Goal: Communication & Community: Answer question/provide support

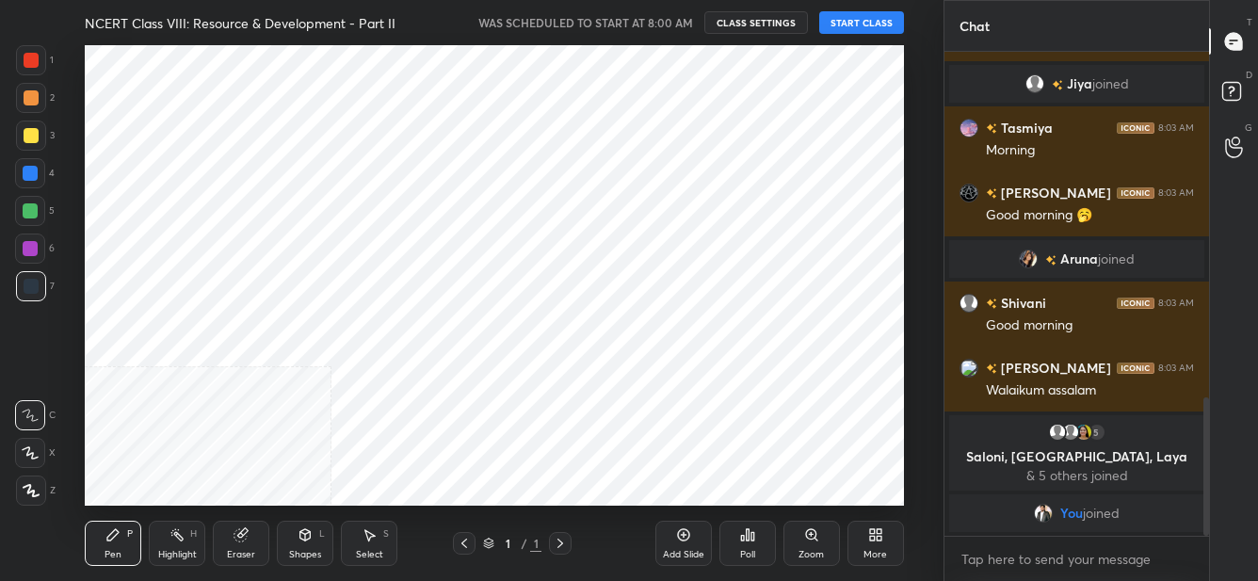
scroll to position [93692, 93285]
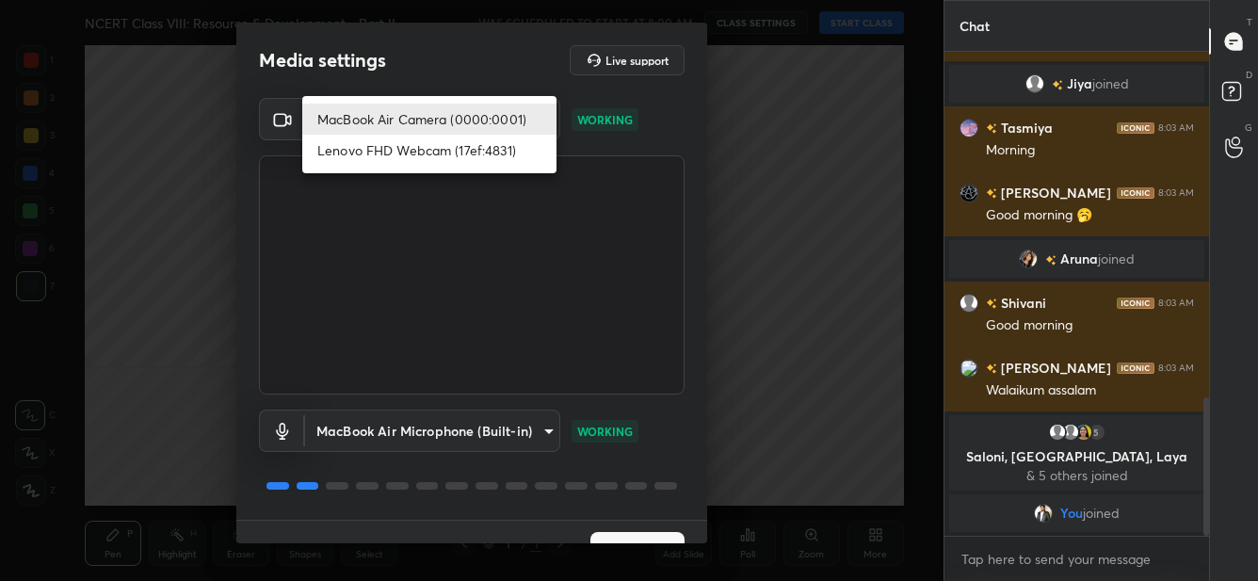
drag, startPoint x: 460, startPoint y: 117, endPoint x: 478, endPoint y: 138, distance: 28.1
click at [462, 117] on body "1 2 3 4 5 6 7 C X Z C X Z E E Erase all H H NCERT Class VIII: Resource & Develo…" at bounding box center [629, 290] width 1258 height 581
click at [491, 153] on li "Lenovo FHD Webcam (17ef:4831)" at bounding box center [429, 150] width 254 height 31
type input "abf4a69f616d0aa870b4c77012279c613e973f73d4c2f1a3ff3899f3b870f6a3"
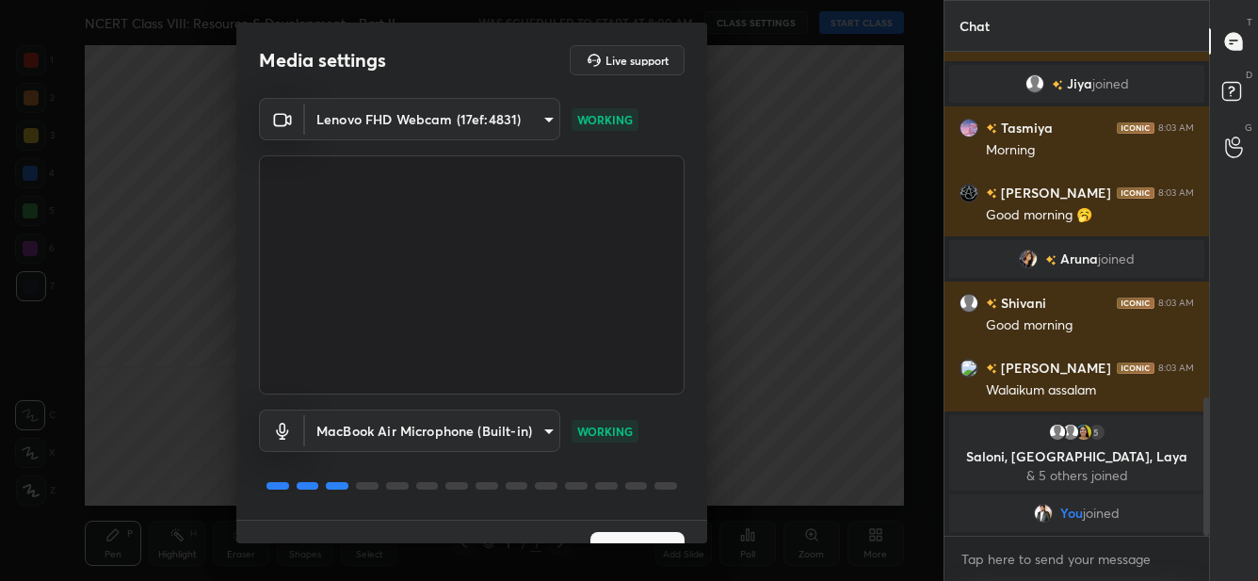
click at [647, 539] on button "Next" at bounding box center [637, 551] width 94 height 38
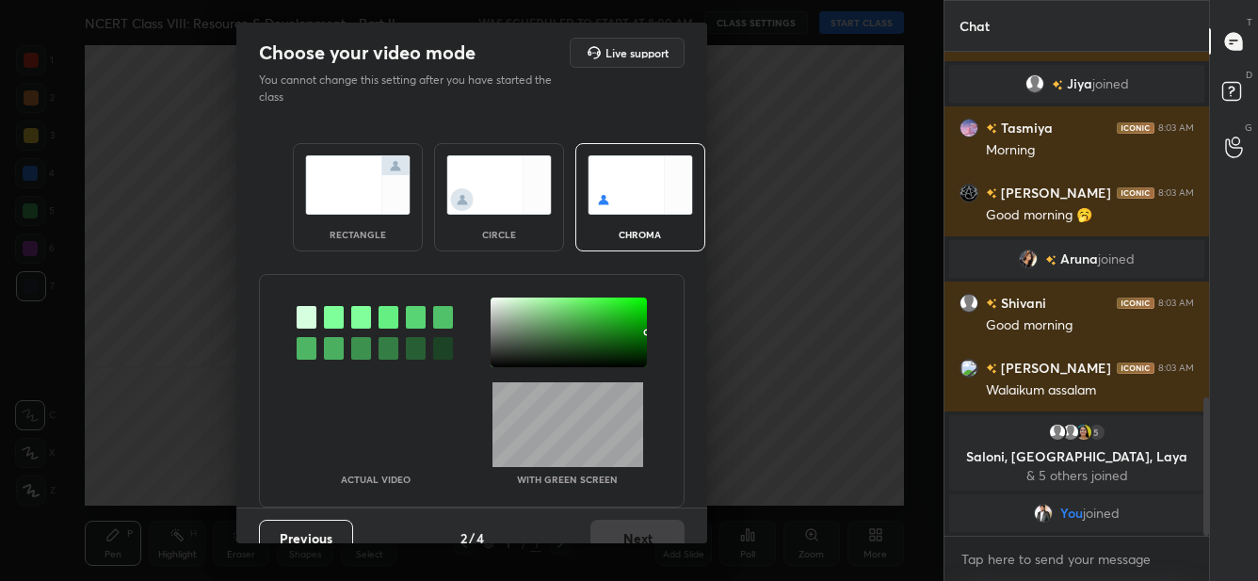
click at [334, 309] on div at bounding box center [334, 317] width 20 height 23
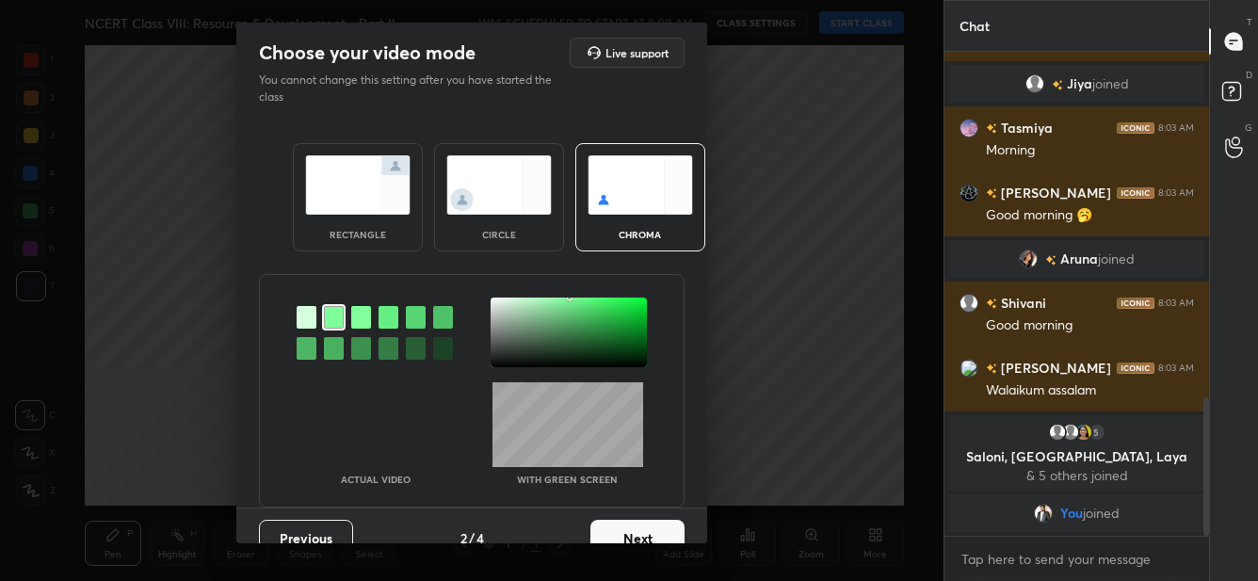
click at [505, 306] on div at bounding box center [569, 333] width 156 height 70
click at [670, 527] on button "Next" at bounding box center [637, 539] width 94 height 38
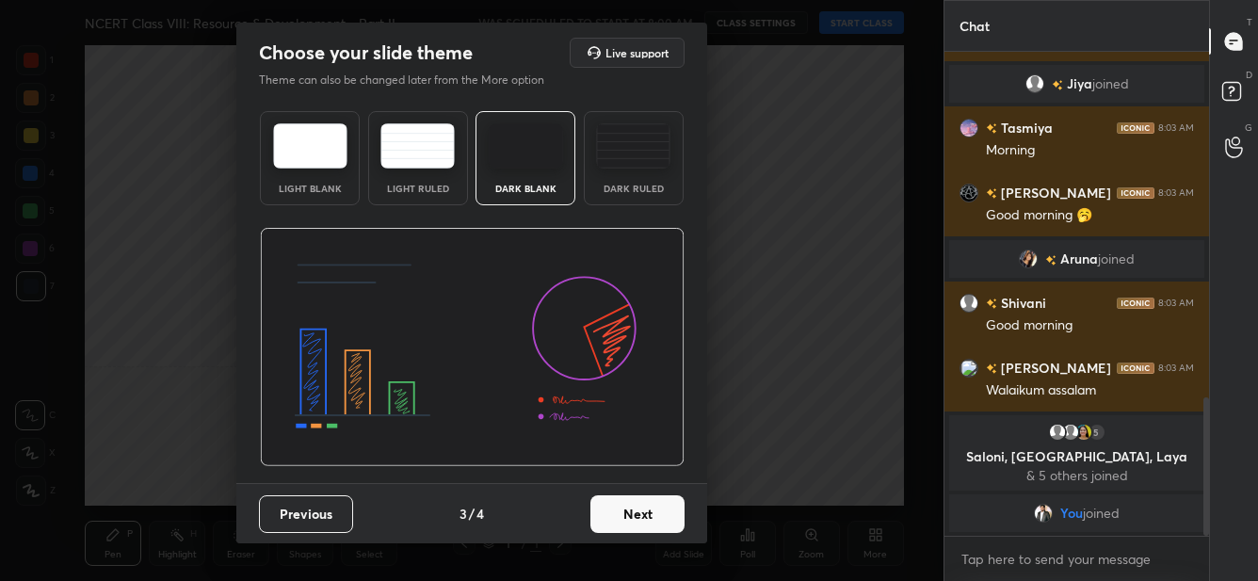
click at [671, 532] on div "Previous 3 / 4 Next" at bounding box center [471, 513] width 471 height 60
click at [672, 523] on button "Next" at bounding box center [637, 514] width 94 height 38
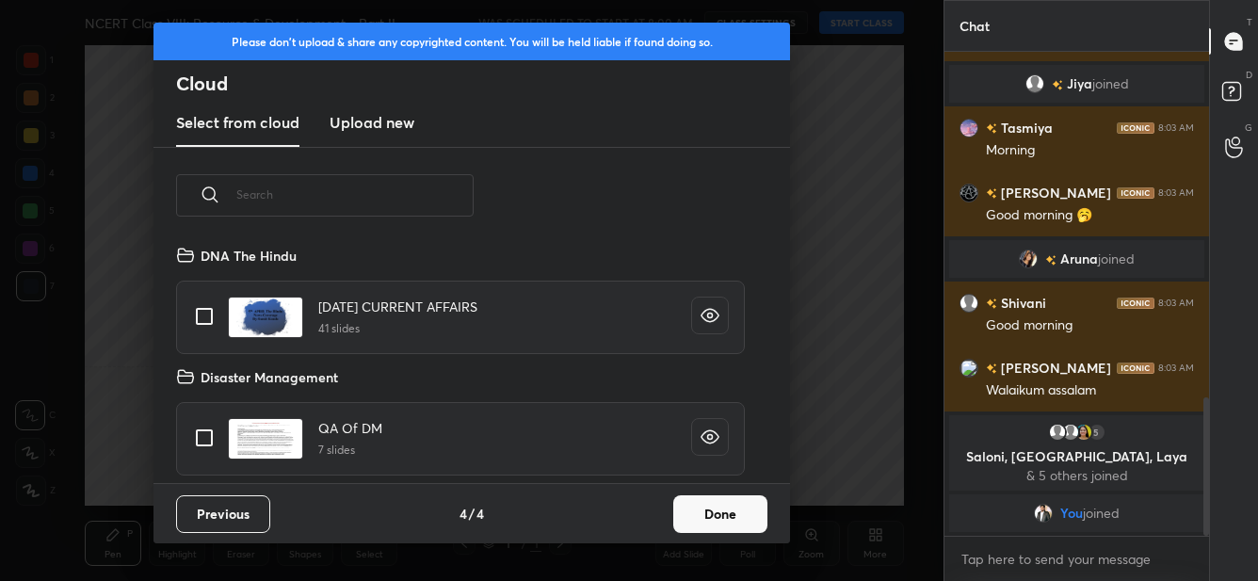
scroll to position [239, 604]
click at [346, 120] on h3 "Upload new" at bounding box center [372, 122] width 85 height 23
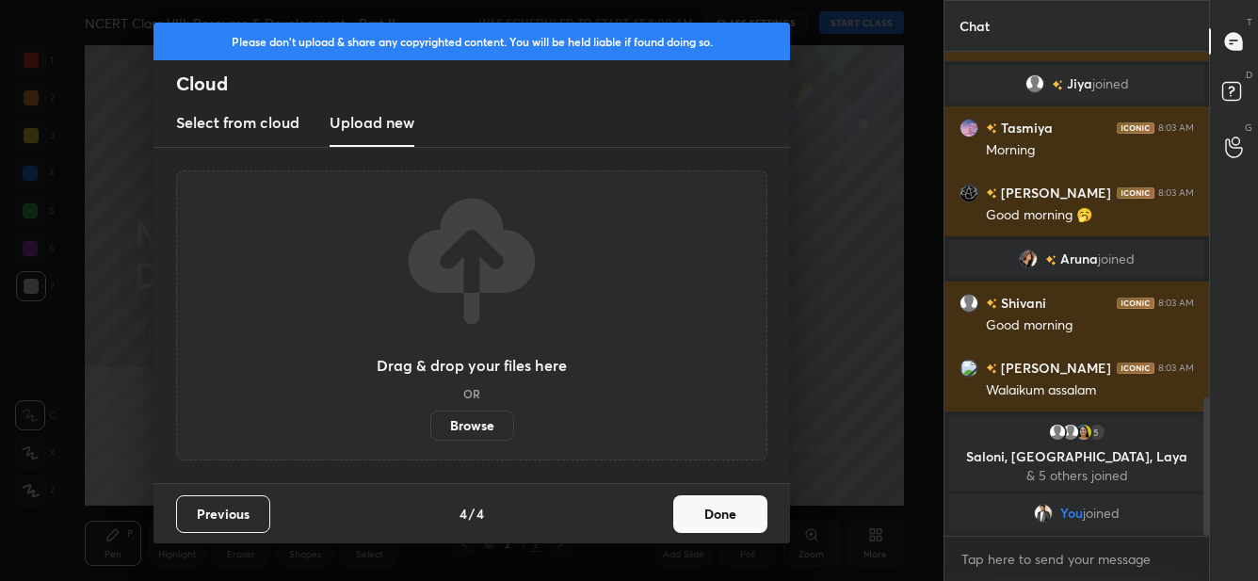
click at [488, 429] on label "Browse" at bounding box center [472, 426] width 84 height 30
click at [430, 429] on input "Browse" at bounding box center [430, 426] width 0 height 30
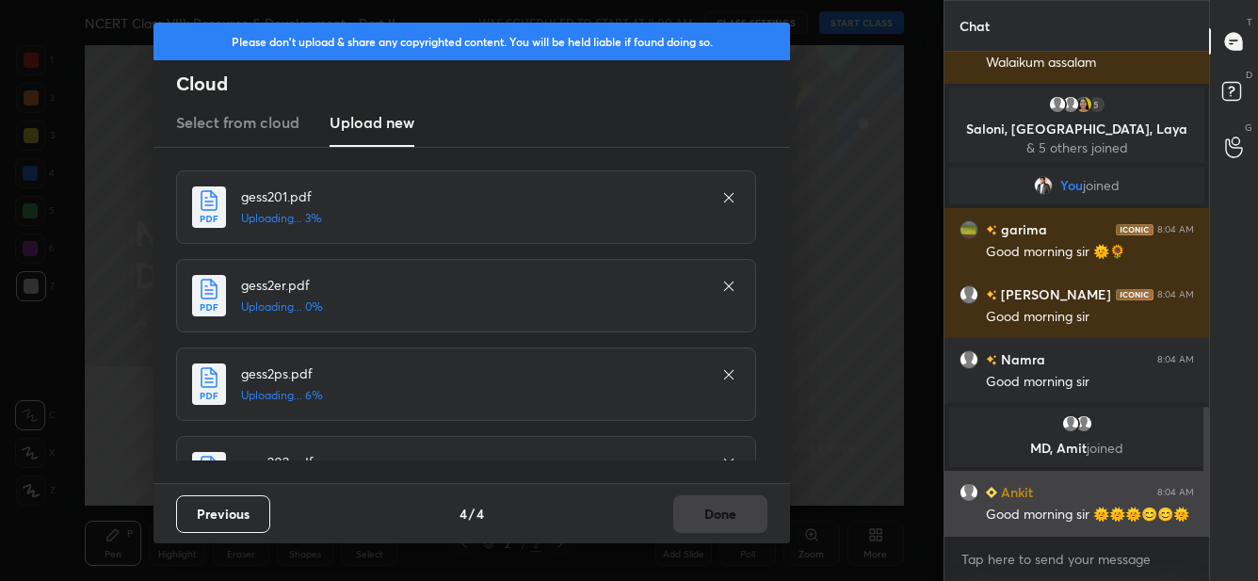
scroll to position [1391, 0]
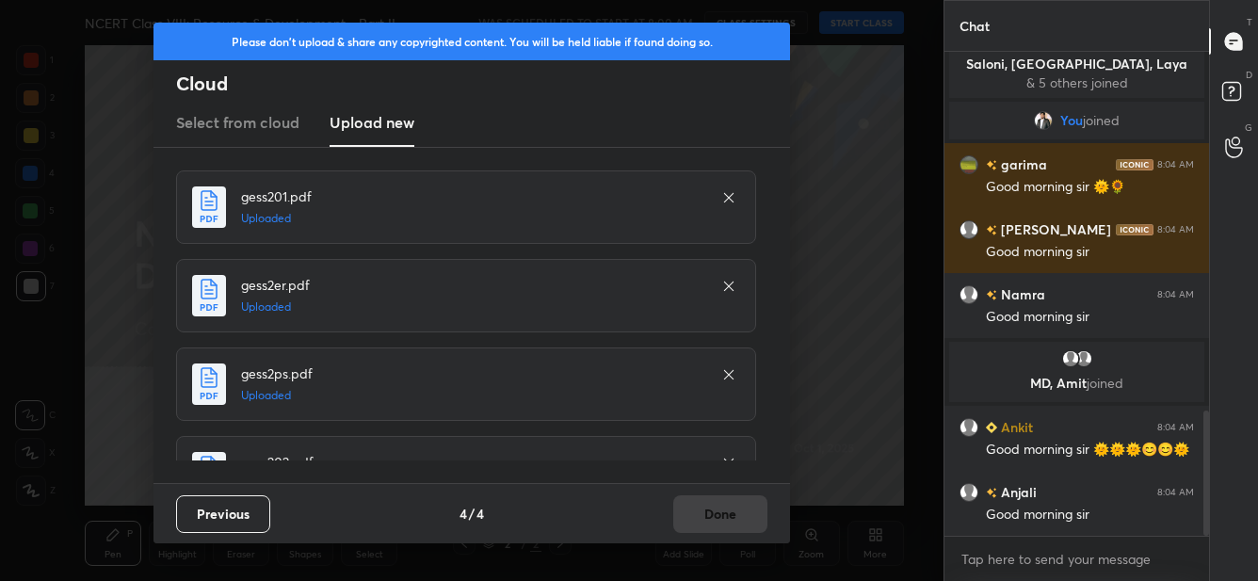
click at [741, 513] on div "Previous 4 / 4 Done" at bounding box center [471, 513] width 636 height 60
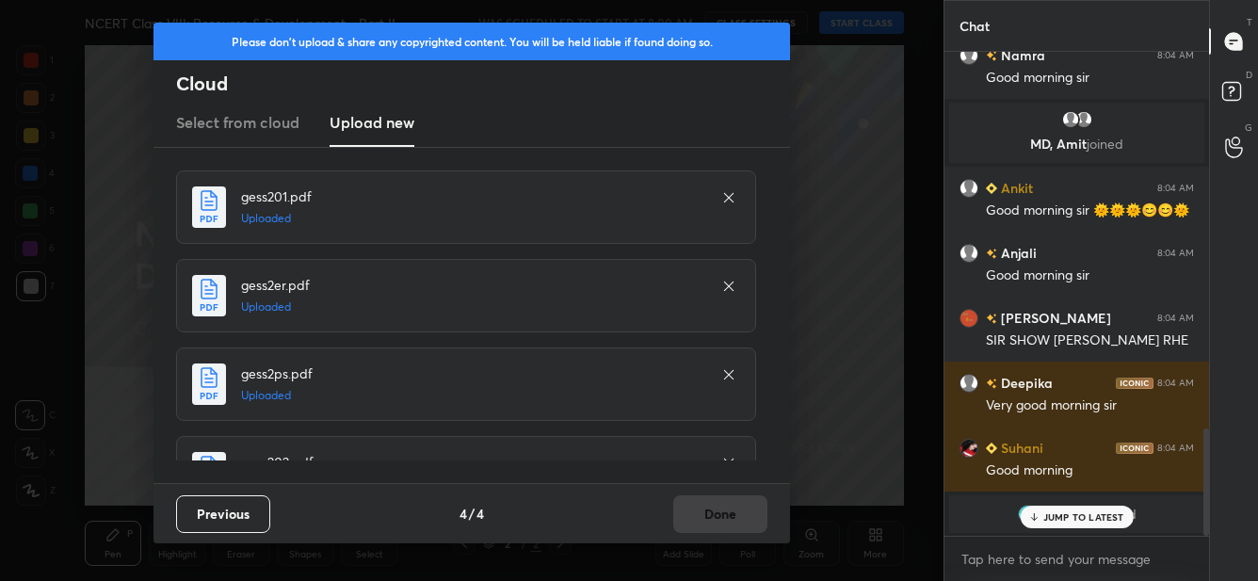
scroll to position [1695, 0]
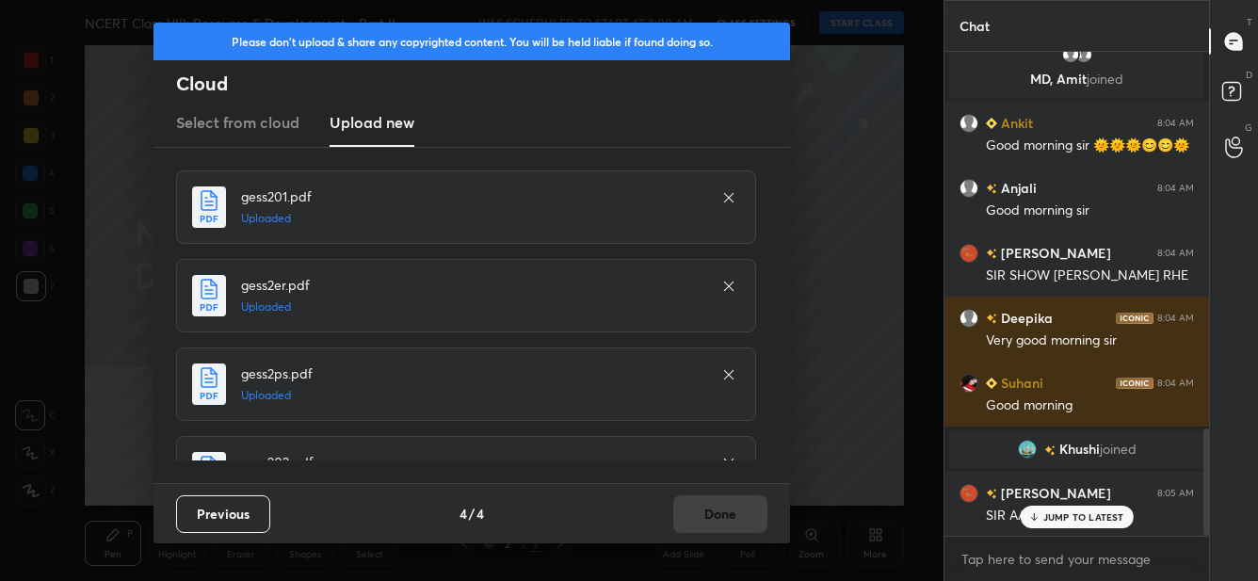
click at [704, 506] on div "Previous 4 / 4 Done" at bounding box center [471, 513] width 636 height 60
click at [704, 507] on div "Previous 4 / 4 Done" at bounding box center [471, 513] width 636 height 60
drag, startPoint x: 706, startPoint y: 509, endPoint x: 686, endPoint y: 507, distance: 19.9
click at [705, 510] on div "Previous 4 / 4 Done" at bounding box center [471, 513] width 636 height 60
drag, startPoint x: 443, startPoint y: 444, endPoint x: 451, endPoint y: 439, distance: 10.2
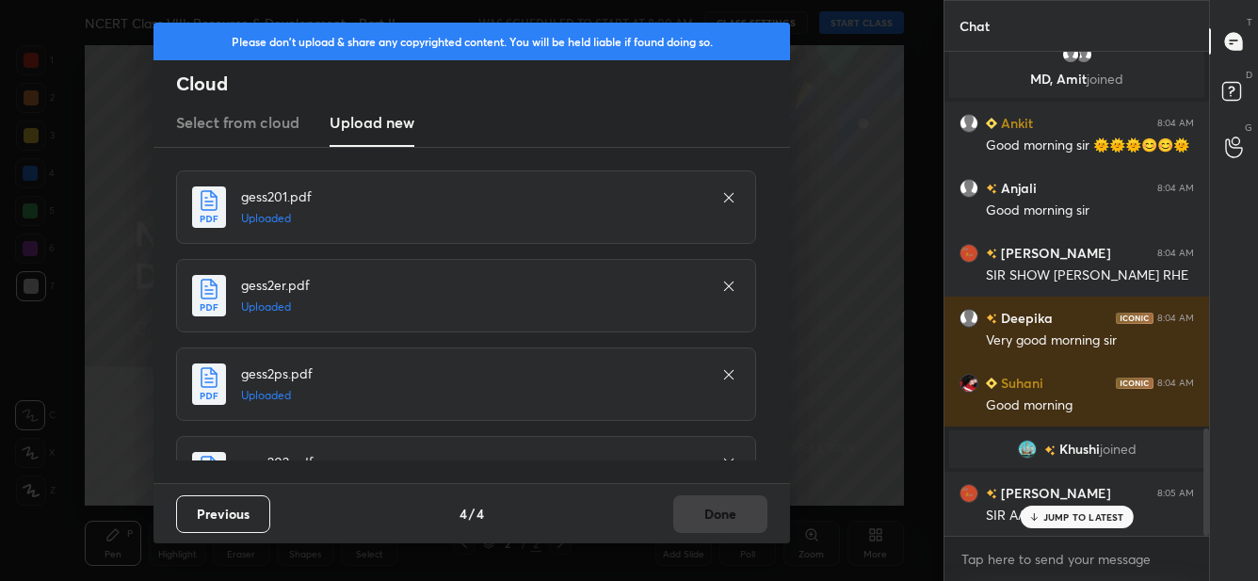
click at [443, 443] on div "gess202.pdf Uploaded" at bounding box center [466, 472] width 580 height 73
drag, startPoint x: 720, startPoint y: 373, endPoint x: 718, endPoint y: 396, distance: 23.6
click at [721, 373] on icon at bounding box center [728, 374] width 15 height 15
click at [245, 513] on button "Previous" at bounding box center [223, 514] width 94 height 38
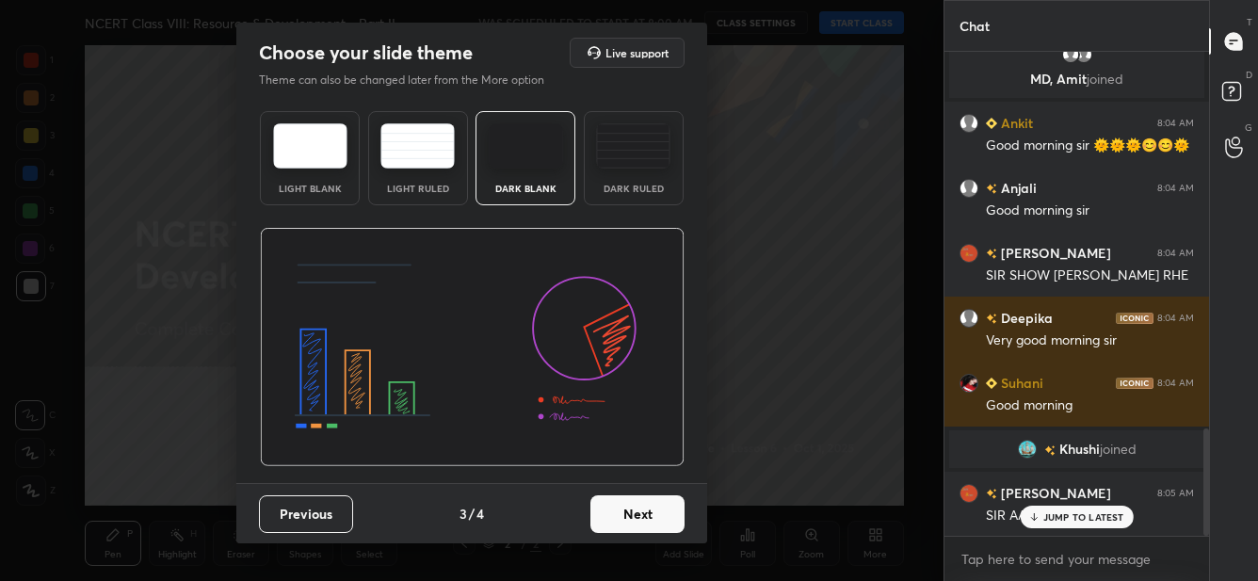
scroll to position [1761, 0]
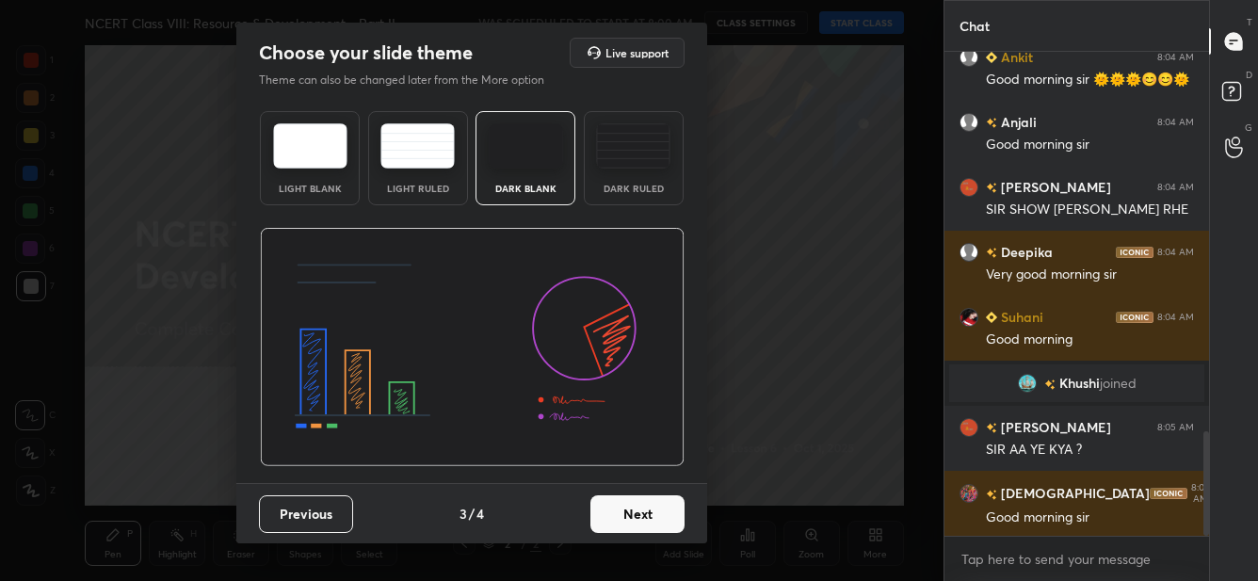
click at [651, 507] on button "Next" at bounding box center [637, 514] width 94 height 38
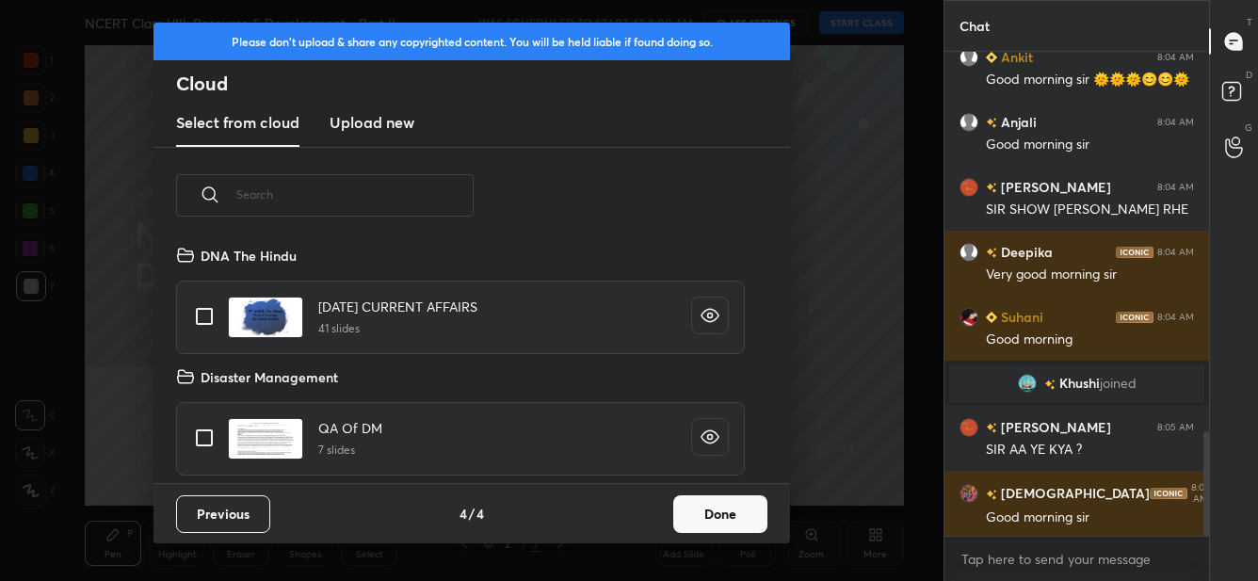
scroll to position [239, 604]
click at [398, 126] on h3 "Upload new" at bounding box center [372, 122] width 85 height 23
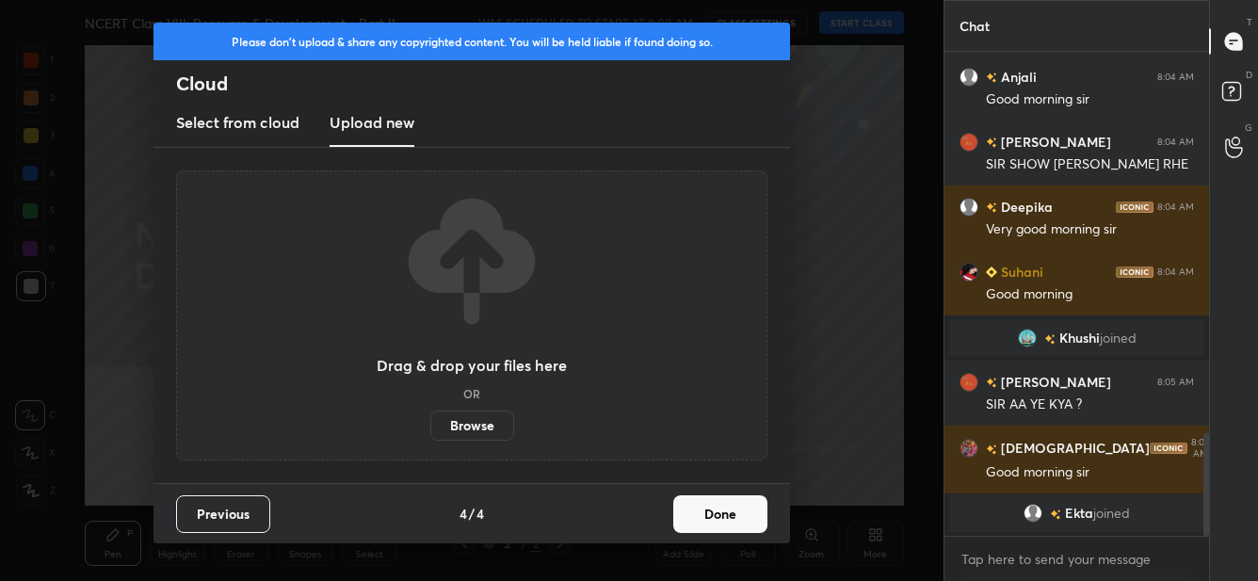
click at [481, 426] on label "Browse" at bounding box center [472, 426] width 84 height 30
click at [430, 426] on input "Browse" at bounding box center [430, 426] width 0 height 30
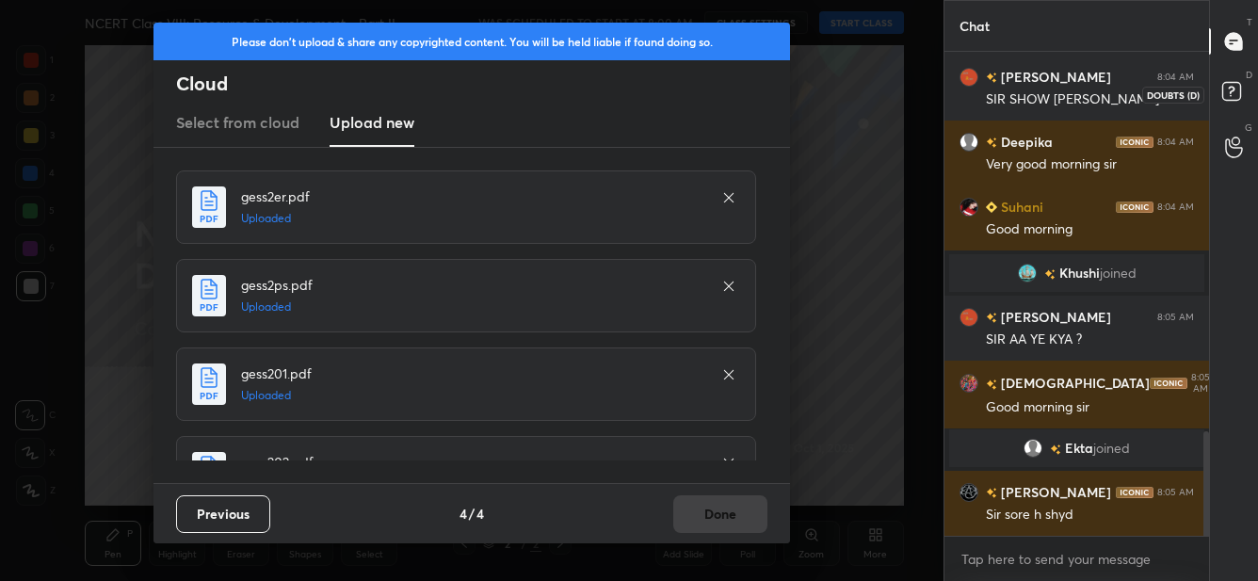
scroll to position [1825, 0]
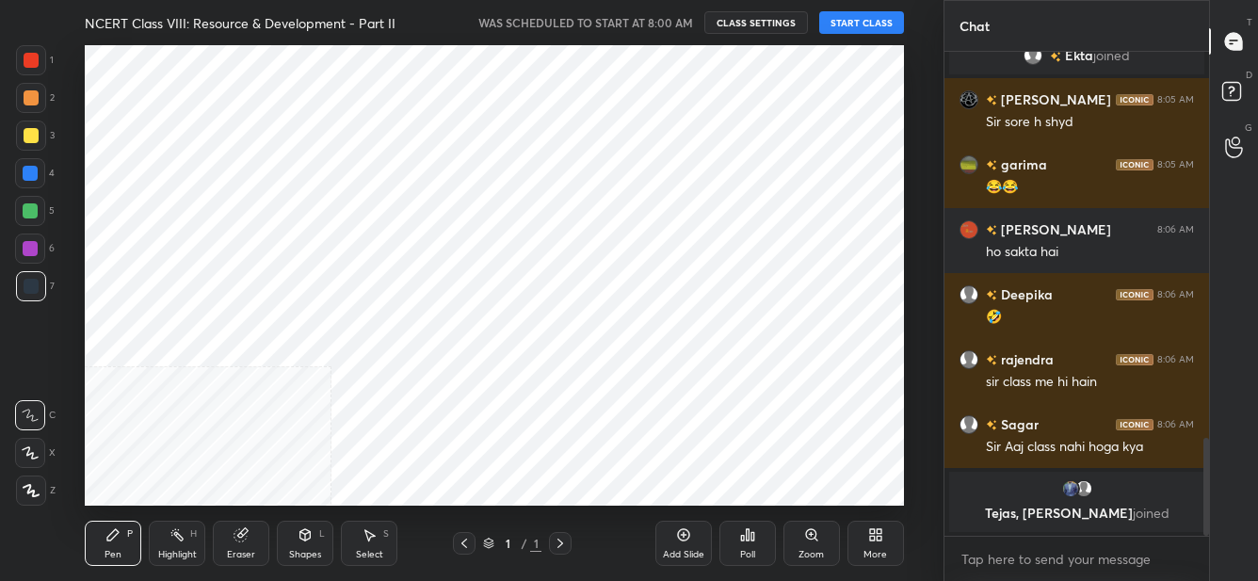
scroll to position [460, 867]
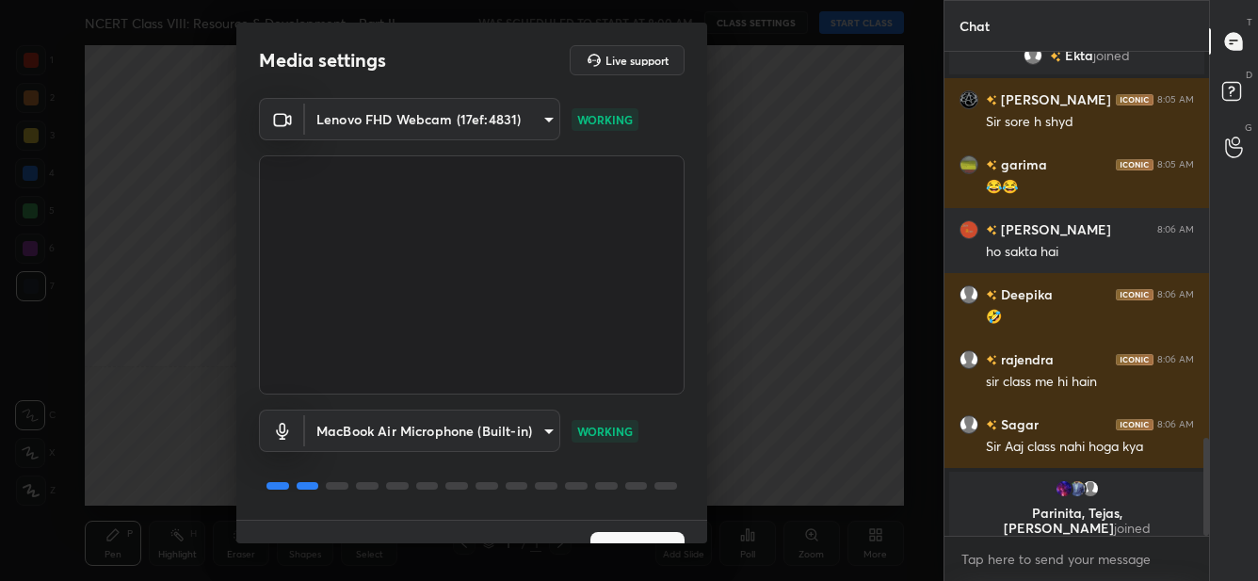
click at [638, 539] on button "Next" at bounding box center [637, 551] width 94 height 38
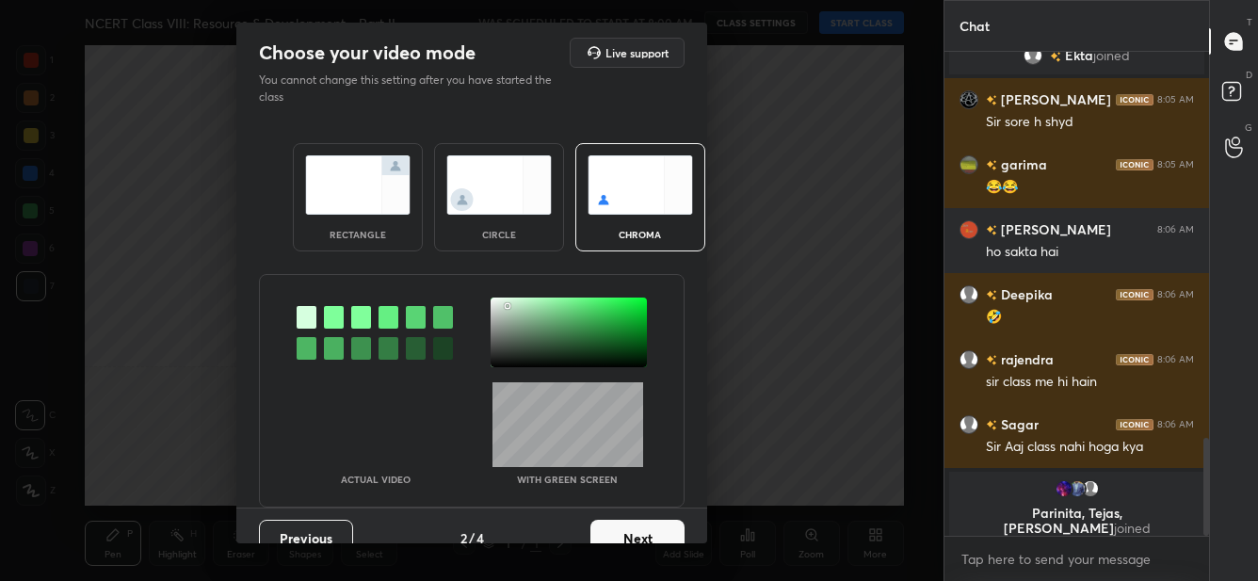
click at [325, 316] on div at bounding box center [334, 317] width 20 height 23
drag, startPoint x: 504, startPoint y: 303, endPoint x: 527, endPoint y: 327, distance: 33.3
click at [504, 304] on div at bounding box center [569, 333] width 156 height 70
click at [659, 529] on button "Next" at bounding box center [637, 539] width 94 height 38
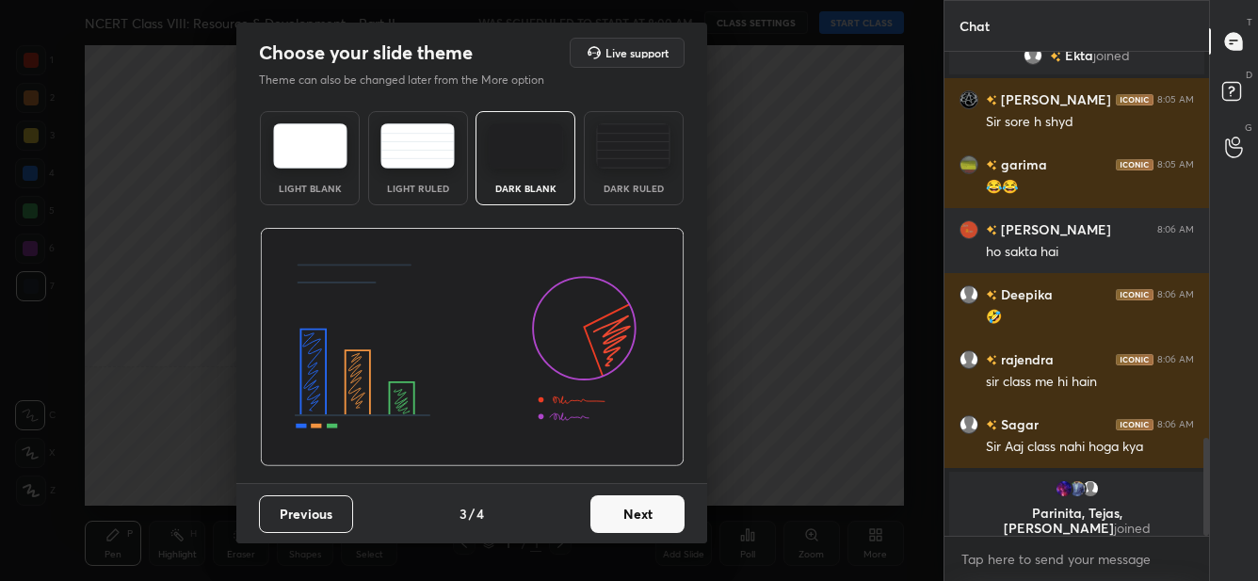
click at [660, 529] on button "Next" at bounding box center [637, 514] width 94 height 38
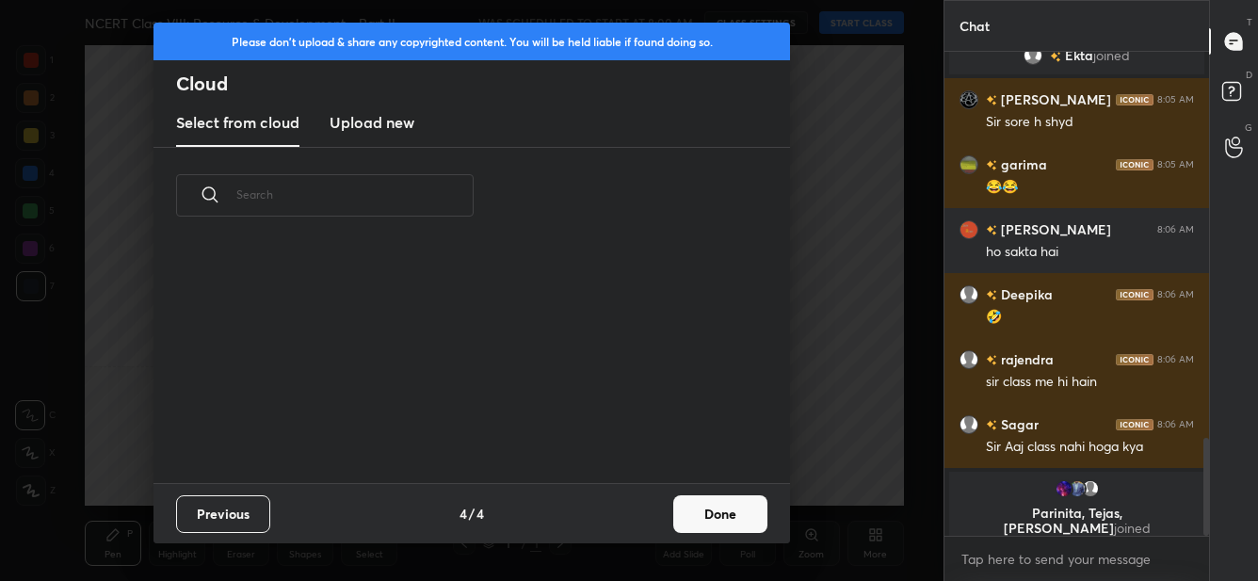
click at [667, 532] on div "Previous 4 / 4 Done" at bounding box center [471, 513] width 636 height 60
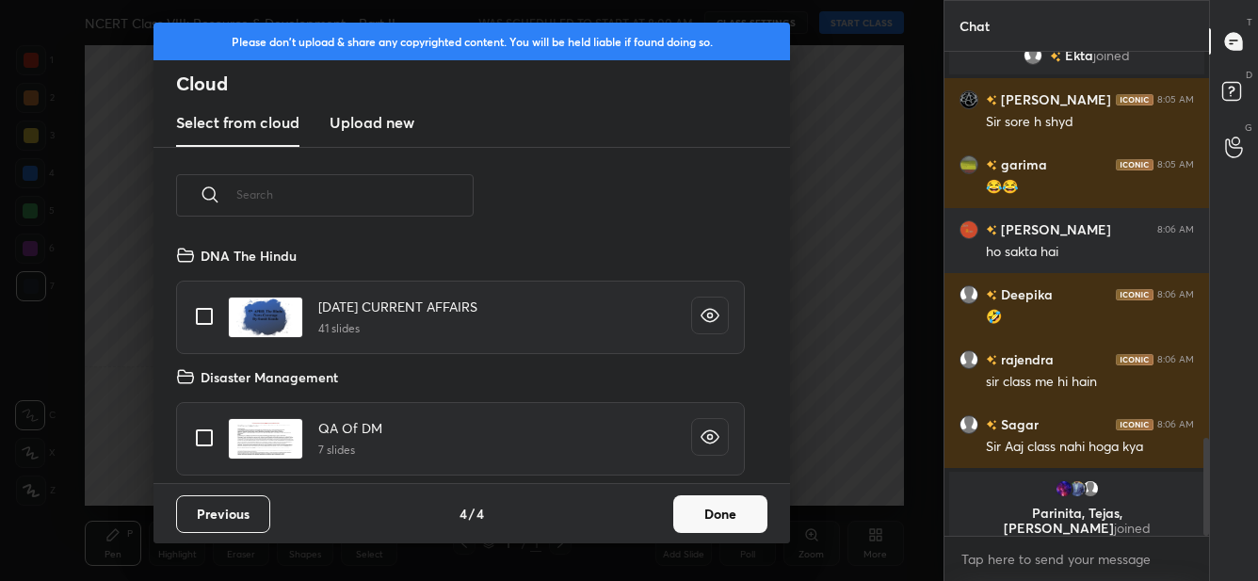
scroll to position [1982, 0]
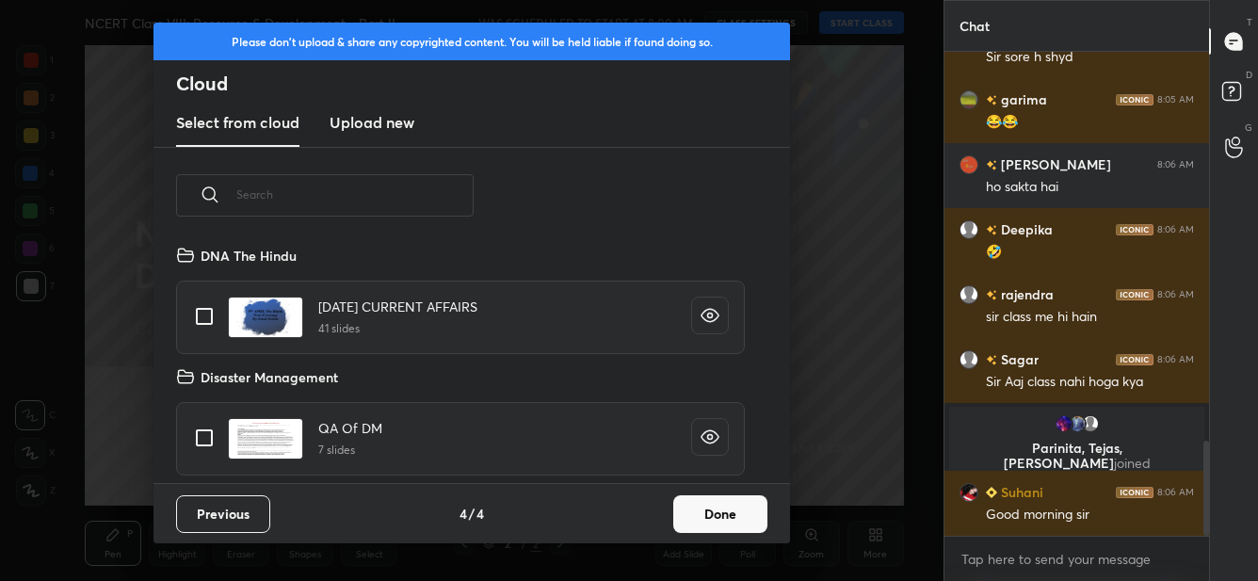
click at [696, 511] on button "Done" at bounding box center [720, 514] width 94 height 38
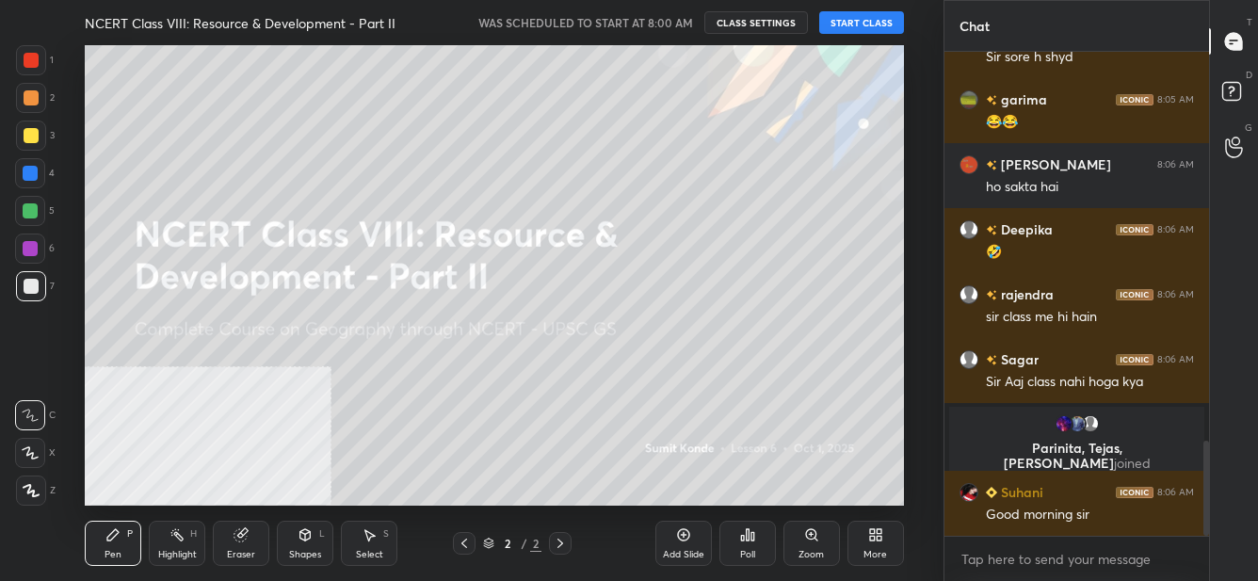
click at [843, 21] on button "START CLASS" at bounding box center [861, 22] width 85 height 23
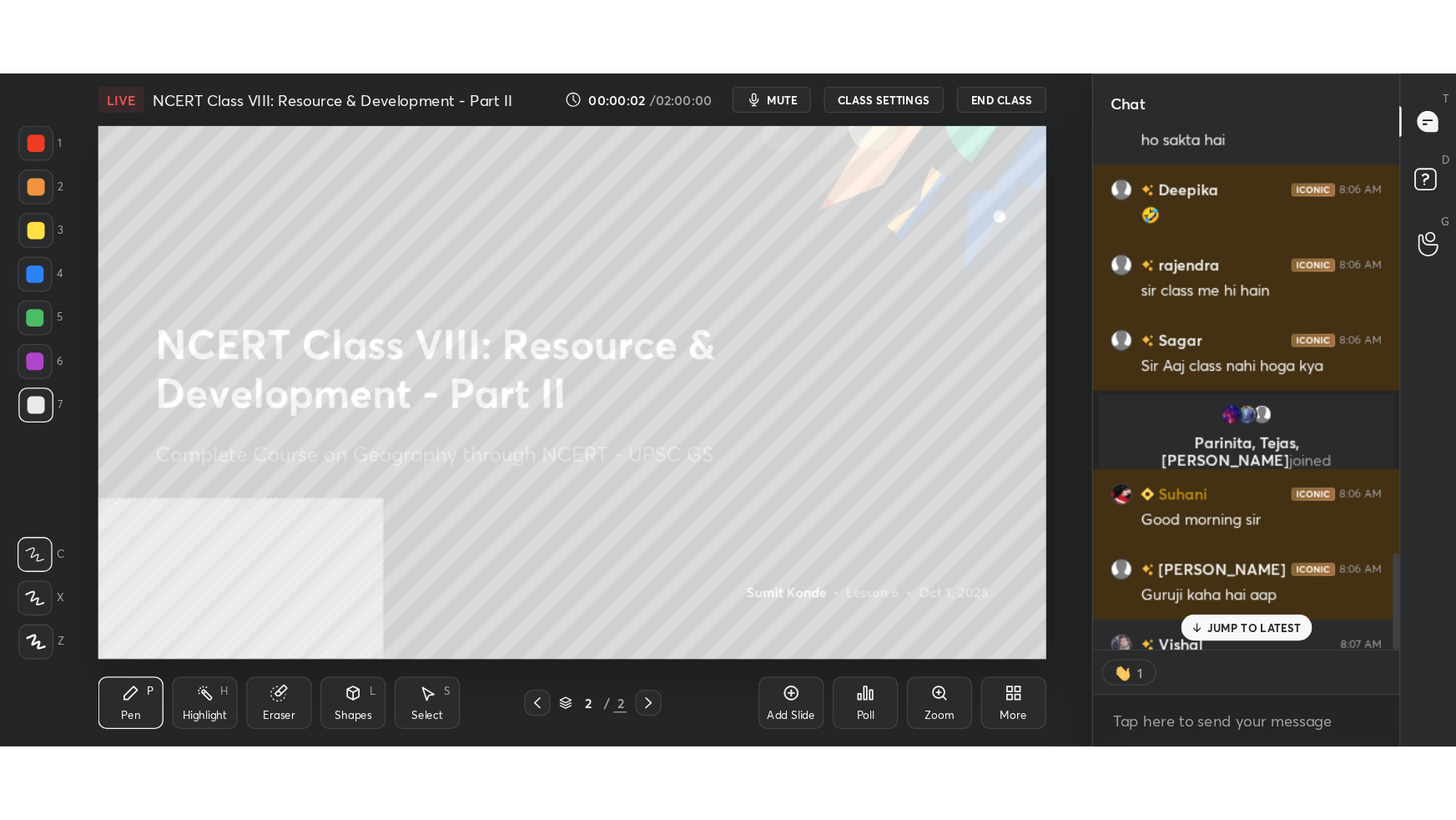
scroll to position [4, 5]
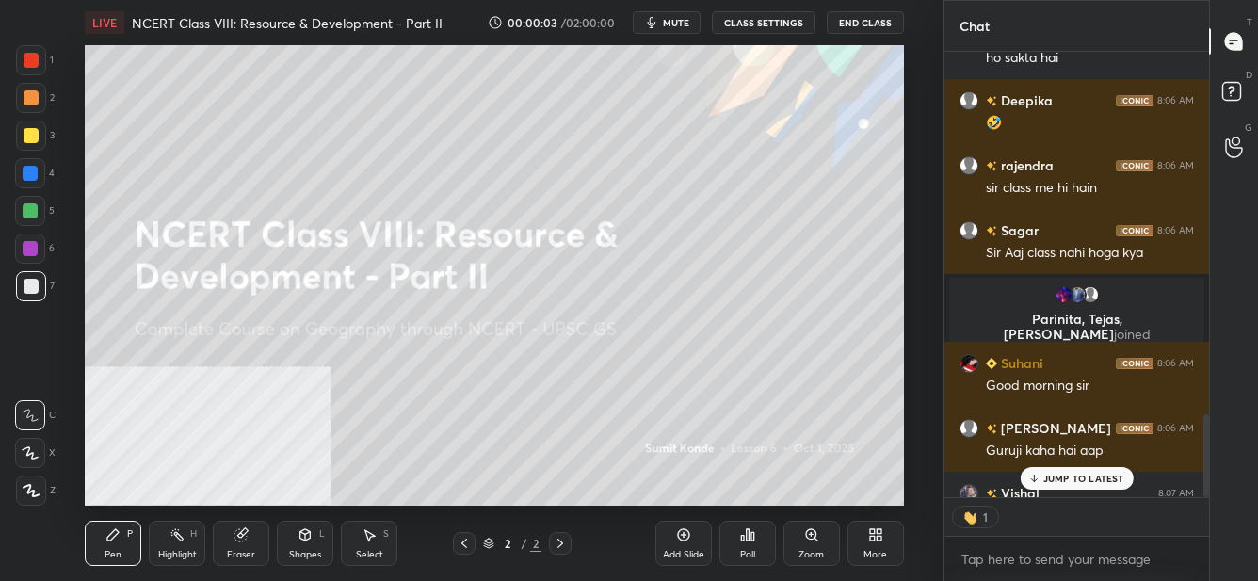
click at [882, 543] on div "More" at bounding box center [875, 543] width 56 height 45
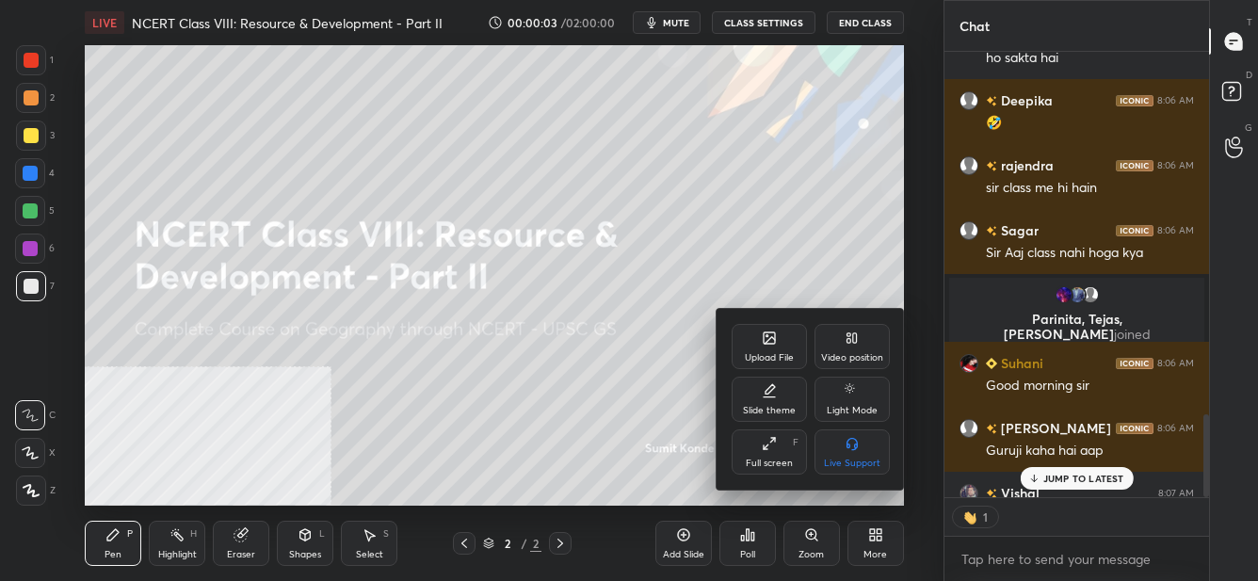
click at [765, 468] on div "Full screen" at bounding box center [769, 463] width 47 height 9
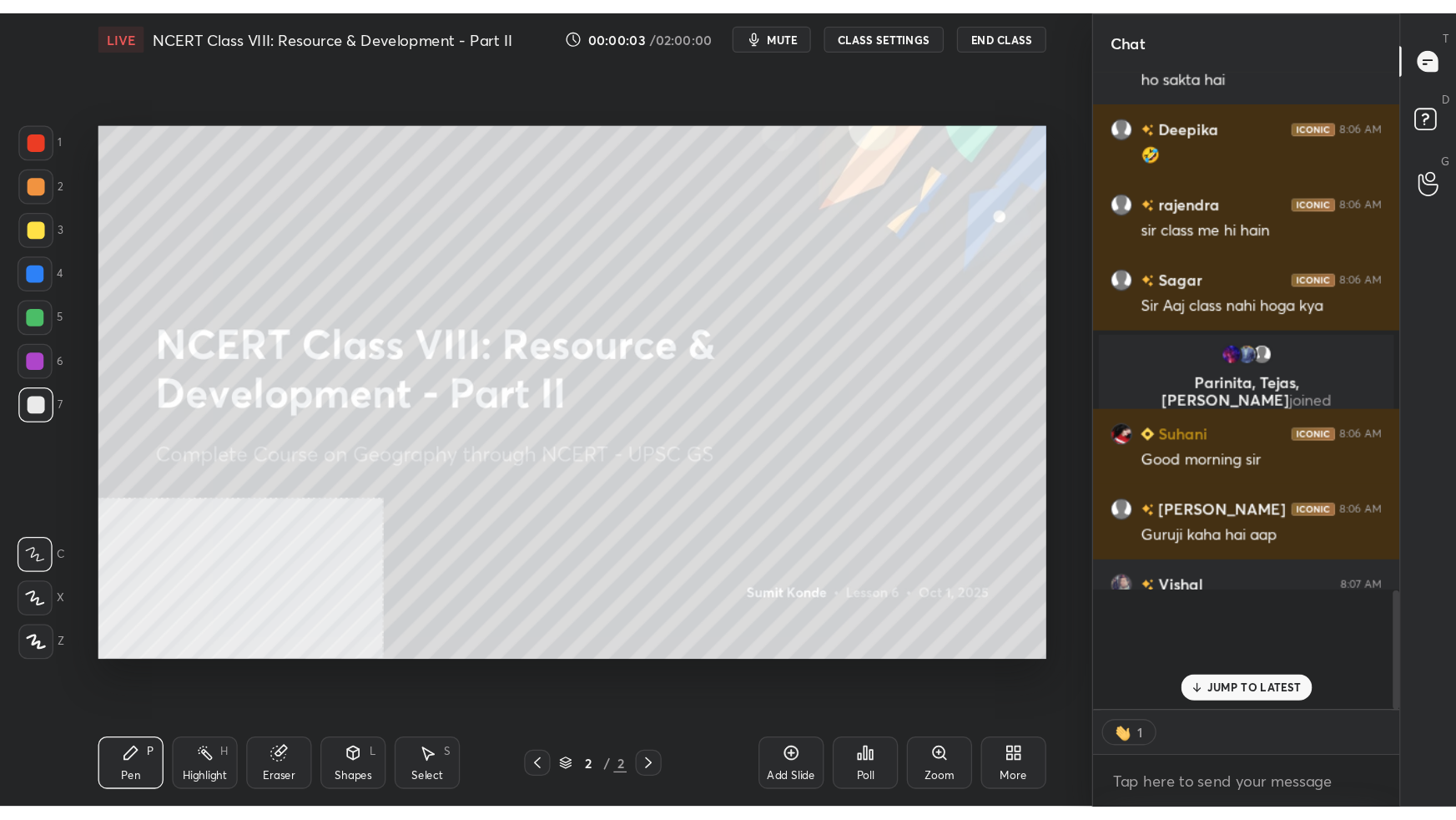
scroll to position [0, 0]
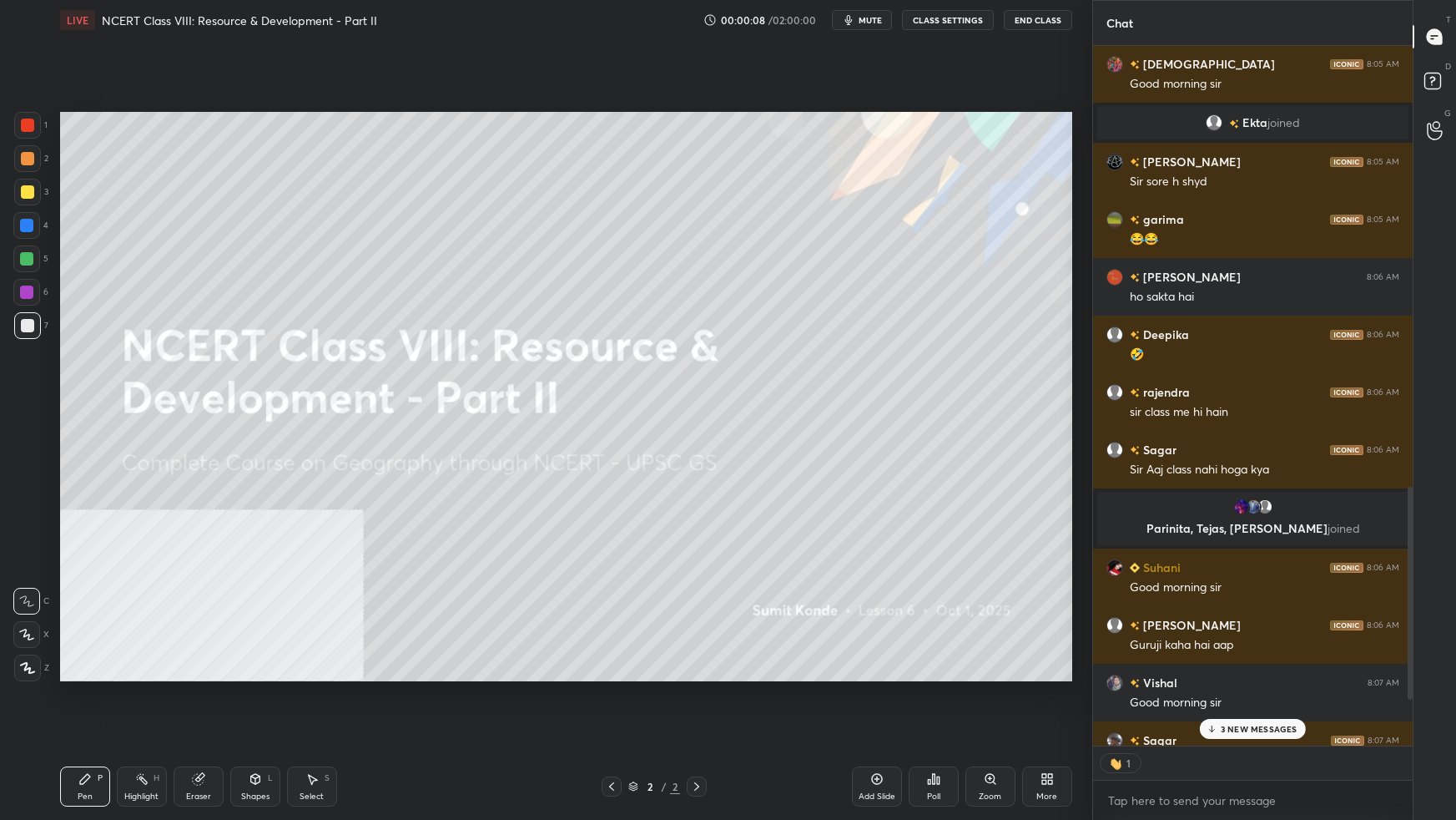
drag, startPoint x: 1412, startPoint y: 613, endPoint x: 1413, endPoint y: 741, distance: 128.0
click at [1114, 514] on div "Chat Khushi joined Bhavay 8:05 AM SIR AA YE KYA ? Shivi 8:05 AM Good morning si…" at bounding box center [1273, 410] width 364 height 820
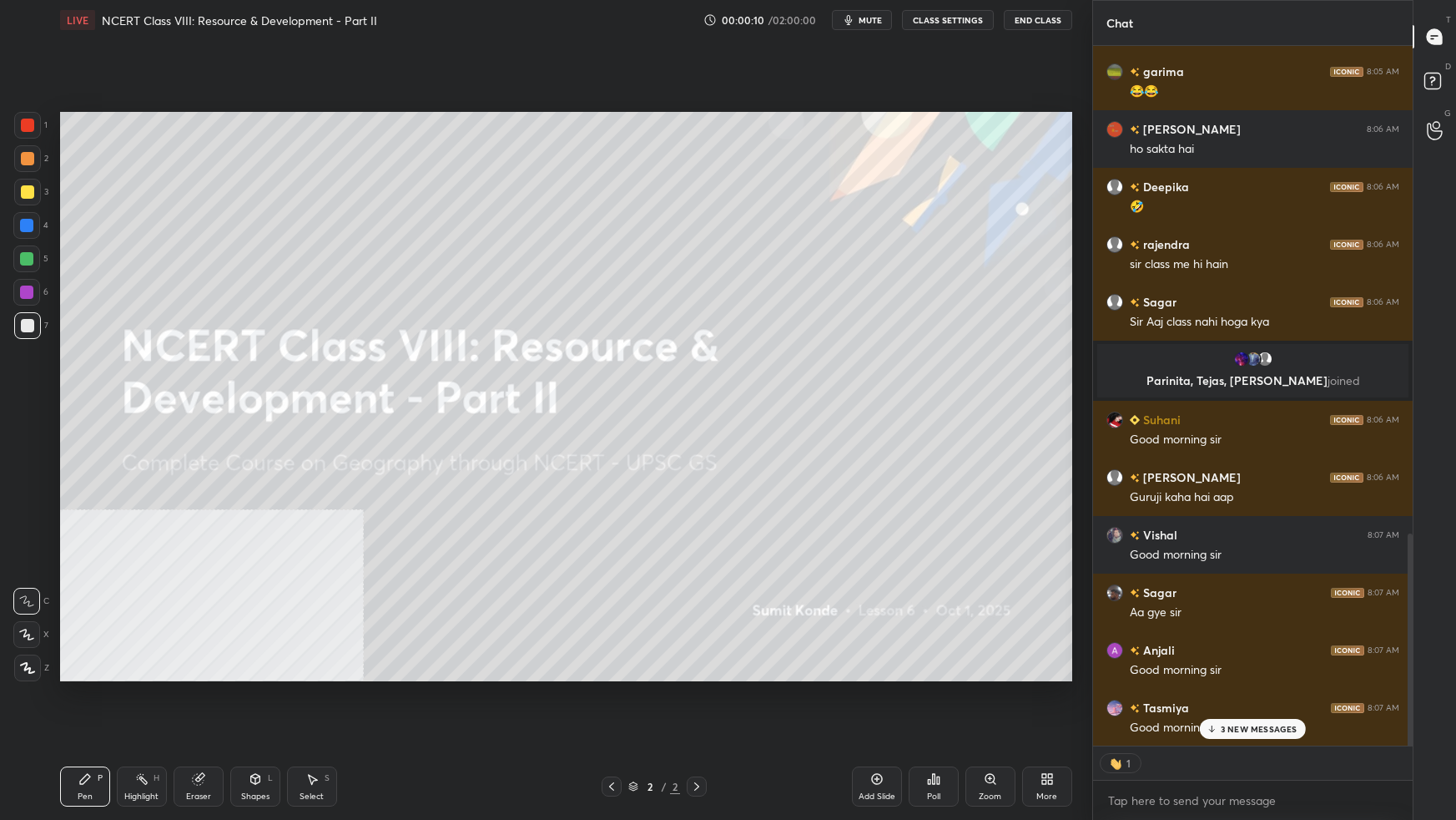
drag, startPoint x: 1410, startPoint y: 582, endPoint x: 1410, endPoint y: 668, distance: 86.0
click at [1114, 514] on div at bounding box center [1407, 395] width 10 height 699
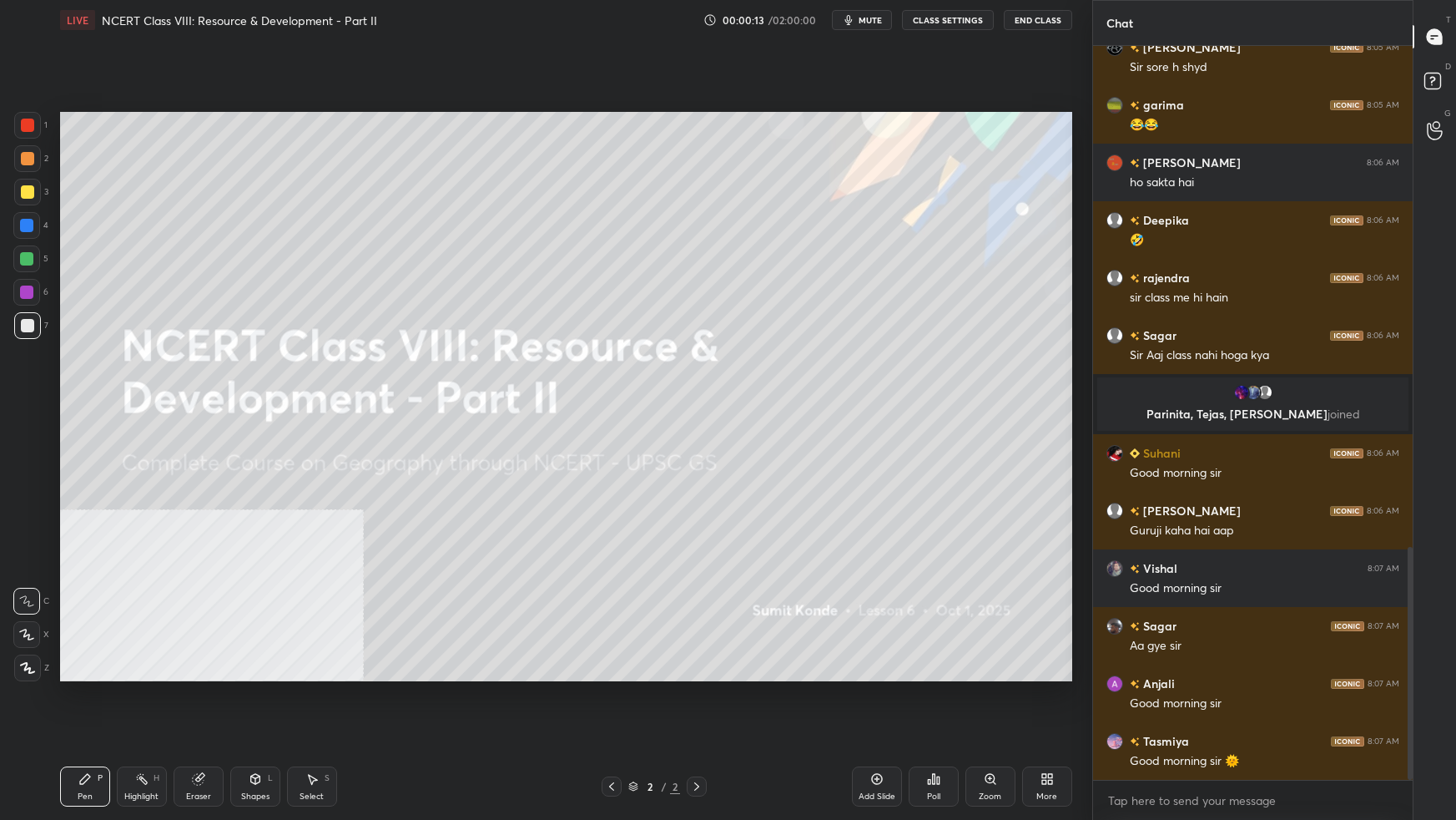
click at [1050, 514] on icon at bounding box center [1047, 778] width 13 height 13
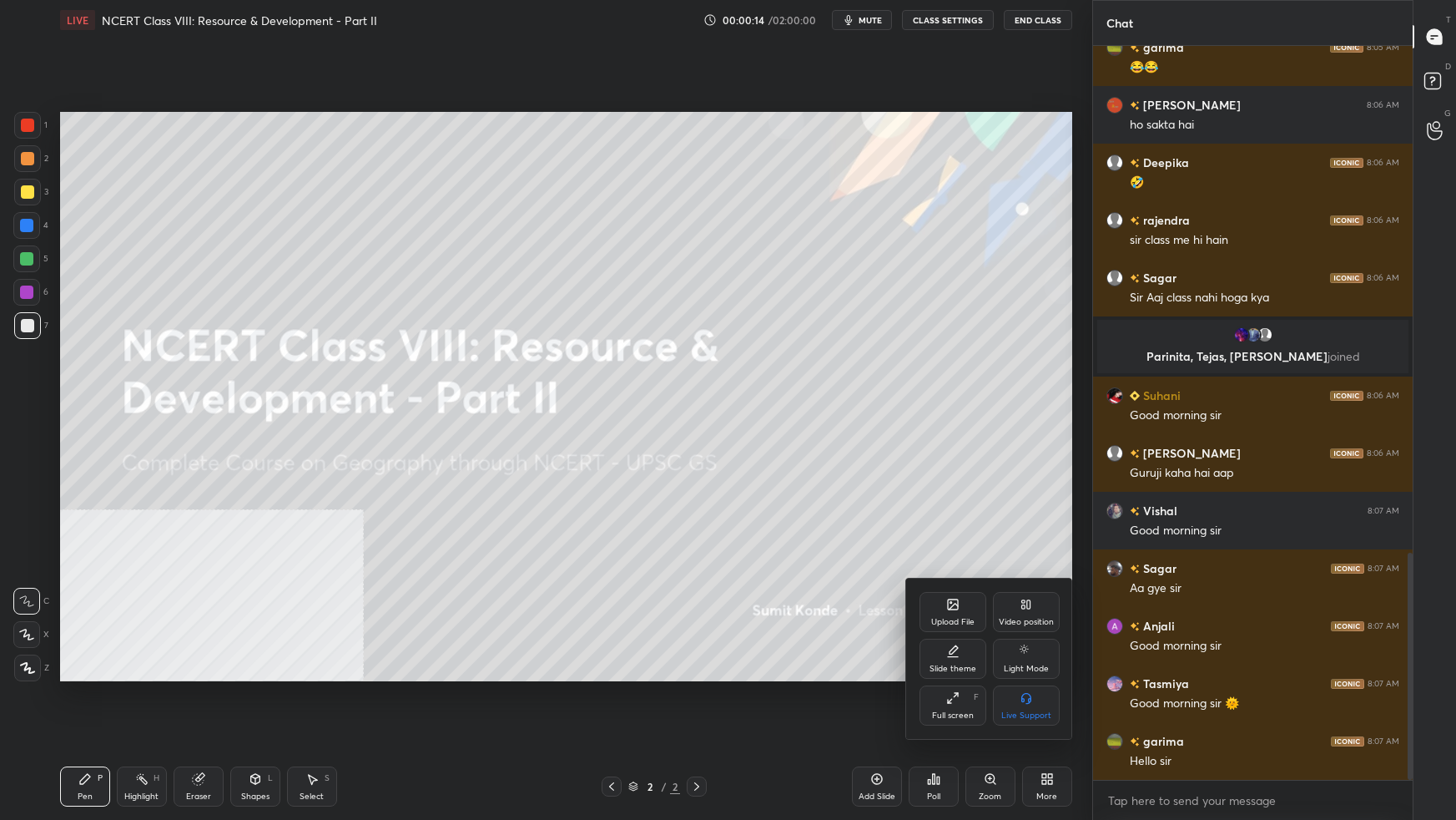
drag, startPoint x: 1032, startPoint y: 620, endPoint x: 1034, endPoint y: 653, distance: 33.1
click at [1029, 514] on div "Video position" at bounding box center [1026, 621] width 55 height 8
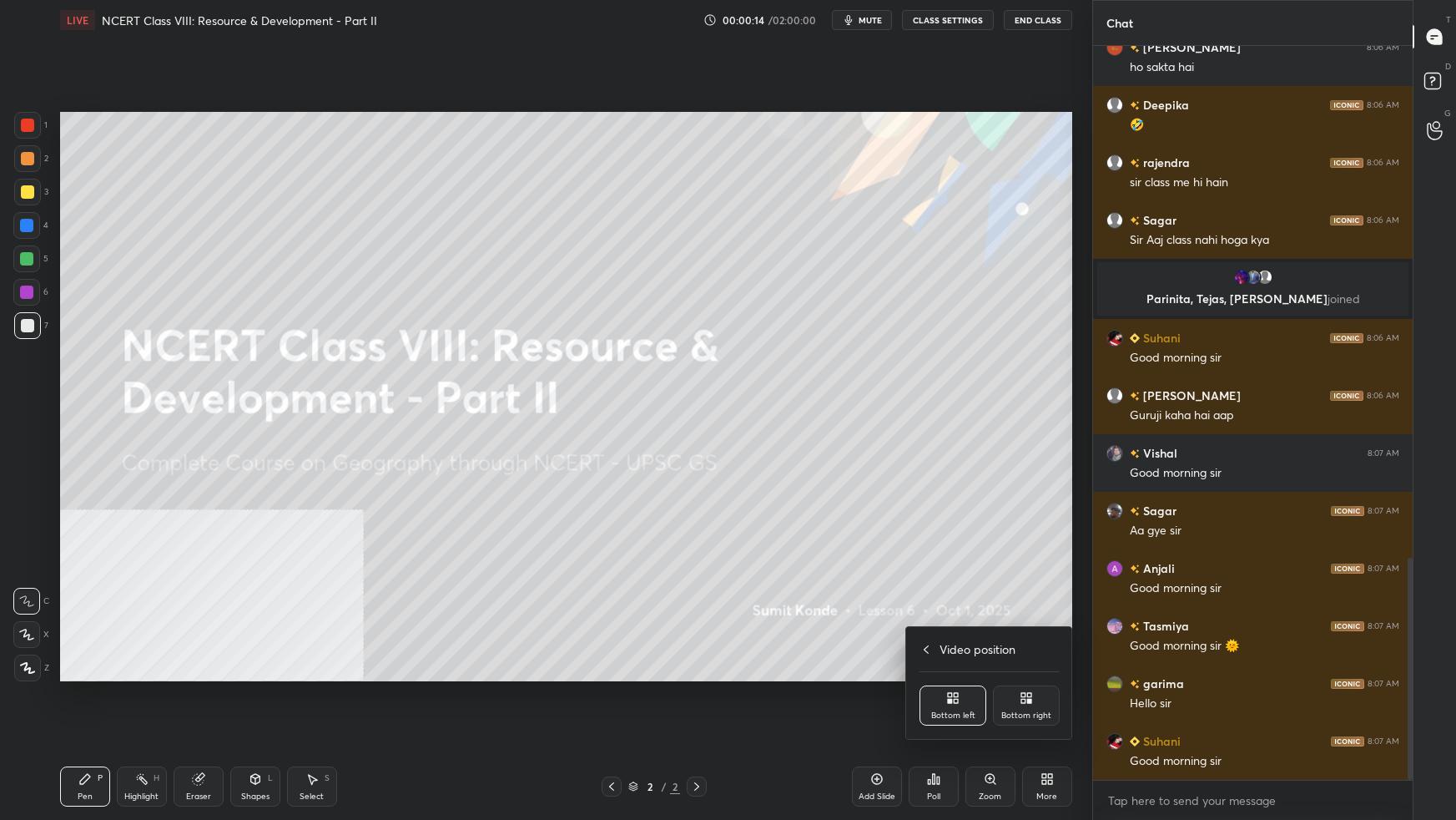
click at [1027, 514] on div "Bottom right" at bounding box center [1025, 705] width 66 height 40
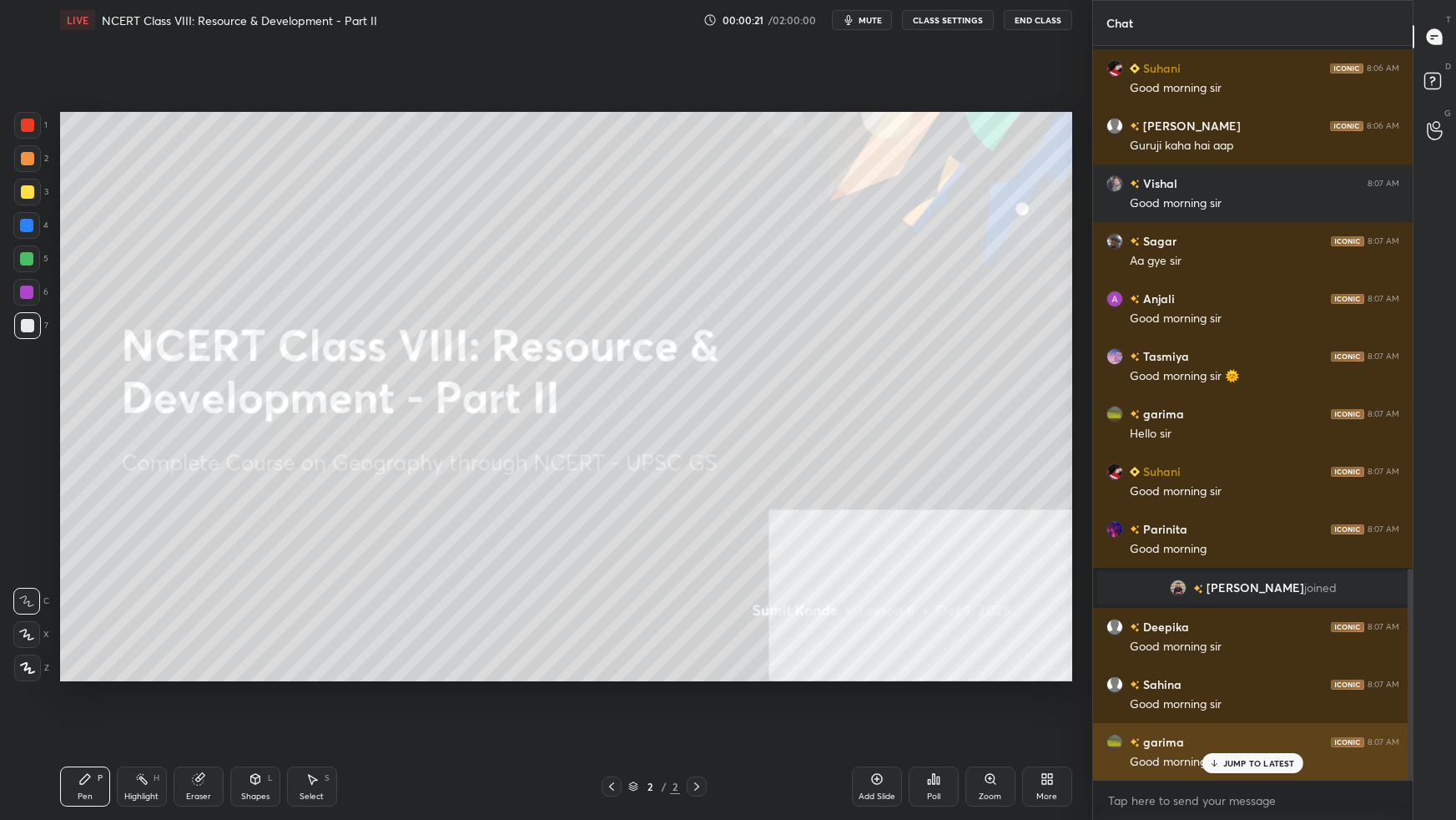
drag, startPoint x: 1236, startPoint y: 761, endPoint x: 1226, endPoint y: 768, distance: 12.2
click at [1114, 514] on p "JUMP TO LATEST" at bounding box center [1258, 762] width 72 height 10
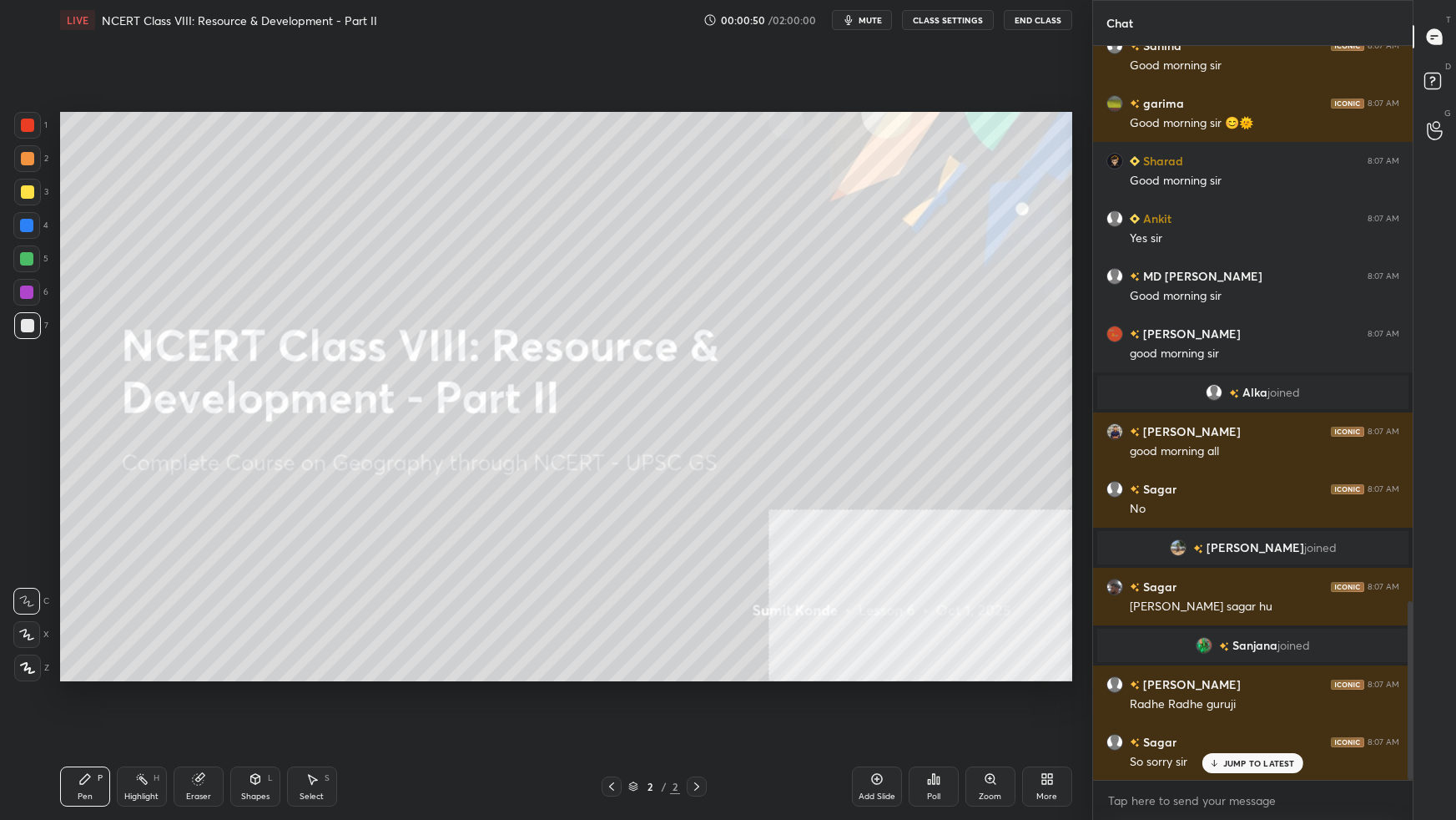
click at [1045, 514] on icon at bounding box center [1047, 778] width 13 height 13
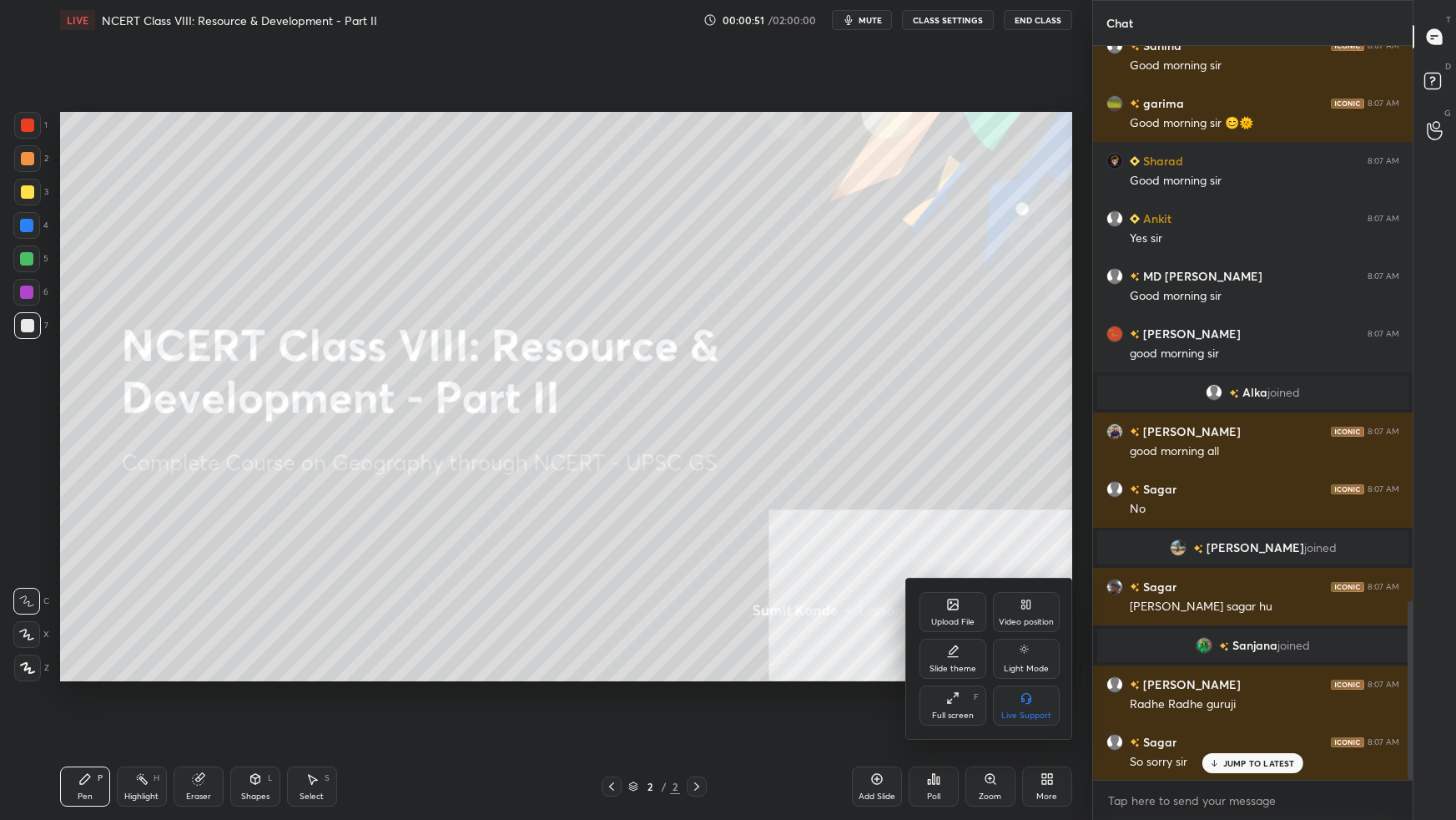
click at [952, 514] on div "Upload File" at bounding box center [953, 621] width 43 height 8
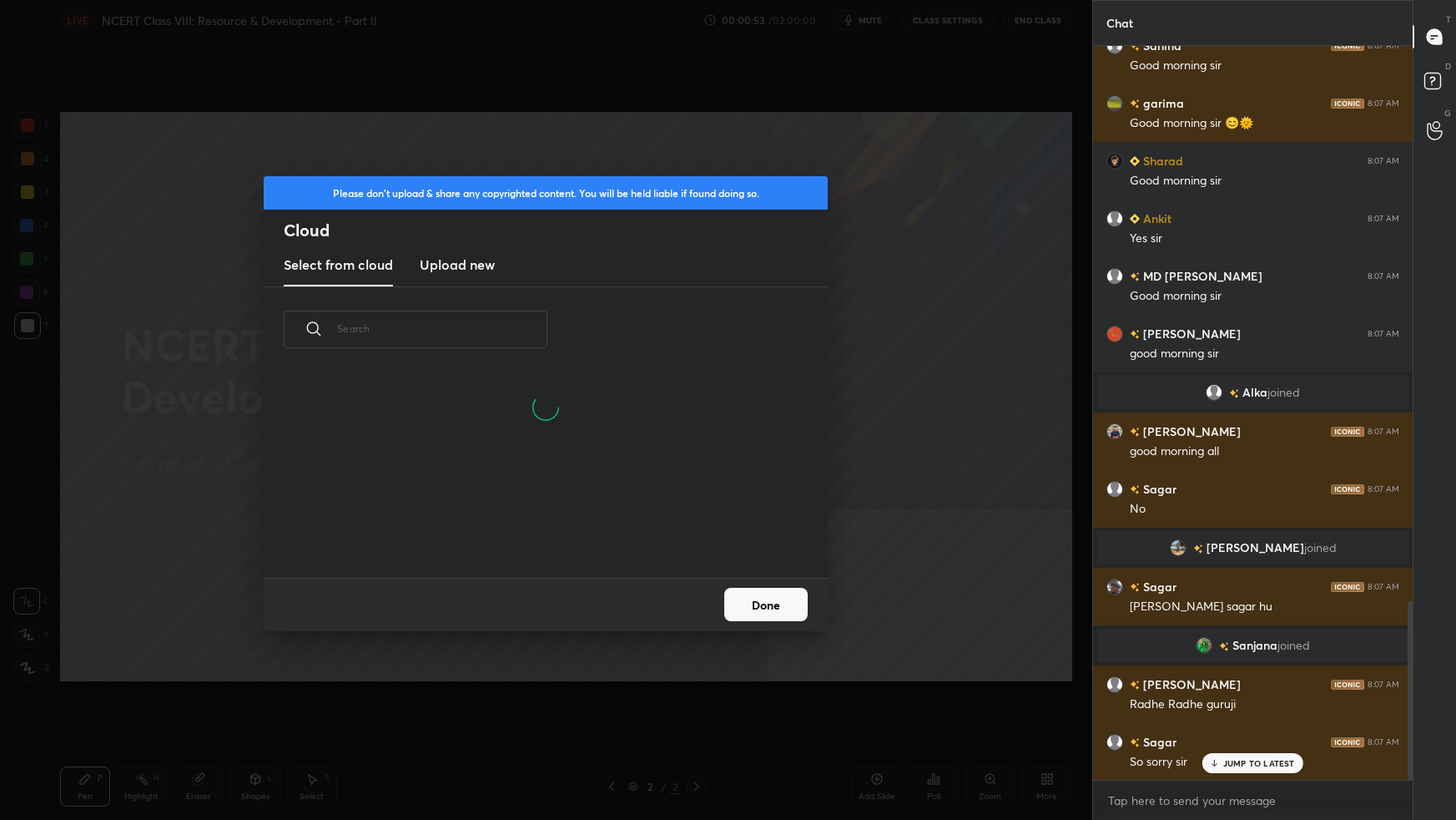
drag, startPoint x: 463, startPoint y: 263, endPoint x: 472, endPoint y: 281, distance: 20.1
click at [464, 266] on h3 "Upload new" at bounding box center [457, 264] width 75 height 20
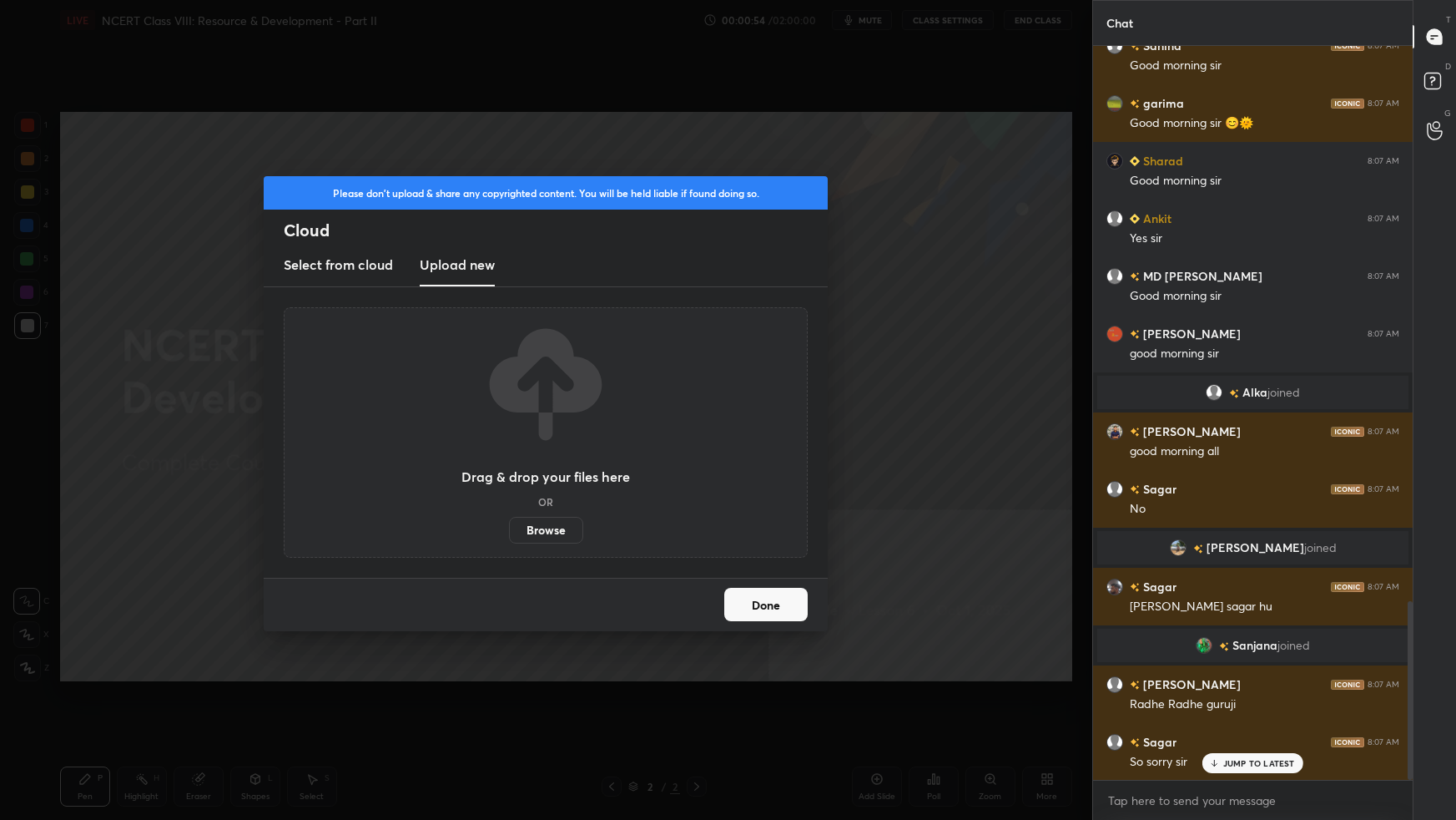
drag, startPoint x: 540, startPoint y: 521, endPoint x: 541, endPoint y: 433, distance: 88.0
click at [541, 514] on label "Browse" at bounding box center [546, 530] width 74 height 27
click at [509, 514] on input "Browse" at bounding box center [509, 530] width 0 height 27
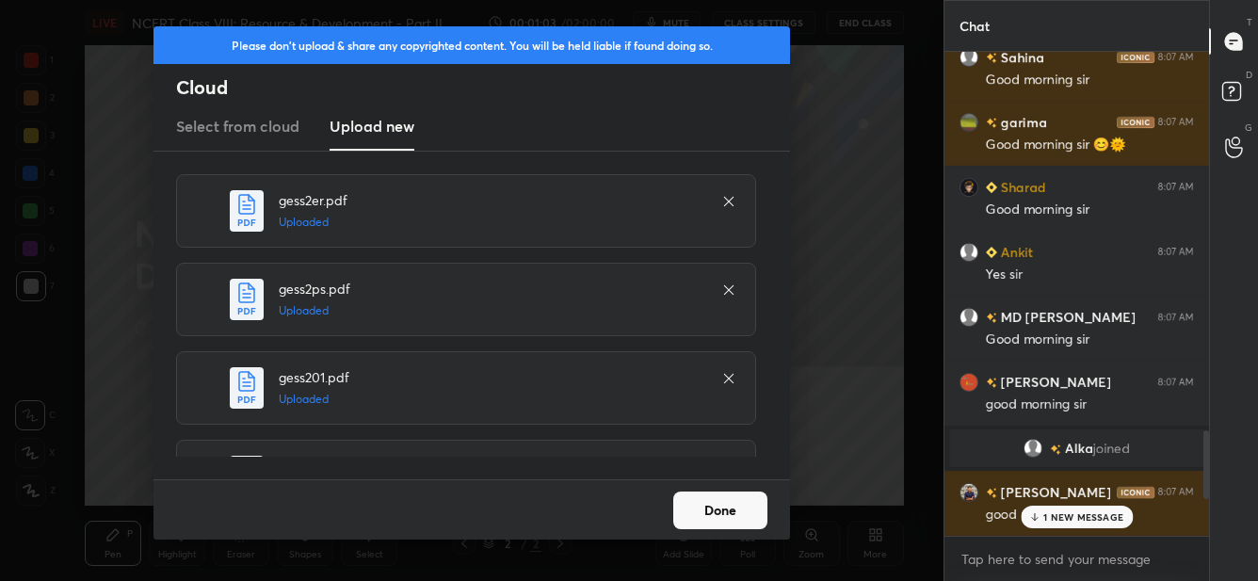
click at [739, 514] on button "Done" at bounding box center [720, 510] width 94 height 38
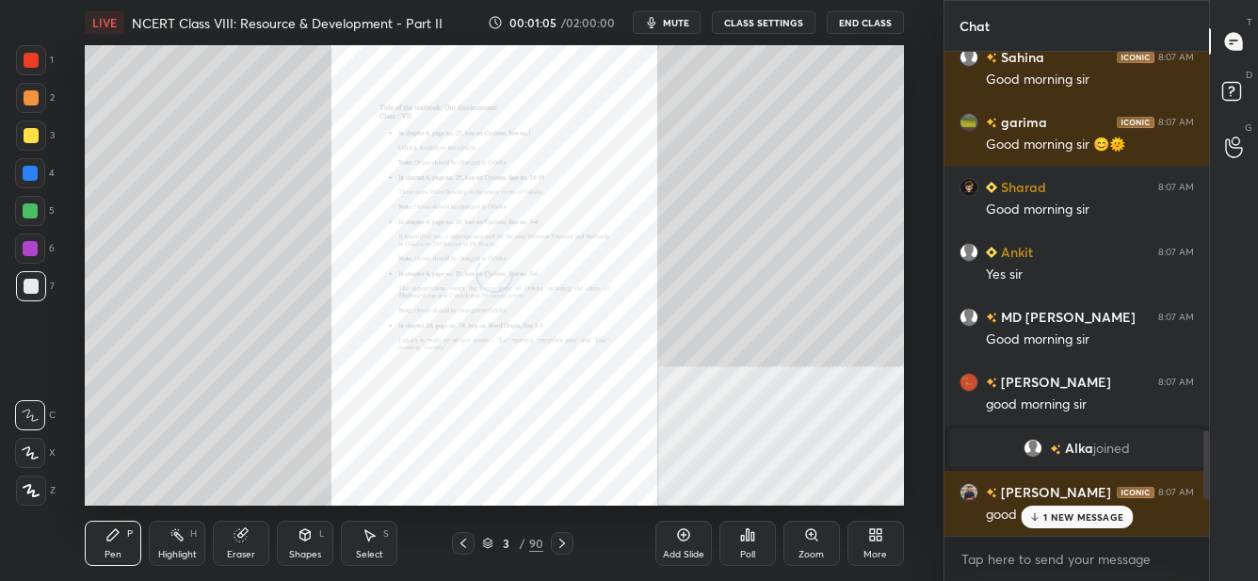
click at [884, 547] on div "More" at bounding box center [875, 543] width 56 height 45
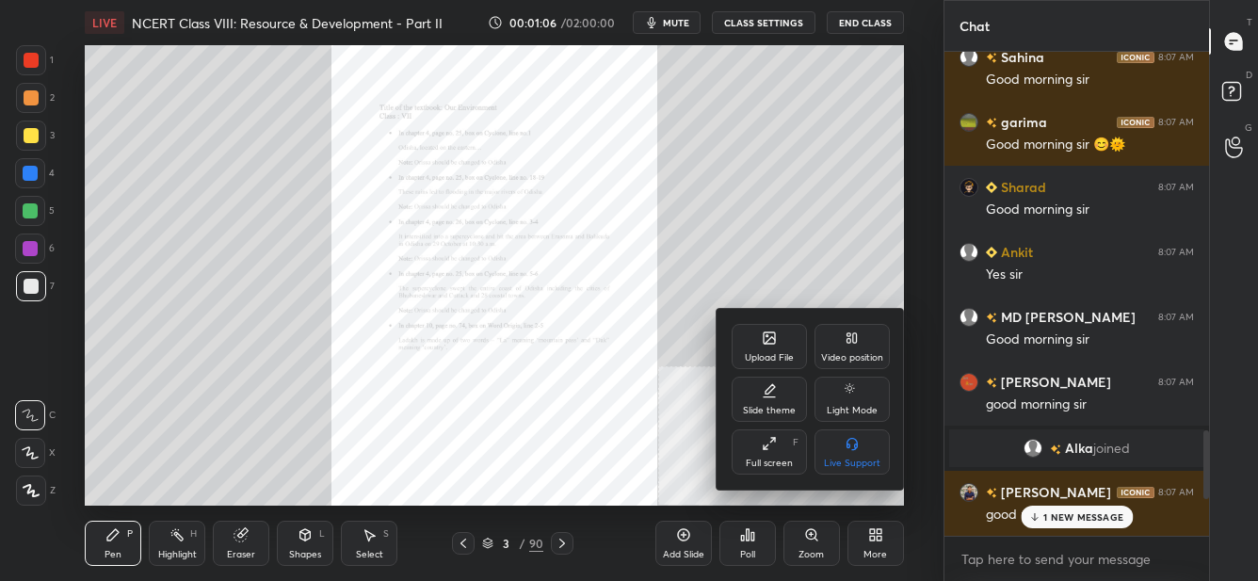
click at [751, 456] on div "Full screen F" at bounding box center [769, 451] width 75 height 45
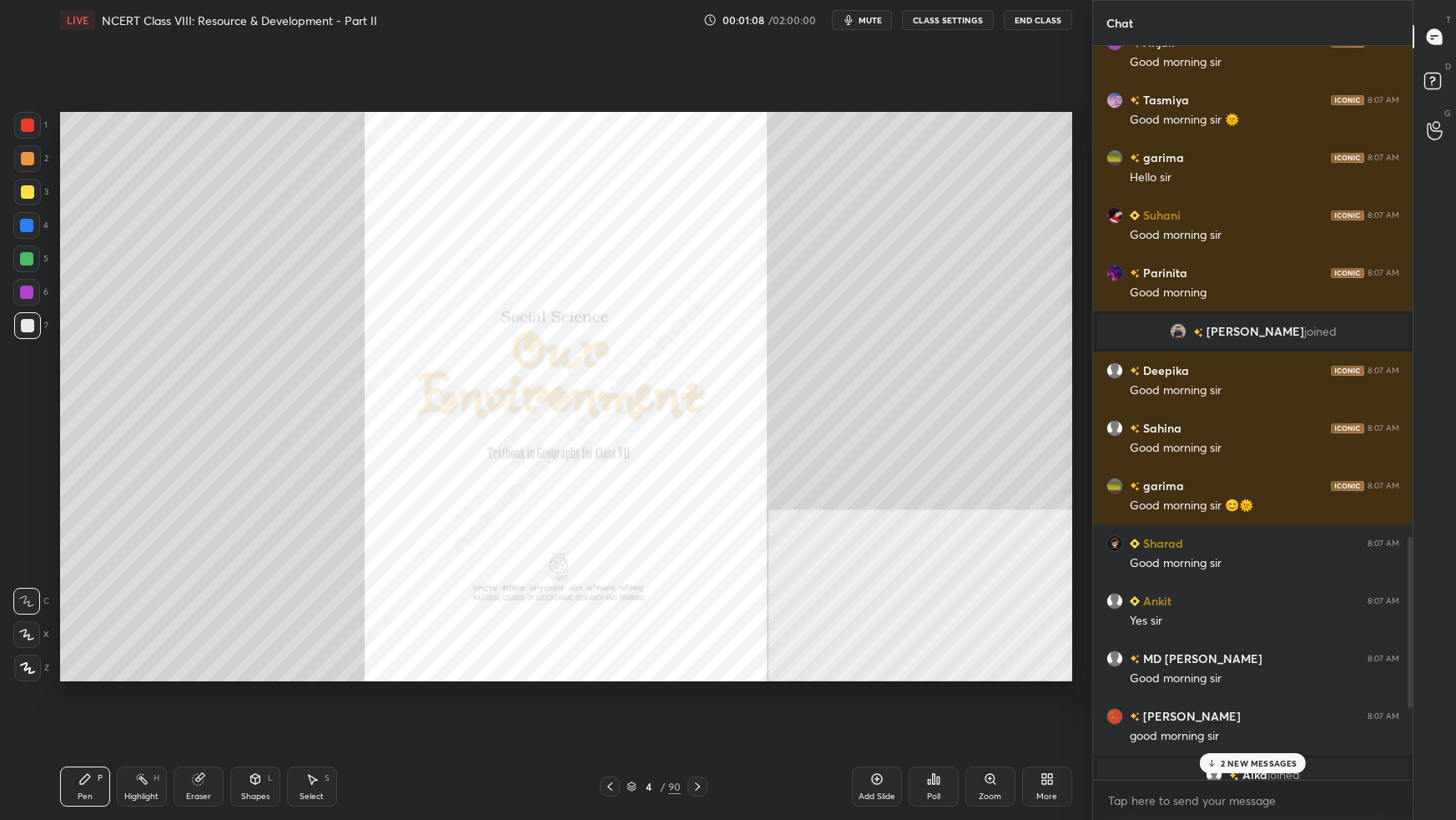
drag, startPoint x: 1264, startPoint y: 759, endPoint x: 1269, endPoint y: 766, distance: 8.6
click at [1114, 514] on p "2 NEW MESSAGES" at bounding box center [1258, 762] width 77 height 10
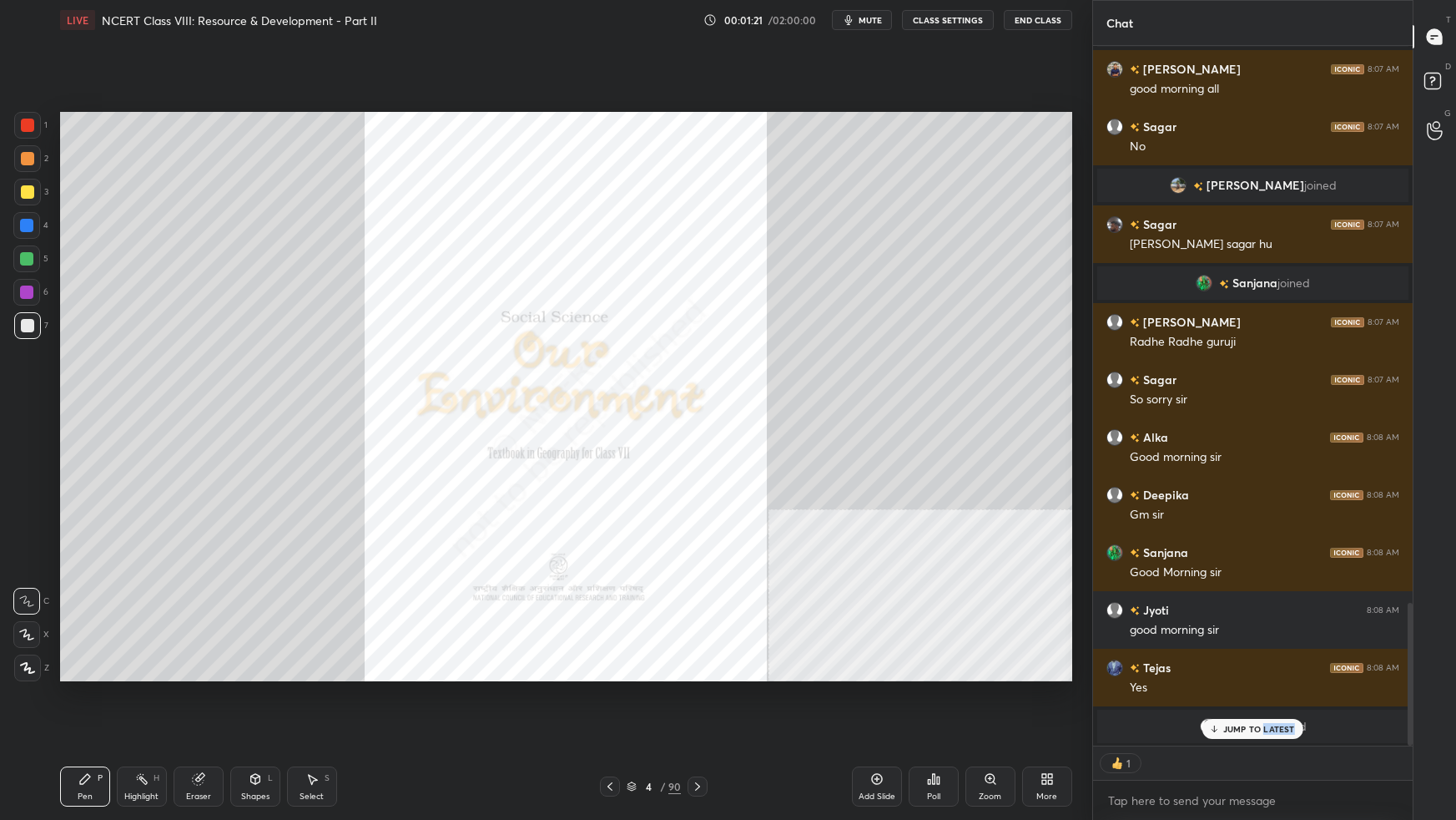
click at [1114, 514] on div "JUMP TO LATEST" at bounding box center [1252, 729] width 100 height 20
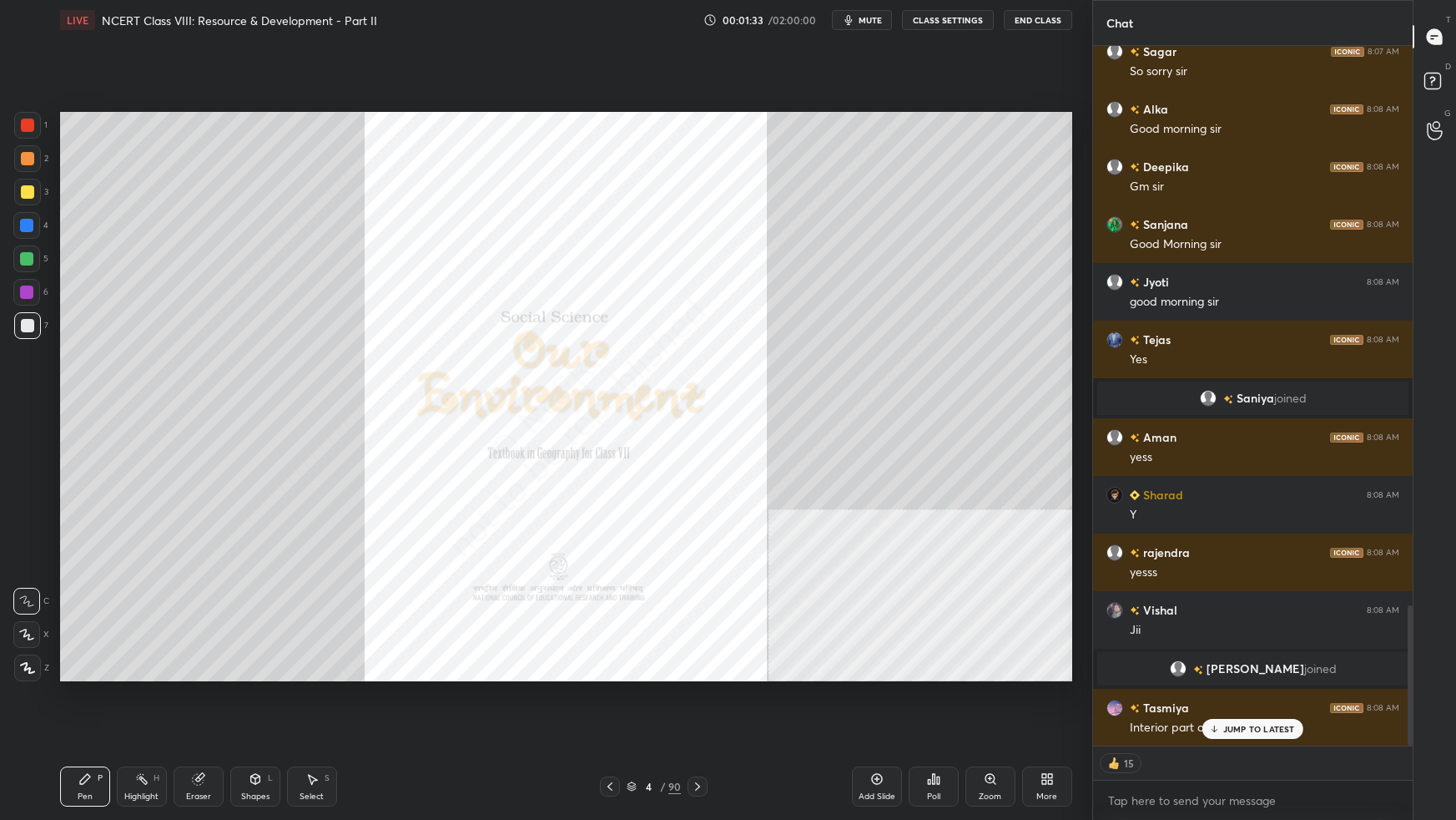
click at [1114, 514] on div "JUMP TO LATEST" at bounding box center [1252, 729] width 100 height 20
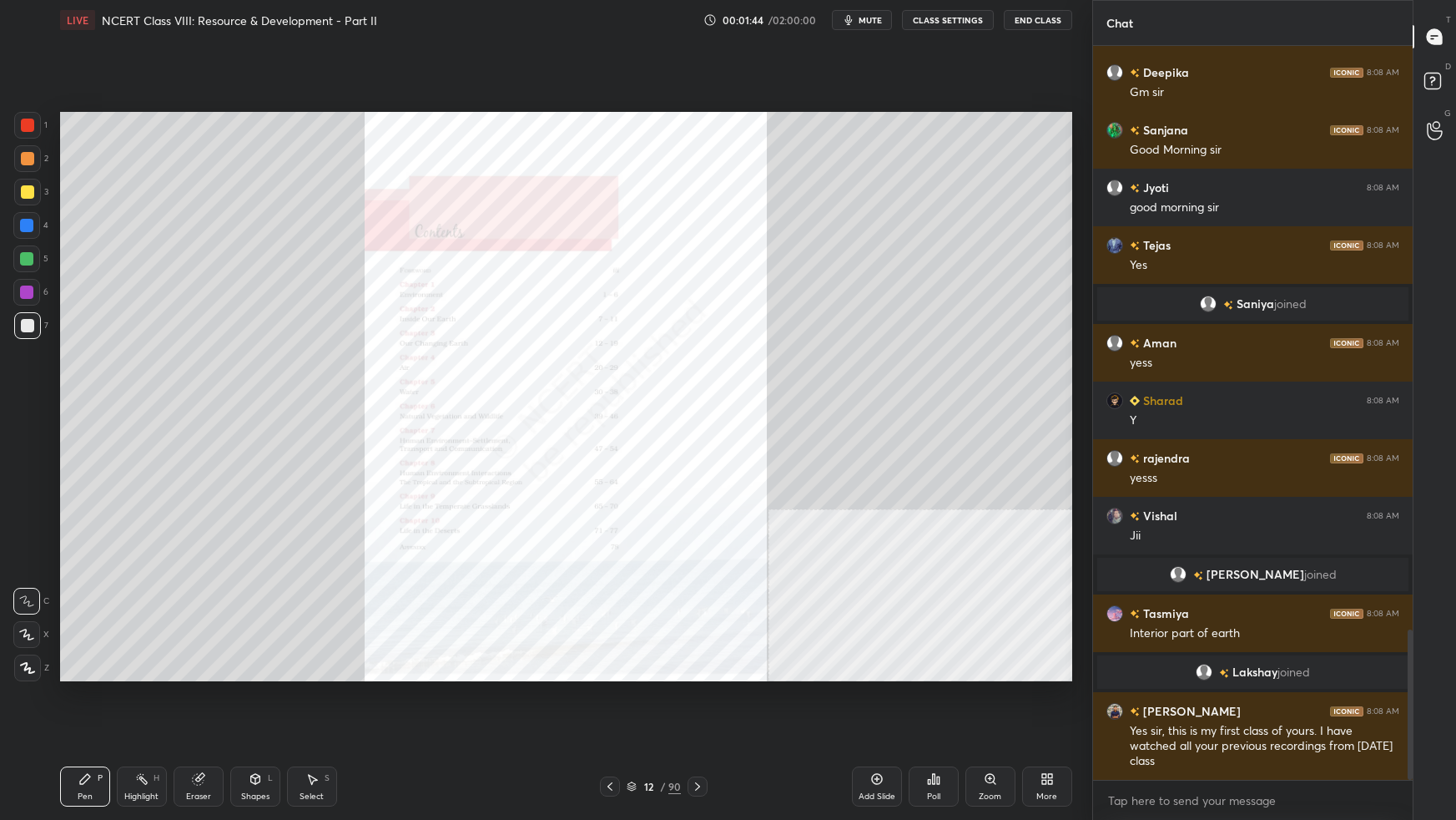
drag, startPoint x: 990, startPoint y: 785, endPoint x: 993, endPoint y: 771, distance: 14.3
click at [990, 514] on div "Zoom" at bounding box center [990, 785] width 50 height 40
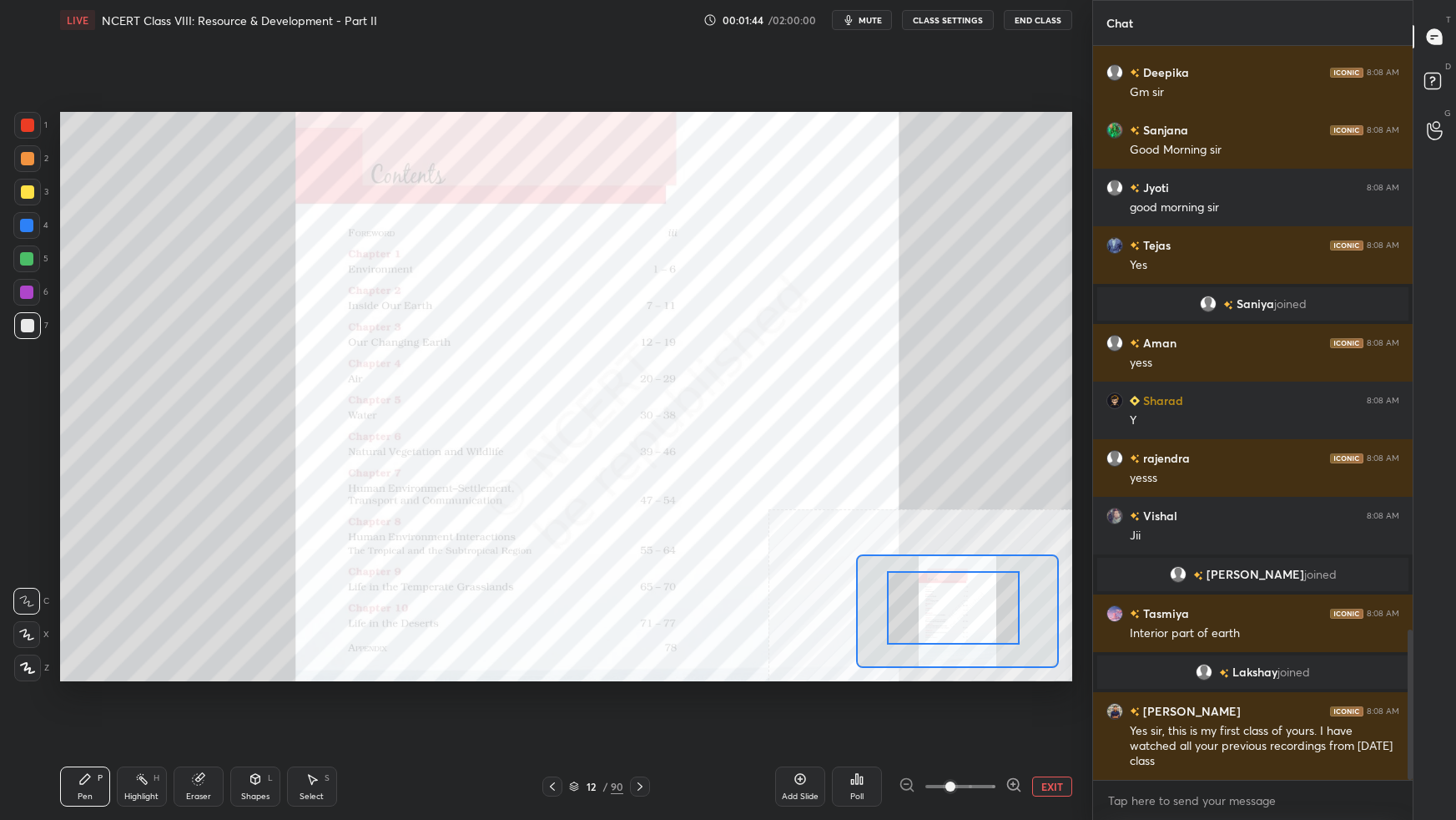
drag, startPoint x: 956, startPoint y: 614, endPoint x: 947, endPoint y: 606, distance: 12.0
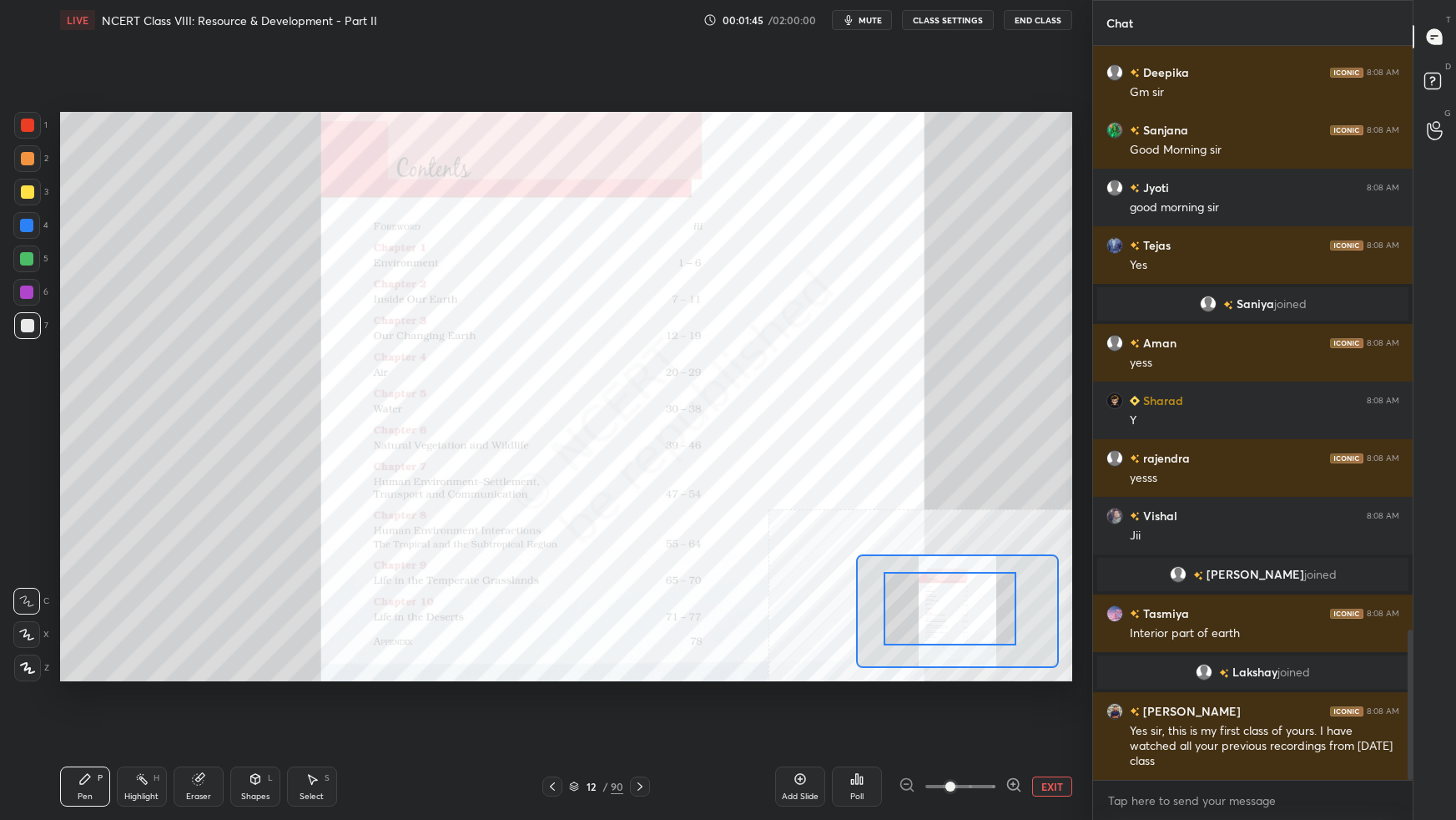
click at [940, 514] on div at bounding box center [950, 608] width 133 height 74
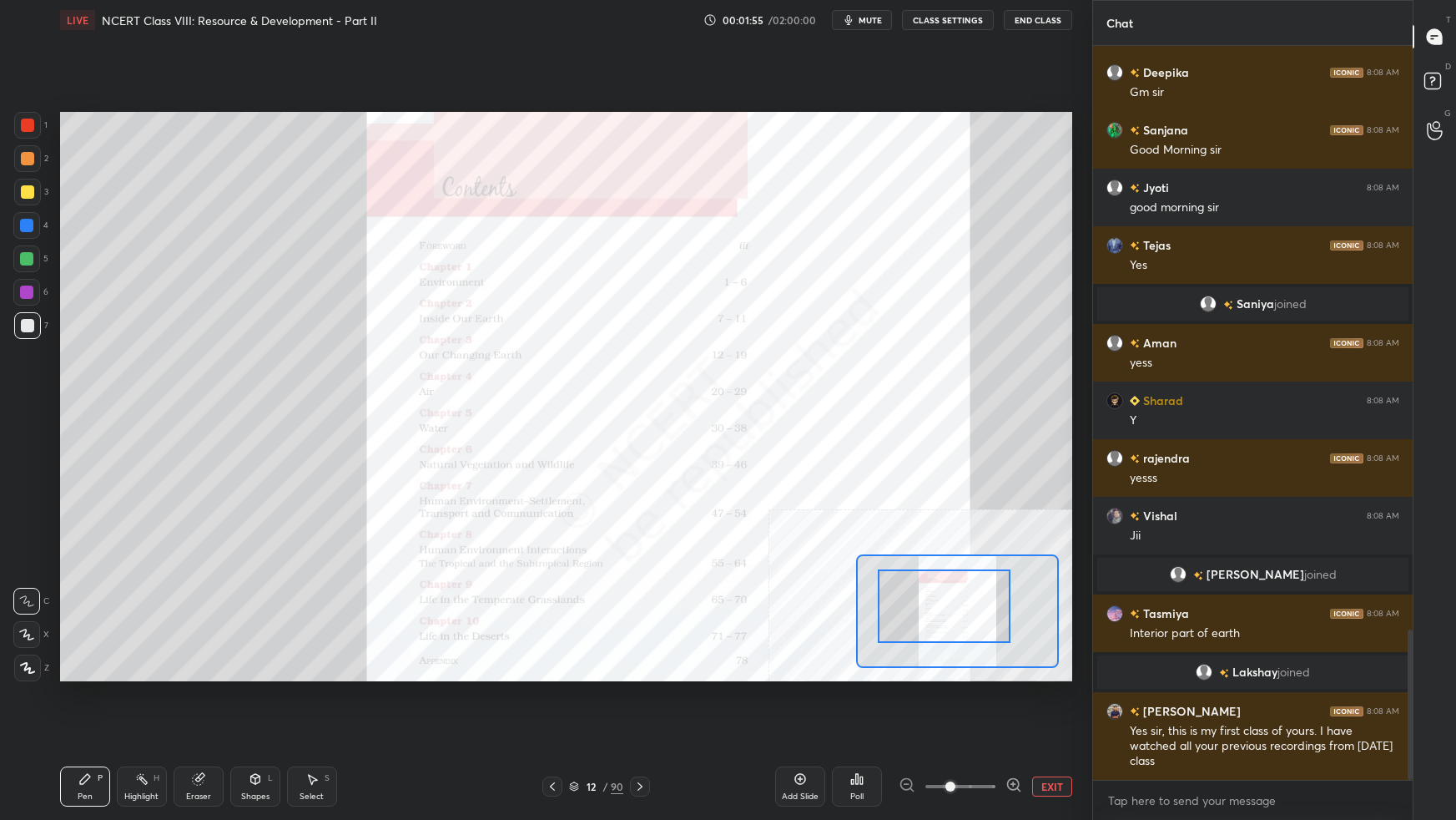
click at [28, 193] on div at bounding box center [27, 191] width 13 height 13
drag, startPoint x: 24, startPoint y: 629, endPoint x: 33, endPoint y: 629, distance: 9.0
click at [23, 514] on icon at bounding box center [27, 634] width 15 height 12
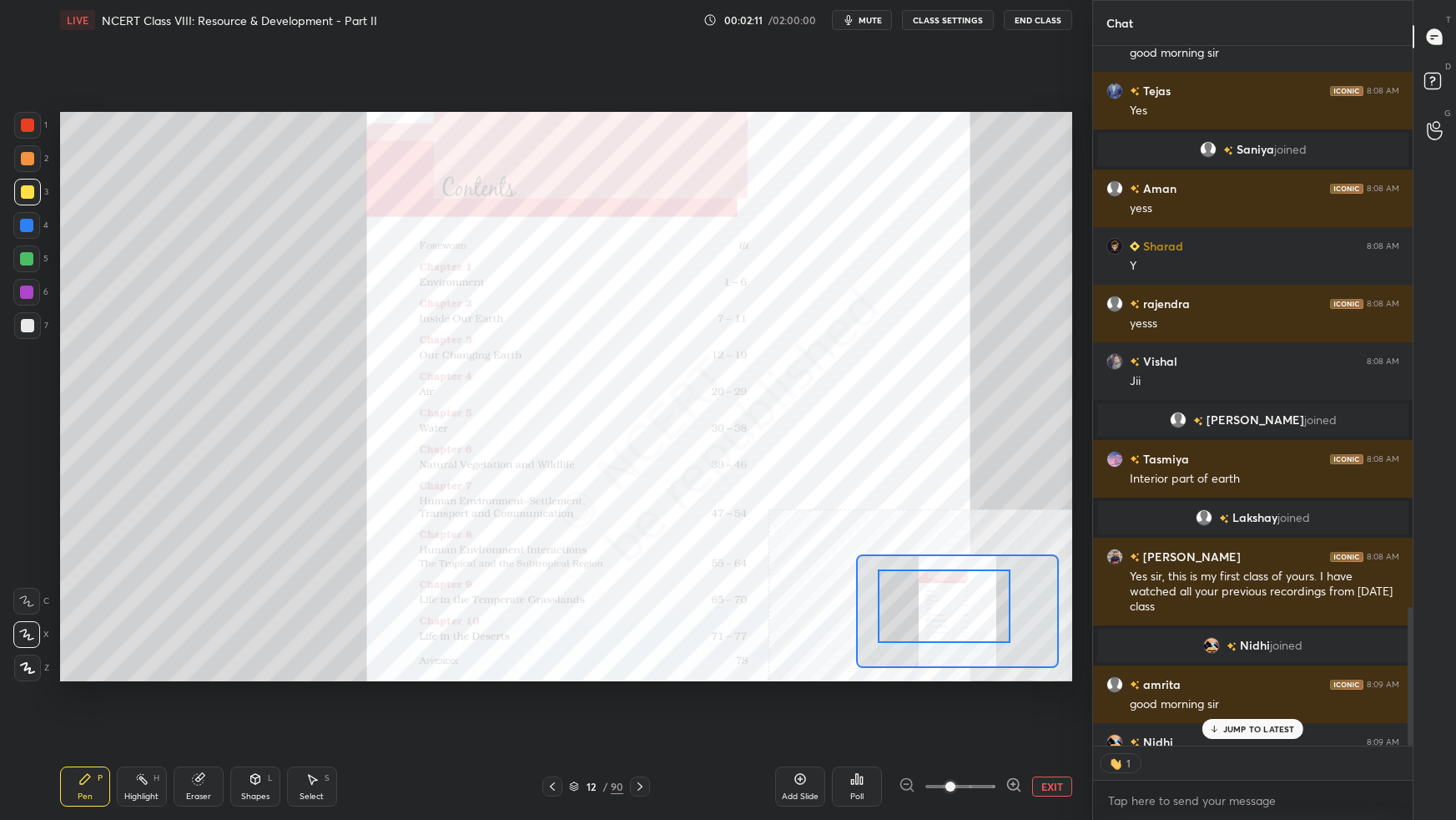
scroll to position [5, 4]
click at [1114, 514] on p "JUMP TO LATEST" at bounding box center [1258, 728] width 72 height 10
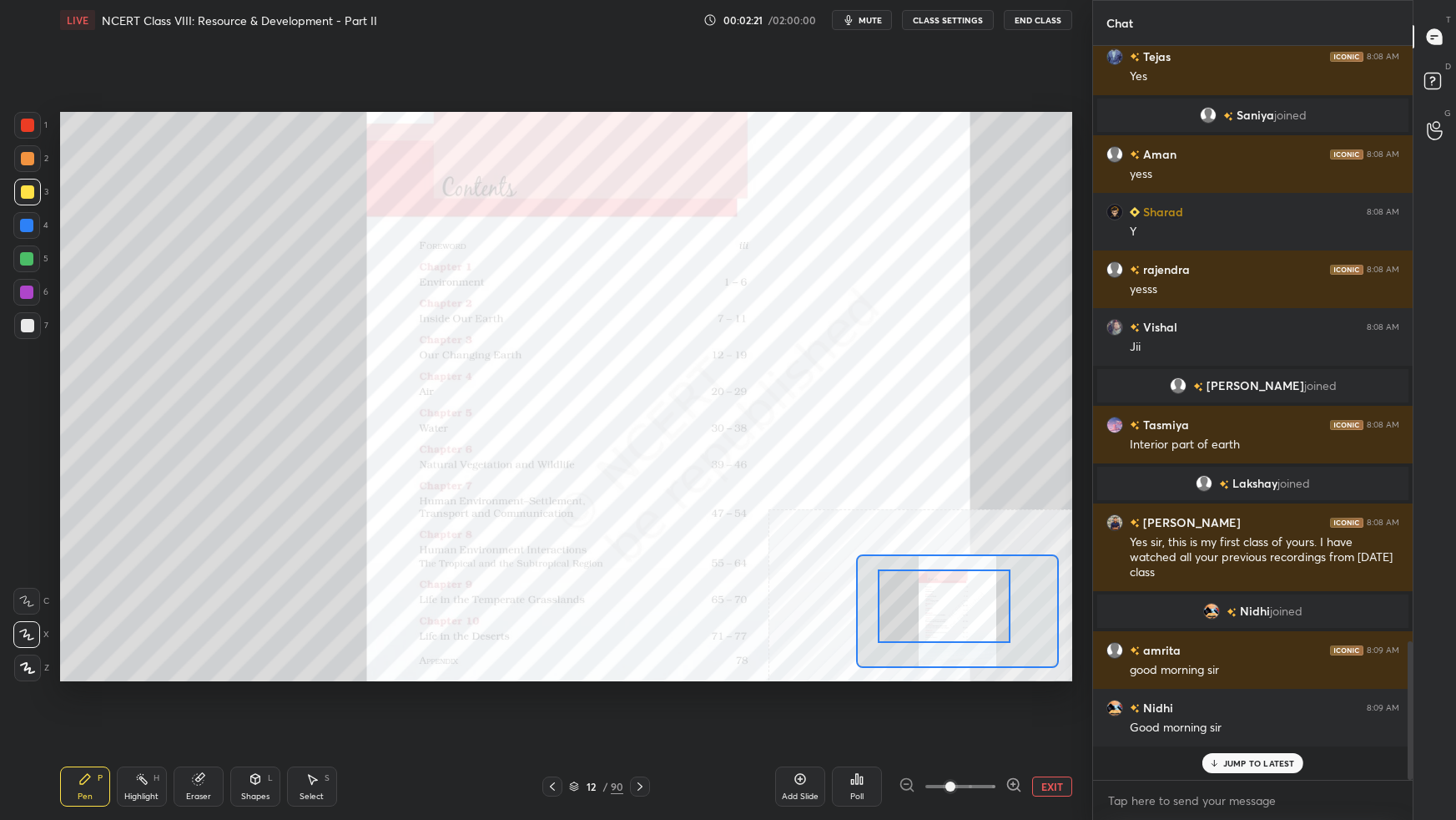
scroll to position [2965, 0]
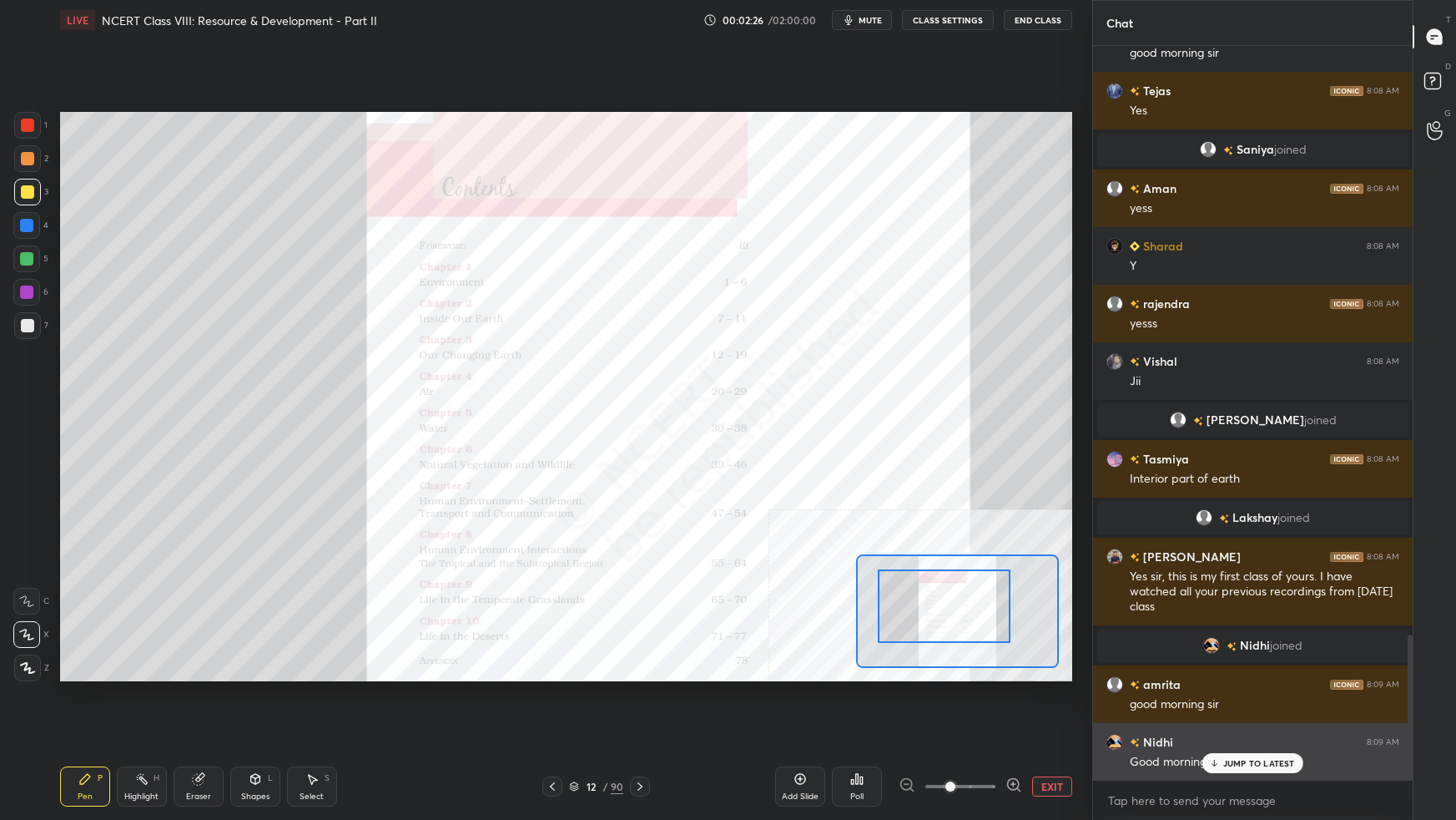
click at [1114, 514] on p "JUMP TO LATEST" at bounding box center [1258, 762] width 72 height 10
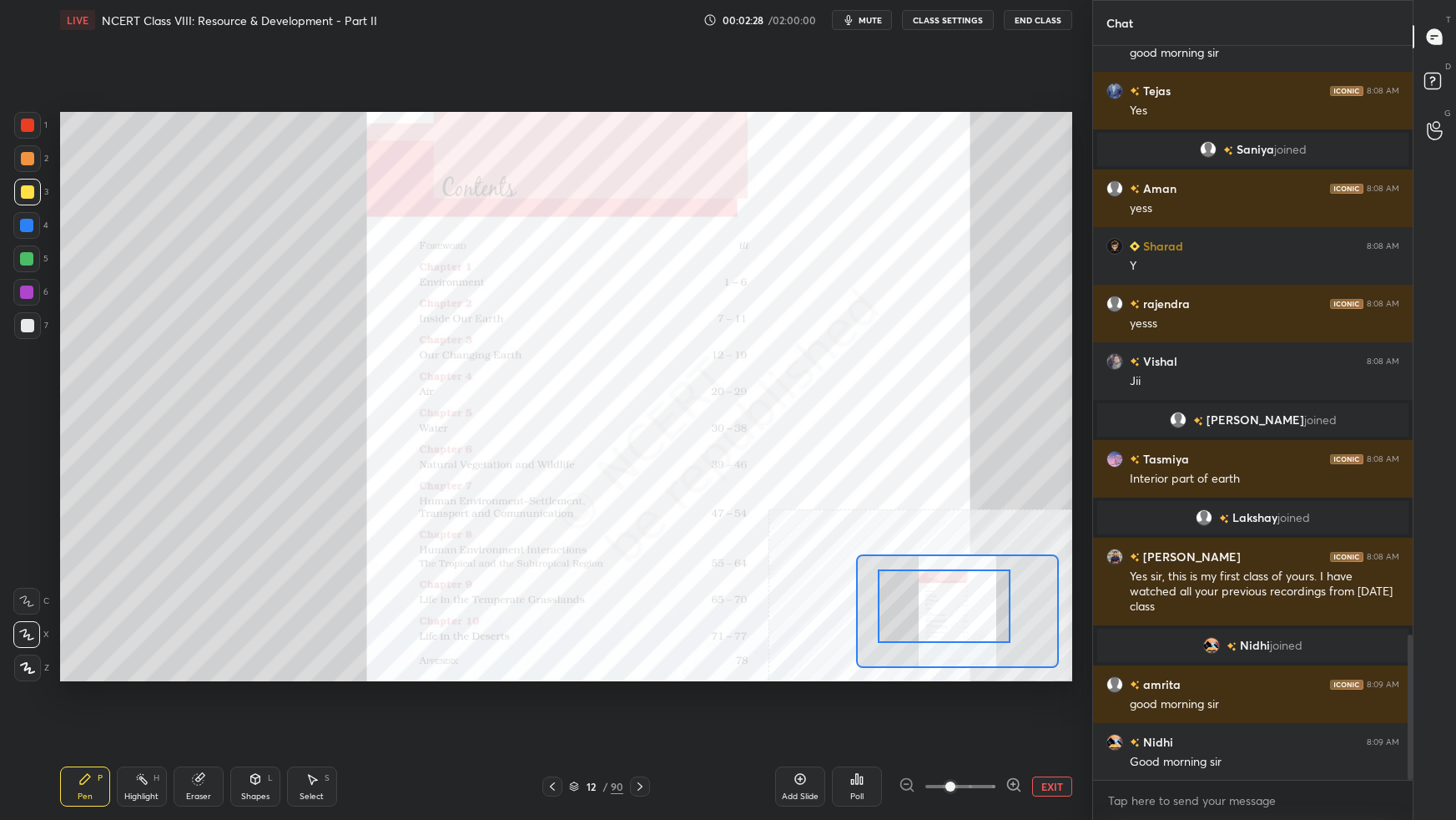
scroll to position [3023, 0]
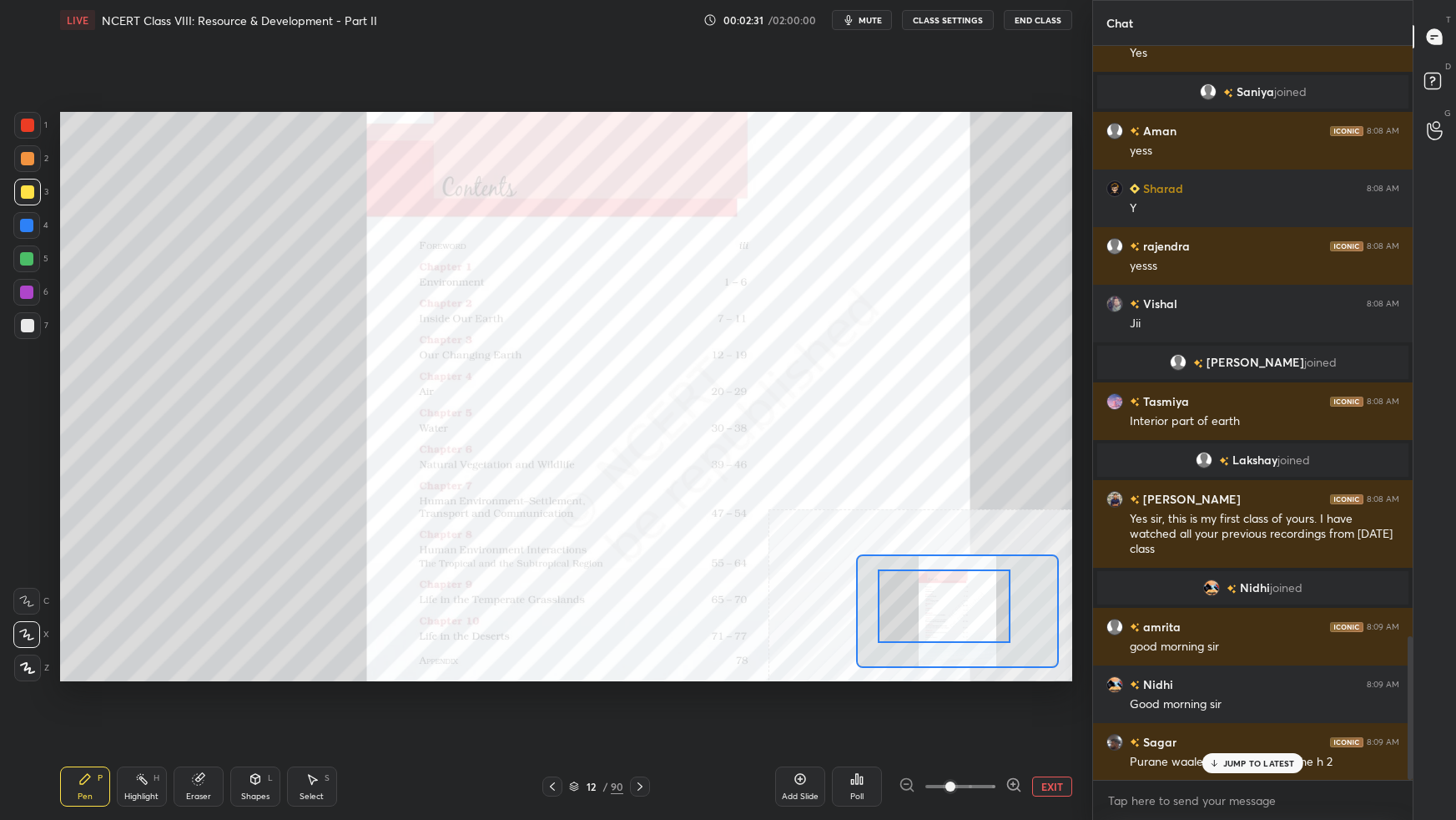
click at [1063, 514] on button "EXIT" at bounding box center [1052, 786] width 40 height 20
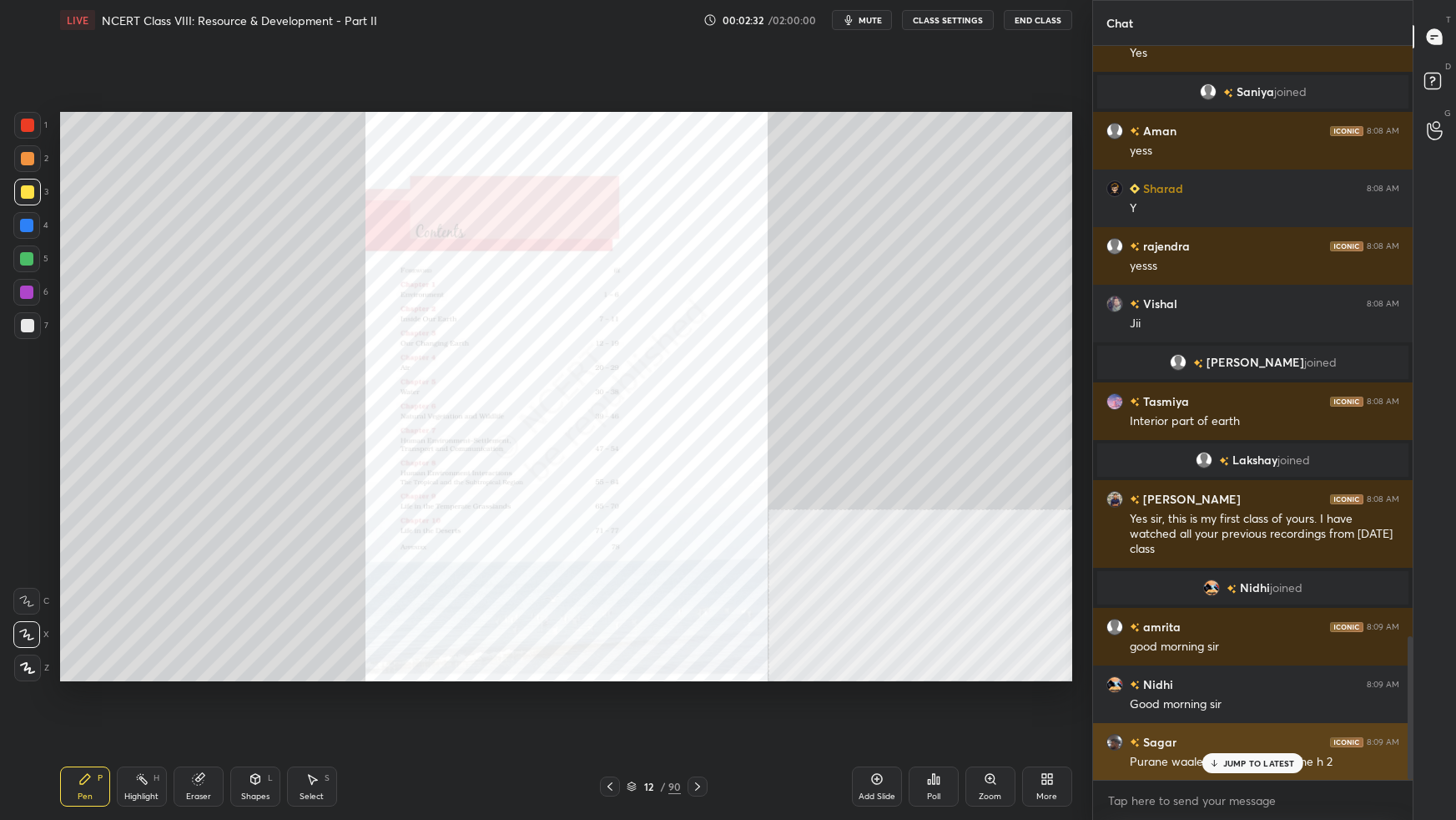
drag, startPoint x: 1258, startPoint y: 764, endPoint x: 1256, endPoint y: 777, distance: 13.2
click at [1114, 514] on p "JUMP TO LATEST" at bounding box center [1258, 762] width 72 height 10
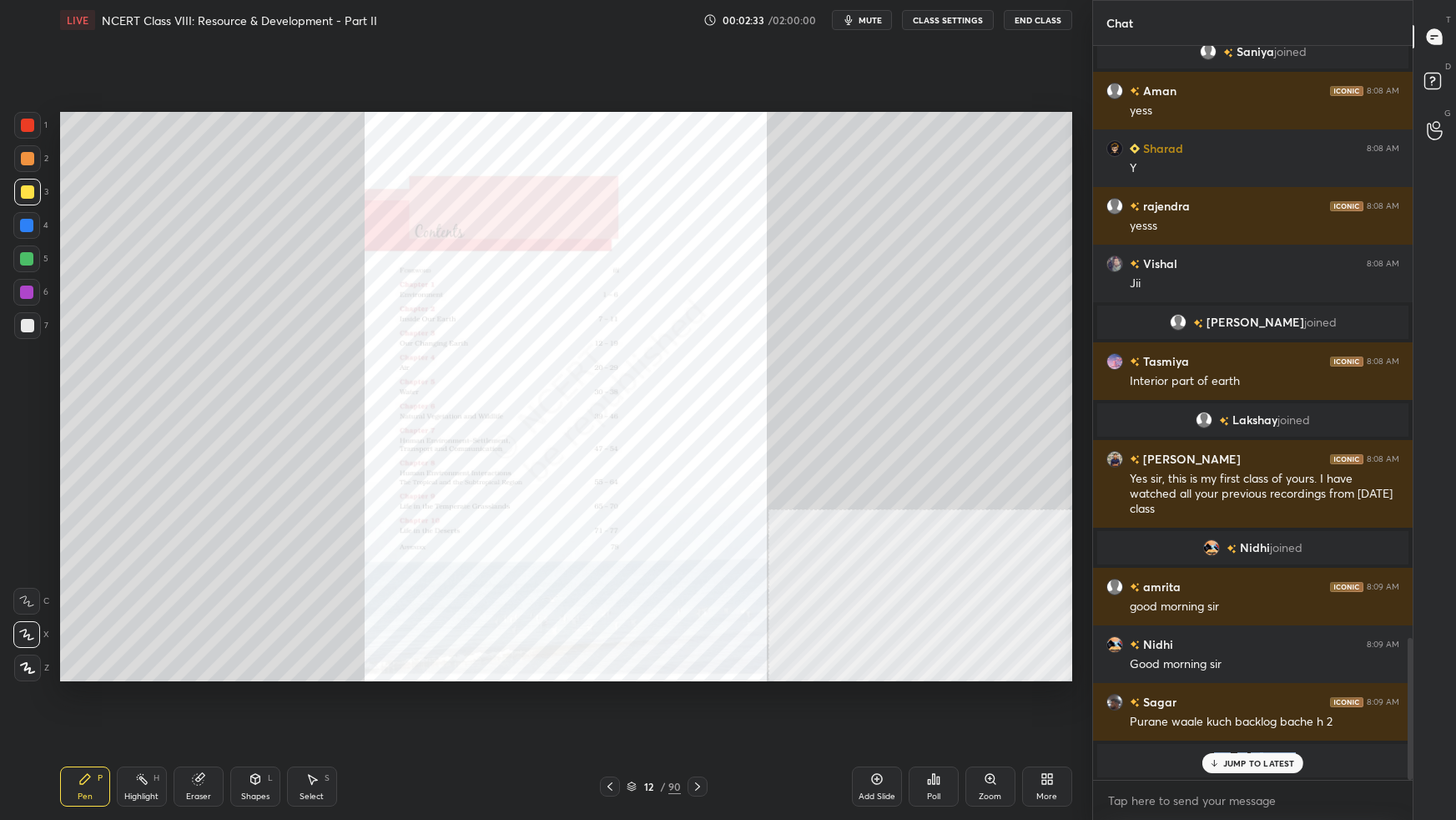
drag, startPoint x: 1270, startPoint y: 766, endPoint x: 1261, endPoint y: 769, distance: 9.5
click at [1114, 514] on div "Ritesh joined Sagar 8:07 AM Sir m alag sagar hu Sanjana joined amit 8:07 AM Rad…" at bounding box center [1252, 413] width 320 height 734
click at [1114, 514] on div at bounding box center [1407, 413] width 10 height 734
click at [21, 130] on div at bounding box center [27, 125] width 27 height 27
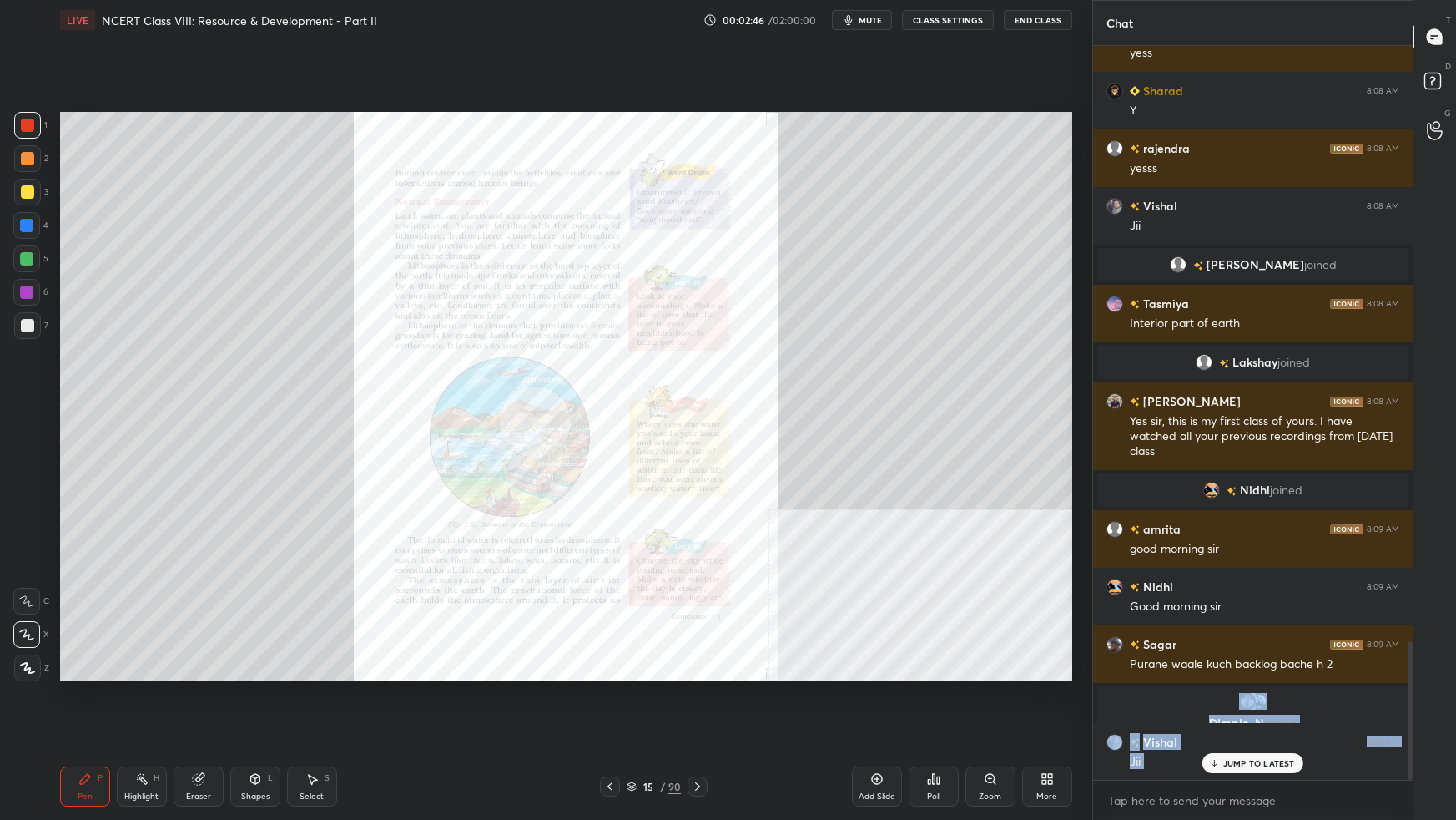
scroll to position [3148, 0]
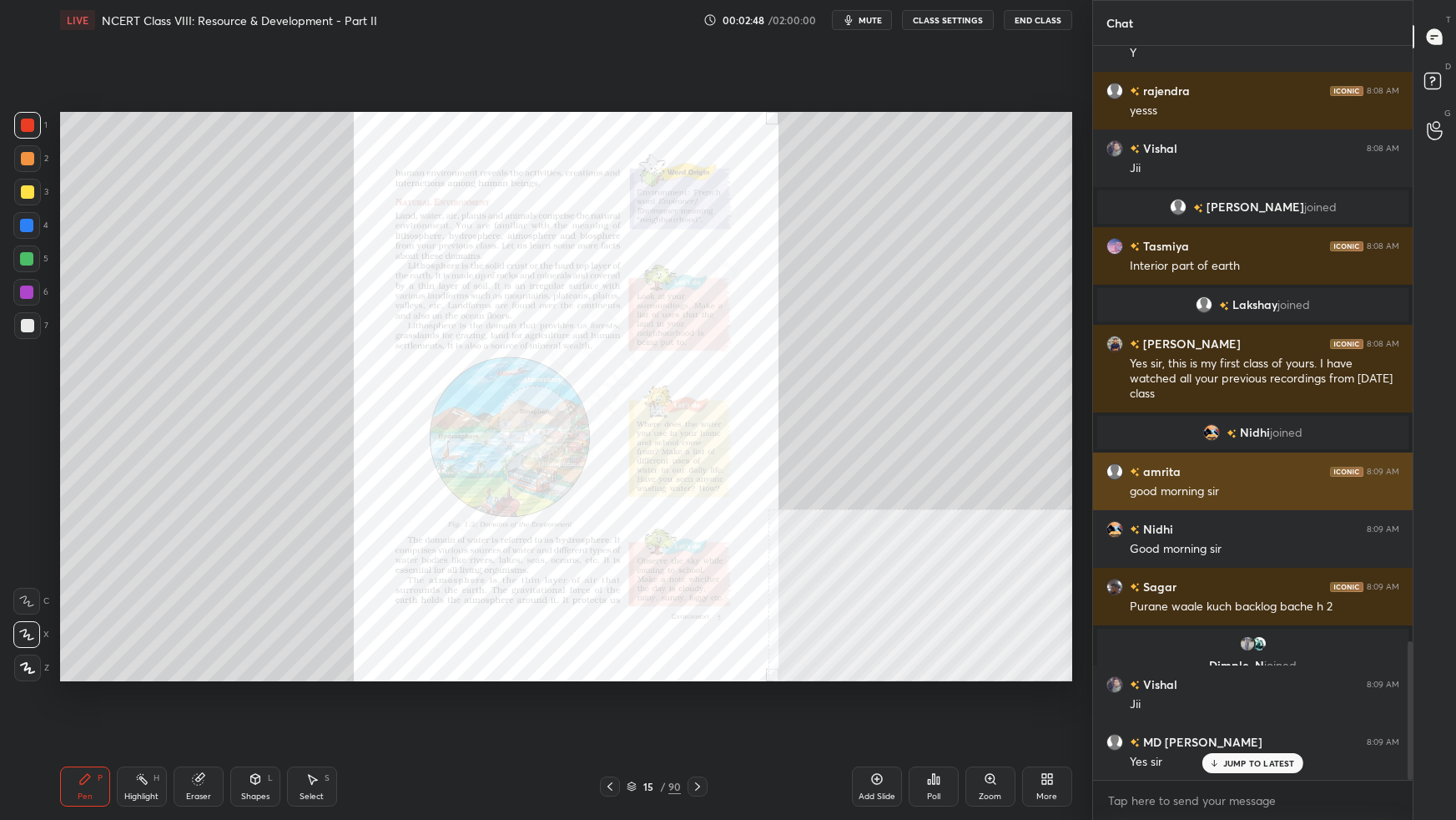
click at [1114, 452] on div "amrita 8:09 AM good morning sir" at bounding box center [1252, 480] width 320 height 58
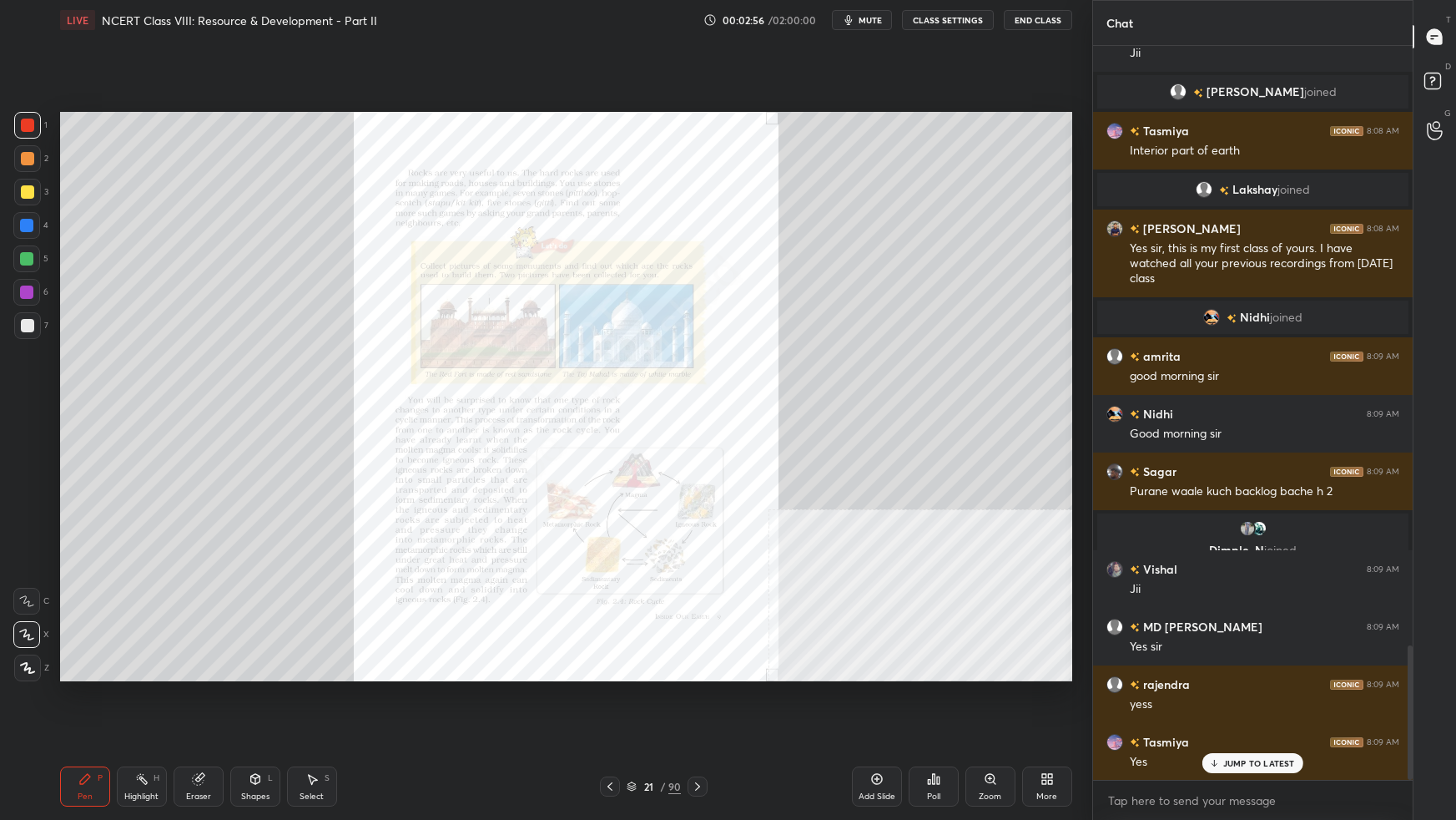
scroll to position [3305, 0]
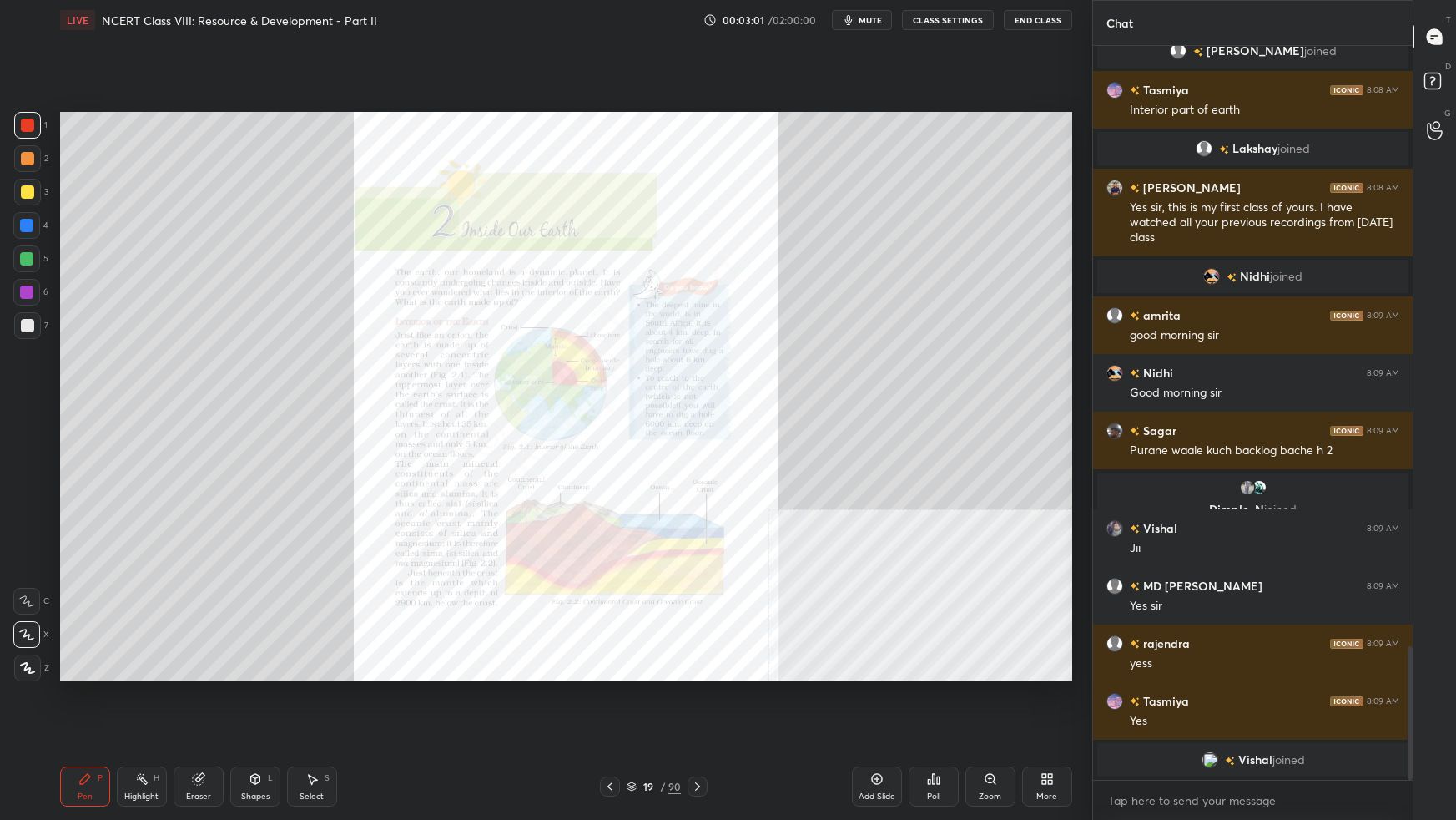
click at [882, 514] on div "Add Slide" at bounding box center [876, 796] width 36 height 8
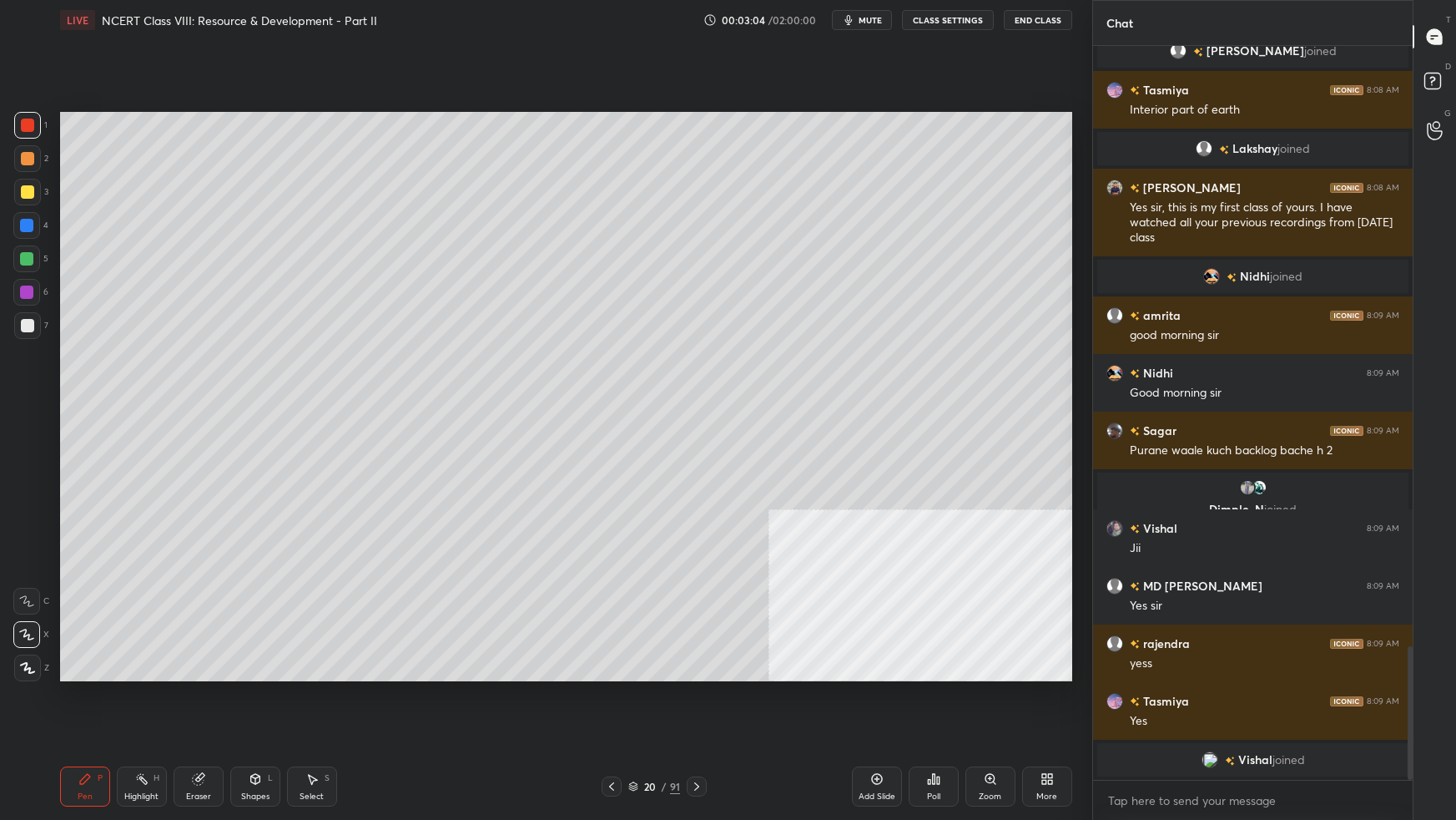
drag, startPoint x: 271, startPoint y: 784, endPoint x: 285, endPoint y: 773, distance: 17.8
click at [269, 514] on div "Shapes L" at bounding box center [255, 785] width 50 height 40
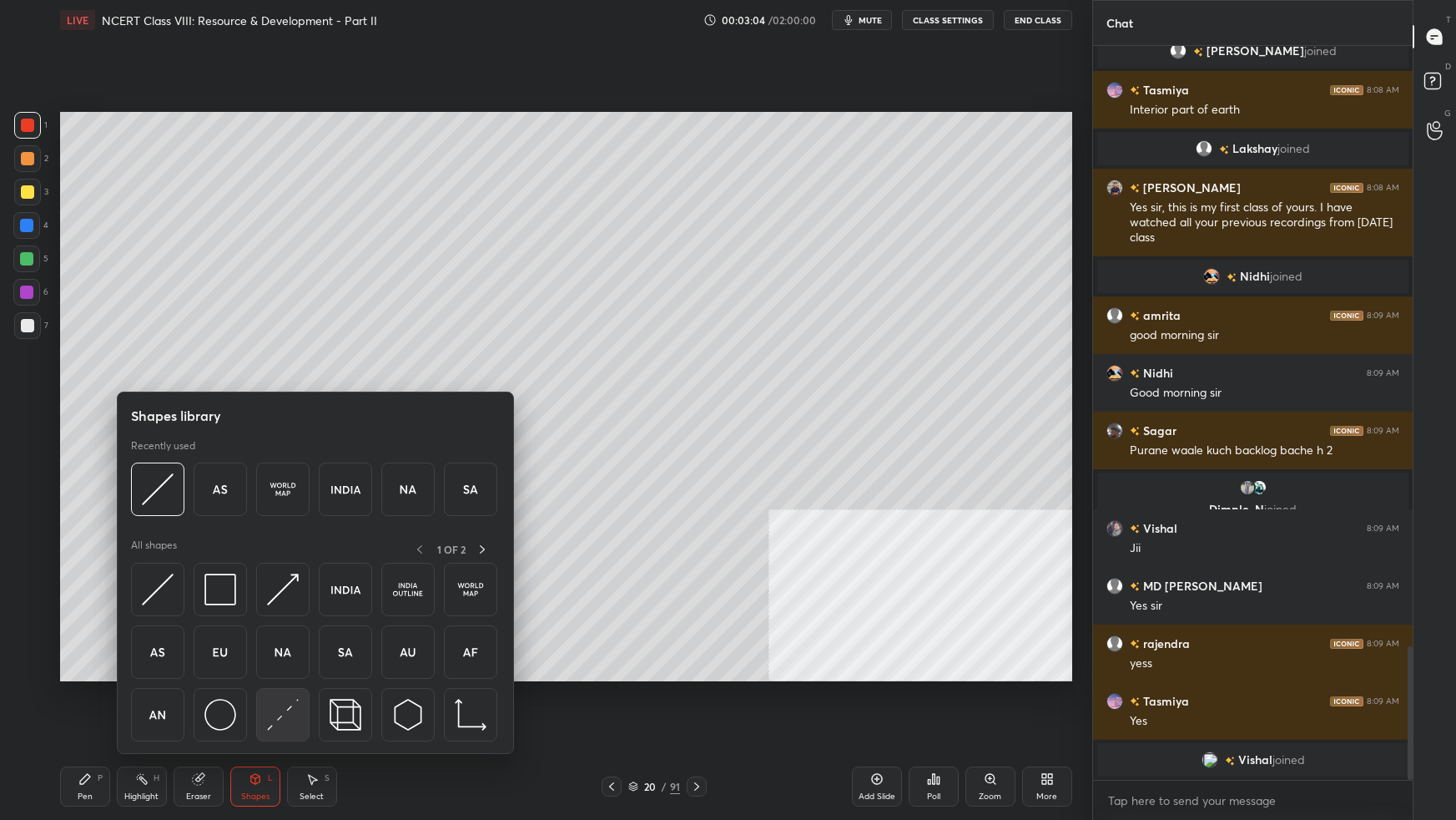
scroll to position [3377, 0]
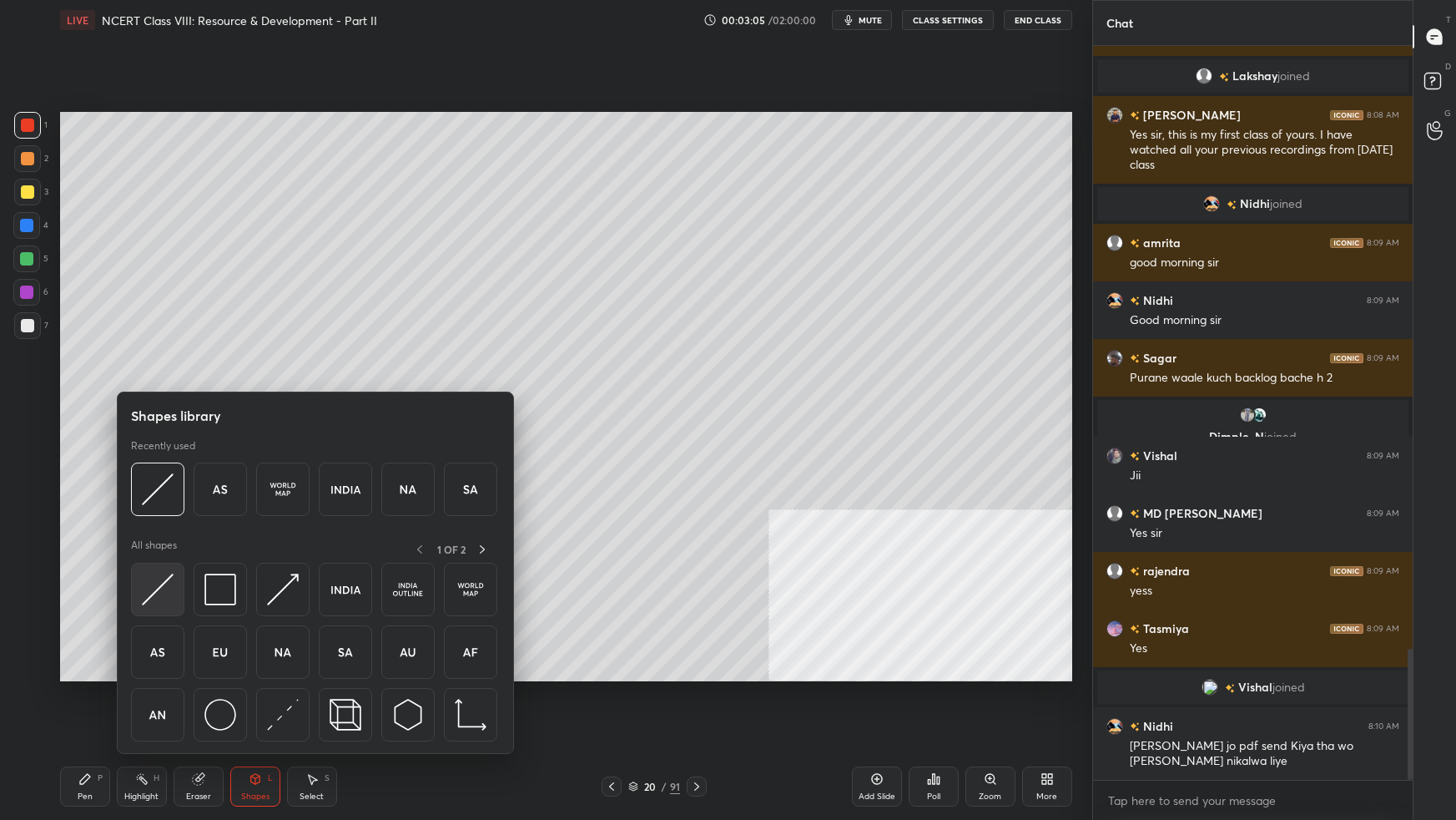
click at [161, 514] on img at bounding box center [158, 590] width 32 height 32
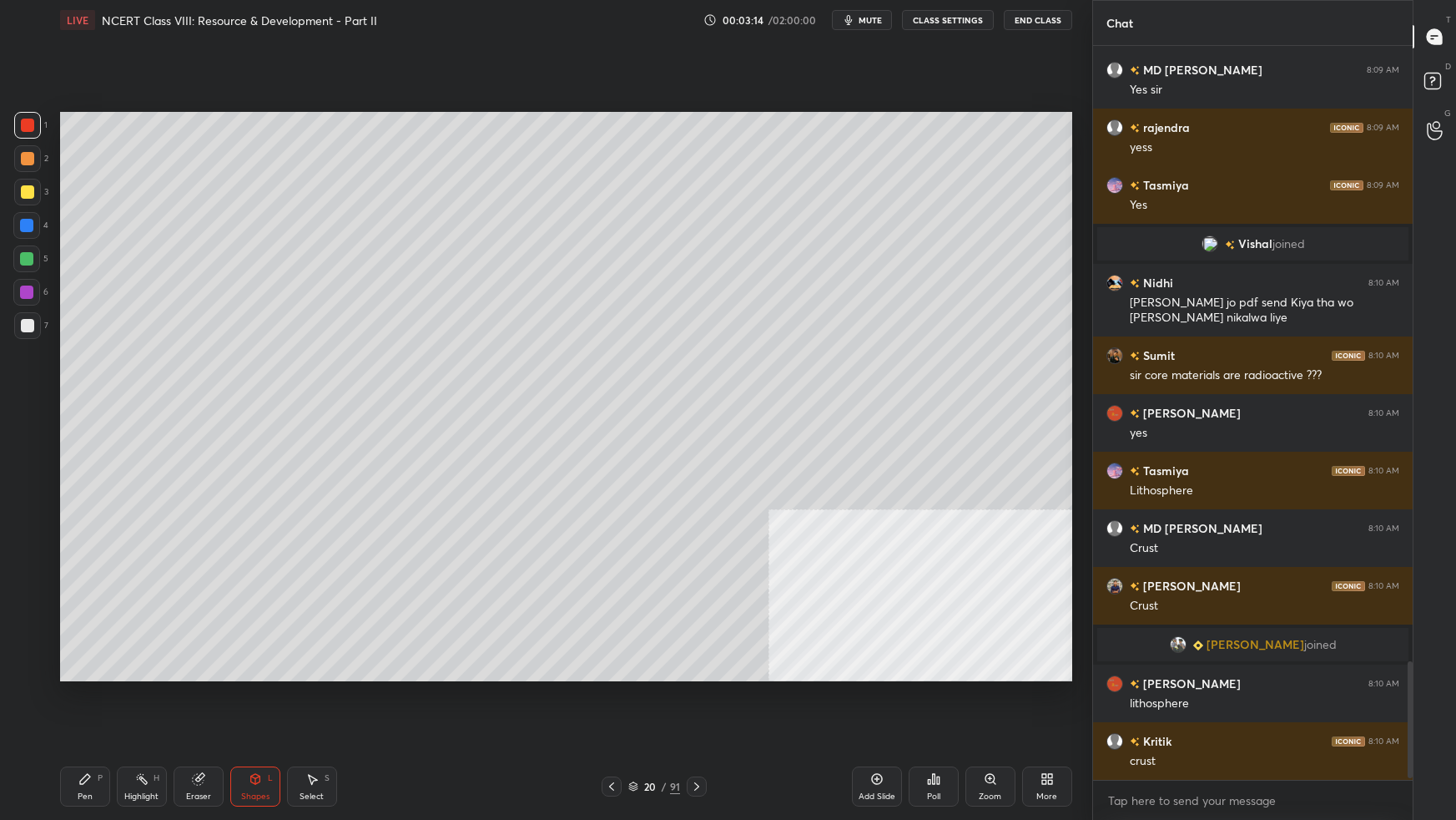
scroll to position [3877, 0]
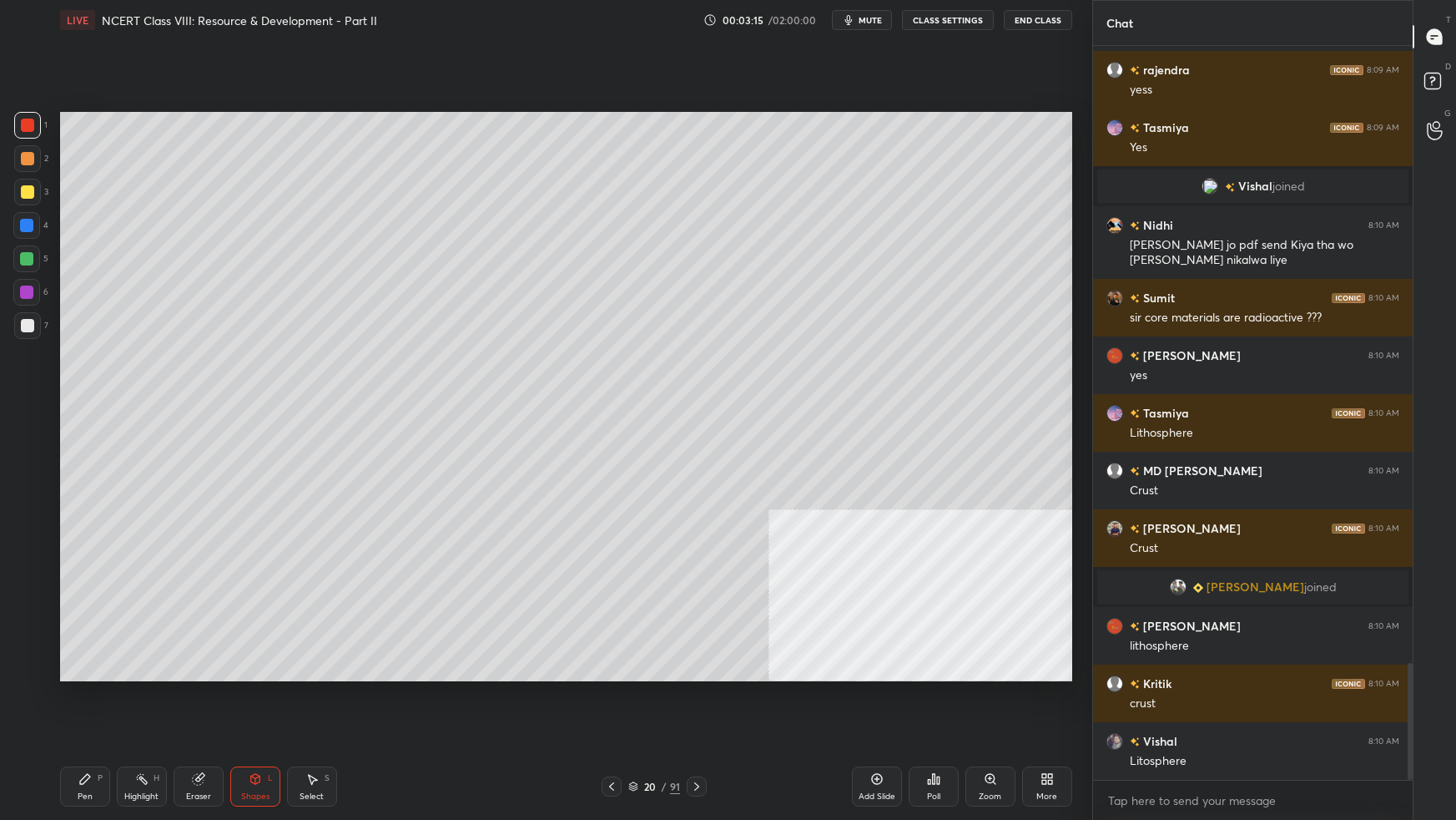
click at [21, 334] on div at bounding box center [27, 325] width 27 height 27
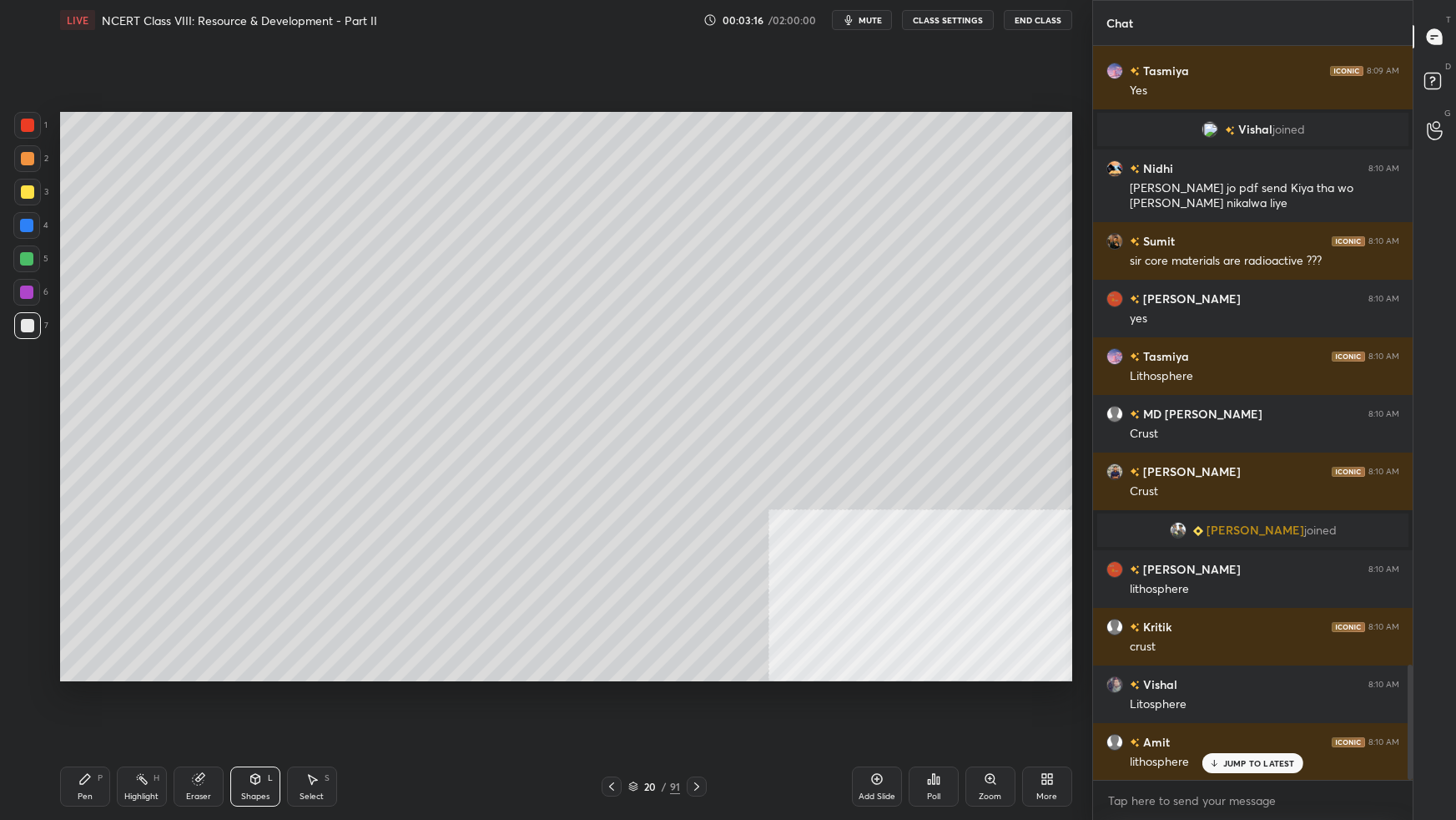
click at [79, 514] on div "Pen" at bounding box center [85, 796] width 15 height 8
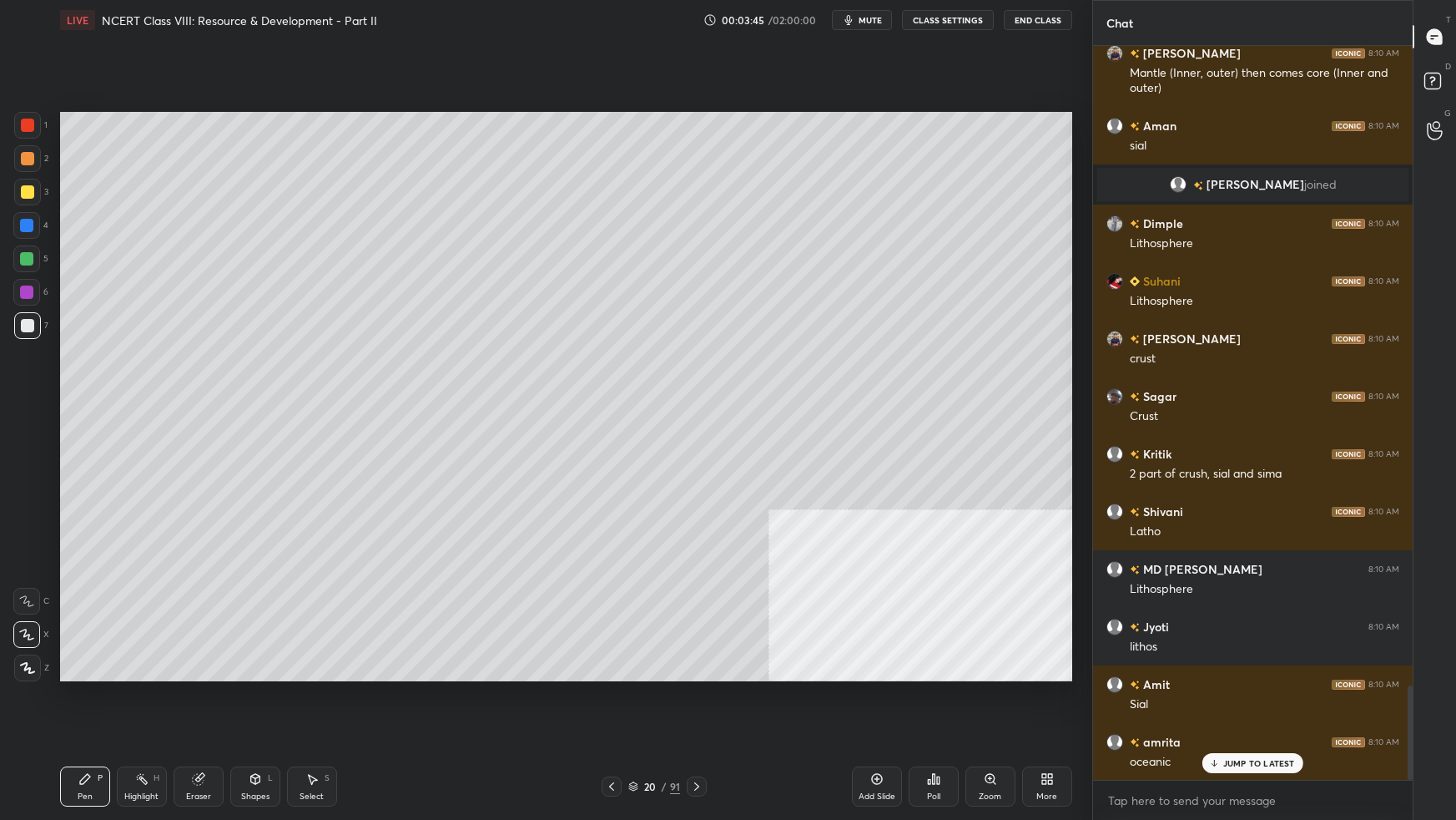
scroll to position [5041, 0]
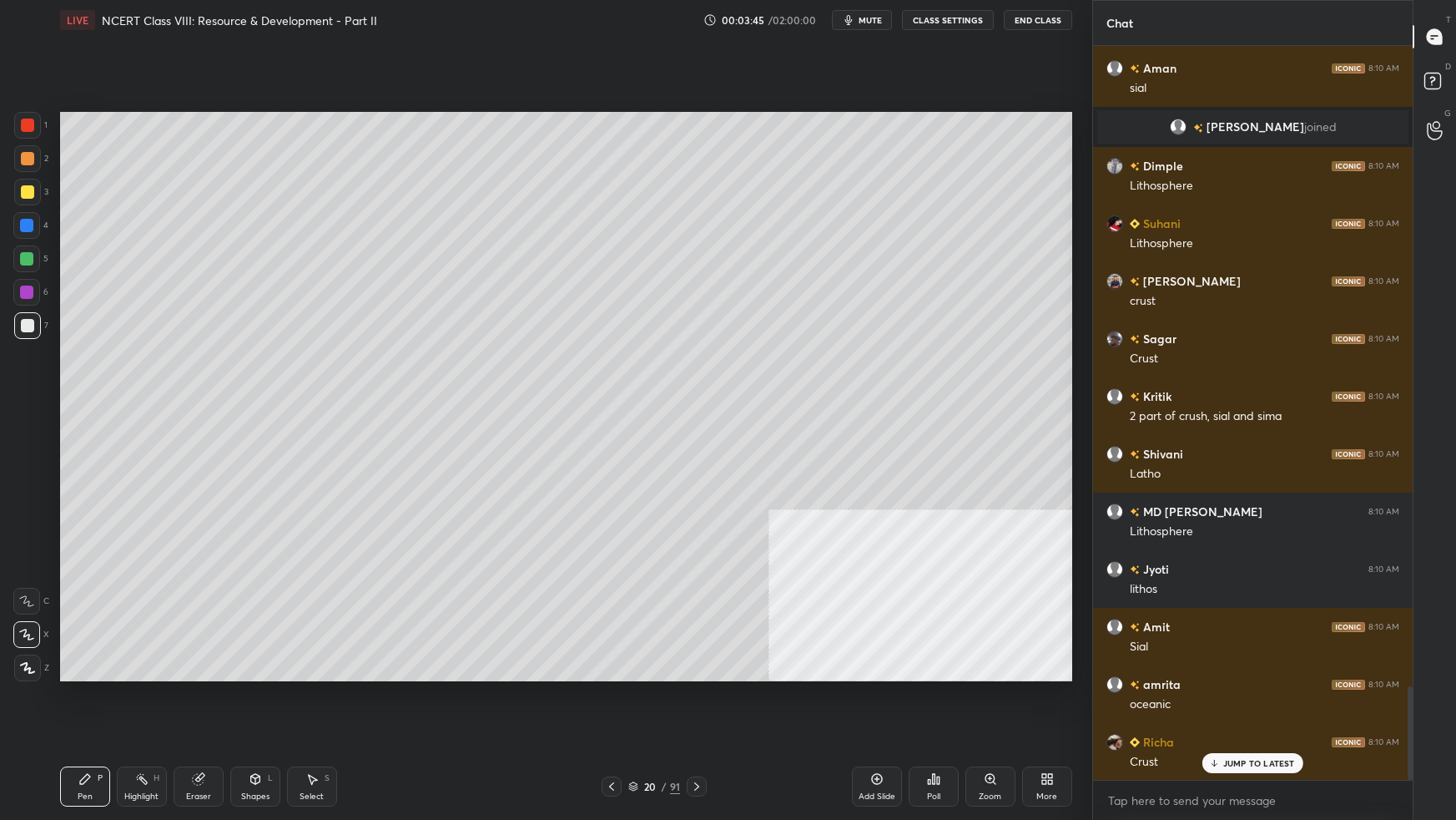
click at [32, 121] on div at bounding box center [27, 125] width 13 height 13
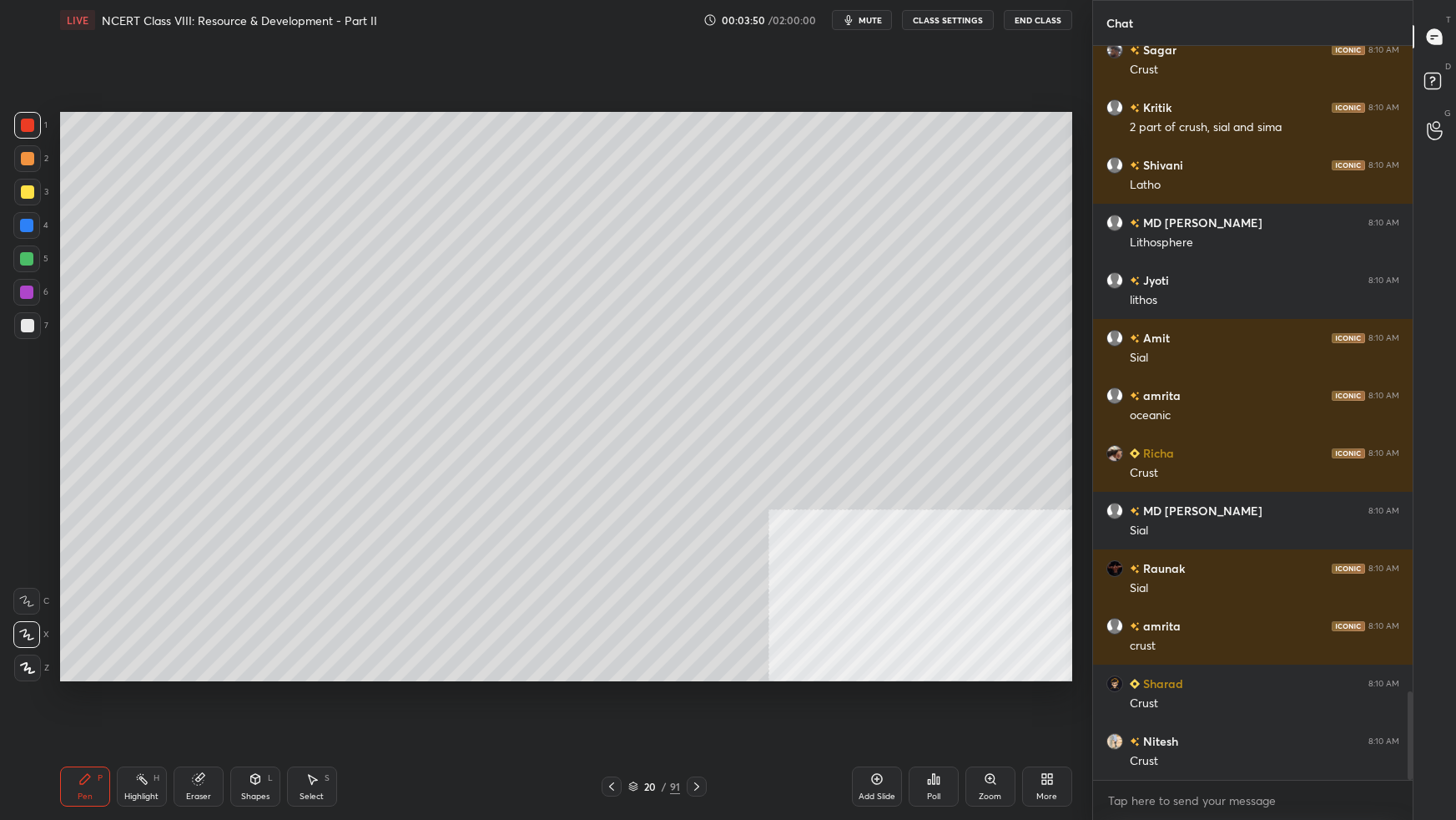
scroll to position [5387, 0]
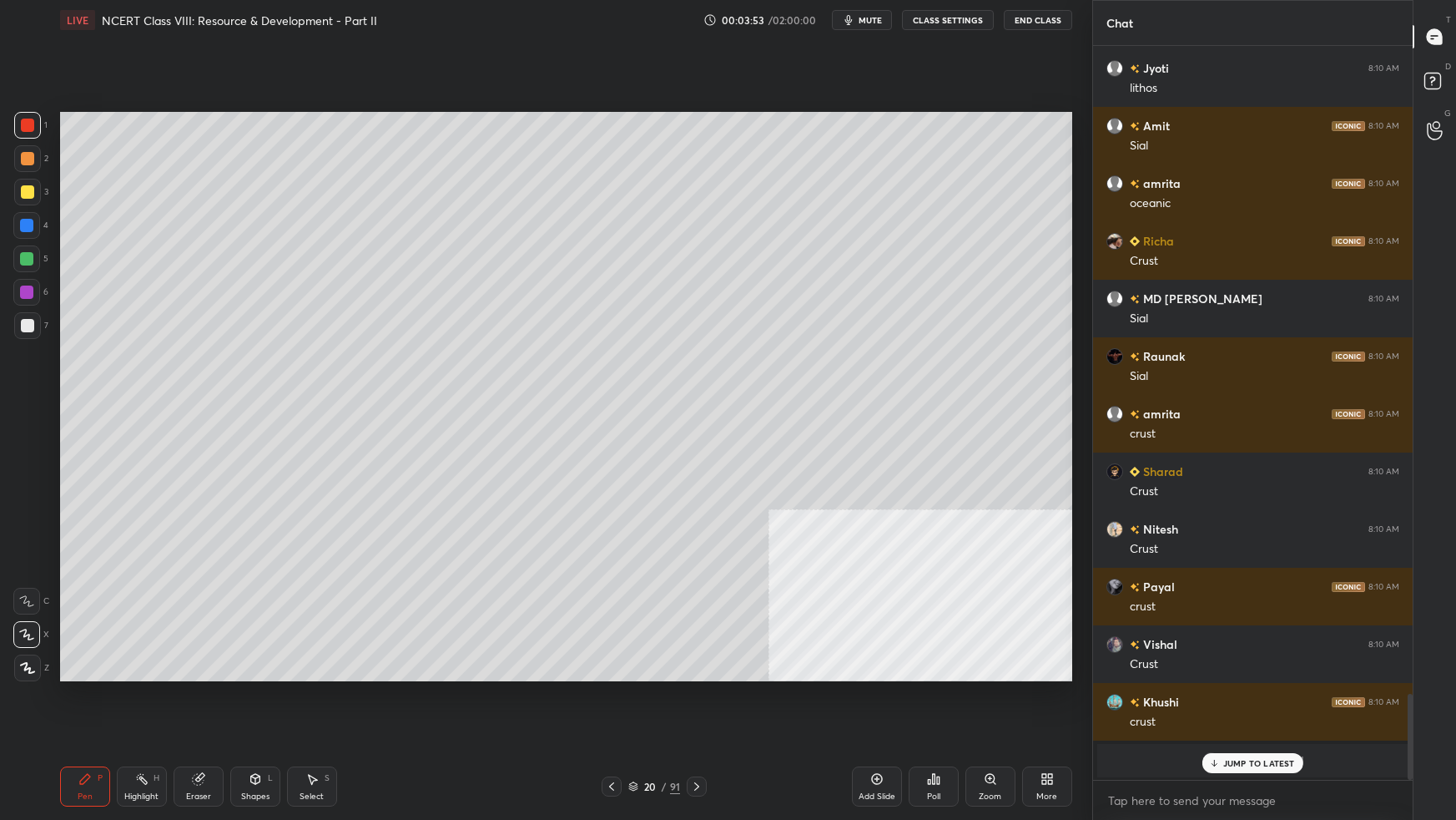
drag, startPoint x: 25, startPoint y: 196, endPoint x: 43, endPoint y: 188, distance: 19.7
click at [27, 193] on div at bounding box center [27, 191] width 13 height 13
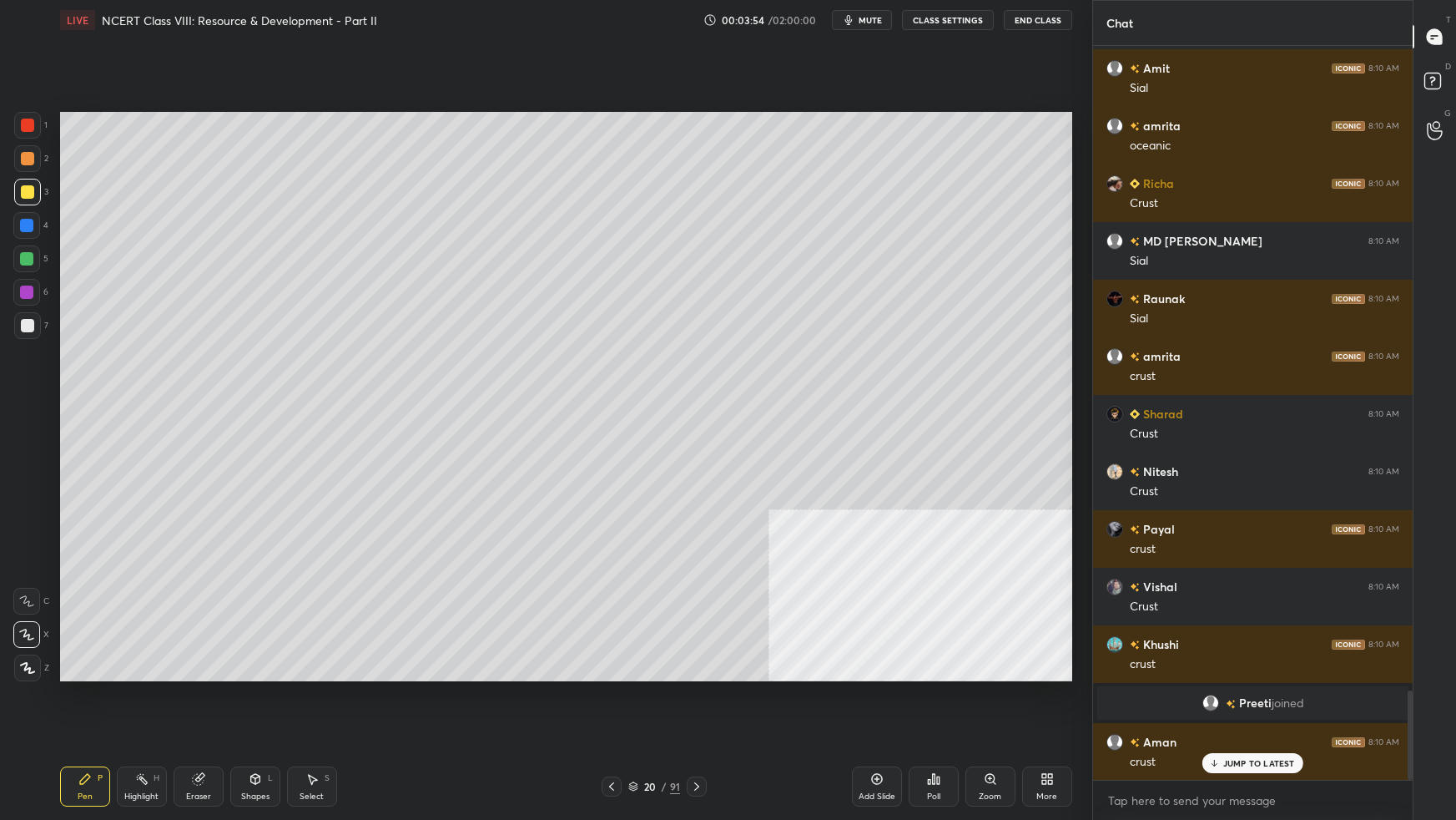
click at [143, 127] on div "Setting up your live class Poll for secs No correct answer Start poll" at bounding box center [565, 396] width 1025 height 713
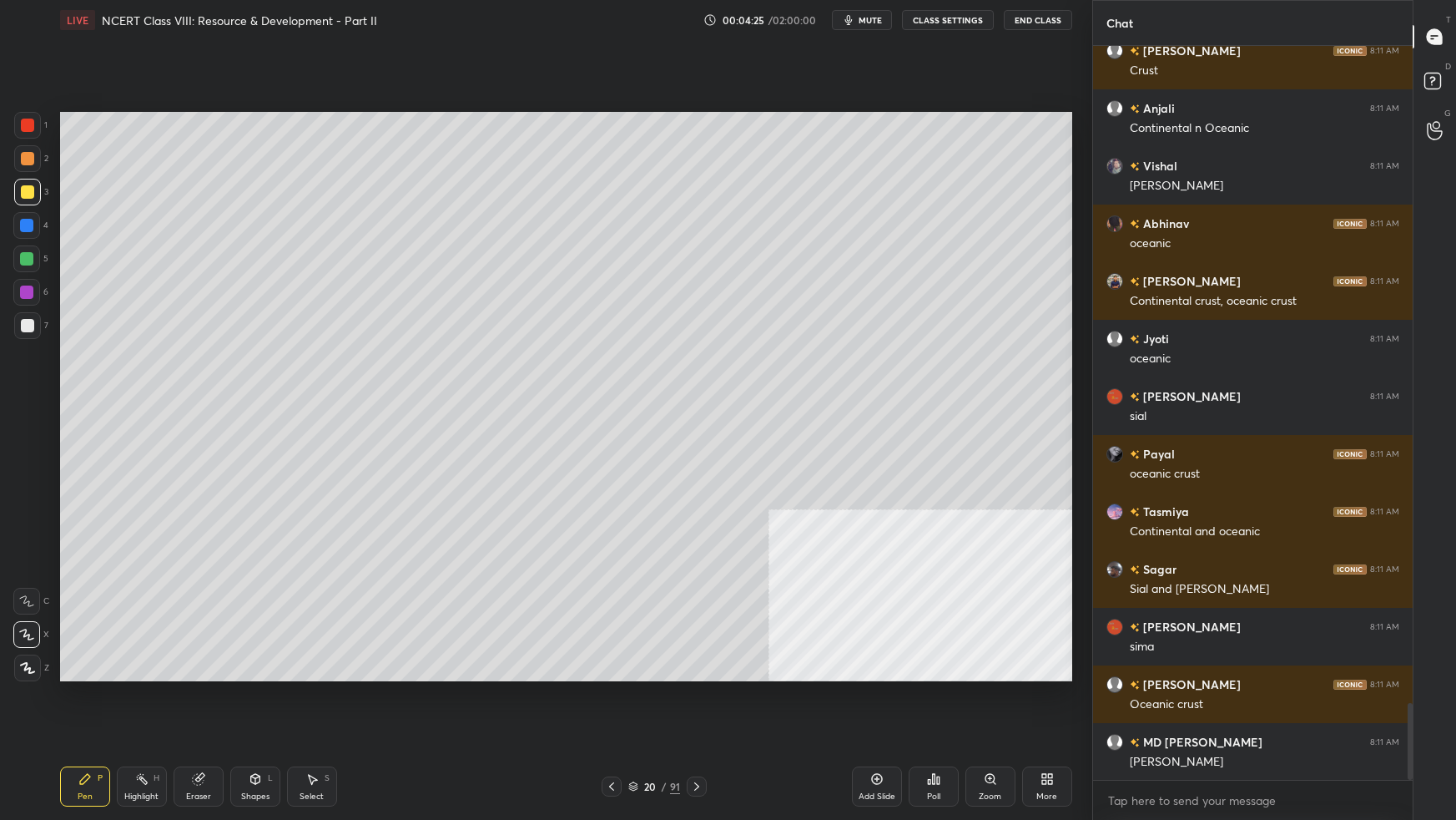
click at [31, 225] on div at bounding box center [27, 225] width 13 height 13
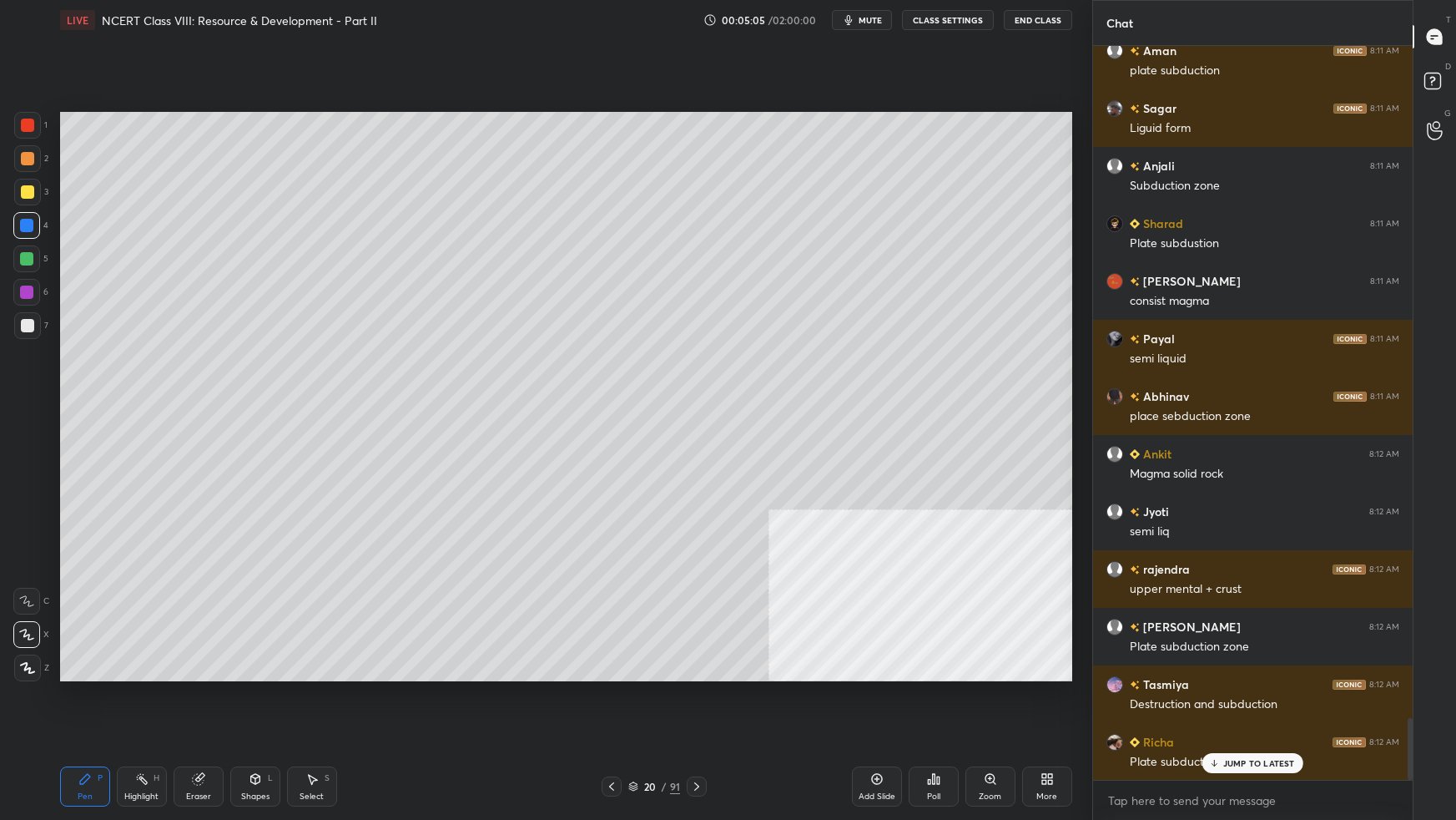
scroll to position [8007, 0]
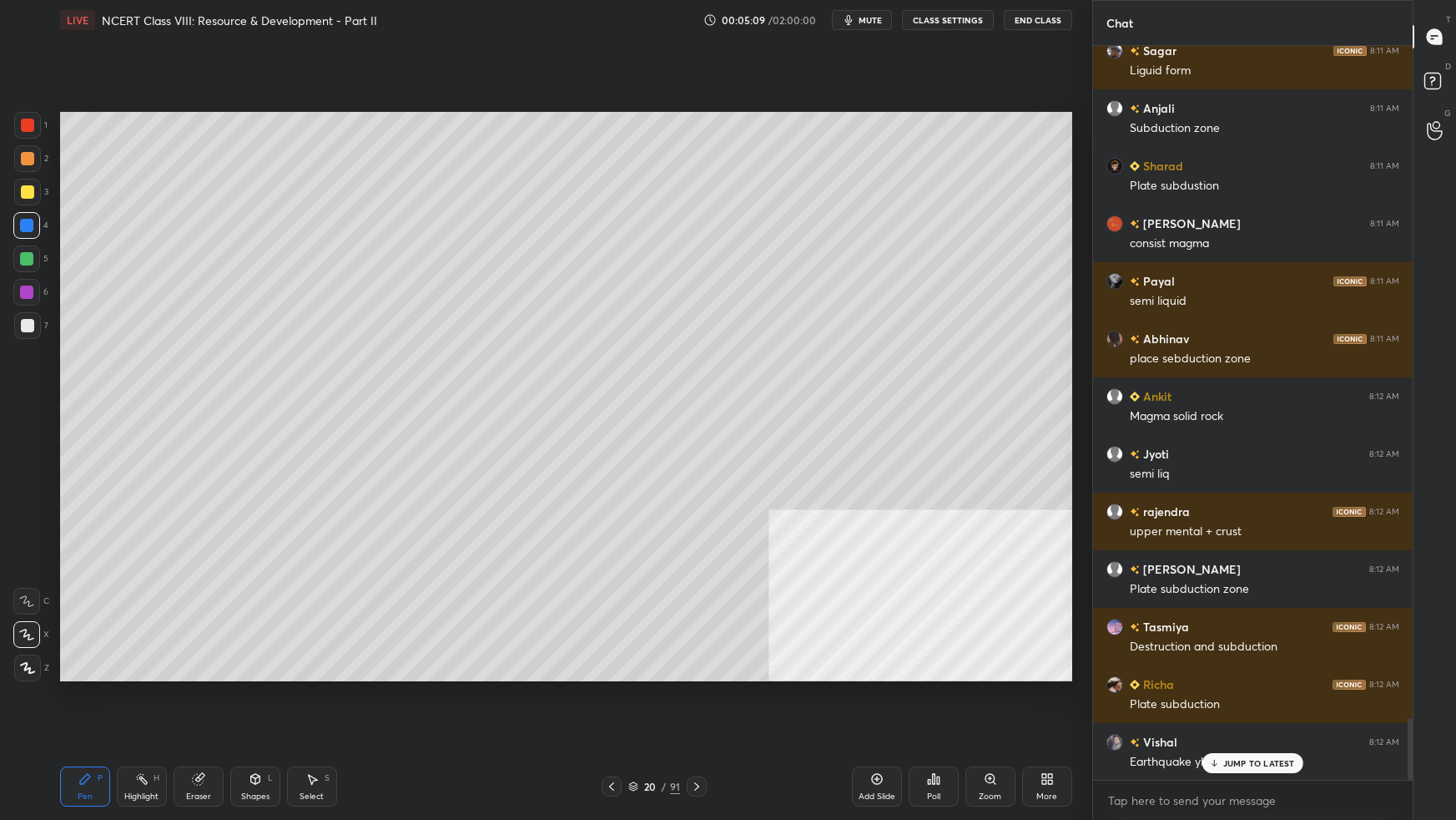
drag, startPoint x: 34, startPoint y: 254, endPoint x: 50, endPoint y: 257, distance: 16.3
click at [35, 254] on div at bounding box center [27, 259] width 27 height 27
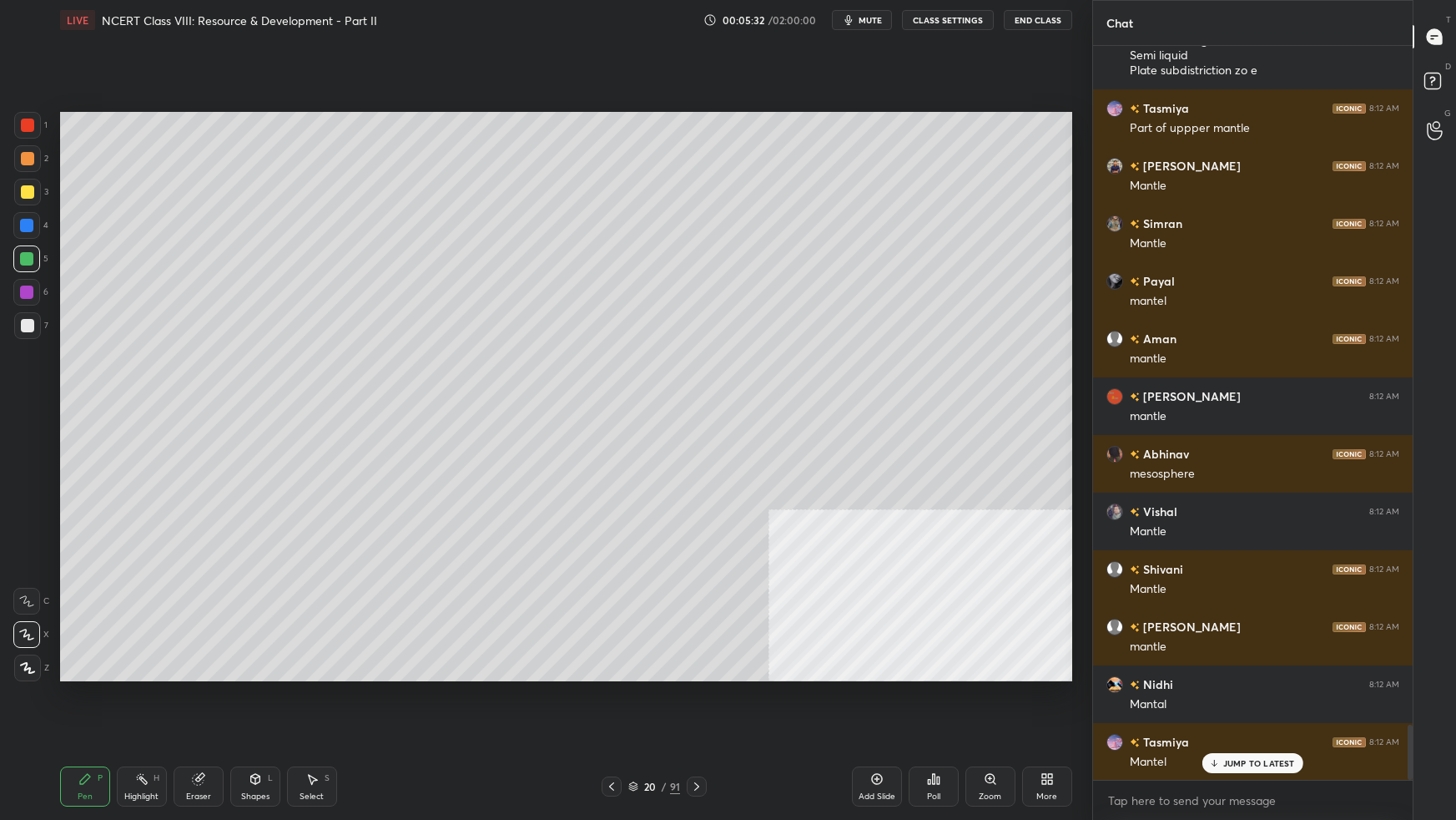
scroll to position [9131, 0]
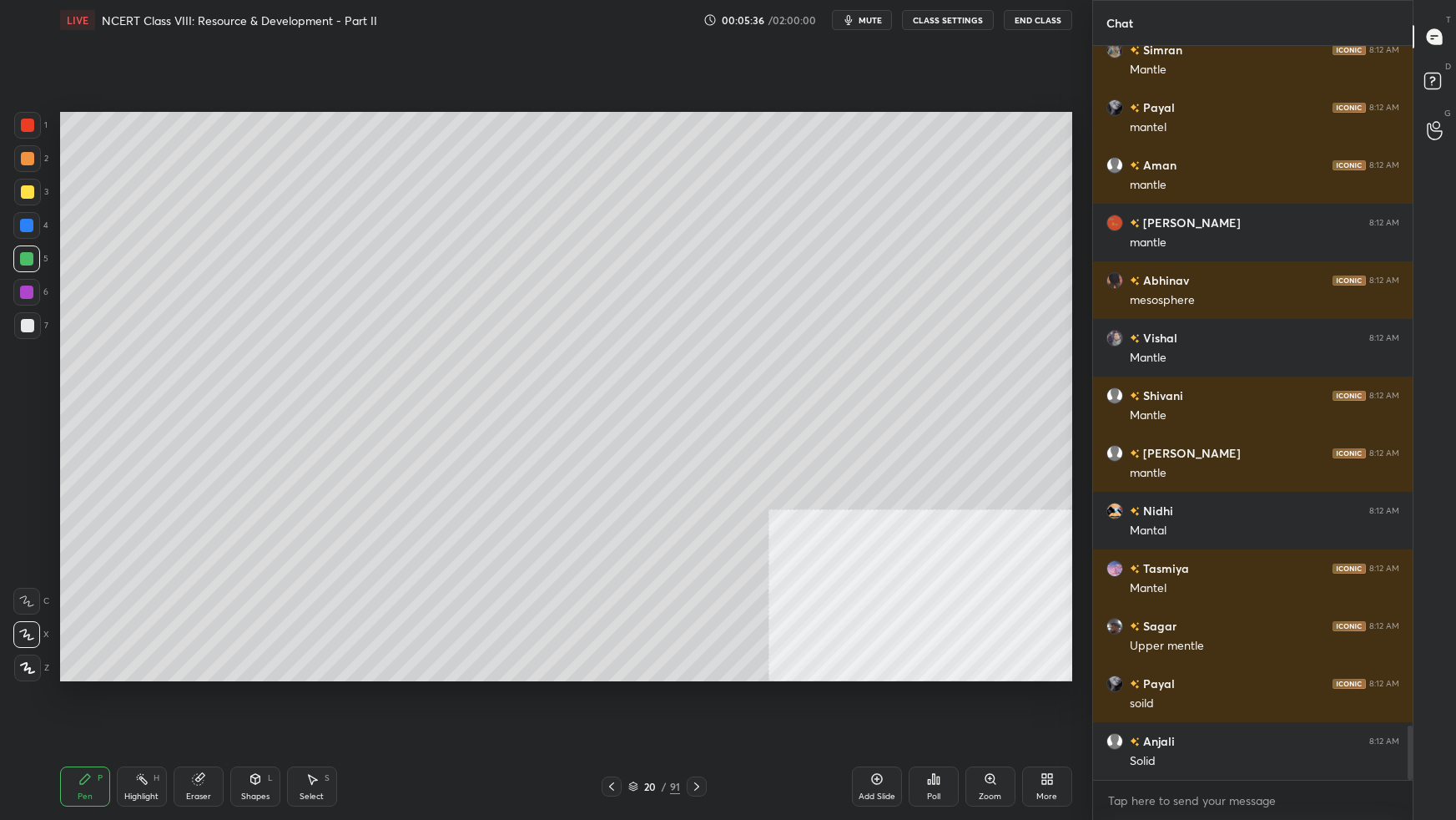
drag, startPoint x: 27, startPoint y: 325, endPoint x: 43, endPoint y: 327, distance: 16.1
click at [32, 327] on div at bounding box center [27, 325] width 13 height 13
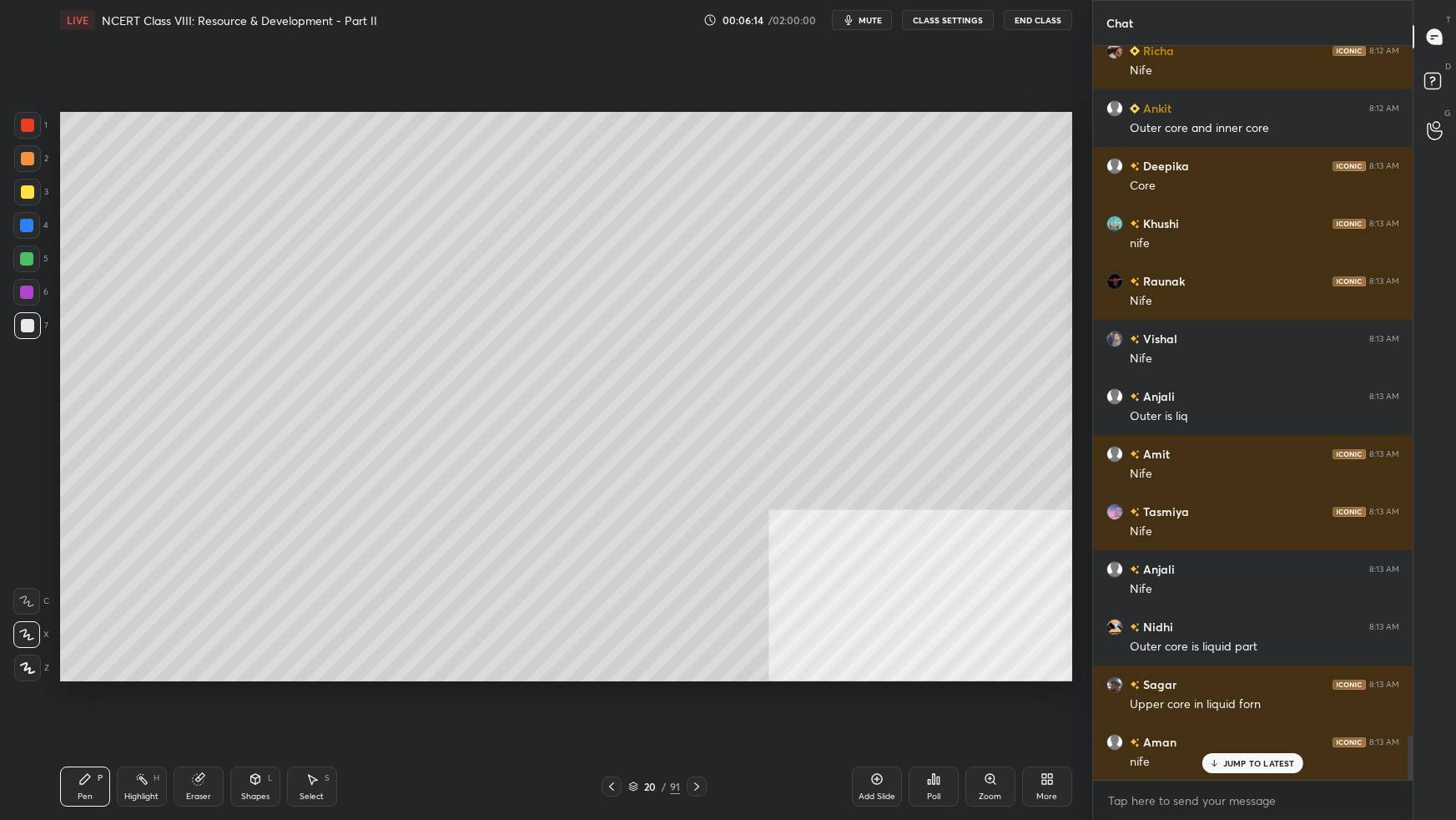
scroll to position [11335, 0]
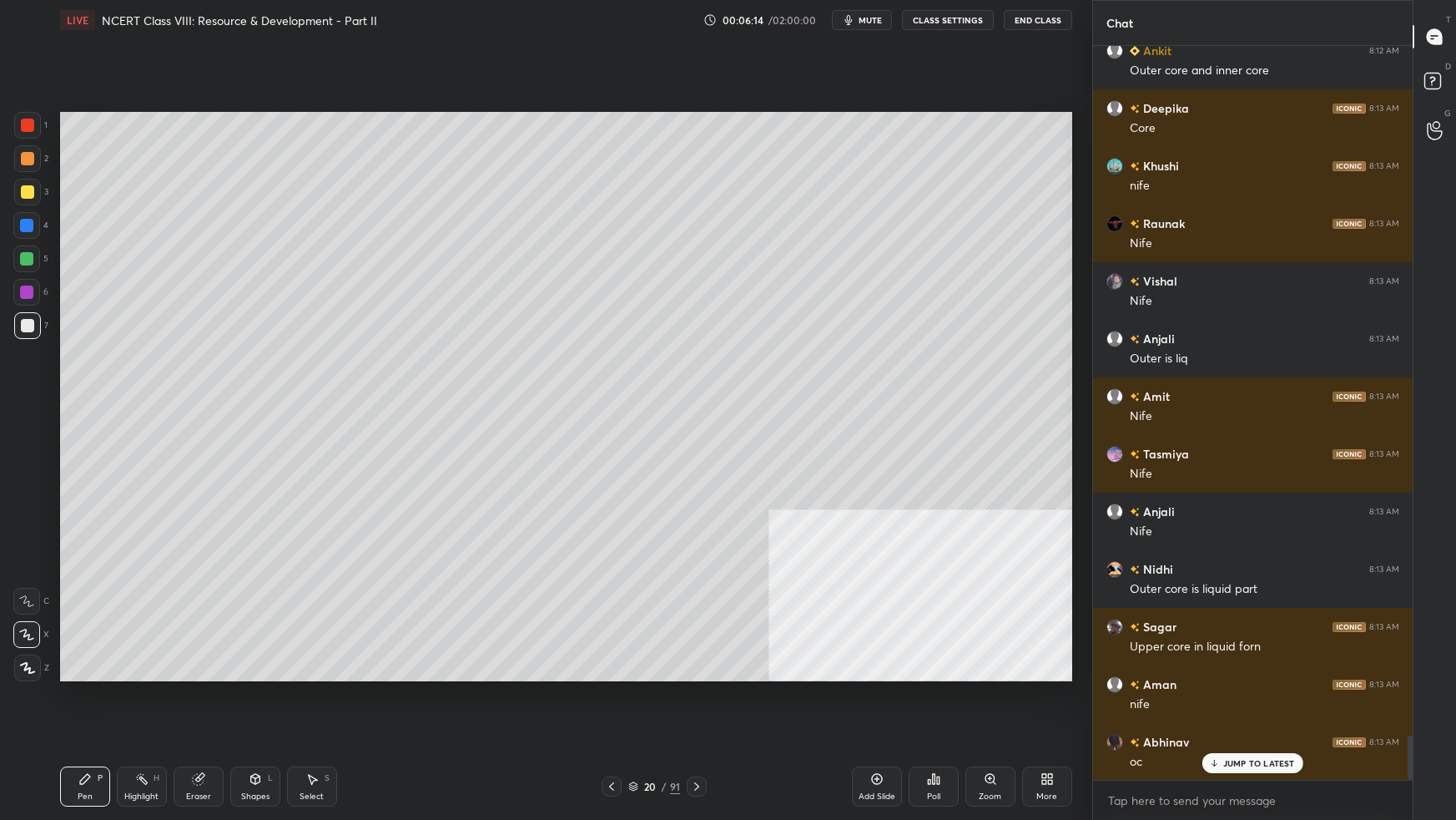
click at [935, 514] on div "Poll" at bounding box center [933, 796] width 13 height 8
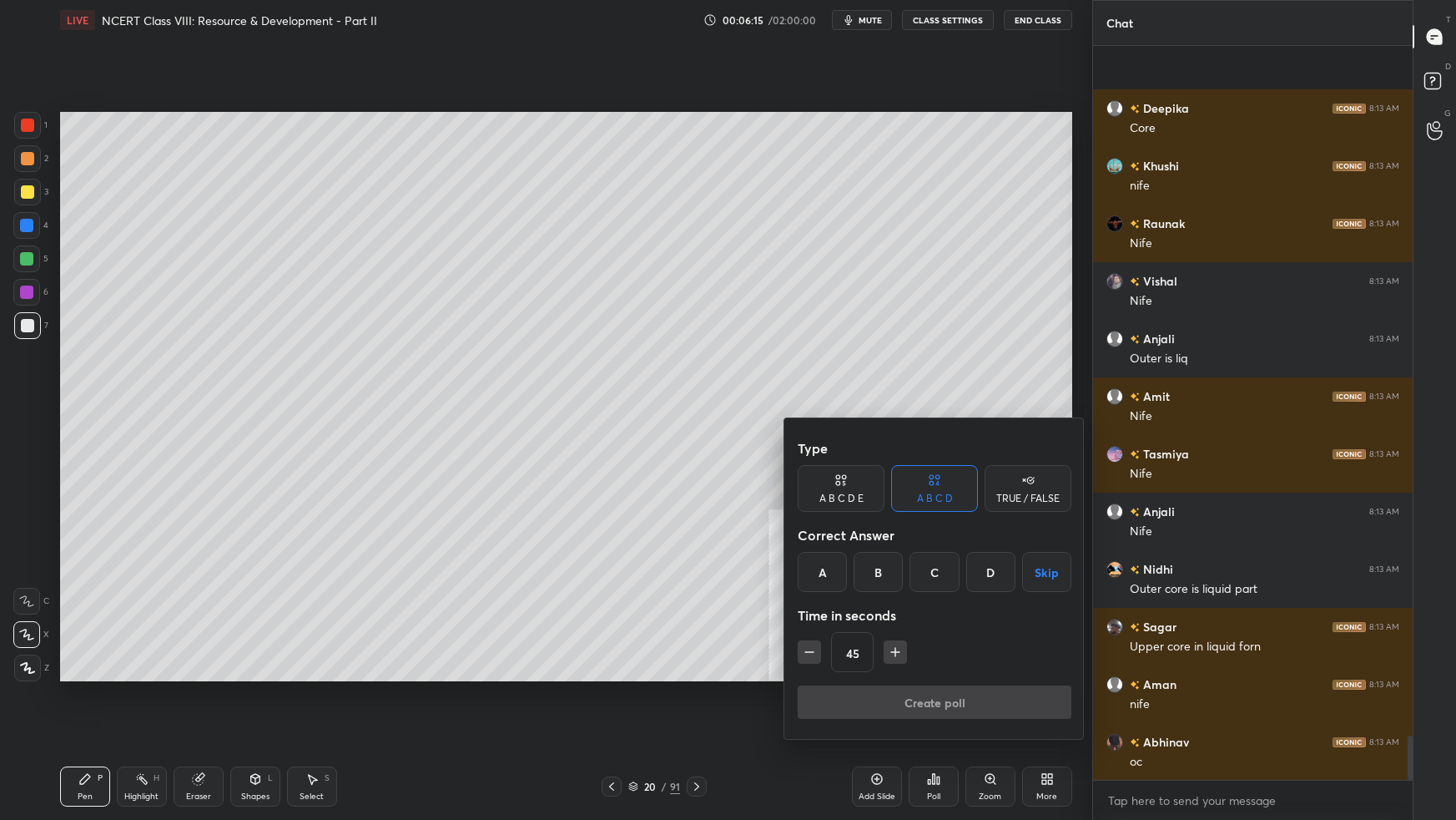
click at [1015, 496] on div "TRUE / FALSE" at bounding box center [1028, 497] width 64 height 10
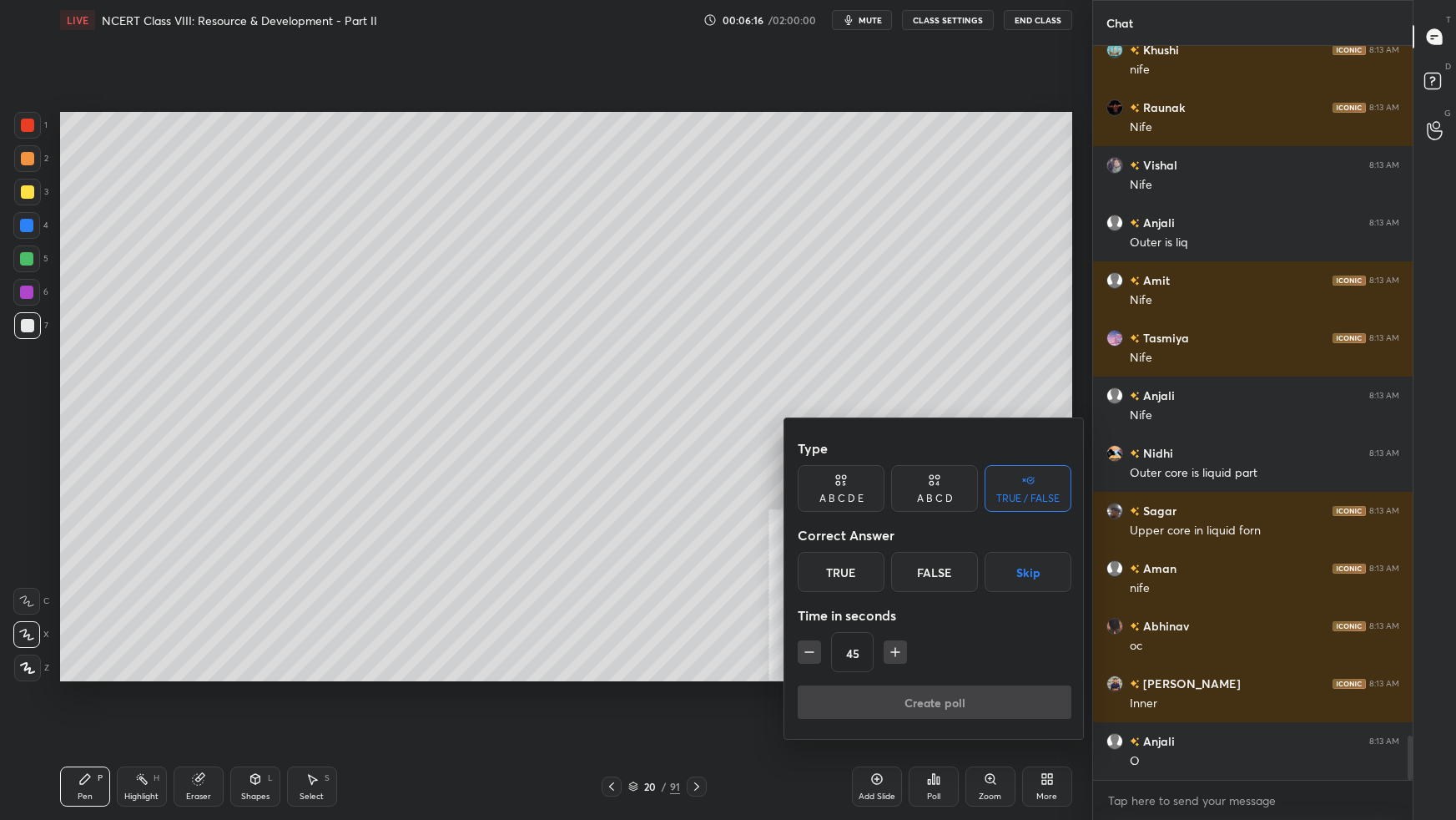
drag, startPoint x: 926, startPoint y: 577, endPoint x: 923, endPoint y: 586, distance: 9.5
click at [925, 514] on div "False" at bounding box center [935, 571] width 87 height 40
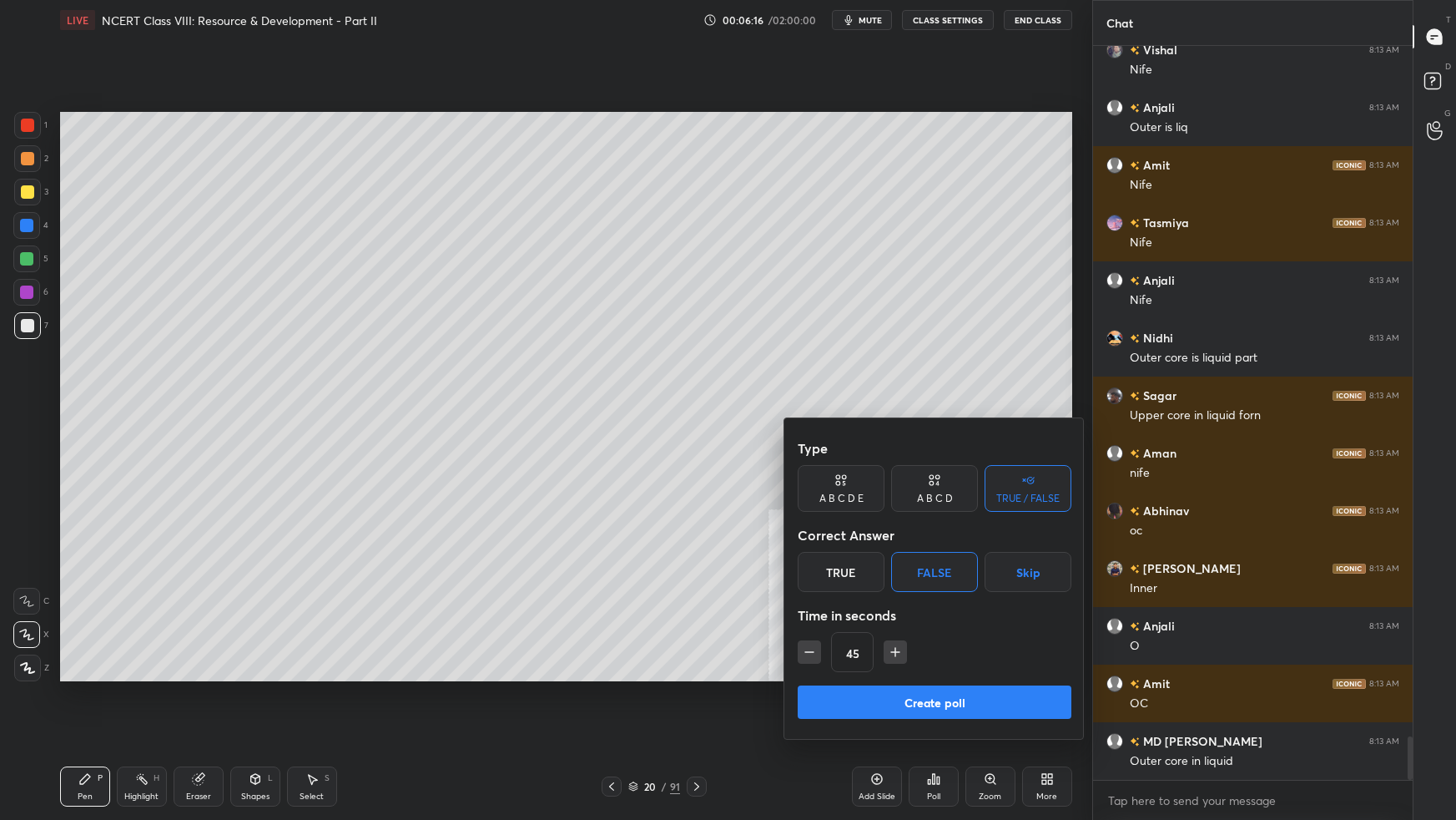
click at [884, 514] on button "Create poll" at bounding box center [934, 702] width 274 height 34
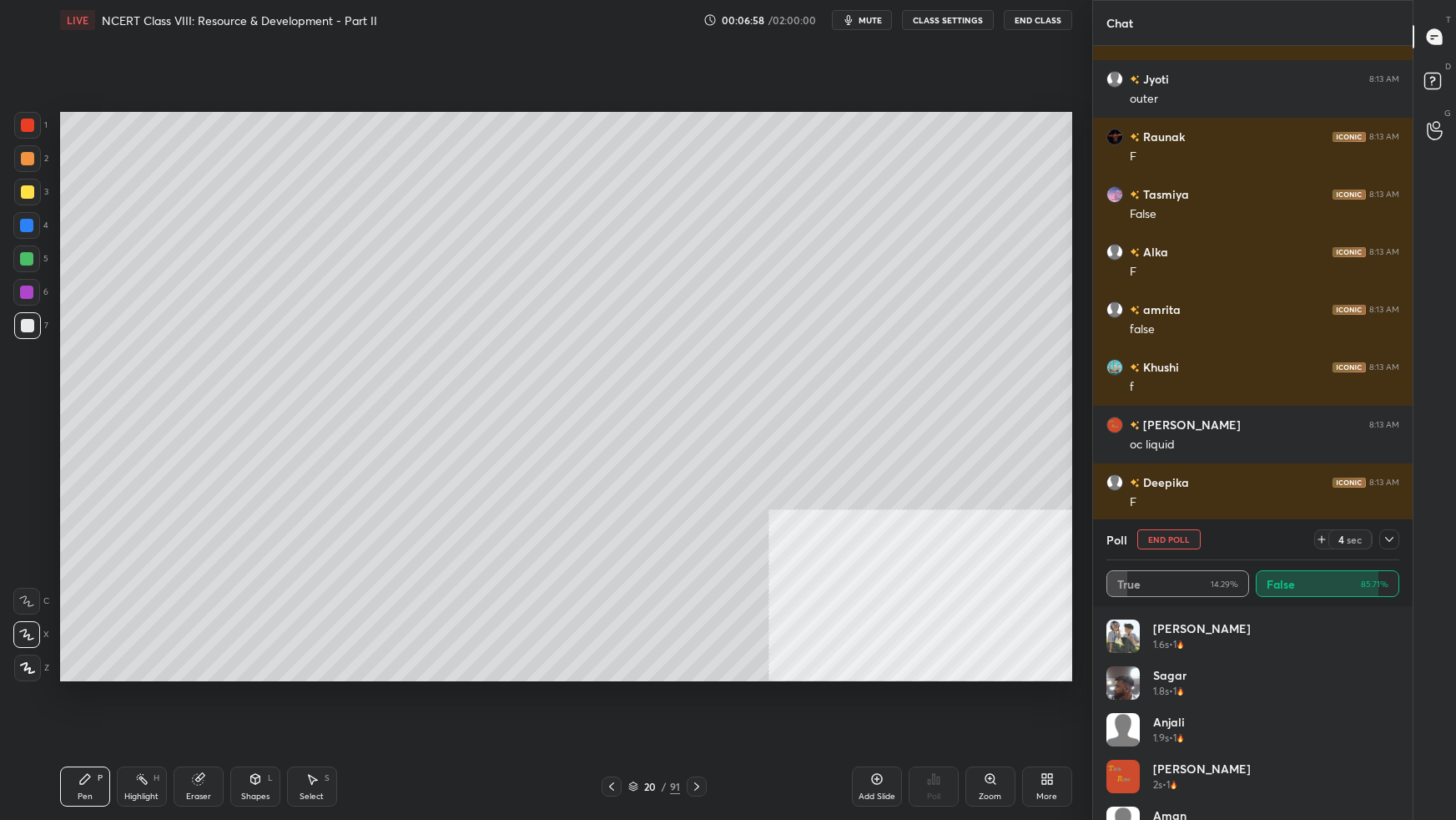
click at [1114, 514] on icon at bounding box center [1389, 539] width 13 height 13
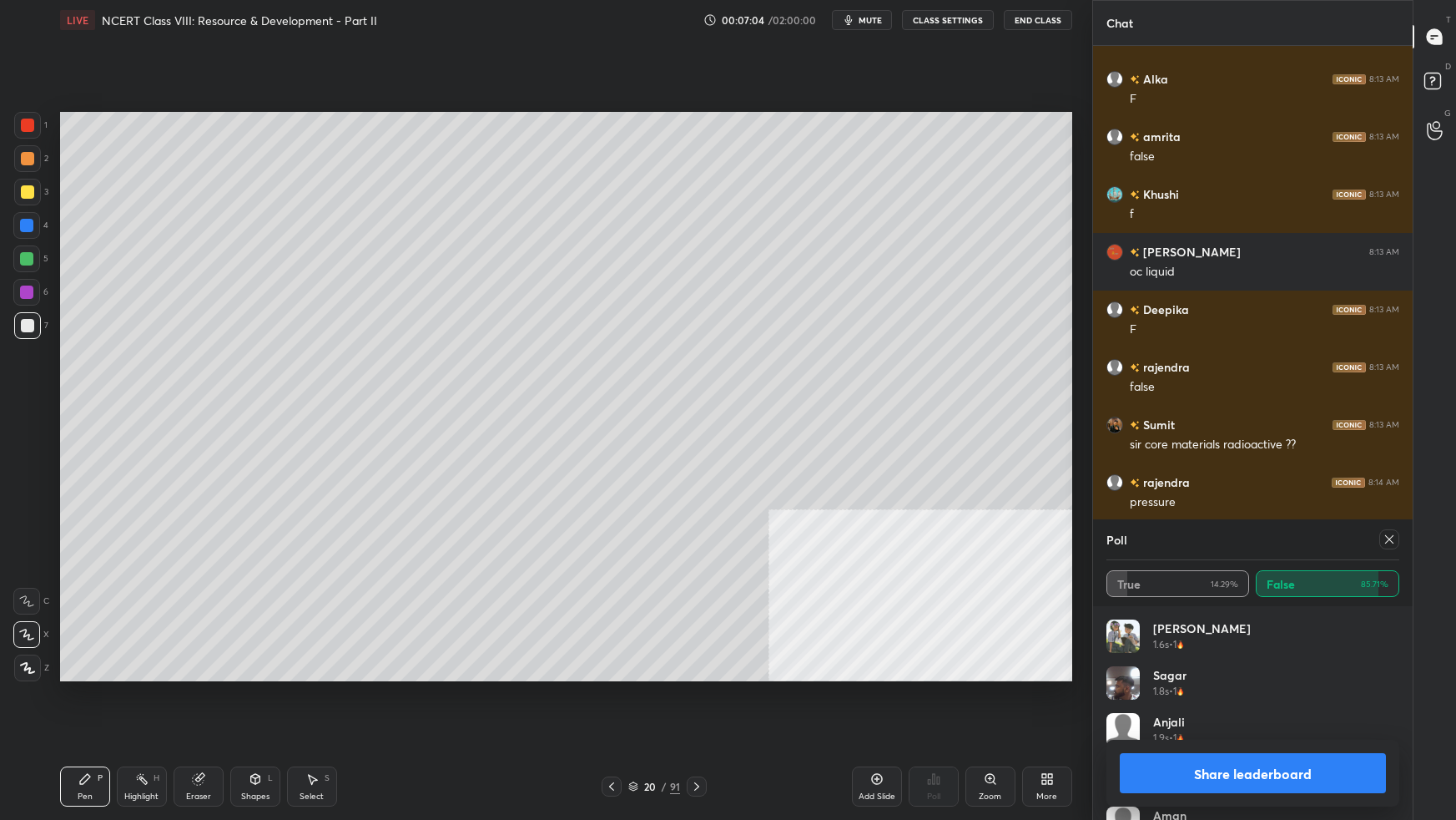
click at [1114, 514] on icon at bounding box center [1389, 539] width 13 height 13
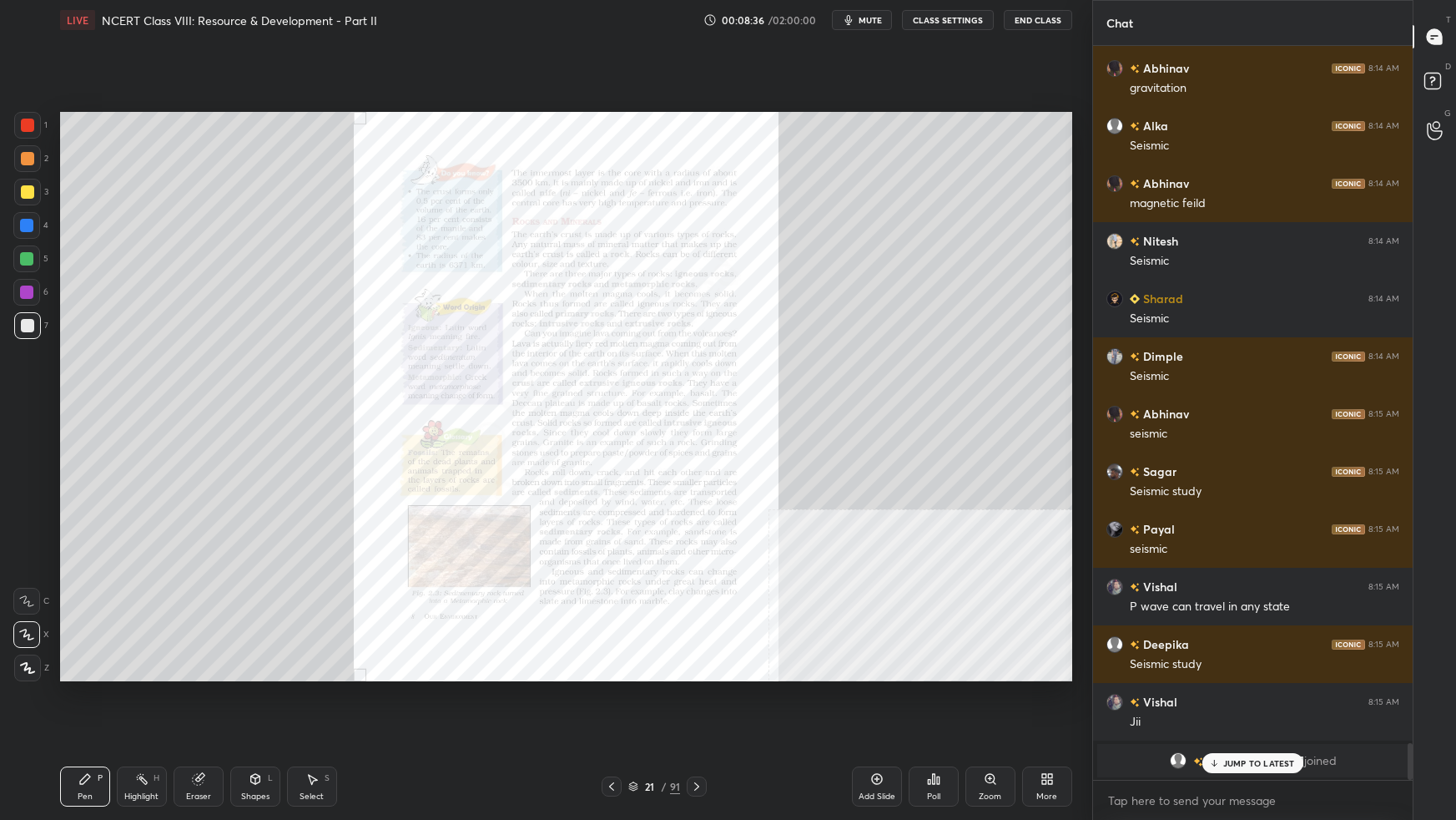
scroll to position [11622, 0]
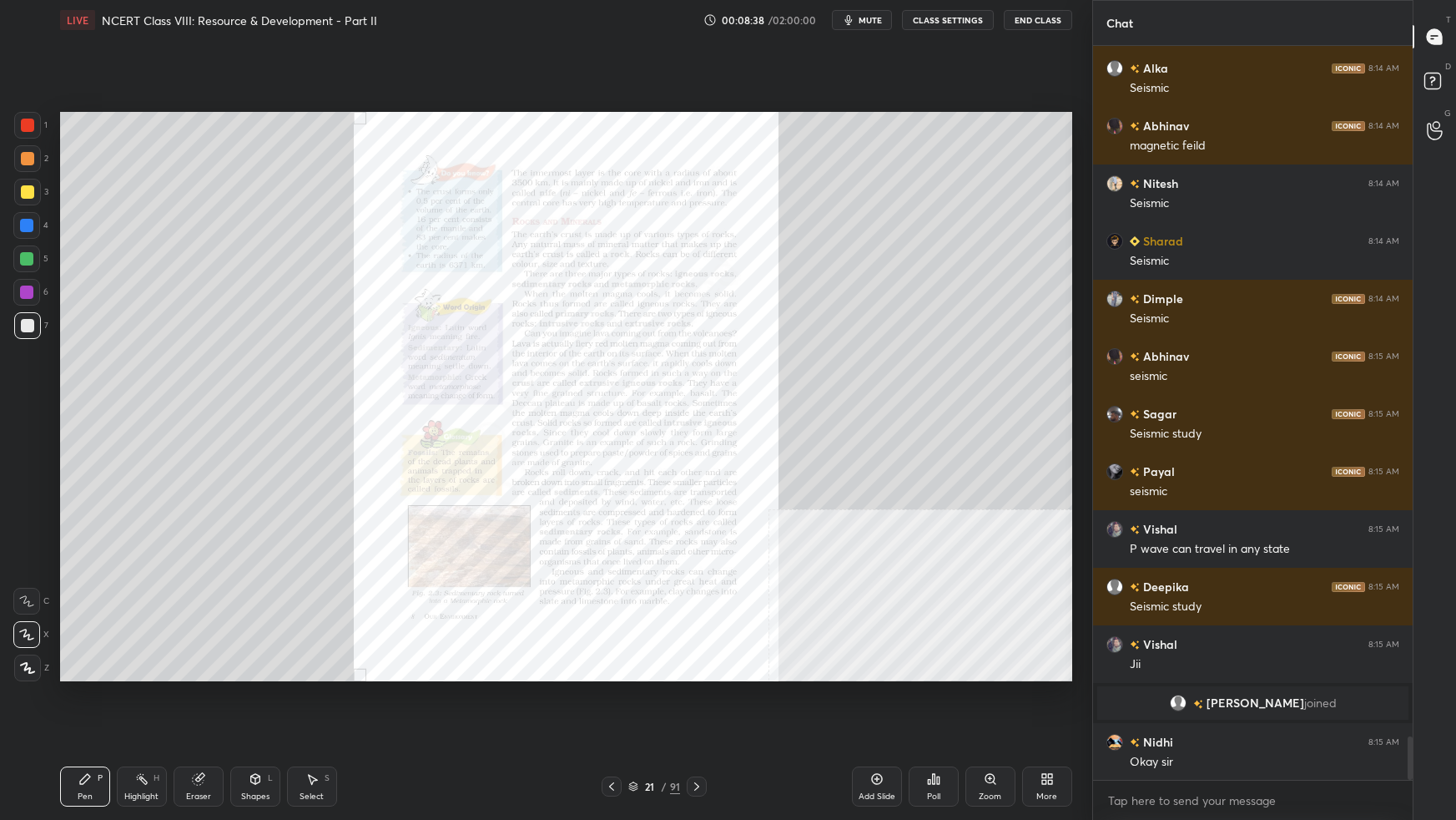
click at [27, 126] on div at bounding box center [27, 125] width 13 height 13
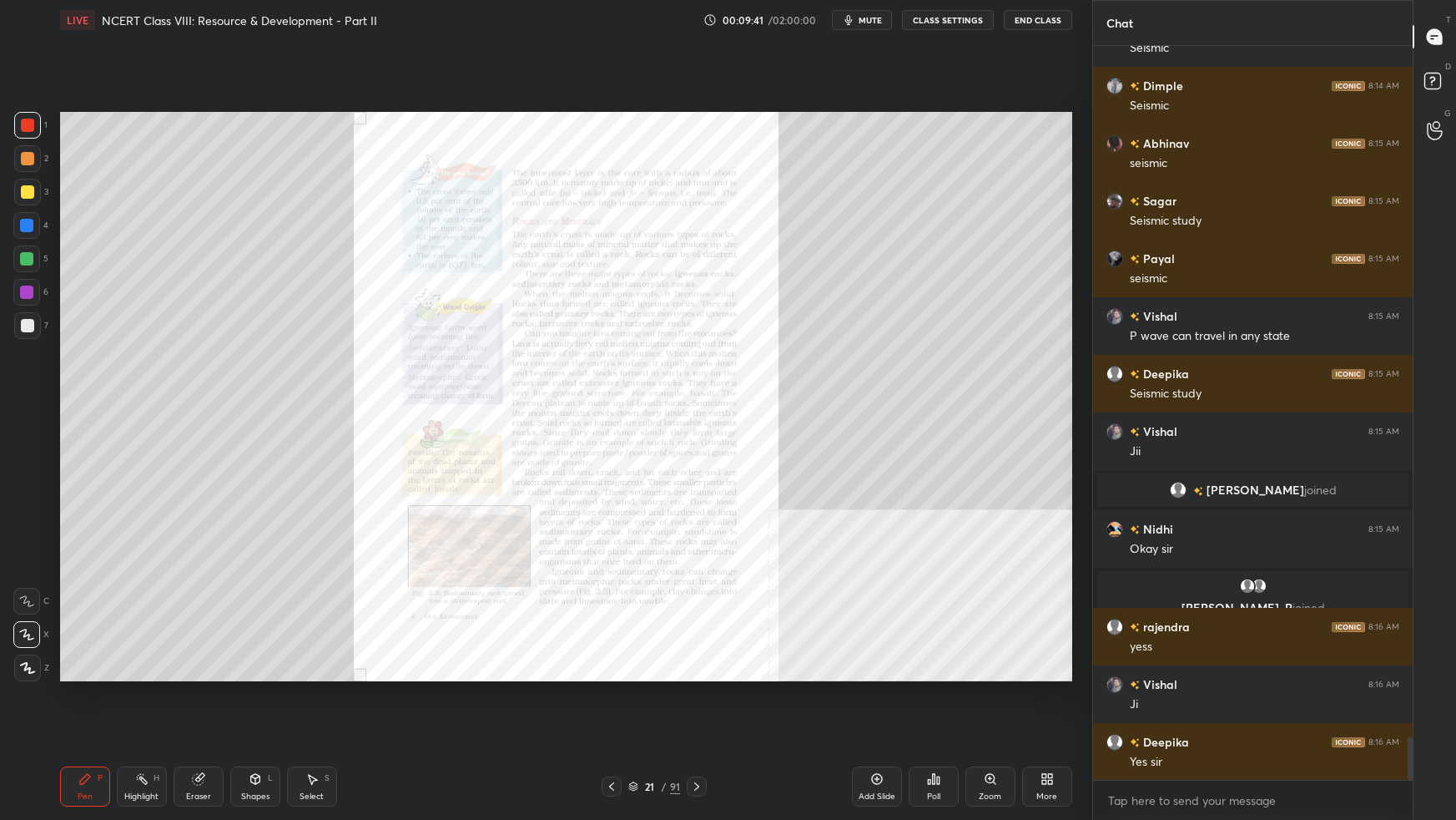
scroll to position [11843, 0]
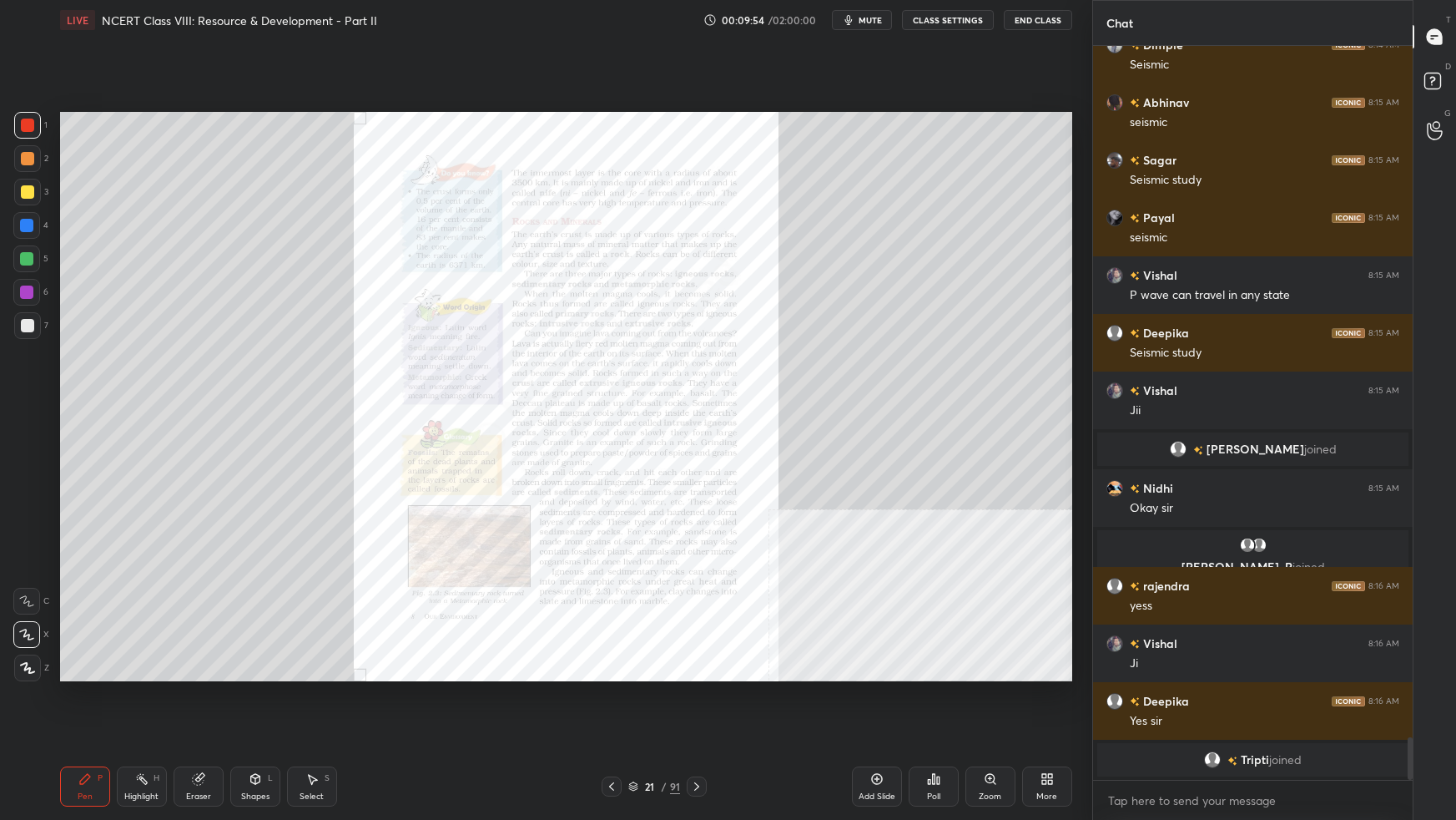
click at [1049, 514] on div "More" at bounding box center [1047, 785] width 50 height 40
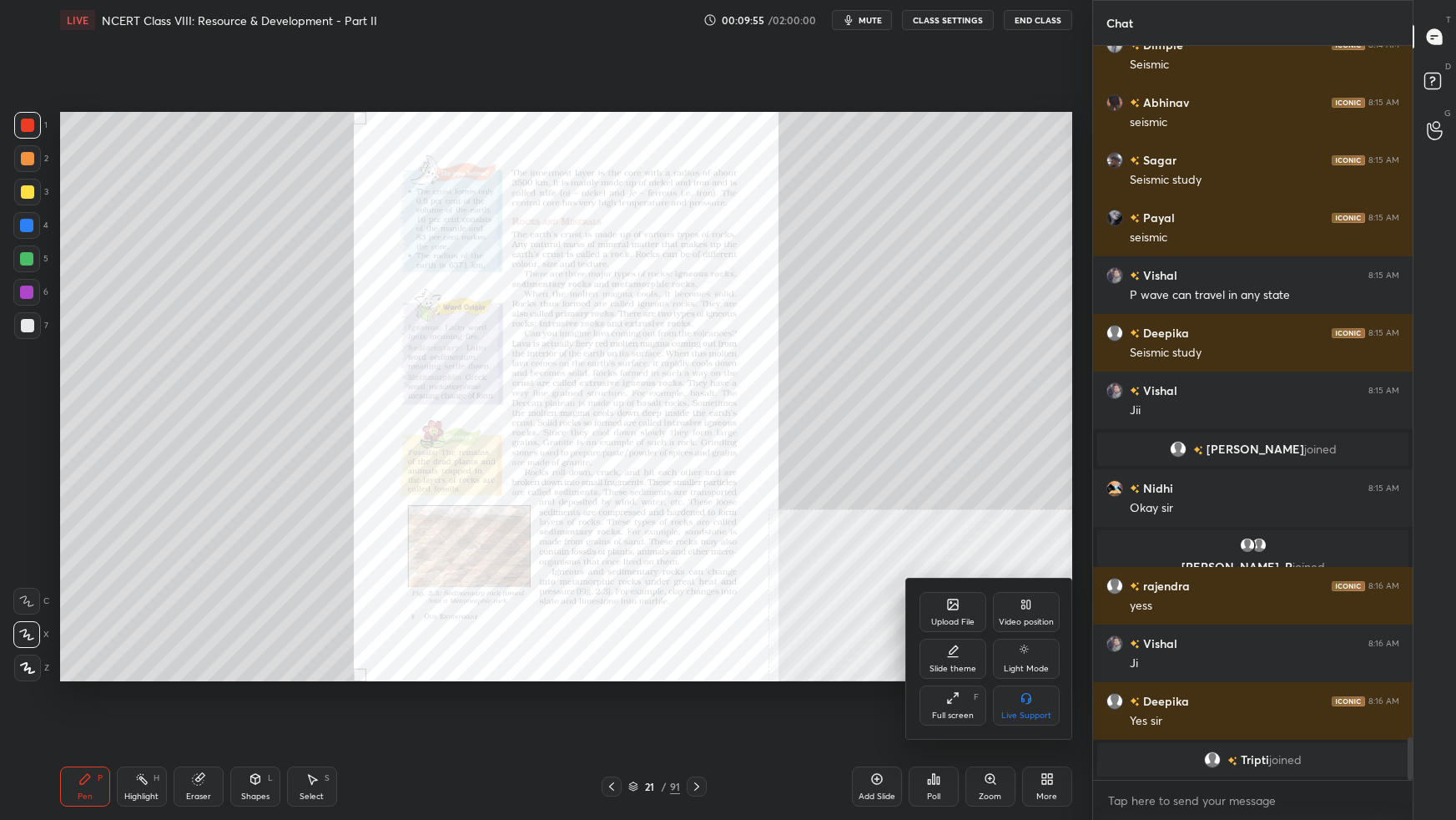
click at [954, 514] on div "Upload File Video position Slide theme Light Mode Full screen F Live Support" at bounding box center [990, 659] width 140 height 134
click at [947, 514] on div "Upload File" at bounding box center [953, 621] width 43 height 8
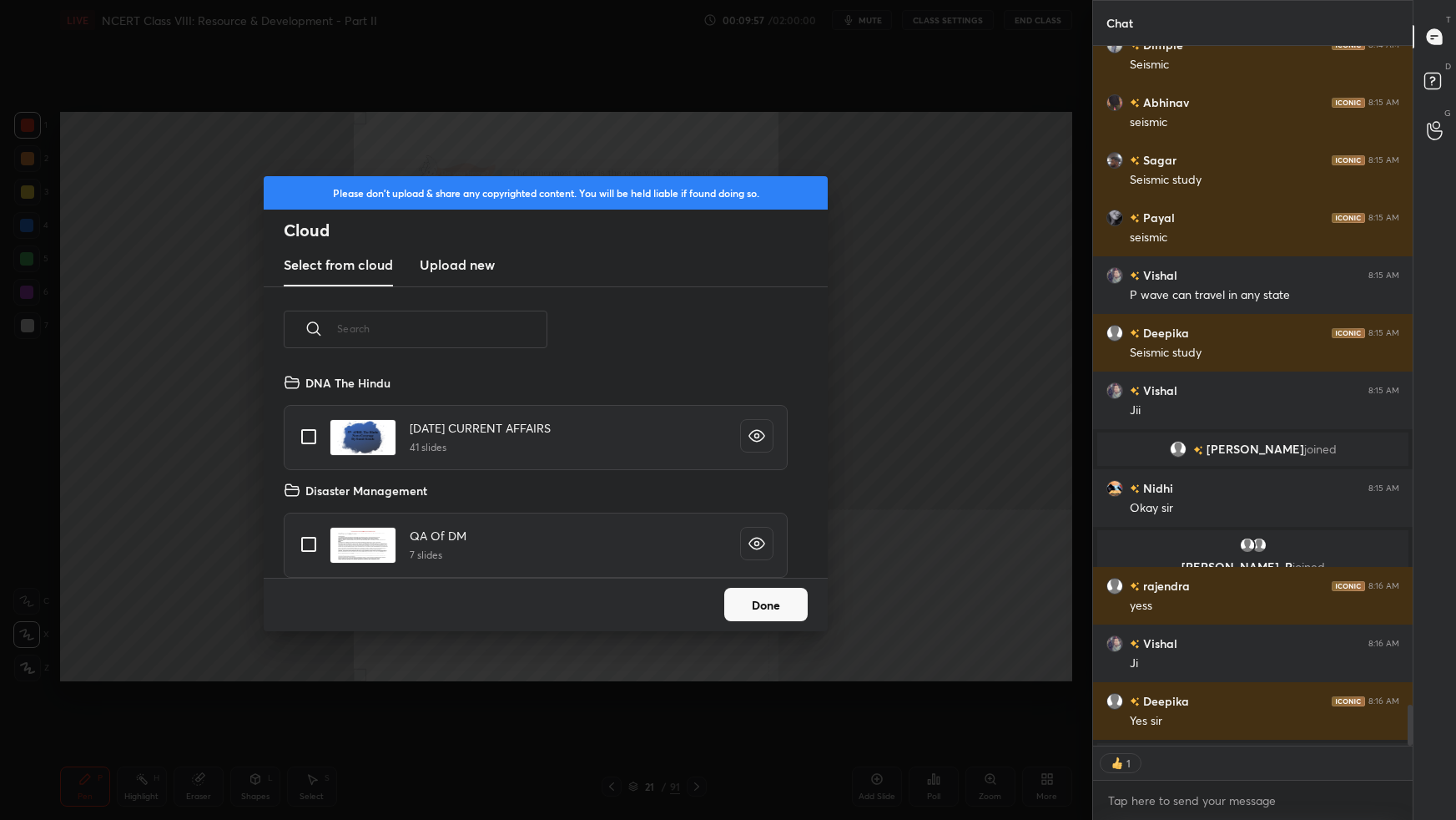
scroll to position [5, 4]
click at [483, 269] on h3 "Upload new" at bounding box center [457, 264] width 75 height 20
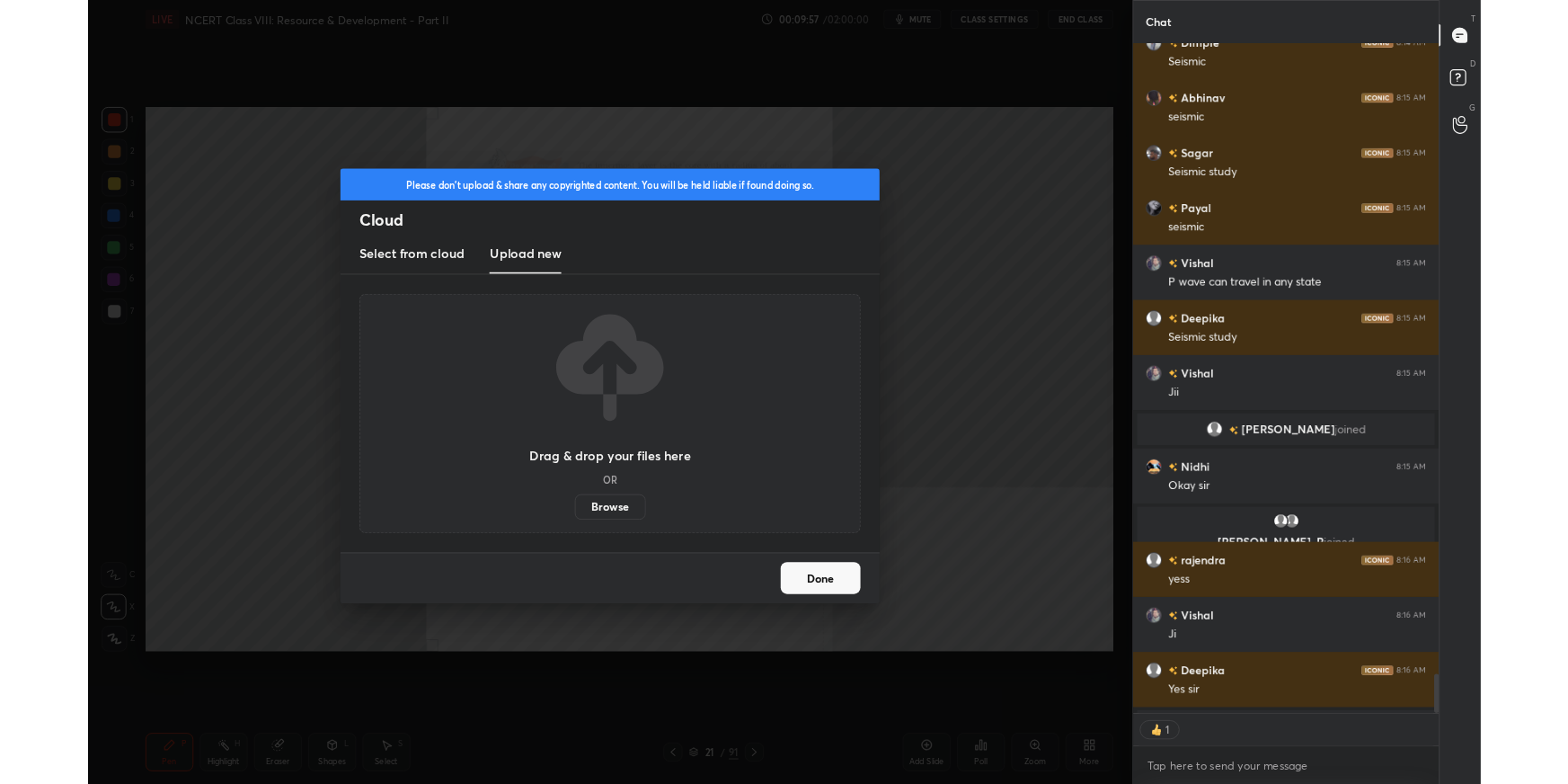
scroll to position [12857, 0]
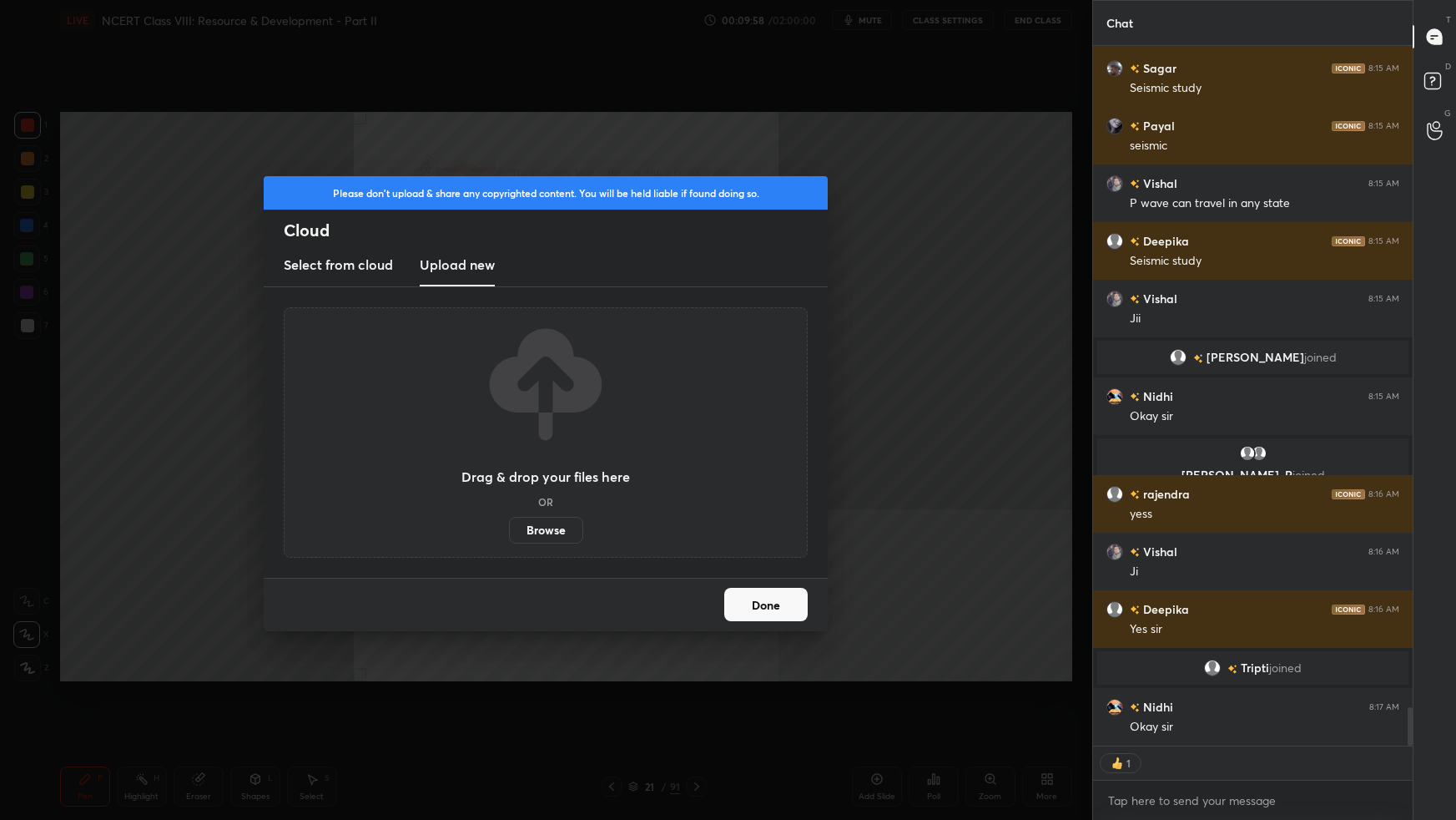
drag, startPoint x: 551, startPoint y: 523, endPoint x: 552, endPoint y: 432, distance: 91.0
click at [552, 514] on label "Browse" at bounding box center [546, 530] width 74 height 27
click at [509, 514] on input "Browse" at bounding box center [509, 530] width 0 height 27
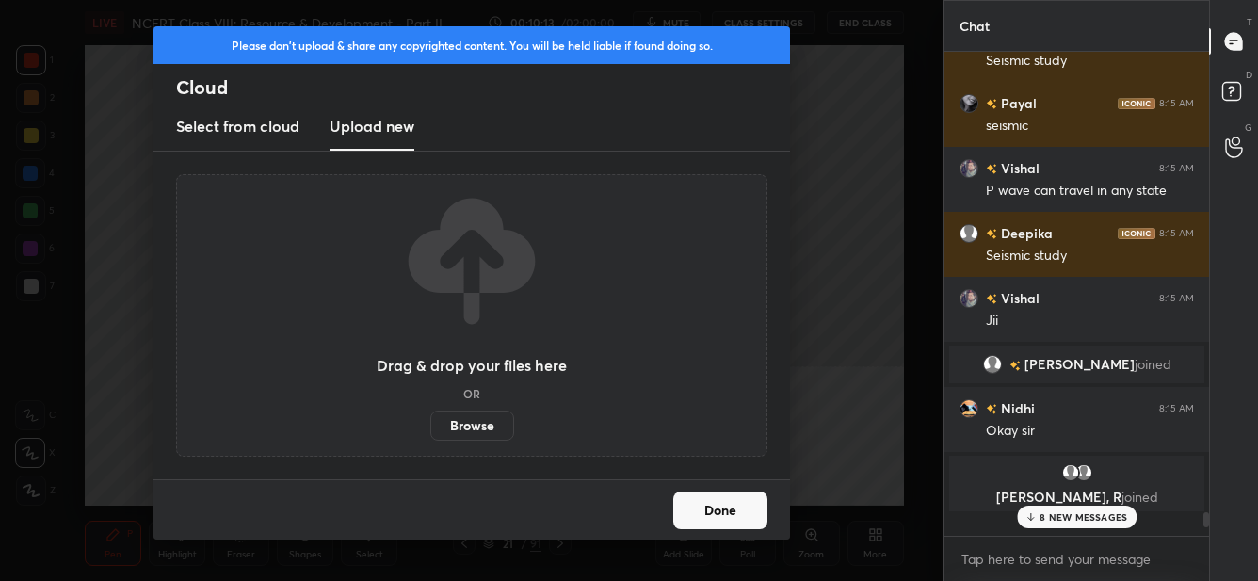
scroll to position [479, 260]
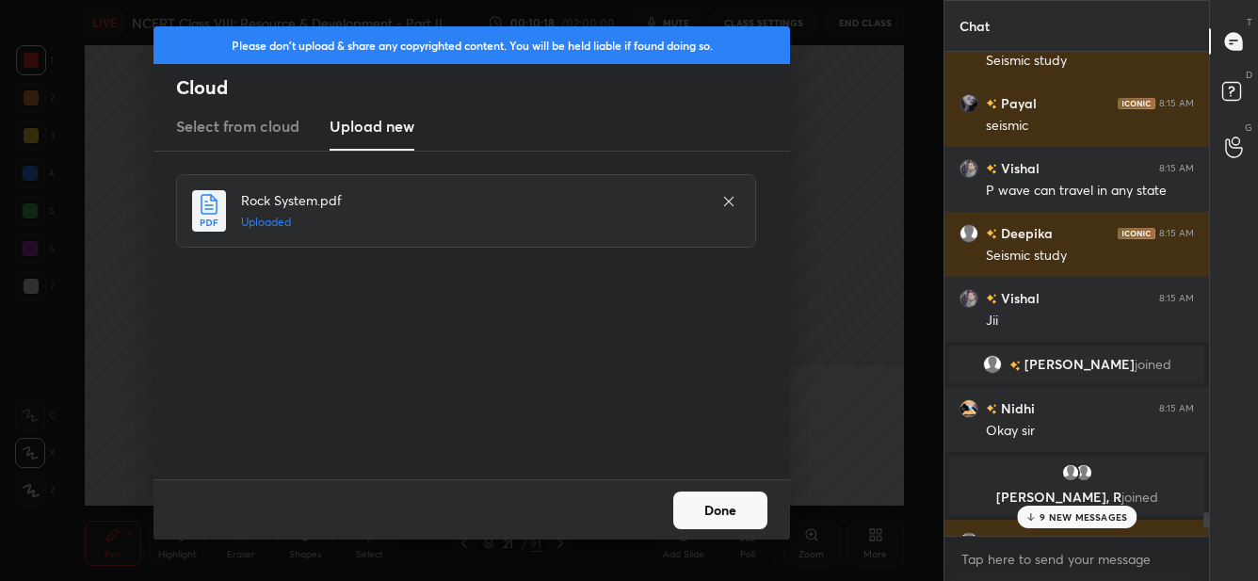
click at [753, 512] on button "Done" at bounding box center [720, 510] width 94 height 38
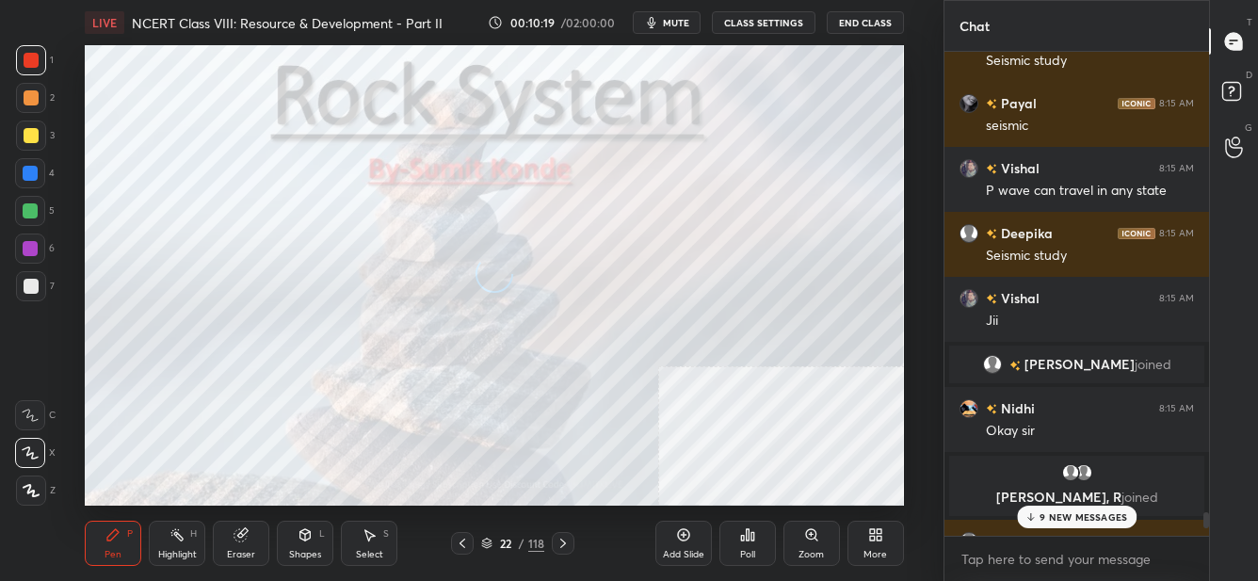
drag, startPoint x: 1117, startPoint y: 509, endPoint x: 1111, endPoint y: 523, distance: 15.2
click at [1116, 513] on p "9 NEW MESSAGES" at bounding box center [1083, 516] width 88 height 11
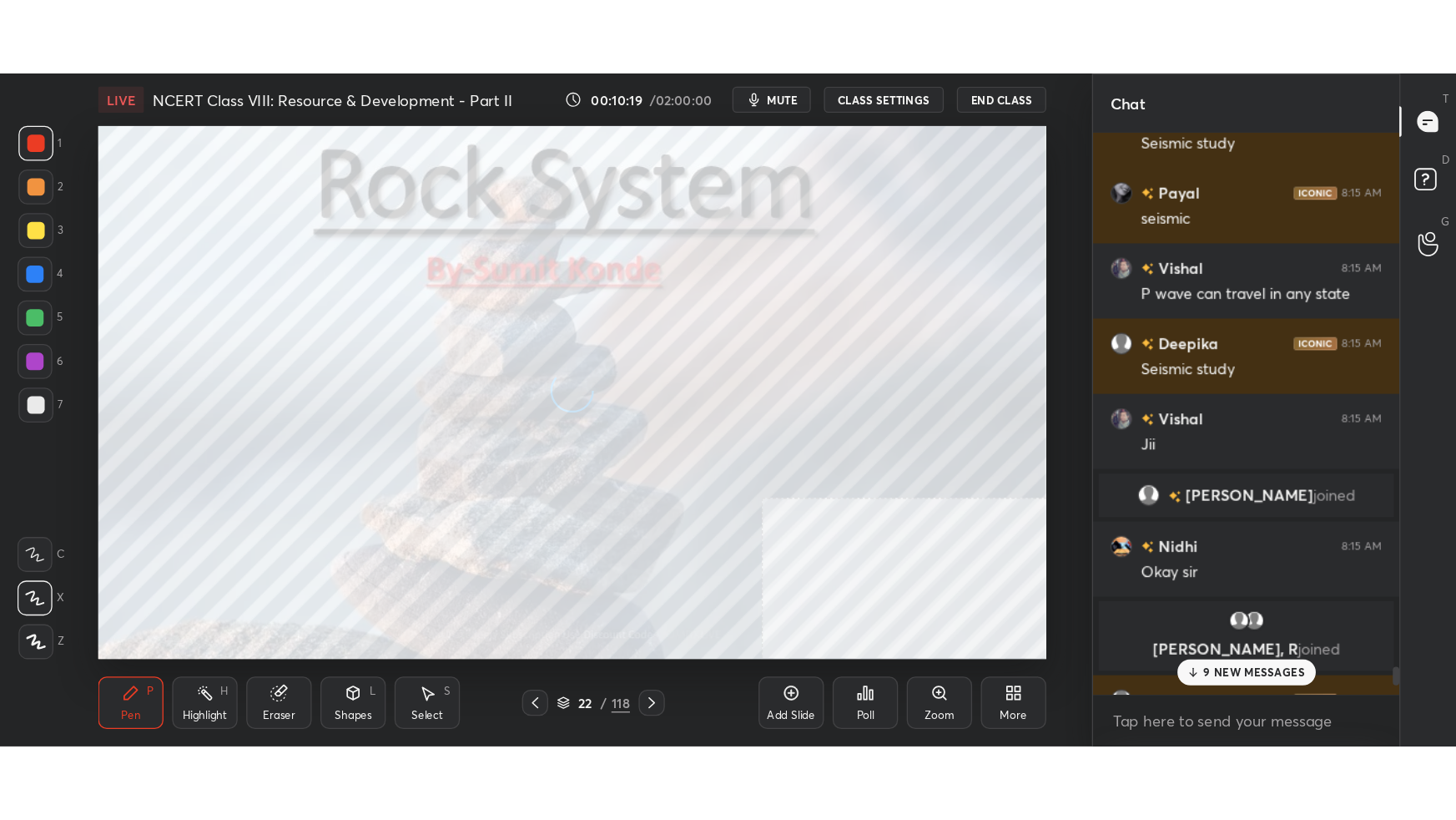
scroll to position [12631, 0]
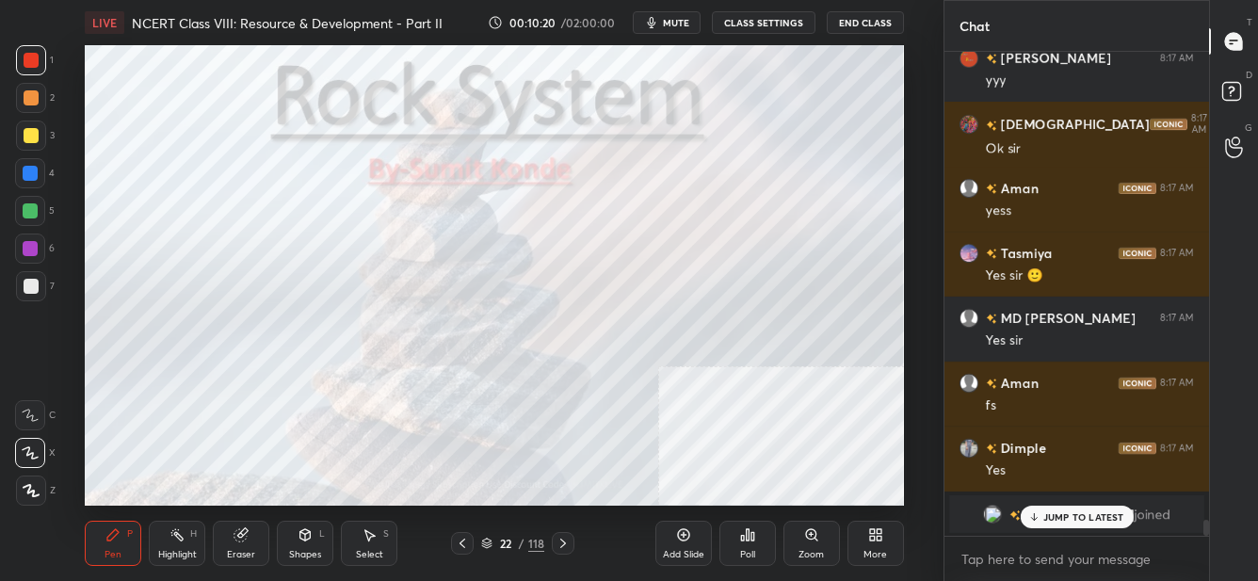
click at [869, 550] on div "More" at bounding box center [875, 554] width 24 height 9
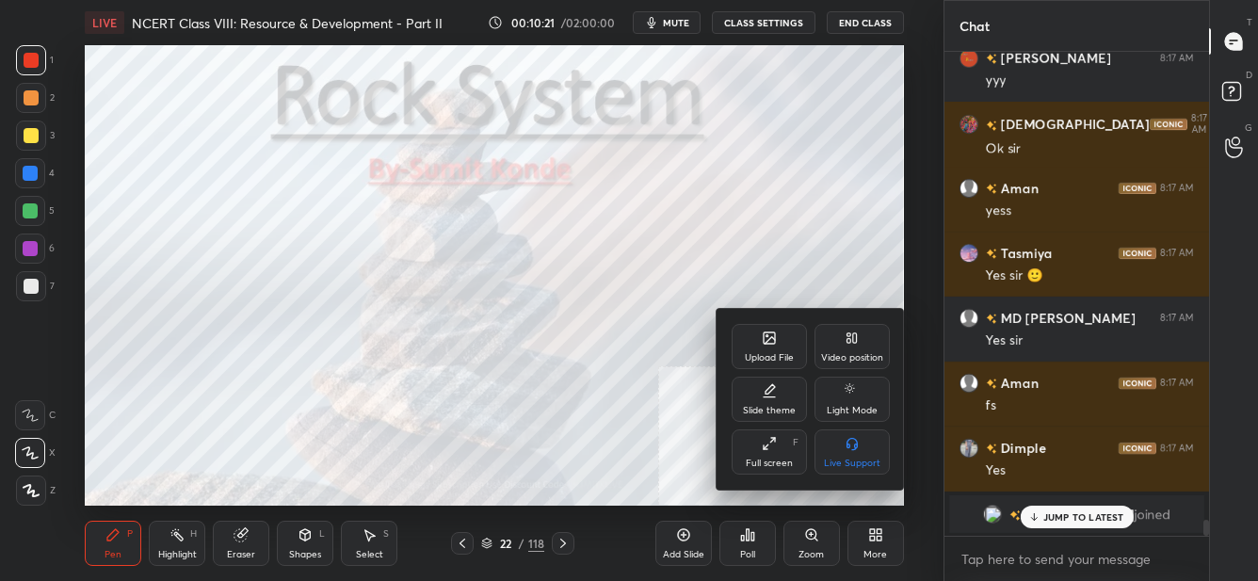
click at [778, 464] on div "Full screen" at bounding box center [769, 463] width 47 height 9
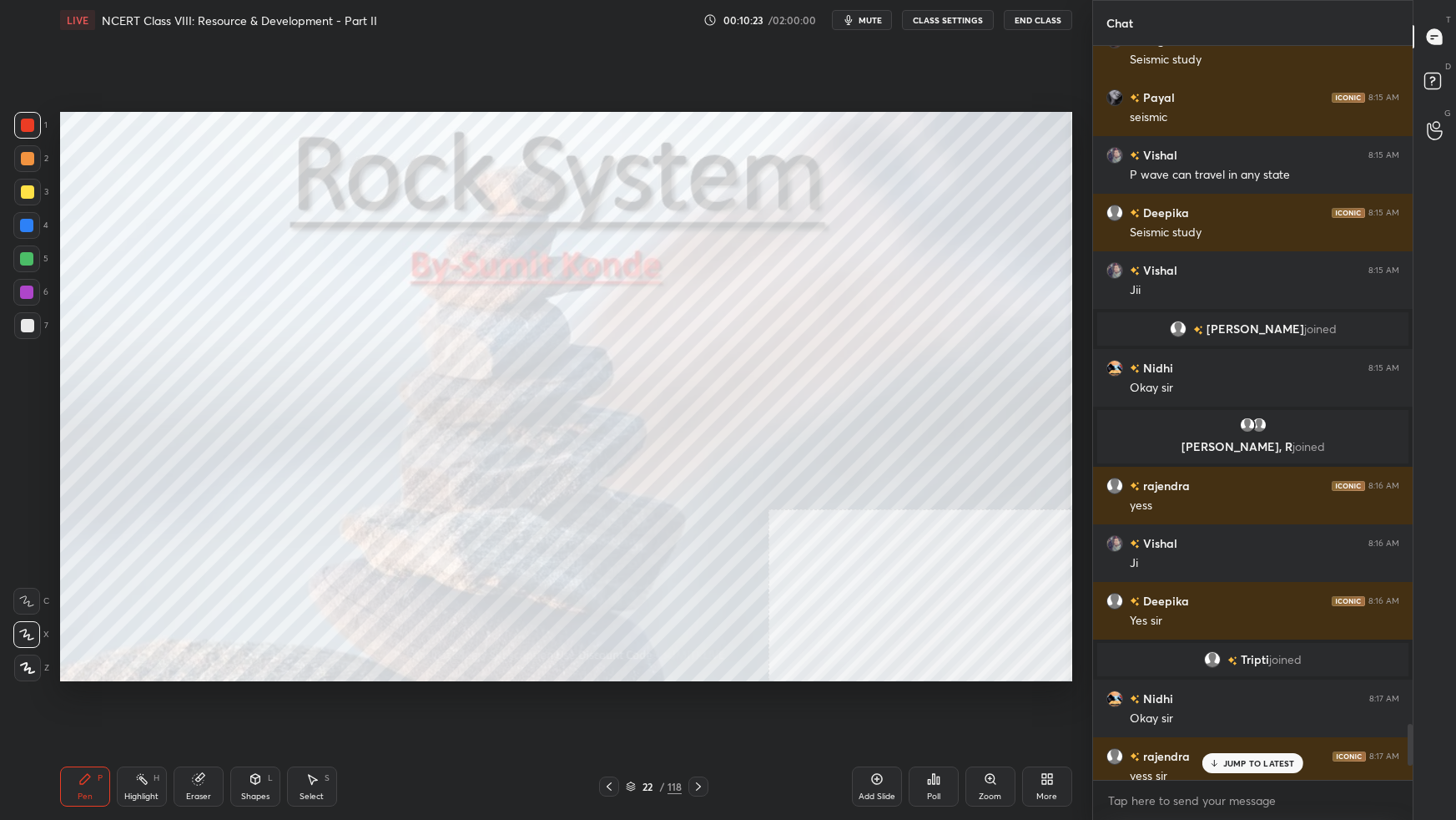
click at [1114, 514] on p "JUMP TO LATEST" at bounding box center [1258, 762] width 72 height 10
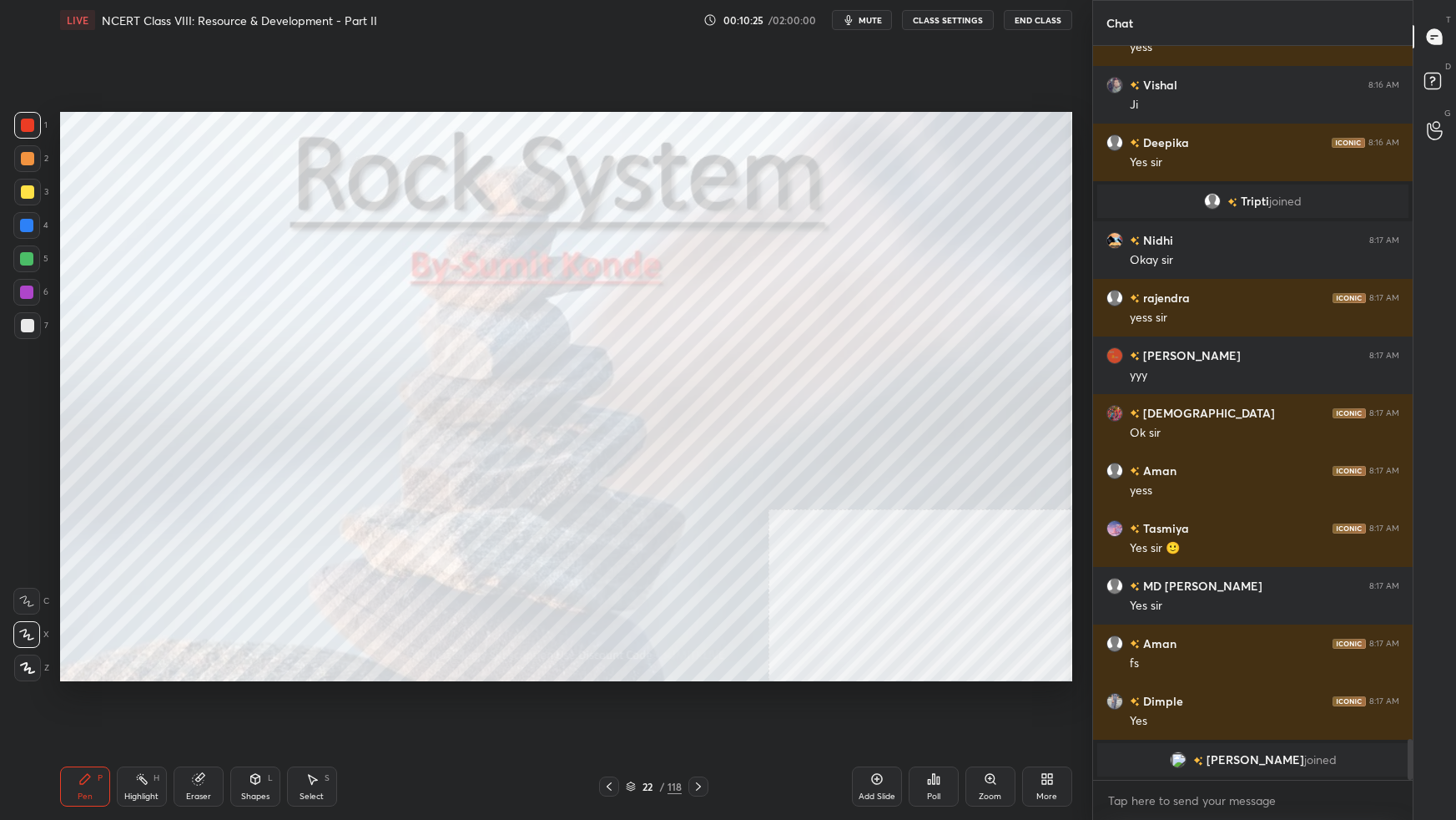
click at [634, 514] on icon at bounding box center [630, 785] width 10 height 10
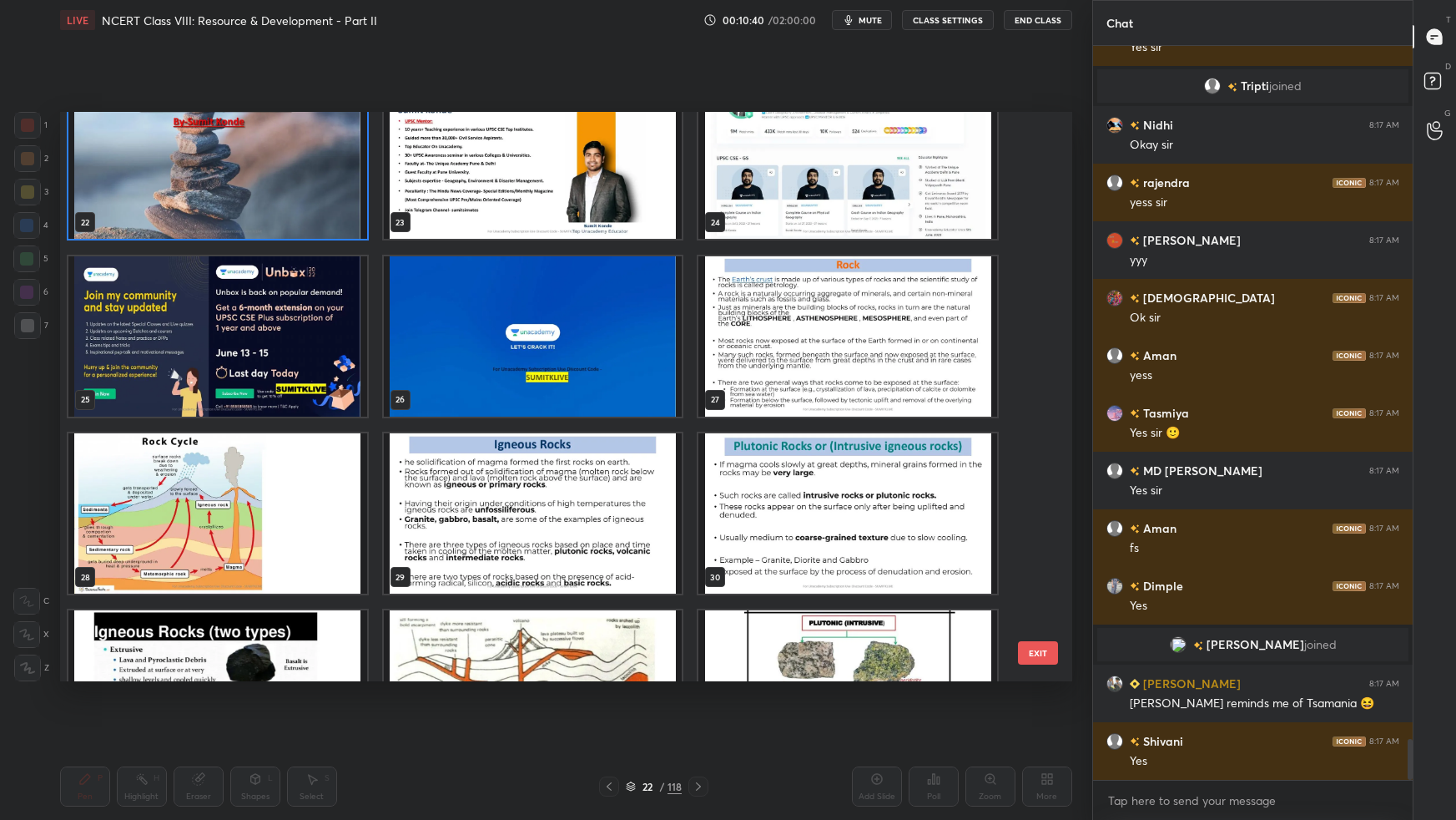
click at [304, 186] on img "grid" at bounding box center [217, 159] width 299 height 160
click at [306, 188] on img "grid" at bounding box center [217, 159] width 299 height 160
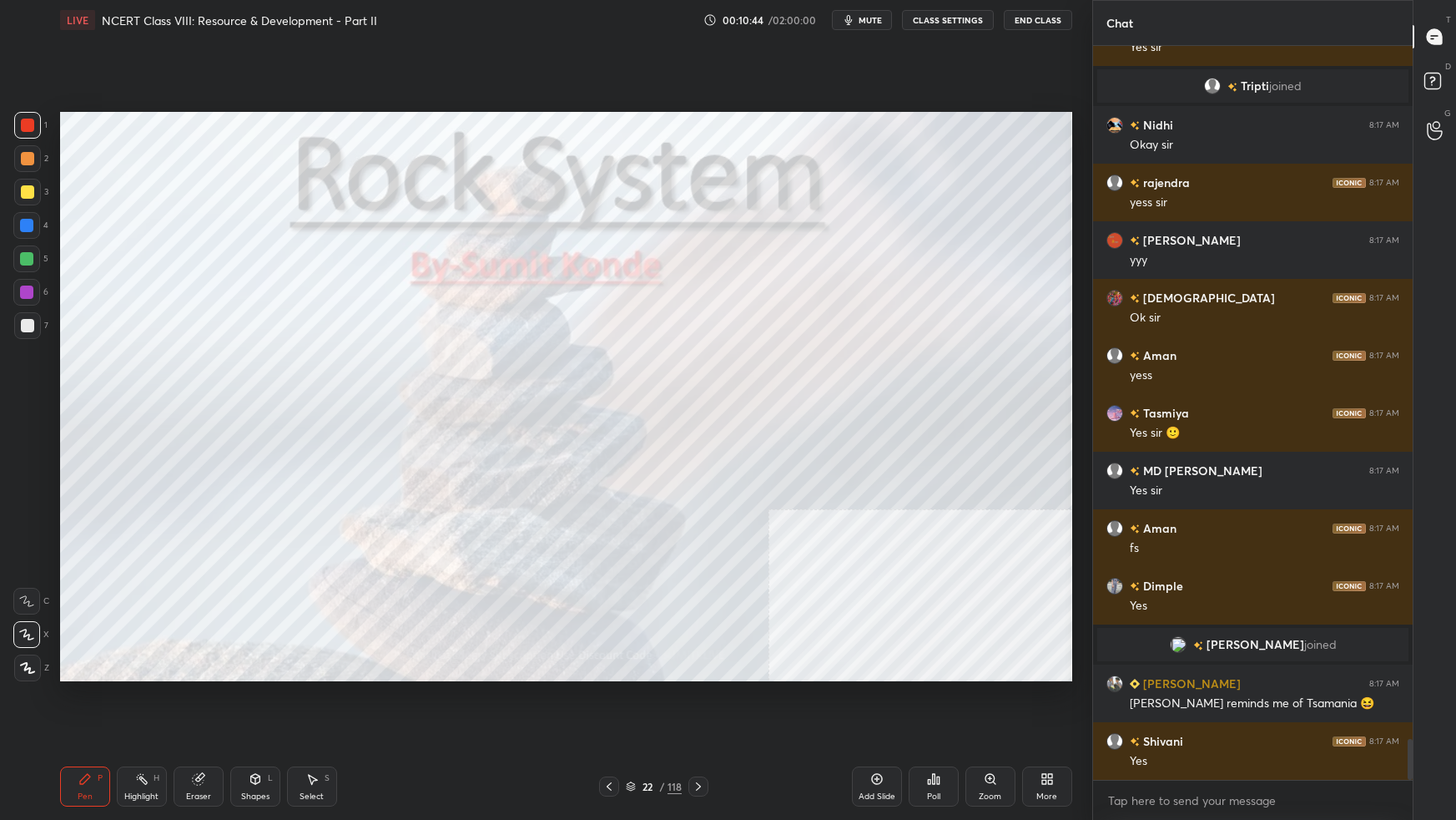
click at [634, 514] on icon at bounding box center [630, 789] width 8 height 3
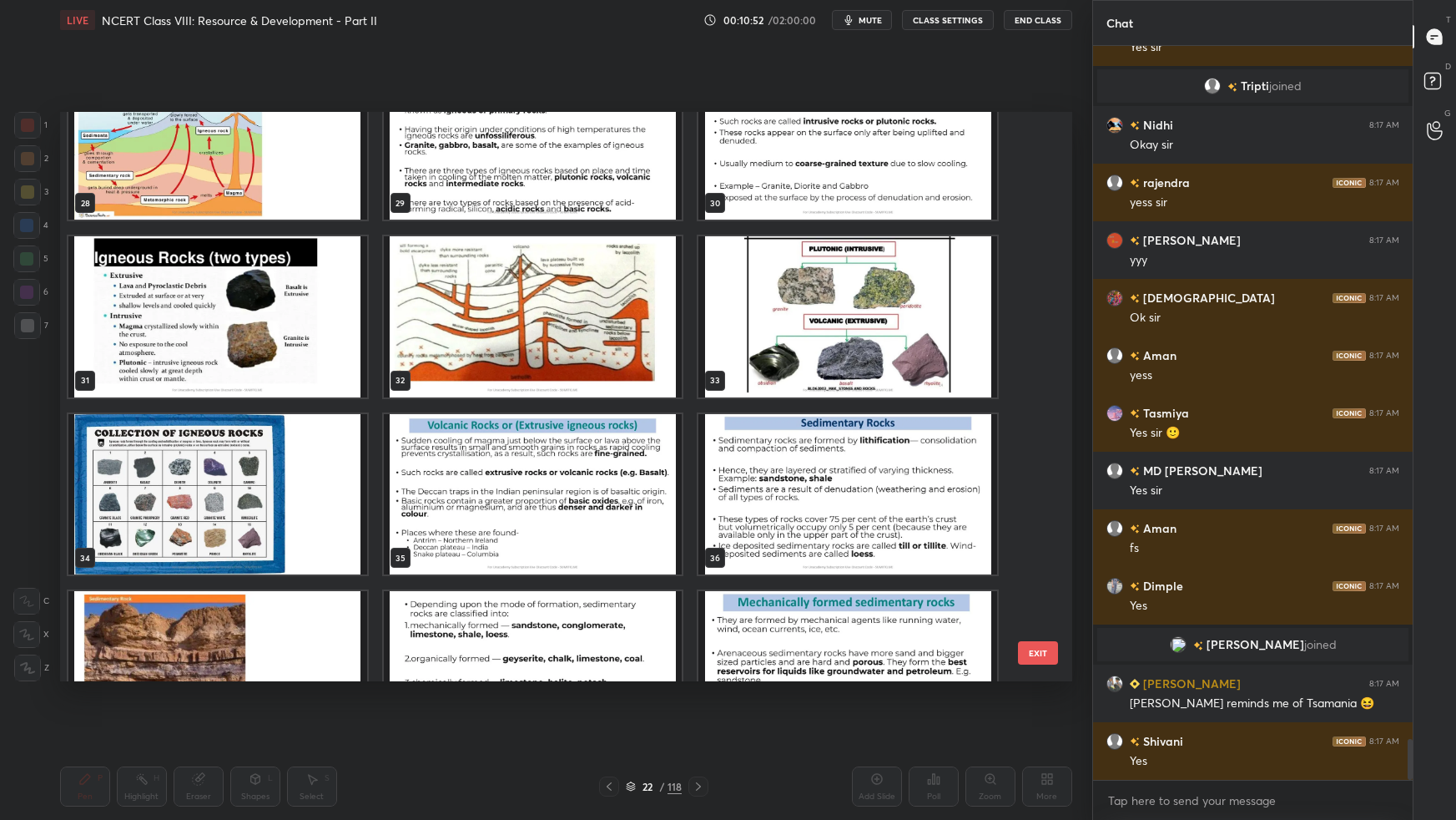
click at [316, 514] on img "grid" at bounding box center [217, 671] width 299 height 160
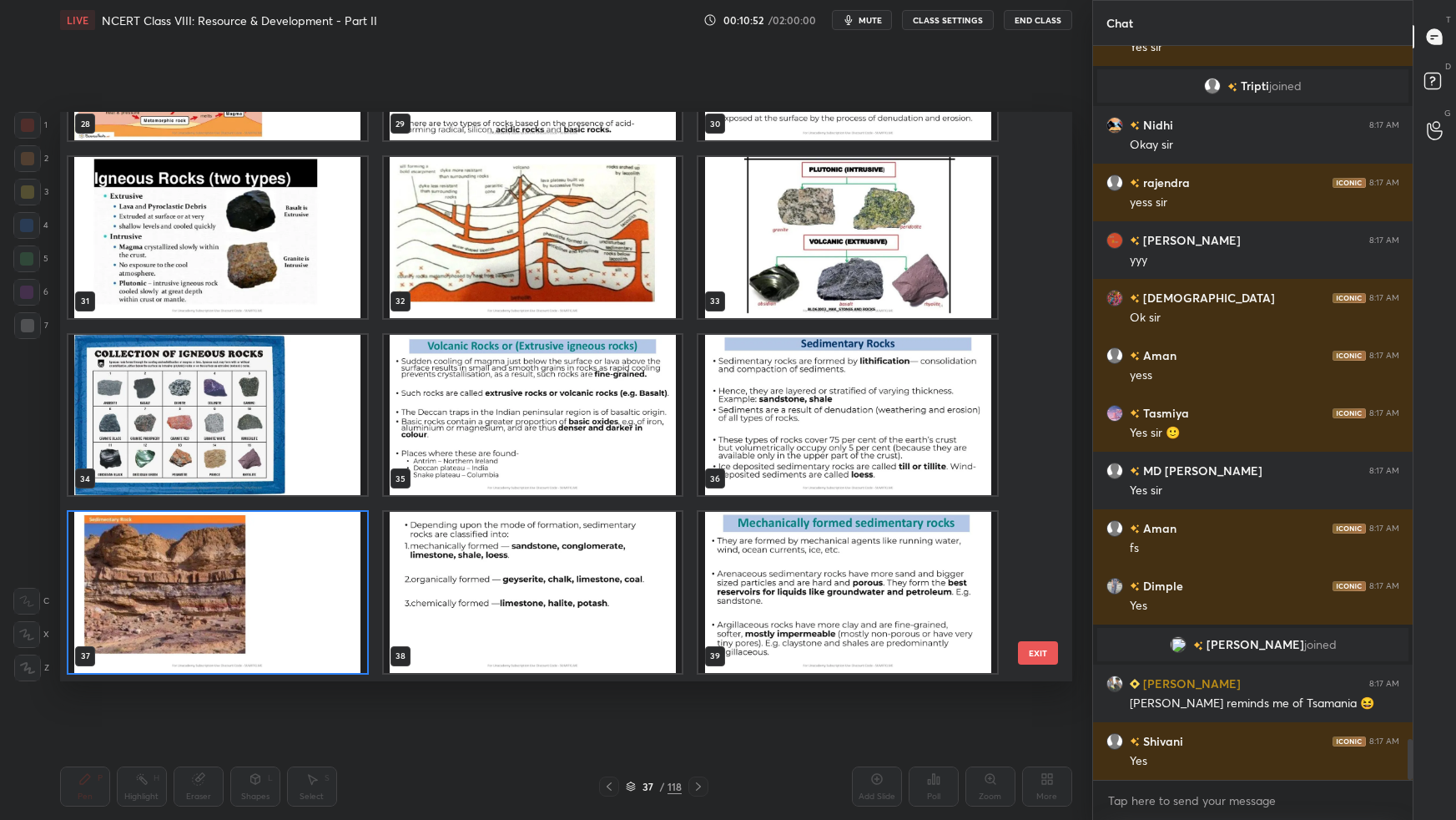
click at [315, 514] on div "28 29 30 31 32 33 34 35 36 37 38 39 40 41 42 43 44 45" at bounding box center [551, 396] width 983 height 569
click at [315, 514] on img "grid" at bounding box center [217, 591] width 299 height 160
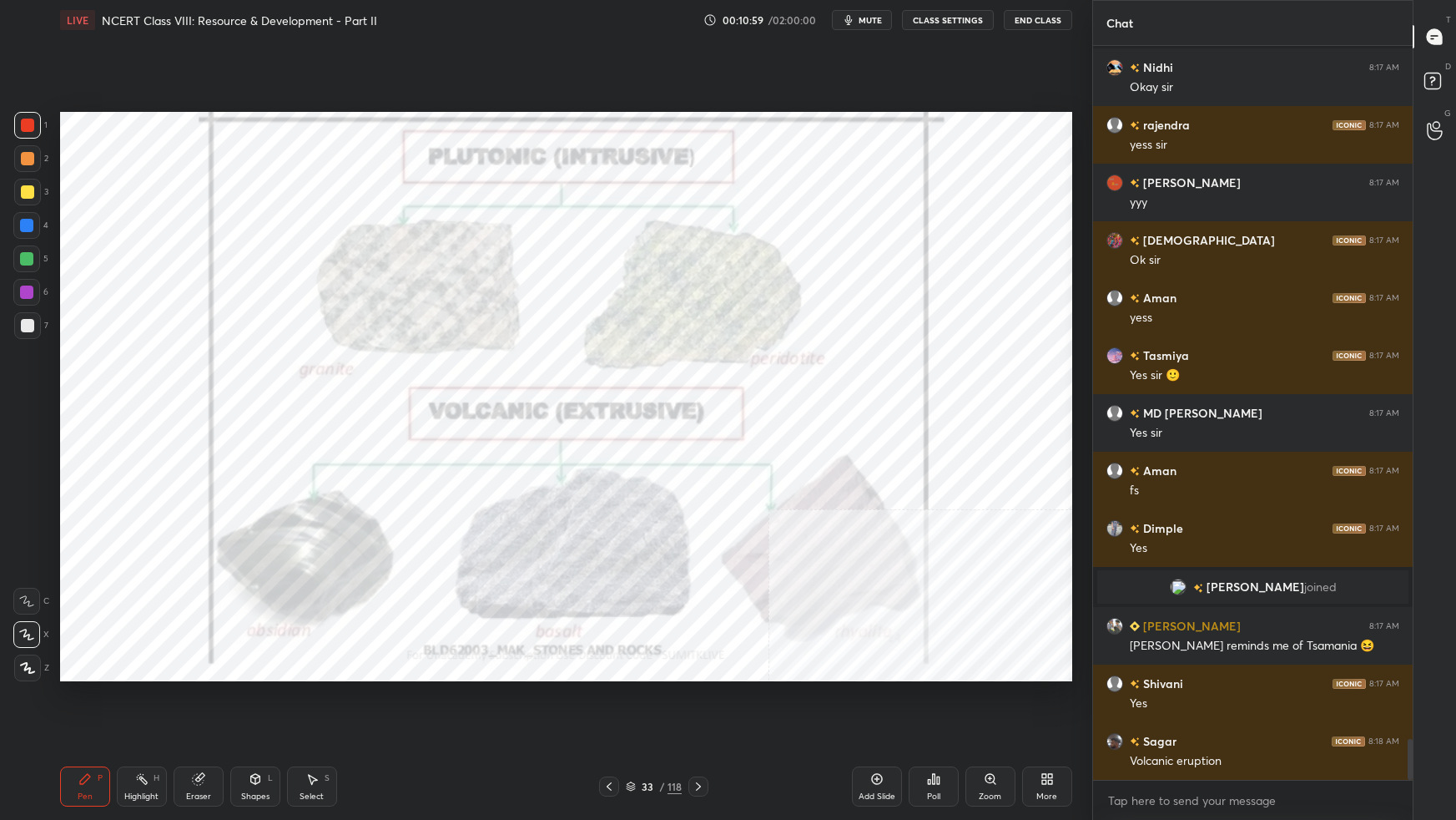
scroll to position [12557, 0]
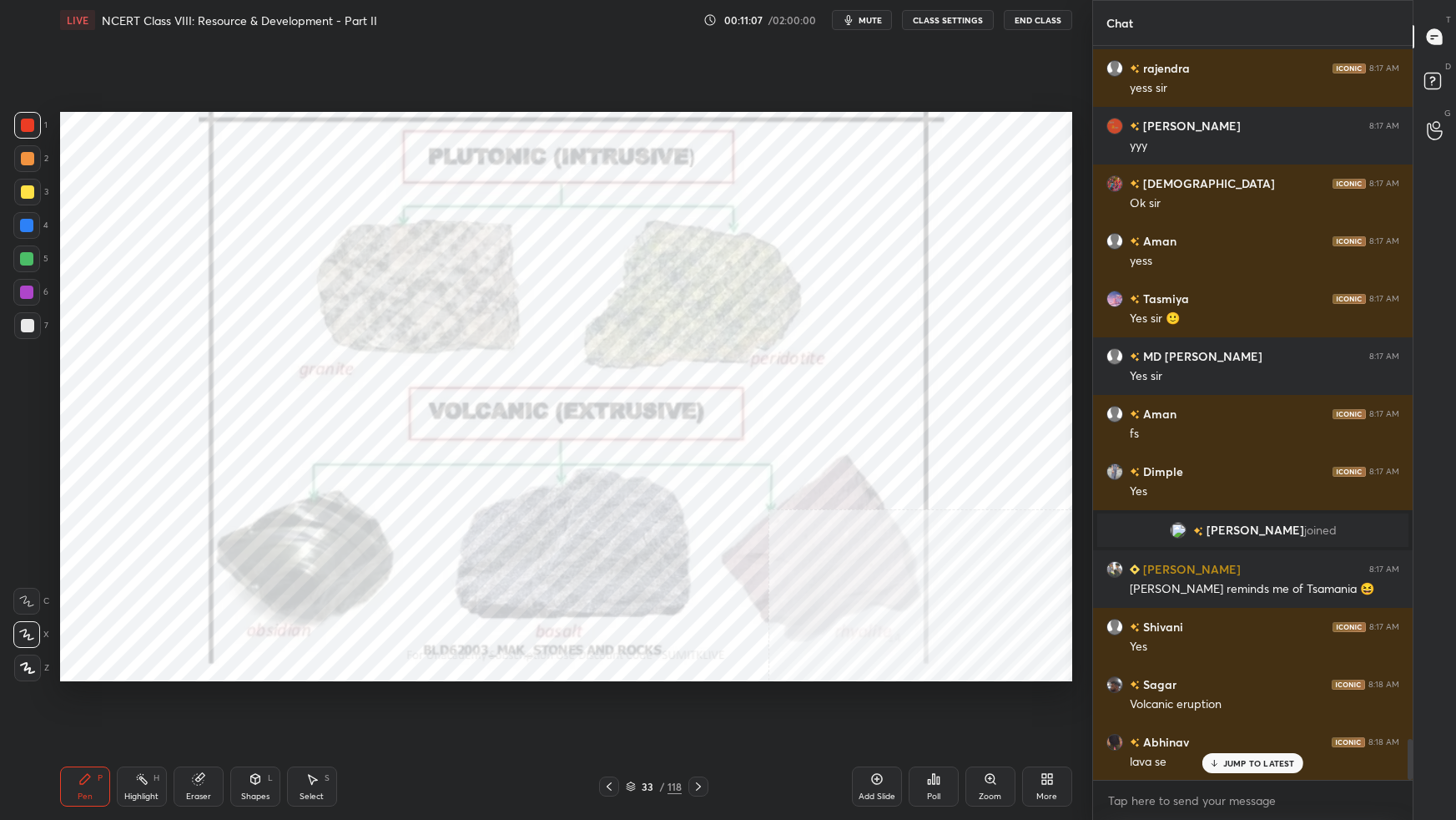
drag, startPoint x: 630, startPoint y: 787, endPoint x: 643, endPoint y: 784, distance: 13.3
click at [633, 514] on icon at bounding box center [630, 785] width 10 height 10
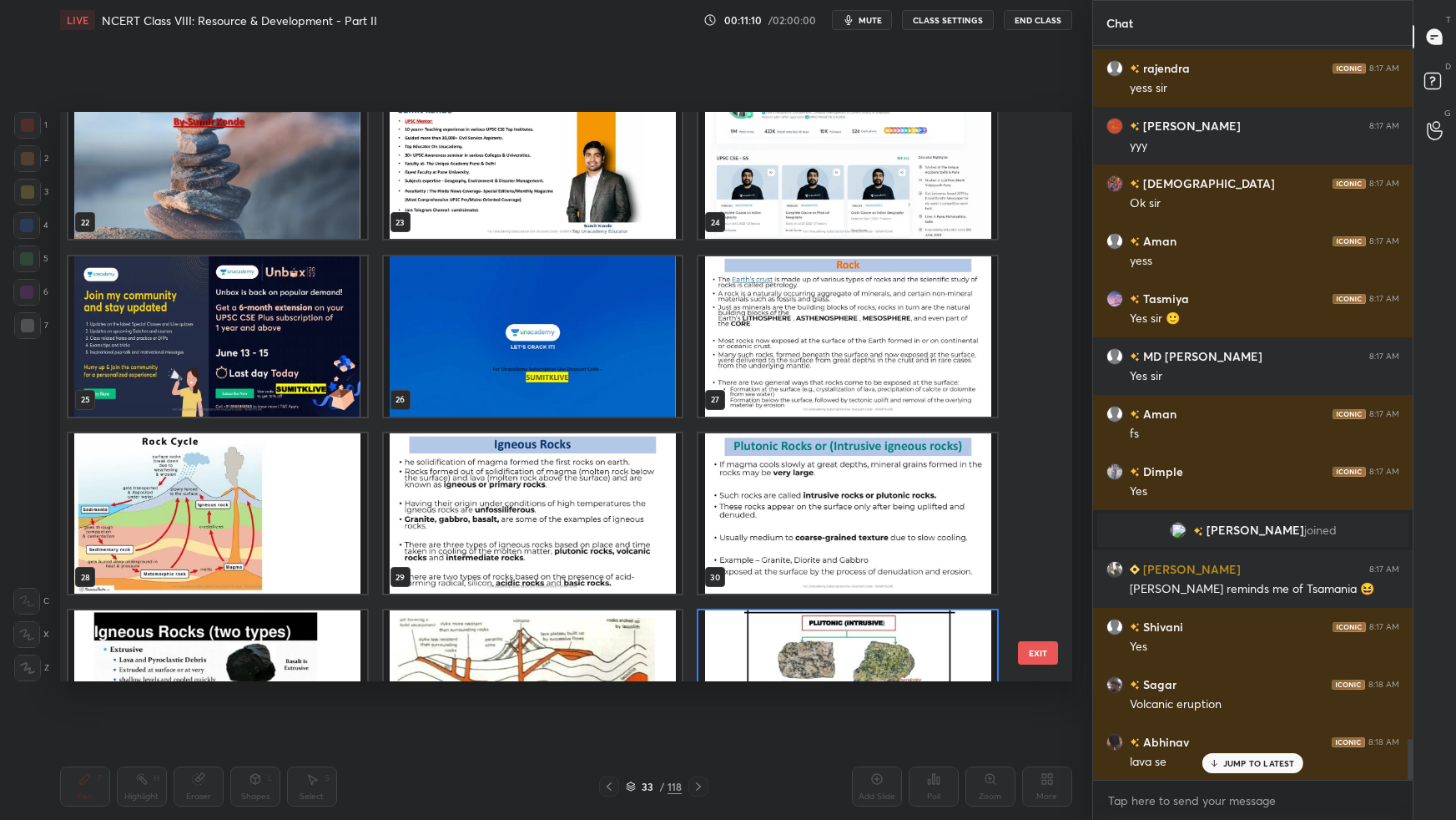
click at [300, 174] on img "grid" at bounding box center [217, 159] width 299 height 160
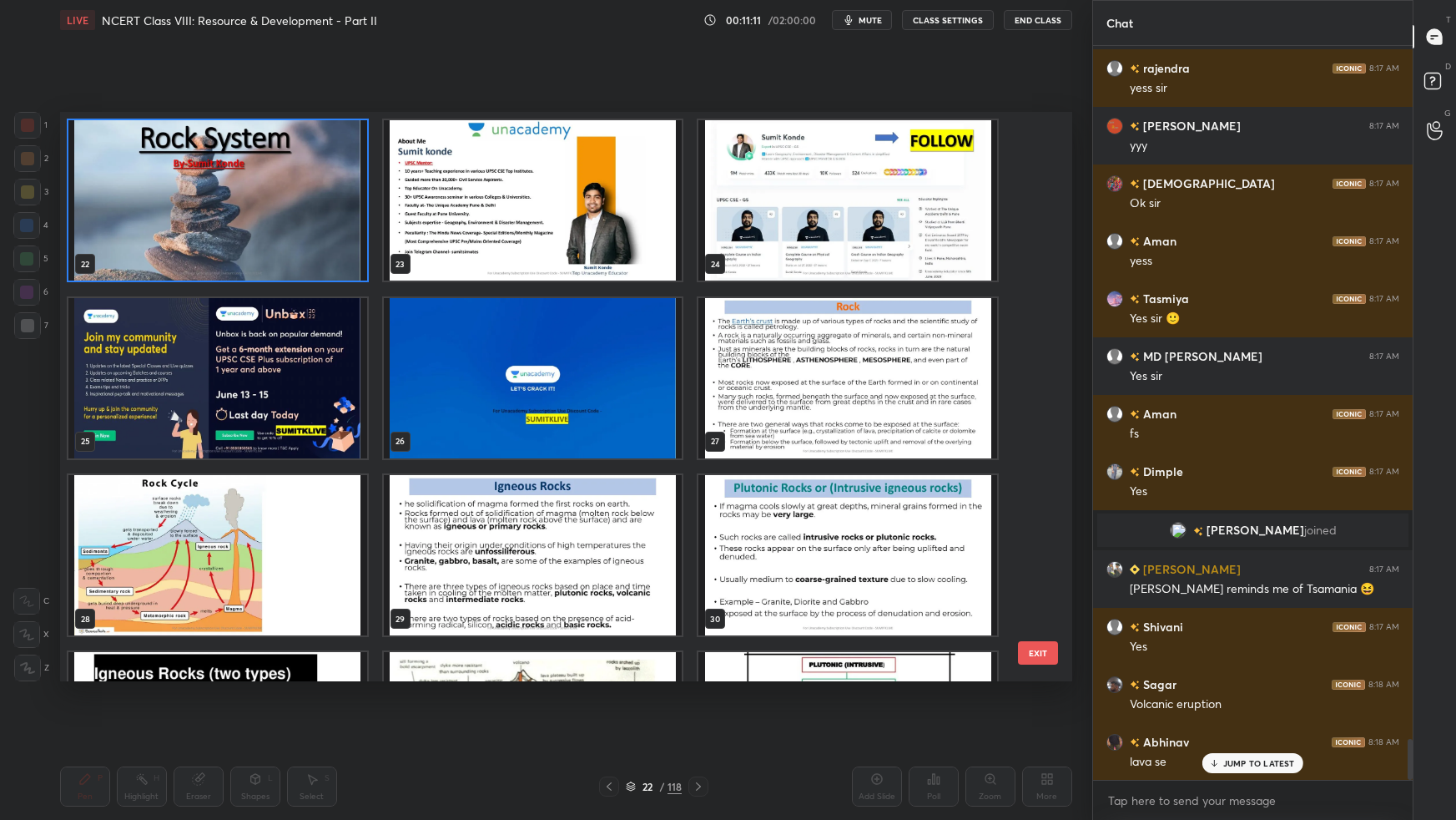
click at [301, 176] on div "22 23 24 25 26 27 28 29 30 31 32 33 34 35 36" at bounding box center [551, 396] width 983 height 569
click at [301, 177] on img "grid" at bounding box center [217, 200] width 299 height 160
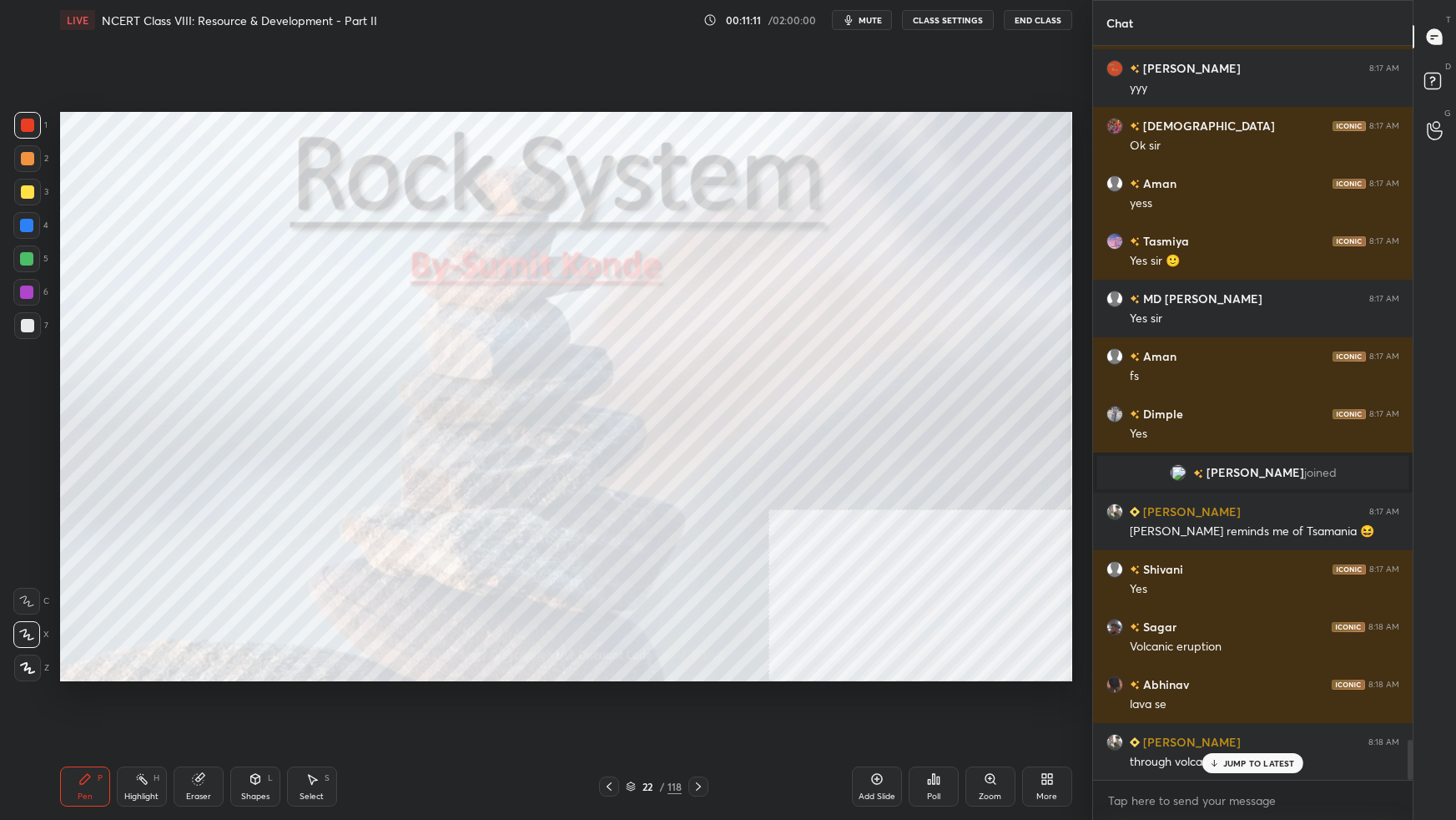
click at [302, 179] on img "grid" at bounding box center [217, 200] width 299 height 160
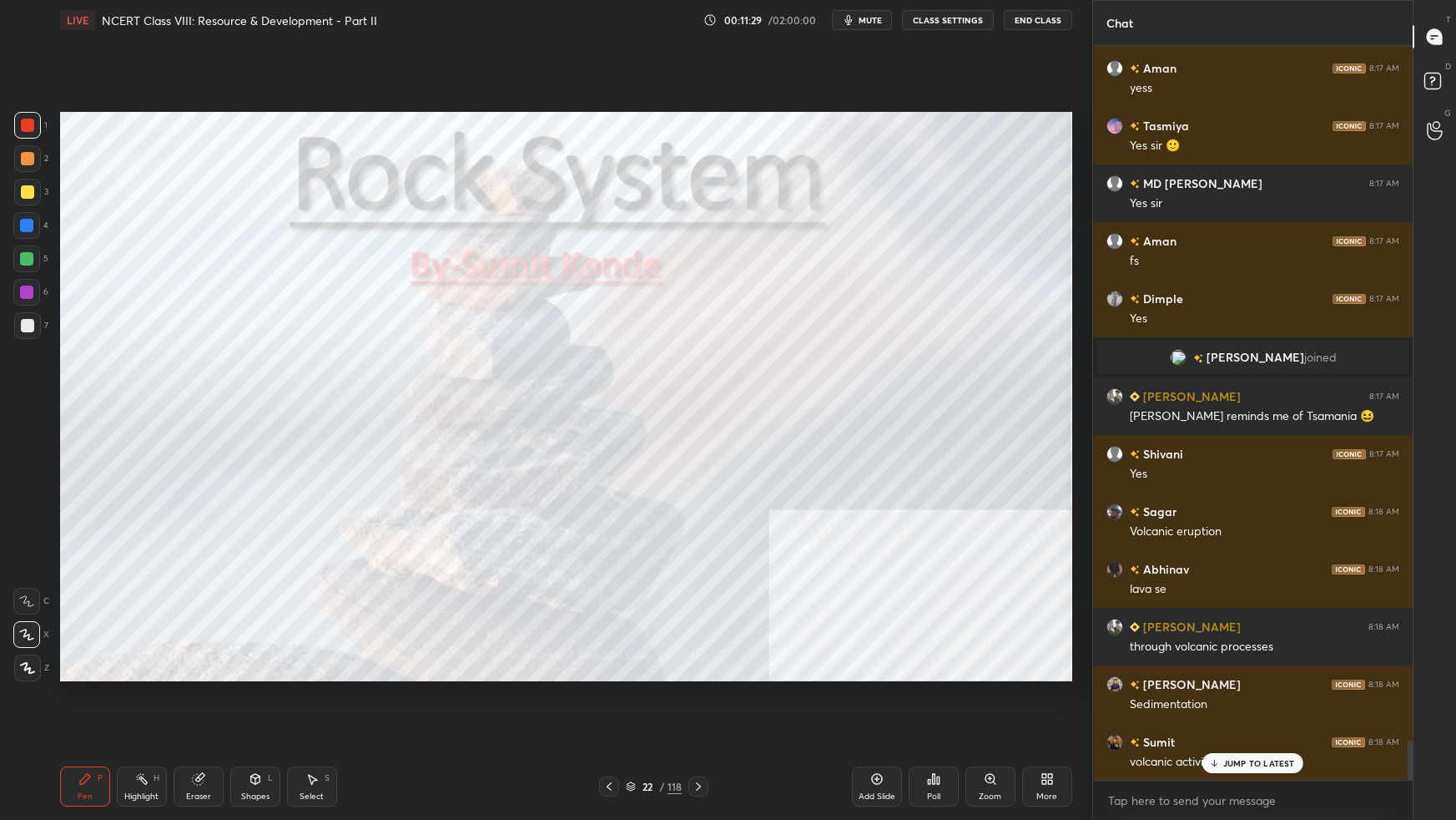
scroll to position [12787, 0]
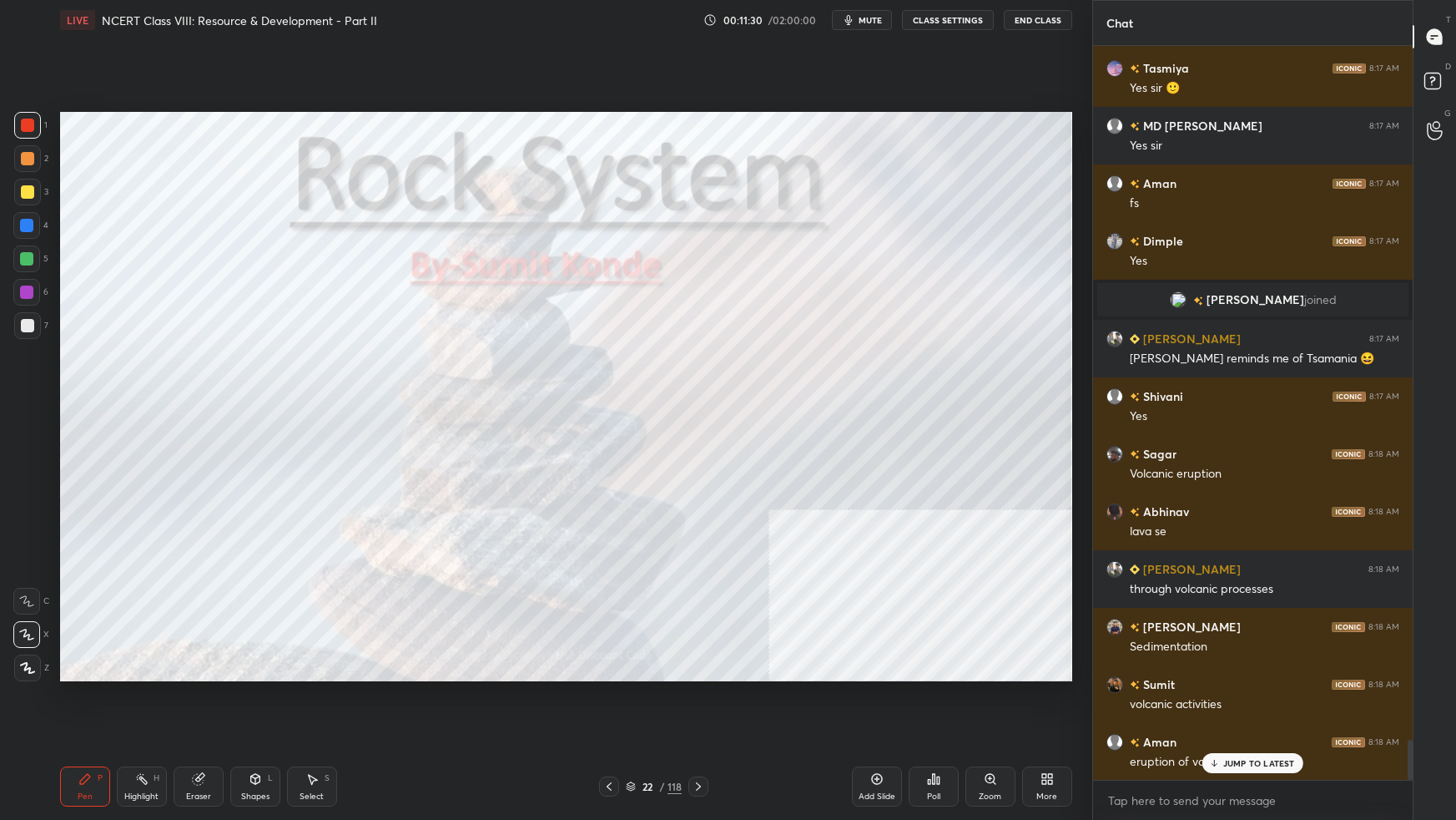
drag, startPoint x: 34, startPoint y: 288, endPoint x: 50, endPoint y: 286, distance: 16.1
click at [34, 290] on div at bounding box center [27, 292] width 27 height 27
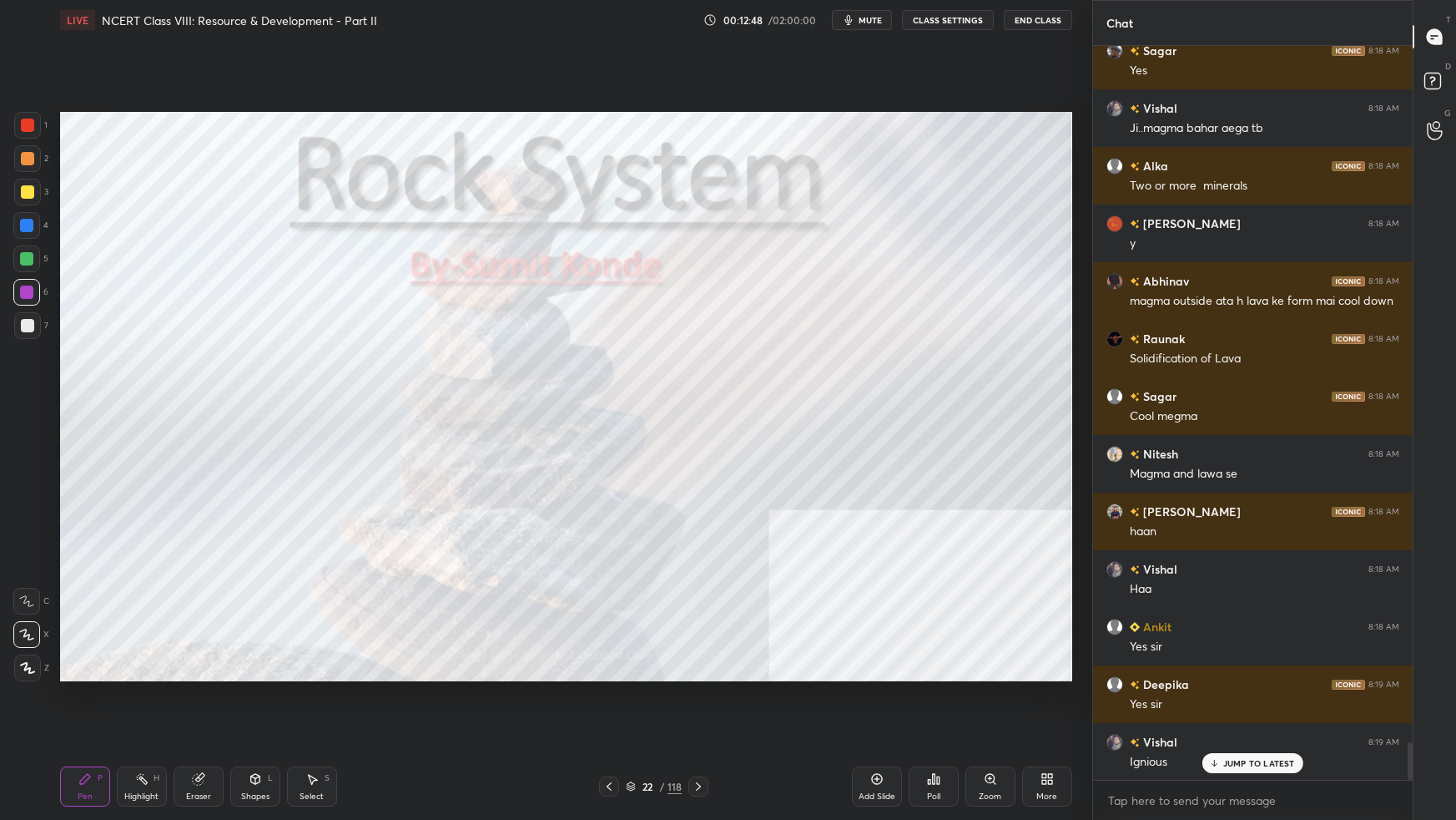
scroll to position [13749, 0]
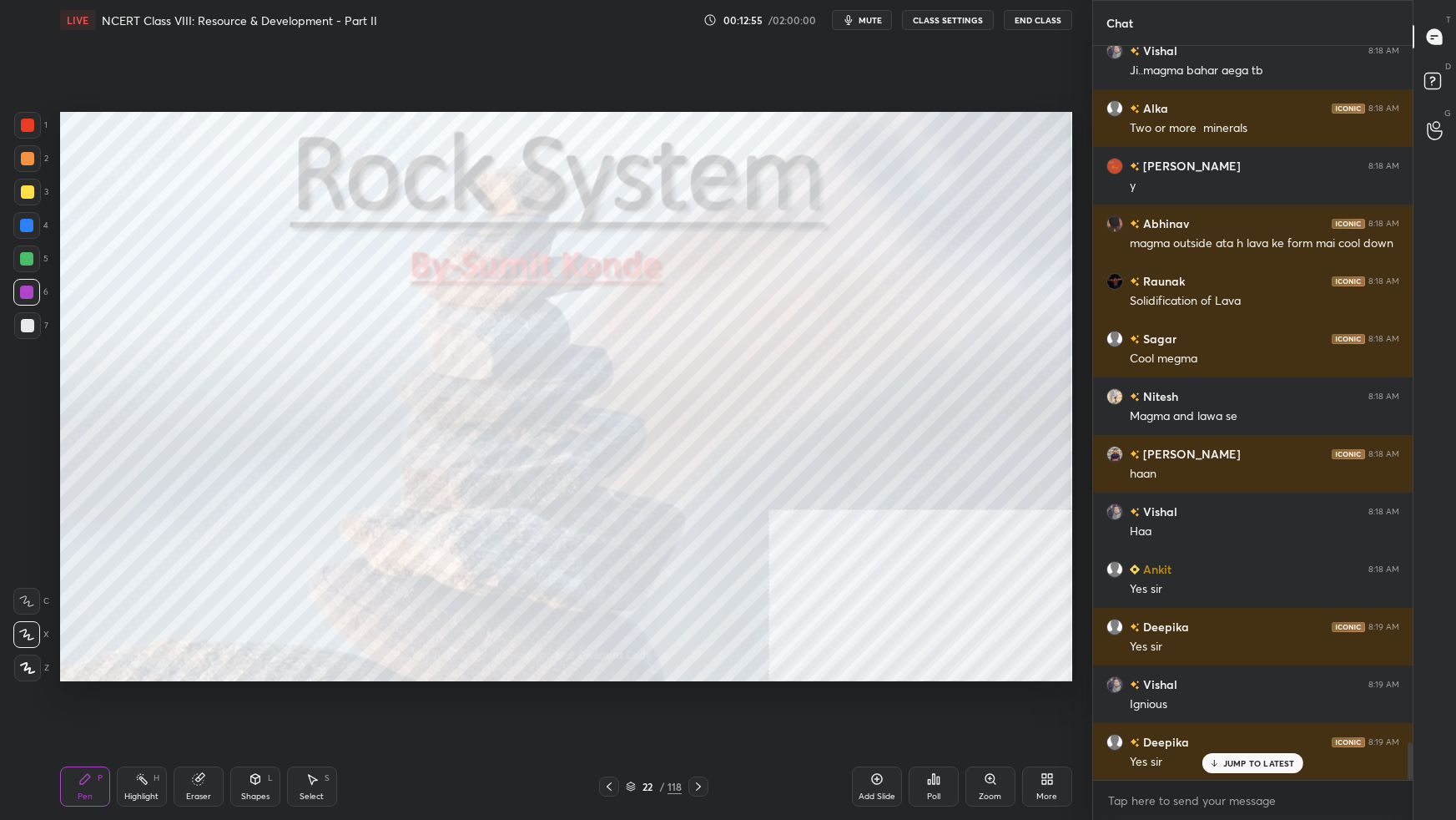
click at [628, 514] on div "22 / 118" at bounding box center [653, 785] width 56 height 15
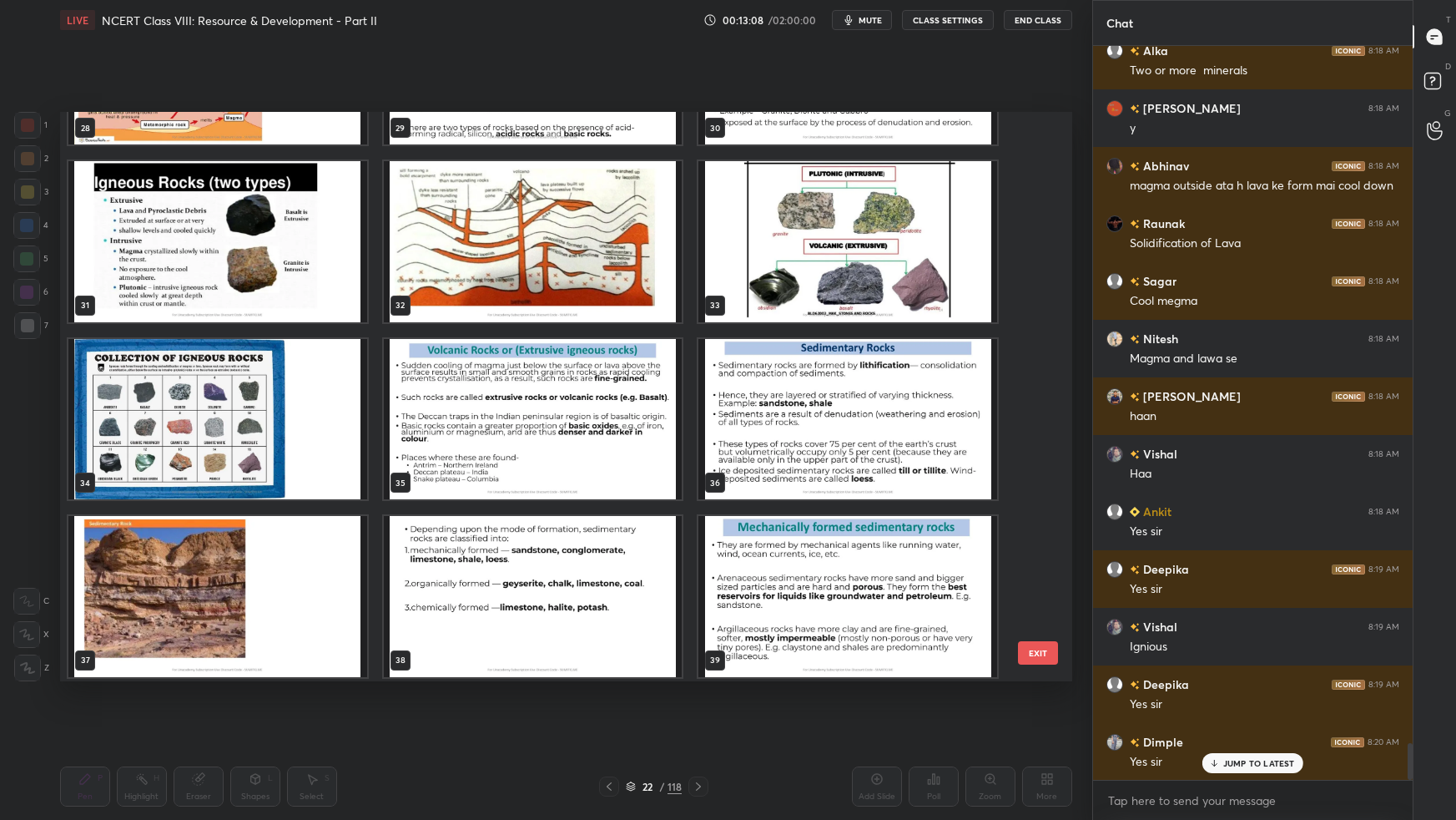
scroll to position [1700, 0]
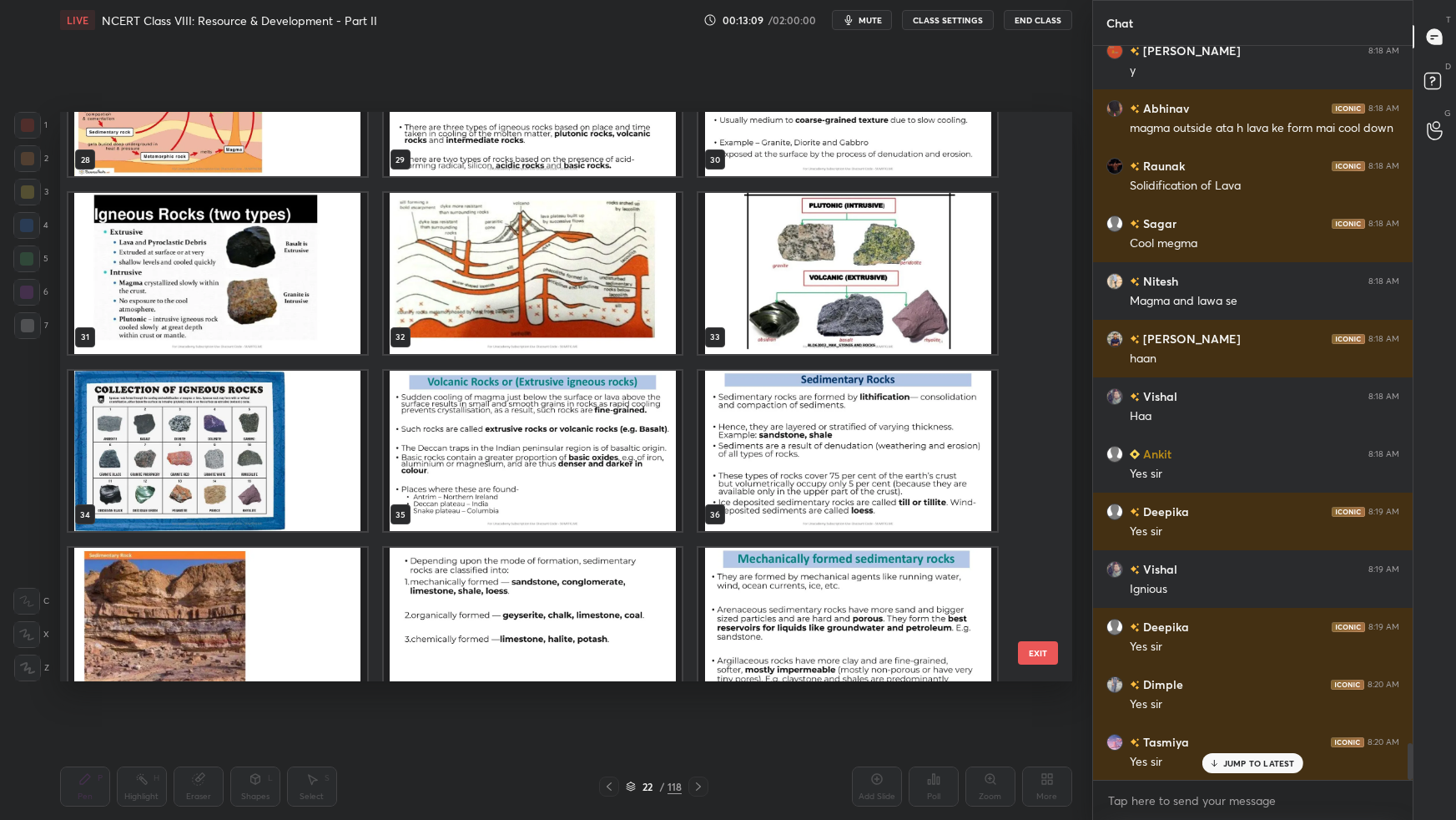
click at [905, 303] on img "grid" at bounding box center [847, 272] width 299 height 160
click at [906, 306] on img "grid" at bounding box center [847, 272] width 299 height 160
click at [907, 307] on img "grid" at bounding box center [847, 272] width 299 height 160
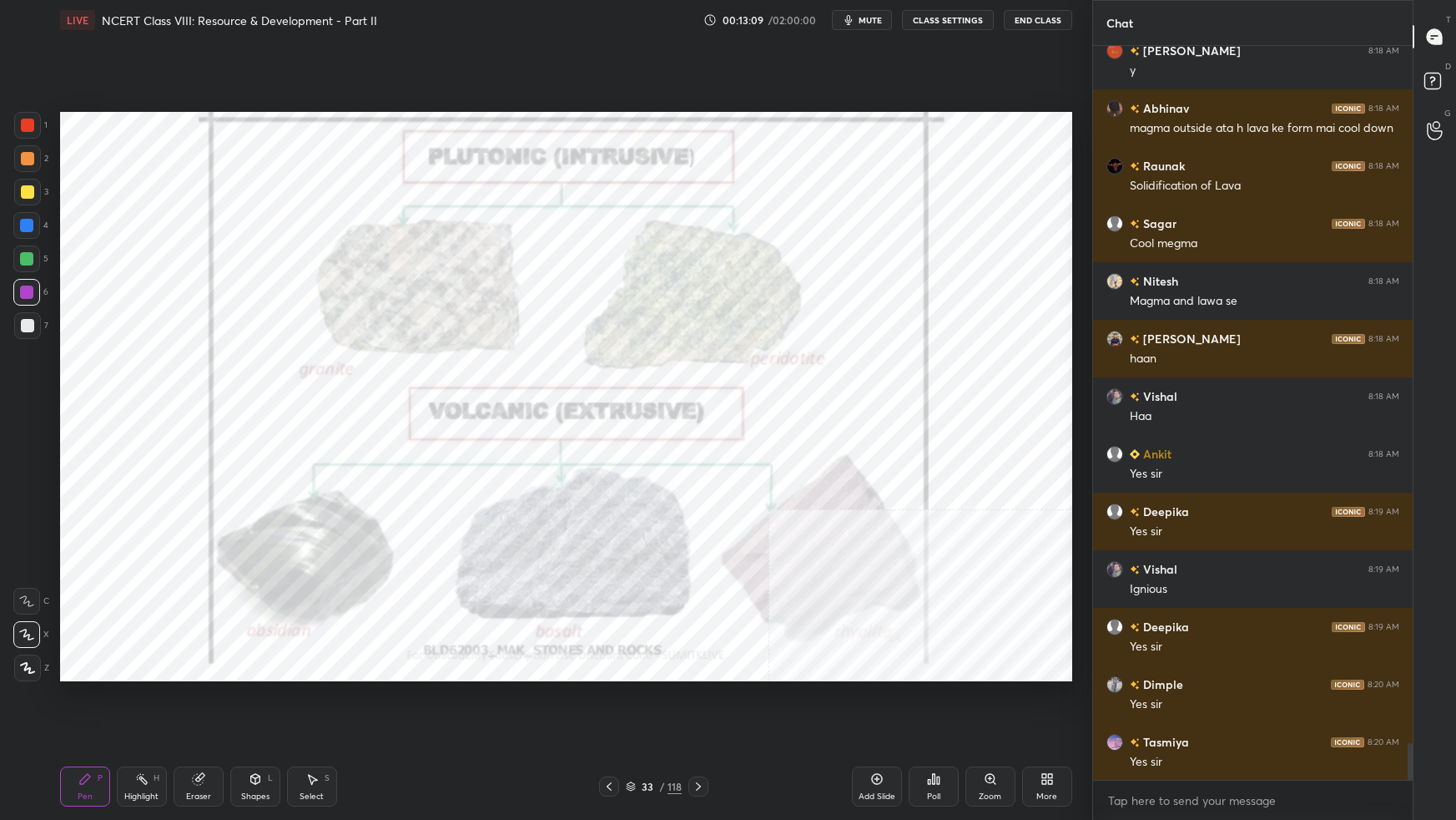
click at [907, 308] on img "grid" at bounding box center [847, 272] width 299 height 160
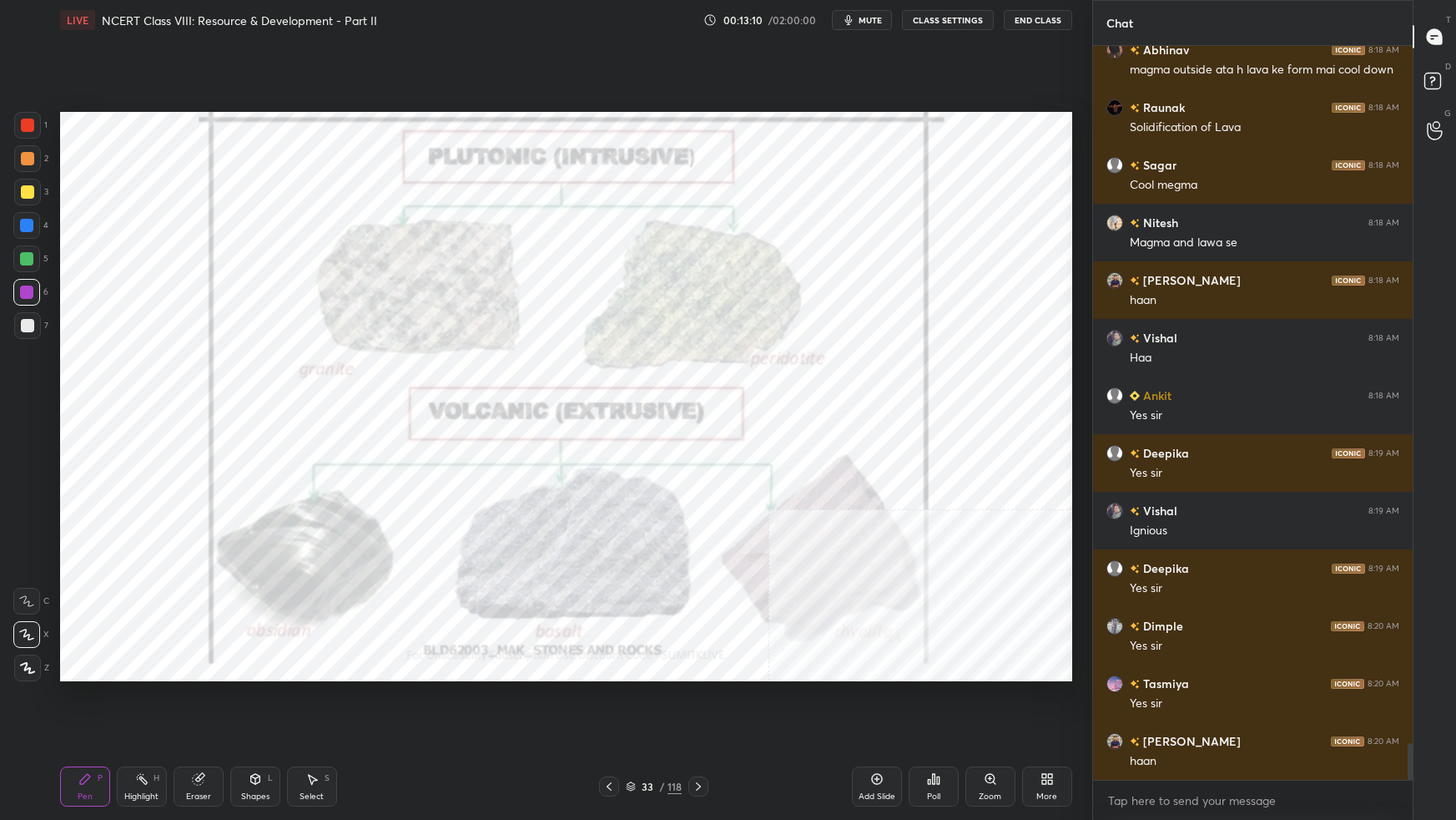
scroll to position [13980, 0]
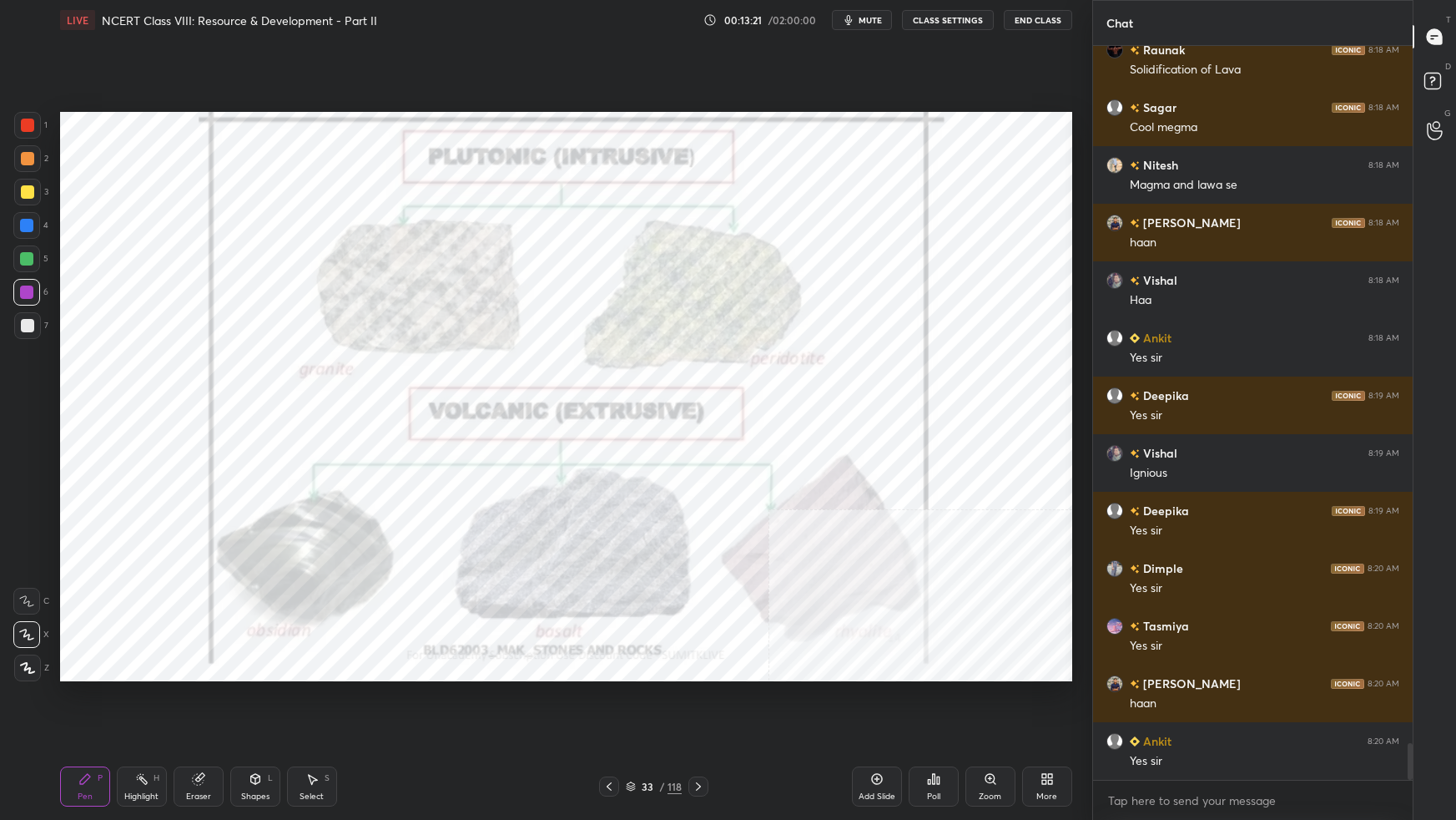
drag, startPoint x: 631, startPoint y: 790, endPoint x: 645, endPoint y: 787, distance: 14.3
click at [630, 514] on div "33 / 118" at bounding box center [653, 785] width 56 height 15
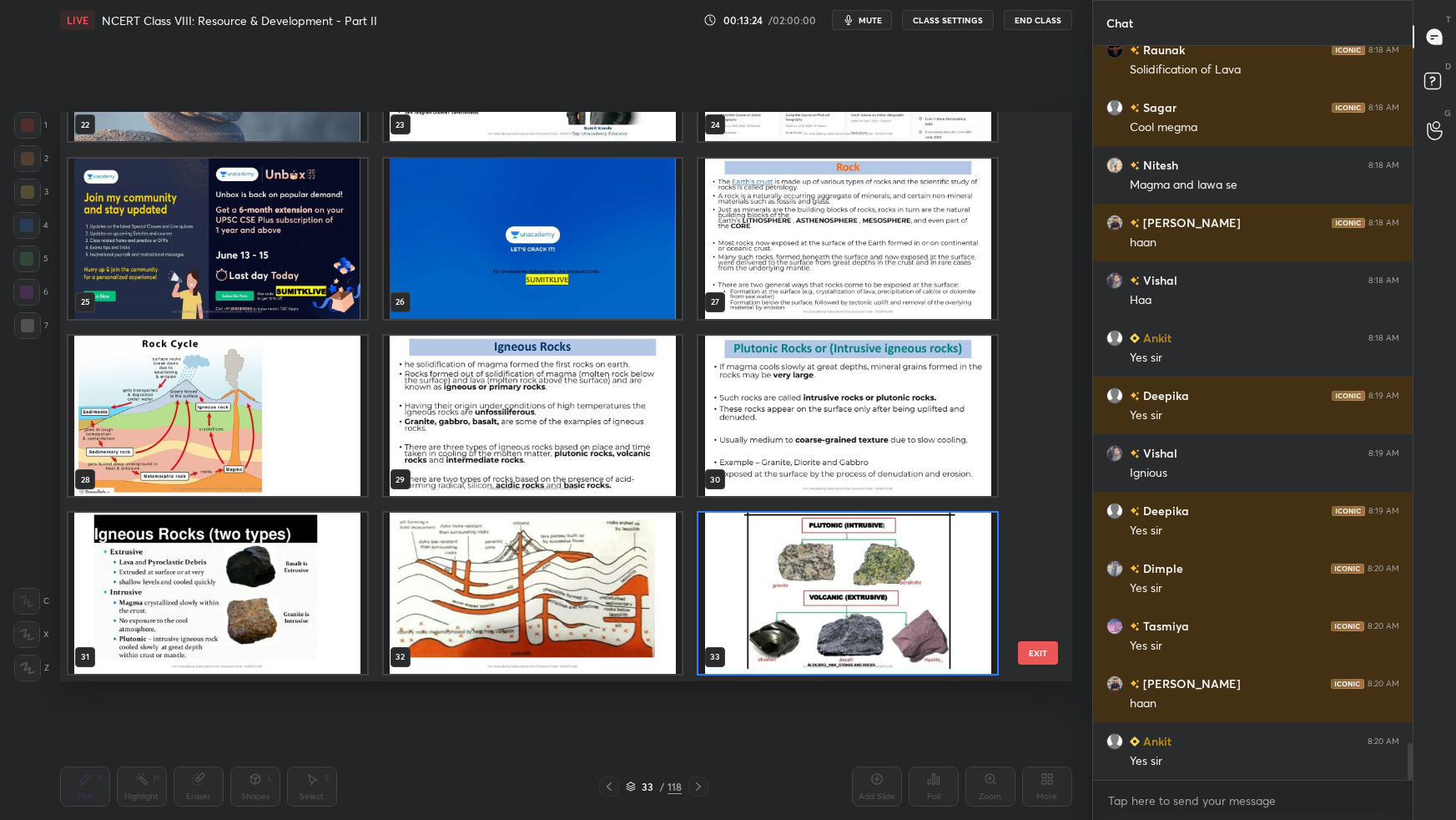
scroll to position [14038, 0]
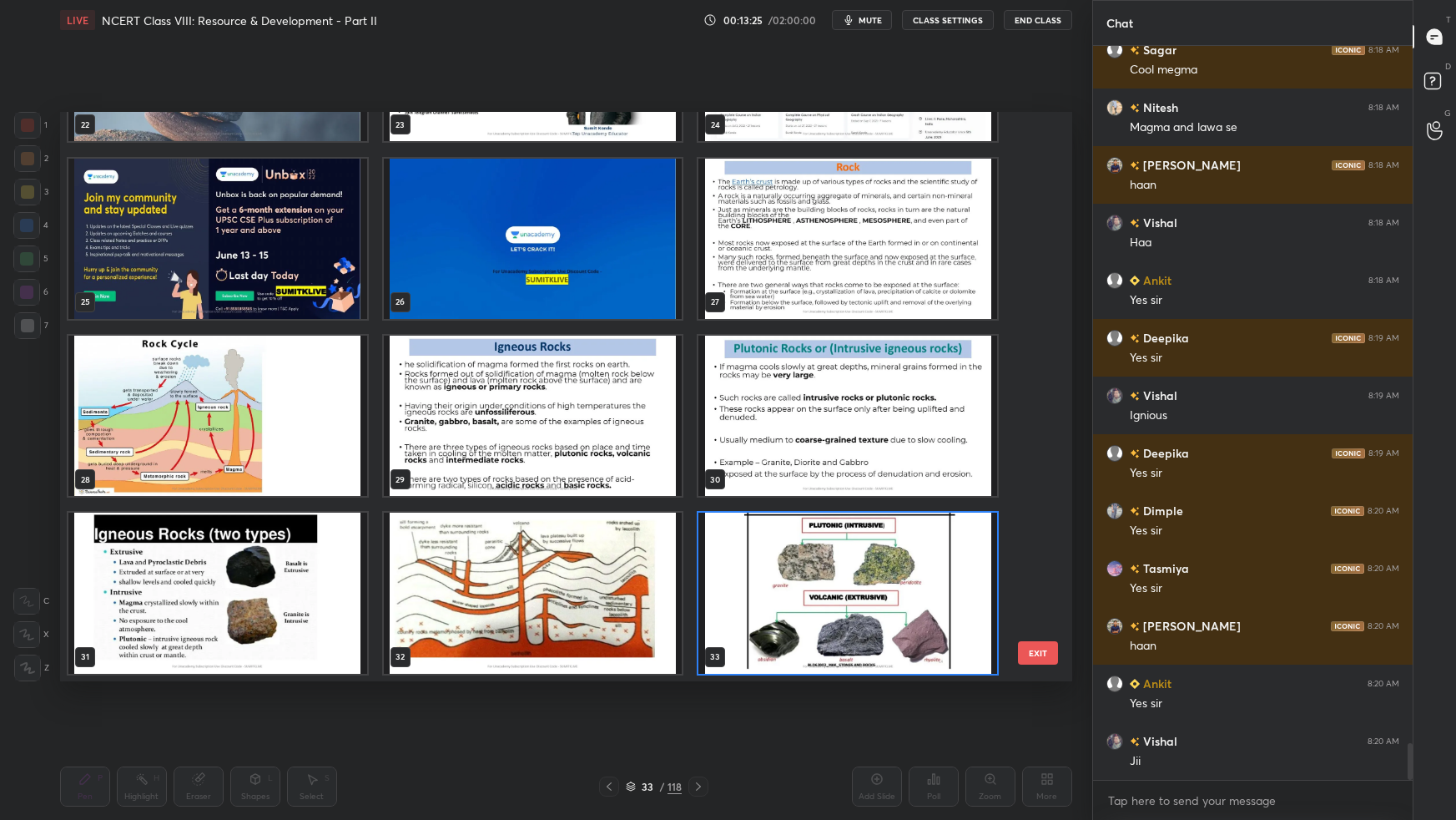
click at [323, 130] on img "grid" at bounding box center [217, 60] width 299 height 160
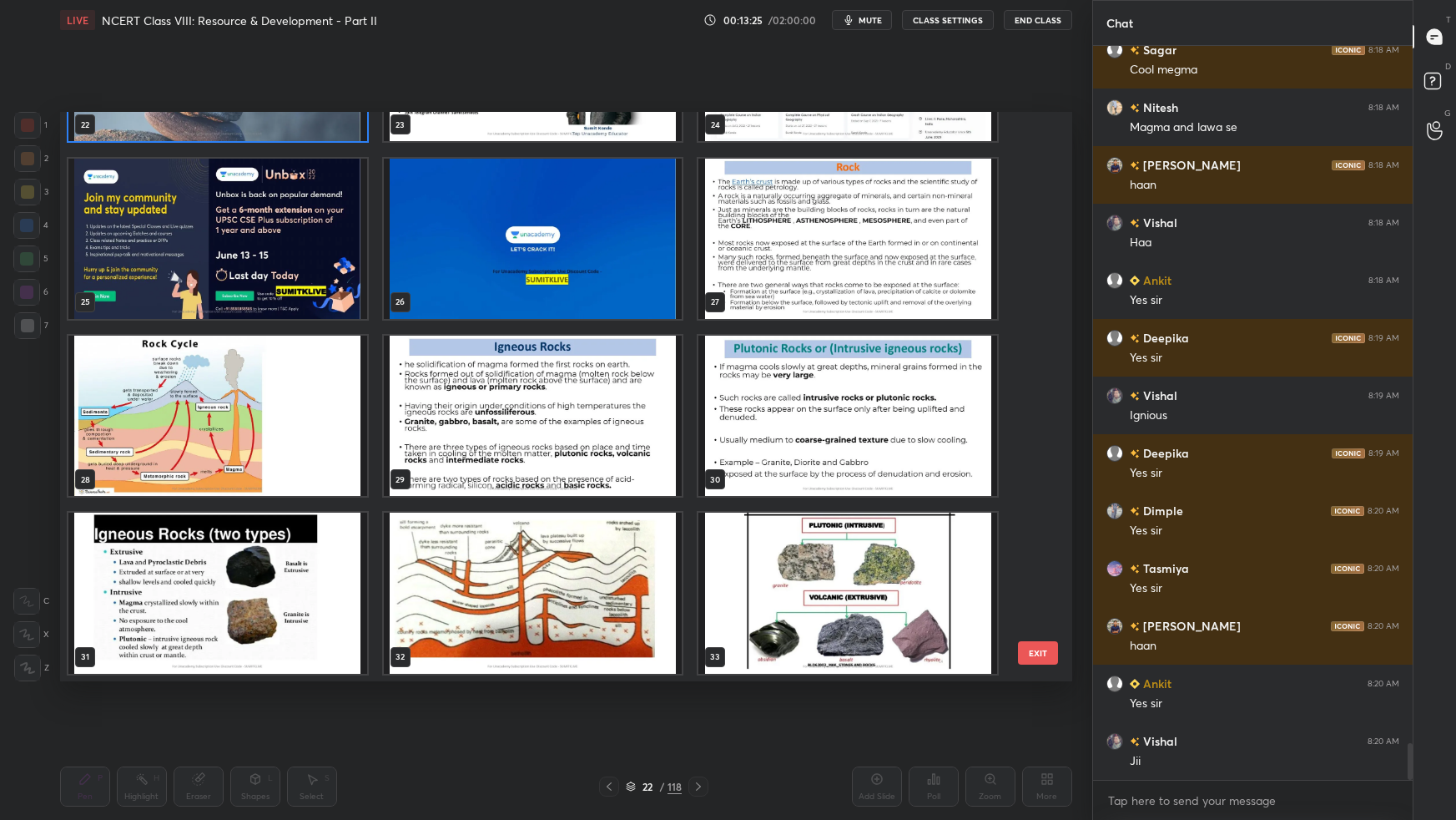
scroll to position [1241, 0]
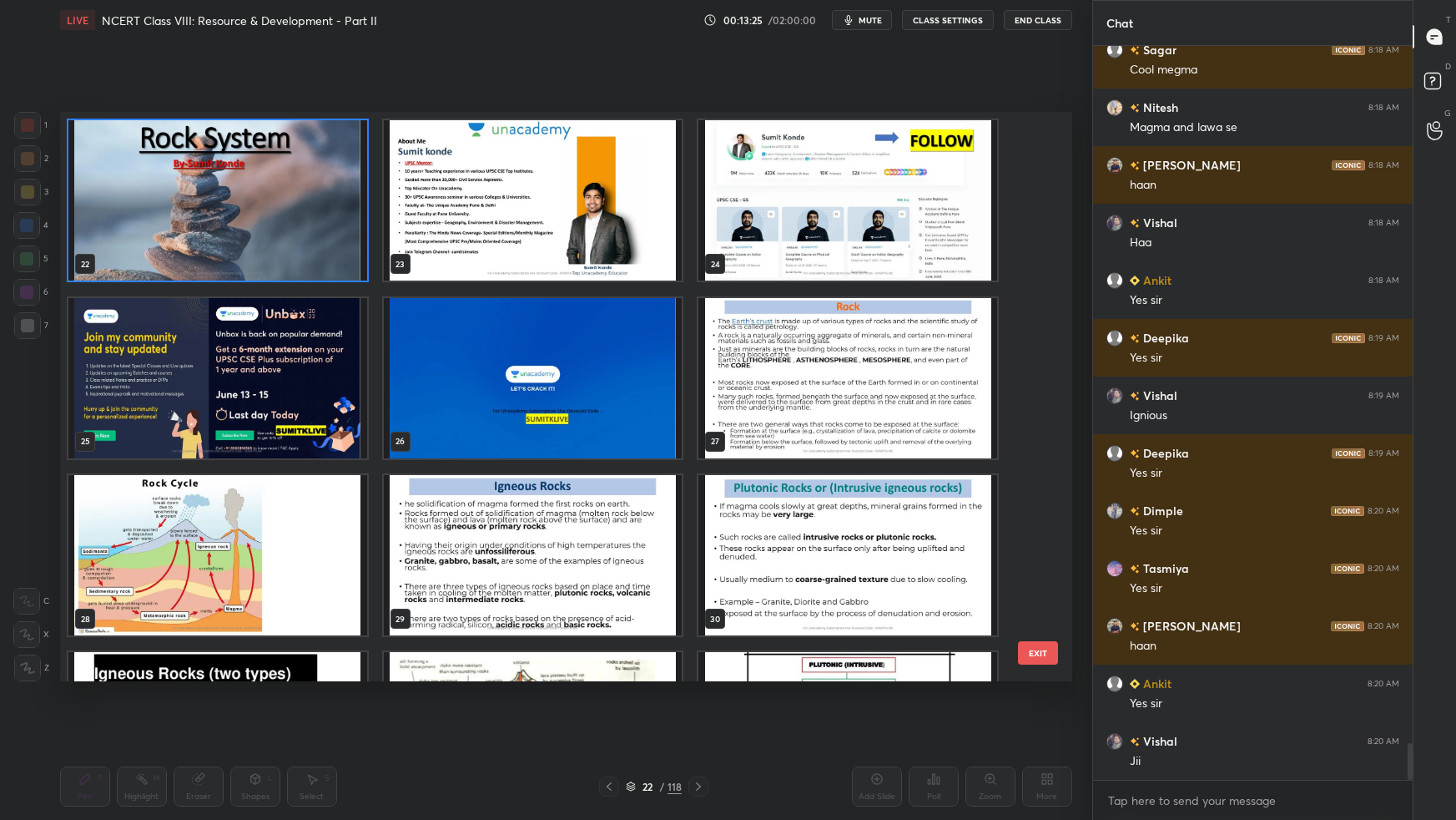
click at [329, 128] on div "22 23 24 25 26 27 28 29 30 31 32 33 34 35 36" at bounding box center [551, 396] width 983 height 569
click at [332, 129] on img "grid" at bounding box center [217, 200] width 299 height 160
click at [335, 131] on img "grid" at bounding box center [217, 200] width 299 height 160
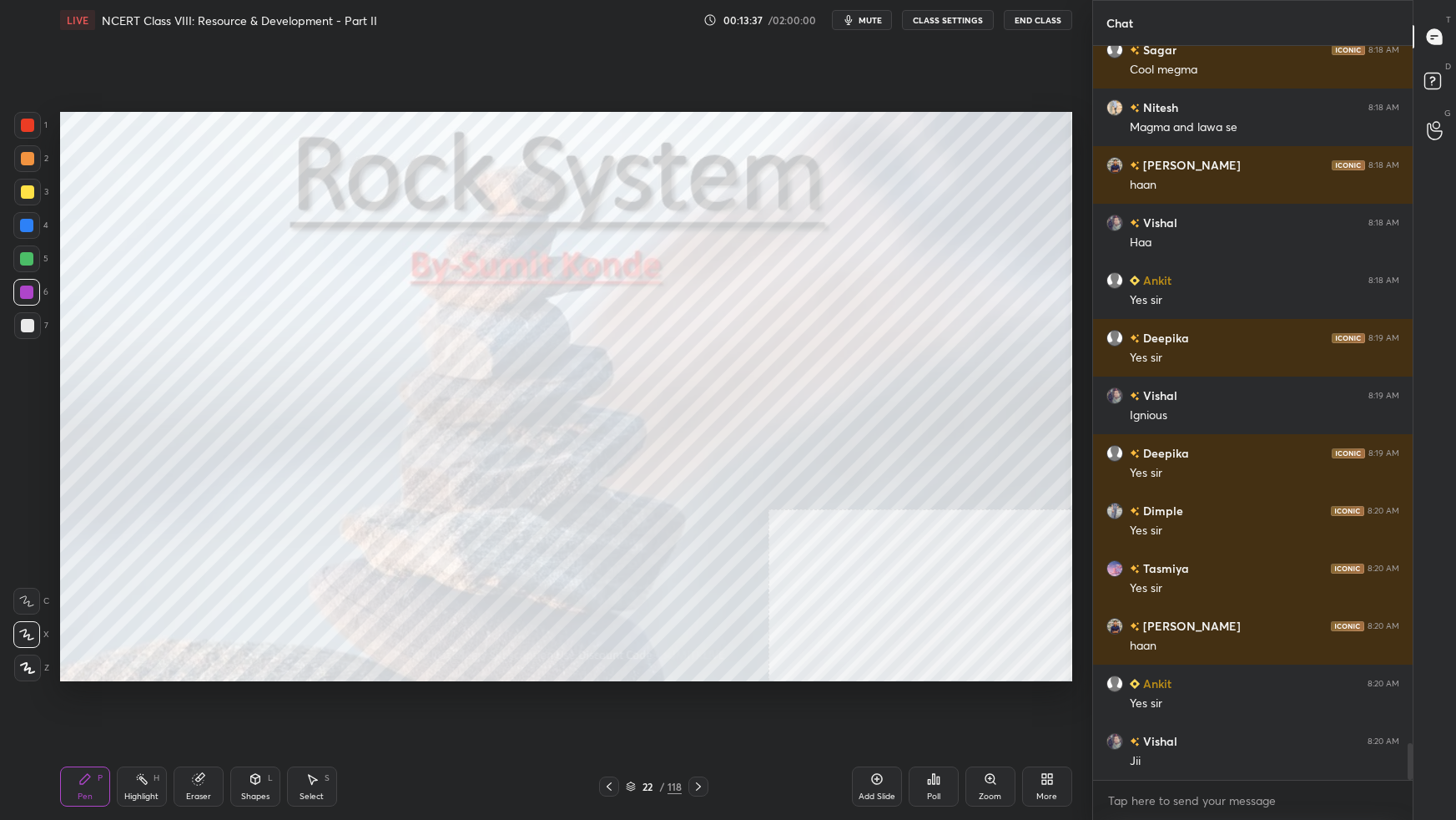
scroll to position [14095, 0]
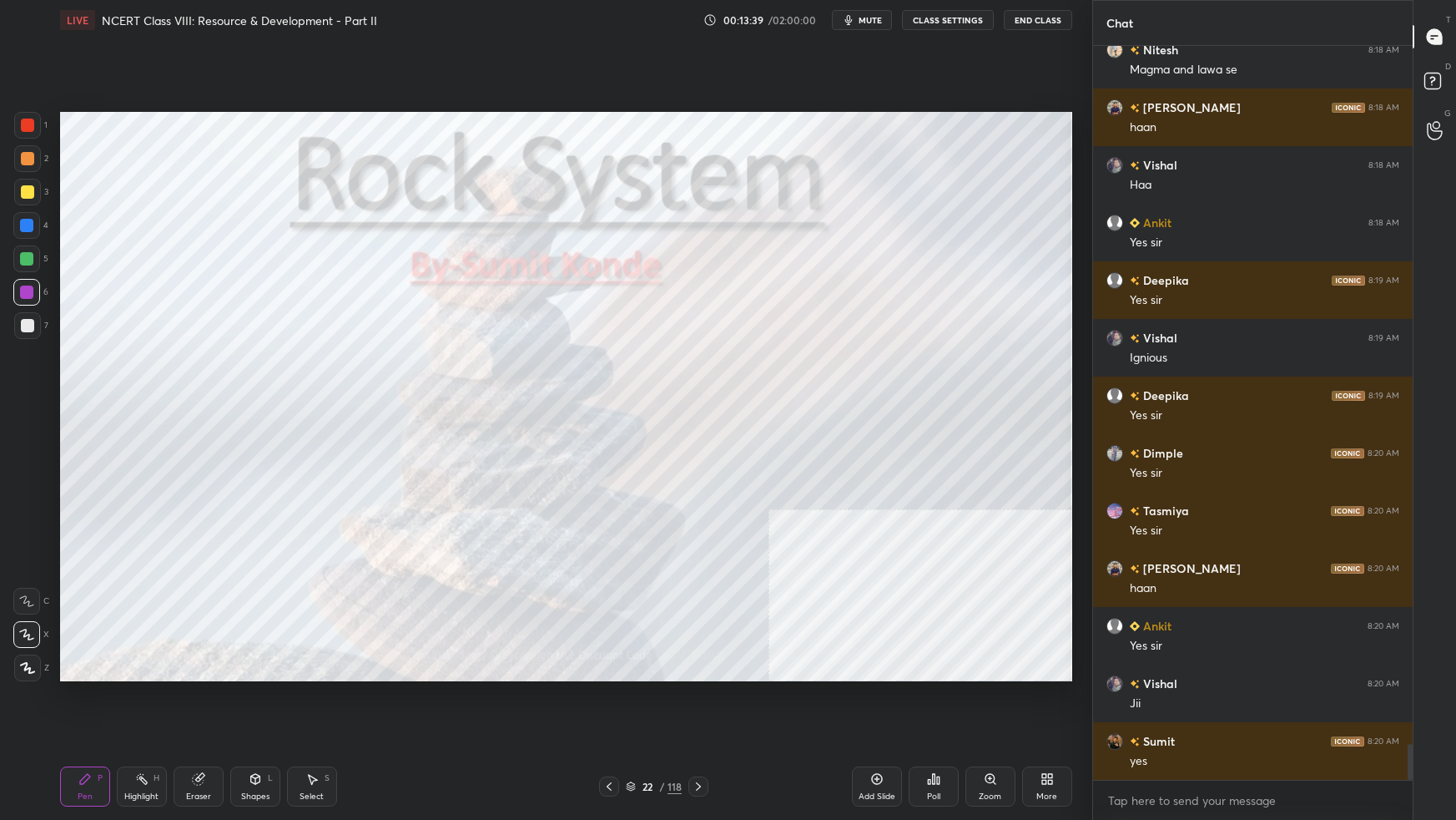
drag, startPoint x: 635, startPoint y: 785, endPoint x: 645, endPoint y: 776, distance: 13.5
click at [635, 514] on div "22 / 118" at bounding box center [653, 785] width 56 height 15
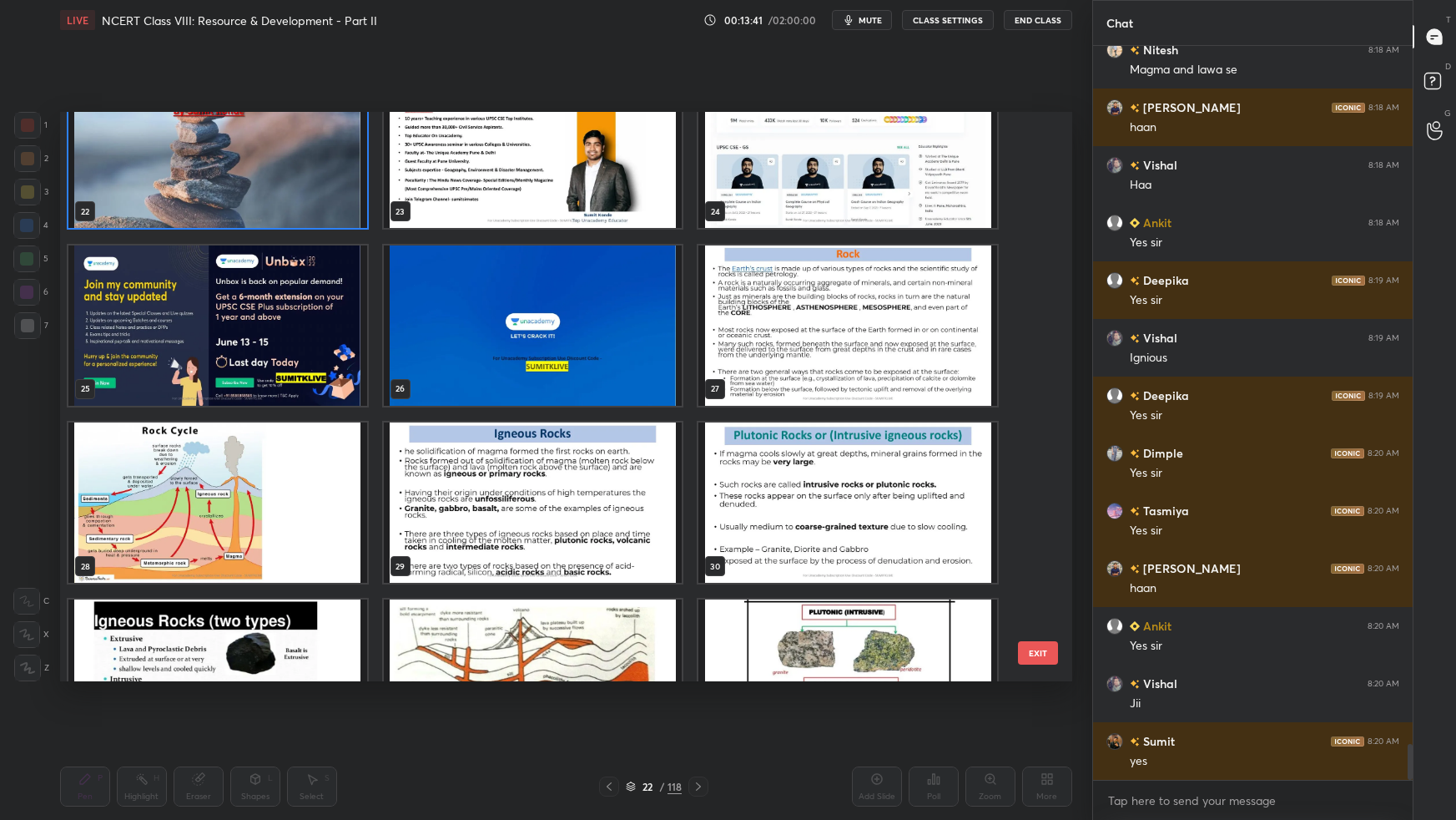
scroll to position [1293, 0]
click at [353, 490] on img "grid" at bounding box center [217, 502] width 299 height 160
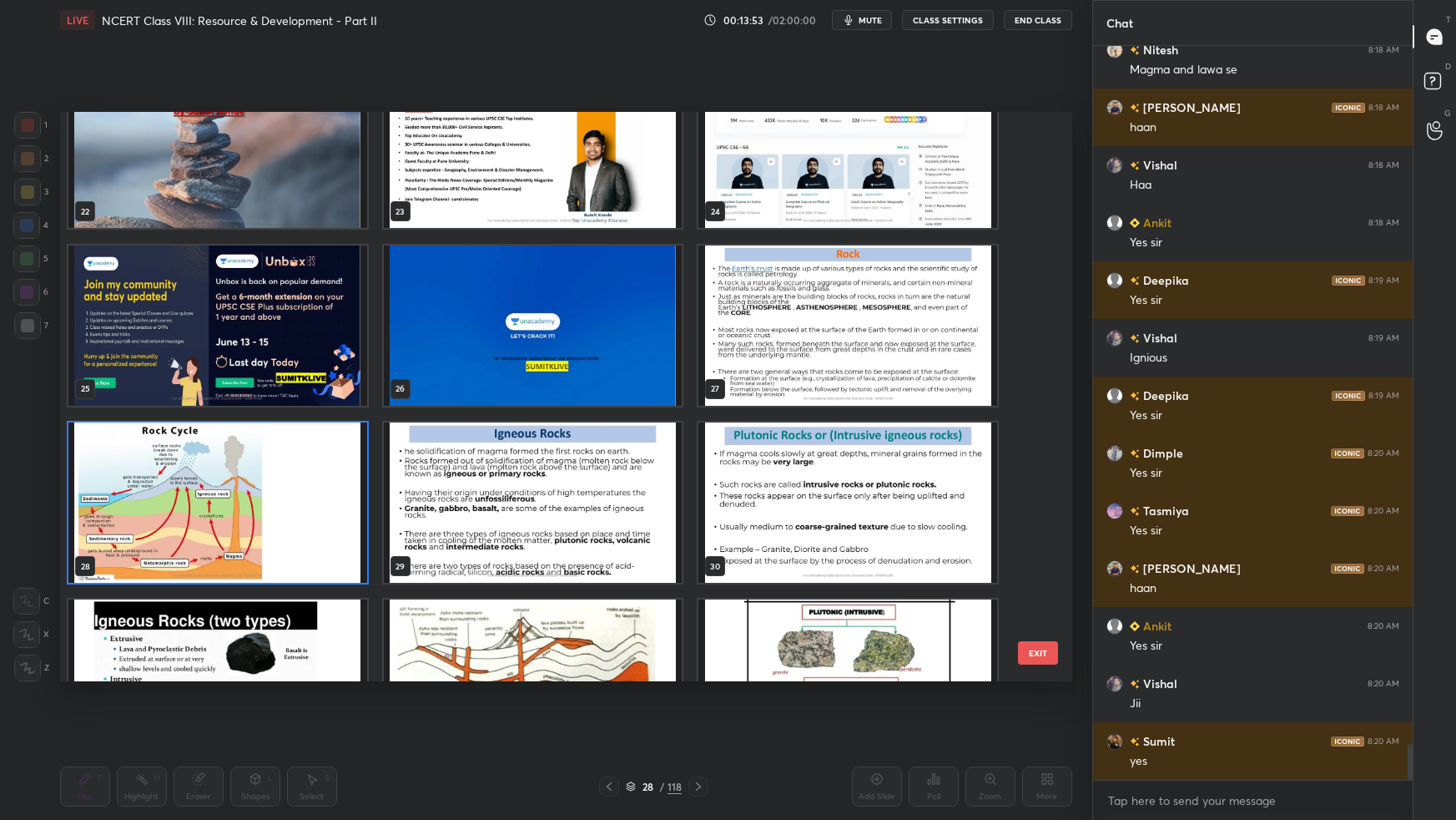
click at [354, 490] on img "grid" at bounding box center [217, 502] width 299 height 160
click at [355, 488] on img "grid" at bounding box center [217, 502] width 299 height 160
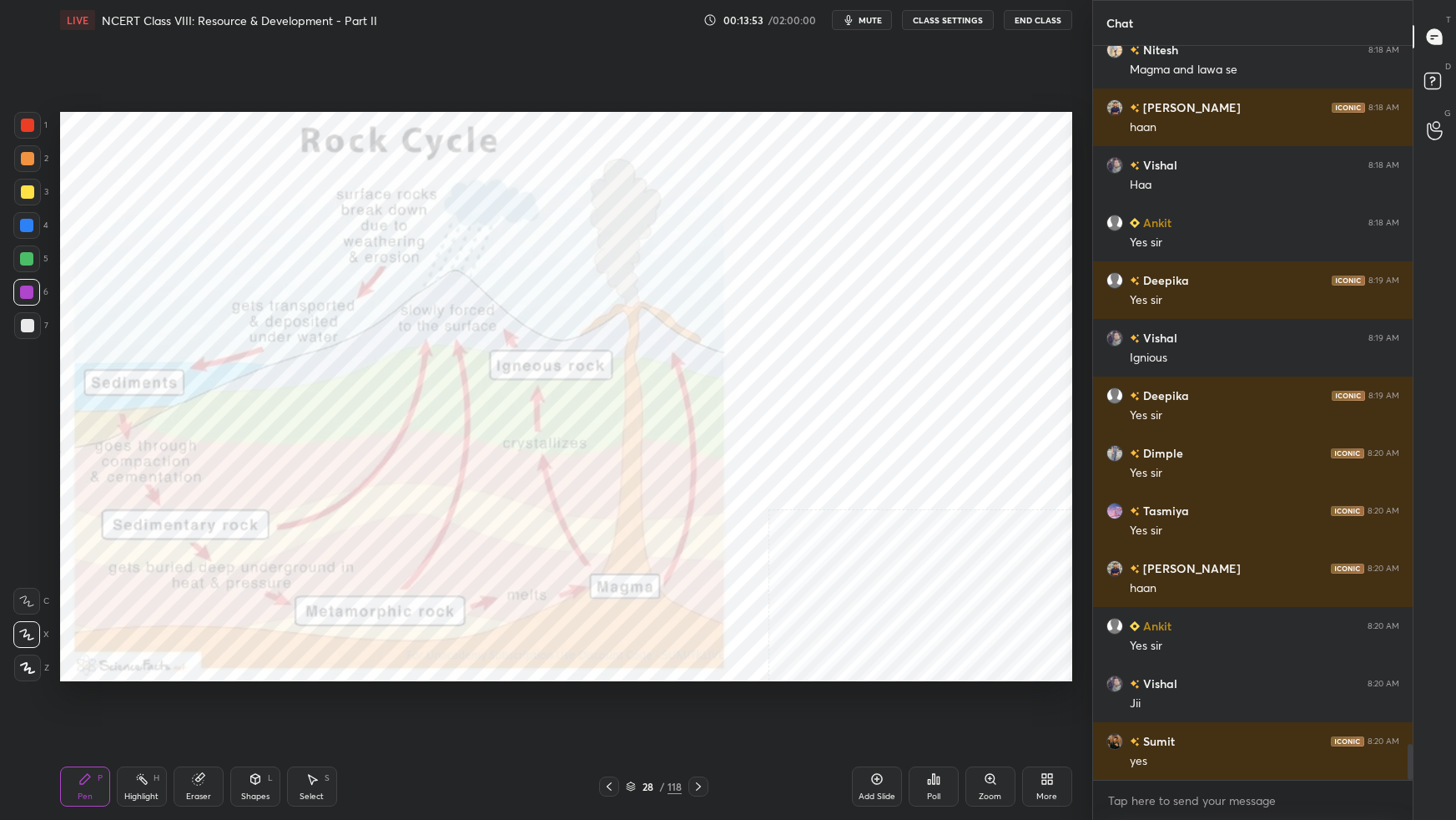
drag, startPoint x: 356, startPoint y: 486, endPoint x: 366, endPoint y: 483, distance: 10.4
click at [356, 486] on img "grid" at bounding box center [217, 502] width 299 height 160
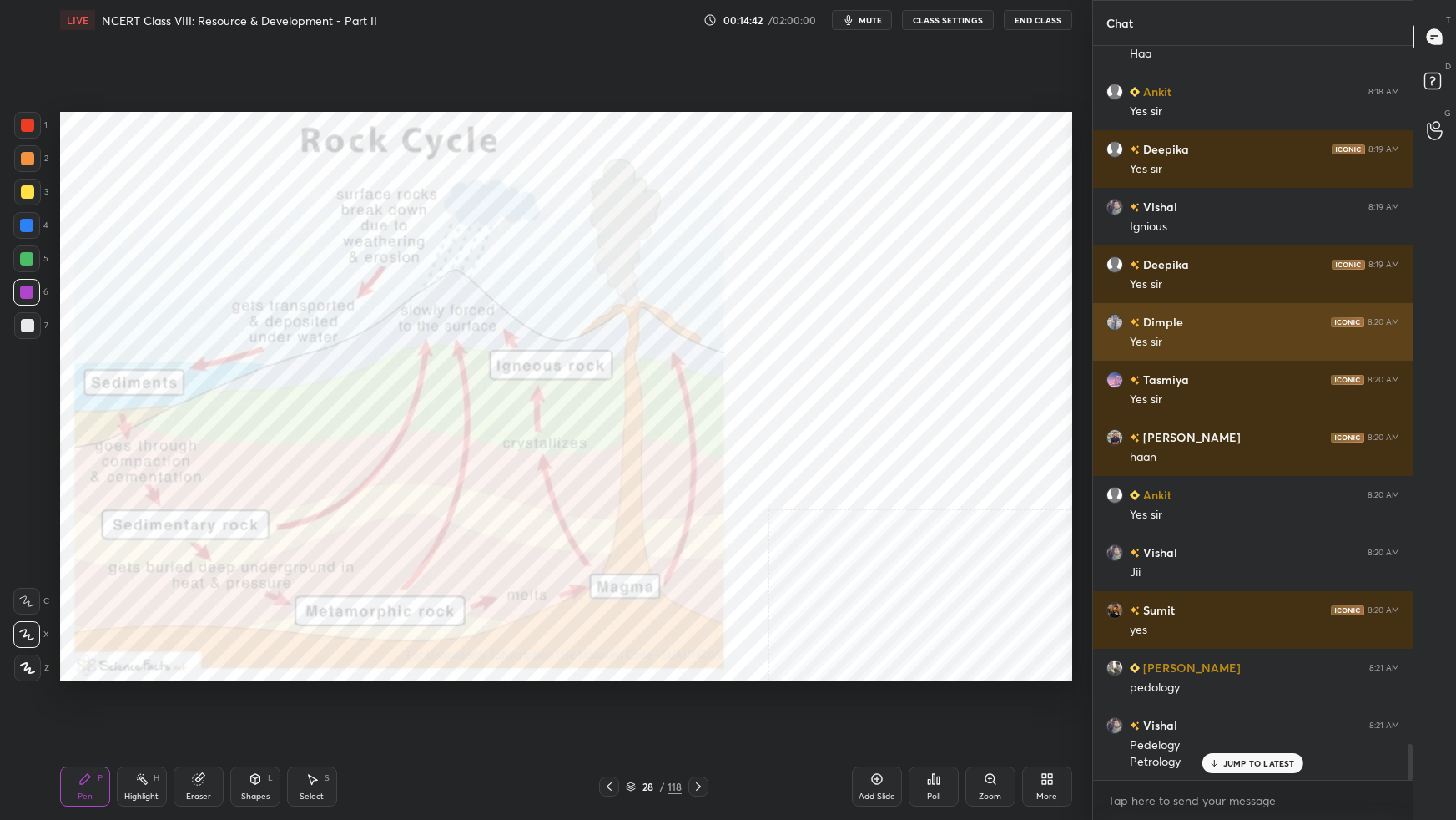
scroll to position [14284, 0]
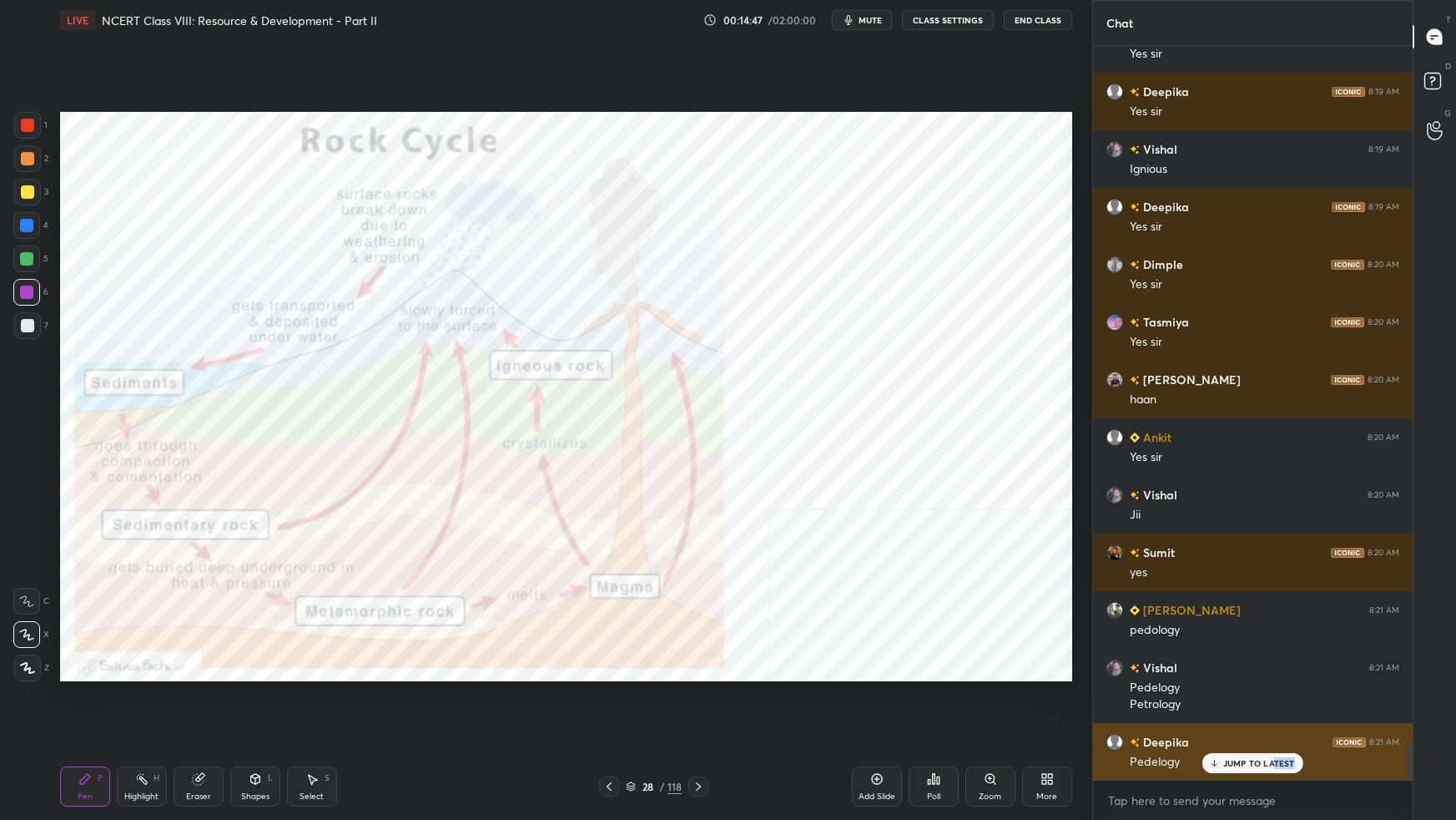
click at [1114, 514] on div "JUMP TO LATEST" at bounding box center [1252, 762] width 100 height 20
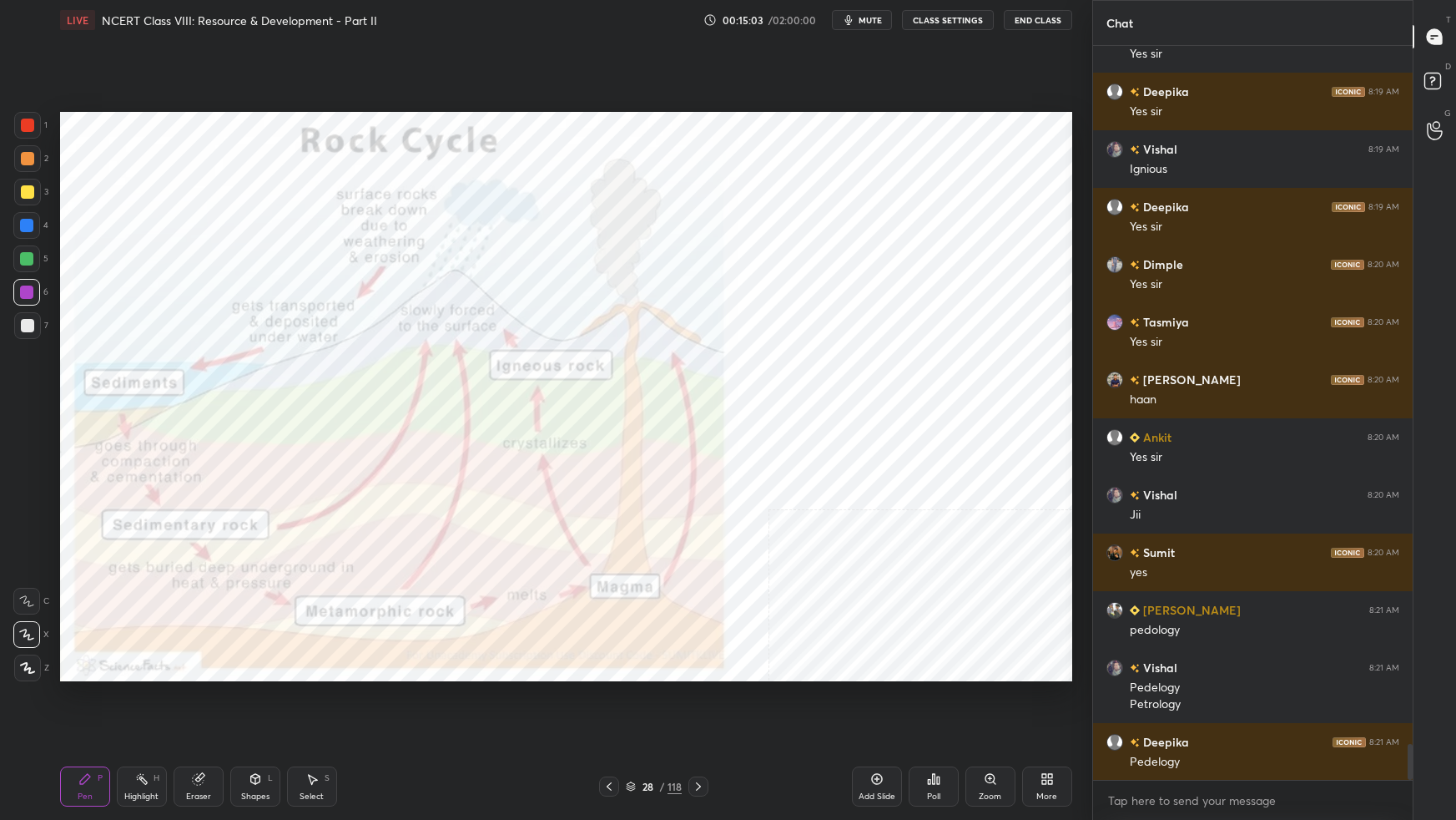
scroll to position [14342, 0]
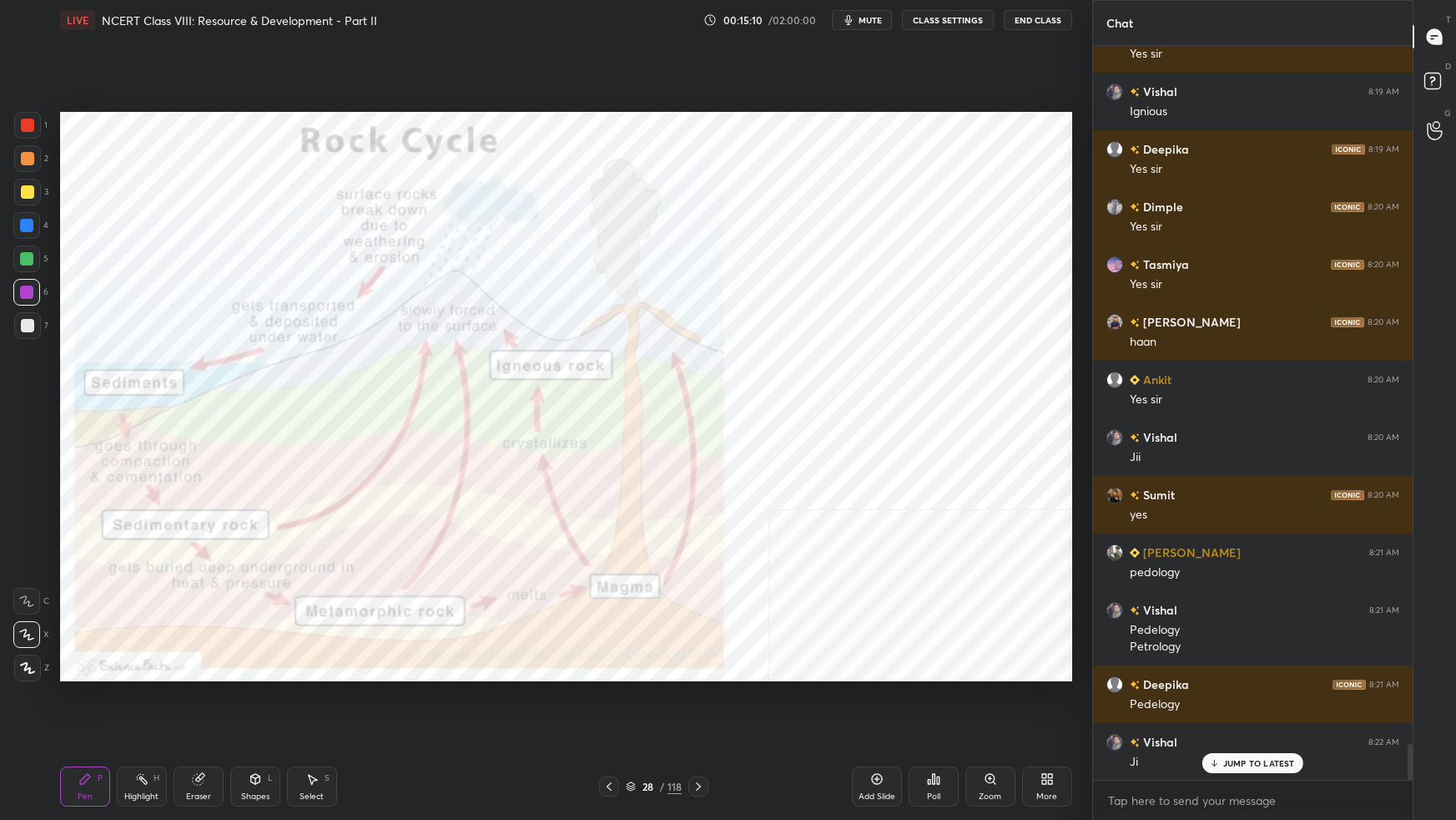
click at [1078, 230] on div "Setting up your live class Poll for secs No correct answer Start poll" at bounding box center [565, 396] width 1025 height 713
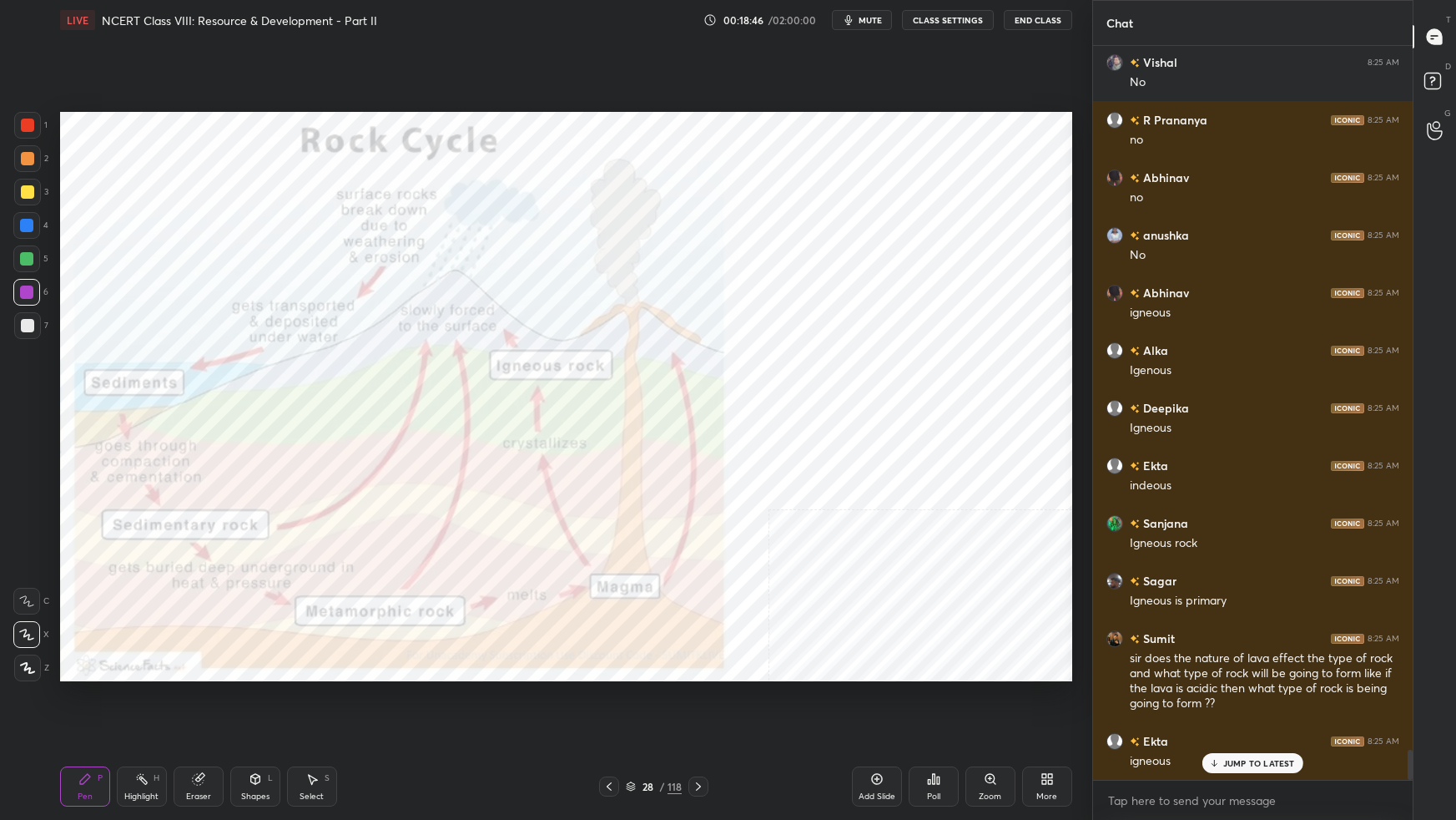
scroll to position [17223, 0]
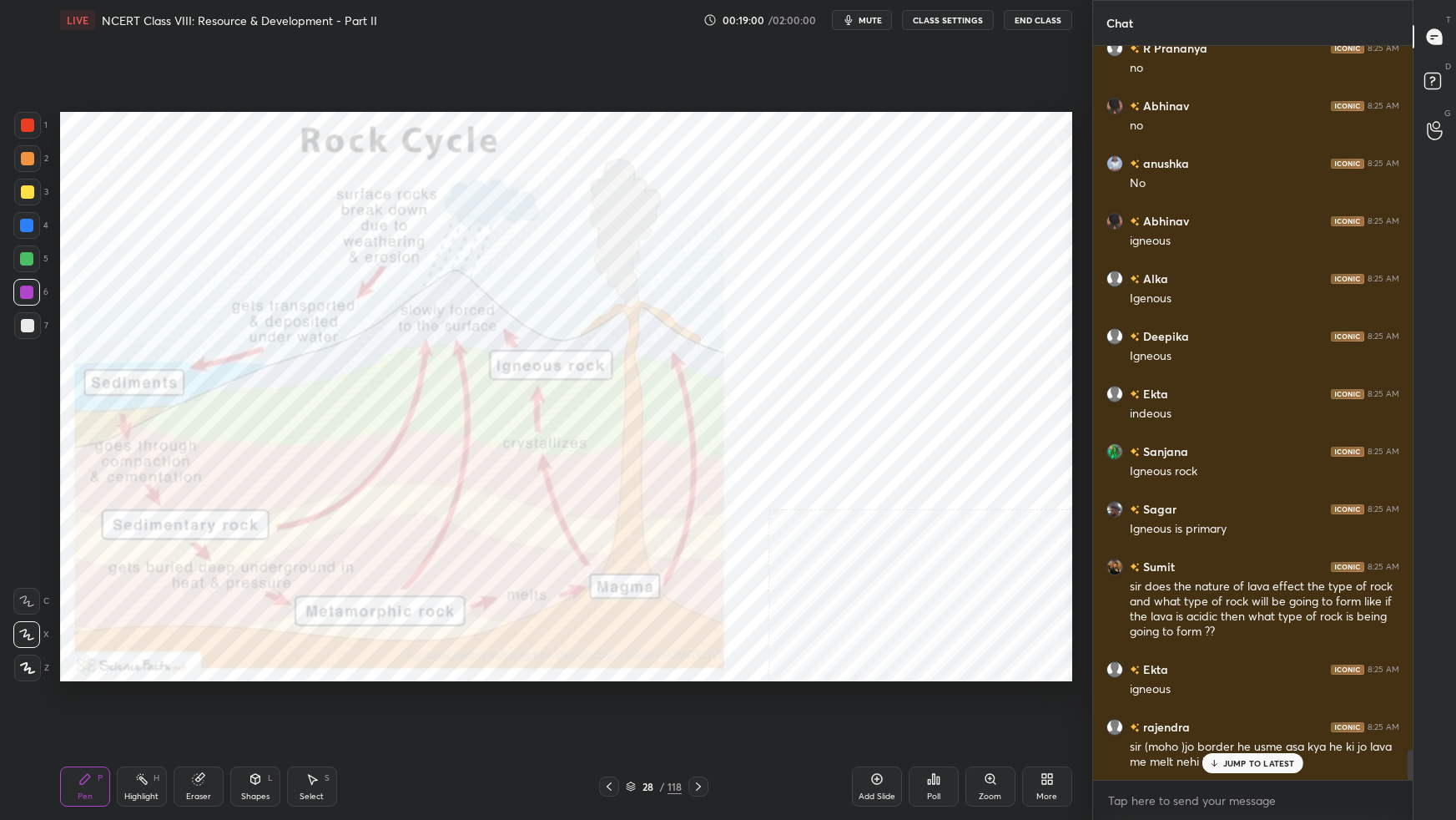
click at [1114, 514] on p "JUMP TO LATEST" at bounding box center [1258, 762] width 72 height 10
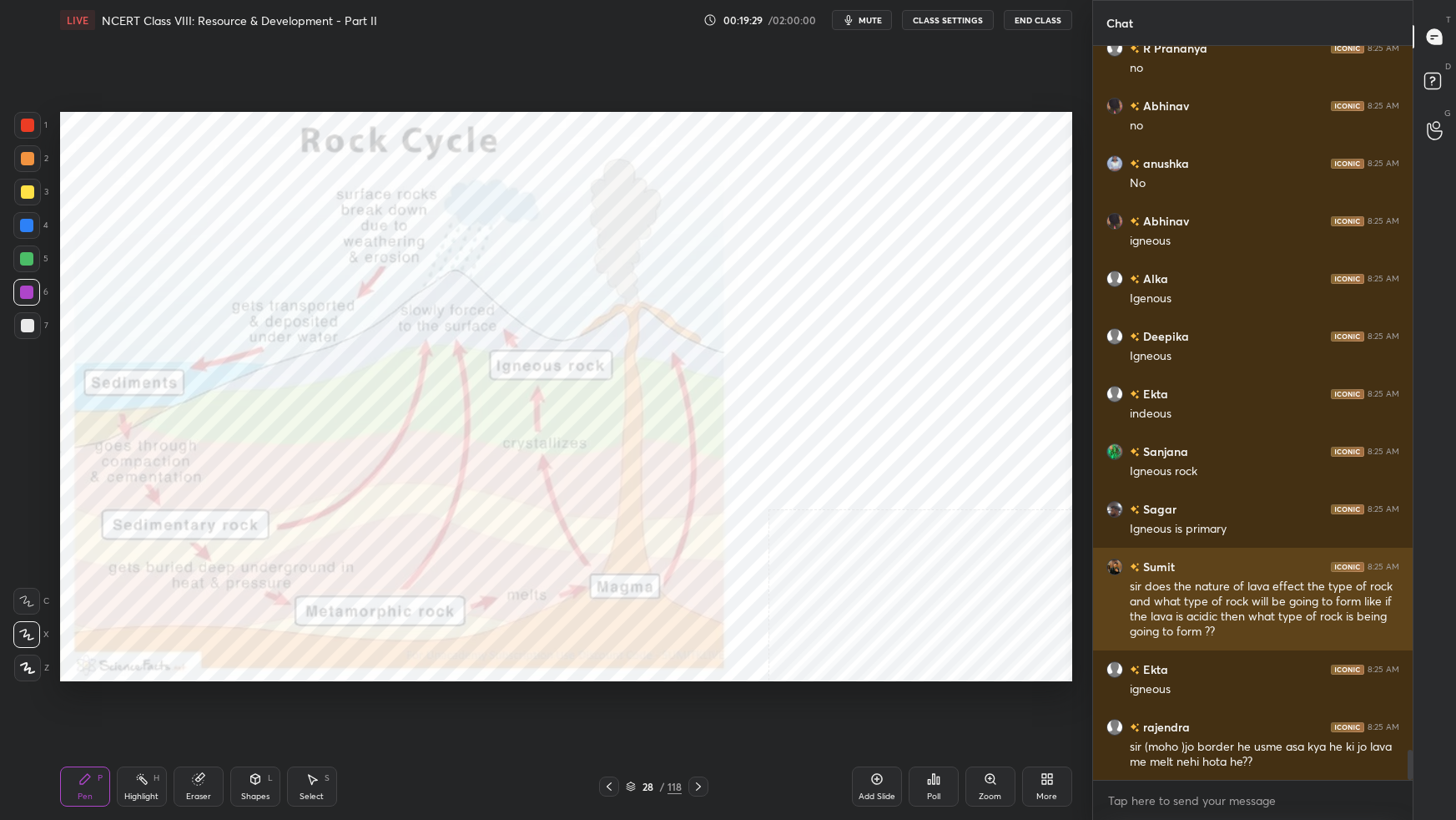
scroll to position [17295, 0]
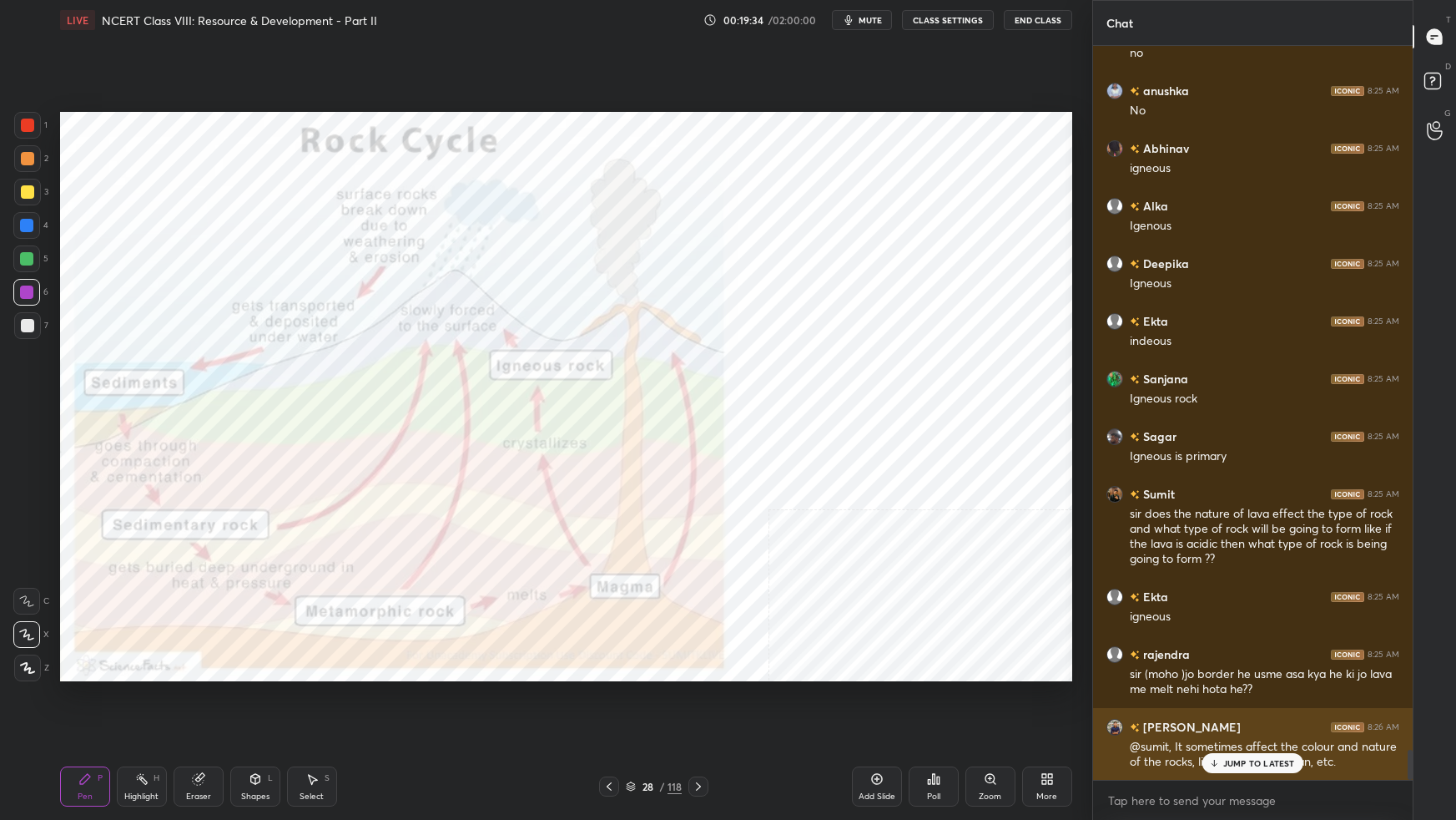
drag, startPoint x: 1234, startPoint y: 761, endPoint x: 1234, endPoint y: 748, distance: 13.0
click at [1114, 514] on p "JUMP TO LATEST" at bounding box center [1258, 762] width 72 height 10
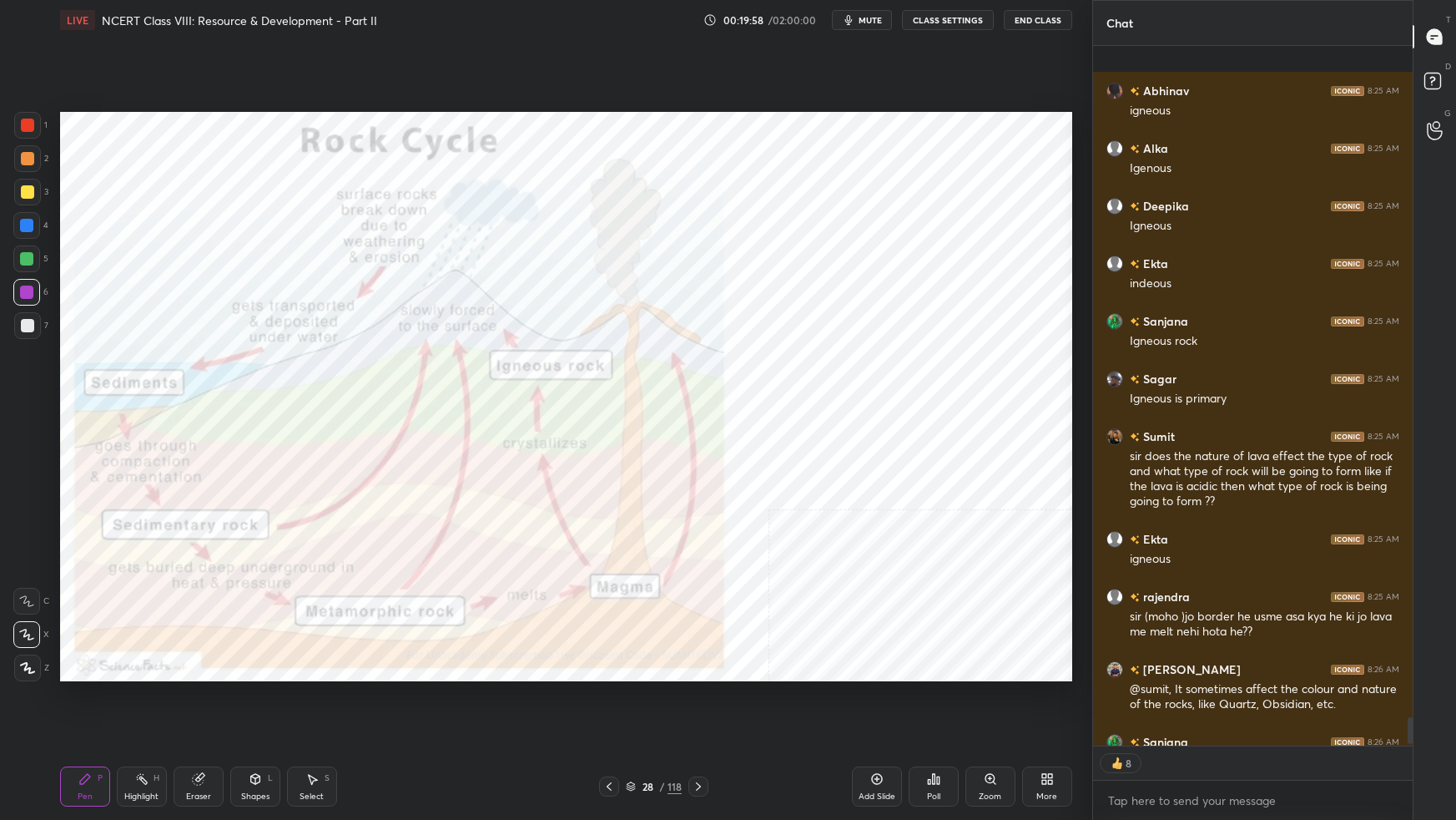
scroll to position [17444, 0]
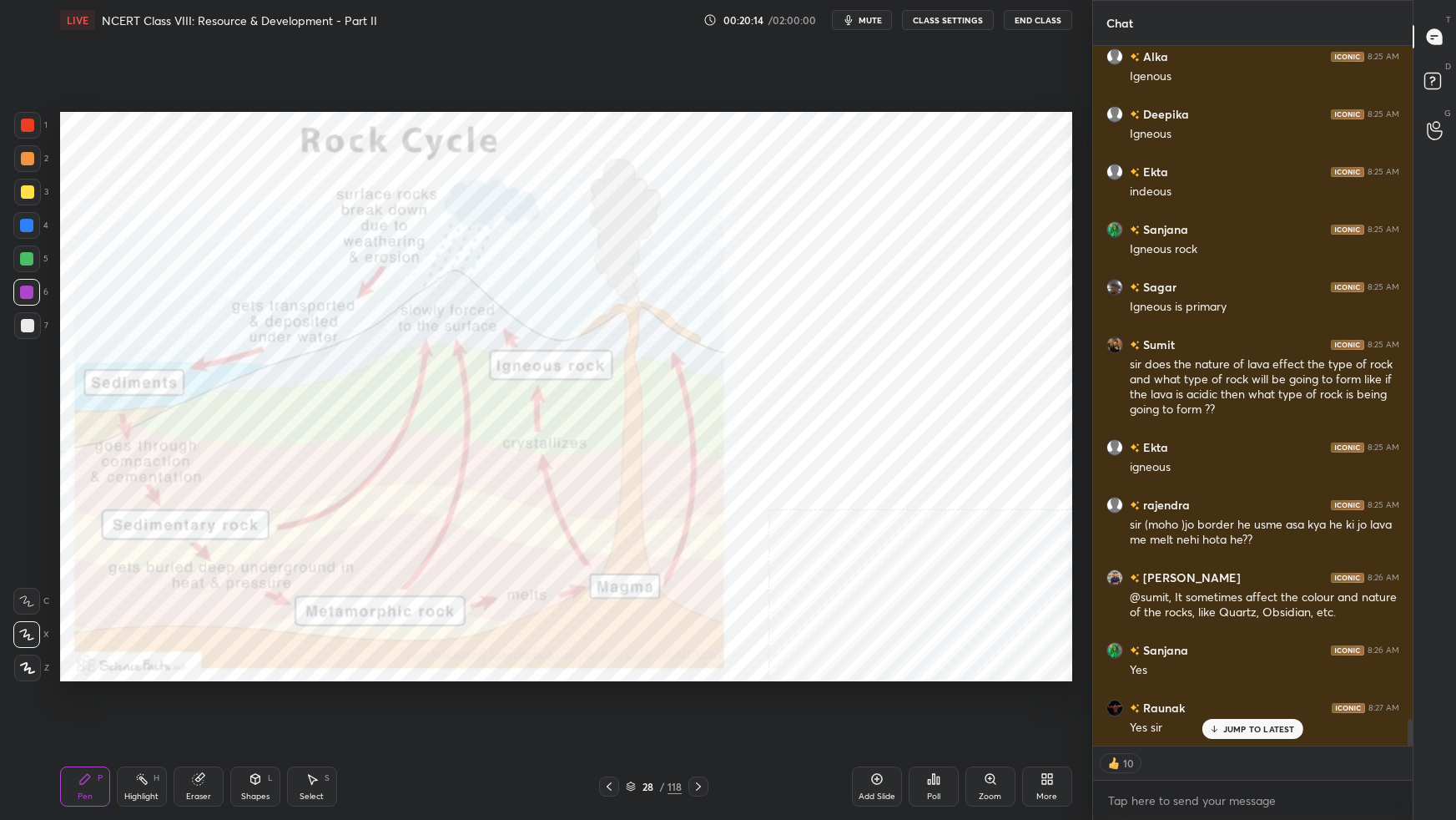
click at [31, 127] on div at bounding box center [27, 125] width 13 height 13
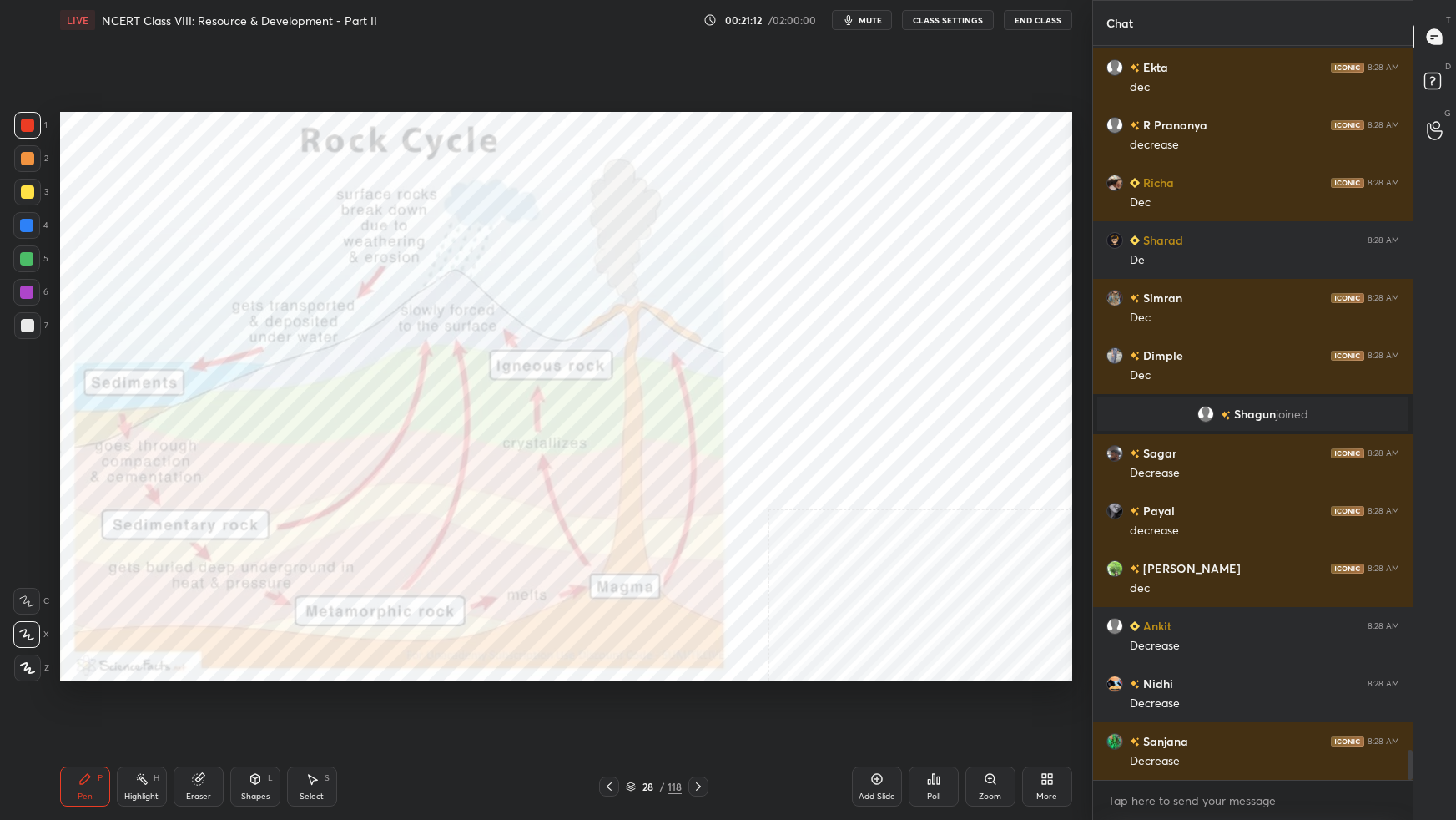
scroll to position [17209, 0]
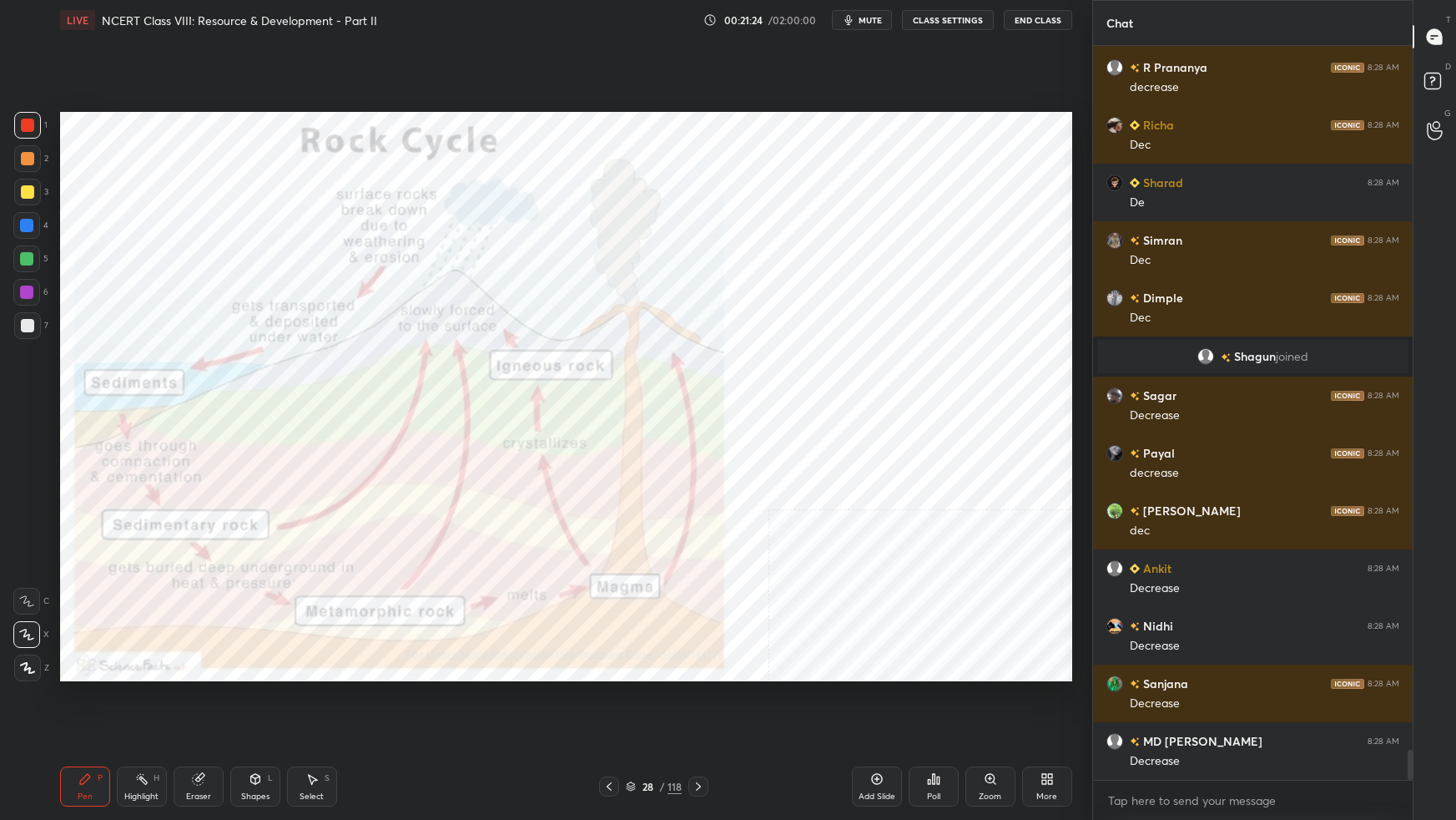
drag, startPoint x: 631, startPoint y: 783, endPoint x: 655, endPoint y: 774, distance: 25.6
click at [633, 514] on icon at bounding box center [630, 785] width 10 height 10
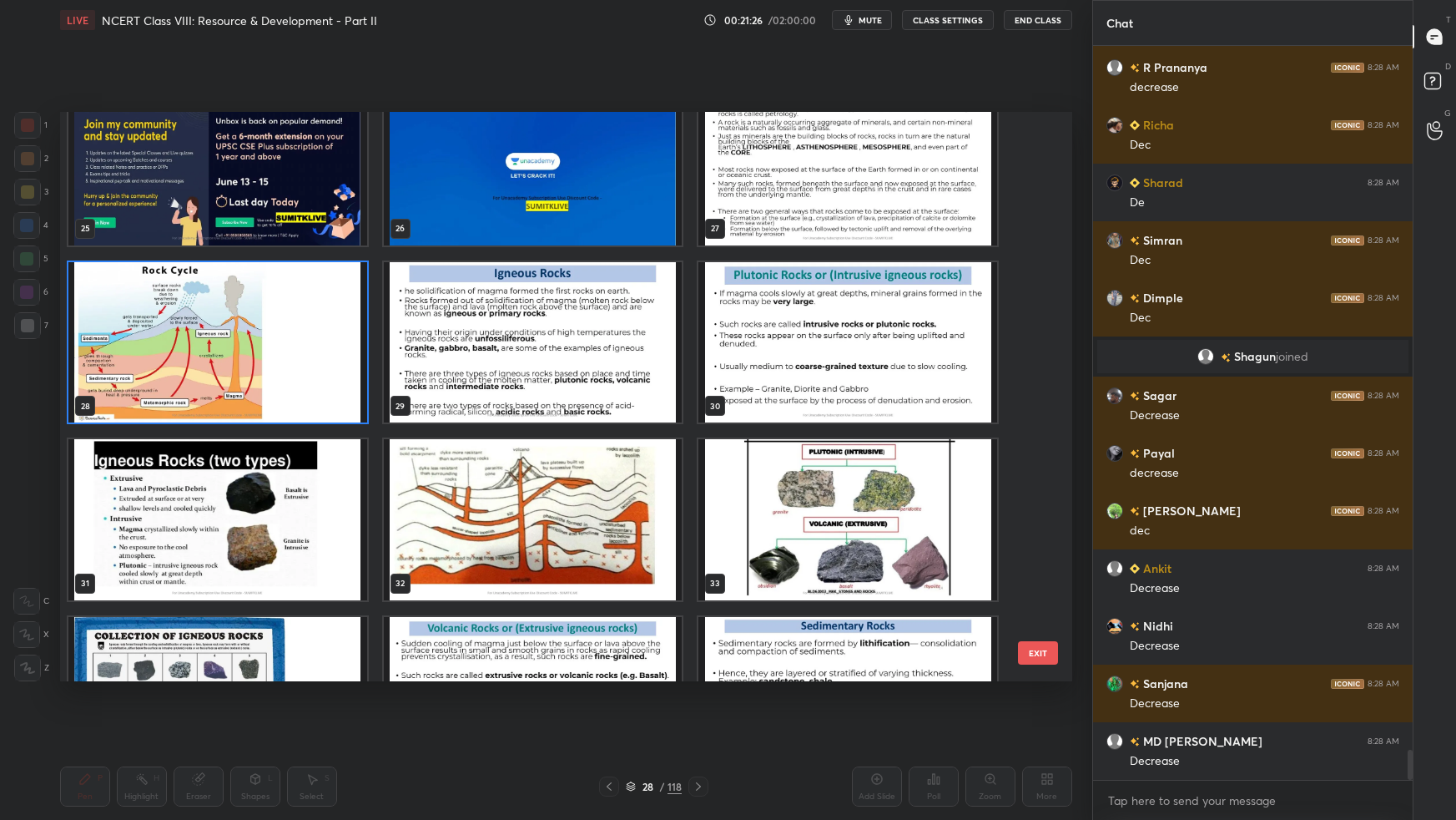
scroll to position [1529, 0]
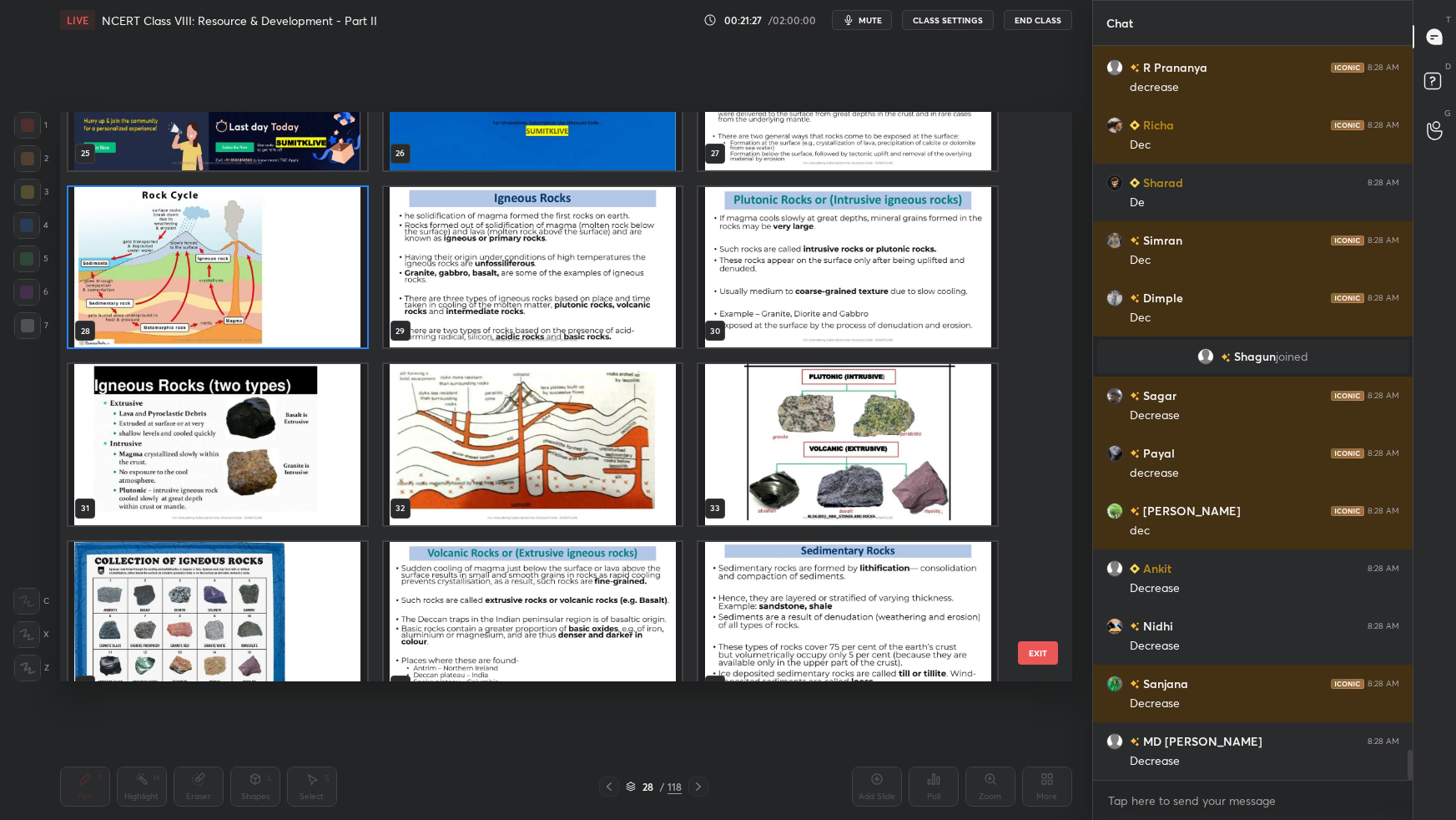
click at [645, 407] on img "grid" at bounding box center [532, 444] width 299 height 160
click at [645, 406] on img "grid" at bounding box center [532, 444] width 299 height 160
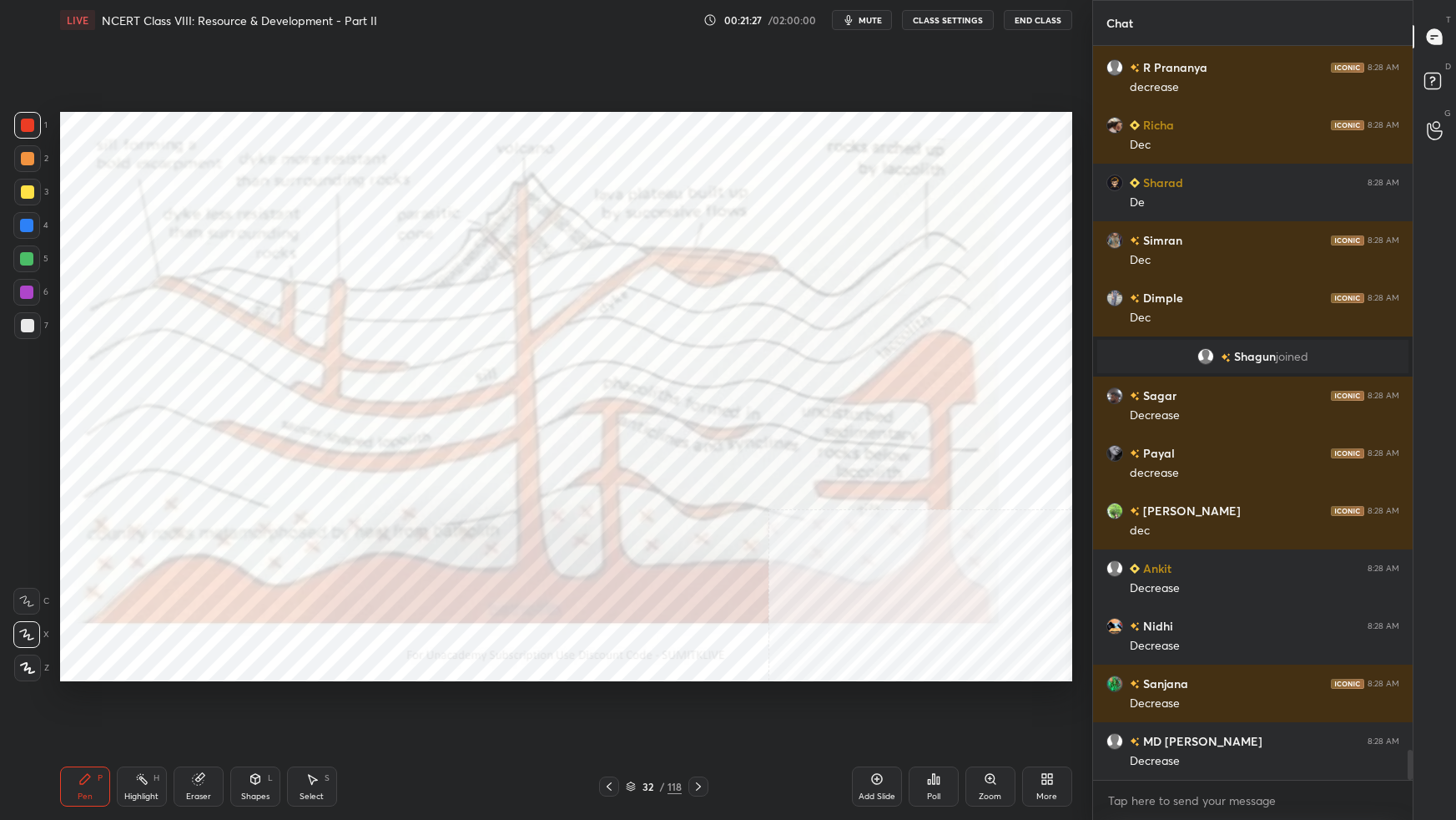
click at [646, 405] on img "grid" at bounding box center [532, 444] width 299 height 160
click at [647, 403] on img "grid" at bounding box center [532, 444] width 299 height 160
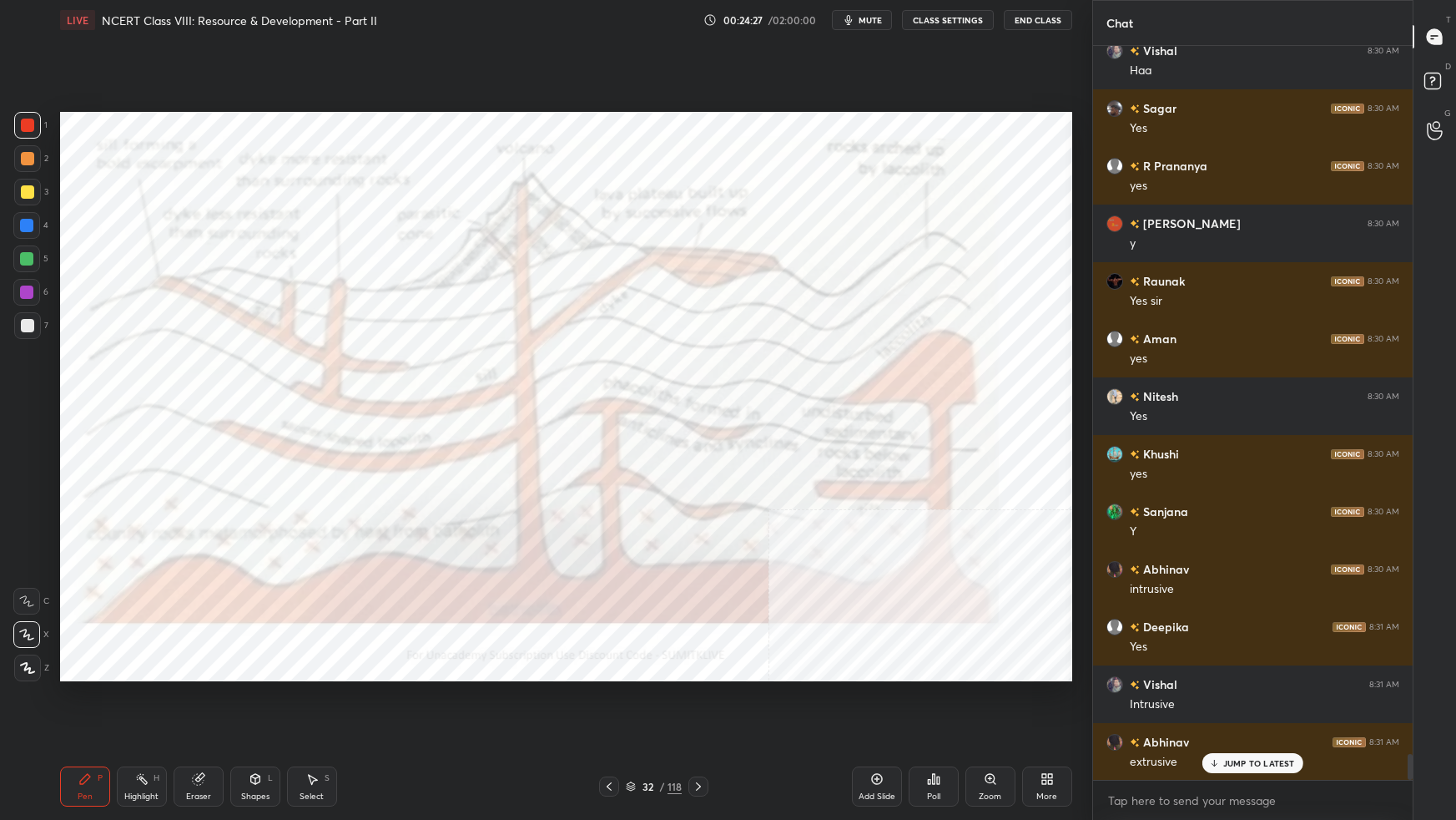
scroll to position [19782, 0]
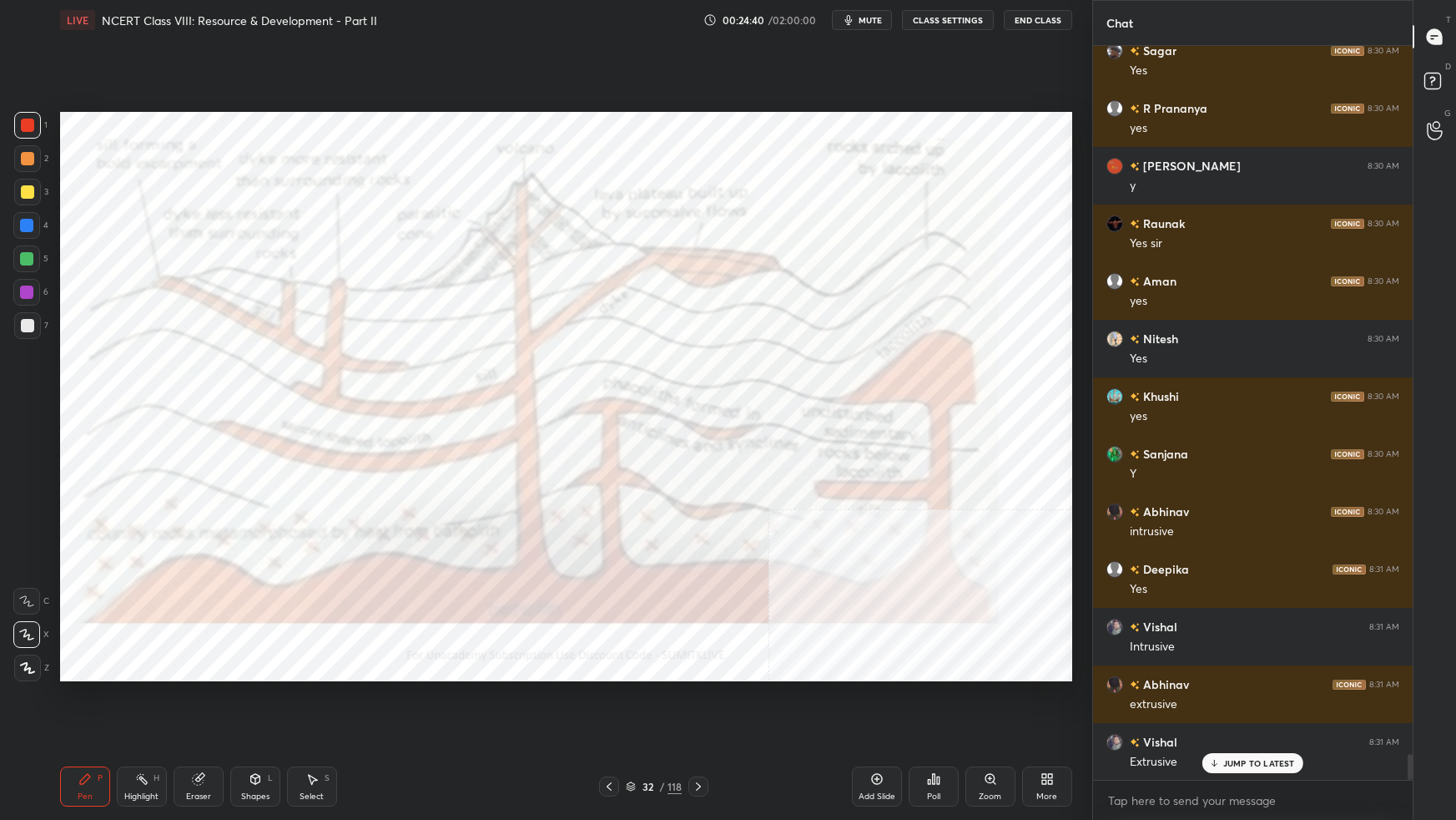
drag, startPoint x: 635, startPoint y: 783, endPoint x: 636, endPoint y: 771, distance: 12.0
click at [635, 514] on icon at bounding box center [630, 785] width 10 height 10
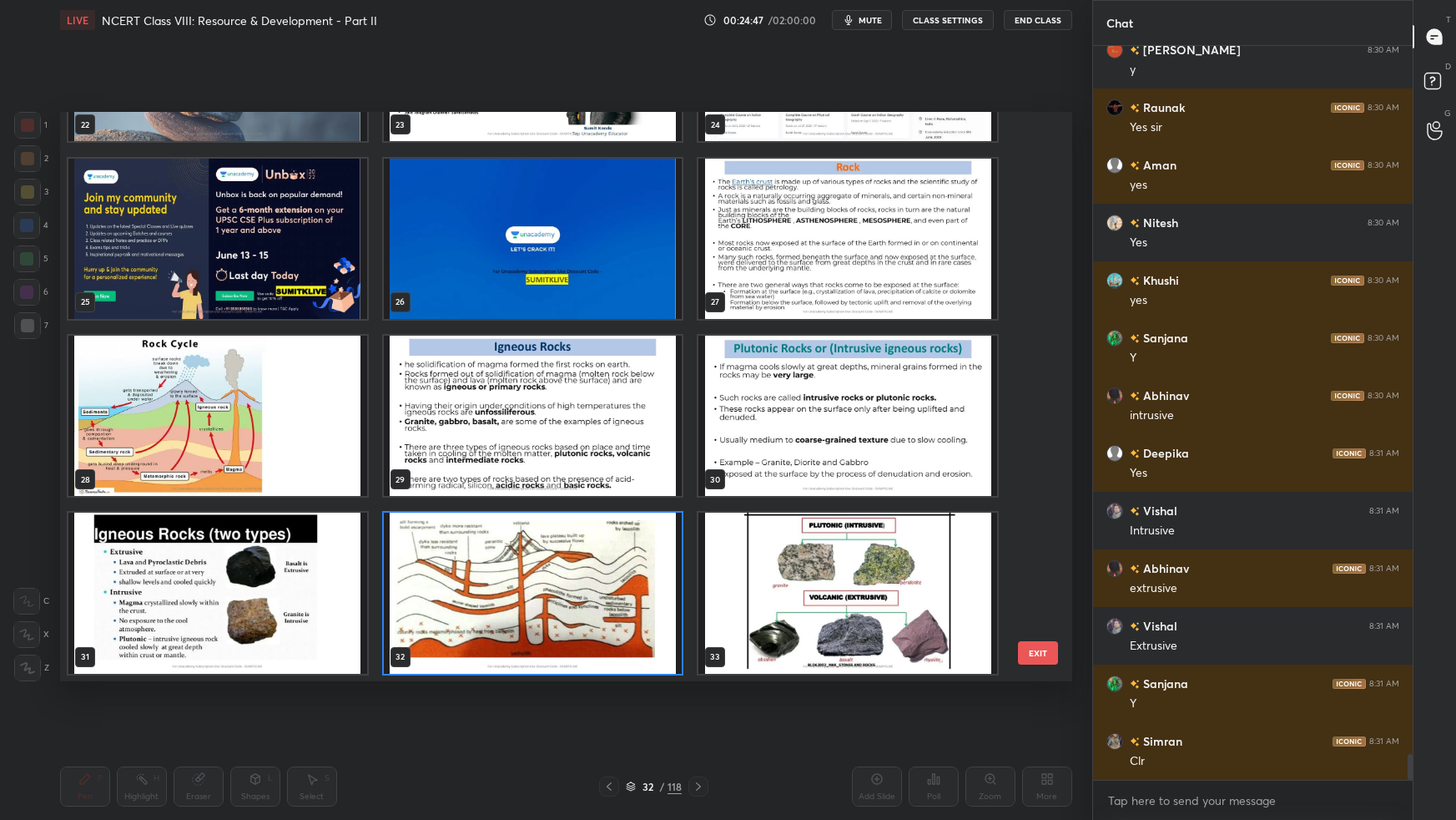
scroll to position [19956, 0]
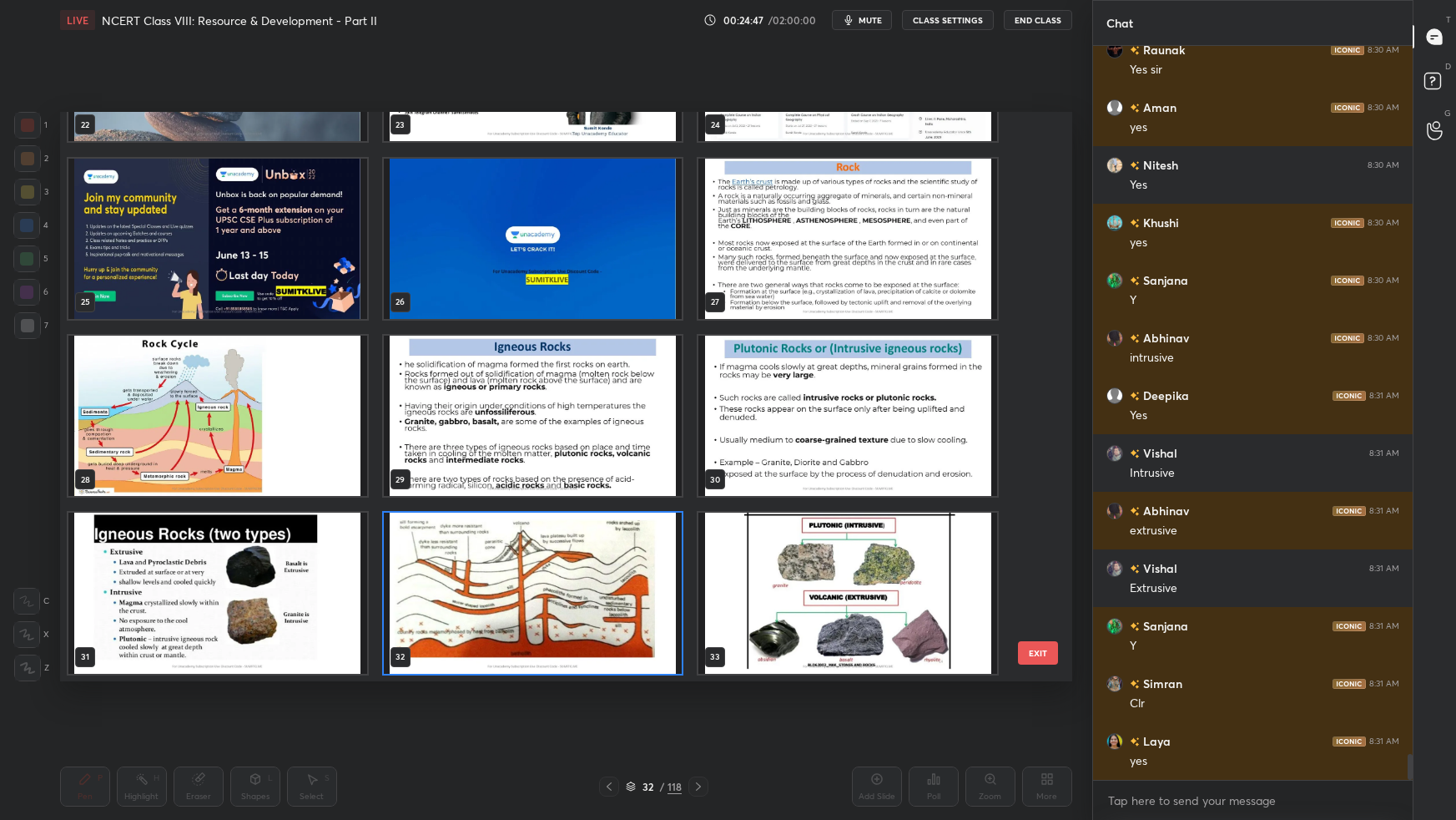
click at [308, 425] on img "grid" at bounding box center [217, 415] width 299 height 160
click at [307, 424] on img "grid" at bounding box center [217, 415] width 299 height 160
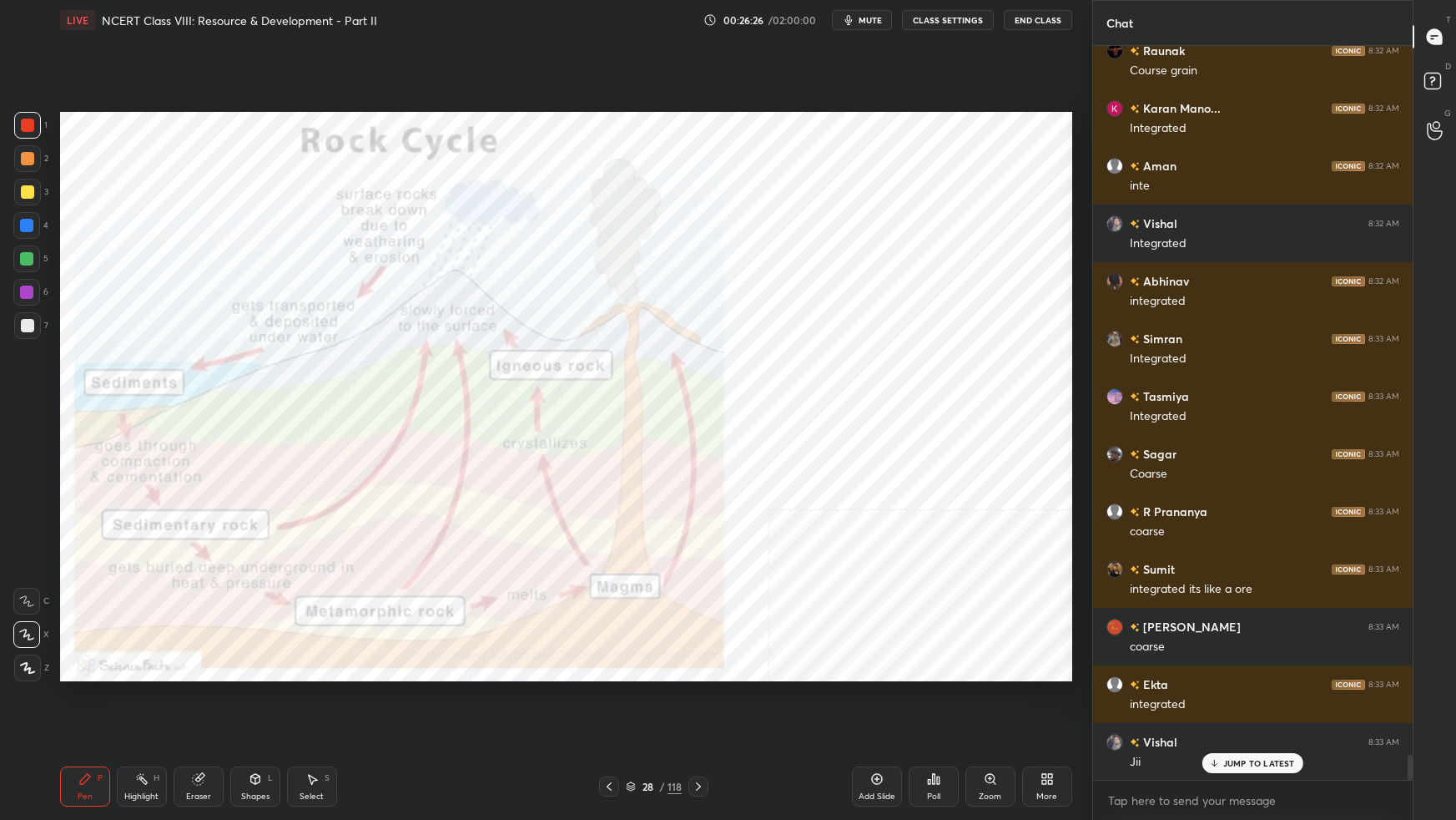
scroll to position [20992, 0]
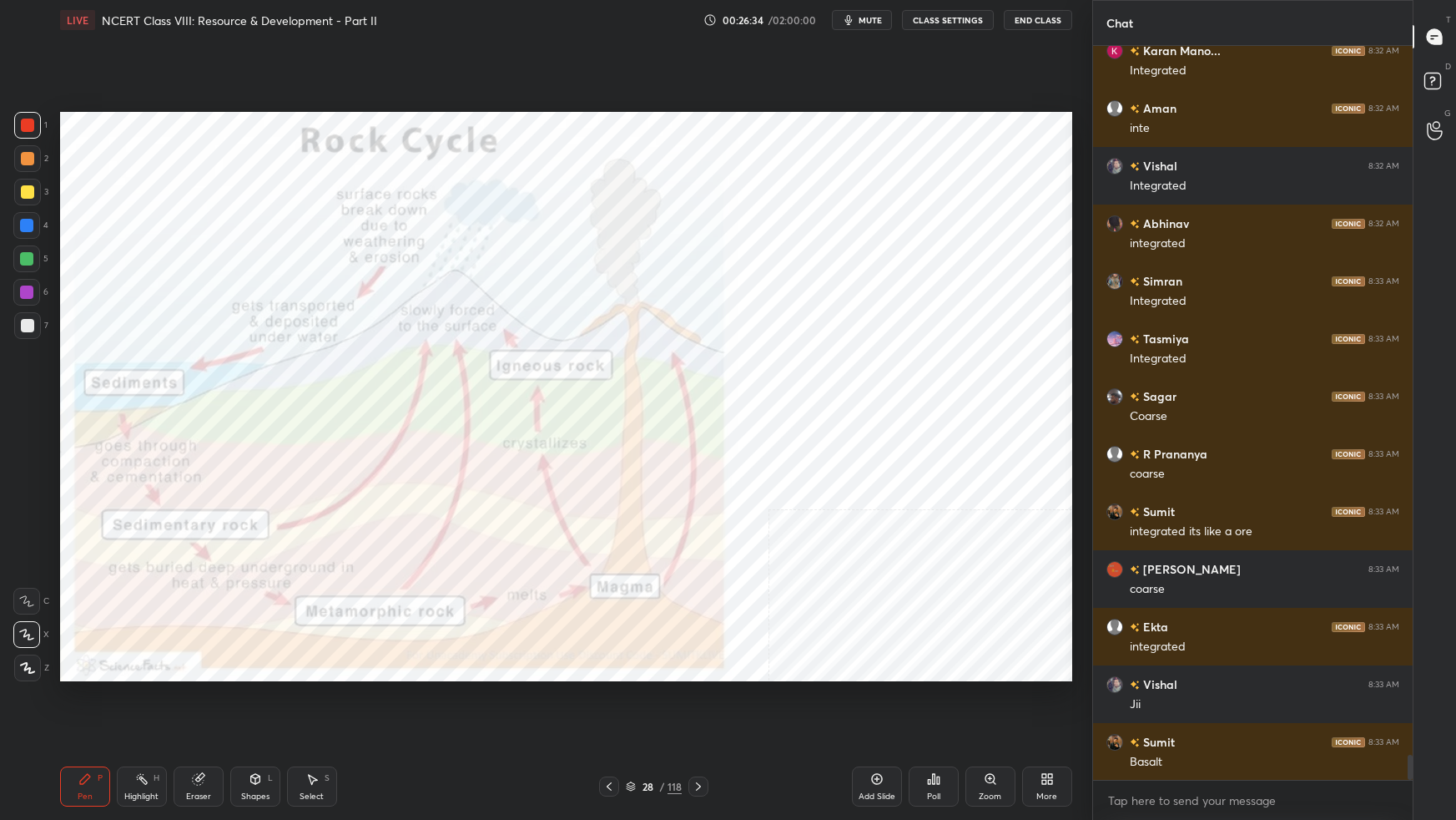
click at [630, 514] on icon at bounding box center [630, 787] width 8 height 3
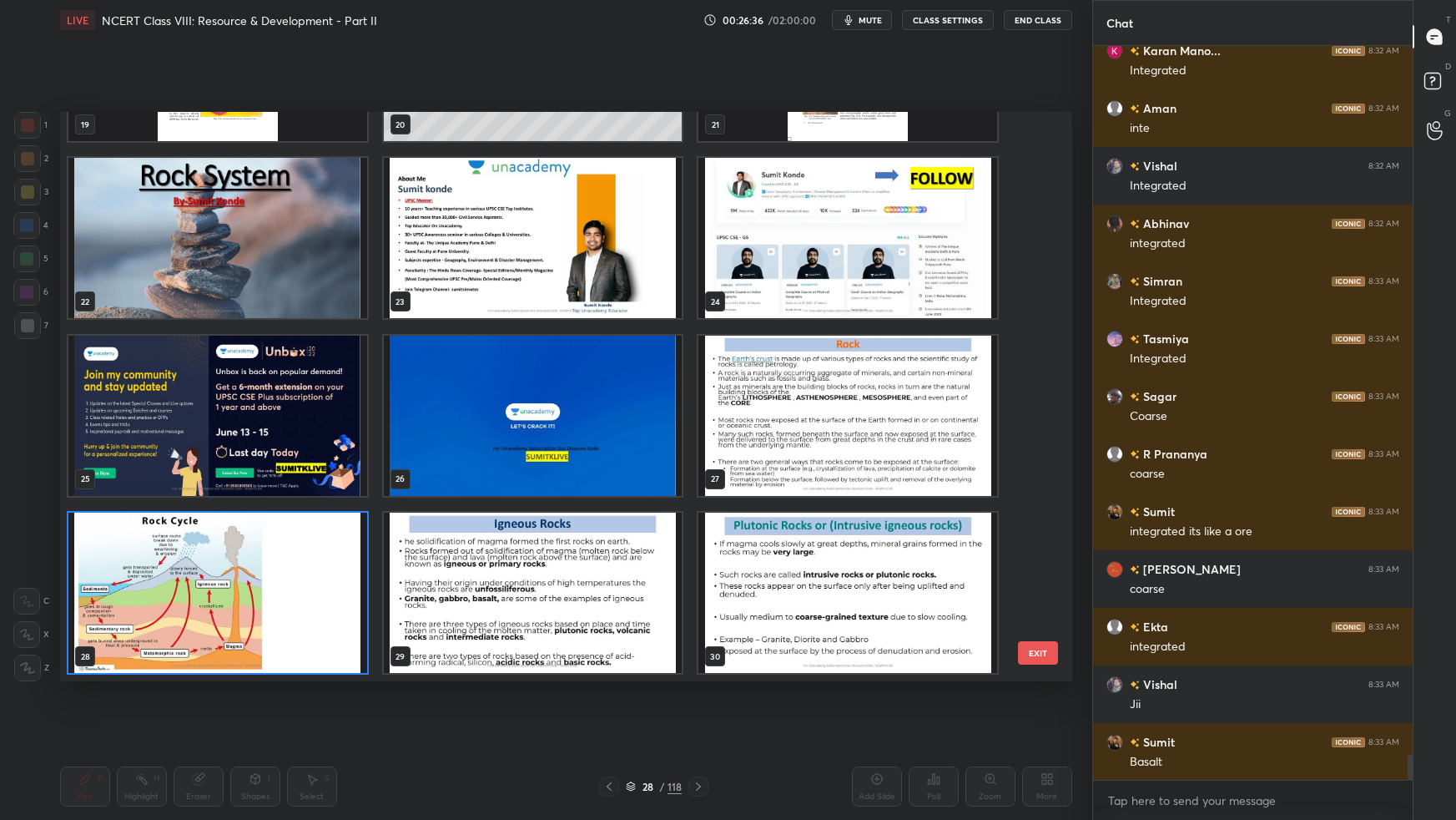
scroll to position [21051, 0]
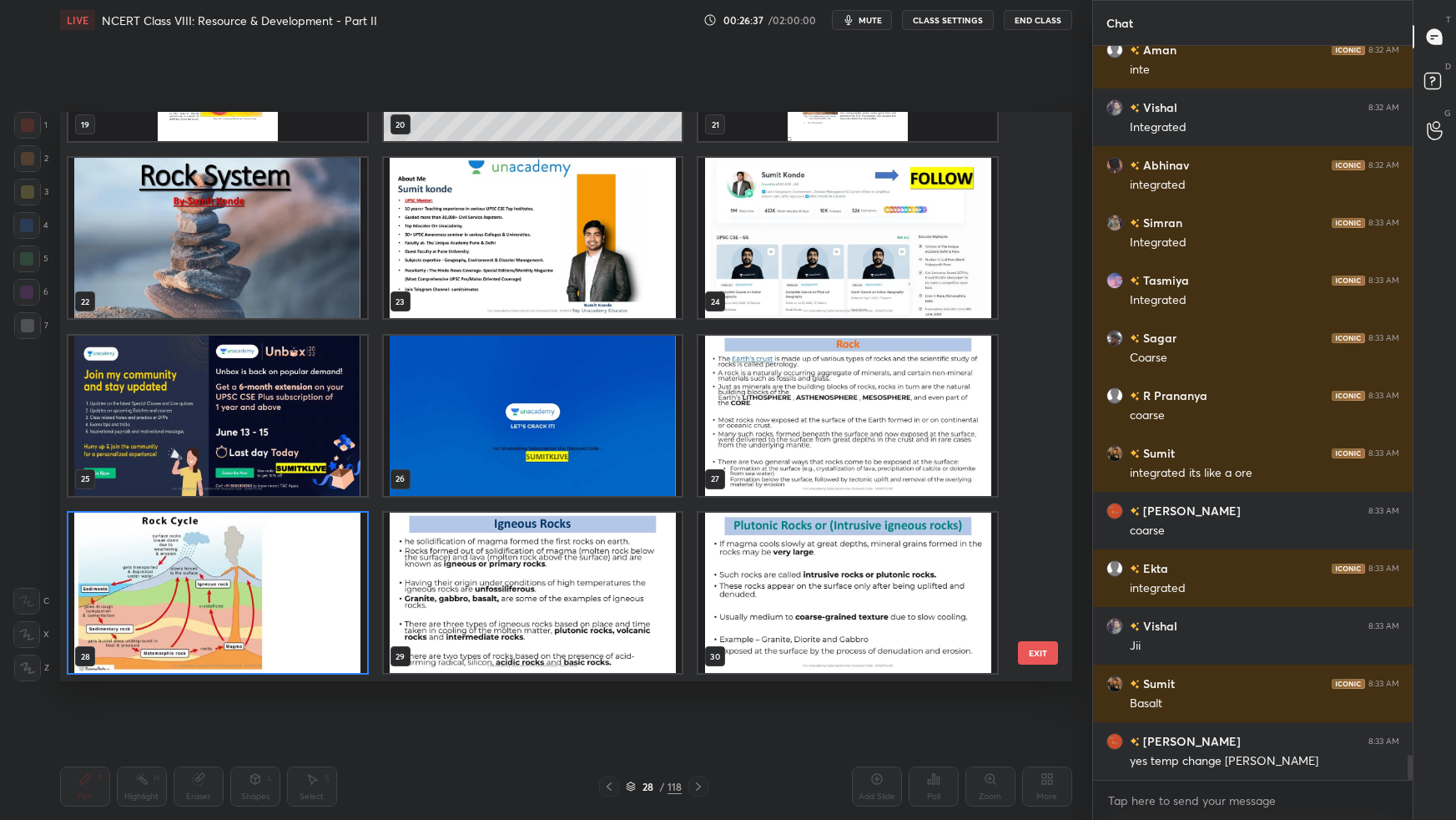
click at [886, 514] on img "grid" at bounding box center [847, 592] width 299 height 160
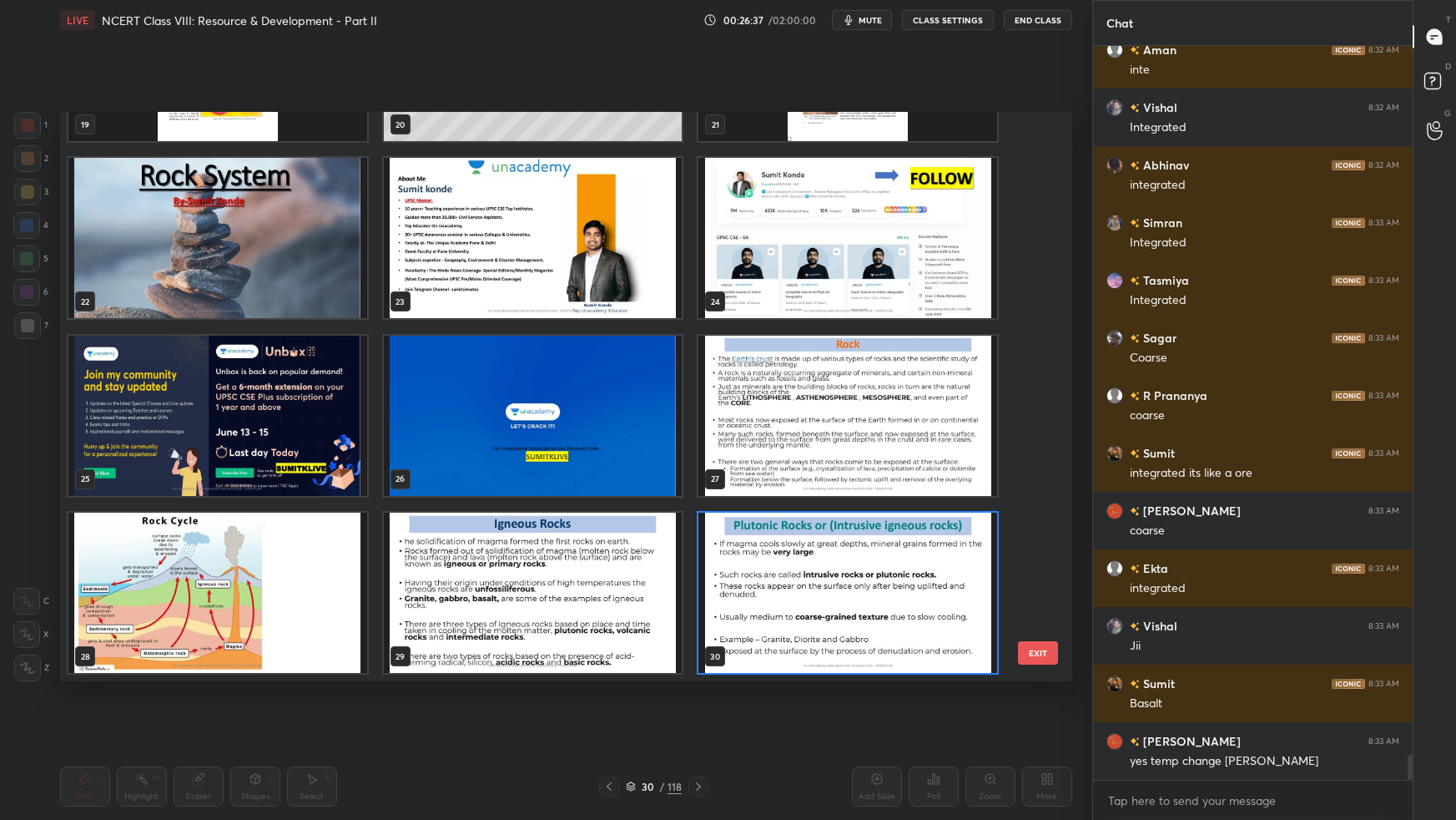
click at [887, 514] on img "grid" at bounding box center [847, 592] width 299 height 160
click at [889, 514] on img "grid" at bounding box center [847, 592] width 299 height 160
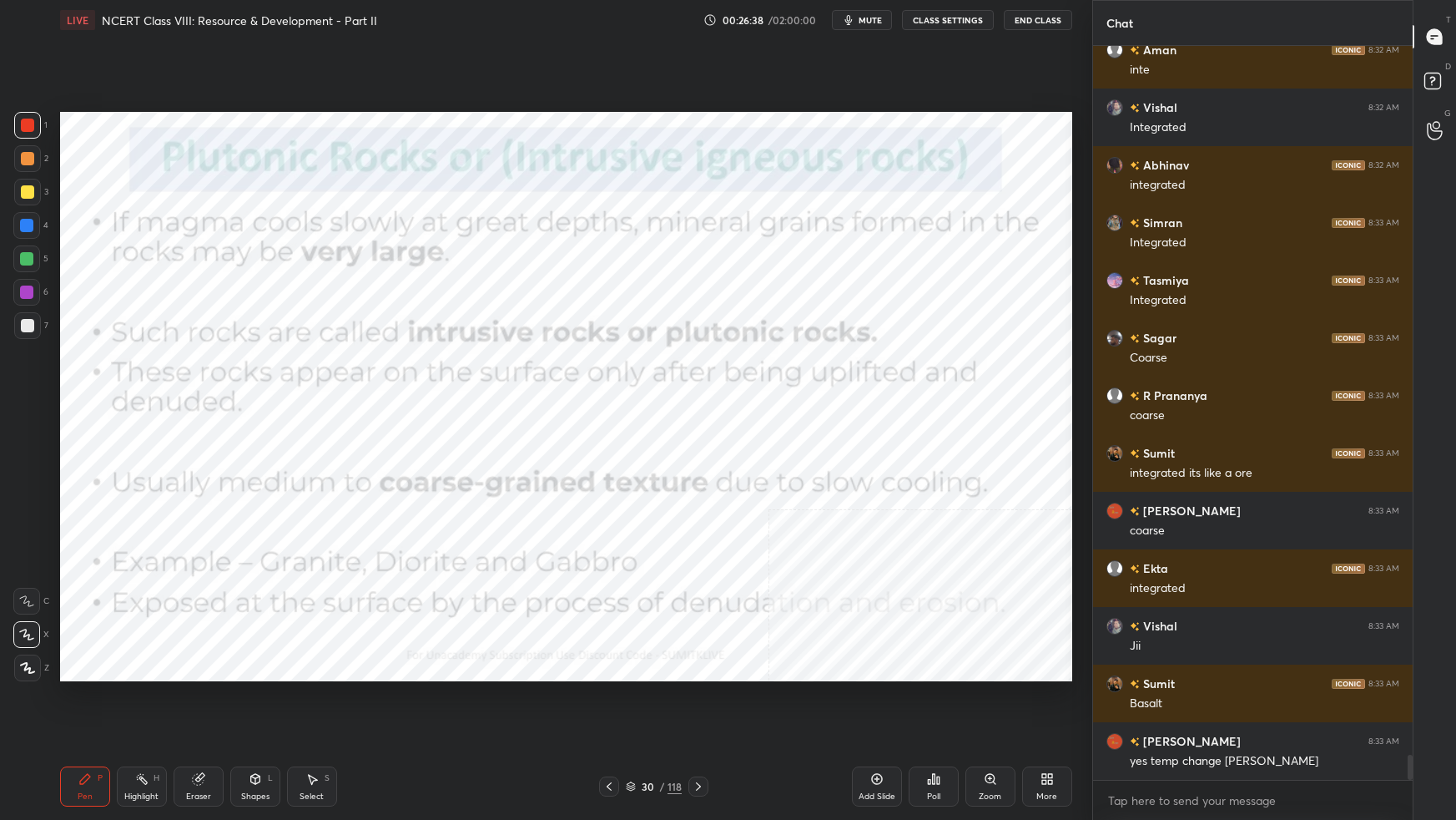
click at [892, 514] on img "grid" at bounding box center [847, 592] width 299 height 160
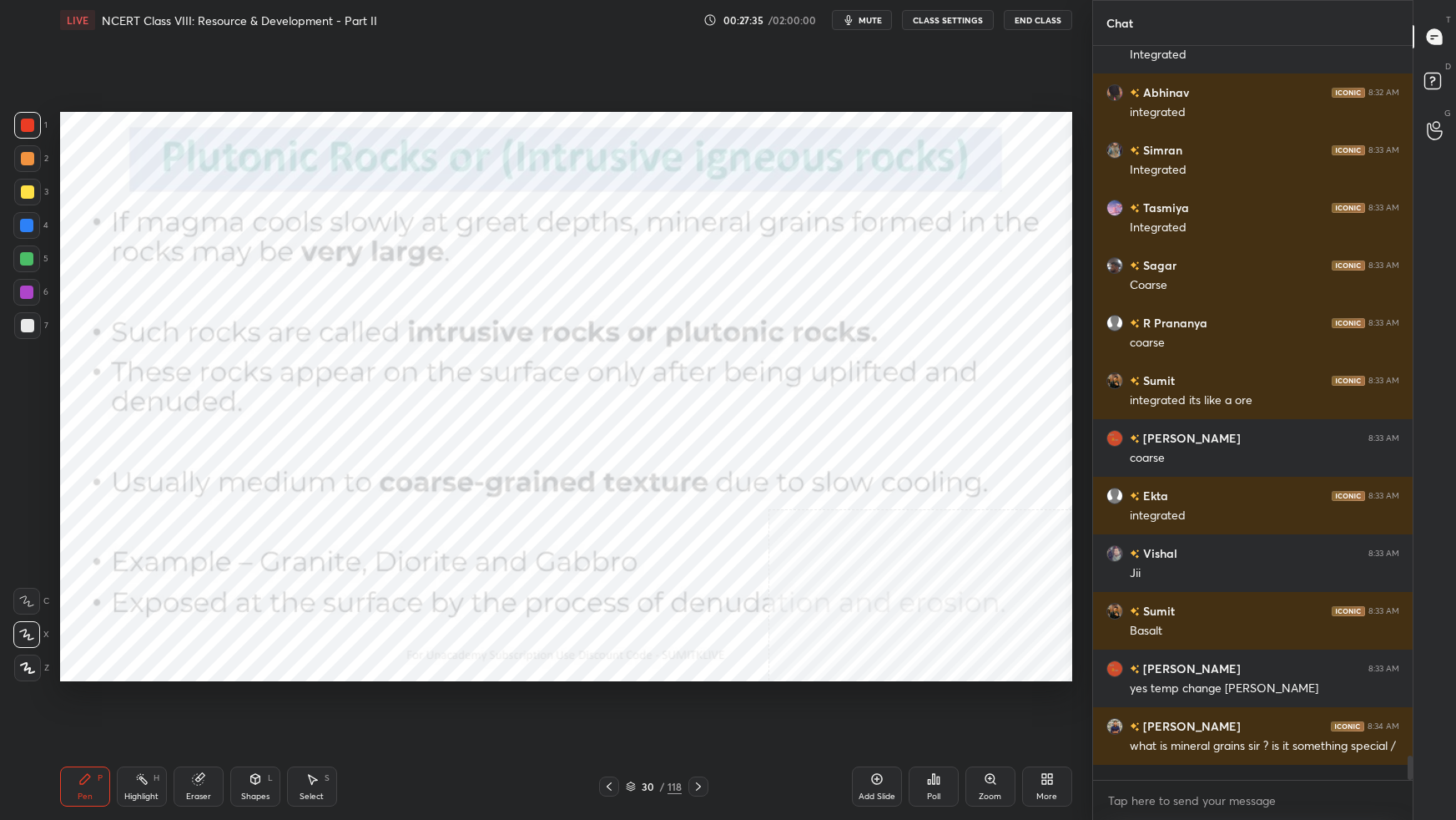
click at [860, 24] on button "mute" at bounding box center [862, 20] width 60 height 20
click at [1044, 24] on button "End Class" at bounding box center [1038, 20] width 68 height 20
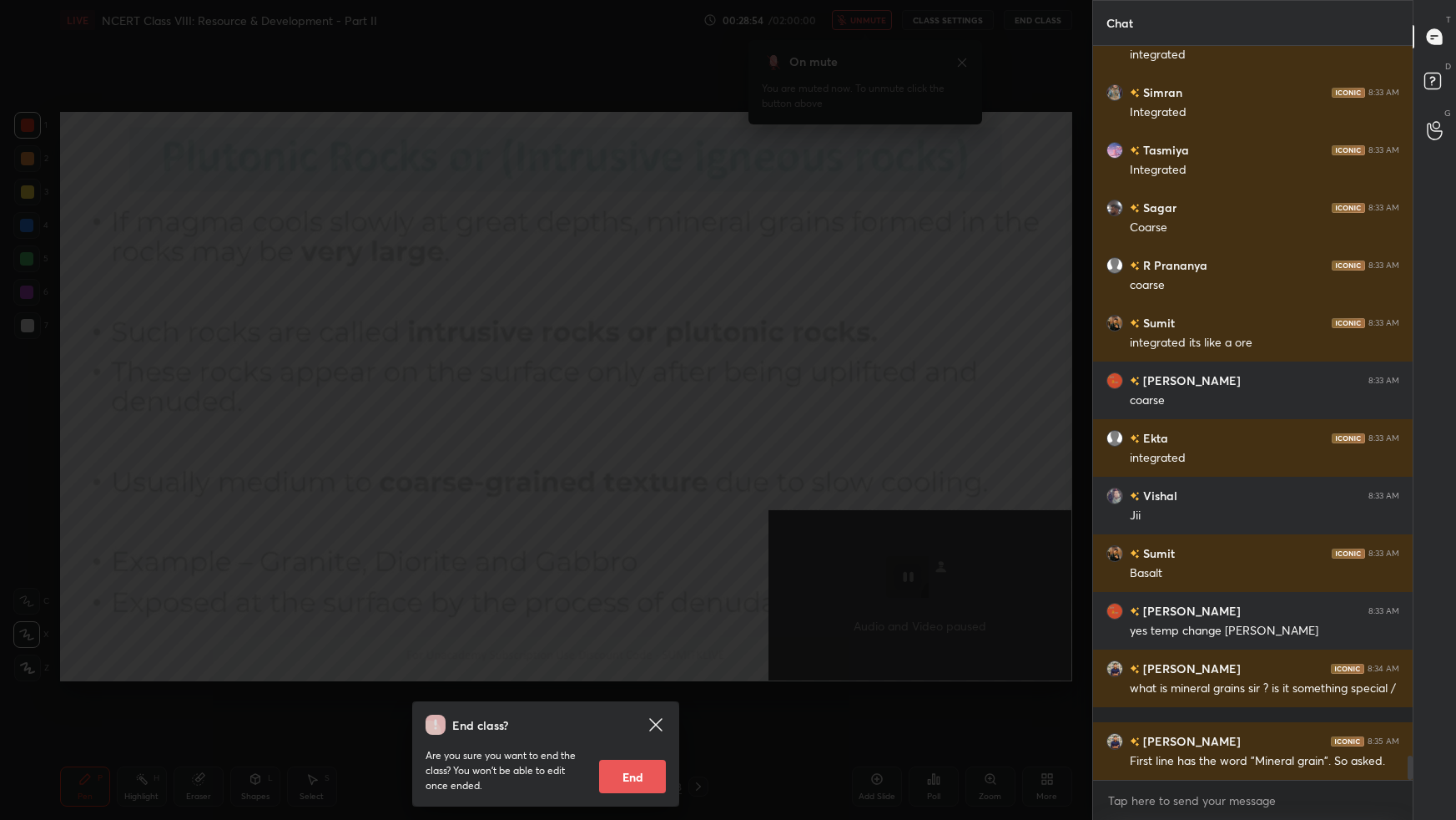
scroll to position [21237, 0]
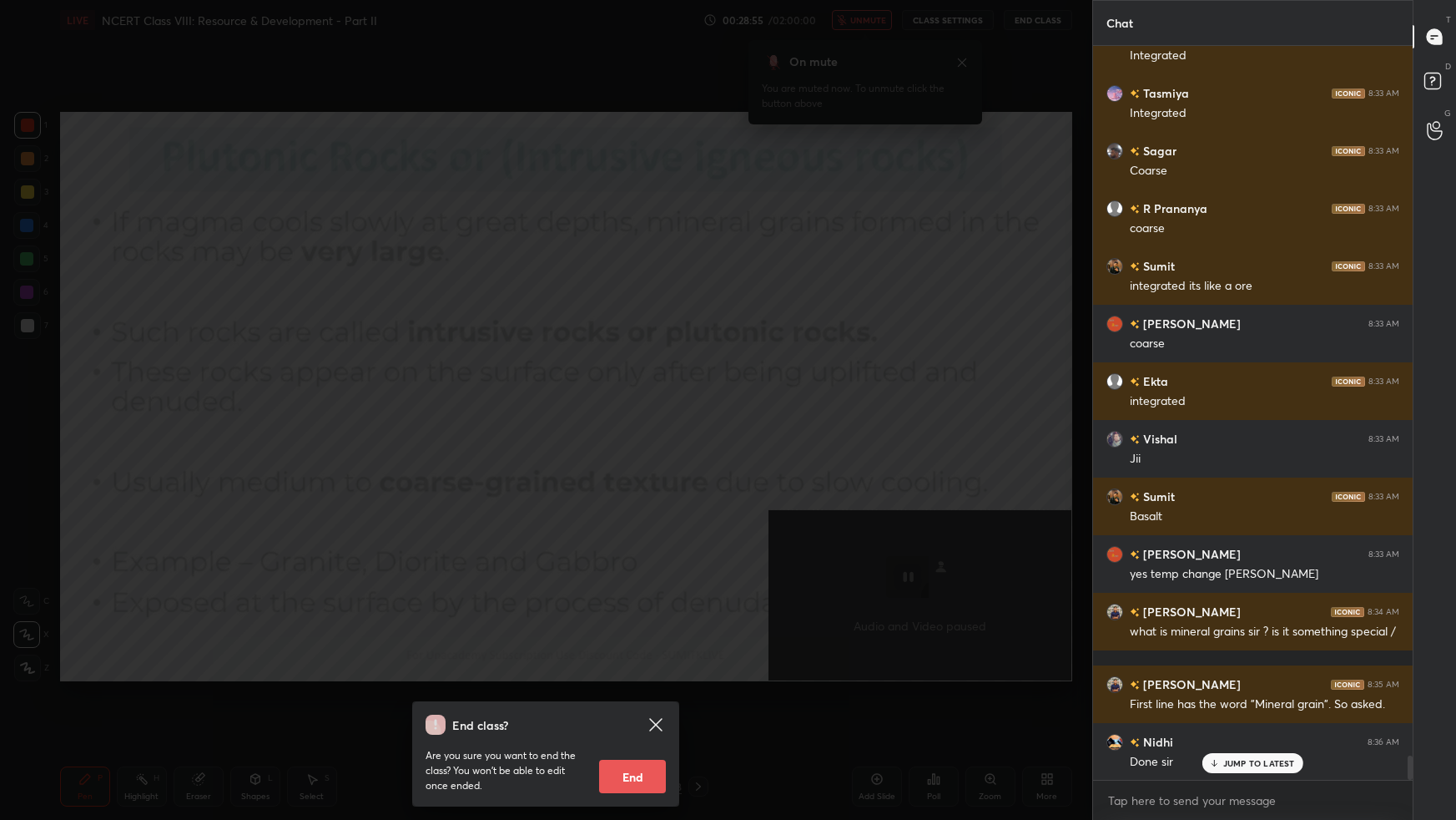
click at [1044, 24] on div "End class? Are you sure you want to end the class? You won’t be able to edit on…" at bounding box center [546, 410] width 1092 height 820
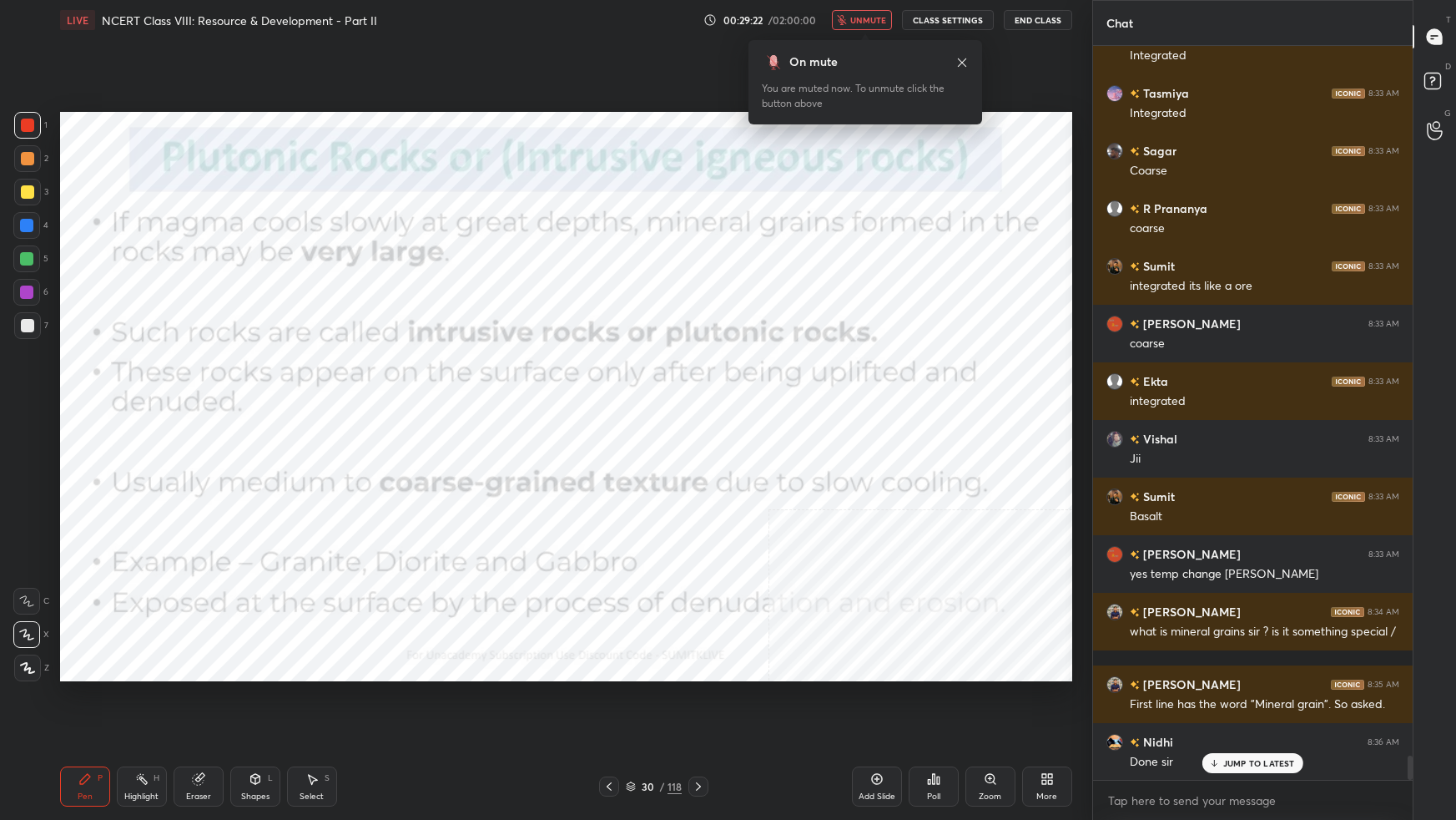
click at [860, 22] on span "unmute" at bounding box center [868, 20] width 35 height 12
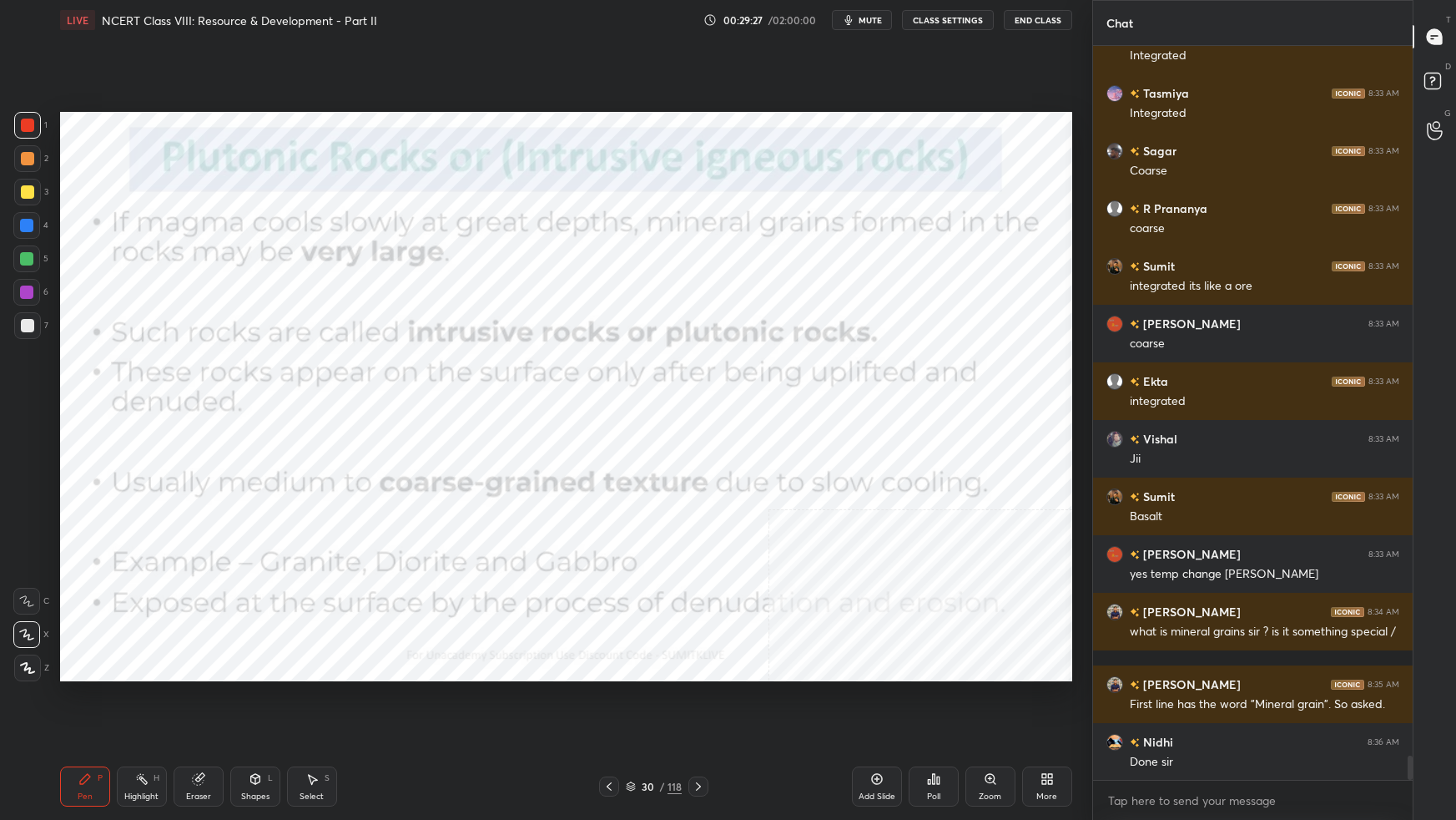
scroll to position [21294, 0]
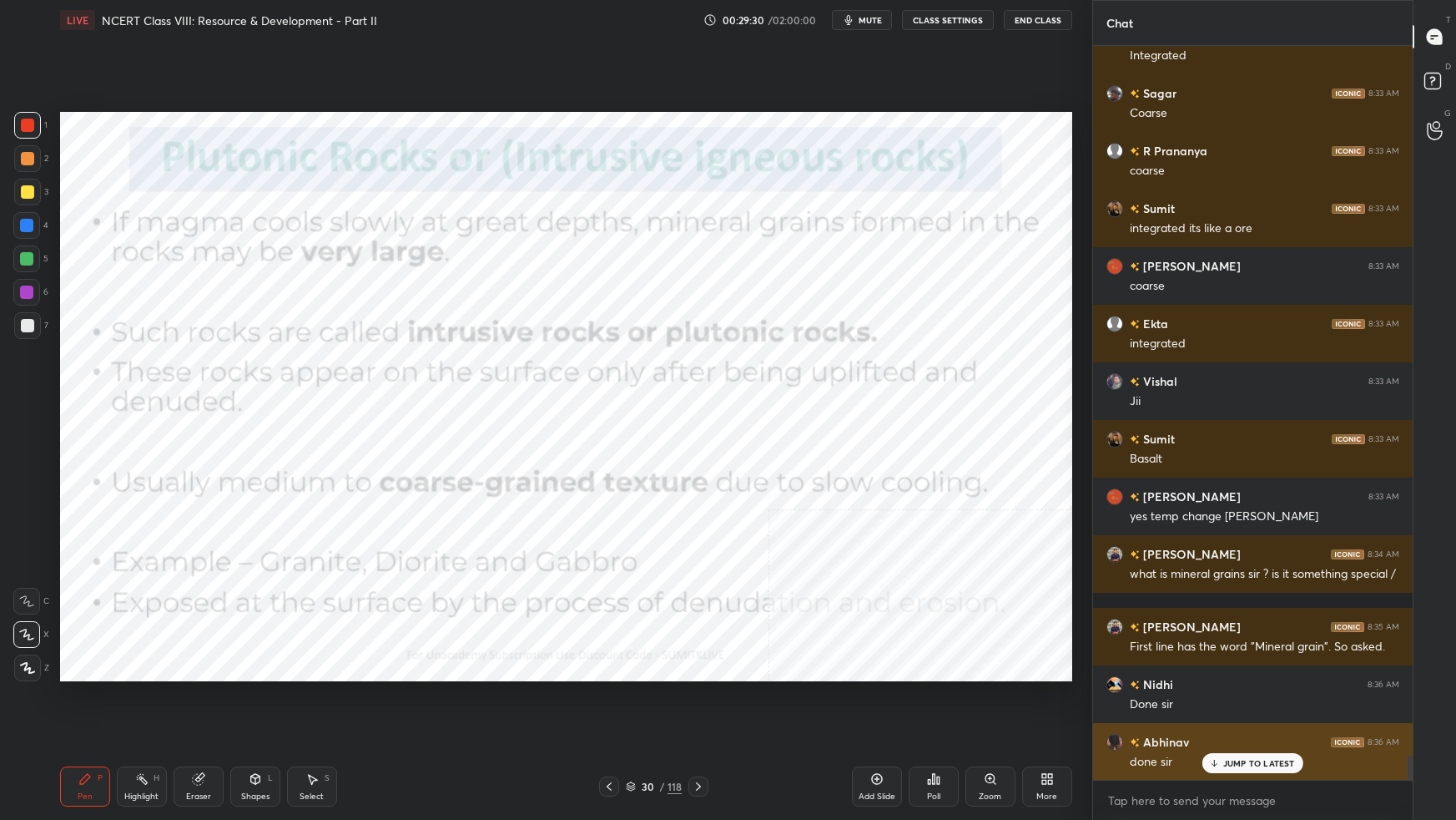
click at [1114, 514] on p "JUMP TO LATEST" at bounding box center [1258, 762] width 72 height 10
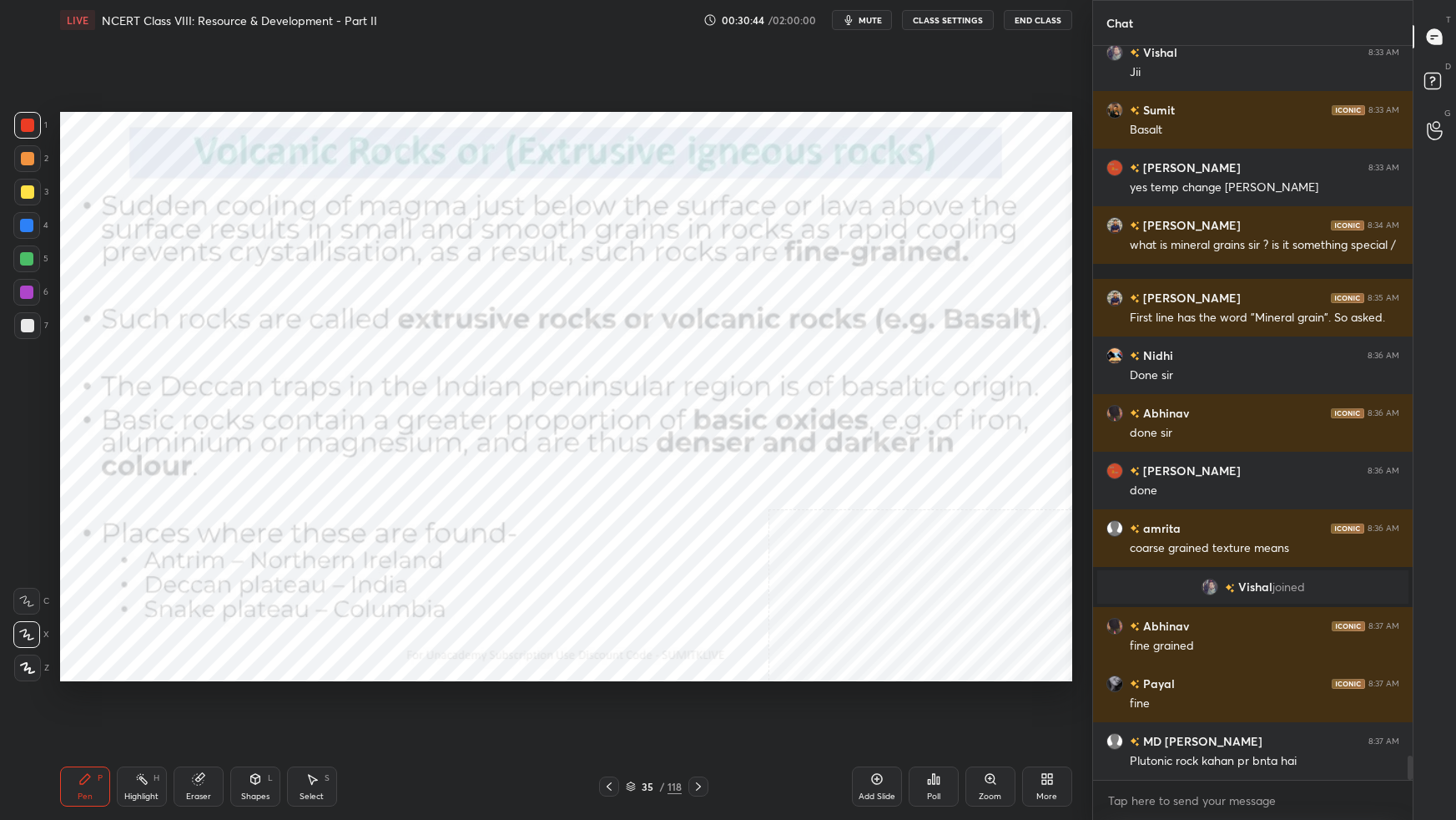
scroll to position [21681, 0]
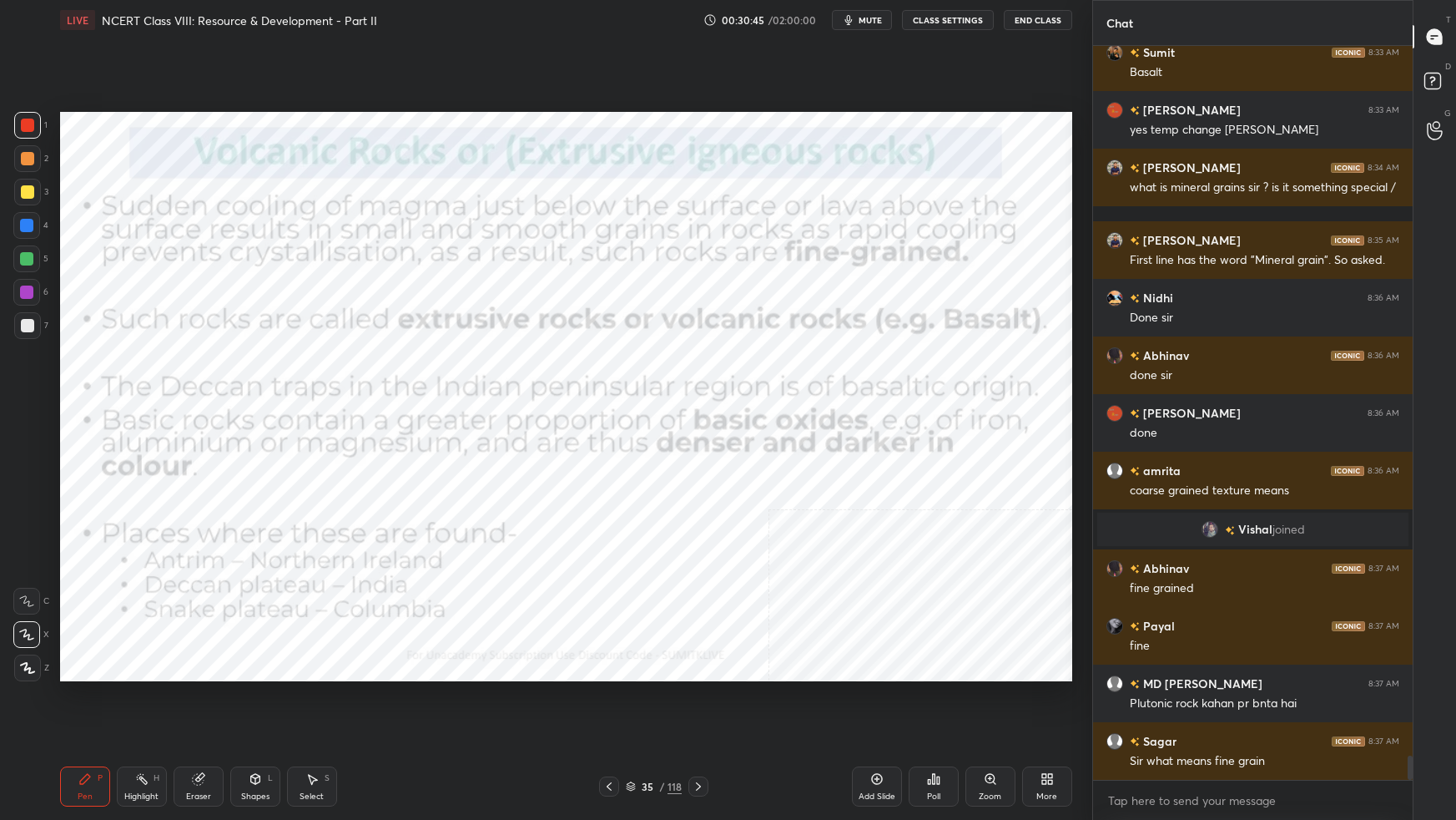
click at [635, 514] on icon at bounding box center [630, 785] width 10 height 10
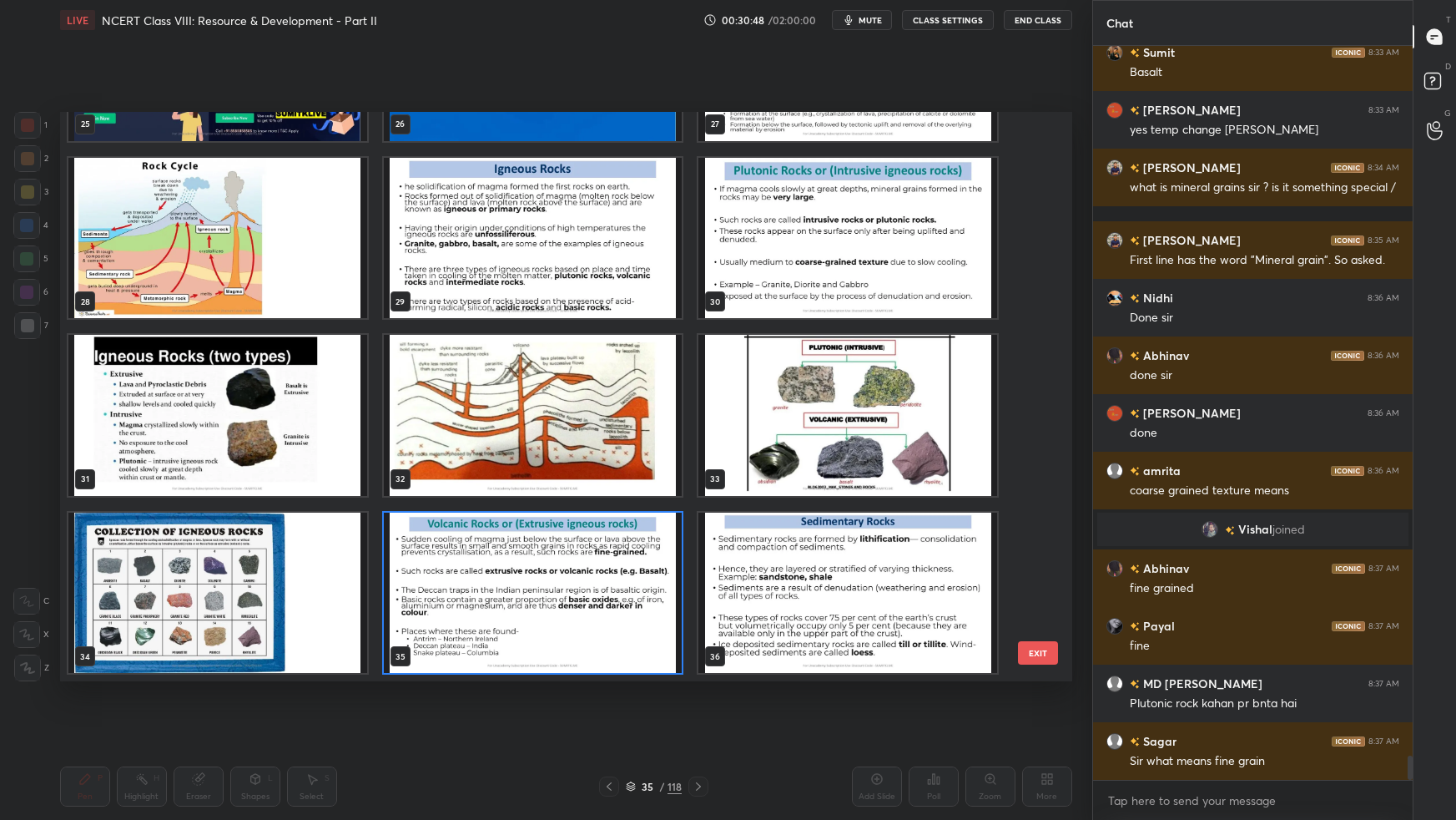
scroll to position [21738, 0]
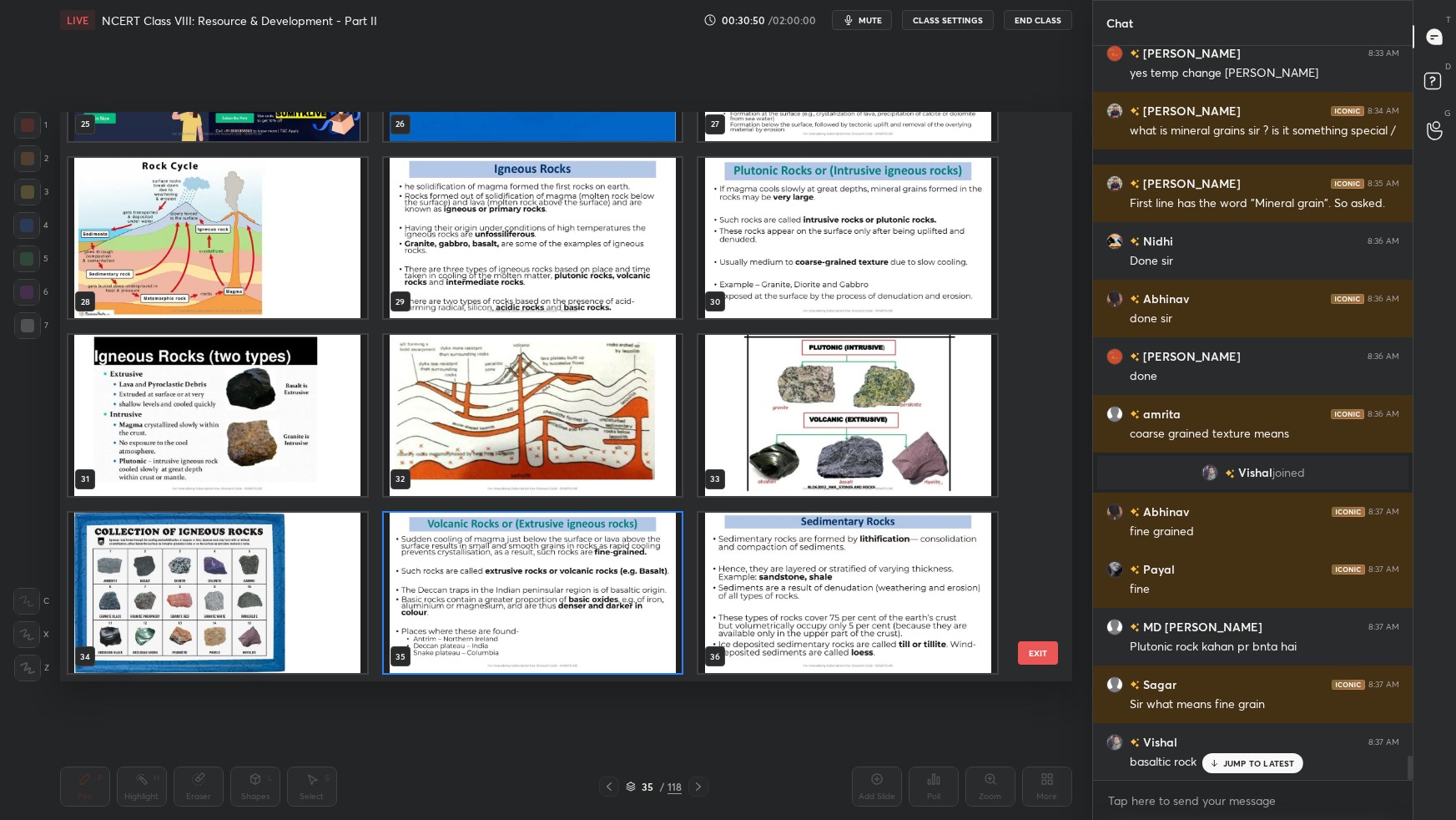
click at [794, 477] on img "grid" at bounding box center [847, 415] width 299 height 160
click at [795, 477] on img "grid" at bounding box center [847, 415] width 299 height 160
click at [795, 479] on img "grid" at bounding box center [847, 415] width 299 height 160
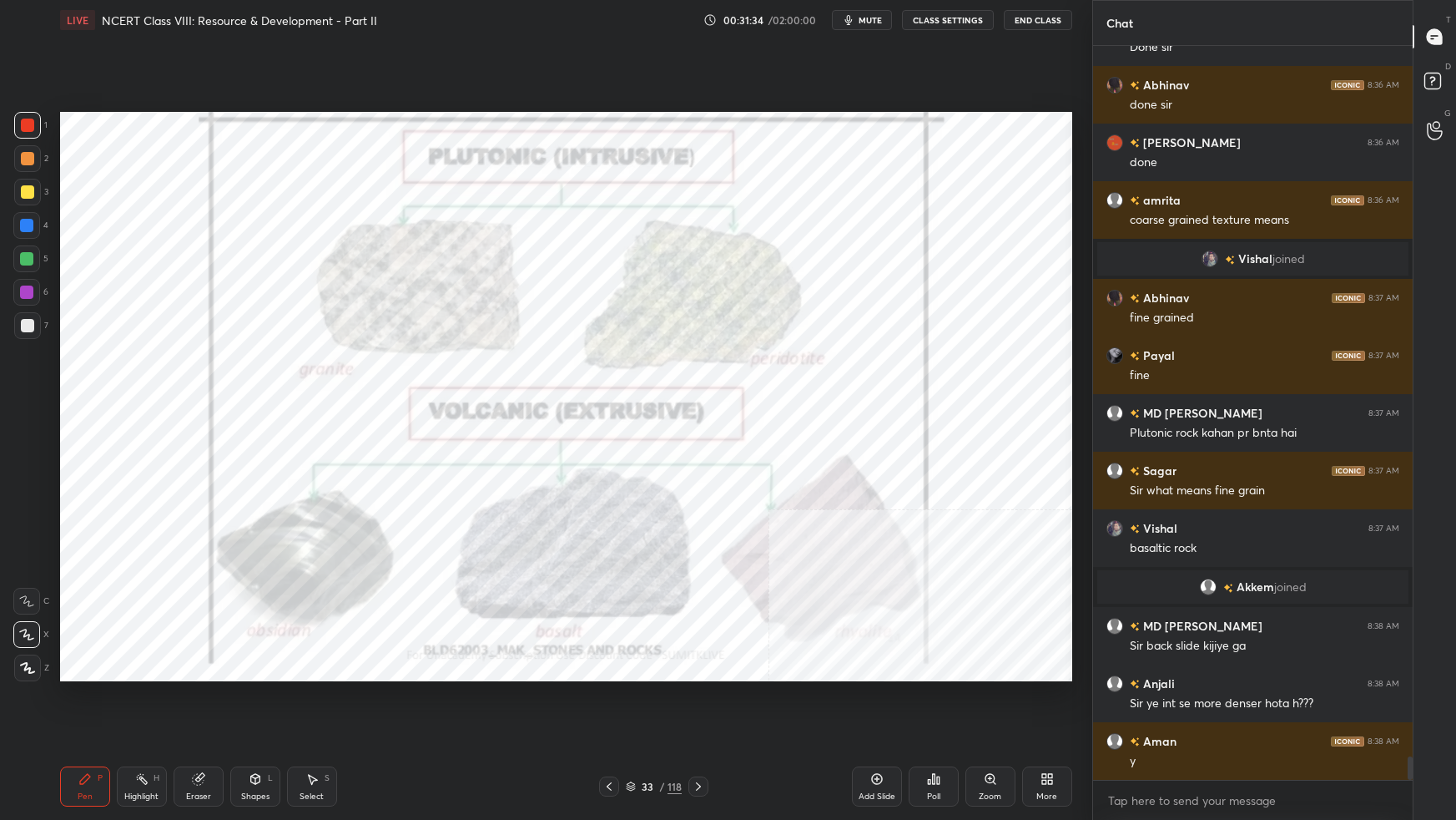
scroll to position [22009, 0]
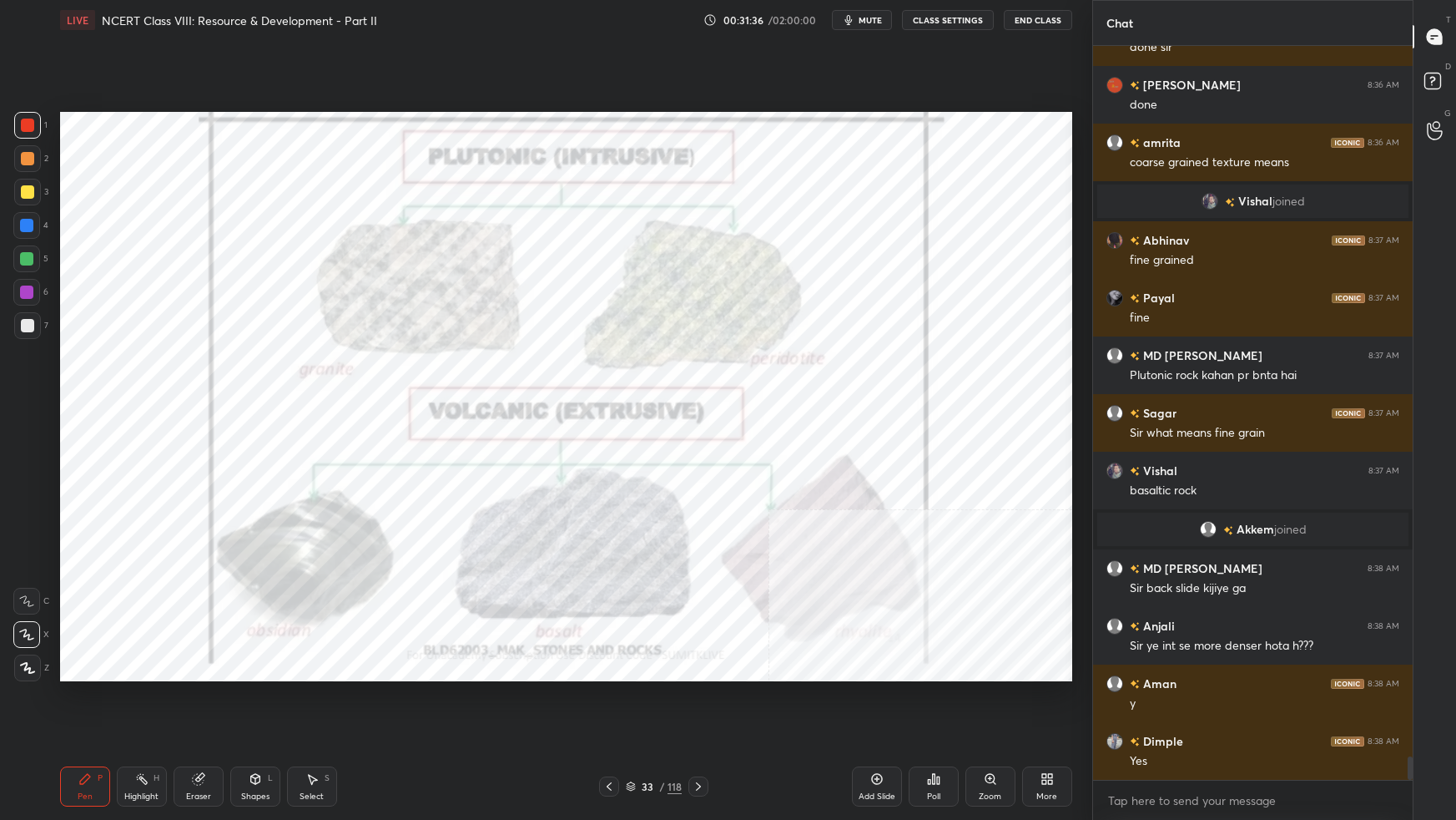
click at [635, 514] on div "33 / 118" at bounding box center [653, 785] width 56 height 15
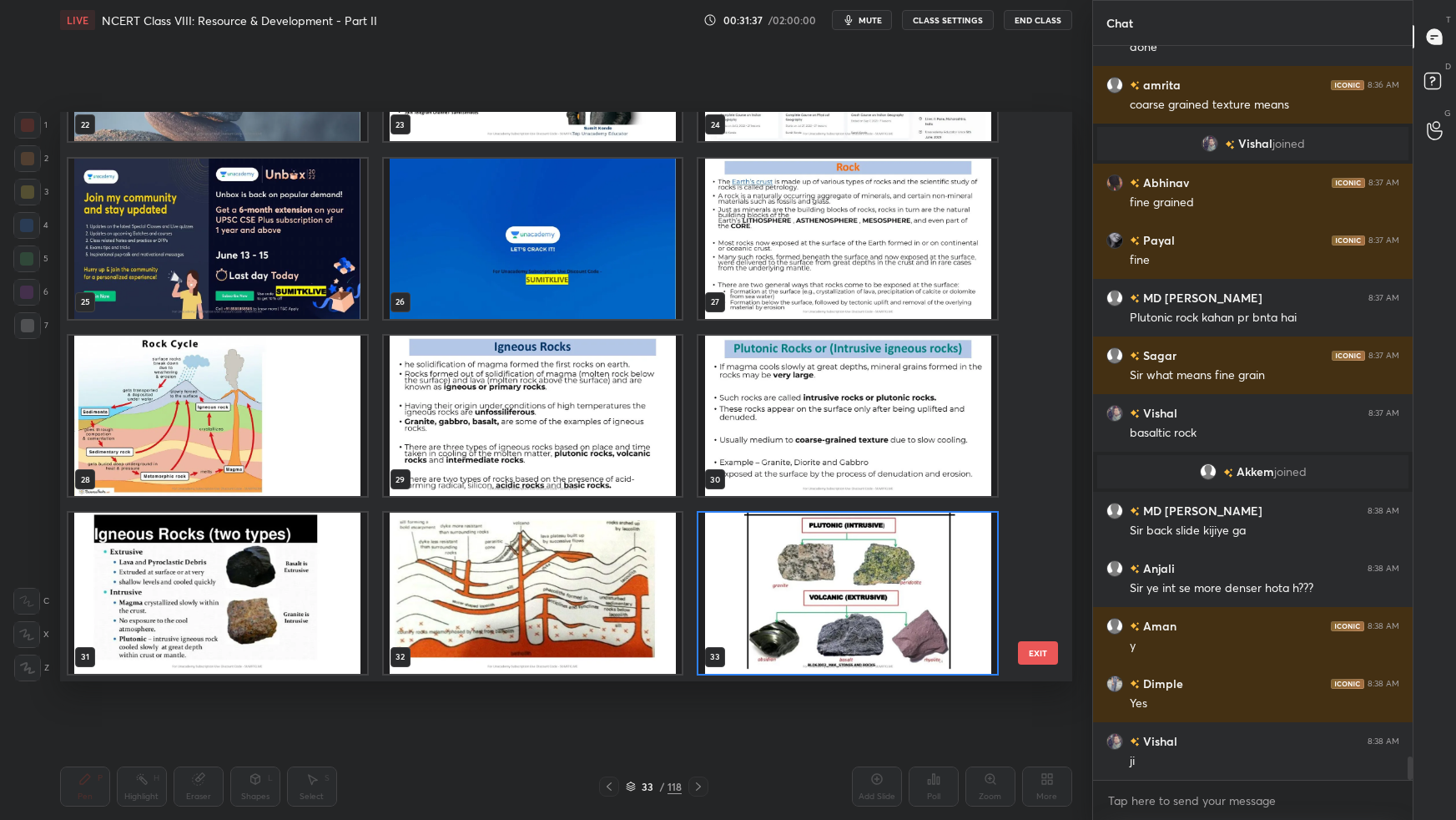
scroll to position [22124, 0]
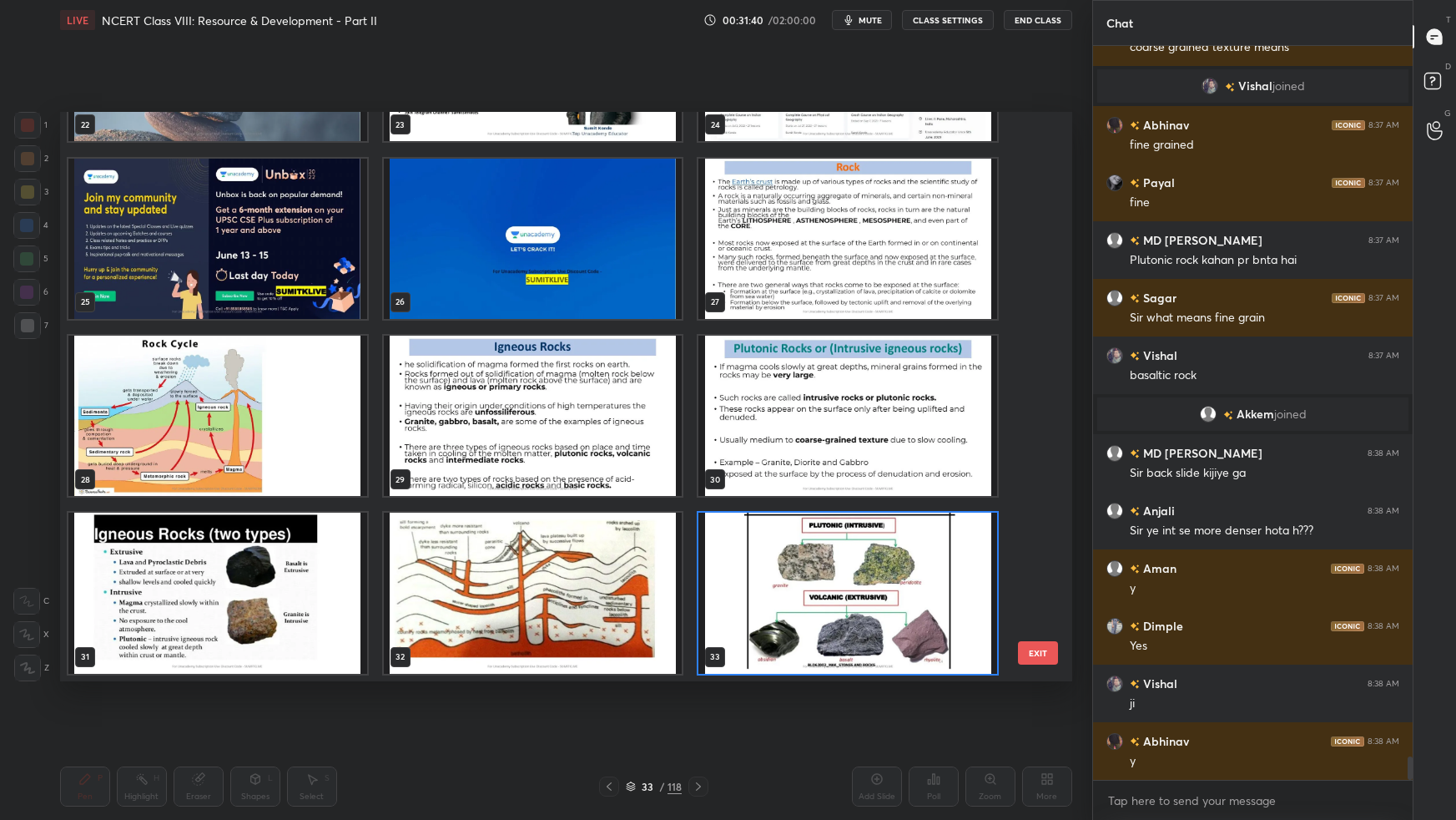
click at [772, 514] on img "grid" at bounding box center [847, 592] width 299 height 160
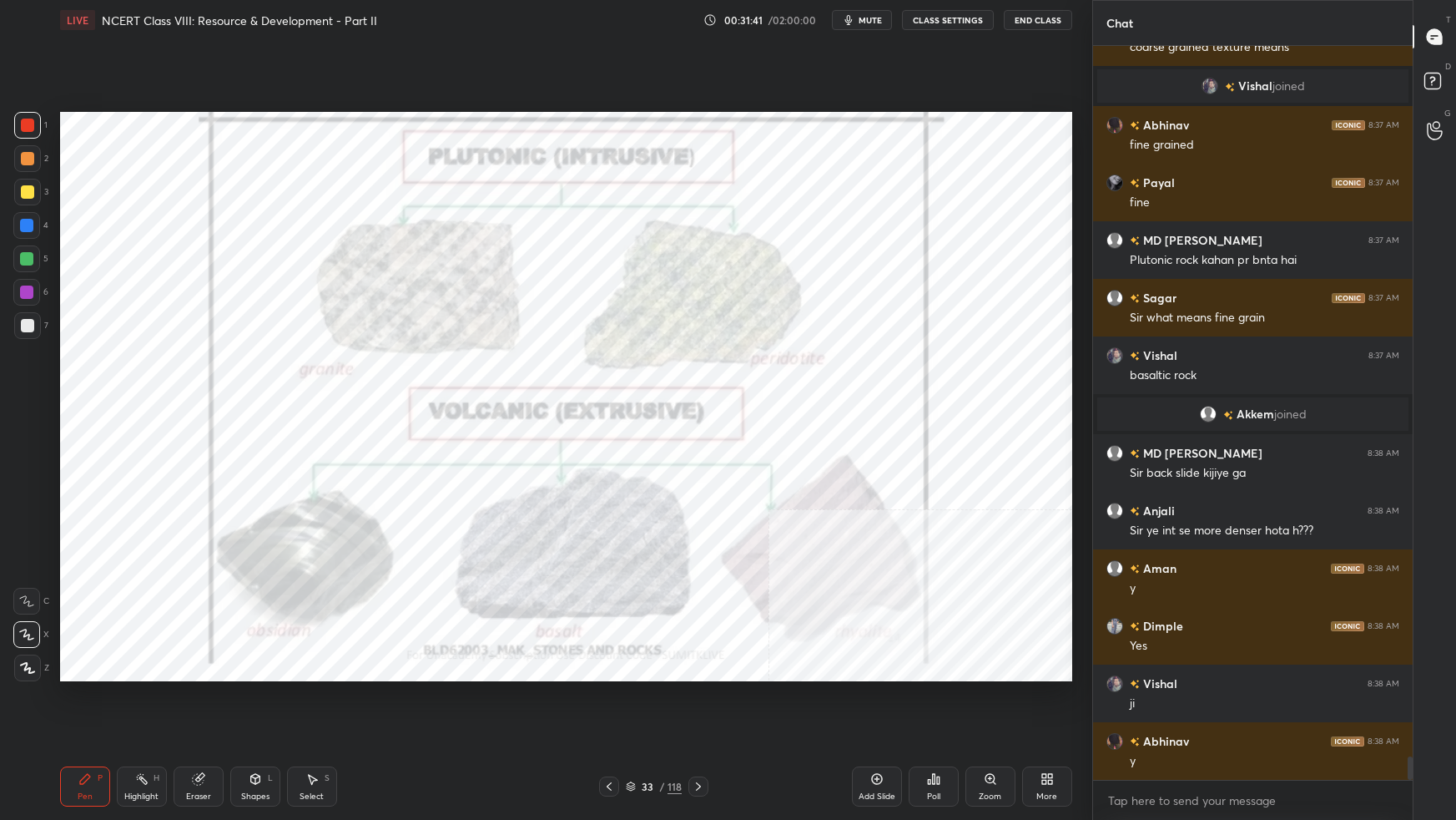
click at [773, 514] on img "grid" at bounding box center [847, 592] width 299 height 160
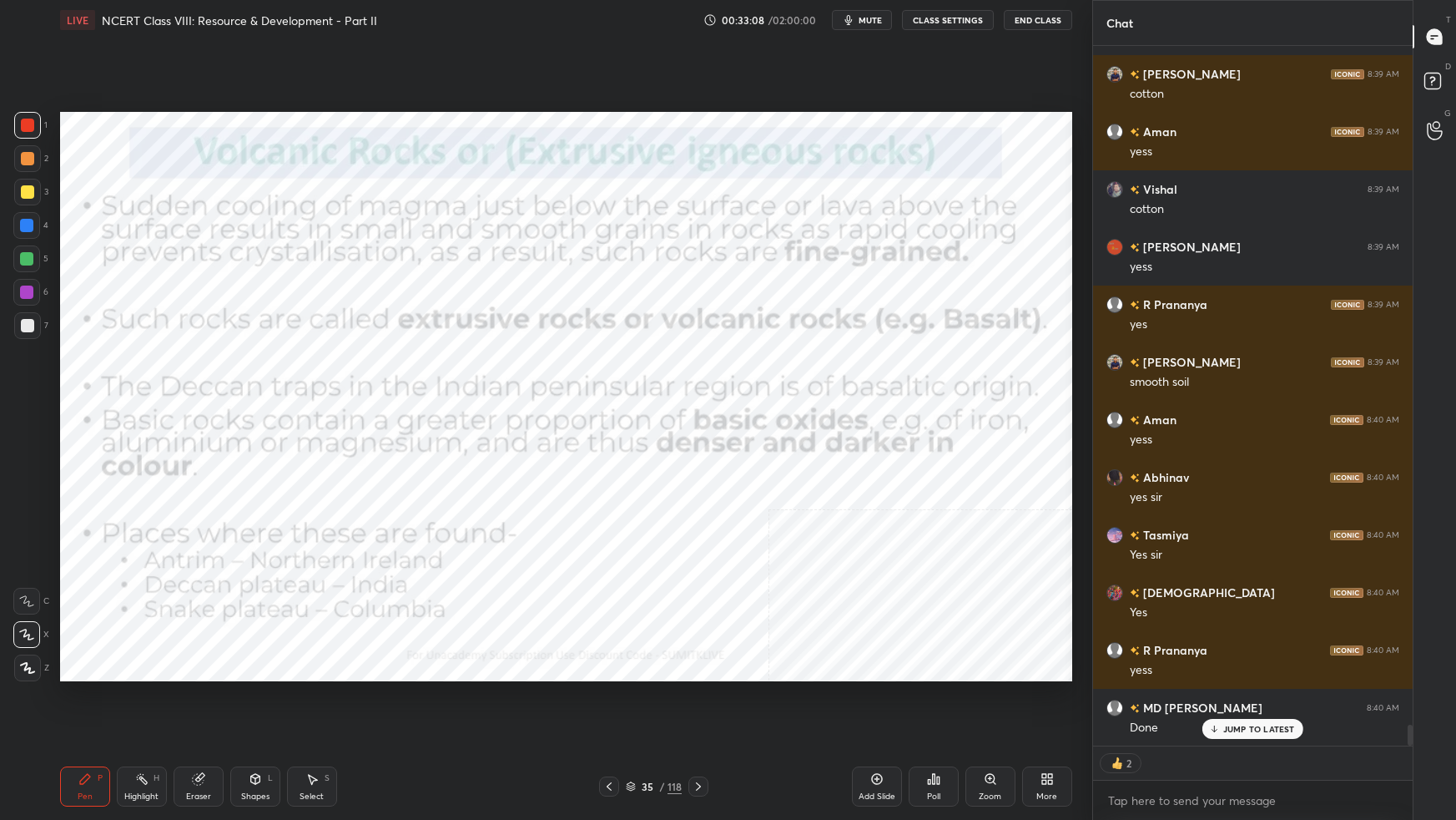
scroll to position [23136, 0]
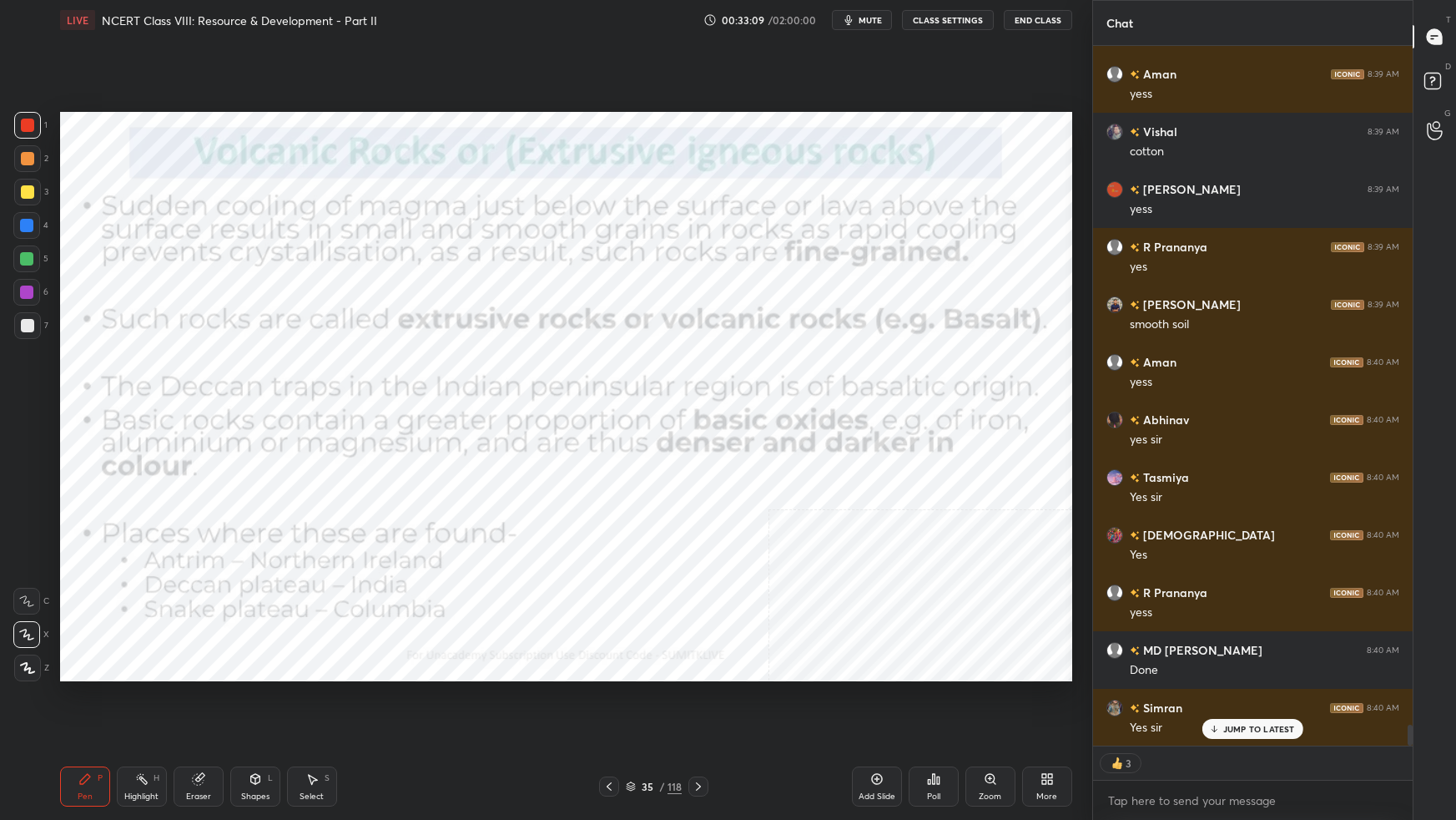
drag, startPoint x: 637, startPoint y: 788, endPoint x: 647, endPoint y: 785, distance: 10.4
click at [635, 514] on div "35 / 118" at bounding box center [653, 785] width 56 height 15
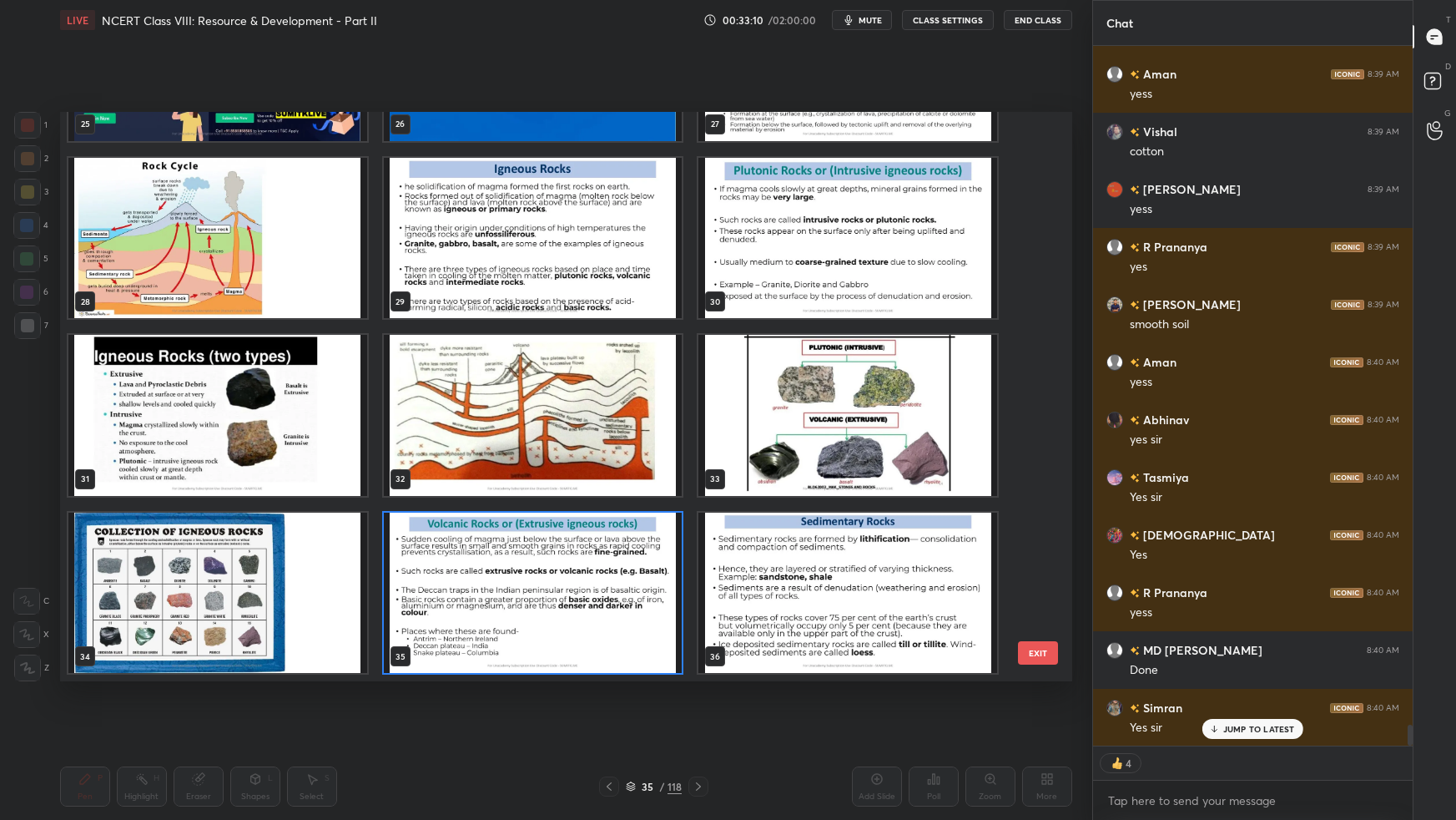
scroll to position [23195, 0]
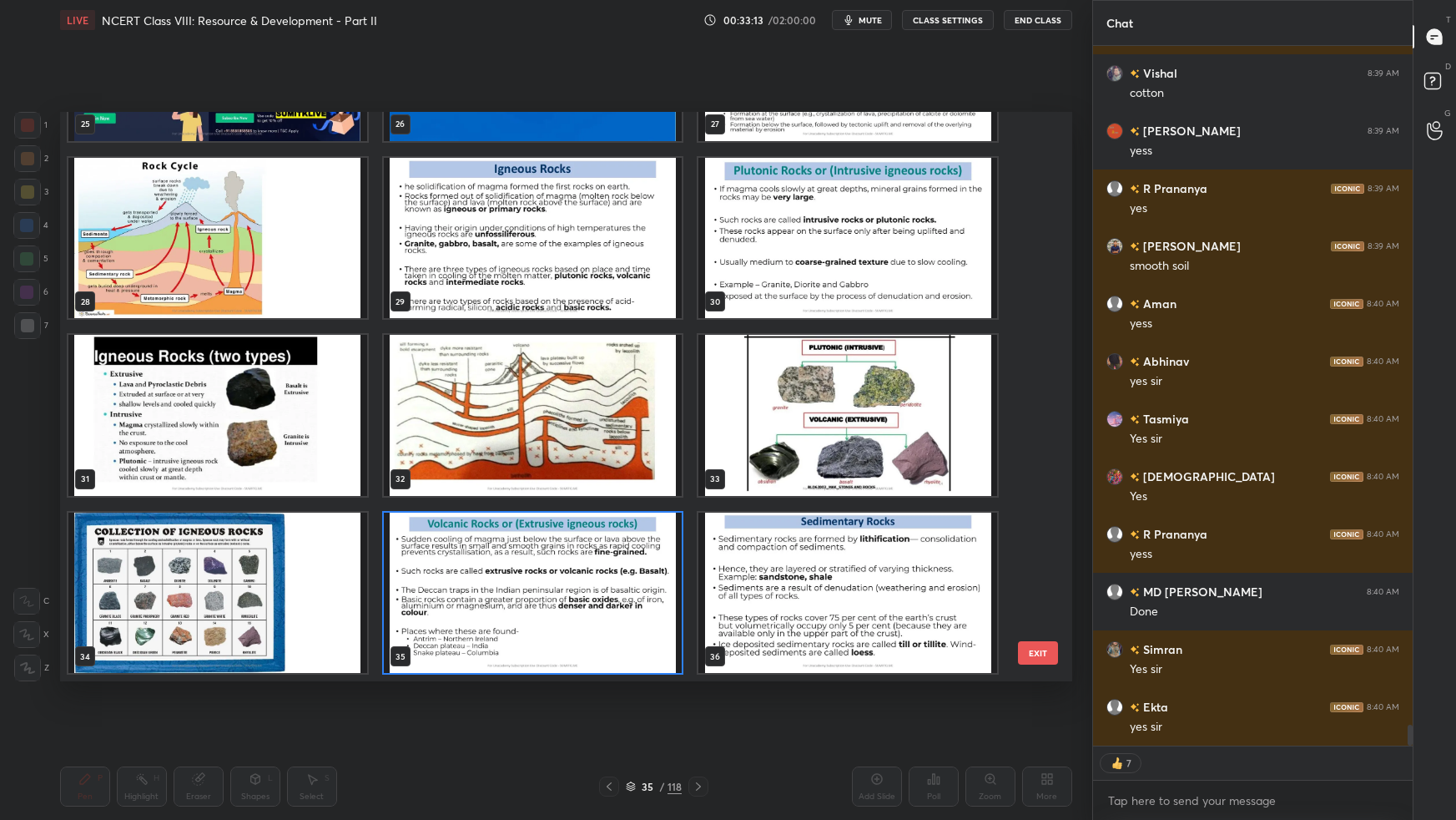
click at [591, 430] on img "grid" at bounding box center [532, 415] width 299 height 160
click at [592, 433] on img "grid" at bounding box center [532, 415] width 299 height 160
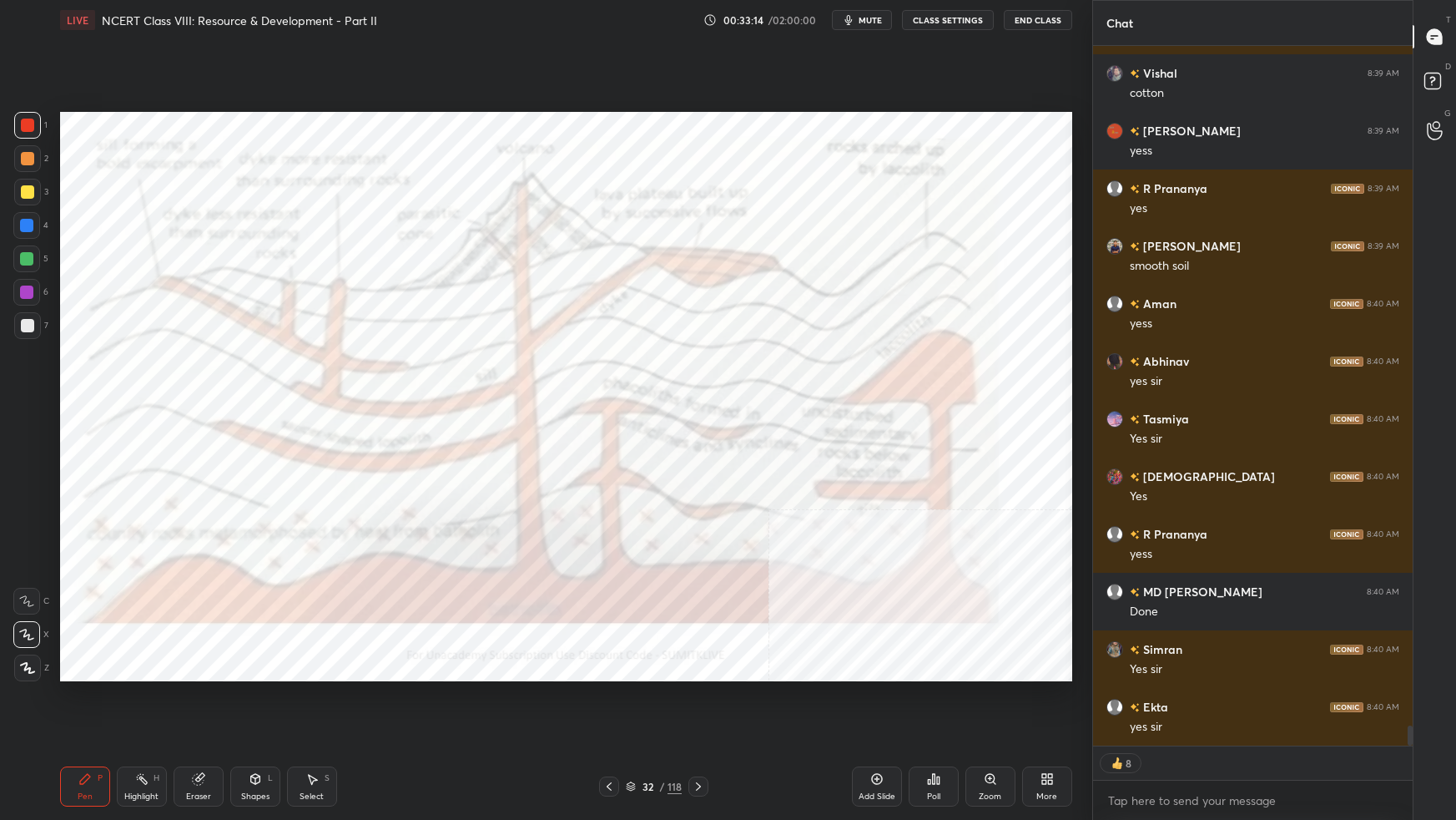
scroll to position [23253, 0]
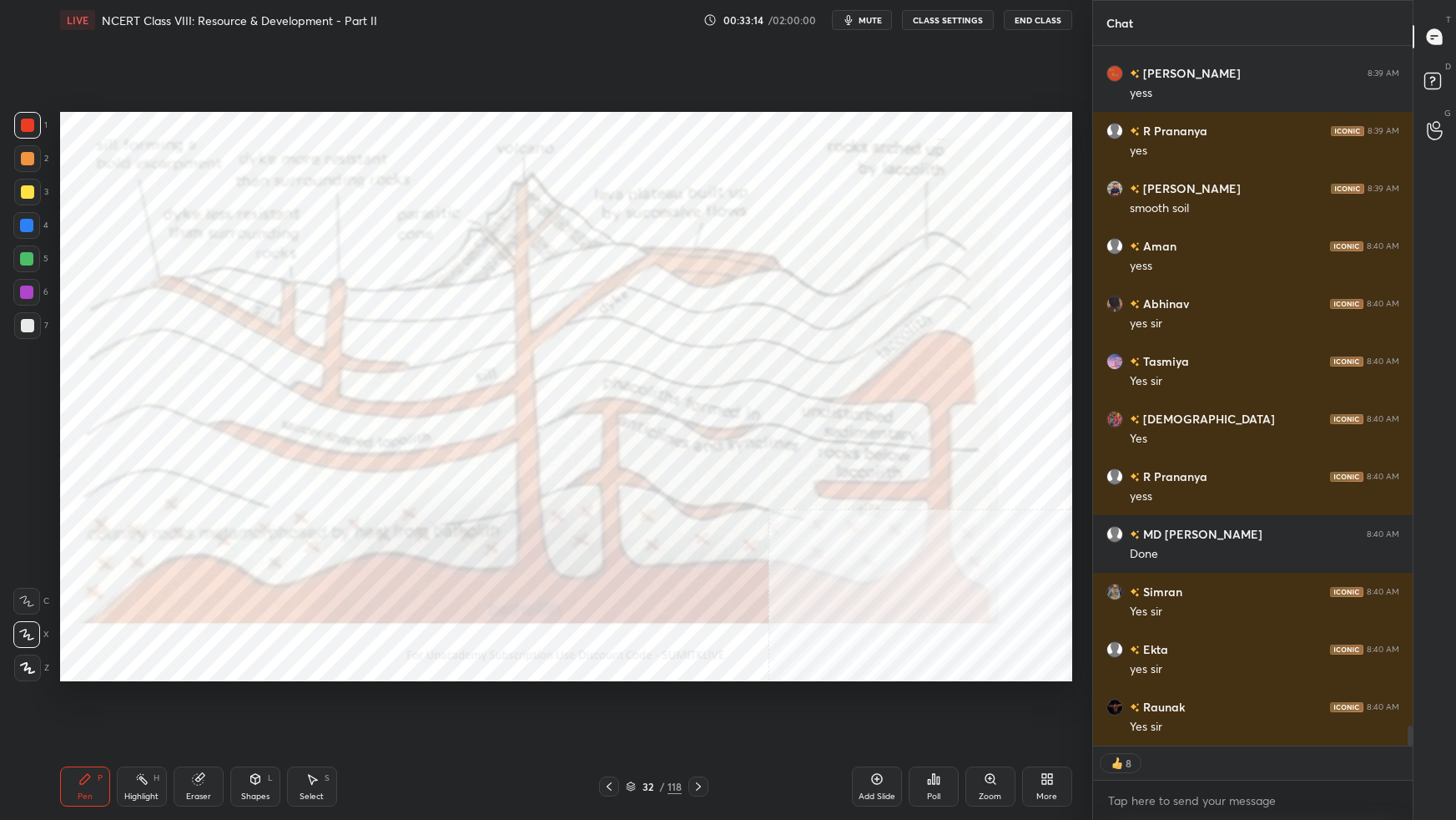
click at [593, 433] on img "grid" at bounding box center [532, 415] width 299 height 160
click at [594, 435] on img "grid" at bounding box center [532, 415] width 299 height 160
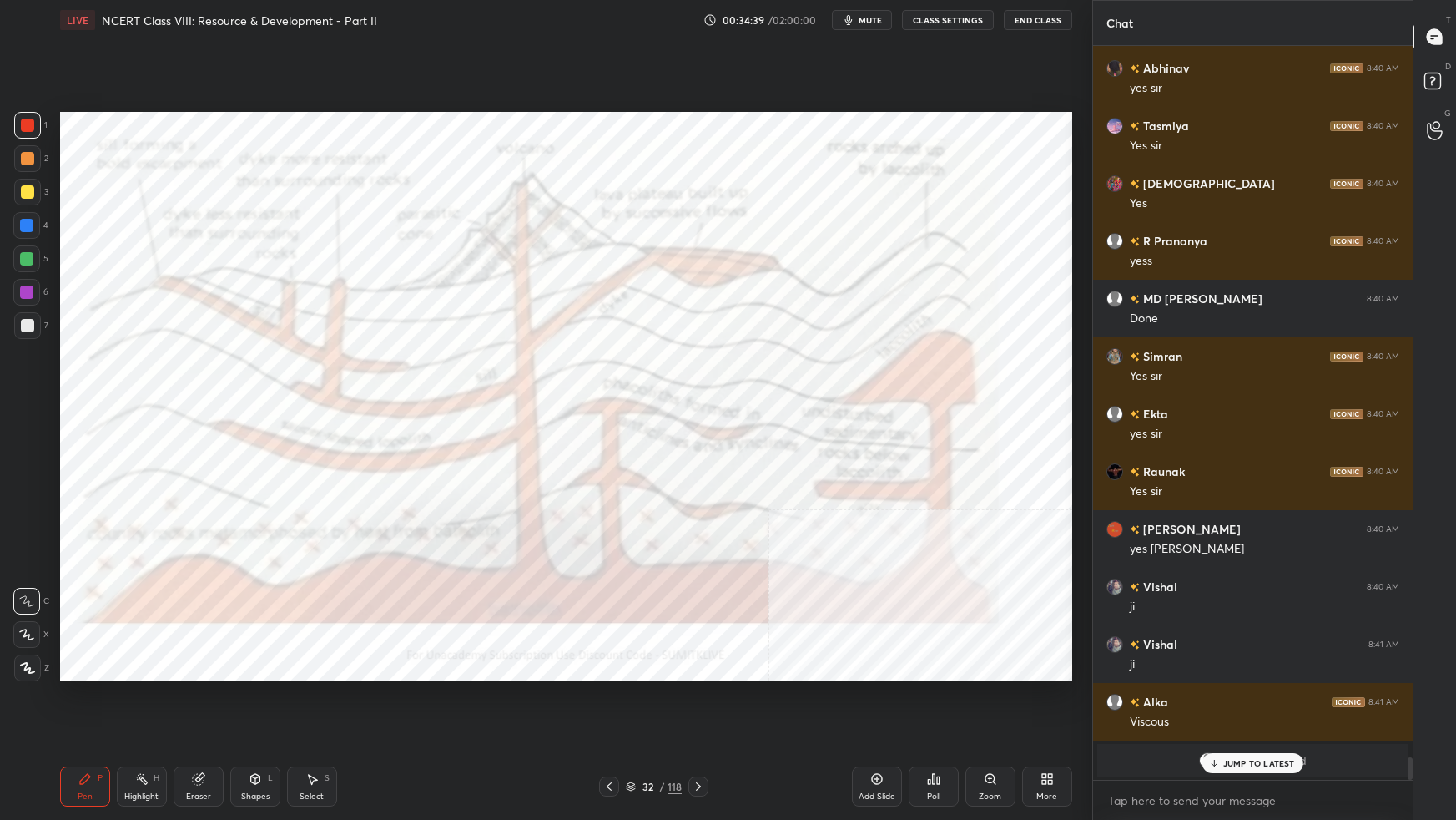
scroll to position [23546, 0]
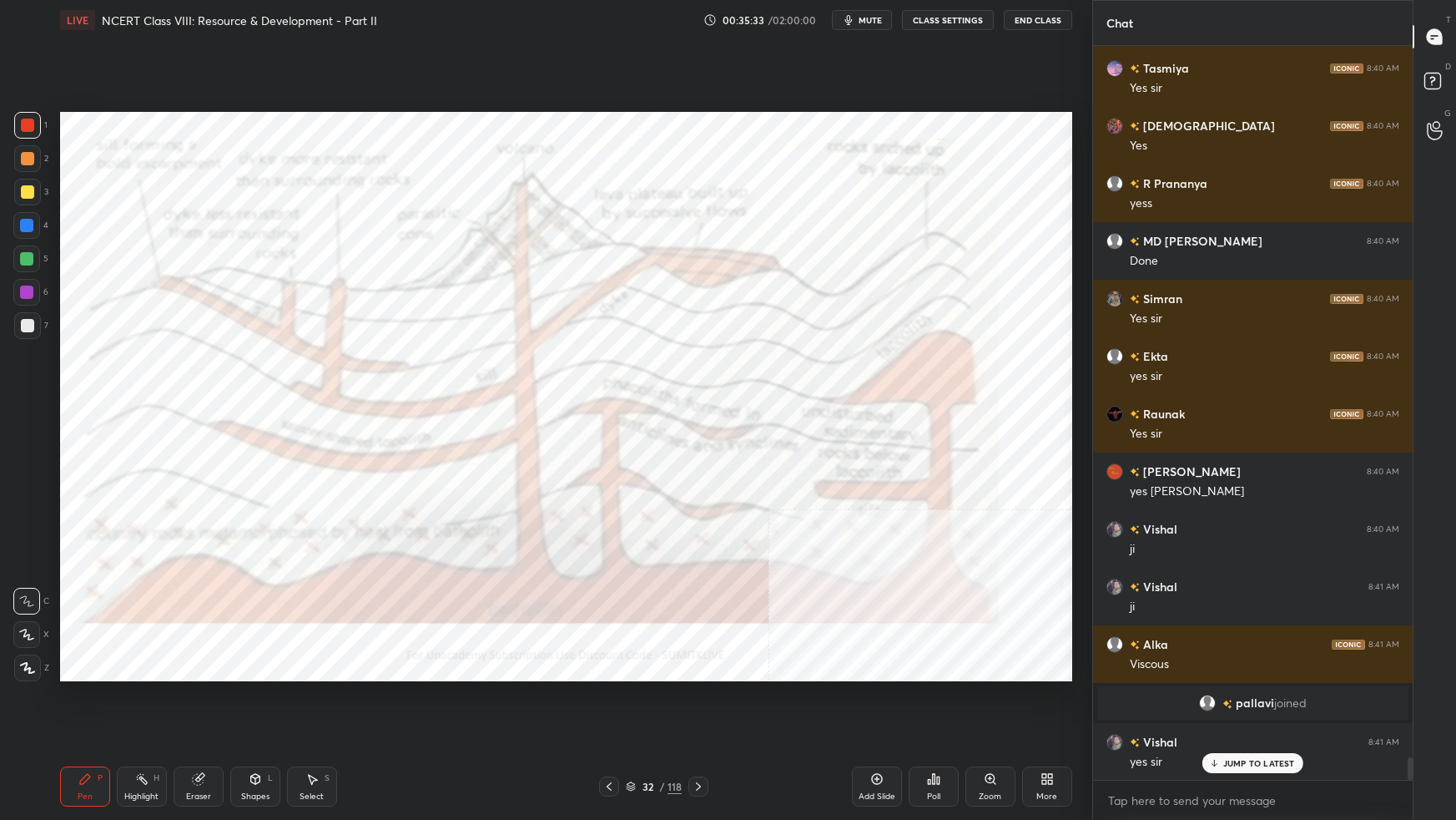
drag, startPoint x: 882, startPoint y: 790, endPoint x: 880, endPoint y: 777, distance: 13.2
click at [881, 514] on div "Add Slide" at bounding box center [876, 785] width 50 height 40
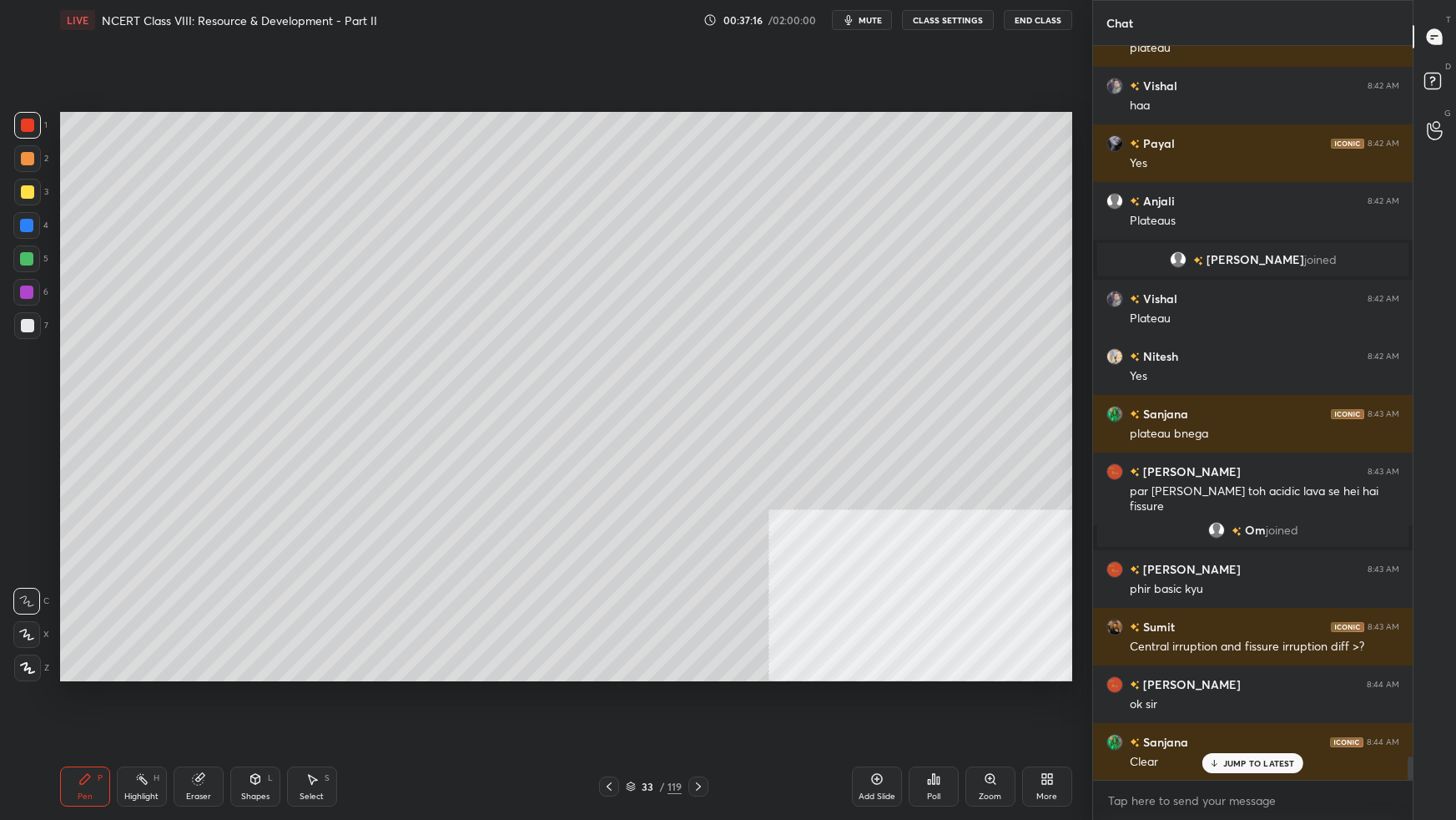
scroll to position [22538, 0]
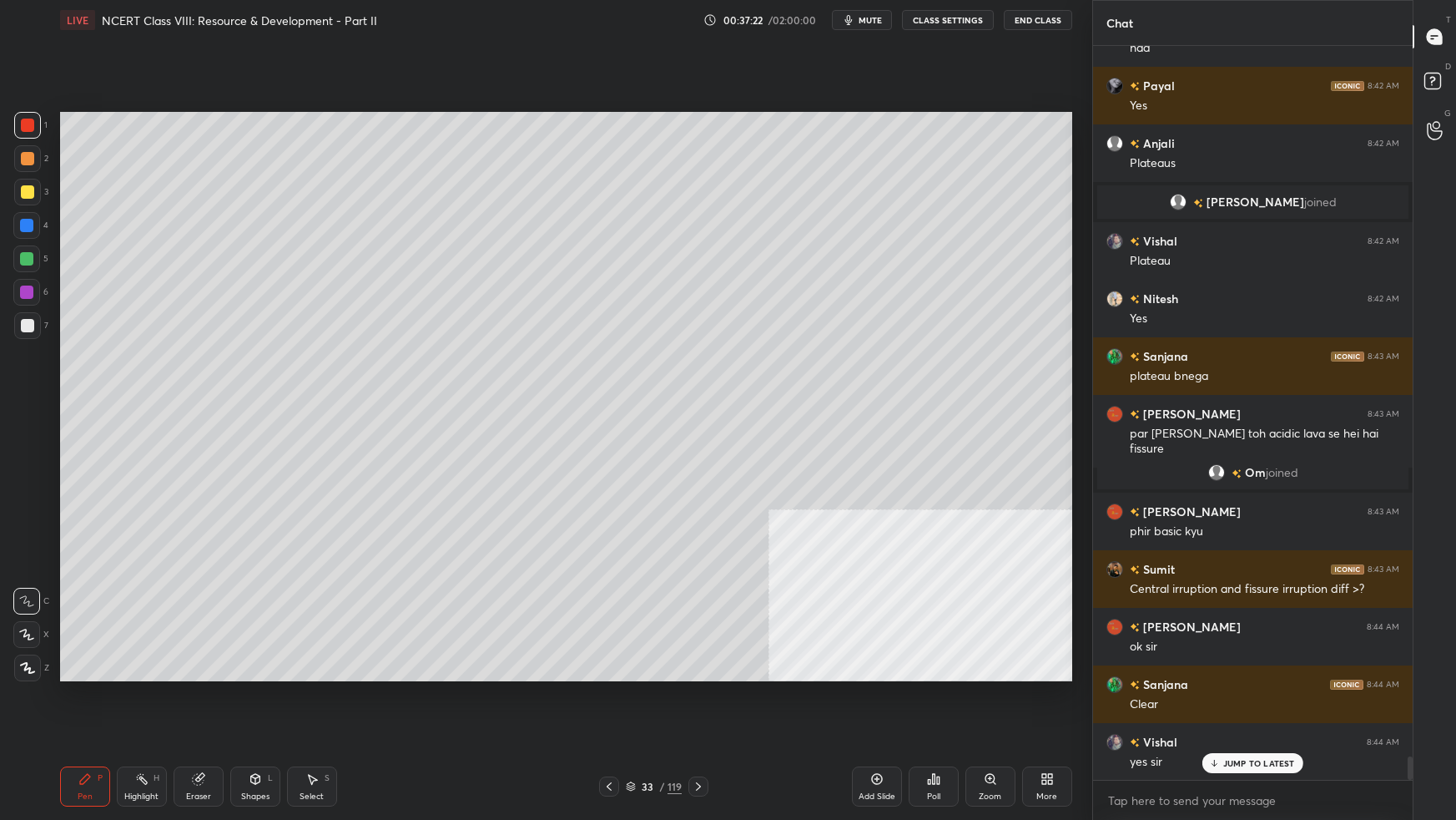
click at [872, 514] on icon at bounding box center [876, 778] width 13 height 13
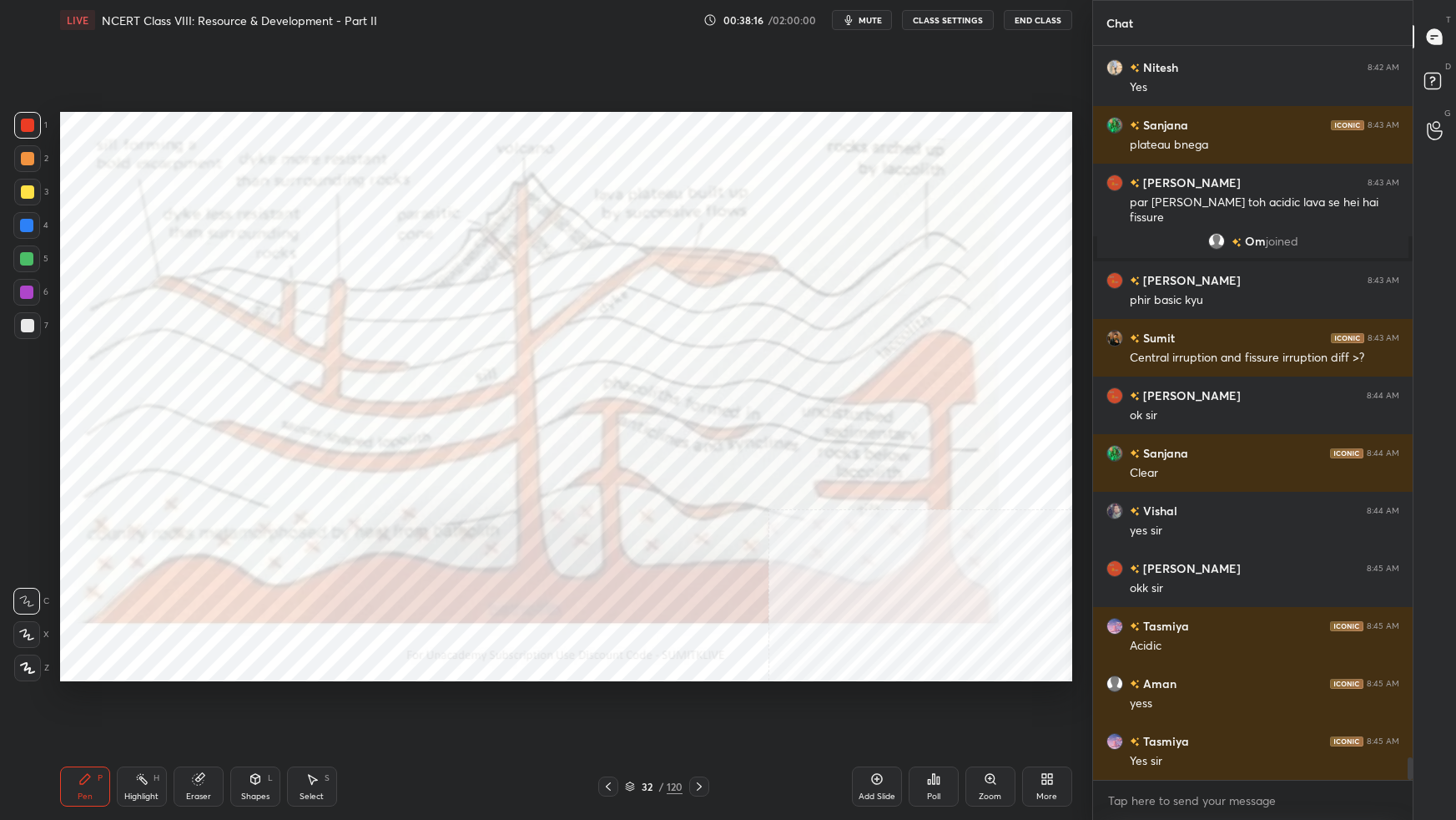
scroll to position [22827, 0]
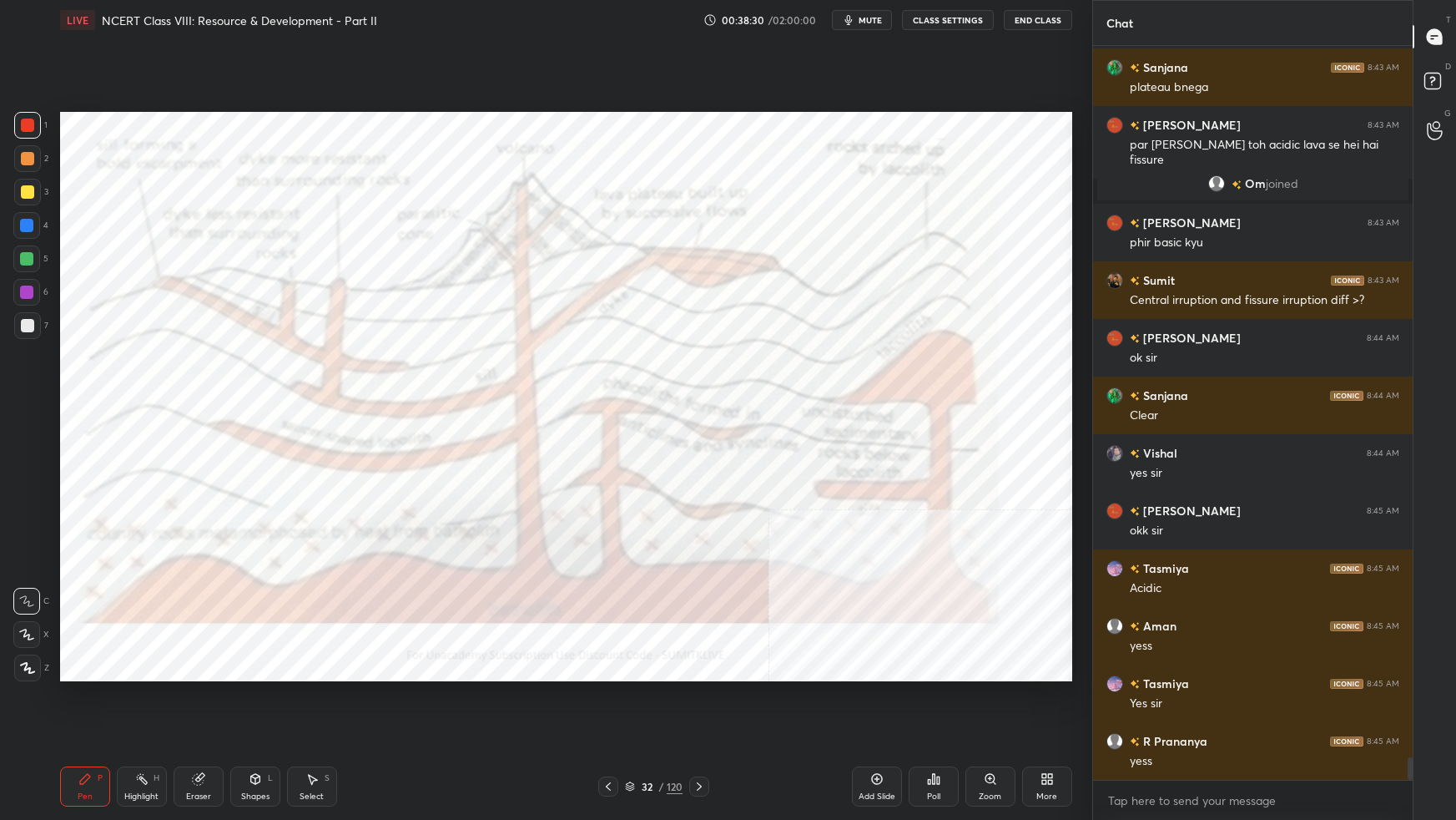
drag, startPoint x: 633, startPoint y: 791, endPoint x: 641, endPoint y: 779, distance: 14.4
click at [634, 514] on icon at bounding box center [629, 789] width 8 height 3
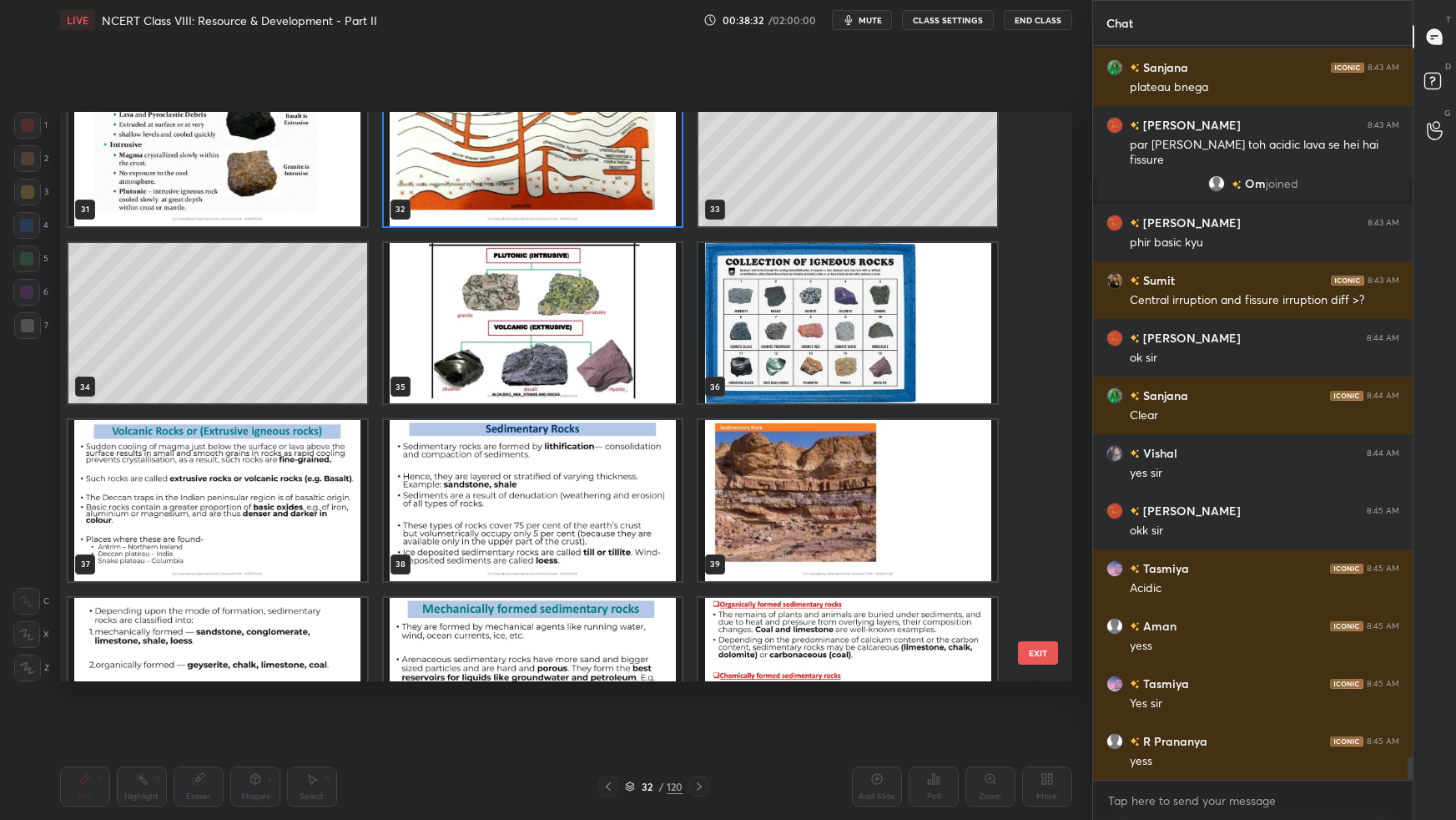
scroll to position [1818, 0]
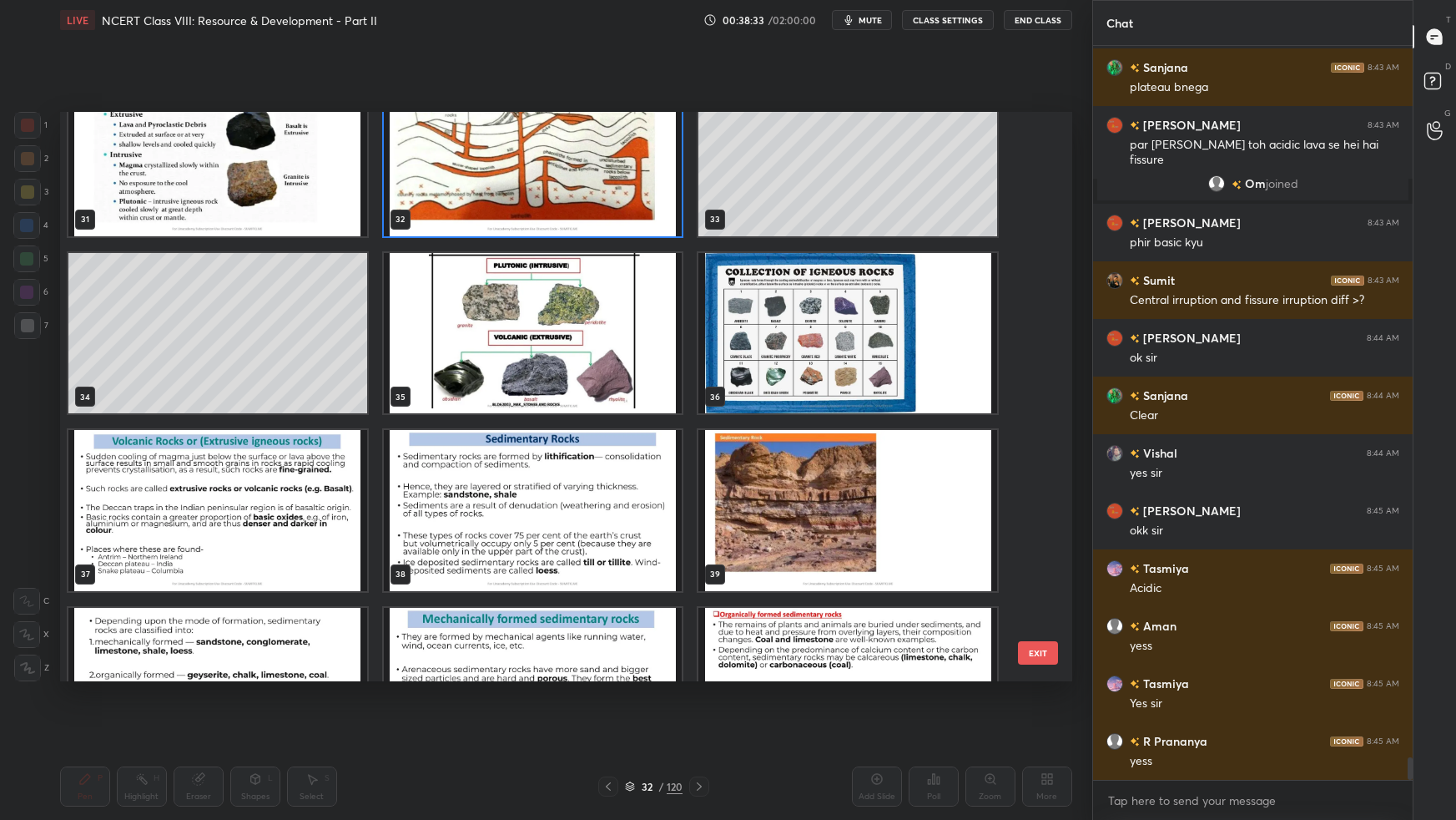
click at [574, 336] on img "grid" at bounding box center [532, 332] width 299 height 160
click at [573, 337] on img "grid" at bounding box center [532, 332] width 299 height 160
click at [574, 338] on img "grid" at bounding box center [532, 332] width 299 height 160
click at [575, 337] on img "grid" at bounding box center [532, 332] width 299 height 160
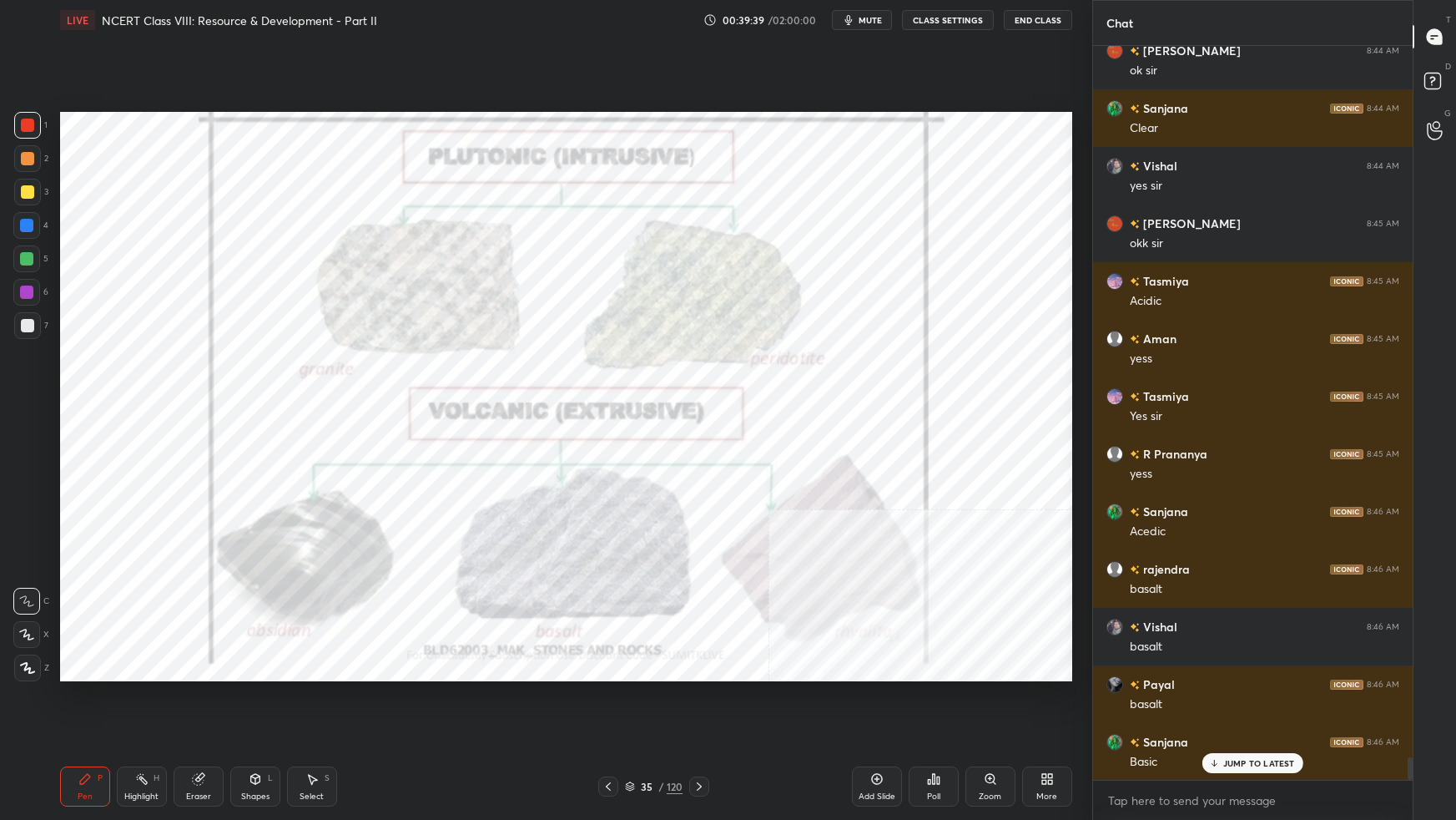
scroll to position [23172, 0]
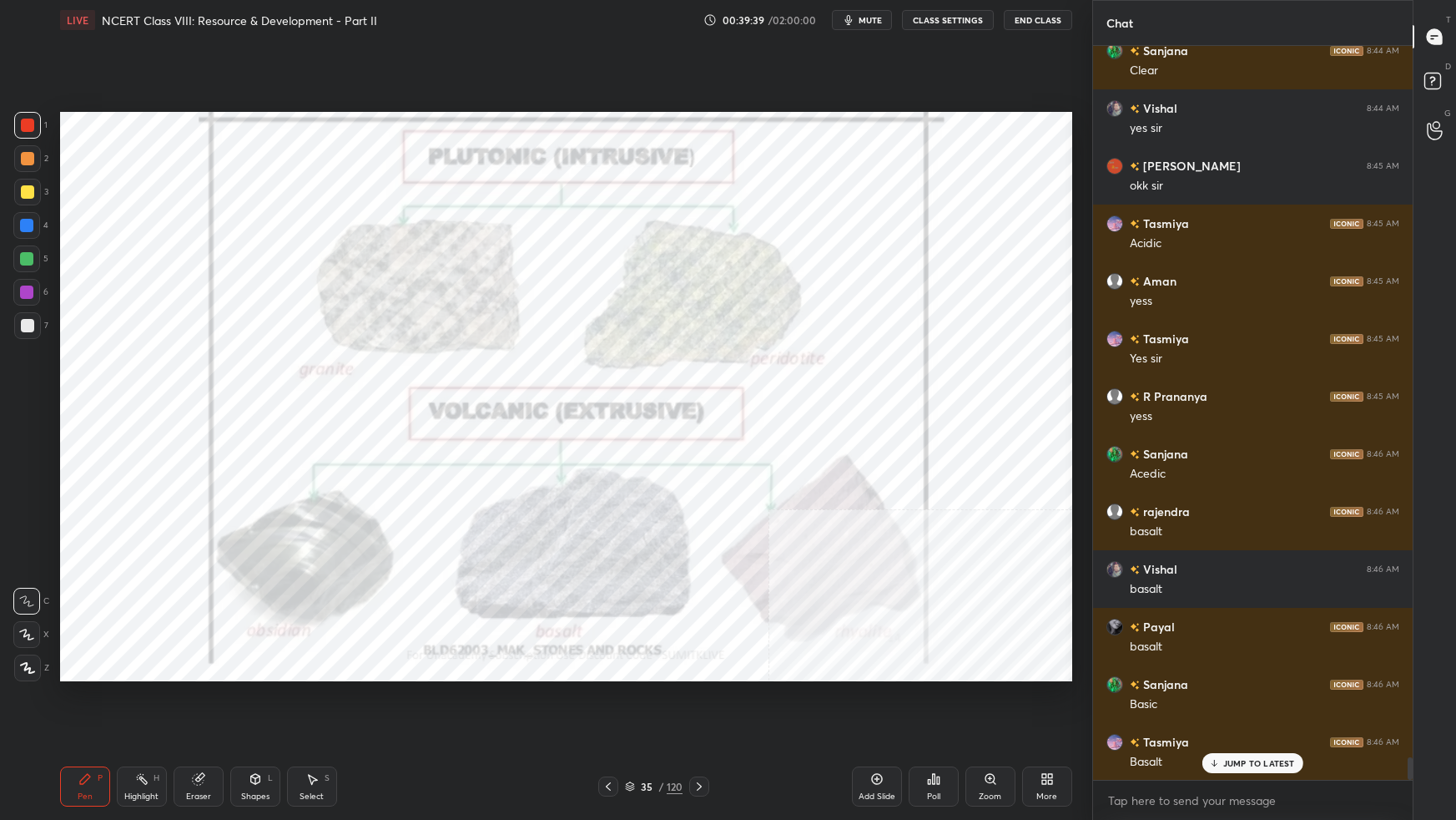
click at [624, 514] on div "35 / 120" at bounding box center [653, 786] width 111 height 20
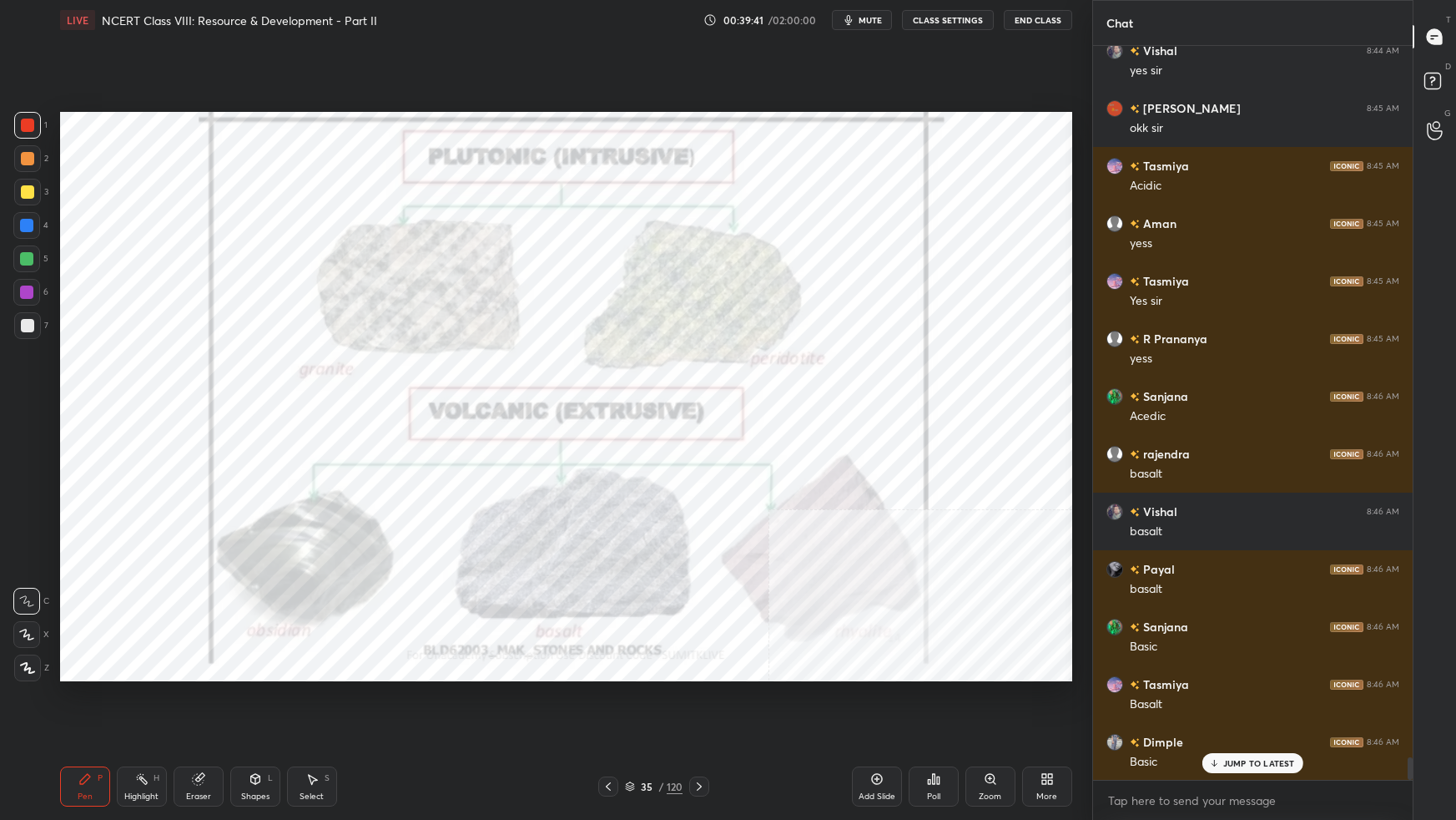
click at [627, 514] on div "35 / 120" at bounding box center [653, 786] width 111 height 20
click at [635, 514] on icon at bounding box center [629, 785] width 10 height 10
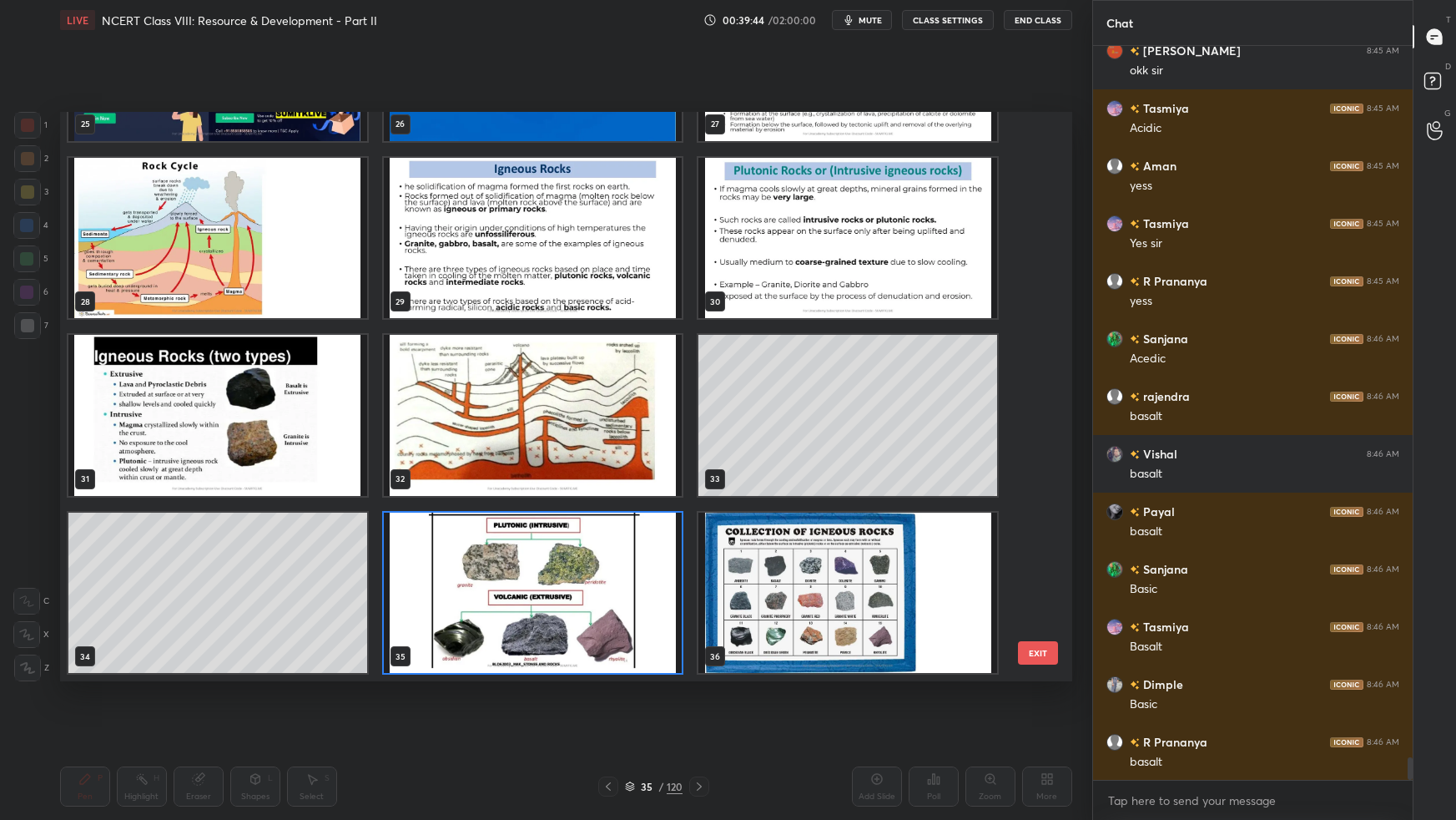
scroll to position [23346, 0]
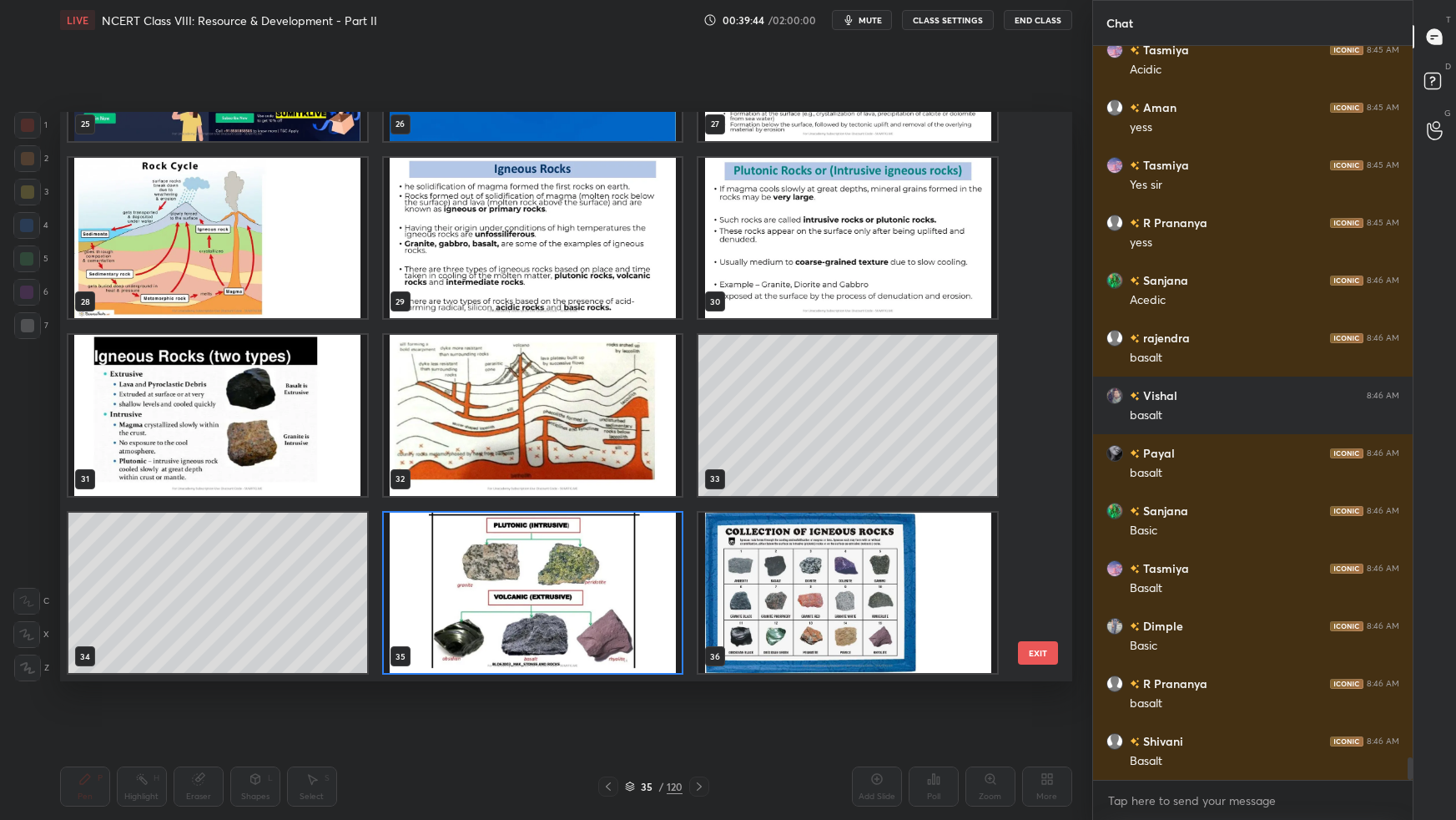
click at [328, 253] on img "grid" at bounding box center [217, 238] width 299 height 160
click at [327, 254] on img "grid" at bounding box center [217, 238] width 299 height 160
click at [328, 254] on img "grid" at bounding box center [217, 238] width 299 height 160
click at [329, 254] on img "grid" at bounding box center [217, 238] width 299 height 160
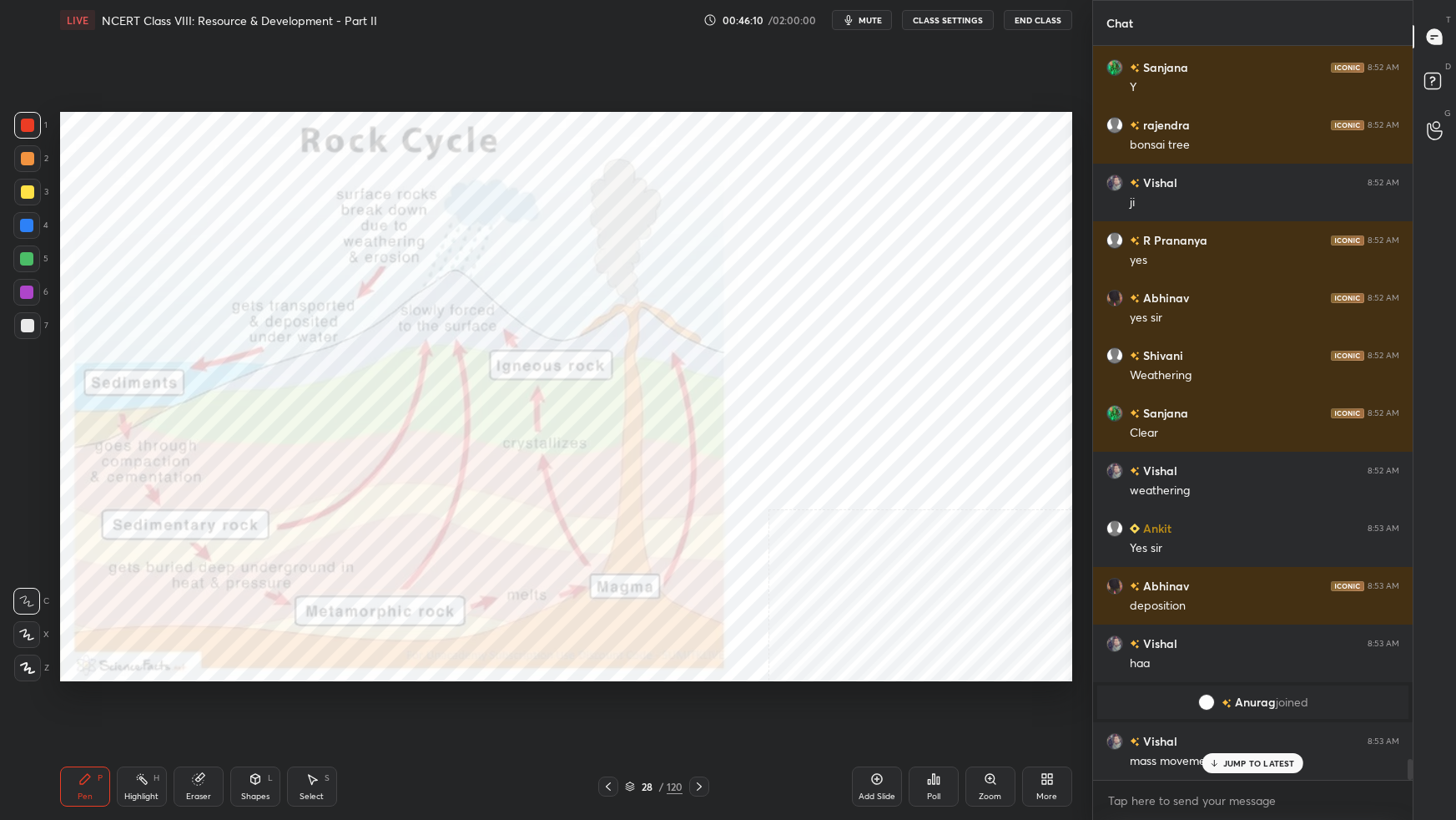
scroll to position [24809, 0]
click at [28, 514] on icon at bounding box center [27, 634] width 15 height 12
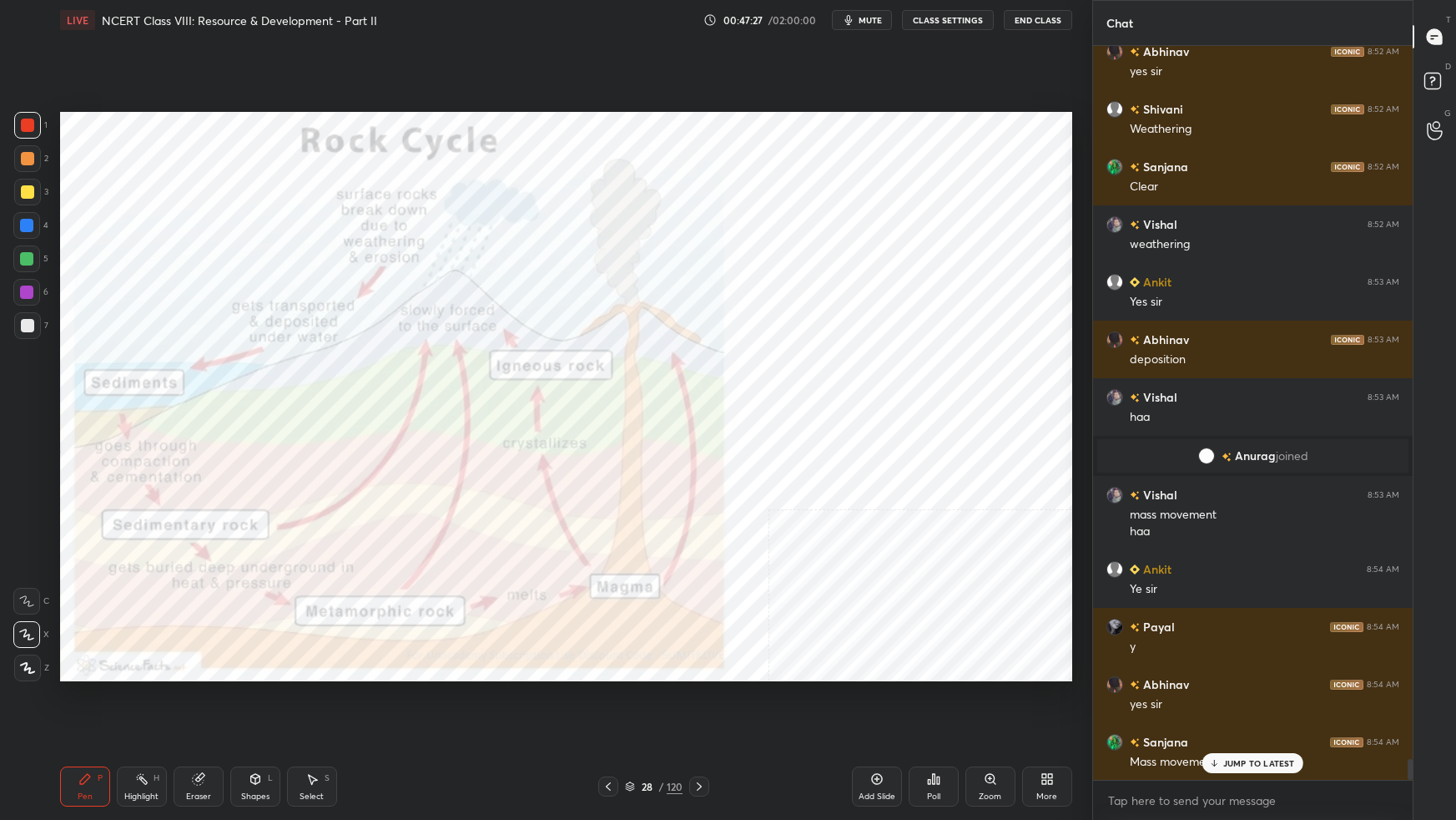
scroll to position [25115, 0]
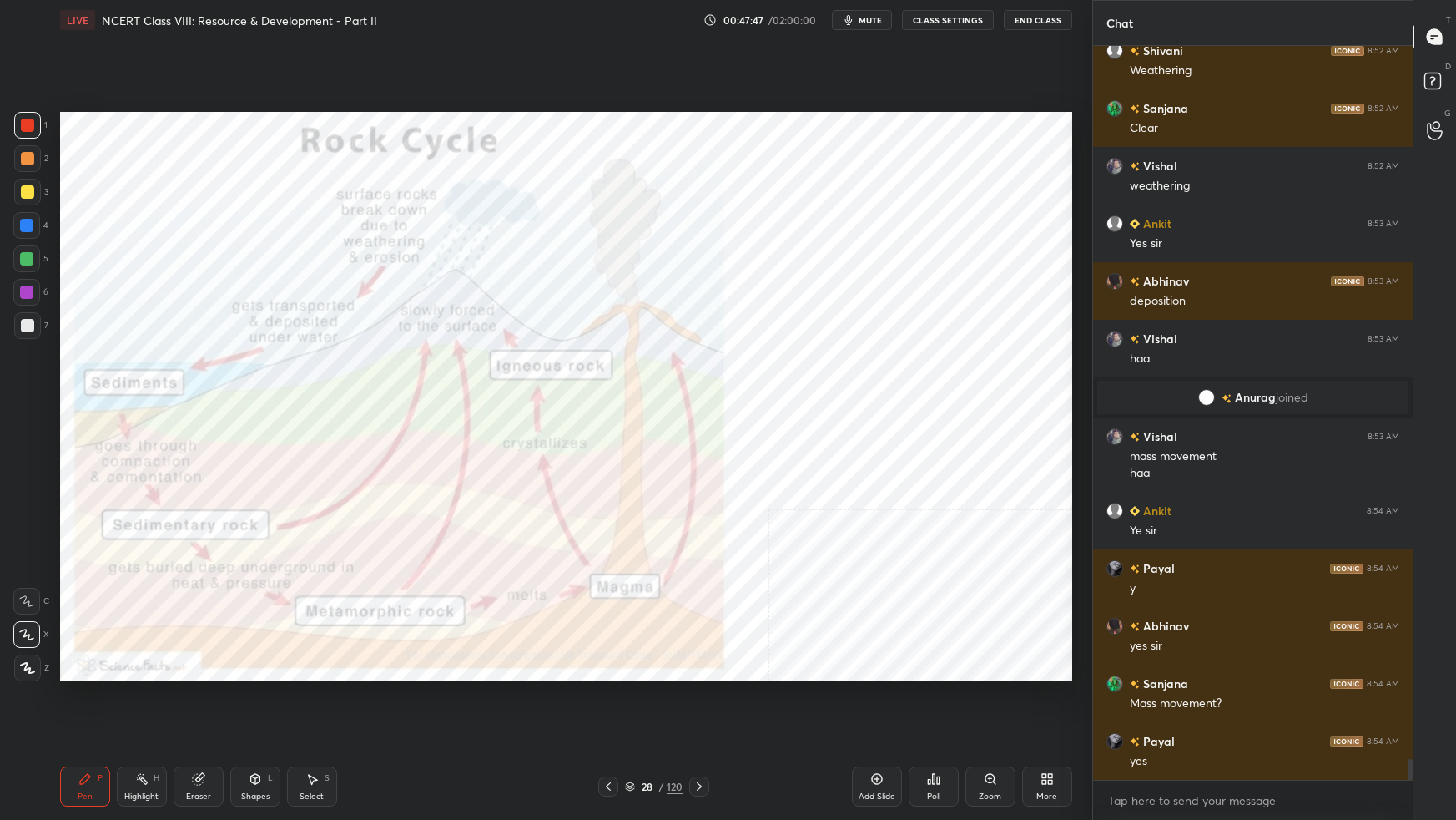
drag, startPoint x: 885, startPoint y: 776, endPoint x: 867, endPoint y: 758, distance: 25.5
click at [884, 514] on div "Add Slide" at bounding box center [876, 785] width 50 height 40
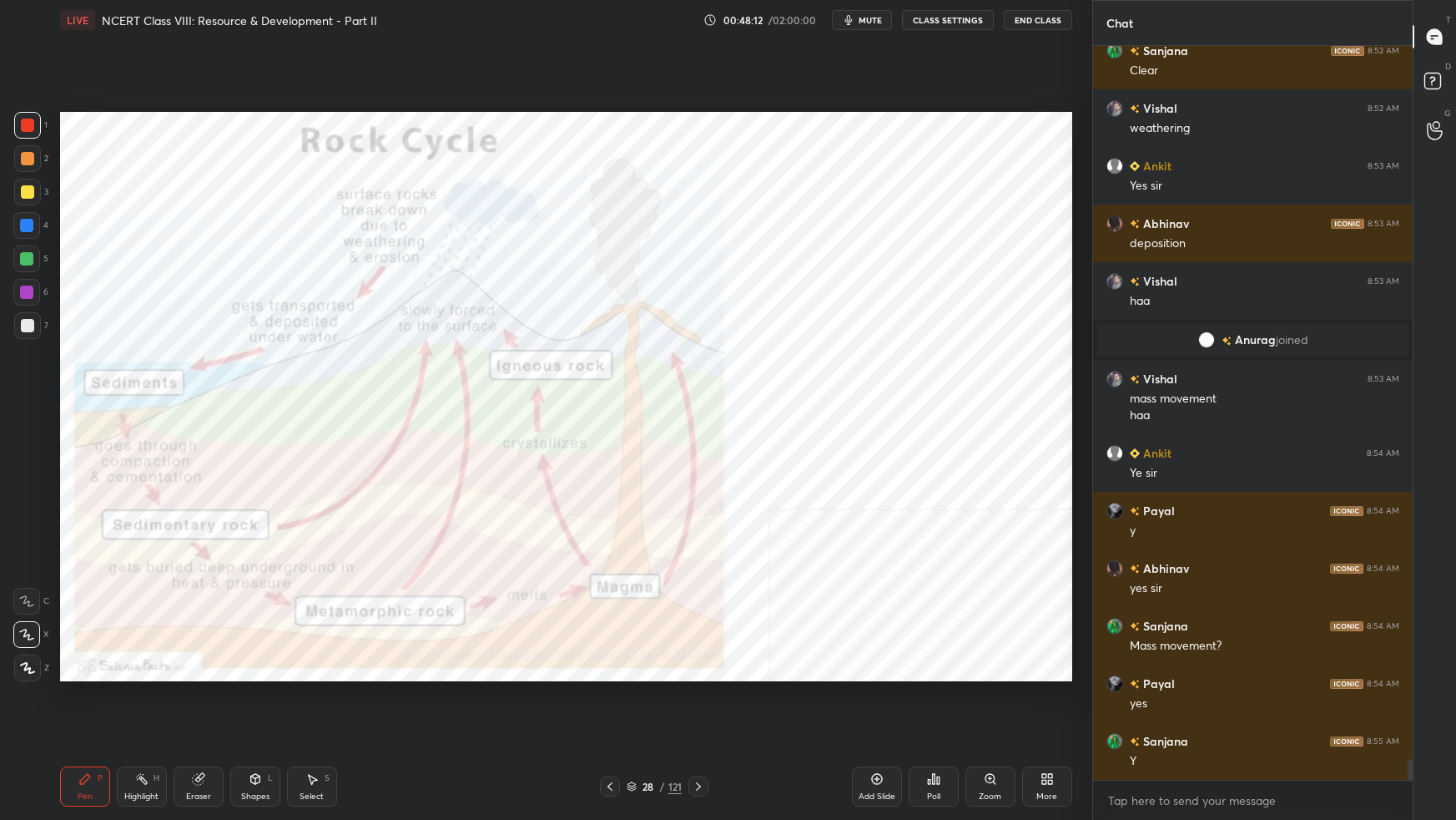
scroll to position [25245, 0]
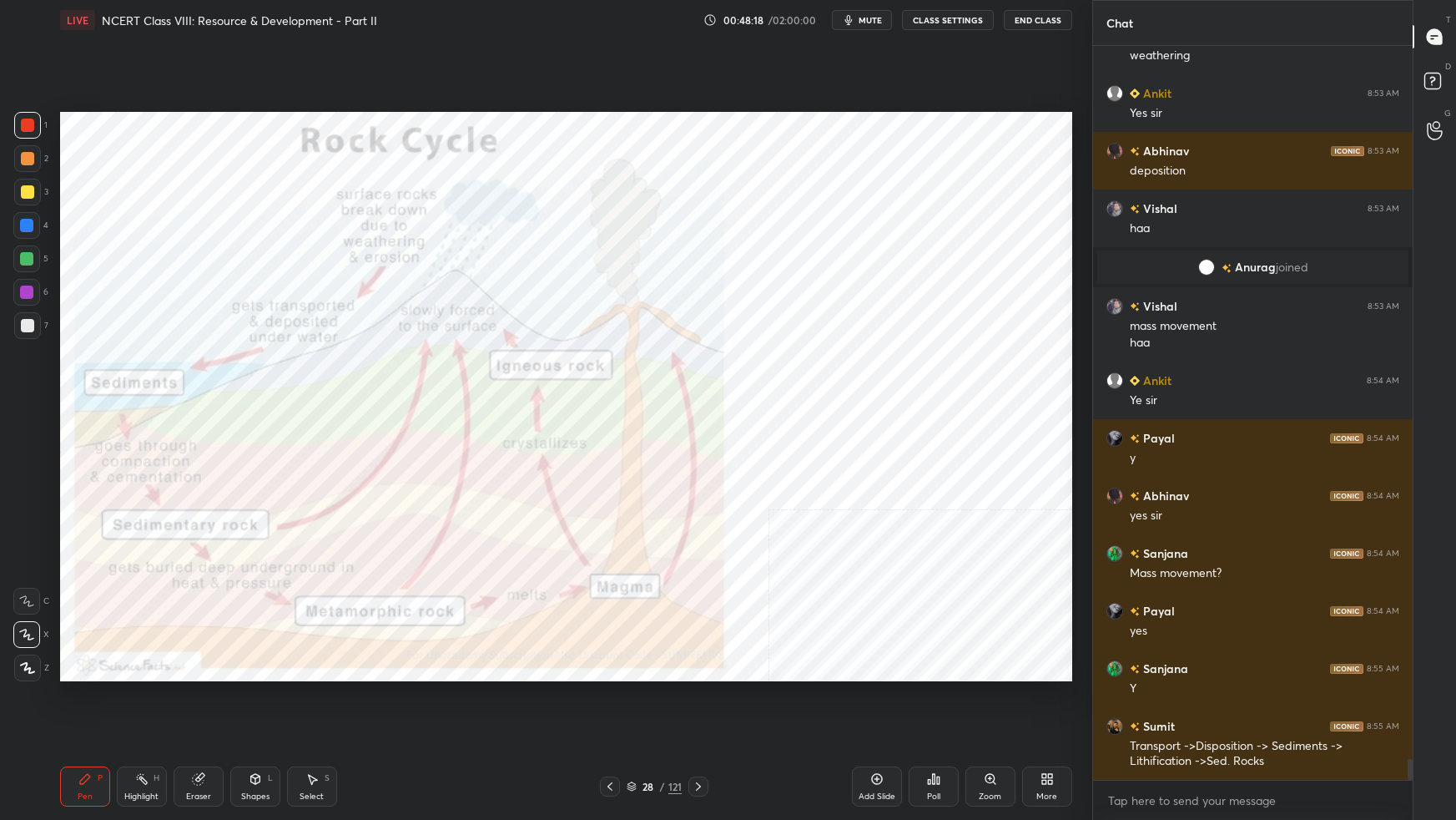
click at [1059, 514] on div "More" at bounding box center [1047, 785] width 50 height 40
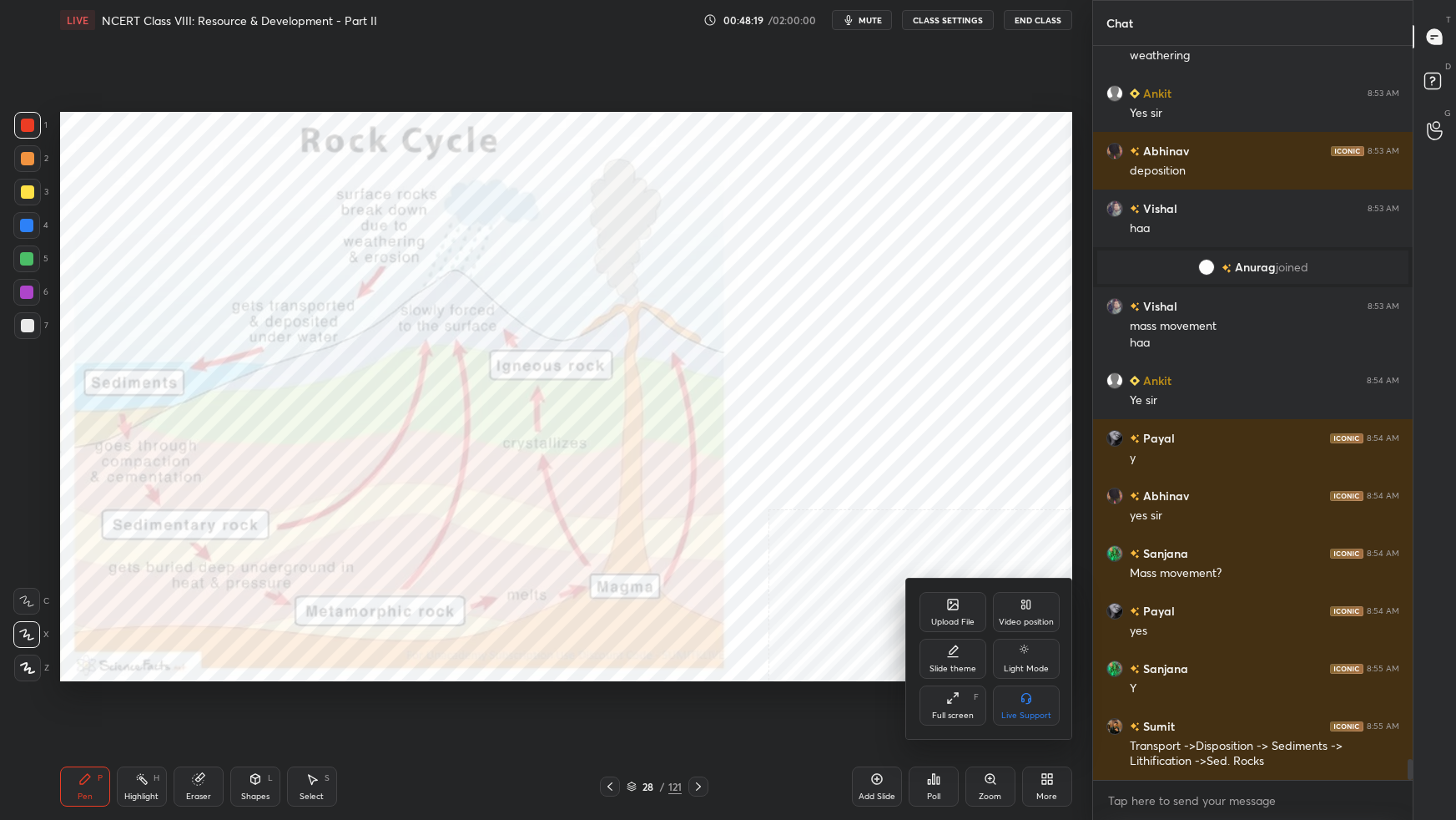
click at [1029, 514] on div "Video position" at bounding box center [1026, 621] width 55 height 8
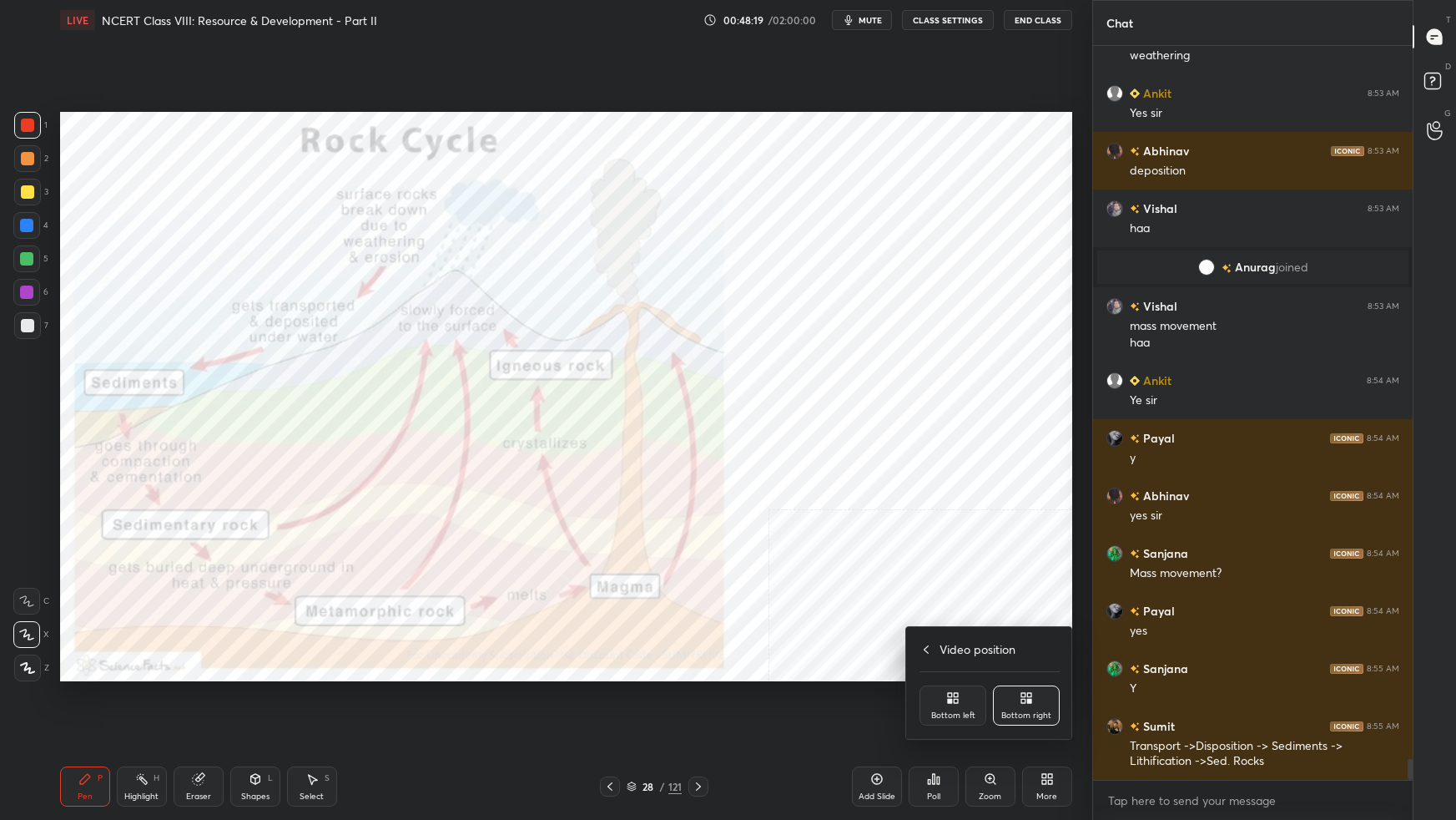
click at [954, 514] on icon at bounding box center [955, 700] width 4 height 4
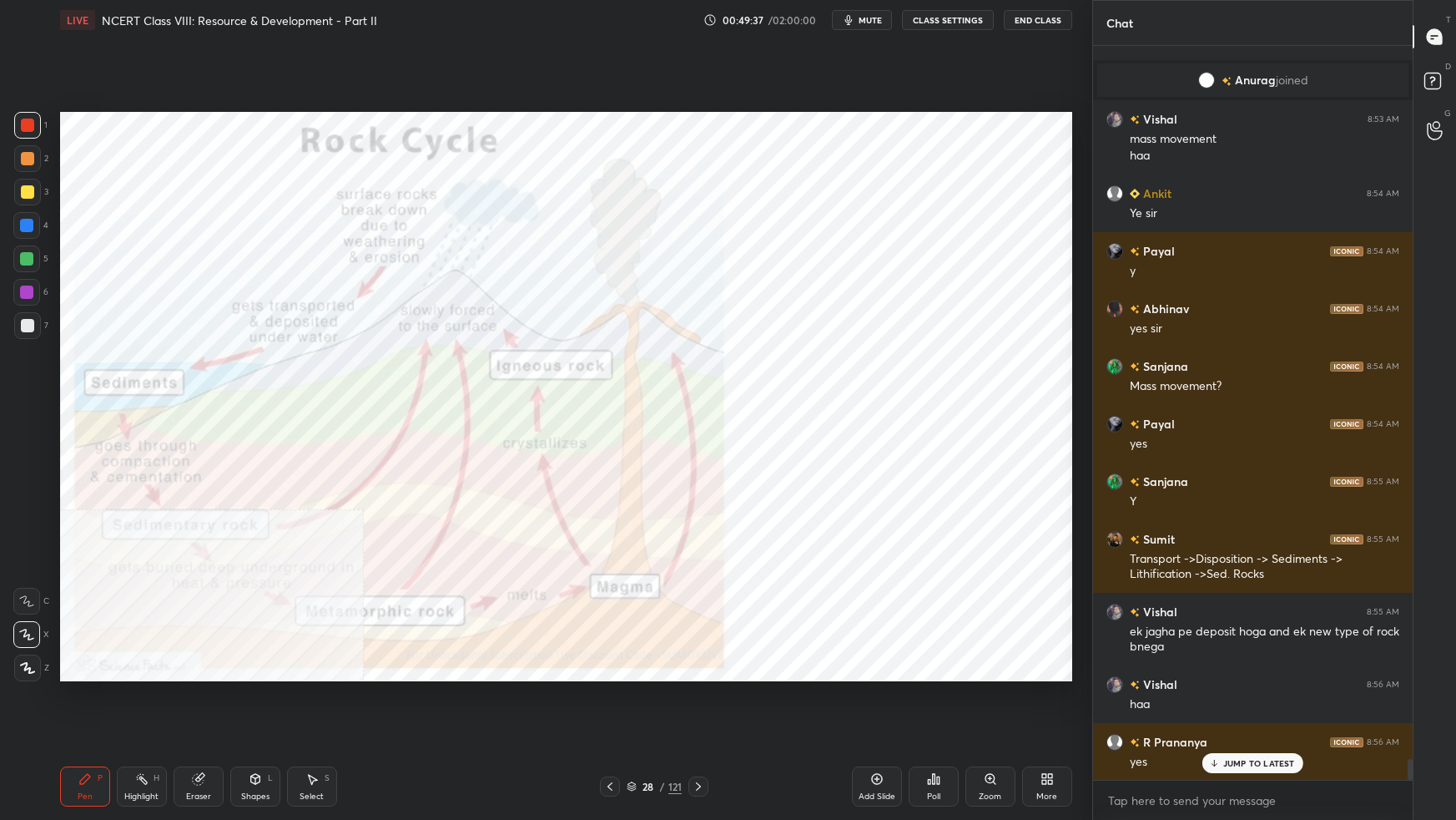
scroll to position [25491, 0]
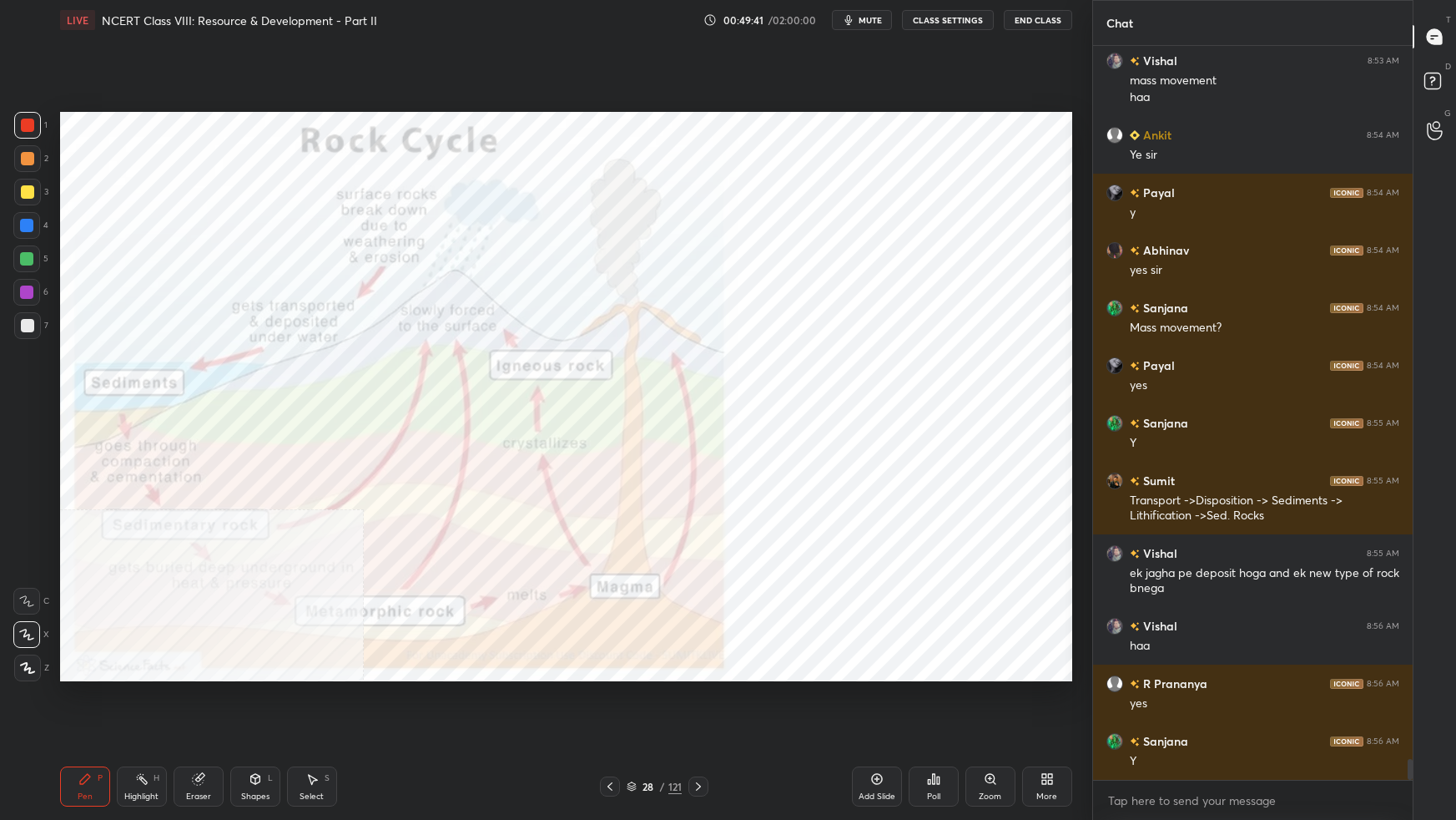
click at [628, 514] on icon at bounding box center [631, 785] width 10 height 10
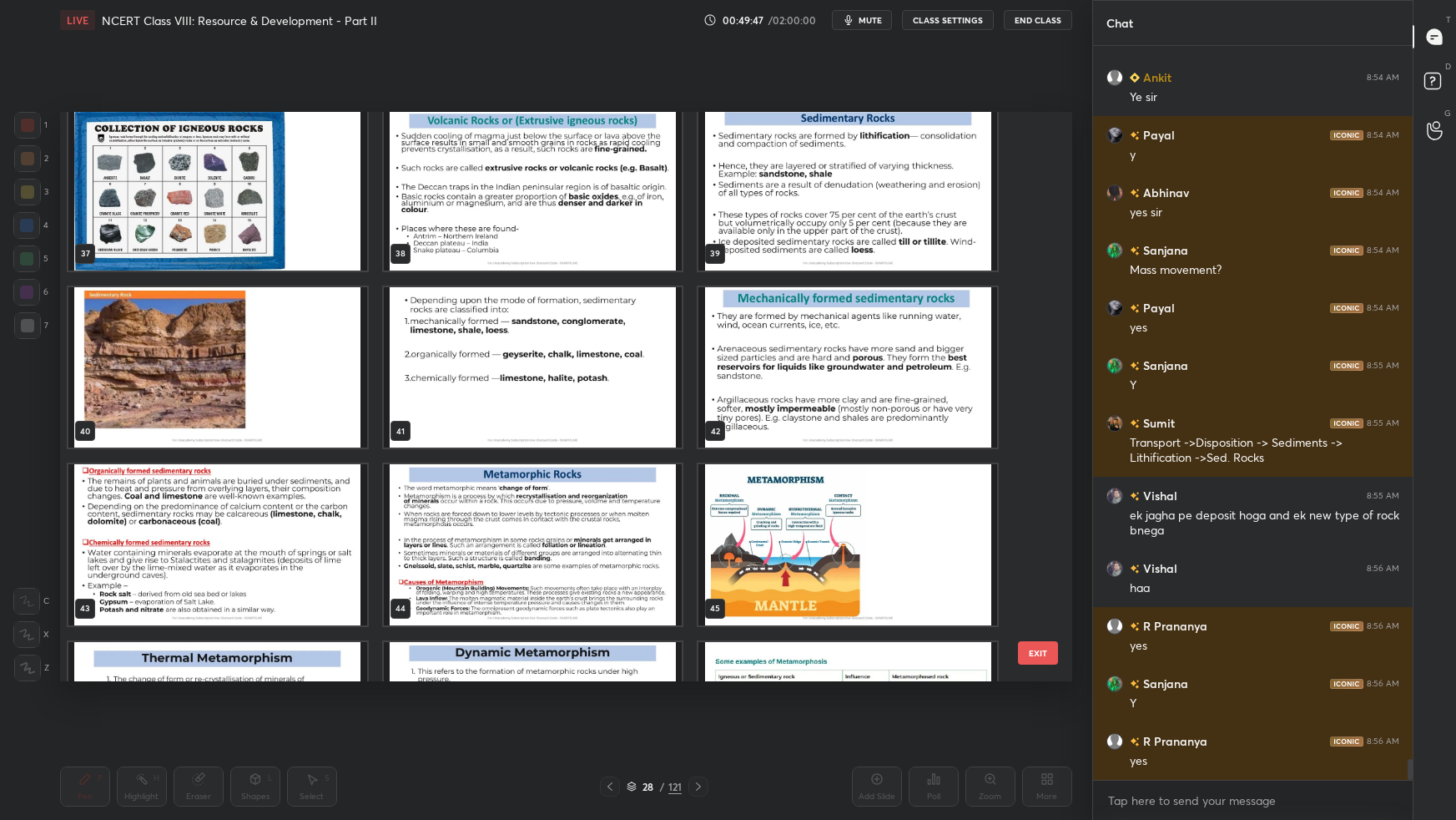
scroll to position [2117, 0]
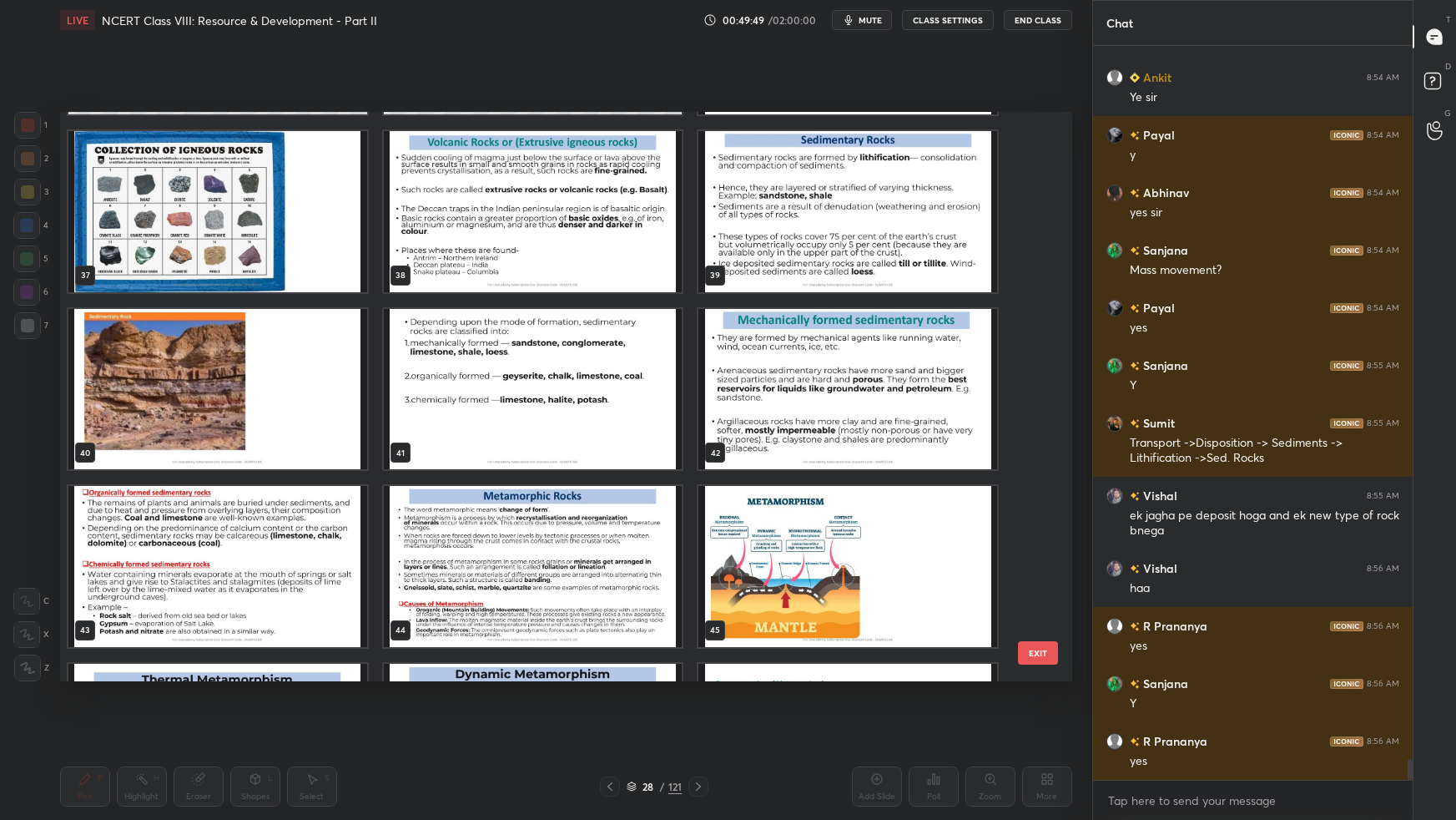
click at [314, 373] on img "grid" at bounding box center [217, 388] width 299 height 160
click at [315, 373] on img "grid" at bounding box center [217, 388] width 299 height 160
click at [315, 375] on img "grid" at bounding box center [217, 388] width 299 height 160
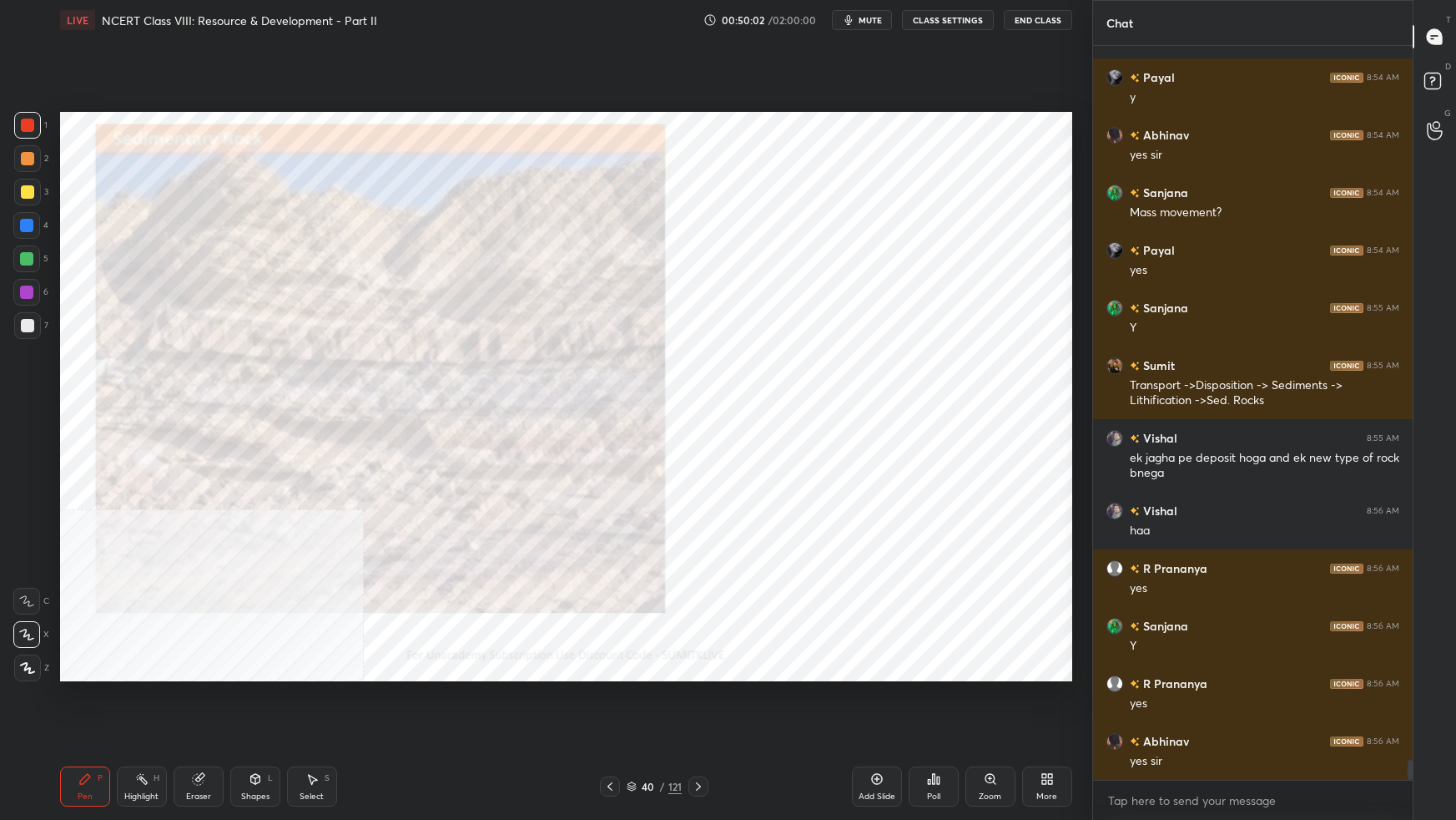
scroll to position [25663, 0]
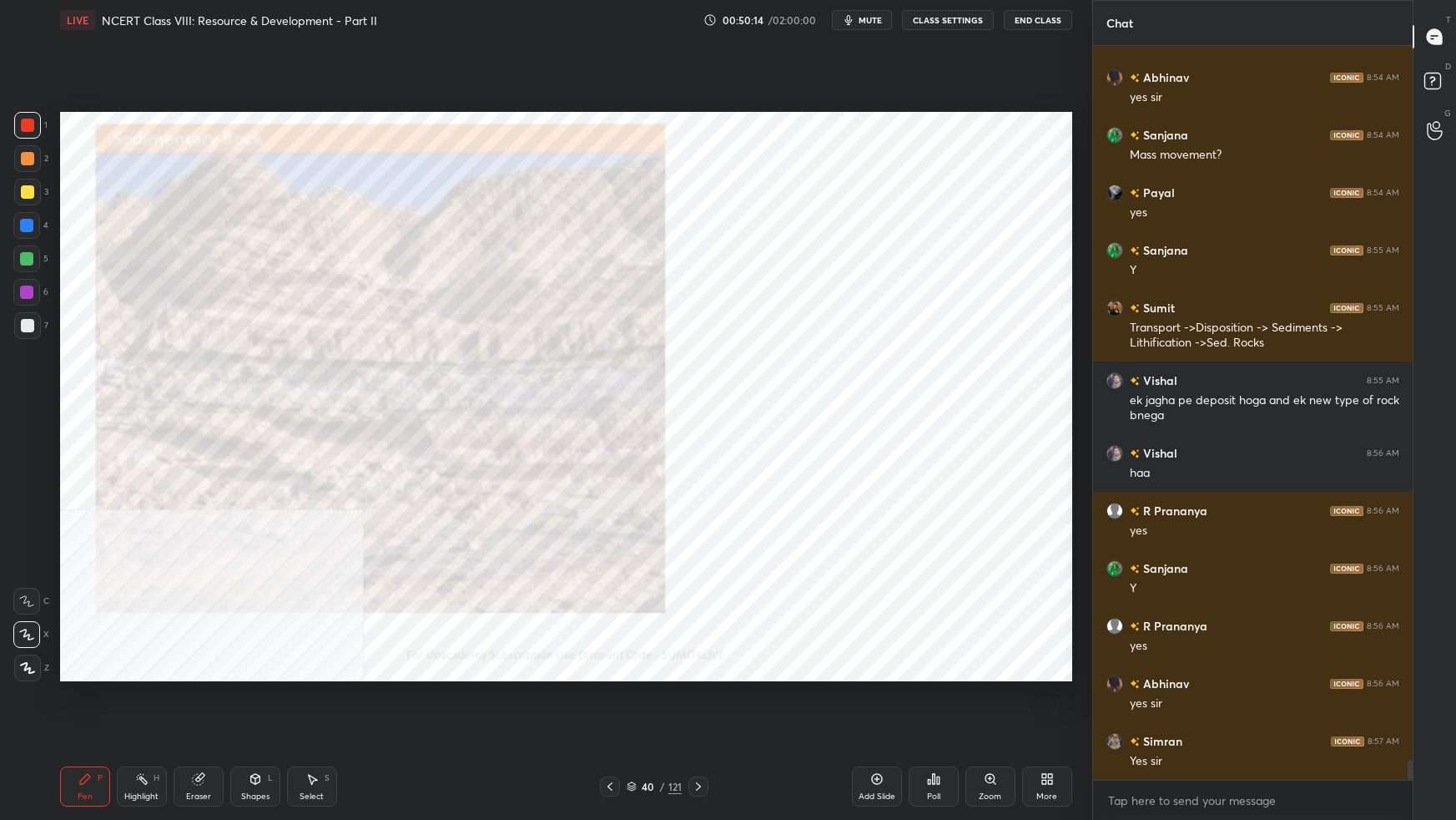
click at [635, 514] on icon at bounding box center [631, 785] width 10 height 10
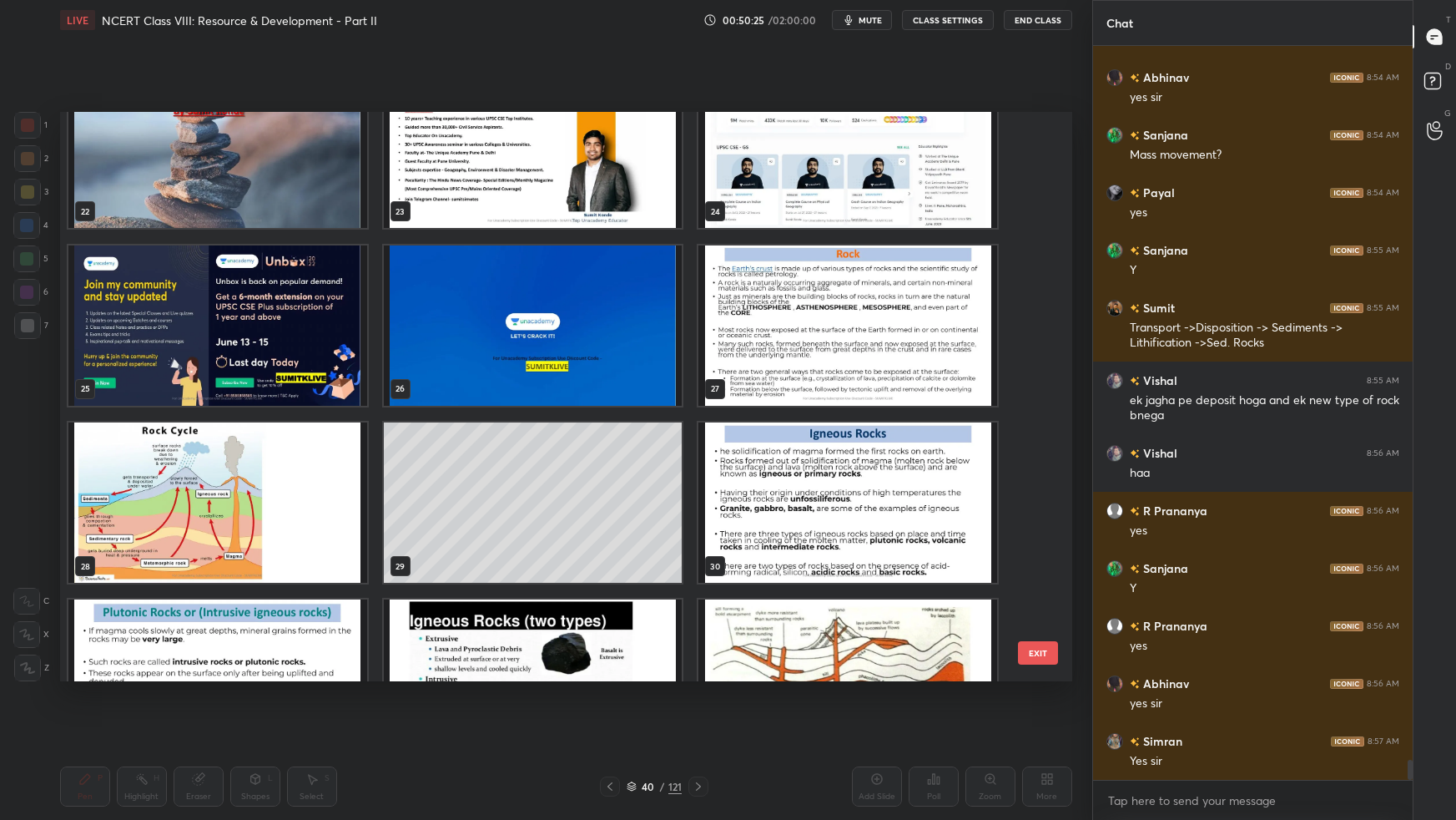
scroll to position [1360, 0]
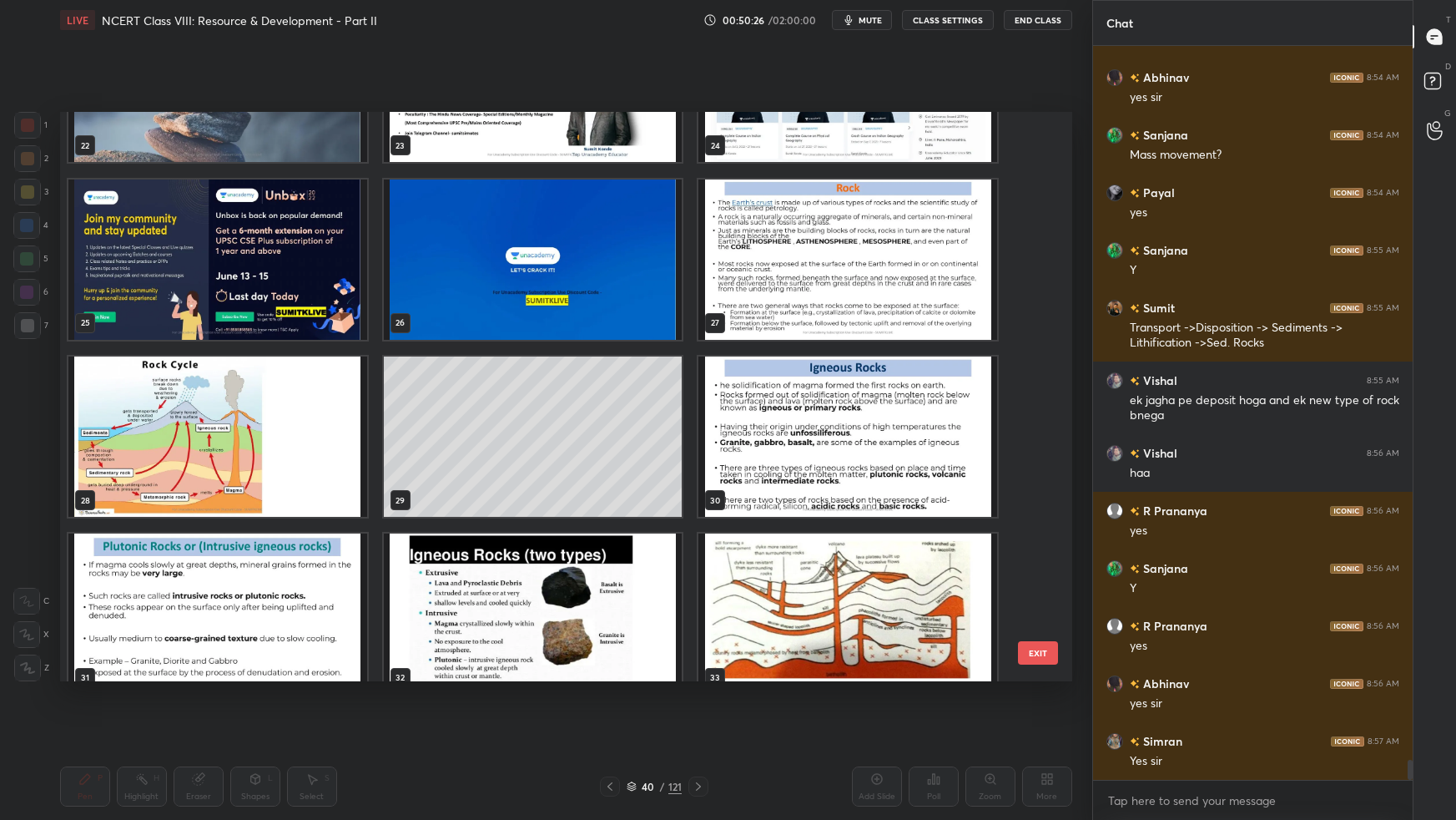
click at [336, 445] on img "grid" at bounding box center [217, 436] width 299 height 160
click at [339, 448] on img "grid" at bounding box center [217, 436] width 299 height 160
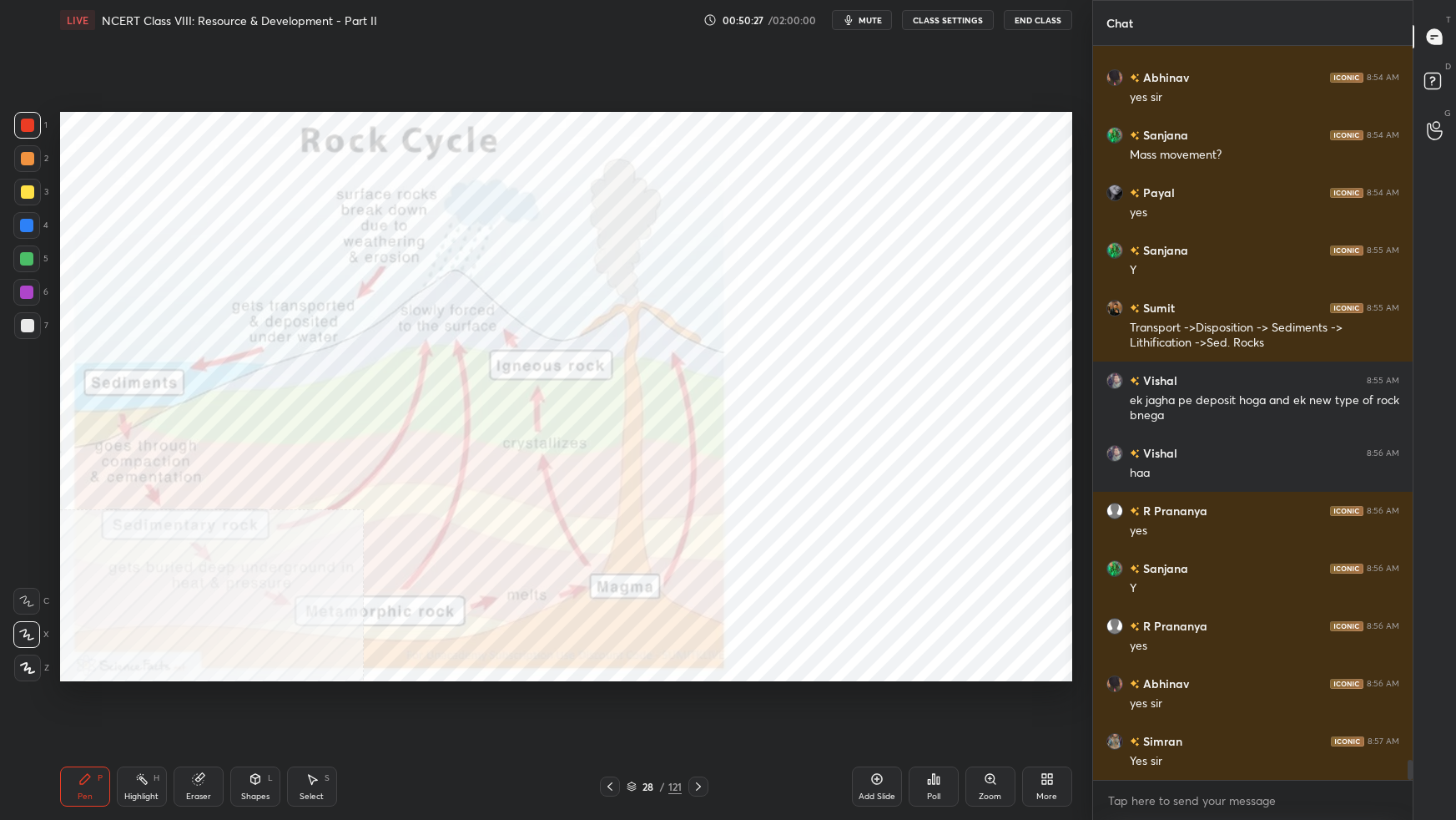
scroll to position [25721, 0]
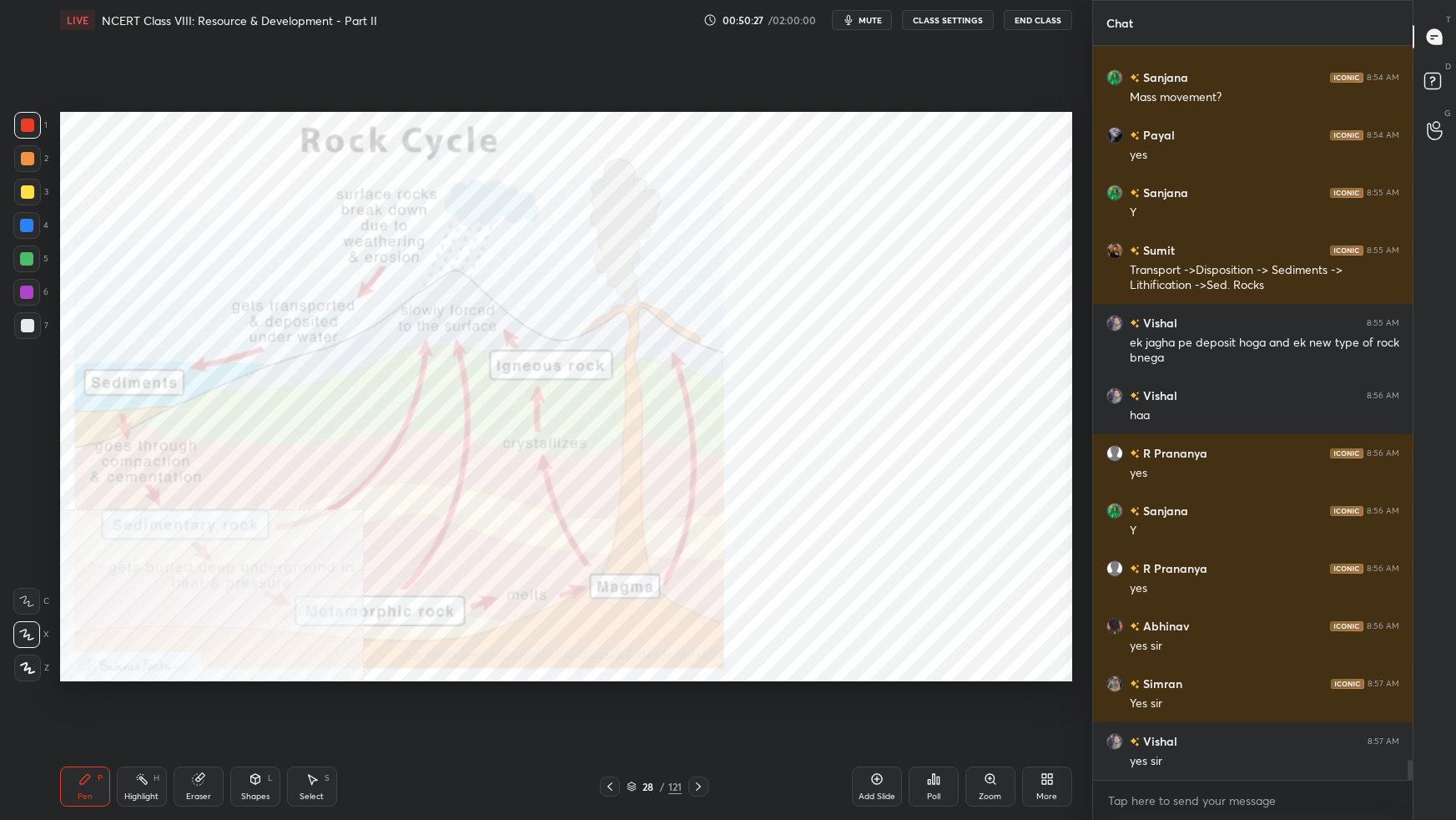
click at [339, 448] on img "grid" at bounding box center [217, 436] width 299 height 160
click at [340, 449] on img "grid" at bounding box center [217, 436] width 299 height 160
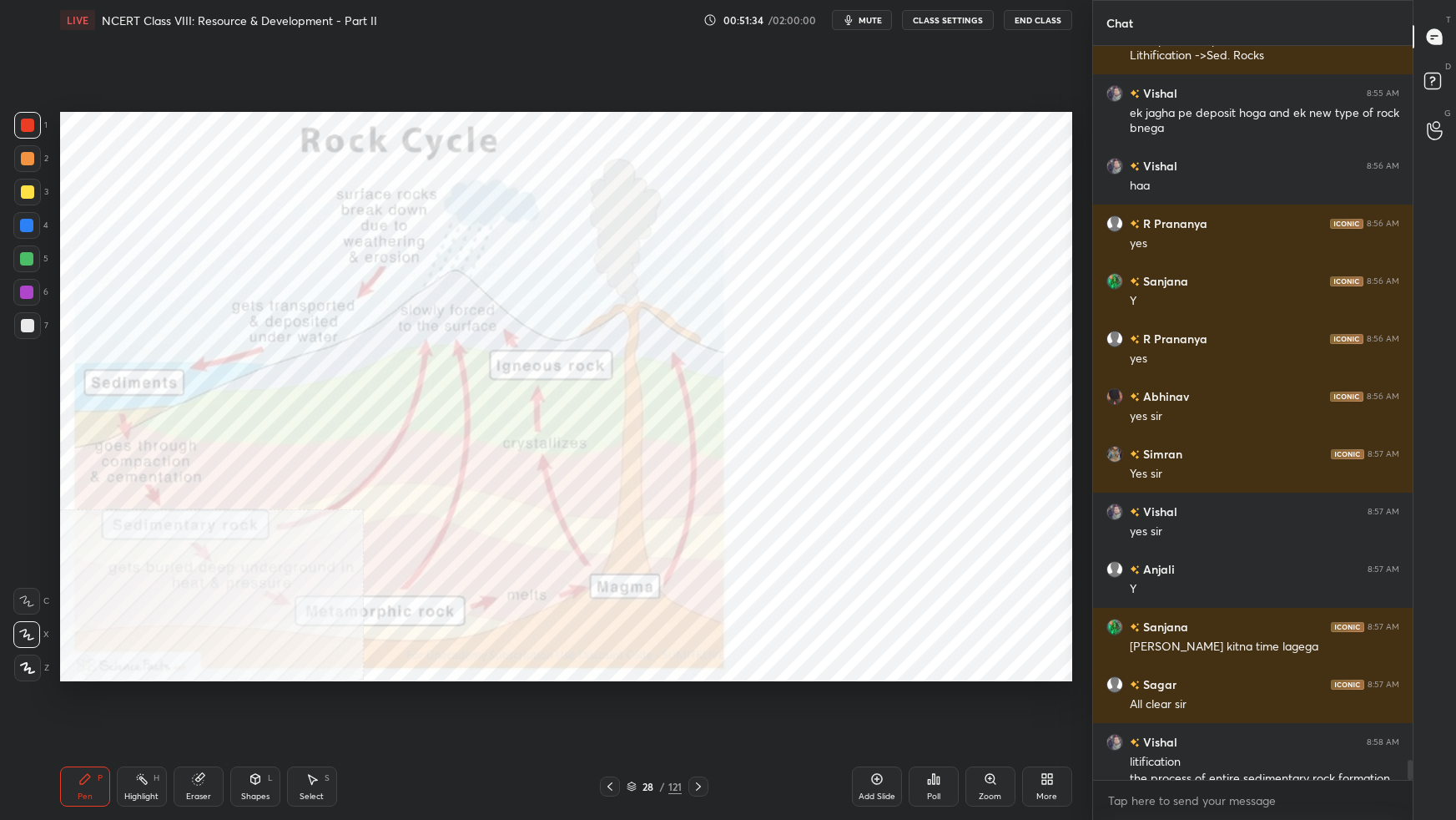
scroll to position [25983, 0]
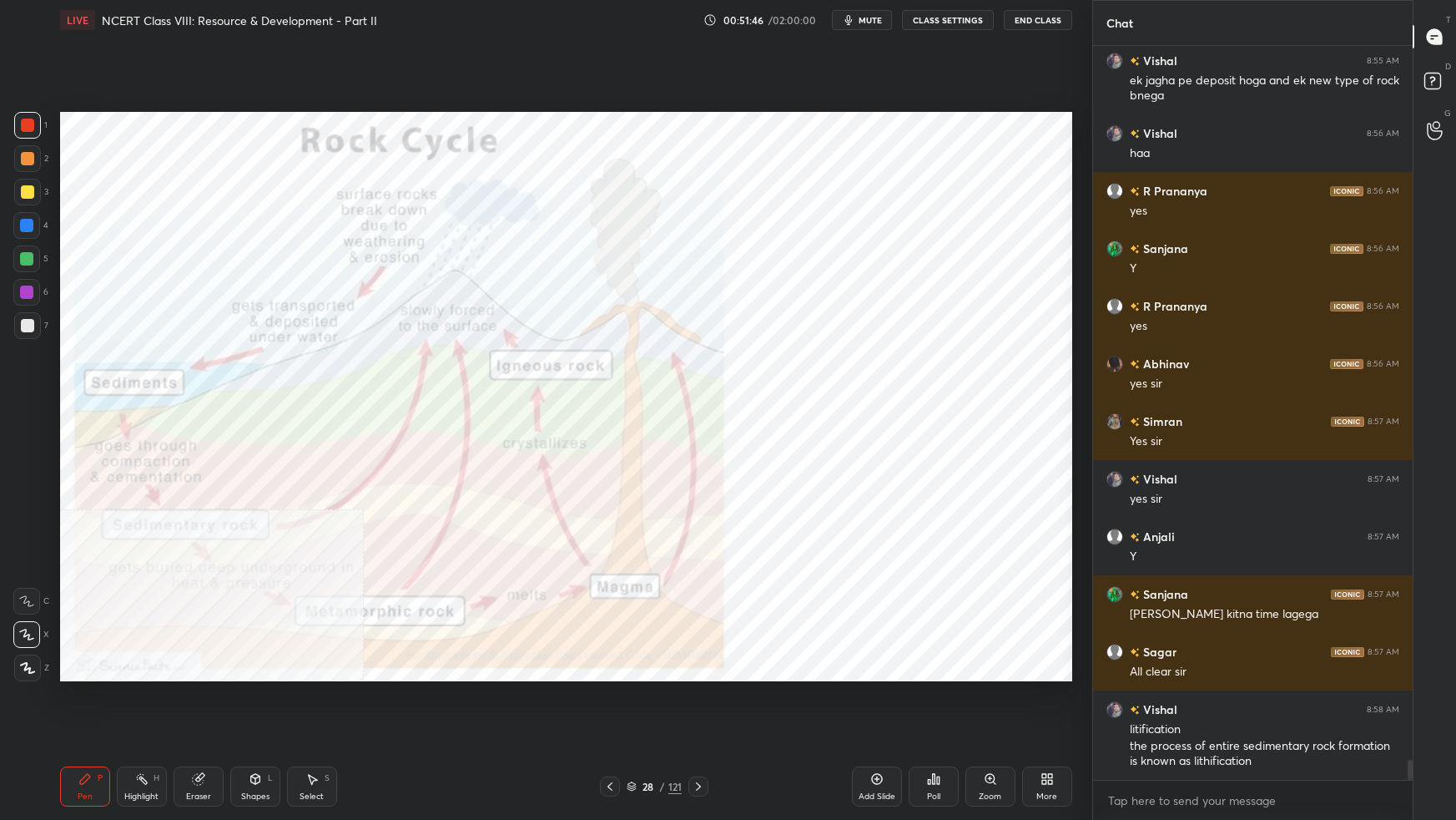
drag, startPoint x: 634, startPoint y: 785, endPoint x: 635, endPoint y: 772, distance: 13.0
click at [634, 514] on icon at bounding box center [631, 785] width 10 height 10
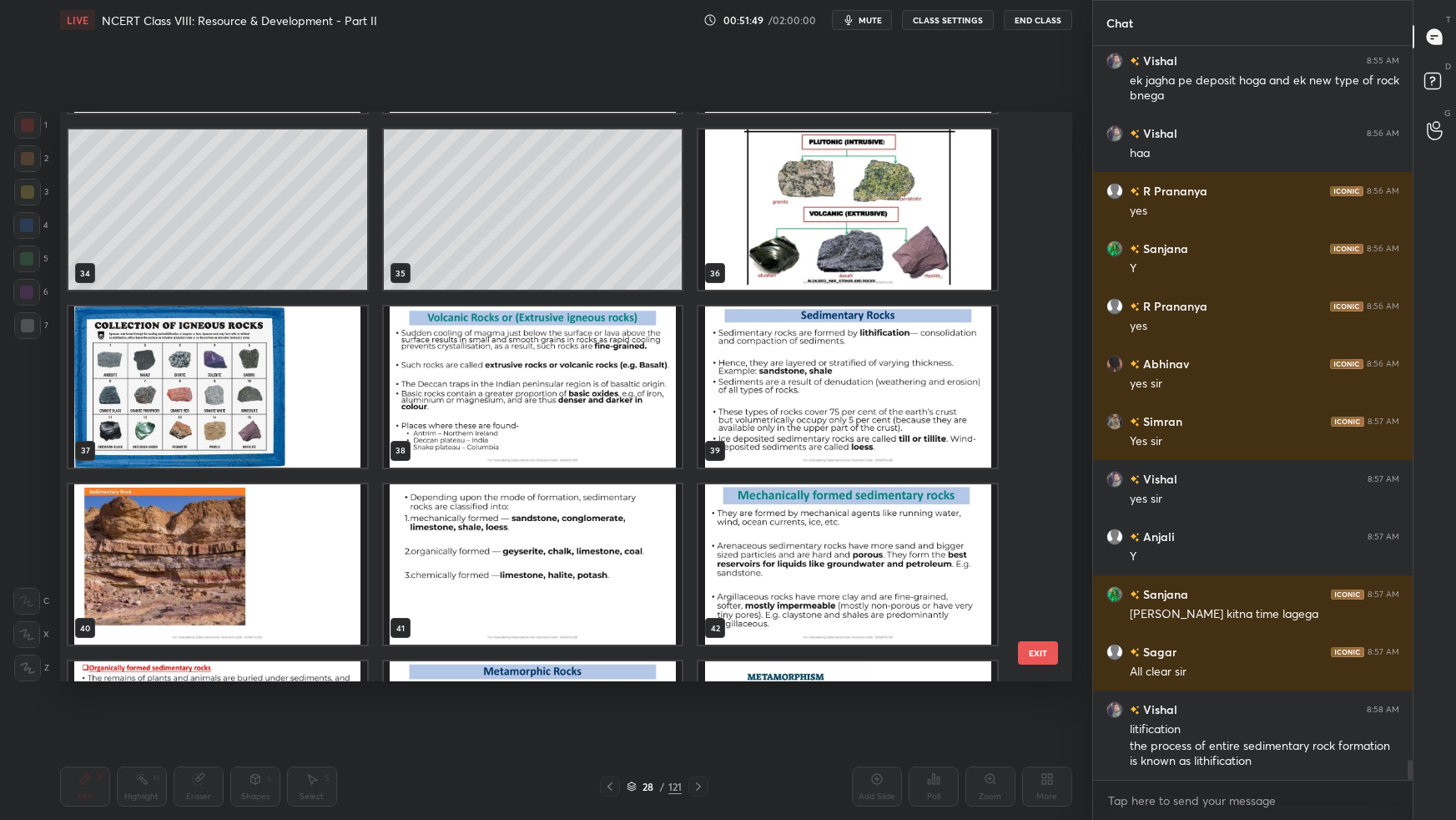
scroll to position [1974, 0]
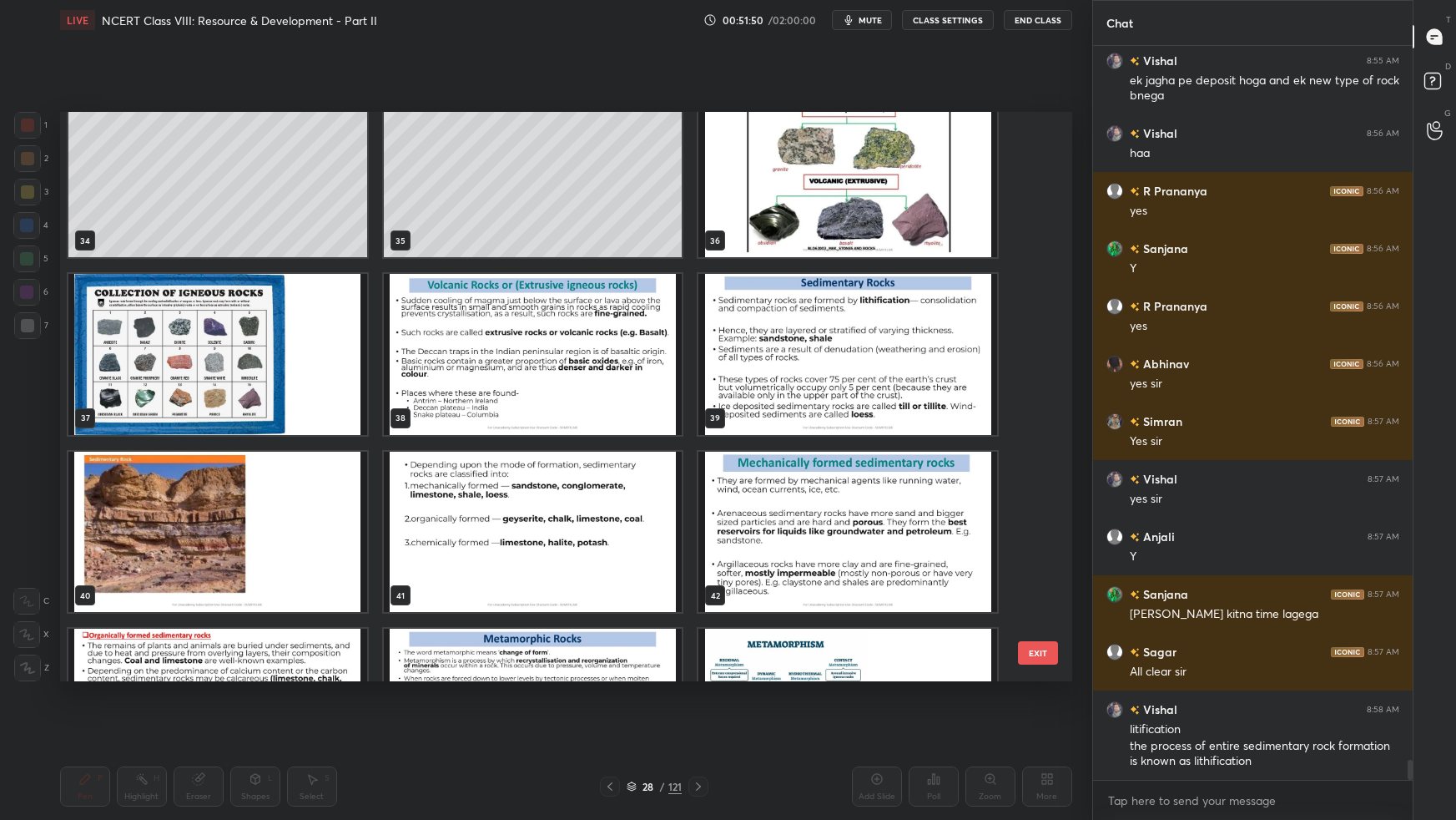
click at [844, 415] on img "grid" at bounding box center [847, 354] width 299 height 160
click at [843, 417] on img "grid" at bounding box center [847, 354] width 299 height 160
click at [845, 417] on img "grid" at bounding box center [847, 354] width 299 height 160
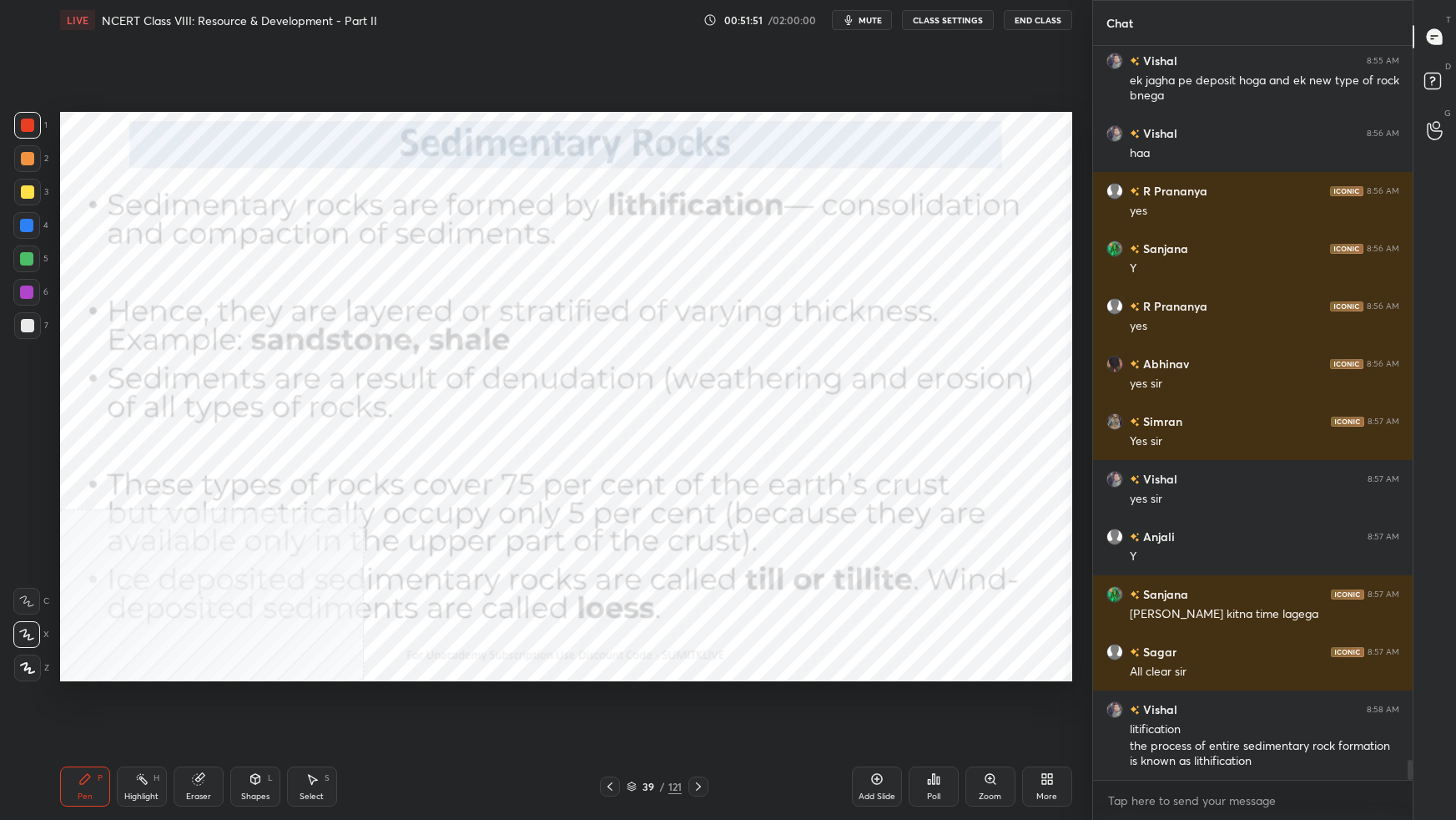
click at [844, 418] on img "grid" at bounding box center [847, 354] width 299 height 160
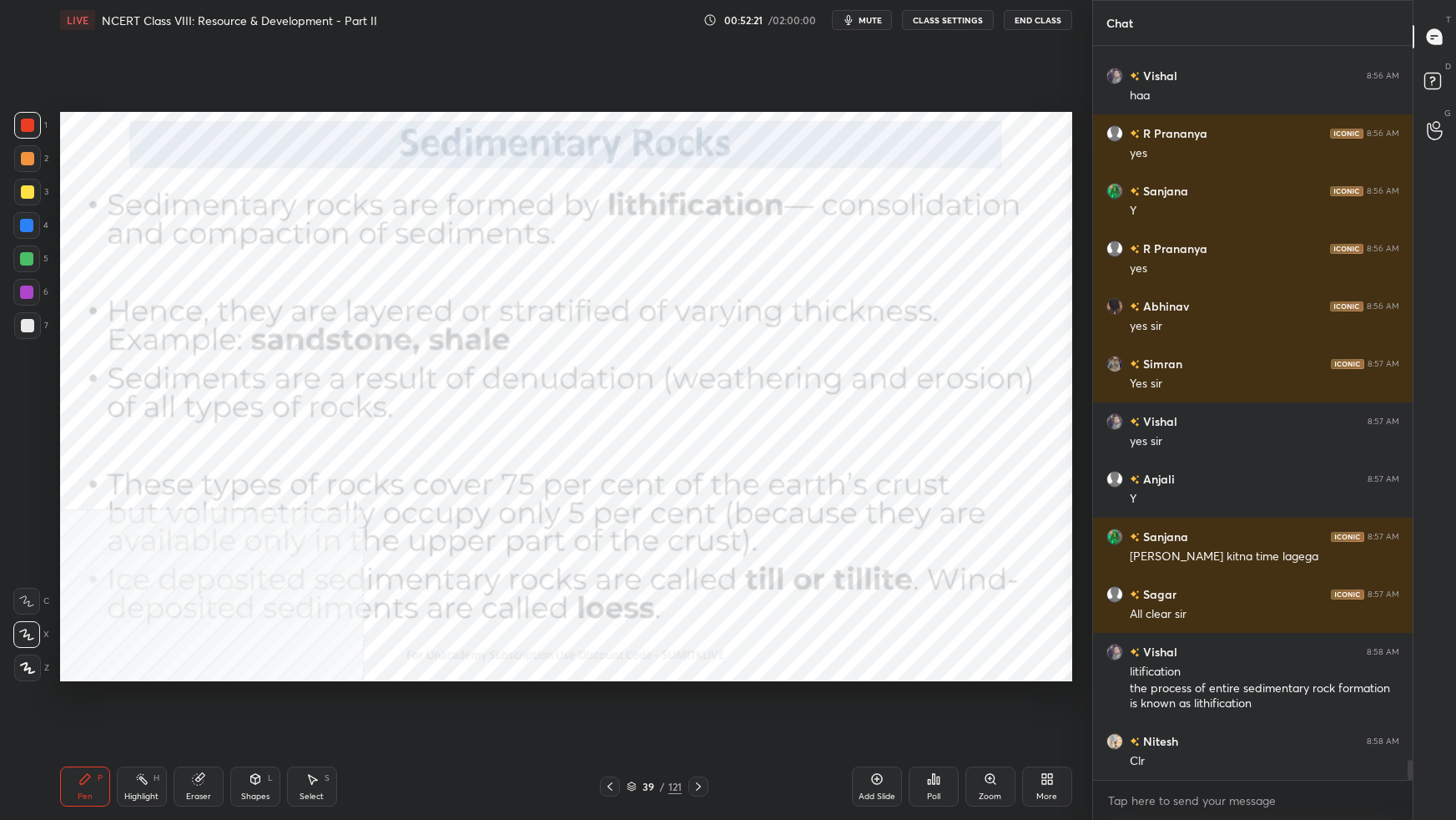
scroll to position [26098, 0]
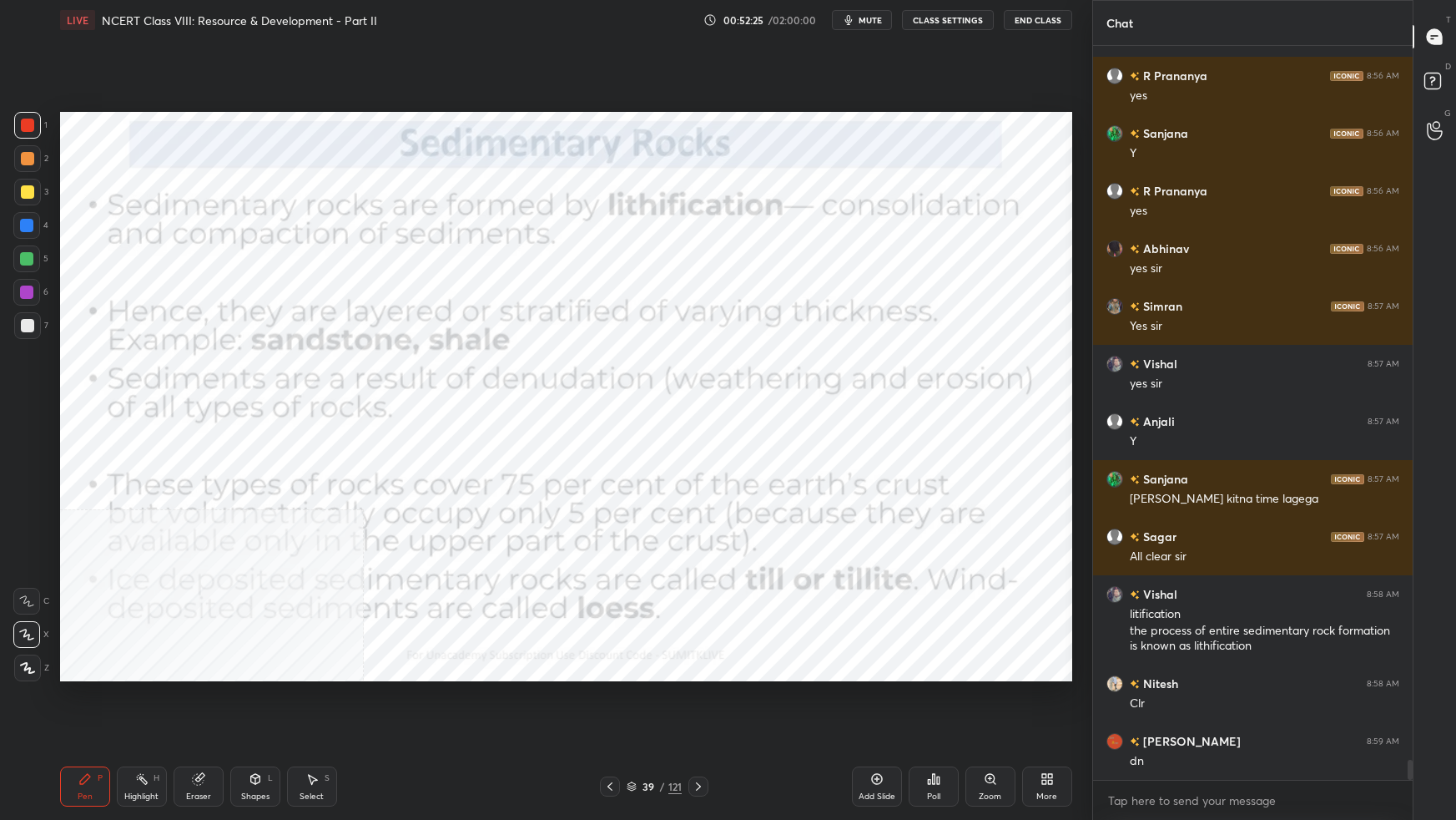
click at [636, 514] on div "39 / 121" at bounding box center [654, 785] width 55 height 15
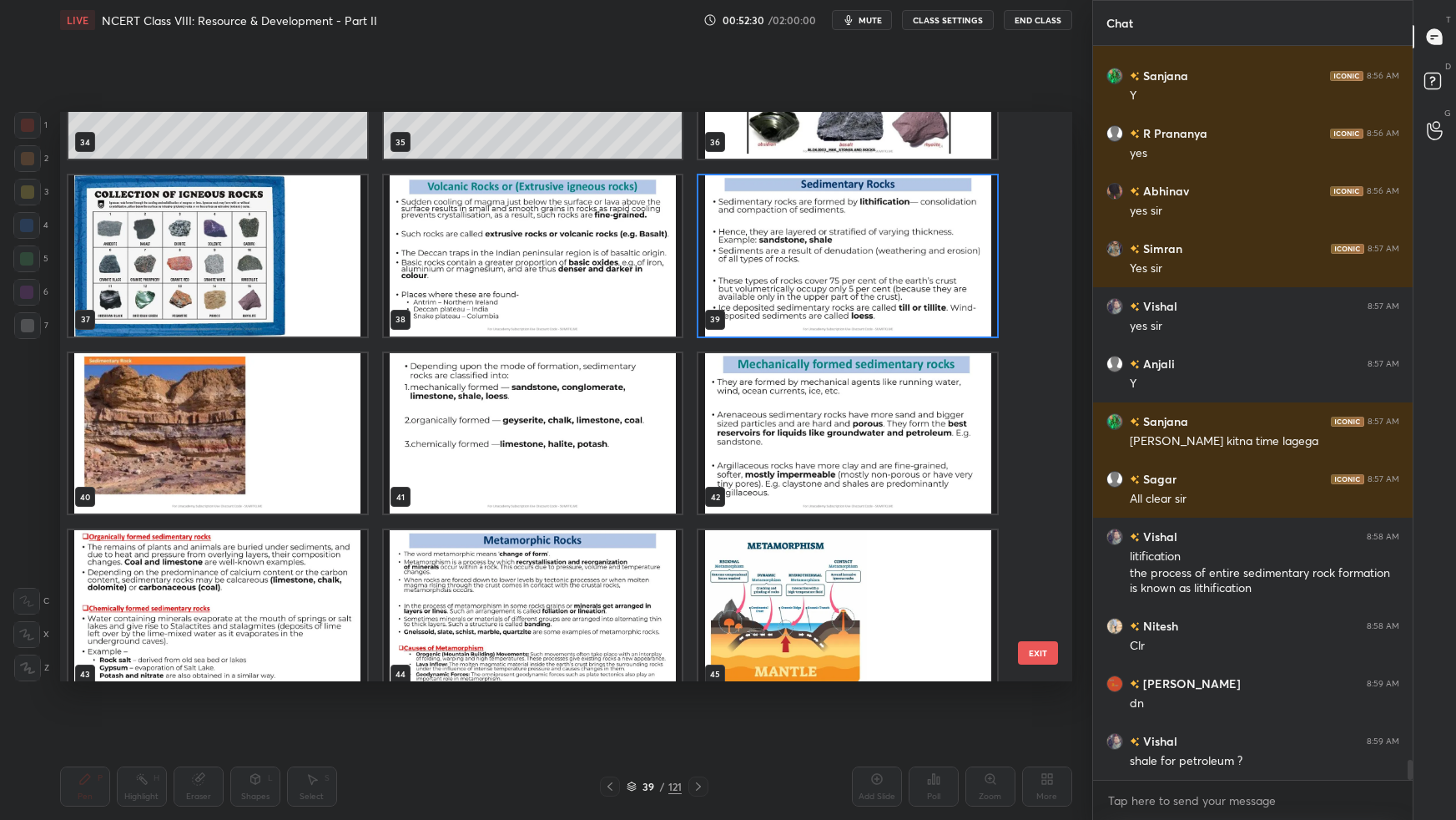
scroll to position [2083, 0]
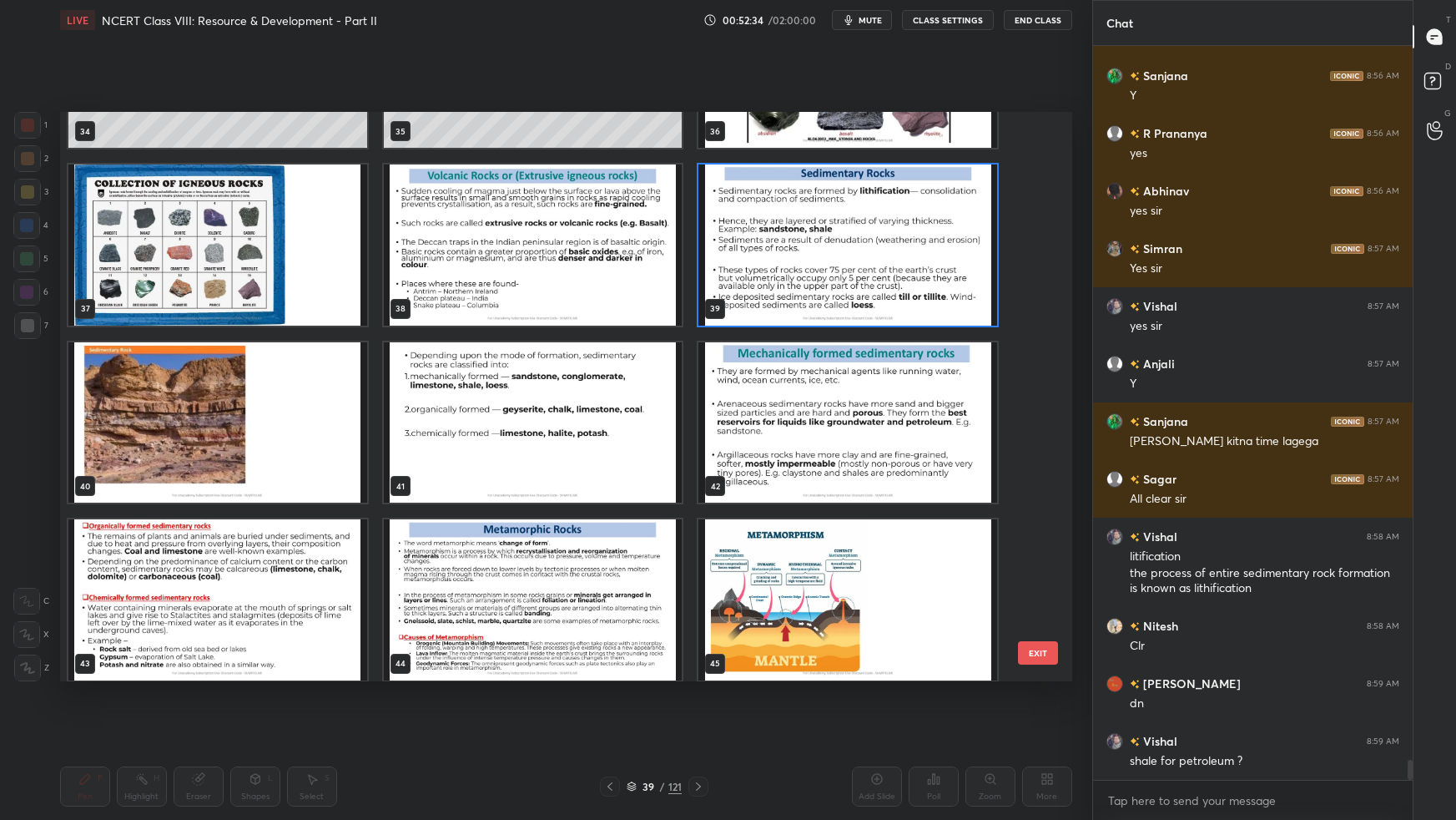
click at [578, 493] on img "grid" at bounding box center [532, 422] width 299 height 160
click at [576, 497] on img "grid" at bounding box center [532, 422] width 299 height 160
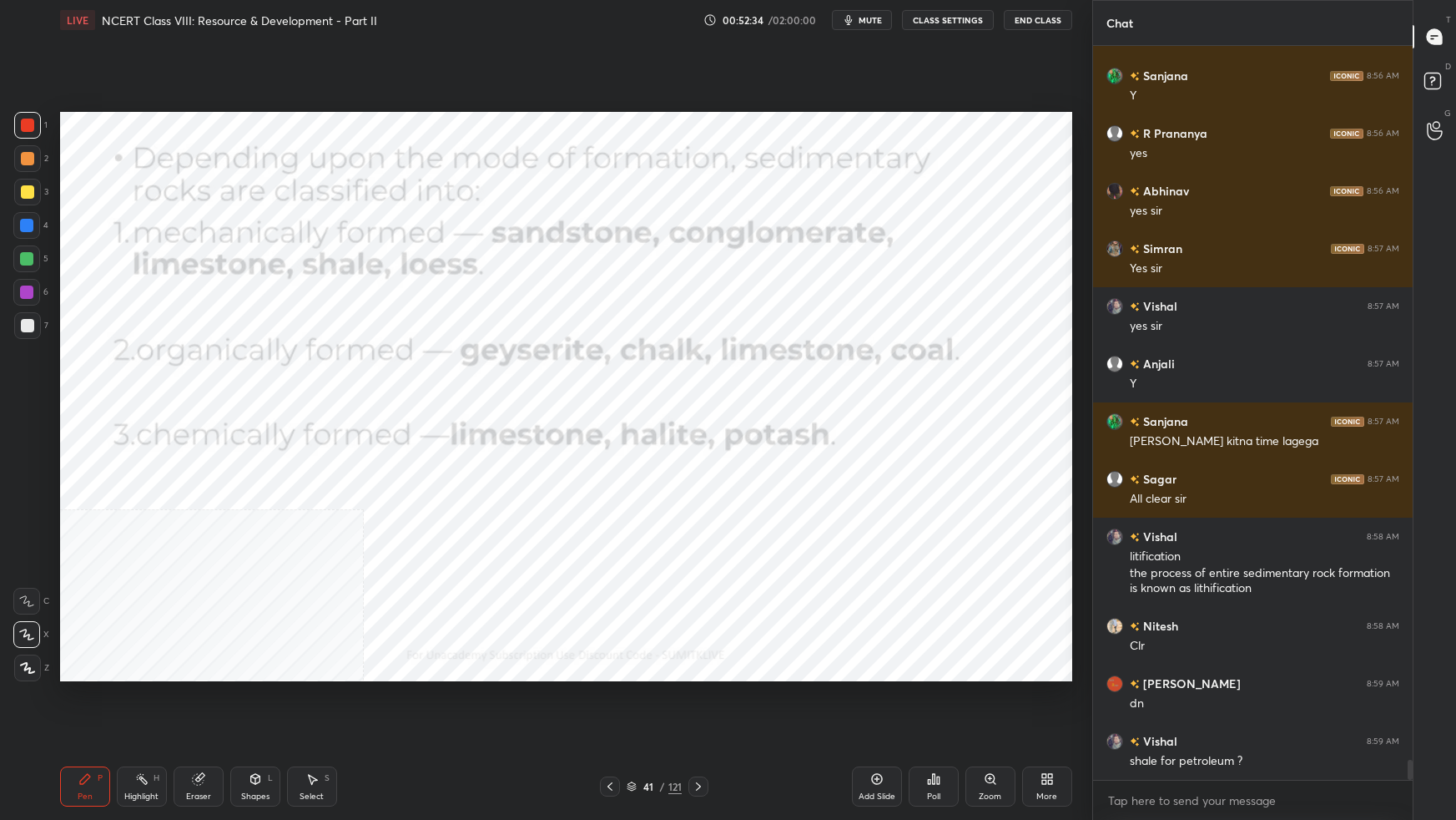
click at [572, 501] on img "grid" at bounding box center [532, 422] width 299 height 160
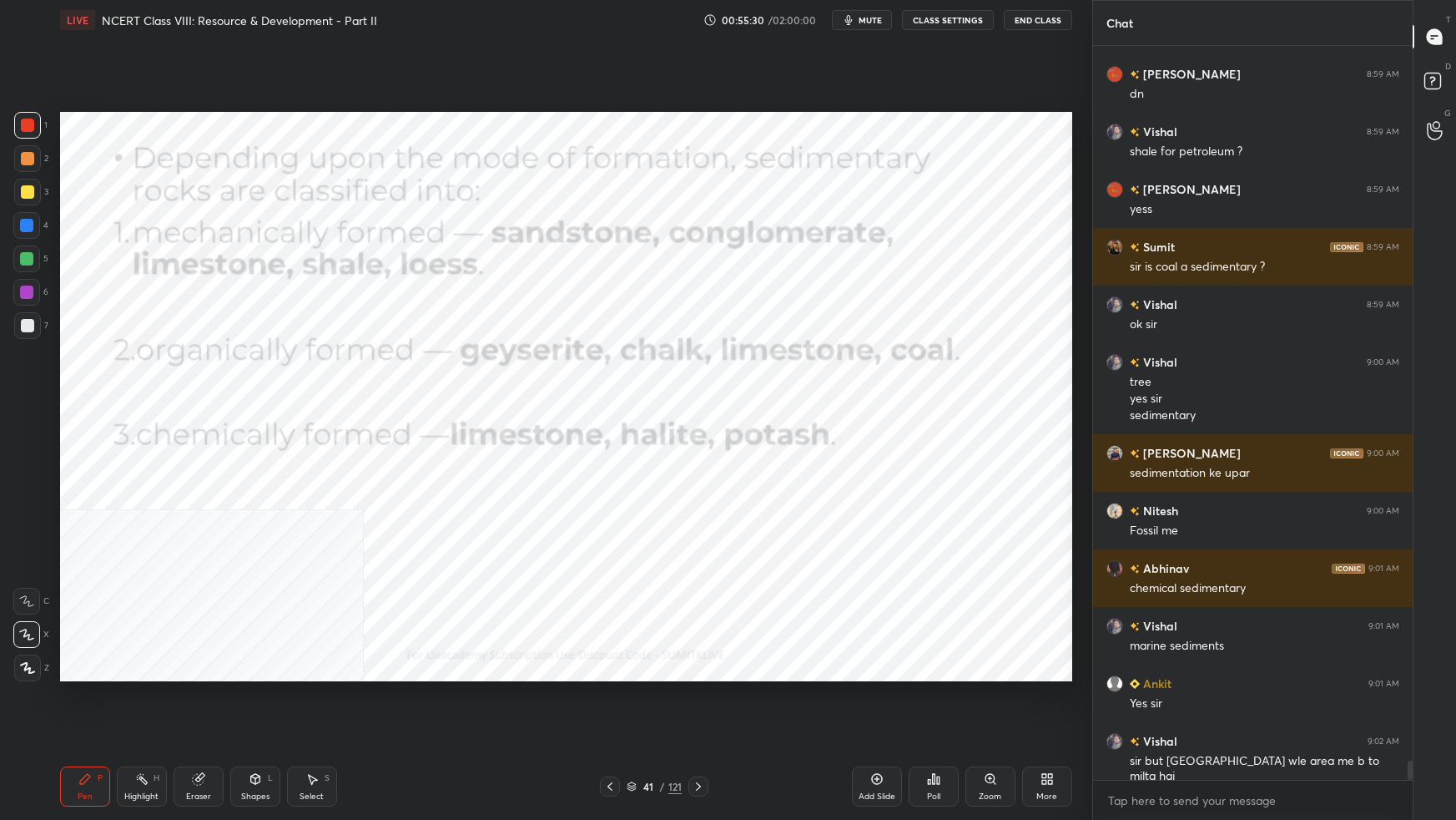
scroll to position [26822, 0]
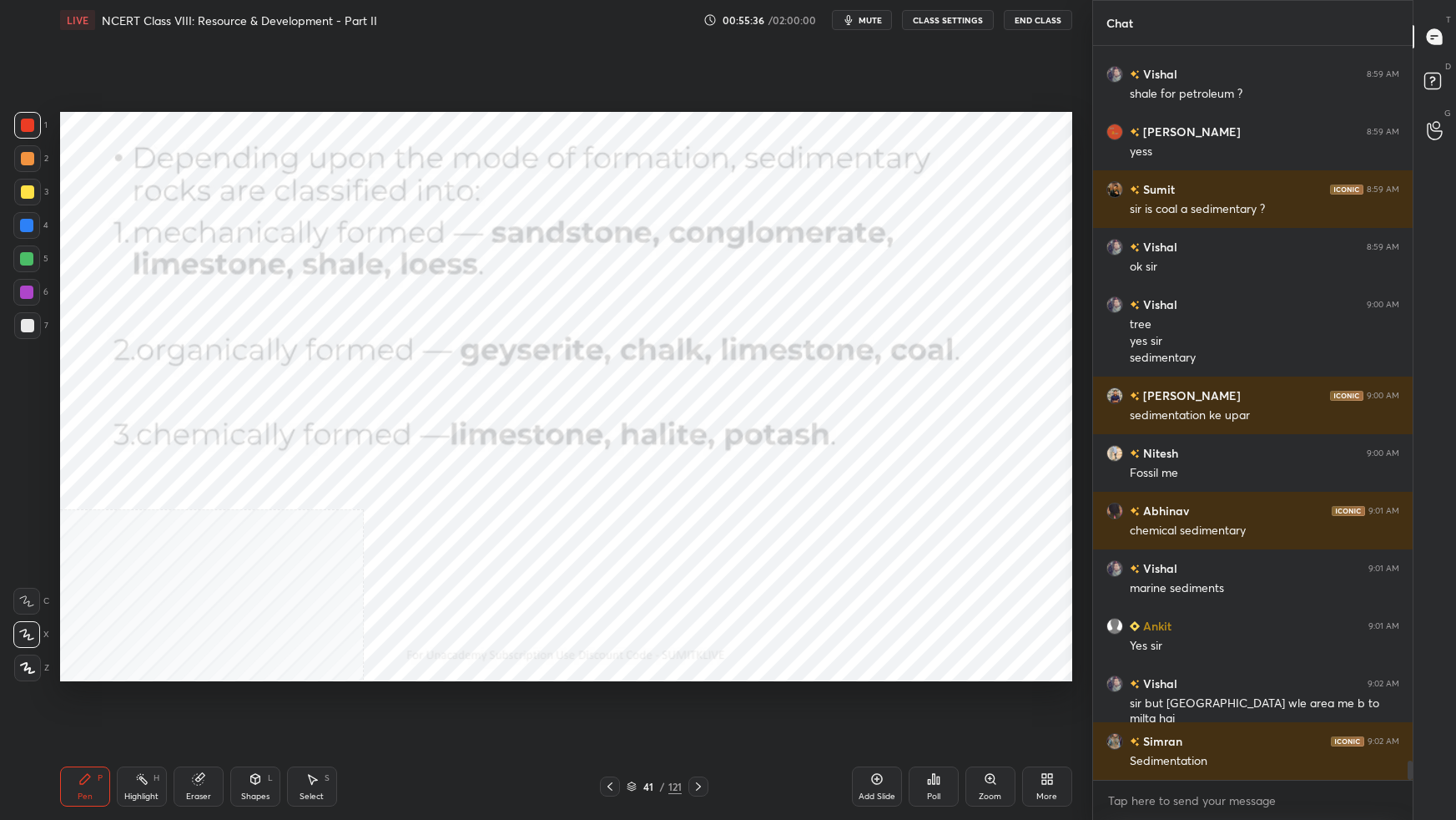
click at [1078, 514] on div "Setting up your live class Poll for secs No correct answer Start poll" at bounding box center [565, 396] width 1025 height 713
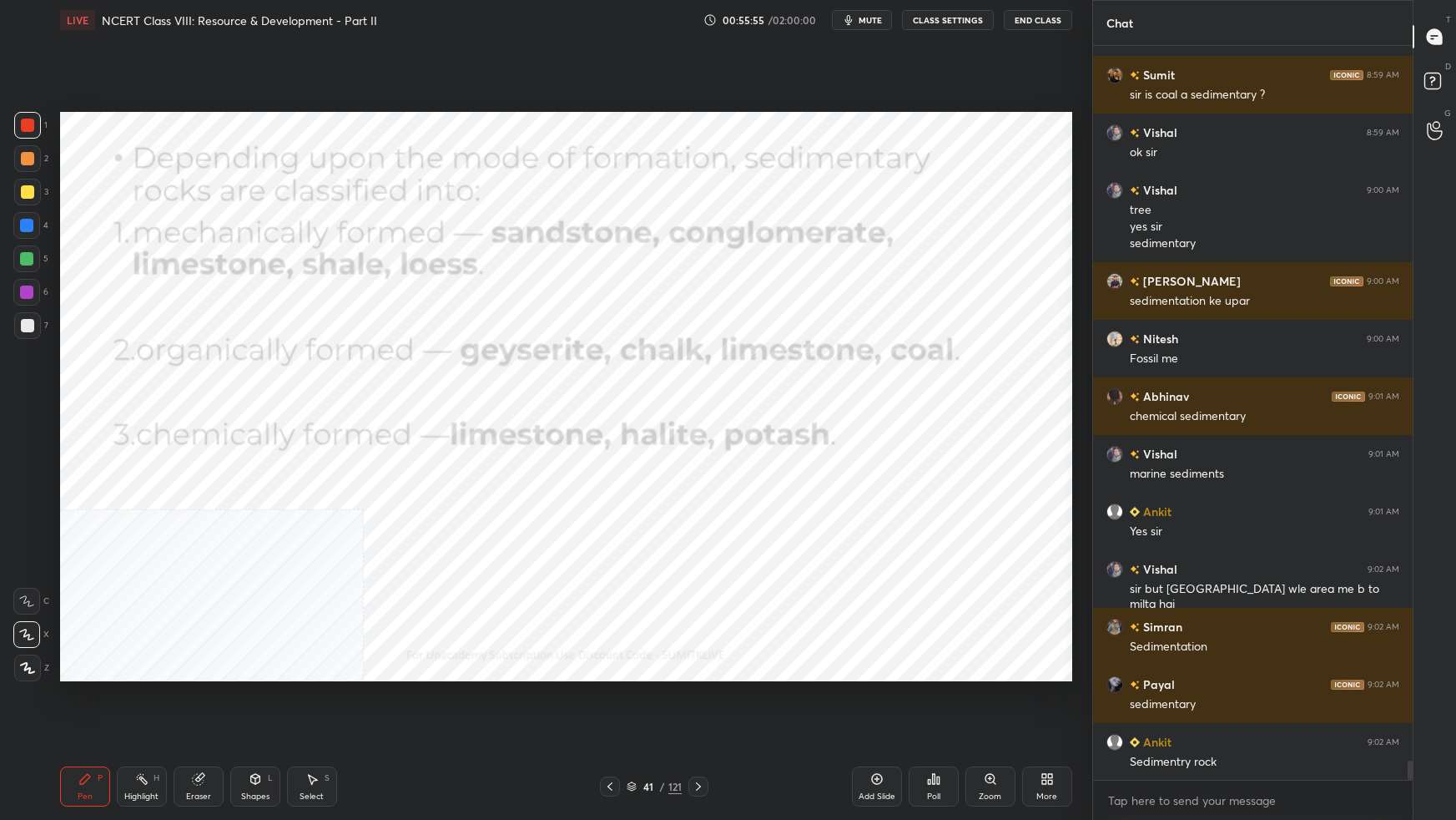
scroll to position [26994, 0]
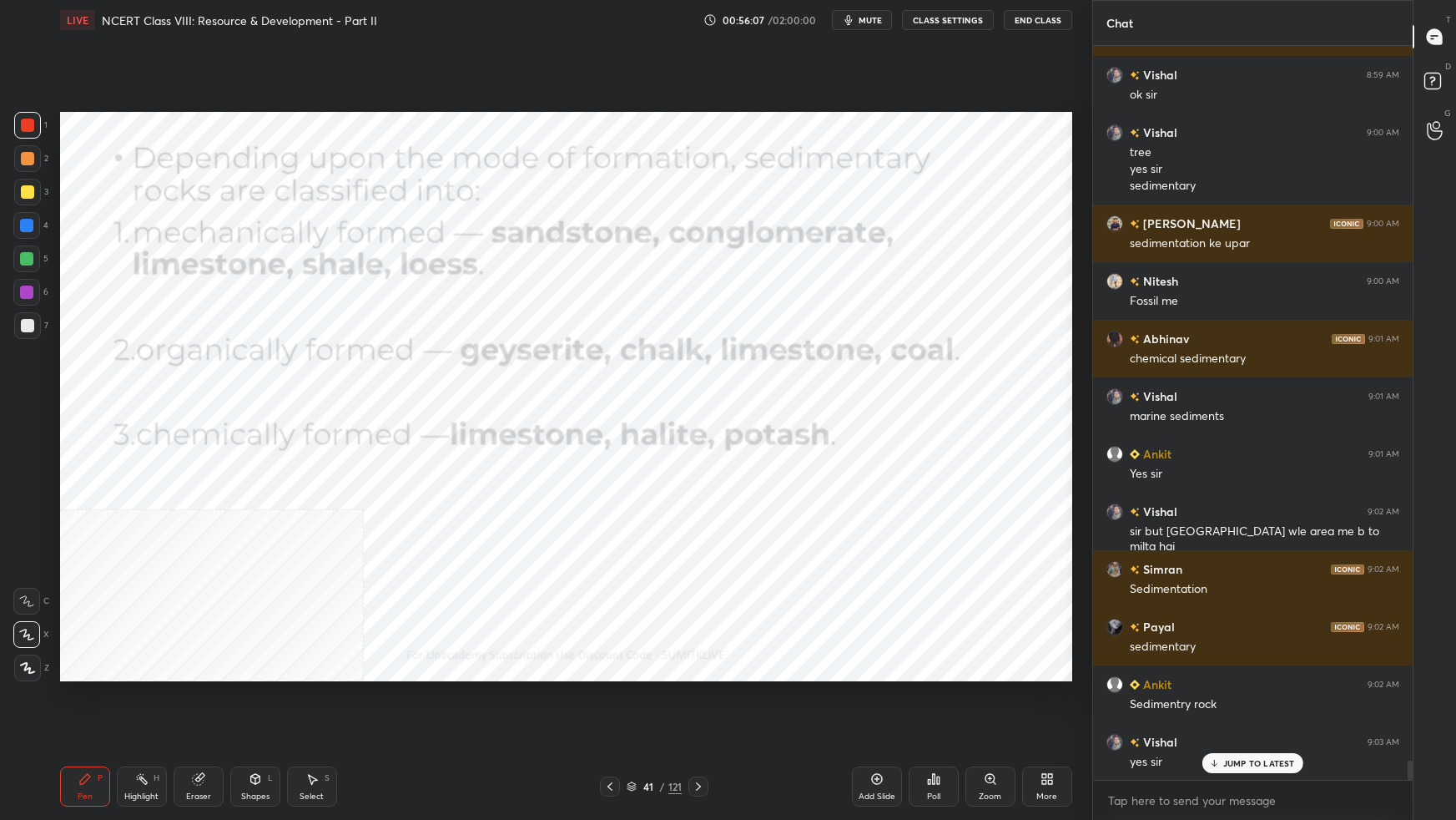
click at [630, 514] on icon at bounding box center [631, 785] width 10 height 10
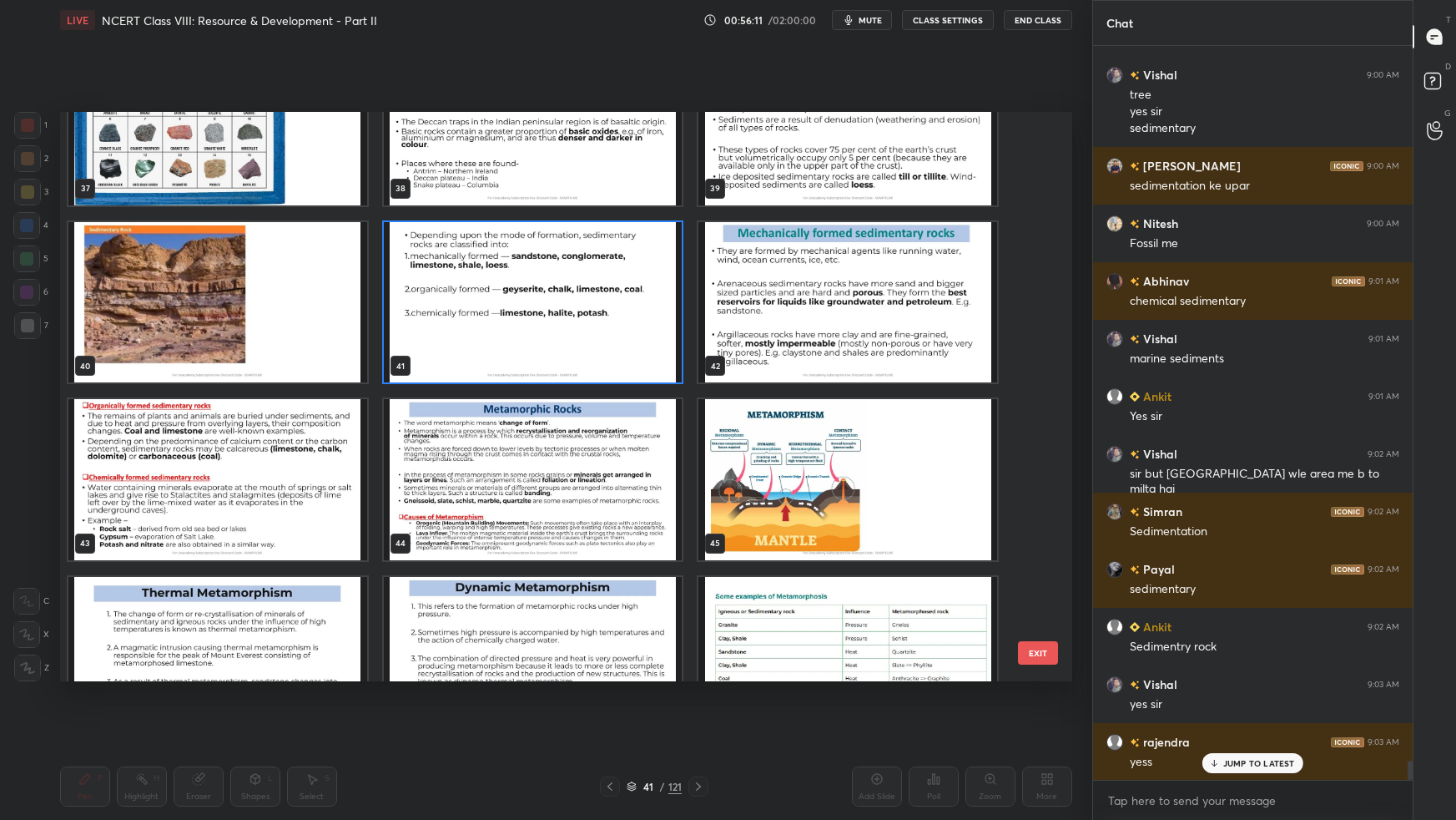
scroll to position [27110, 0]
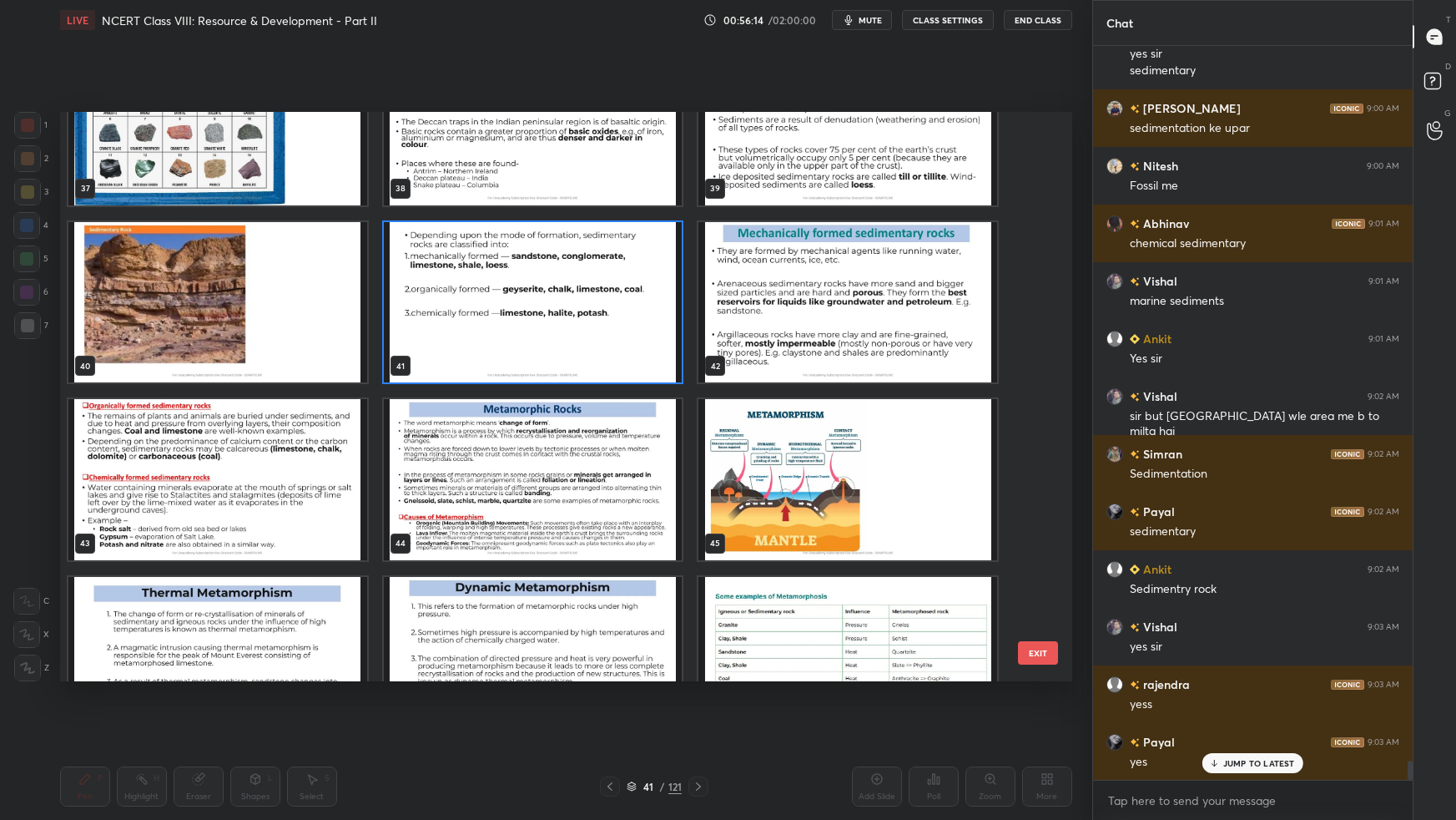
click at [876, 487] on img "grid" at bounding box center [847, 479] width 299 height 160
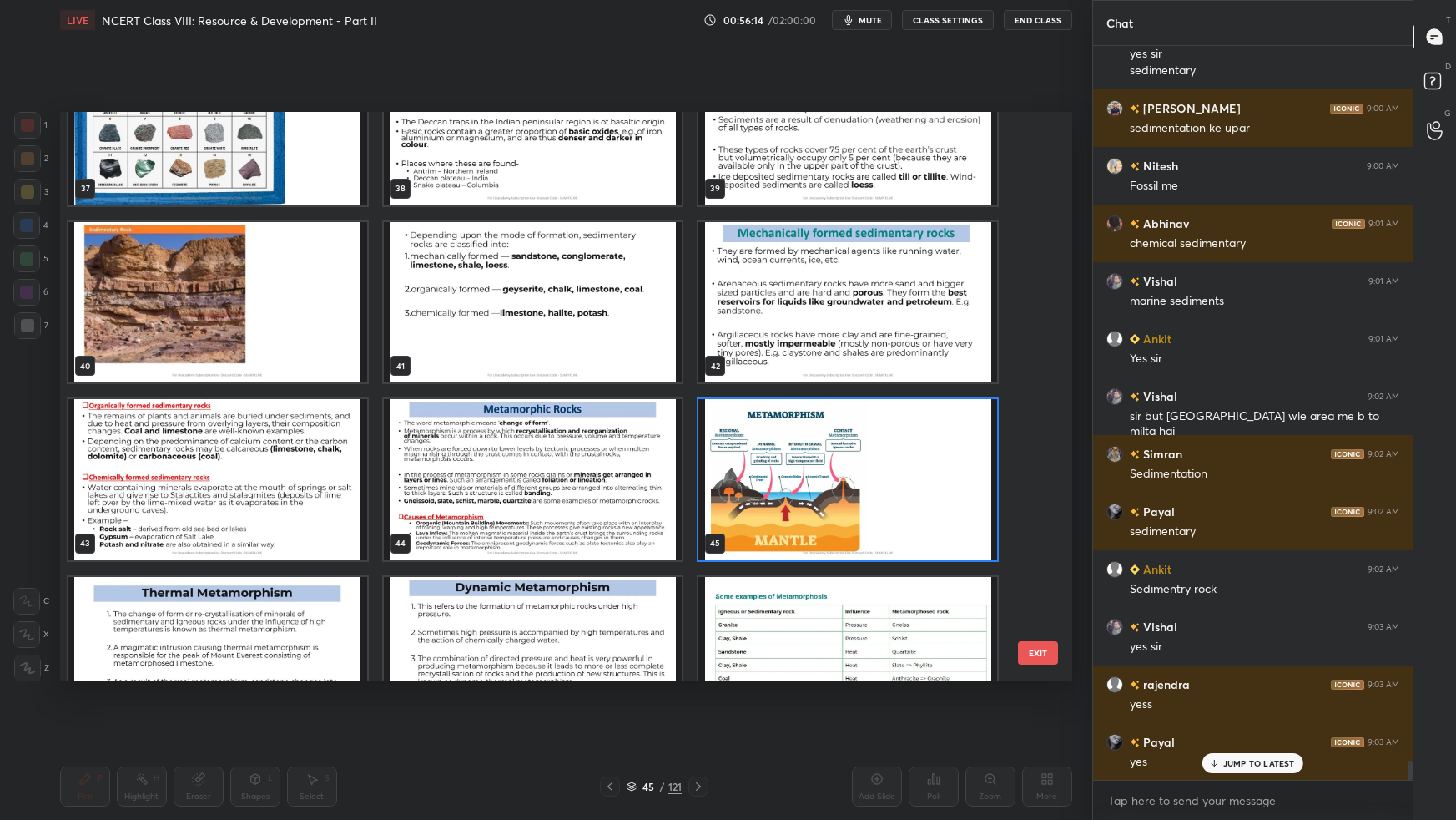
click at [879, 486] on img "grid" at bounding box center [847, 479] width 299 height 160
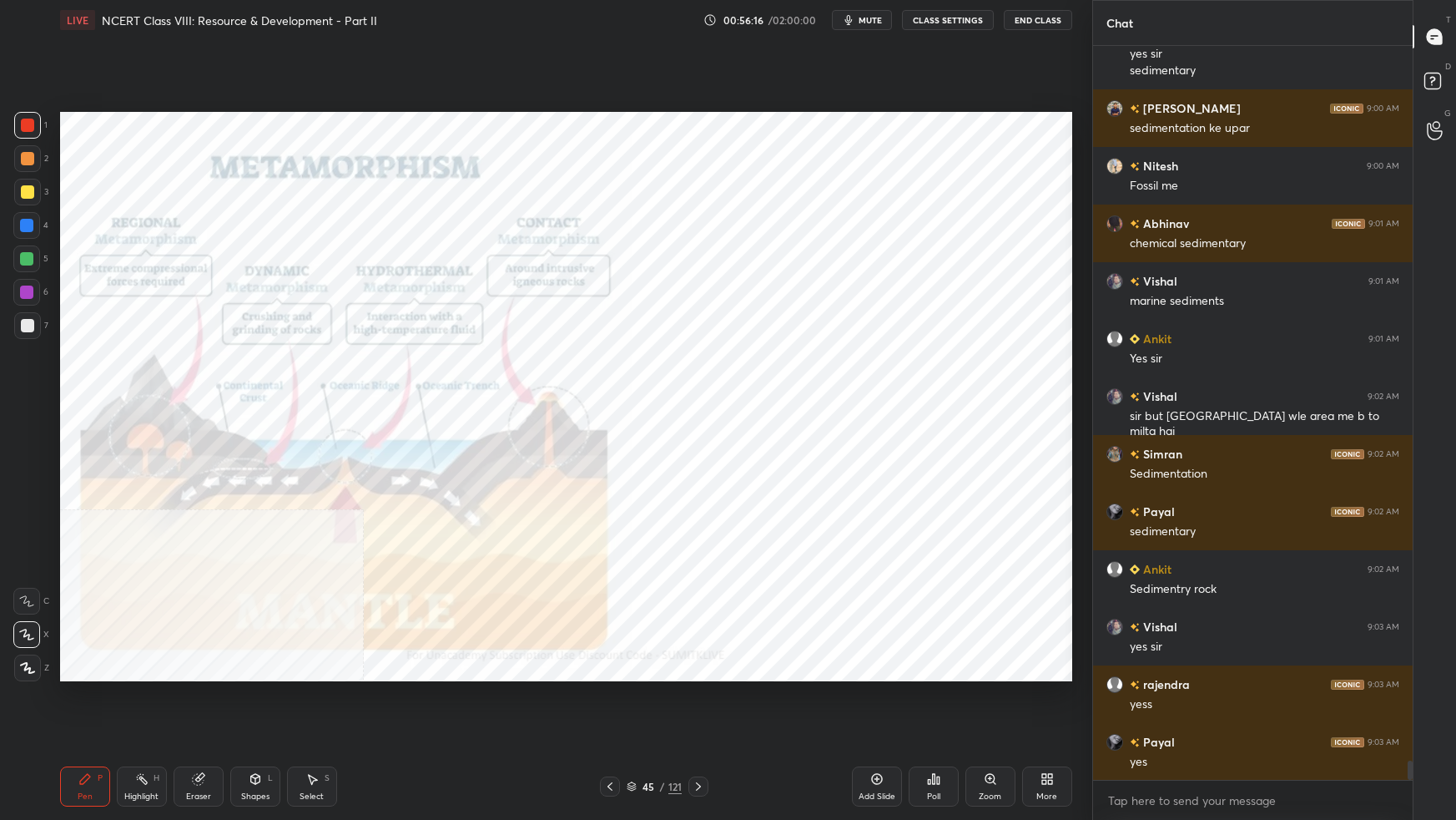
scroll to position [27168, 0]
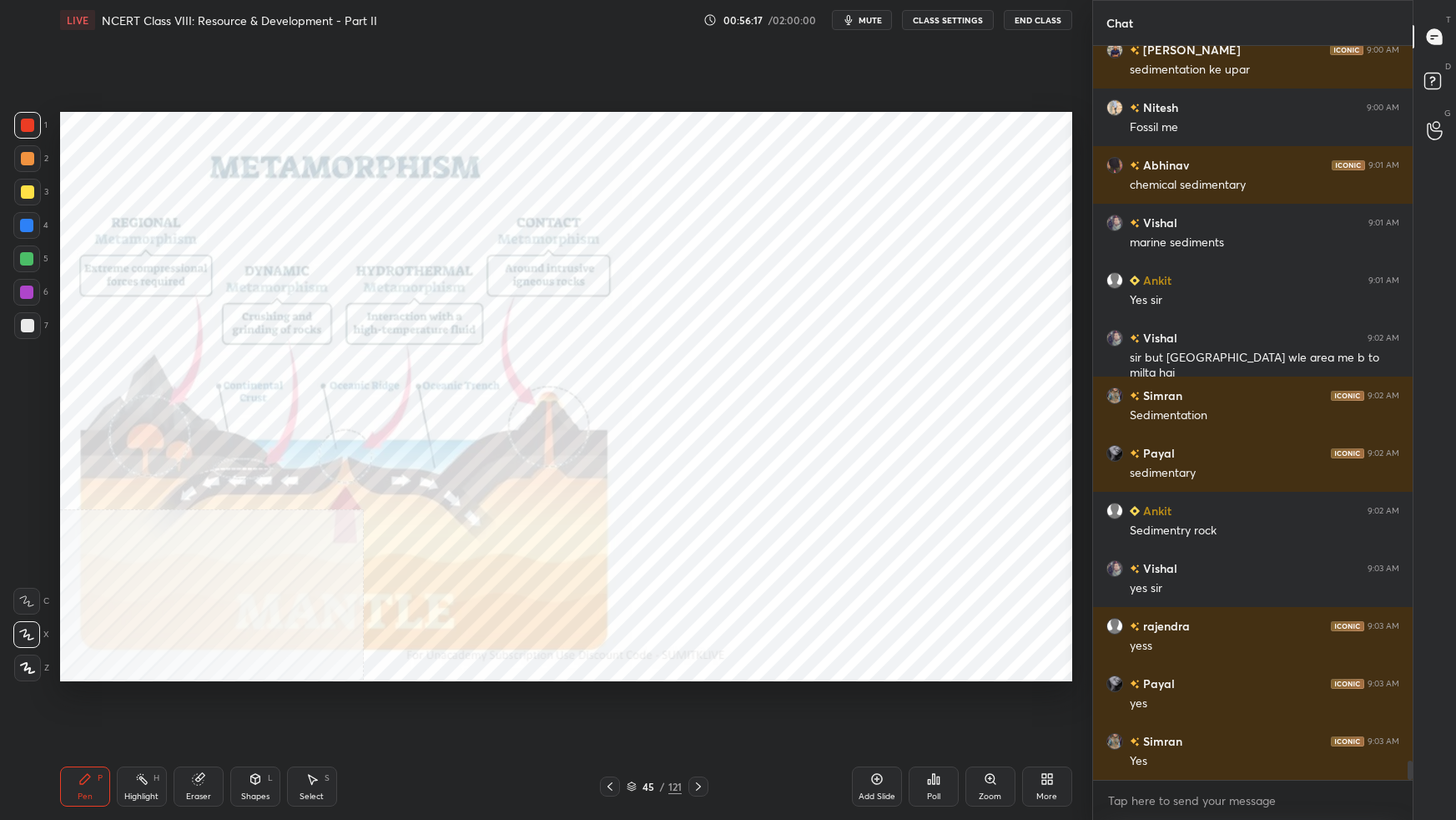
click at [636, 514] on div "45 / 121" at bounding box center [654, 785] width 55 height 15
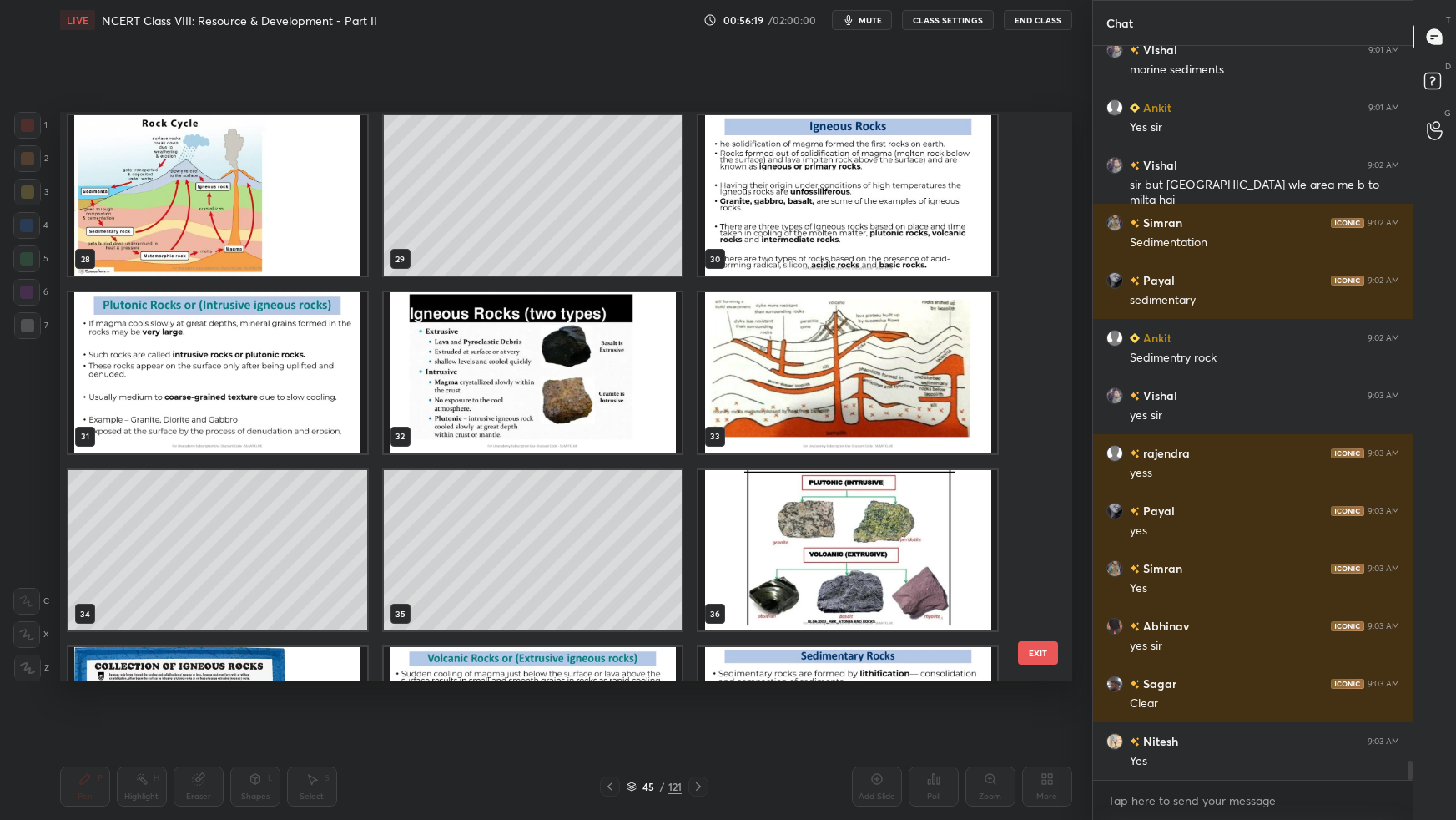
scroll to position [1612, 0]
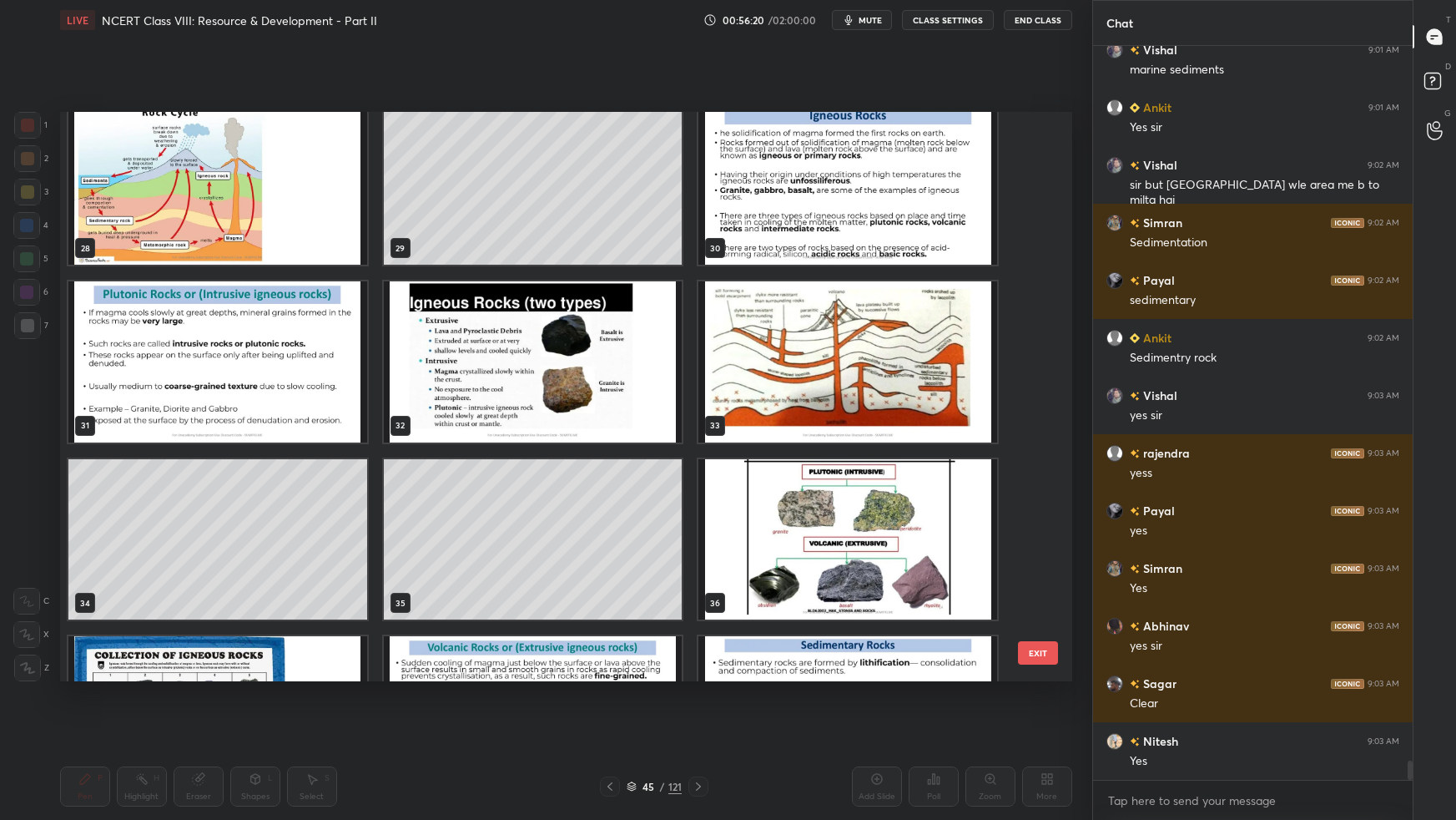
drag, startPoint x: 1045, startPoint y: 259, endPoint x: 1044, endPoint y: 272, distance: 13.0
click at [1044, 273] on div "28 29 30 31 32 33 34 35 36 37 38 39 40 41 42 EXIT" at bounding box center [566, 396] width 1012 height 569
click at [300, 207] on img "grid" at bounding box center [217, 184] width 299 height 160
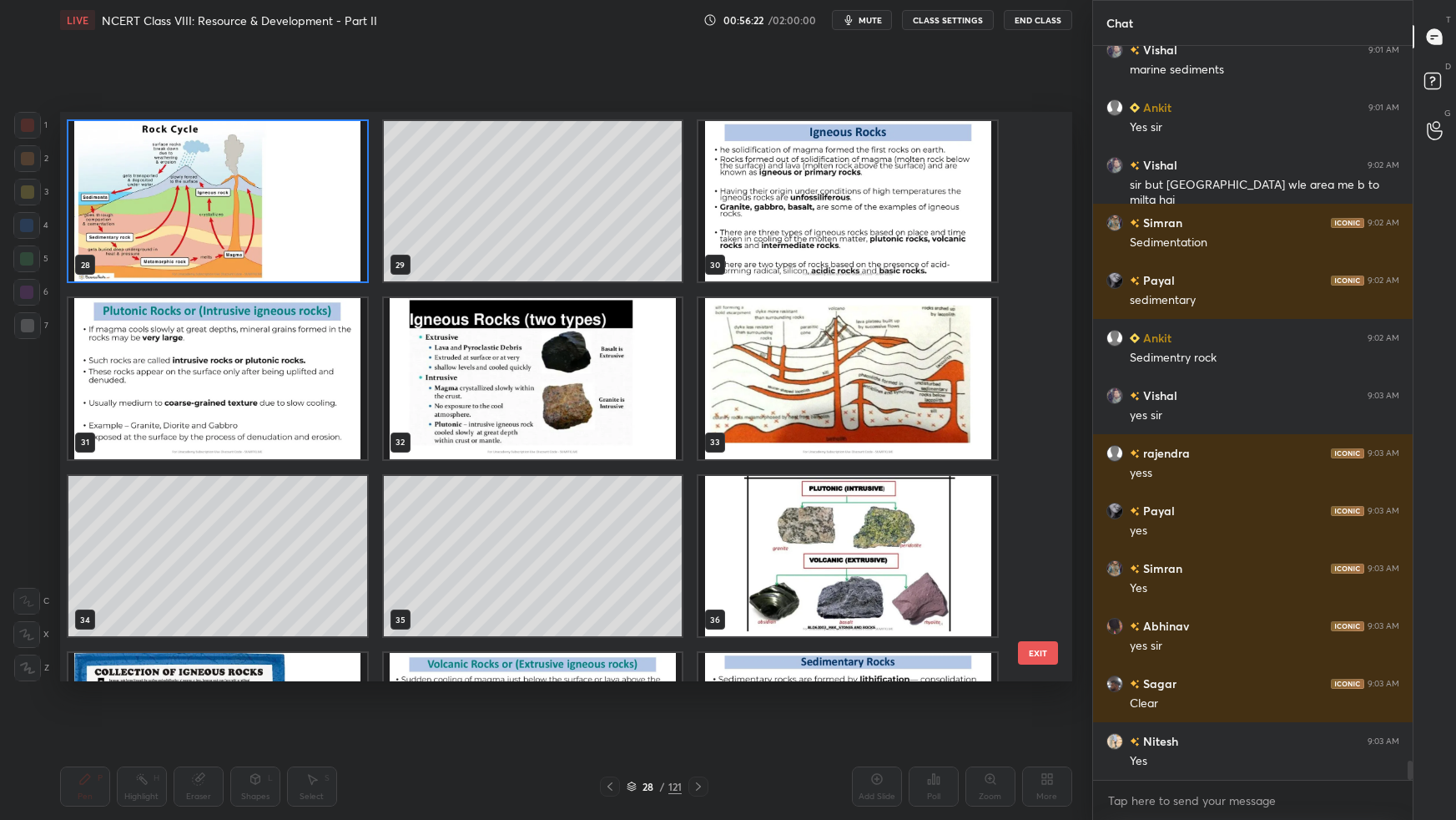
click at [300, 207] on div "22 23 24 25 26 27 28 29 30 31 32 33 34 35 36 37 38 39" at bounding box center [551, 396] width 983 height 569
click at [300, 207] on img "grid" at bounding box center [217, 201] width 299 height 160
click at [300, 210] on img "grid" at bounding box center [217, 201] width 299 height 160
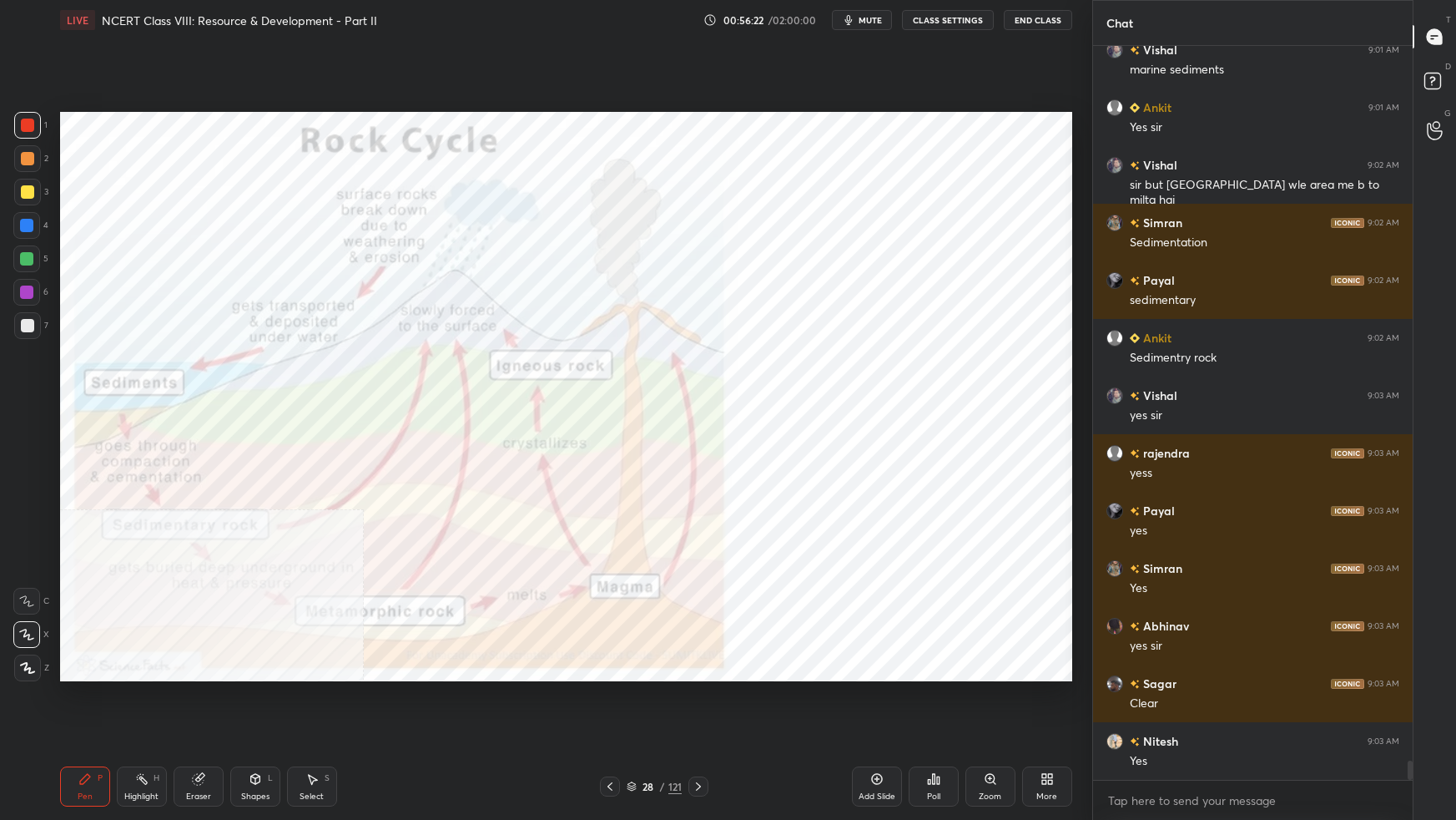
click at [300, 214] on img "grid" at bounding box center [217, 201] width 299 height 160
click at [1047, 514] on div "More" at bounding box center [1047, 796] width 21 height 8
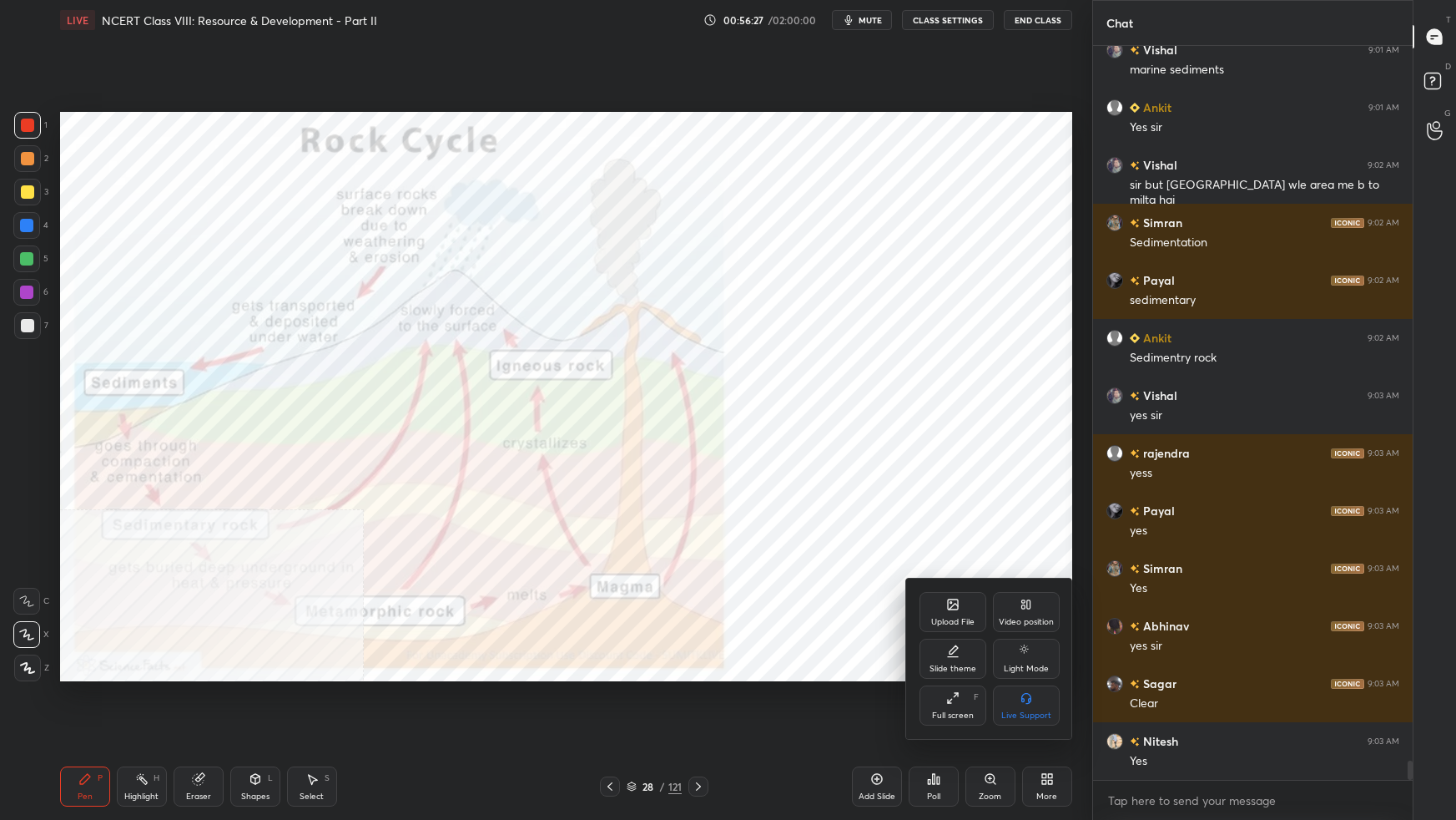
click at [1033, 514] on div "Video position" at bounding box center [1025, 612] width 66 height 40
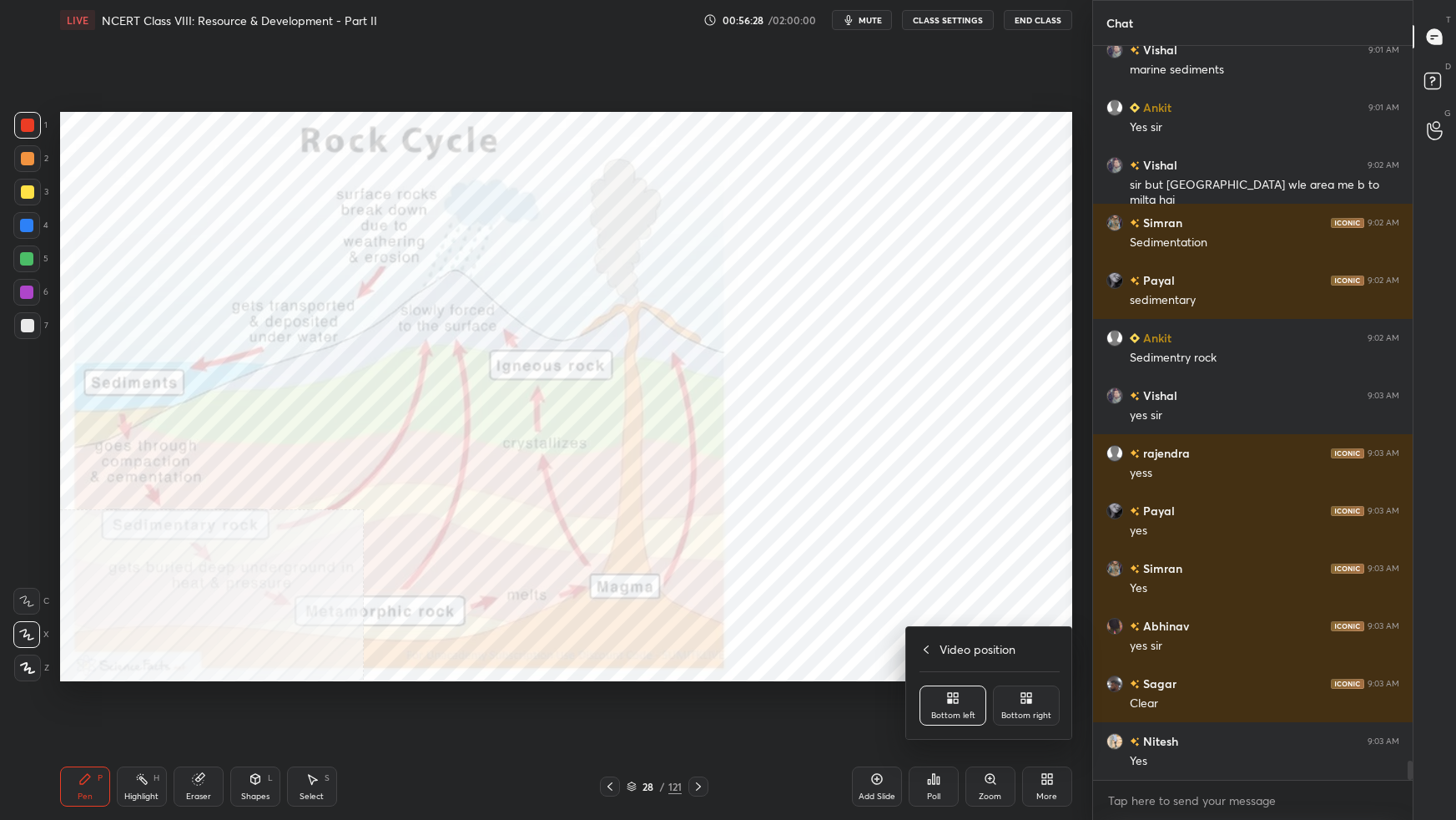
click at [1028, 514] on div "Bottom right" at bounding box center [1025, 705] width 66 height 40
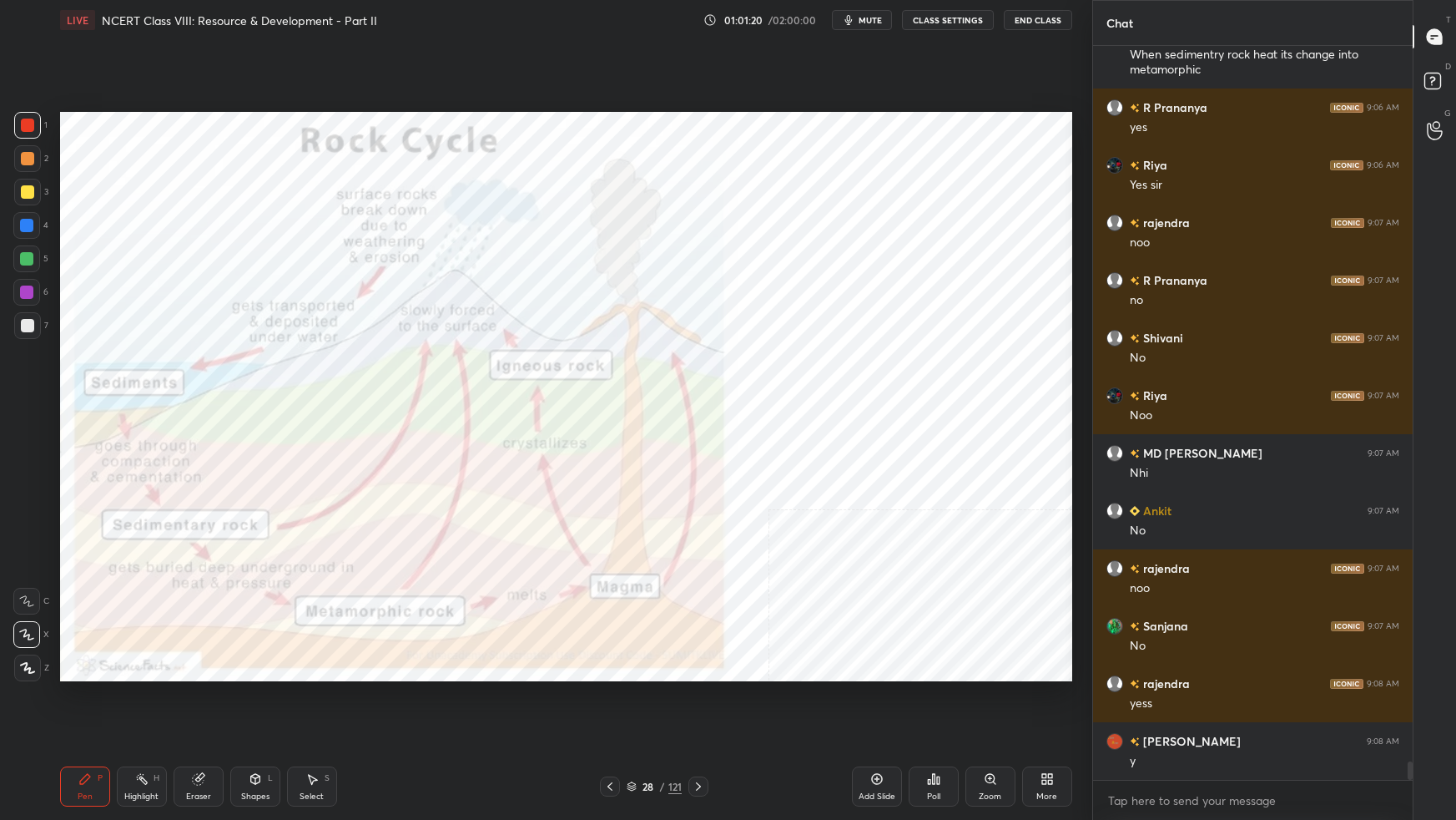
scroll to position [28392, 0]
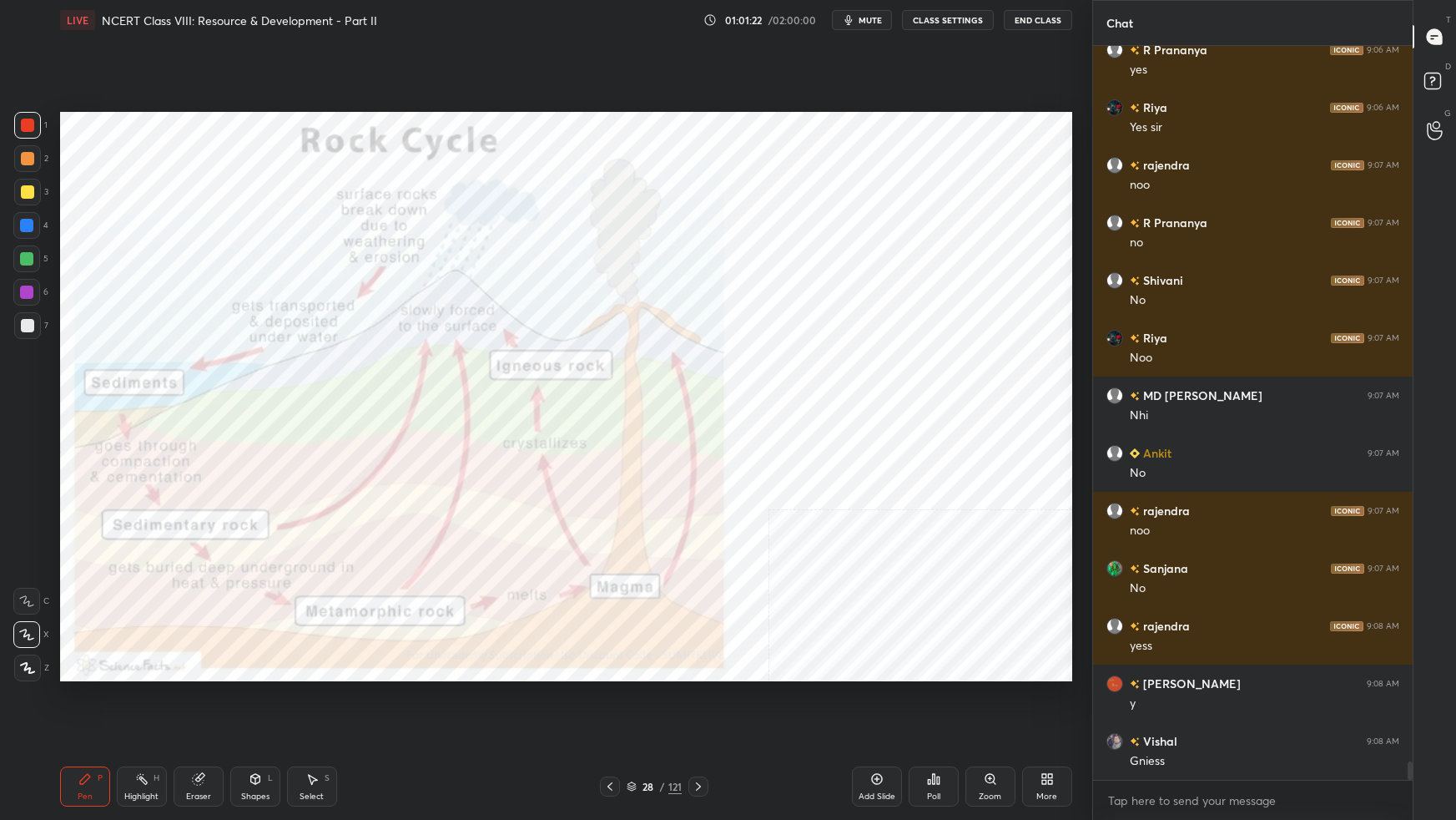
click at [631, 514] on icon at bounding box center [631, 785] width 10 height 10
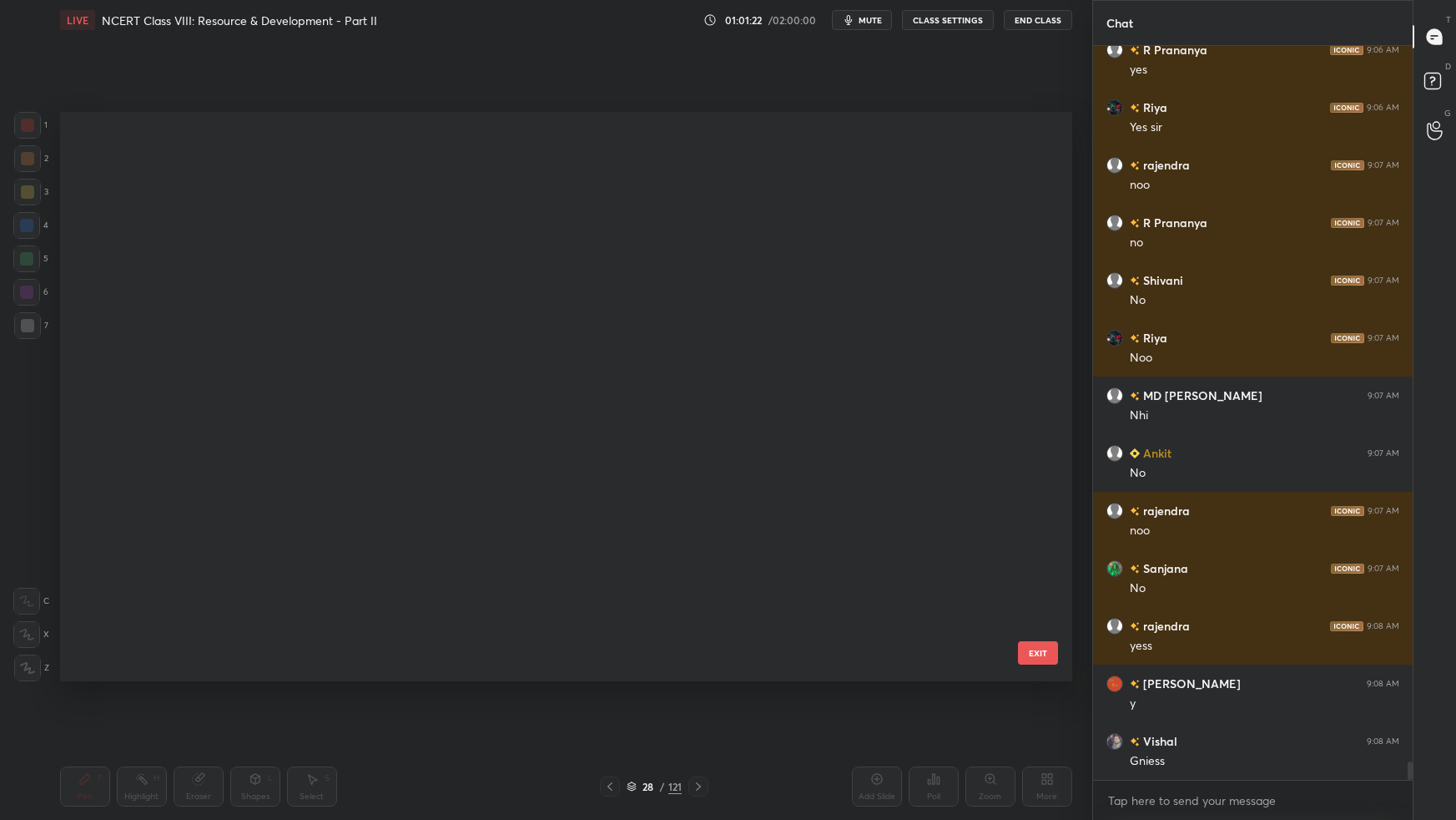
scroll to position [564, 1004]
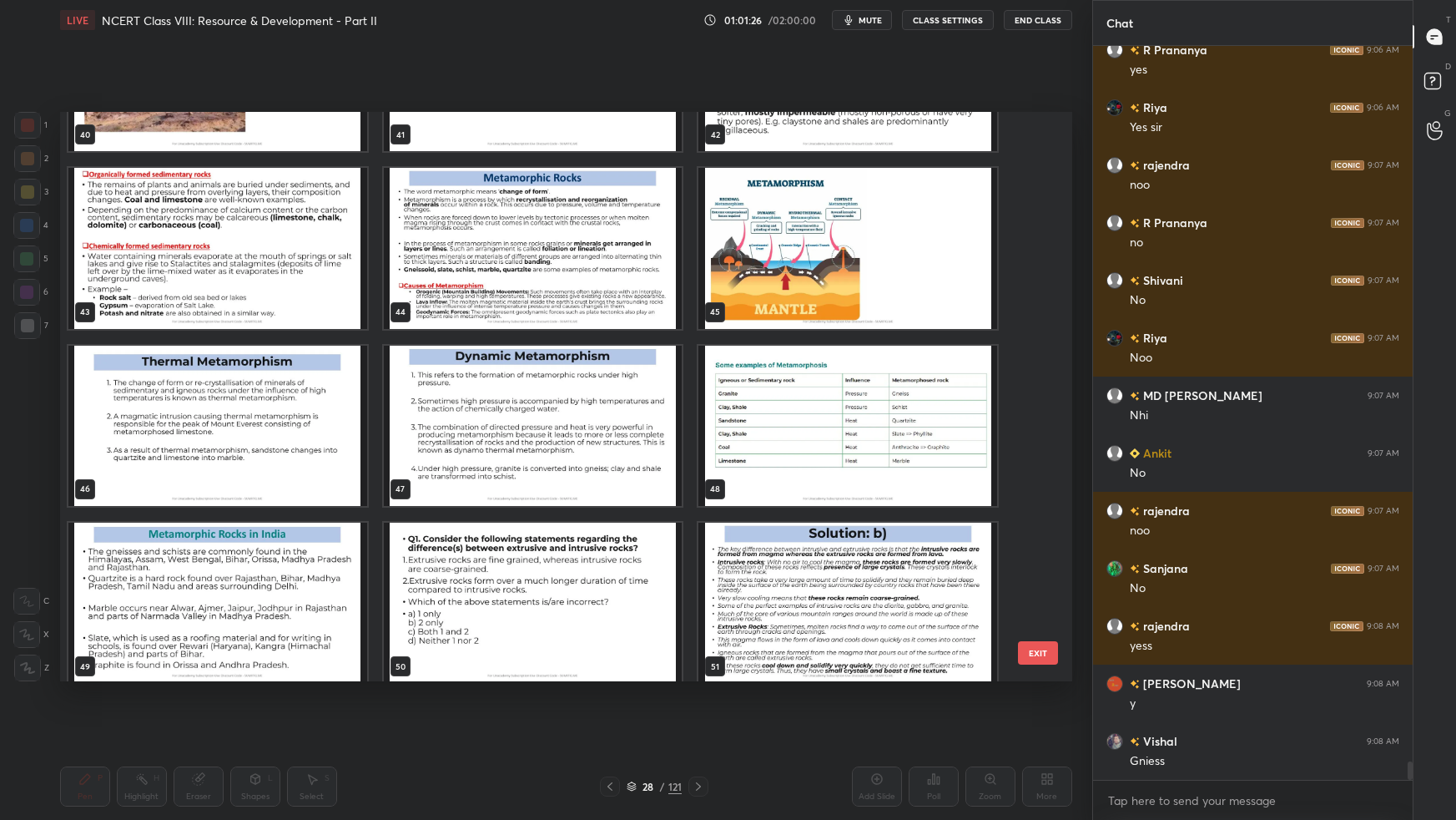
drag, startPoint x: 1039, startPoint y: 225, endPoint x: 993, endPoint y: 338, distance: 122.0
click at [1033, 311] on div "40 41 42 43 44 45 46 47 48 49 50 51 52 53 54" at bounding box center [551, 396] width 983 height 569
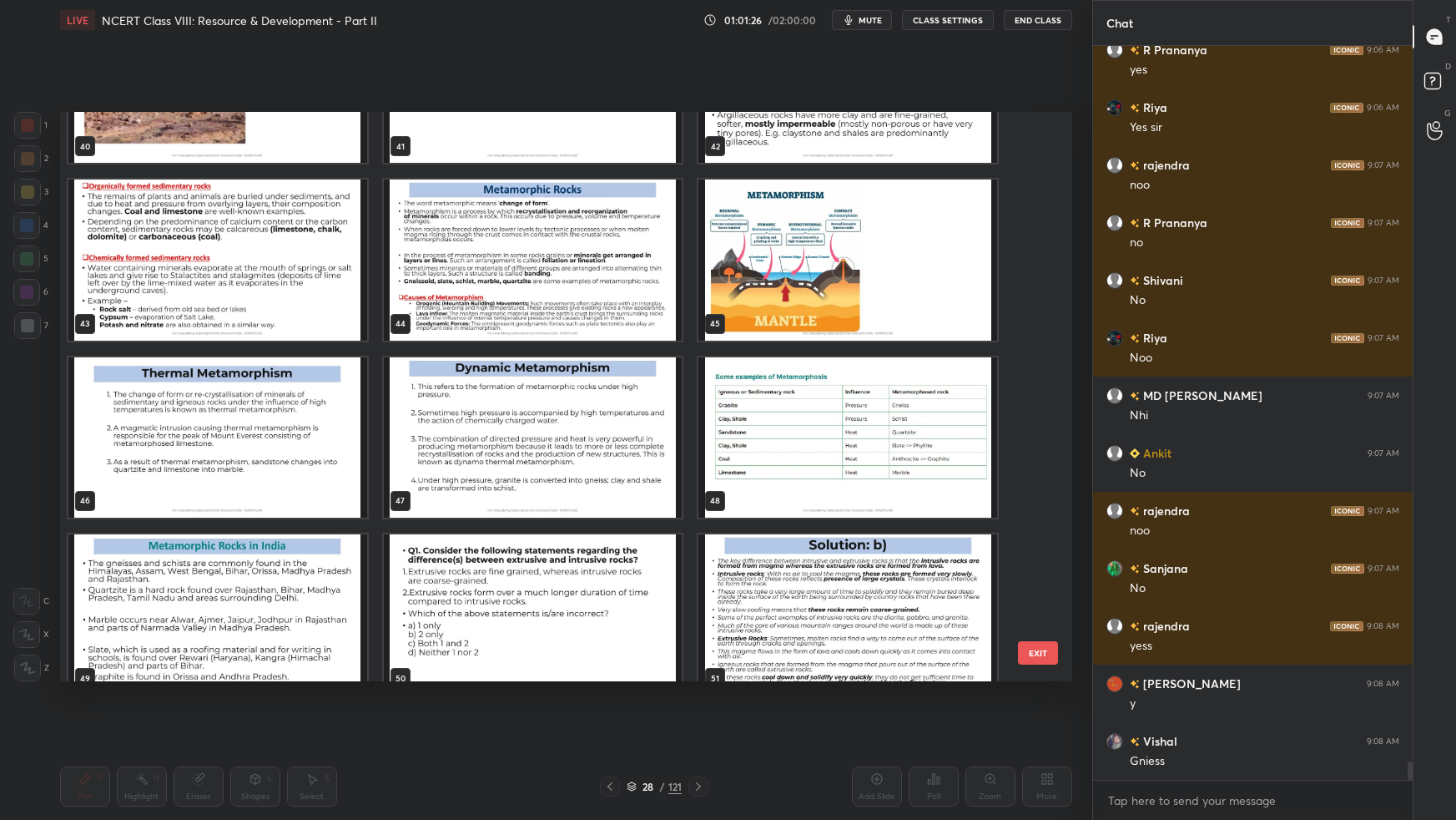
click at [915, 388] on img "grid" at bounding box center [847, 436] width 299 height 160
click at [915, 390] on img "grid" at bounding box center [847, 436] width 299 height 160
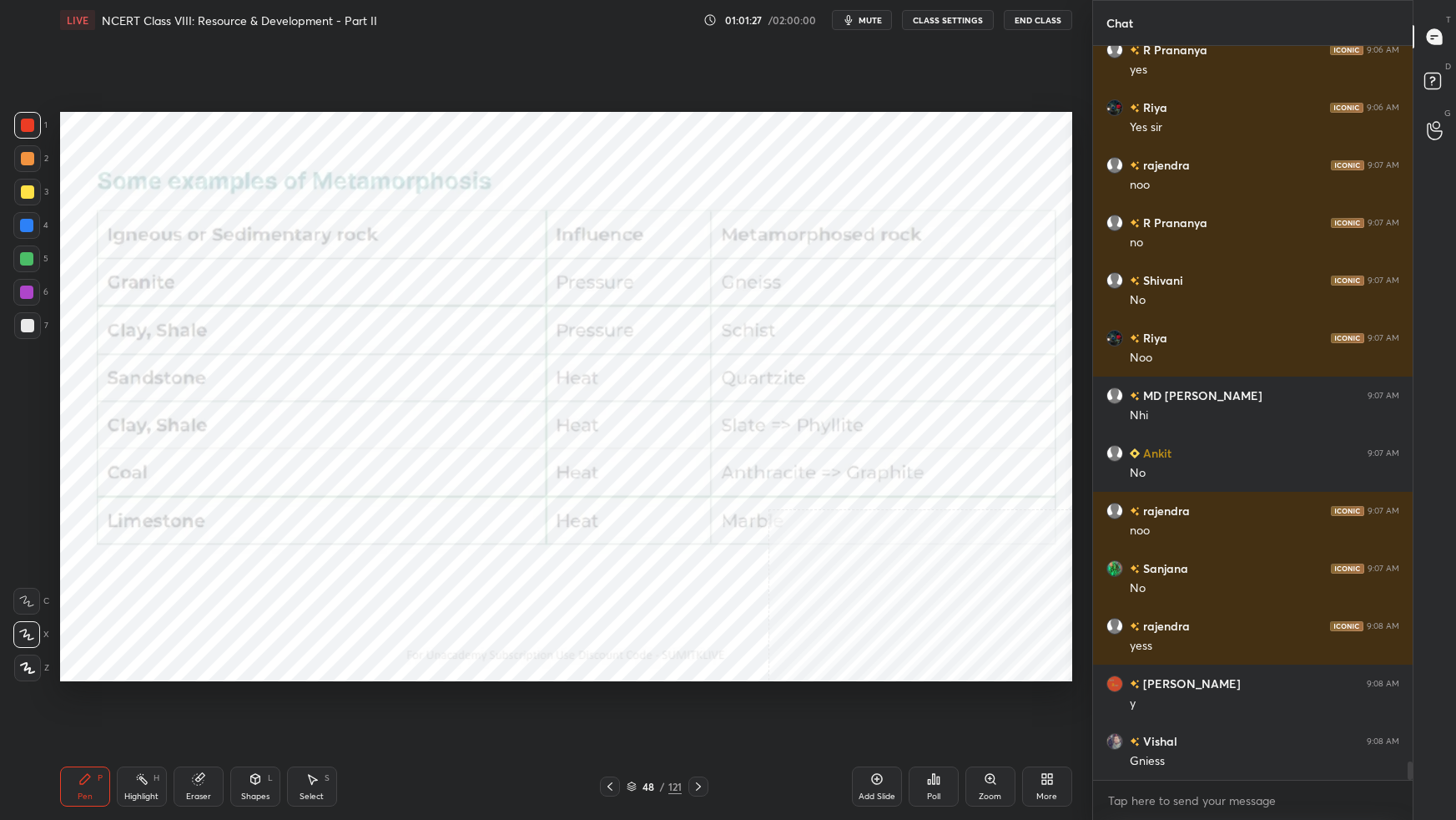
click at [916, 390] on img "grid" at bounding box center [847, 436] width 299 height 160
click at [917, 389] on img "grid" at bounding box center [847, 436] width 299 height 160
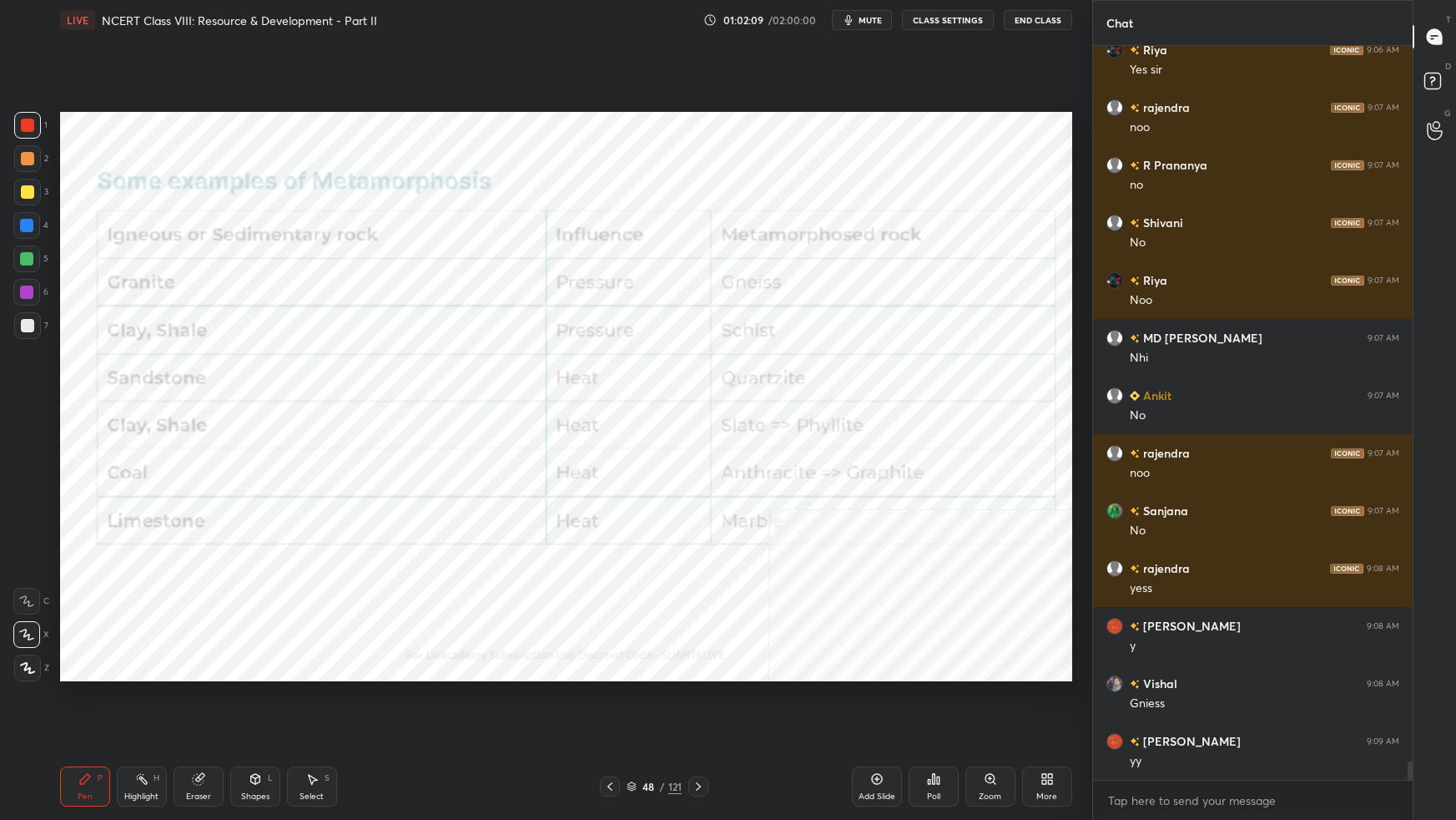
scroll to position [28507, 0]
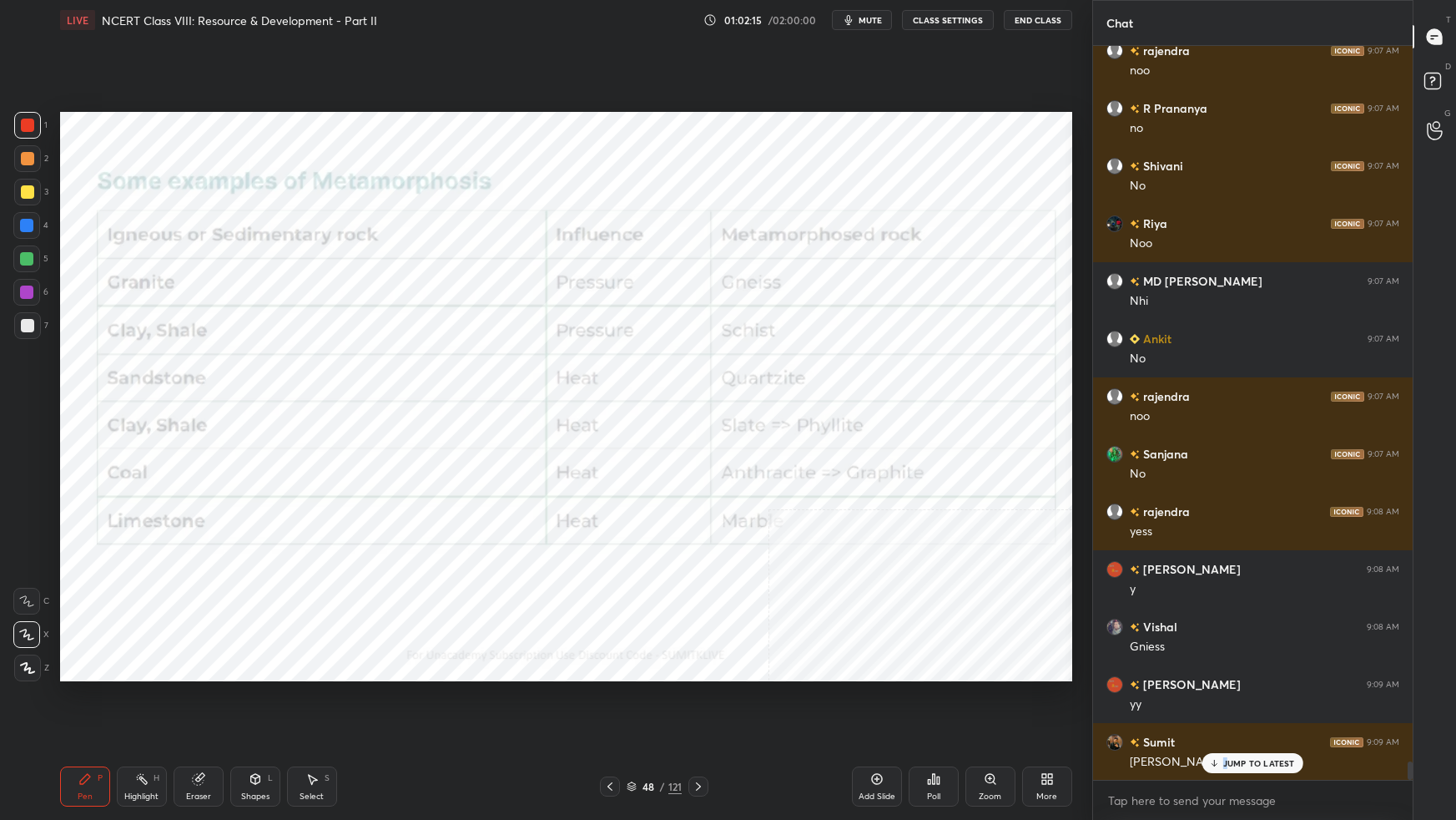
click at [1114, 514] on p "JUMP TO LATEST" at bounding box center [1258, 762] width 72 height 10
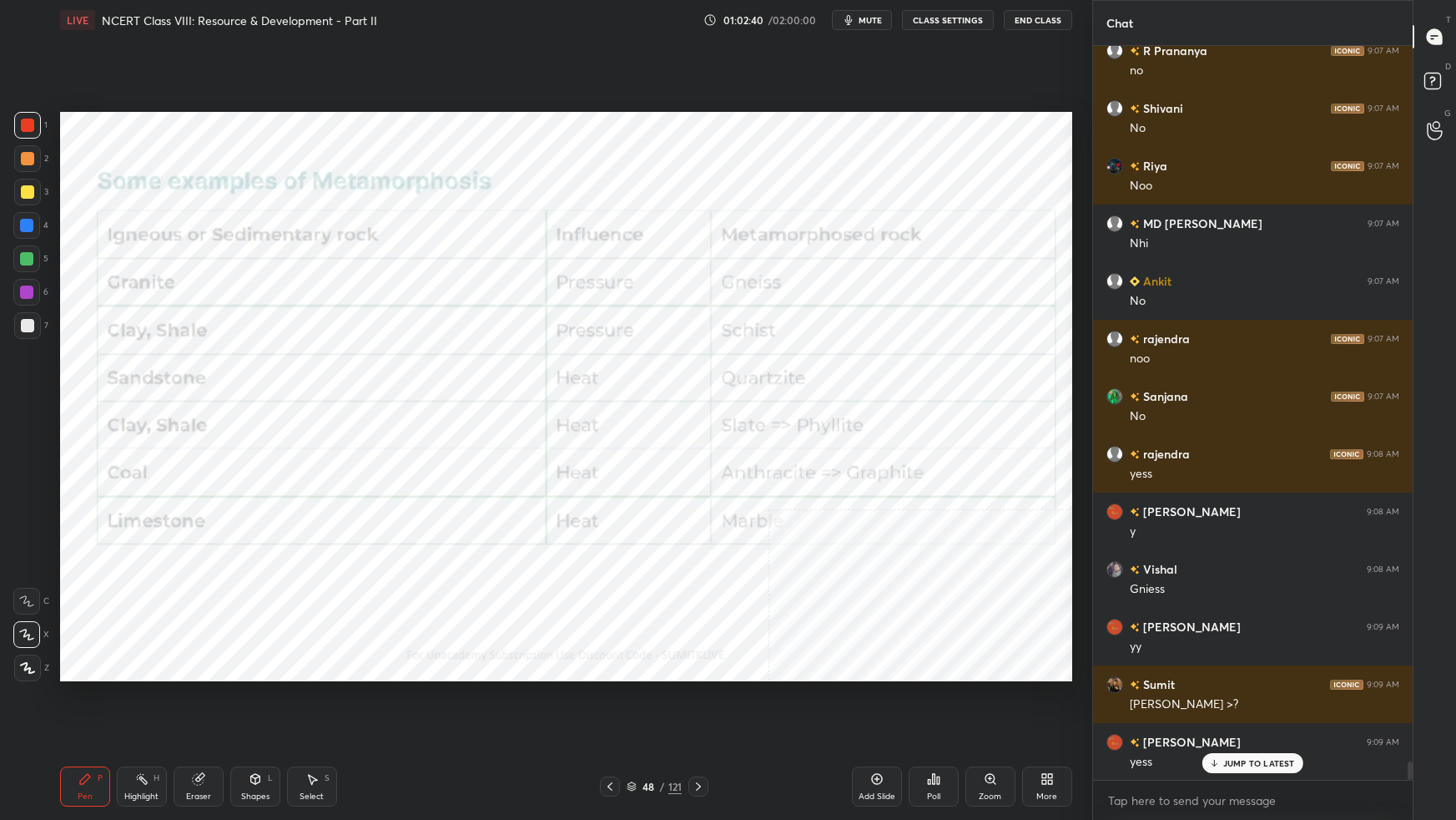
click at [635, 514] on icon at bounding box center [631, 785] width 10 height 10
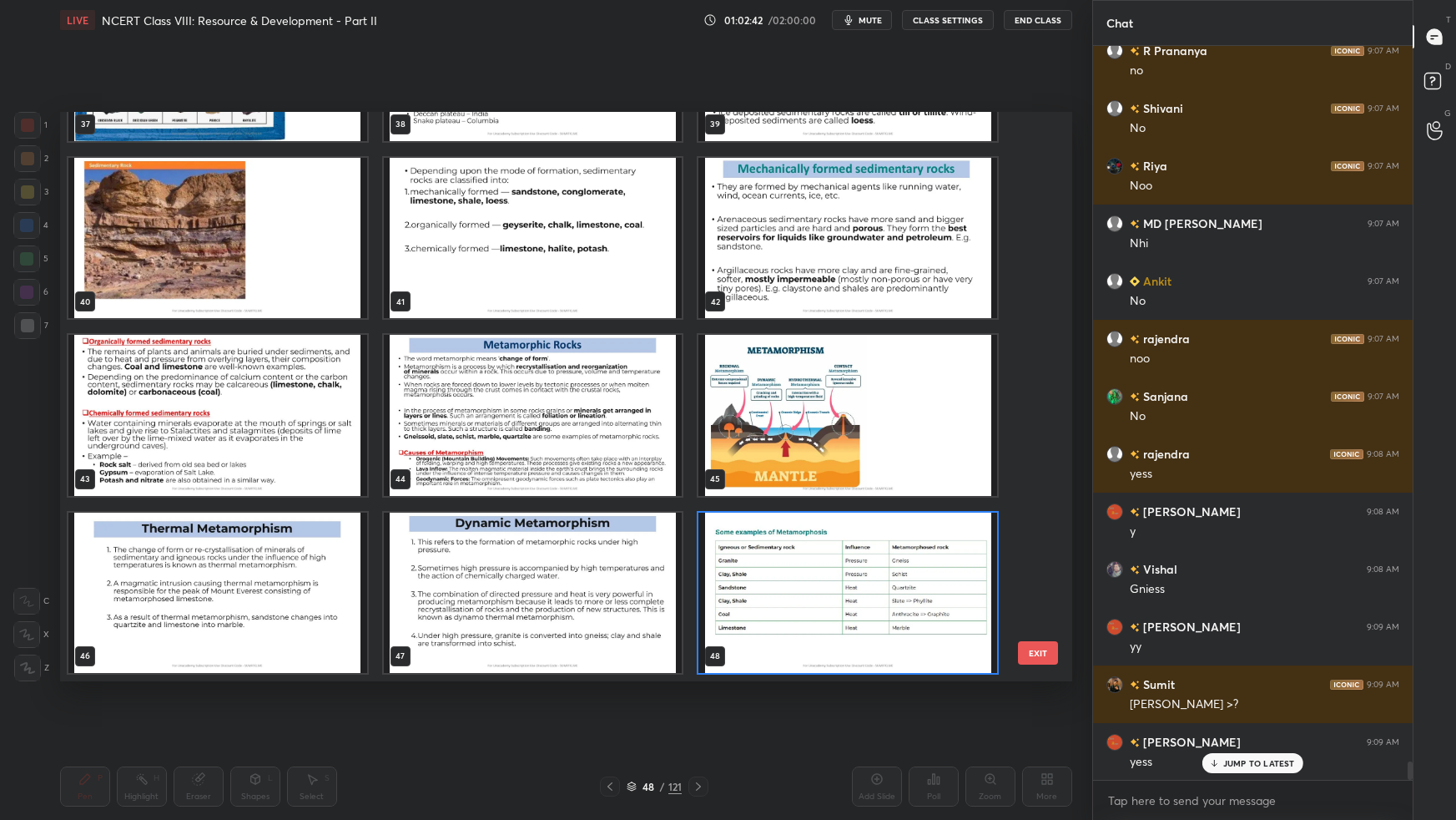
scroll to position [28622, 0]
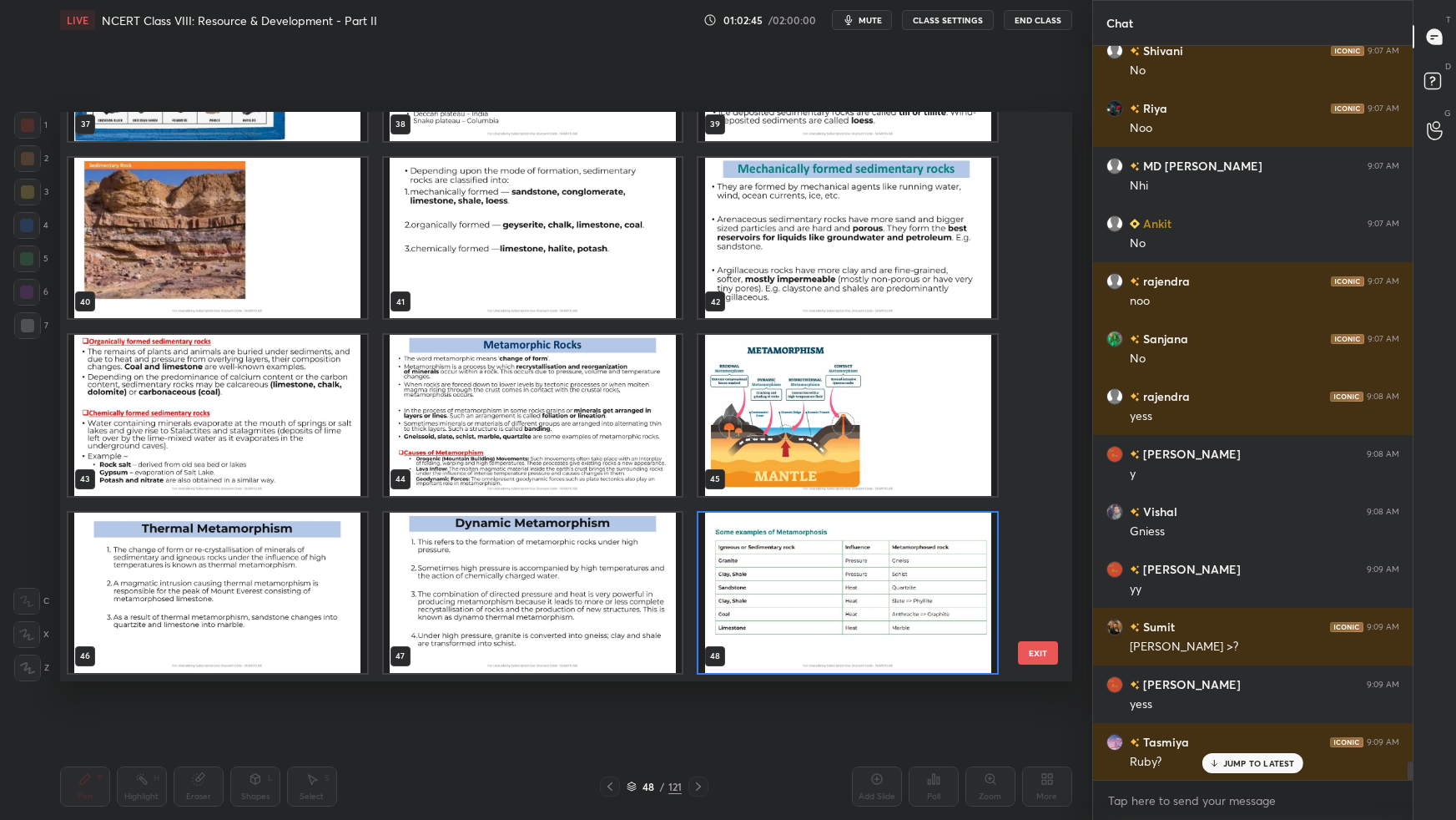
click at [924, 449] on img "grid" at bounding box center [847, 415] width 299 height 160
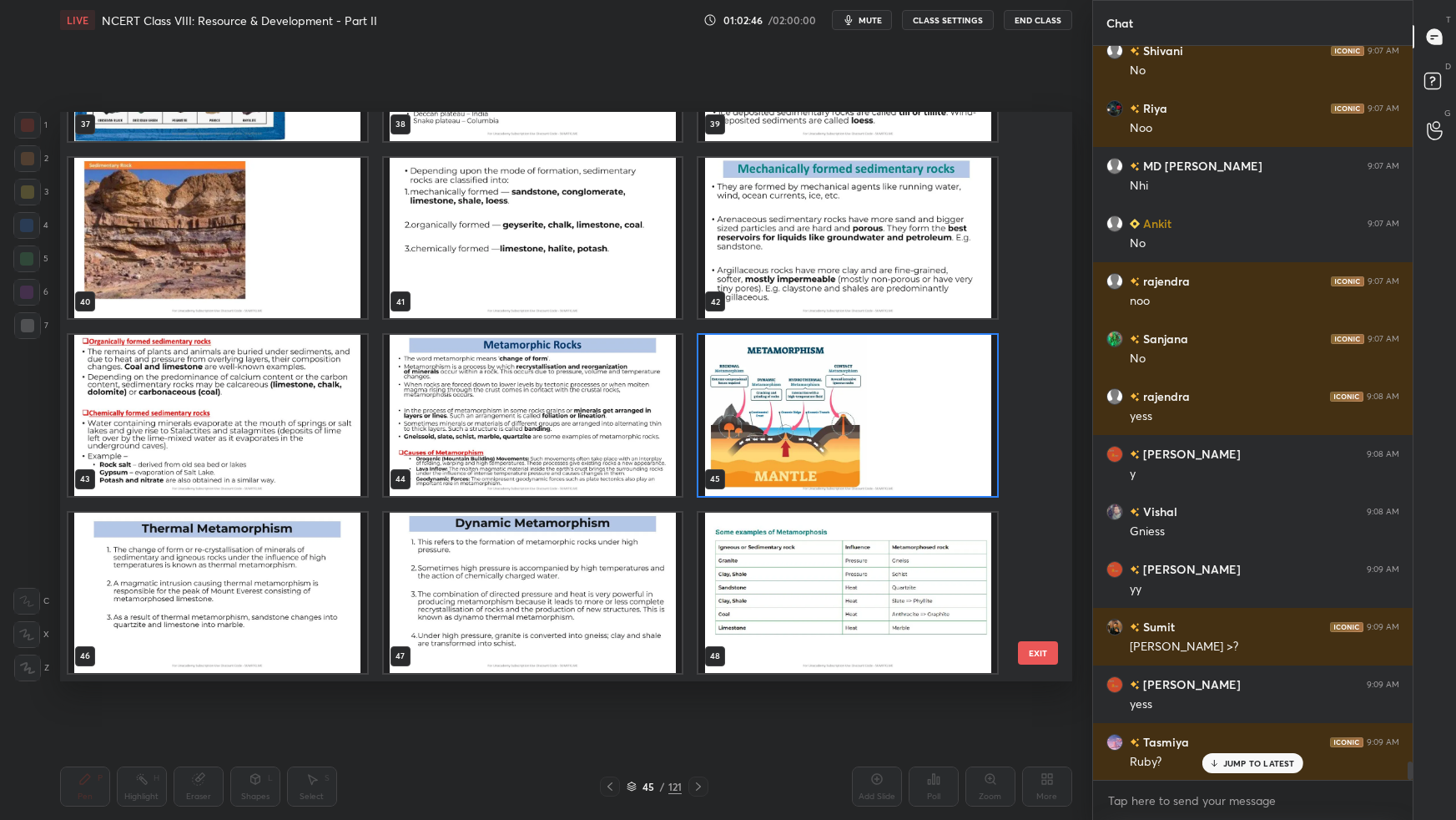
click at [924, 449] on img "grid" at bounding box center [847, 415] width 299 height 160
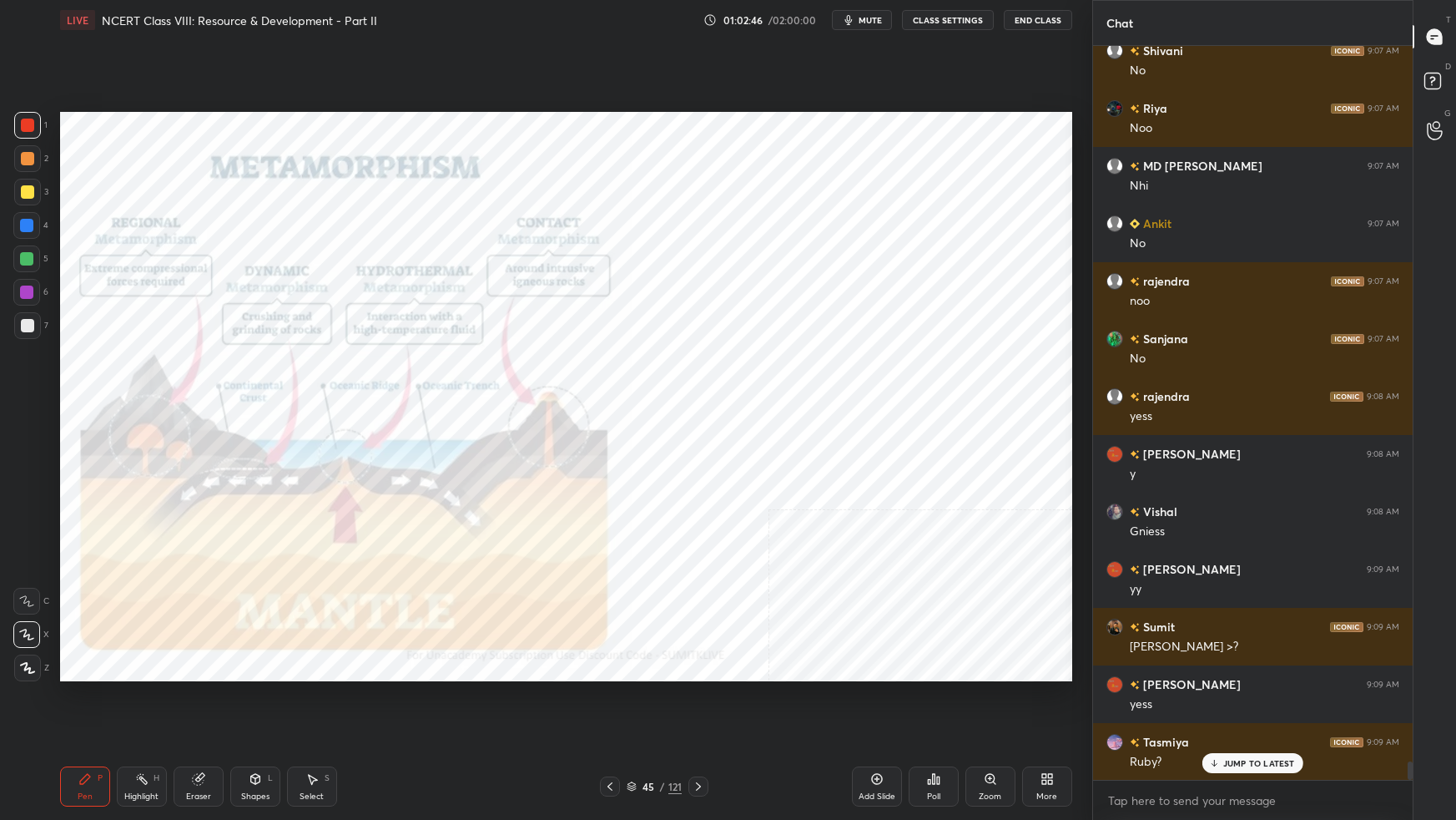
click at [924, 449] on img "grid" at bounding box center [847, 415] width 299 height 160
click at [635, 514] on icon at bounding box center [631, 785] width 10 height 10
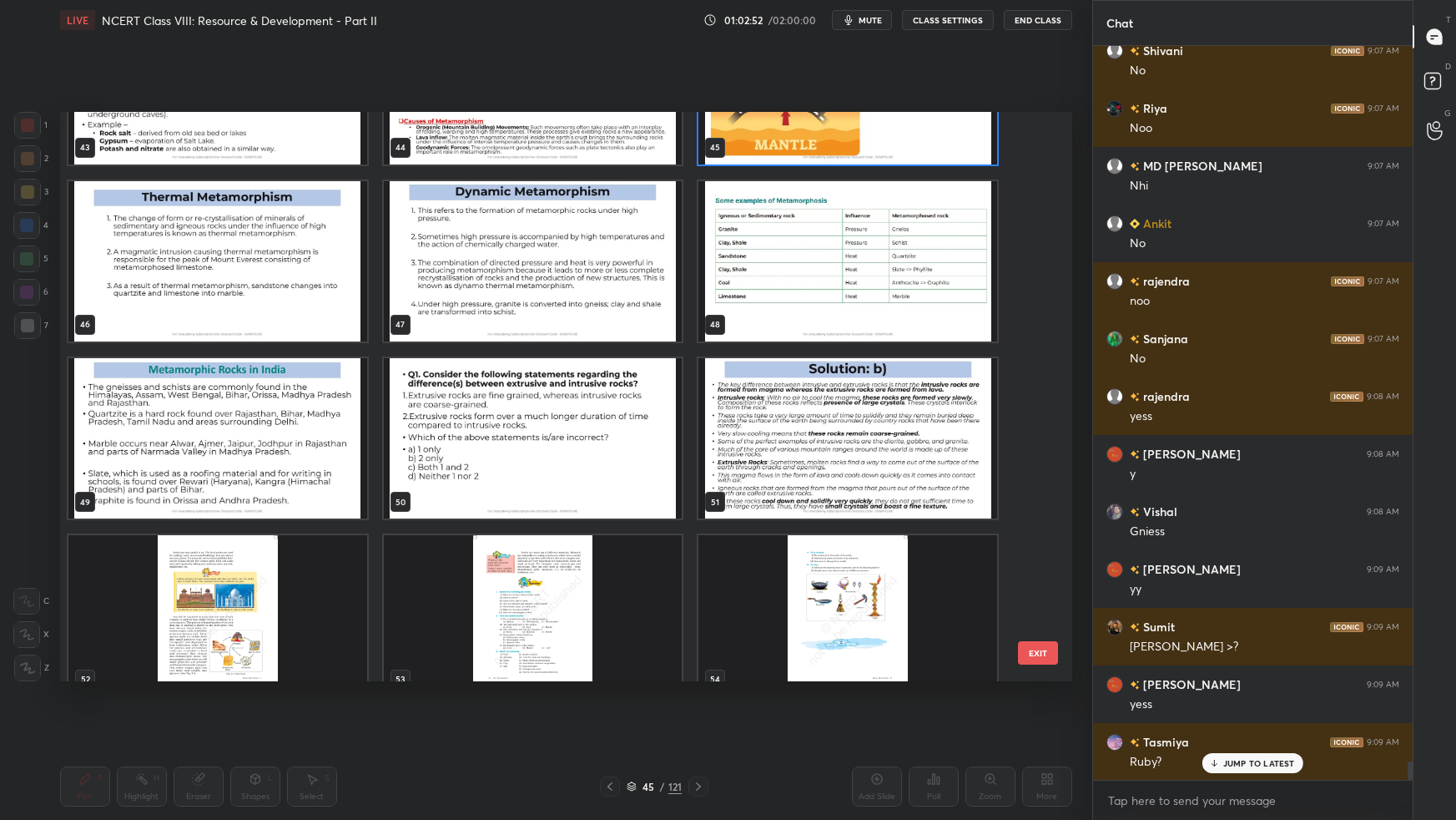
scroll to position [2643, 0]
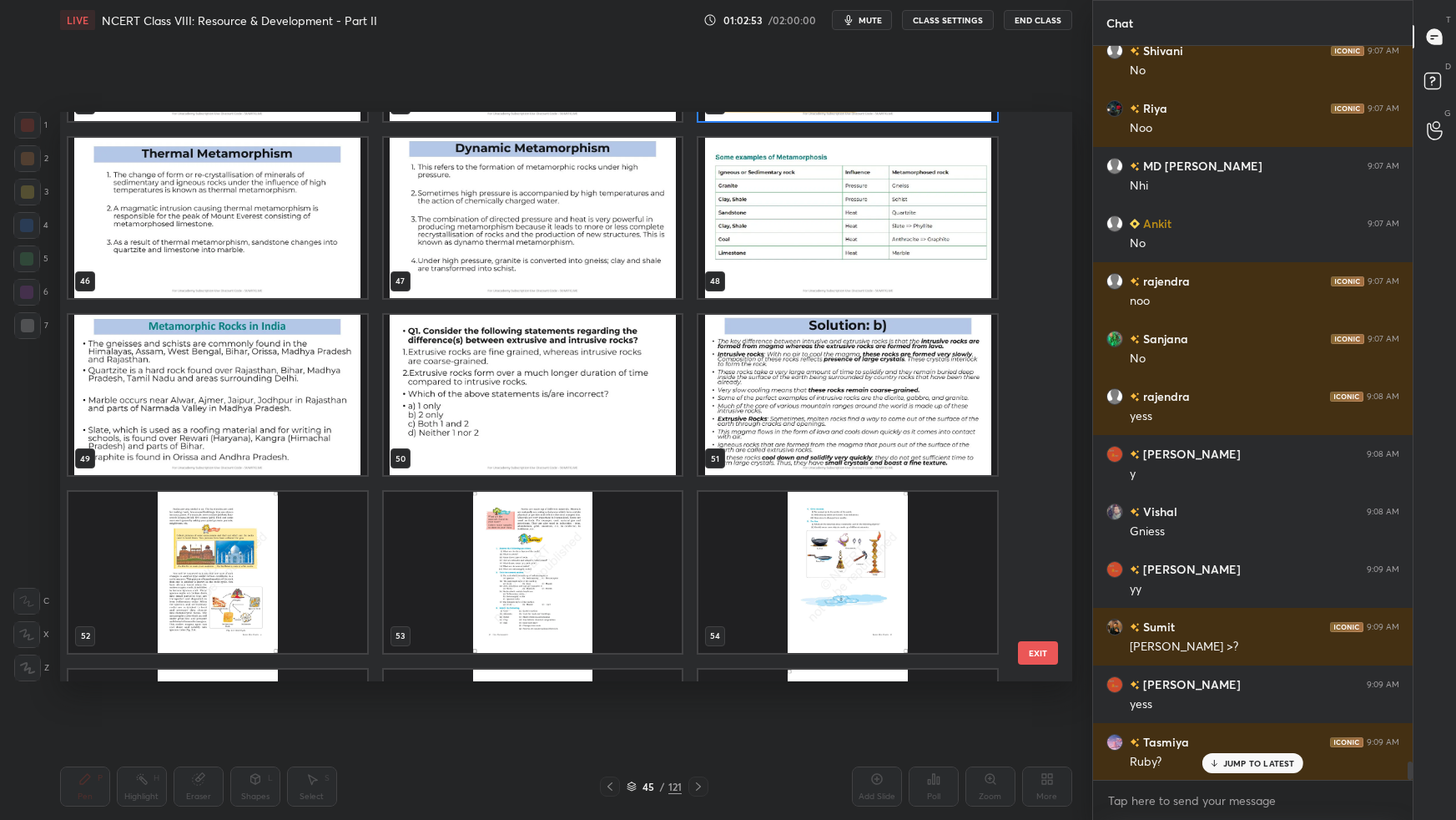
click at [877, 270] on img "grid" at bounding box center [847, 216] width 299 height 160
click at [878, 270] on img "grid" at bounding box center [847, 216] width 299 height 160
click at [878, 272] on img "grid" at bounding box center [847, 216] width 299 height 160
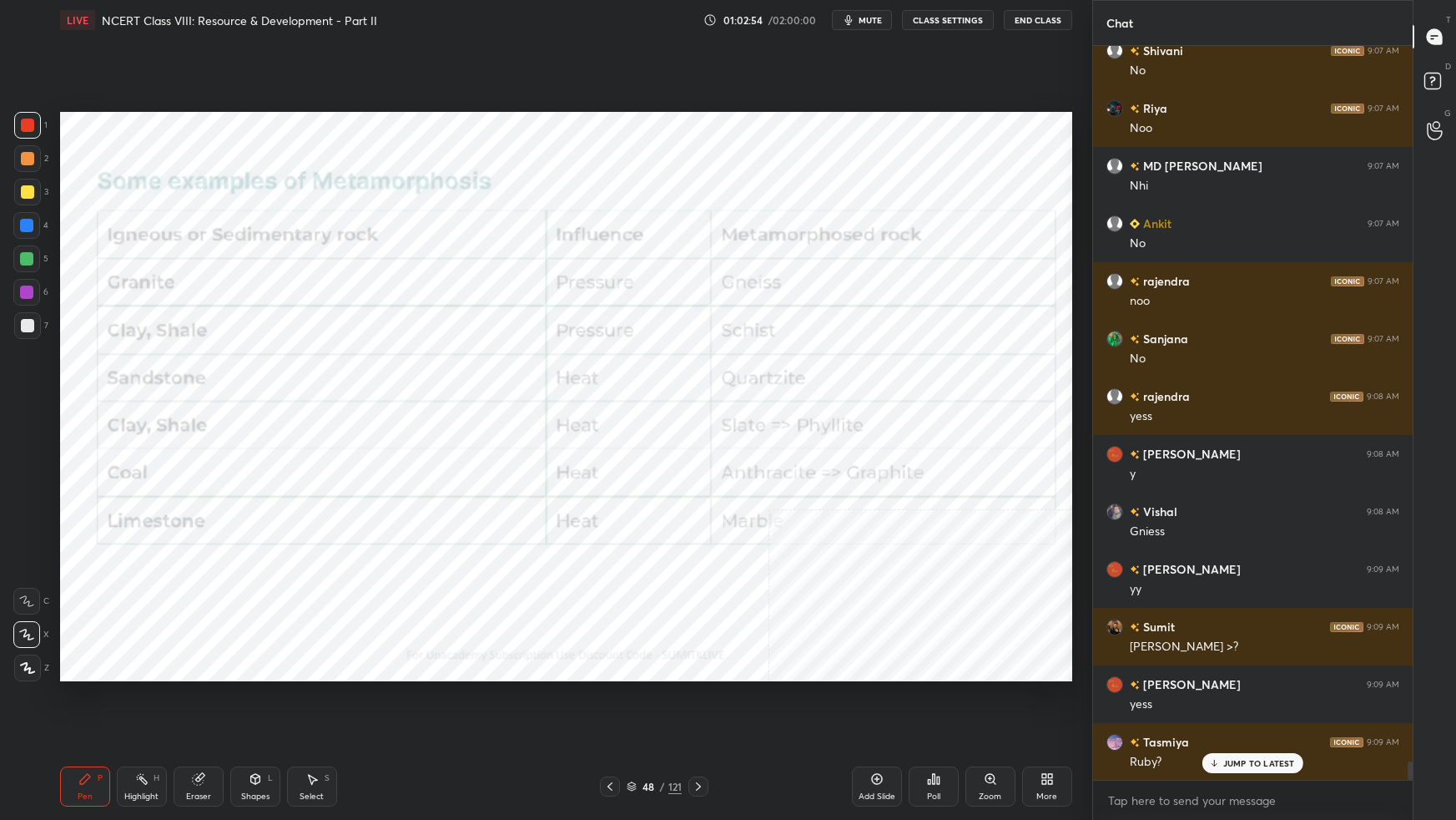
click at [881, 270] on img "grid" at bounding box center [847, 216] width 299 height 160
click at [880, 274] on img "grid" at bounding box center [847, 216] width 299 height 160
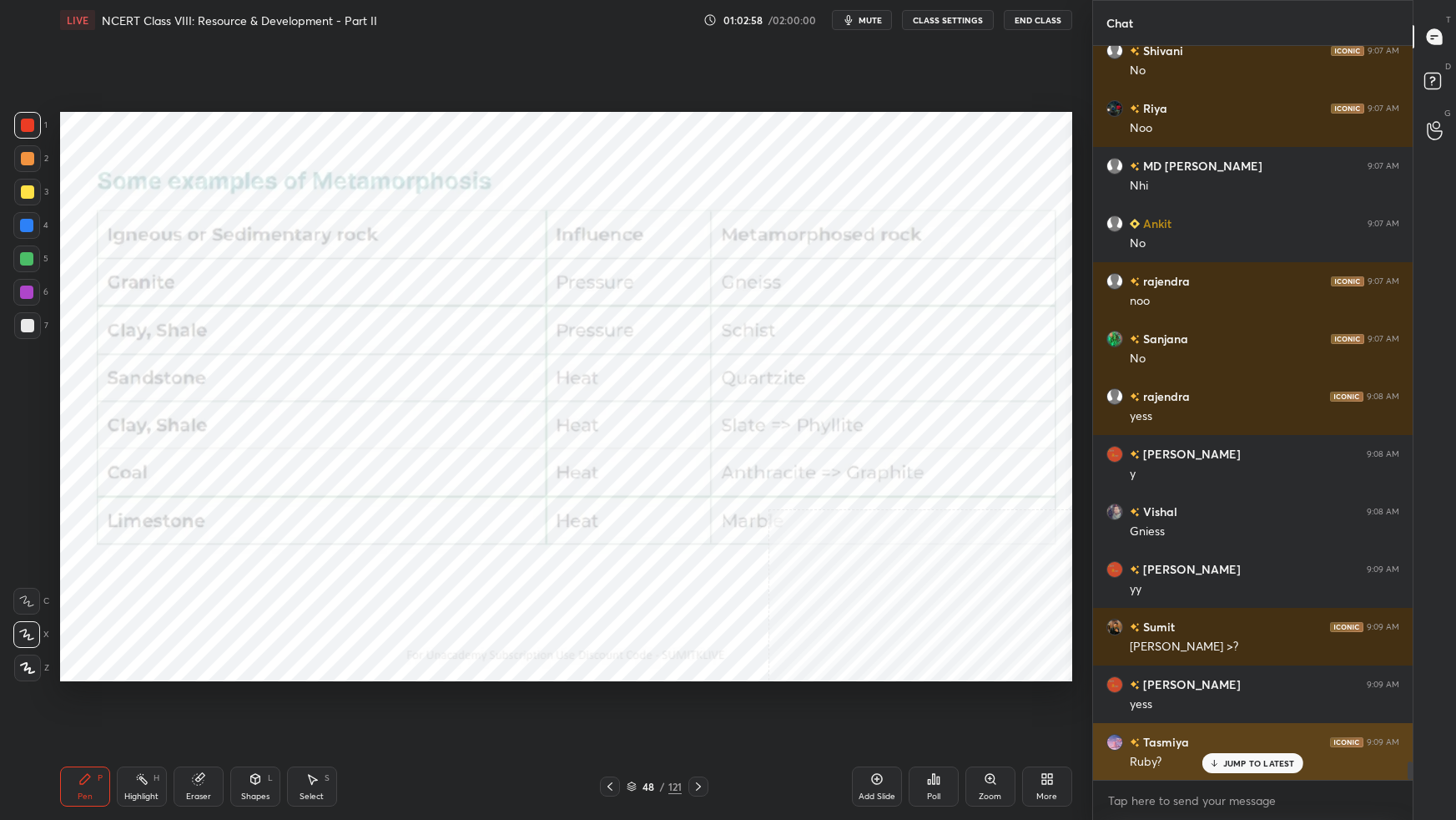
click at [1114, 514] on p "JUMP TO LATEST" at bounding box center [1258, 762] width 72 height 10
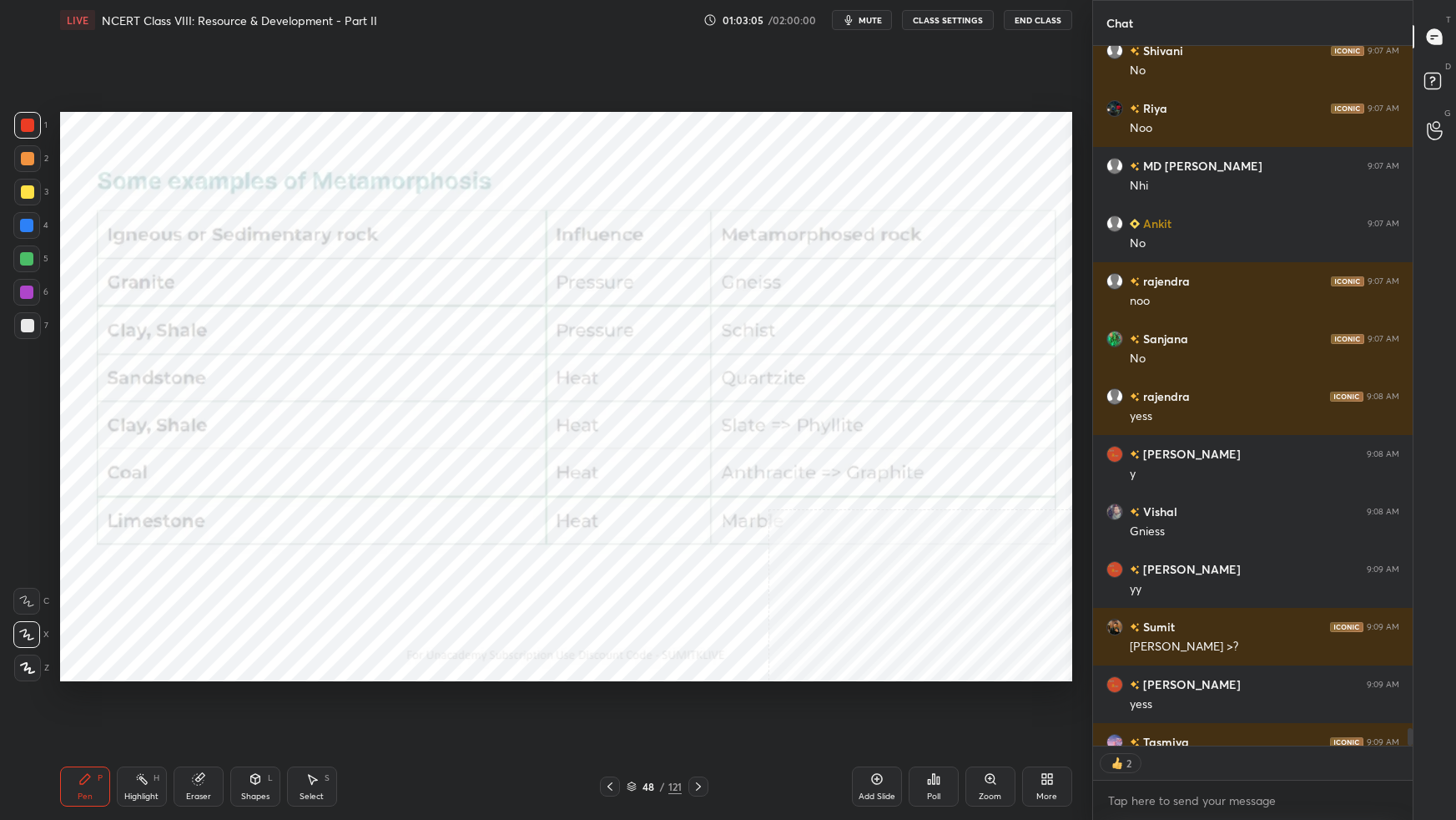
scroll to position [5, 4]
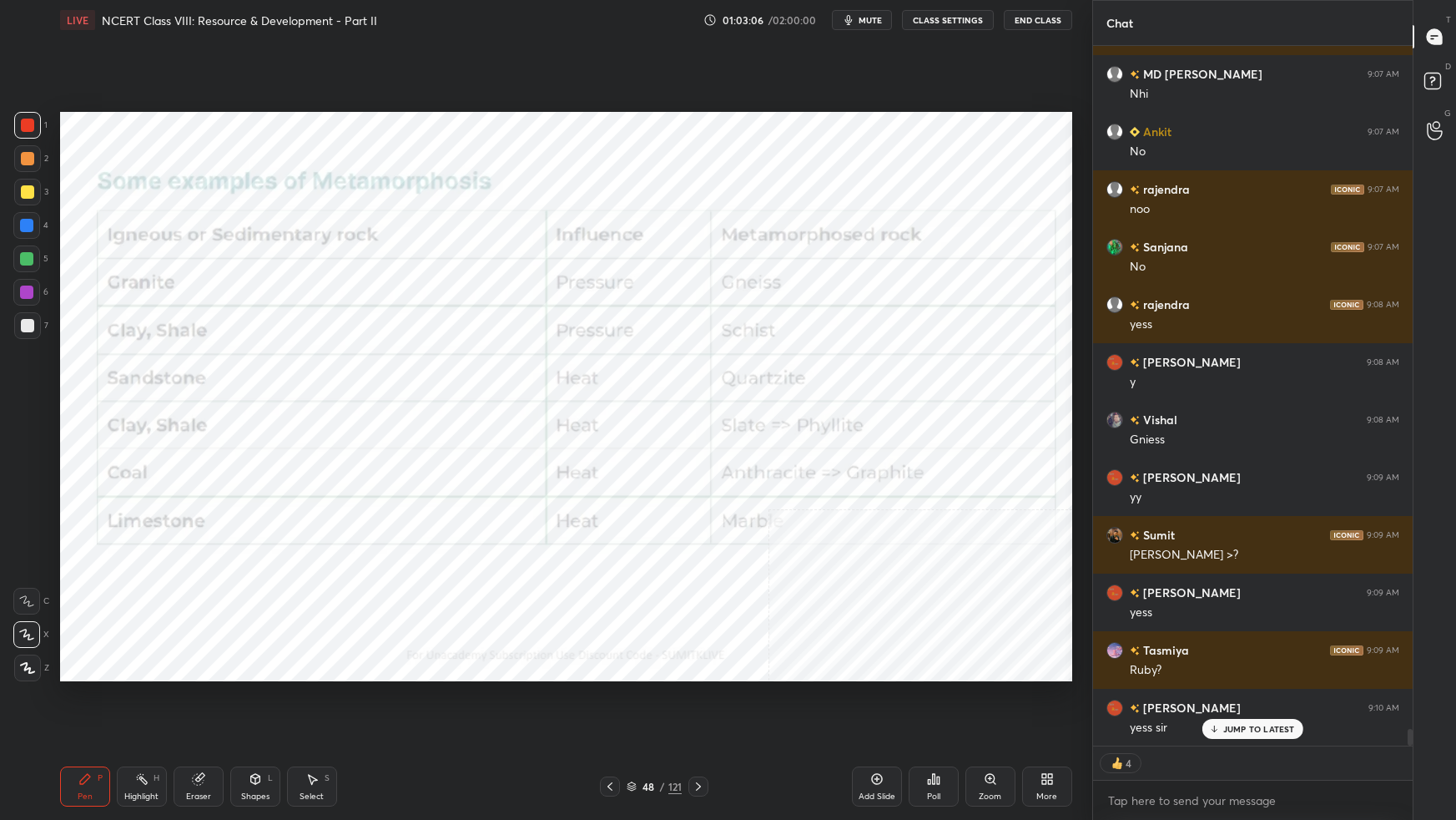
click at [892, 514] on div "Add Slide" at bounding box center [876, 785] width 50 height 40
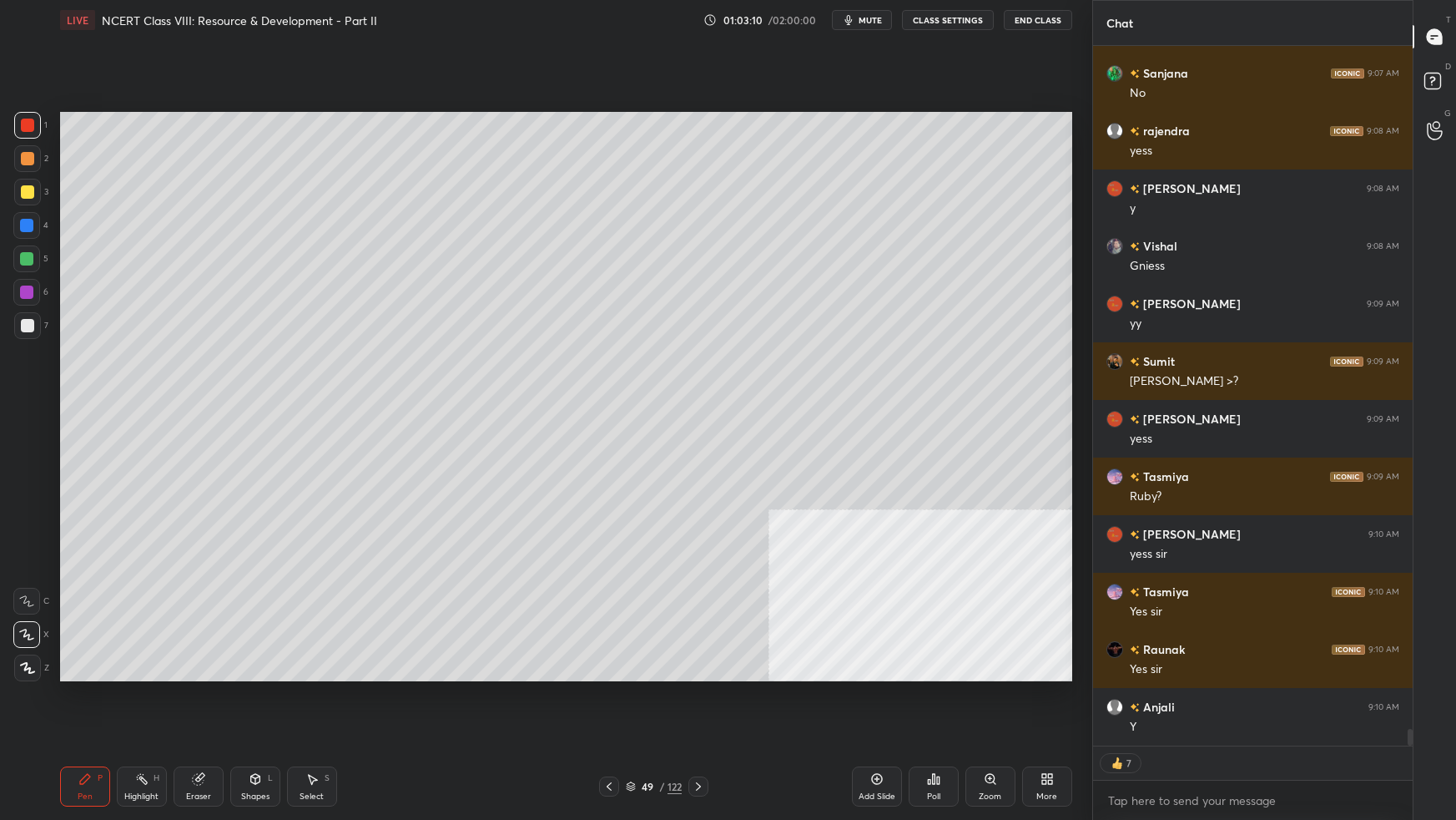
scroll to position [28946, 0]
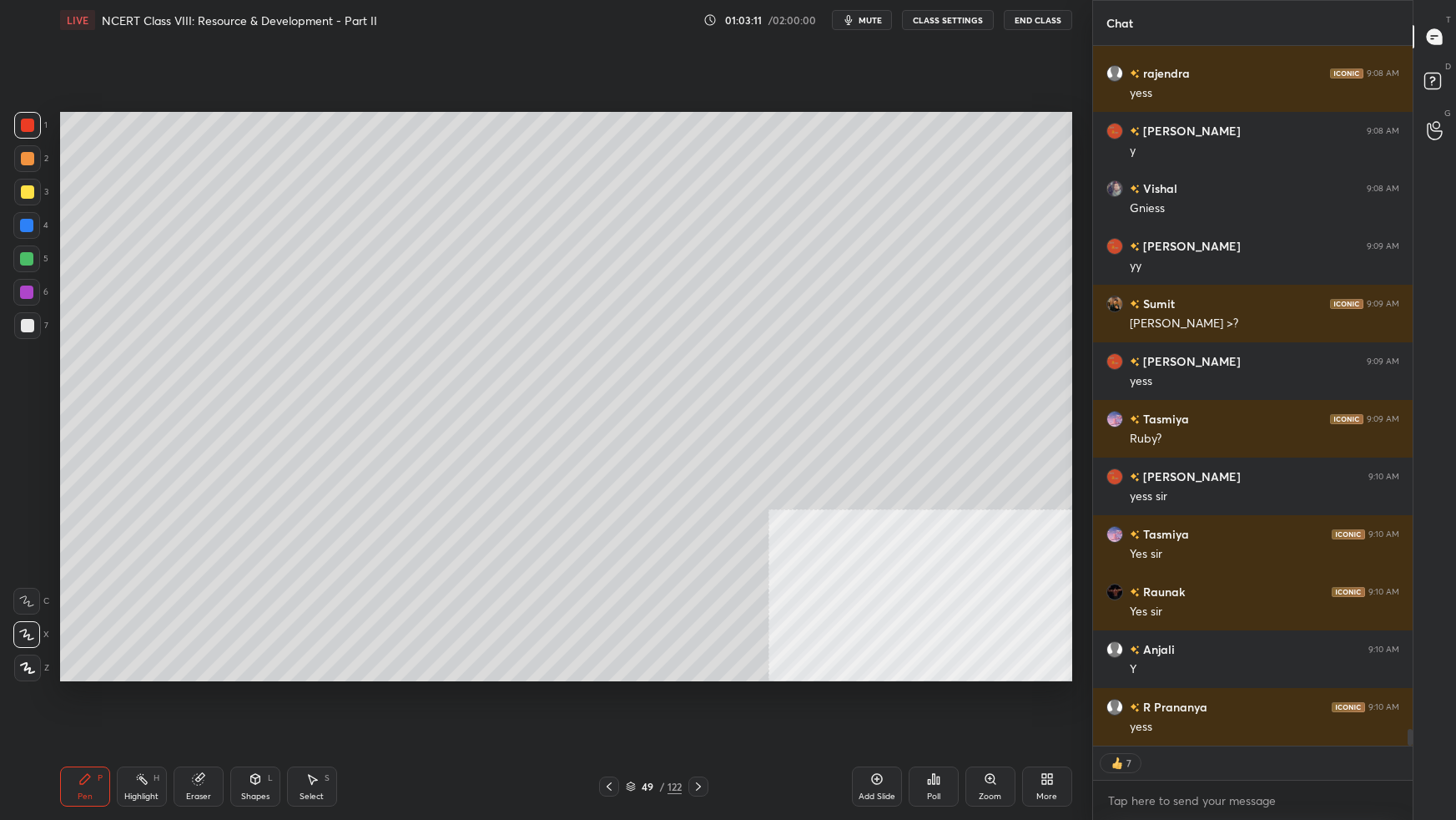
click at [29, 324] on div at bounding box center [27, 325] width 13 height 13
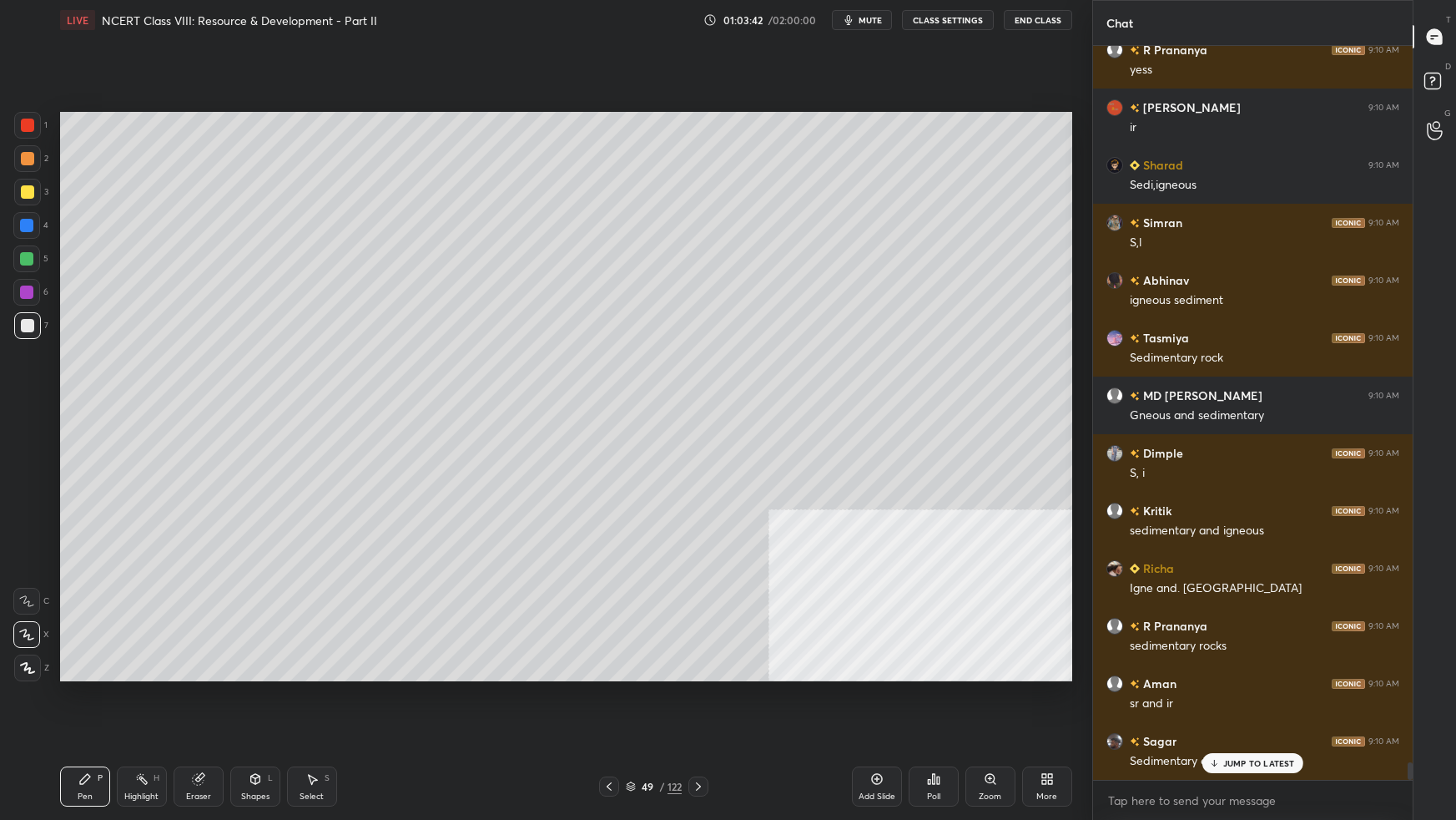
scroll to position [29659, 0]
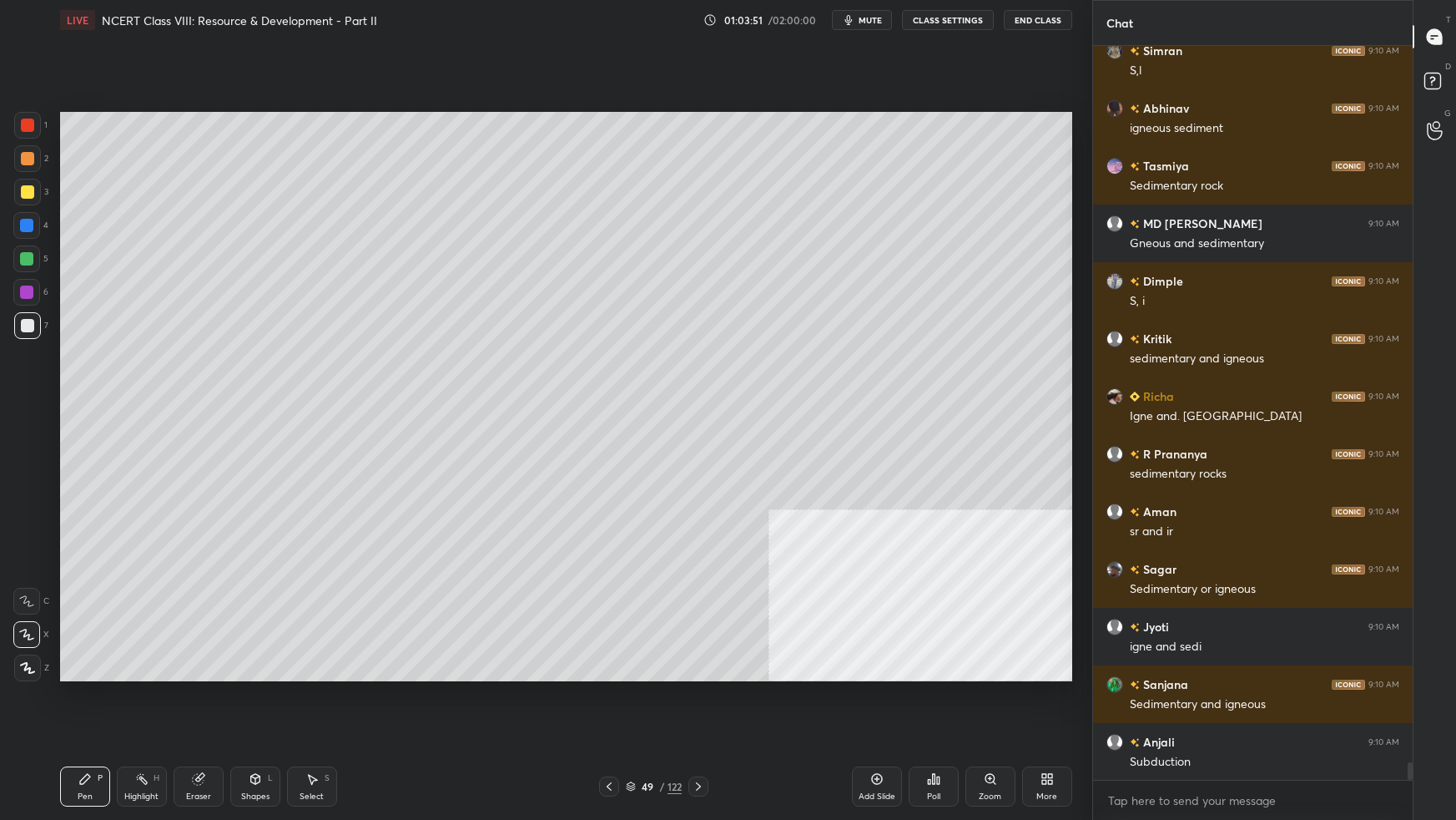
click at [1054, 514] on div "More" at bounding box center [1047, 785] width 50 height 40
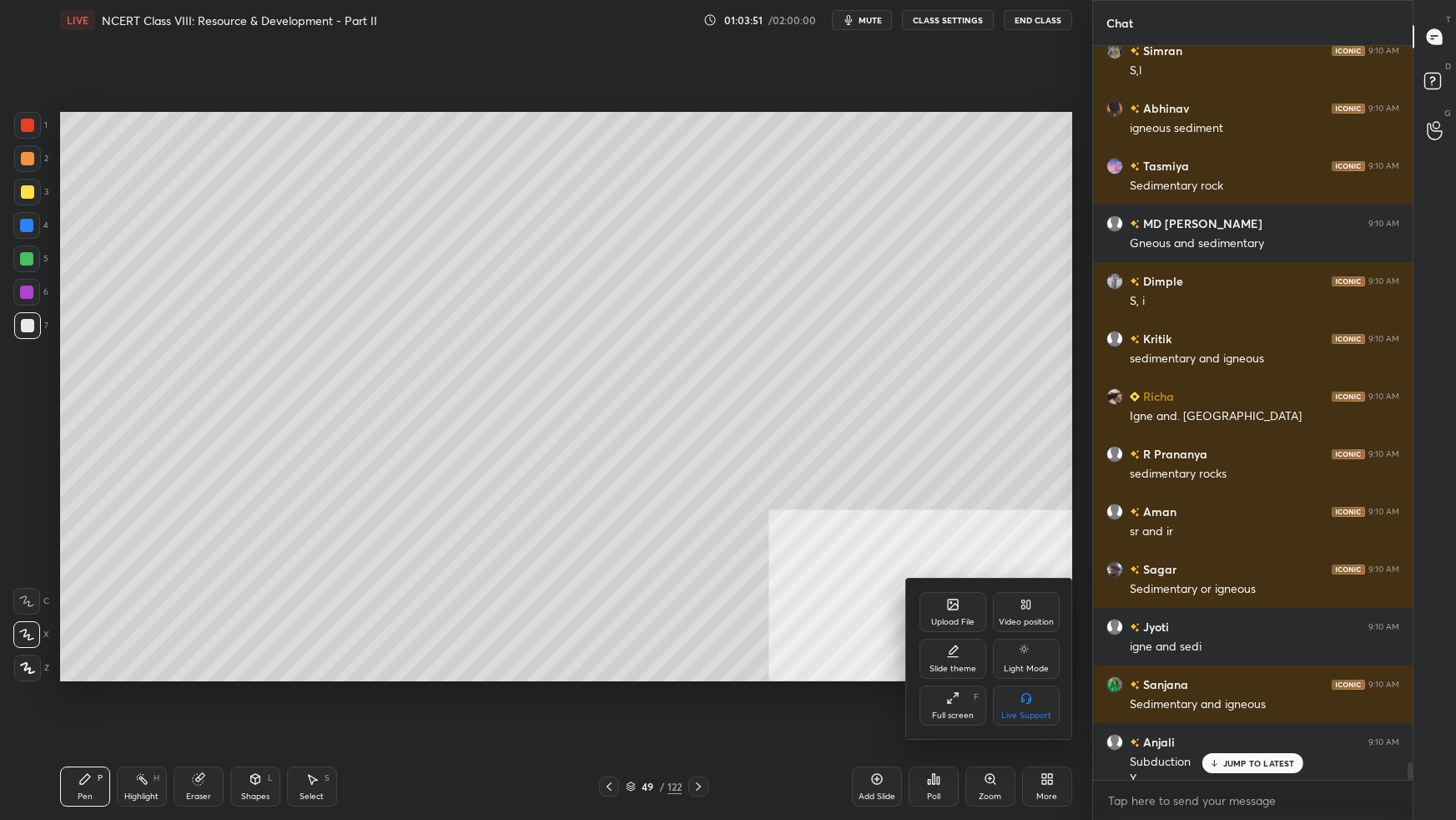
scroll to position [29790, 0]
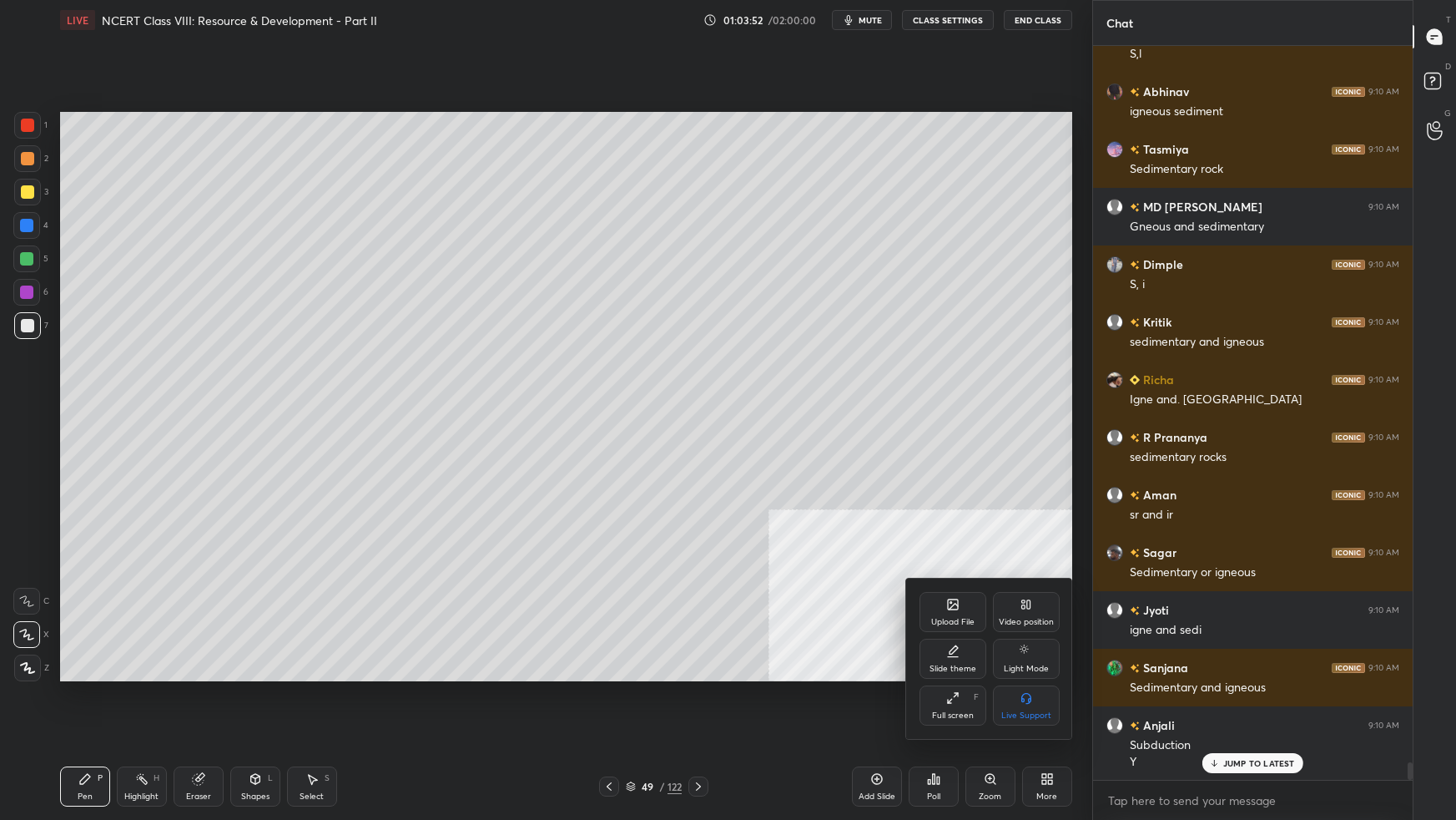
click at [1029, 514] on div "Video position" at bounding box center [1025, 612] width 66 height 40
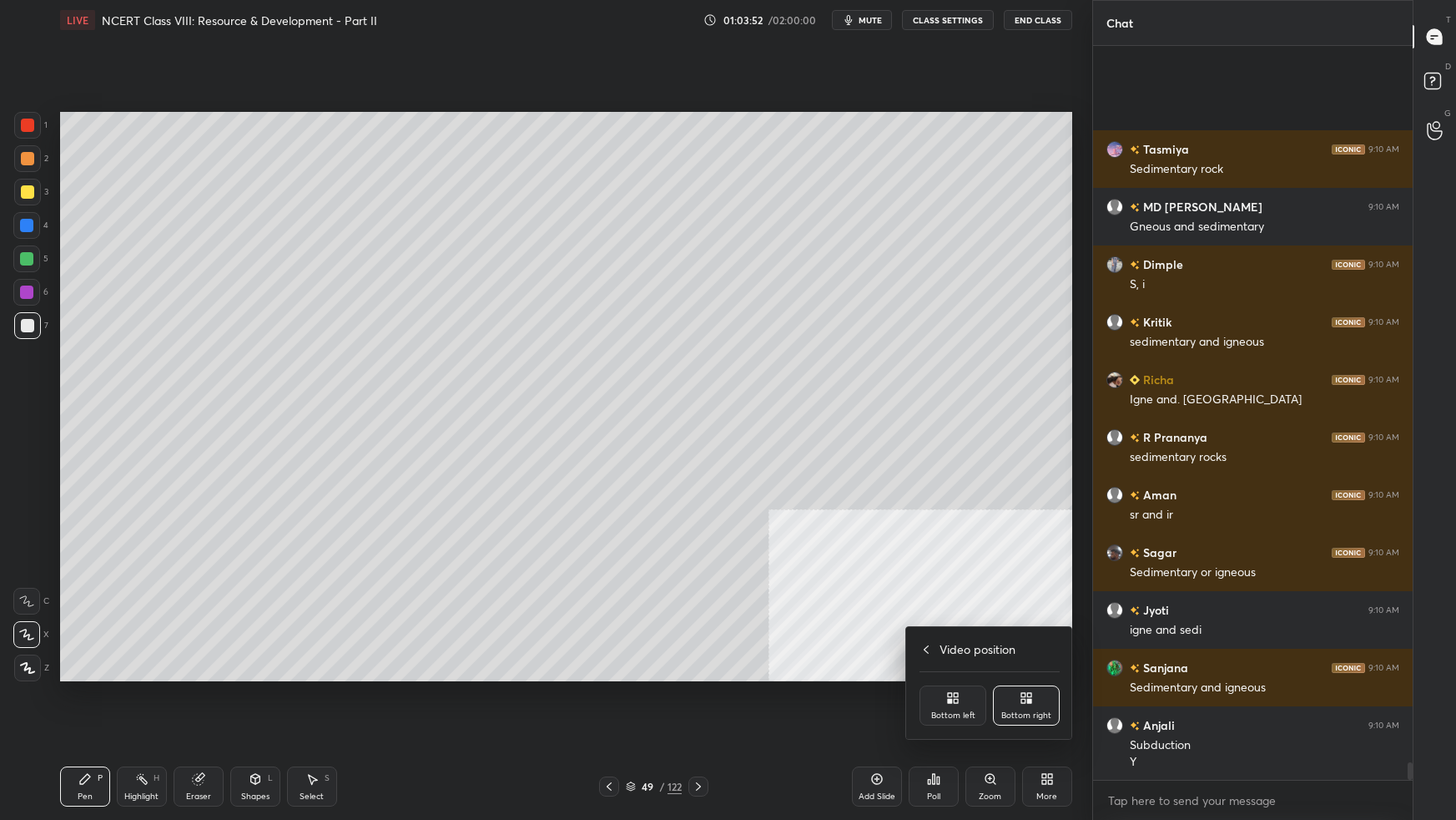
scroll to position [29964, 0]
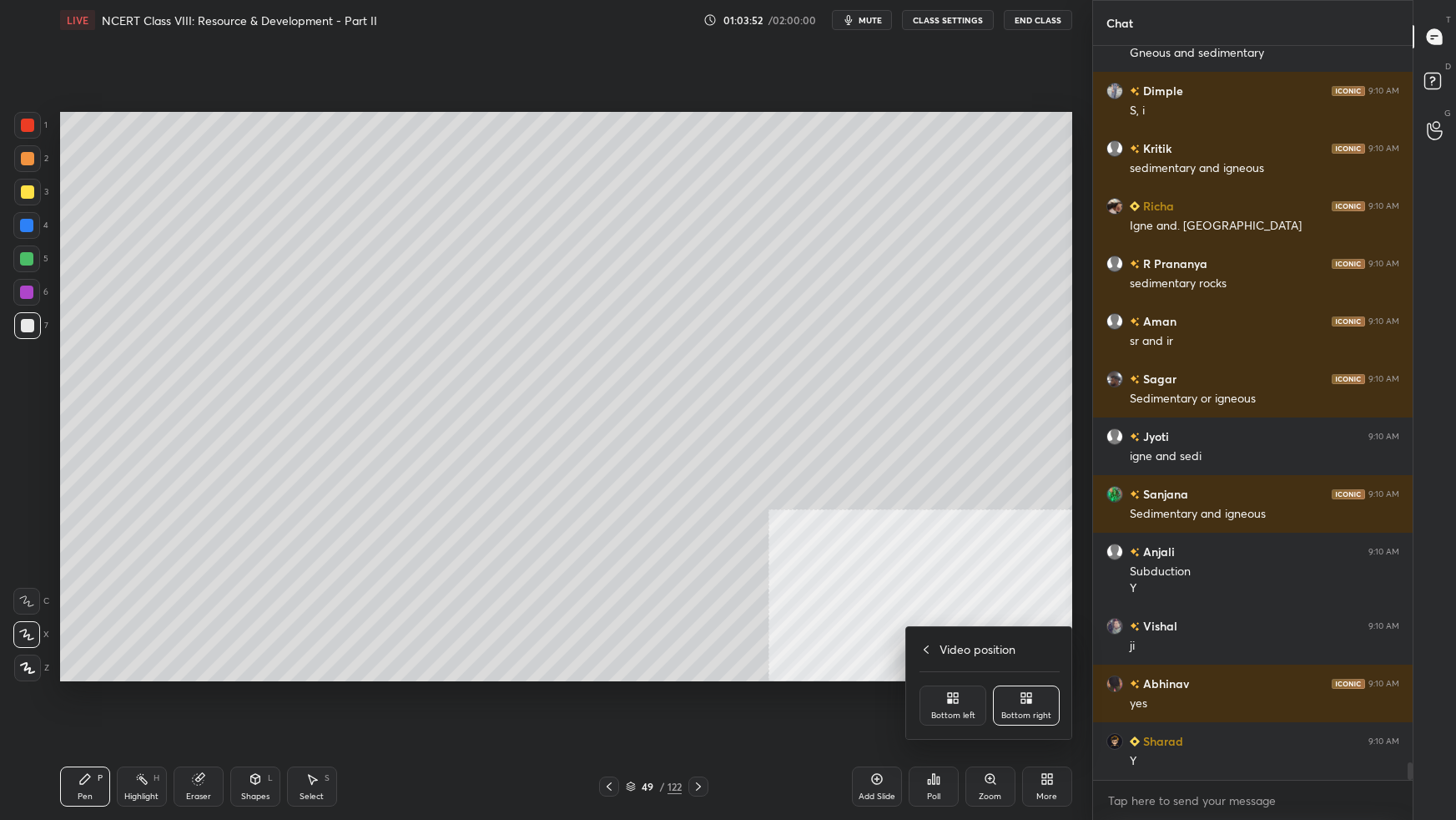
click at [964, 514] on div "Bottom left" at bounding box center [953, 705] width 66 height 40
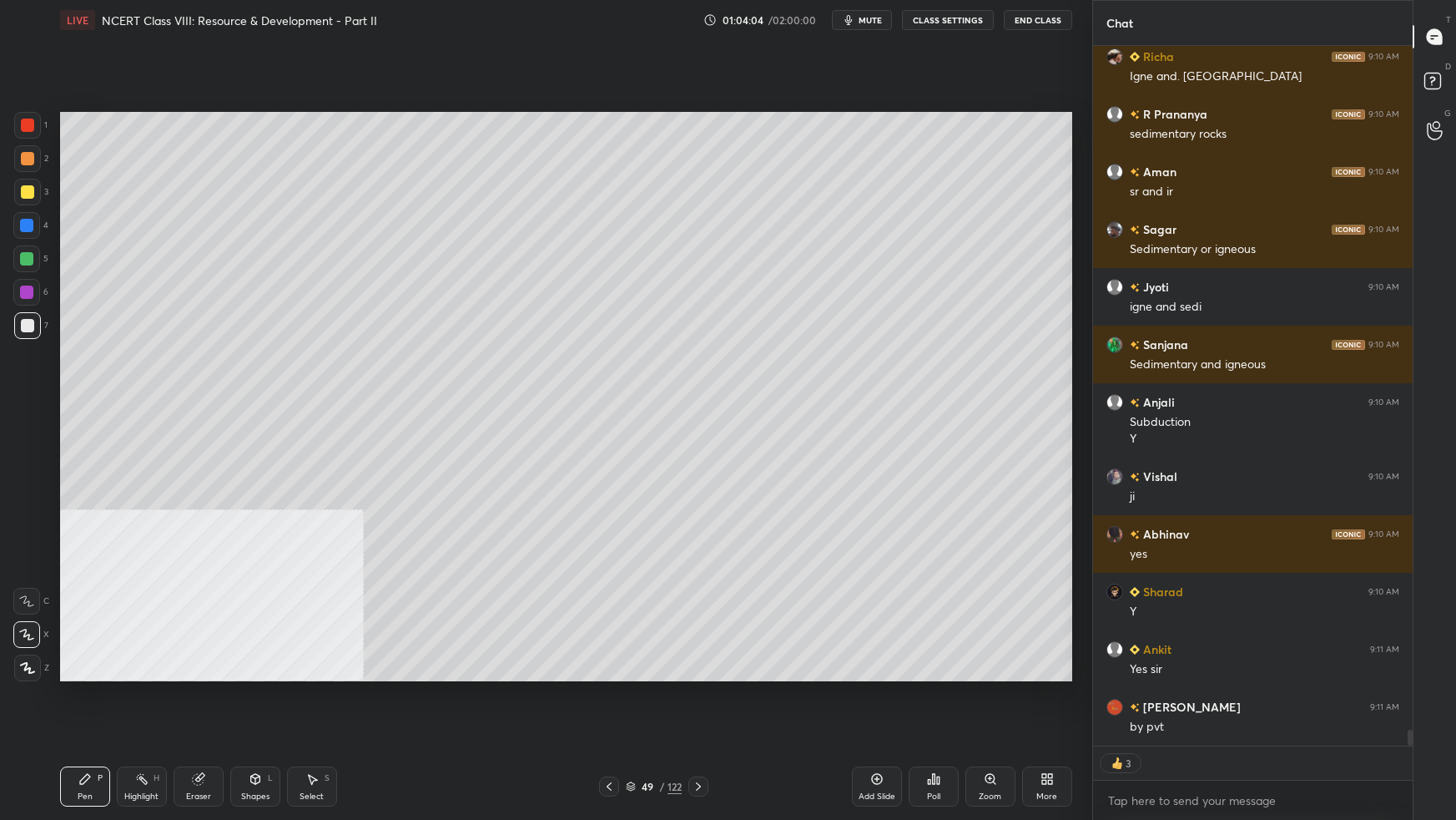
click at [24, 188] on div at bounding box center [27, 191] width 13 height 13
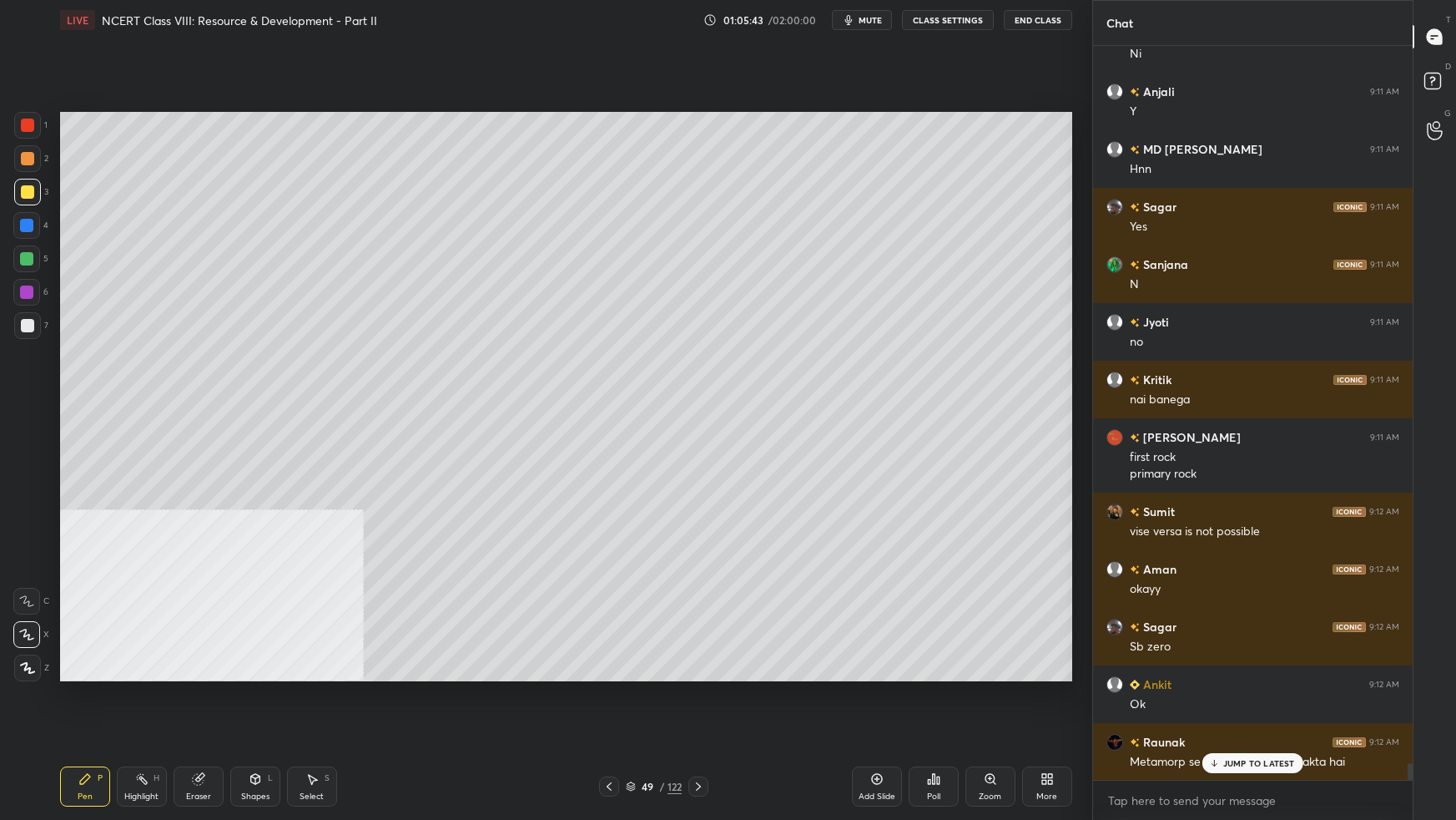
scroll to position [31477, 0]
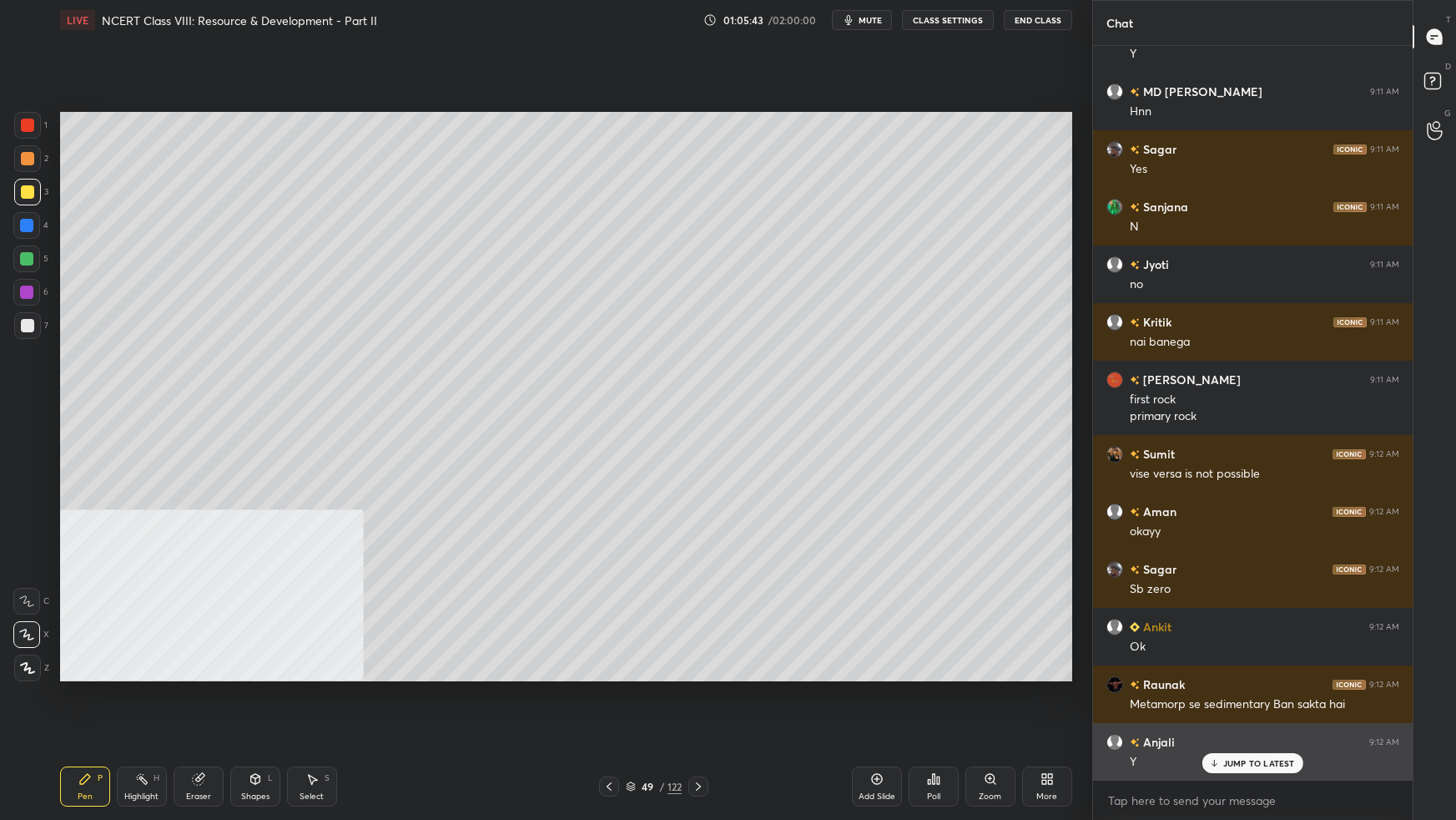
drag, startPoint x: 1229, startPoint y: 767, endPoint x: 1228, endPoint y: 777, distance: 10.0
click at [1114, 514] on p "JUMP TO LATEST" at bounding box center [1258, 762] width 72 height 10
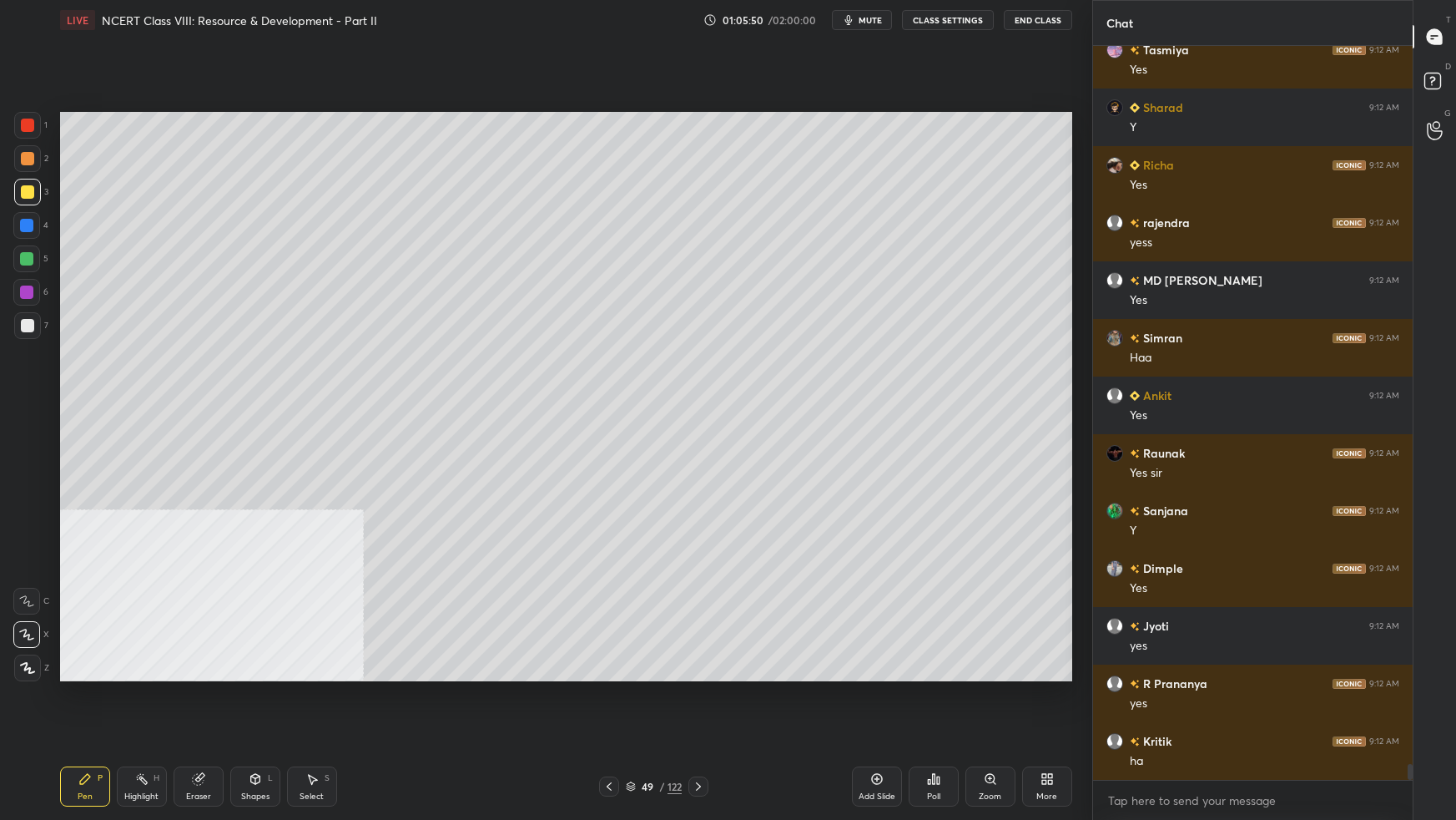
scroll to position [32458, 0]
click at [27, 324] on div at bounding box center [27, 325] width 13 height 13
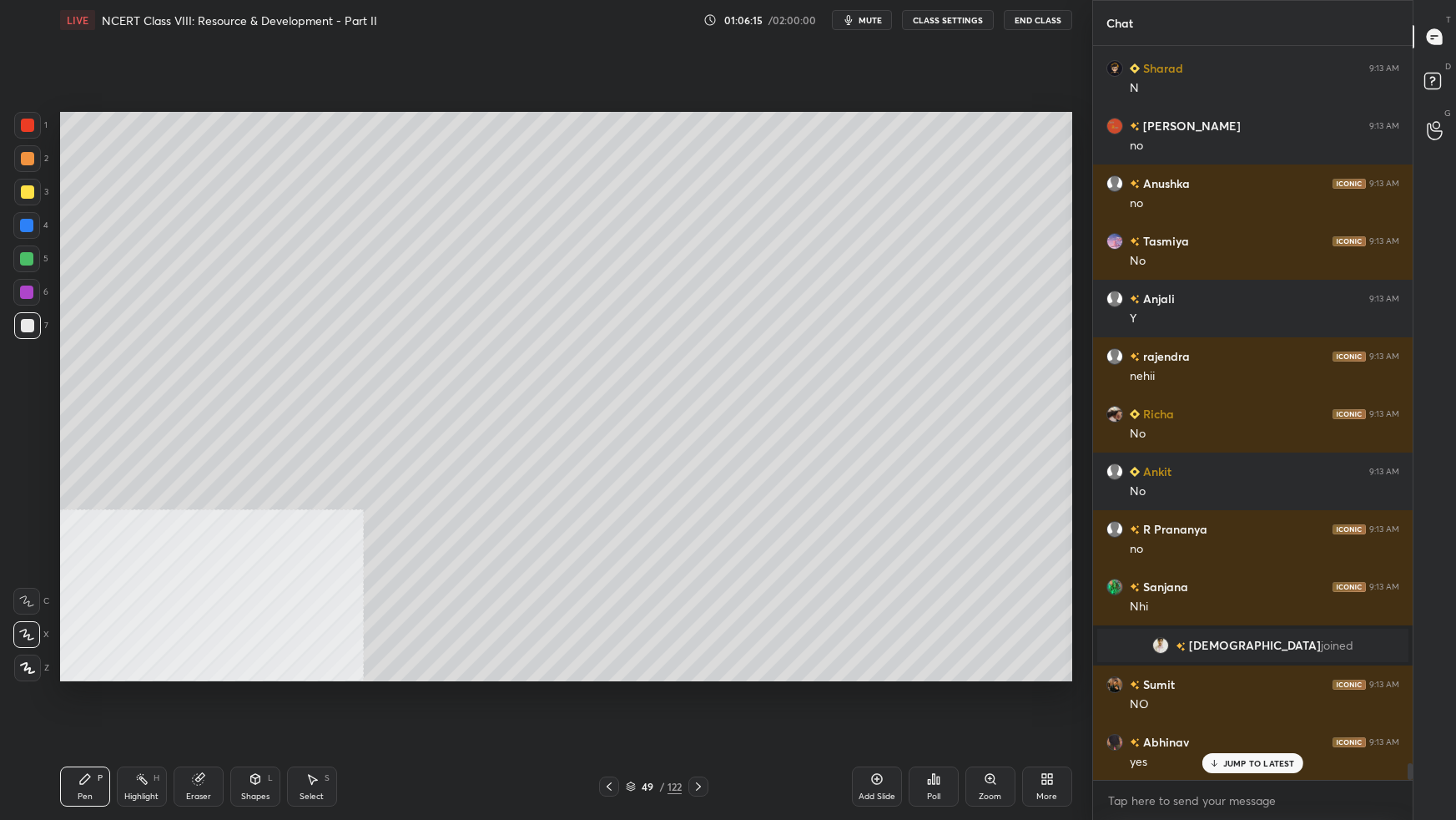
scroll to position [30892, 0]
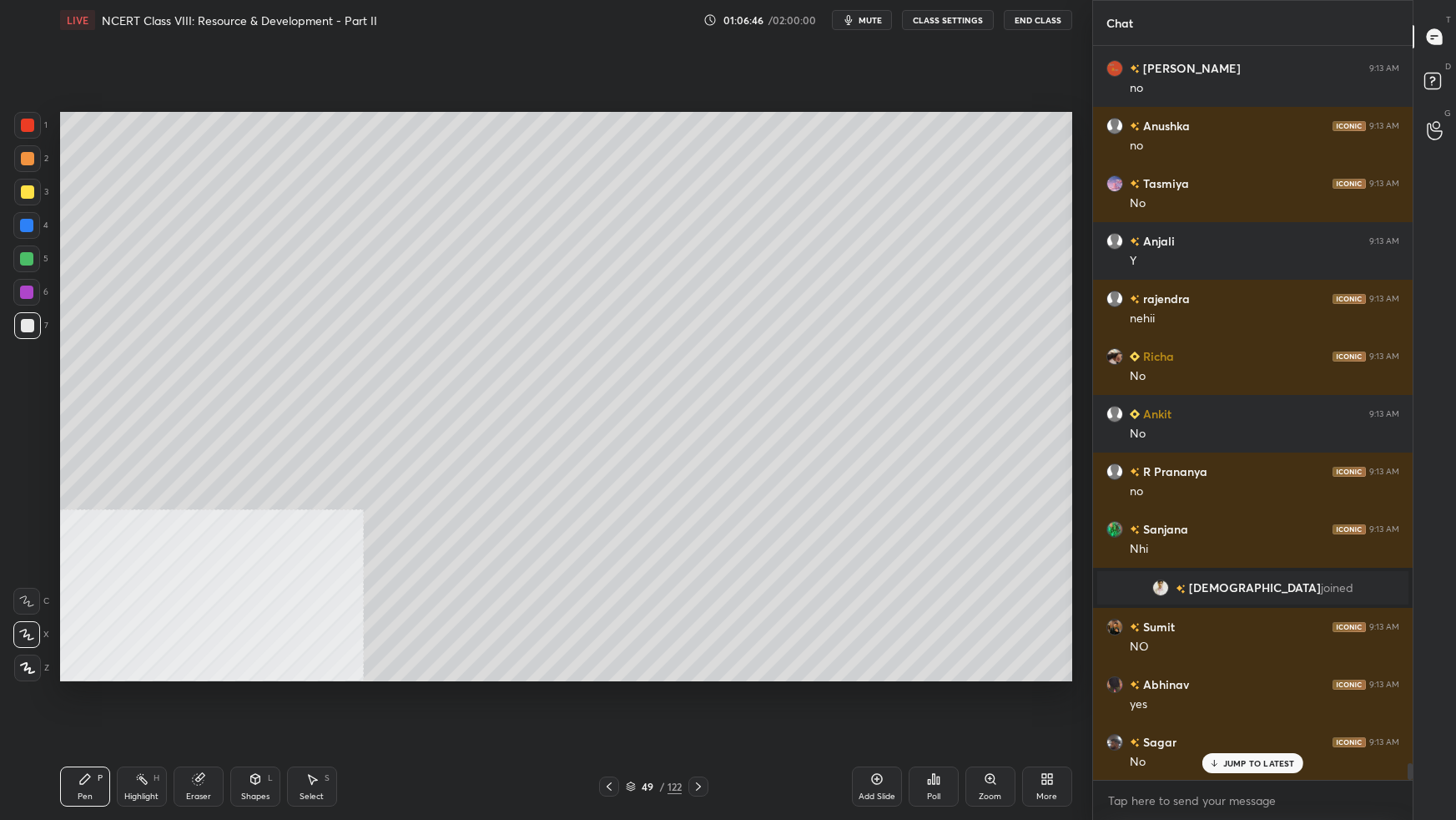
click at [879, 514] on icon at bounding box center [876, 778] width 13 height 13
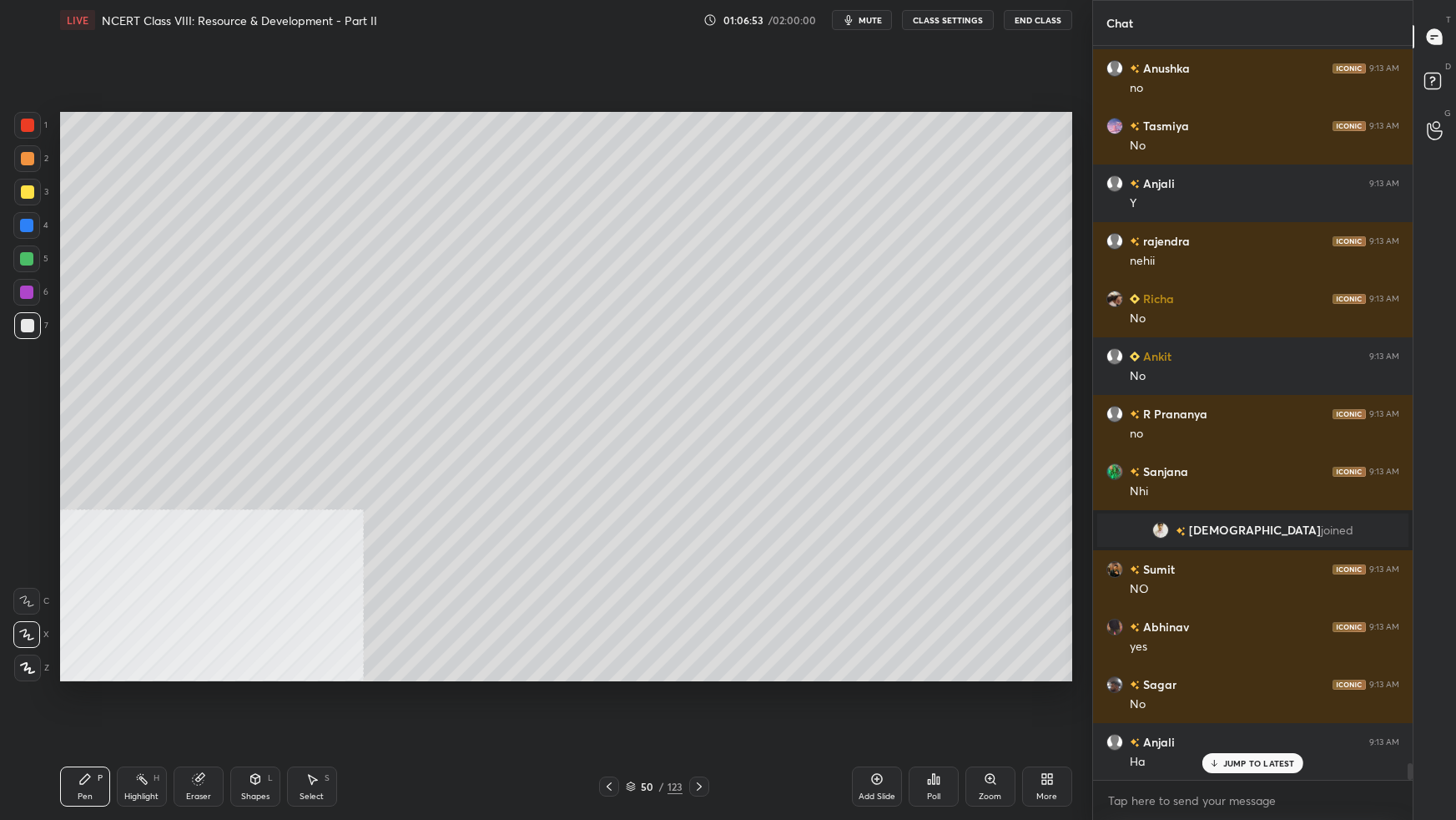
scroll to position [31008, 0]
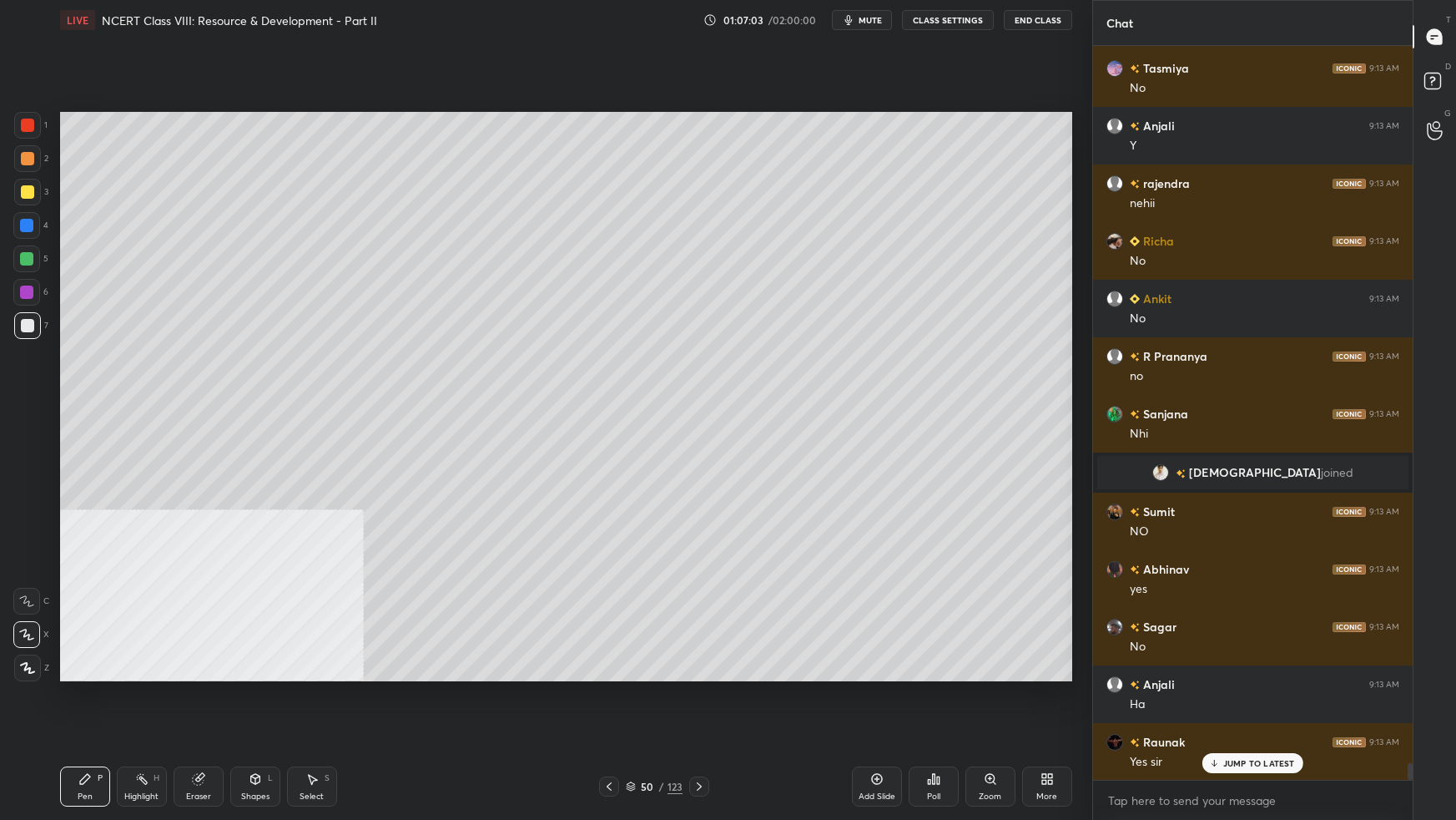
click at [25, 263] on div at bounding box center [27, 258] width 13 height 13
drag, startPoint x: 30, startPoint y: 323, endPoint x: 43, endPoint y: 326, distance: 13.3
click at [33, 324] on div at bounding box center [27, 325] width 13 height 13
drag, startPoint x: 29, startPoint y: 289, endPoint x: 58, endPoint y: 296, distance: 29.8
click at [30, 290] on div at bounding box center [27, 292] width 13 height 13
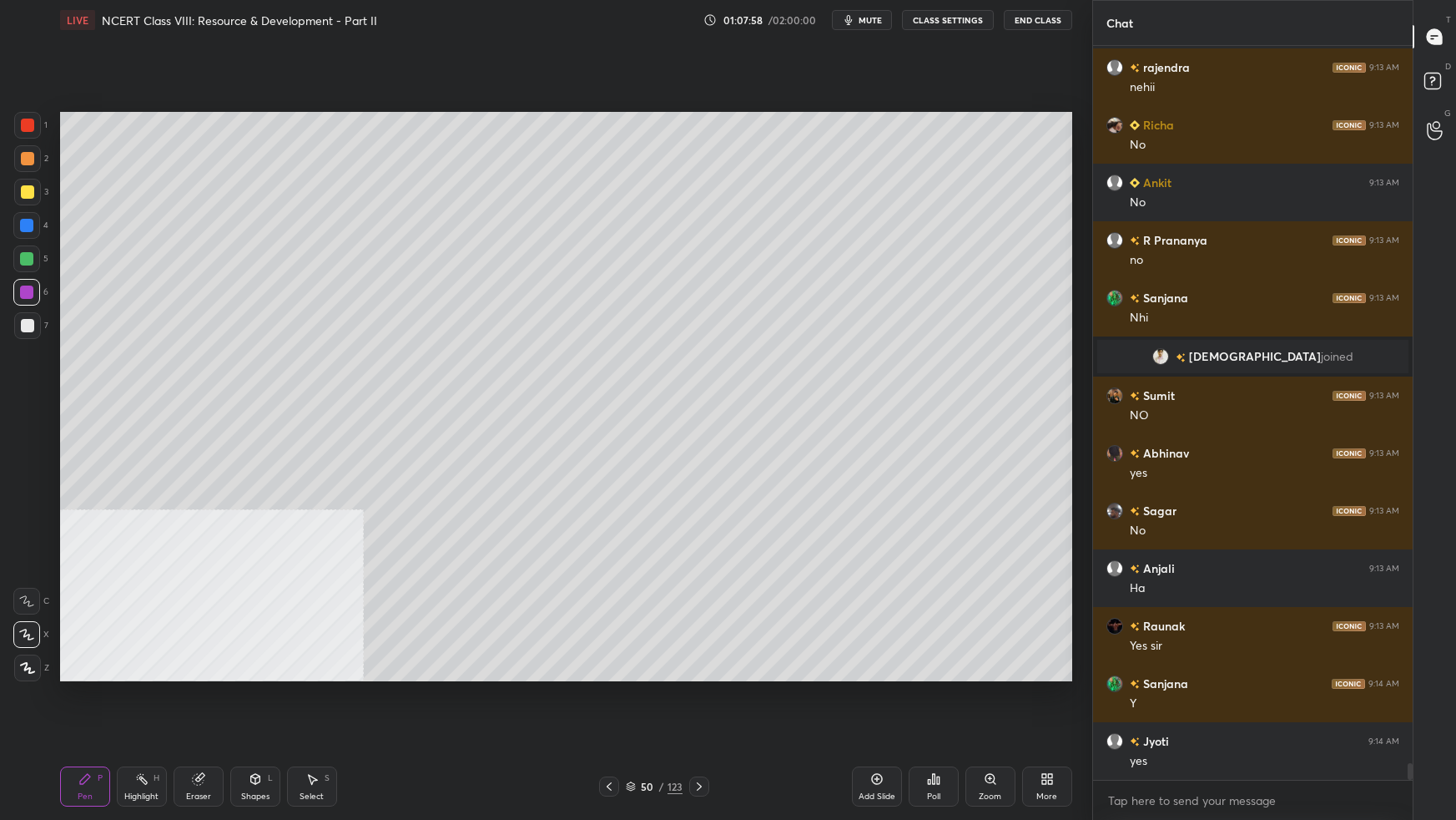
scroll to position [31181, 0]
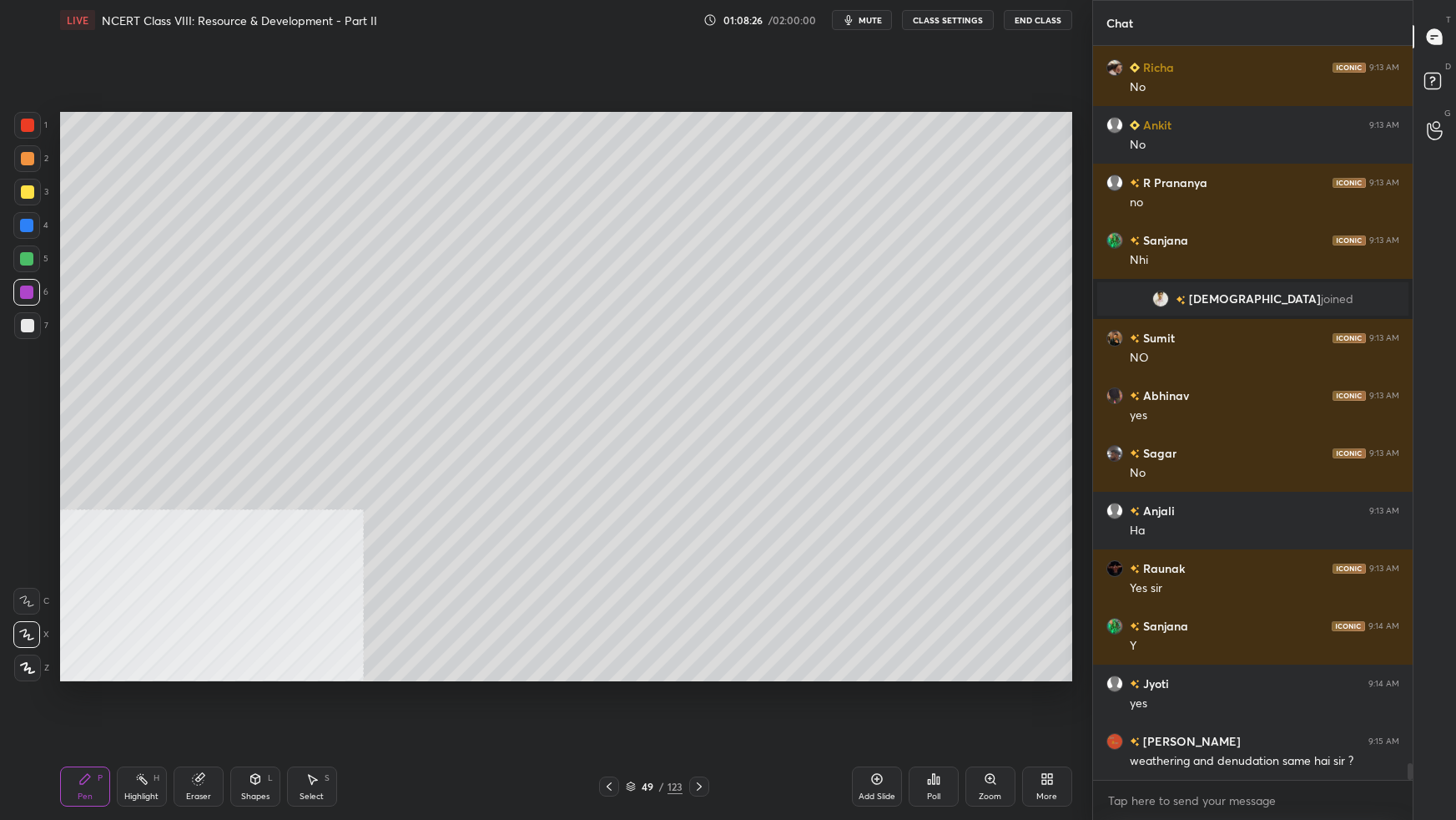
click at [877, 514] on div "Add Slide" at bounding box center [876, 785] width 50 height 40
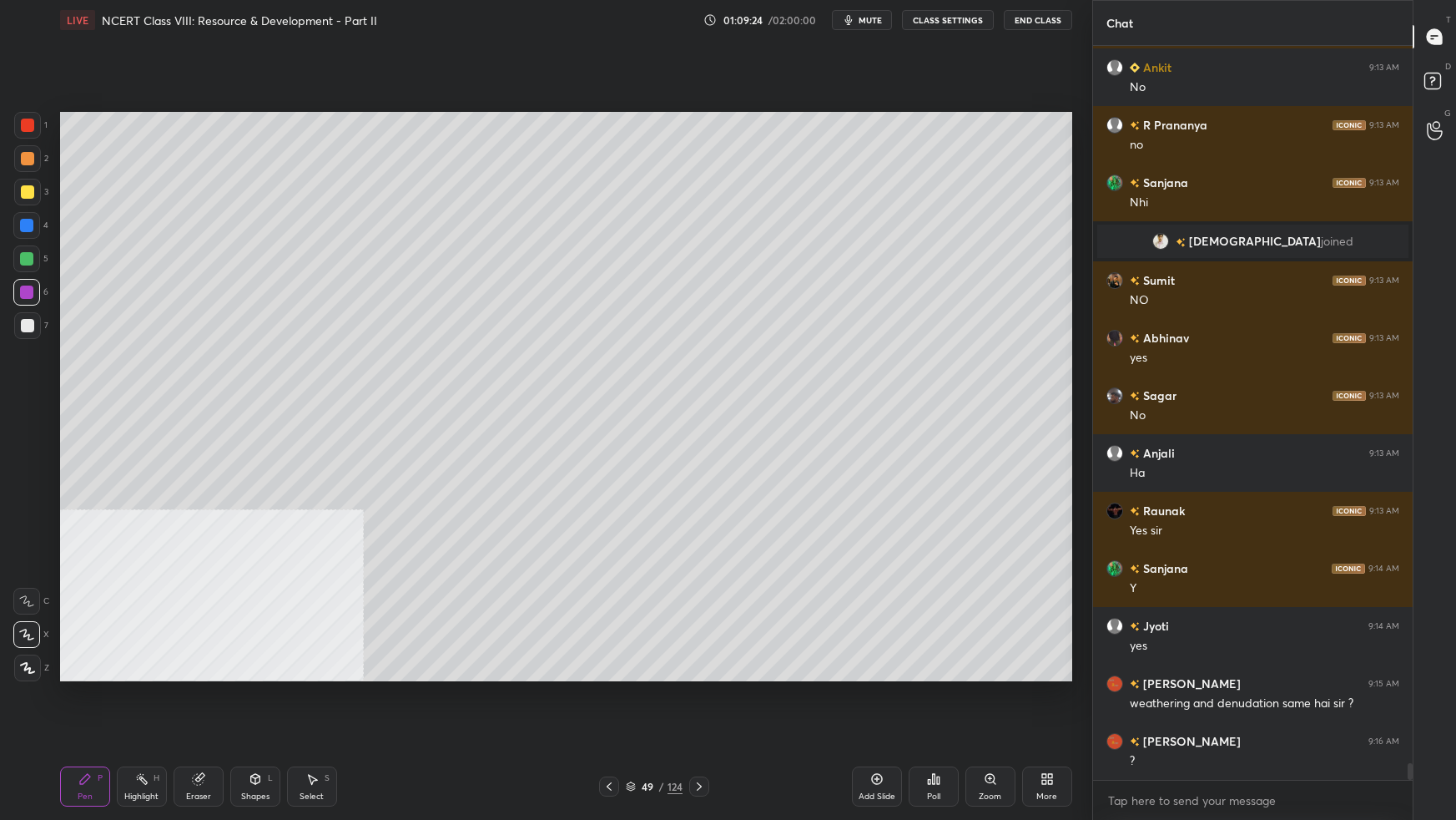
scroll to position [31297, 0]
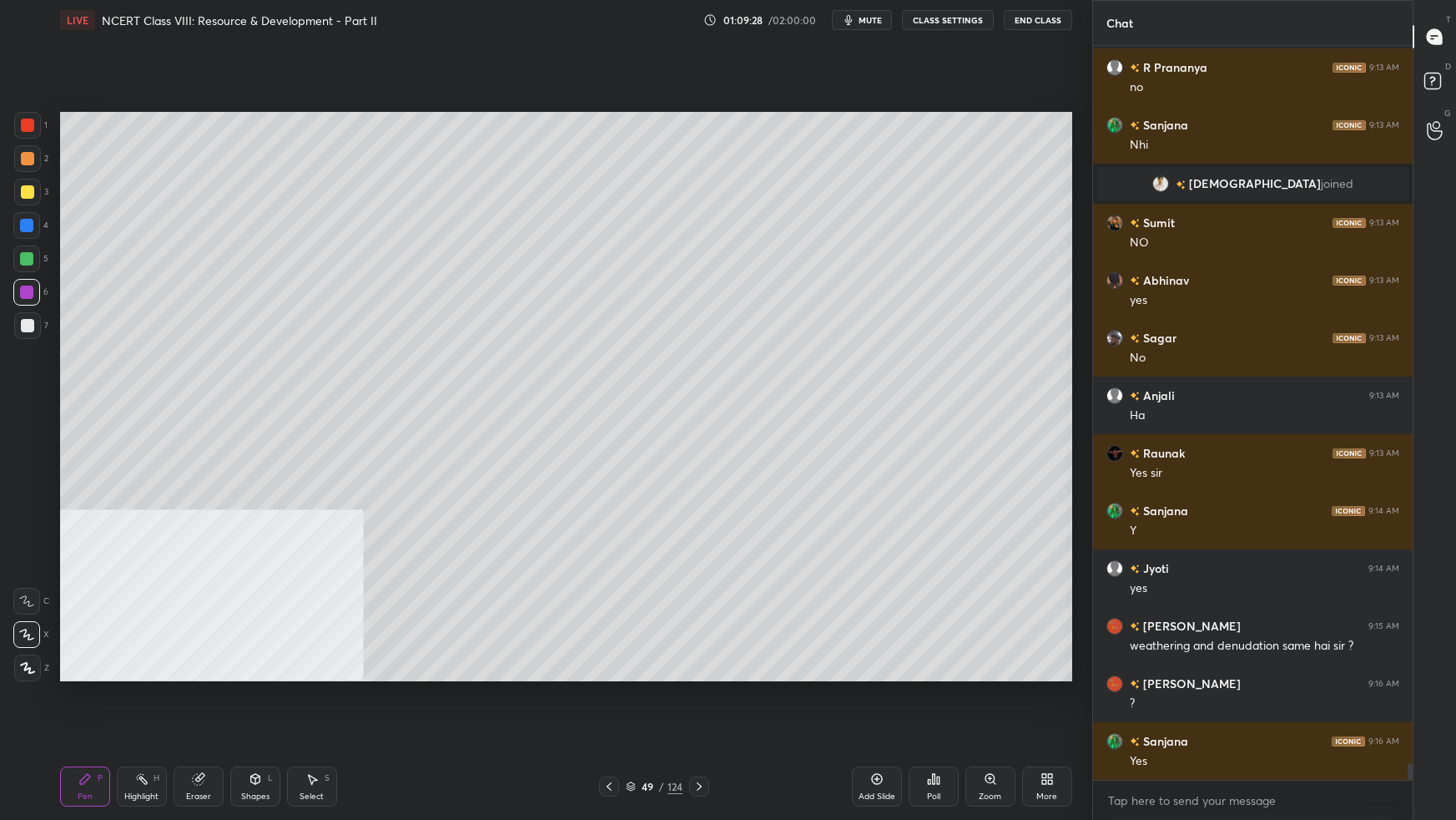
drag, startPoint x: 631, startPoint y: 783, endPoint x: 647, endPoint y: 769, distance: 21.3
click at [632, 514] on icon at bounding box center [630, 785] width 10 height 10
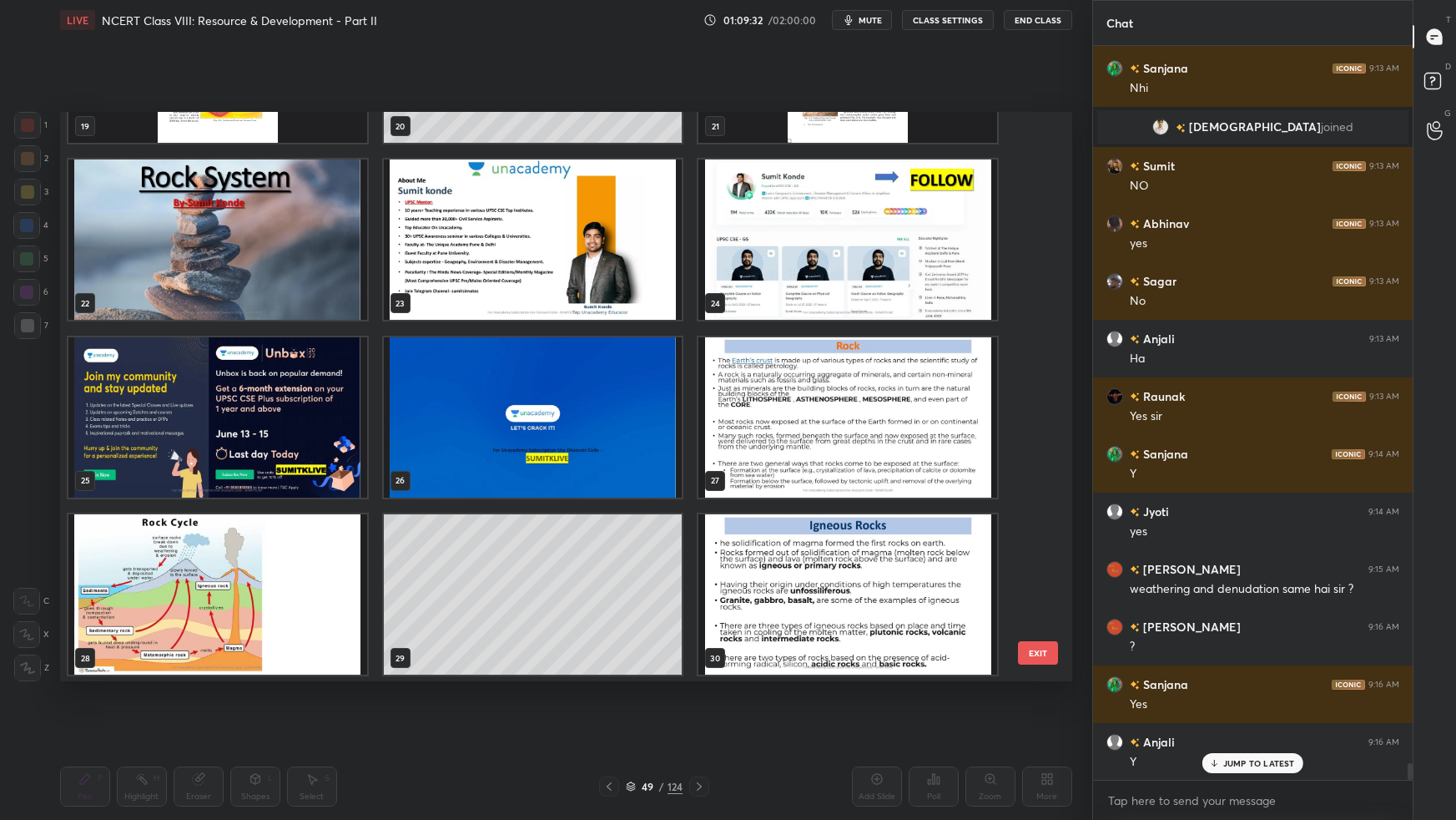
scroll to position [1224, 0]
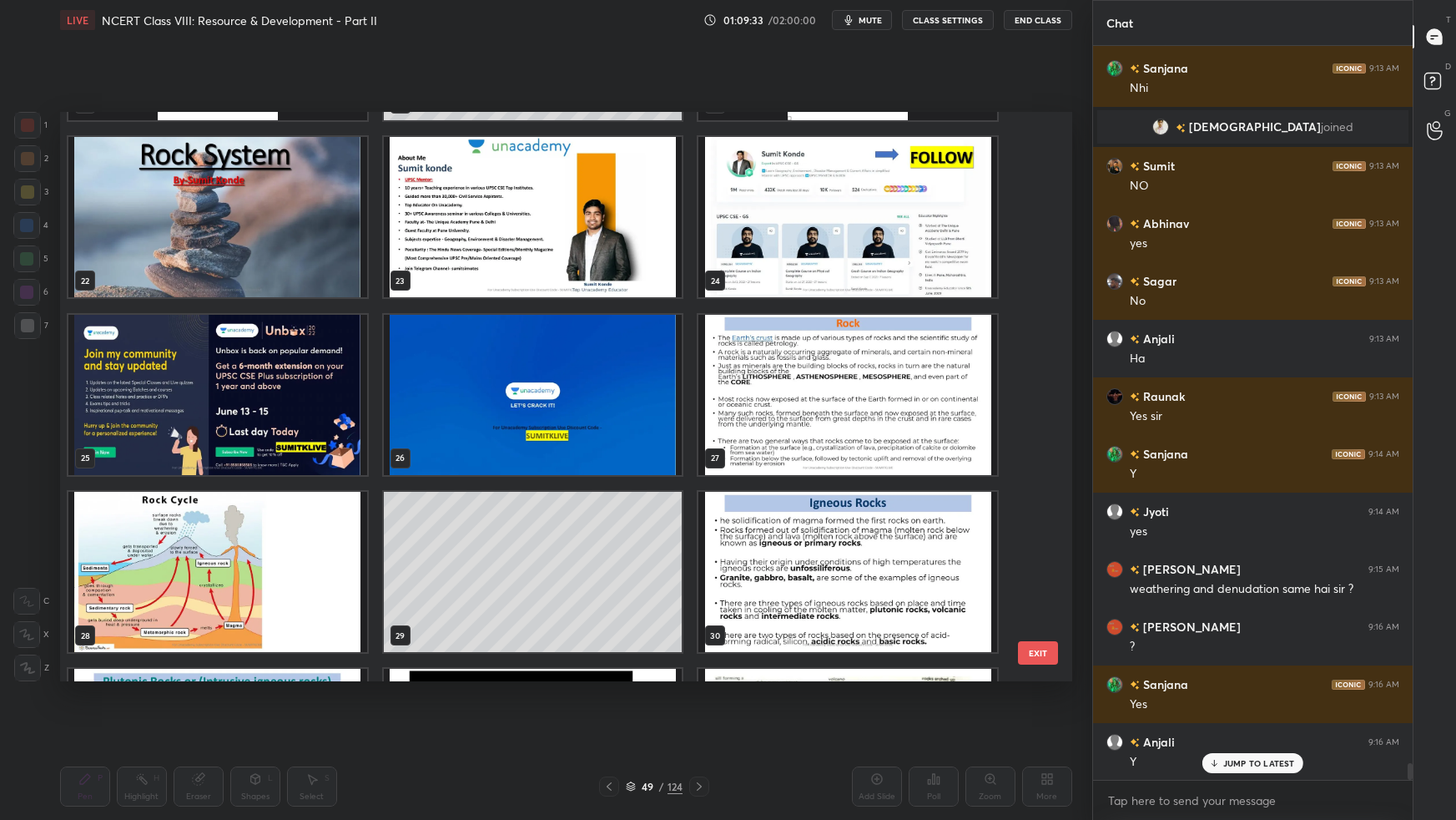
click at [278, 514] on img "grid" at bounding box center [217, 572] width 299 height 160
click at [279, 514] on img "grid" at bounding box center [217, 572] width 299 height 160
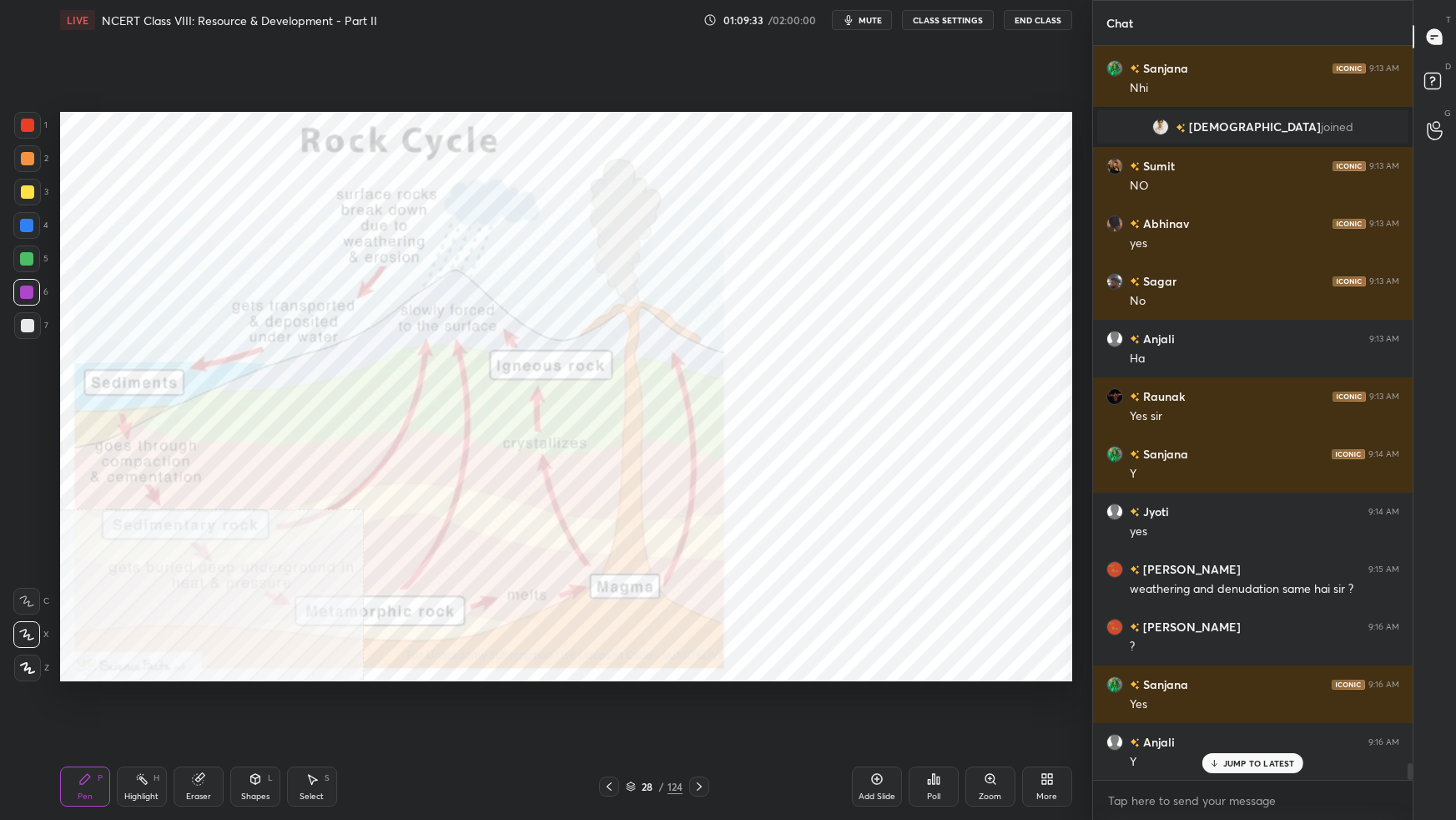
click at [280, 514] on img "grid" at bounding box center [217, 572] width 299 height 160
click at [281, 514] on img "grid" at bounding box center [217, 572] width 299 height 160
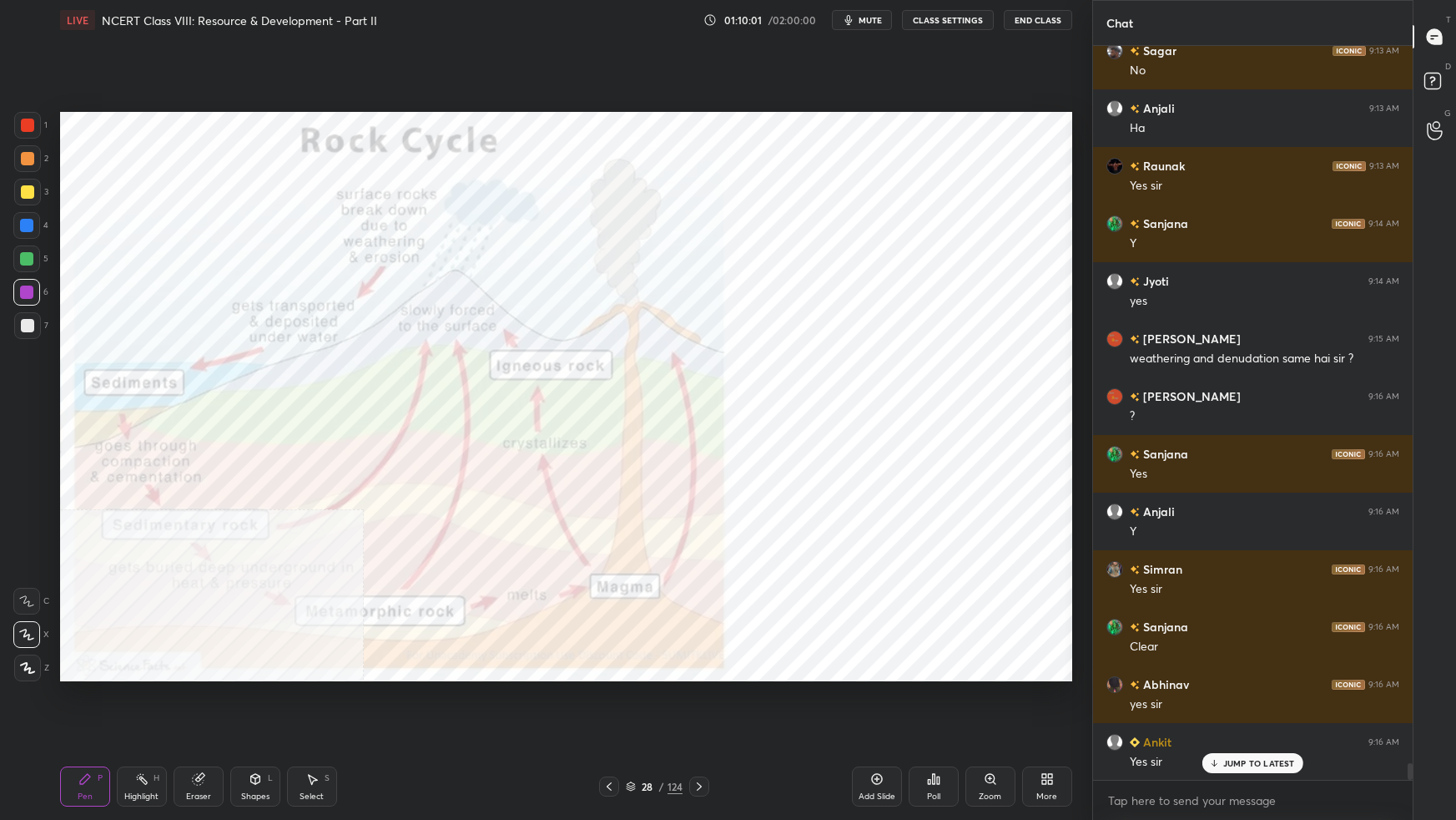
scroll to position [31642, 0]
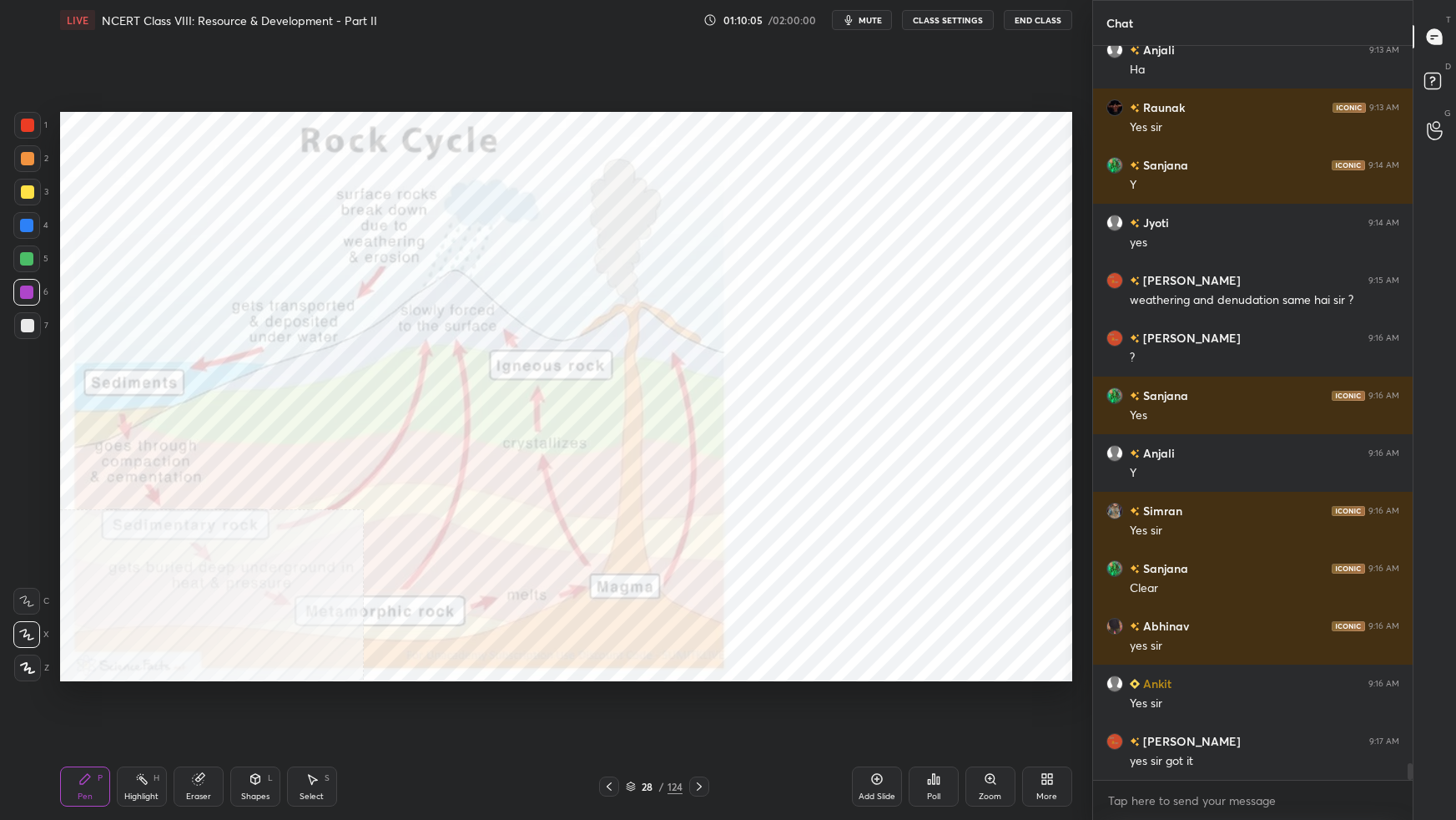
click at [1049, 514] on icon at bounding box center [1047, 778] width 13 height 13
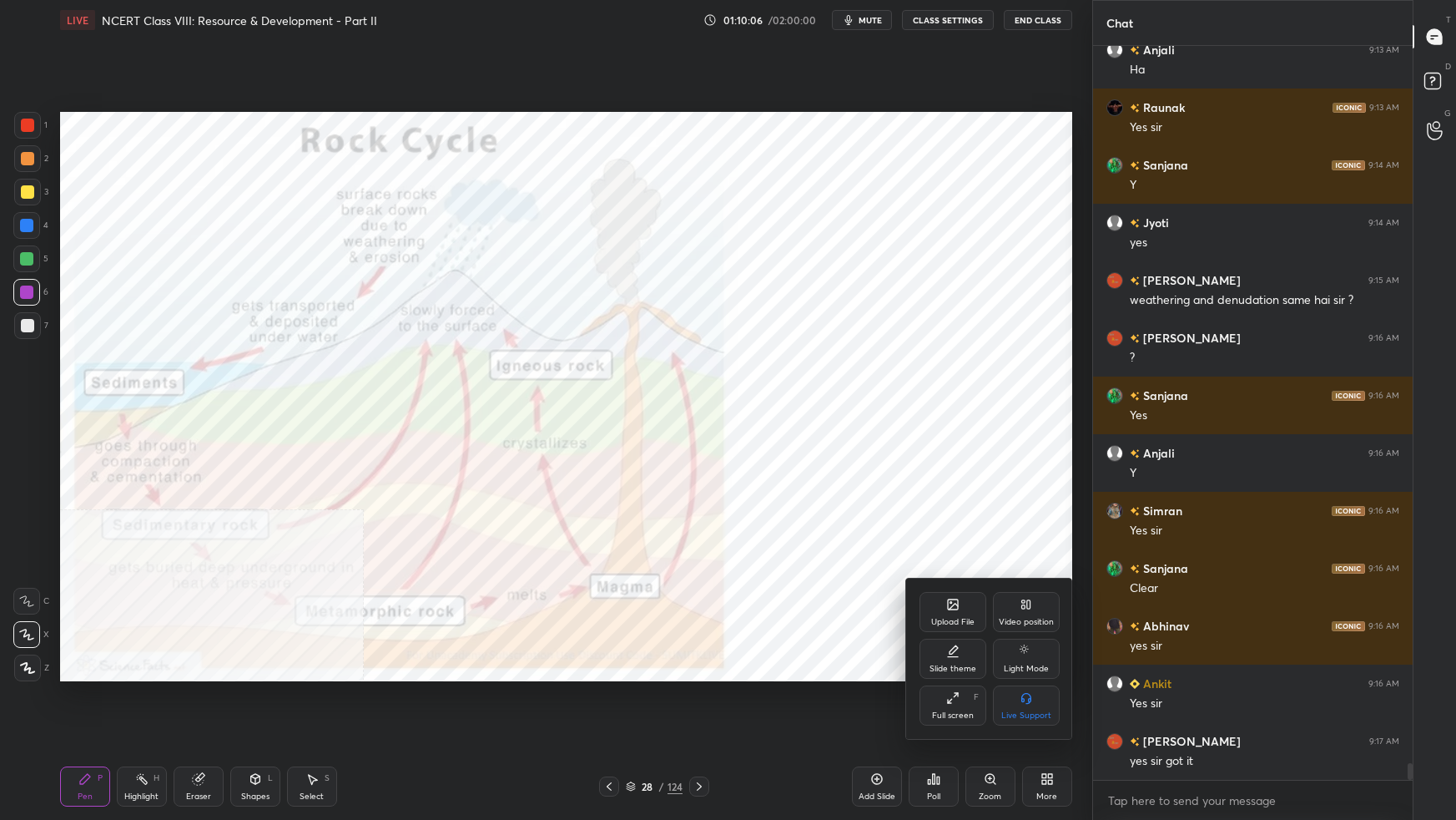
drag, startPoint x: 1036, startPoint y: 613, endPoint x: 1033, endPoint y: 636, distance: 23.2
click at [1035, 514] on div "Video position" at bounding box center [1025, 612] width 66 height 40
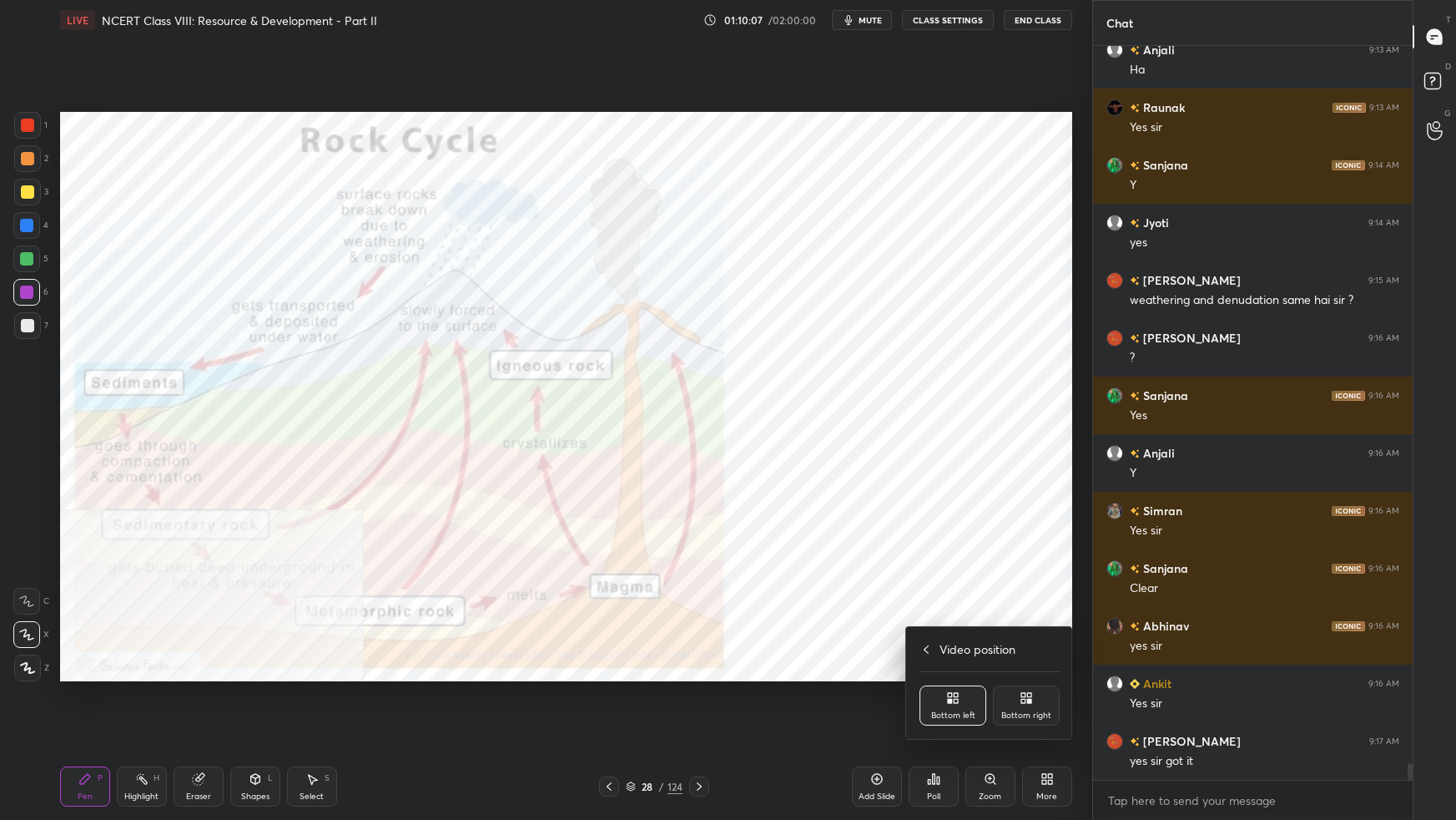
click at [1021, 514] on icon at bounding box center [1026, 698] width 13 height 13
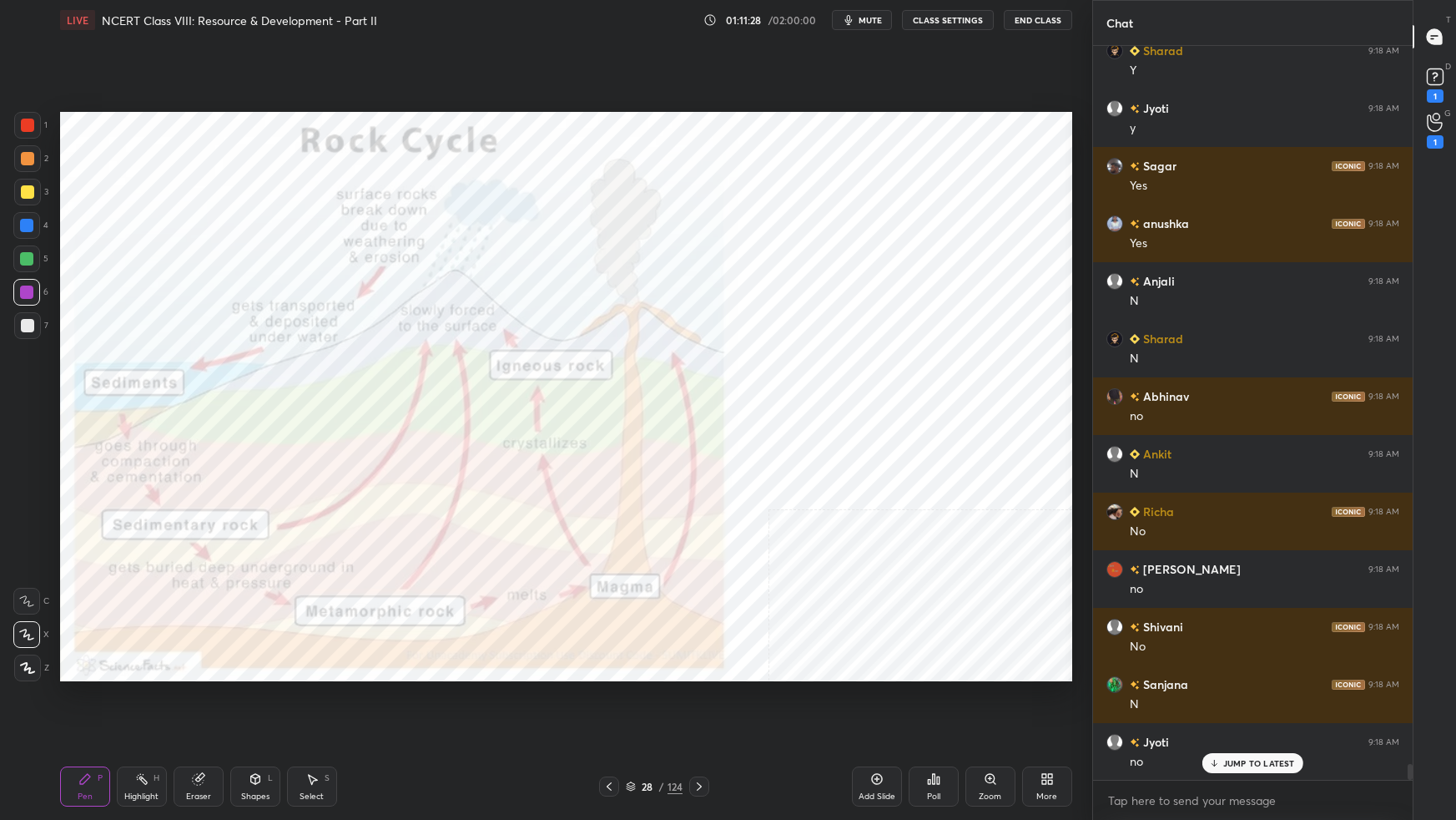
scroll to position [33831, 0]
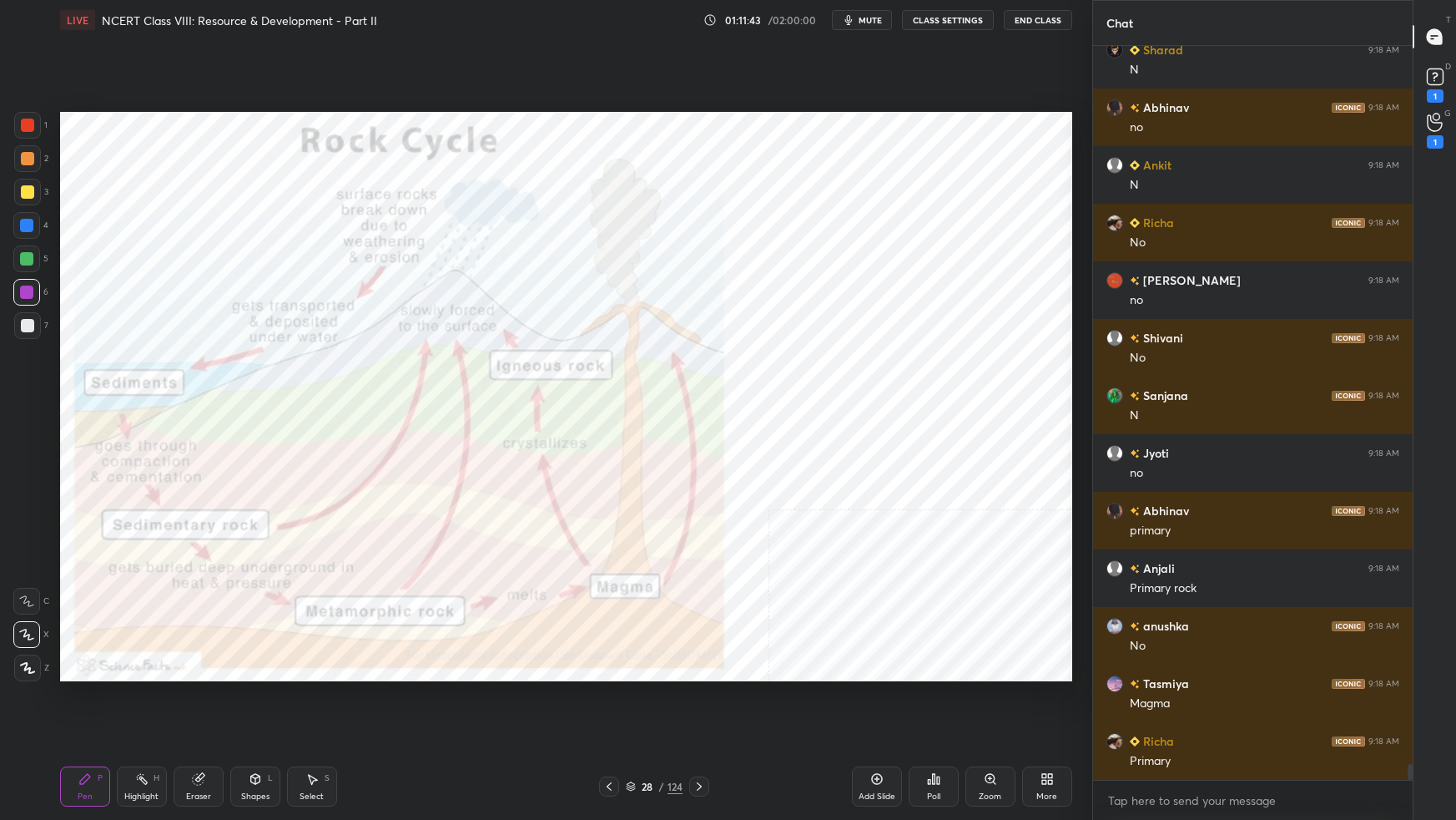
drag, startPoint x: 630, startPoint y: 784, endPoint x: 643, endPoint y: 780, distance: 13.6
click at [631, 514] on icon at bounding box center [630, 784] width 8 height 4
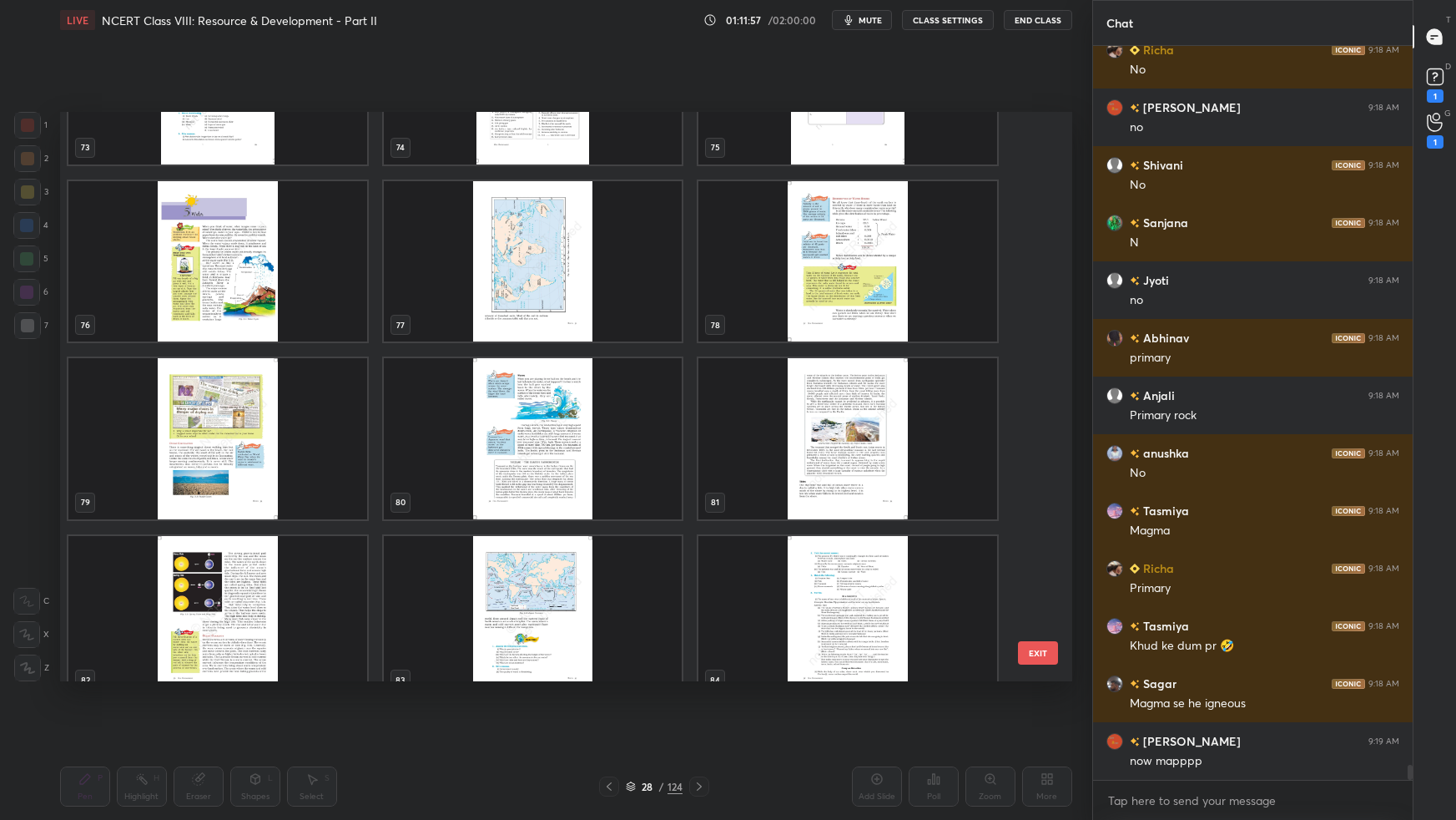
click at [936, 284] on img "grid" at bounding box center [847, 261] width 299 height 160
click at [938, 287] on img "grid" at bounding box center [847, 261] width 299 height 160
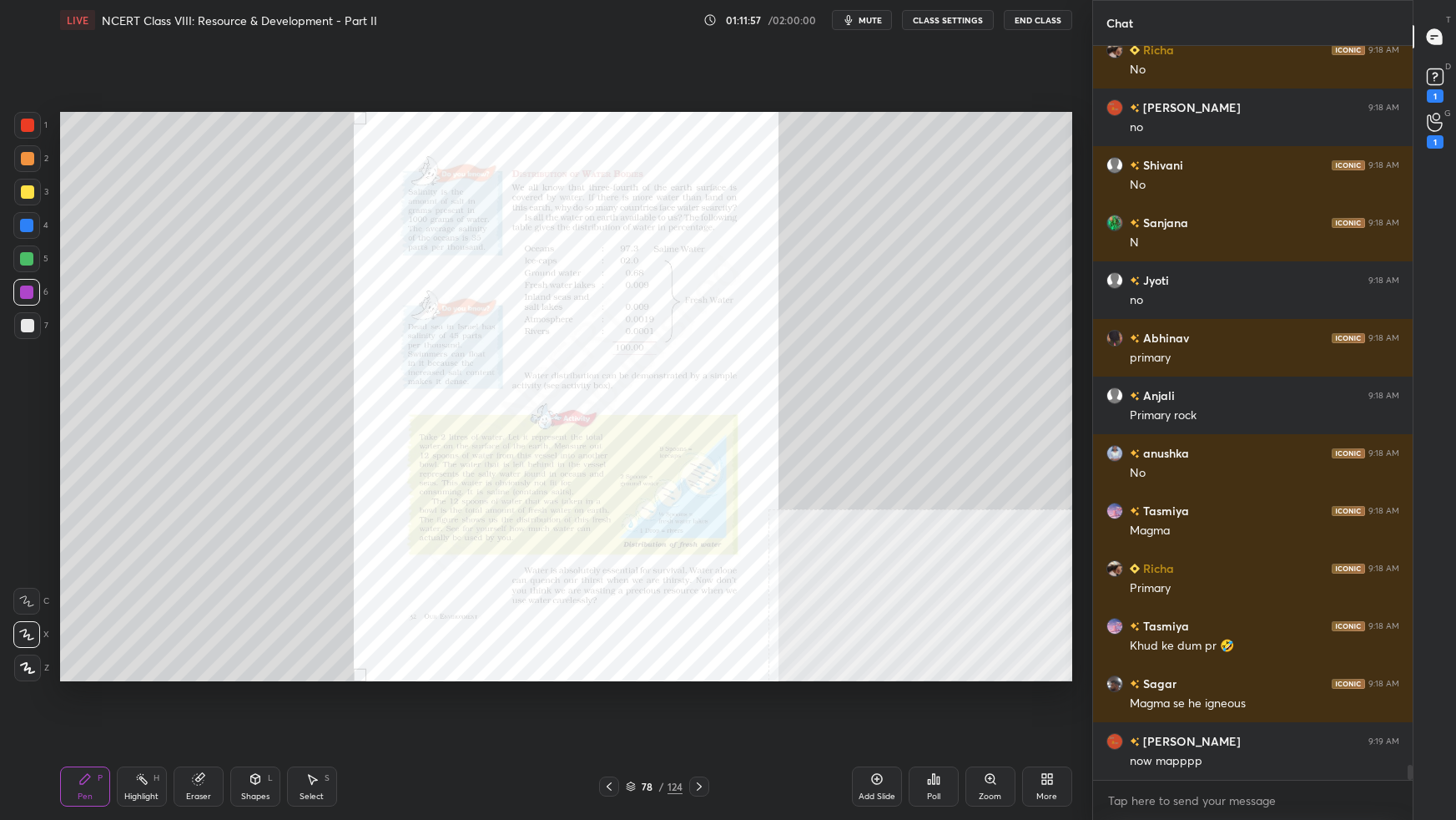
click at [940, 287] on img "grid" at bounding box center [847, 261] width 299 height 160
click at [942, 285] on img "grid" at bounding box center [847, 261] width 299 height 160
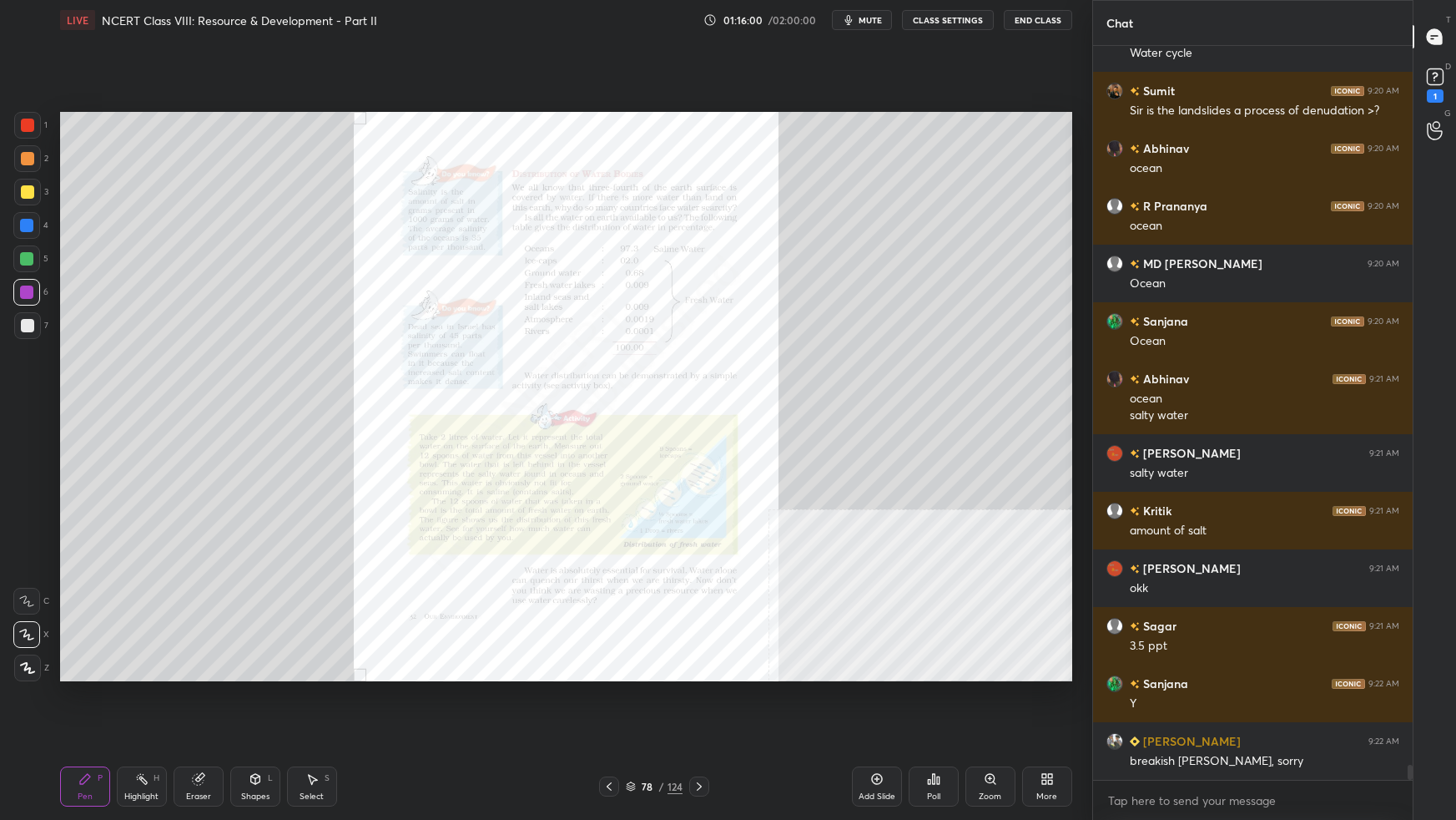
scroll to position [35144, 0]
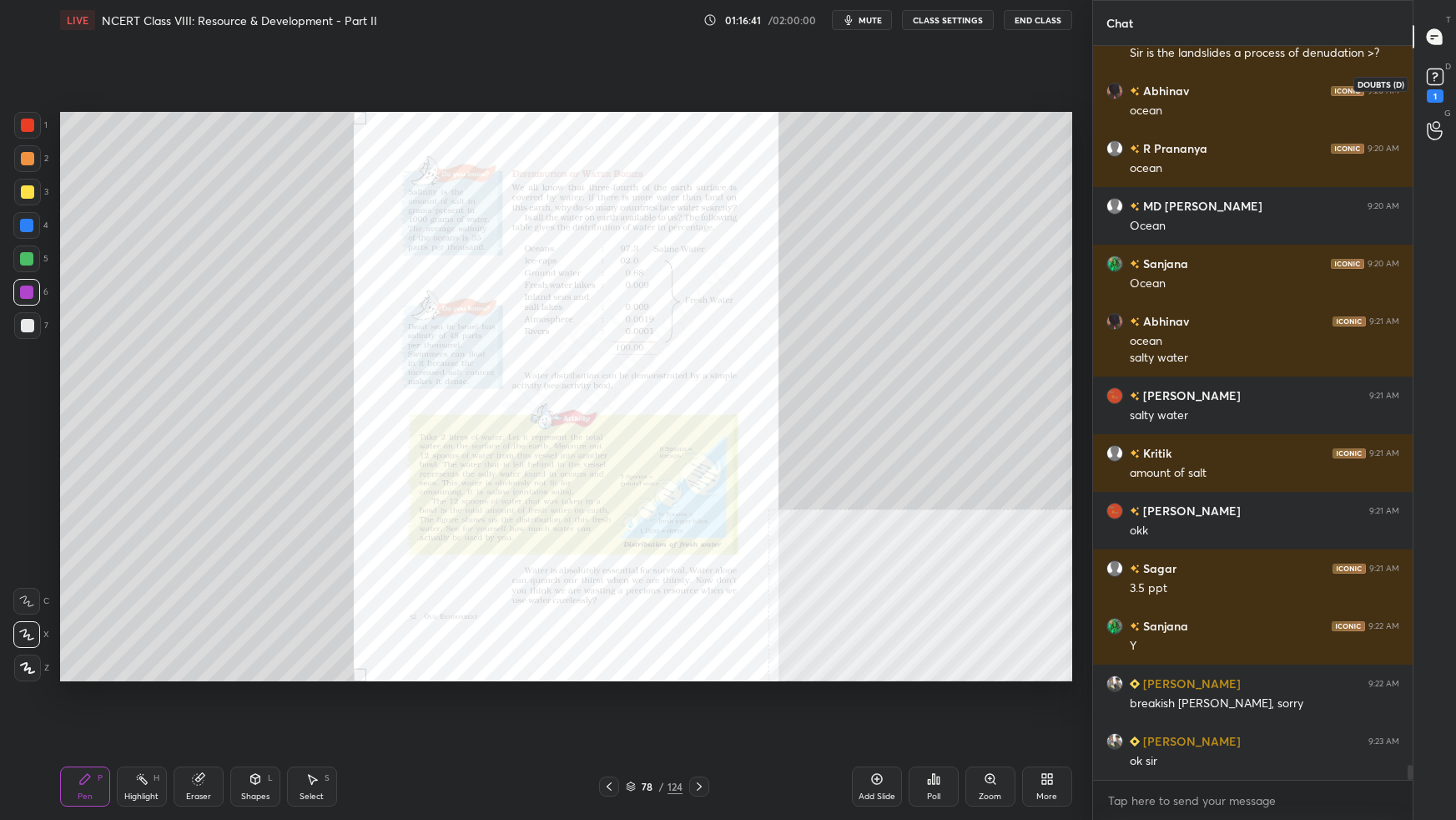
click at [1114, 82] on rect at bounding box center [1435, 77] width 16 height 16
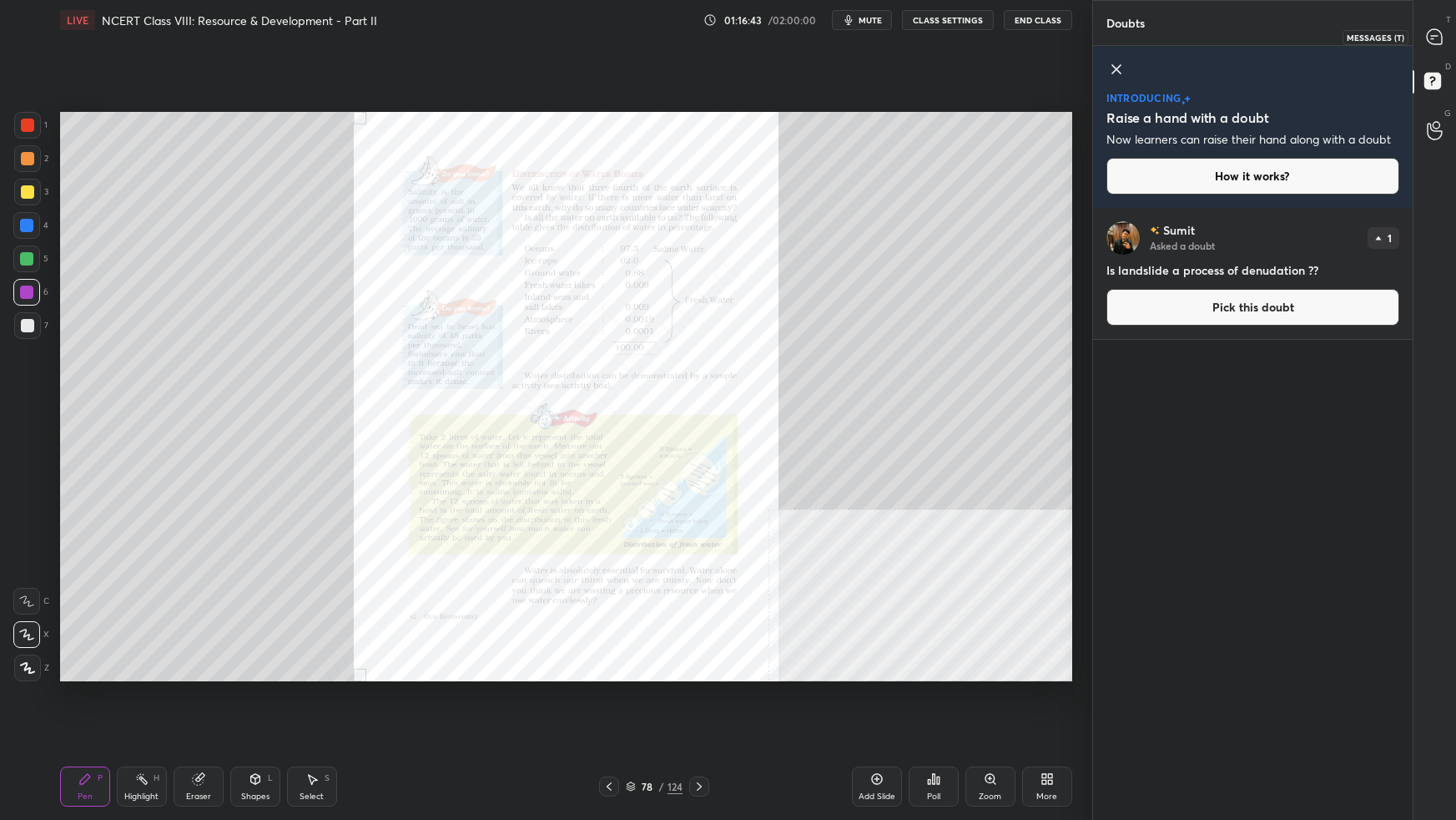
click at [1114, 34] on icon at bounding box center [1434, 36] width 15 height 15
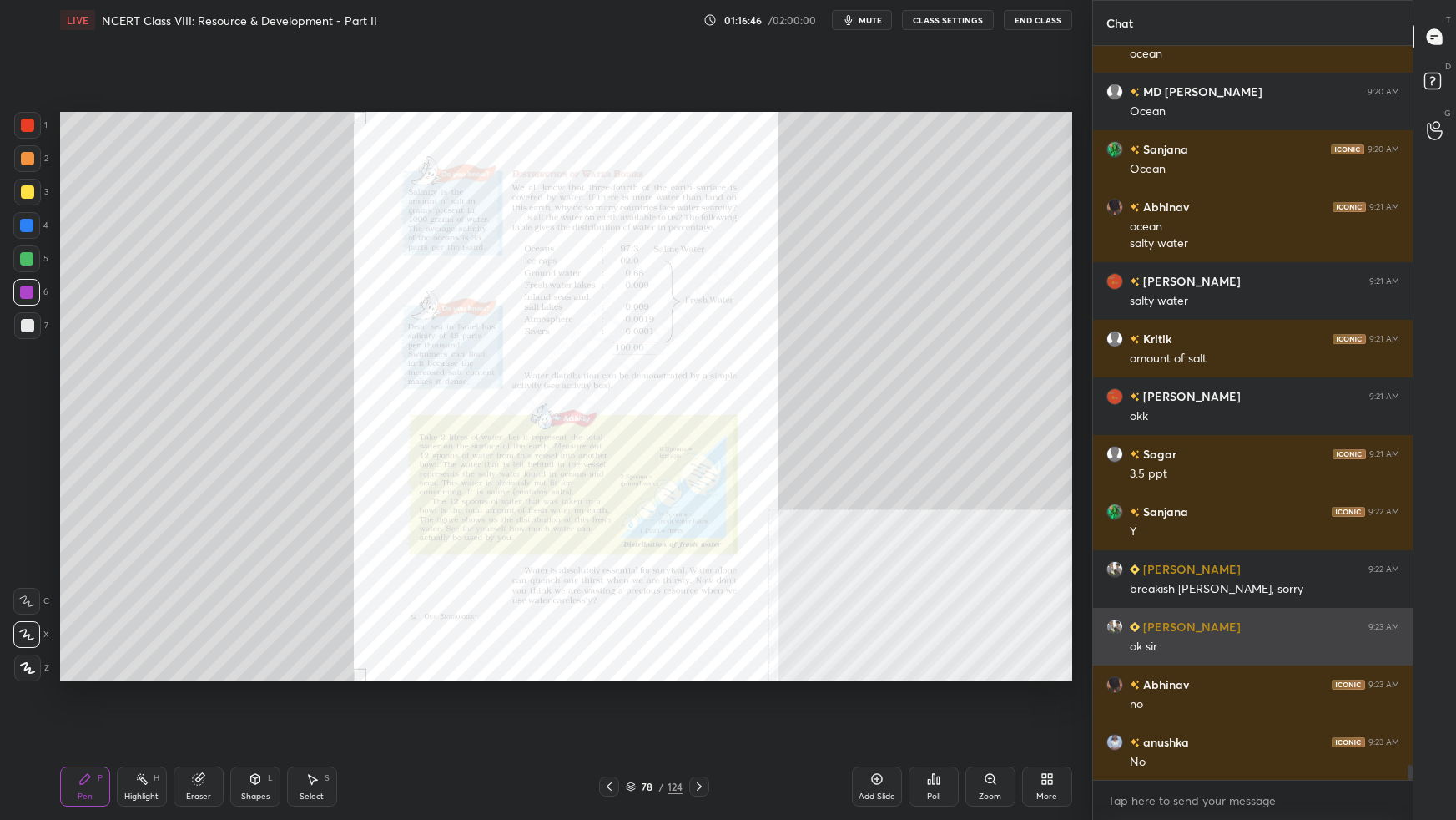
scroll to position [35675, 0]
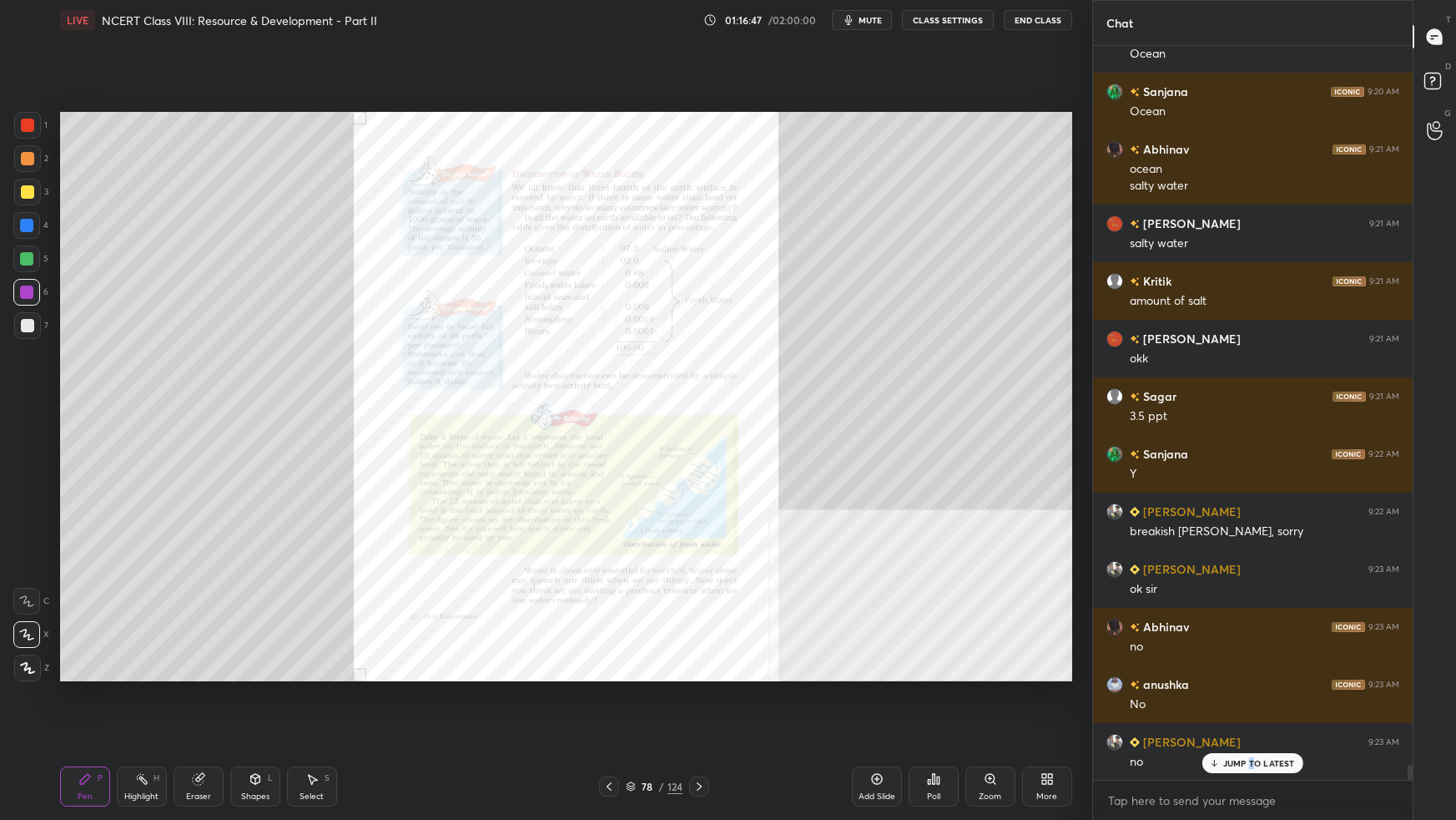
click at [1114, 514] on p "JUMP TO LATEST" at bounding box center [1258, 762] width 72 height 10
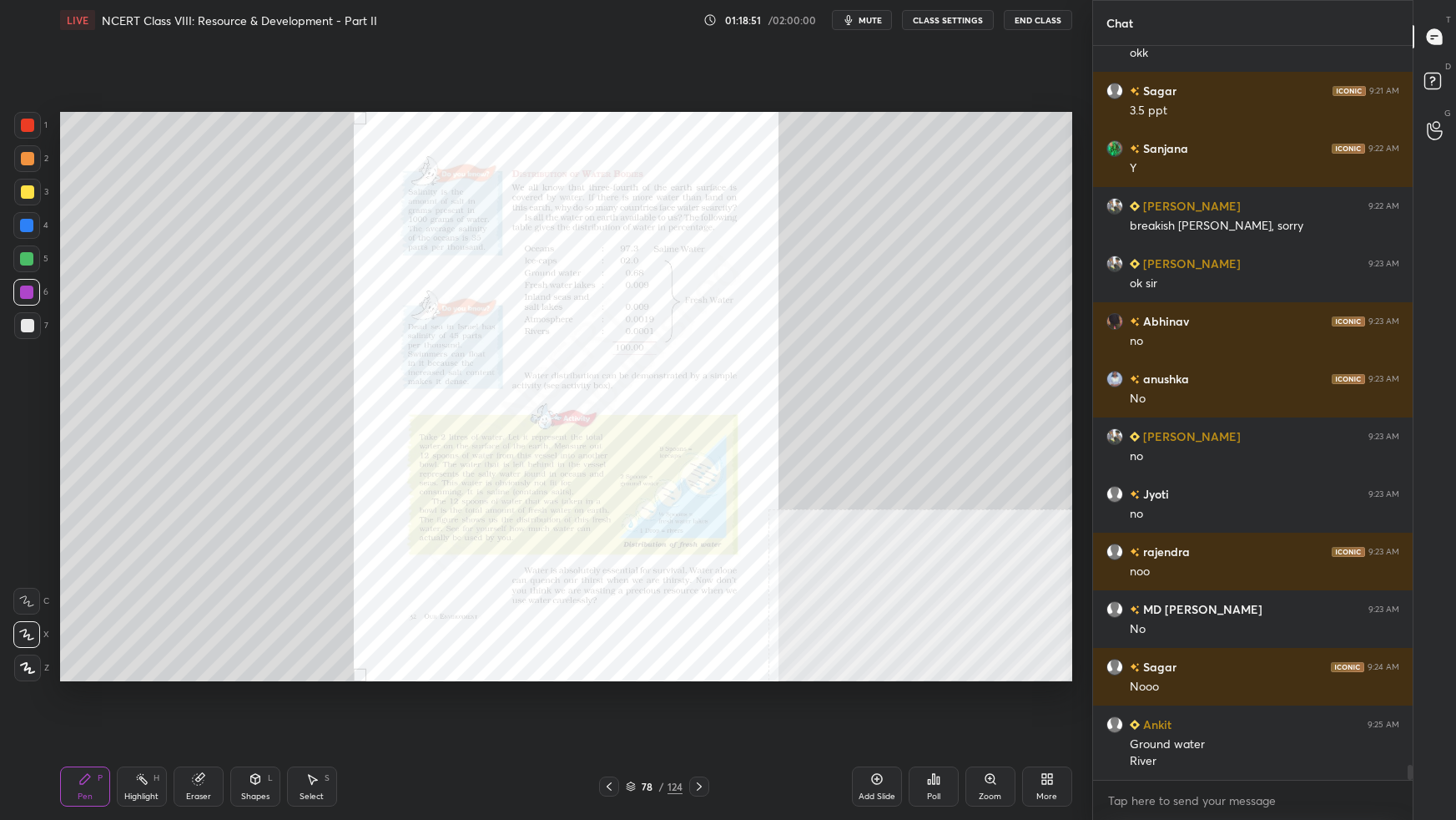
scroll to position [36038, 0]
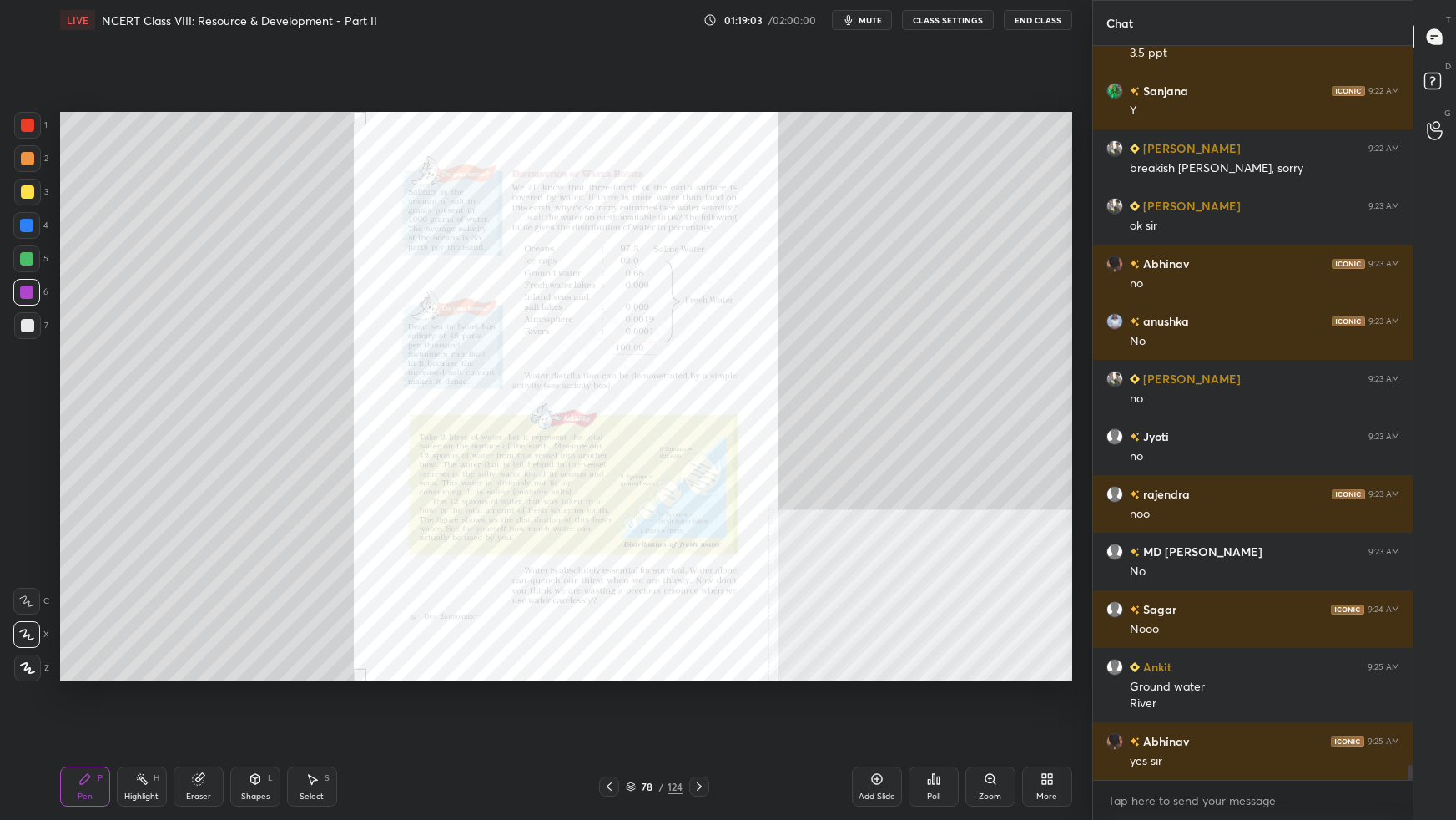
click at [876, 514] on div "Add Slide" at bounding box center [876, 785] width 50 height 40
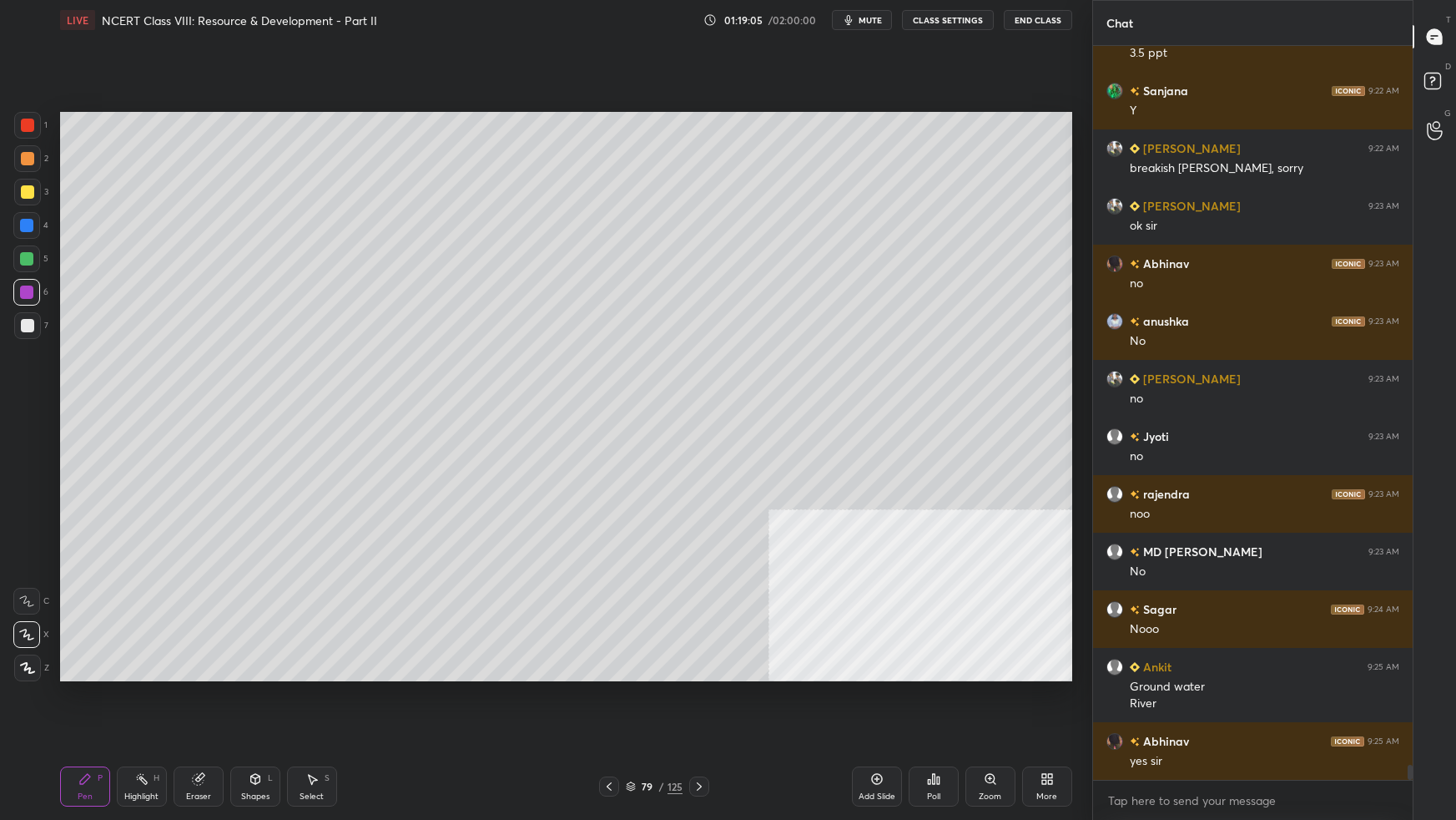
click at [29, 186] on div at bounding box center [27, 191] width 13 height 13
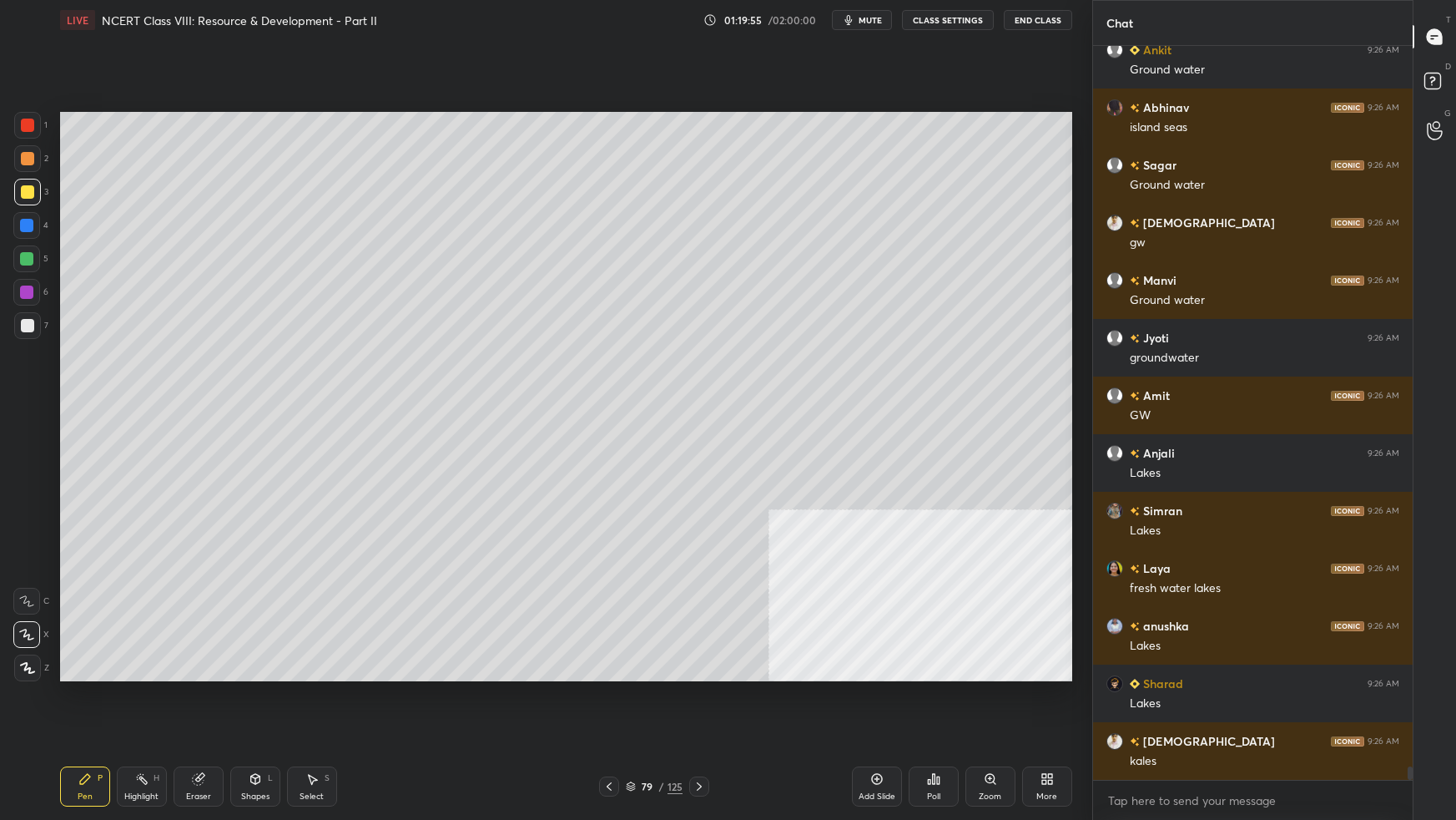
scroll to position [39003, 0]
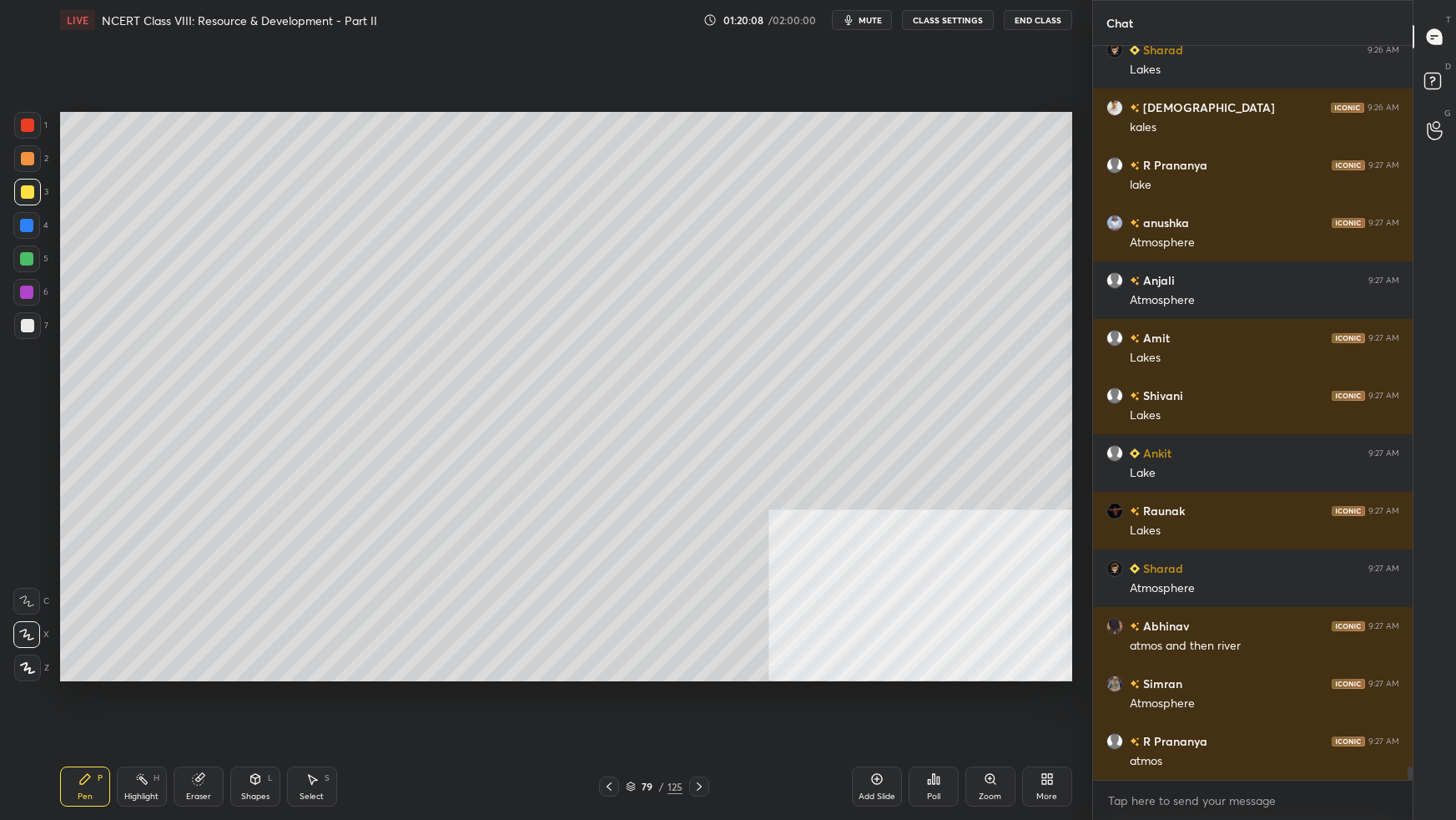
click at [1072, 445] on div "Setting up your live class Poll for secs No correct answer Start poll" at bounding box center [565, 396] width 1025 height 713
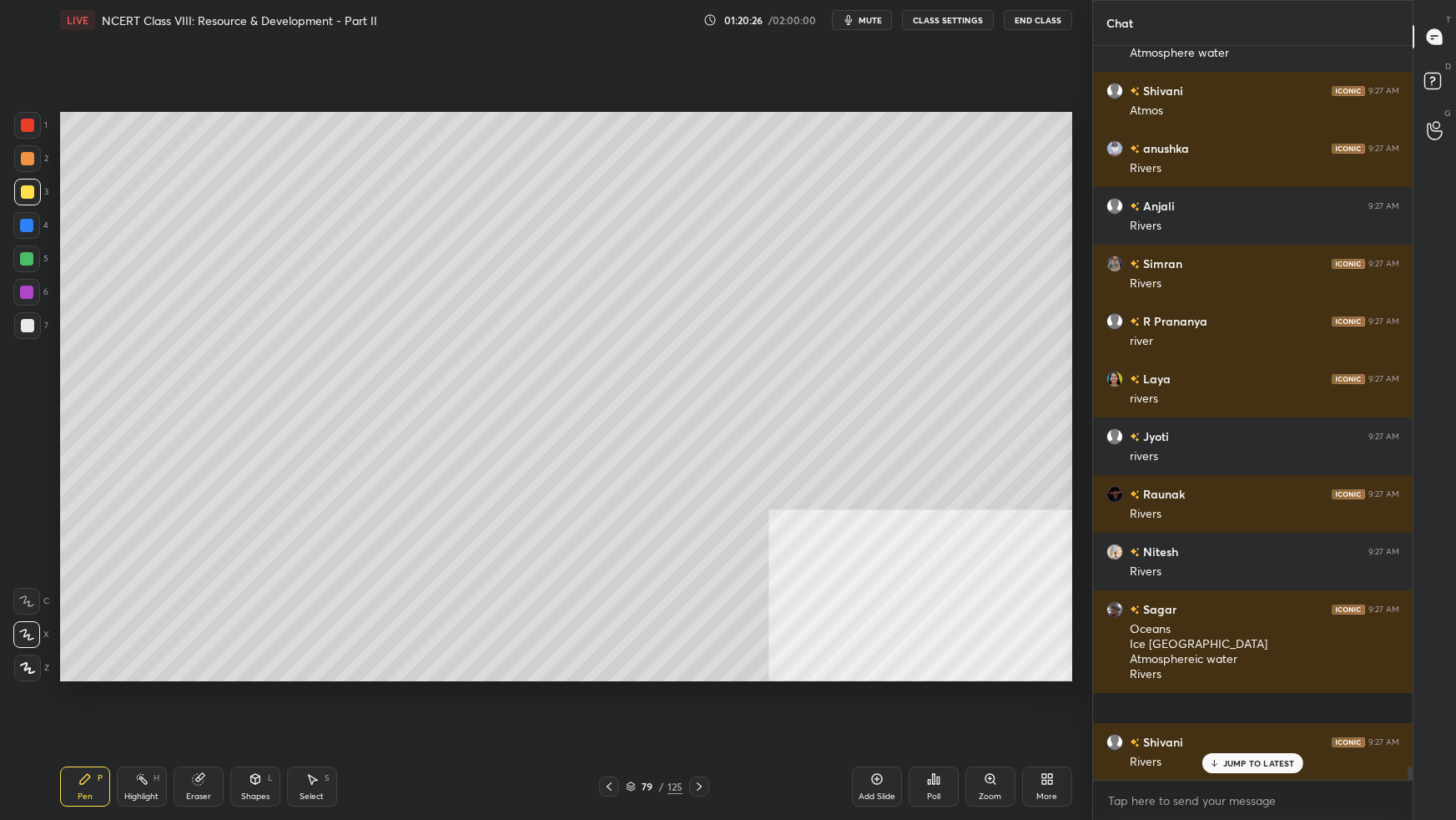
click at [1026, 514] on div "Add Slide Poll Zoom More" at bounding box center [962, 785] width 221 height 93
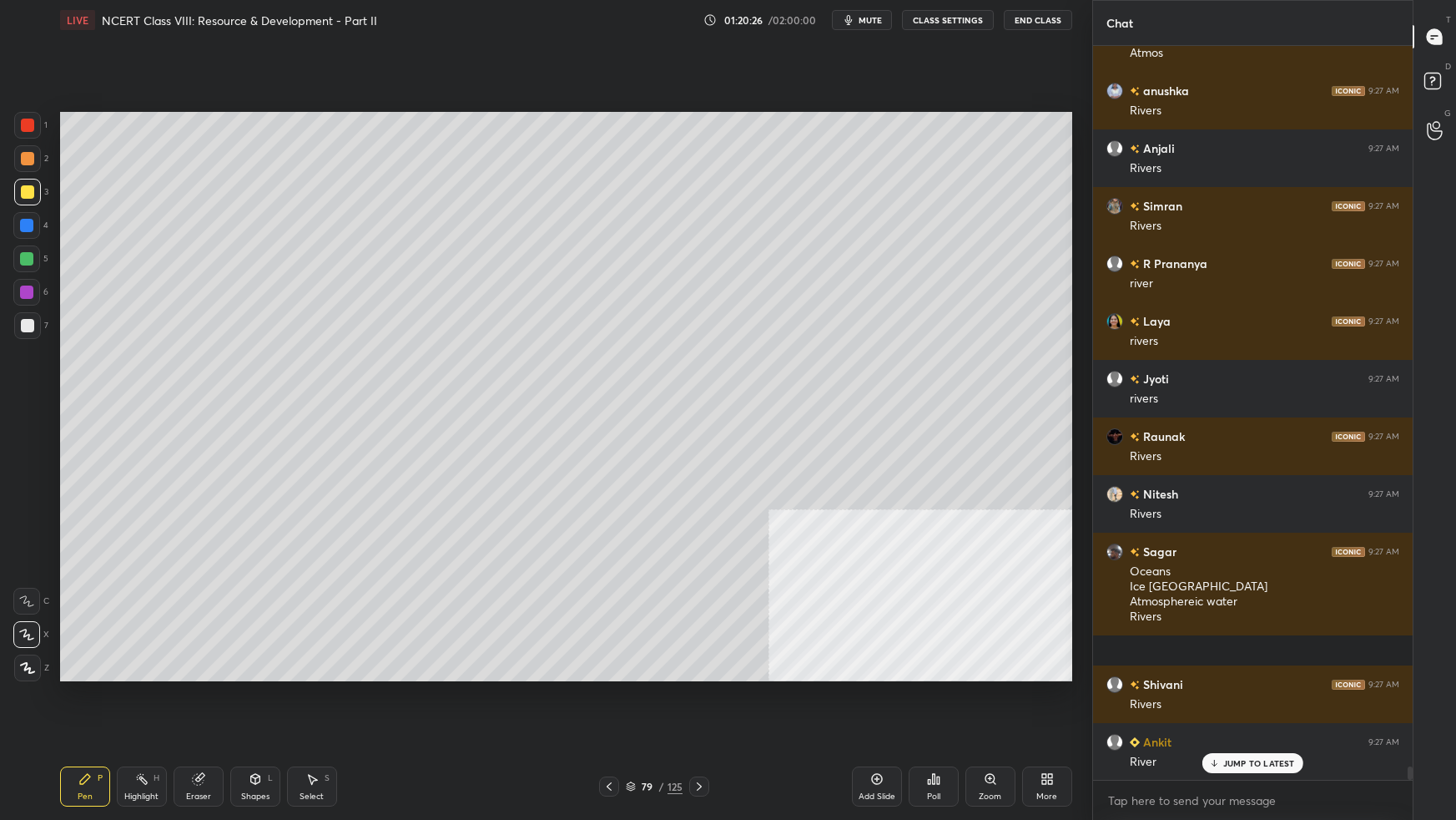
click at [1040, 514] on icon at bounding box center [1047, 778] width 13 height 13
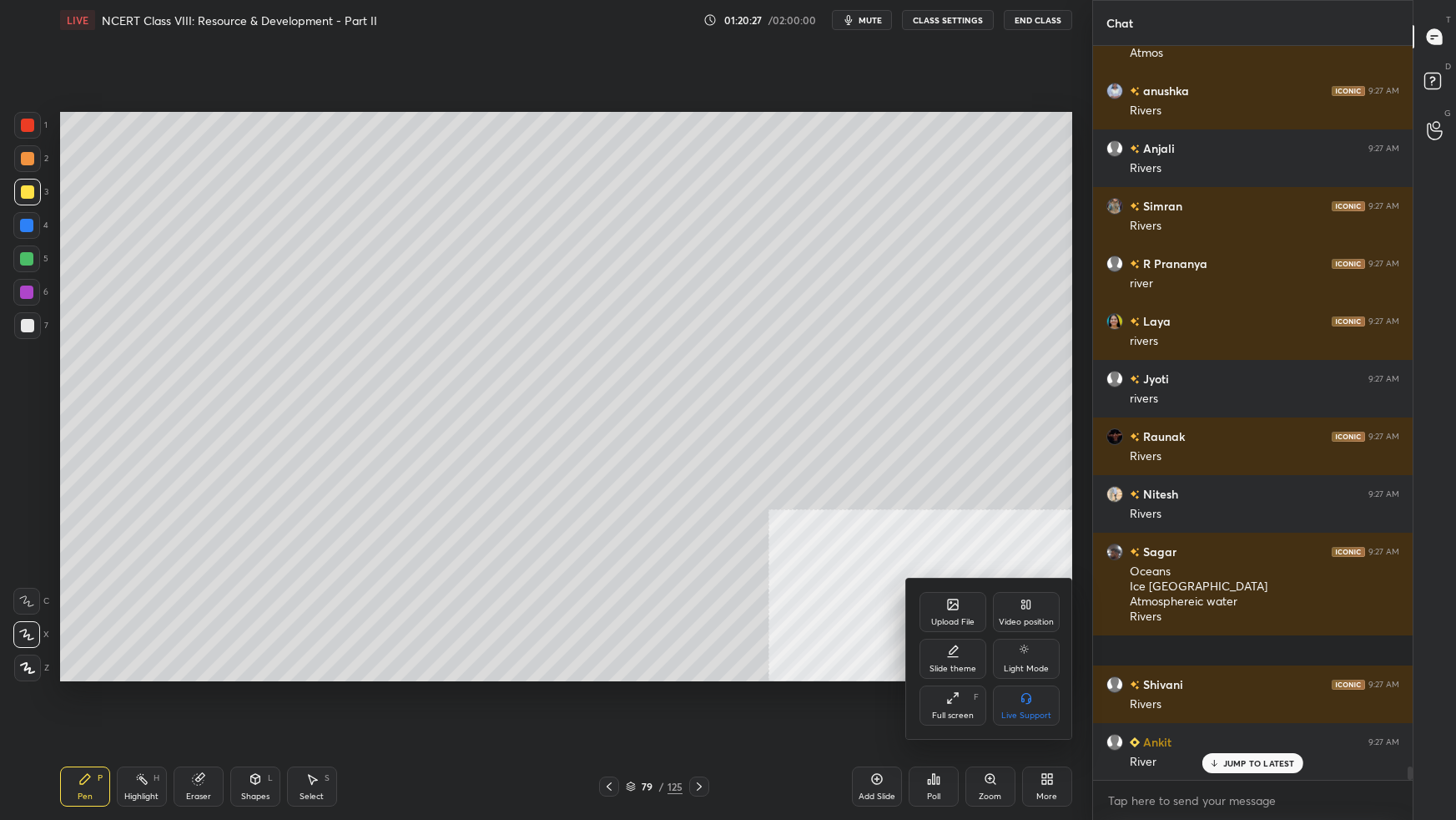
click at [964, 514] on div "Full screen F" at bounding box center [953, 705] width 66 height 40
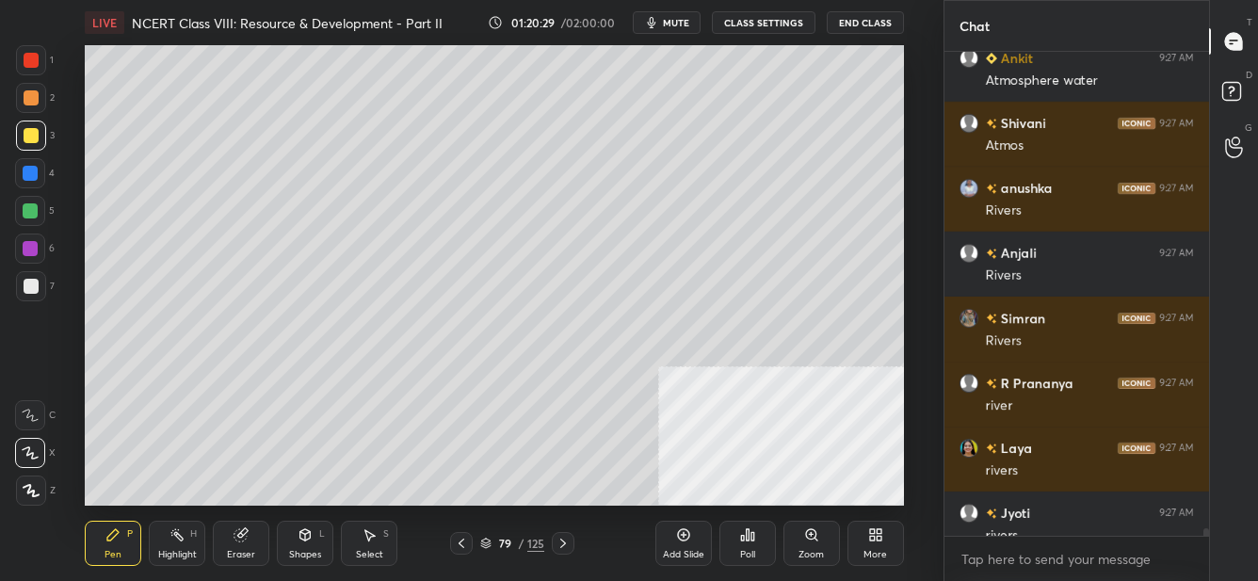
click at [876, 538] on icon at bounding box center [875, 534] width 15 height 15
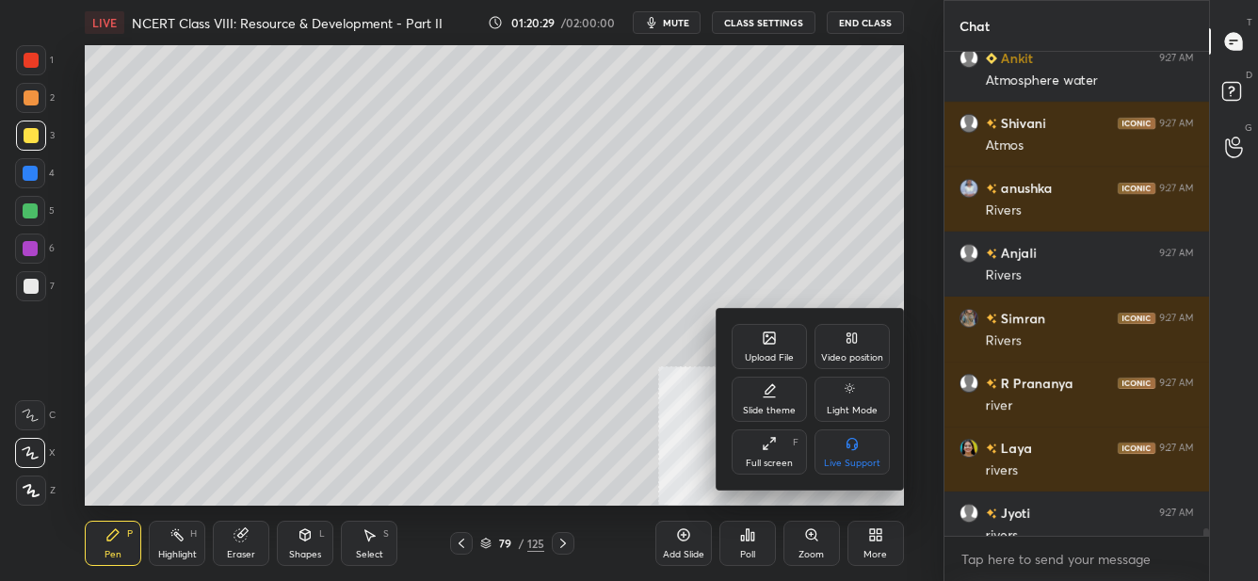
click at [776, 450] on div "Full screen F" at bounding box center [769, 451] width 75 height 45
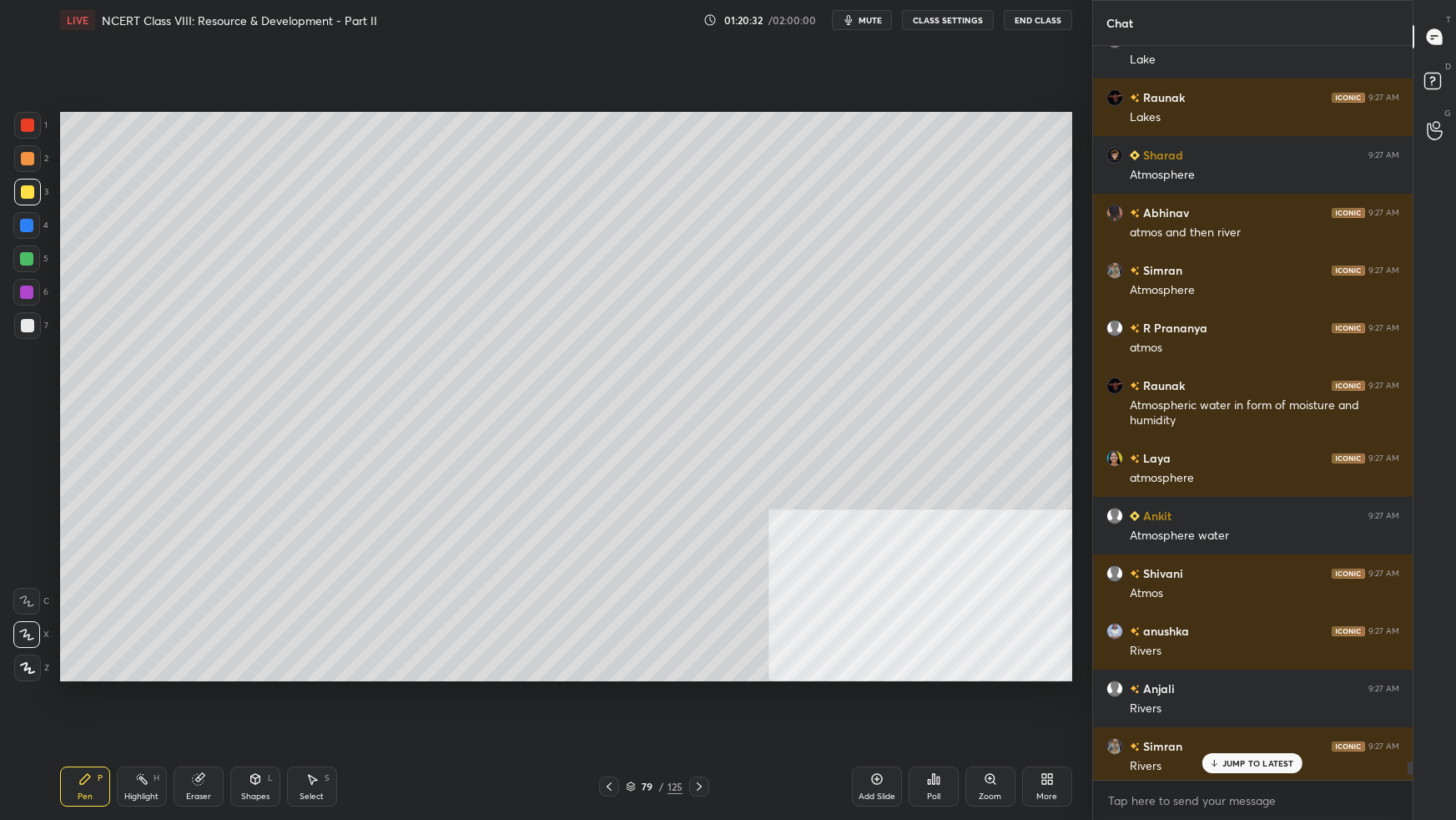
click at [630, 514] on icon at bounding box center [630, 785] width 10 height 10
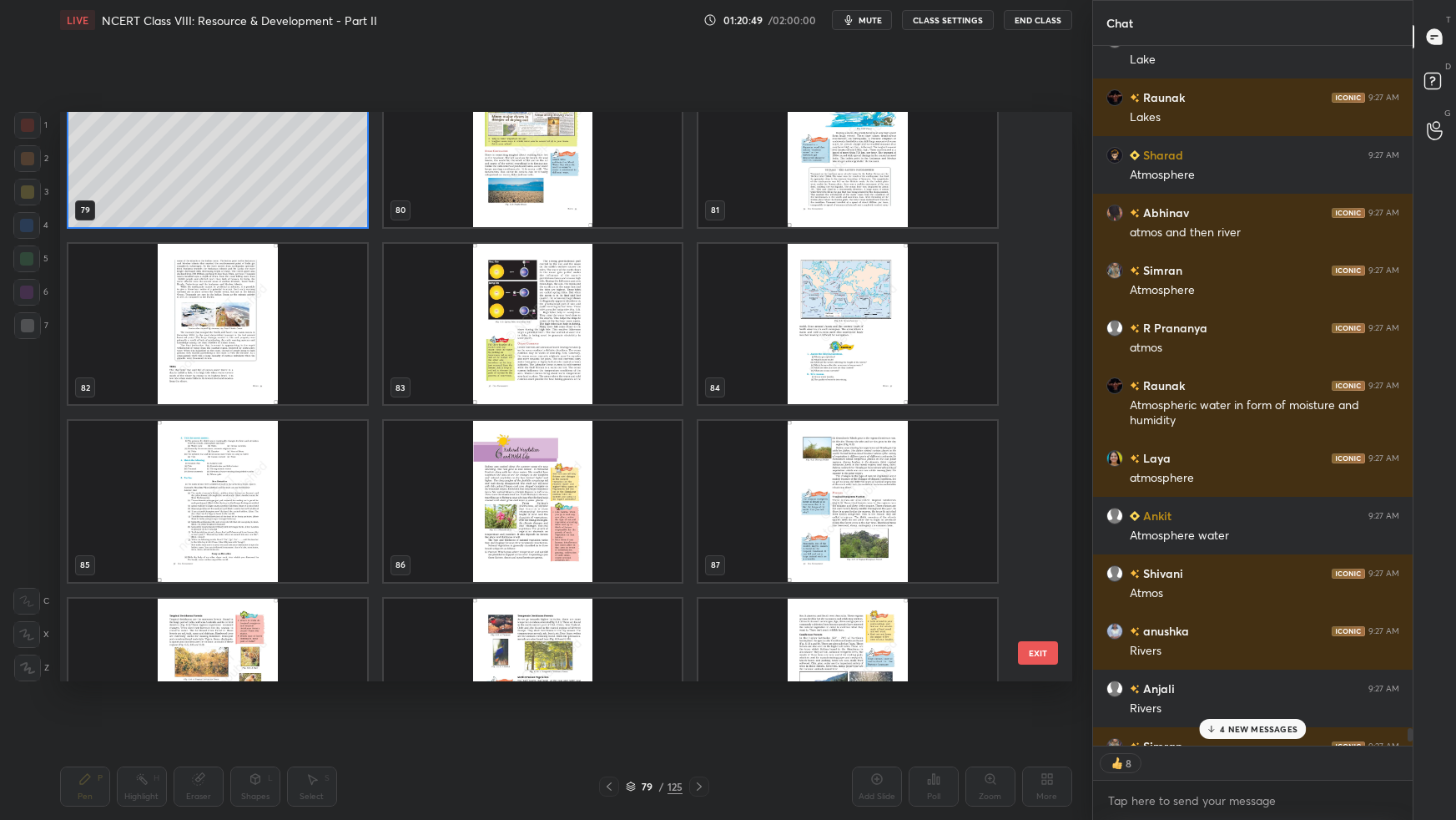
click at [606, 335] on img "grid" at bounding box center [532, 324] width 299 height 160
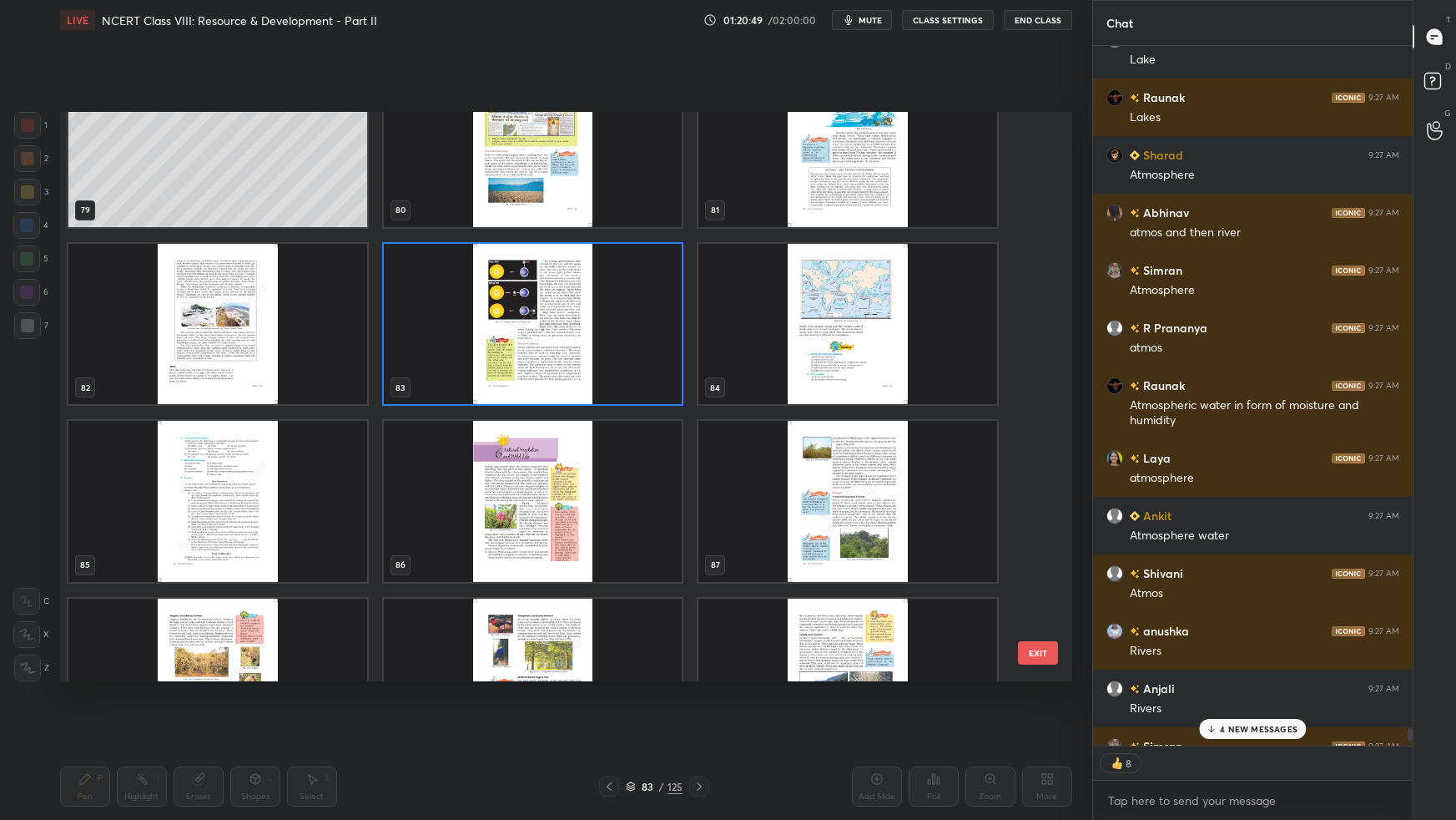
click at [606, 337] on img "grid" at bounding box center [532, 324] width 299 height 160
click at [608, 335] on img "grid" at bounding box center [532, 324] width 299 height 160
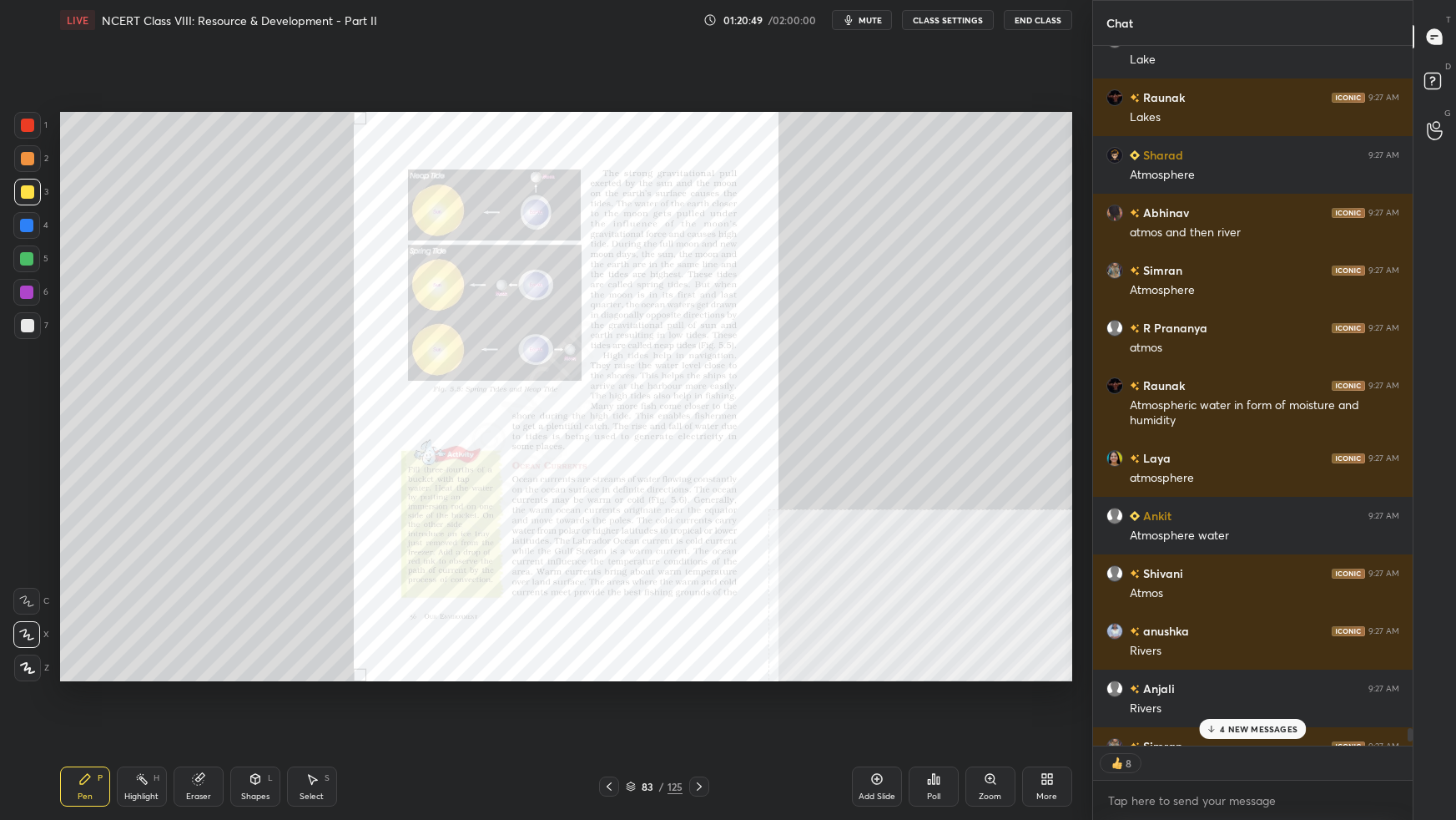
click at [609, 336] on img "grid" at bounding box center [532, 324] width 299 height 160
click at [1114, 514] on p "4 NEW MESSAGES" at bounding box center [1259, 728] width 78 height 10
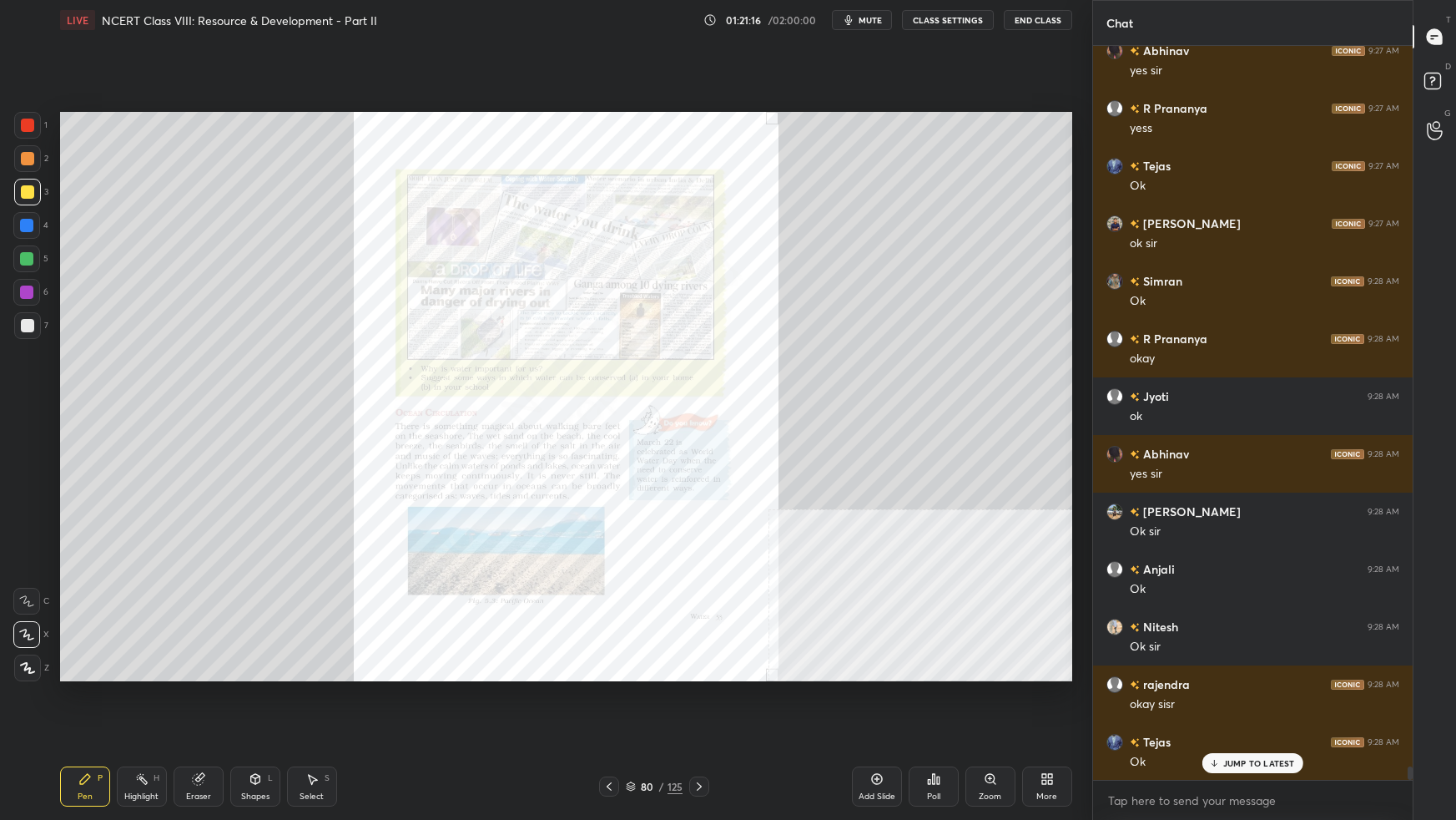
click at [635, 514] on icon at bounding box center [630, 785] width 10 height 10
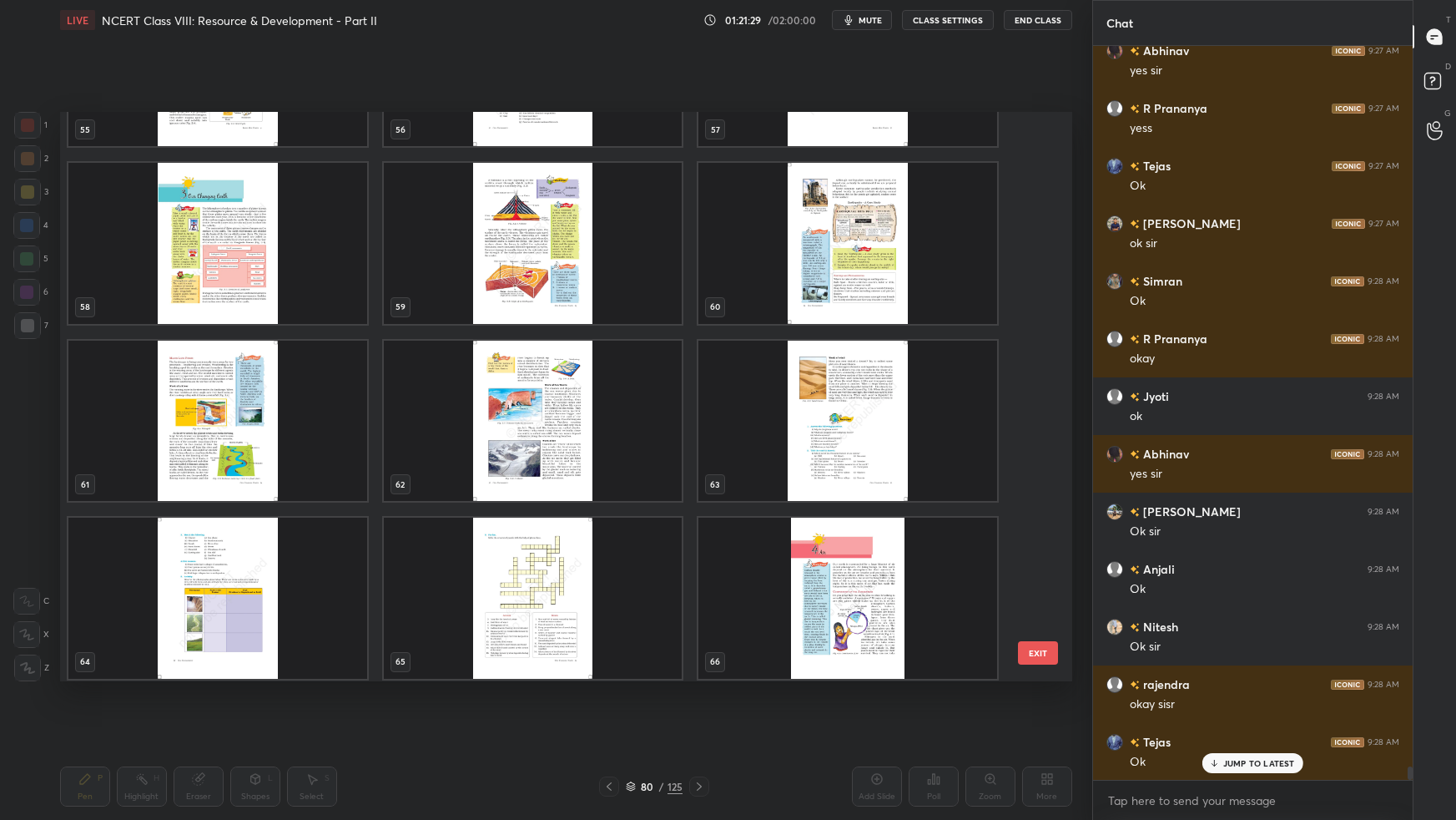
click at [971, 514] on img "grid" at bounding box center [847, 597] width 299 height 160
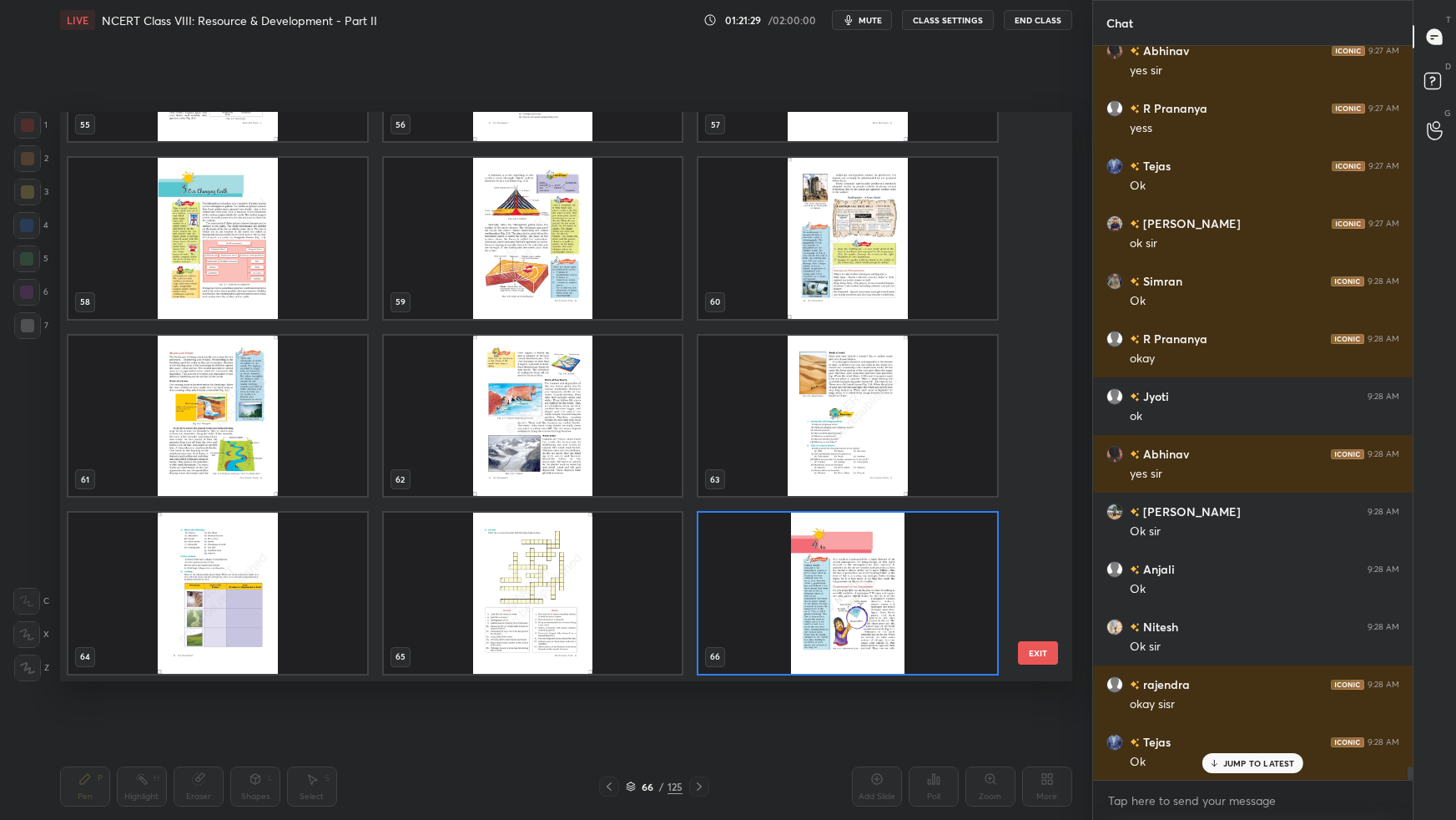
click at [971, 514] on div "55 56 57 58 59 60 61 62 63 64 65 66 67 68 69 70 71 72" at bounding box center [551, 396] width 983 height 569
click at [972, 514] on img "grid" at bounding box center [847, 592] width 299 height 160
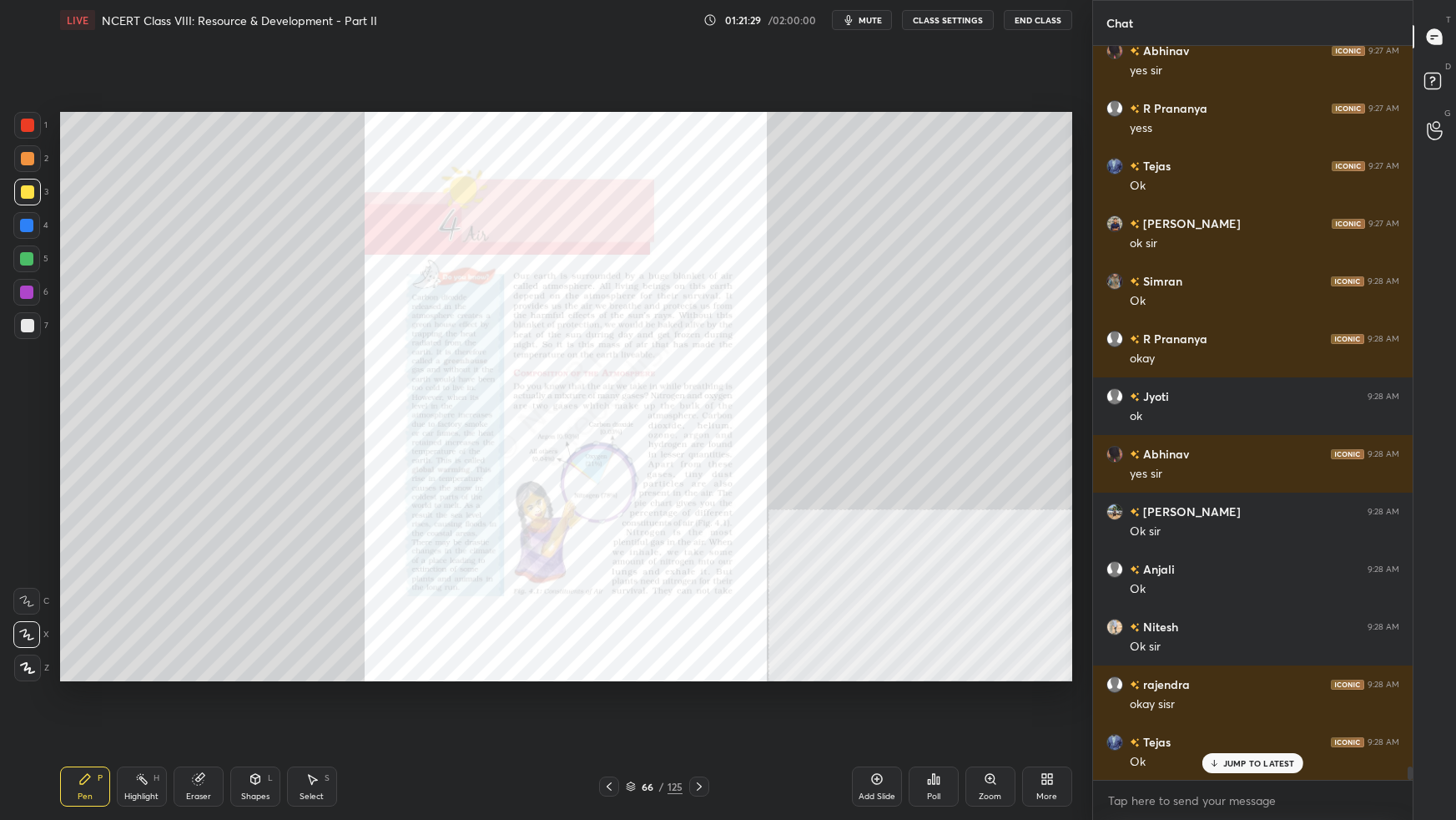
click at [974, 514] on img "grid" at bounding box center [847, 592] width 299 height 160
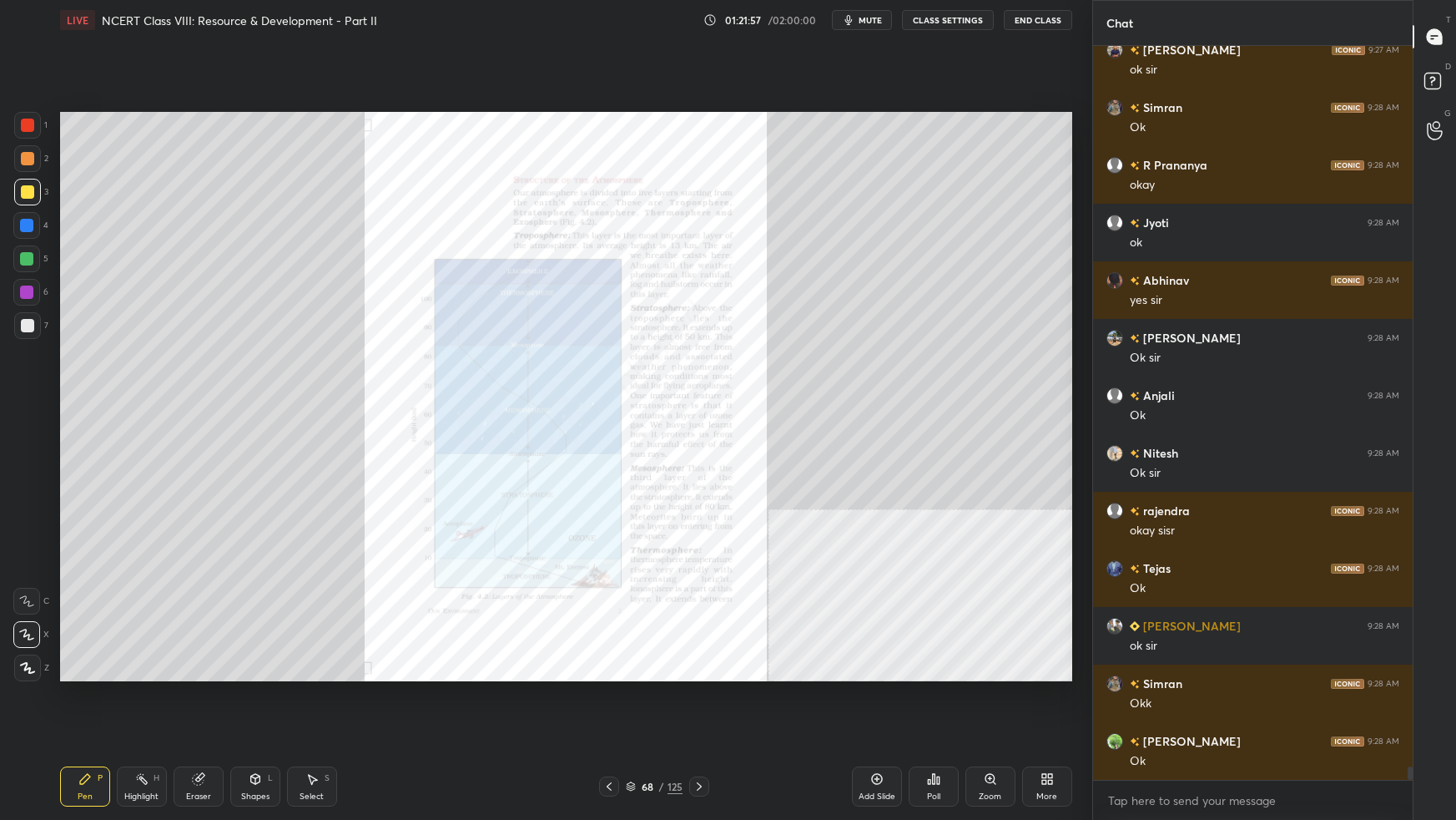
scroll to position [39670, 0]
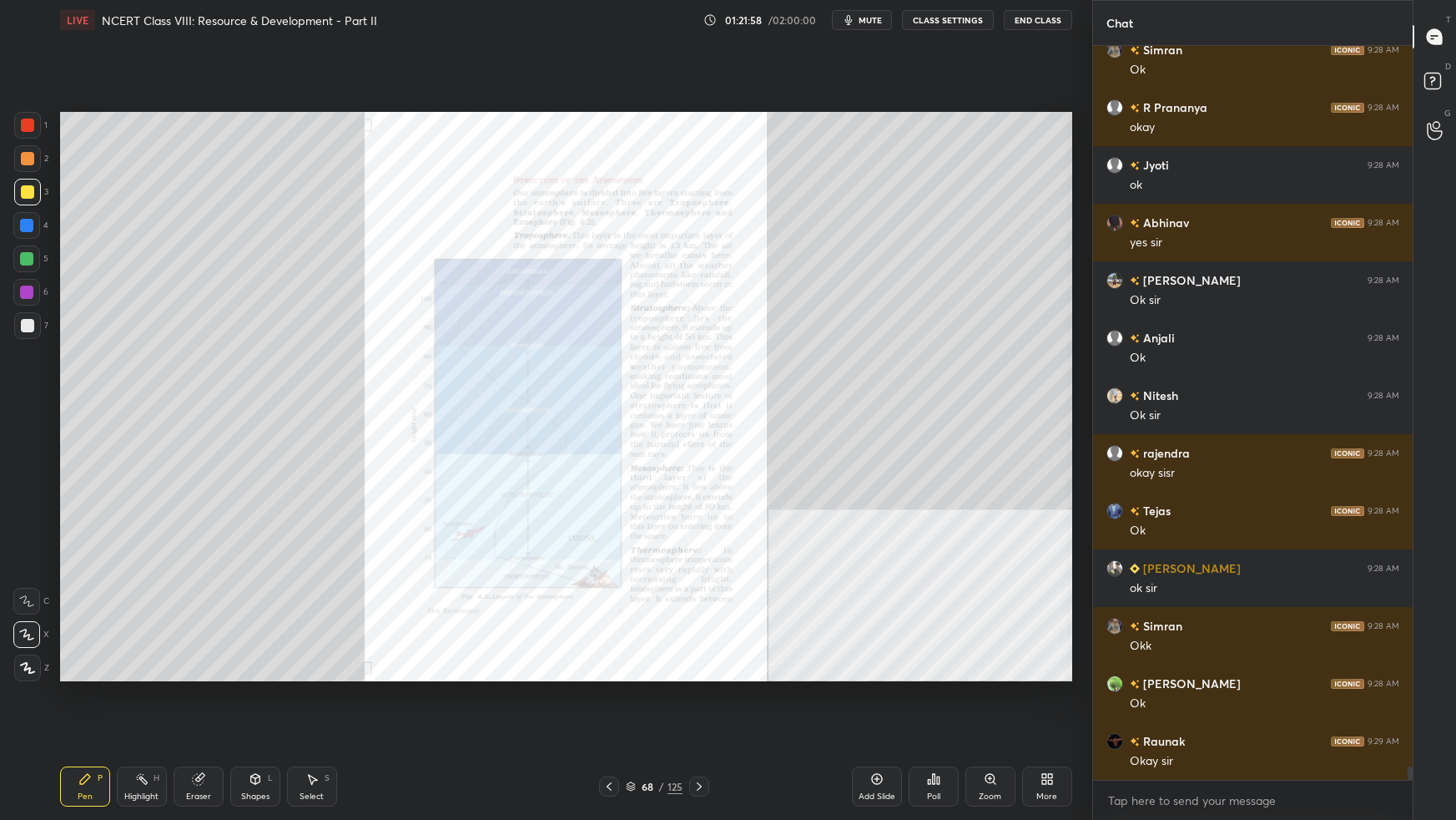
drag, startPoint x: 27, startPoint y: 123, endPoint x: 23, endPoint y: 135, distance: 12.6
click at [25, 126] on div at bounding box center [27, 125] width 13 height 13
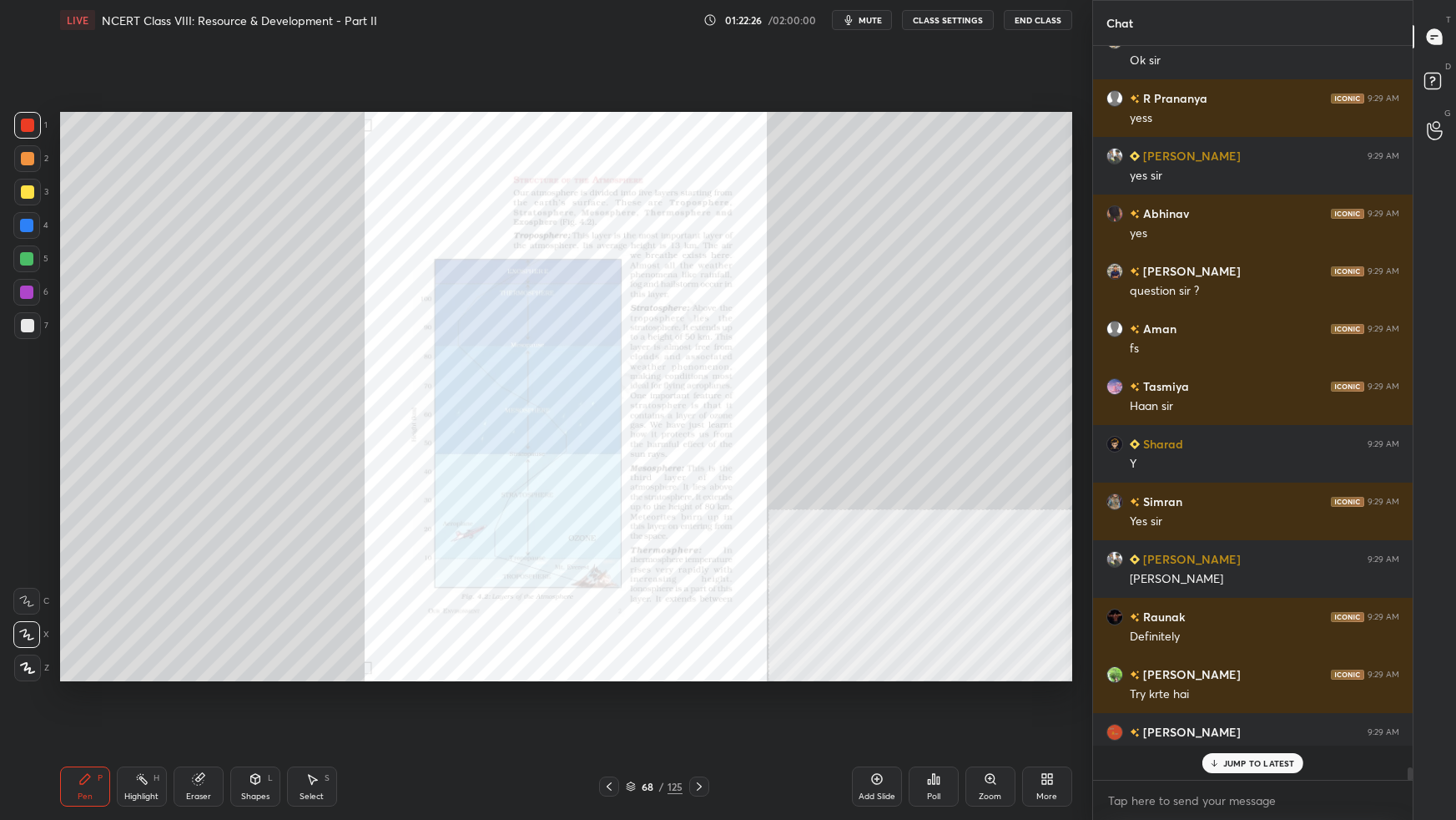
scroll to position [5, 4]
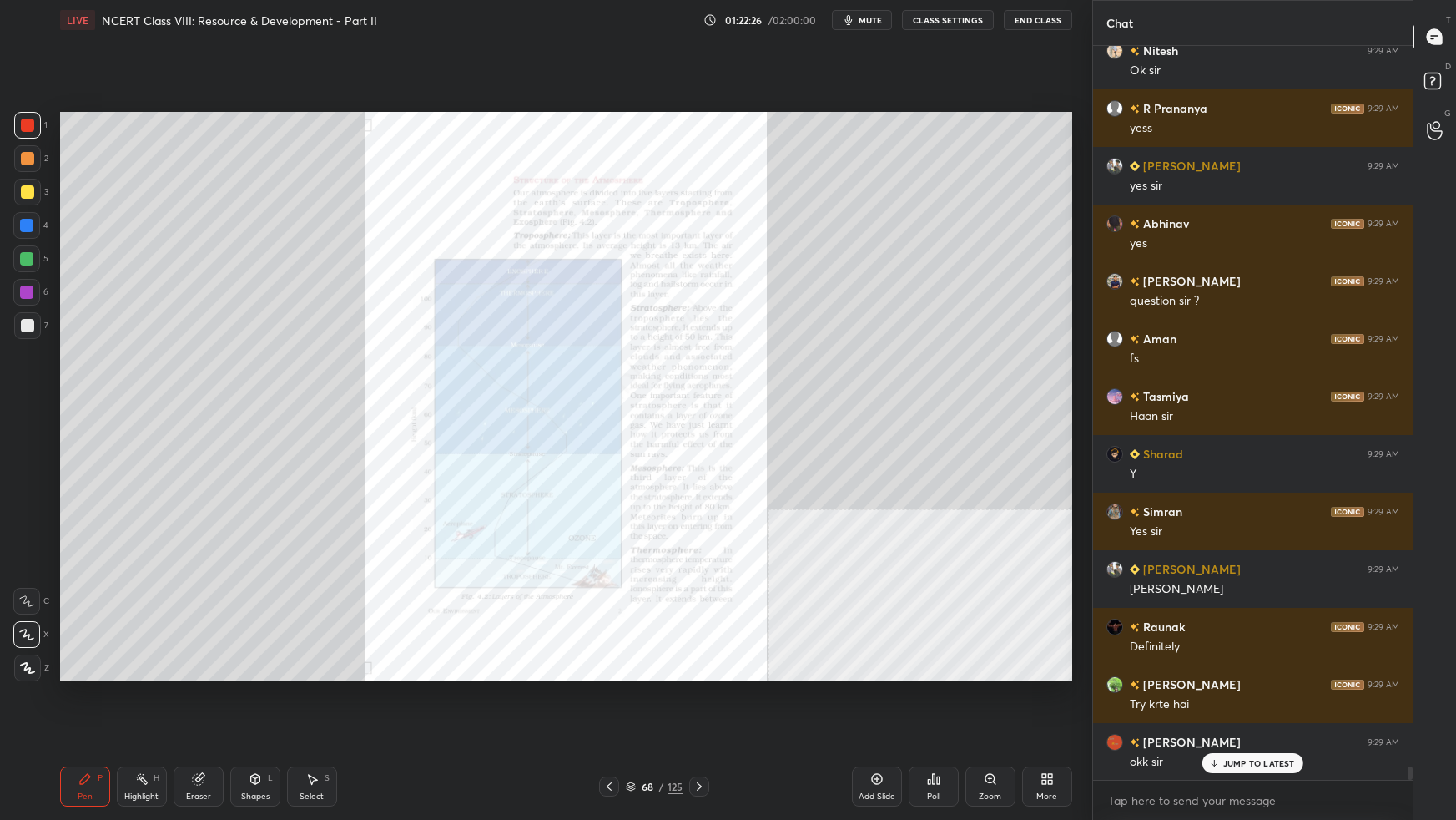
drag, startPoint x: 878, startPoint y: 782, endPoint x: 859, endPoint y: 789, distance: 20.2
click at [877, 514] on icon at bounding box center [876, 778] width 13 height 13
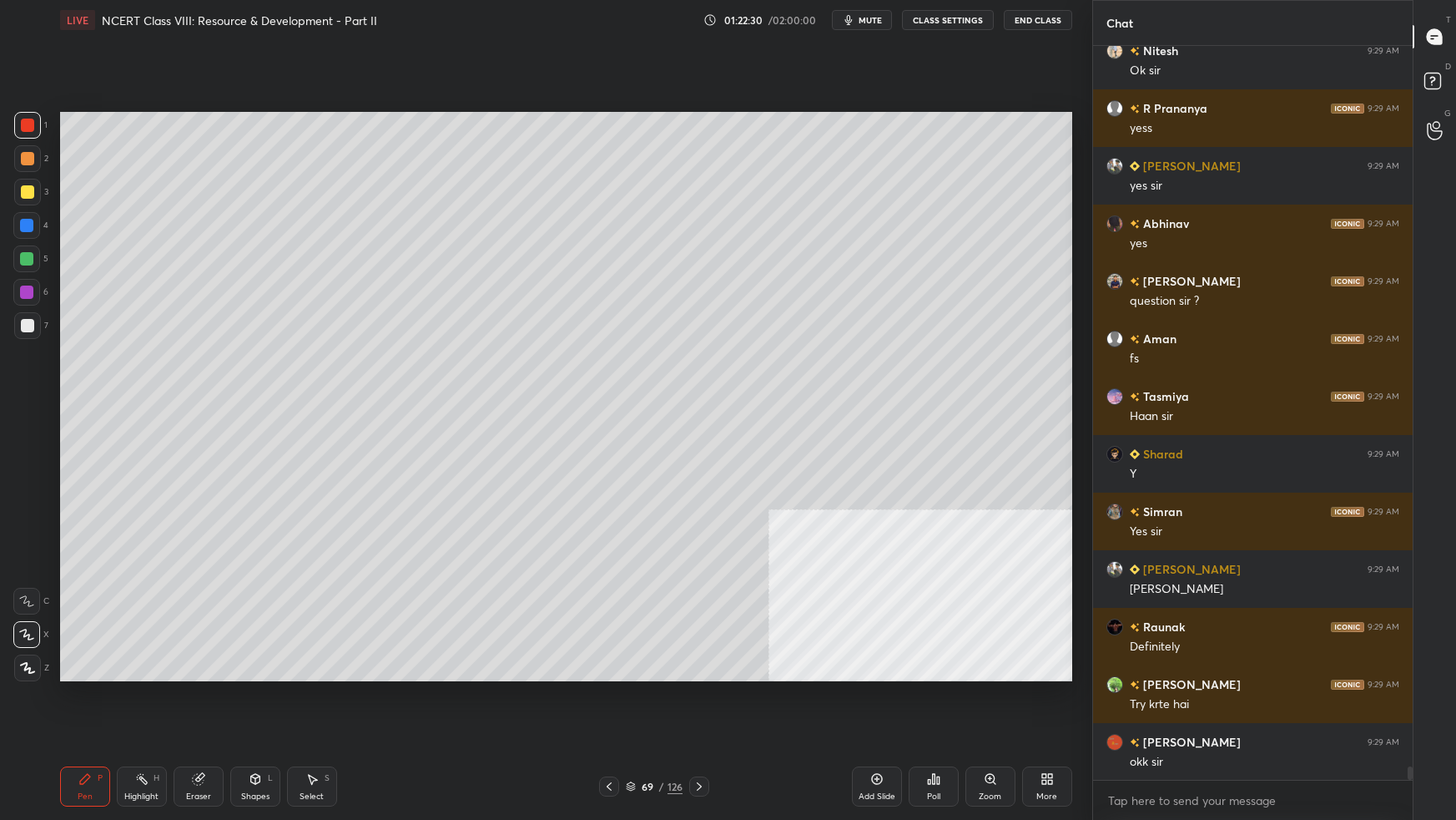
click at [237, 514] on div "Shapes L" at bounding box center [255, 785] width 50 height 40
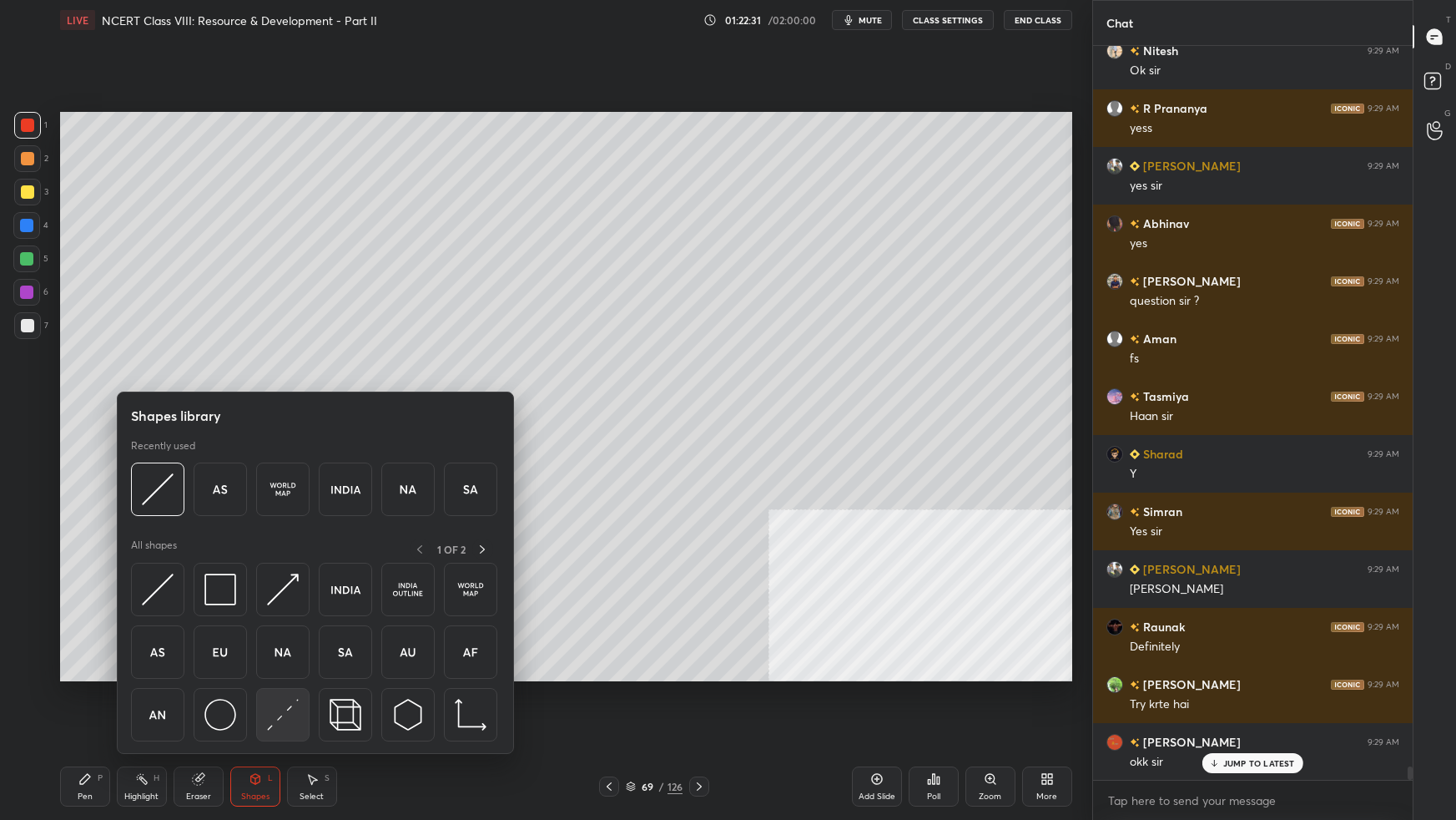
scroll to position [40707, 0]
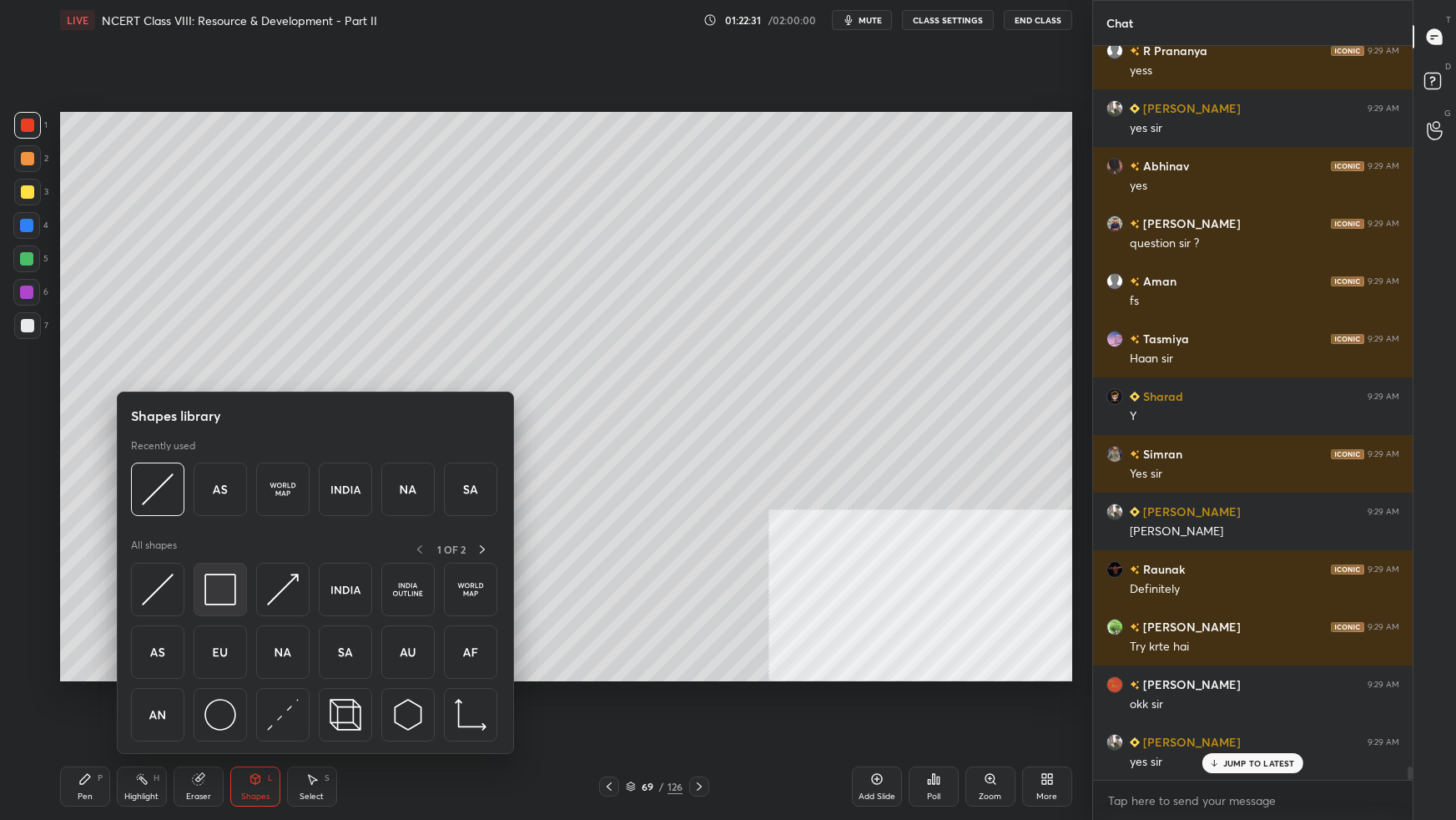
click at [228, 514] on img at bounding box center [221, 590] width 32 height 32
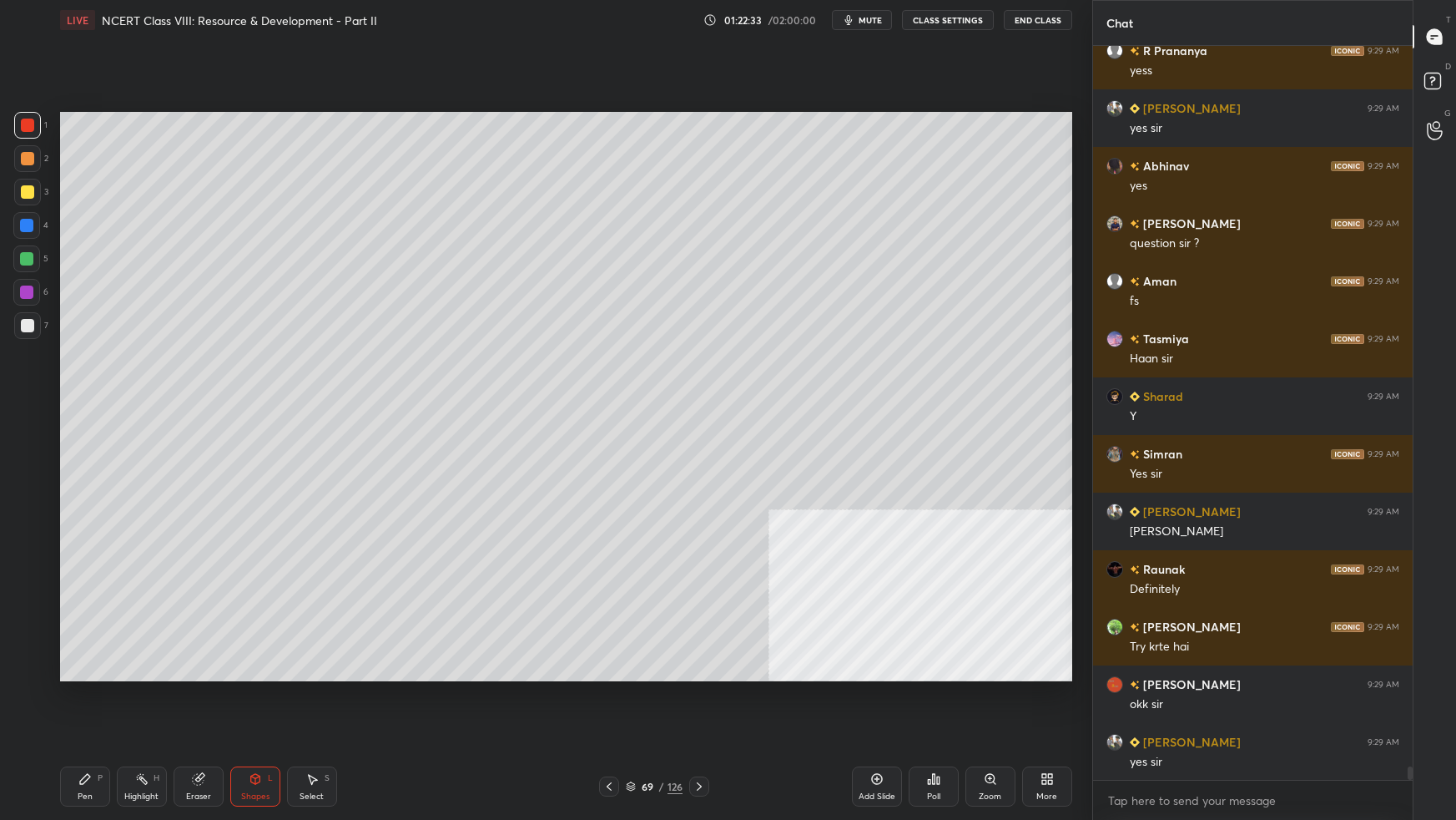
scroll to position [40765, 0]
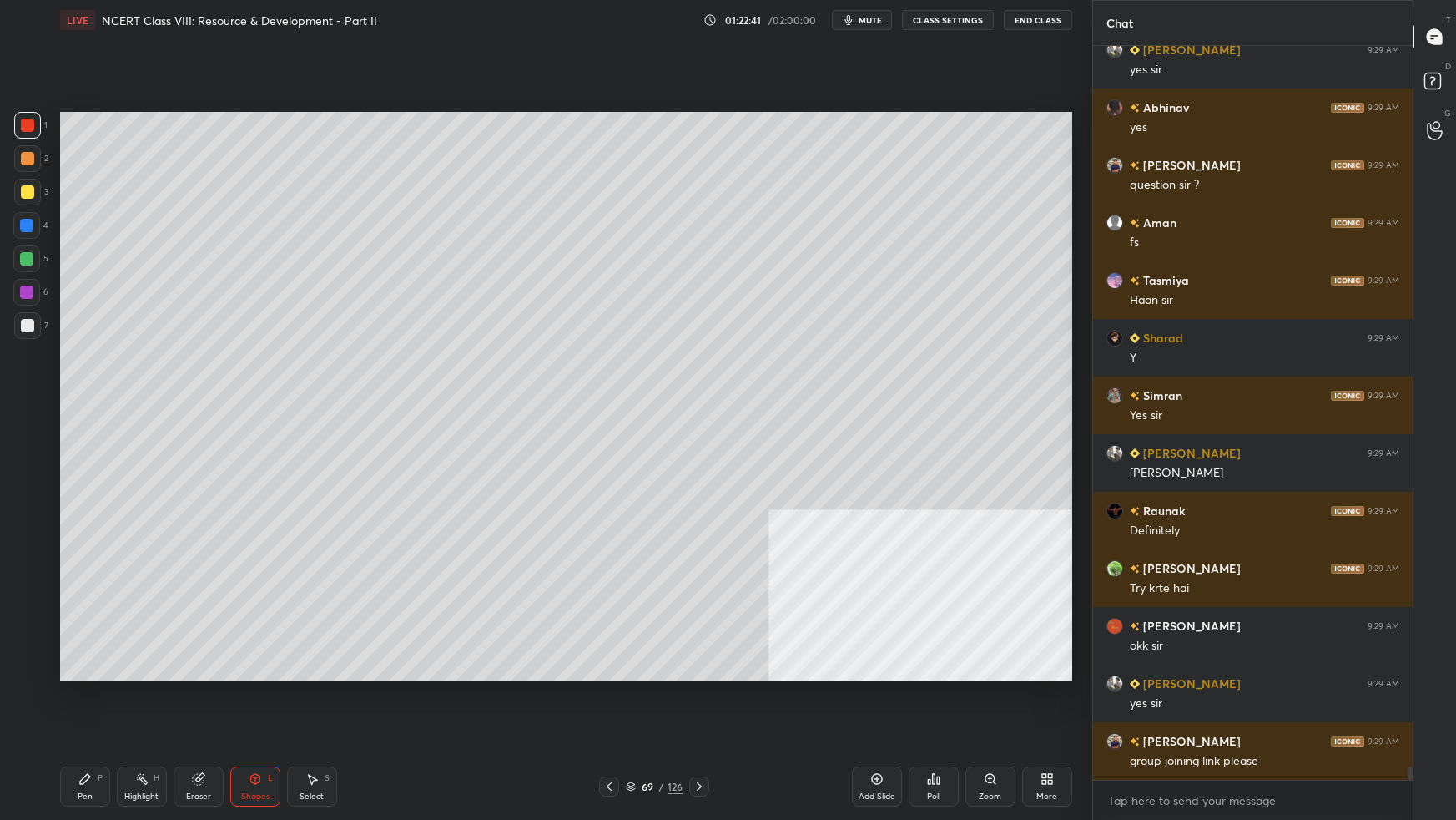
click at [39, 324] on div at bounding box center [27, 325] width 27 height 27
click at [250, 514] on div "Shapes L" at bounding box center [255, 785] width 50 height 40
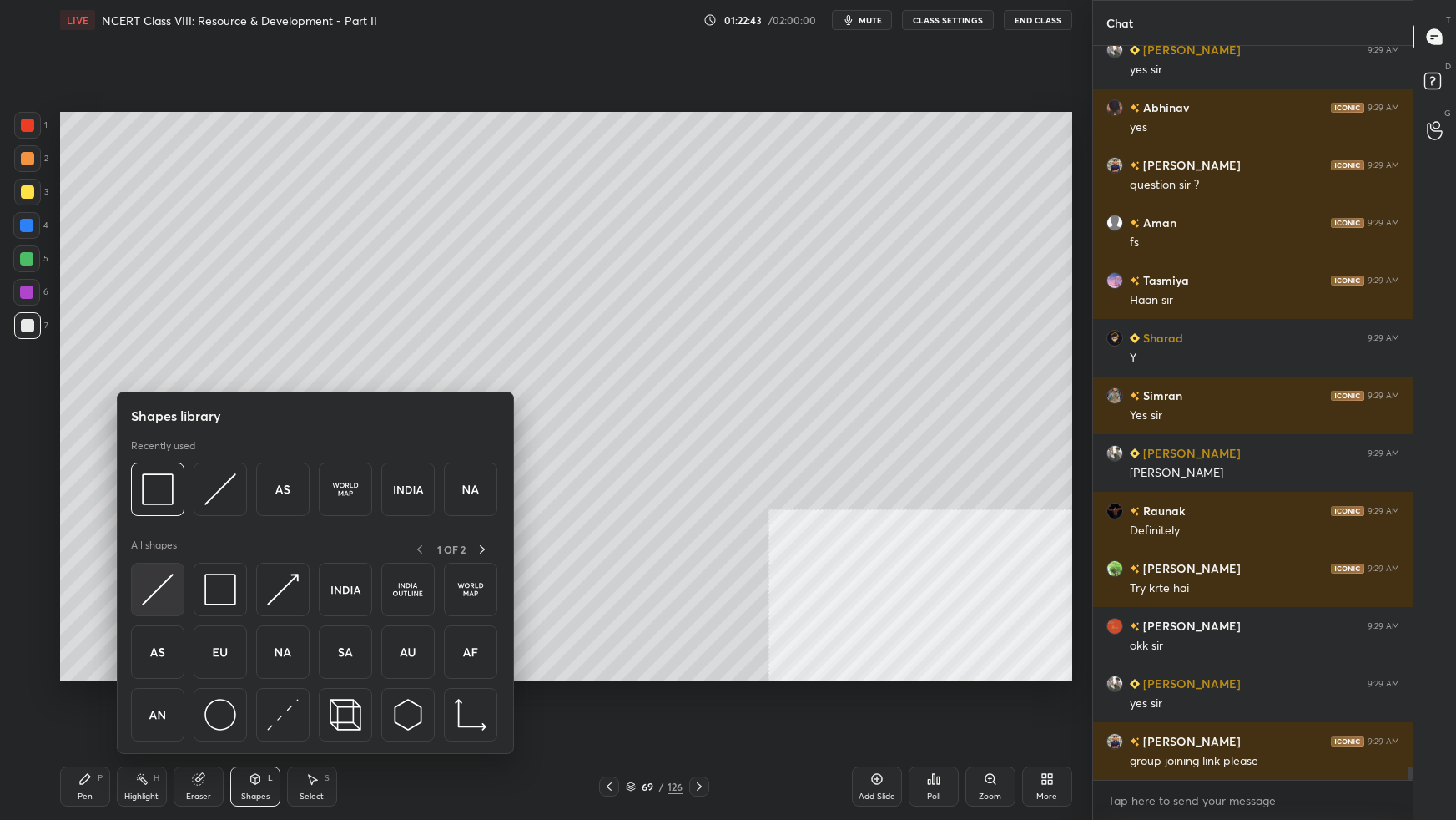
click at [159, 514] on div at bounding box center [158, 590] width 53 height 53
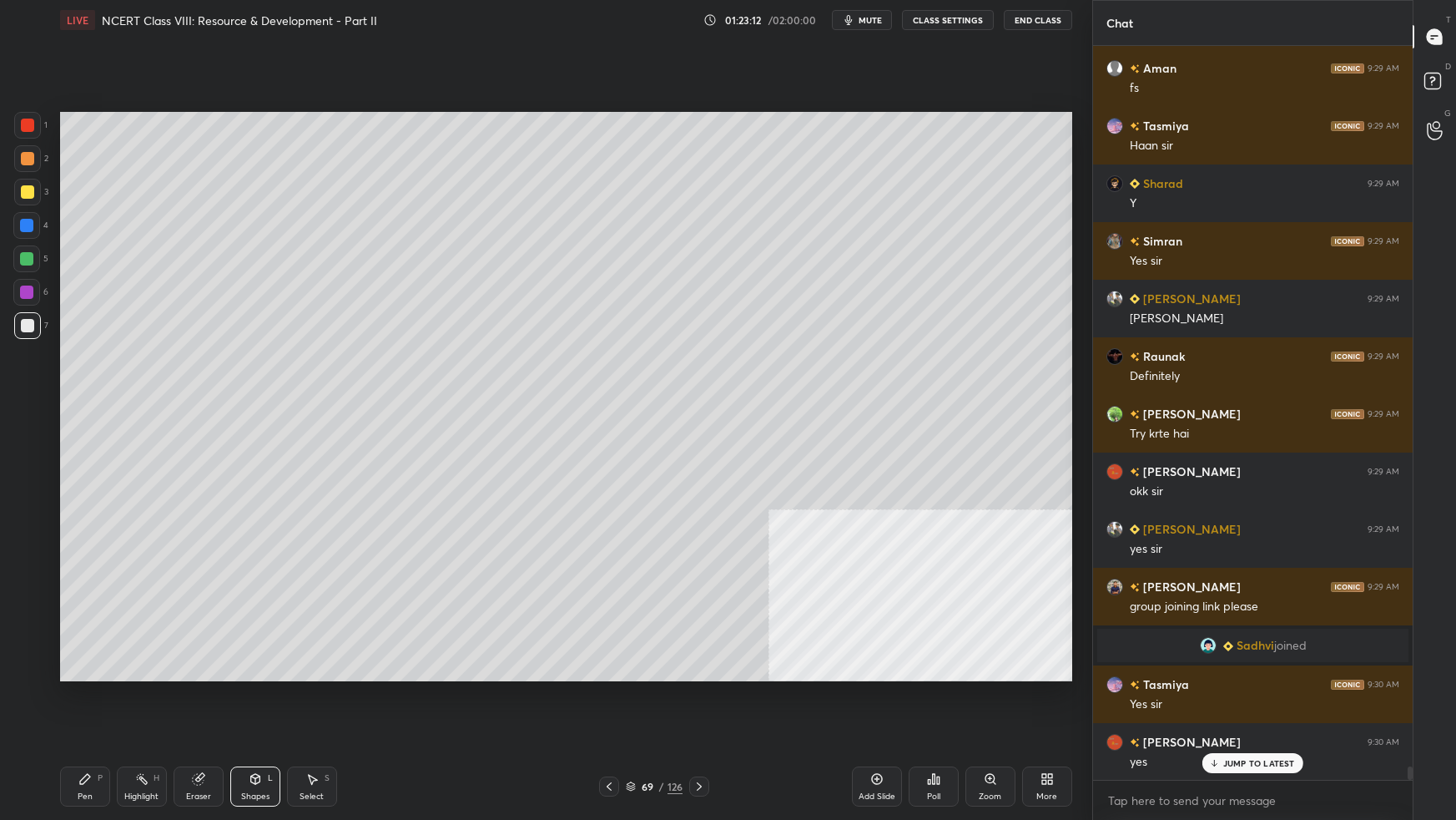
scroll to position [40116, 0]
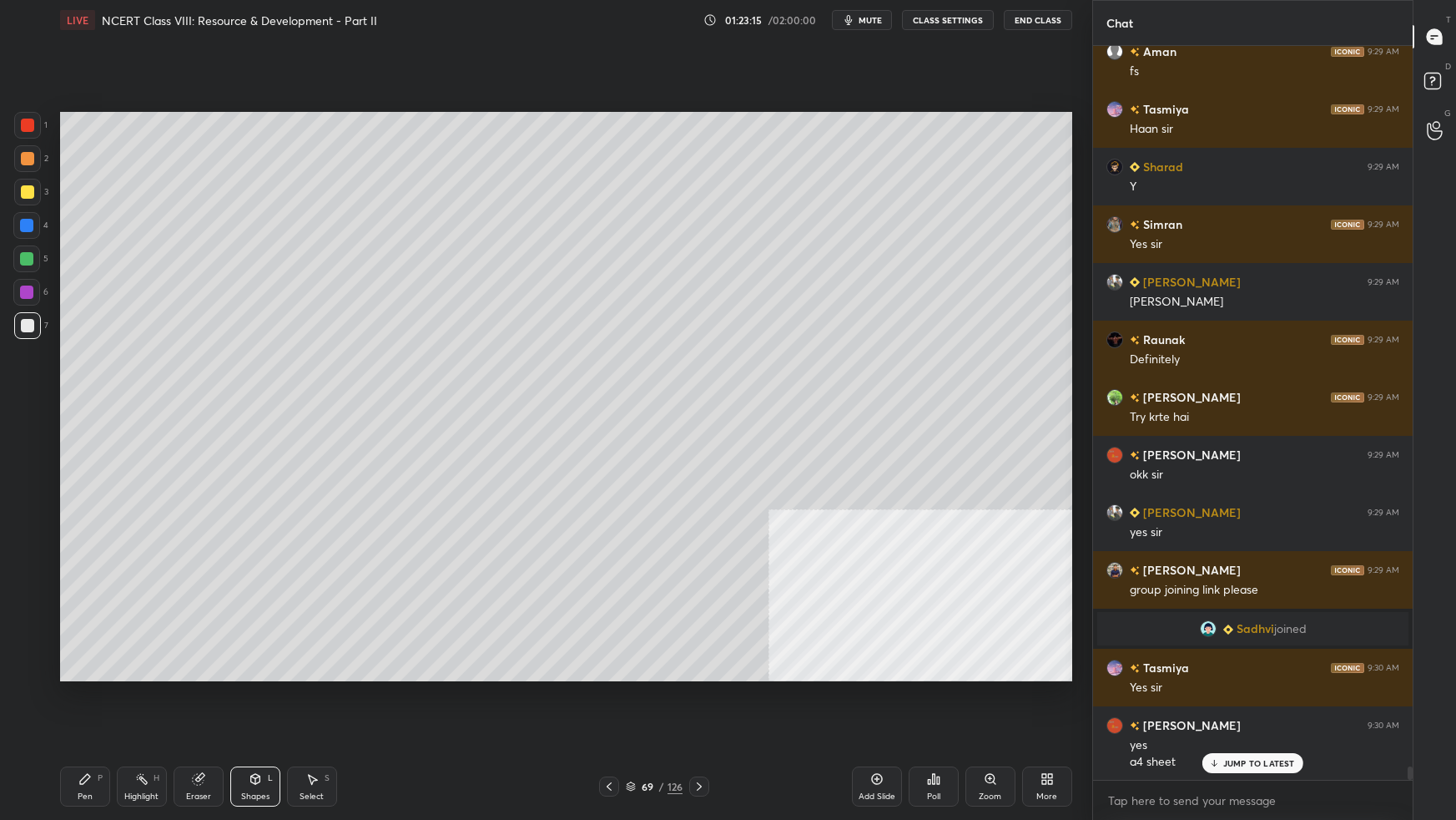
drag, startPoint x: 28, startPoint y: 187, endPoint x: 44, endPoint y: 178, distance: 18.4
click at [31, 185] on div at bounding box center [27, 191] width 13 height 13
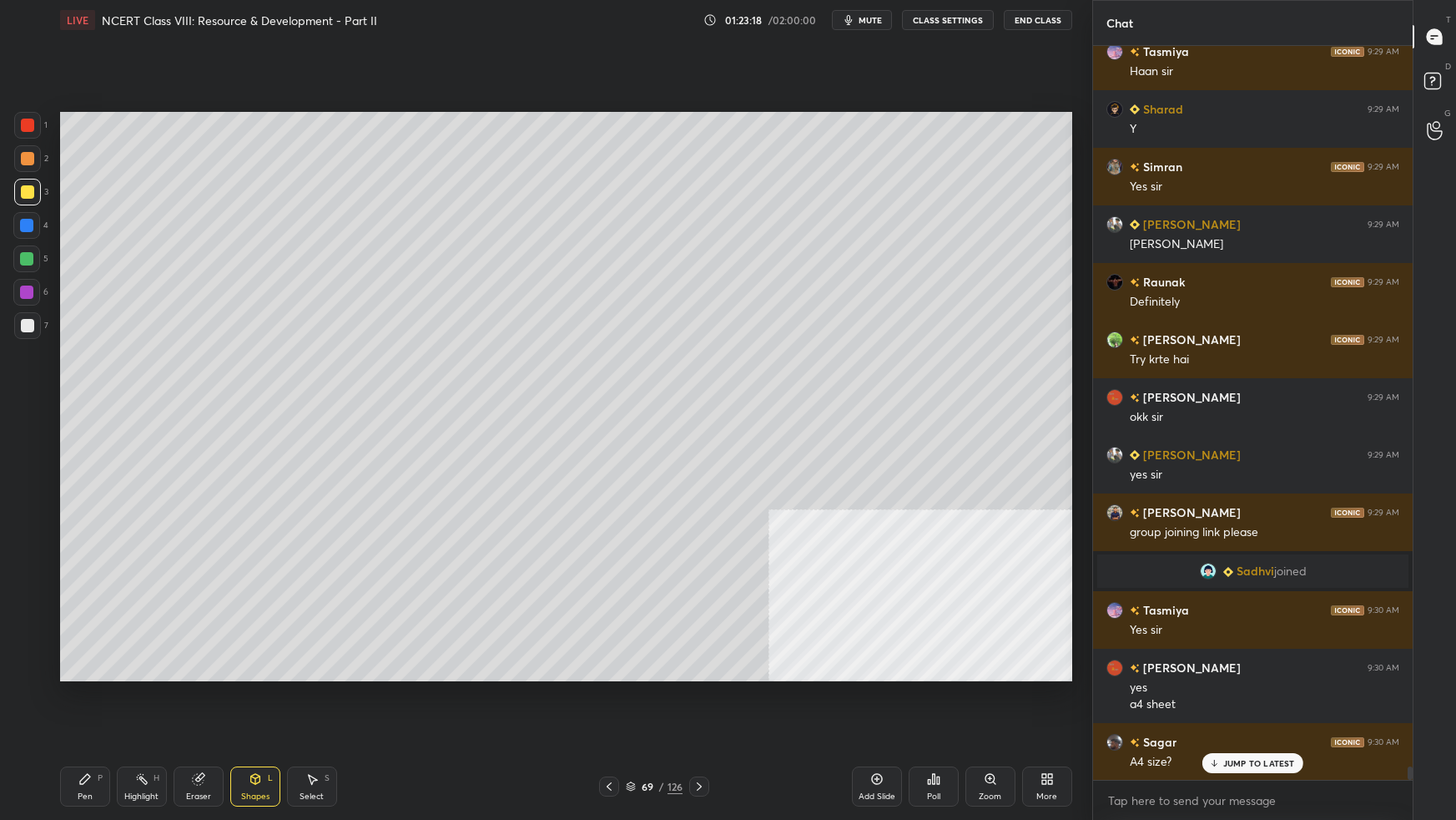
drag, startPoint x: 88, startPoint y: 791, endPoint x: 118, endPoint y: 768, distance: 37.8
click at [91, 514] on div "Pen P" at bounding box center [85, 785] width 50 height 40
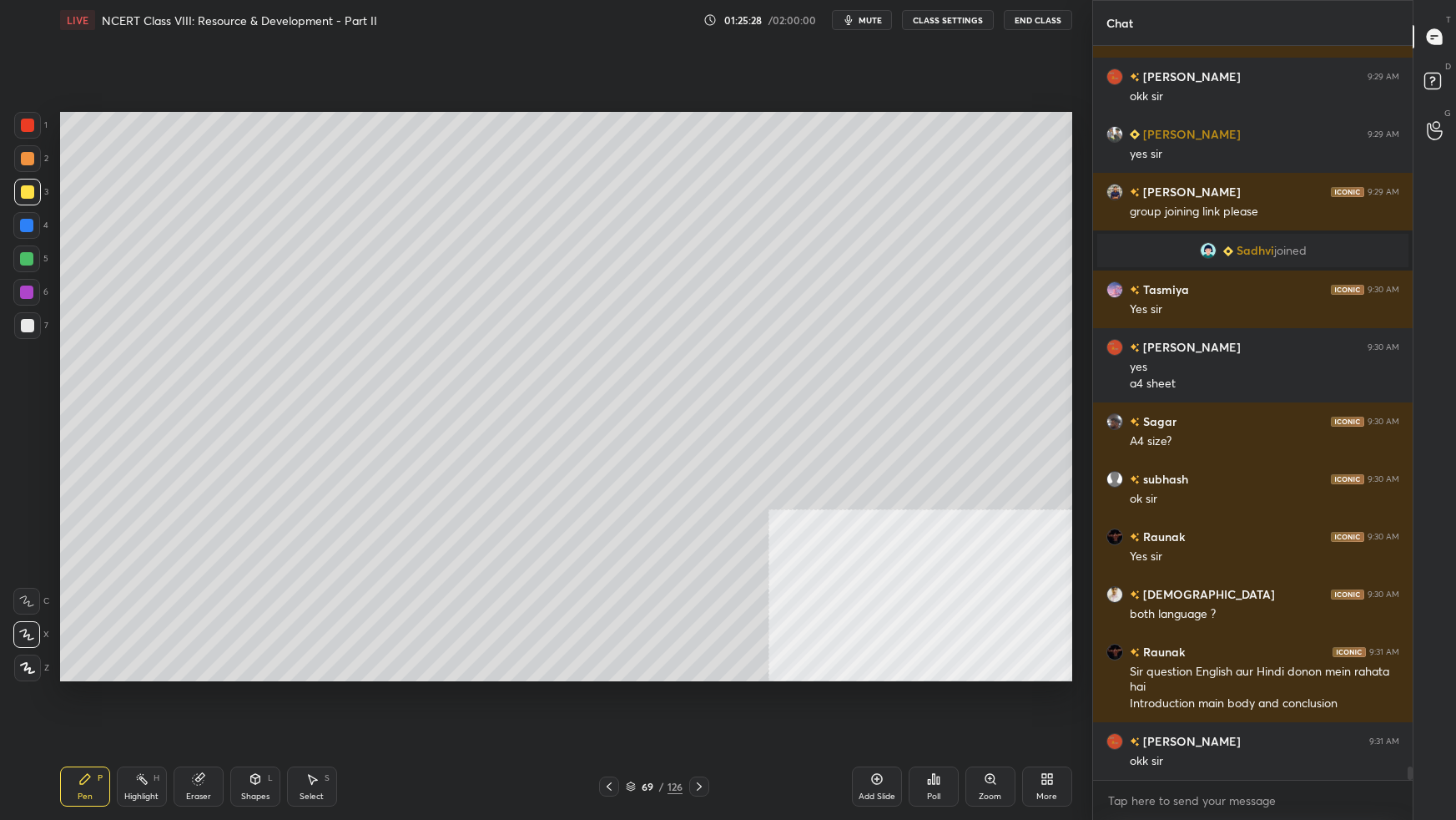
scroll to position [40551, 0]
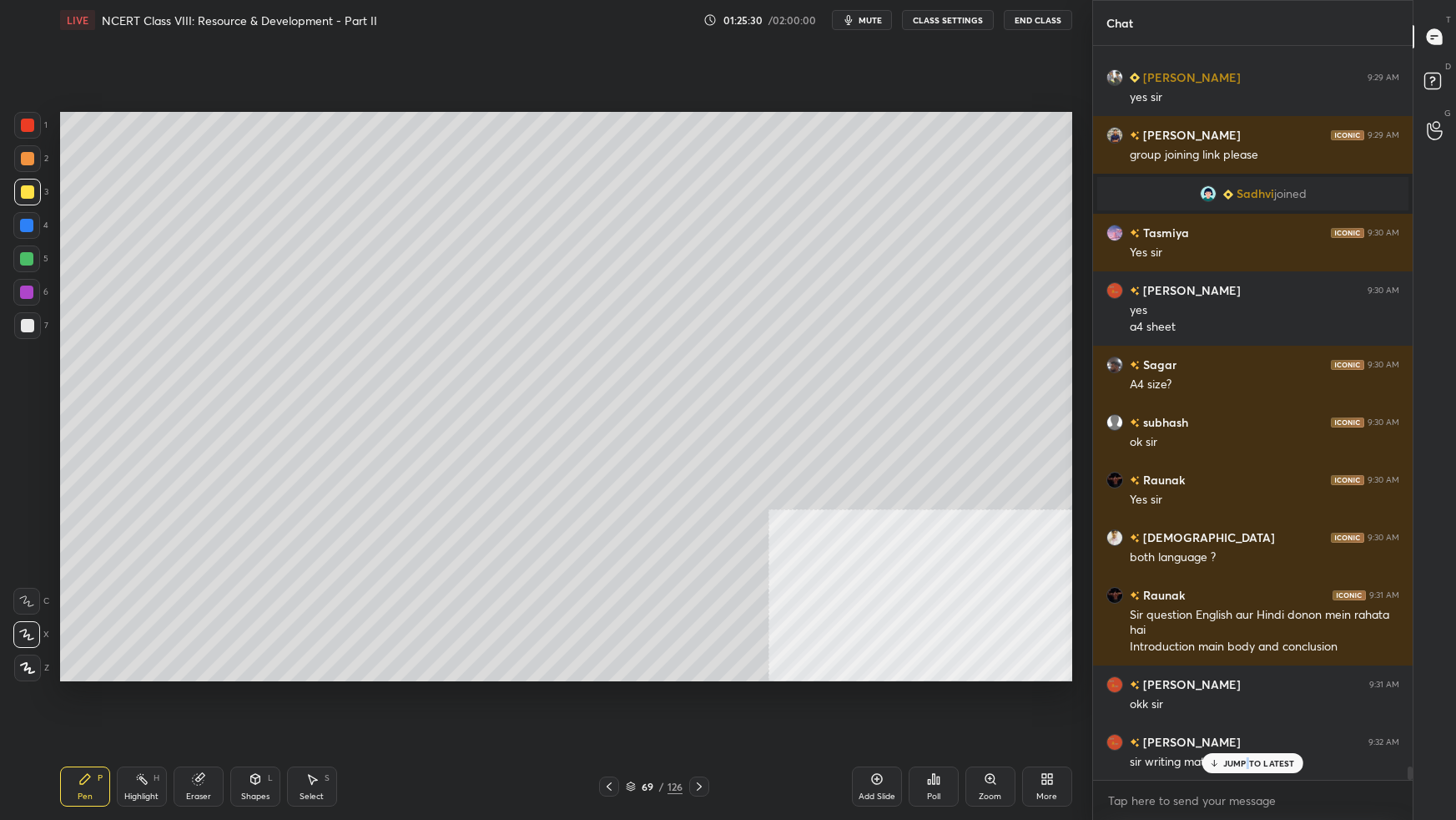
click at [1114, 514] on p "JUMP TO LATEST" at bounding box center [1258, 762] width 72 height 10
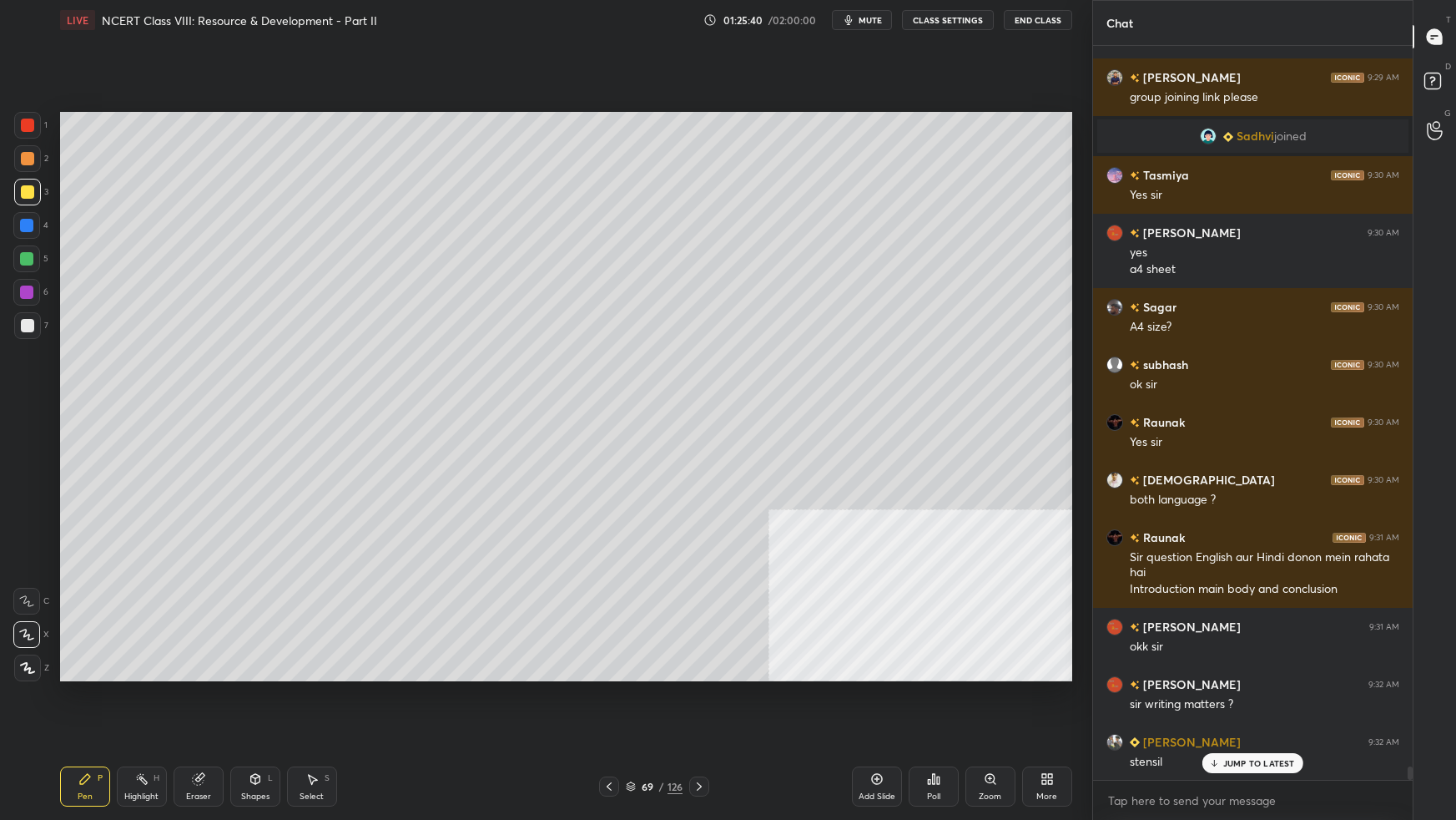
scroll to position [40667, 0]
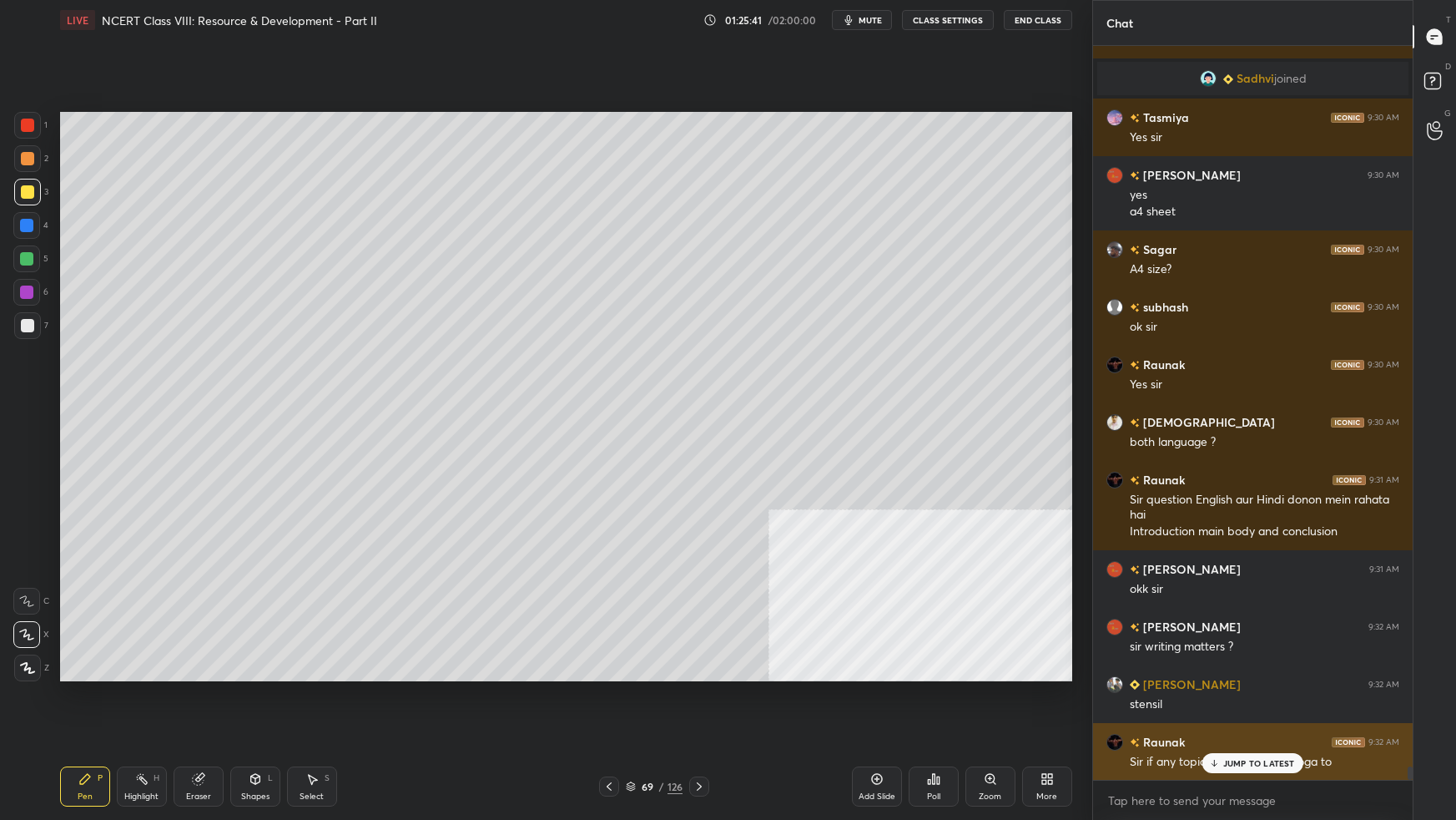
click at [1114, 514] on p "JUMP TO LATEST" at bounding box center [1258, 762] width 72 height 10
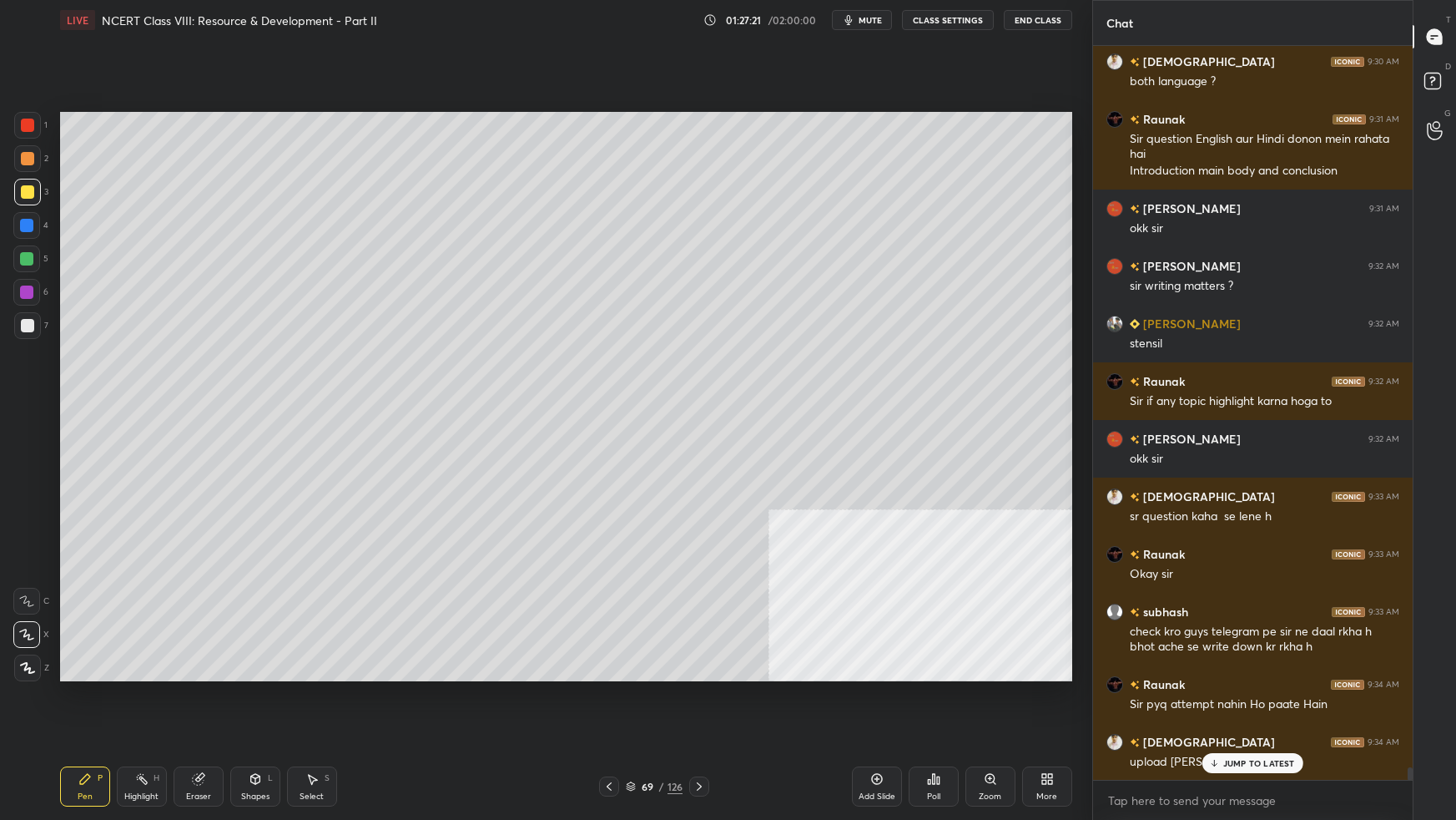
scroll to position [41084, 0]
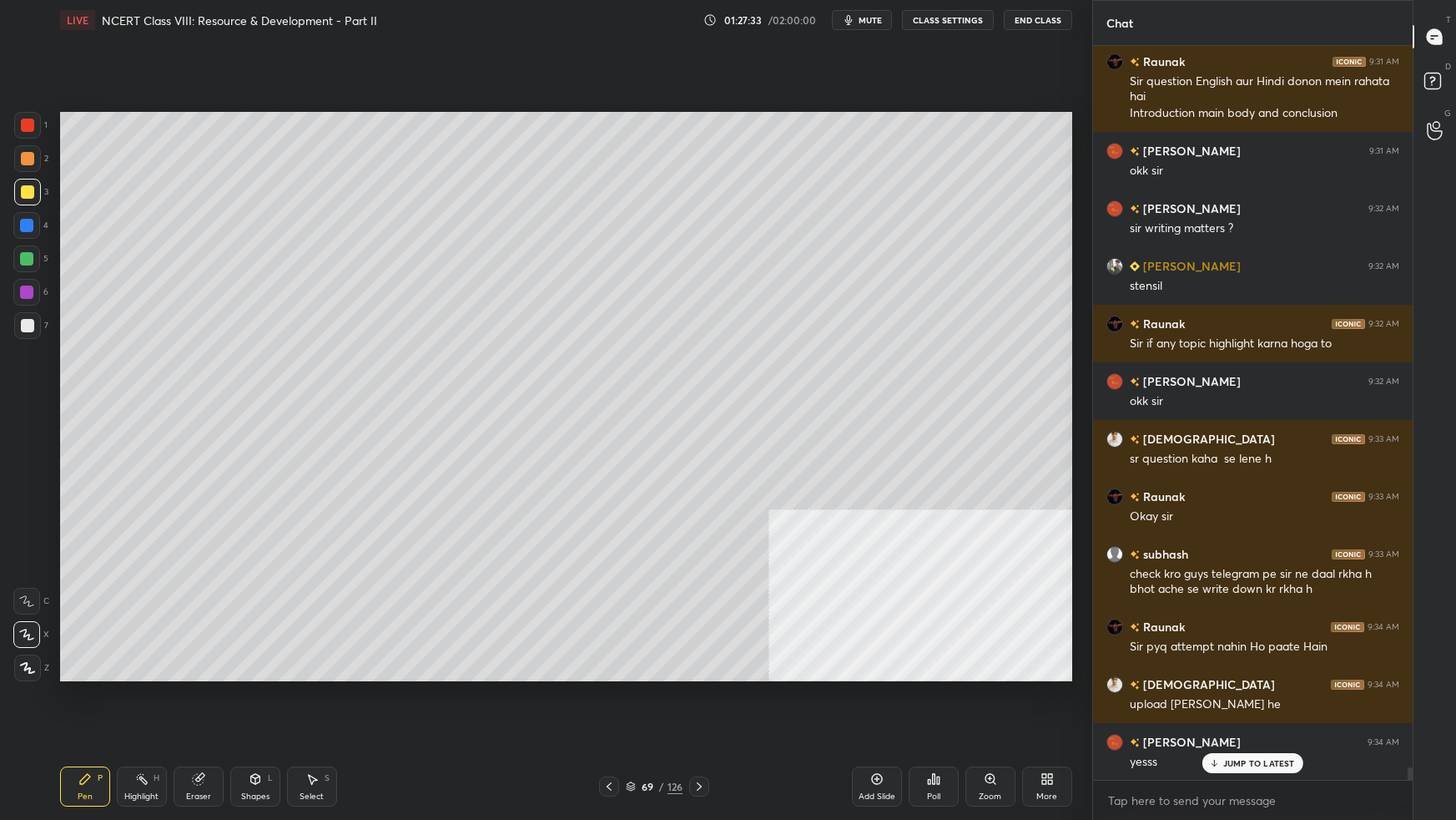
click at [1049, 514] on div "More" at bounding box center [1047, 785] width 50 height 40
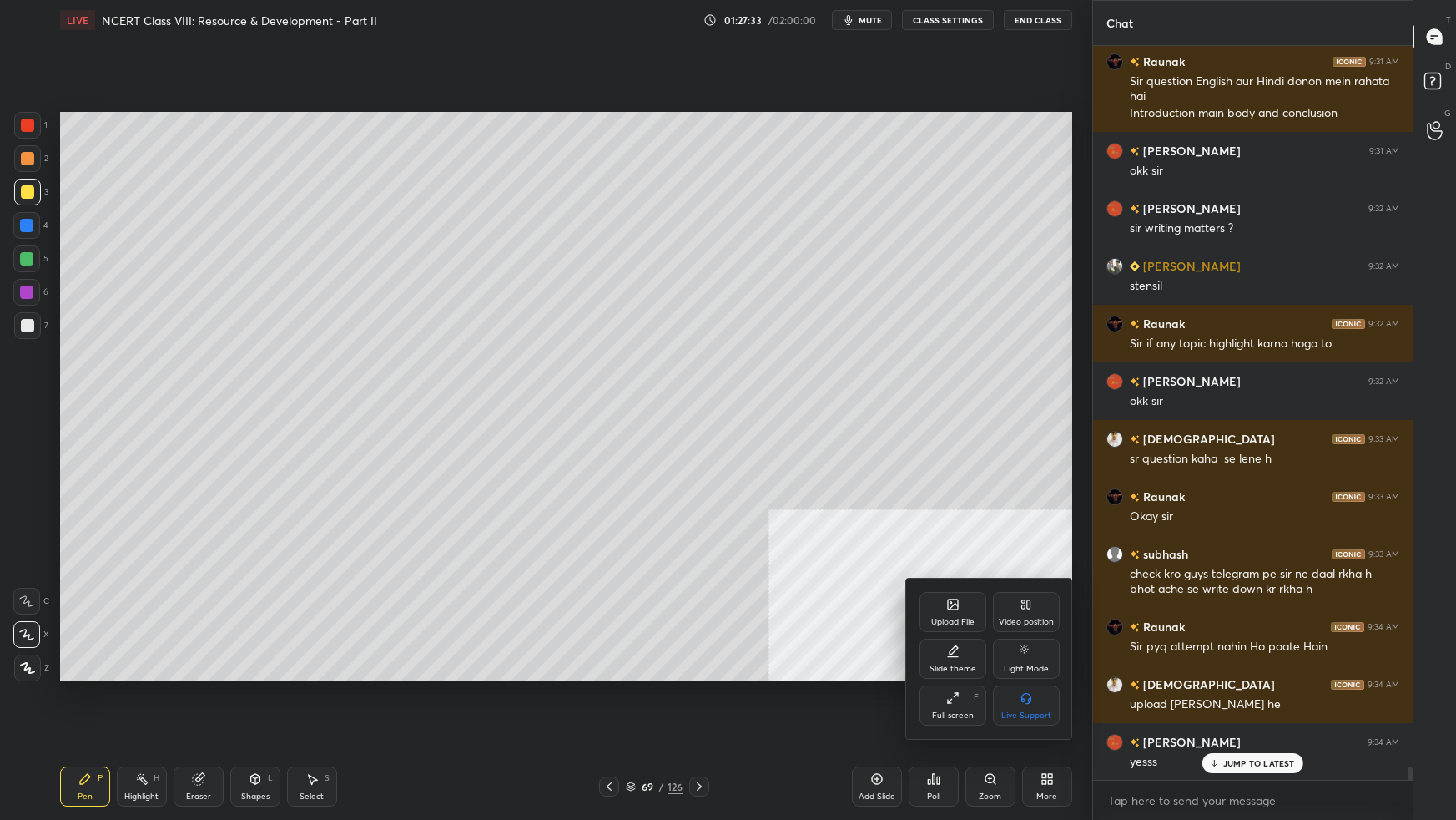
click at [970, 514] on div "Upload File" at bounding box center [953, 612] width 66 height 40
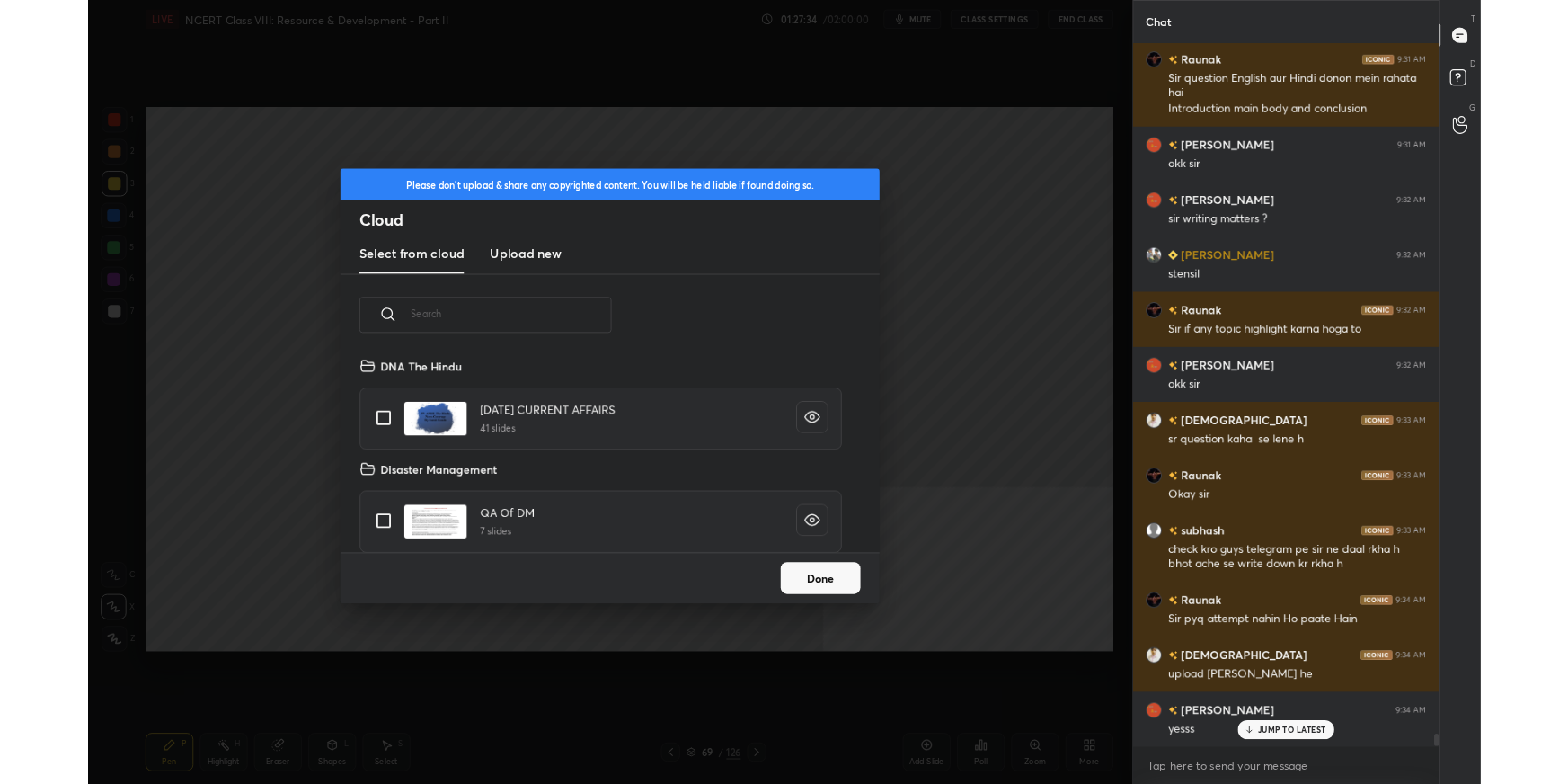
scroll to position [222, 576]
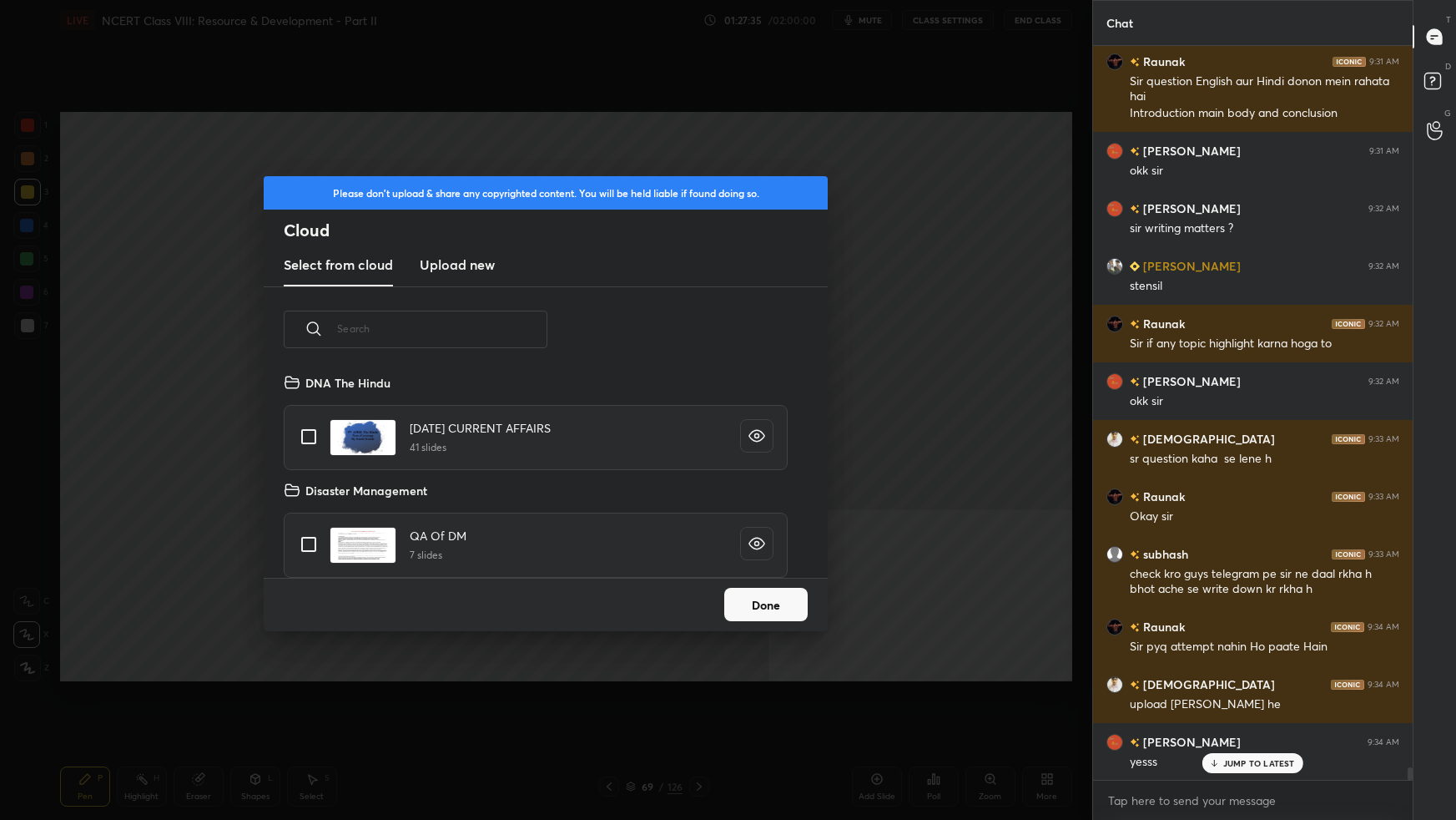
click at [477, 264] on h3 "Upload new" at bounding box center [457, 264] width 75 height 20
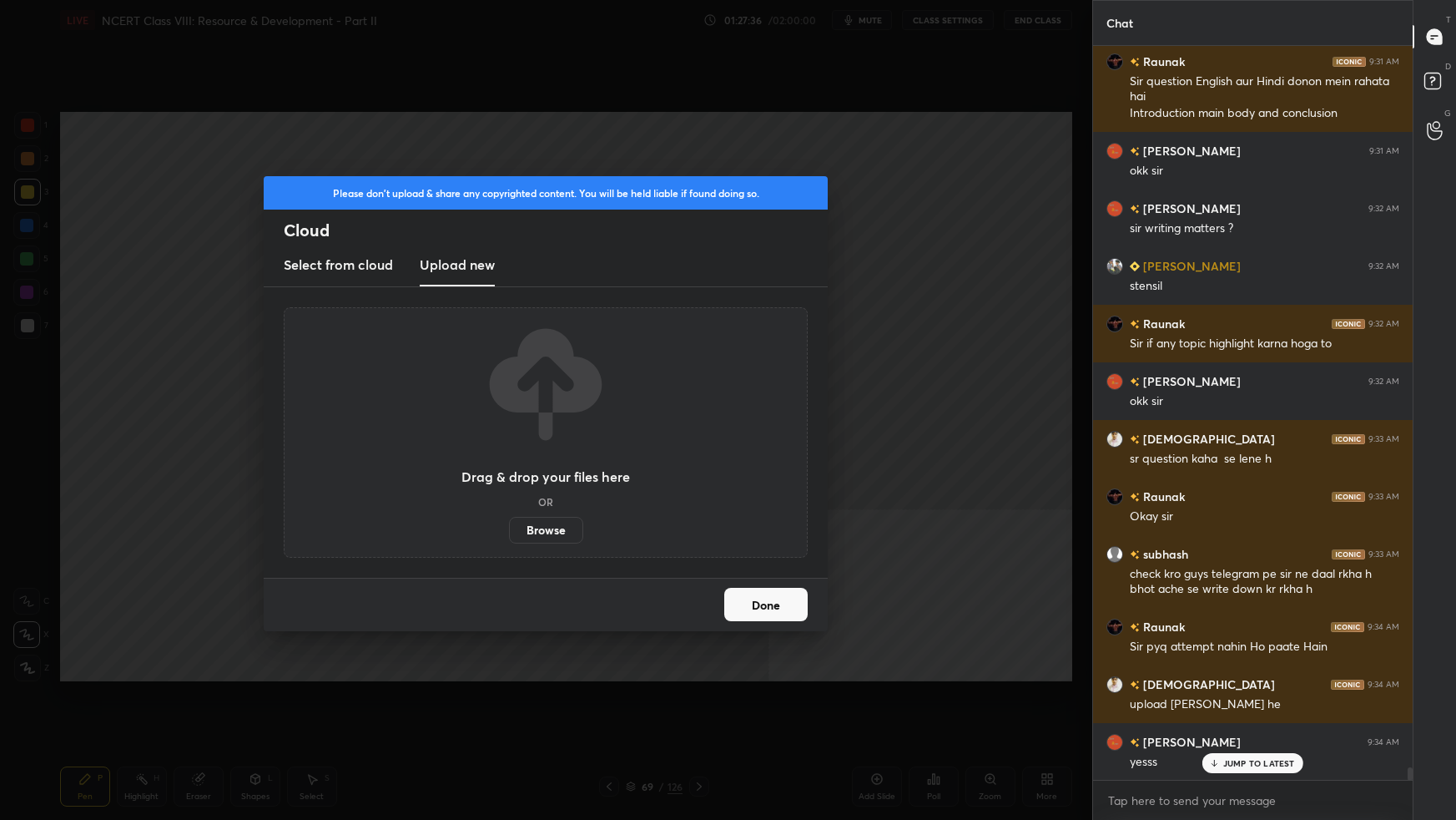
drag, startPoint x: 543, startPoint y: 535, endPoint x: 542, endPoint y: 438, distance: 97.0
click at [542, 514] on label "Browse" at bounding box center [546, 530] width 74 height 27
click at [509, 514] on input "Browse" at bounding box center [509, 530] width 0 height 27
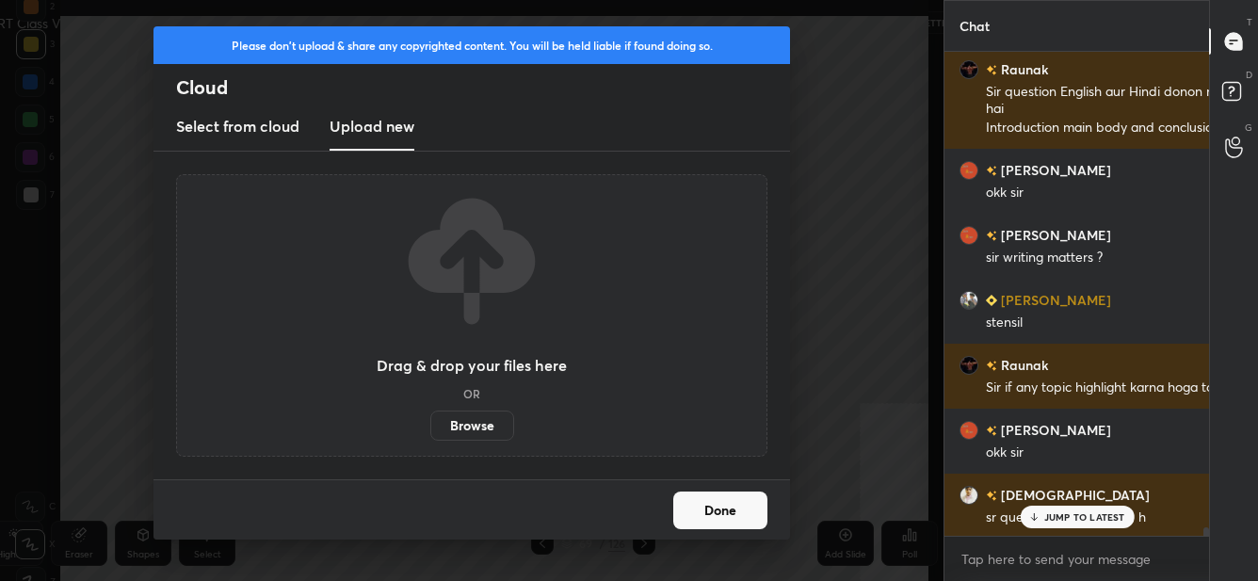
scroll to position [5, 6]
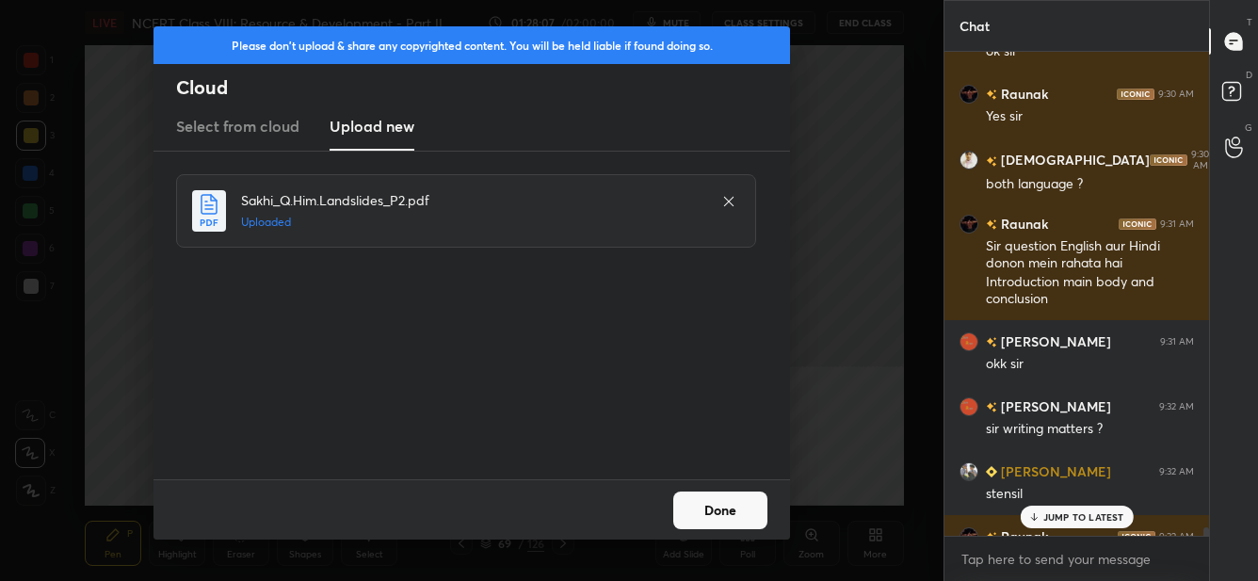
click at [732, 494] on button "Done" at bounding box center [720, 510] width 94 height 38
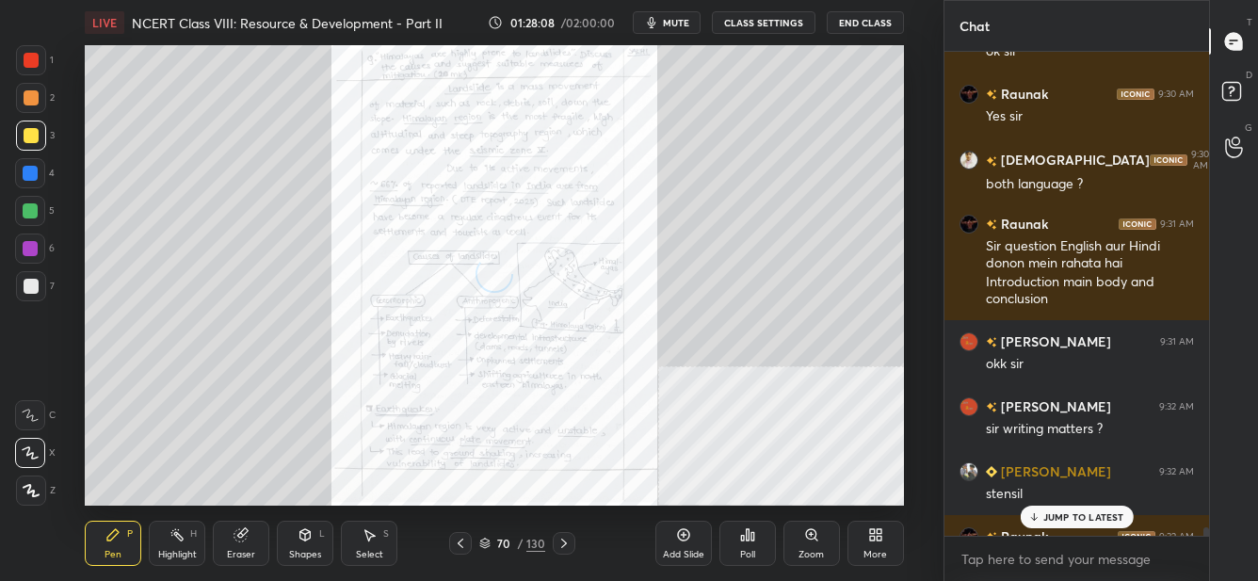
drag, startPoint x: 1087, startPoint y: 518, endPoint x: 1071, endPoint y: 530, distance: 20.9
click at [1087, 518] on p "JUMP TO LATEST" at bounding box center [1083, 516] width 81 height 11
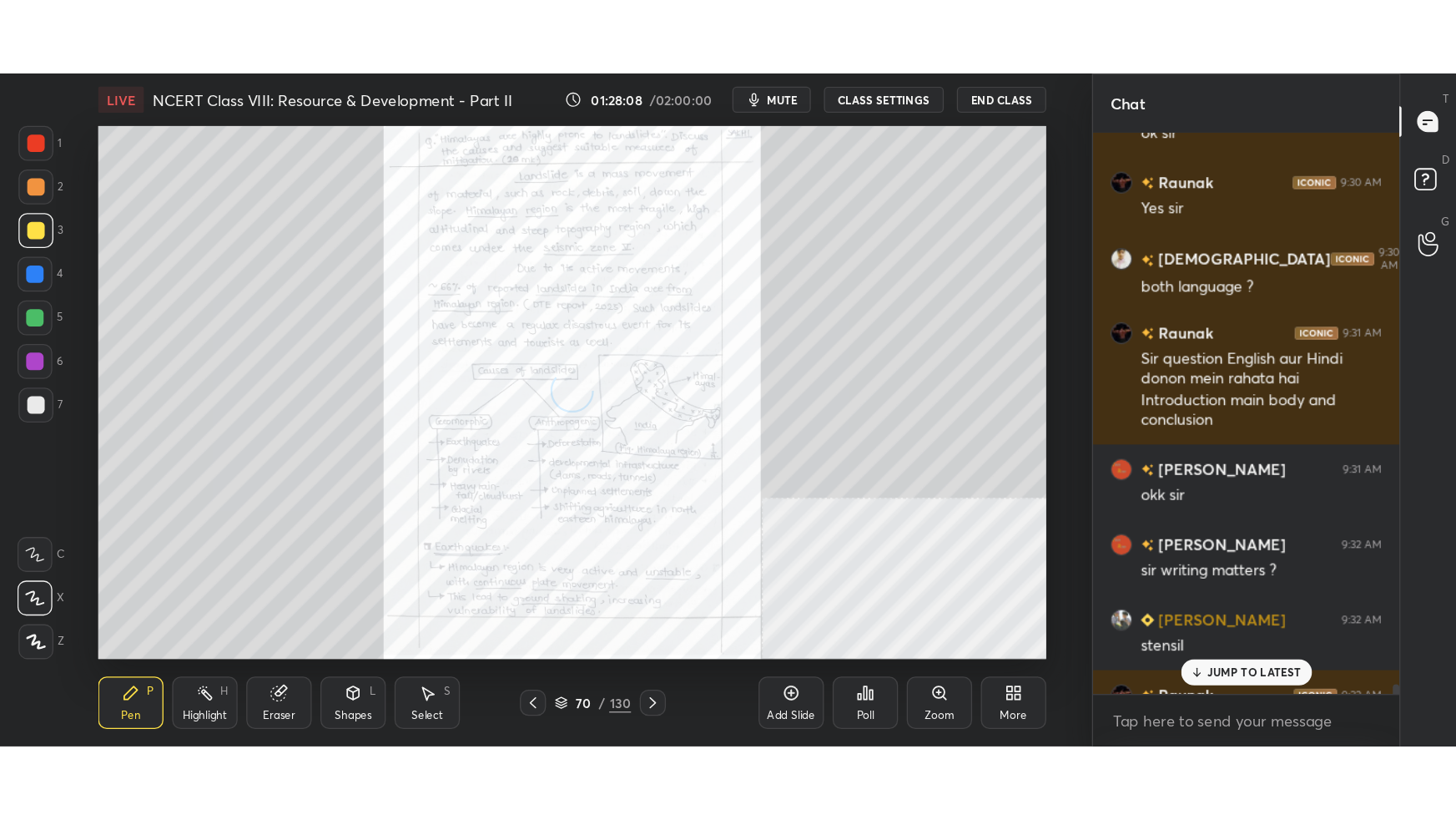
scroll to position [41181, 0]
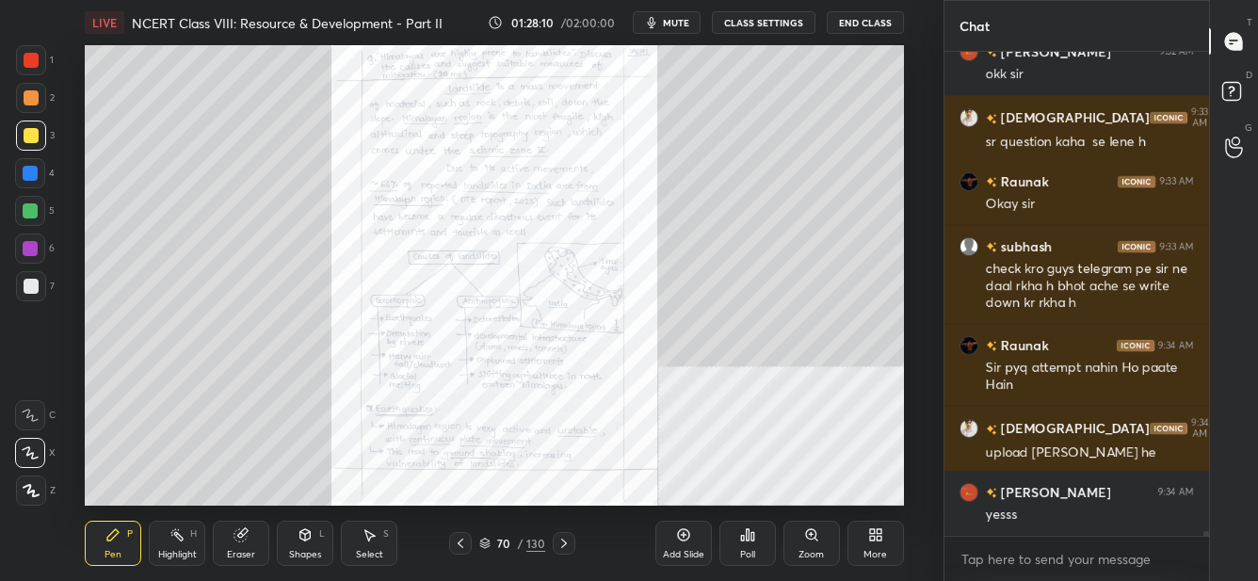
click at [891, 531] on div "More" at bounding box center [875, 543] width 56 height 45
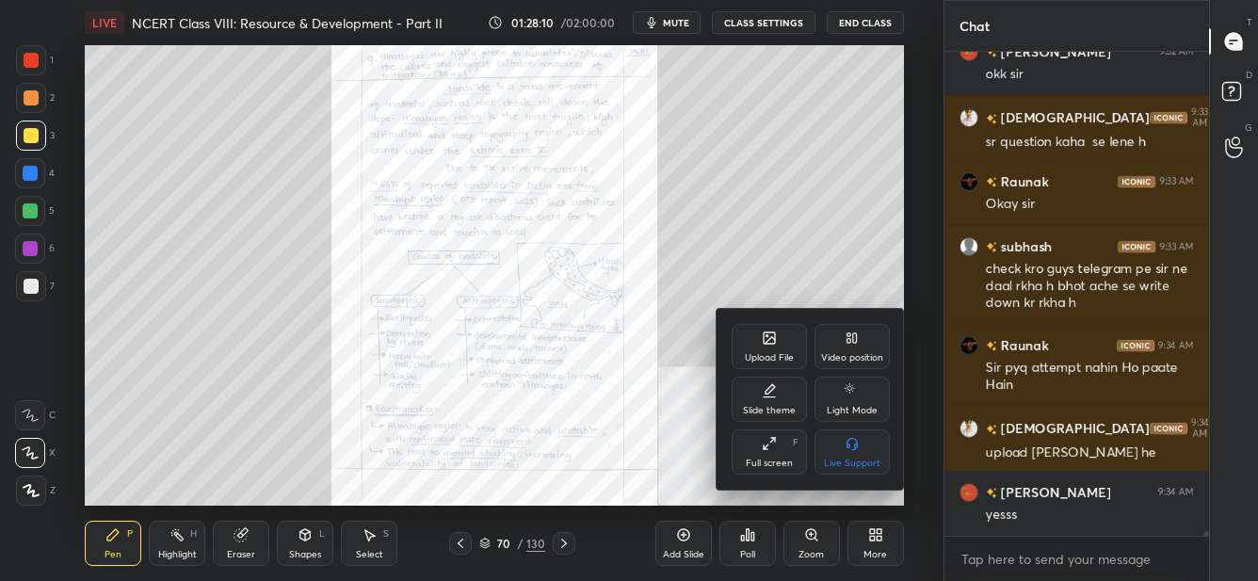
drag, startPoint x: 784, startPoint y: 469, endPoint x: 785, endPoint y: 572, distance: 103.6
click at [784, 470] on div "Full screen F" at bounding box center [769, 451] width 75 height 45
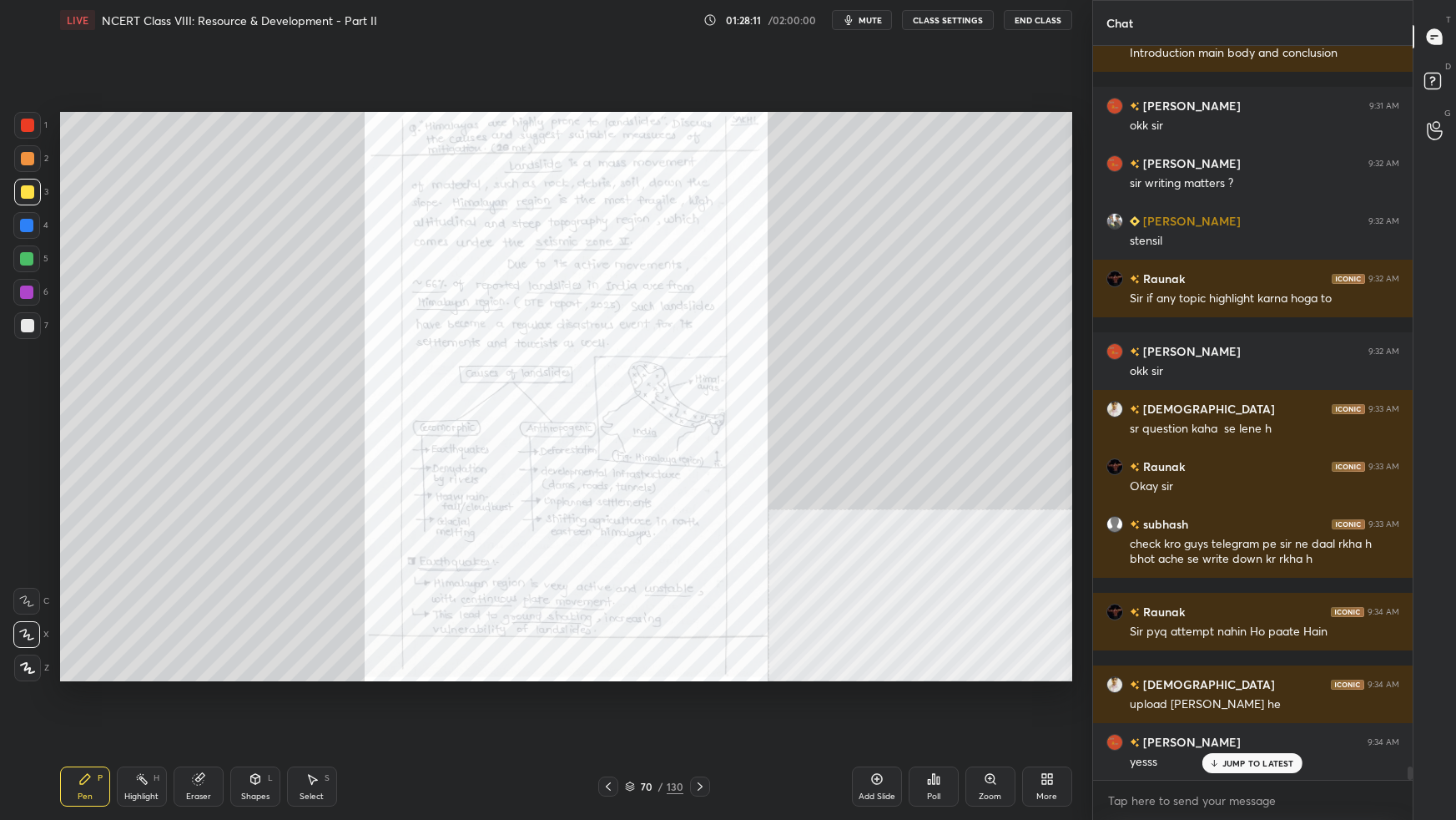
scroll to position [40372, 0]
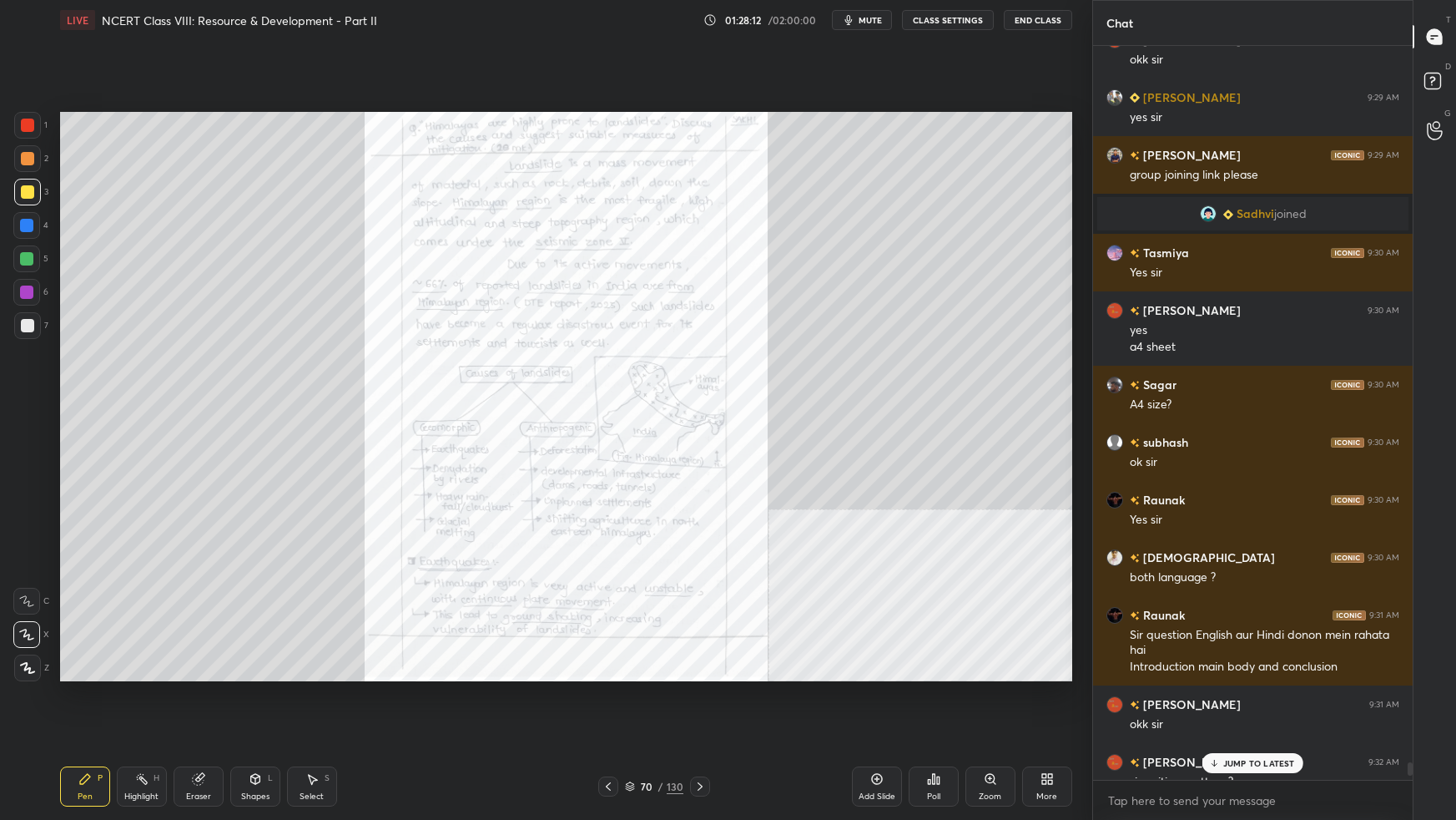
drag, startPoint x: 1257, startPoint y: 758, endPoint x: 1267, endPoint y: 751, distance: 12.2
click at [1114, 514] on p "JUMP TO LATEST" at bounding box center [1258, 762] width 72 height 10
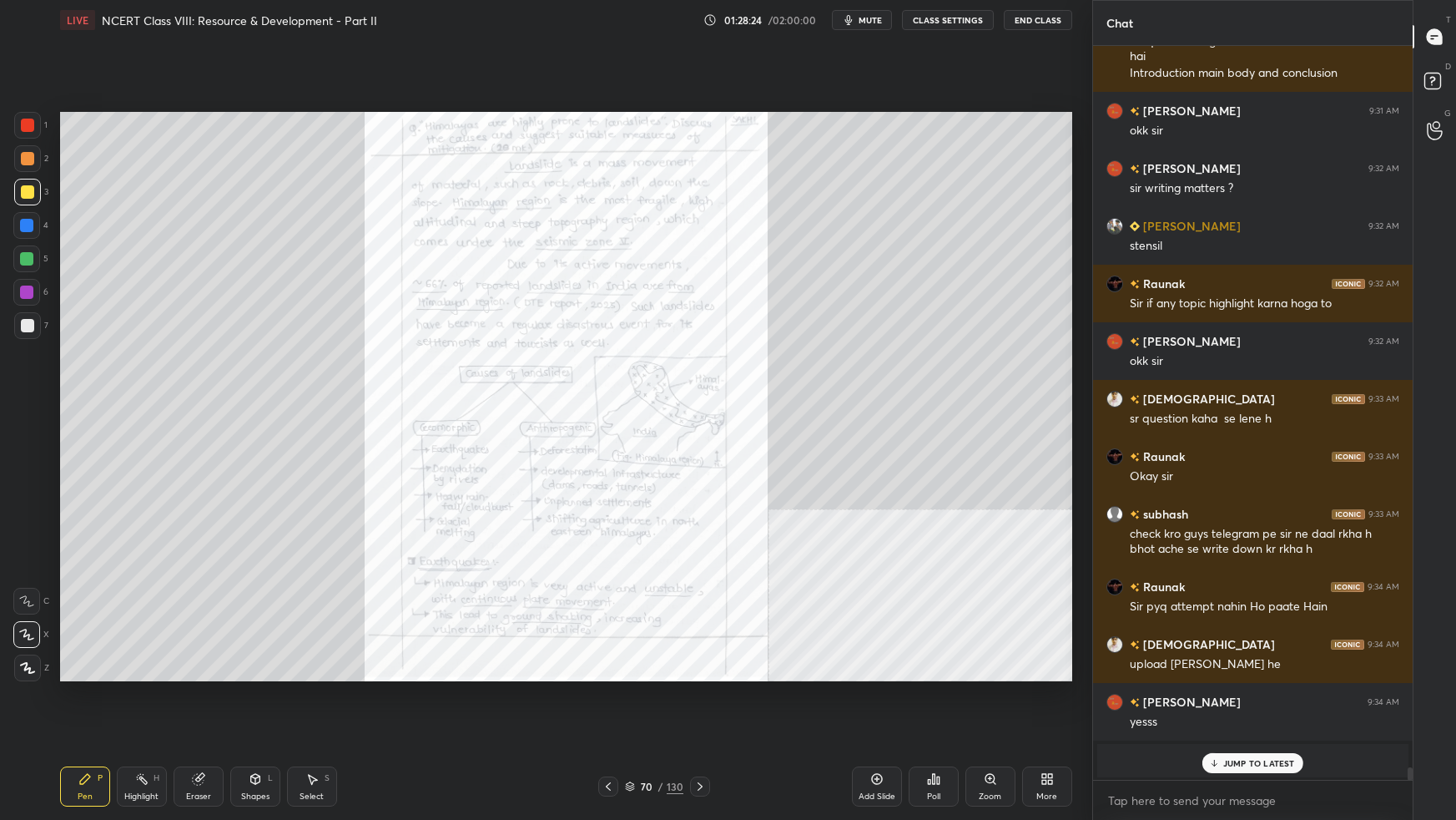
scroll to position [40865, 0]
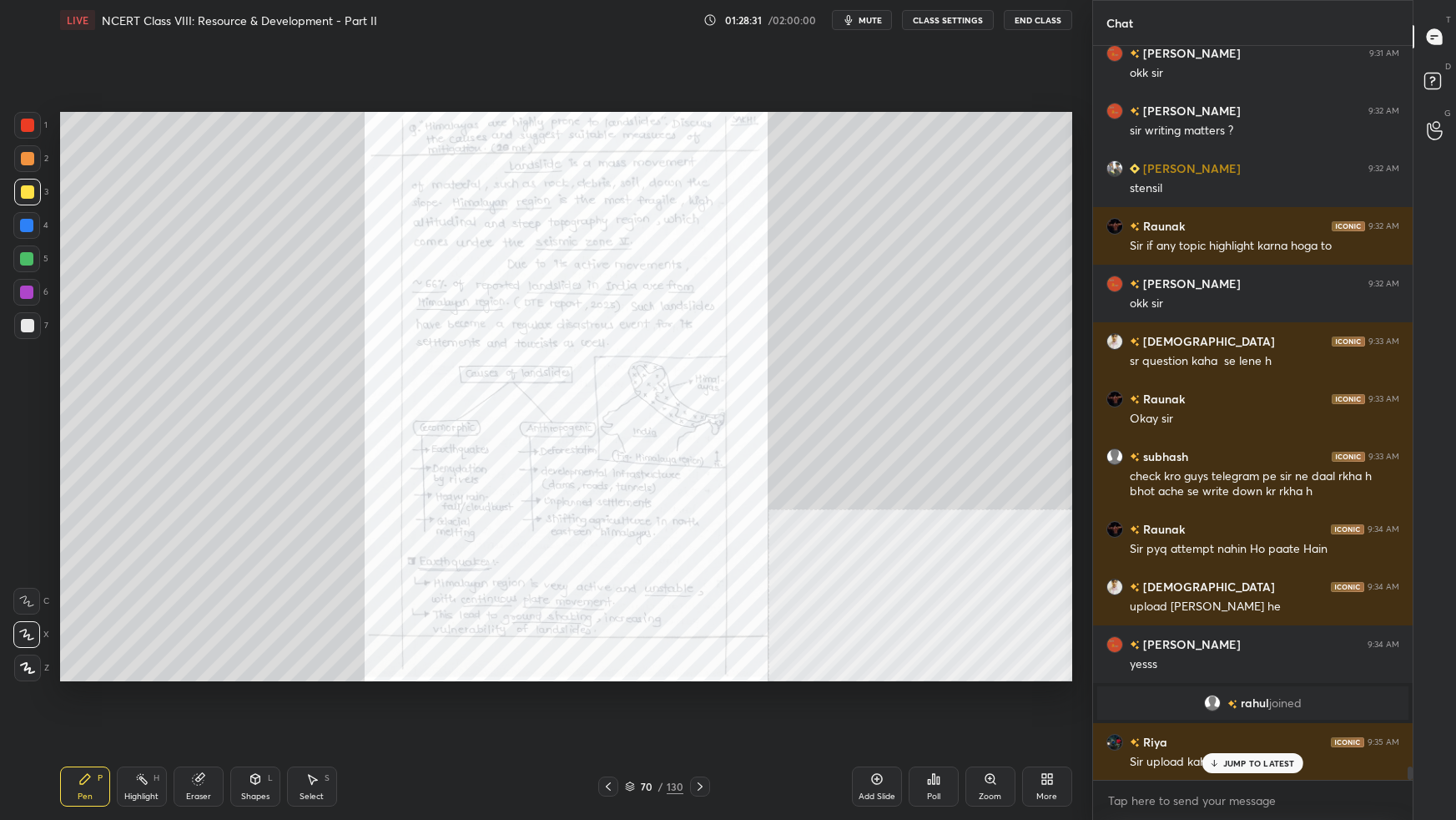
click at [1114, 514] on p "JUMP TO LATEST" at bounding box center [1258, 762] width 72 height 10
drag, startPoint x: 27, startPoint y: 128, endPoint x: 33, endPoint y: 135, distance: 9.2
click at [27, 129] on div at bounding box center [27, 125] width 13 height 13
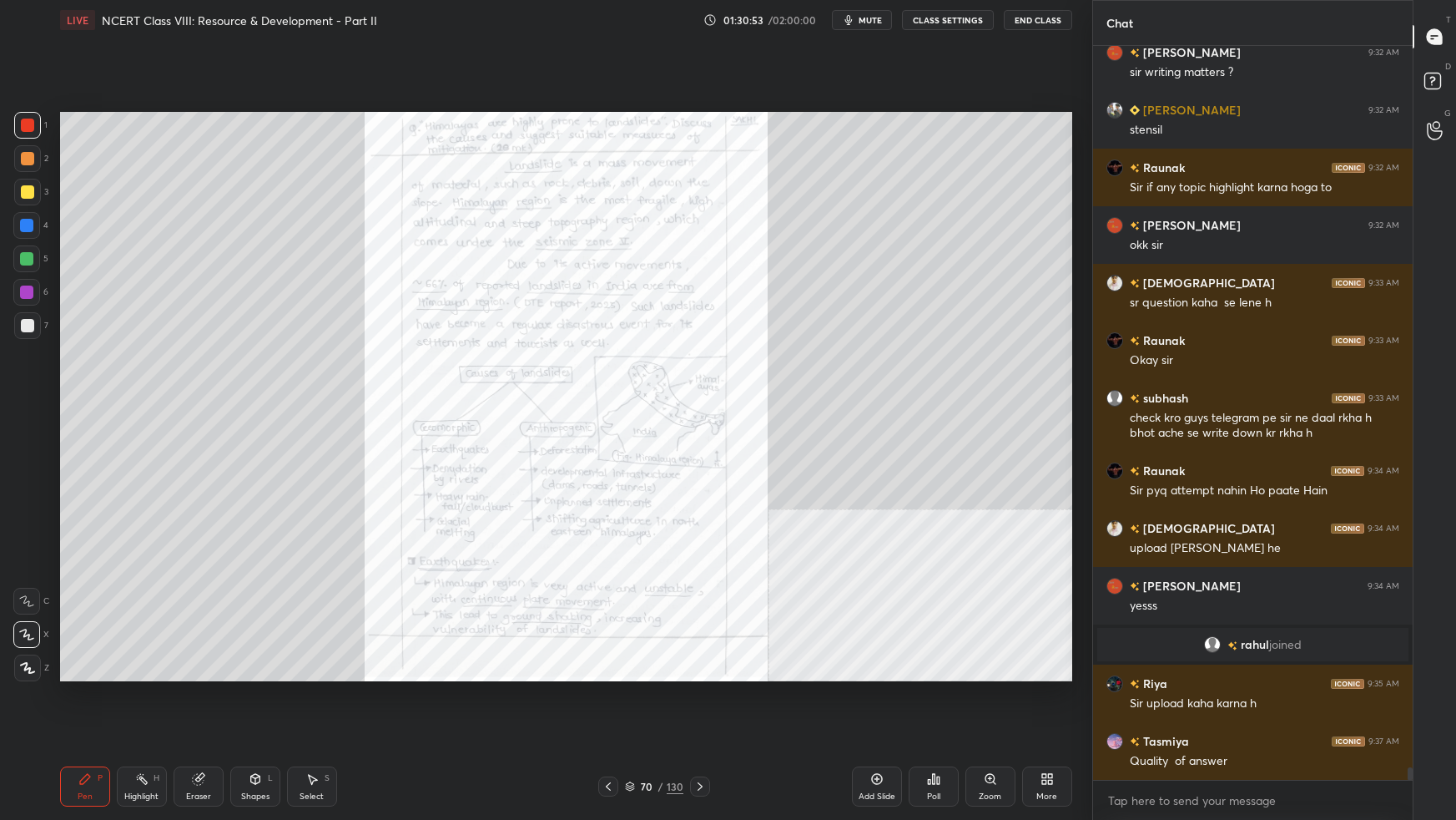
scroll to position [40996, 0]
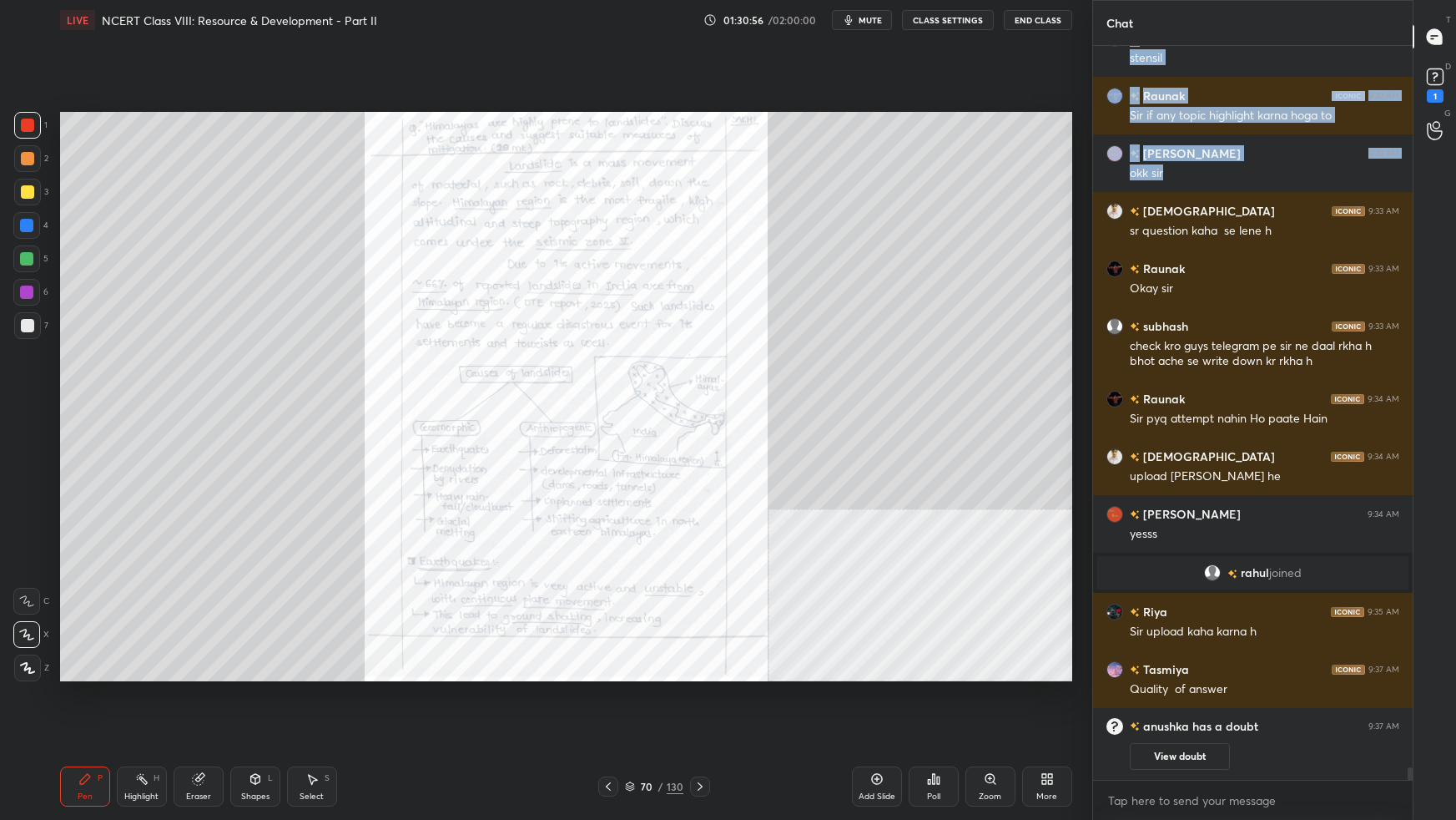
scroll to position [41052, 0]
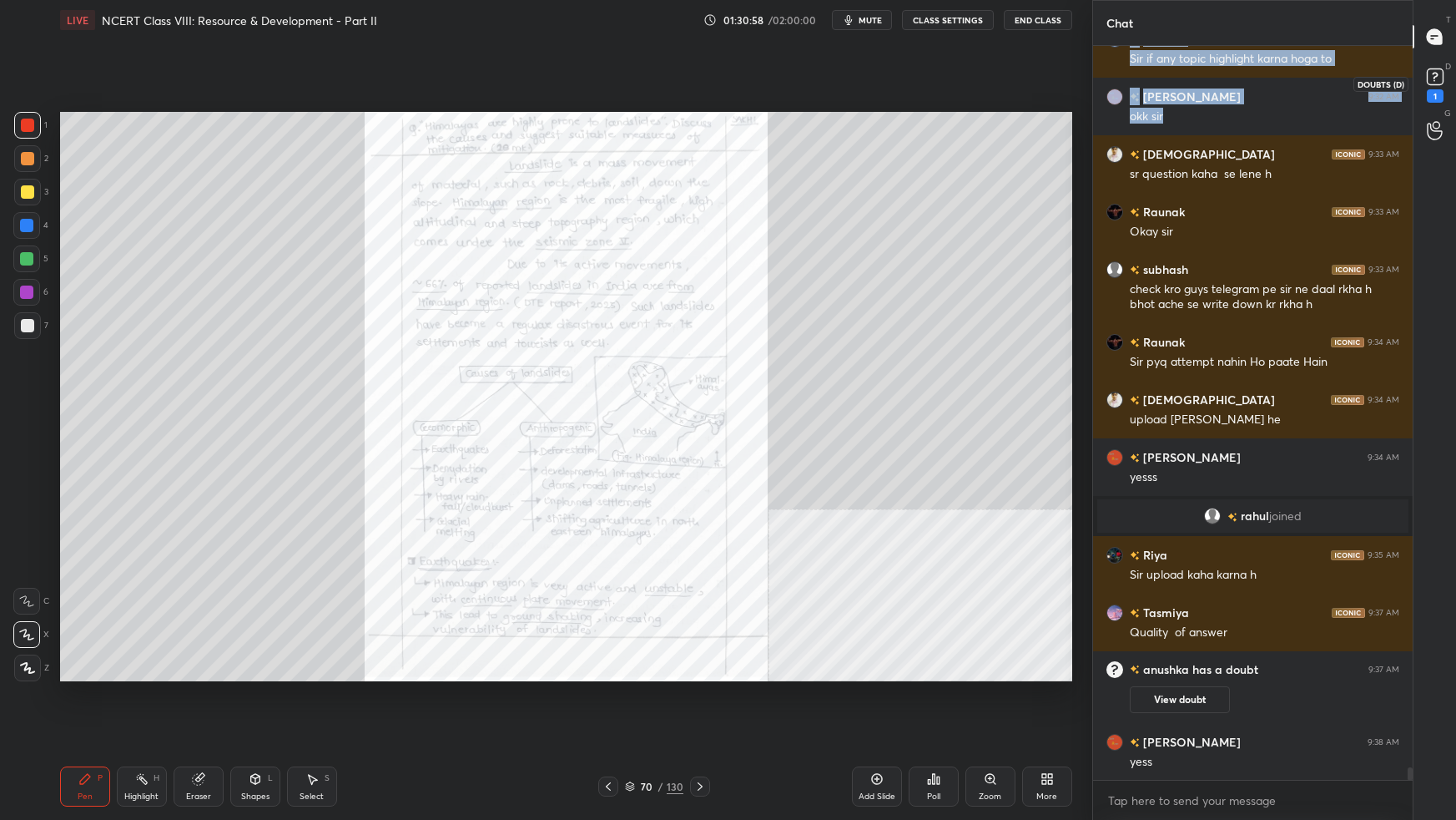
click at [1114, 79] on rect at bounding box center [1435, 77] width 16 height 16
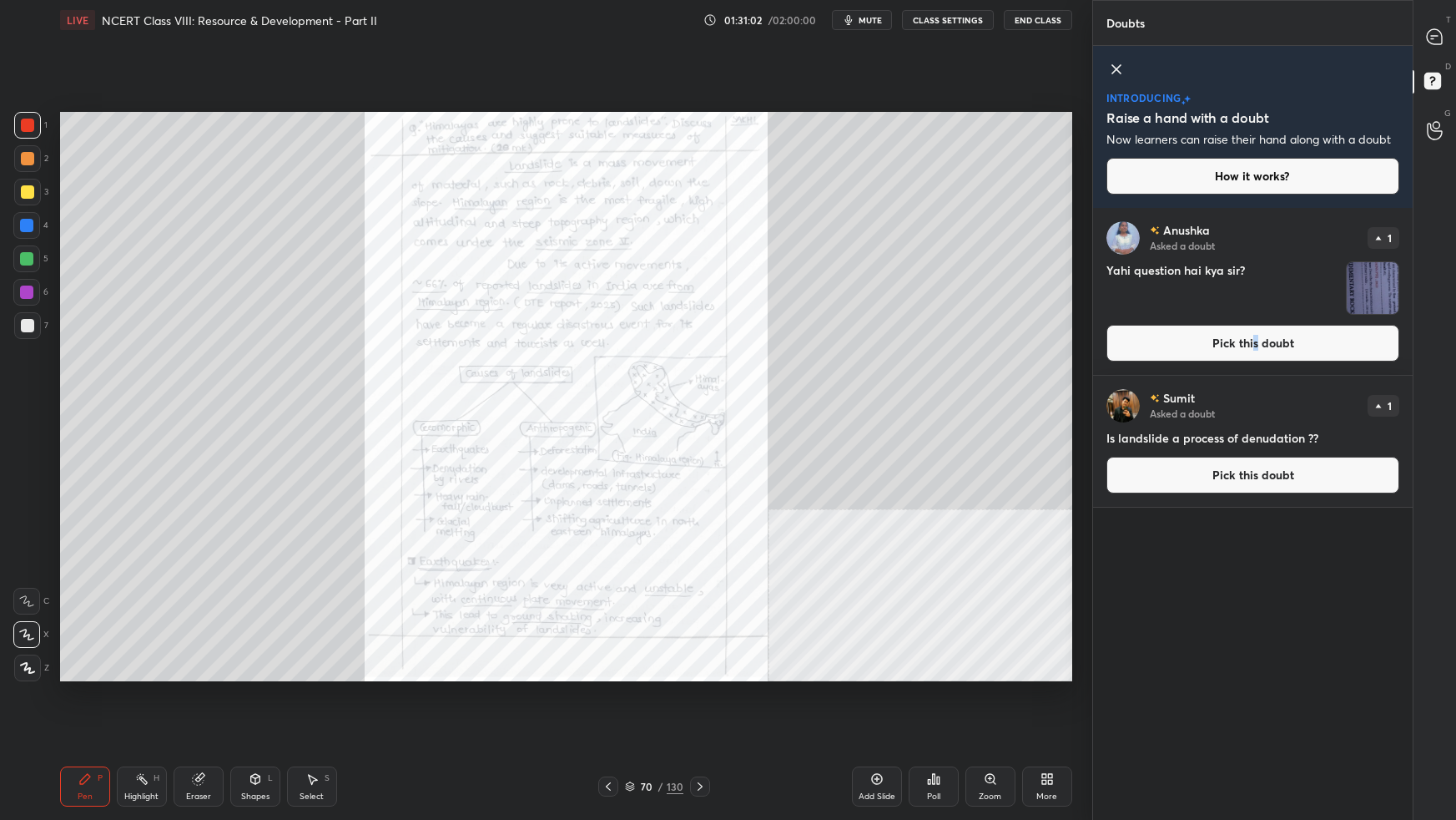
click at [1114, 336] on button "Pick this doubt" at bounding box center [1252, 342] width 292 height 36
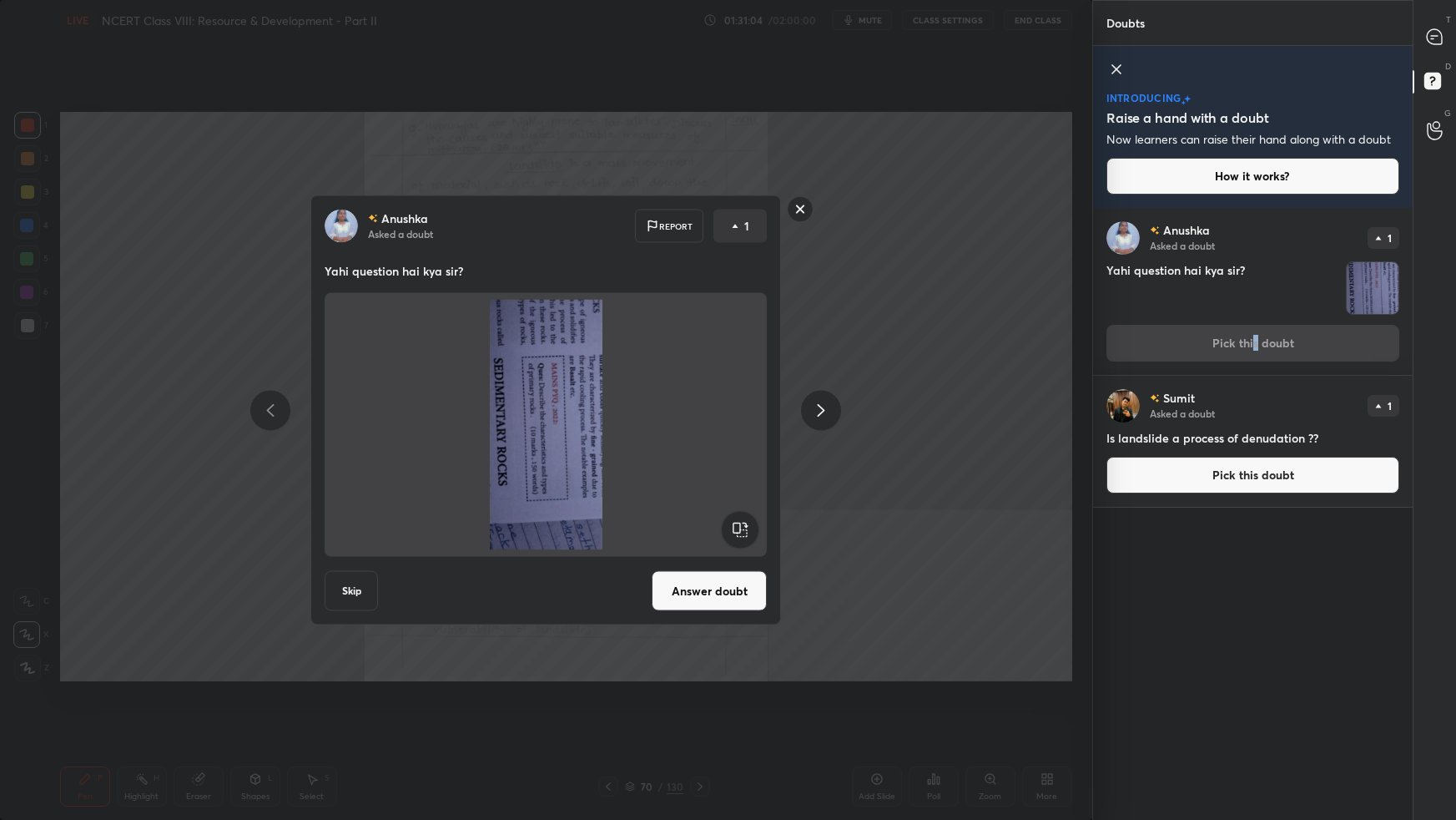
click at [735, 514] on rect at bounding box center [740, 529] width 37 height 37
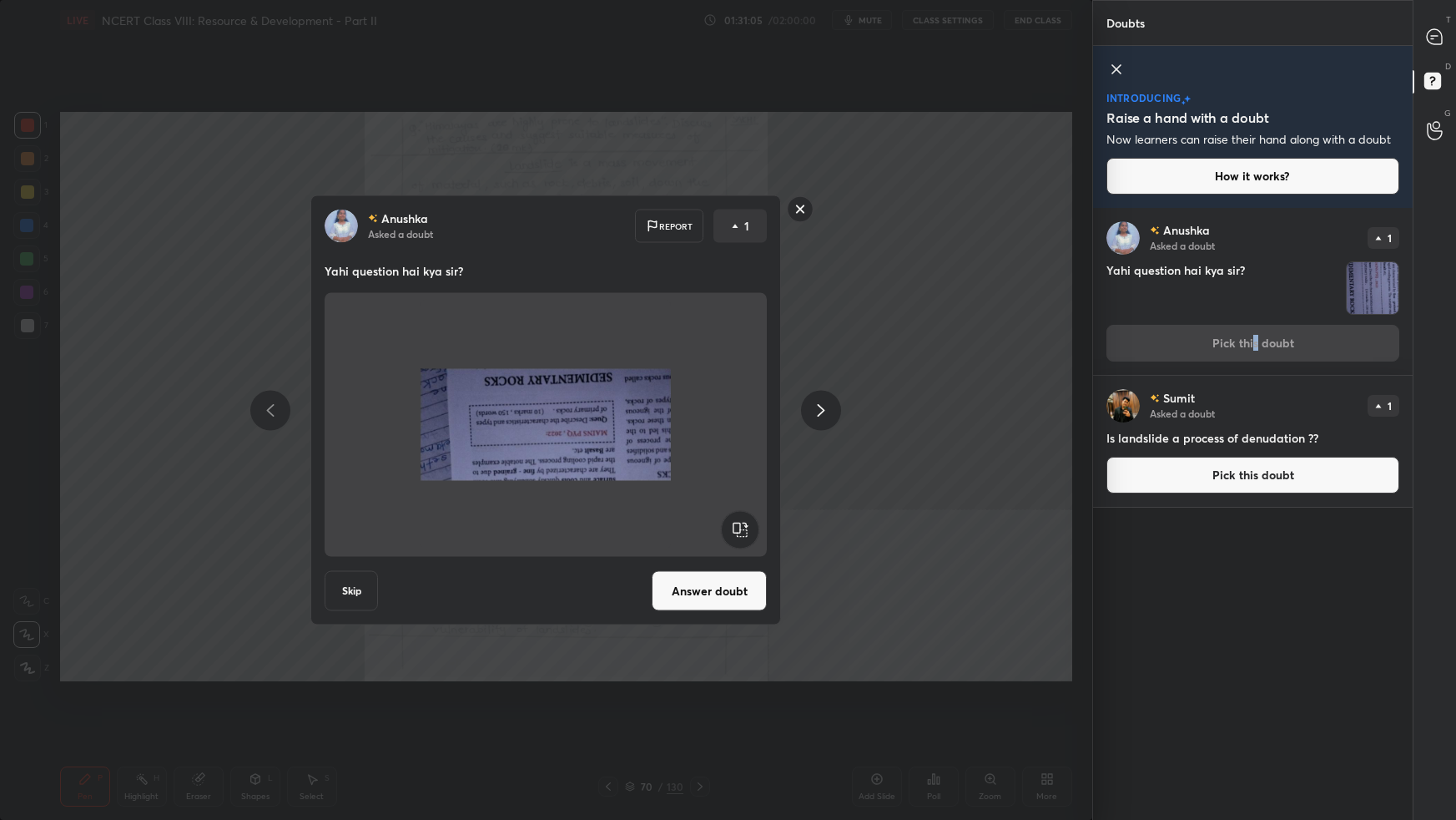
click at [740, 514] on rect at bounding box center [740, 529] width 37 height 37
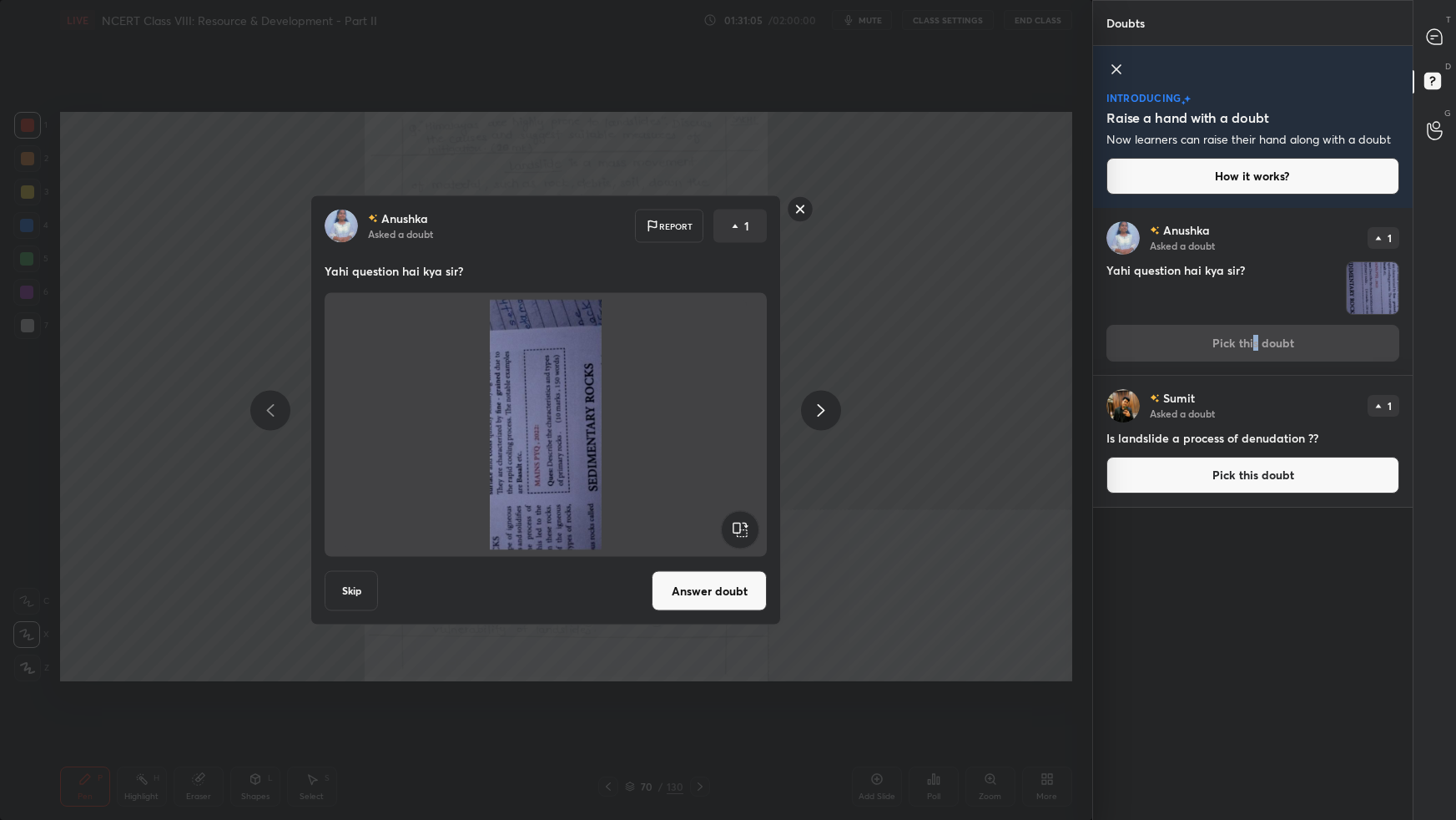
click at [739, 514] on rect at bounding box center [740, 529] width 37 height 37
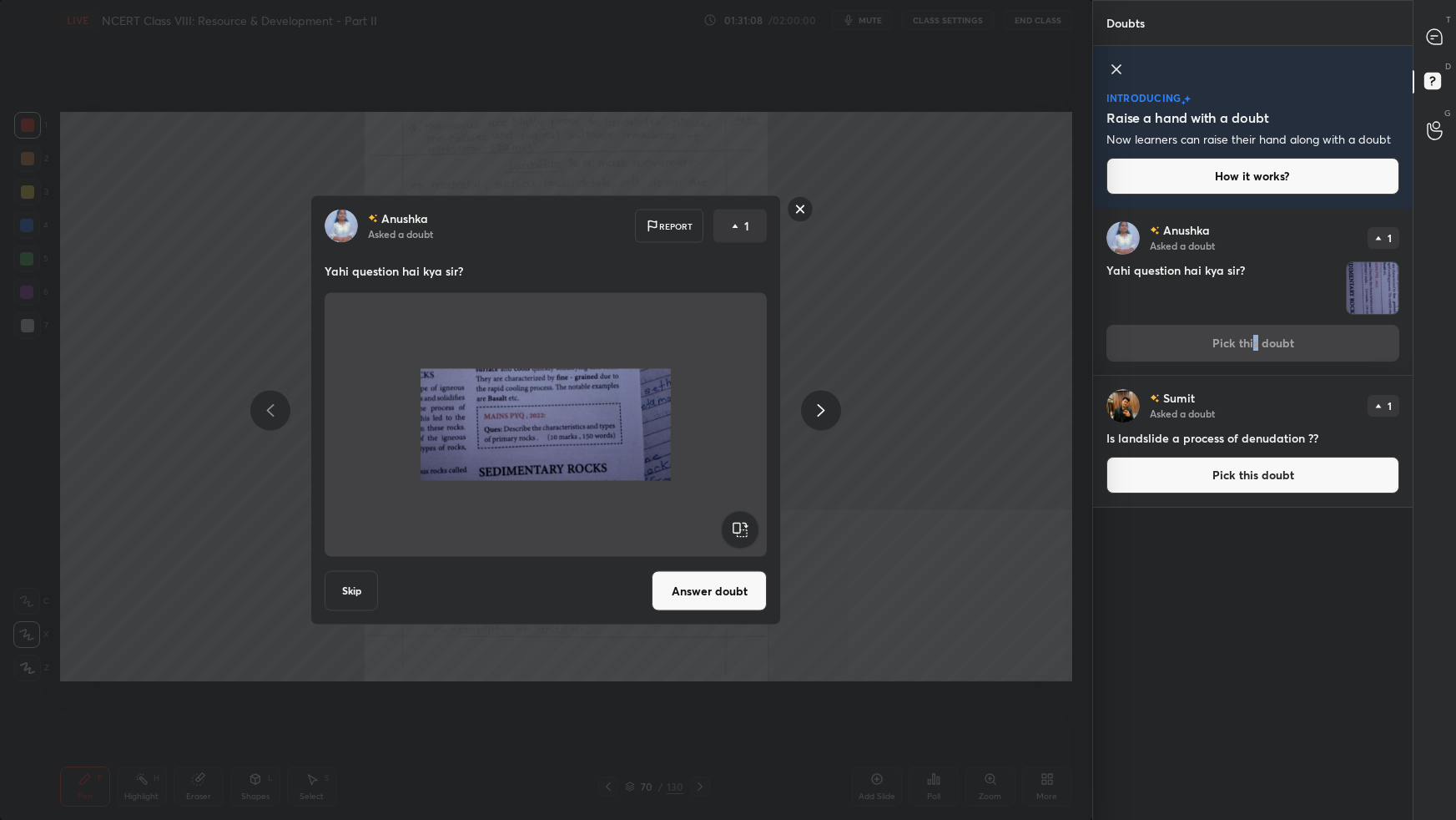
click at [715, 514] on button "Answer doubt" at bounding box center [709, 590] width 115 height 40
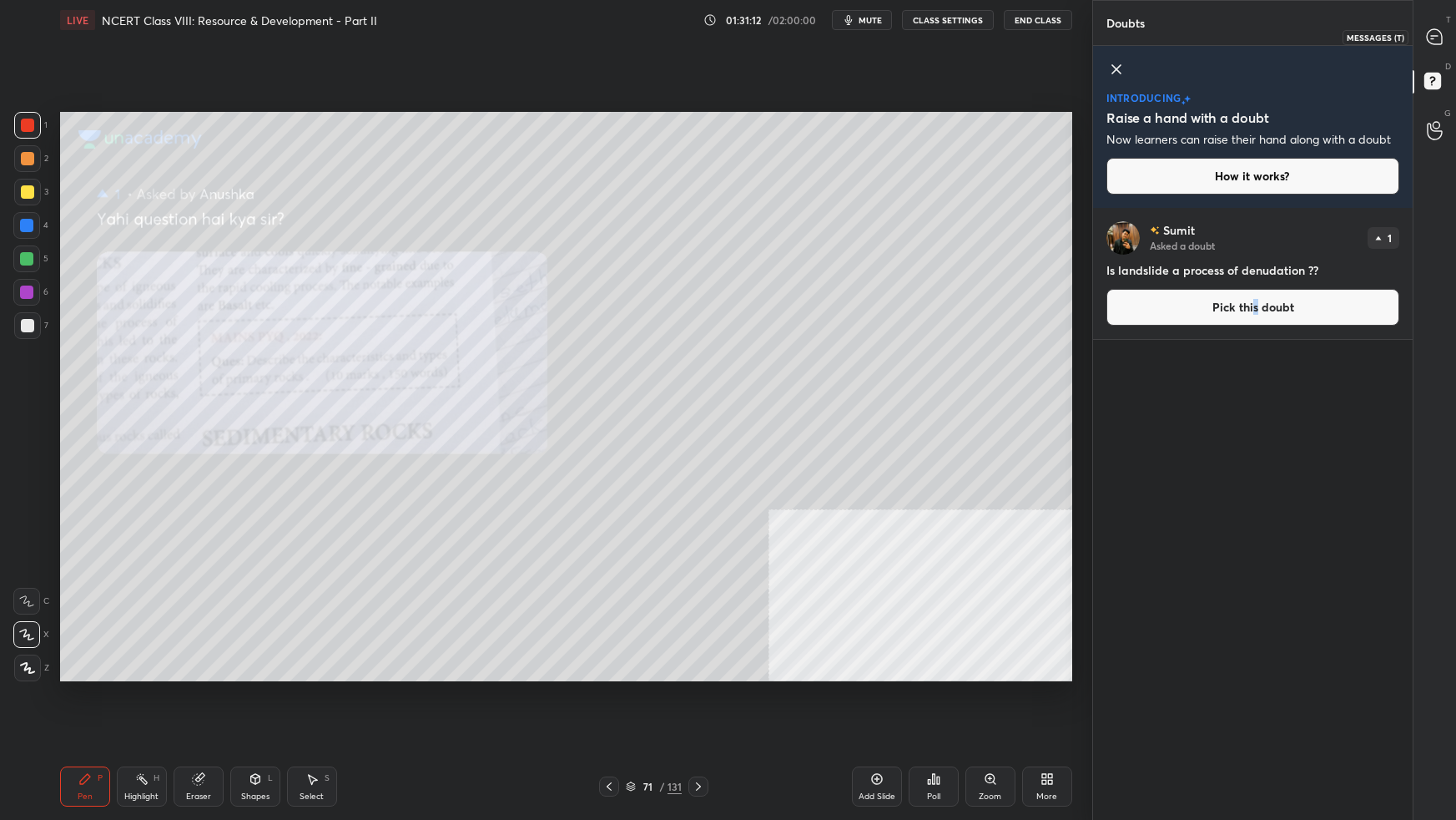
drag, startPoint x: 1435, startPoint y: 35, endPoint x: 1429, endPoint y: 51, distance: 17.1
click at [1114, 35] on icon at bounding box center [1435, 37] width 18 height 18
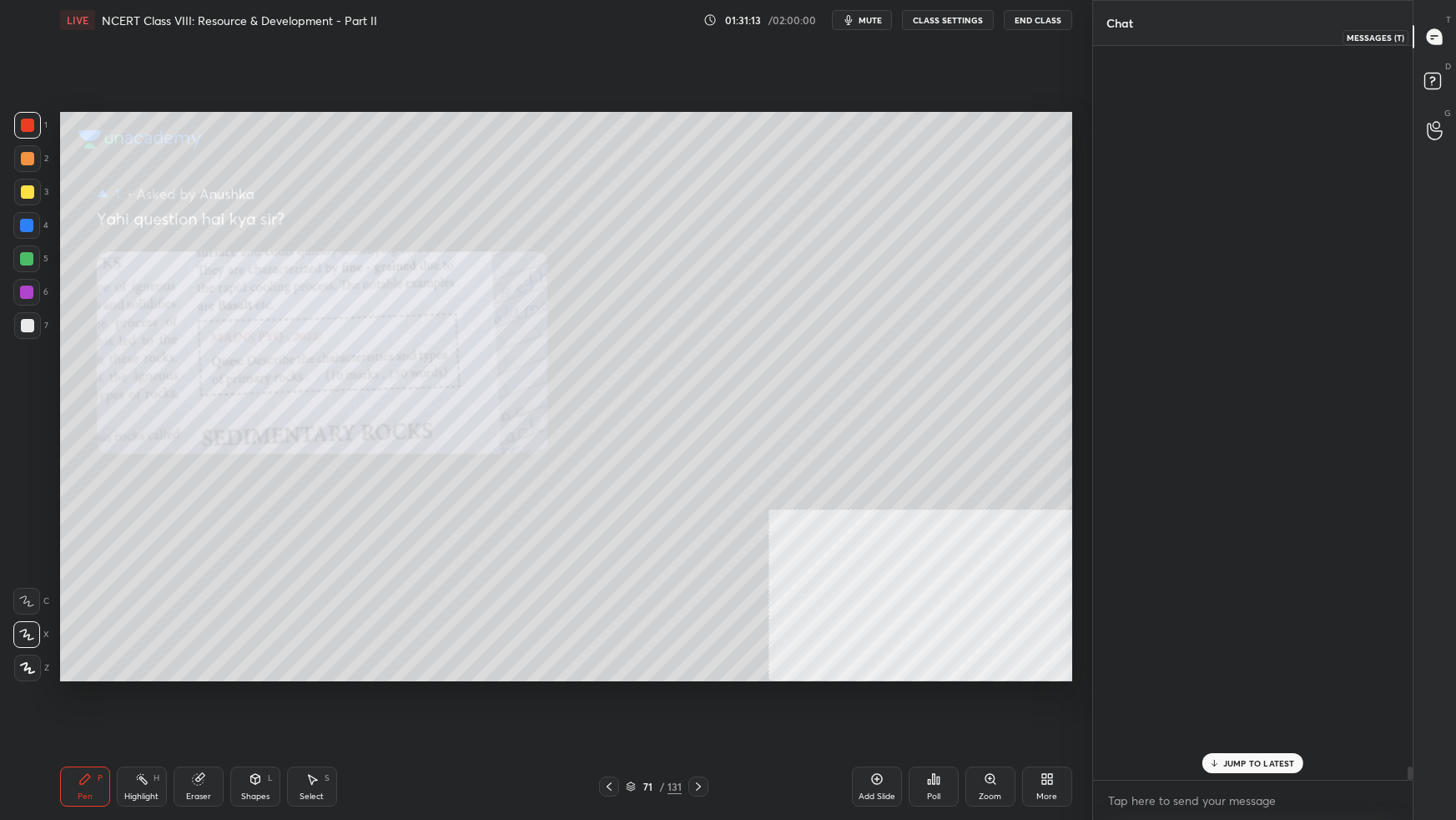
scroll to position [729, 315]
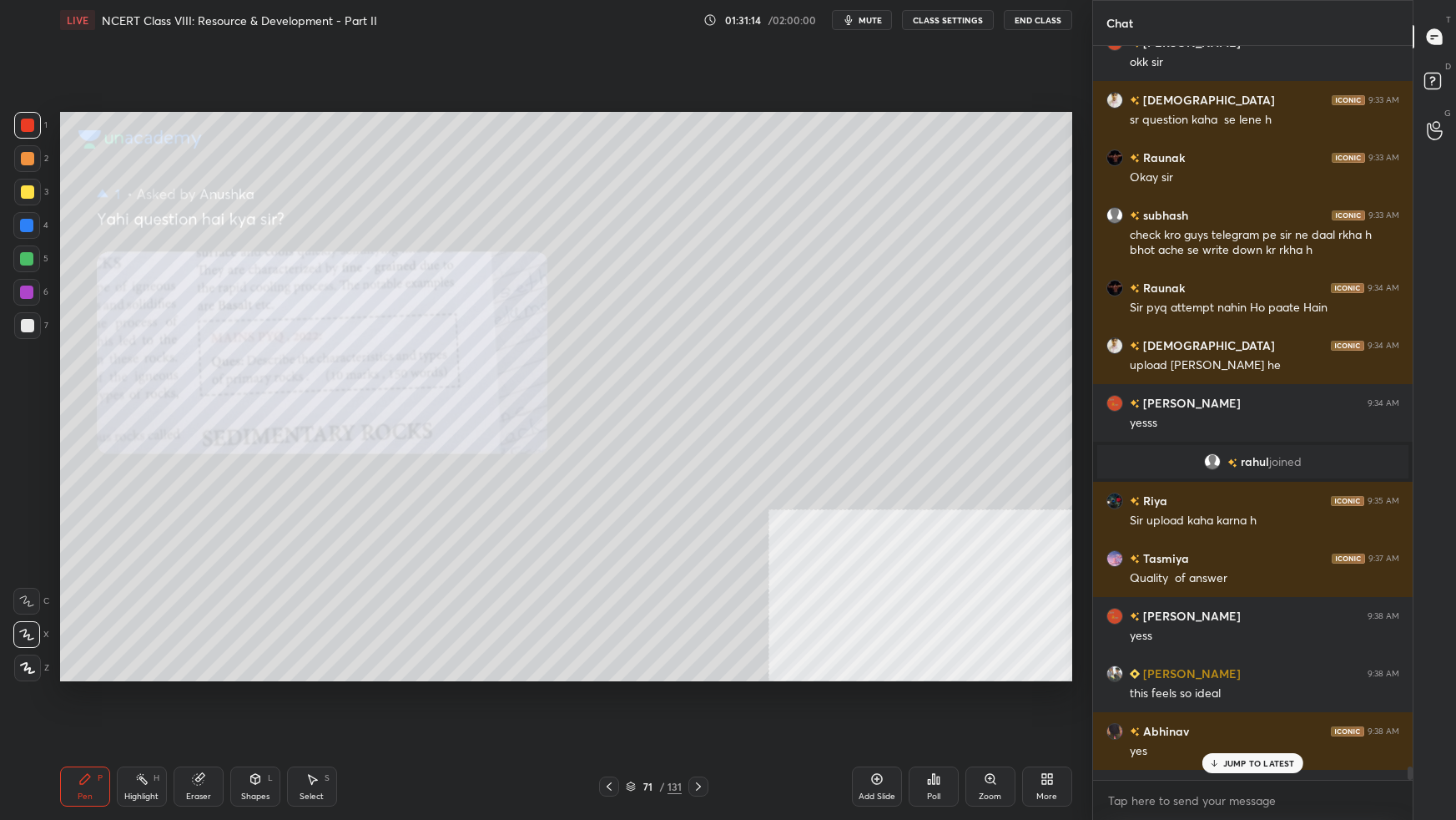
click at [1114, 514] on div "JUMP TO LATEST" at bounding box center [1252, 762] width 100 height 20
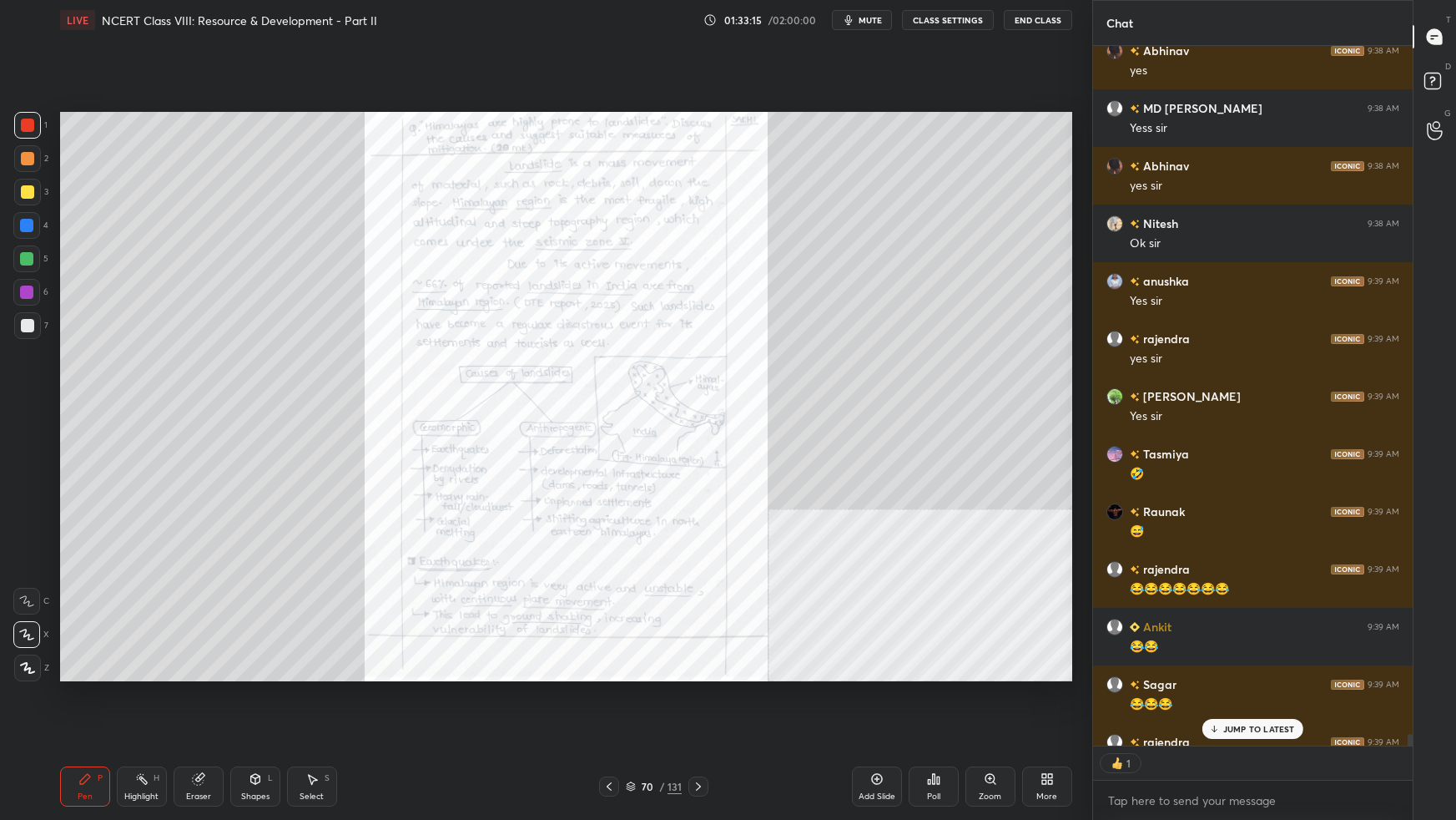
scroll to position [5, 4]
drag, startPoint x: 1235, startPoint y: 729, endPoint x: 1236, endPoint y: 711, distance: 18.0
click at [1114, 514] on p "JUMP TO LATEST" at bounding box center [1258, 728] width 72 height 10
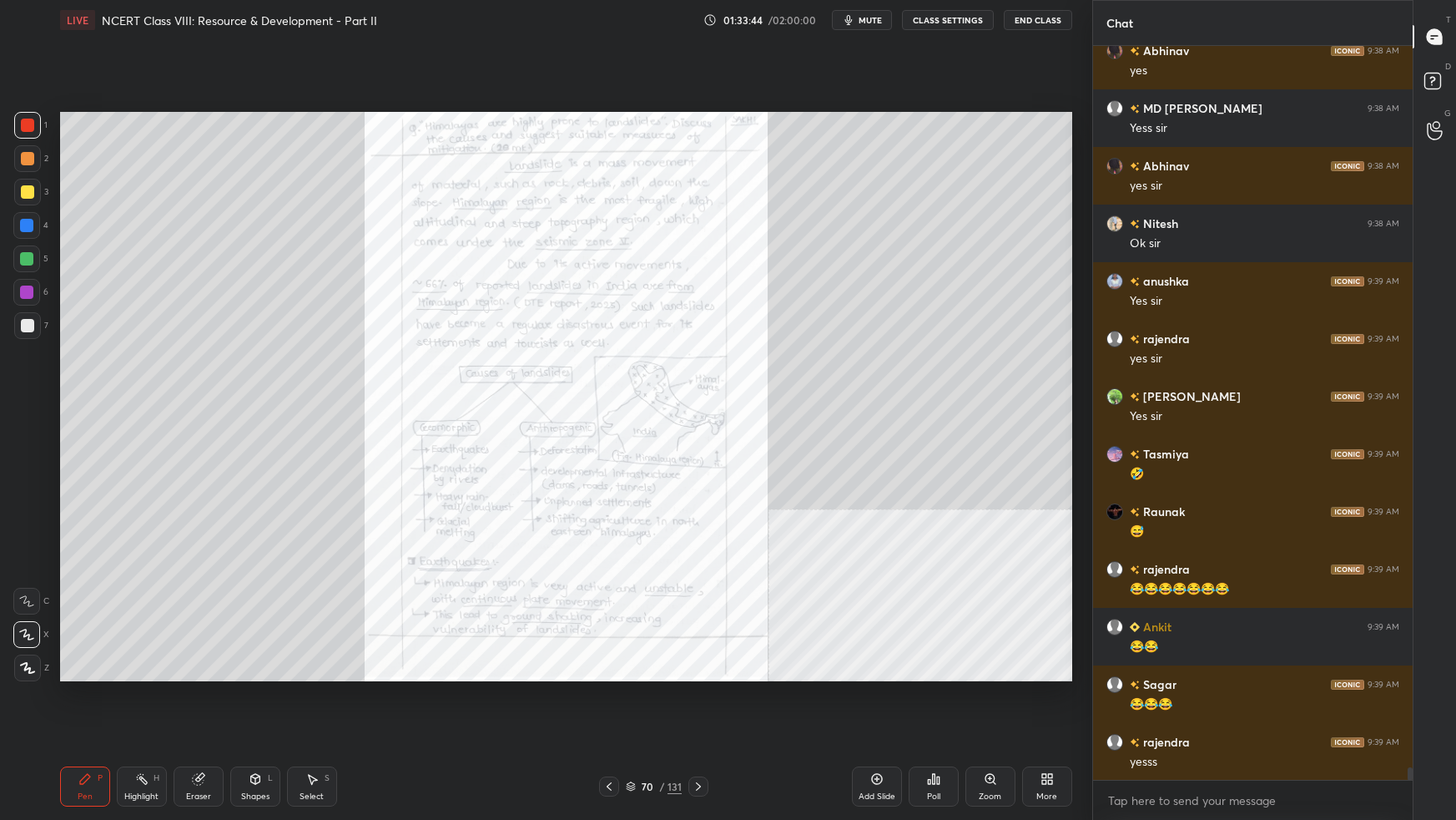
click at [879, 514] on icon at bounding box center [876, 778] width 13 height 13
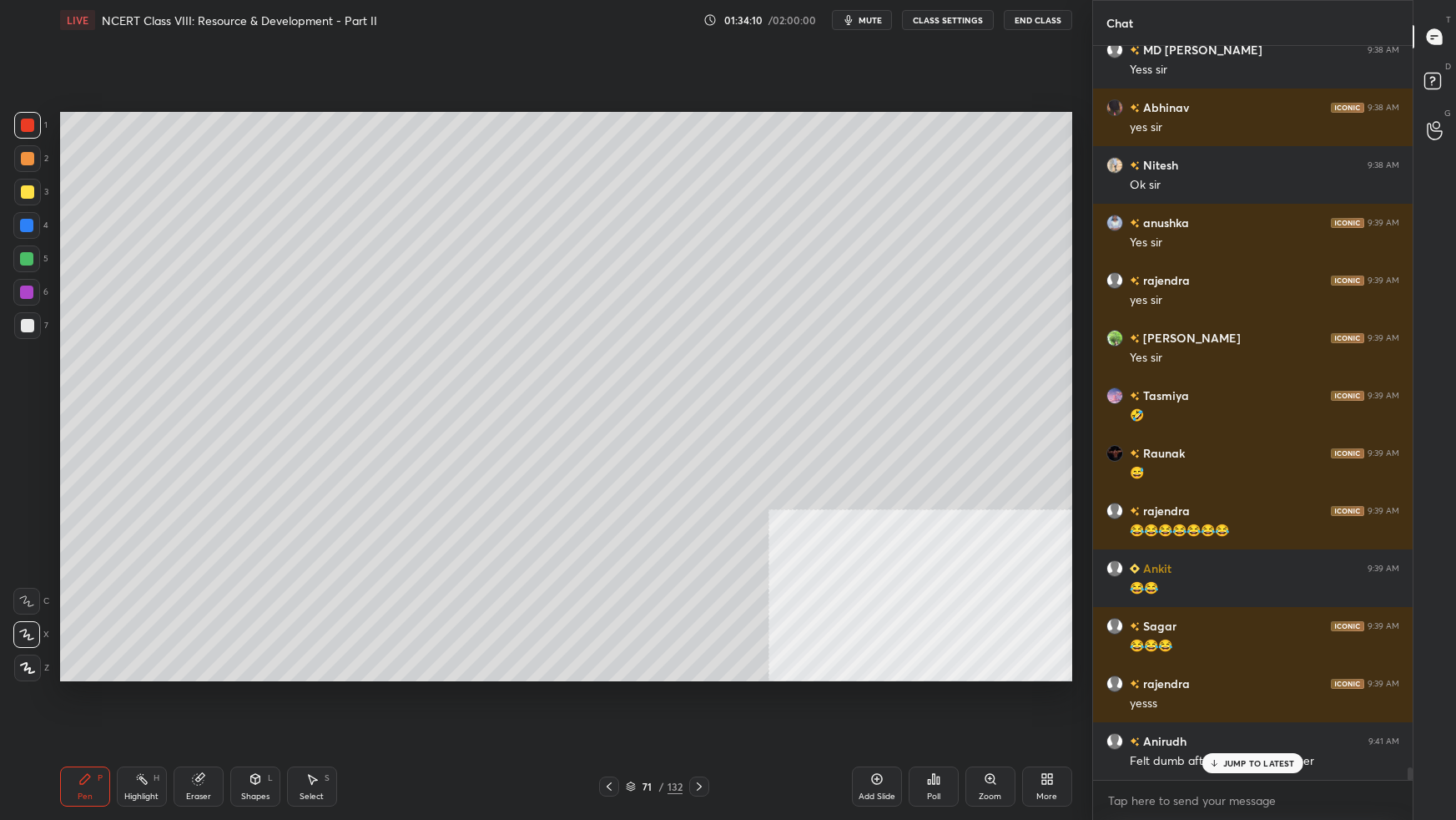
scroll to position [41575, 0]
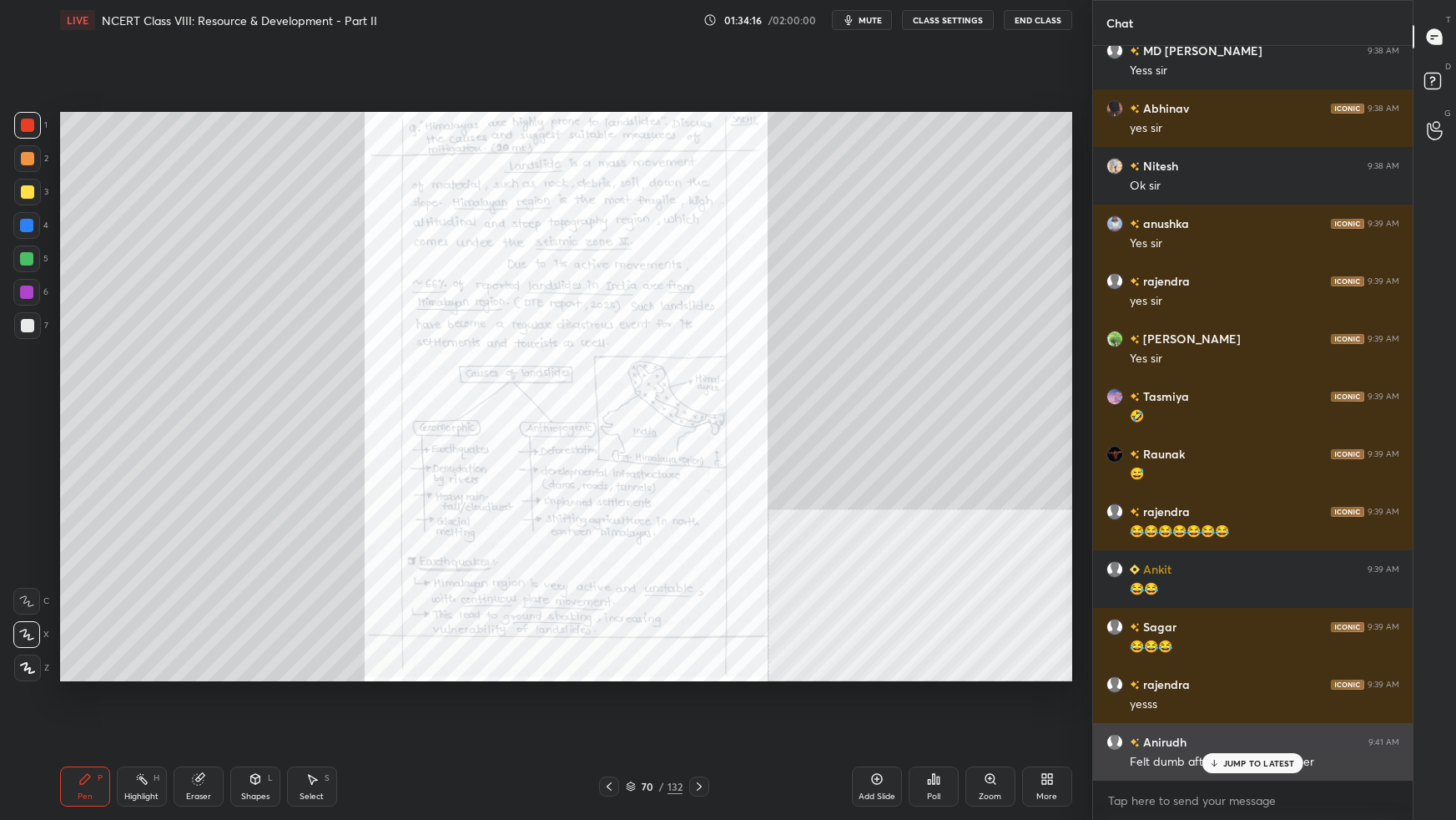
click at [1114, 514] on div "JUMP TO LATEST" at bounding box center [1252, 762] width 100 height 20
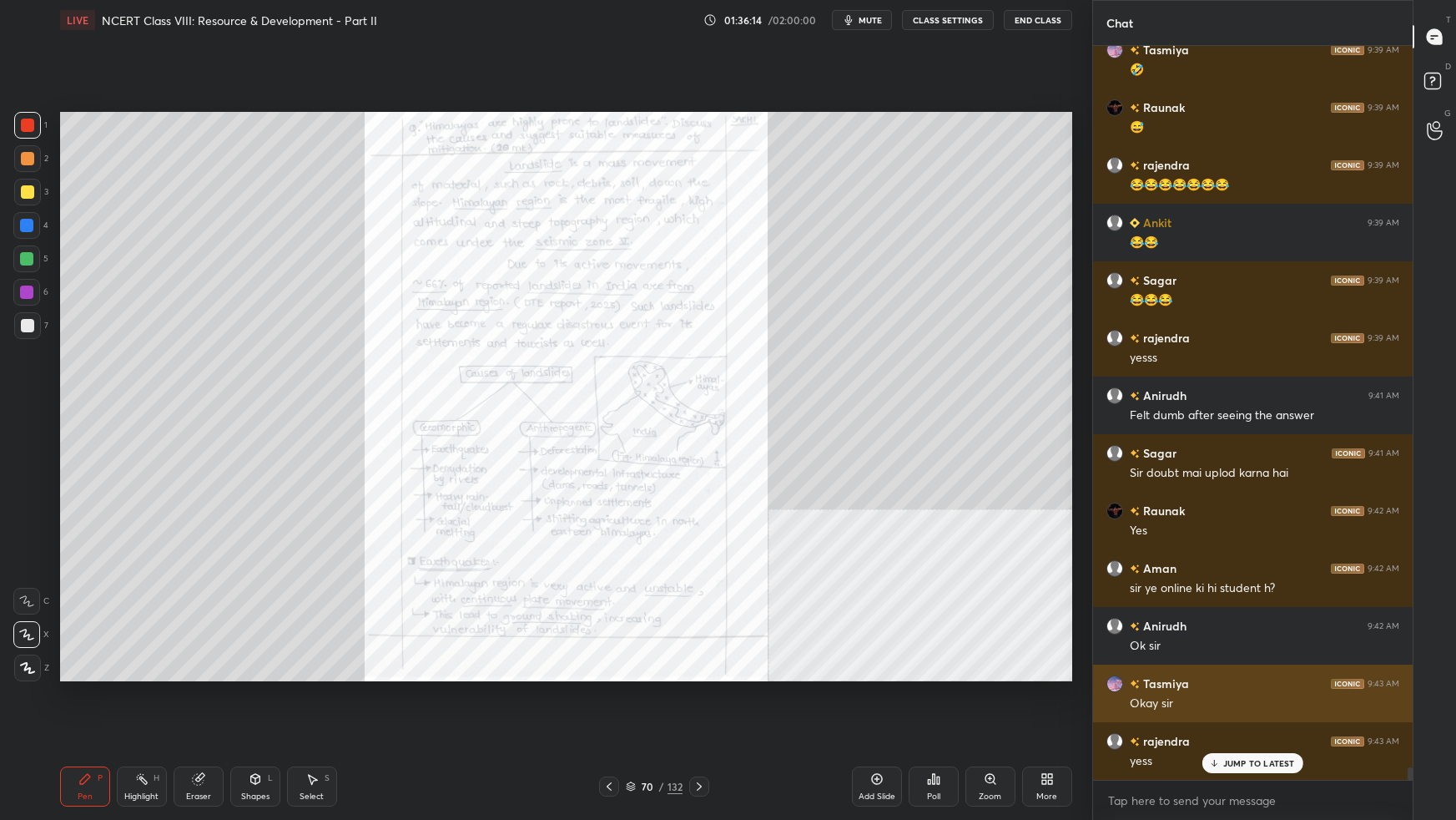
scroll to position [41979, 0]
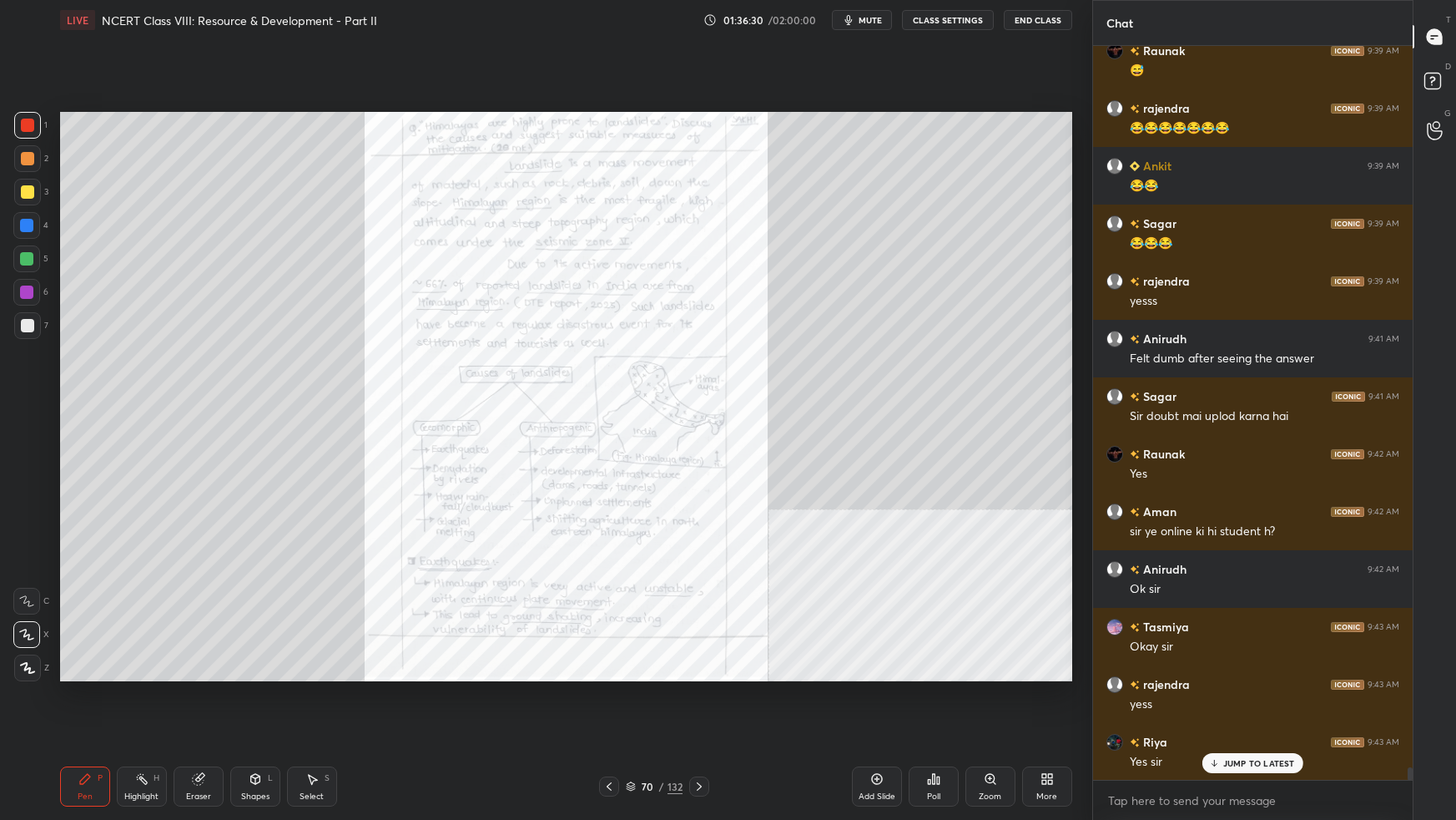
click at [863, 514] on div "Add Slide" at bounding box center [876, 796] width 36 height 8
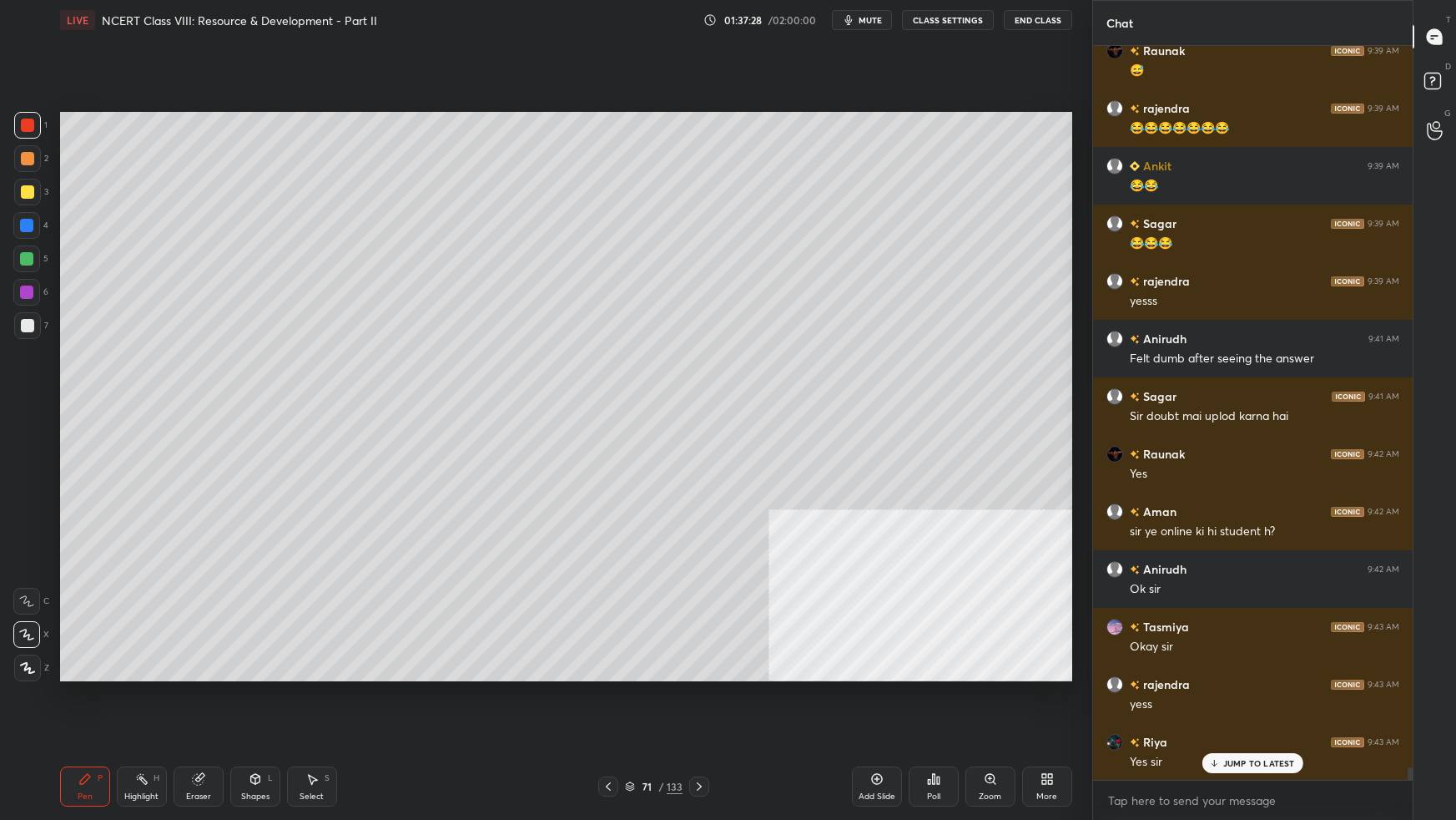
scroll to position [42036, 0]
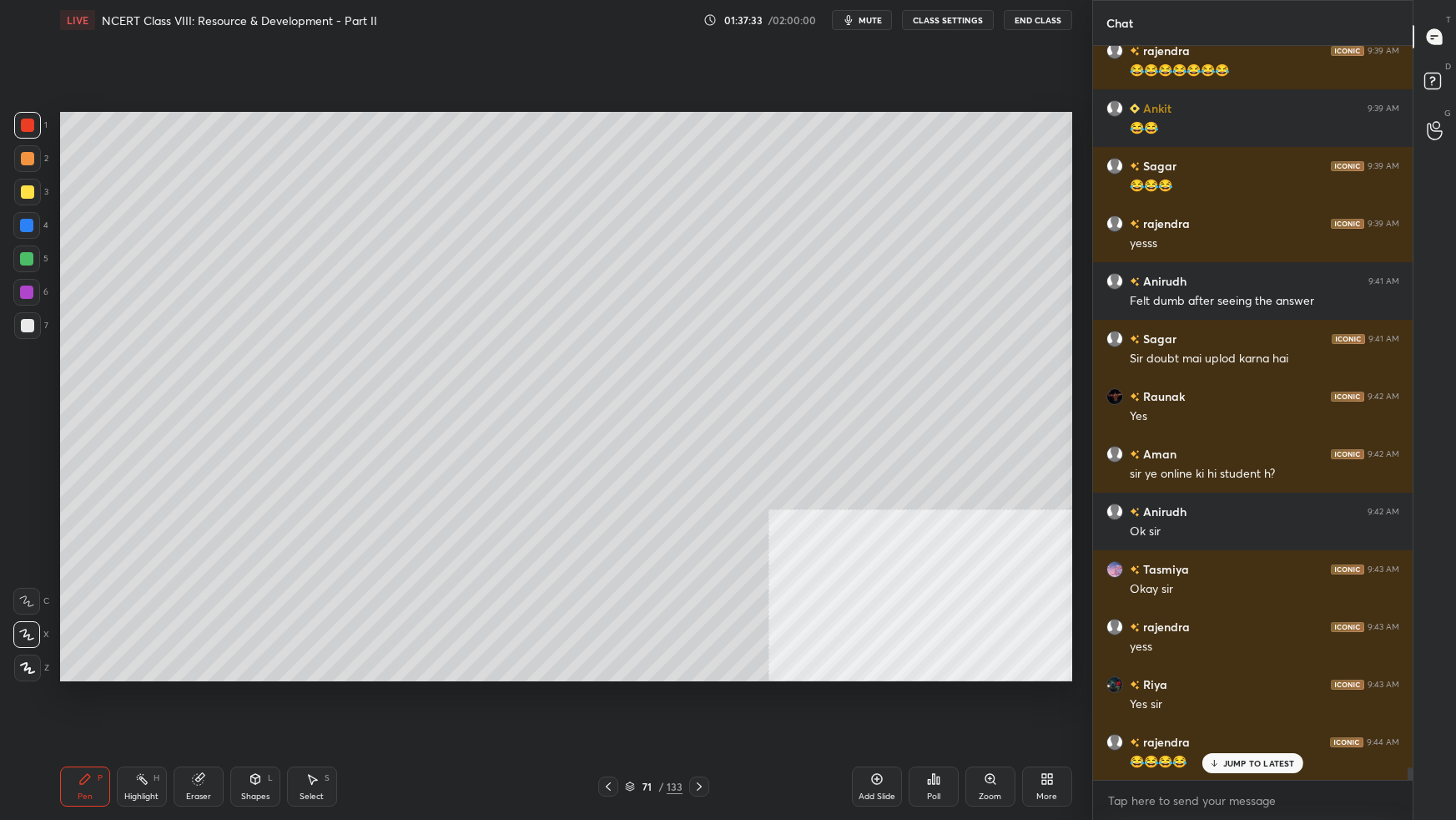
drag, startPoint x: 29, startPoint y: 191, endPoint x: 40, endPoint y: 192, distance: 11.0
click at [29, 191] on div at bounding box center [27, 191] width 13 height 13
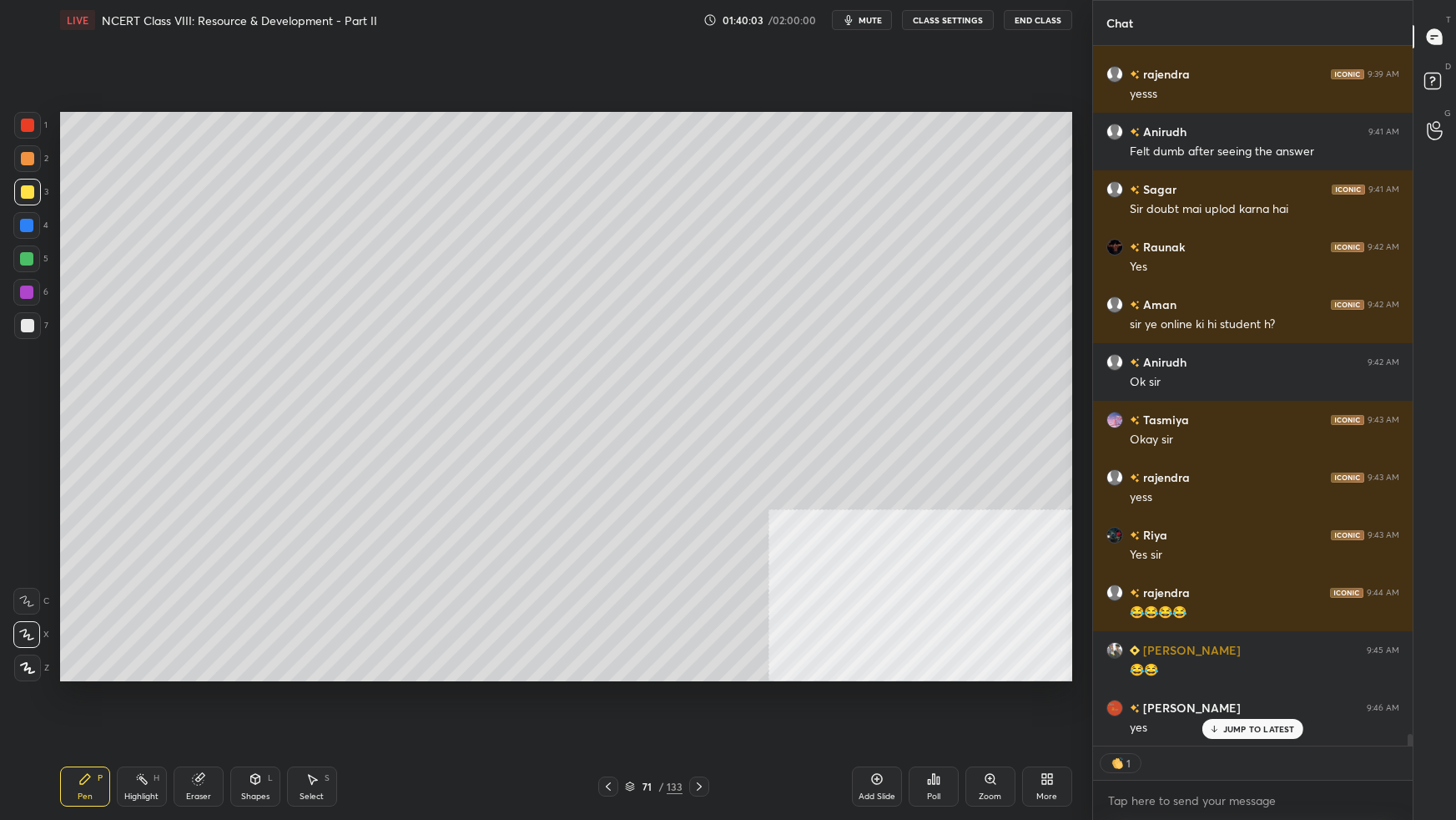
scroll to position [42152, 0]
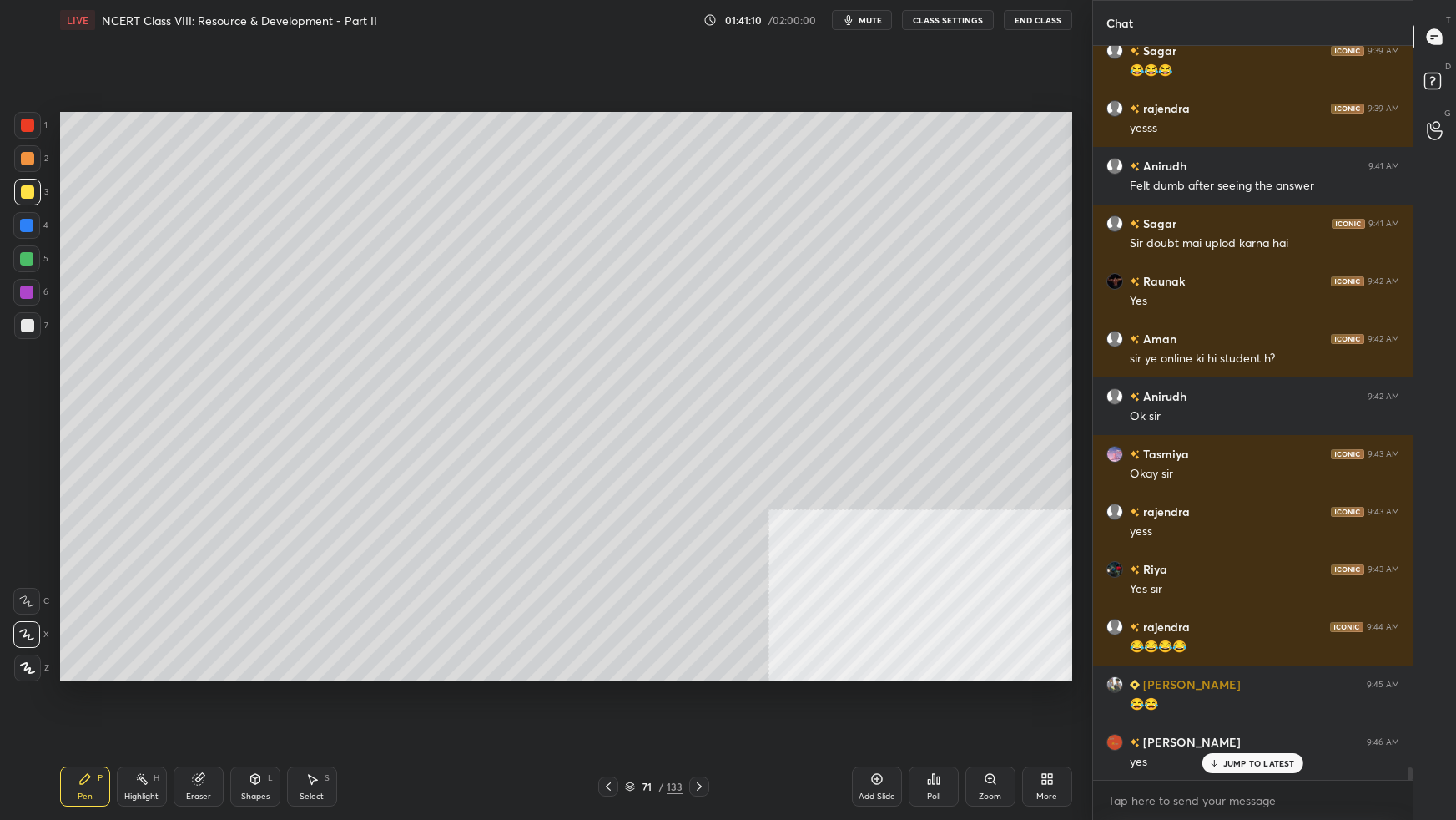
click at [1039, 514] on div "More" at bounding box center [1047, 785] width 50 height 40
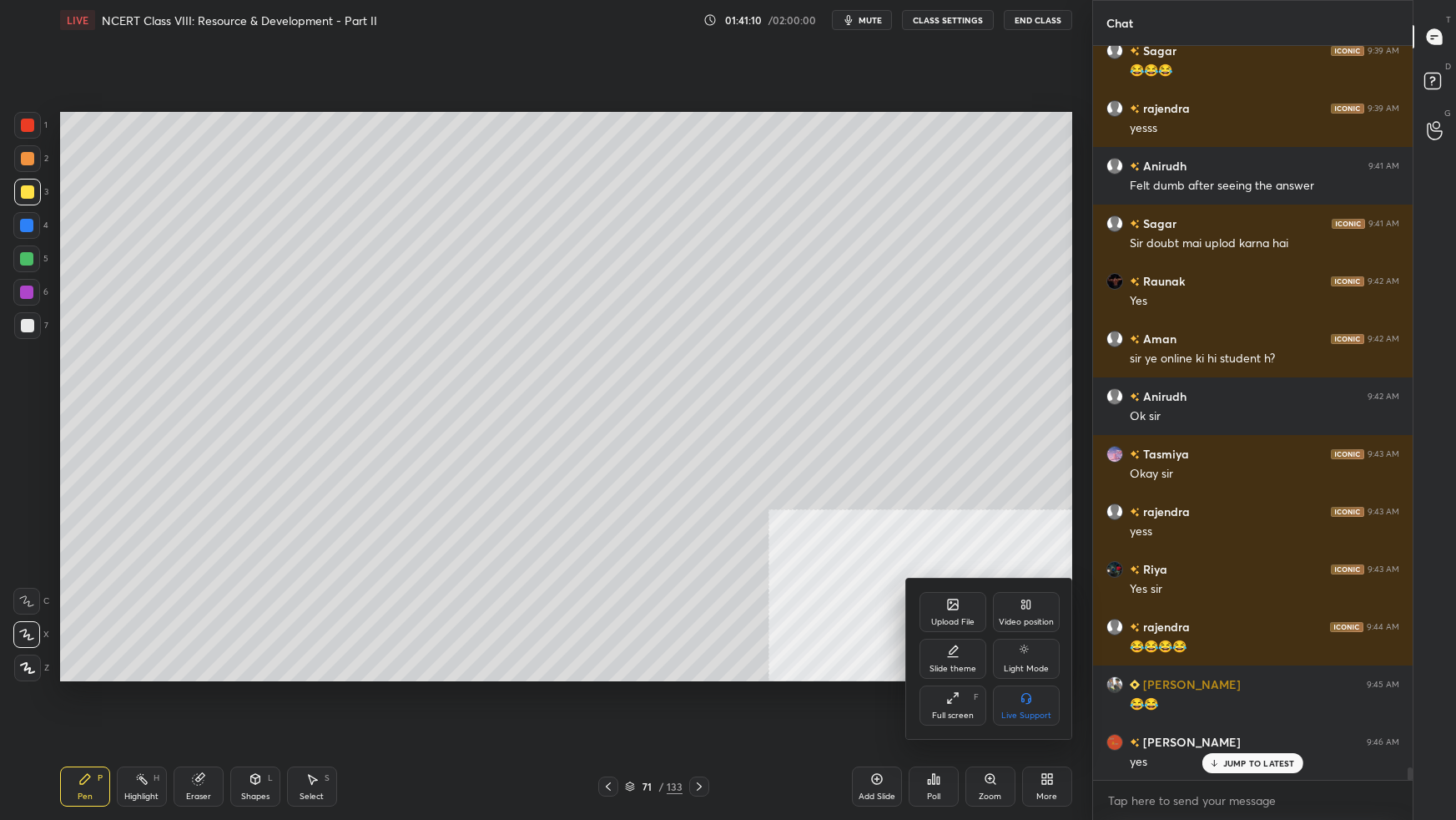
drag, startPoint x: 1024, startPoint y: 603, endPoint x: 990, endPoint y: 667, distance: 72.5
click at [1022, 514] on icon at bounding box center [1026, 604] width 13 height 13
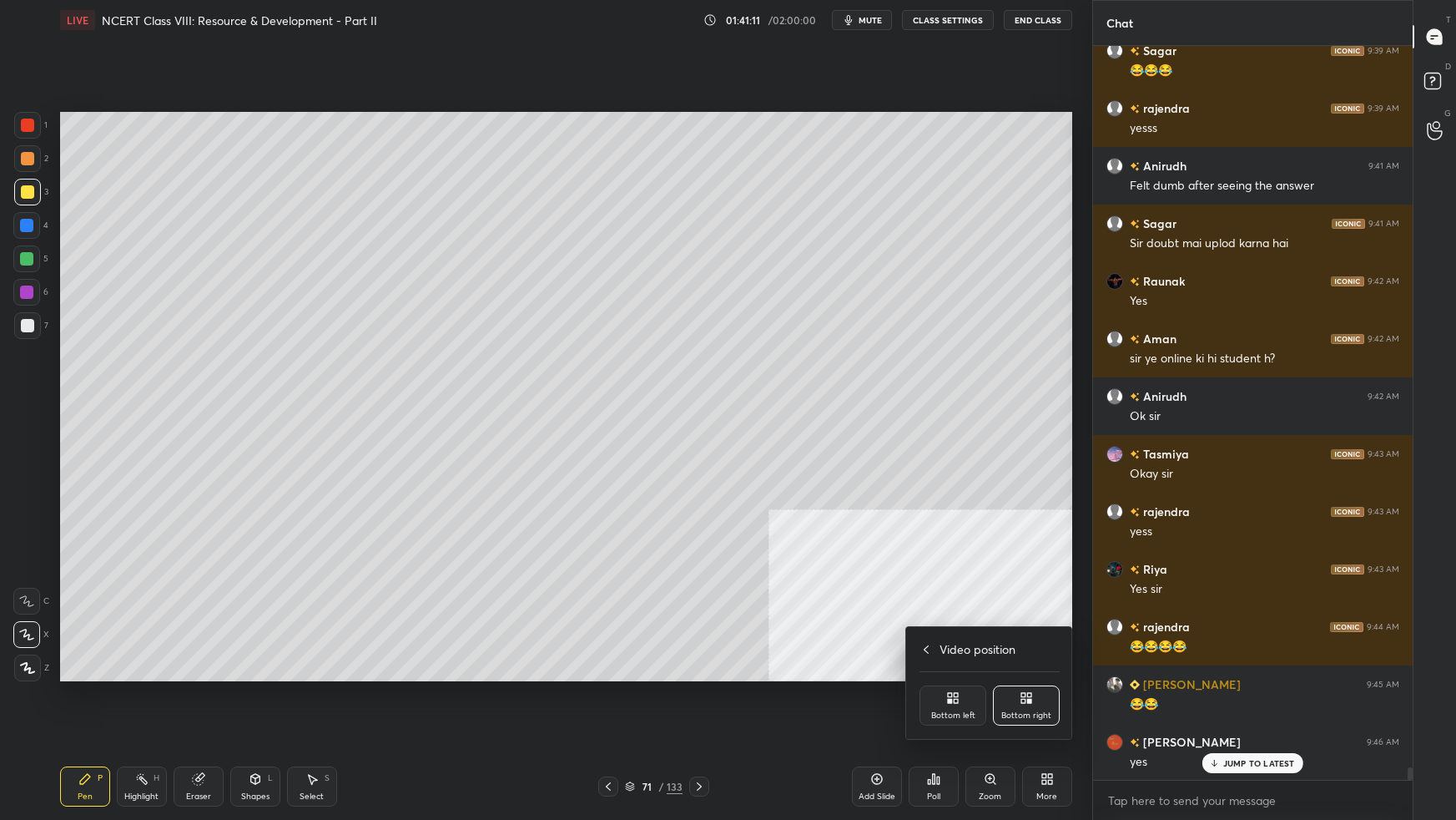
click at [948, 514] on icon at bounding box center [953, 698] width 13 height 13
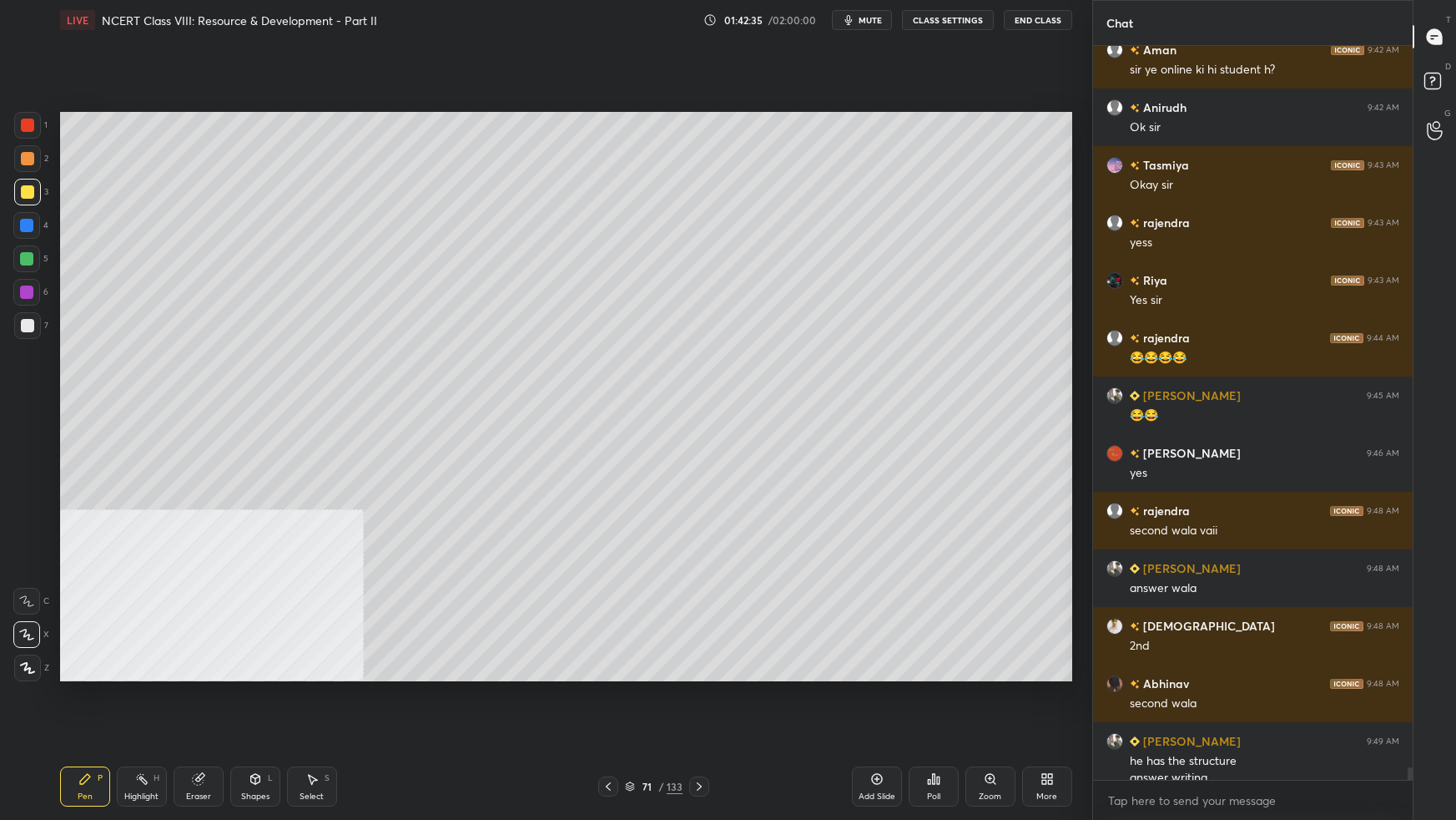
scroll to position [42456, 0]
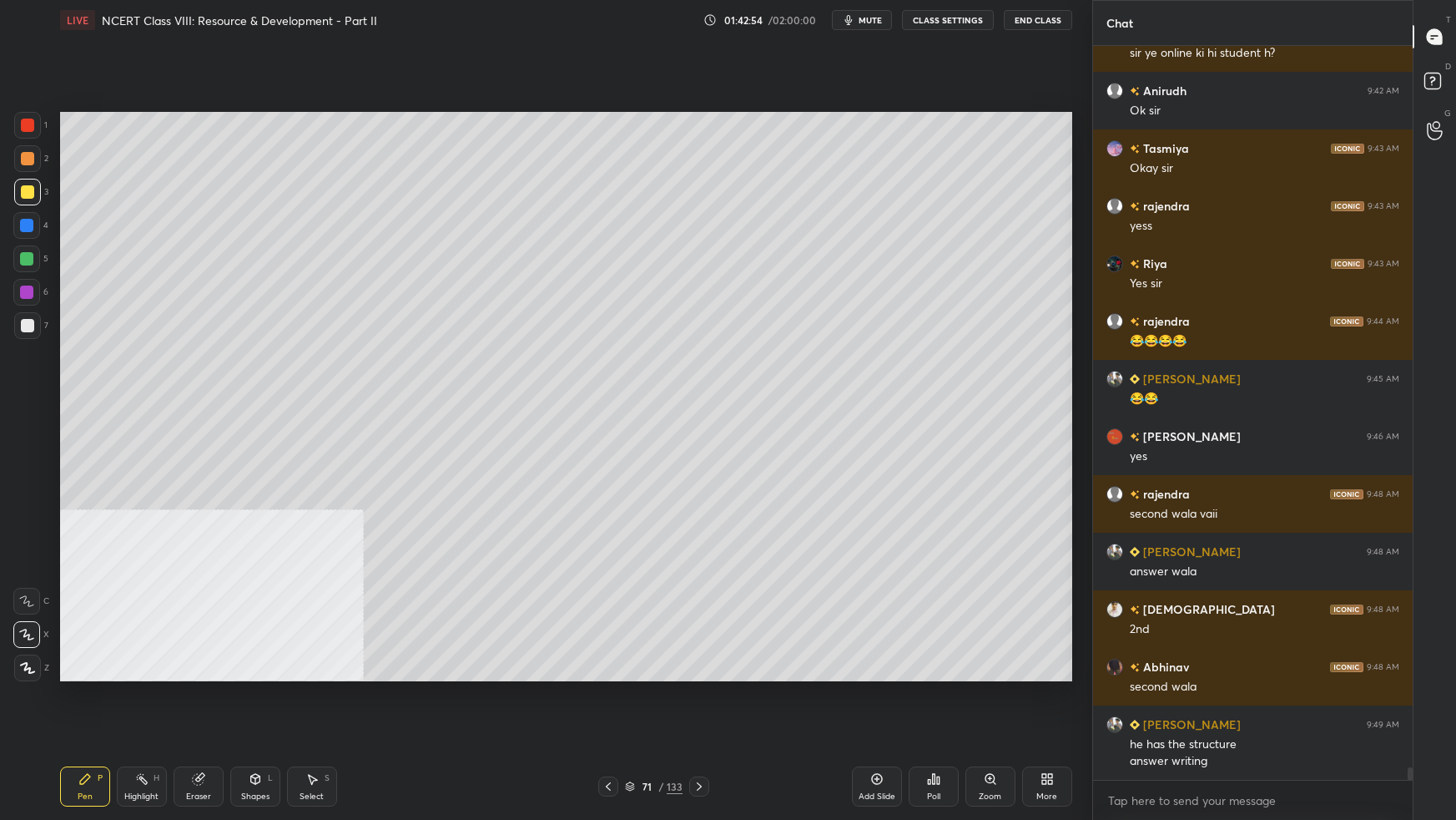
drag, startPoint x: 1016, startPoint y: 681, endPoint x: 1037, endPoint y: 683, distance: 21.1
click at [1043, 514] on div "Setting up your live class Poll for secs No correct answer Start poll" at bounding box center [565, 396] width 1025 height 713
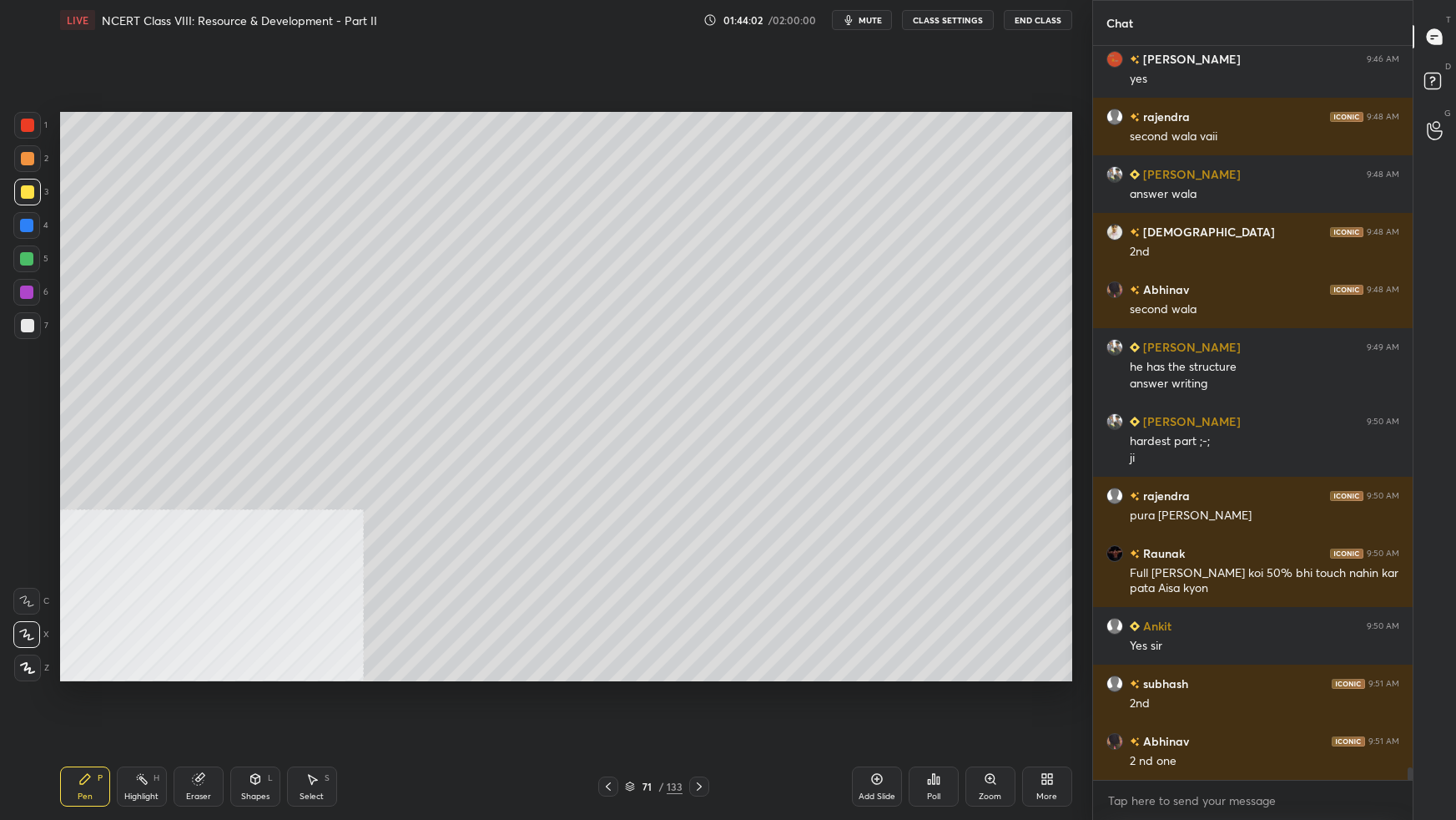
scroll to position [42892, 0]
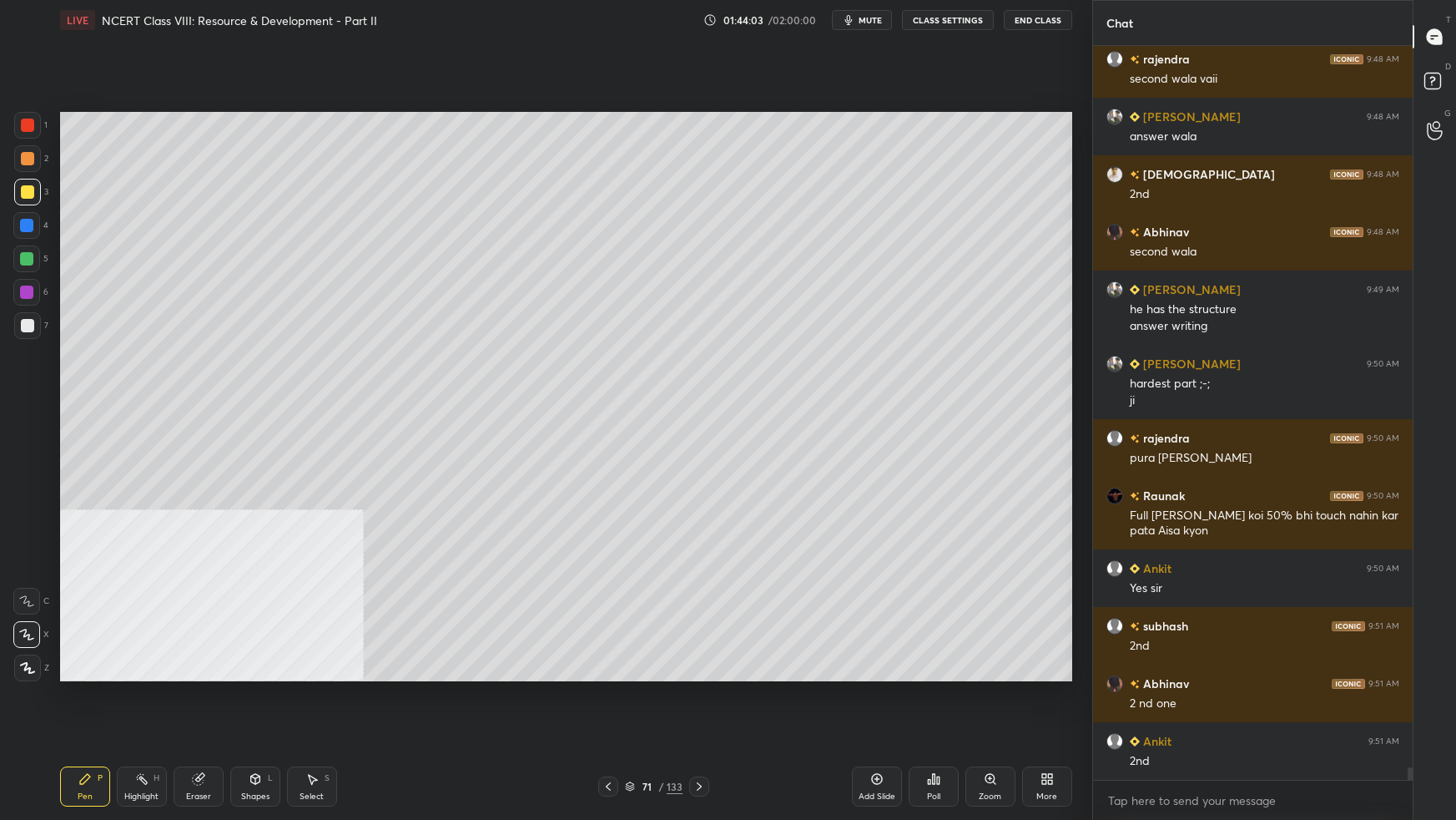
click at [864, 514] on div "Add Slide" at bounding box center [876, 785] width 50 height 40
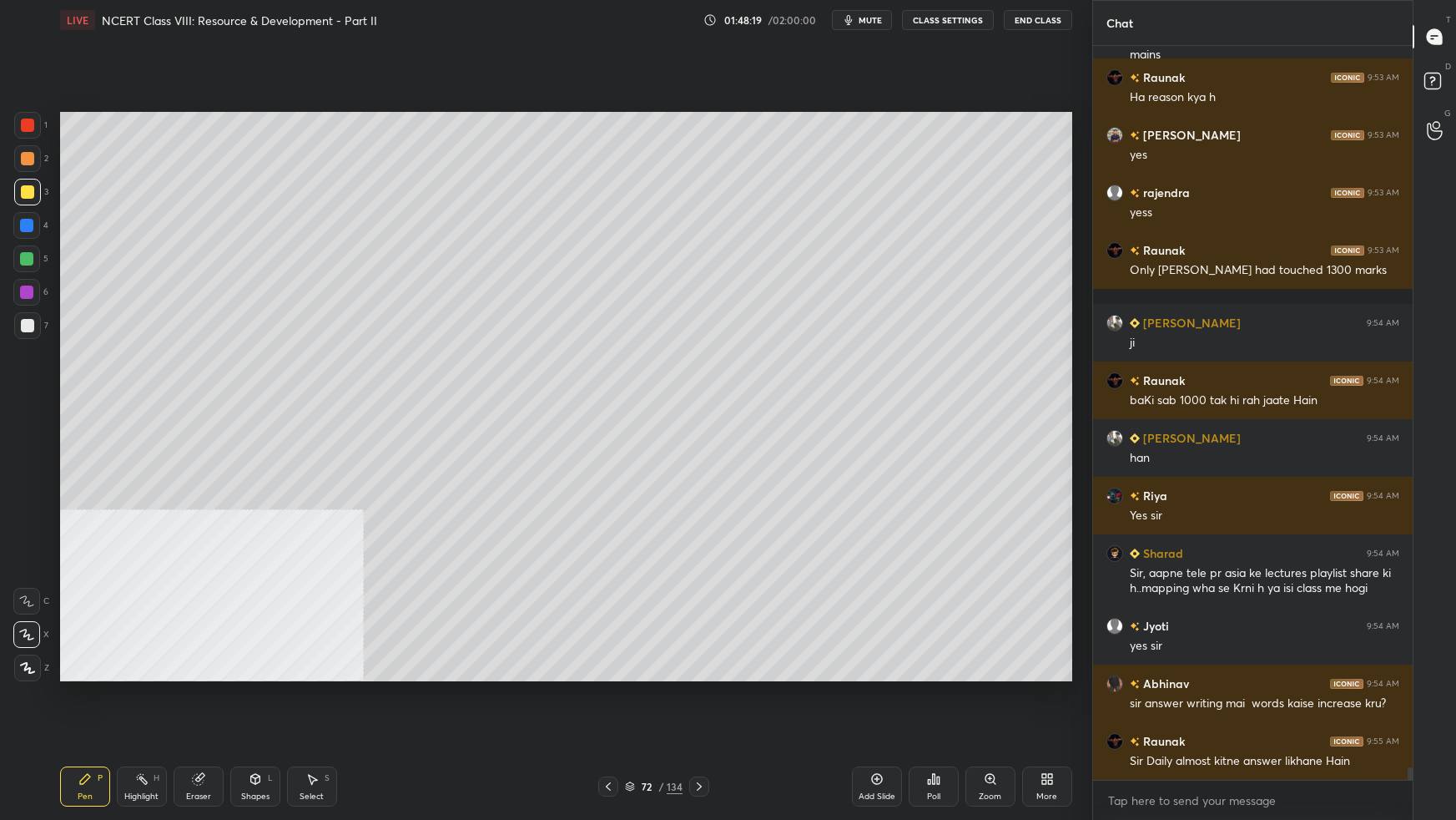
scroll to position [43589, 0]
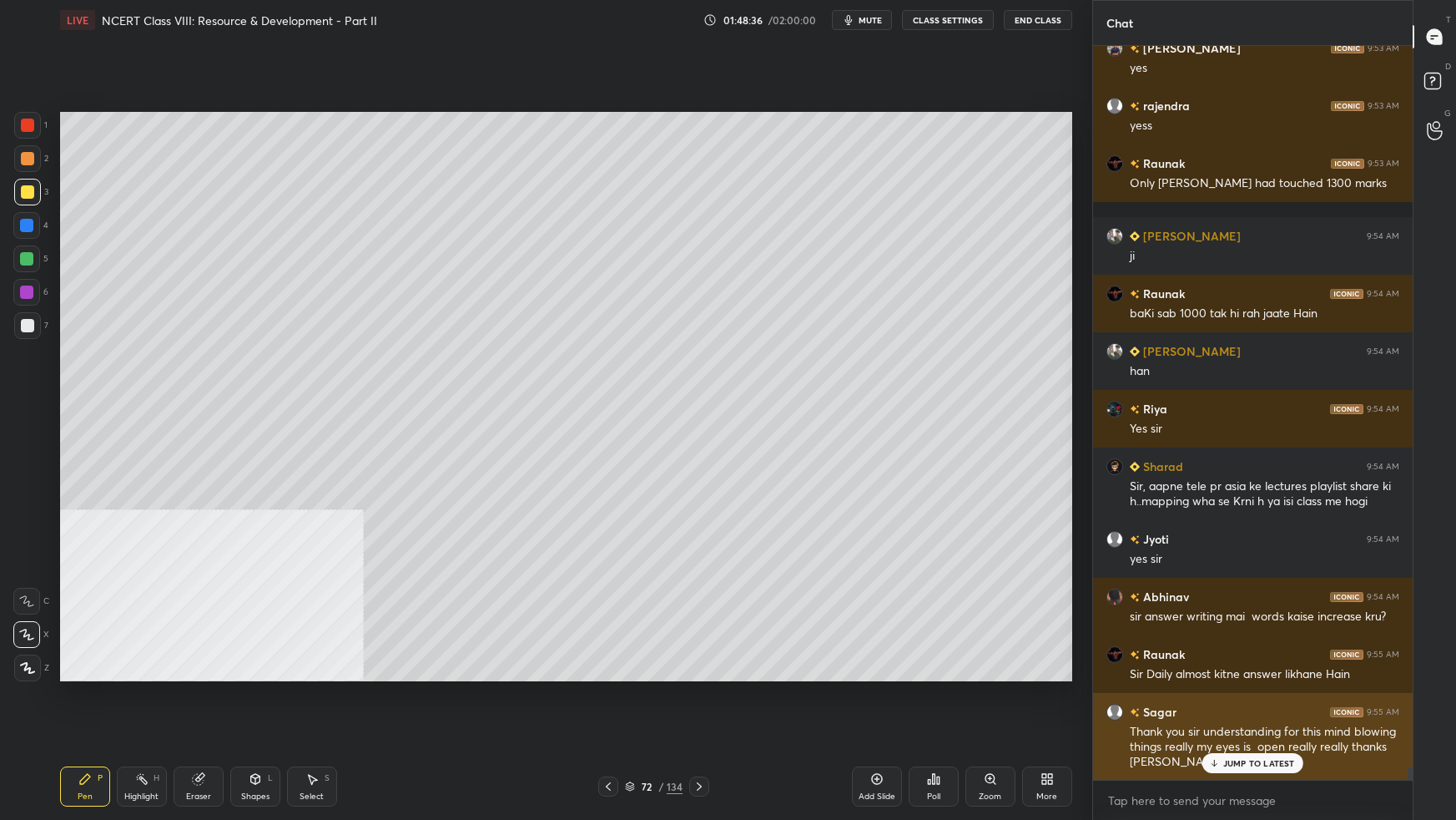
click at [1114, 514] on p "JUMP TO LATEST" at bounding box center [1258, 762] width 72 height 10
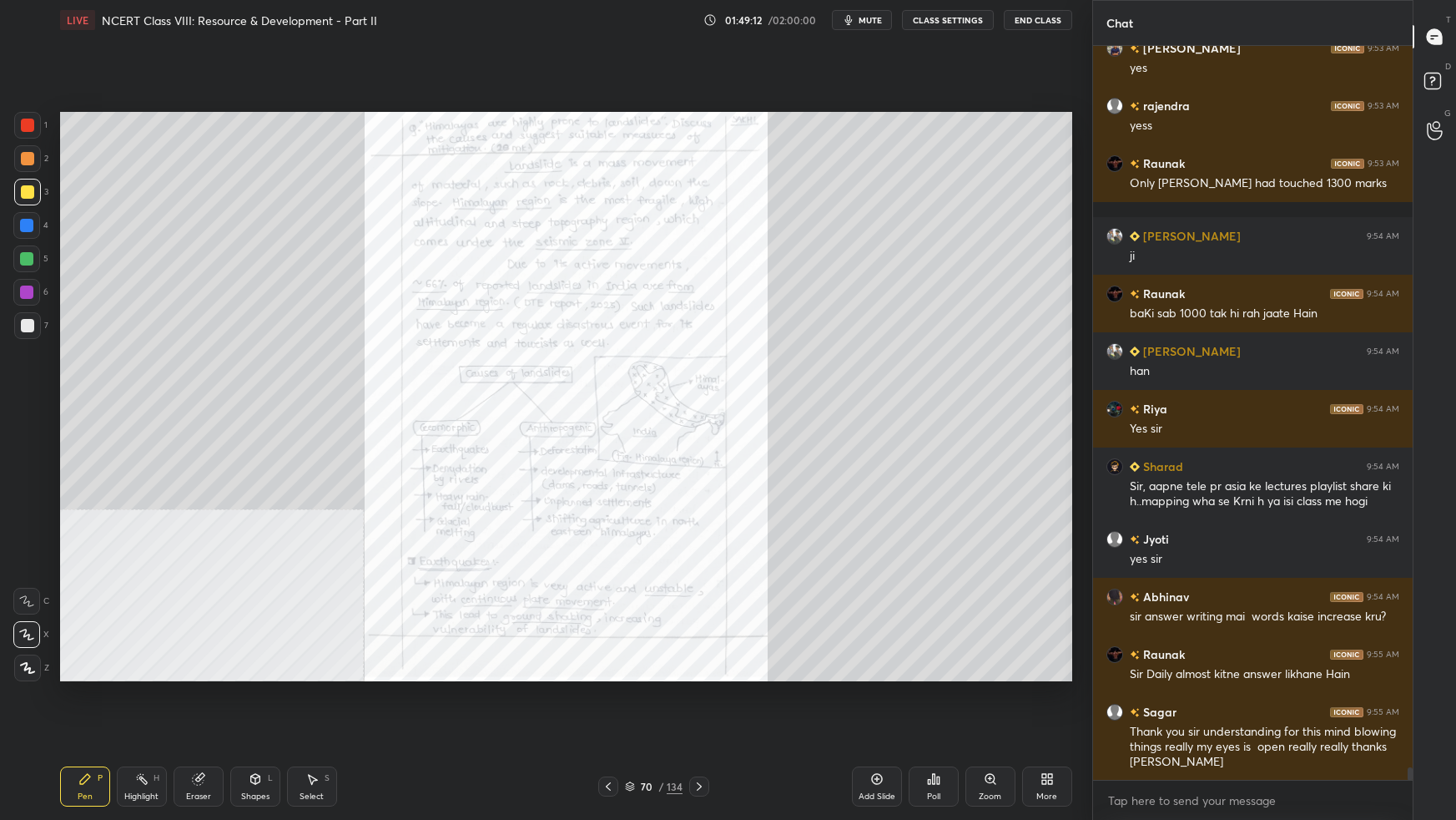
click at [904, 514] on div "Setting up your live class Poll for secs No correct answer Start poll" at bounding box center [565, 396] width 1025 height 713
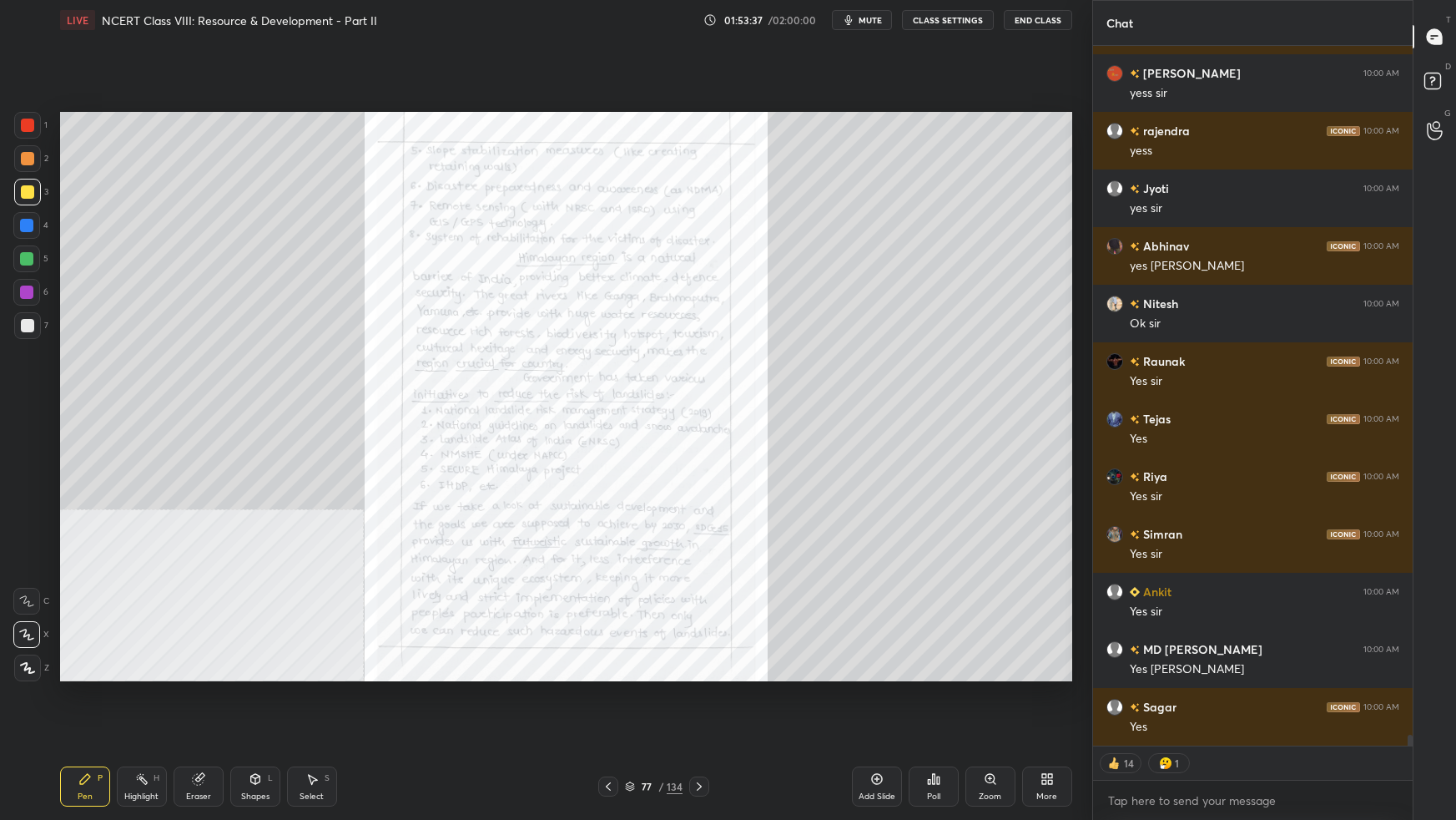
scroll to position [44475, 0]
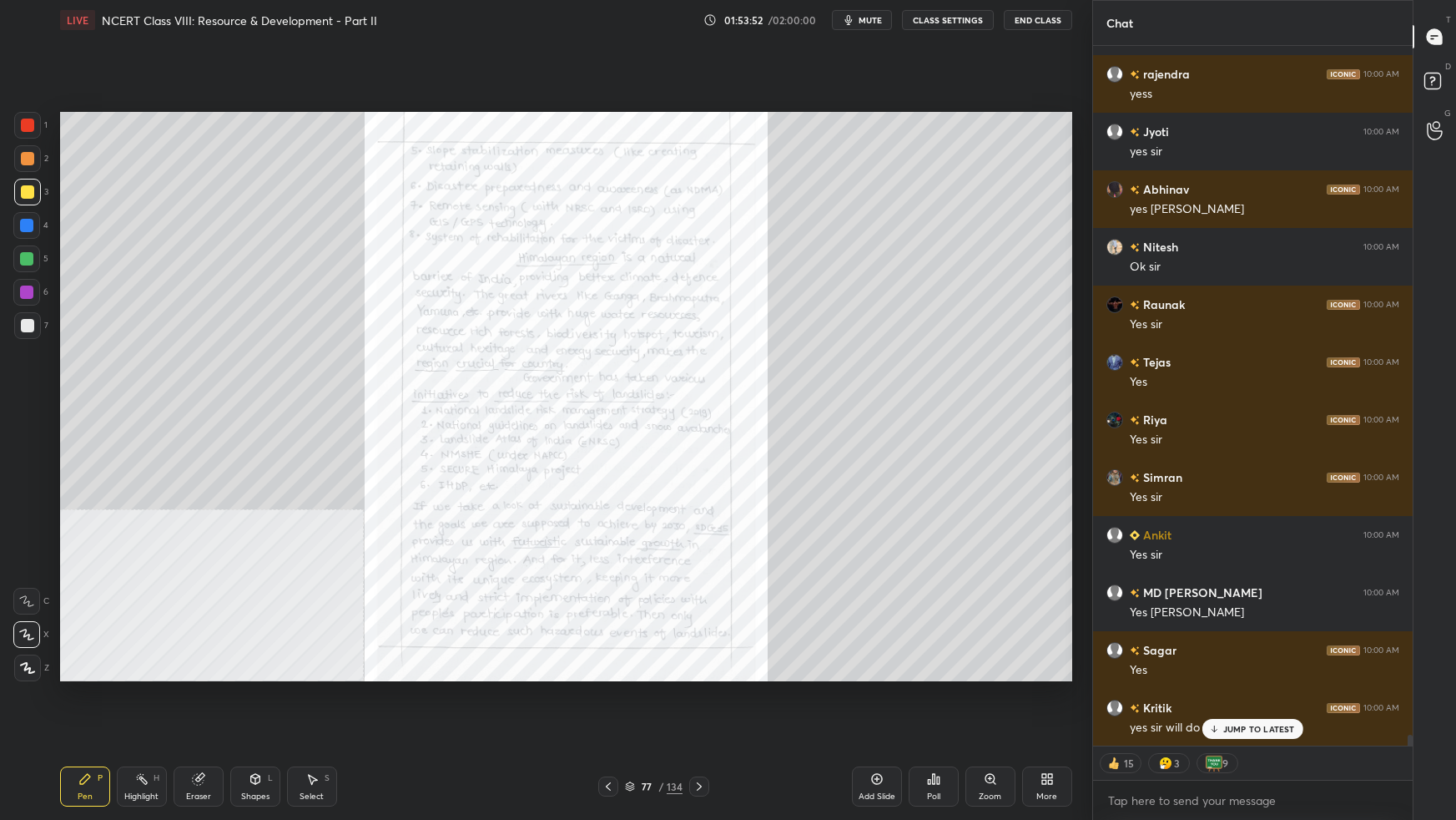
click at [632, 514] on icon at bounding box center [629, 785] width 10 height 10
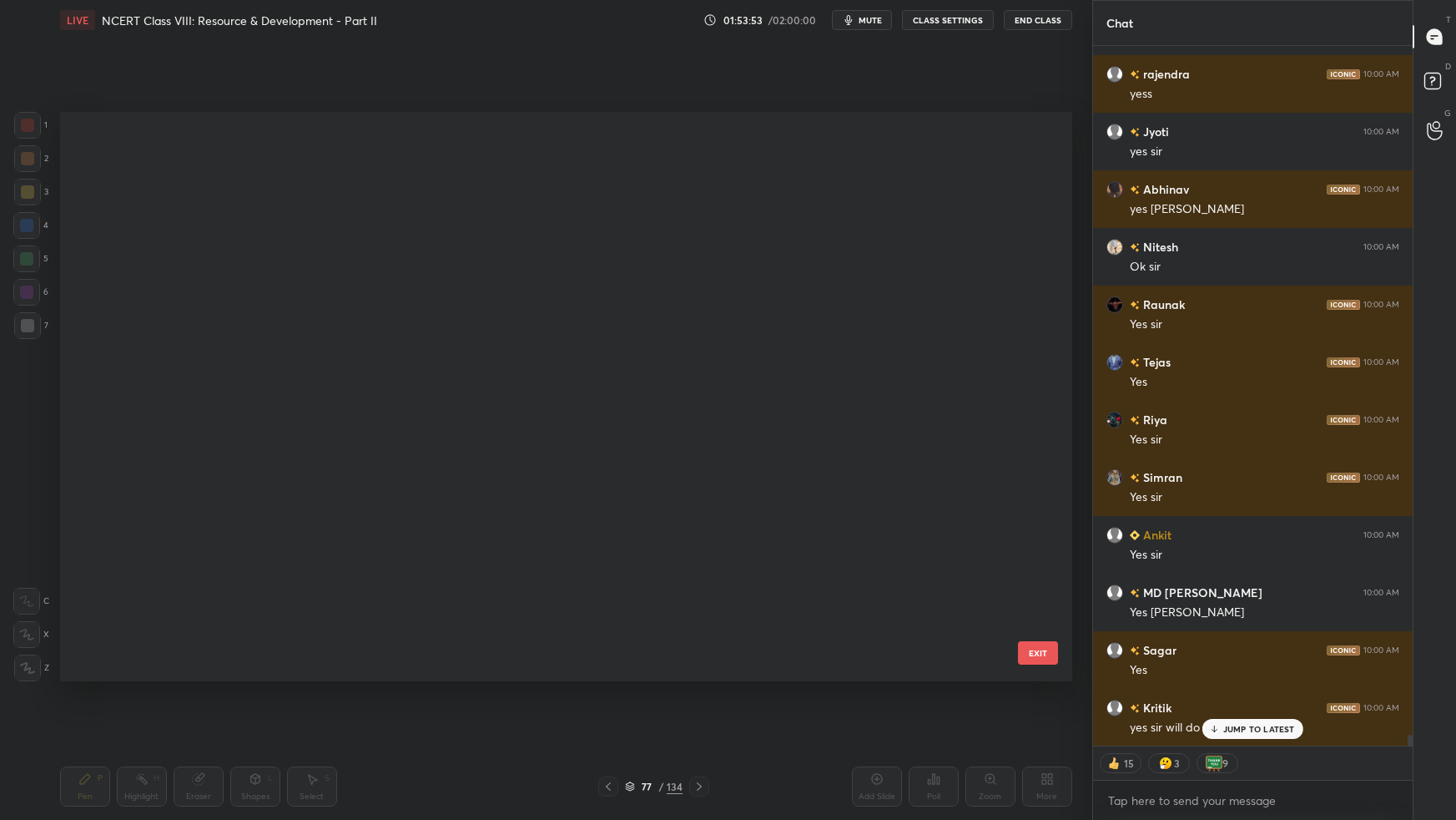
scroll to position [564, 1004]
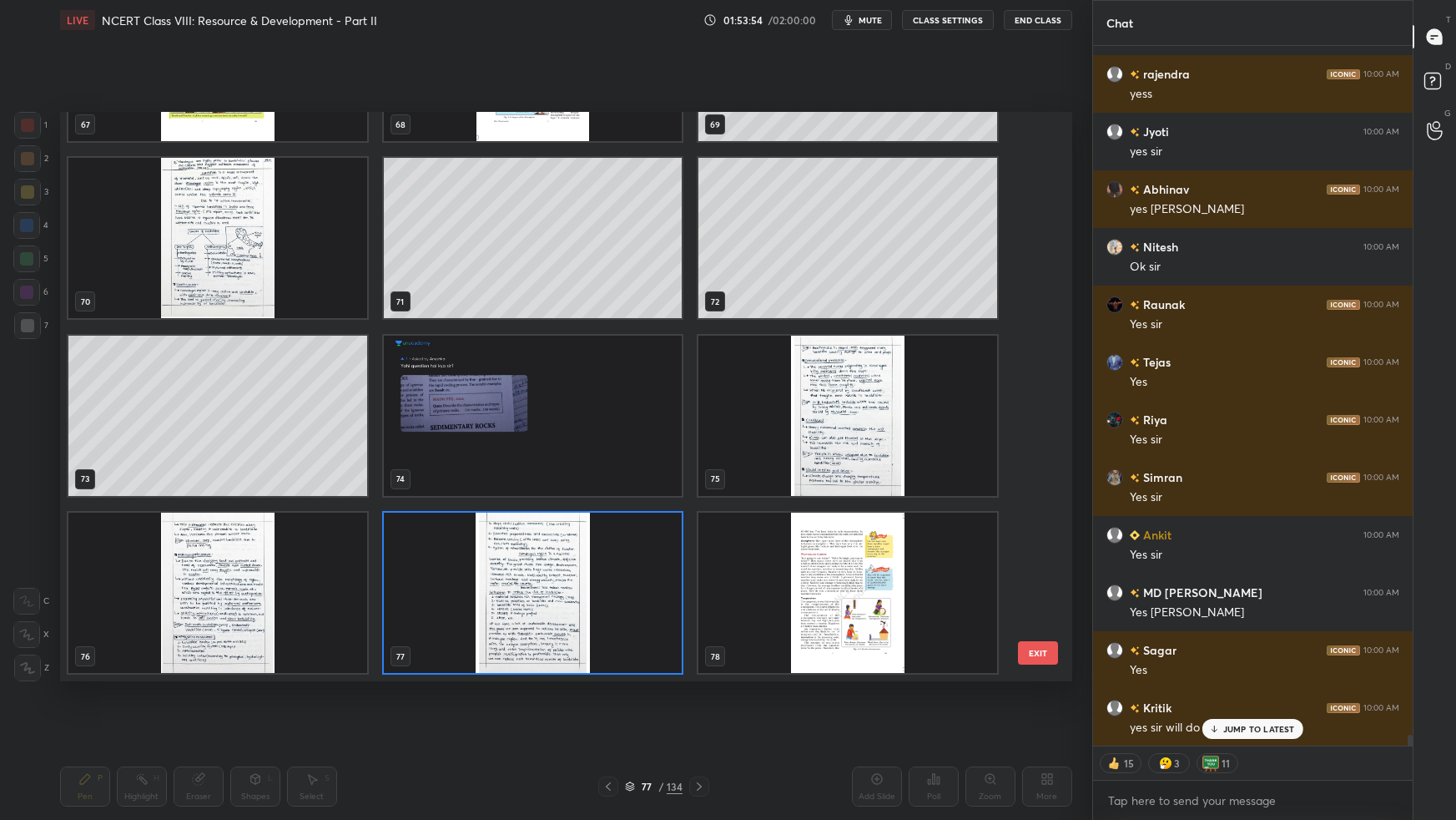
click at [1043, 514] on button "EXIT" at bounding box center [1038, 652] width 40 height 23
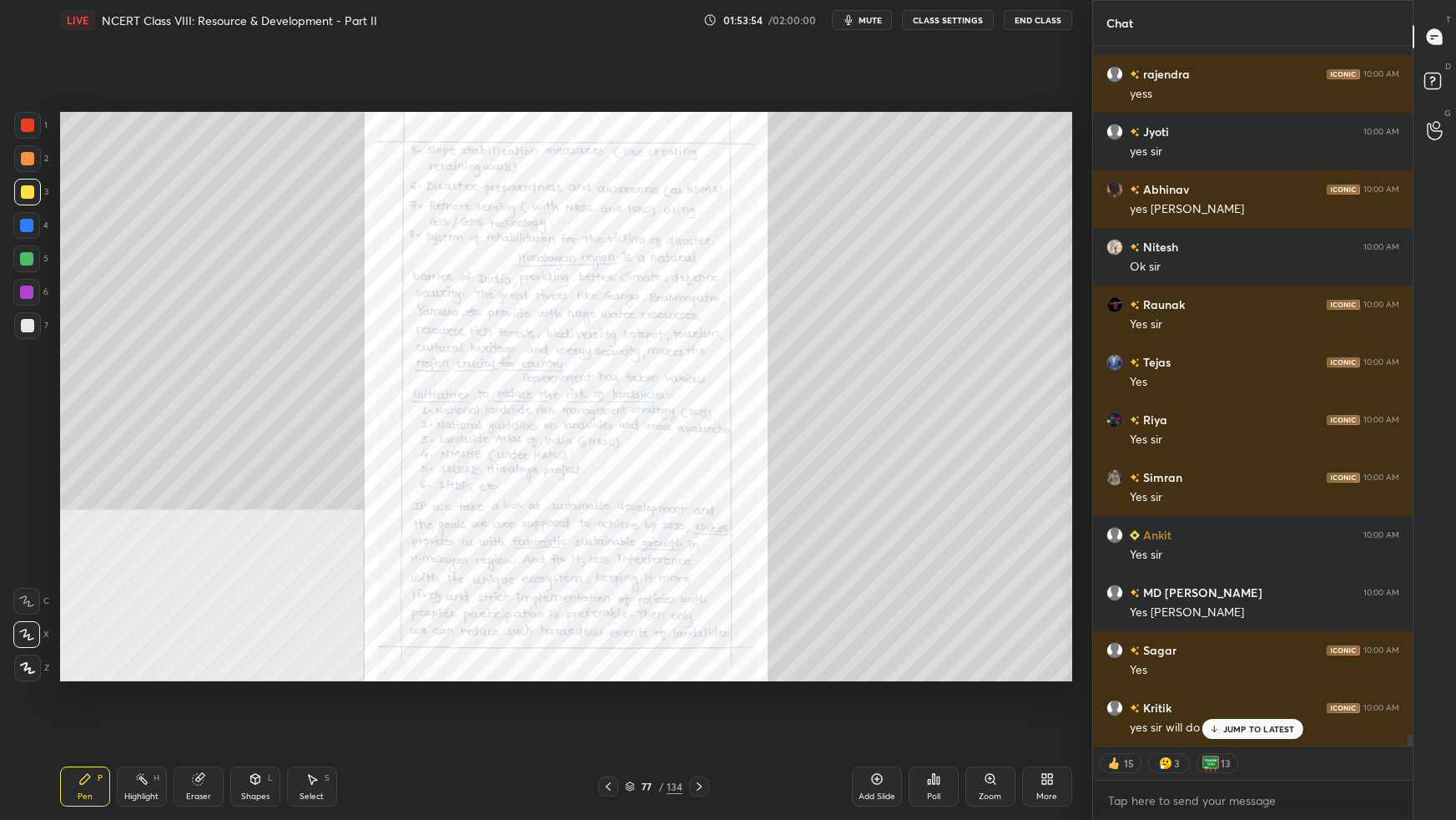
click at [1053, 514] on div "More" at bounding box center [1047, 785] width 50 height 40
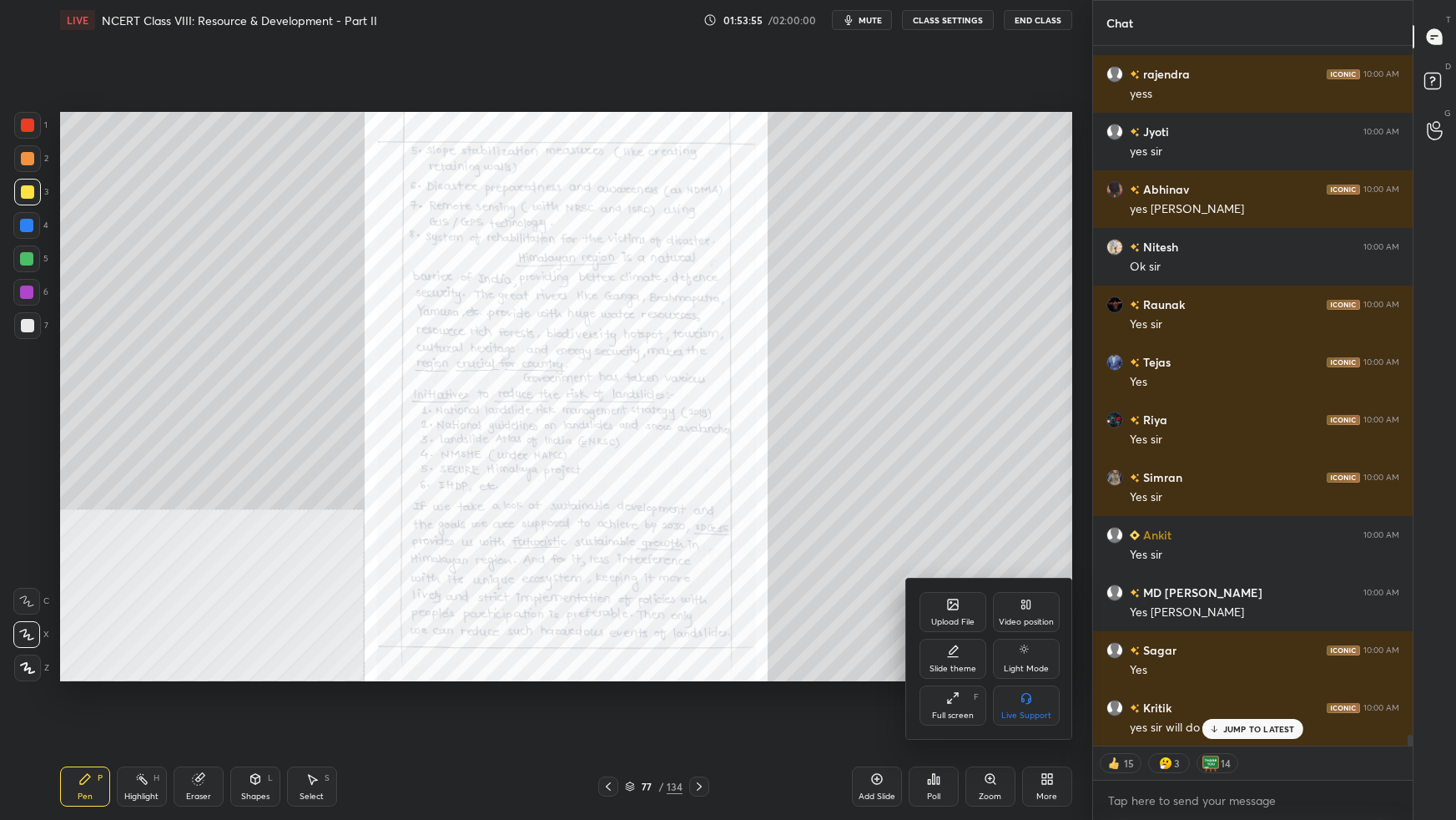
click at [940, 514] on div "Upload File" at bounding box center [953, 621] width 43 height 8
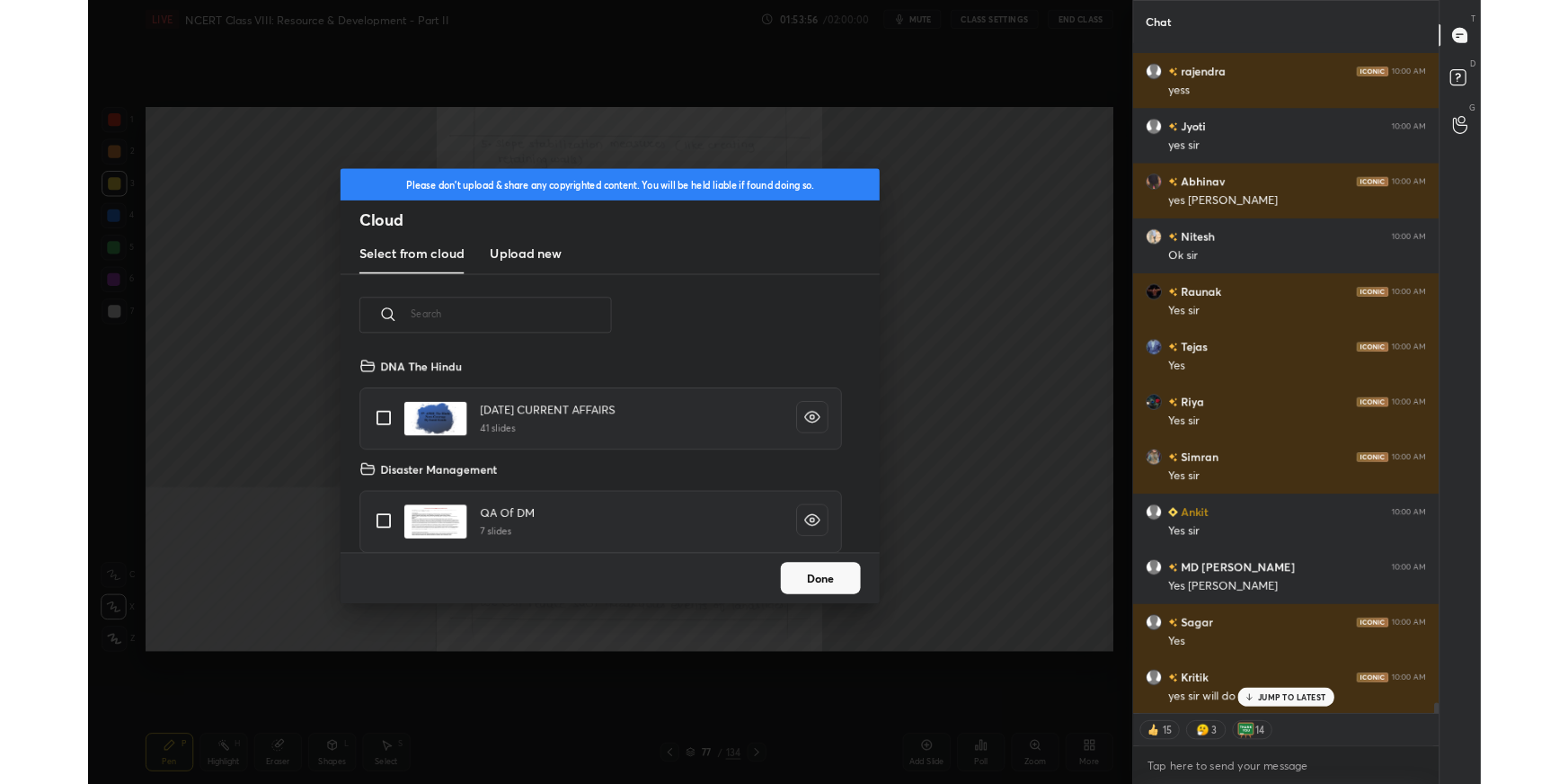
scroll to position [222, 576]
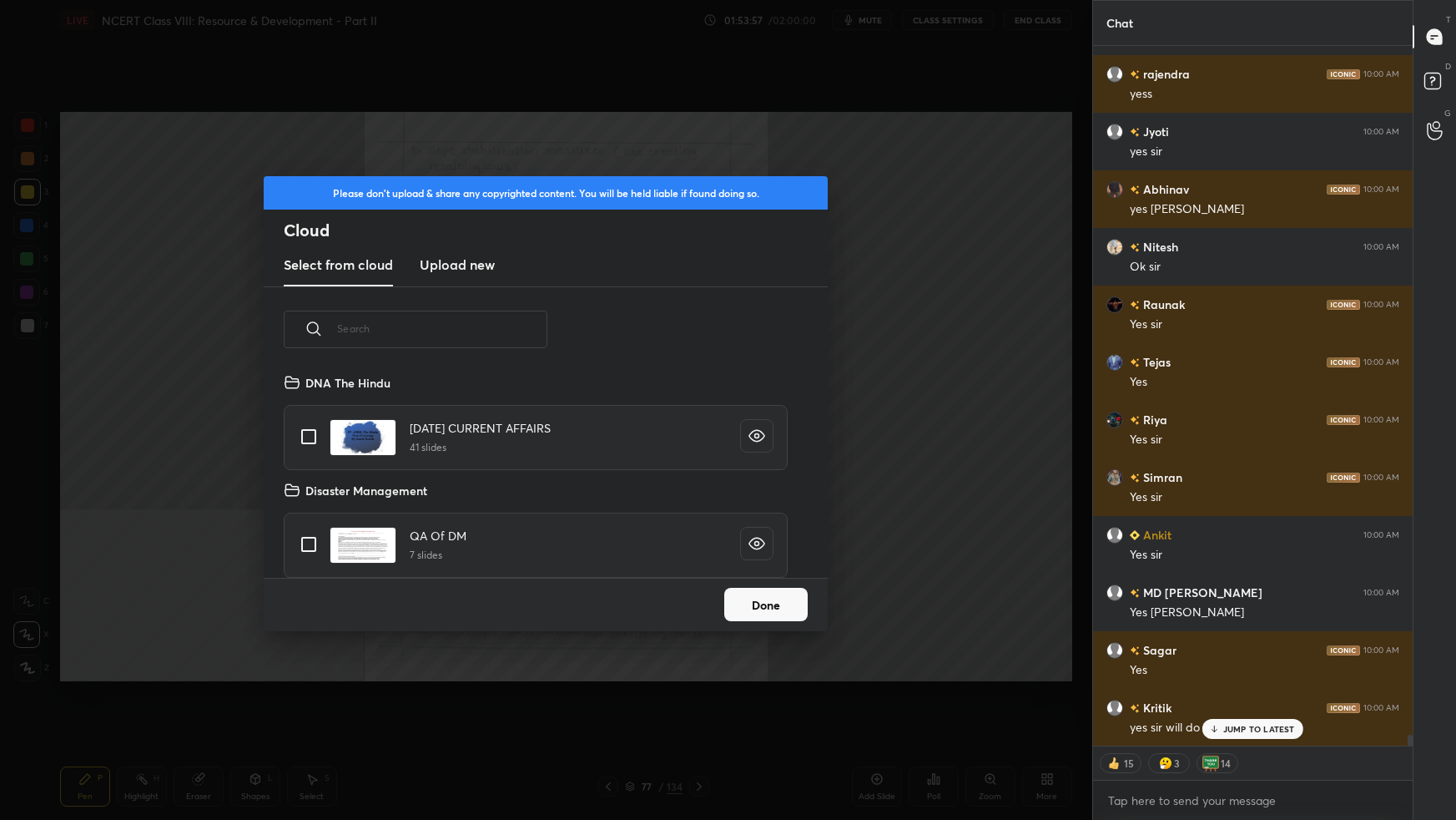
drag, startPoint x: 463, startPoint y: 262, endPoint x: 471, endPoint y: 285, distance: 24.4
click at [463, 261] on h3 "Upload new" at bounding box center [457, 264] width 75 height 20
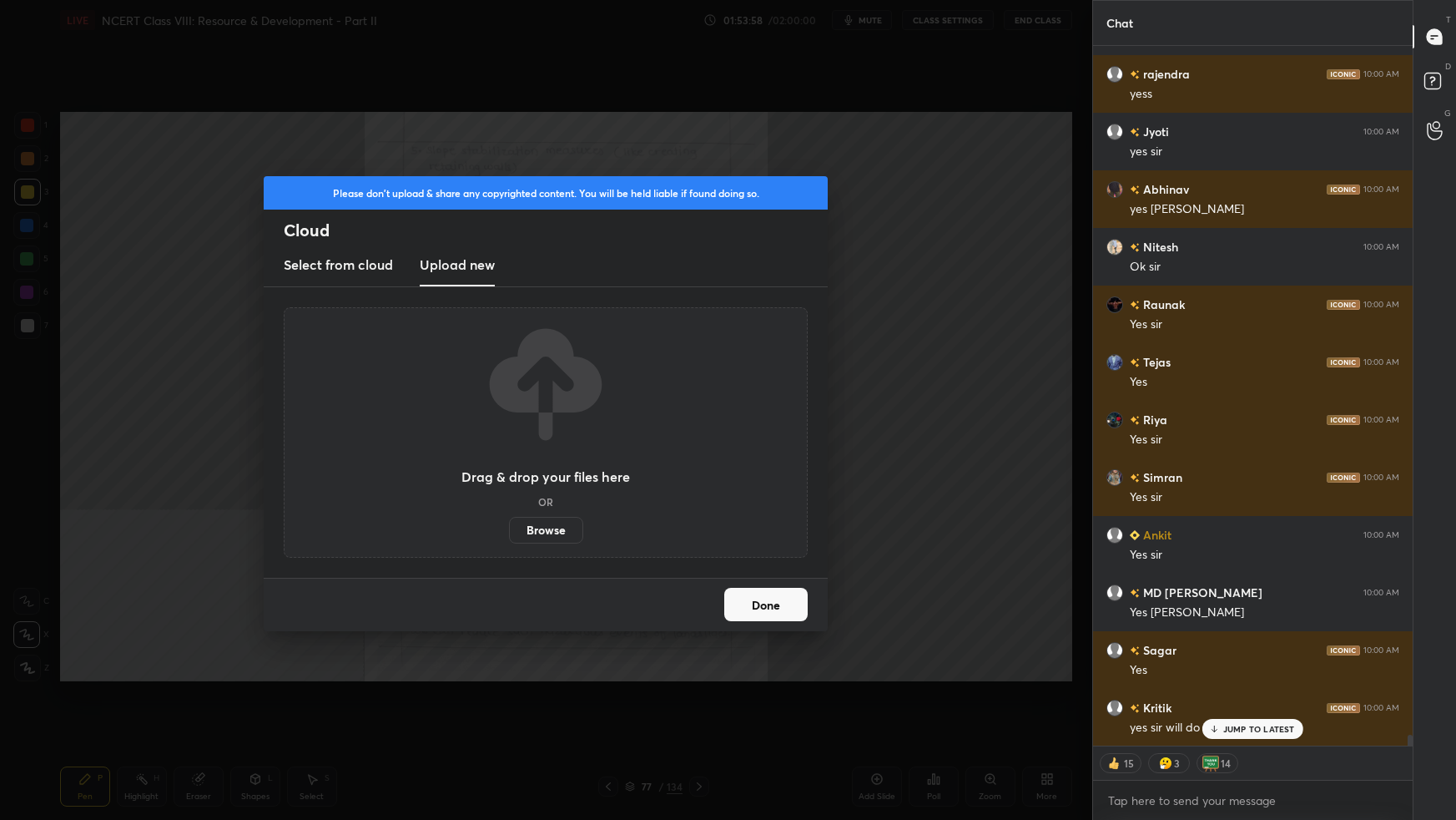
click at [539, 514] on label "Browse" at bounding box center [546, 530] width 74 height 27
click at [509, 514] on input "Browse" at bounding box center [509, 530] width 0 height 27
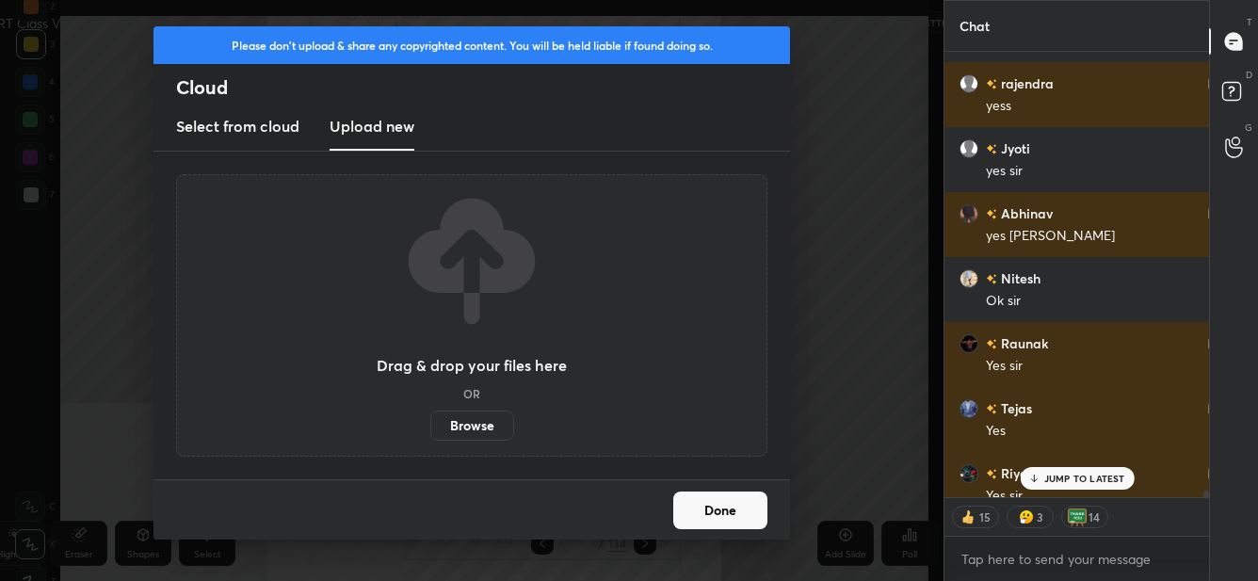
scroll to position [5, 6]
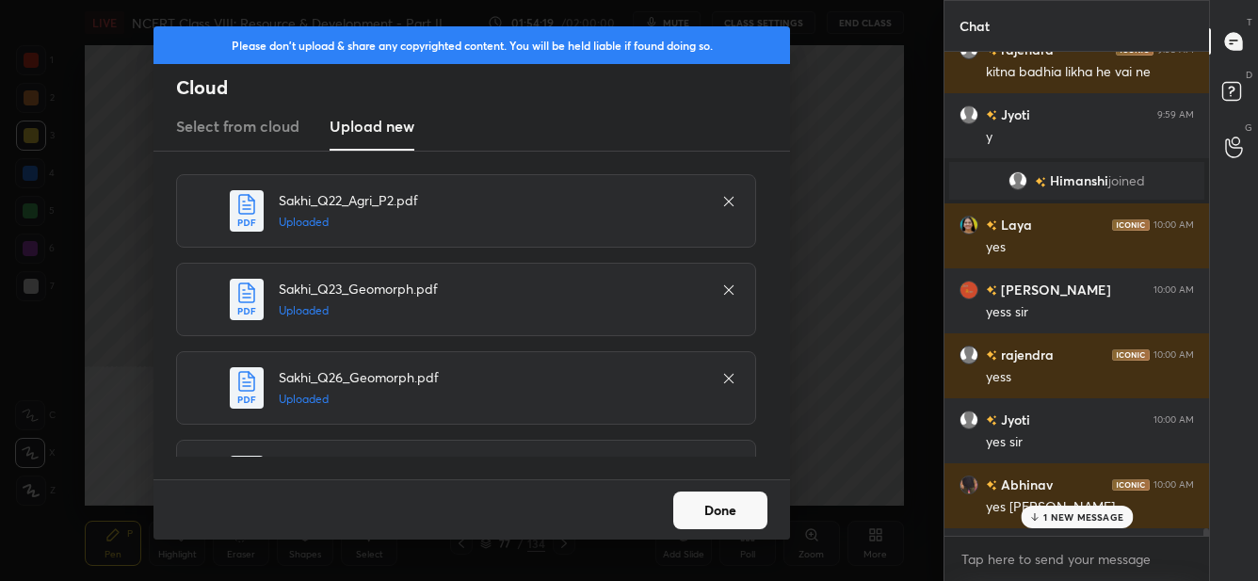
drag, startPoint x: 720, startPoint y: 519, endPoint x: 731, endPoint y: 518, distance: 10.4
click at [719, 521] on button "Done" at bounding box center [720, 510] width 94 height 38
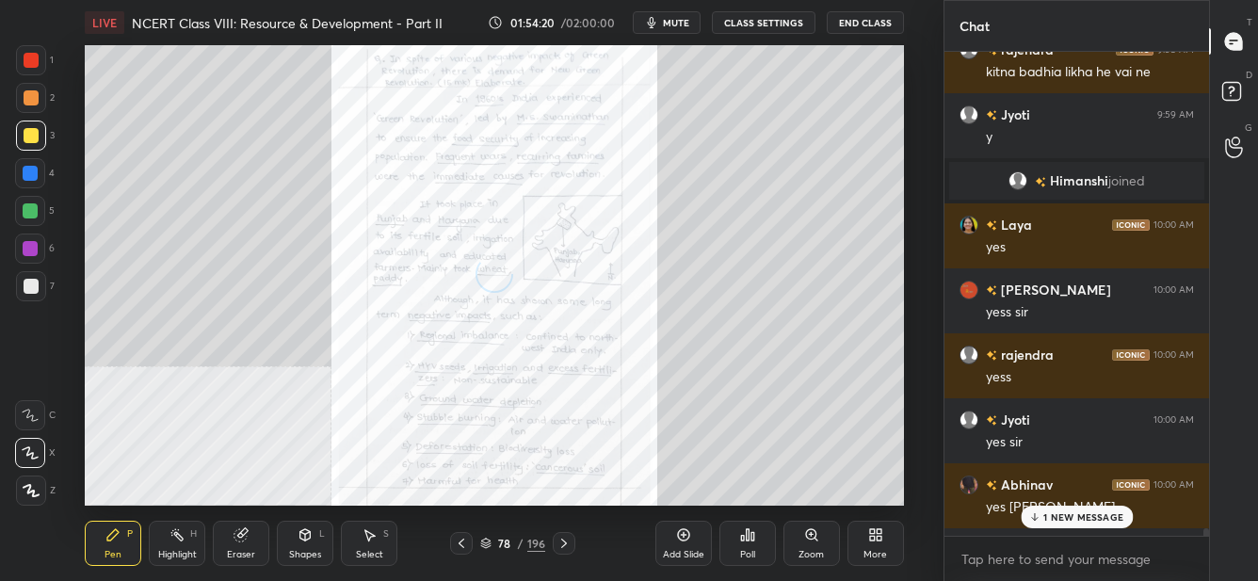
click at [1055, 519] on p "1 NEW MESSAGE" at bounding box center [1083, 516] width 80 height 11
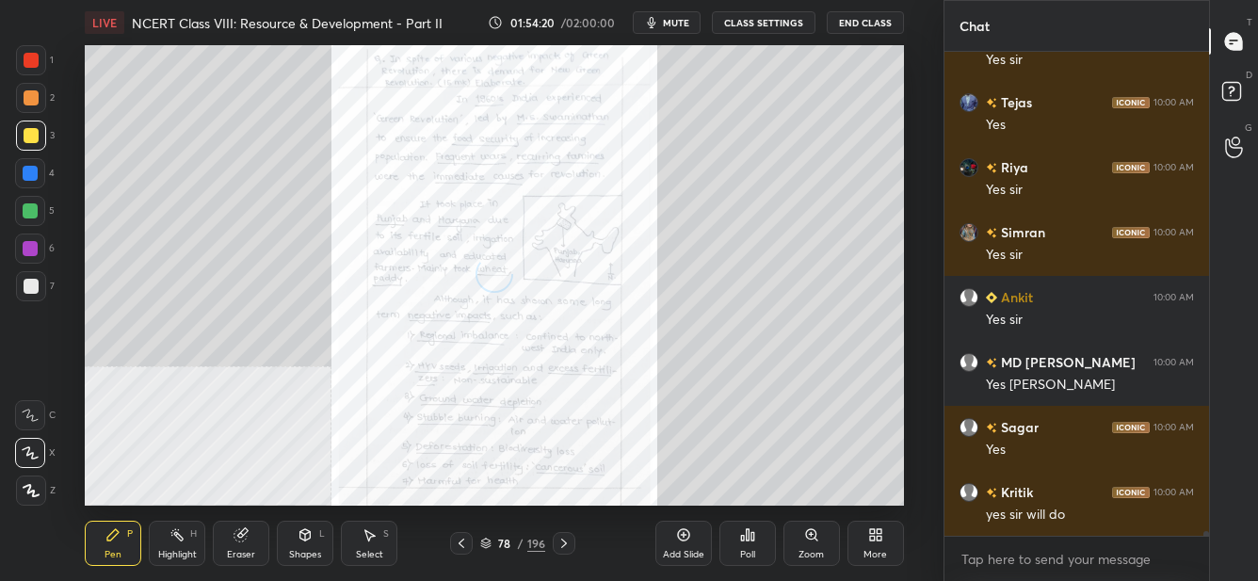
click at [880, 540] on div "More" at bounding box center [875, 543] width 56 height 45
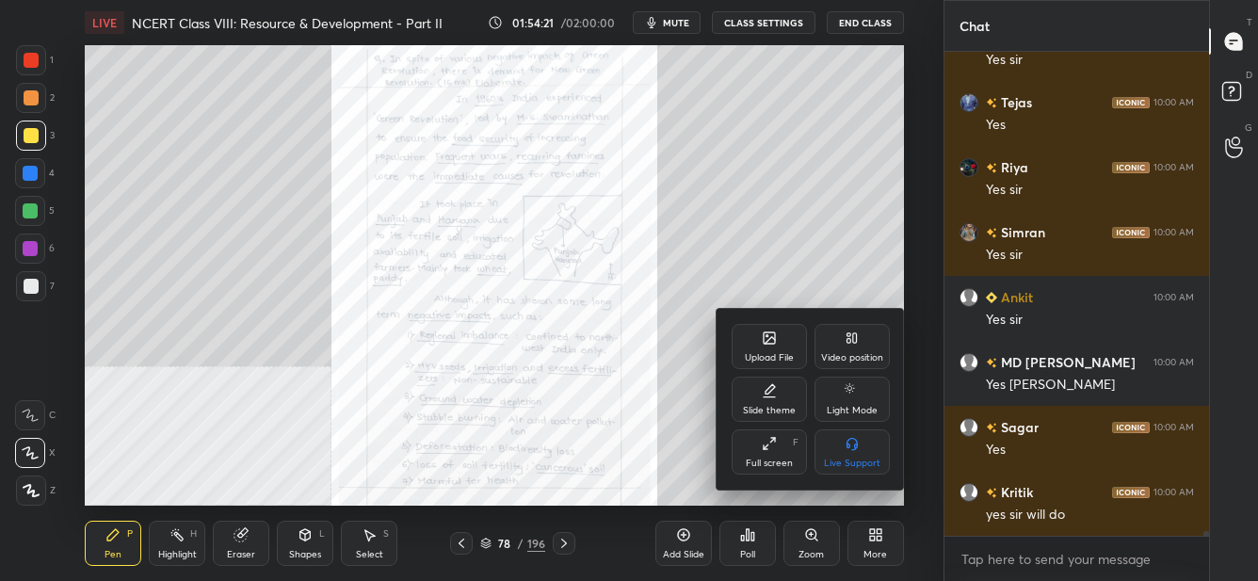
drag, startPoint x: 770, startPoint y: 458, endPoint x: 778, endPoint y: 573, distance: 116.1
click at [773, 462] on div "Full screen" at bounding box center [769, 463] width 47 height 9
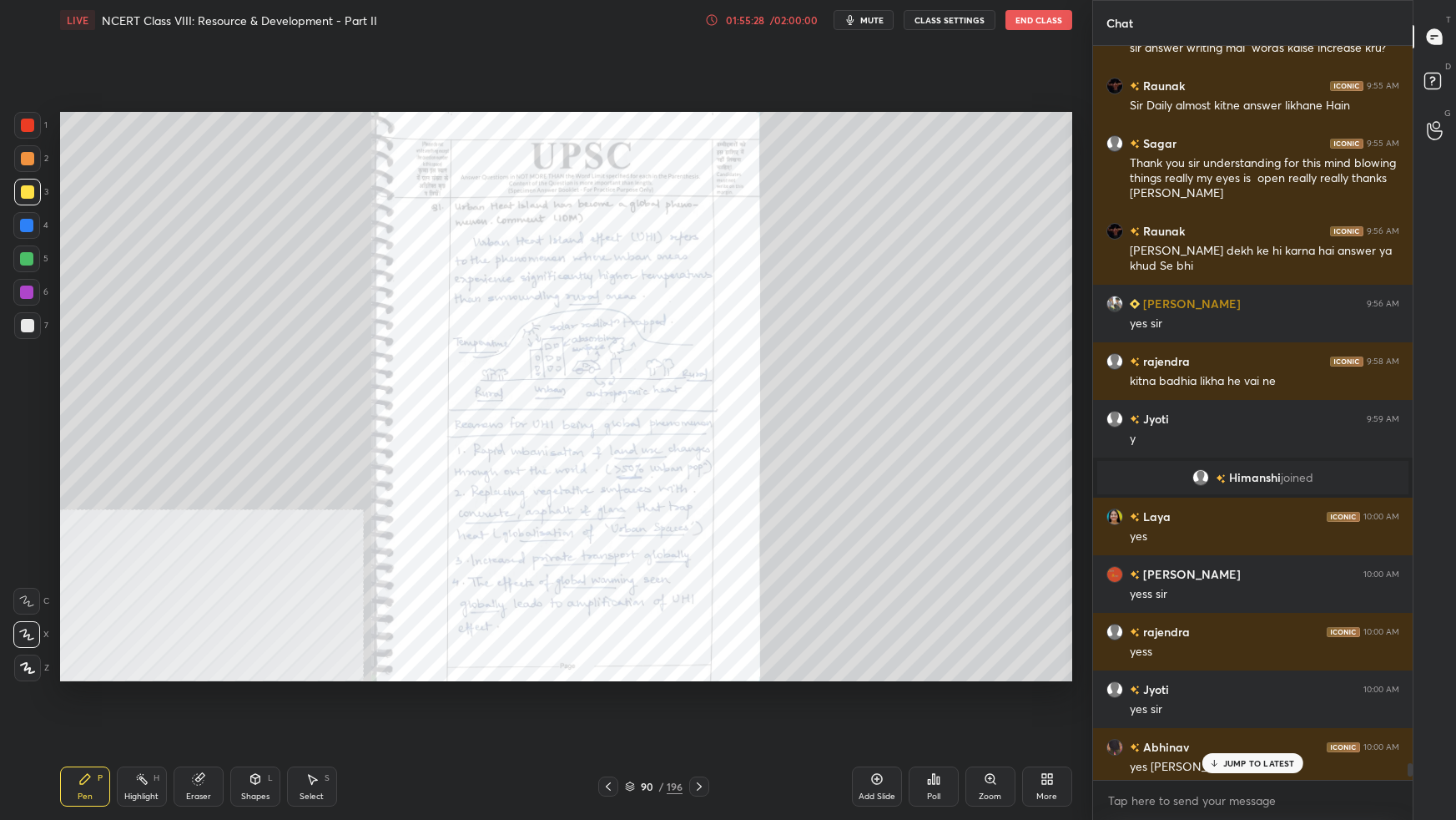
click at [30, 121] on div at bounding box center [27, 125] width 13 height 13
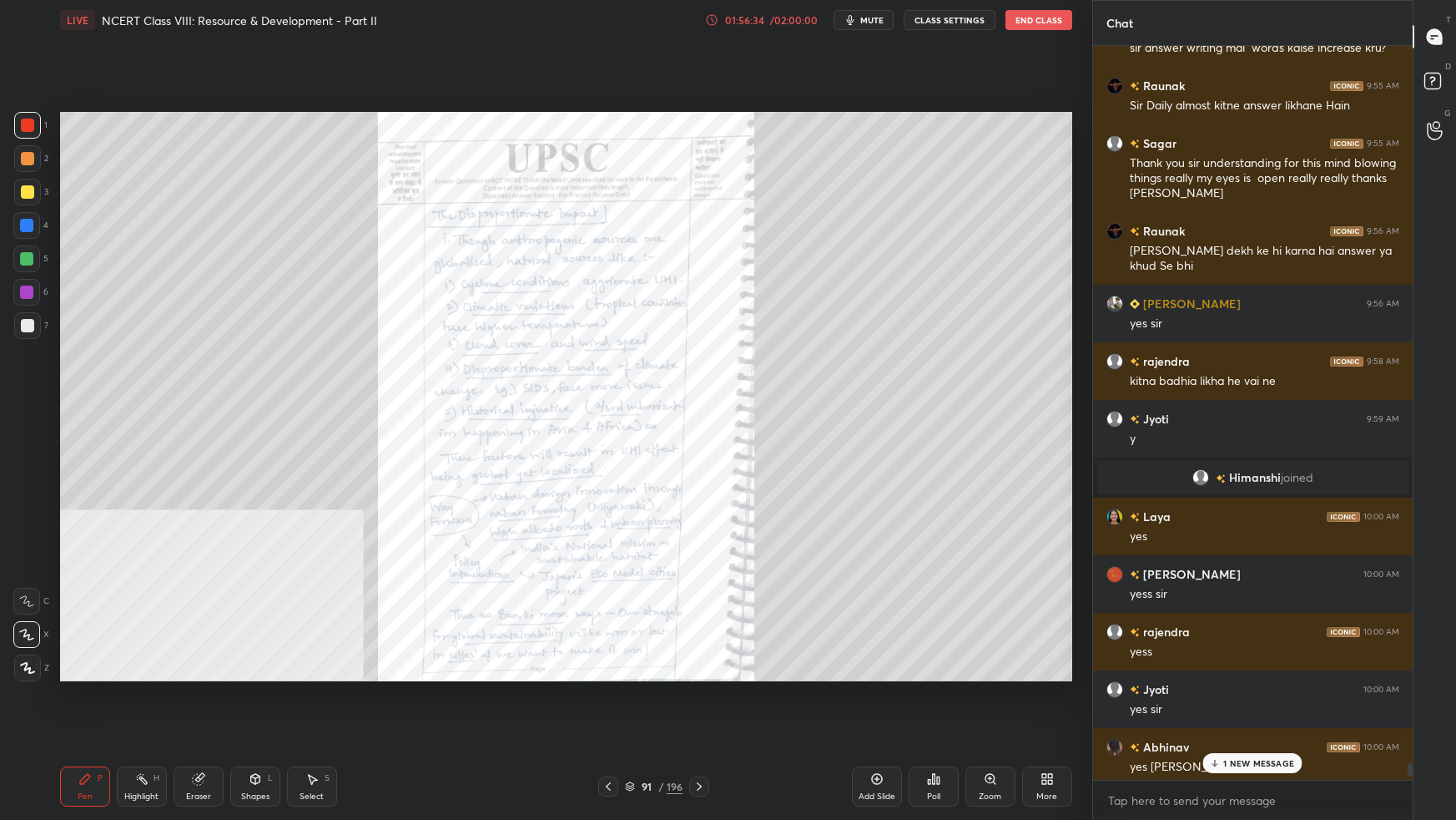
scroll to position [5, 4]
click at [1114, 514] on p "1 NEW MESSAGE" at bounding box center [1258, 762] width 71 height 10
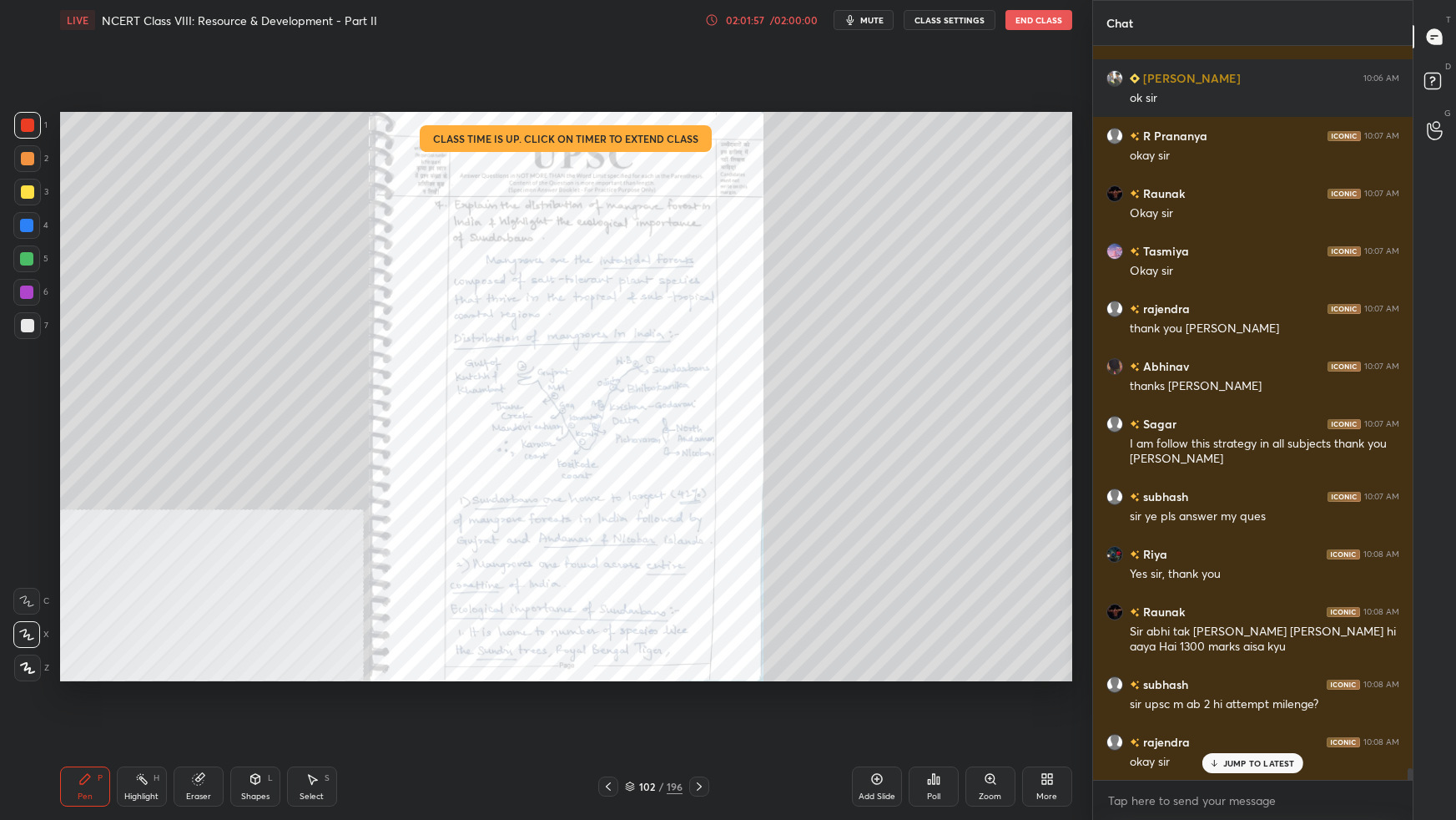
scroll to position [46300, 0]
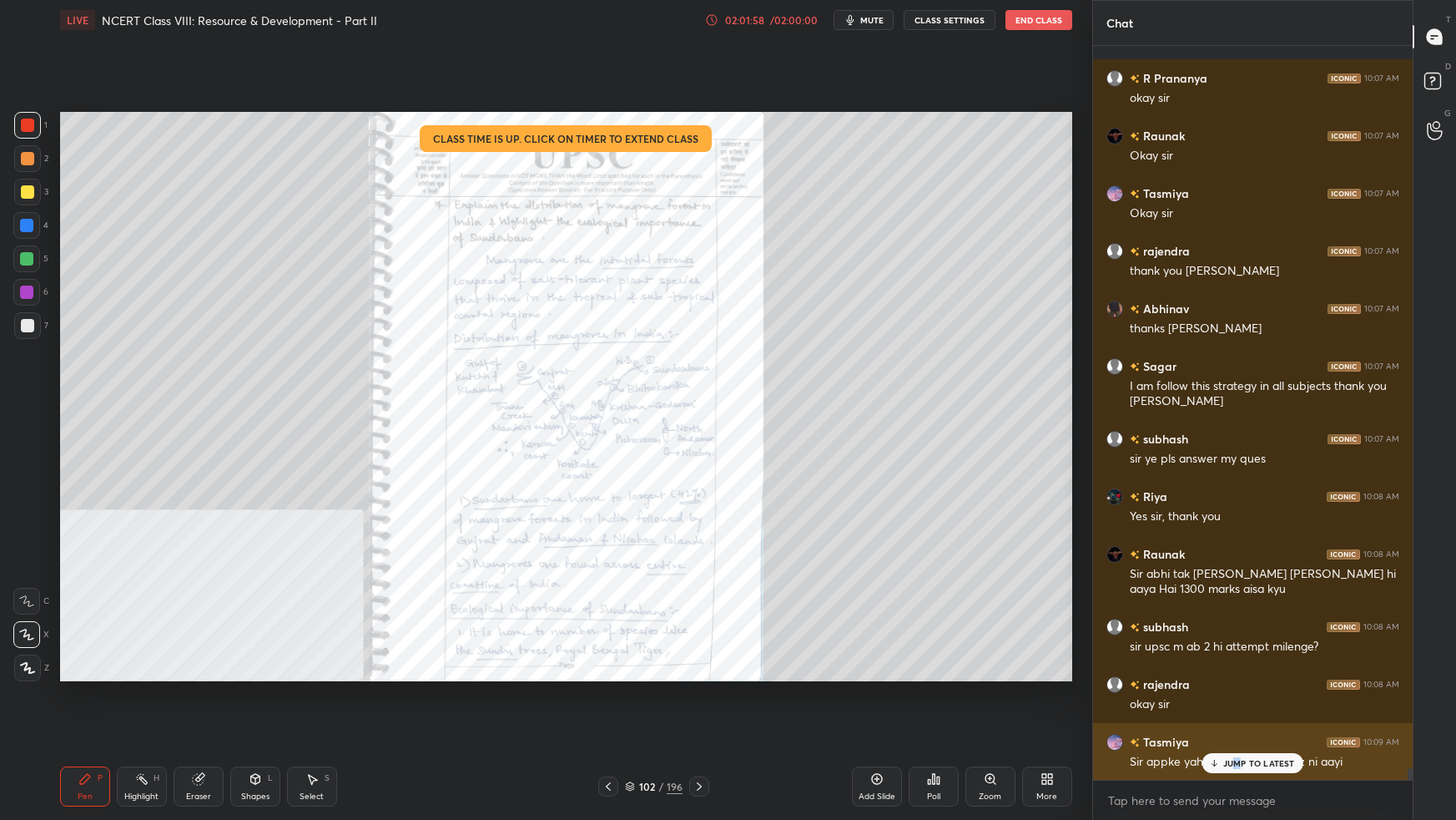
click at [1114, 514] on p "JUMP TO LATEST" at bounding box center [1258, 762] width 72 height 10
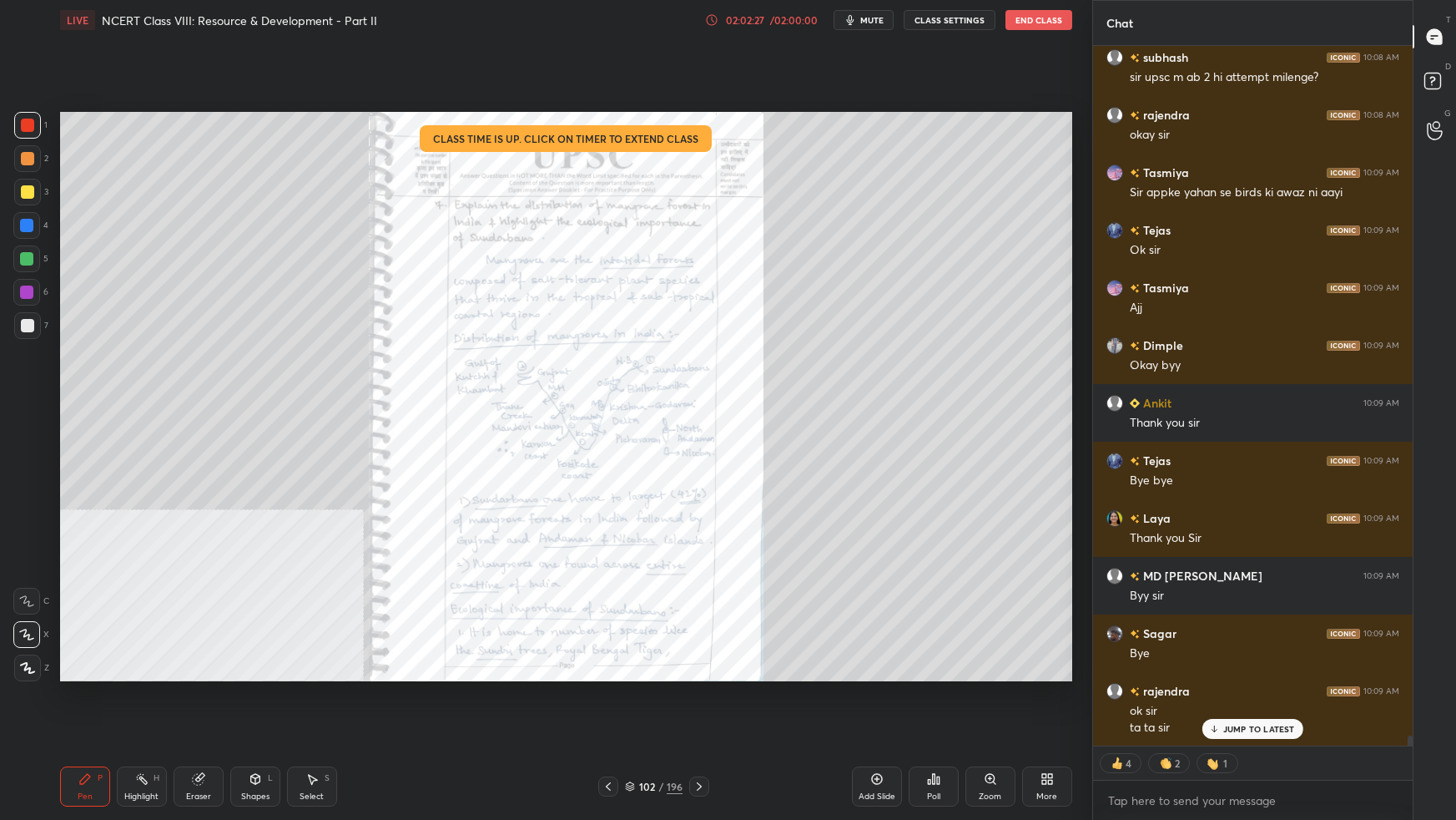
scroll to position [46927, 0]
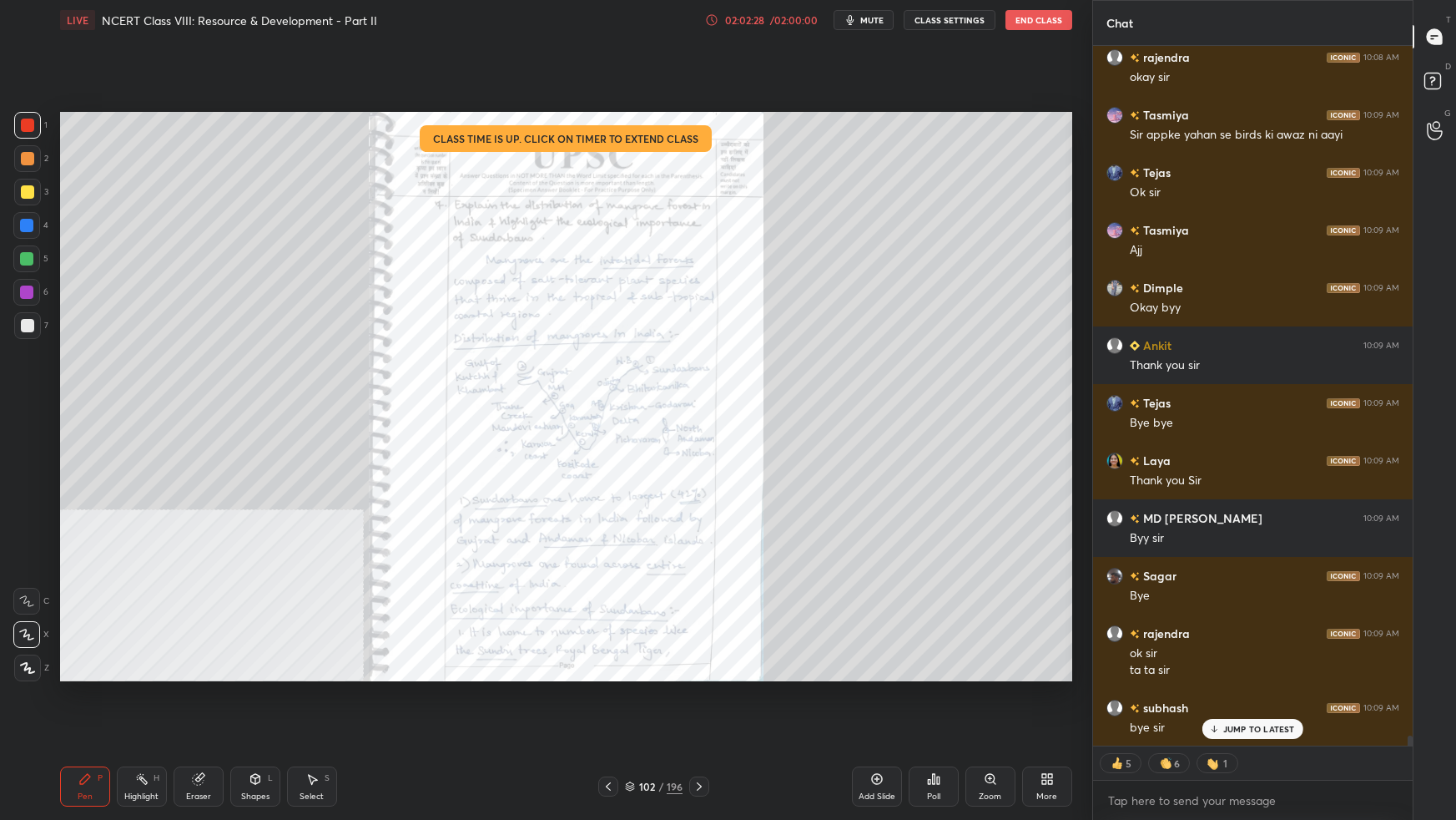
click at [1033, 26] on button "End Class" at bounding box center [1039, 20] width 66 height 20
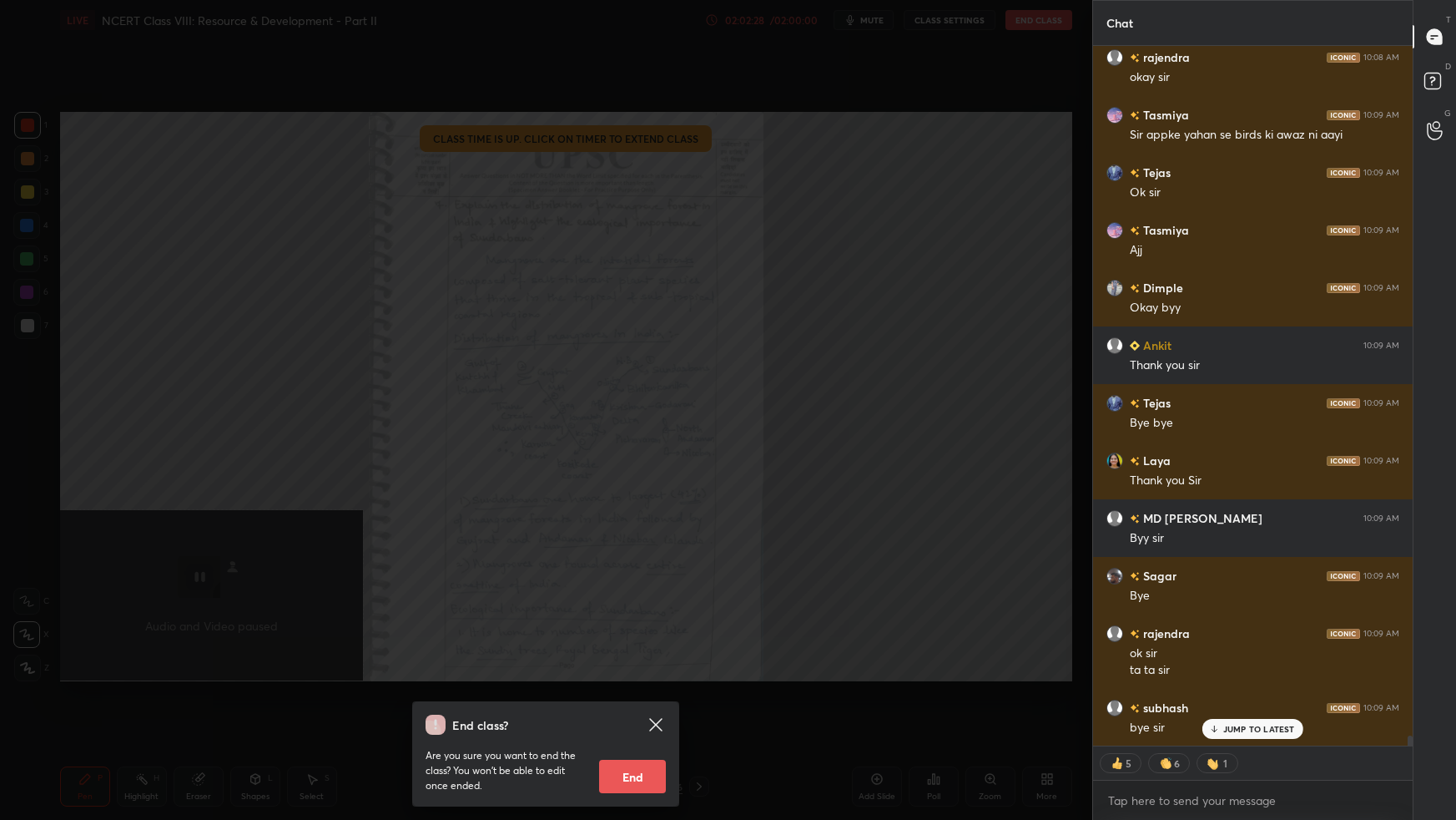
scroll to position [46985, 0]
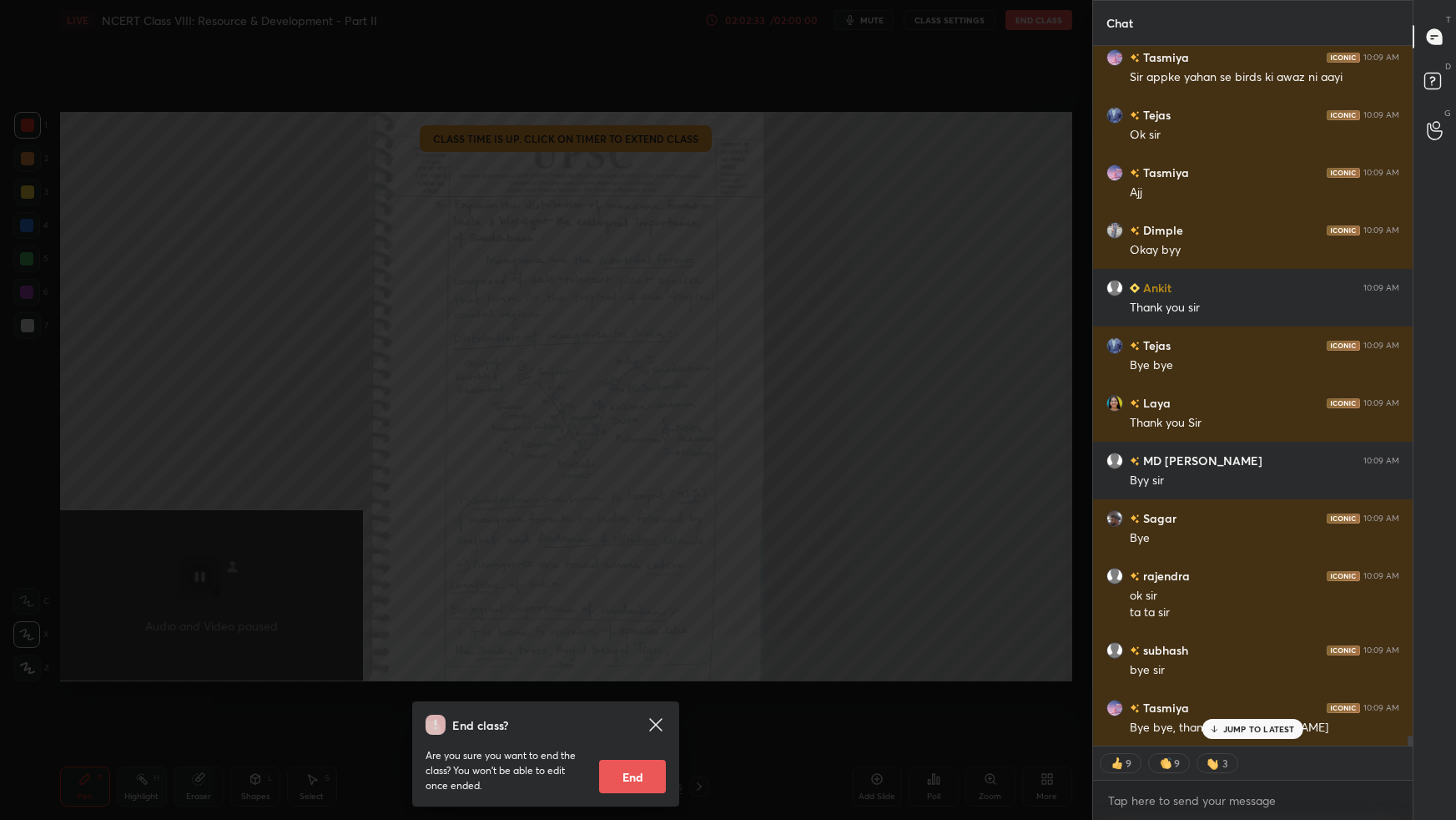
click at [634, 514] on button "End" at bounding box center [632, 777] width 66 height 34
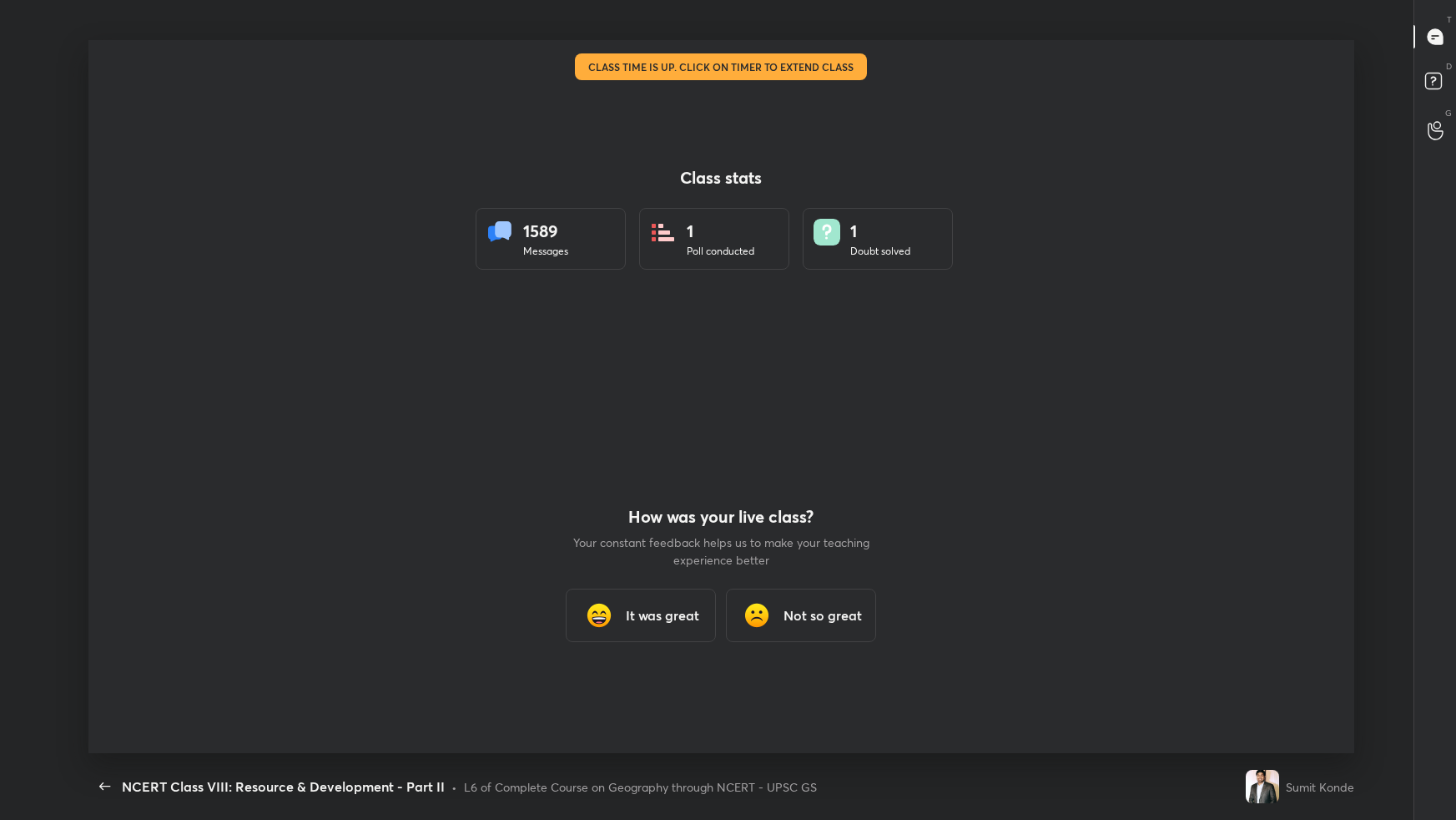
scroll to position [82754, 82054]
type textarea "x"
click at [611, 514] on div "It was great" at bounding box center [640, 615] width 150 height 53
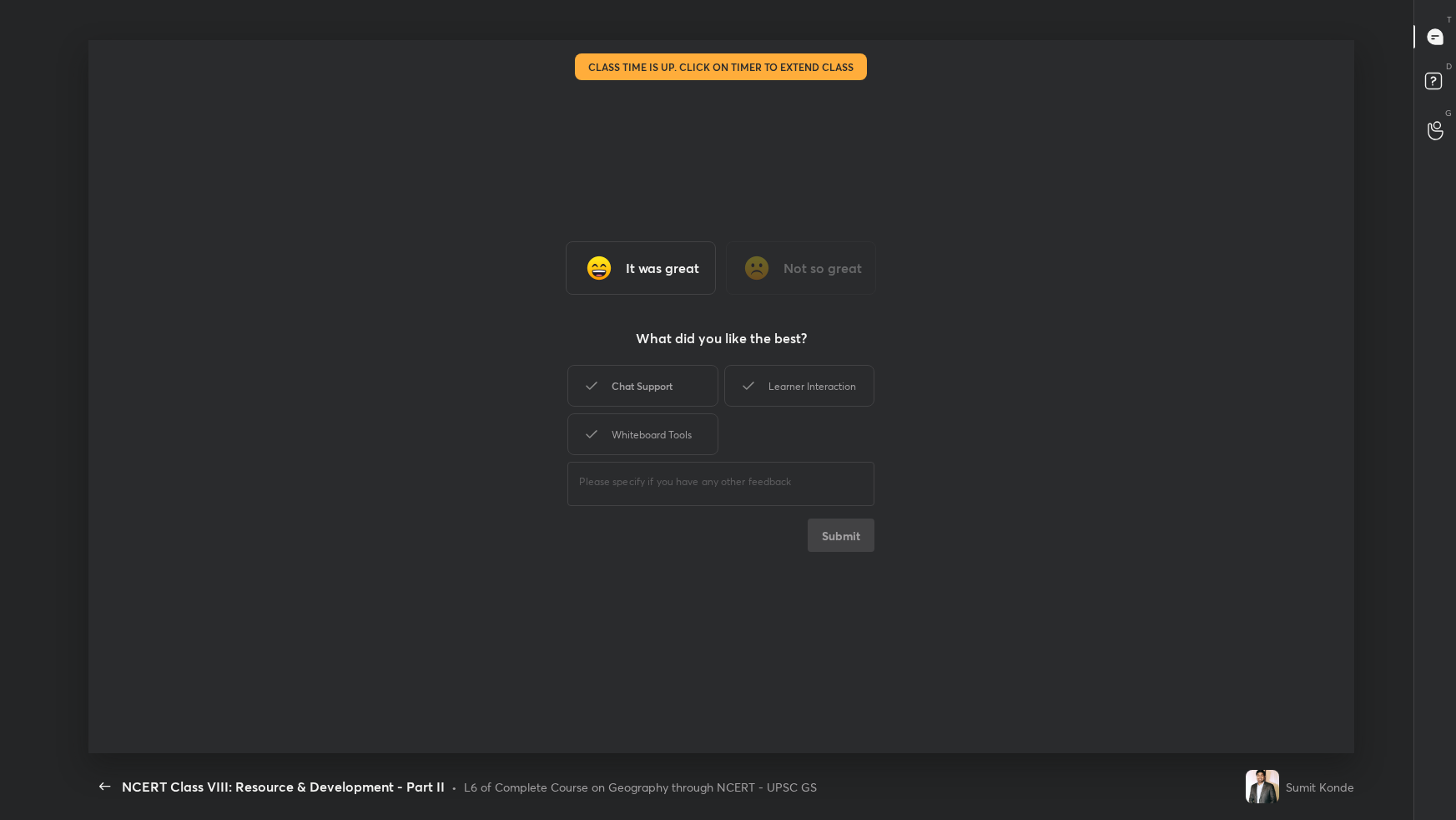
click at [650, 379] on div "Chat Support" at bounding box center [642, 385] width 150 height 42
click at [853, 514] on button "Submit" at bounding box center [840, 535] width 66 height 34
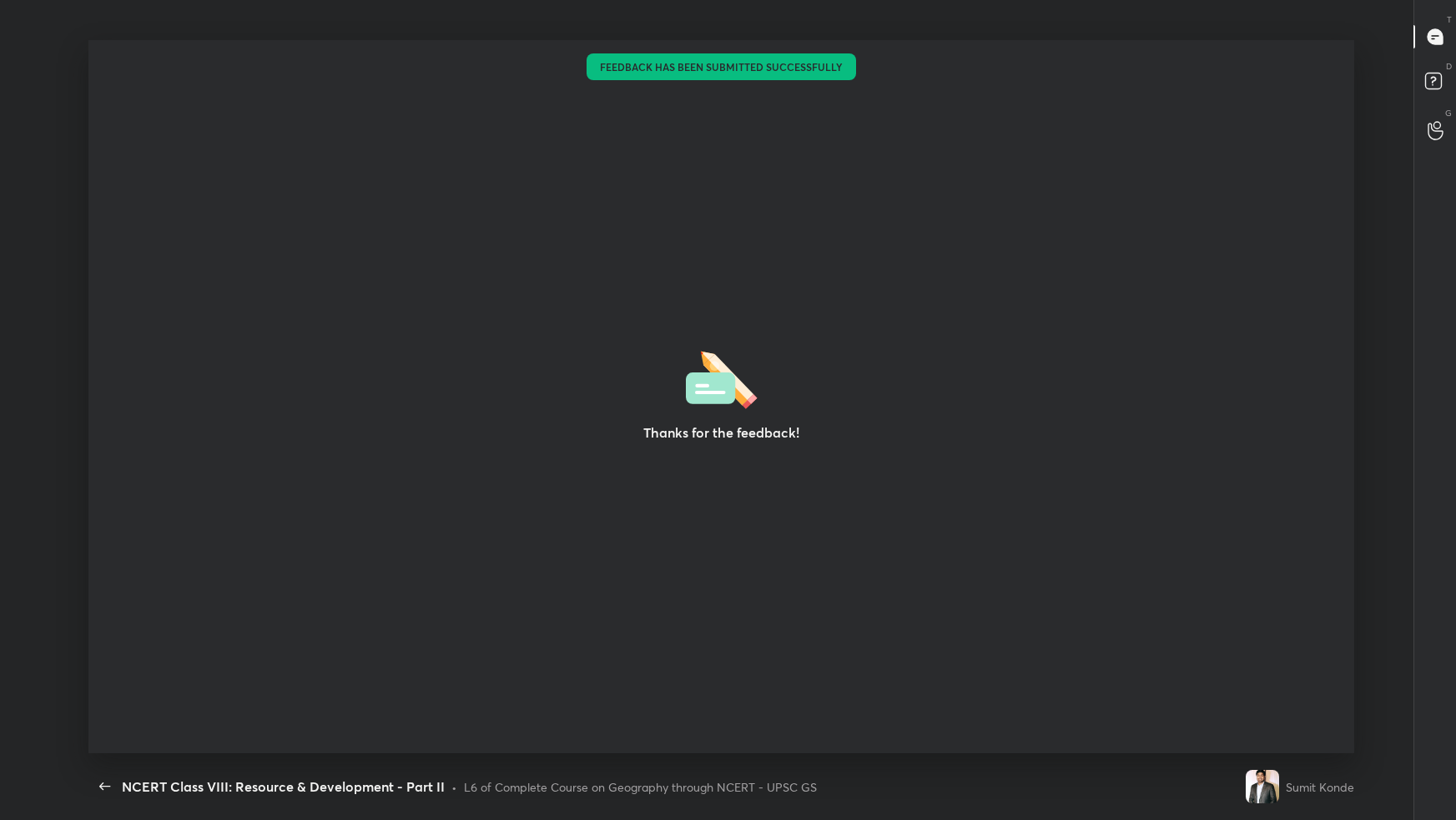
click at [956, 220] on div "Thanks for the feedback!" at bounding box center [721, 396] width 1266 height 713
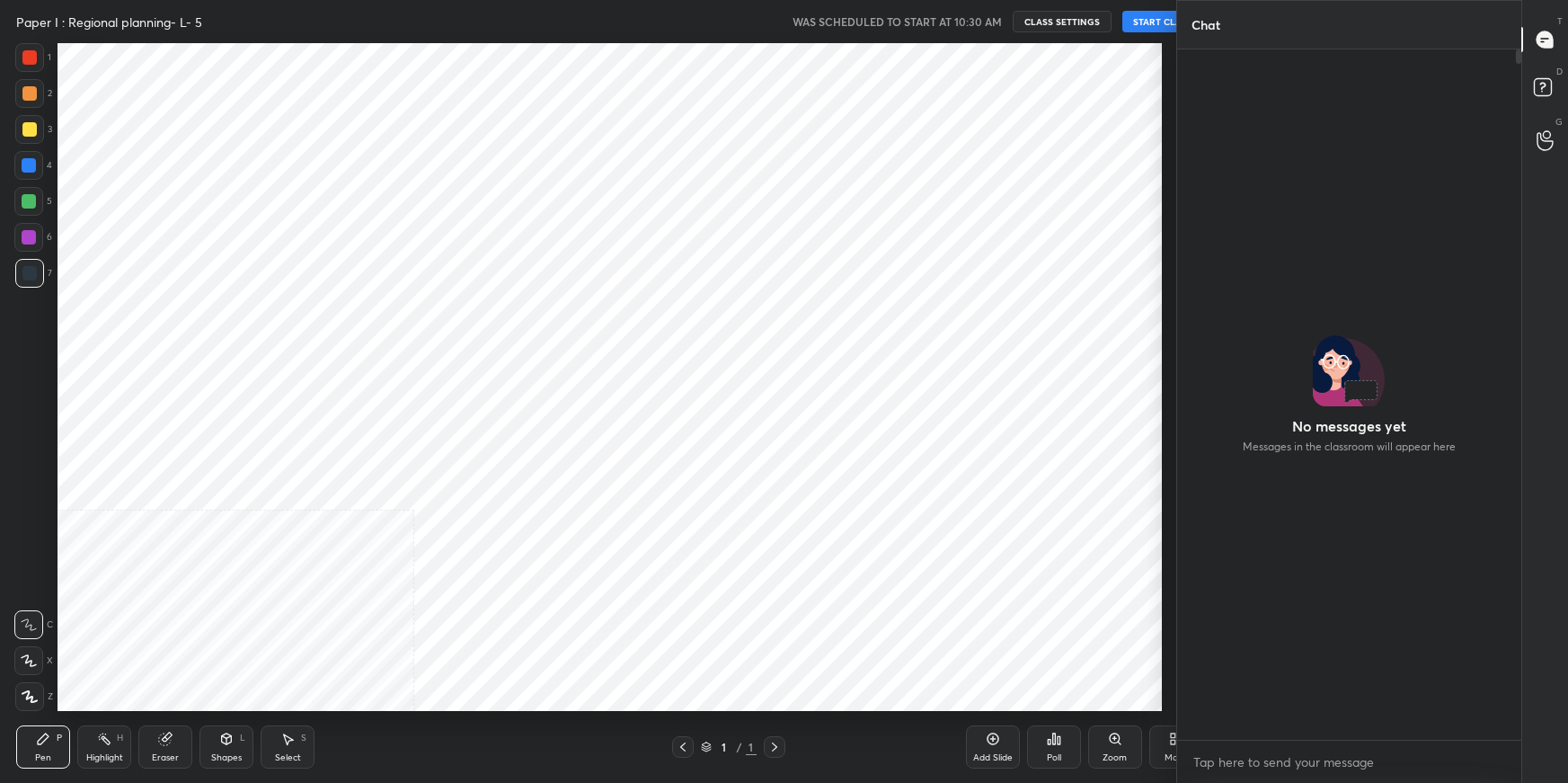
scroll to position [89237, 88751]
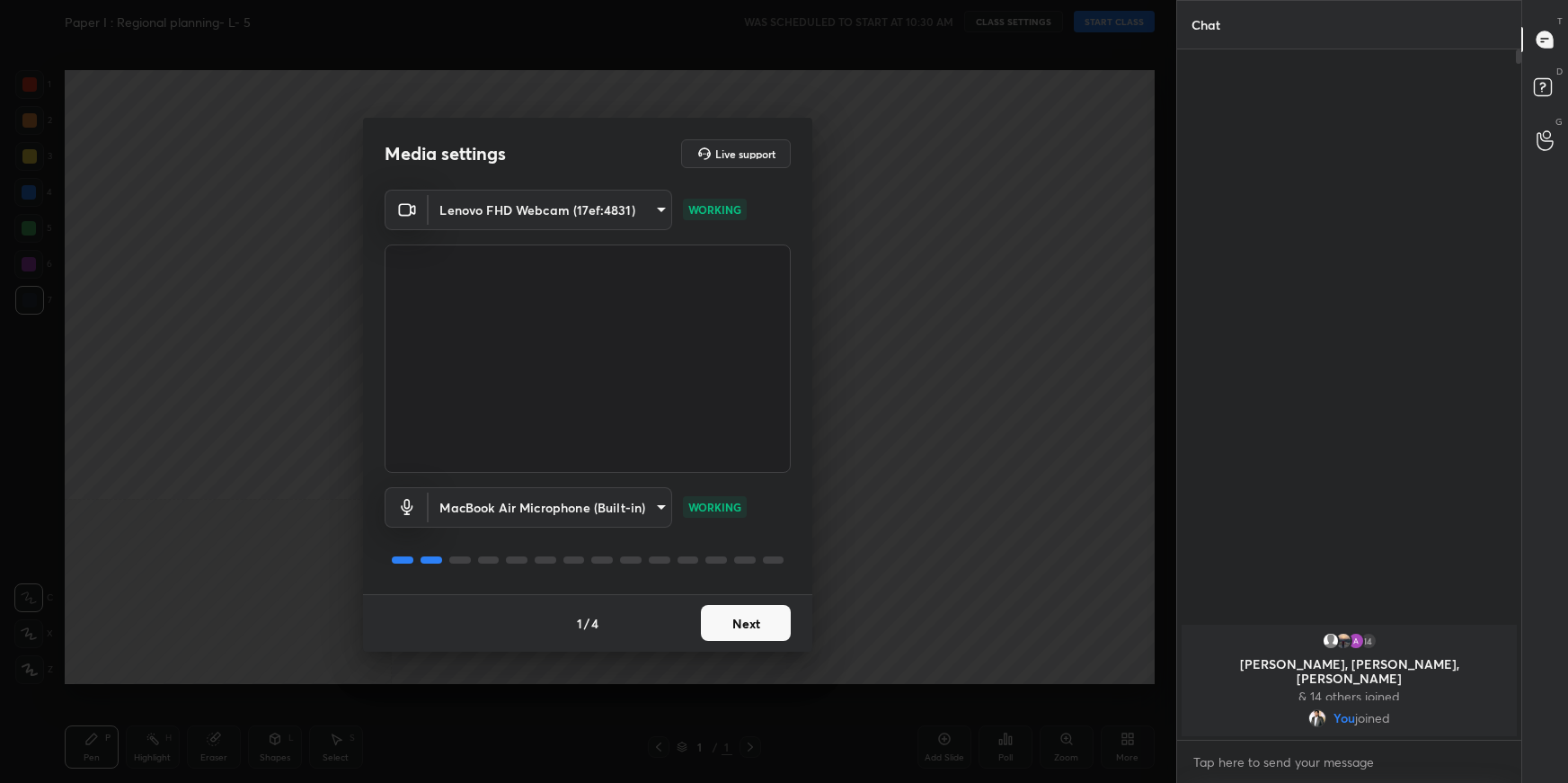
click at [772, 622] on button "Next" at bounding box center [745, 624] width 90 height 36
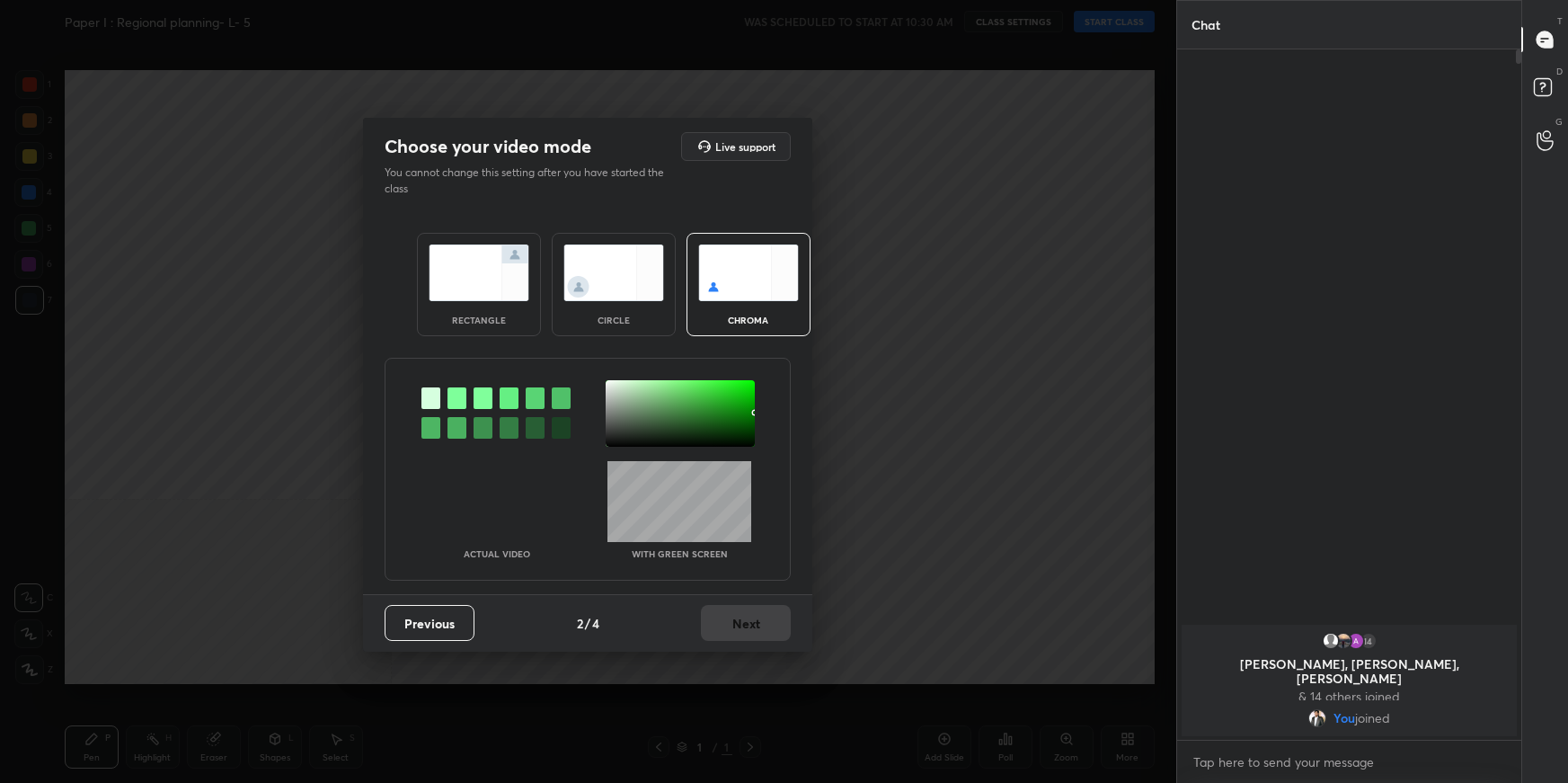
click at [462, 394] on div at bounding box center [457, 398] width 19 height 22
drag, startPoint x: 629, startPoint y: 387, endPoint x: 644, endPoint y: 403, distance: 21.9
click at [633, 388] on div at bounding box center [680, 413] width 149 height 67
click at [769, 648] on div "Previous 2 / 4 Next" at bounding box center [587, 623] width 449 height 57
click at [769, 627] on button "Next" at bounding box center [745, 624] width 90 height 36
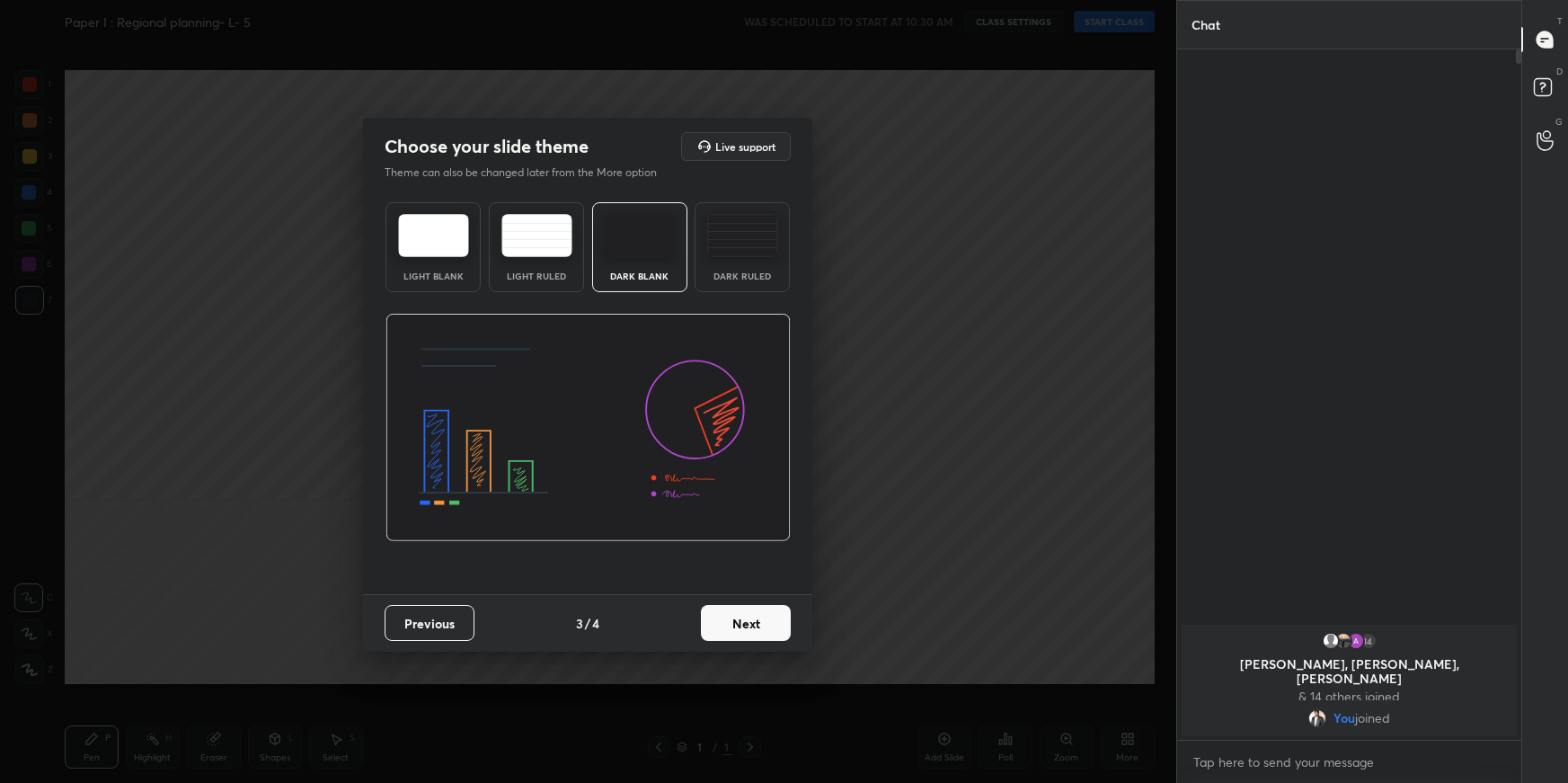
click at [750, 625] on button "Next" at bounding box center [745, 624] width 90 height 36
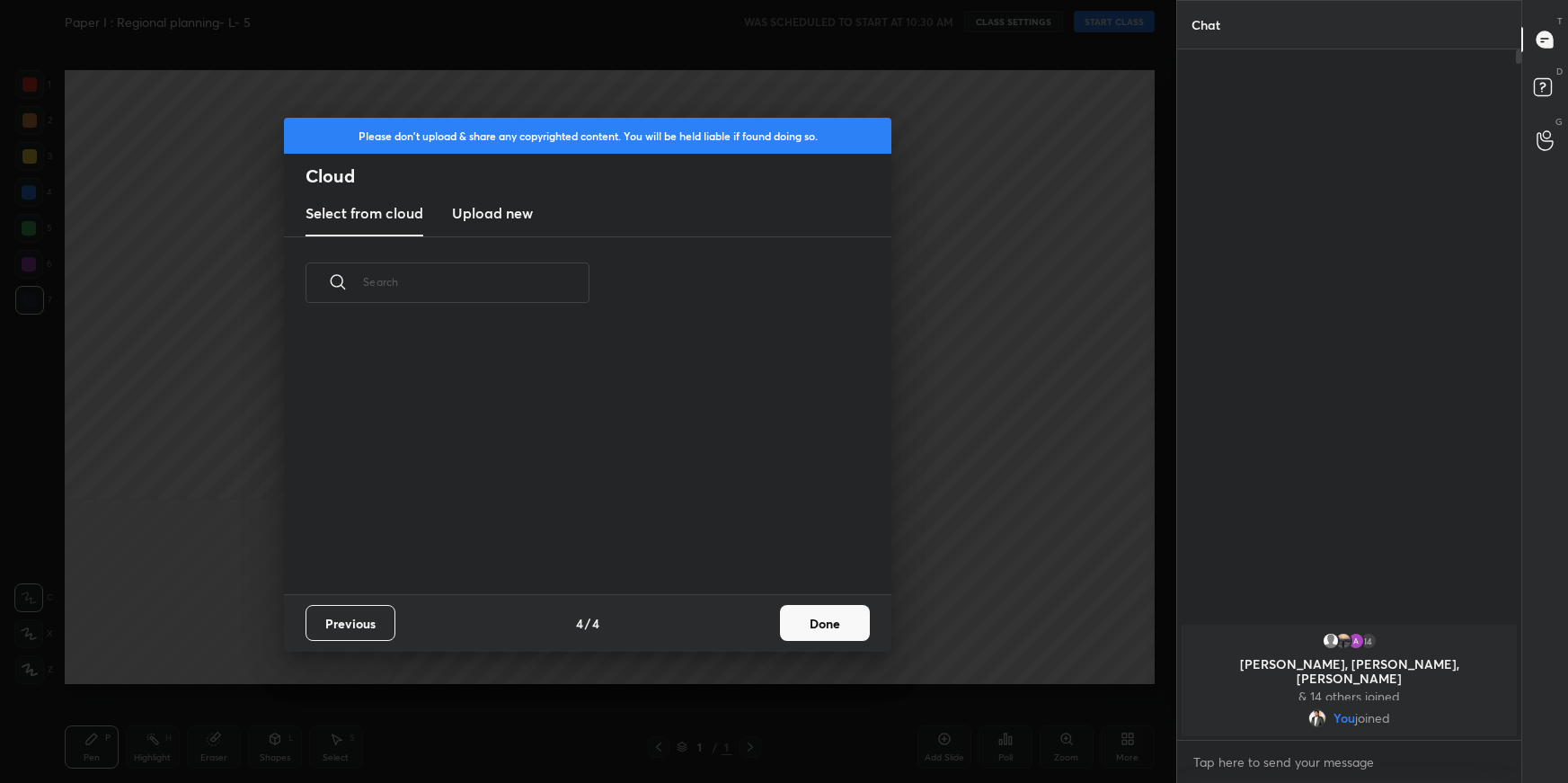
scroll to position [6, 9]
click at [819, 624] on button "Done" at bounding box center [825, 624] width 90 height 36
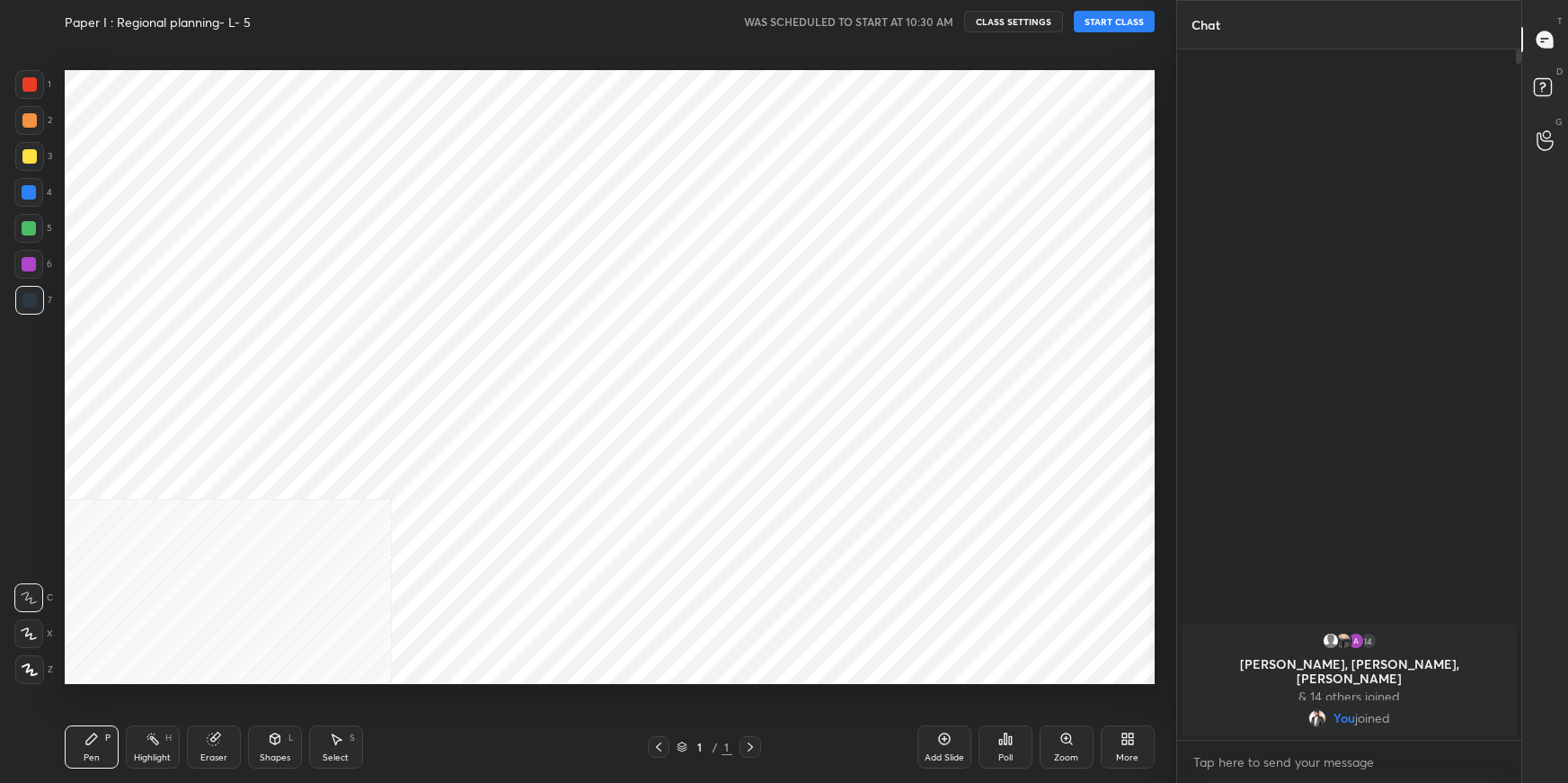
scroll to position [180, 576]
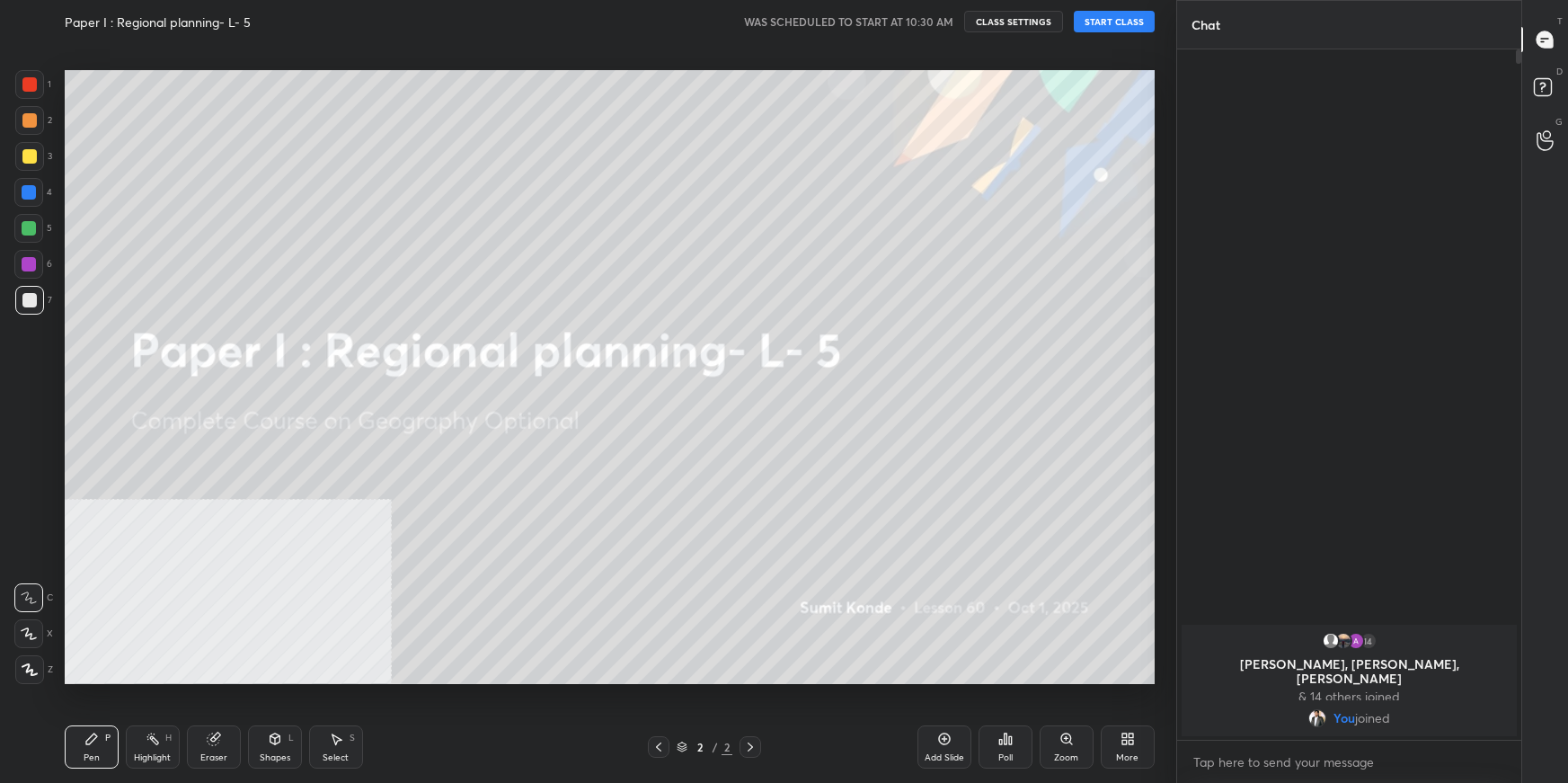
drag, startPoint x: 947, startPoint y: 747, endPoint x: 953, endPoint y: 740, distance: 9.2
click at [950, 747] on div "Add Slide" at bounding box center [944, 747] width 53 height 43
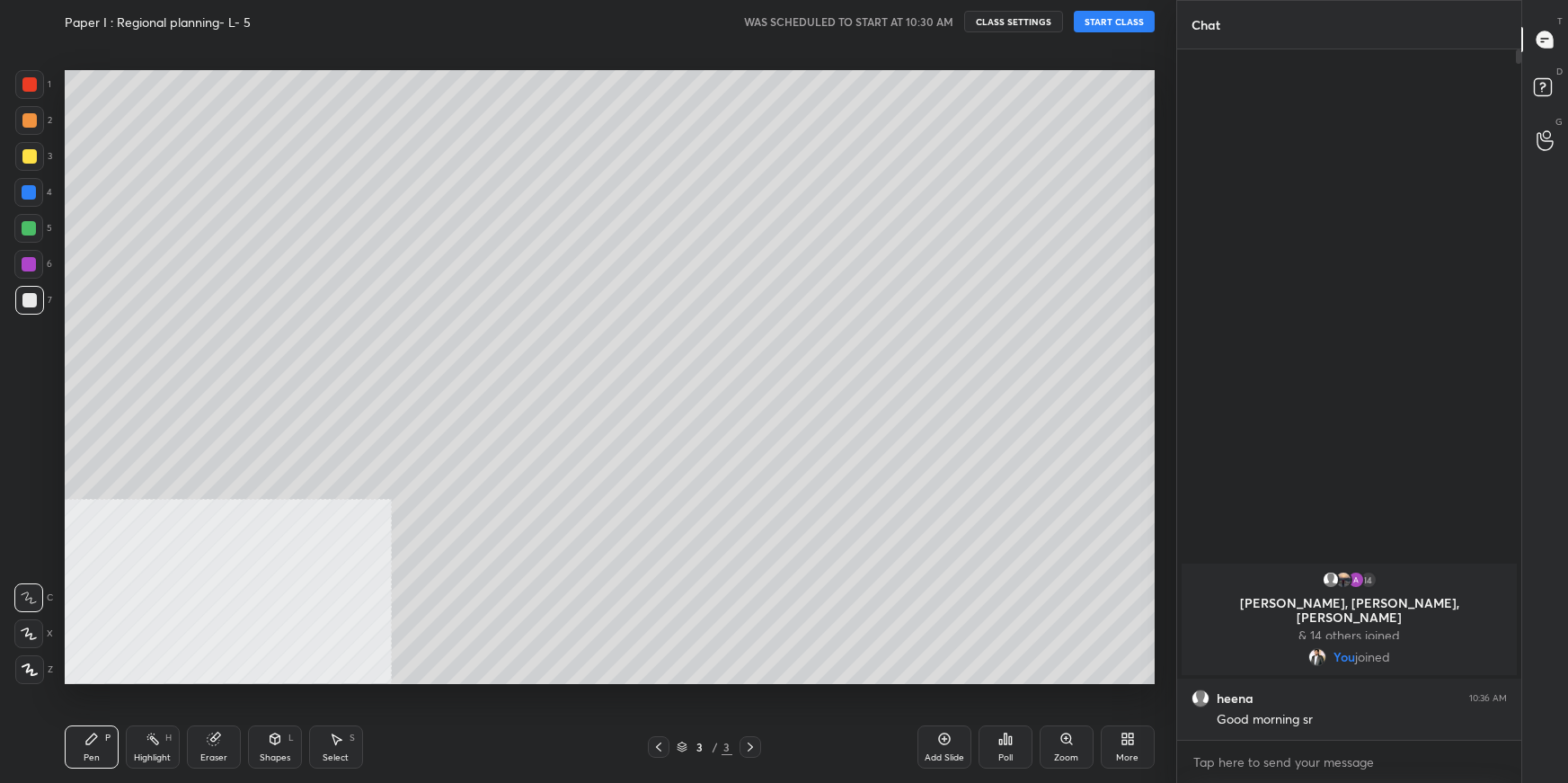
click at [1117, 22] on button "START CLASS" at bounding box center [1114, 21] width 81 height 22
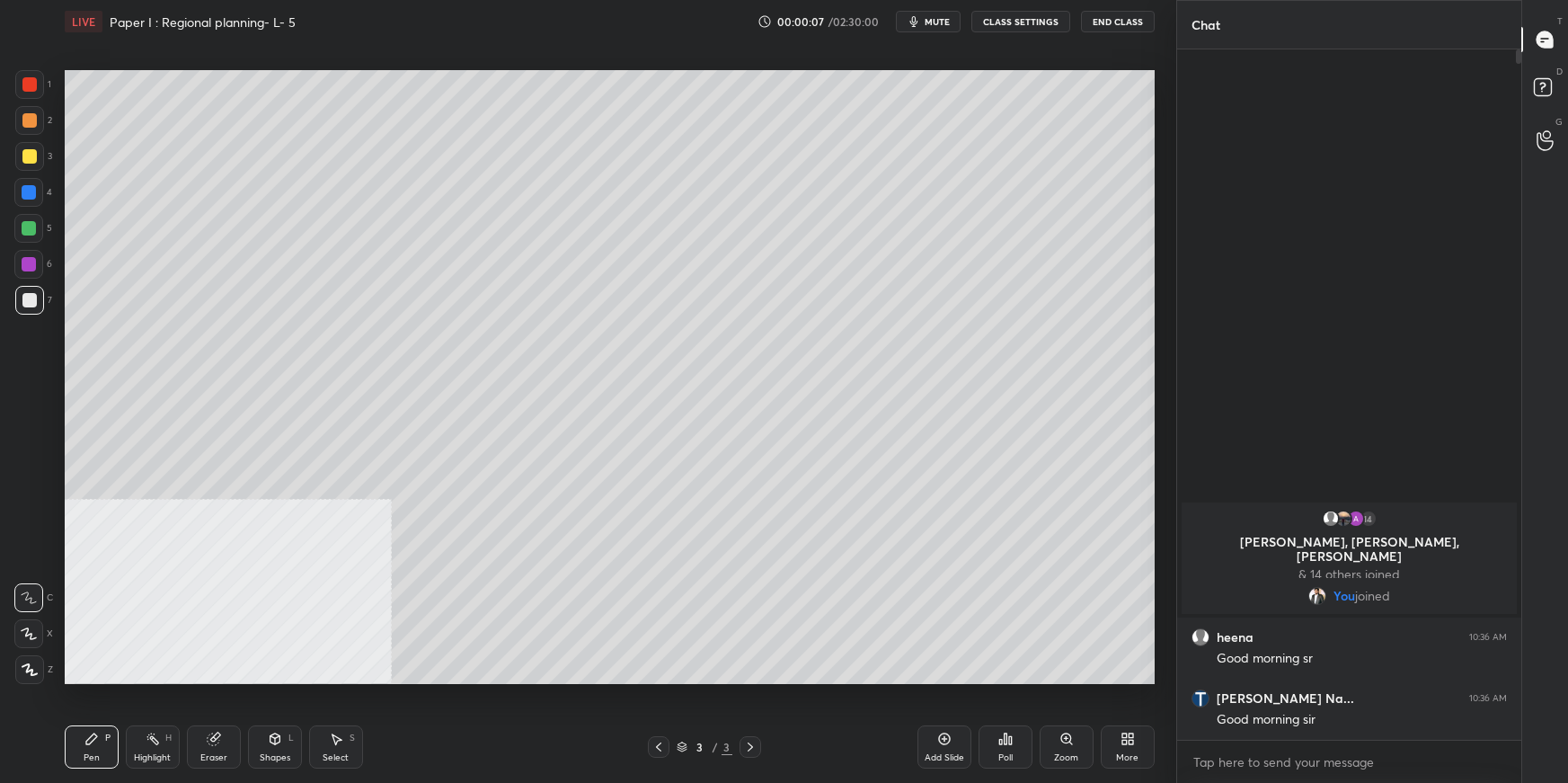
click at [1139, 743] on div "More" at bounding box center [1127, 747] width 53 height 43
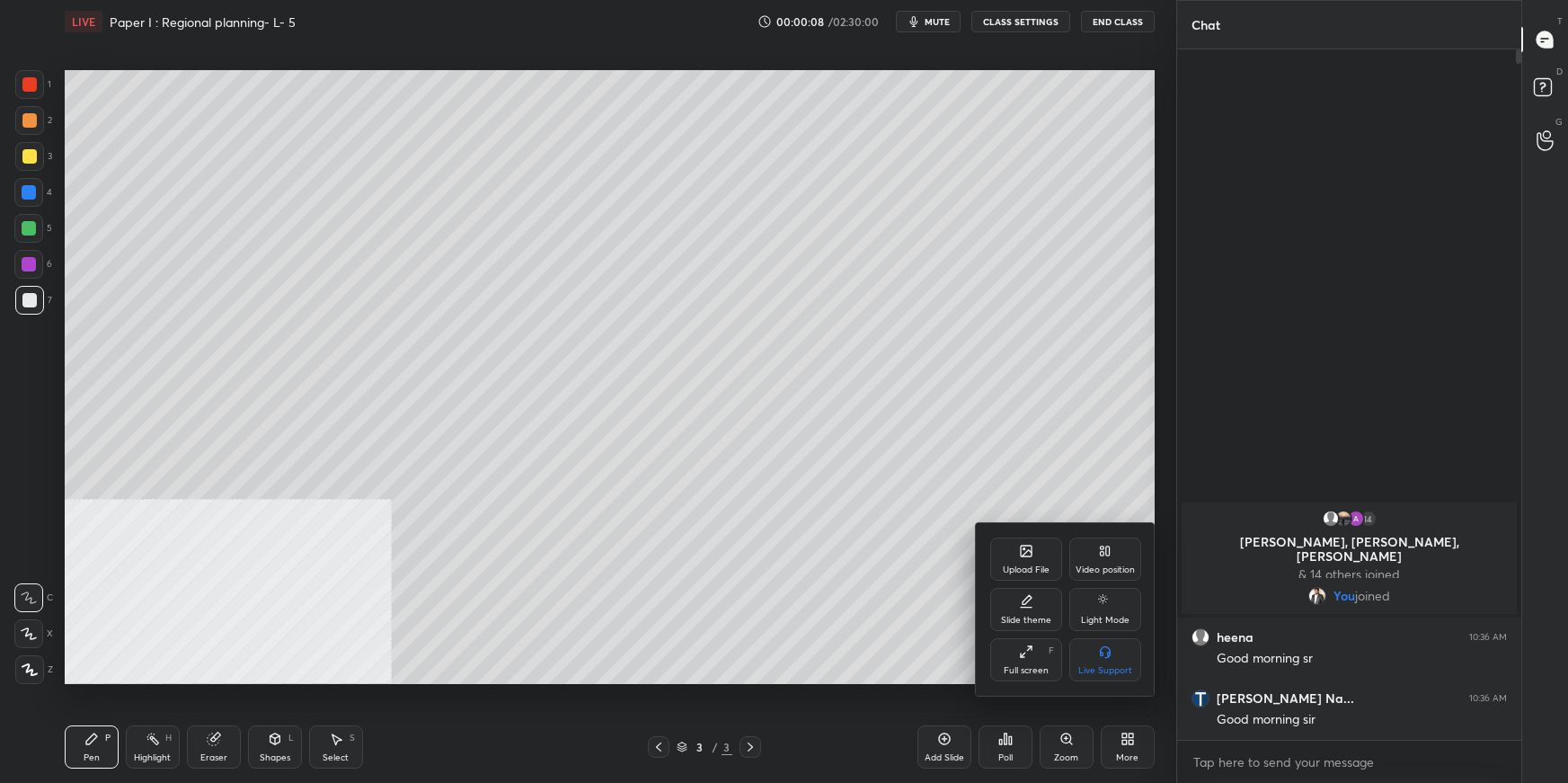
click at [1021, 550] on icon at bounding box center [1026, 551] width 10 height 11
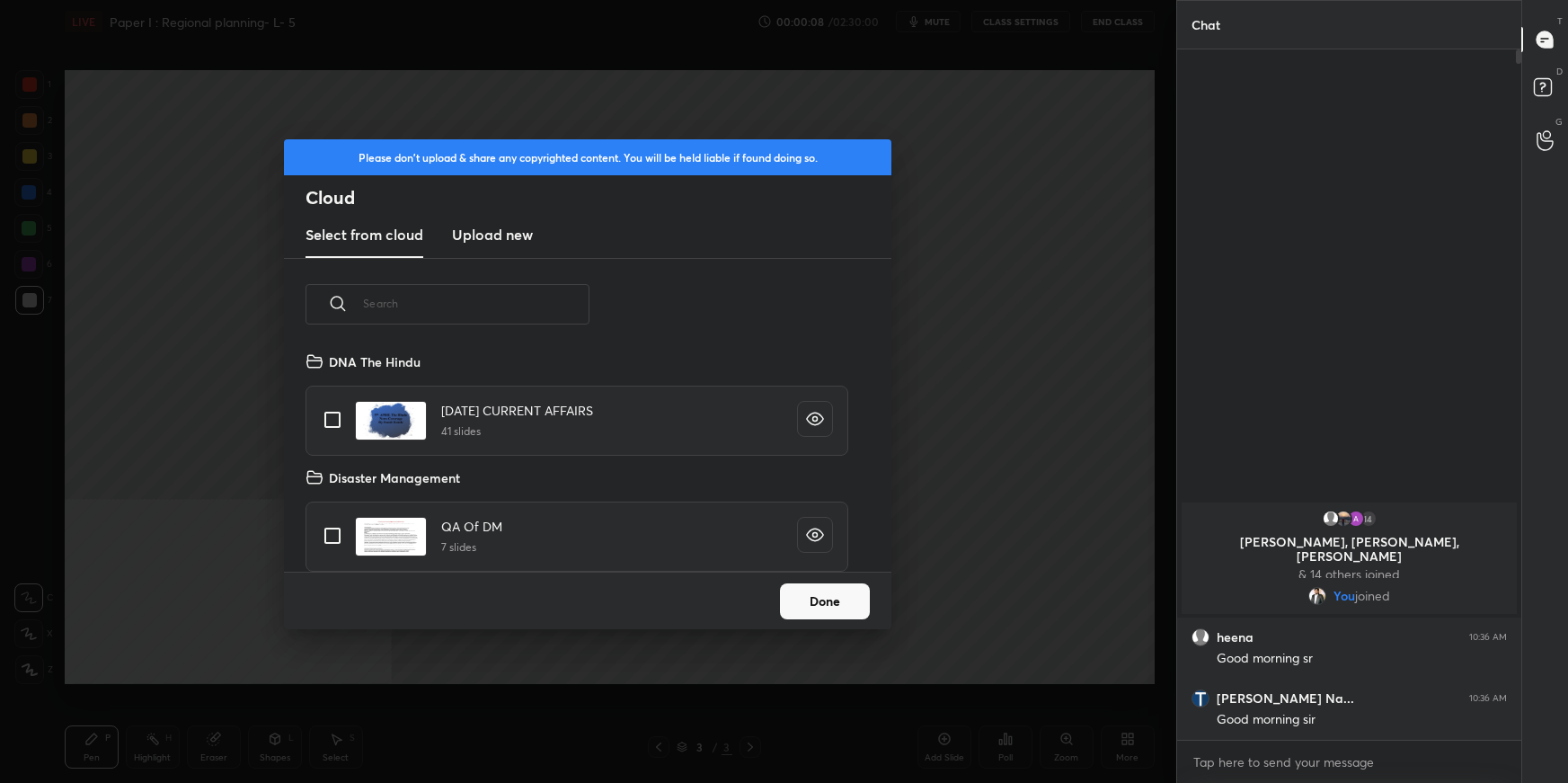
scroll to position [222, 576]
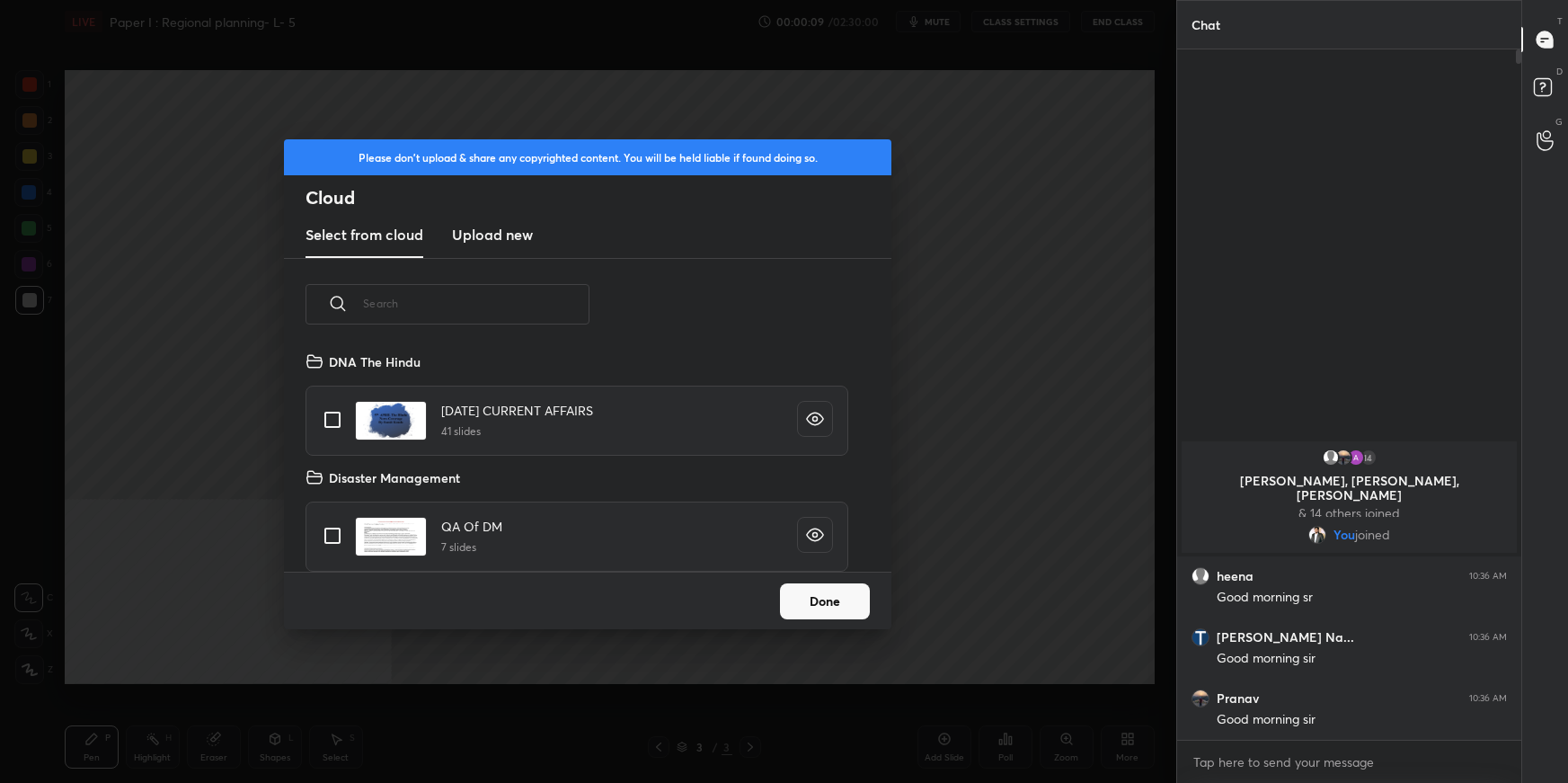
click at [495, 235] on h3 "Upload new" at bounding box center [492, 234] width 81 height 22
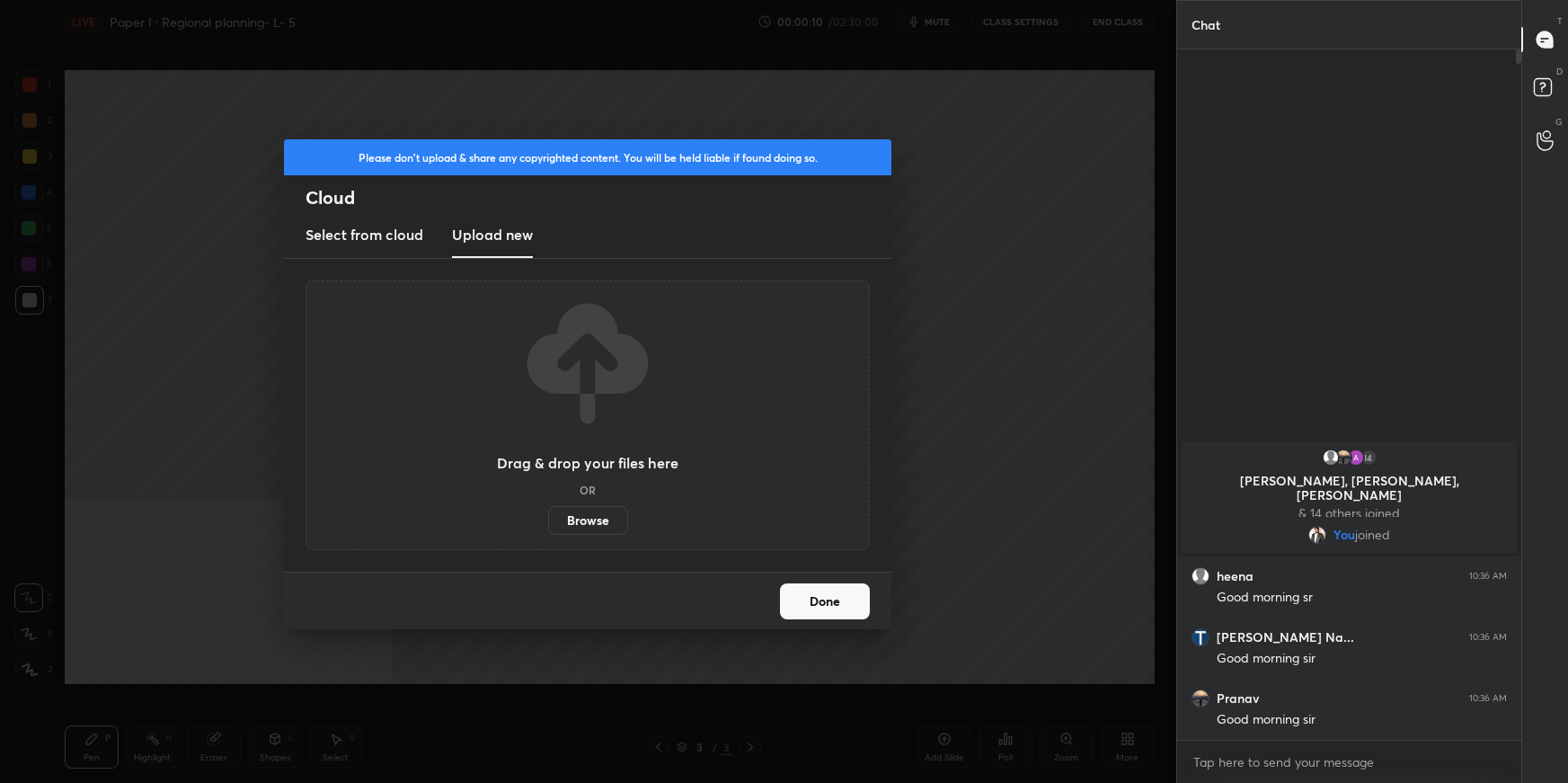
click at [574, 517] on label "Browse" at bounding box center [588, 520] width 80 height 29
click at [548, 517] on input "Browse" at bounding box center [548, 520] width 0 height 29
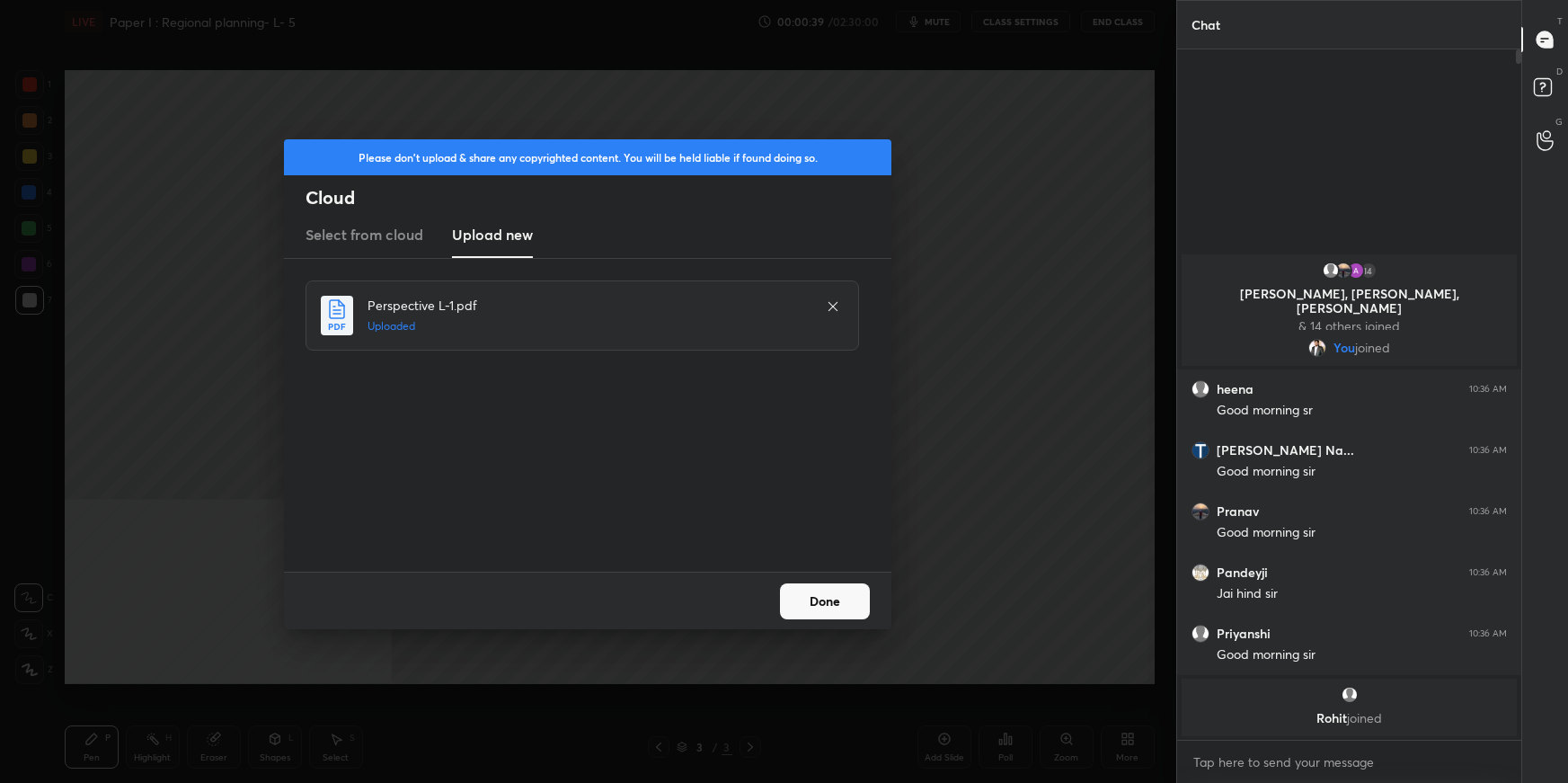
click at [835, 606] on button "Done" at bounding box center [825, 602] width 90 height 36
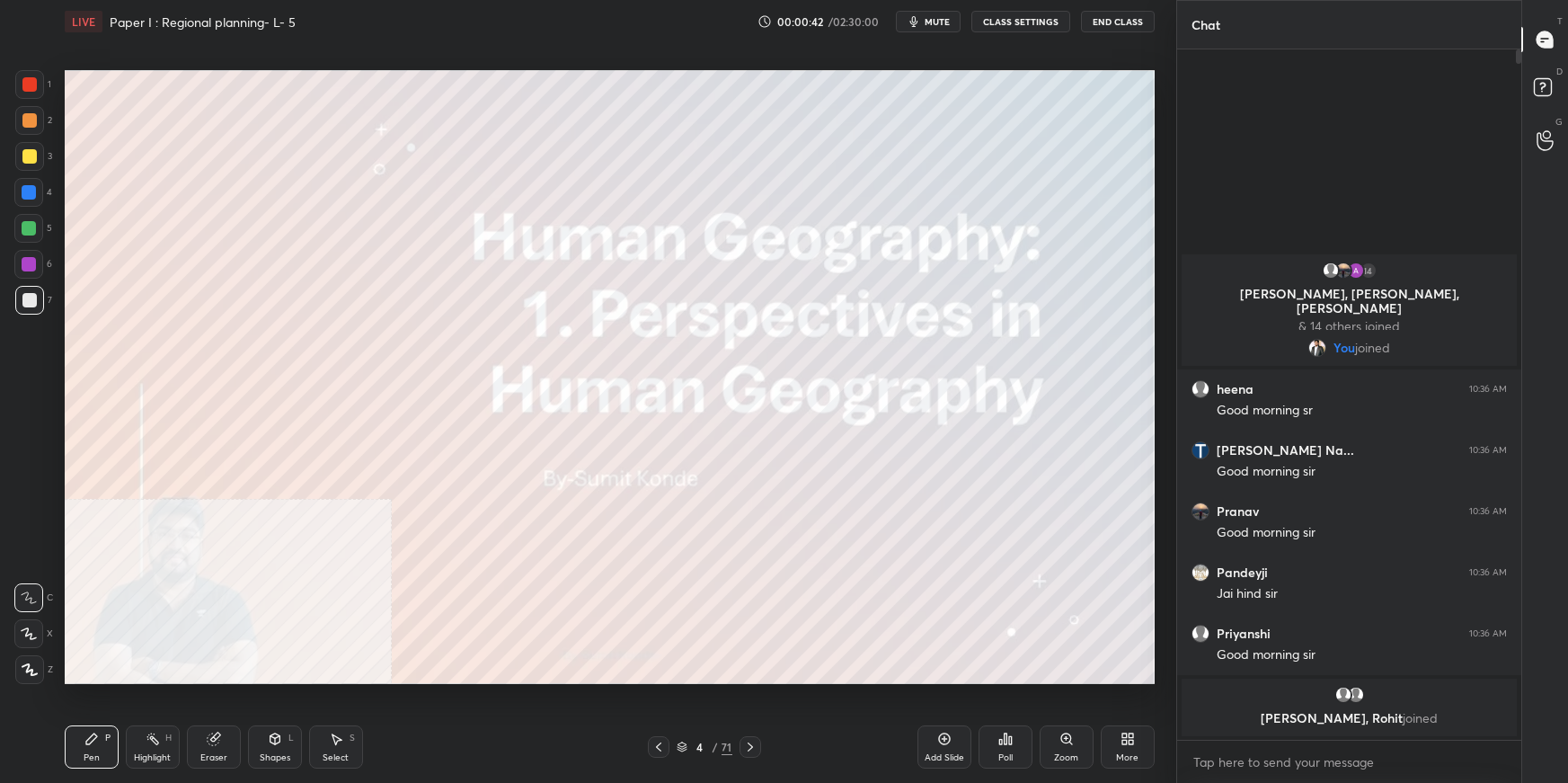
click at [687, 748] on div "4 / 71" at bounding box center [704, 747] width 55 height 16
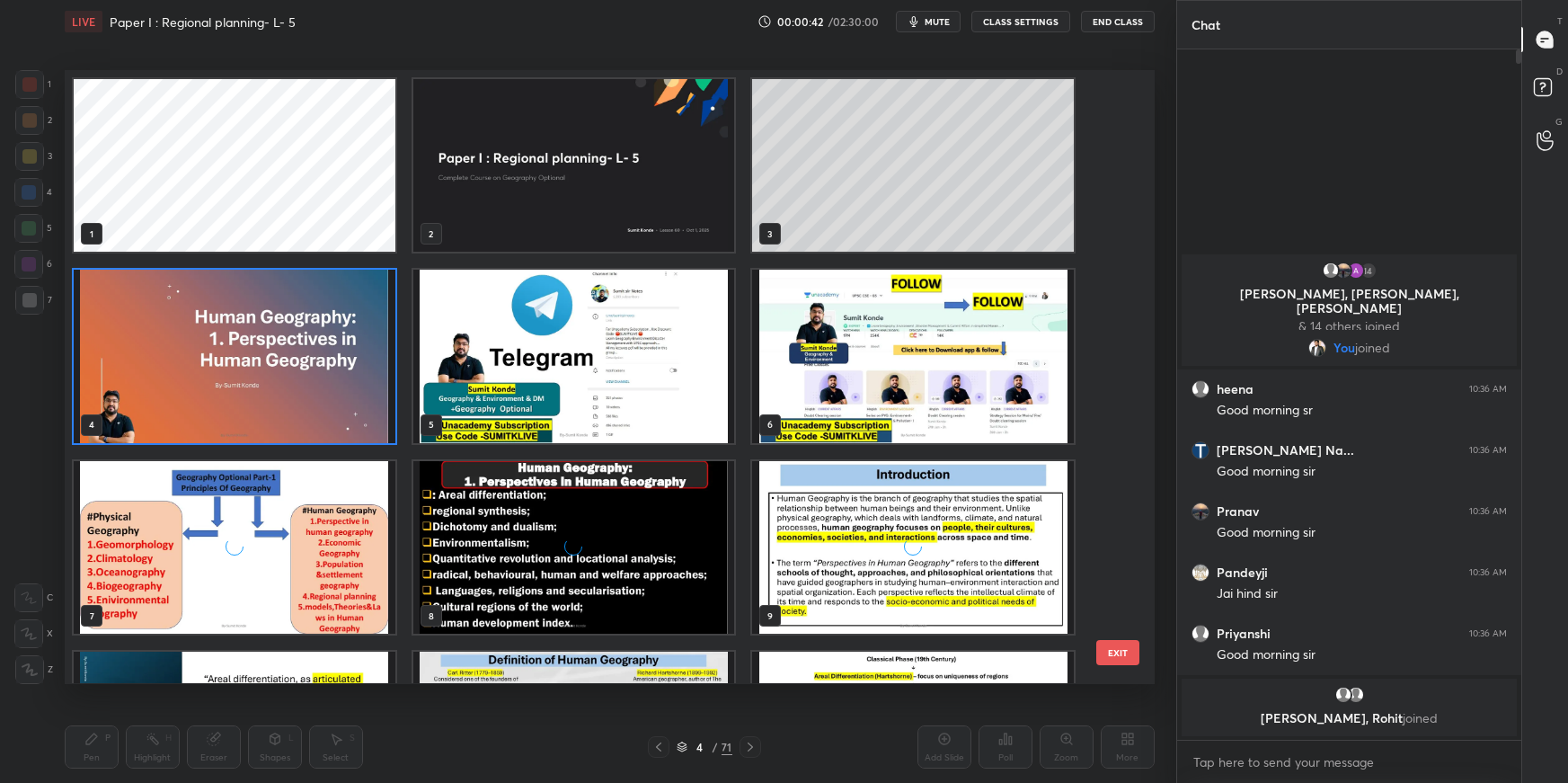
scroll to position [607, 1080]
click at [637, 592] on img "grid" at bounding box center [573, 547] width 322 height 173
click at [636, 592] on img "grid" at bounding box center [573, 547] width 322 height 173
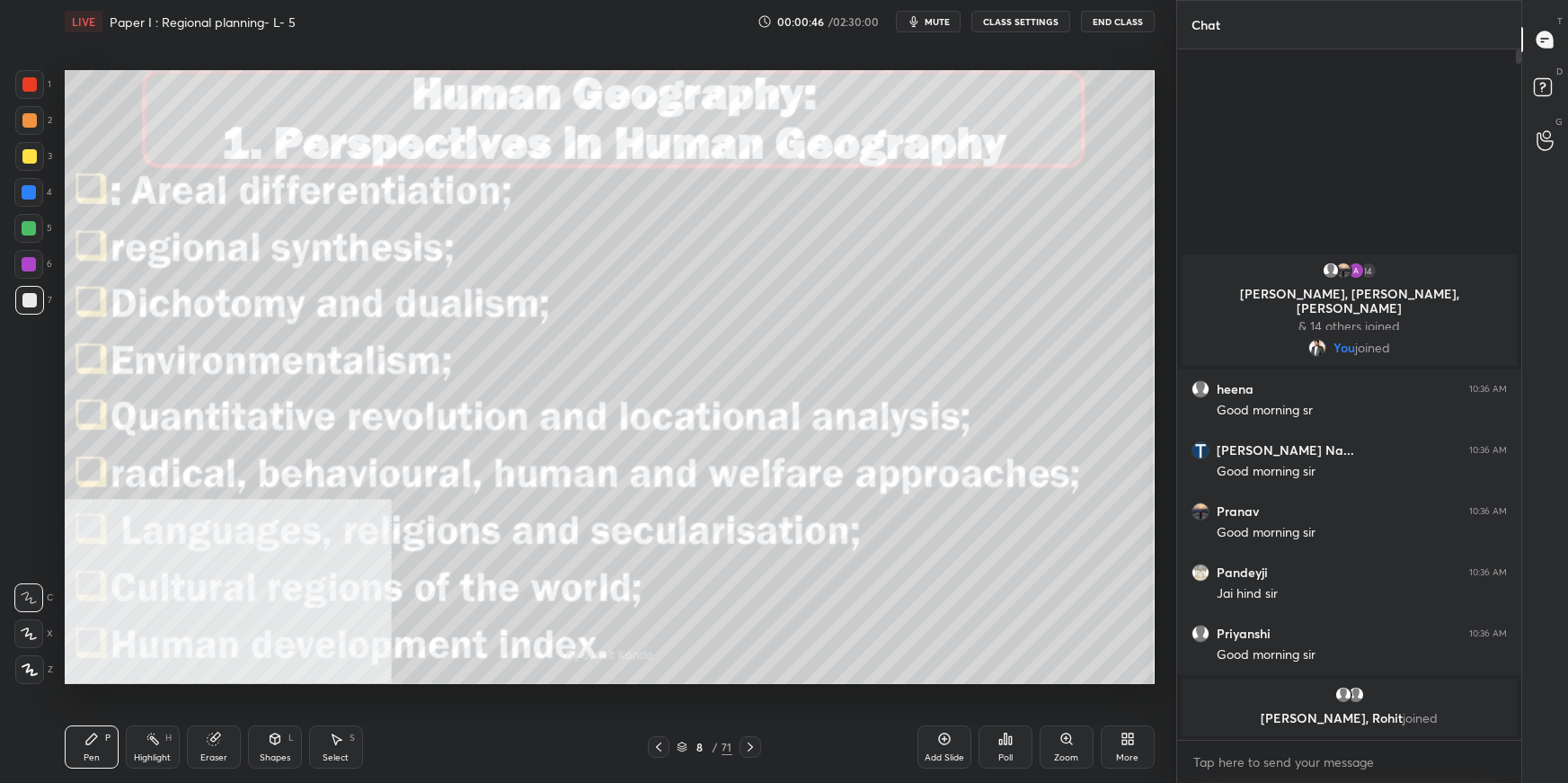
click at [1127, 746] on icon at bounding box center [1127, 738] width 14 height 14
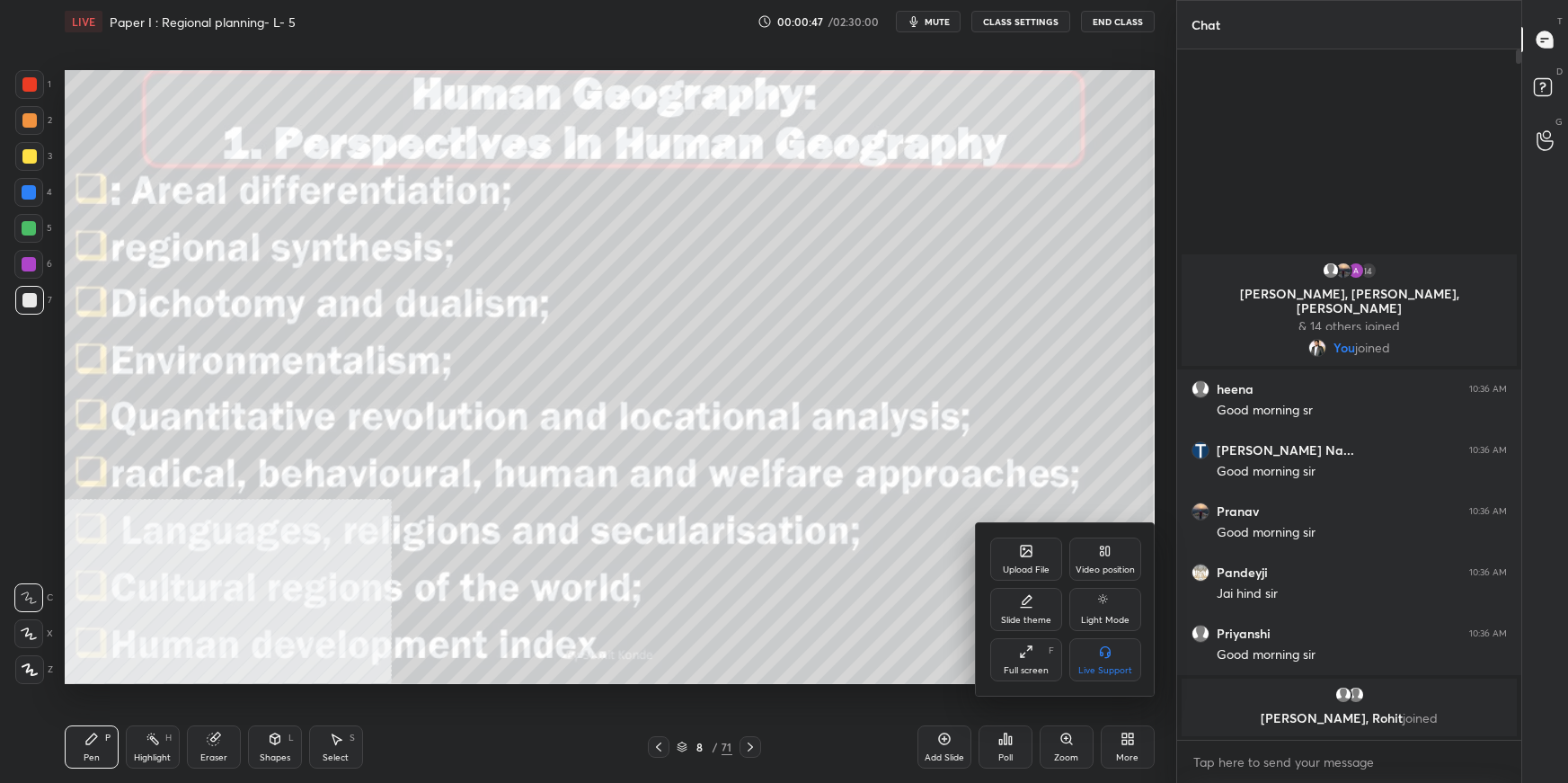
click at [1101, 545] on div "Video position" at bounding box center [1104, 559] width 72 height 43
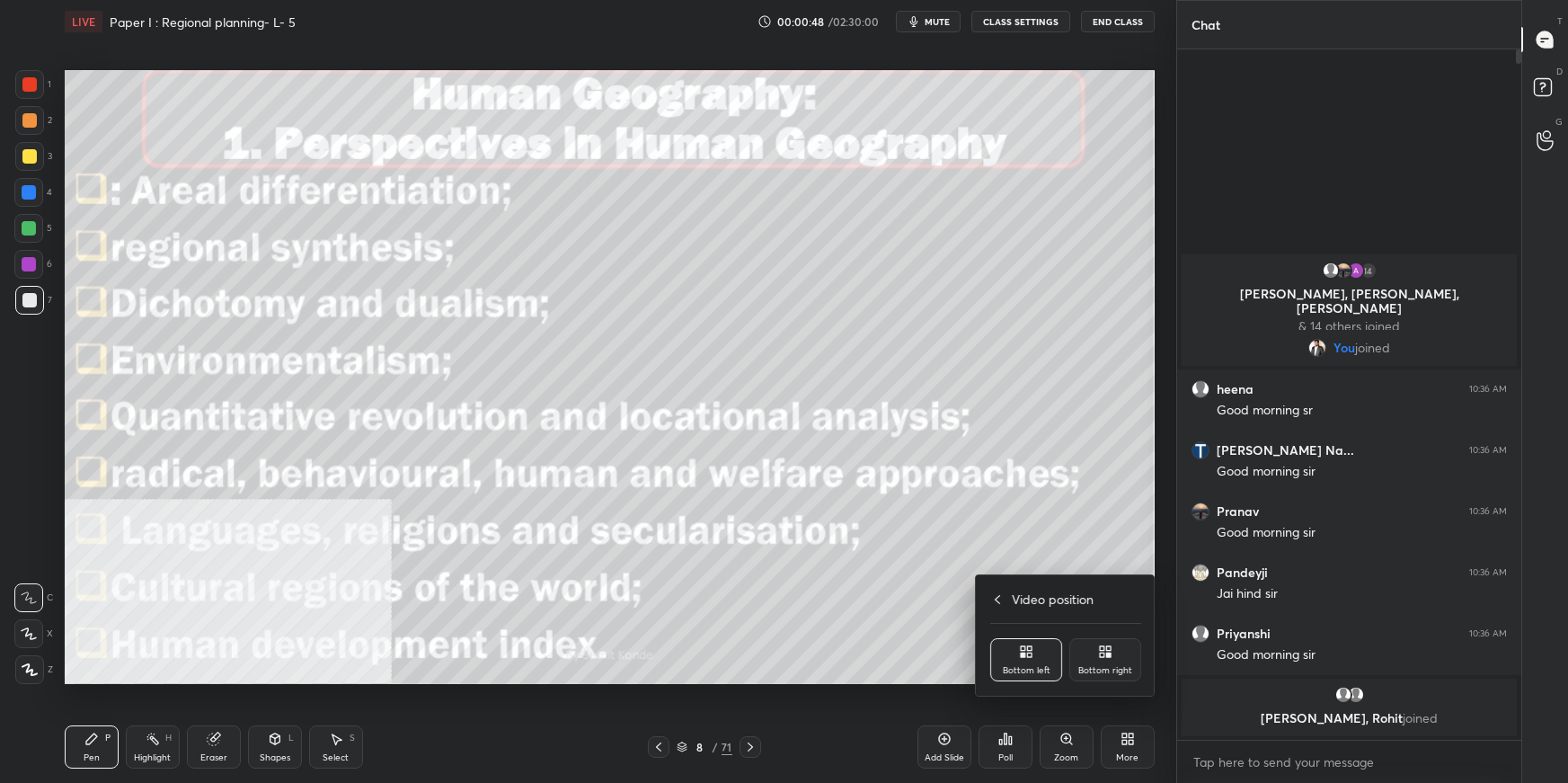
click at [1110, 662] on div "Bottom right" at bounding box center [1104, 659] width 72 height 43
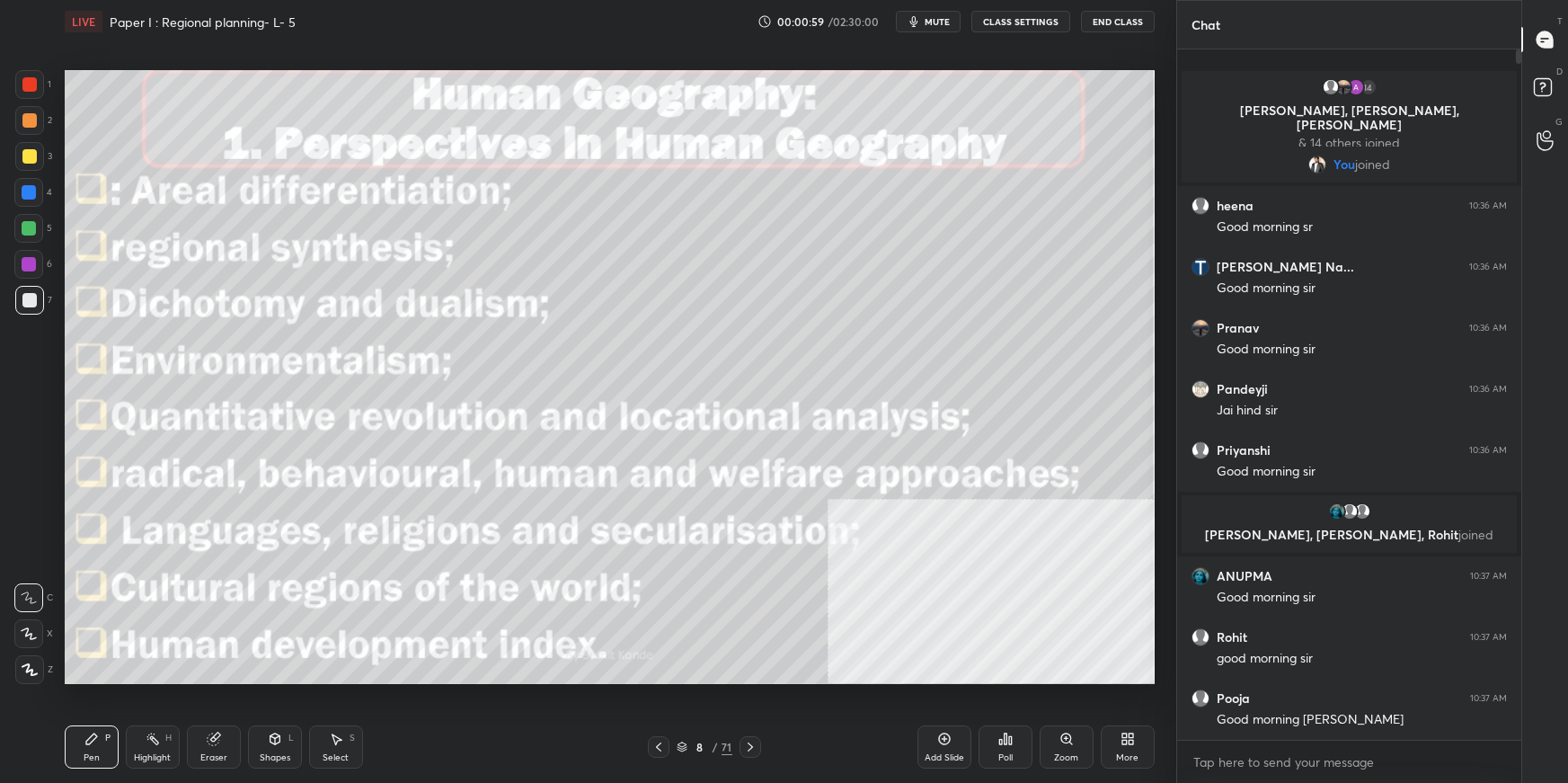
click at [931, 25] on span "mute" at bounding box center [937, 21] width 25 height 12
click at [1111, 20] on button "End Class" at bounding box center [1118, 21] width 73 height 22
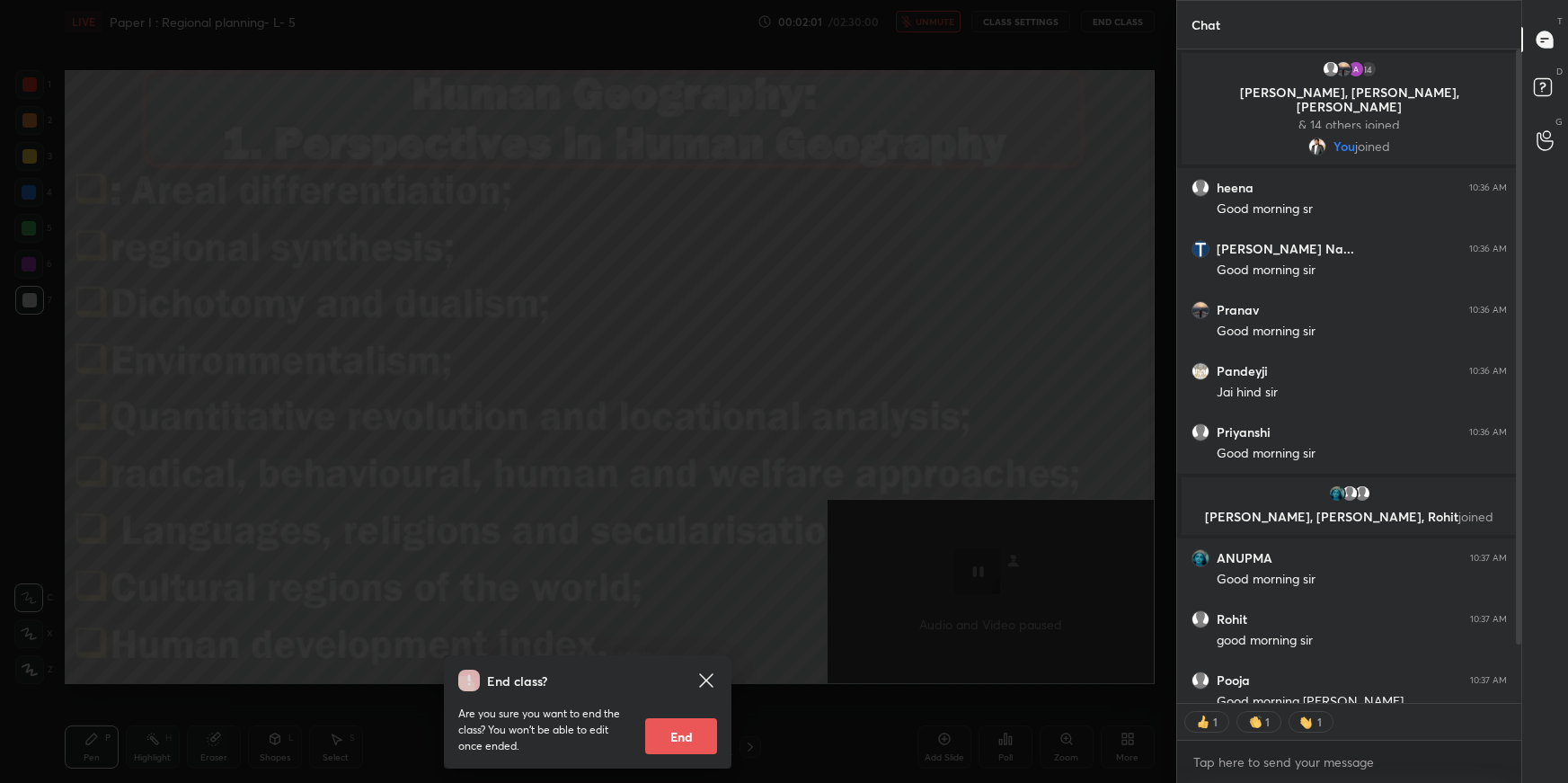
scroll to position [685, 340]
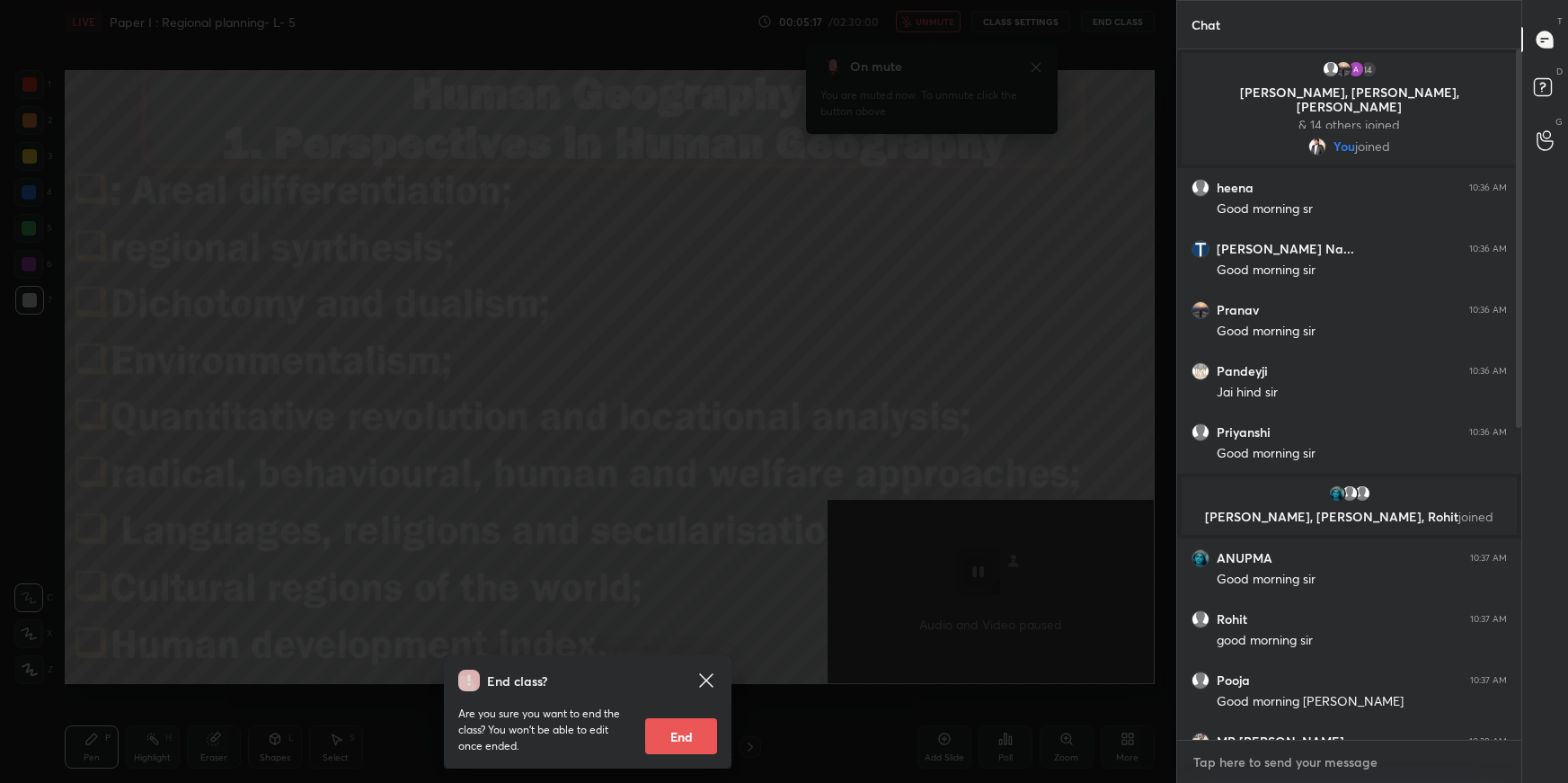
type textarea "x"
click at [1370, 768] on textarea at bounding box center [1348, 762] width 315 height 29
type textarea "5"
type textarea "x"
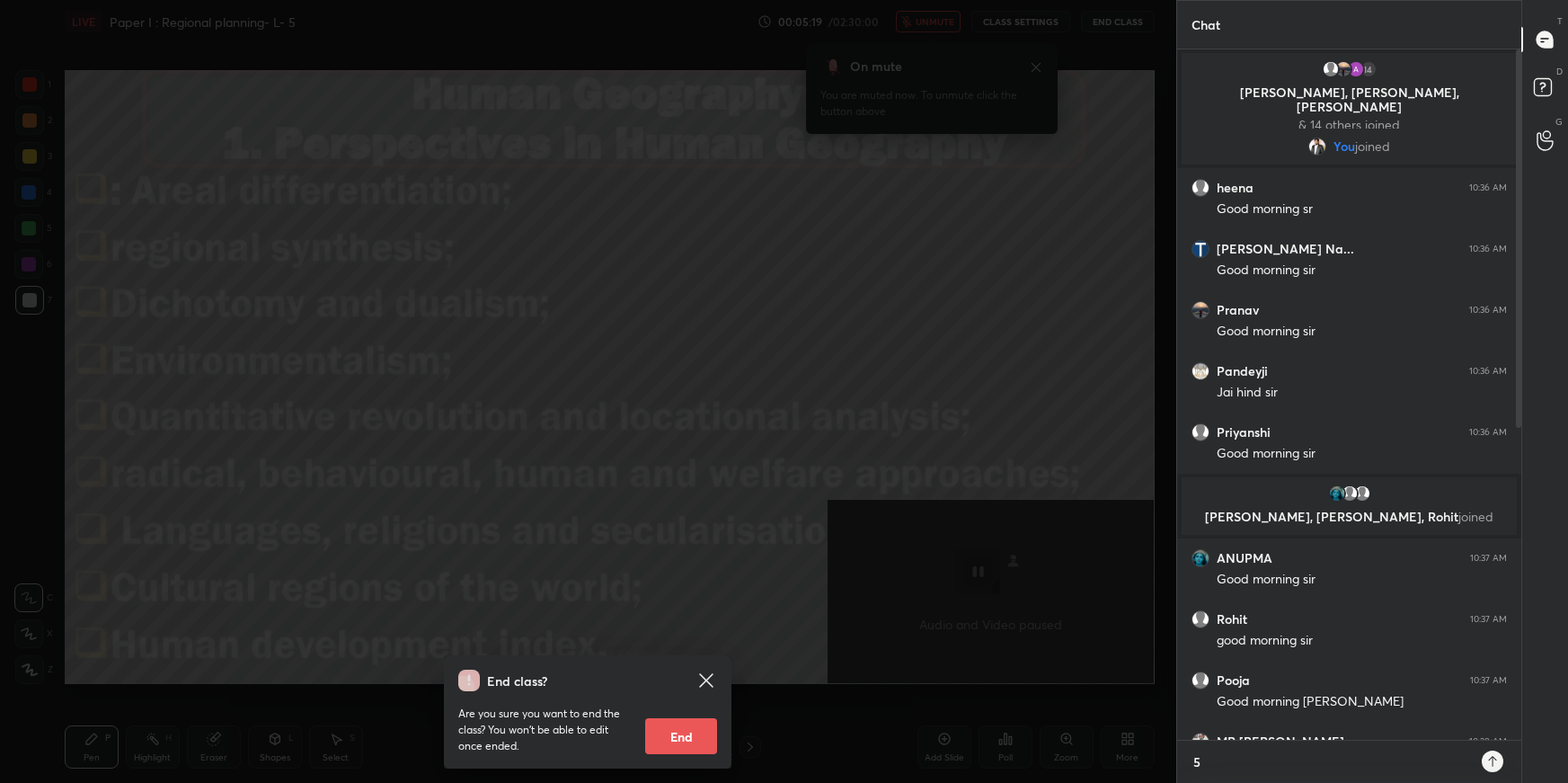
type textarea "5m"
type textarea "x"
type textarea "5mi"
type textarea "x"
type textarea "5min"
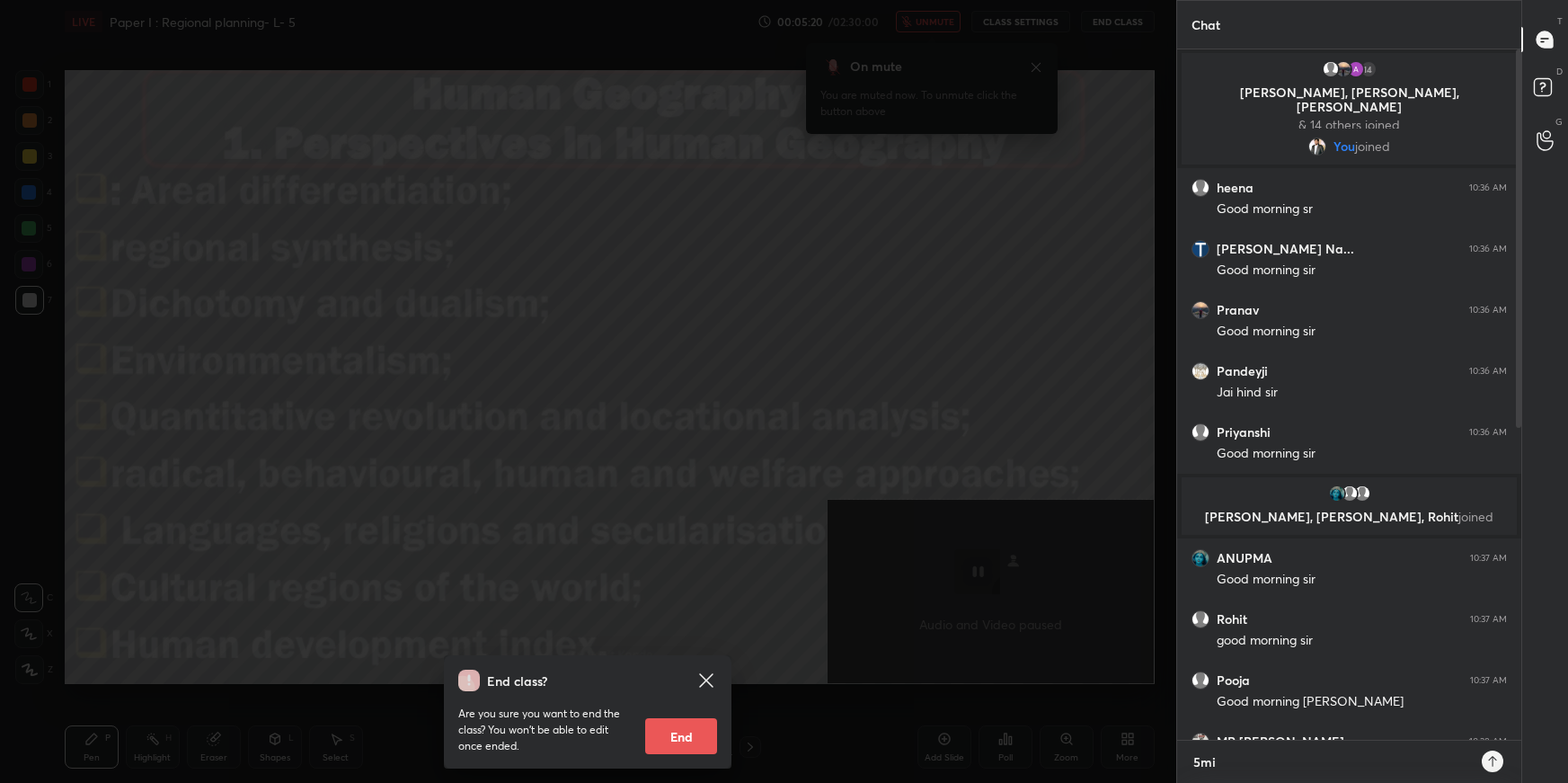
type textarea "x"
drag, startPoint x: 935, startPoint y: 324, endPoint x: 938, endPoint y: 297, distance: 27.2
click at [933, 311] on div "End class? Are you sure you want to end the class? You won’t be able to edit on…" at bounding box center [588, 392] width 1176 height 783
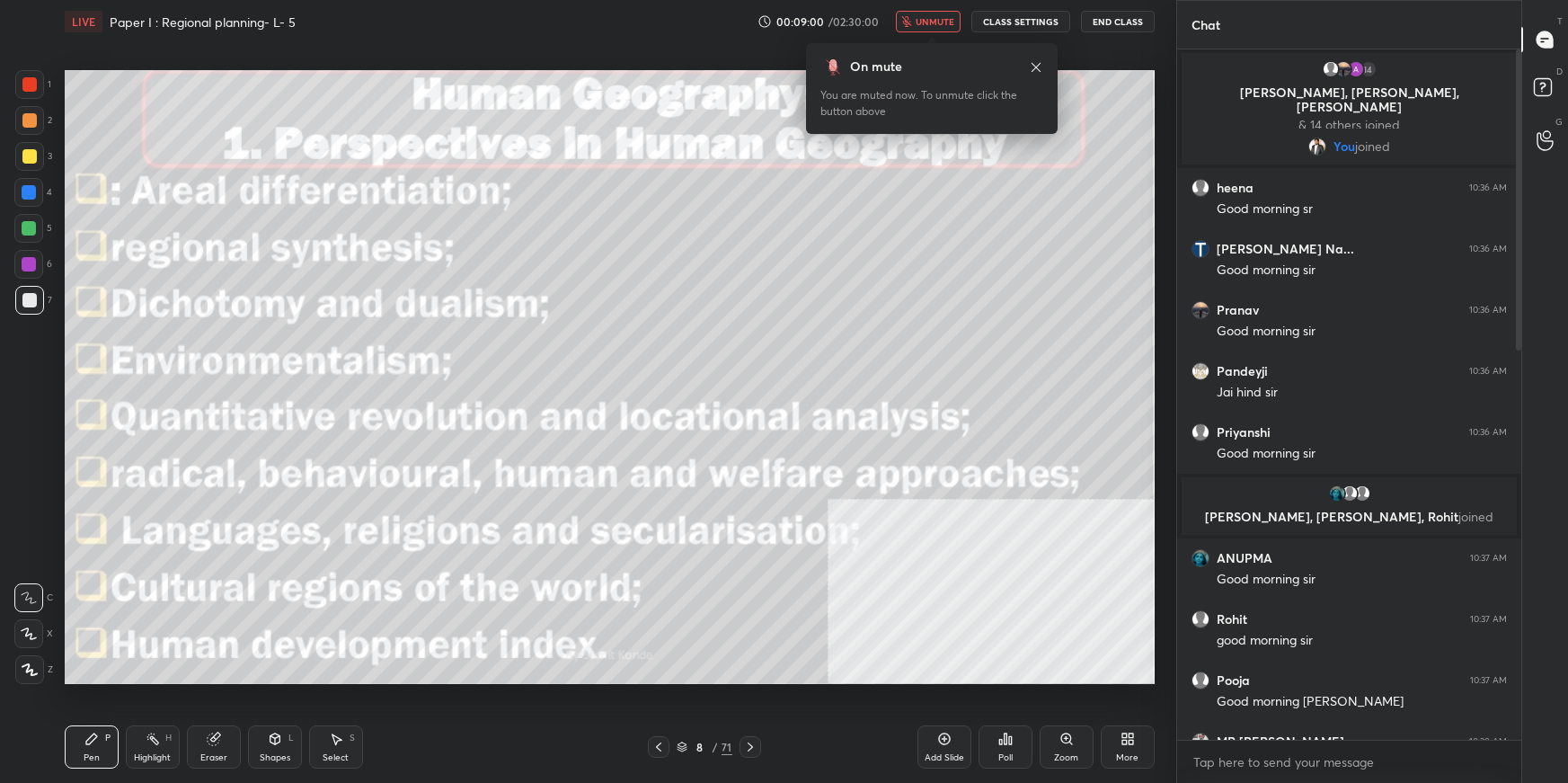
click at [912, 16] on icon "button" at bounding box center [906, 21] width 10 height 11
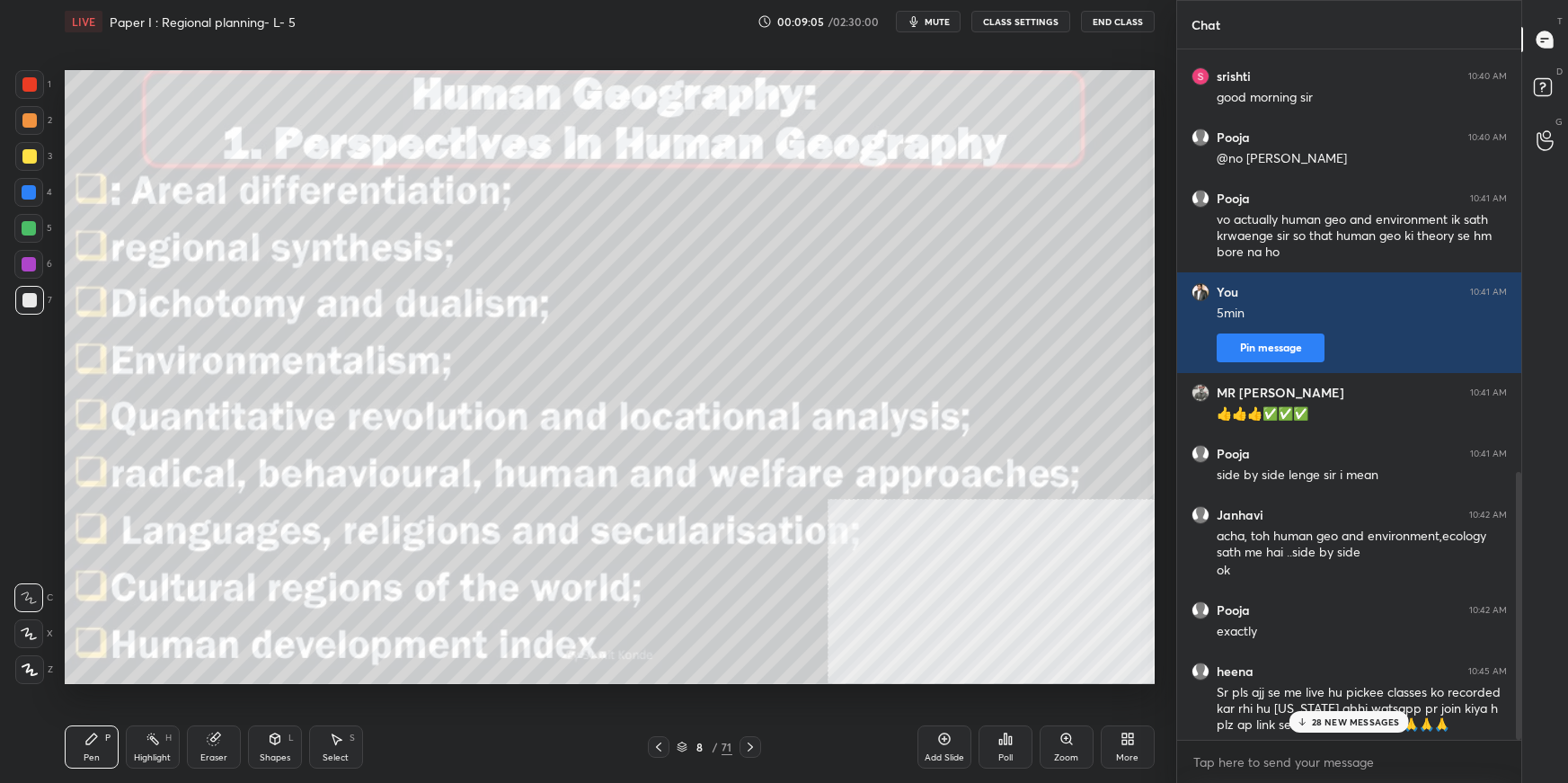
scroll to position [1089, 0]
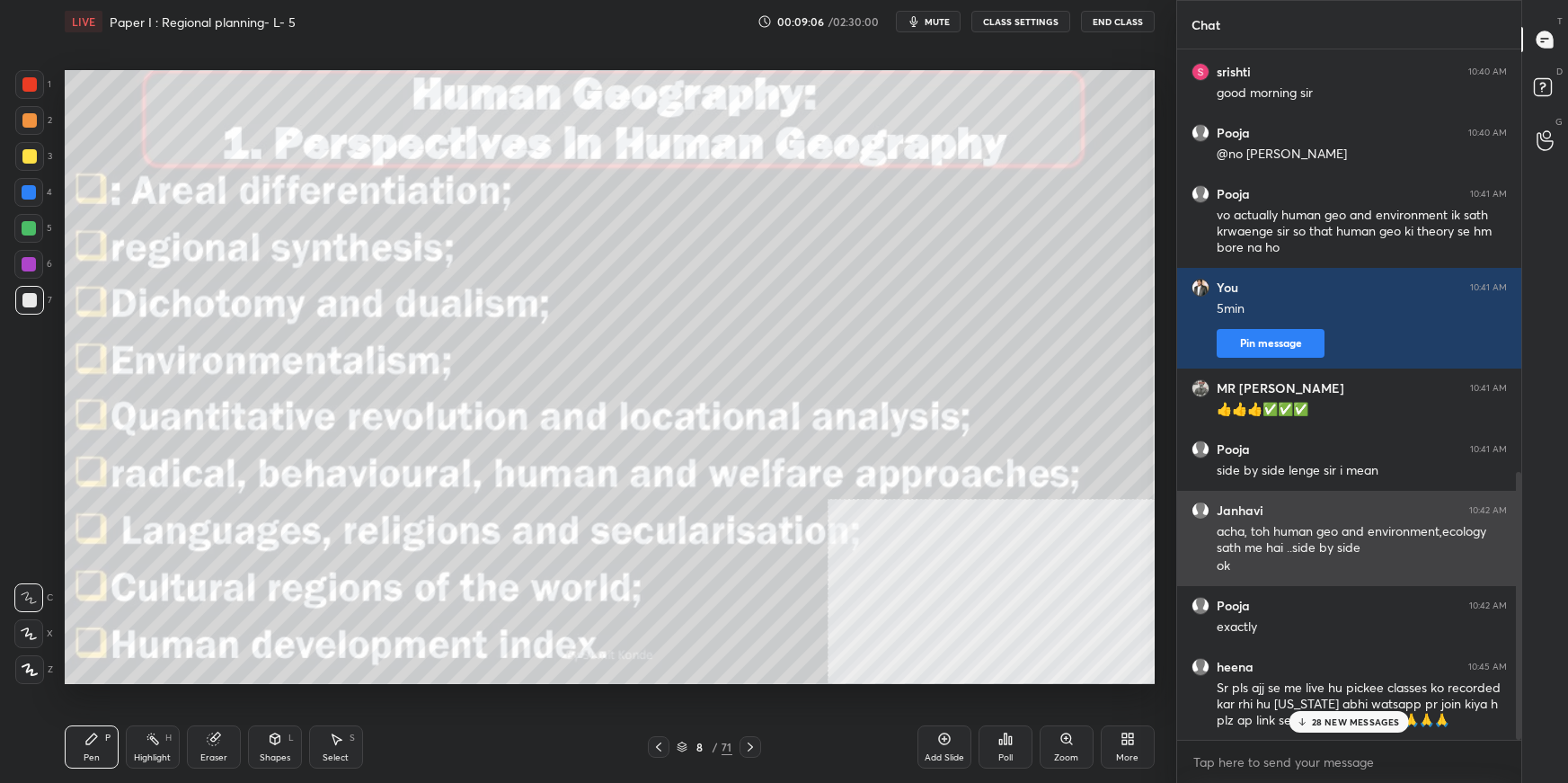
drag, startPoint x: 1517, startPoint y: 316, endPoint x: 1489, endPoint y: 517, distance: 202.9
click at [1489, 517] on div "ANUPMA 10:39 AM Guys can anyone please tell me whether all those topics related…" at bounding box center [1348, 394] width 345 height 690
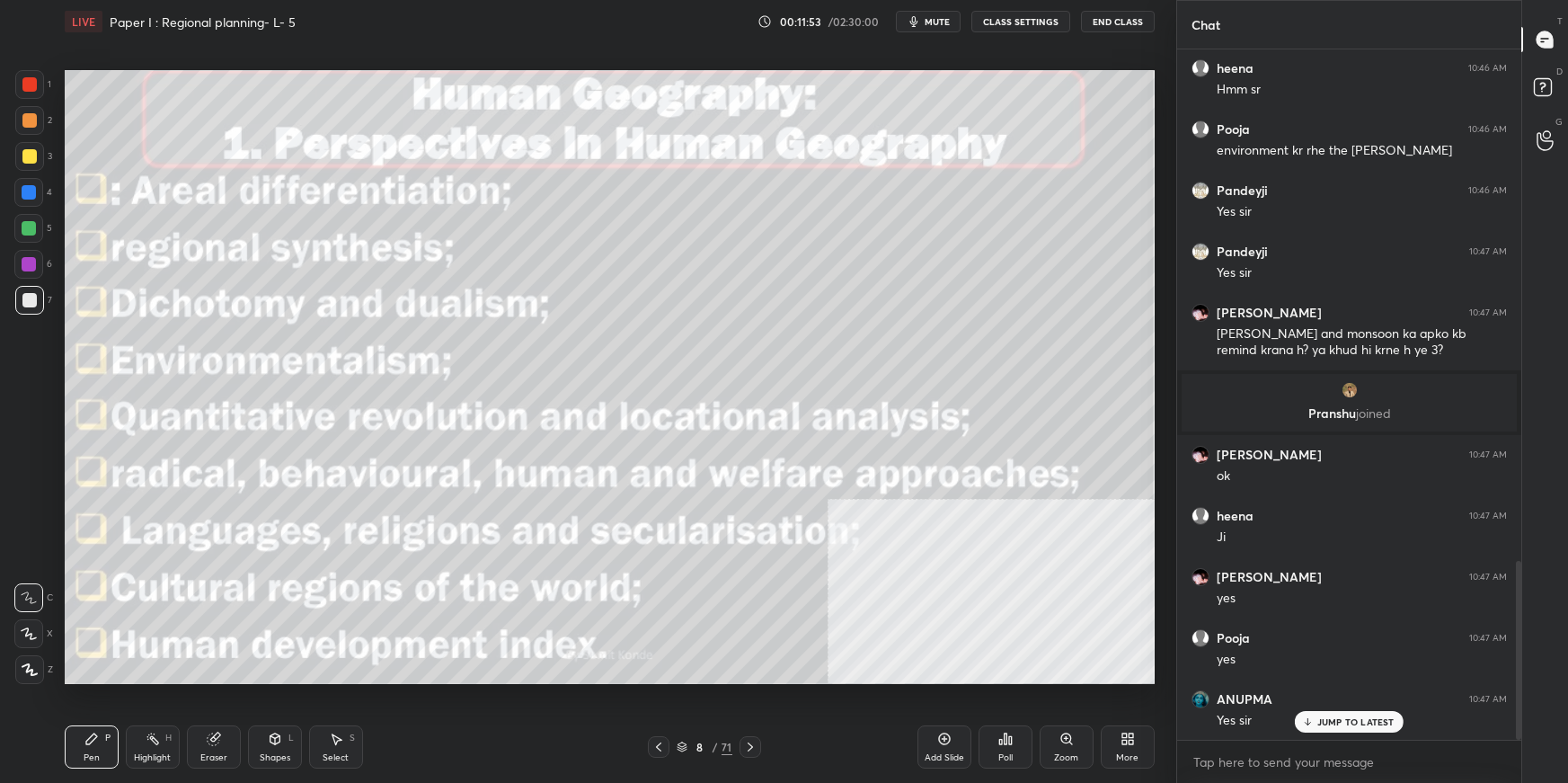
scroll to position [1980, 0]
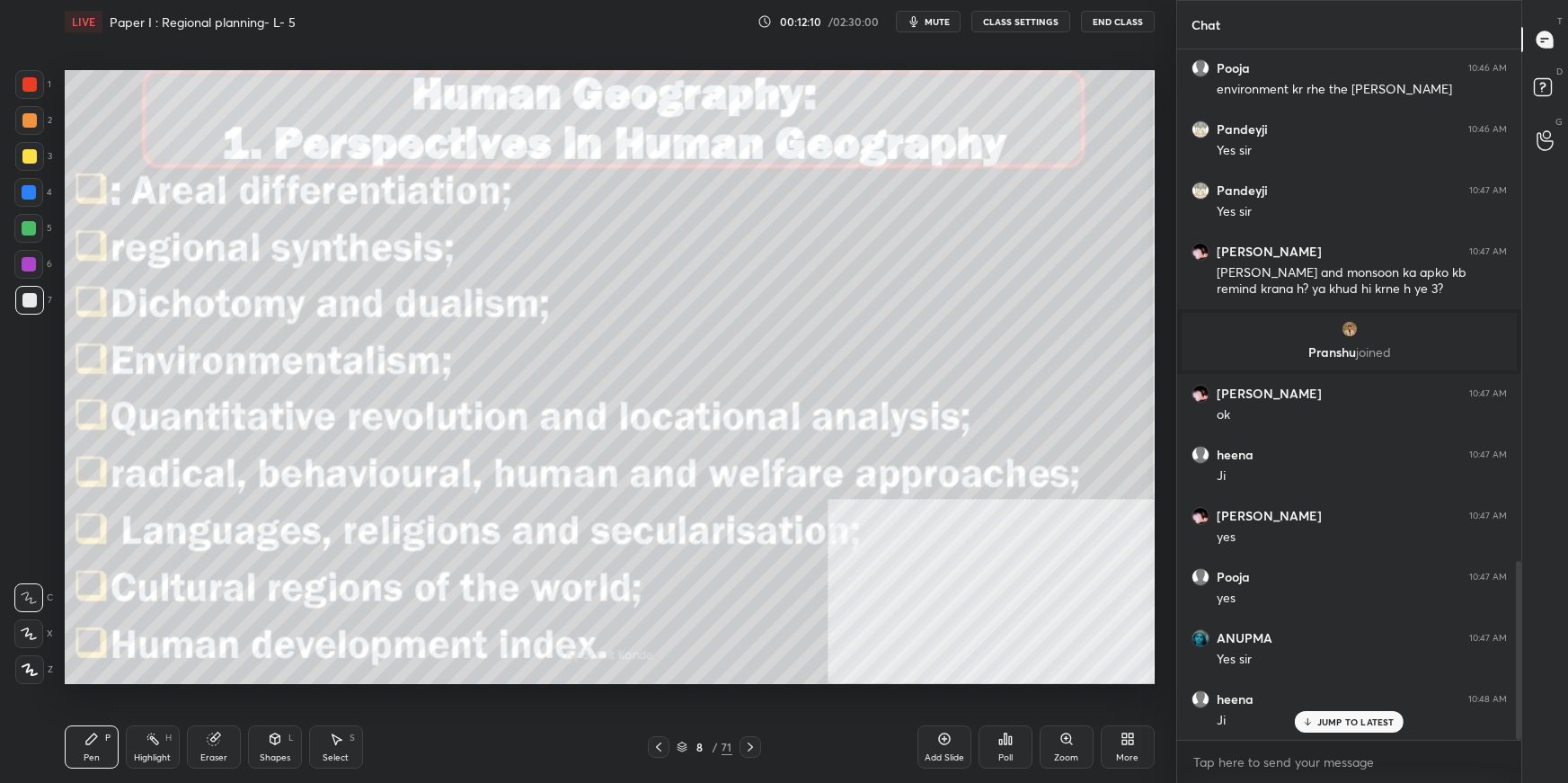
click at [28, 153] on div at bounding box center [30, 156] width 14 height 14
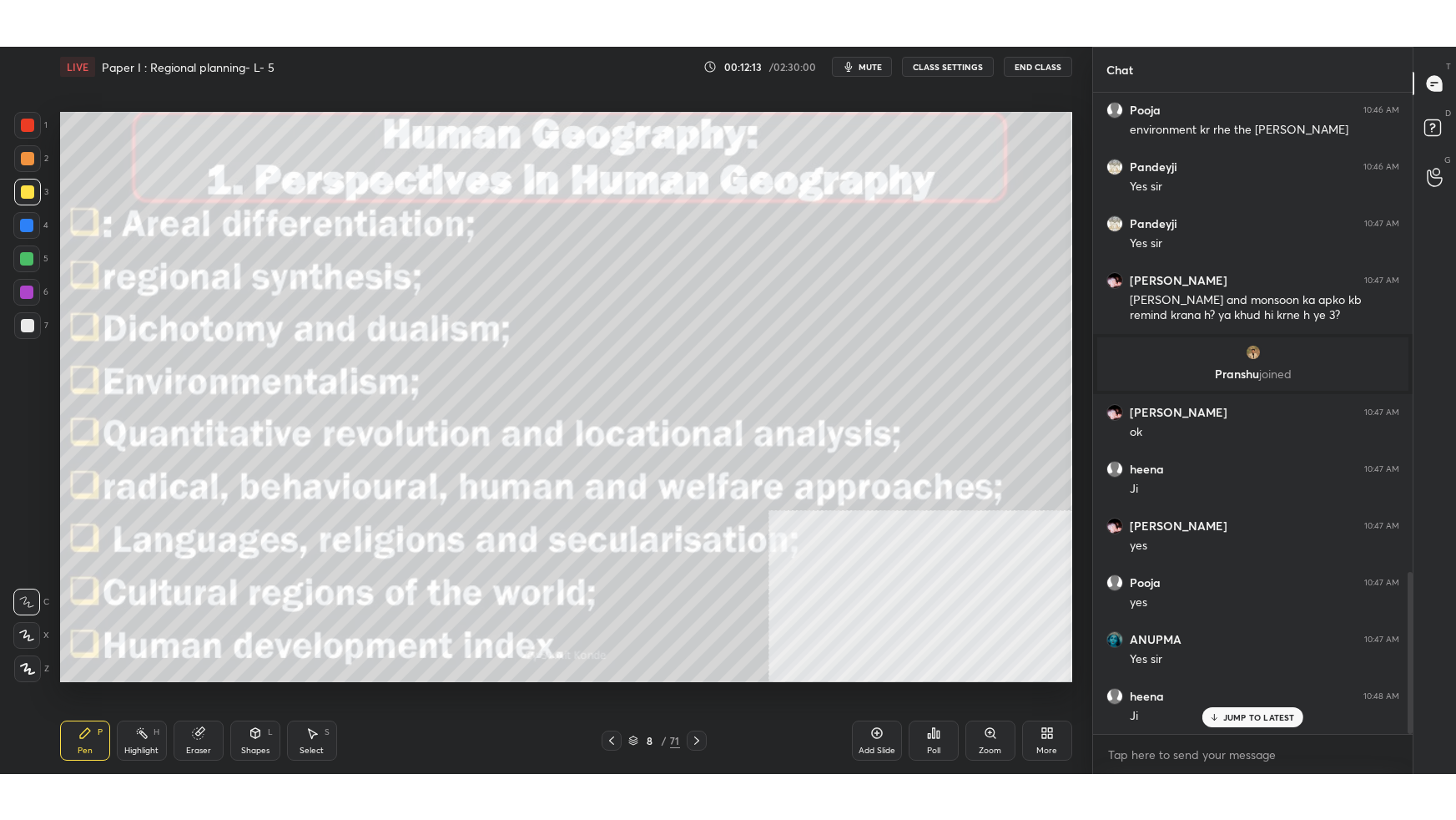
scroll to position [1895, 0]
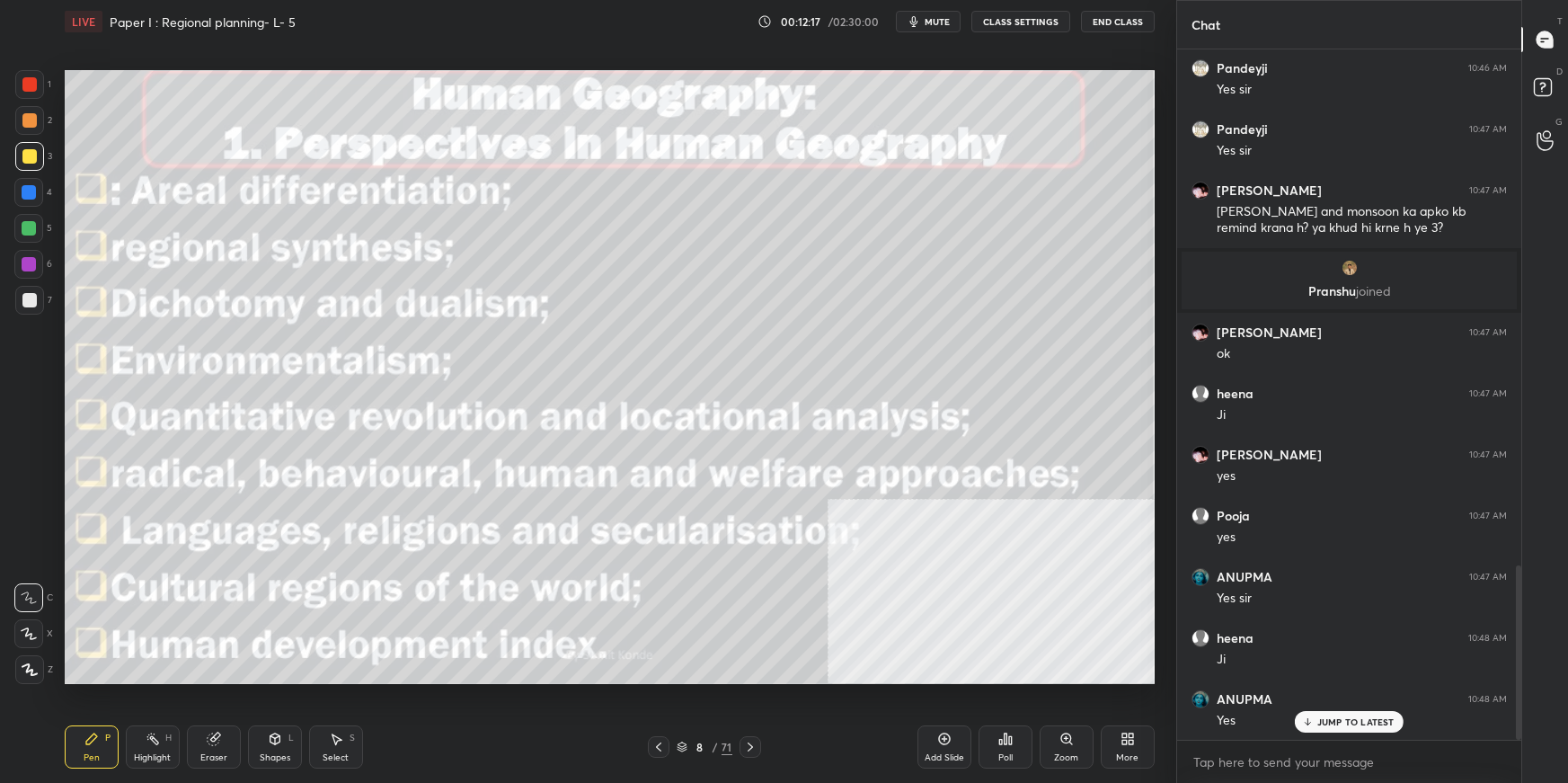
click at [29, 631] on icon at bounding box center [29, 633] width 16 height 12
click at [1129, 739] on icon at bounding box center [1127, 738] width 14 height 14
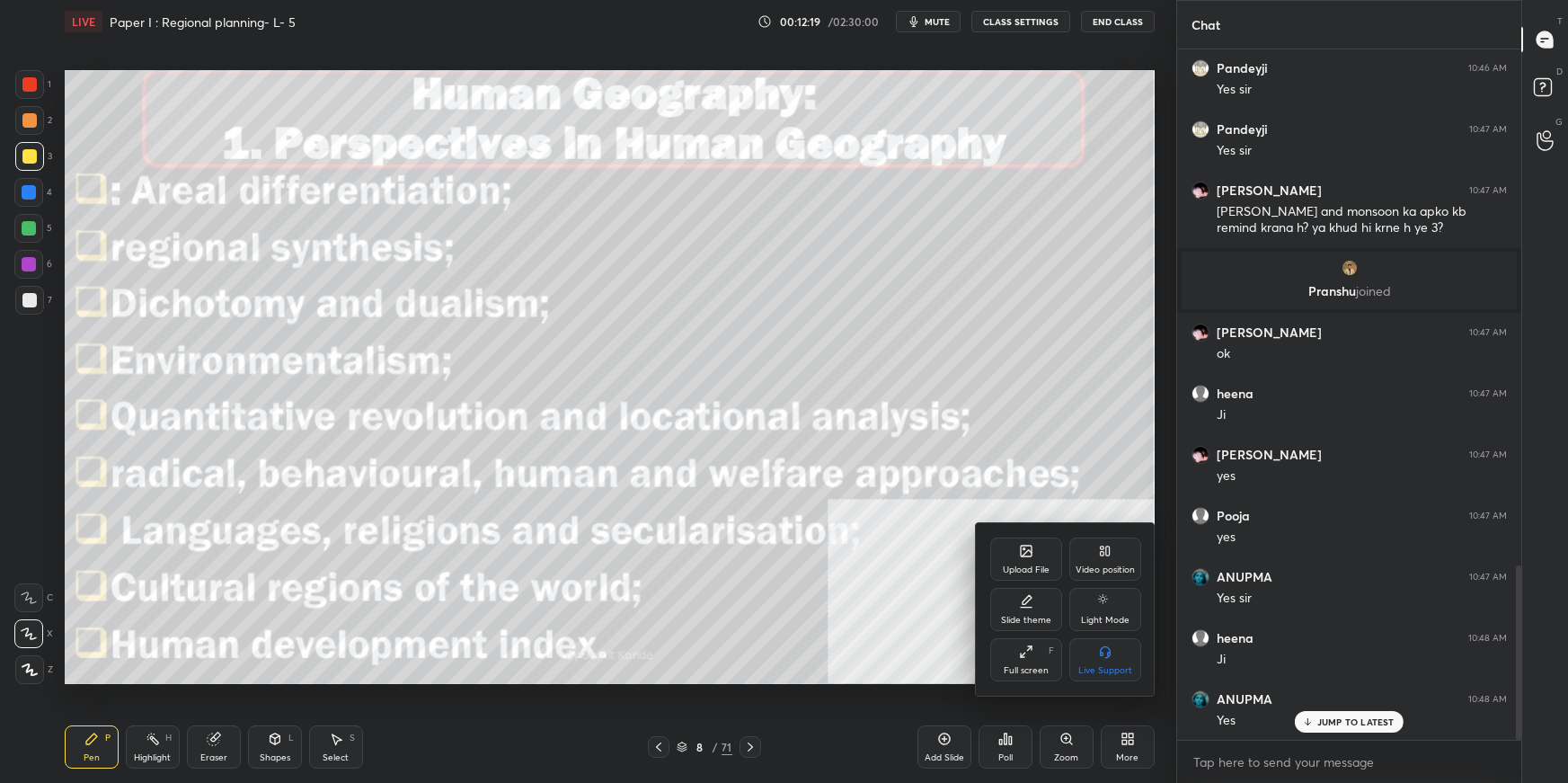
drag, startPoint x: 1007, startPoint y: 658, endPoint x: 1006, endPoint y: 760, distance: 102.0
click at [1007, 657] on div "Full screen F" at bounding box center [1026, 659] width 72 height 43
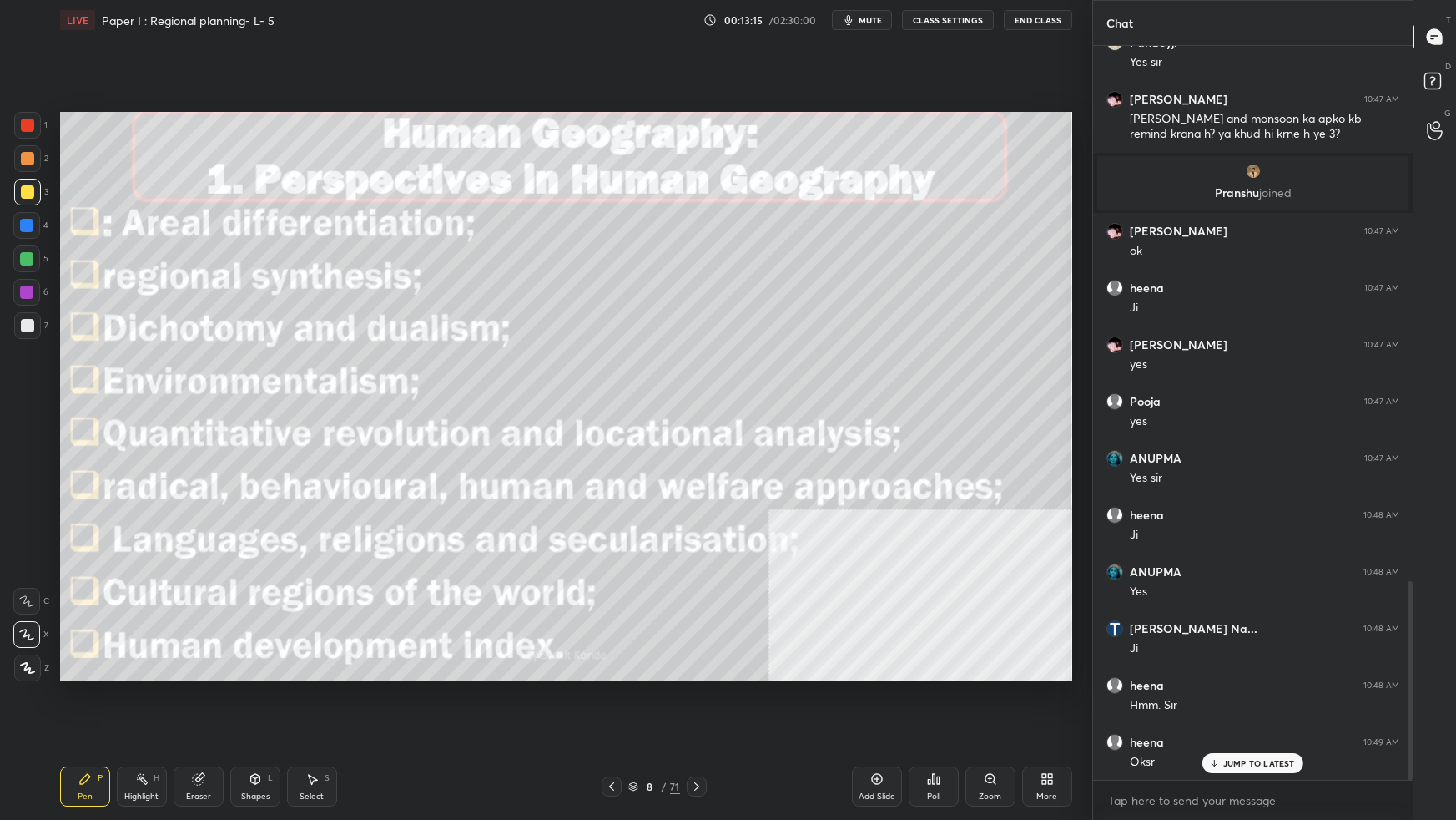
scroll to position [2045, 0]
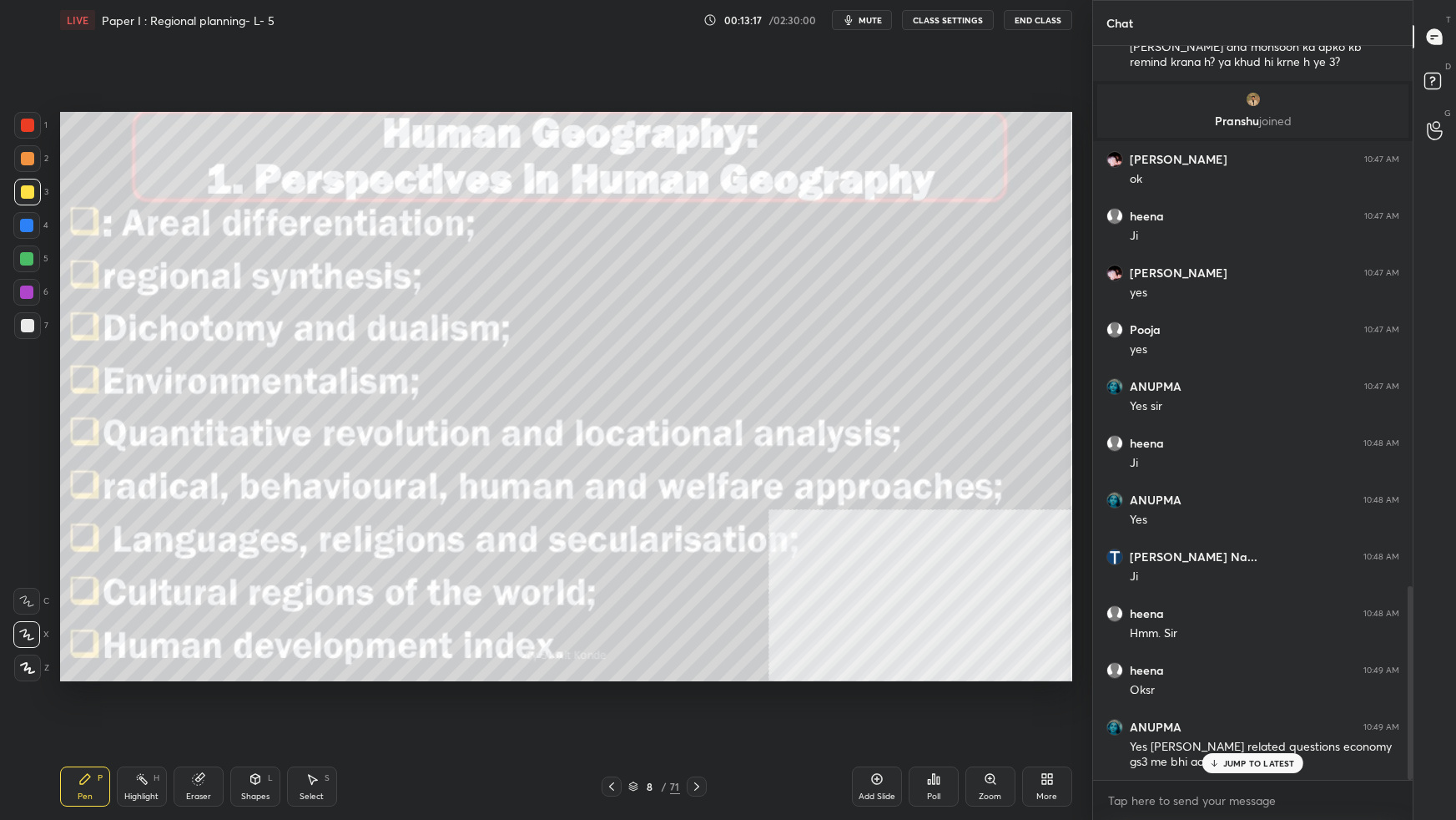
click at [1239, 726] on p "JUMP TO LATEST" at bounding box center [1258, 762] width 72 height 10
click at [632, 726] on icon at bounding box center [633, 785] width 10 height 10
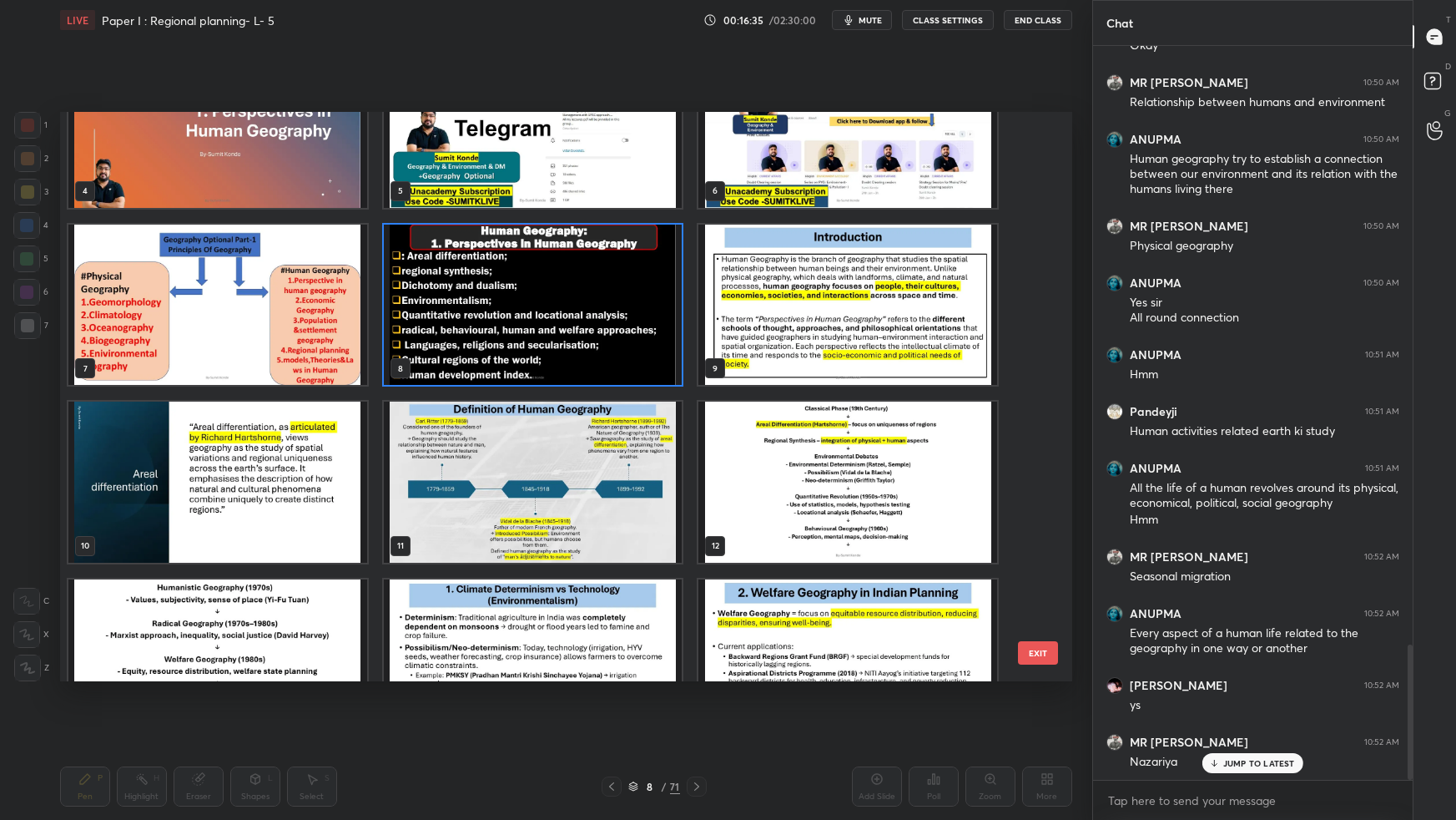
scroll to position [3247, 0]
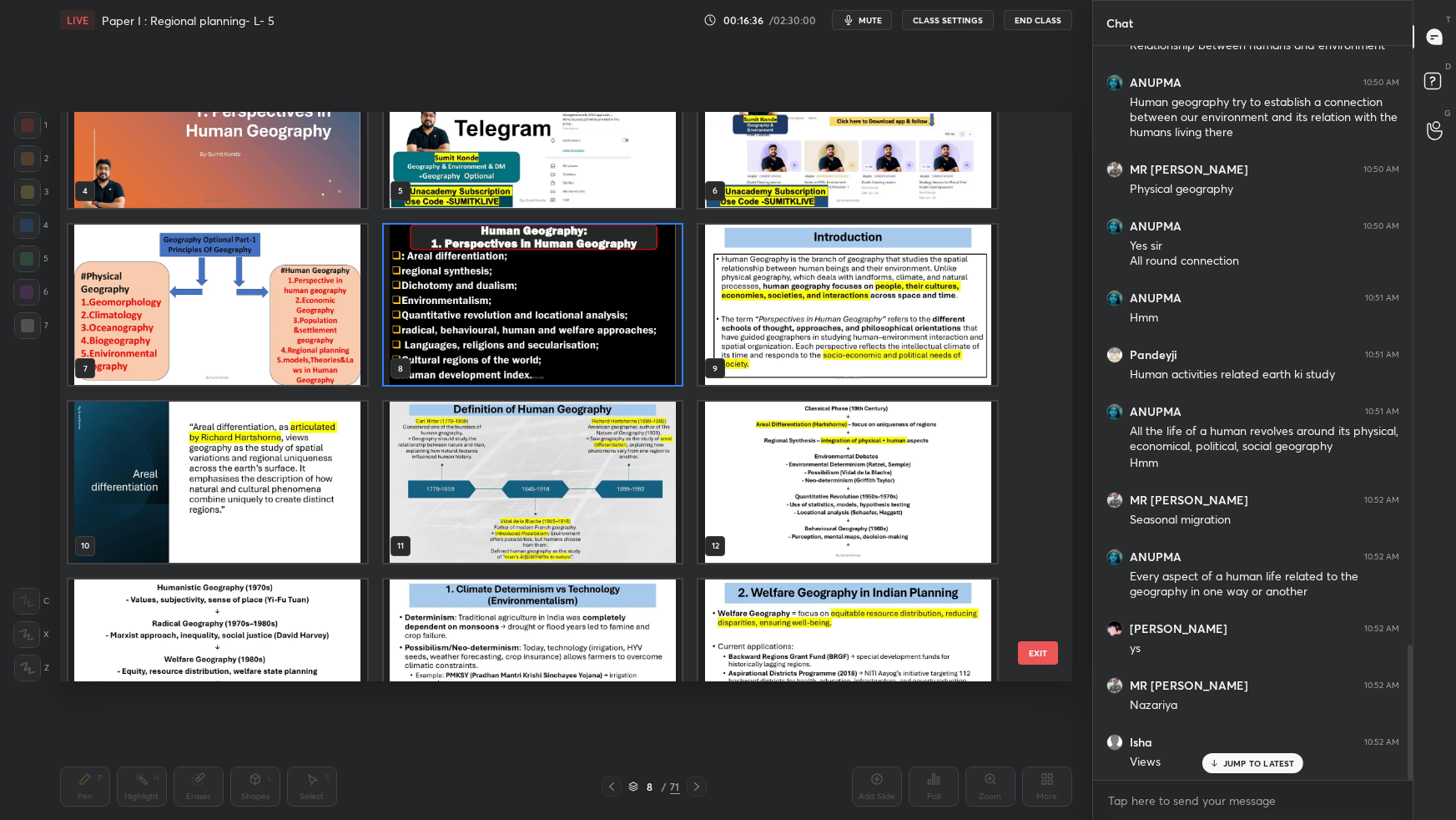
click at [346, 290] on img "grid" at bounding box center [217, 304] width 299 height 160
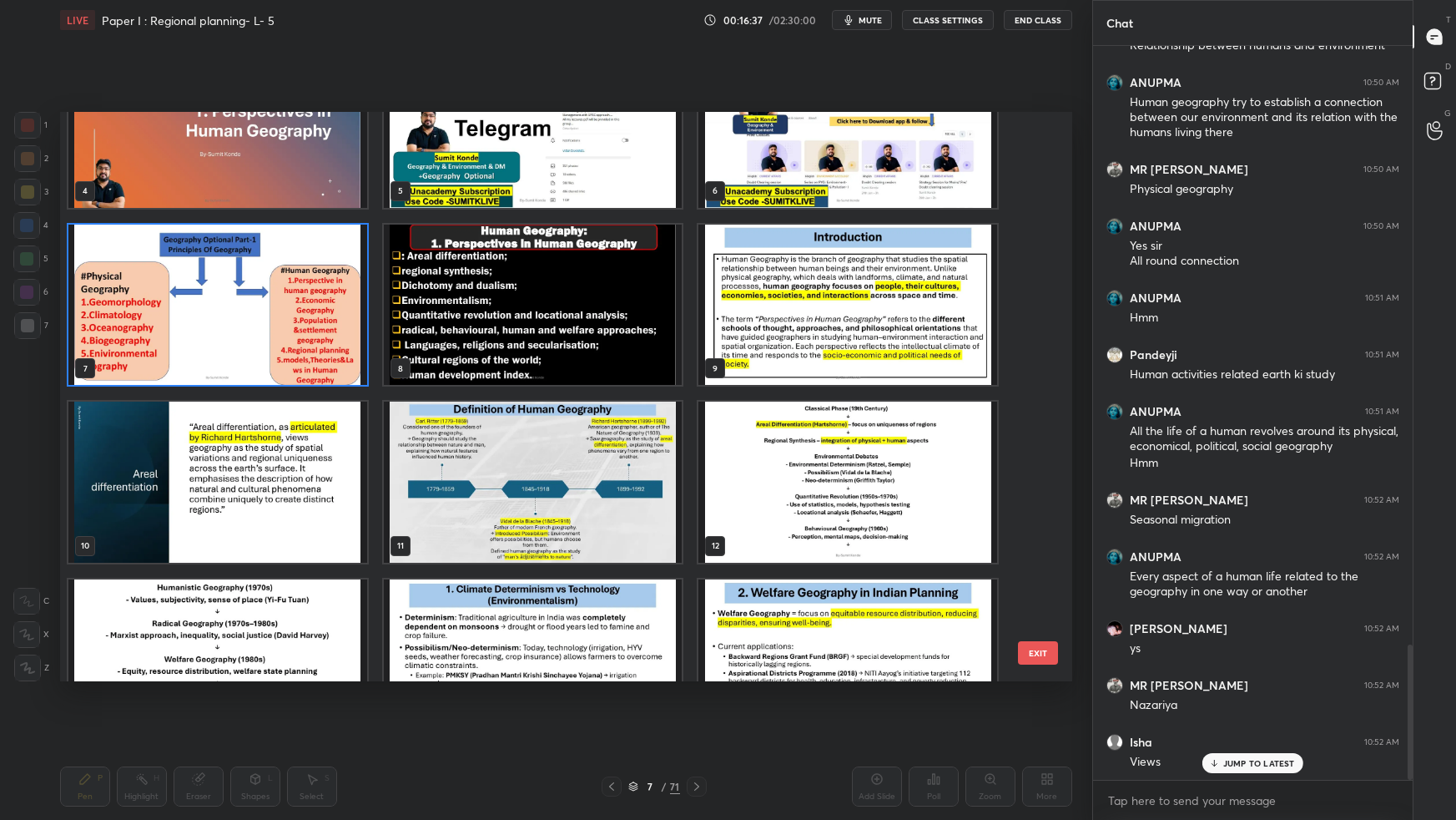
click at [346, 290] on img "grid" at bounding box center [217, 304] width 299 height 160
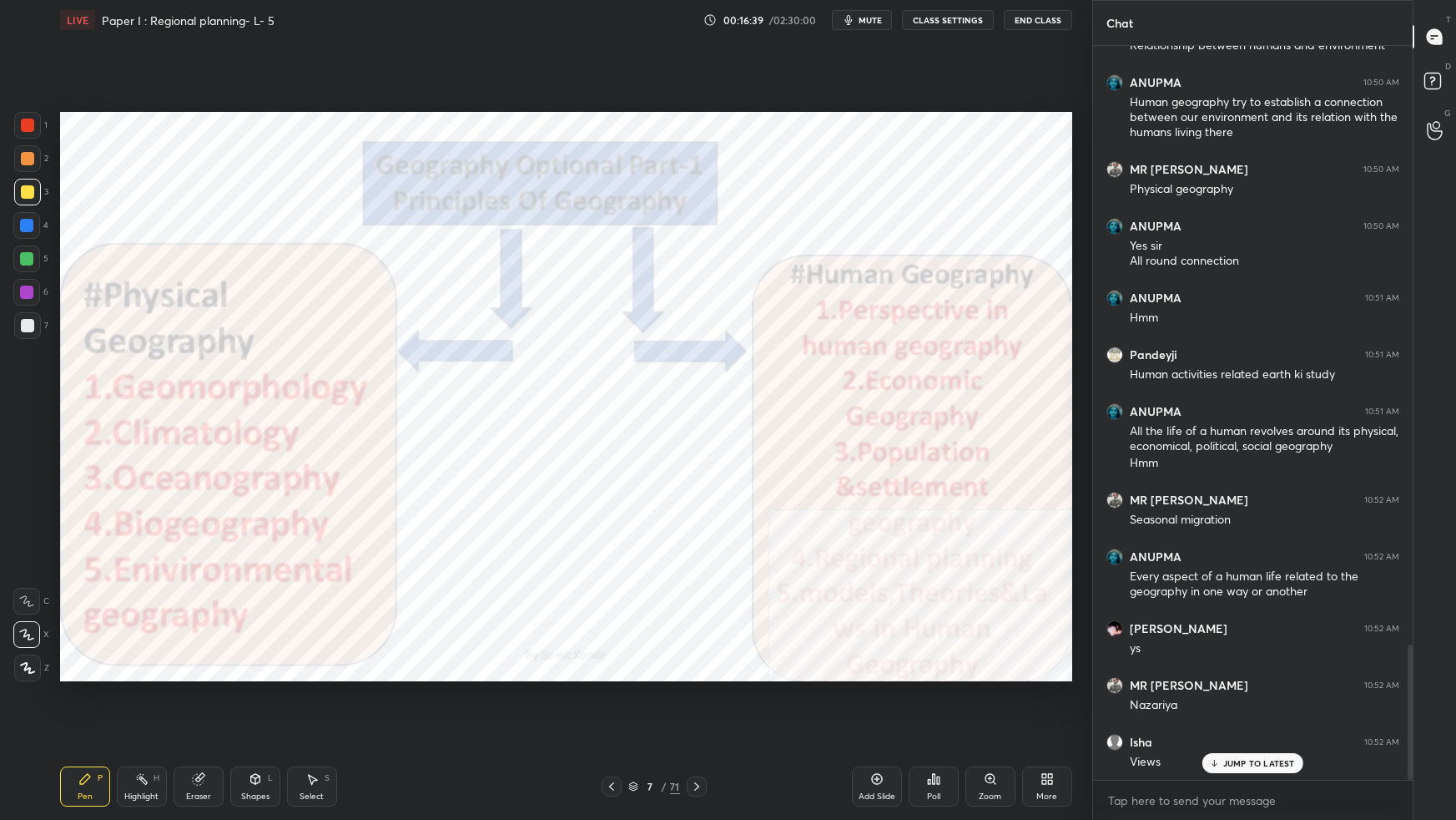
scroll to position [3305, 0]
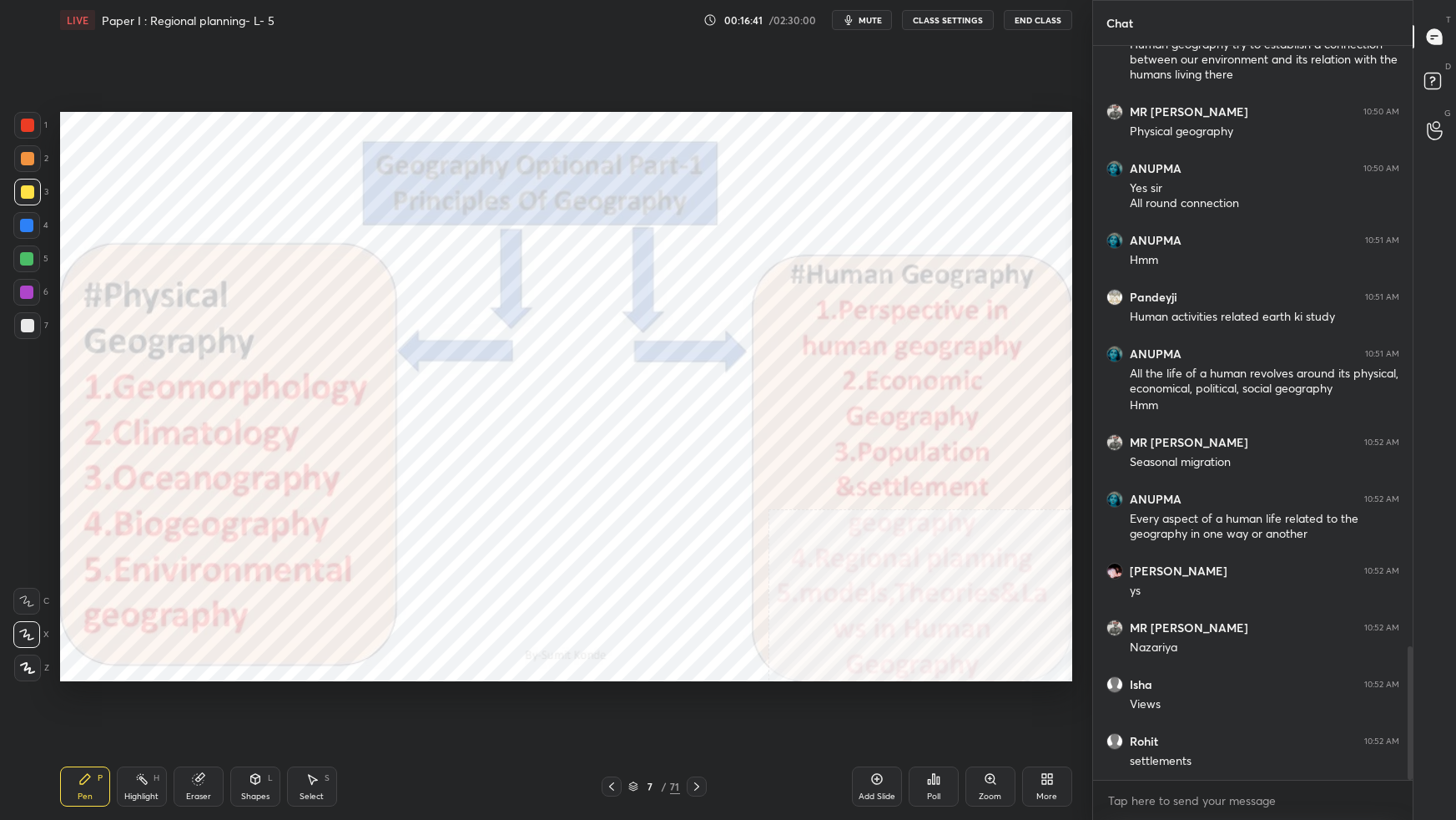
click at [1049, 726] on div "More" at bounding box center [1047, 785] width 50 height 40
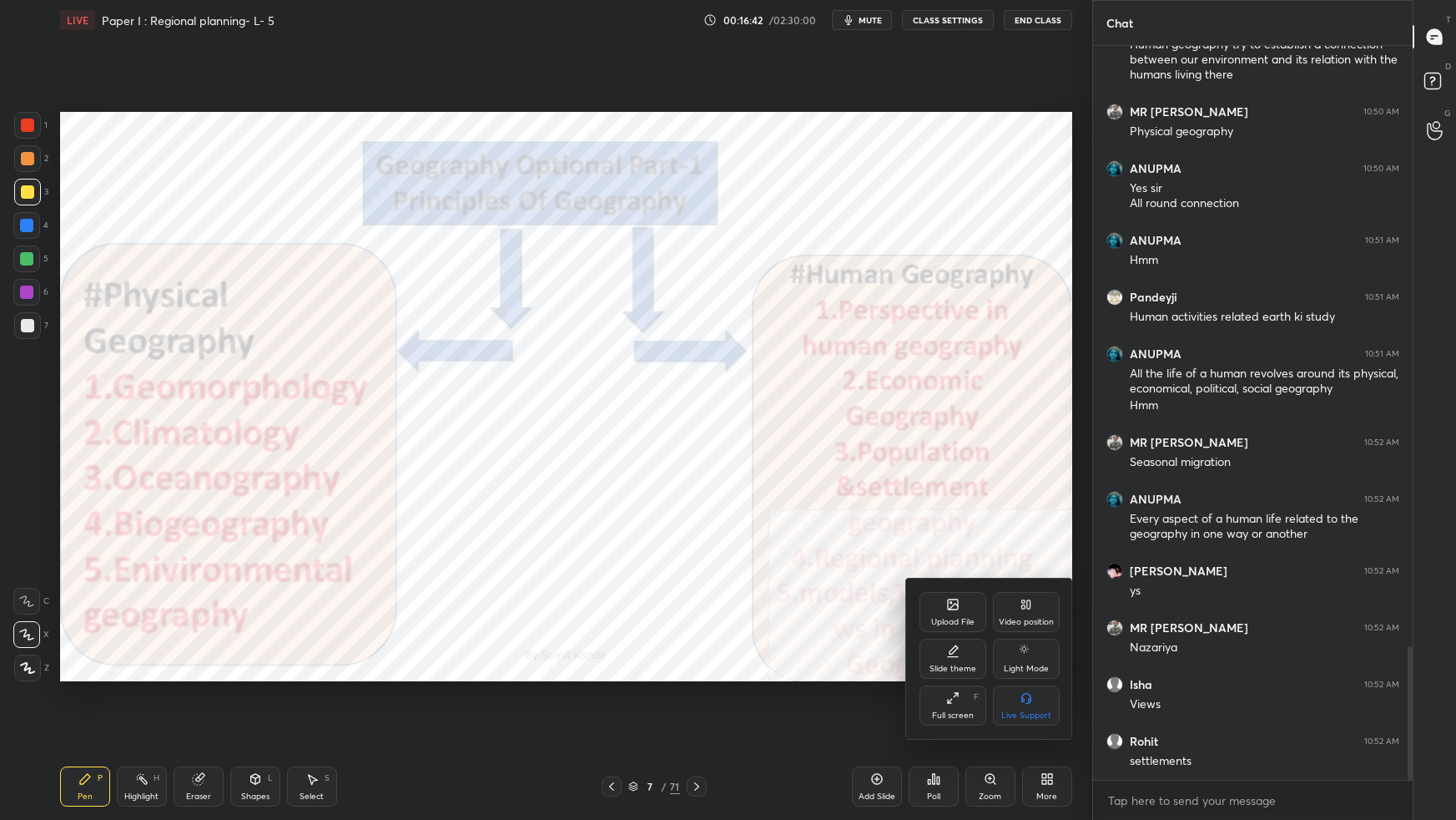
click at [1044, 611] on div "Video position" at bounding box center [1025, 612] width 66 height 40
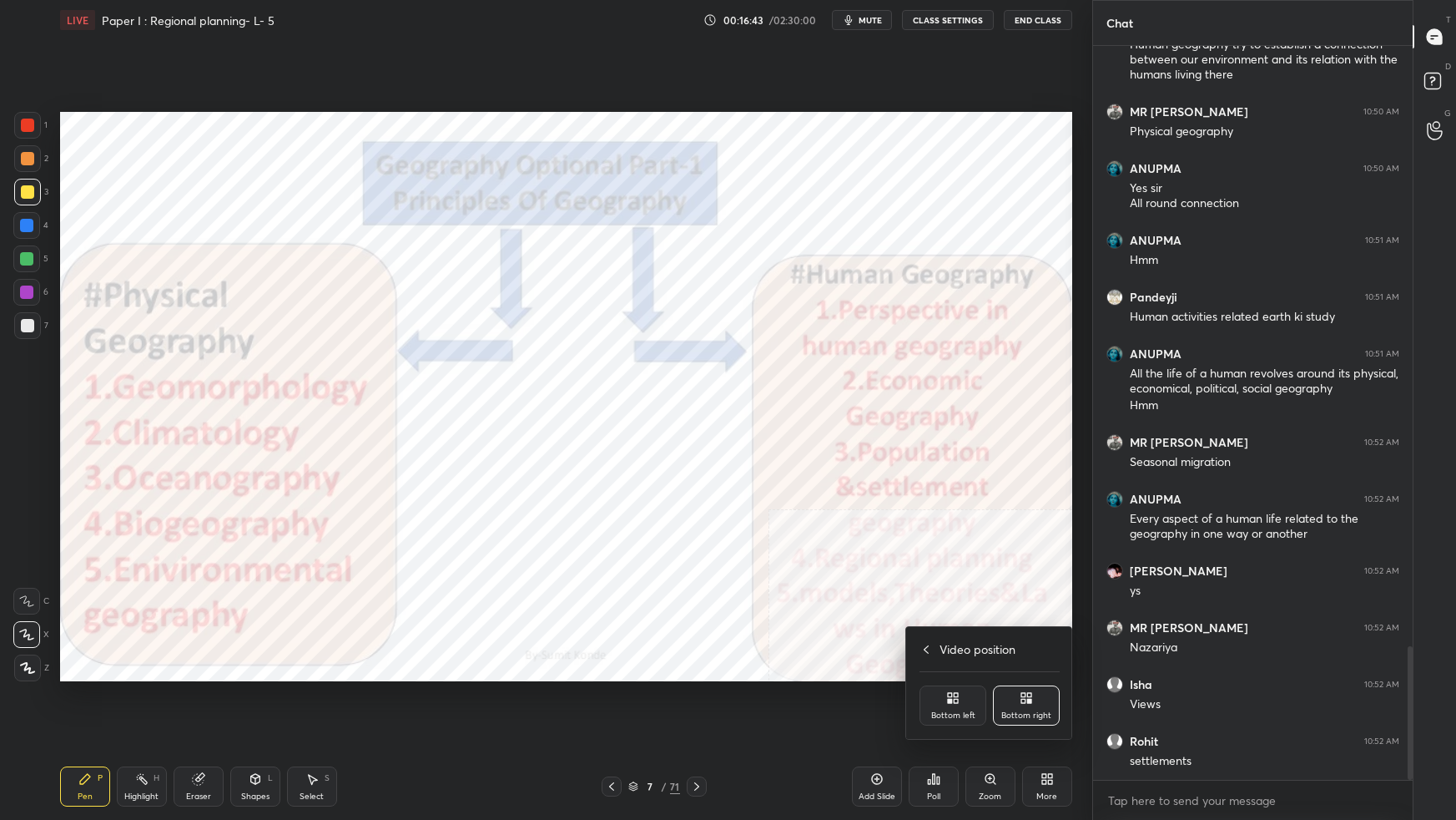
click at [943, 711] on div "Bottom left" at bounding box center [954, 715] width 44 height 8
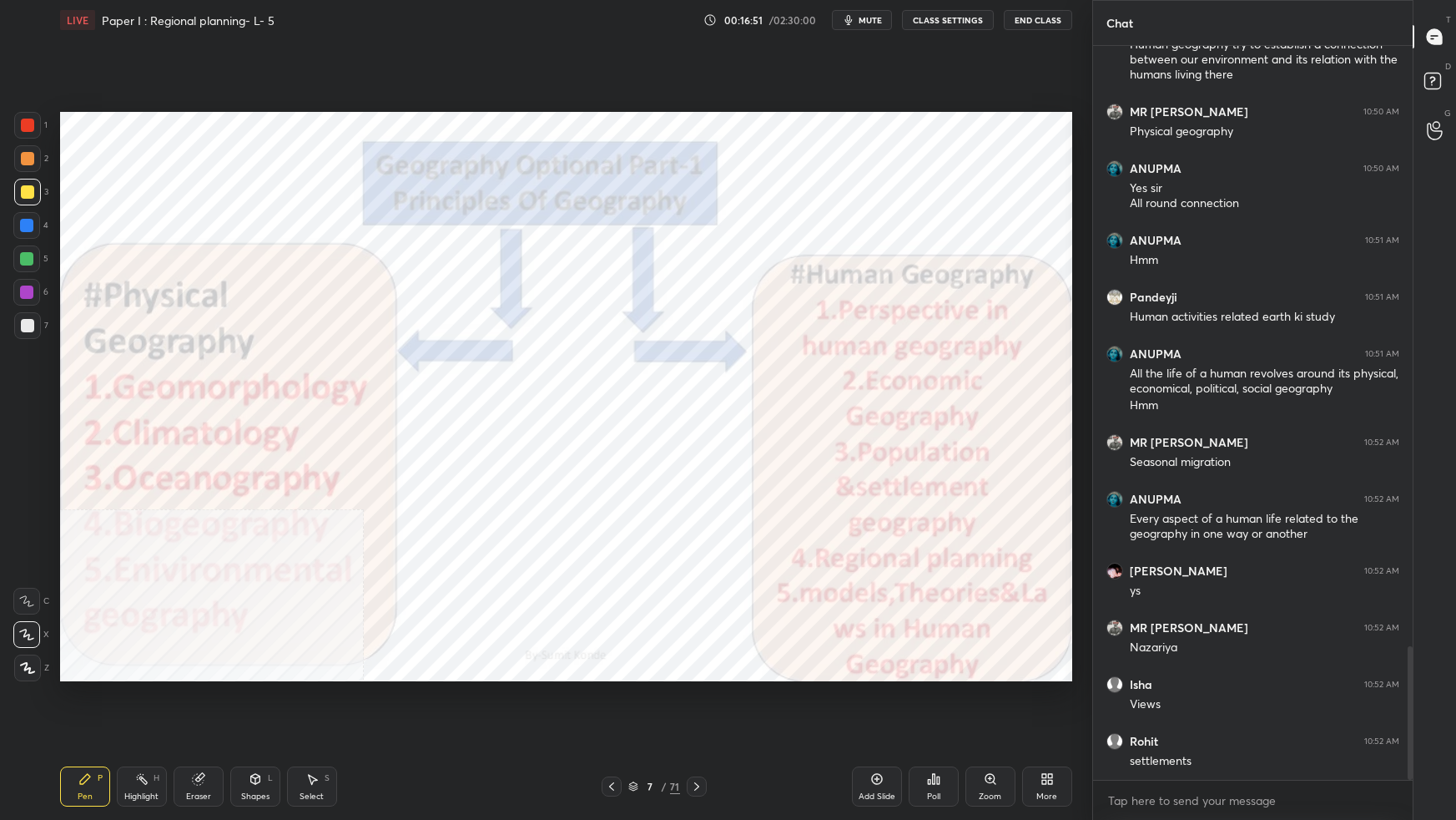
scroll to position [3363, 0]
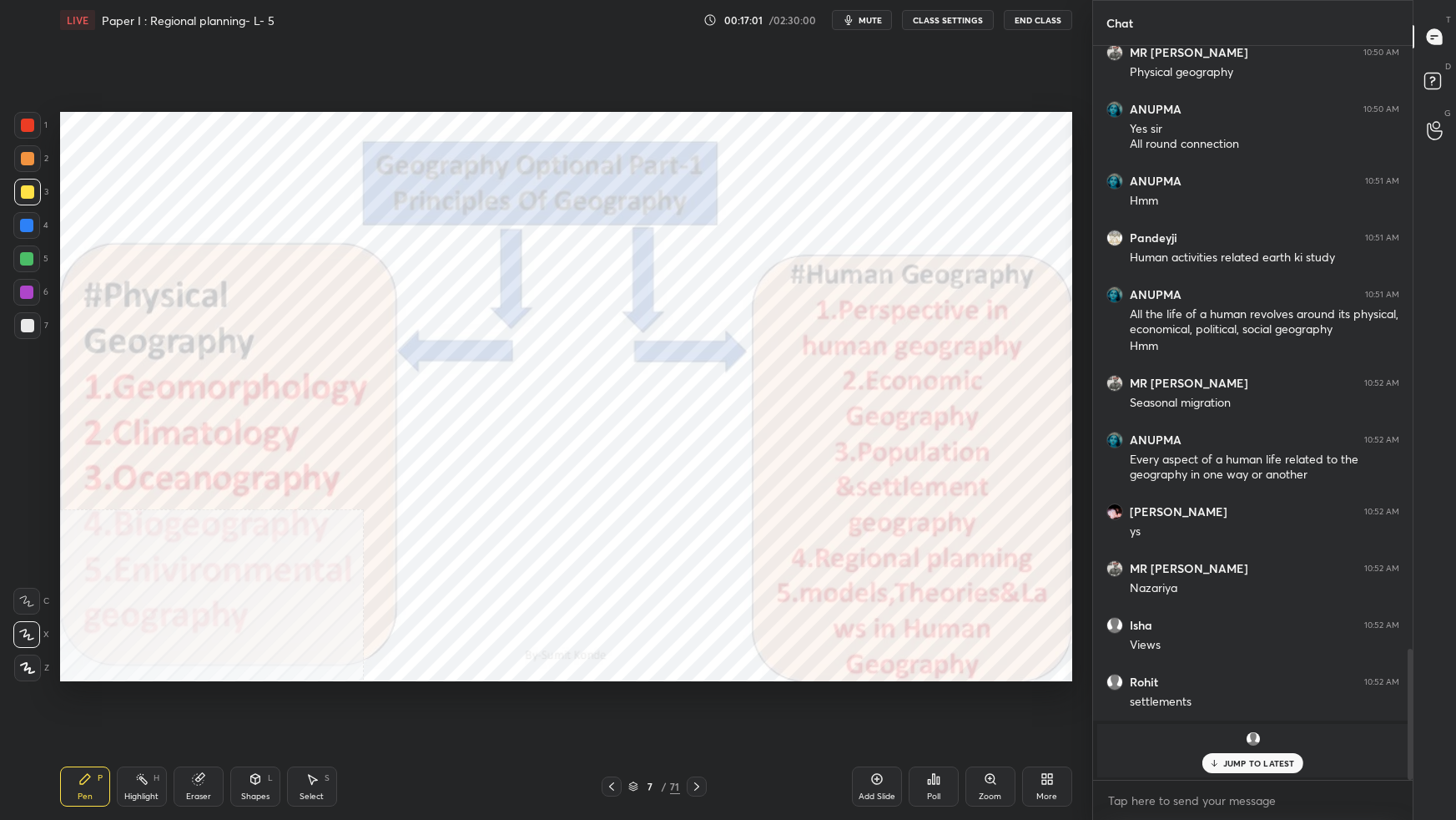
click at [630, 726] on icon at bounding box center [633, 787] width 8 height 3
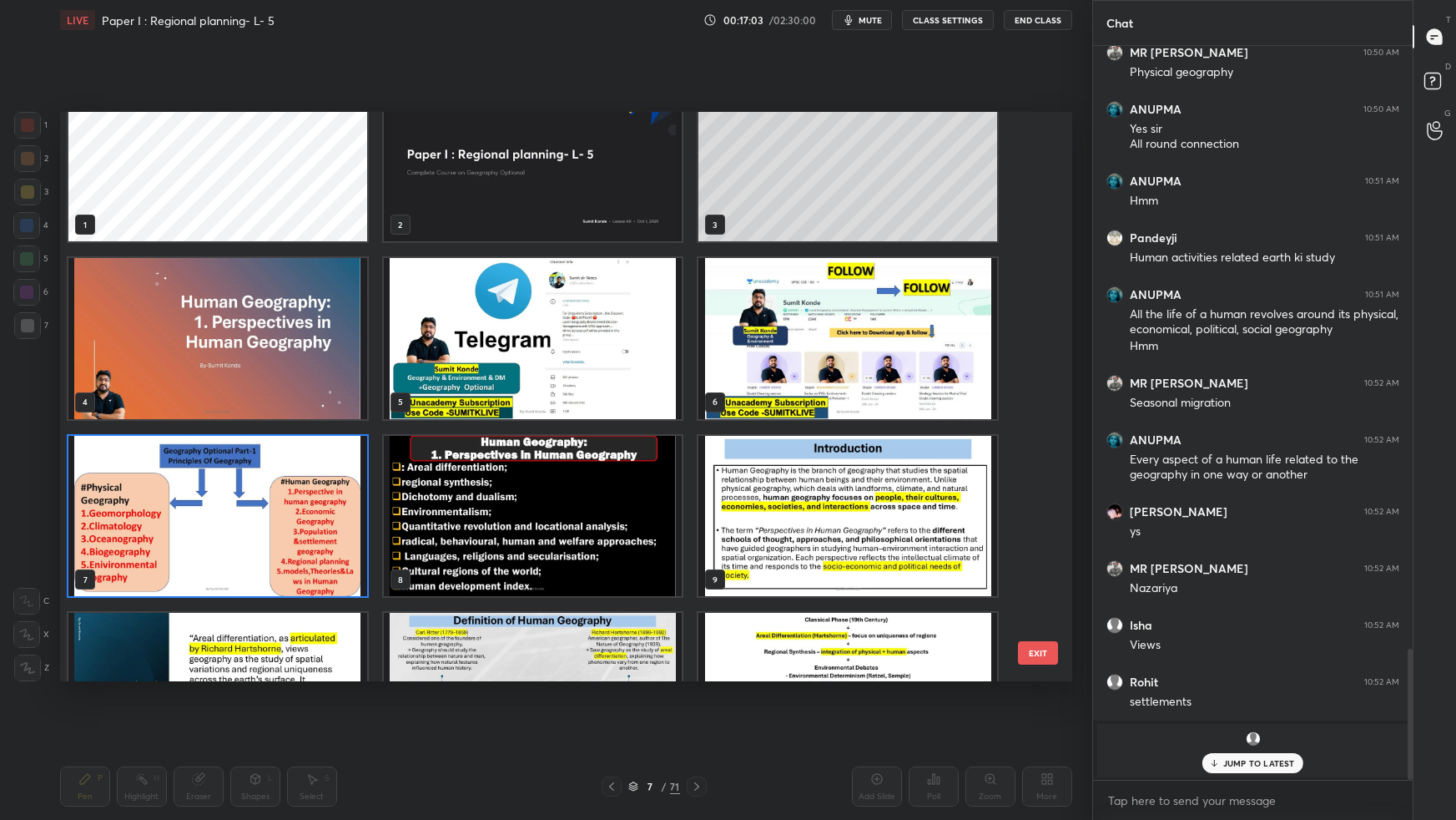
scroll to position [45, 0]
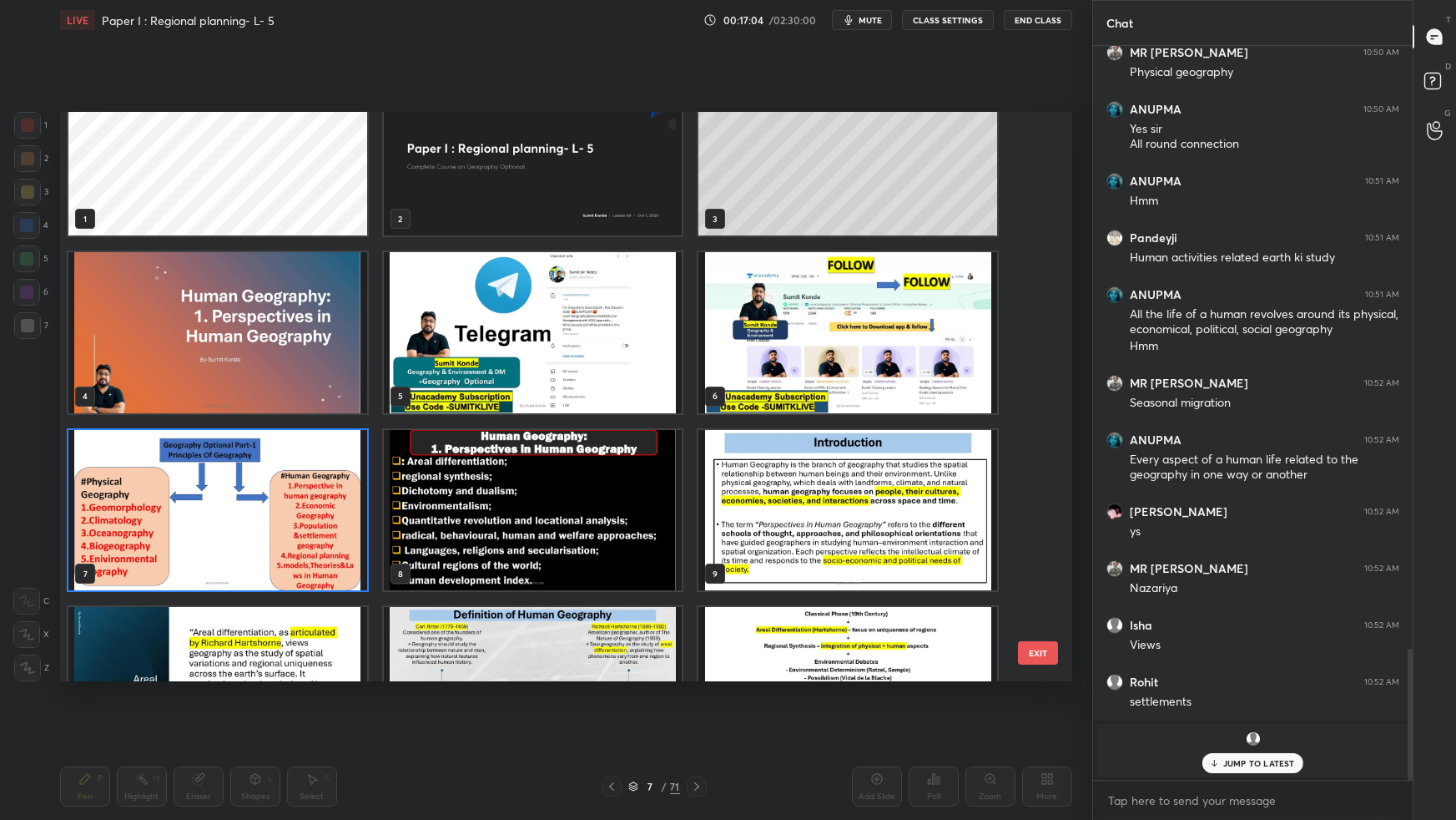
click at [572, 498] on img "grid" at bounding box center [532, 510] width 299 height 160
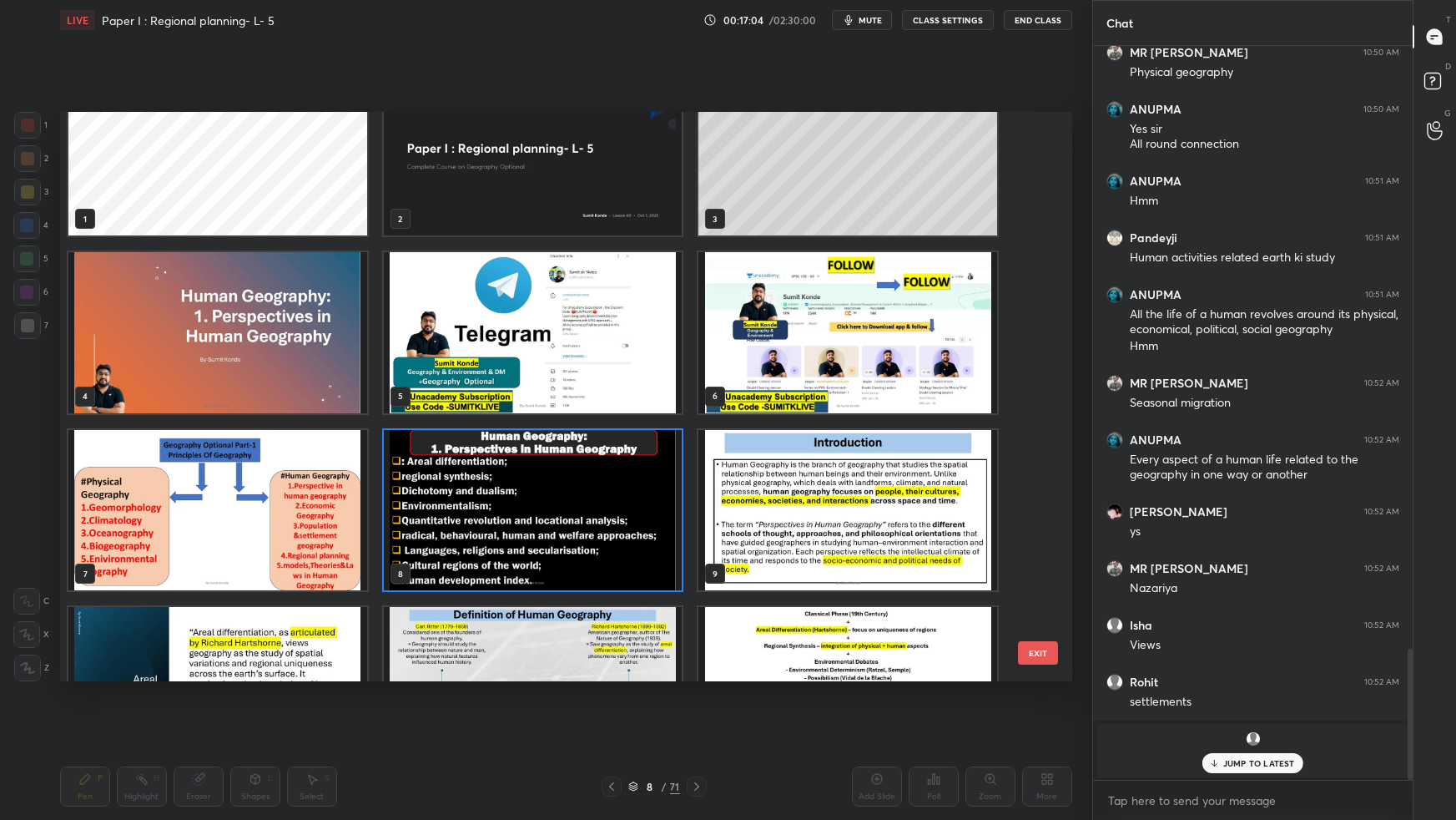
click at [572, 498] on img "grid" at bounding box center [532, 510] width 299 height 160
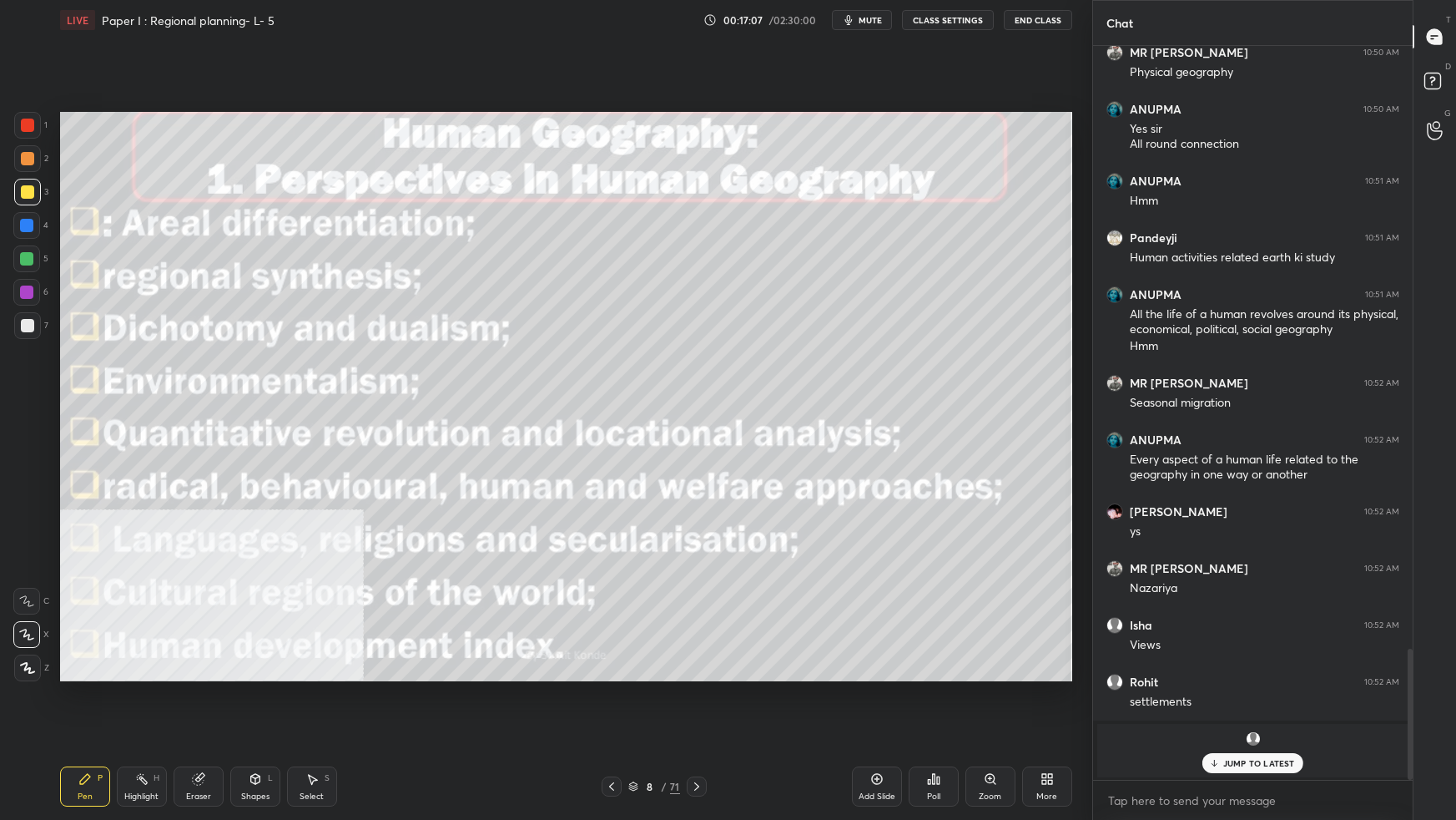
click at [635, 726] on icon at bounding box center [633, 785] width 10 height 10
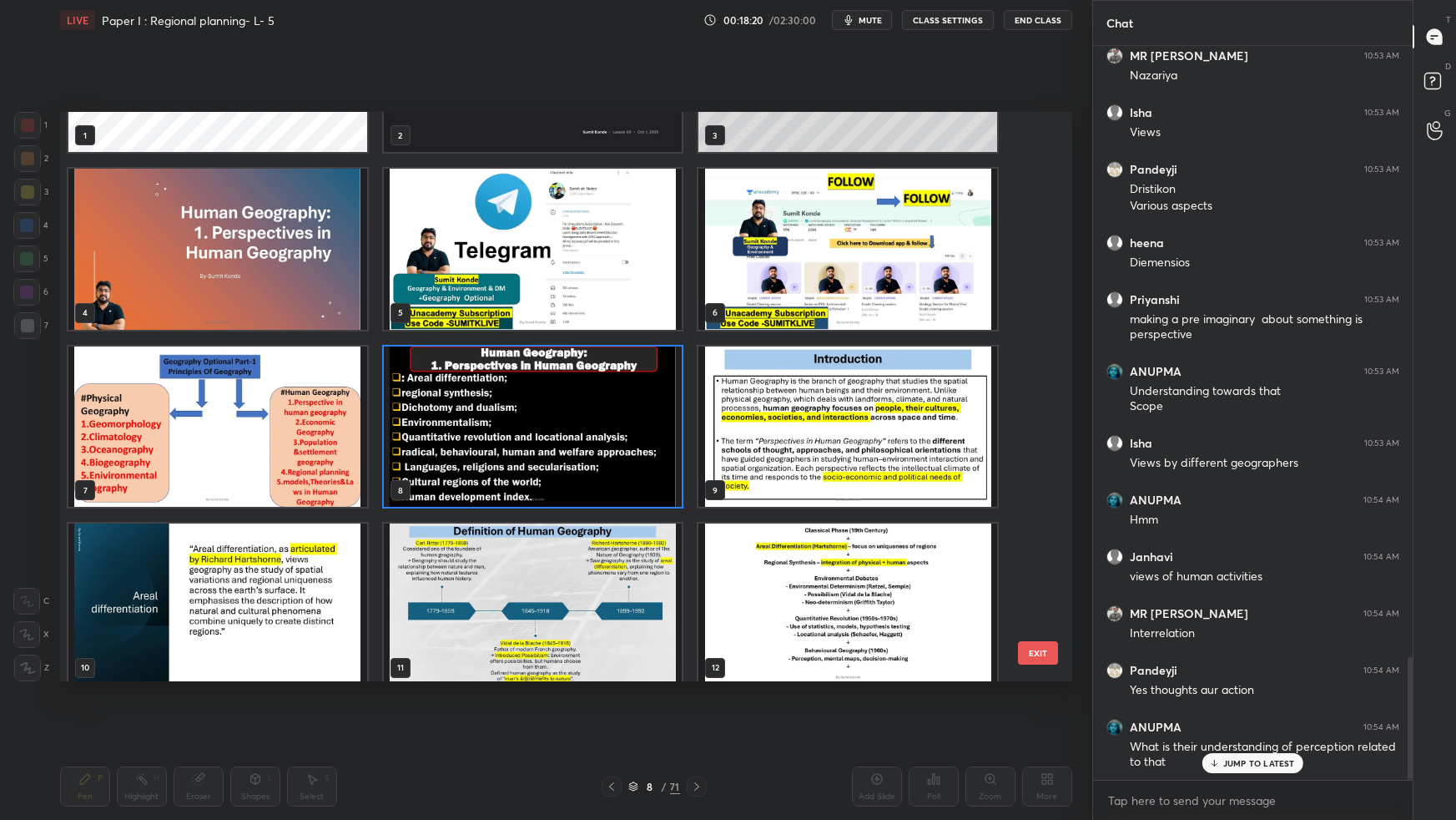
scroll to position [3658, 0]
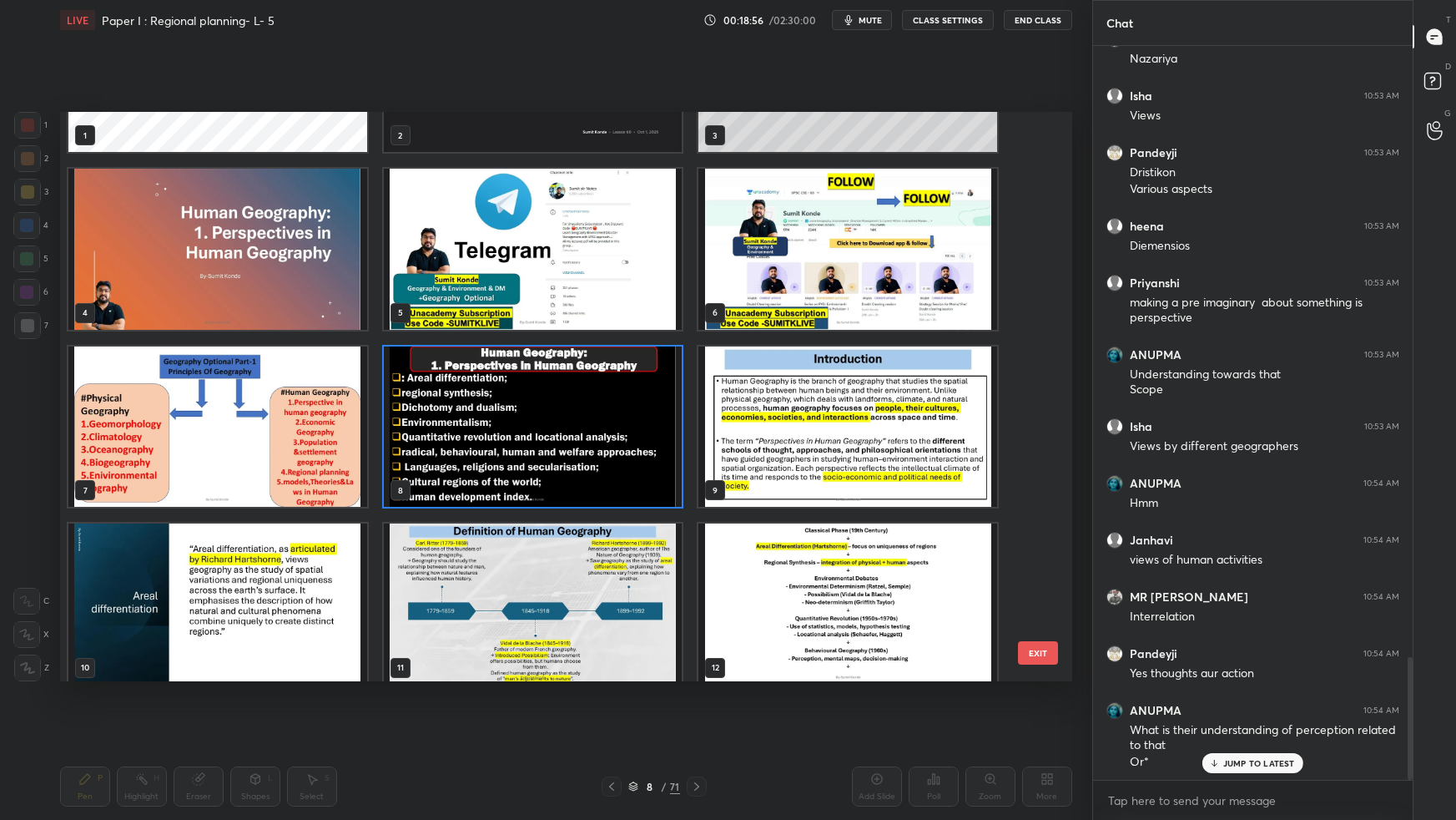
click at [783, 445] on img "grid" at bounding box center [847, 426] width 299 height 160
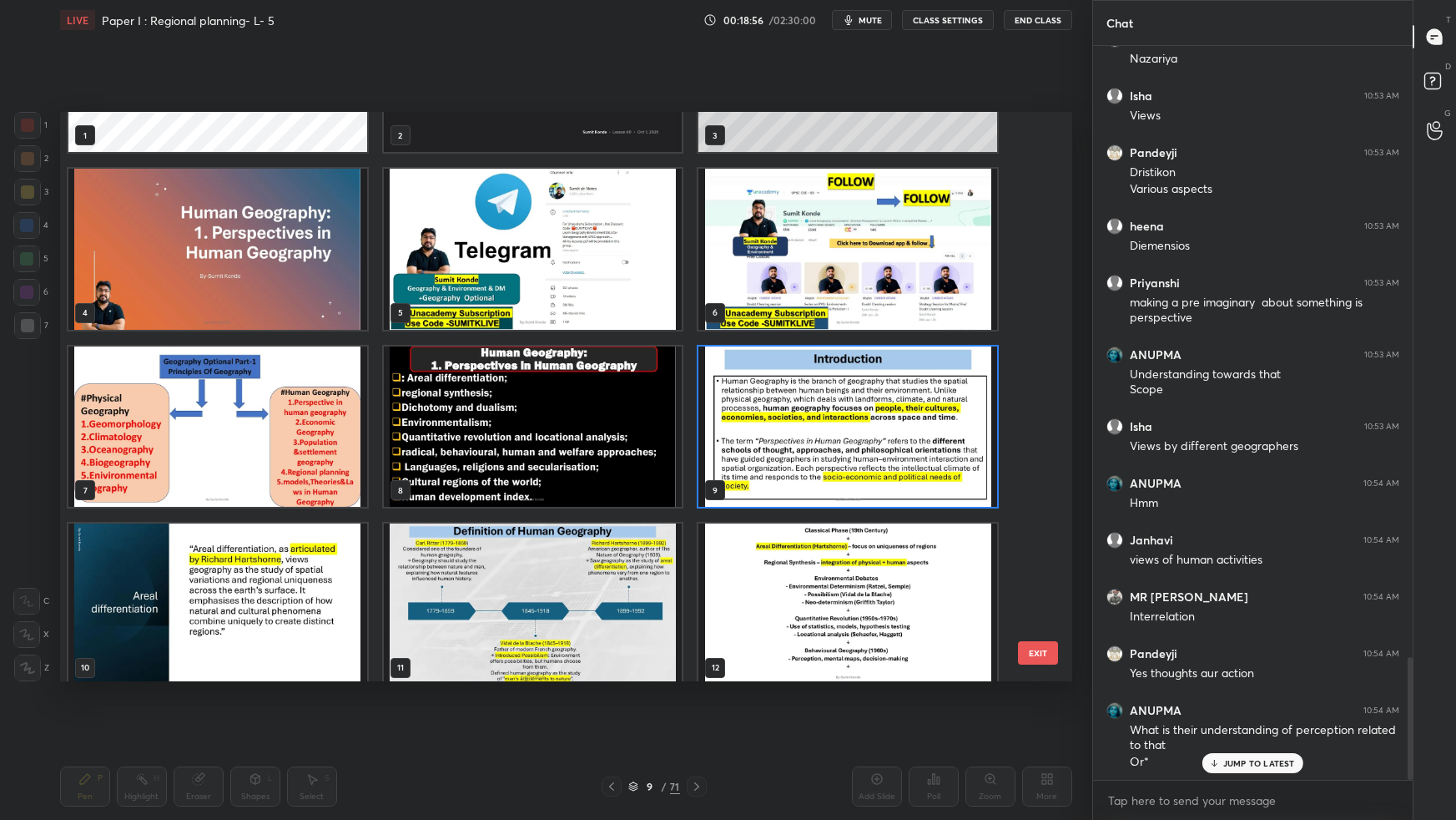
click at [783, 445] on img "grid" at bounding box center [847, 426] width 299 height 160
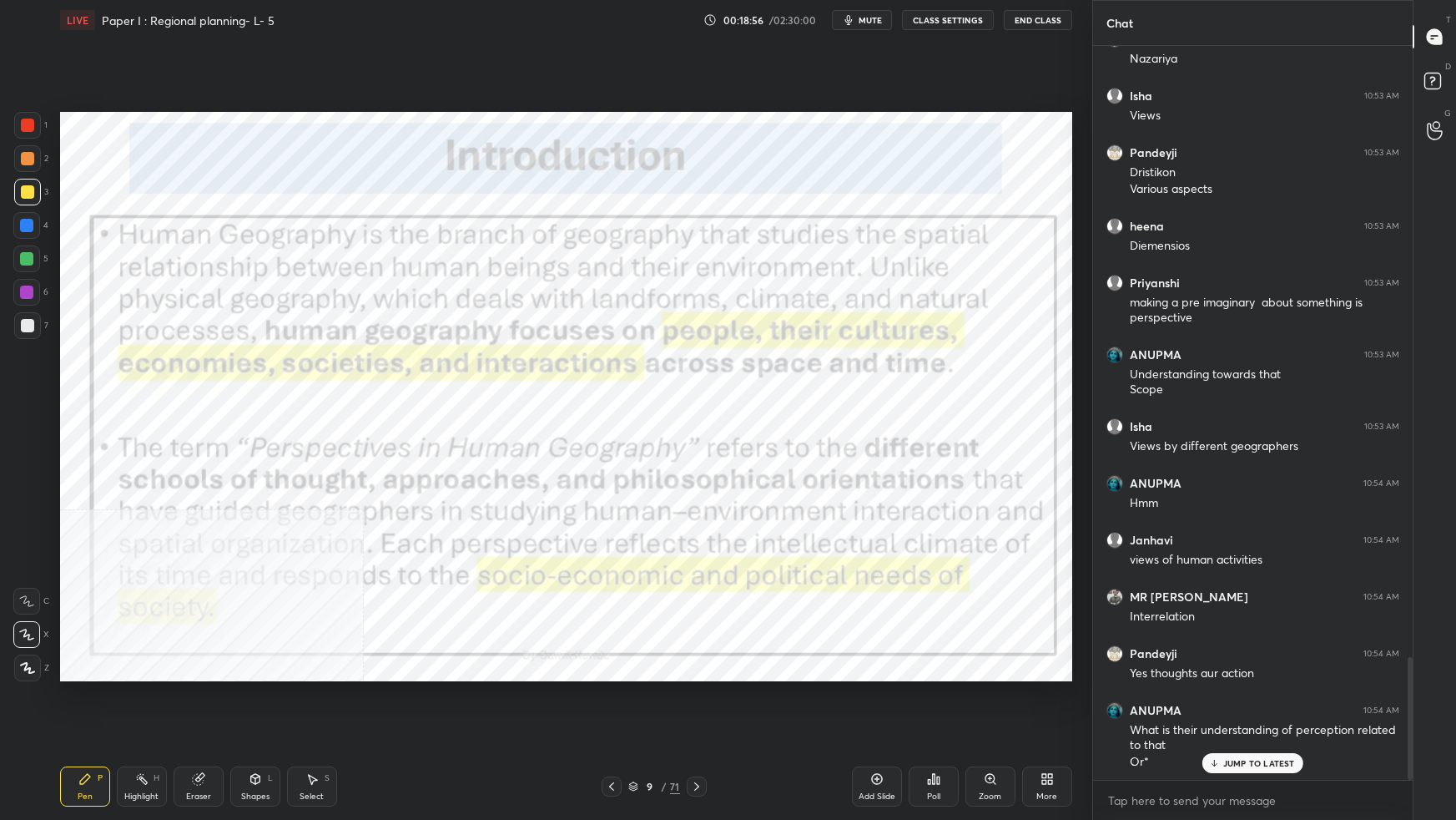
click at [783, 445] on img "grid" at bounding box center [847, 426] width 299 height 160
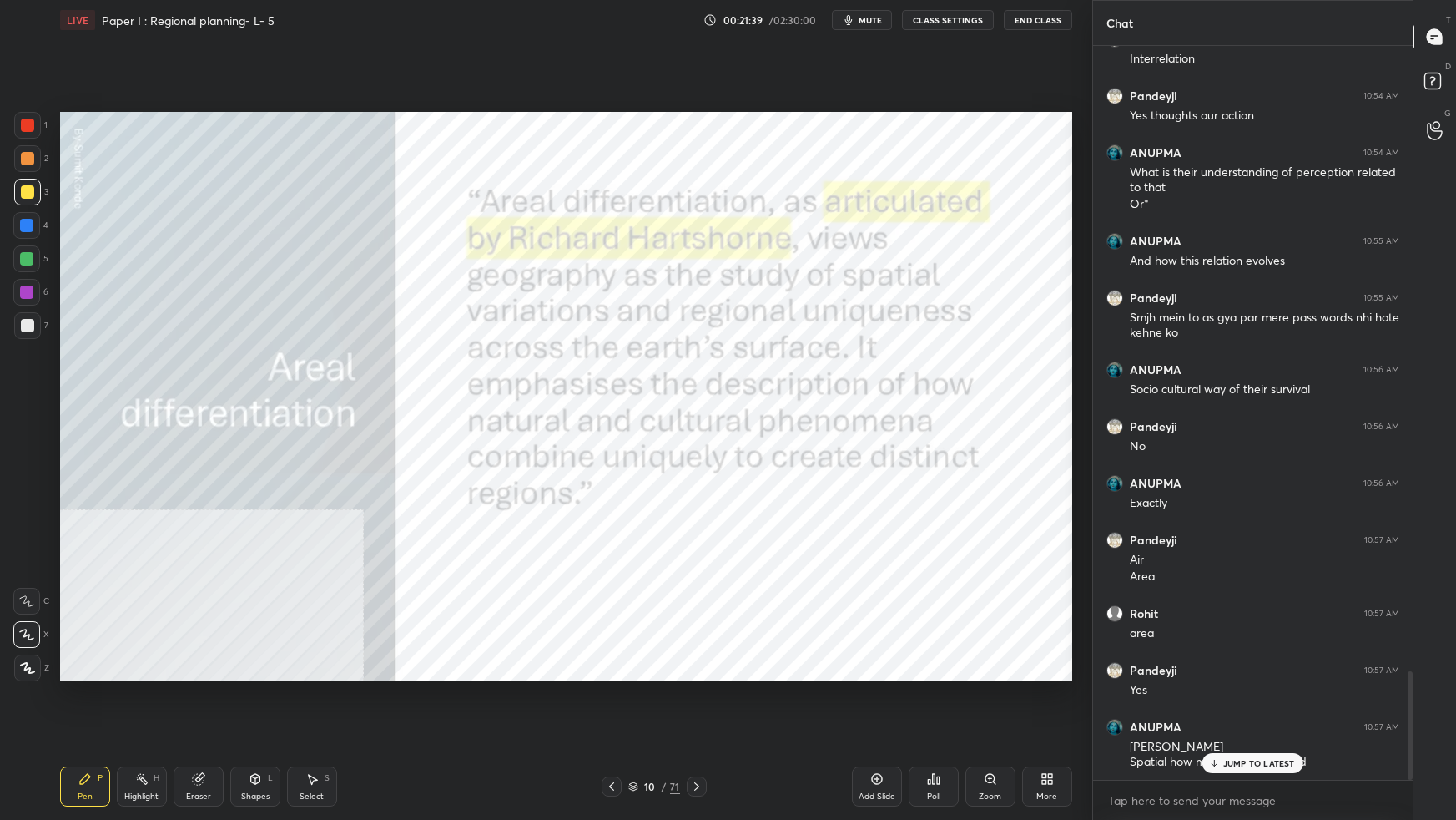
scroll to position [4273, 0]
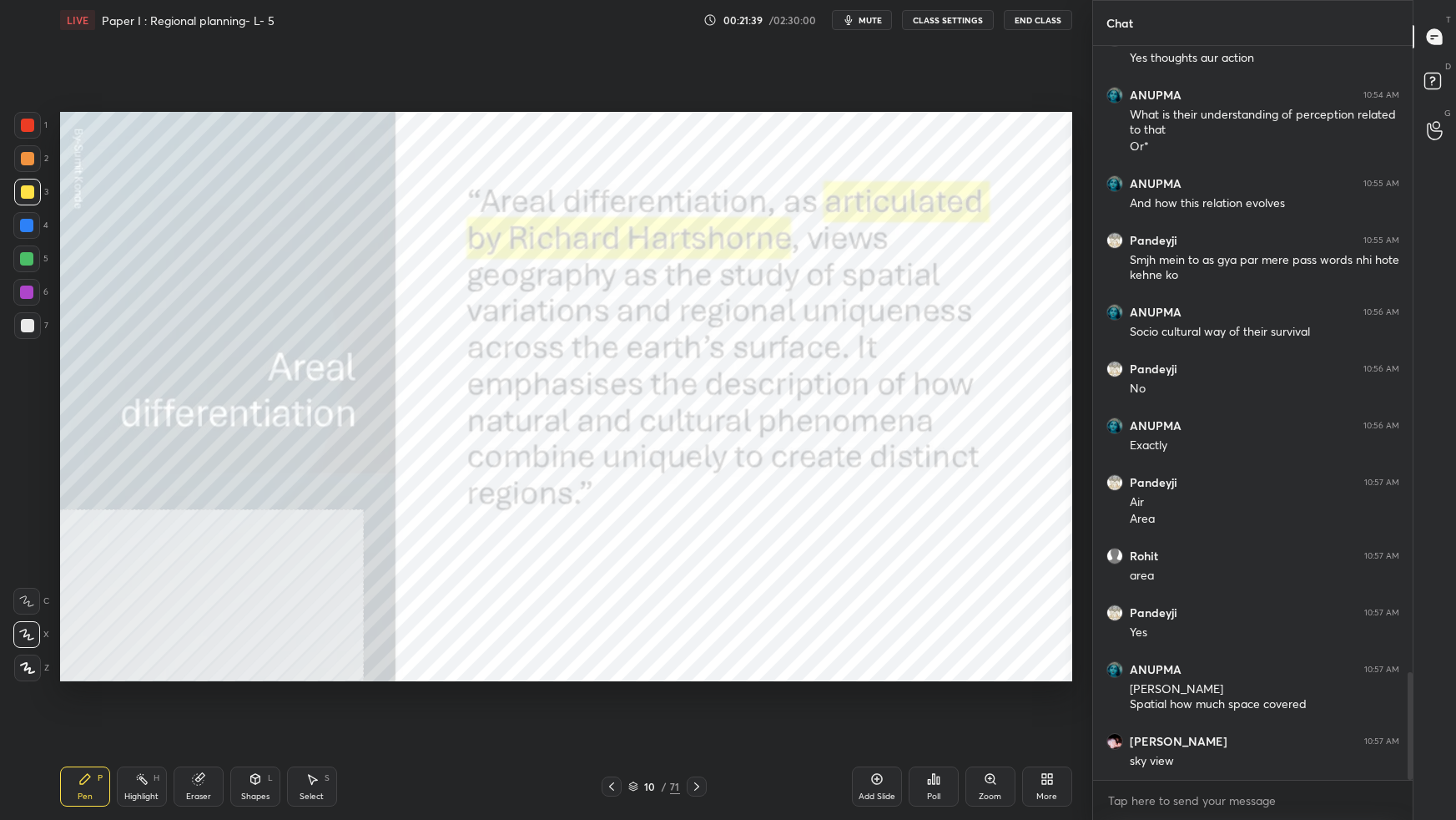
click at [32, 113] on div at bounding box center [27, 125] width 27 height 27
click at [25, 119] on div at bounding box center [27, 125] width 27 height 27
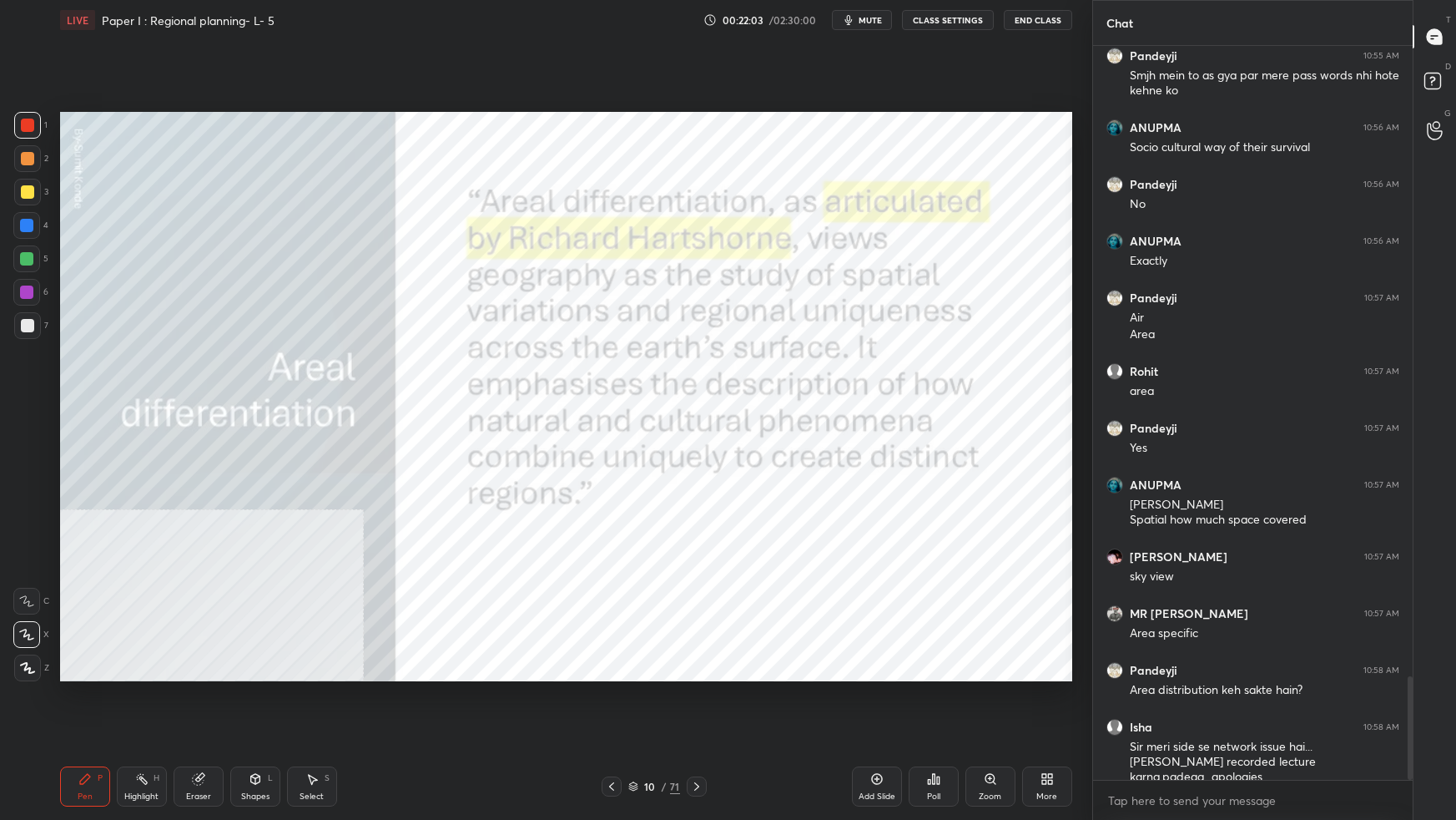
scroll to position [4515, 0]
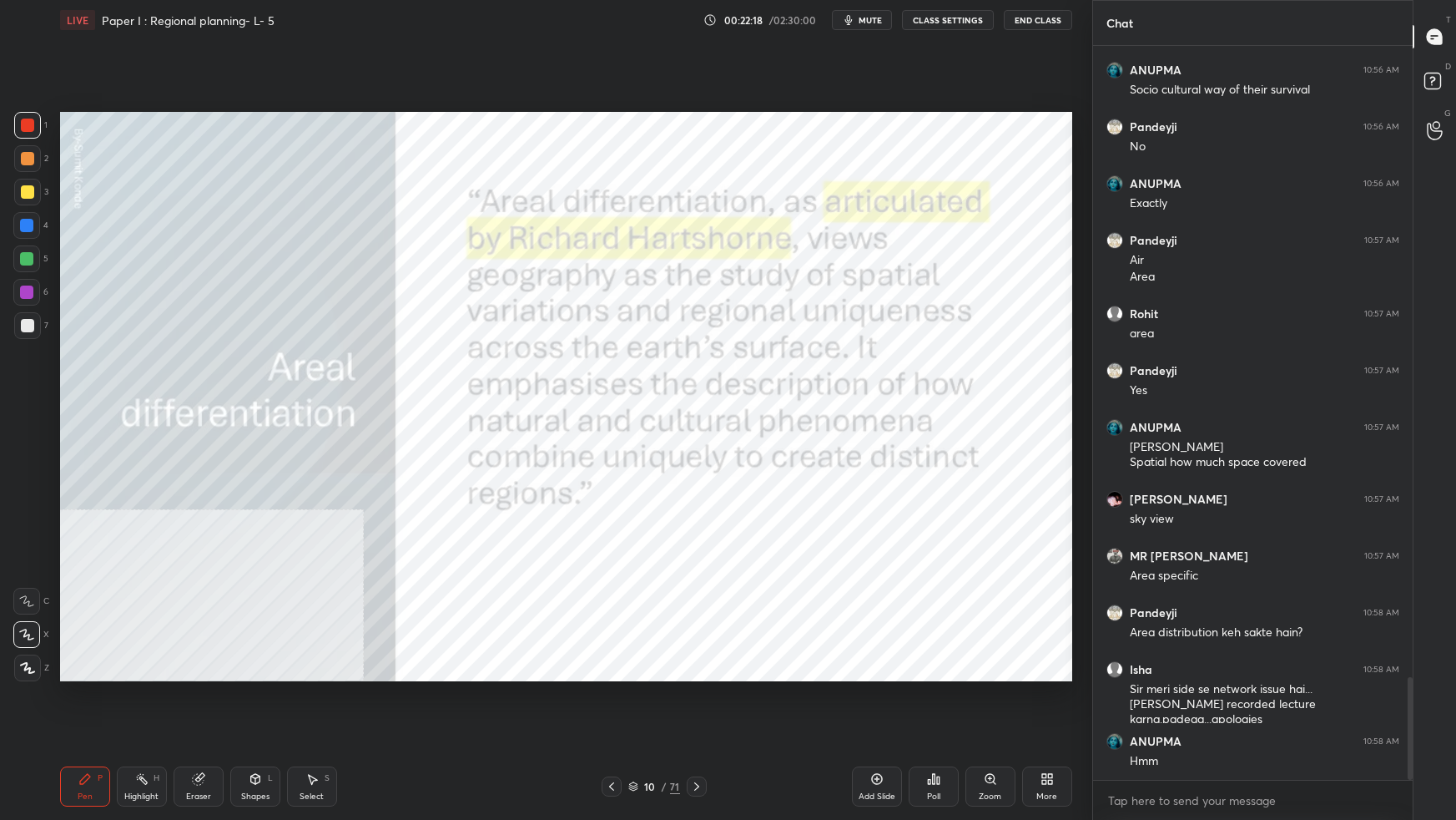
drag, startPoint x: 631, startPoint y: 786, endPoint x: 650, endPoint y: 782, distance: 19.4
click at [631, 726] on icon at bounding box center [633, 787] width 8 height 3
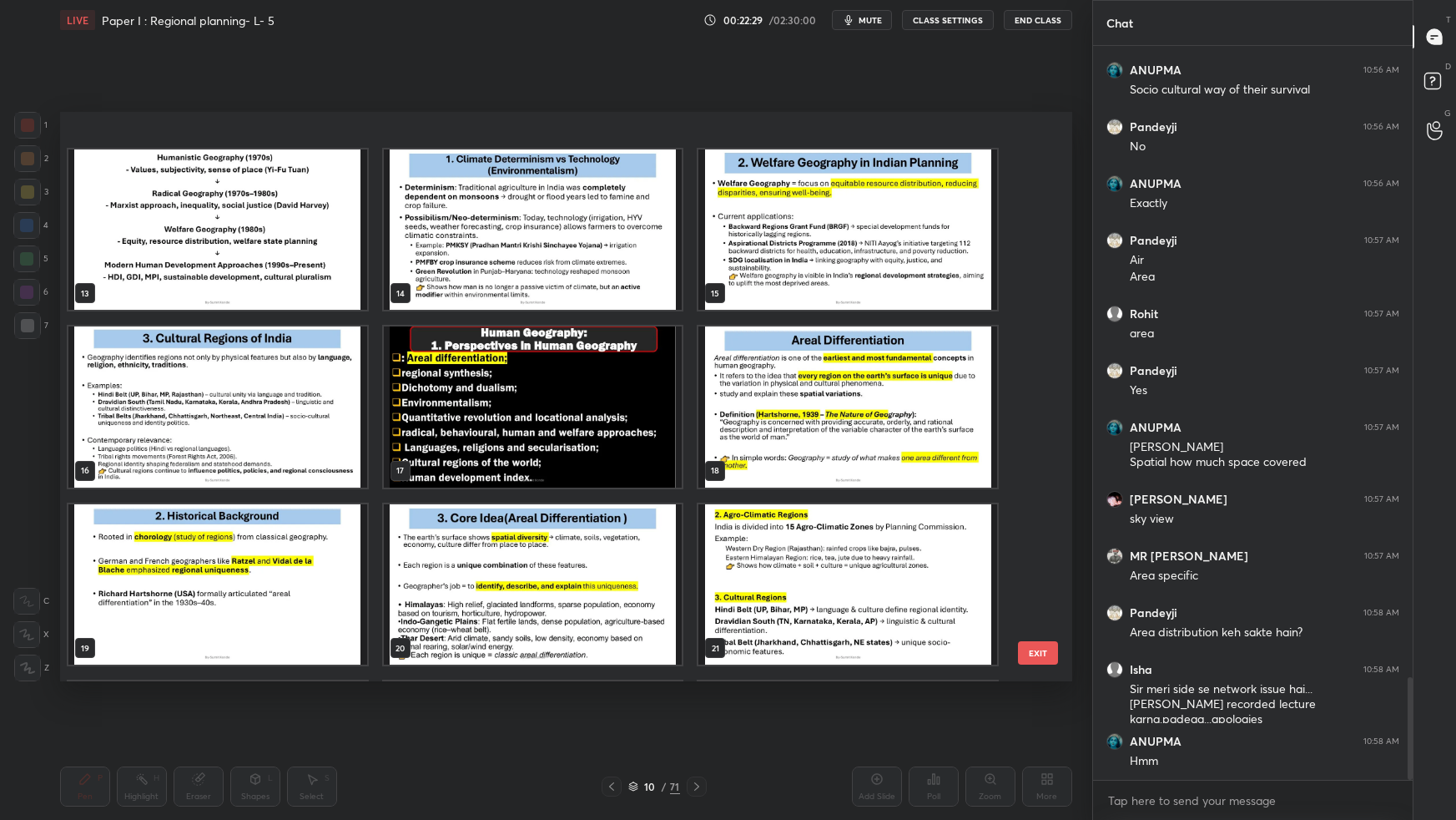
scroll to position [725, 0]
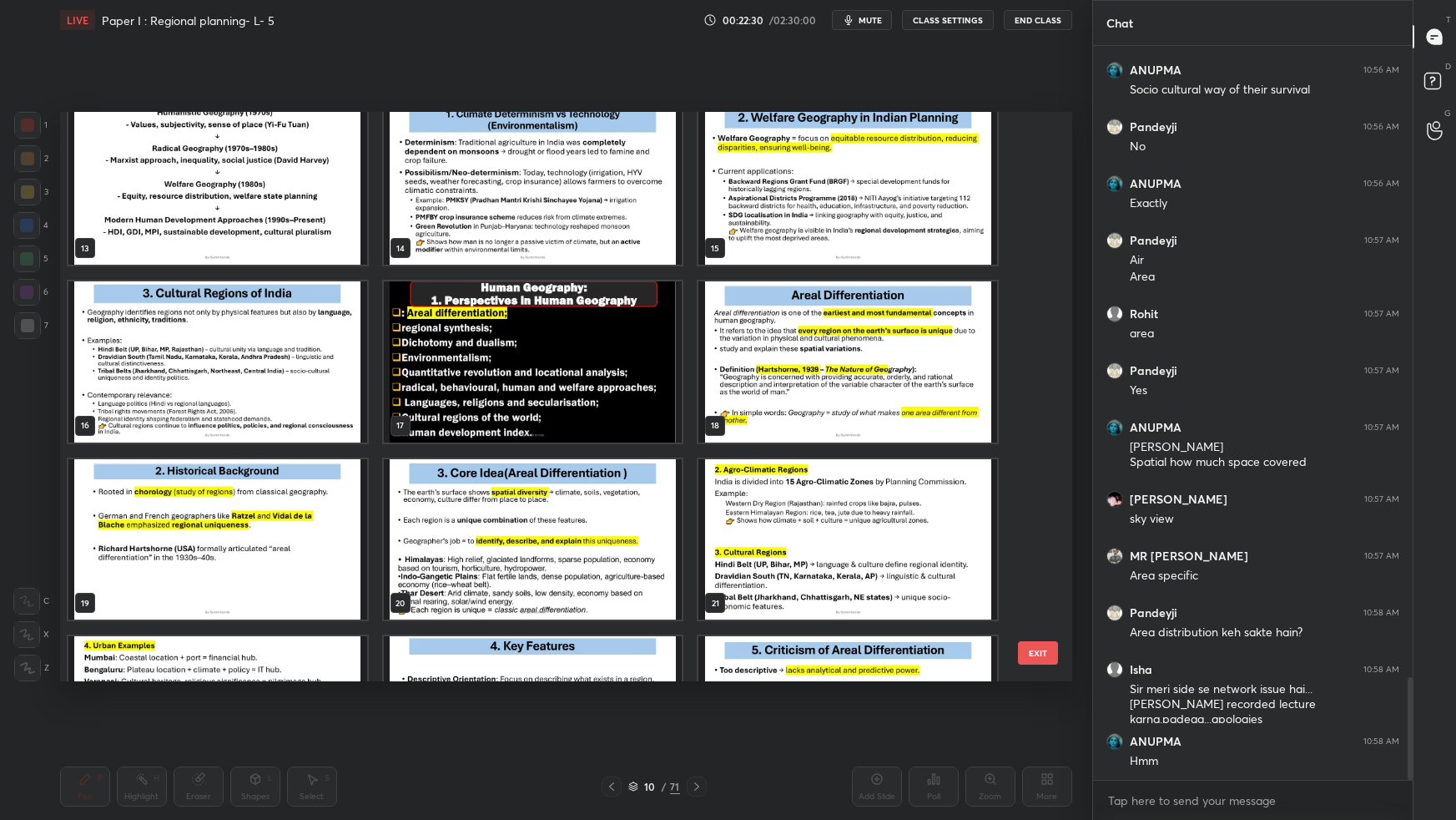
click at [250, 509] on img "grid" at bounding box center [217, 538] width 299 height 160
click at [284, 548] on img "grid" at bounding box center [217, 538] width 299 height 160
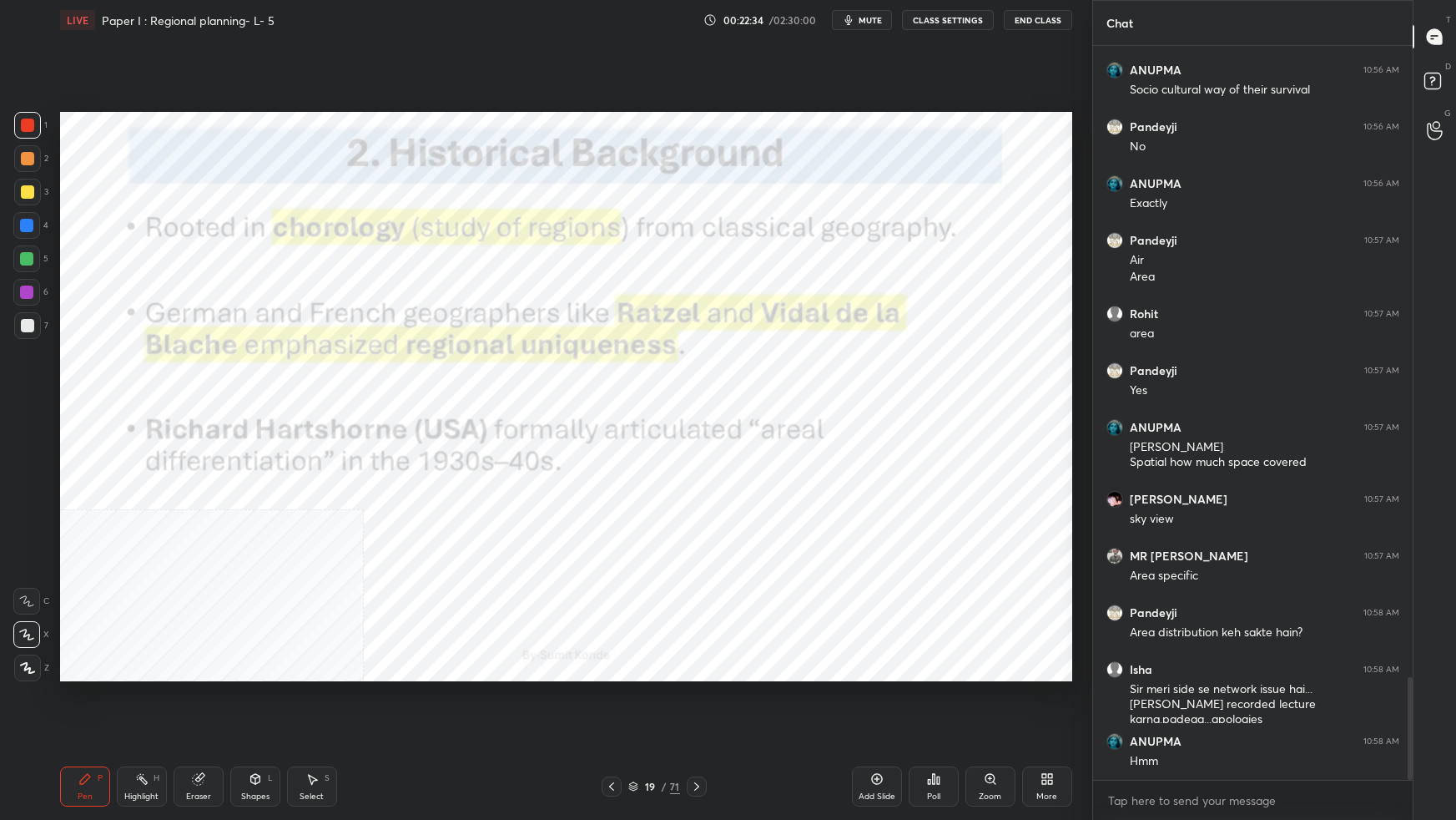
click at [284, 548] on img "grid" at bounding box center [217, 538] width 299 height 160
click at [284, 549] on img "grid" at bounding box center [217, 538] width 299 height 160
drag, startPoint x: 627, startPoint y: 785, endPoint x: 639, endPoint y: 771, distance: 18.4
click at [628, 726] on icon at bounding box center [633, 785] width 10 height 10
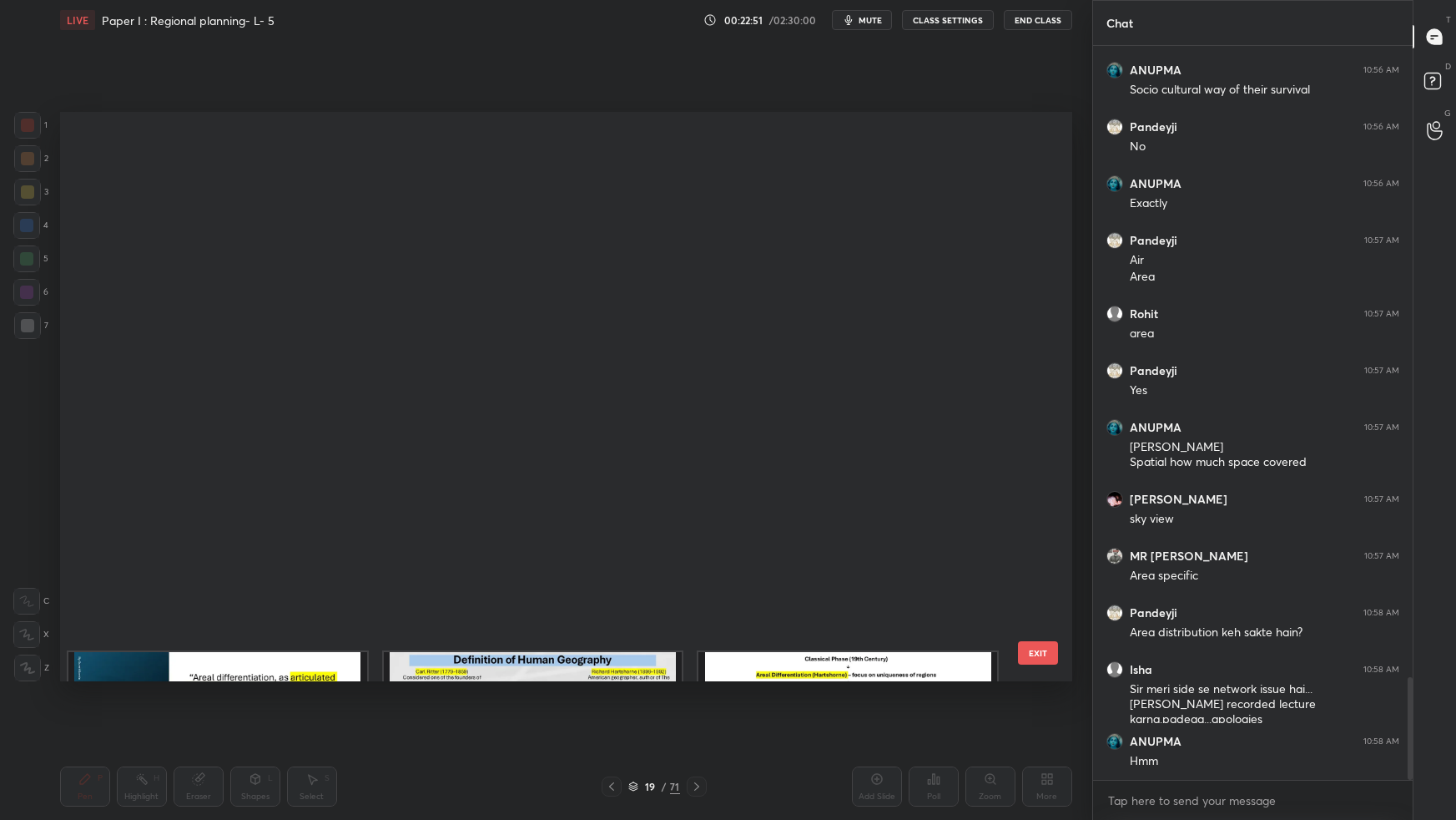
scroll to position [564, 1004]
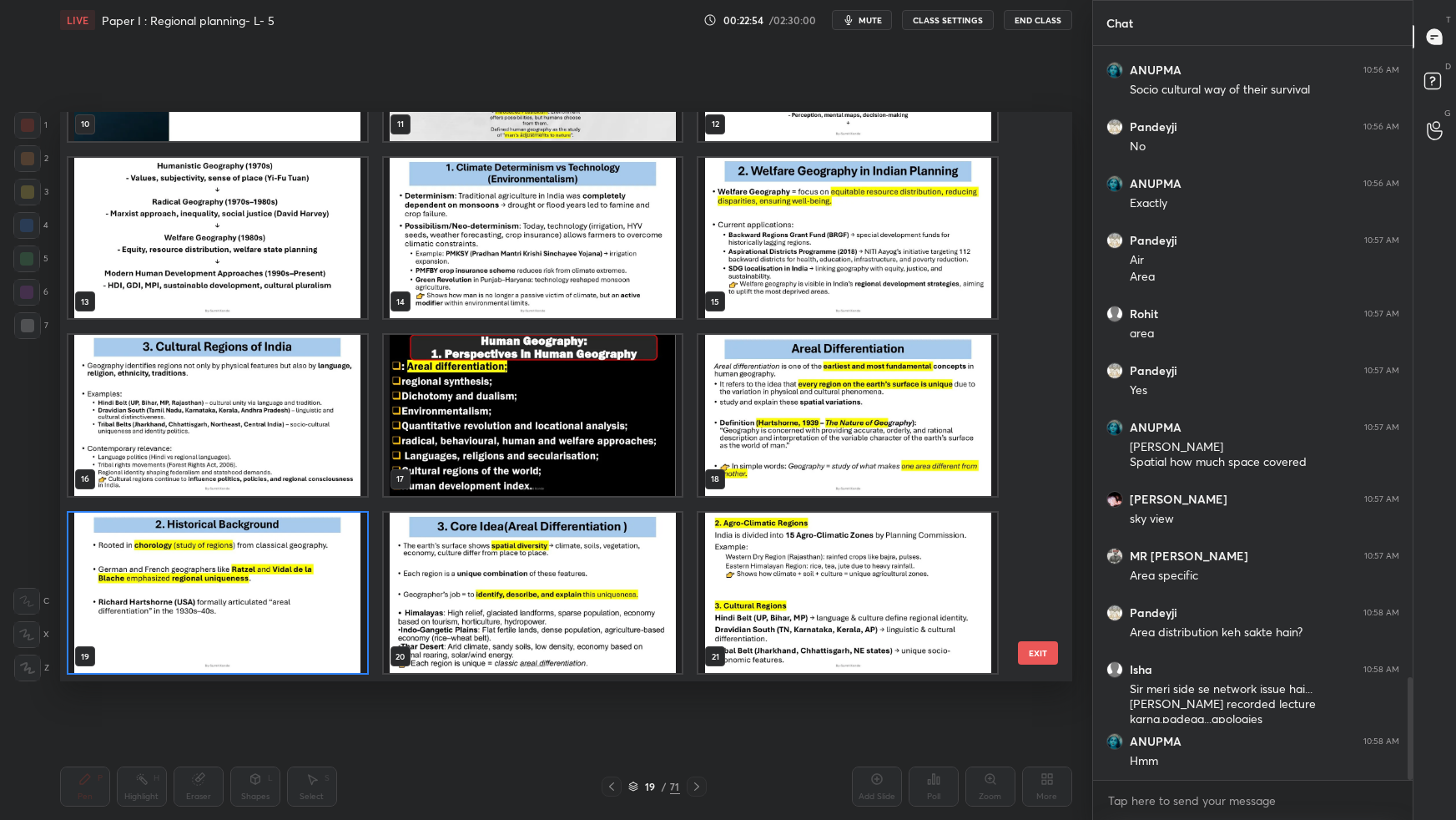
click at [868, 480] on img "grid" at bounding box center [847, 415] width 299 height 160
click at [868, 480] on img "grid" at bounding box center [847, 415] width 299 height 160
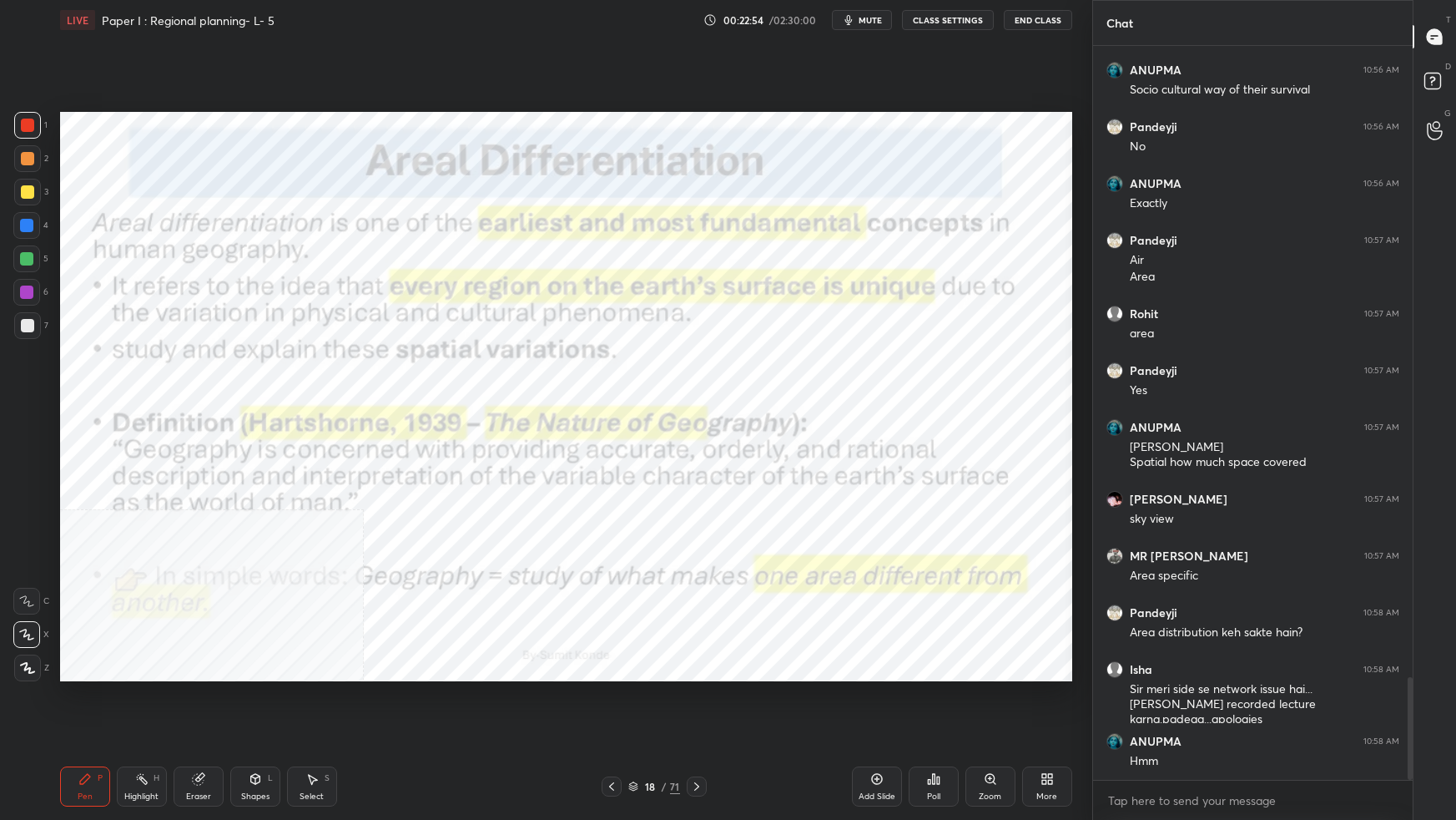
click at [868, 480] on img "grid" at bounding box center [847, 415] width 299 height 160
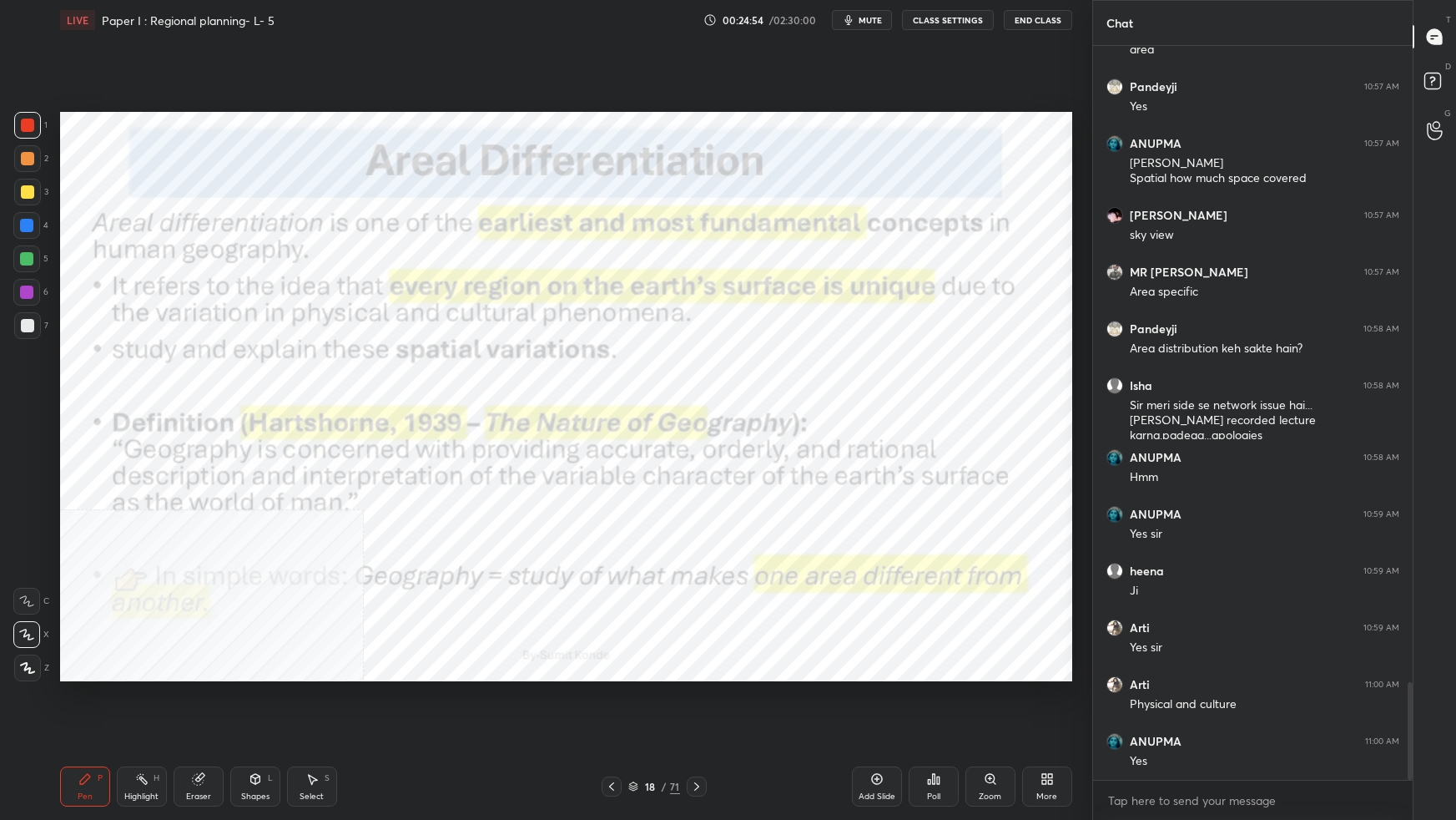
scroll to position [4855, 0]
click at [633, 726] on icon at bounding box center [633, 785] width 10 height 10
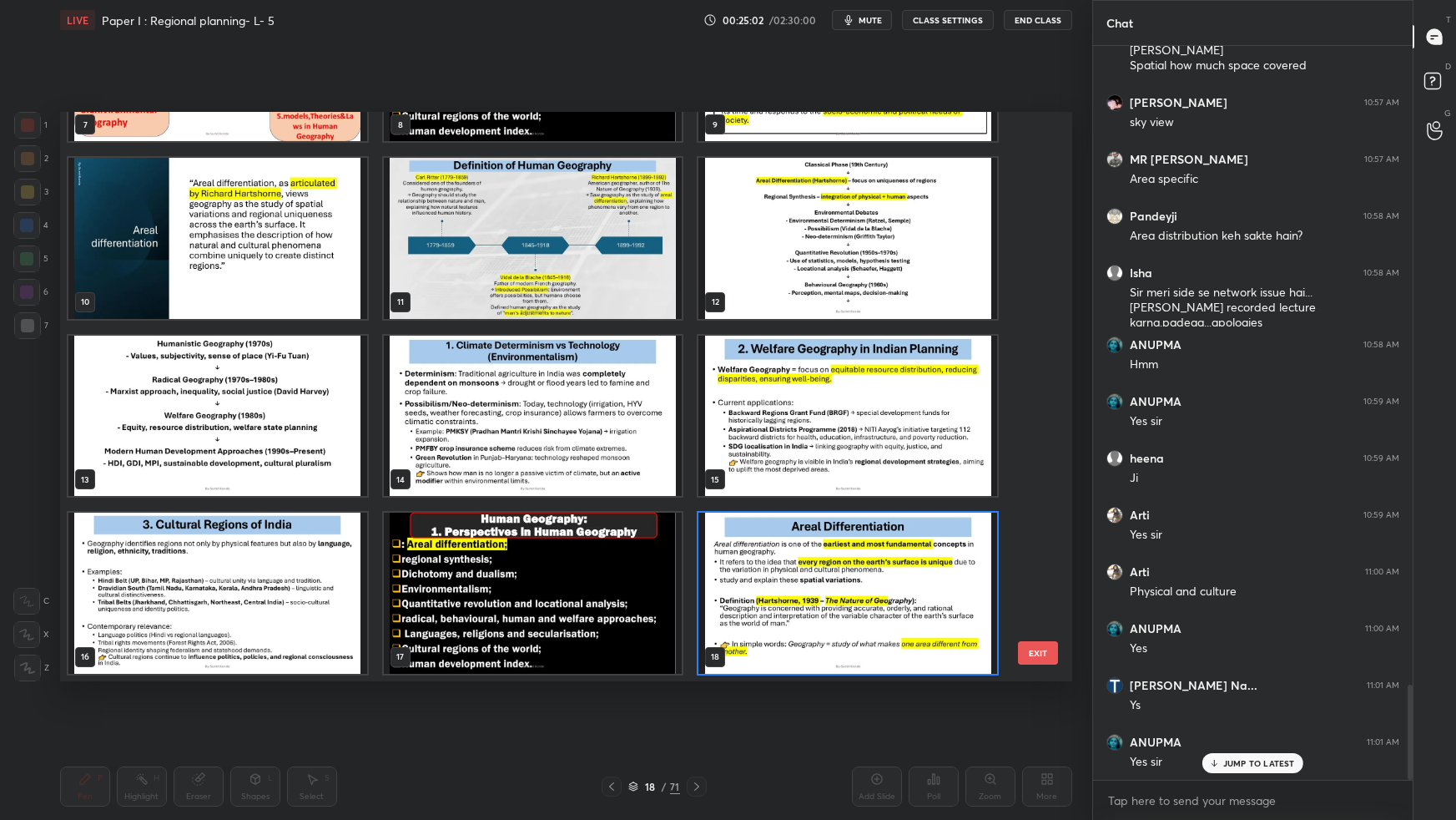
scroll to position [4928, 0]
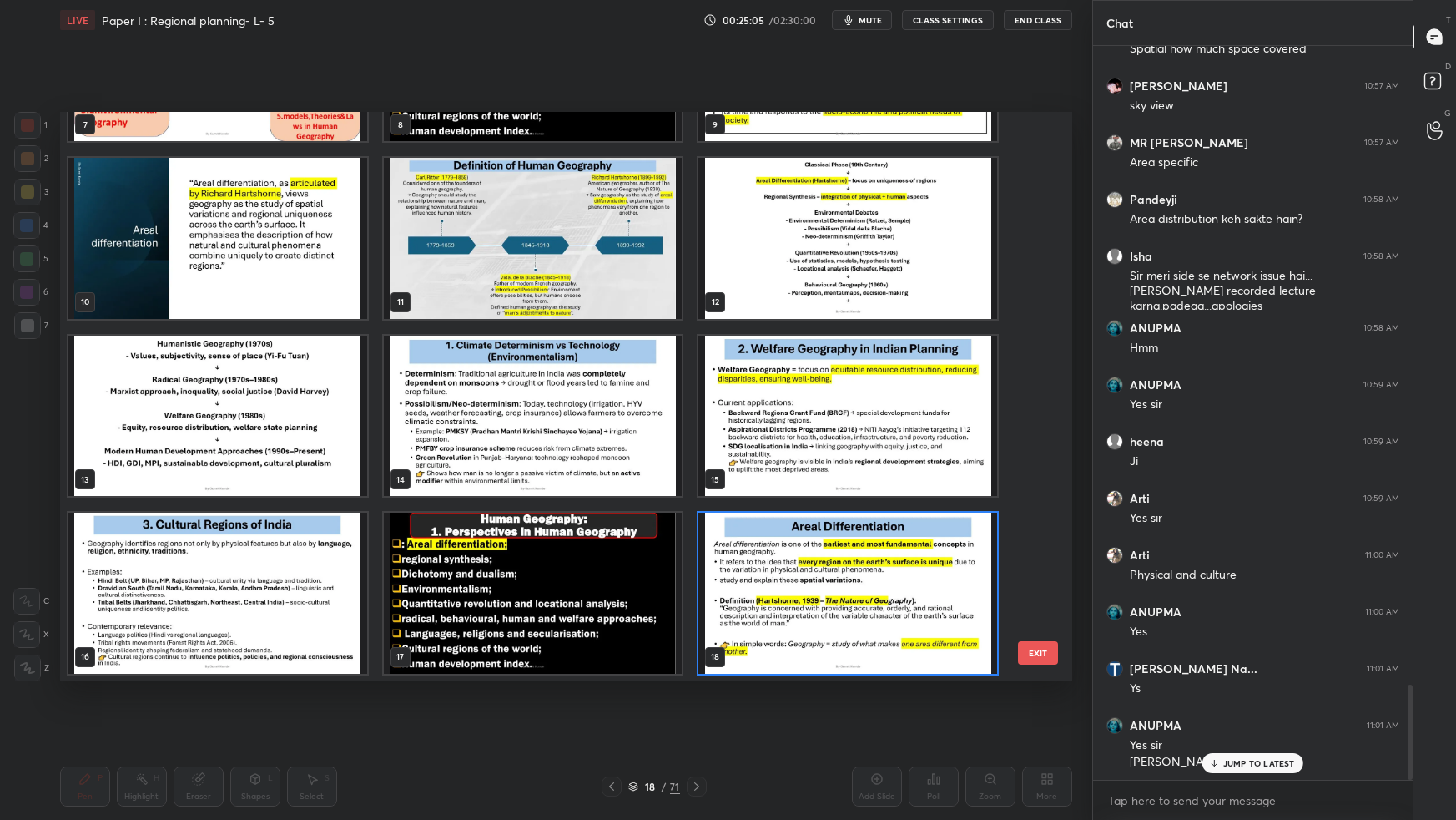
click at [518, 289] on img "grid" at bounding box center [532, 238] width 299 height 160
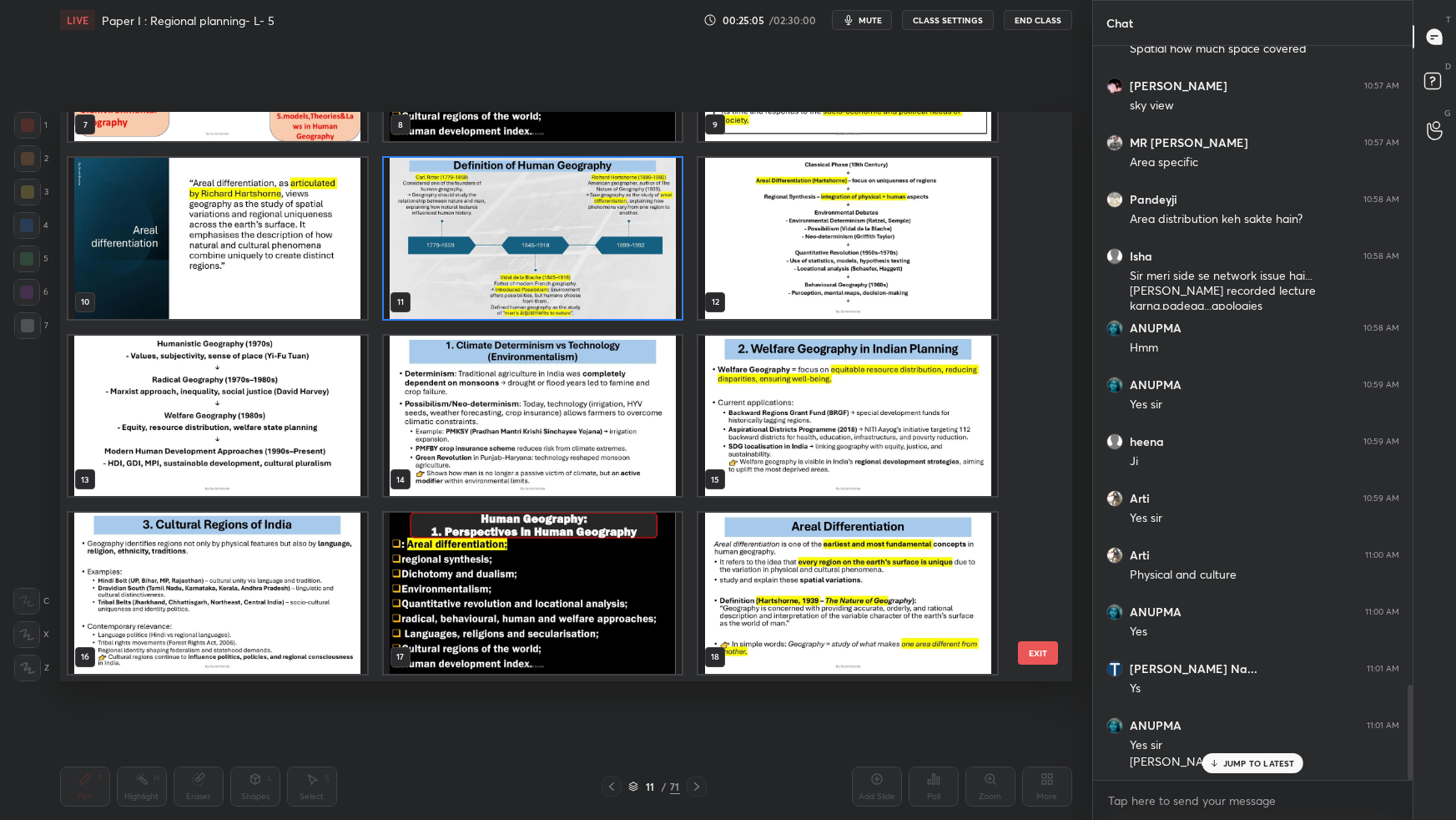
click at [521, 292] on img "grid" at bounding box center [532, 238] width 299 height 160
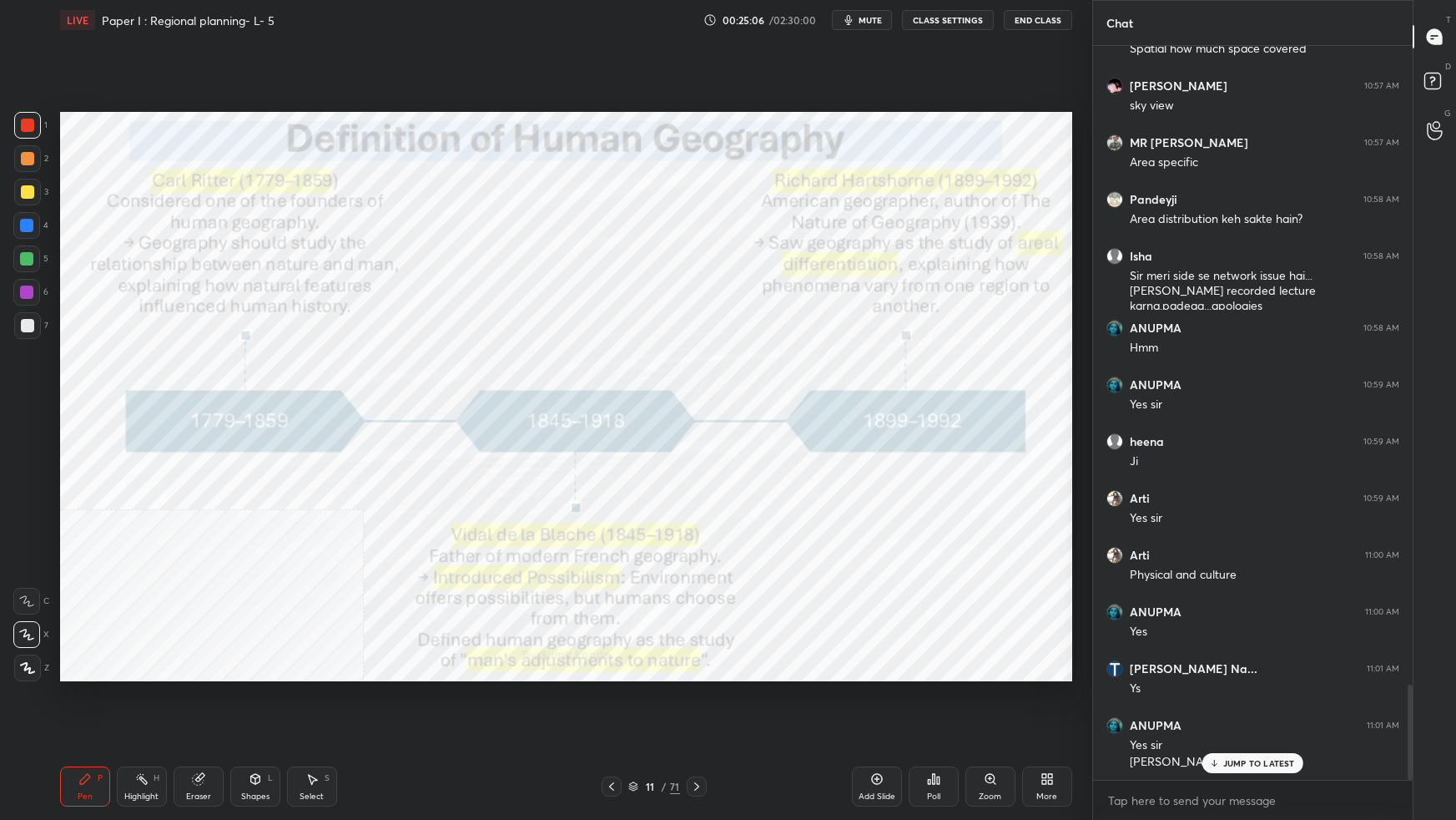
click at [525, 292] on img "grid" at bounding box center [532, 238] width 299 height 160
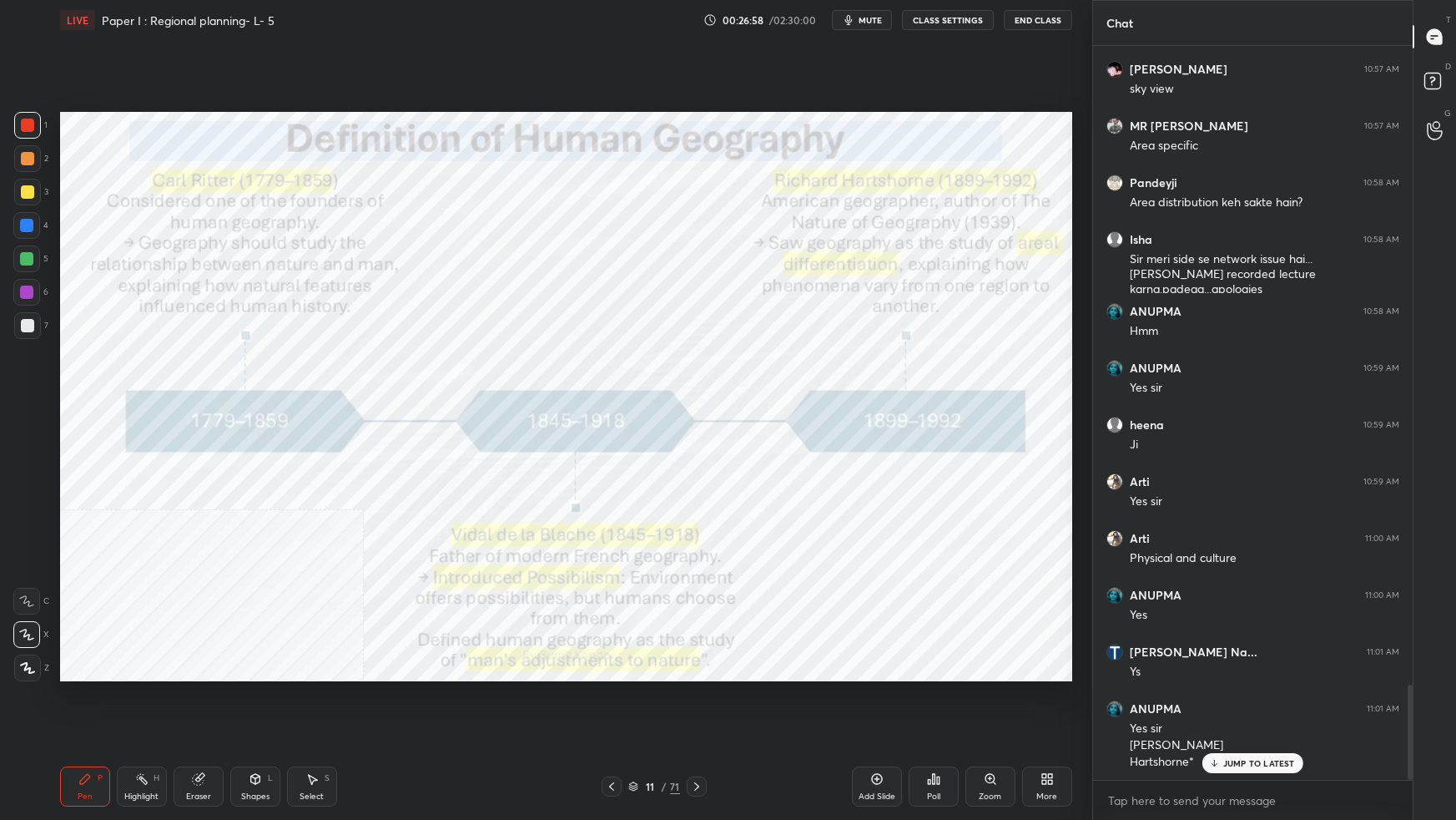
click at [636, 726] on icon at bounding box center [633, 785] width 10 height 10
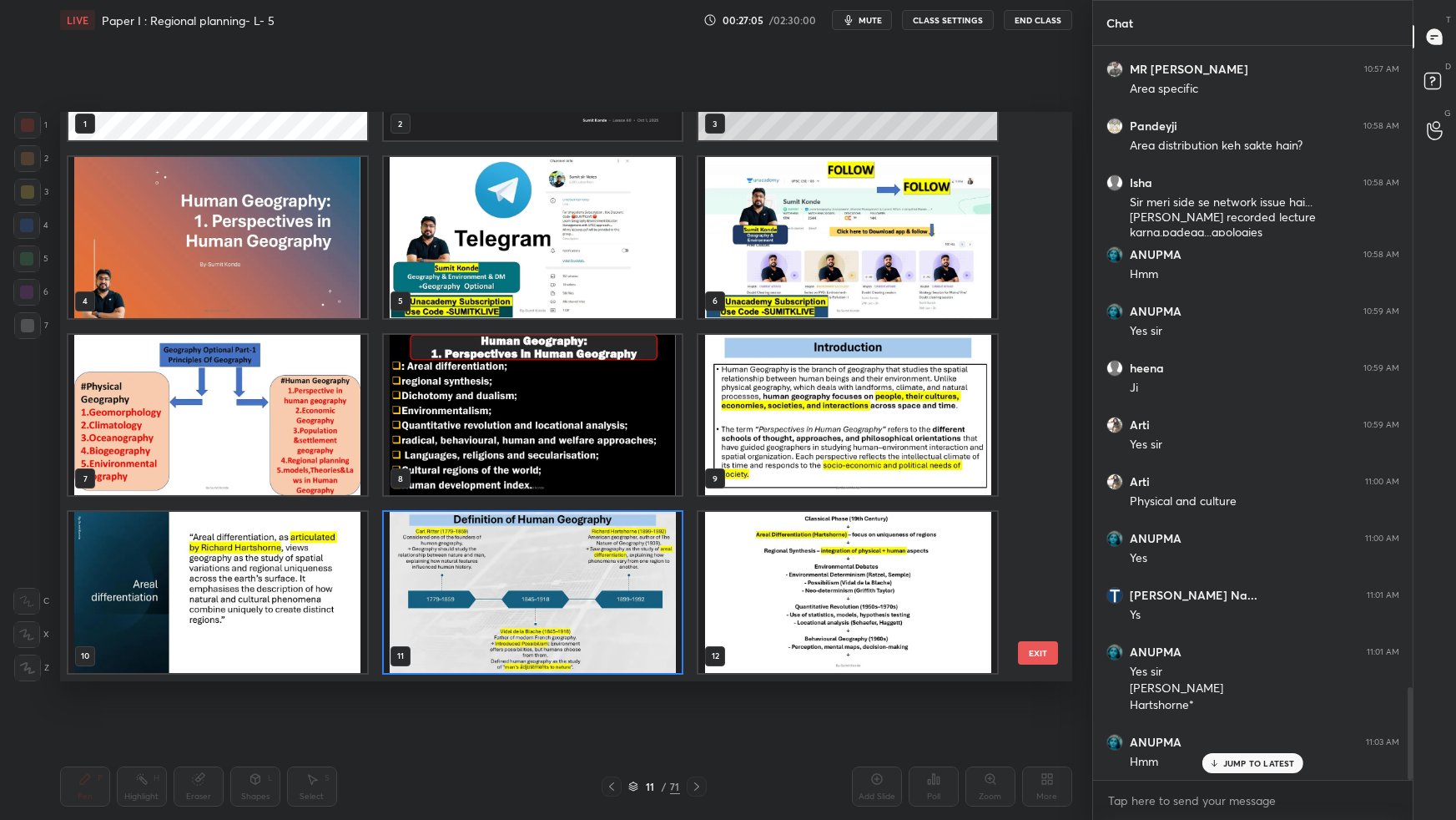
scroll to position [5058, 0]
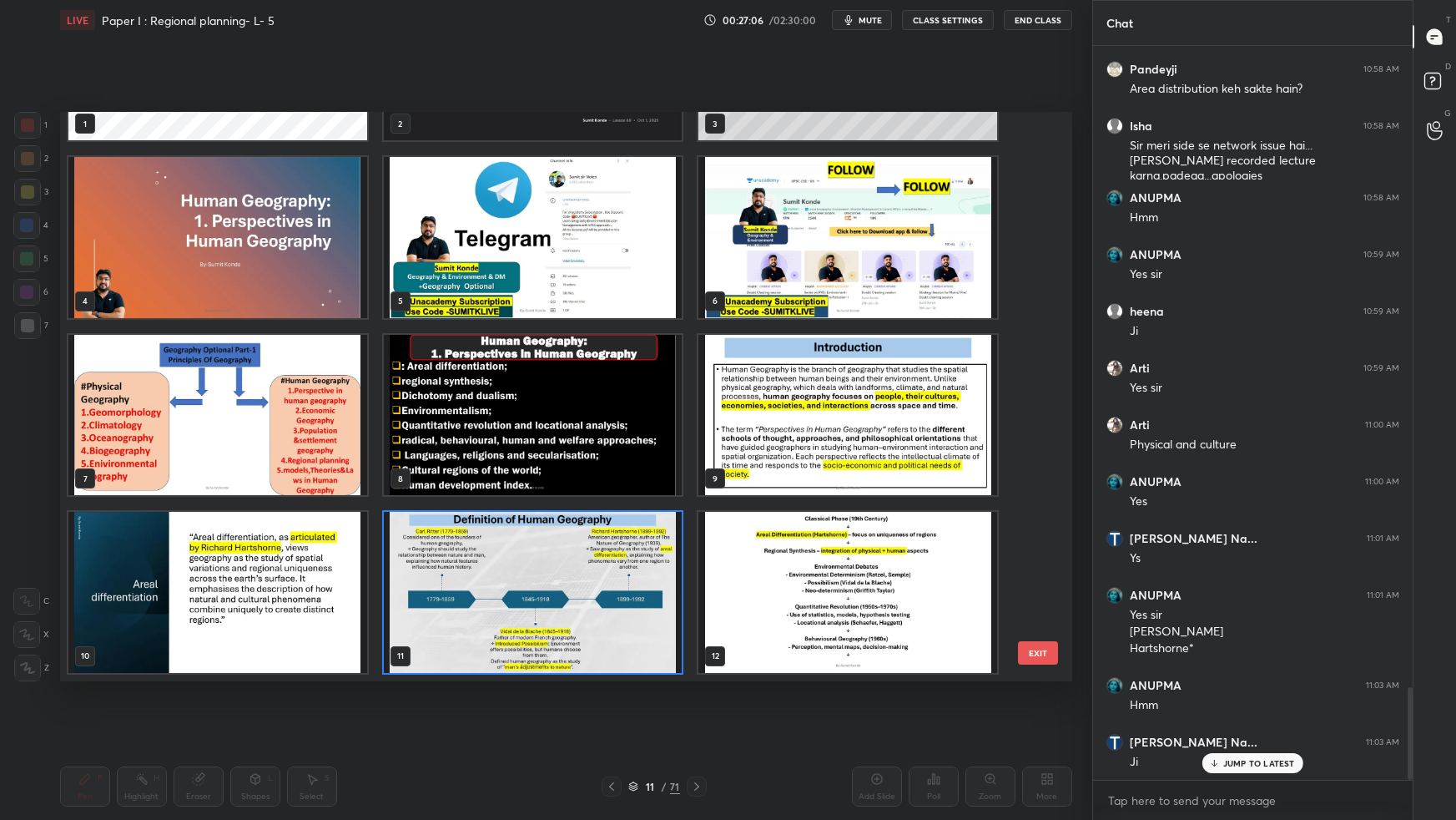
drag, startPoint x: 850, startPoint y: 579, endPoint x: 860, endPoint y: 584, distance: 11.2
click at [850, 582] on img "grid" at bounding box center [847, 591] width 299 height 160
click at [851, 584] on img "grid" at bounding box center [847, 591] width 299 height 160
click at [853, 585] on img "grid" at bounding box center [847, 591] width 299 height 160
click at [854, 588] on img "grid" at bounding box center [847, 591] width 299 height 160
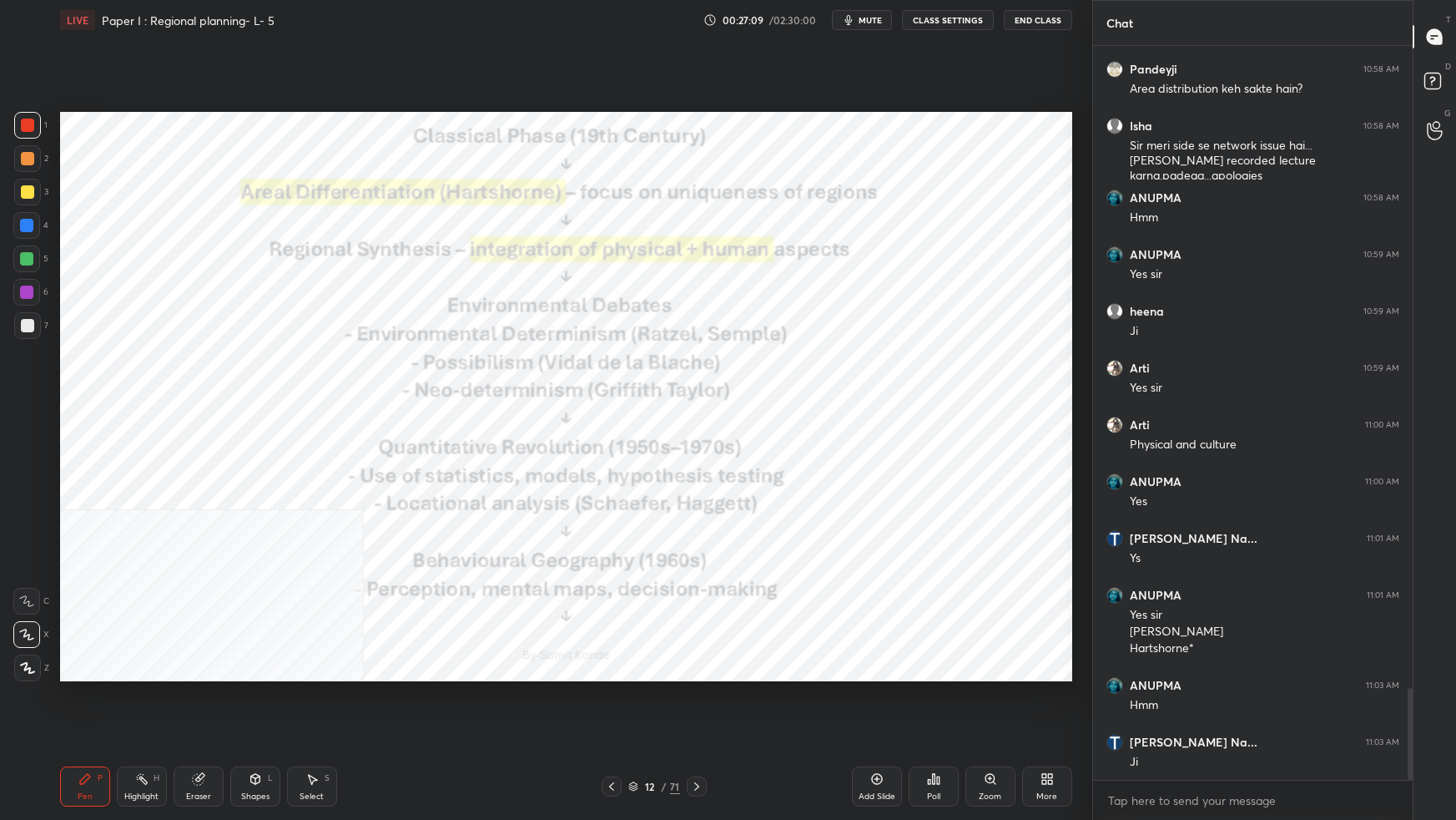
scroll to position [5116, 0]
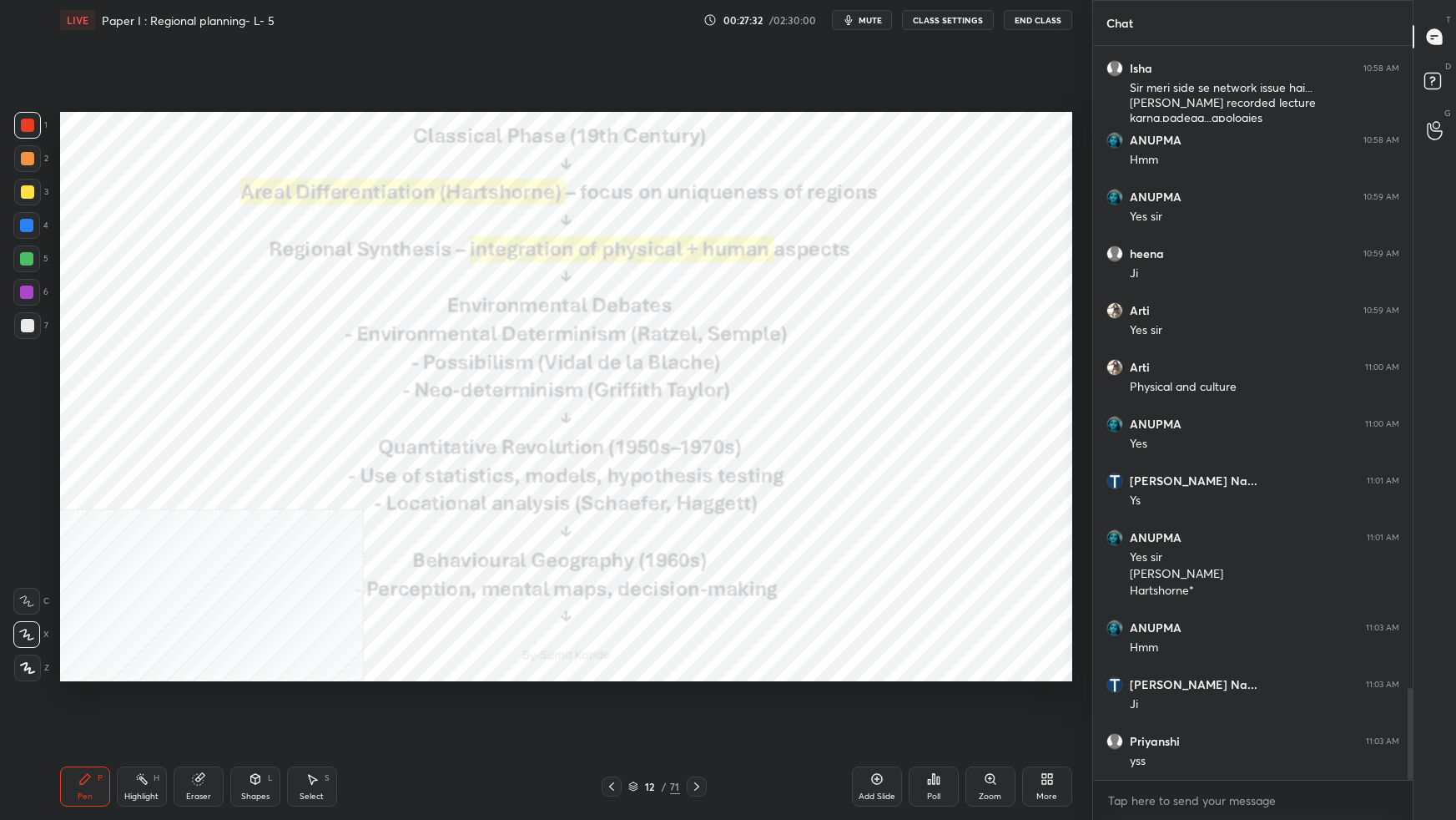
click at [636, 726] on icon at bounding box center [633, 785] width 10 height 10
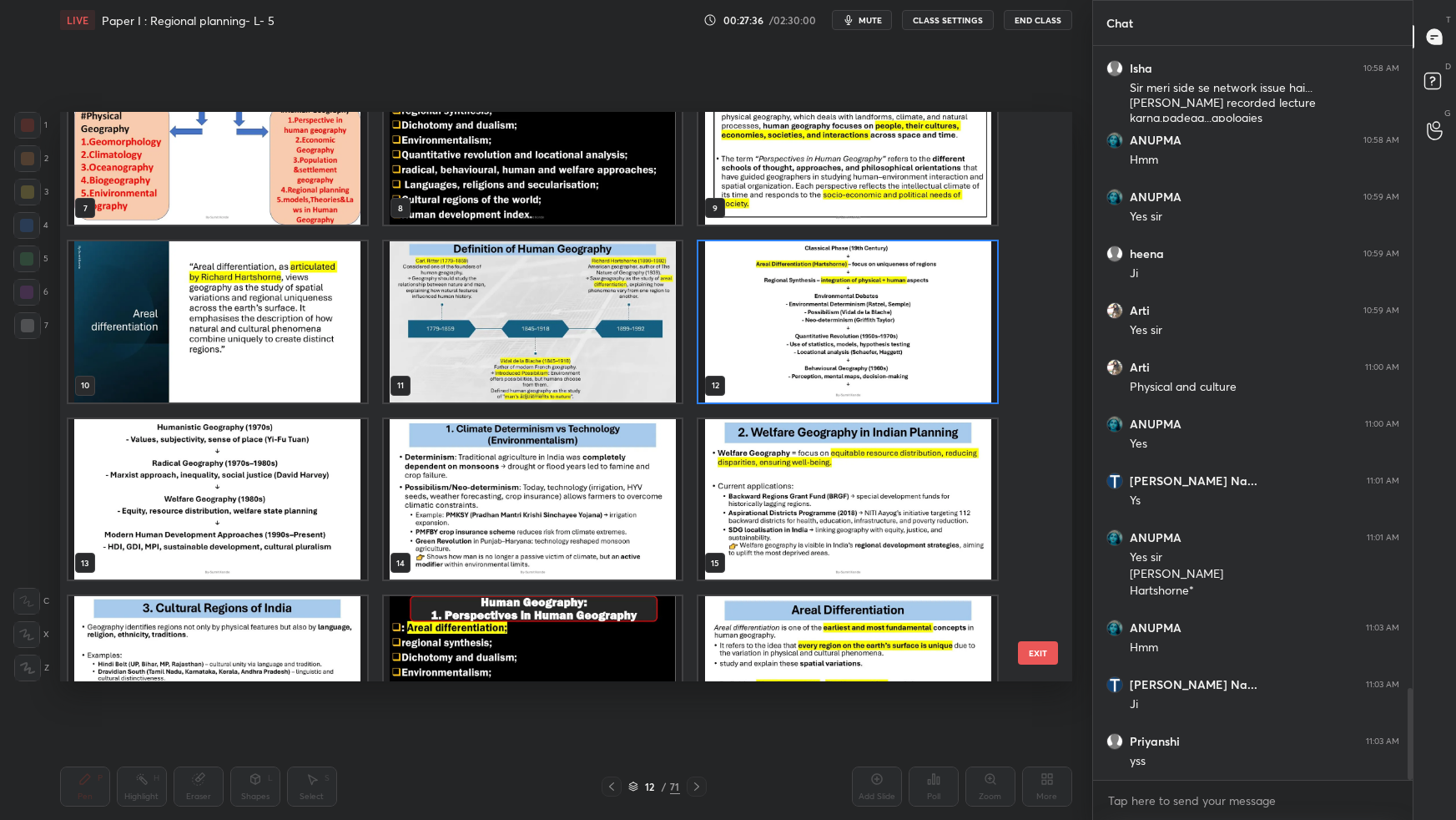
scroll to position [418, 0]
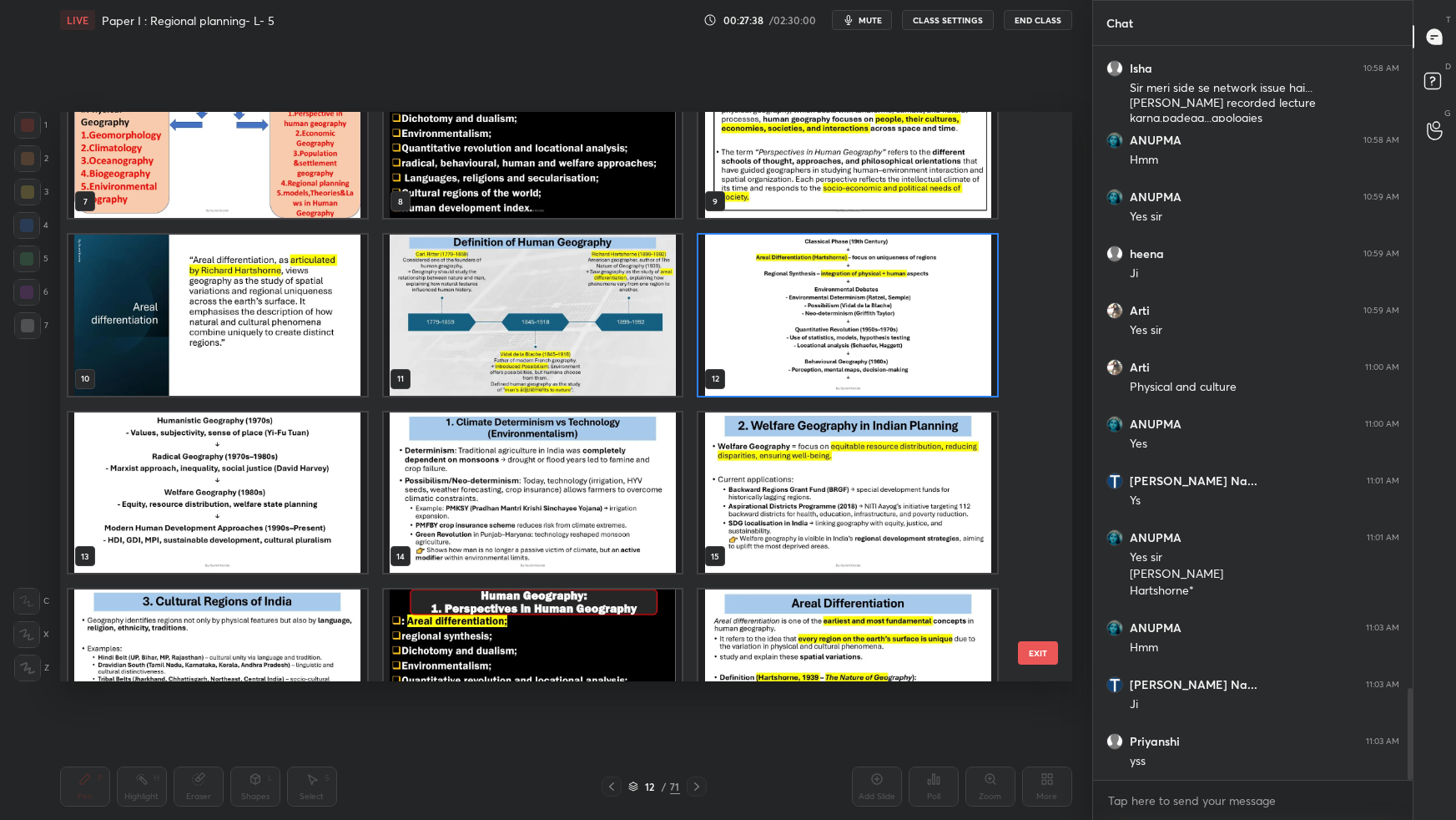
click at [214, 498] on img "grid" at bounding box center [217, 492] width 299 height 160
click at [215, 499] on img "grid" at bounding box center [217, 492] width 299 height 160
click at [218, 501] on img "grid" at bounding box center [217, 492] width 299 height 160
click at [221, 498] on img "grid" at bounding box center [217, 492] width 299 height 160
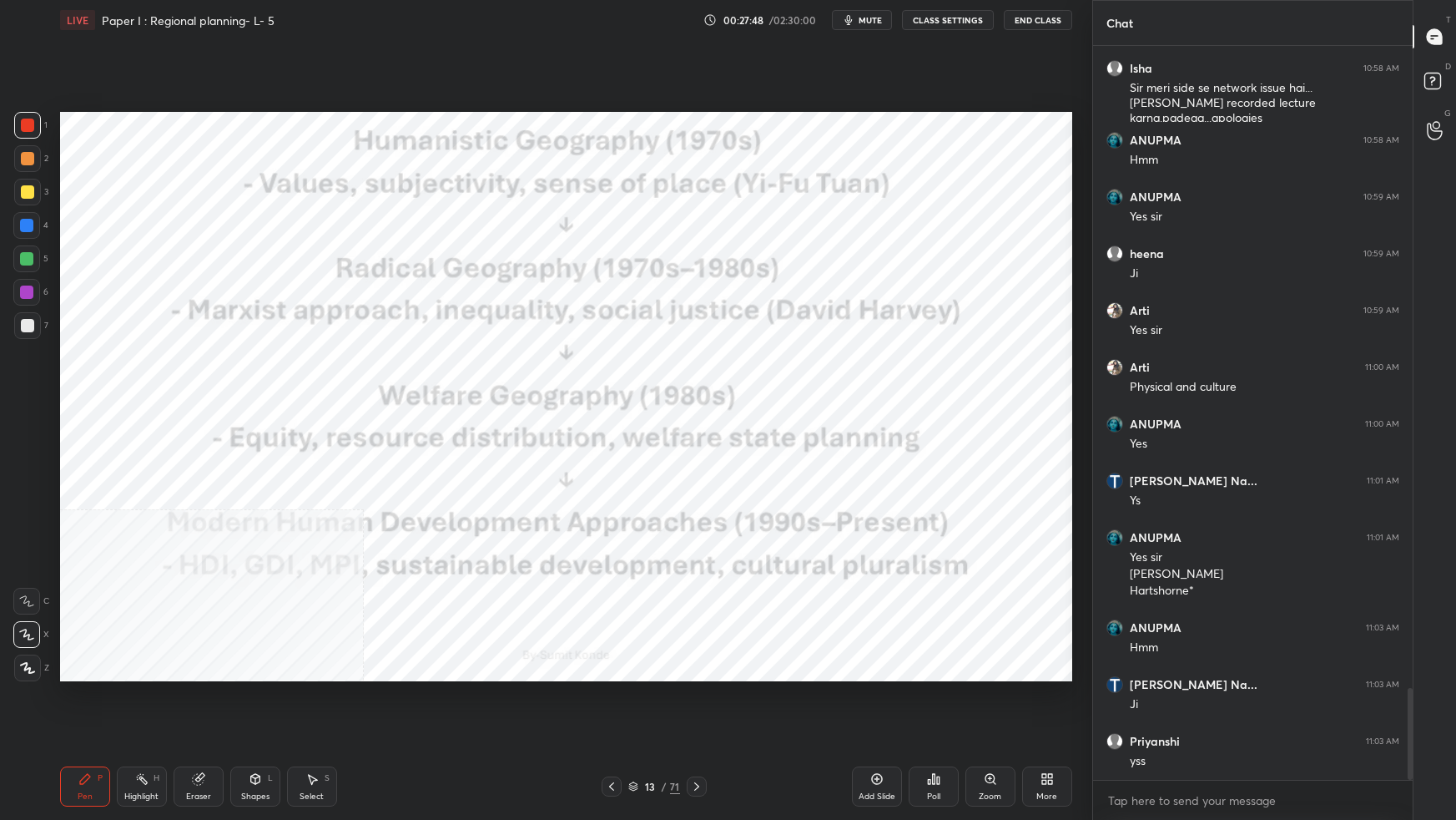
click at [635, 726] on icon at bounding box center [633, 785] width 10 height 10
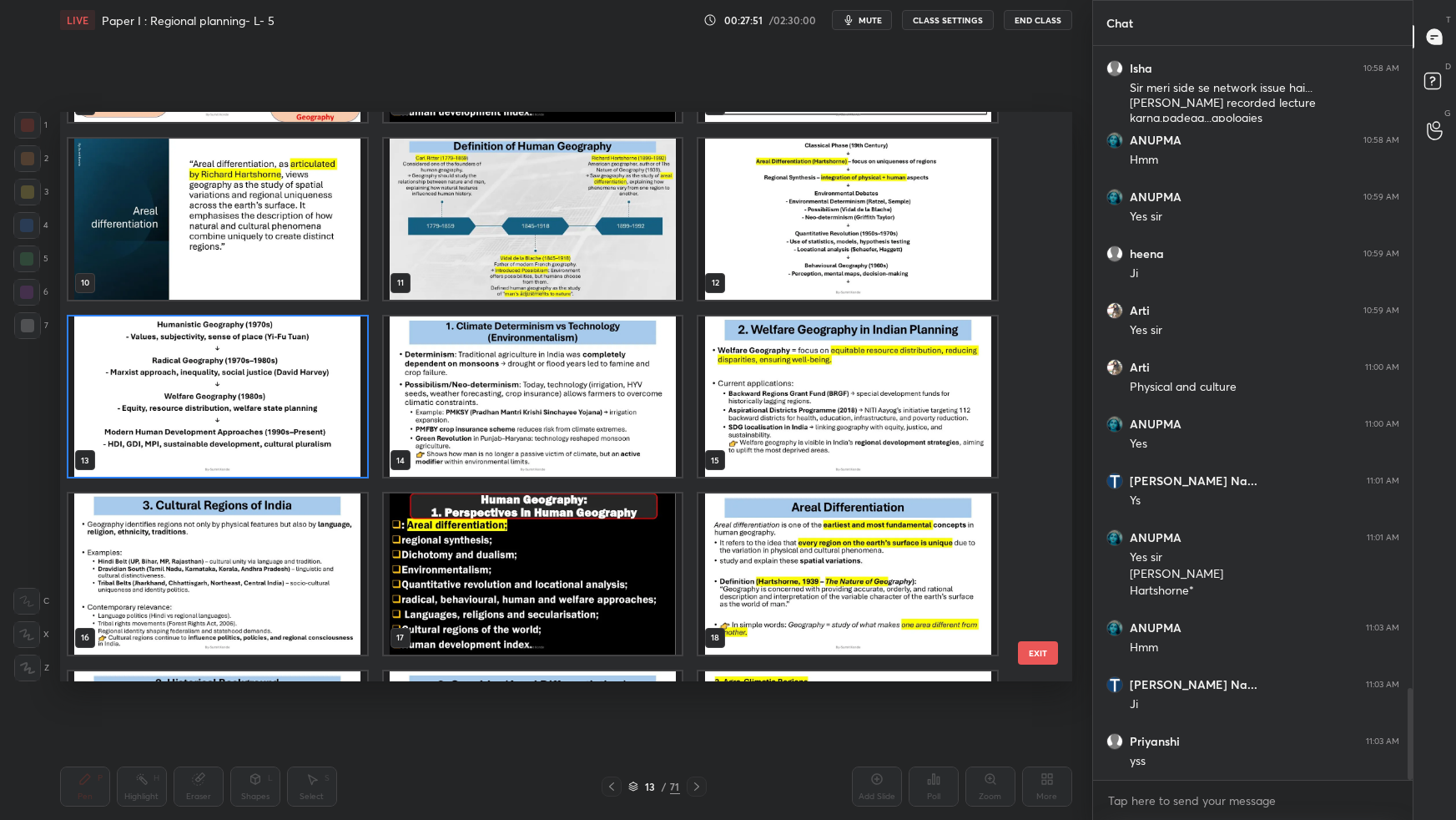
scroll to position [513, 0]
click at [720, 551] on img "grid" at bounding box center [847, 573] width 299 height 160
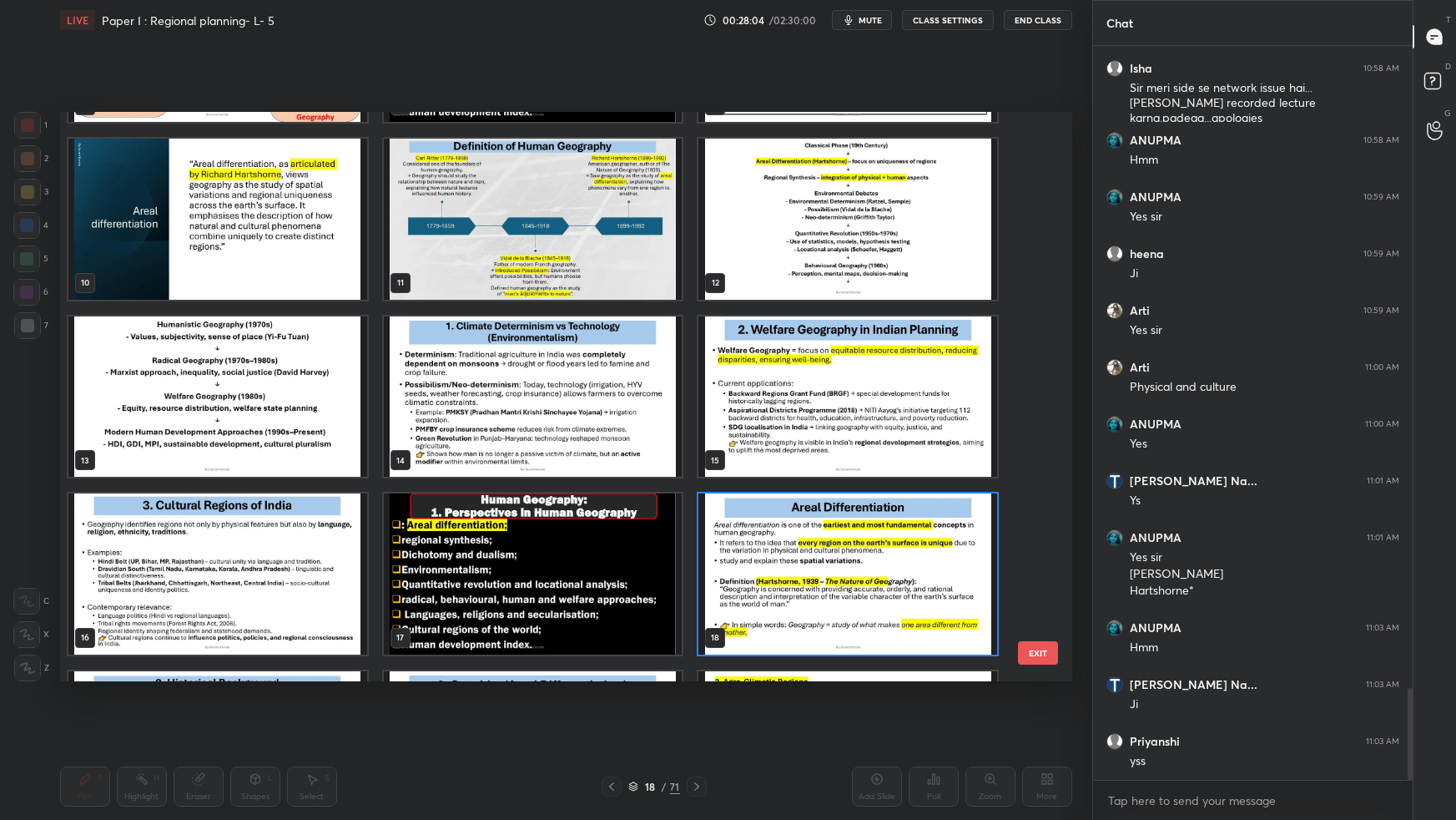
click at [721, 551] on img "grid" at bounding box center [847, 573] width 299 height 160
click at [721, 550] on img "grid" at bounding box center [847, 573] width 299 height 160
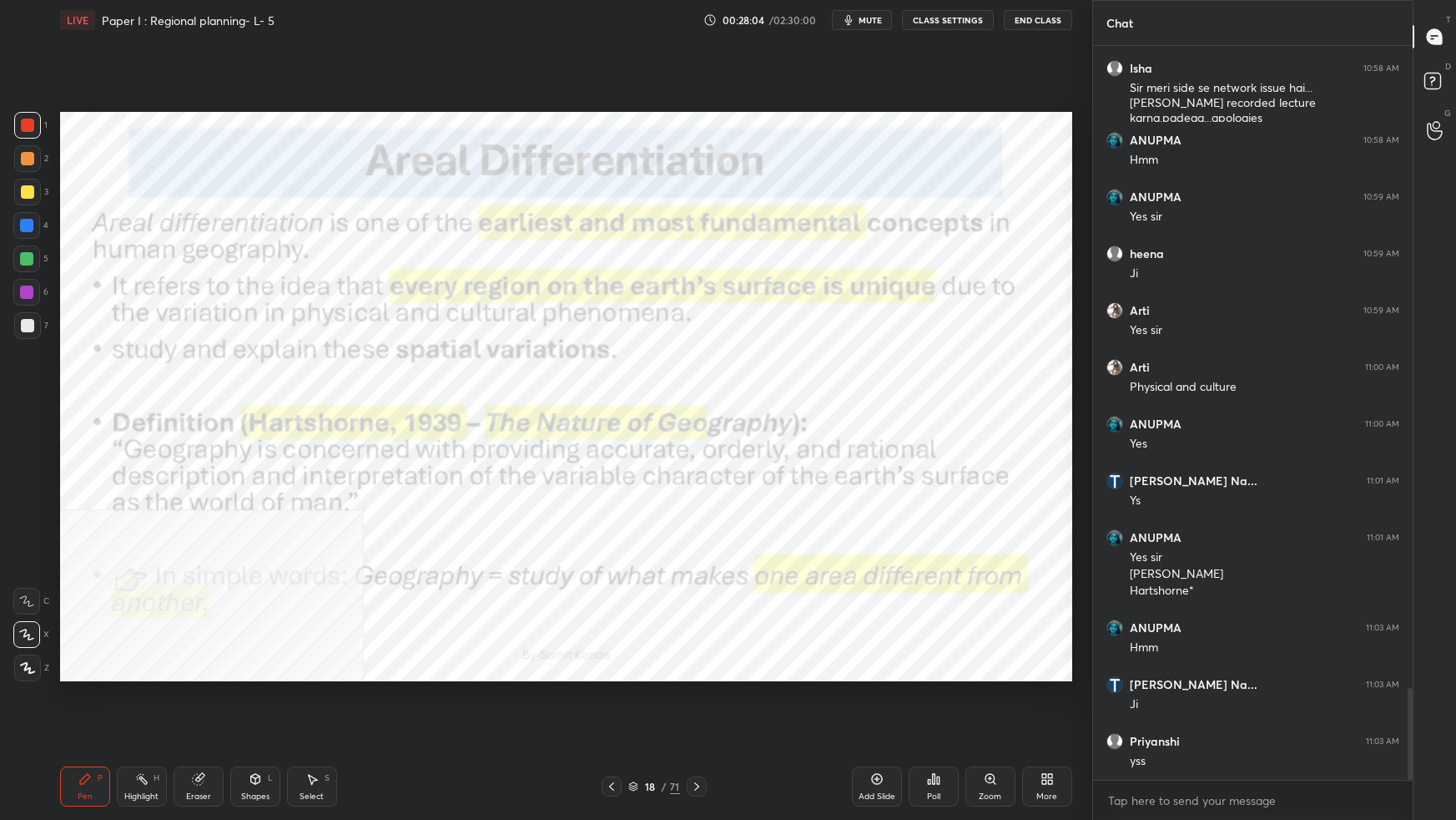
click at [722, 550] on img "grid" at bounding box center [847, 573] width 299 height 160
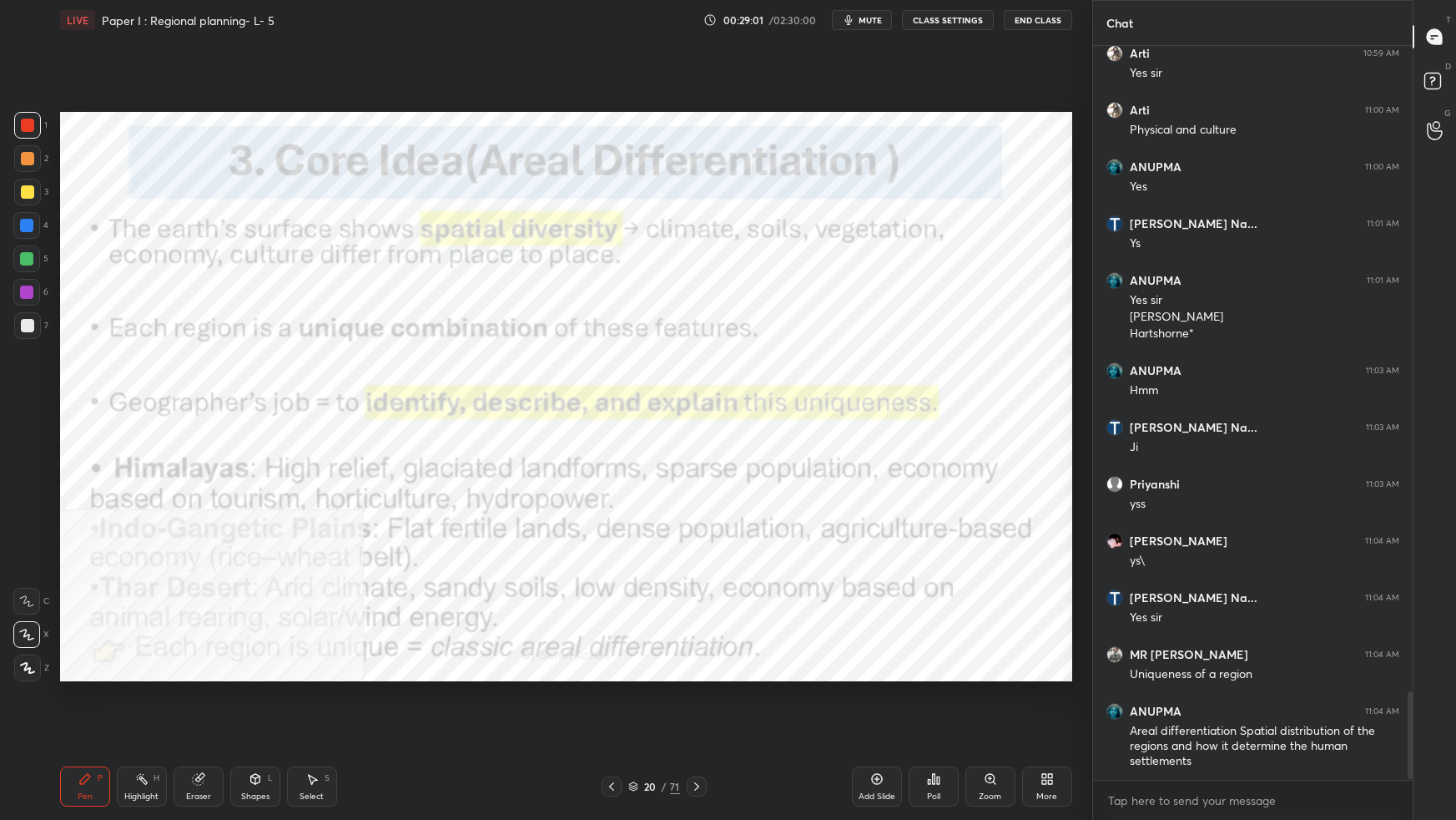
scroll to position [5429, 0]
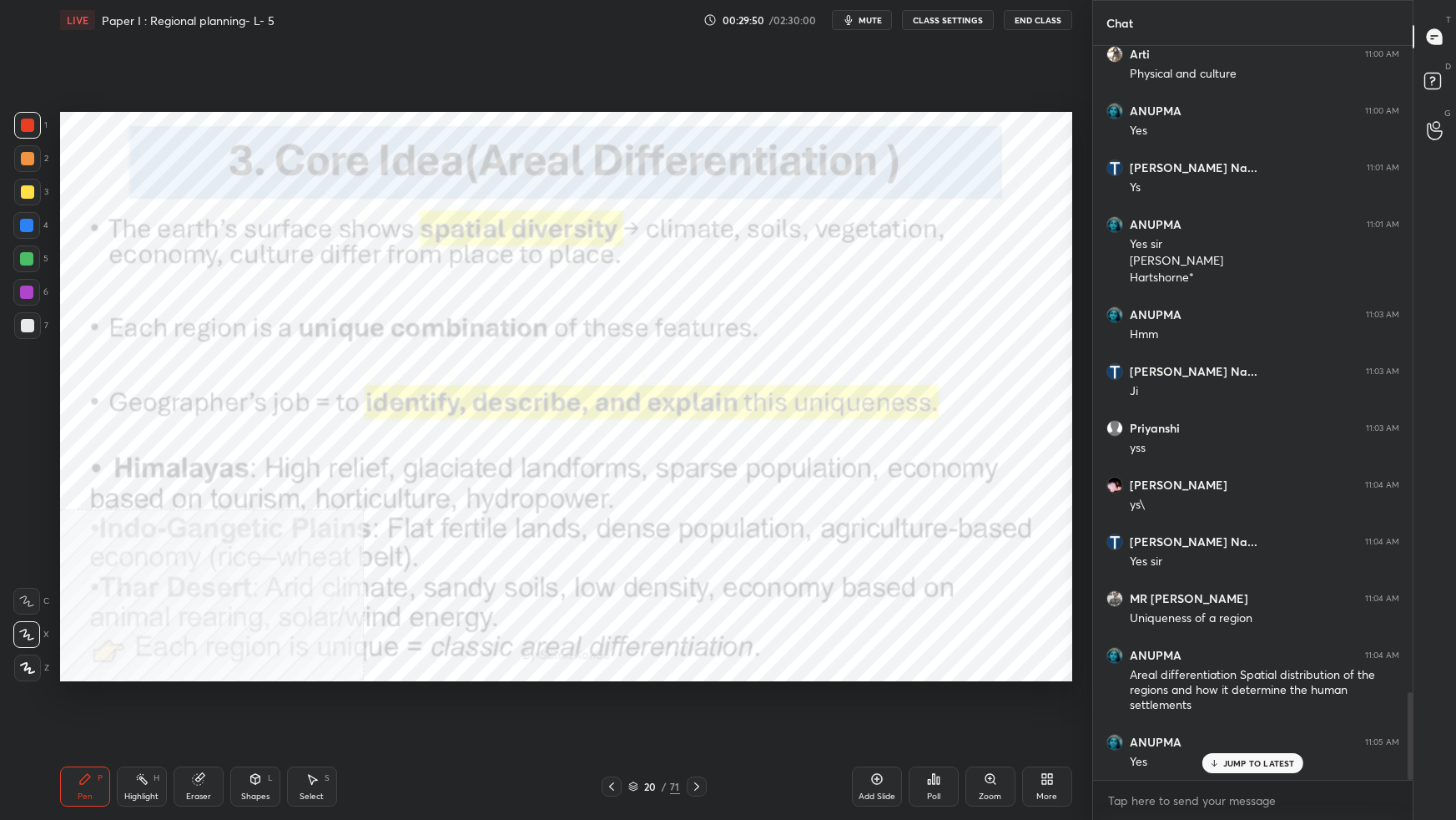
click at [1041, 726] on div "More" at bounding box center [1047, 785] width 50 height 40
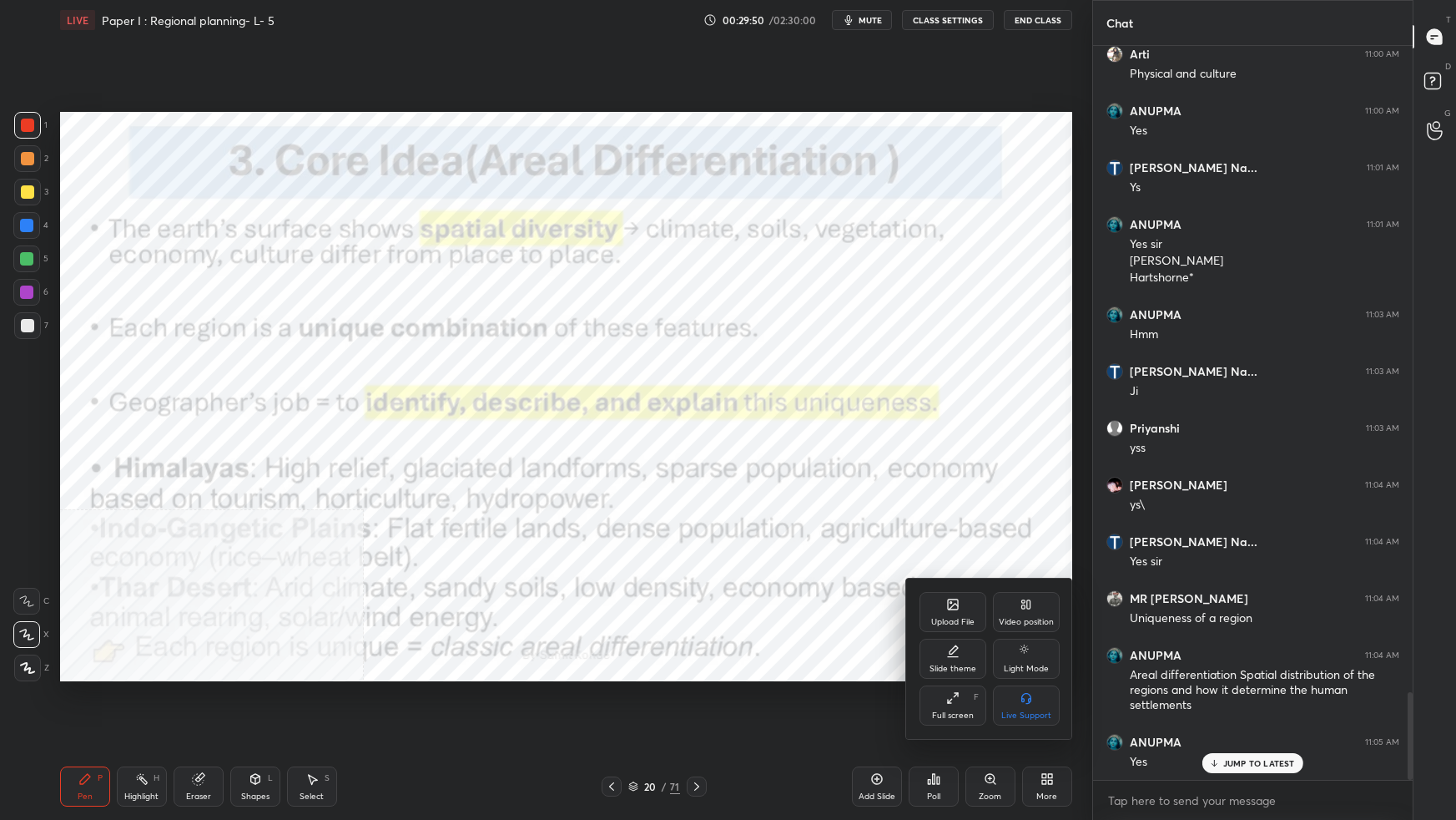
drag, startPoint x: 1035, startPoint y: 607, endPoint x: 1036, endPoint y: 653, distance: 46.0
click at [1032, 616] on div "Video position" at bounding box center [1025, 612] width 66 height 40
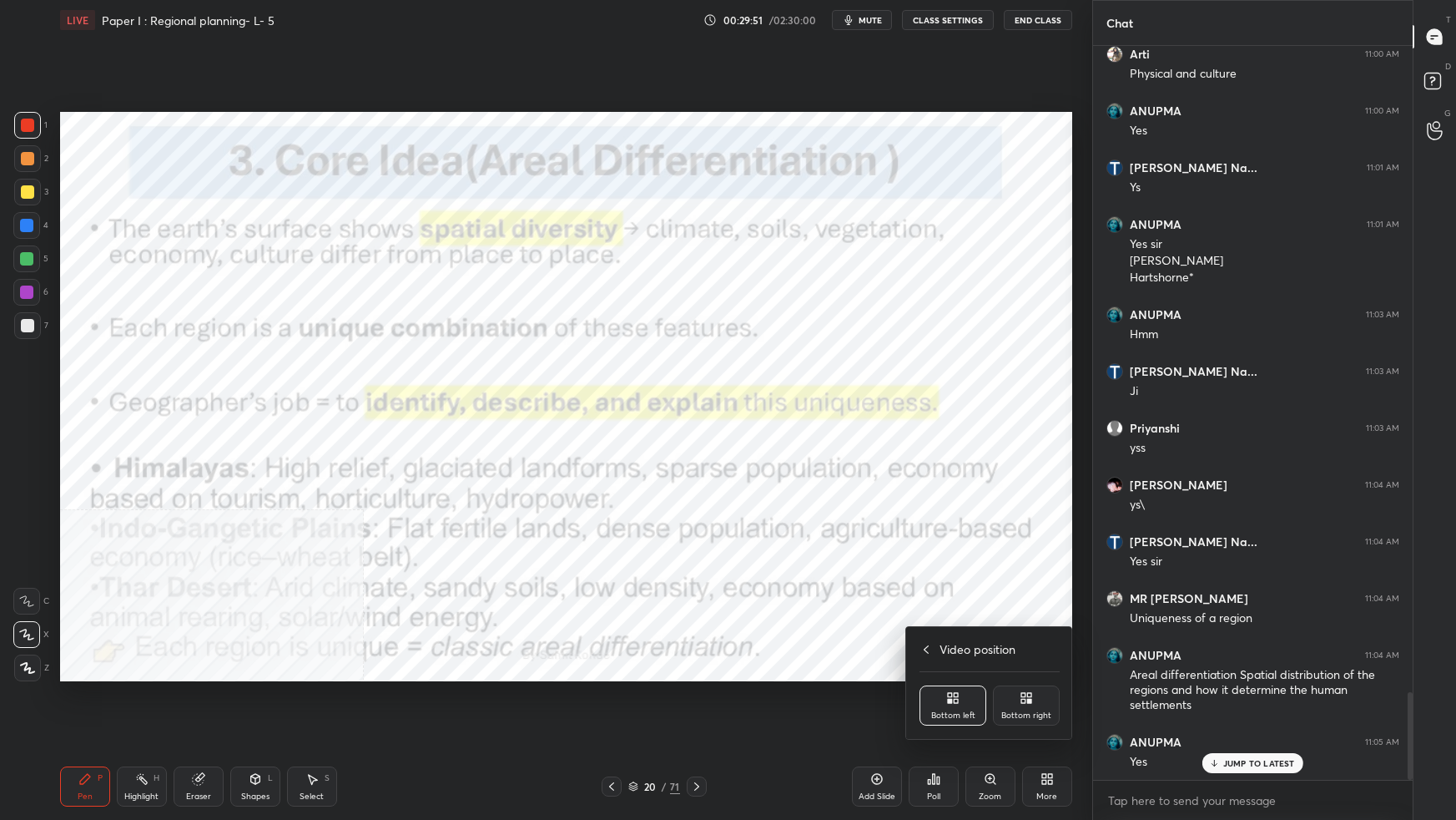
click at [1028, 711] on div "Bottom right" at bounding box center [1026, 715] width 50 height 8
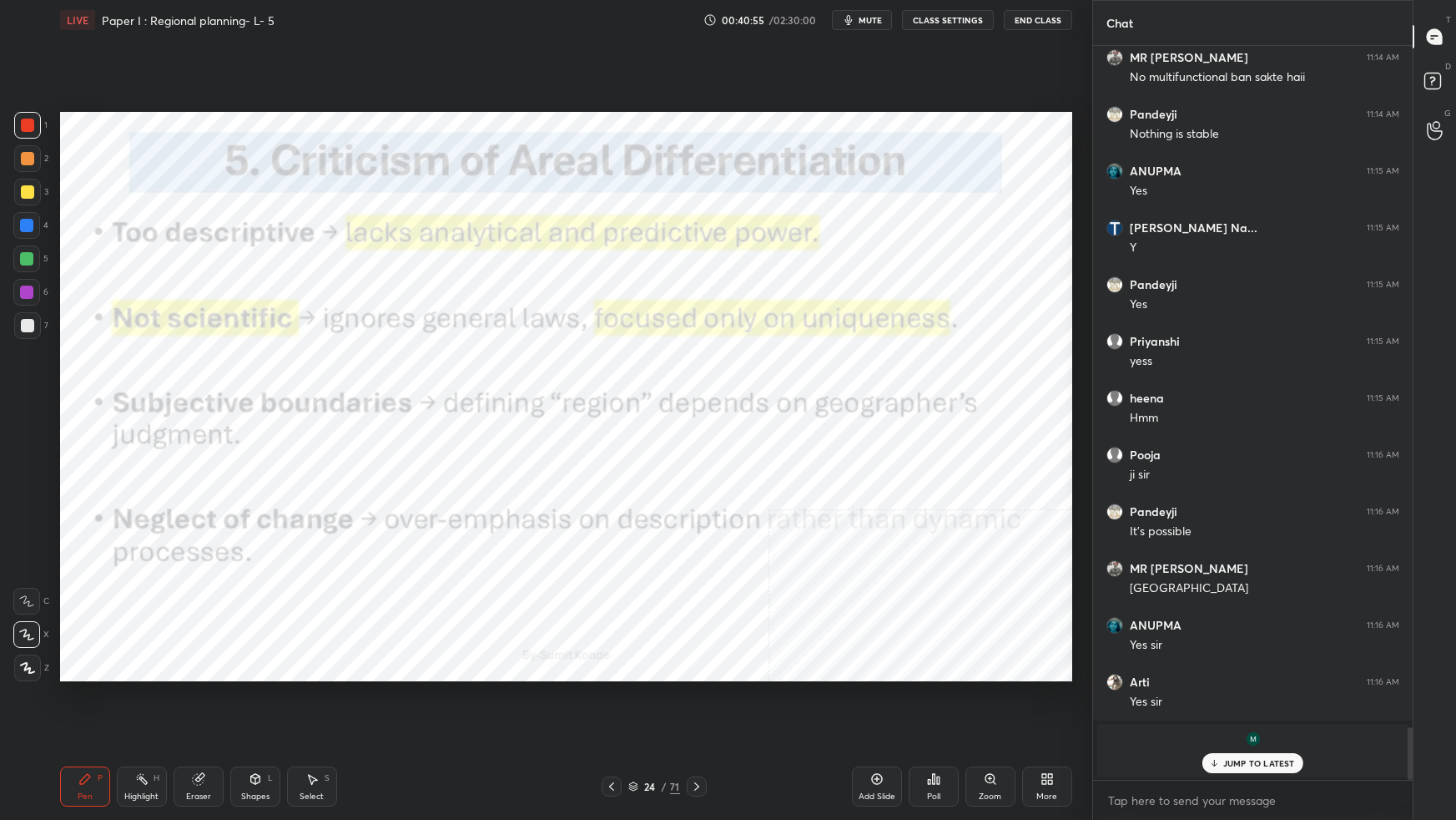
scroll to position [9548, 0]
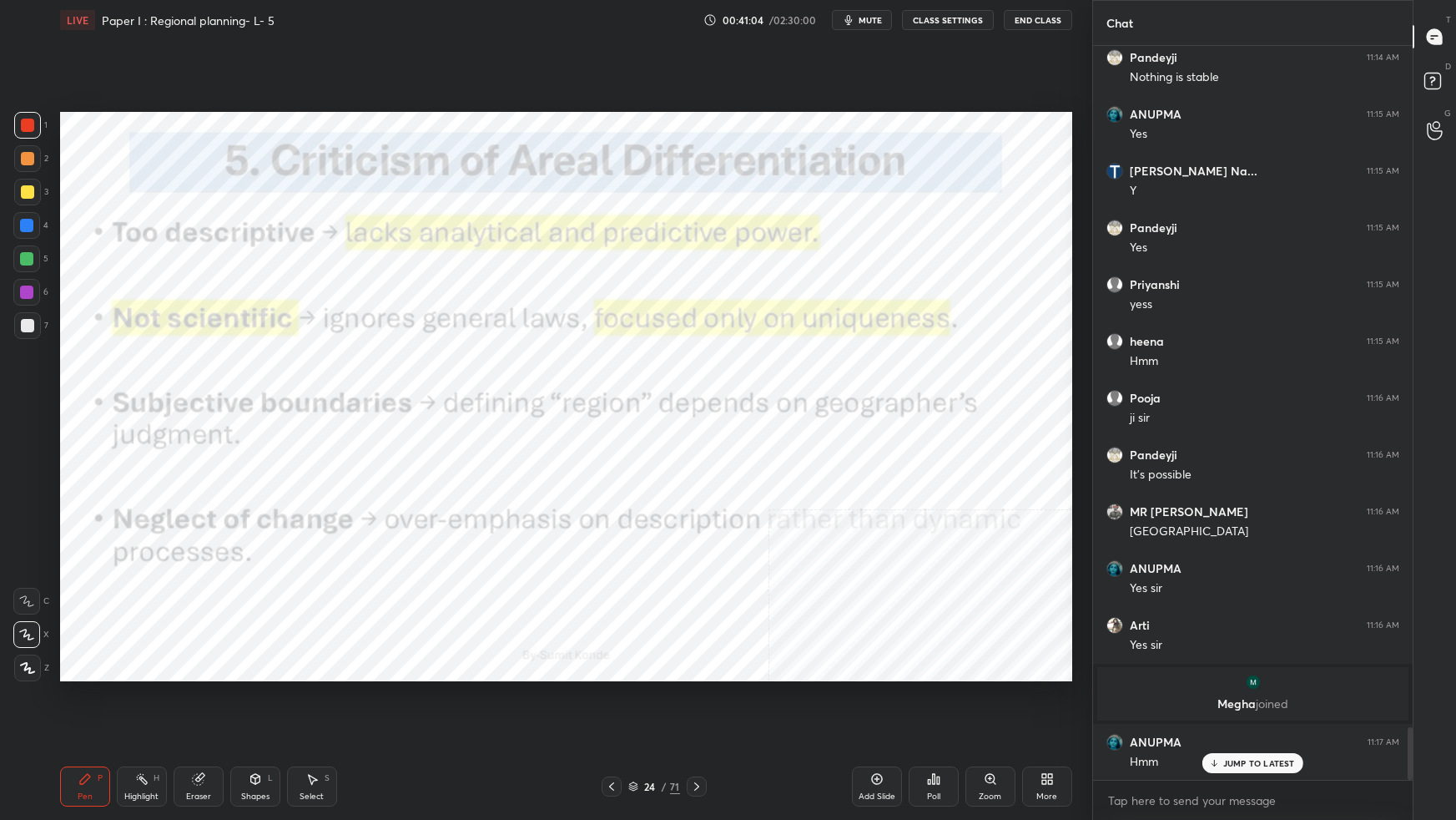
click at [634, 726] on icon at bounding box center [633, 785] width 10 height 10
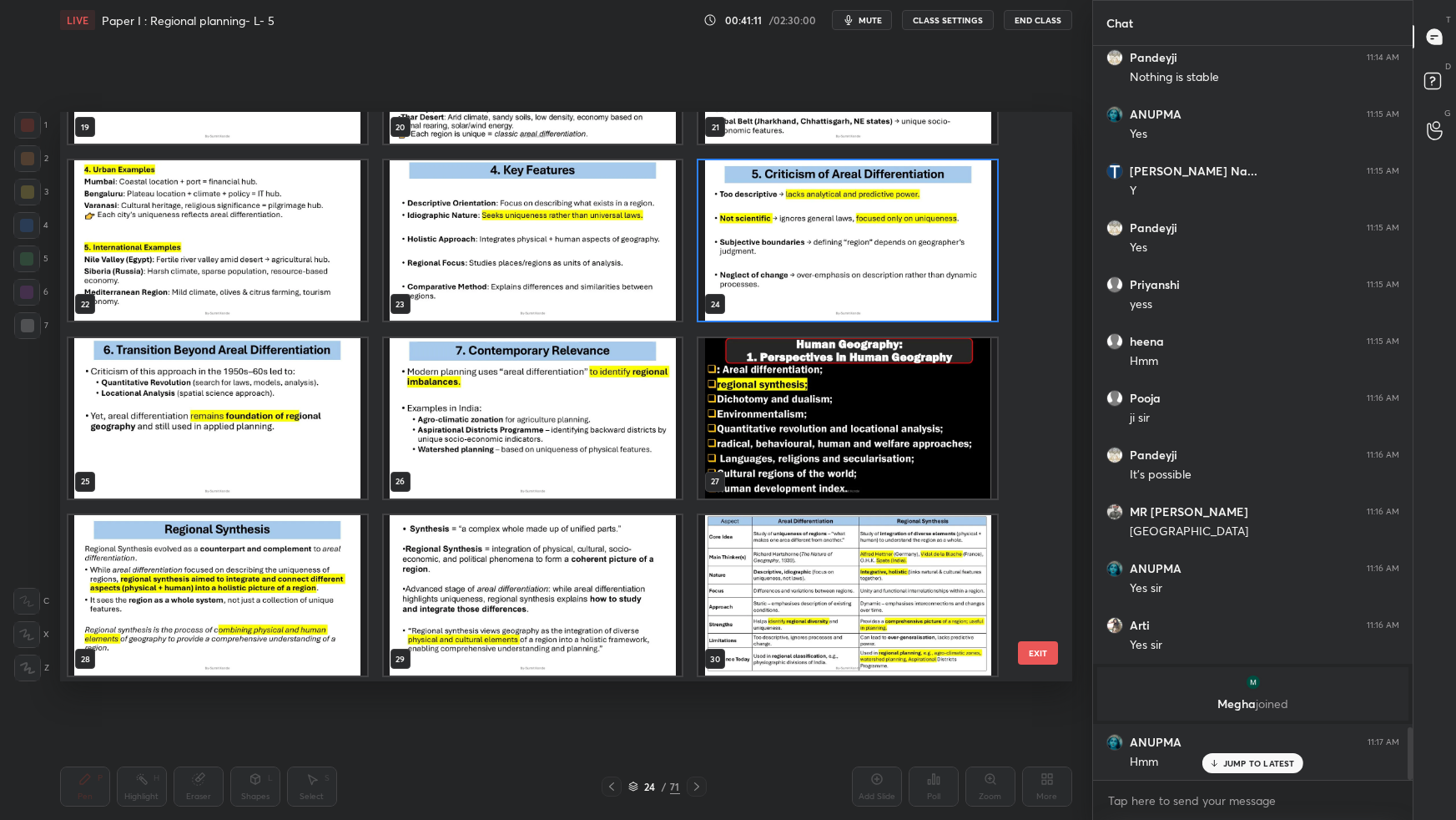
scroll to position [9606, 0]
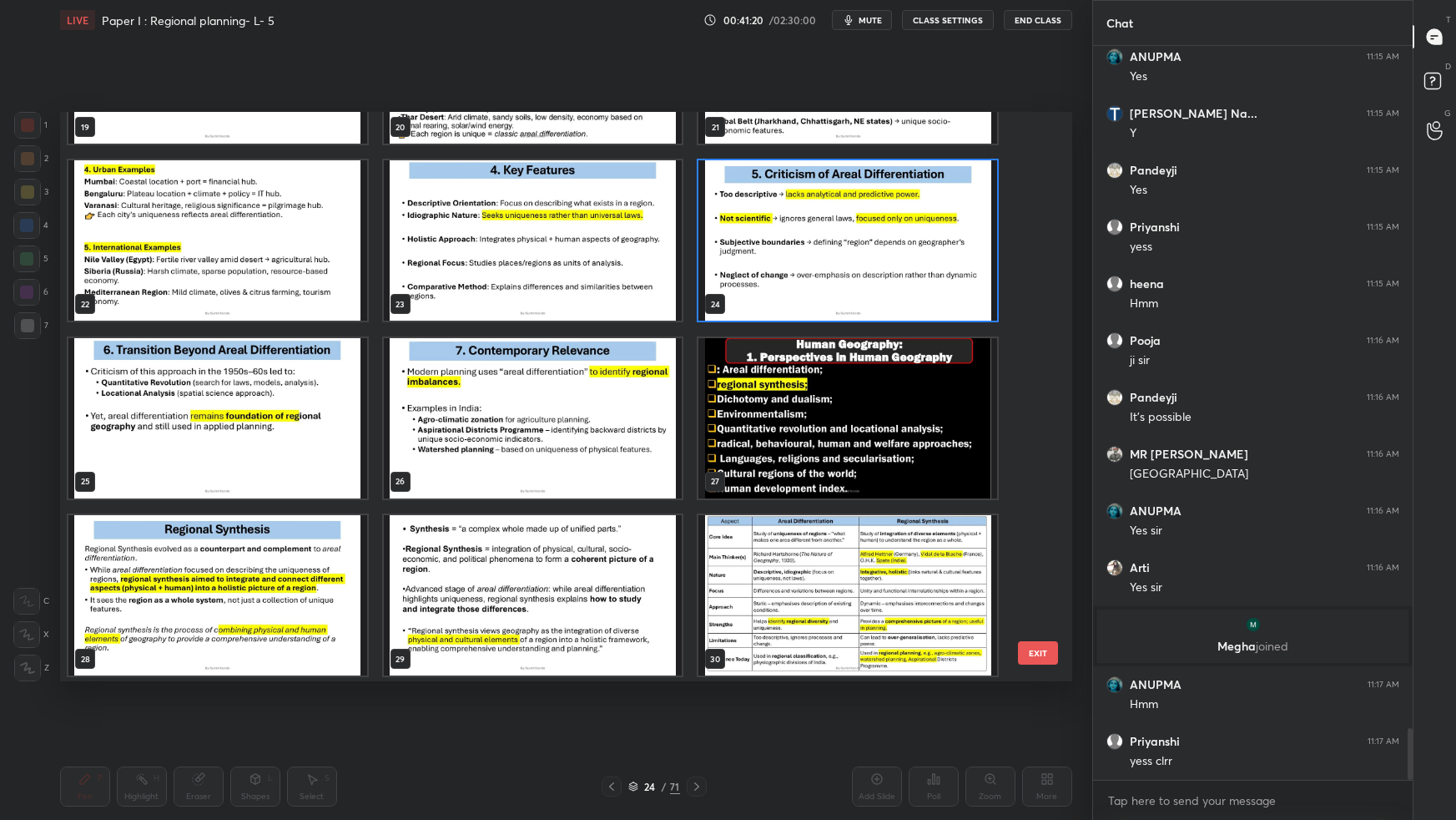
click at [224, 417] on img "grid" at bounding box center [217, 417] width 299 height 160
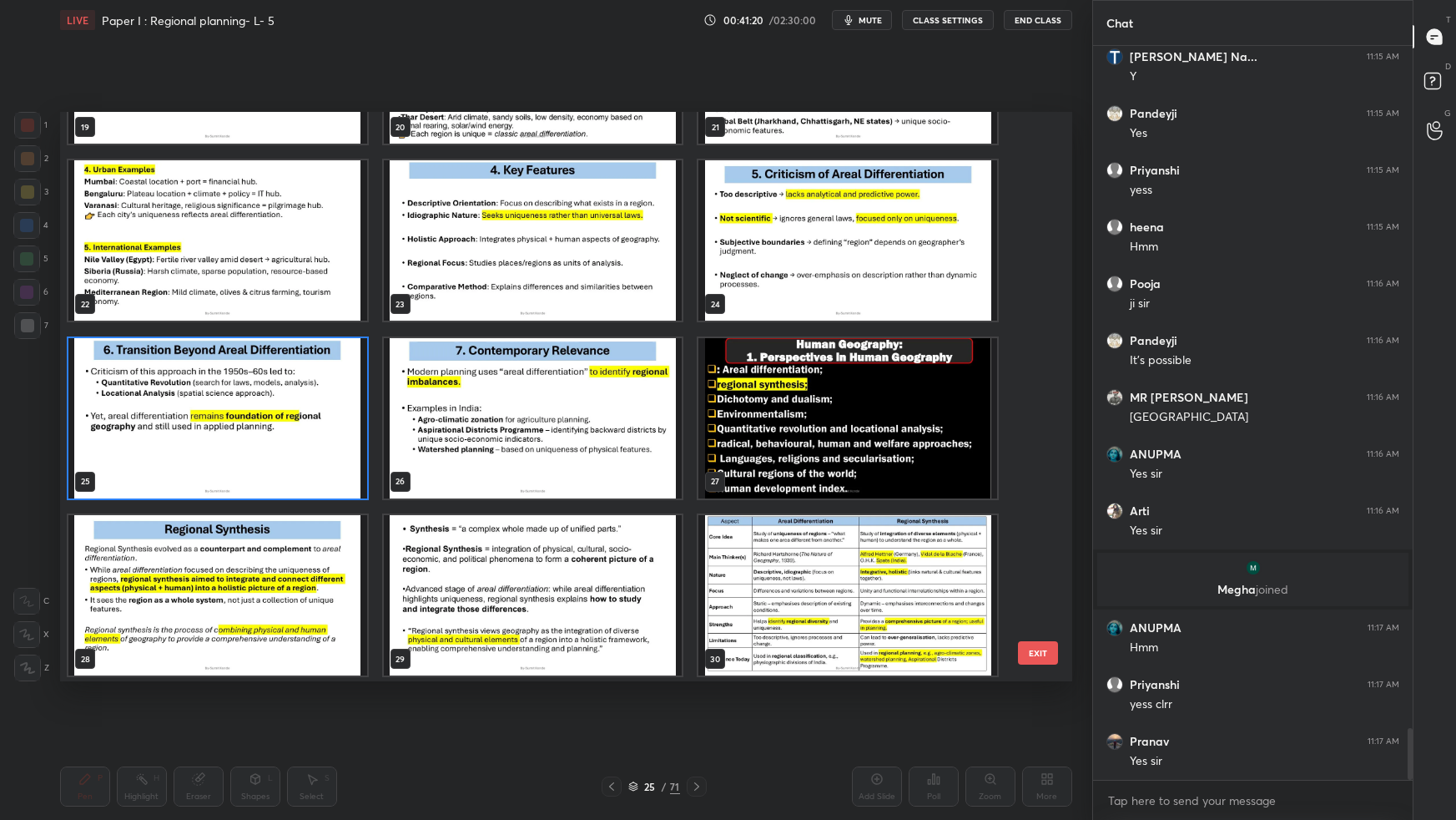
click at [227, 418] on img "grid" at bounding box center [217, 417] width 299 height 160
click at [229, 418] on img "grid" at bounding box center [217, 417] width 299 height 160
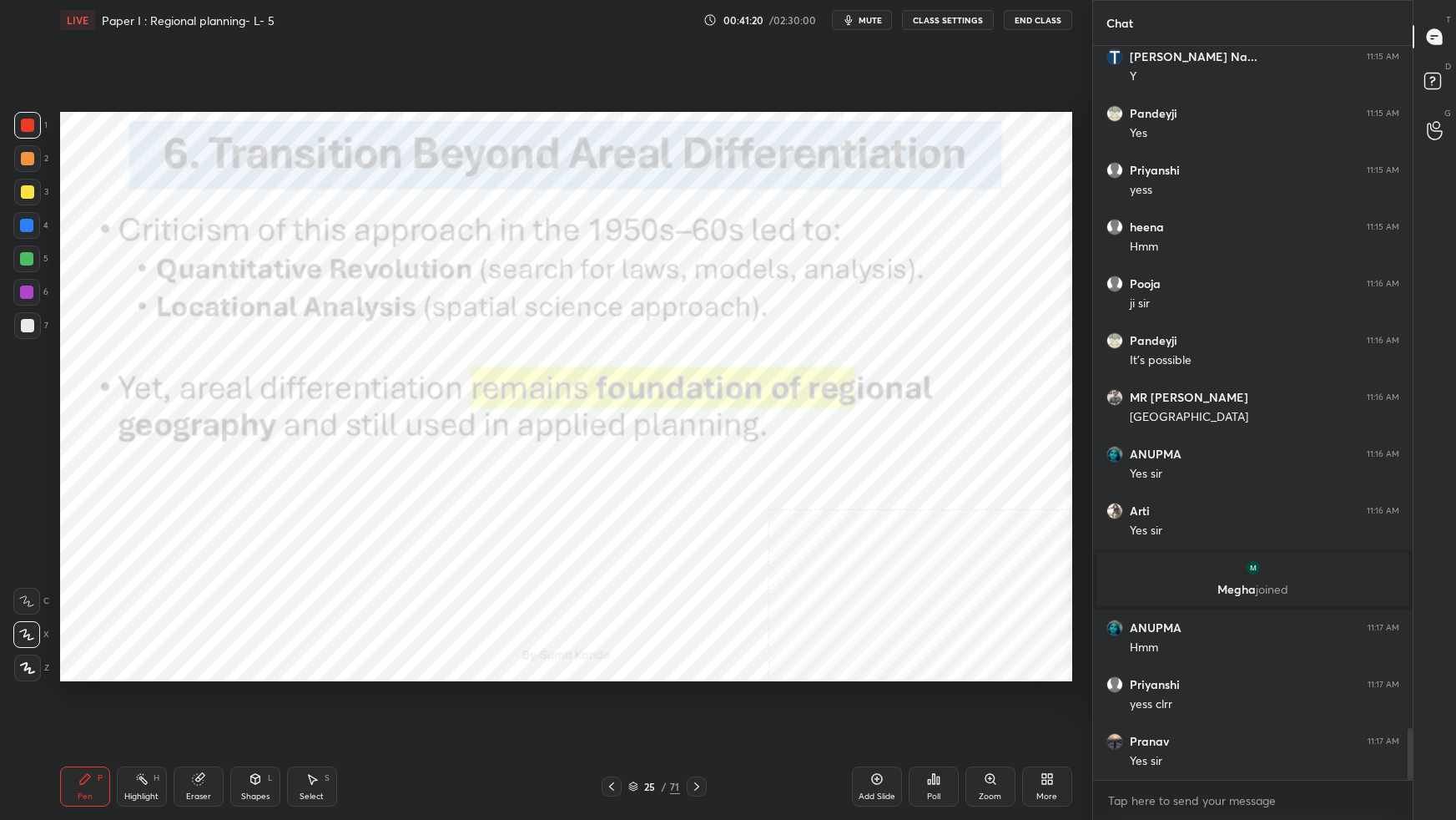
click at [229, 419] on img "grid" at bounding box center [217, 417] width 299 height 160
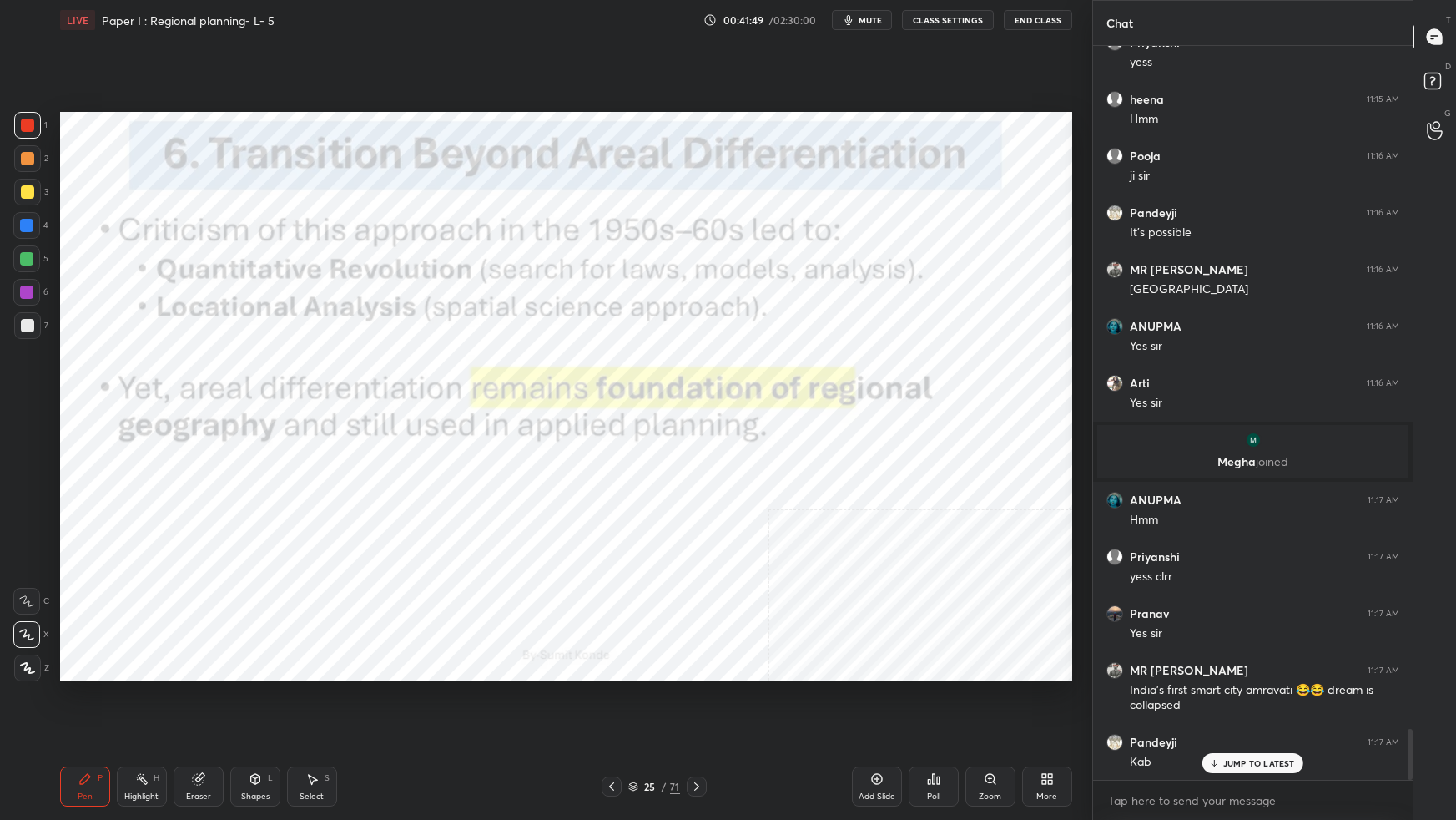
scroll to position [9848, 0]
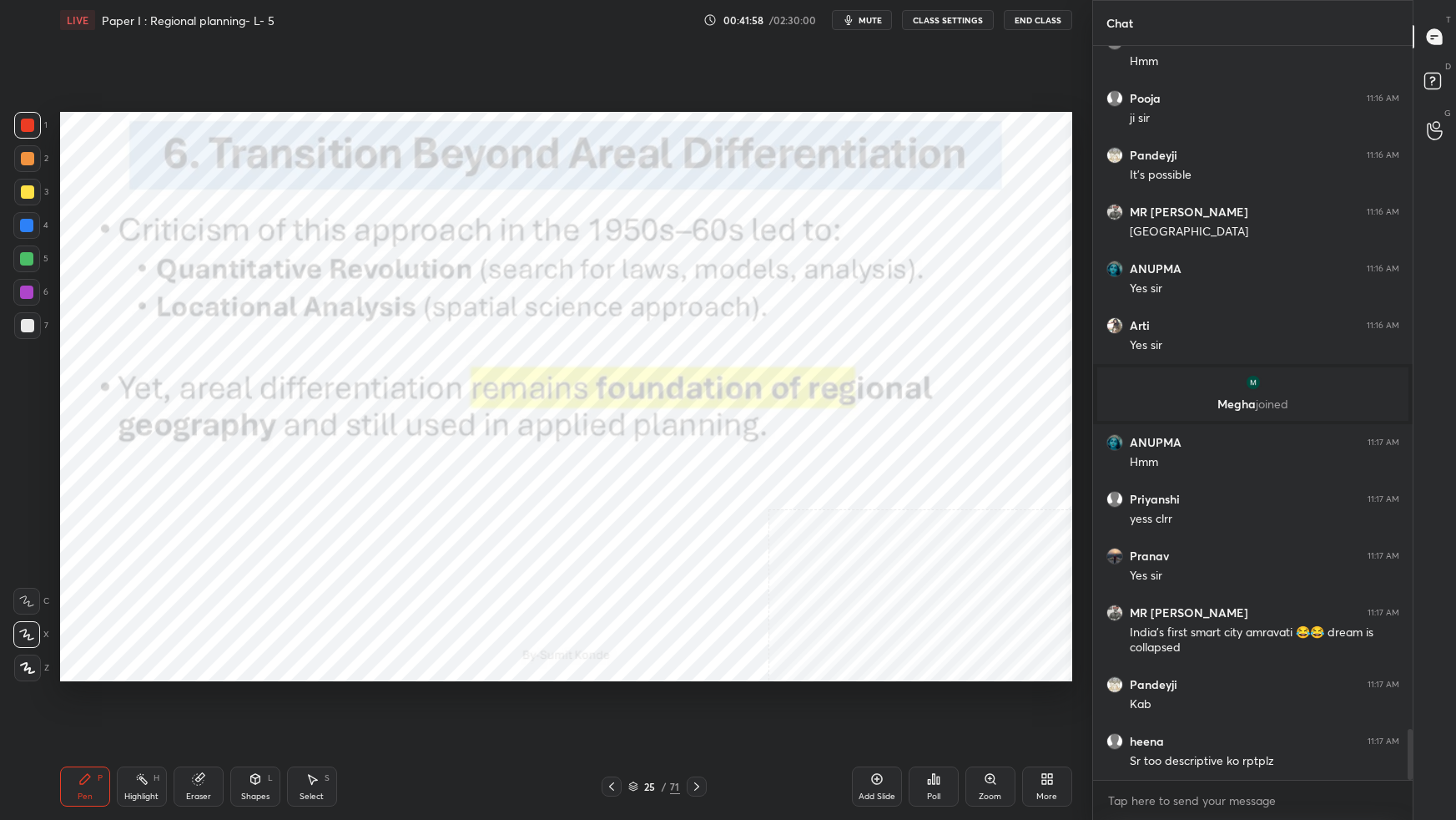
click at [700, 726] on icon at bounding box center [697, 785] width 13 height 13
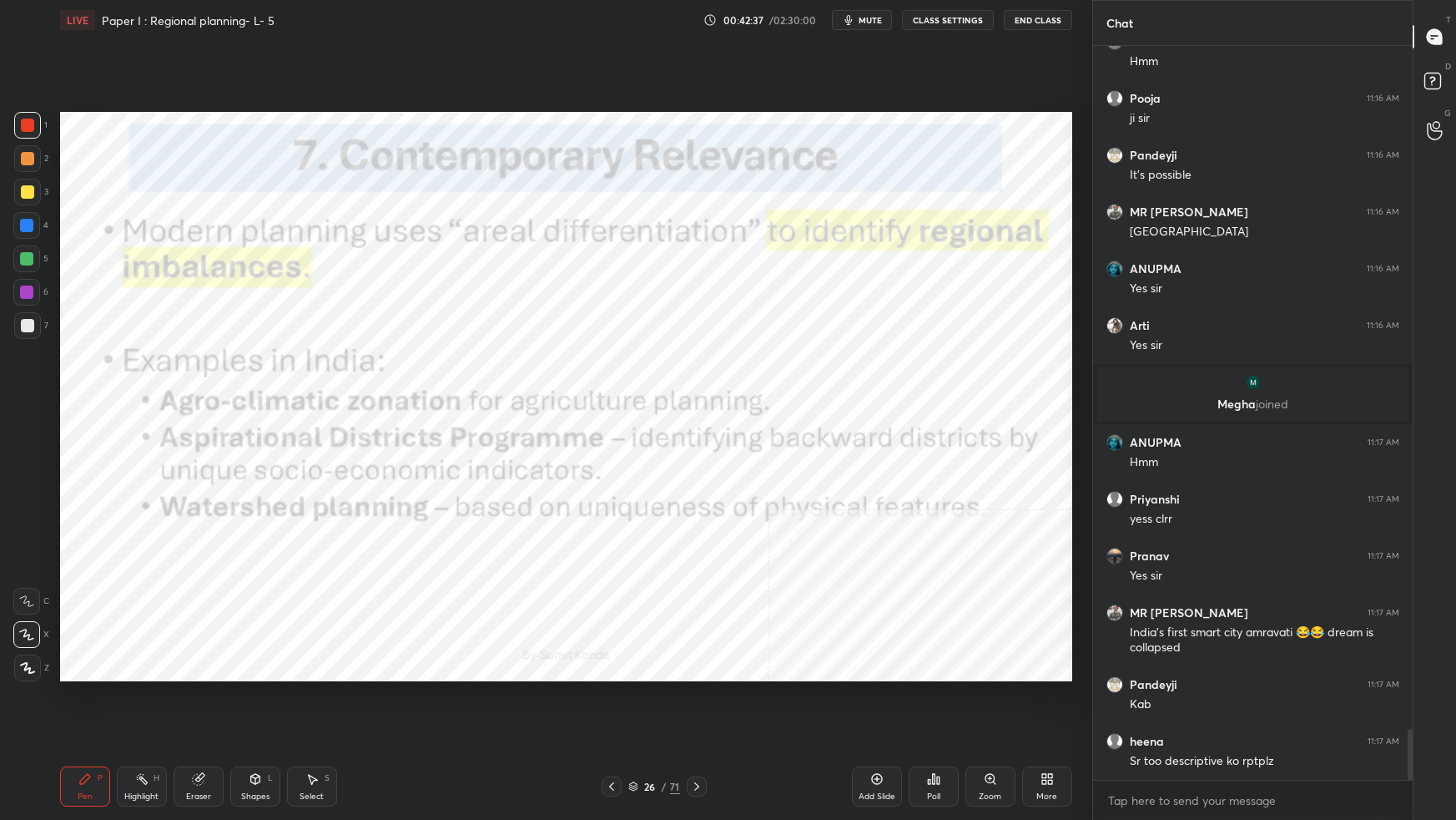
scroll to position [9905, 0]
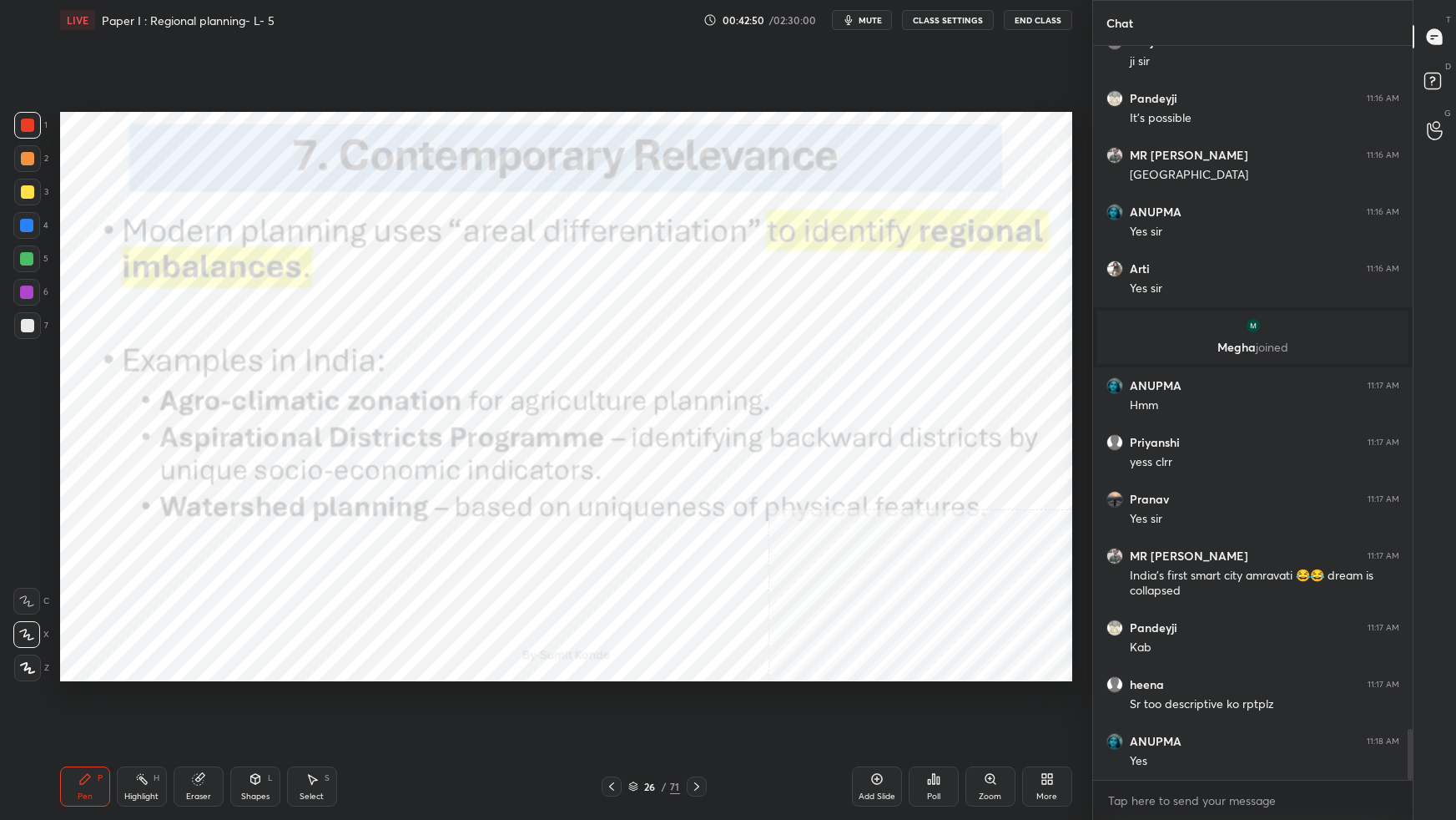
click at [638, 726] on div "26 / 71" at bounding box center [654, 785] width 51 height 15
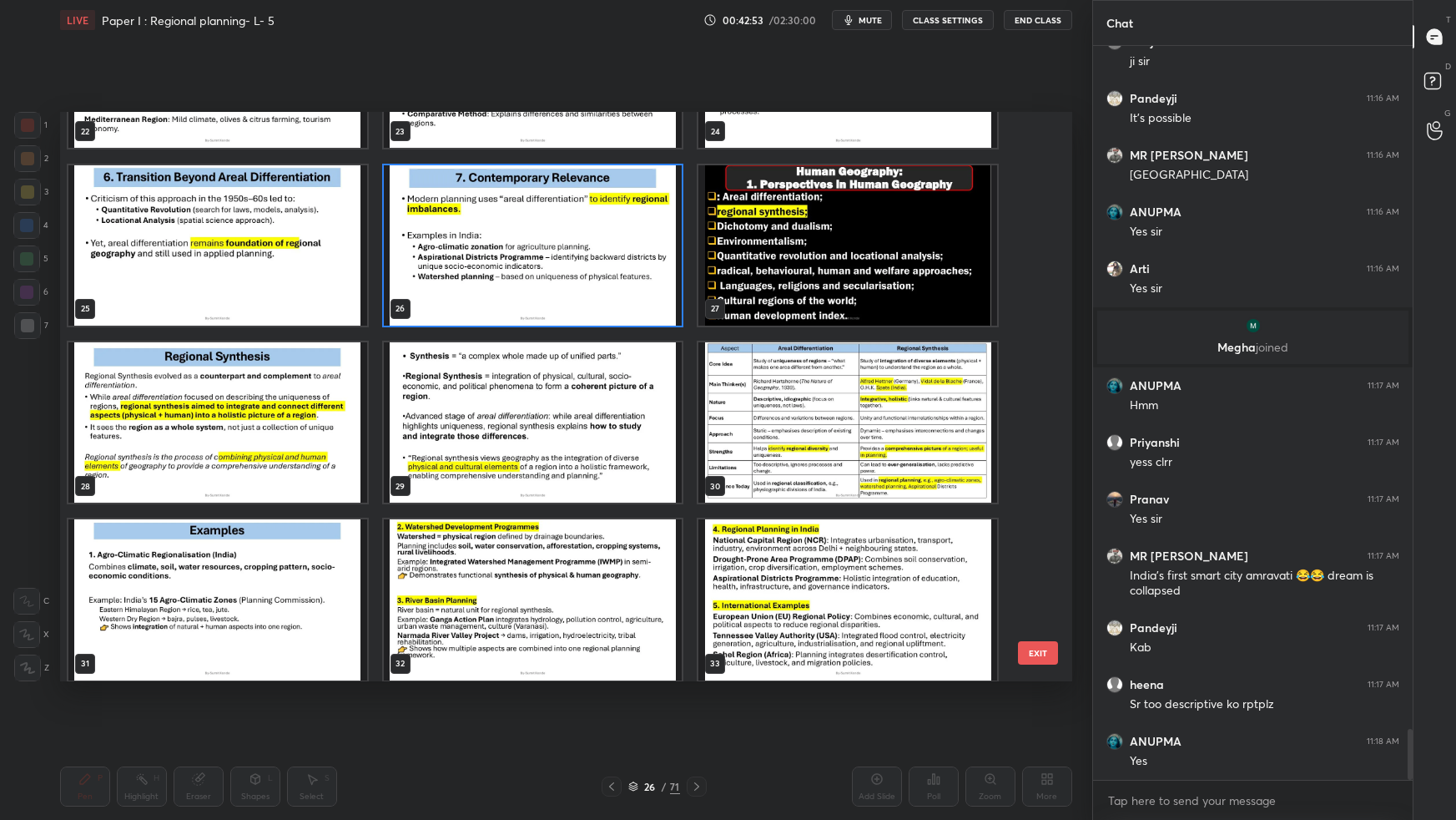
scroll to position [1386, 0]
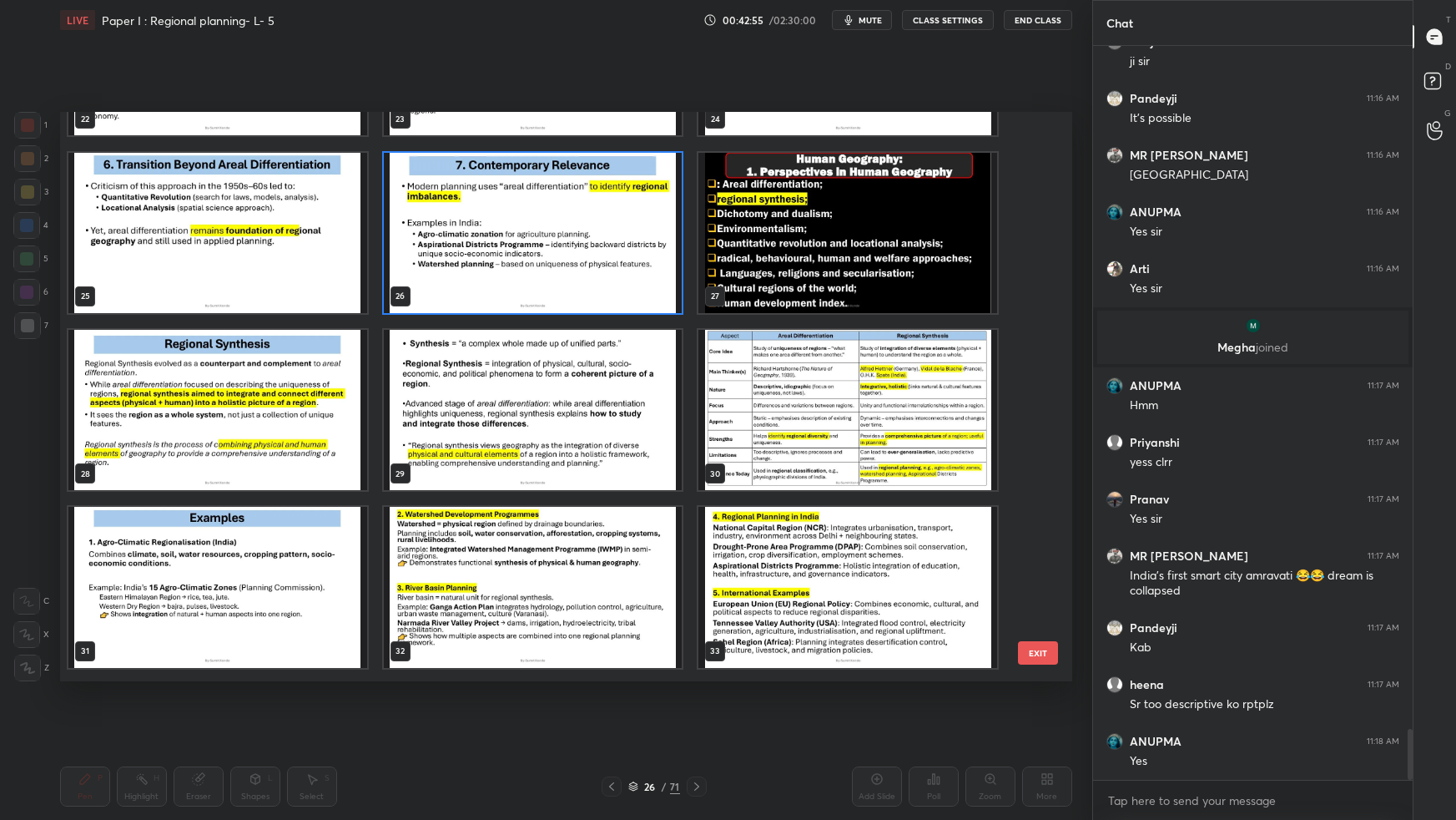
click at [855, 277] on img "grid" at bounding box center [847, 231] width 299 height 160
click at [856, 278] on img "grid" at bounding box center [847, 231] width 299 height 160
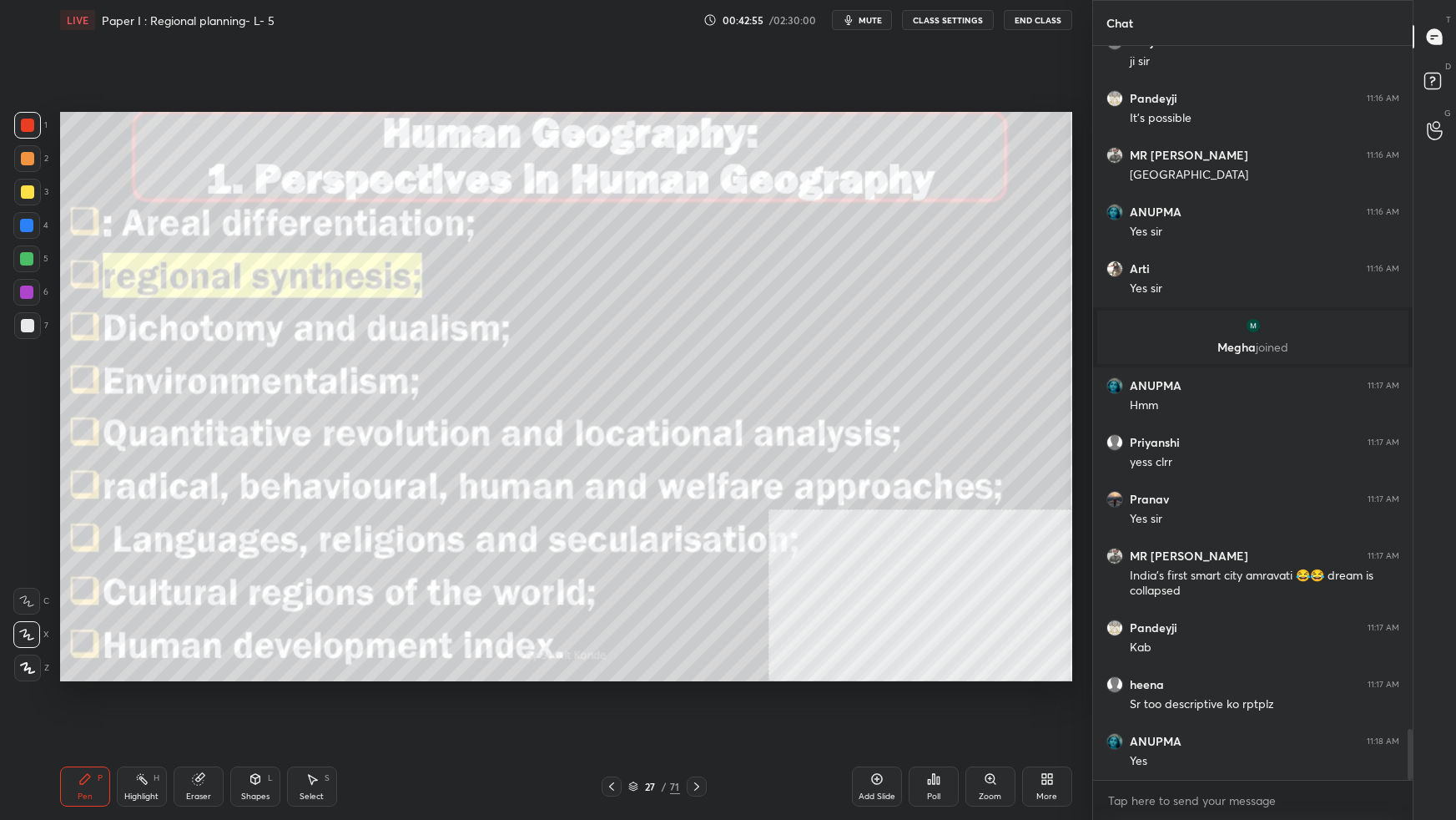
click at [855, 279] on img "grid" at bounding box center [847, 231] width 299 height 160
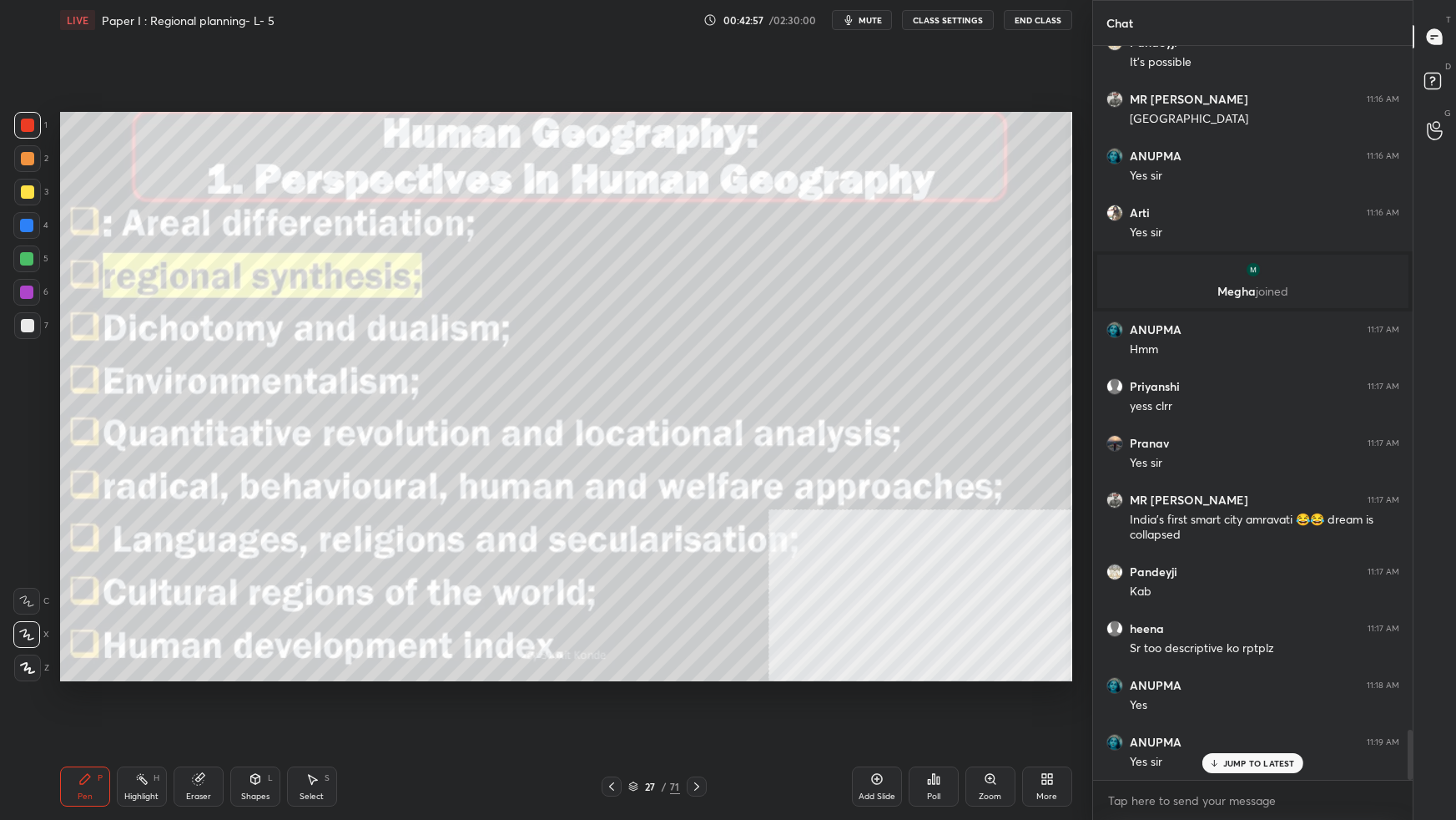
click at [634, 726] on icon at bounding box center [633, 785] width 10 height 10
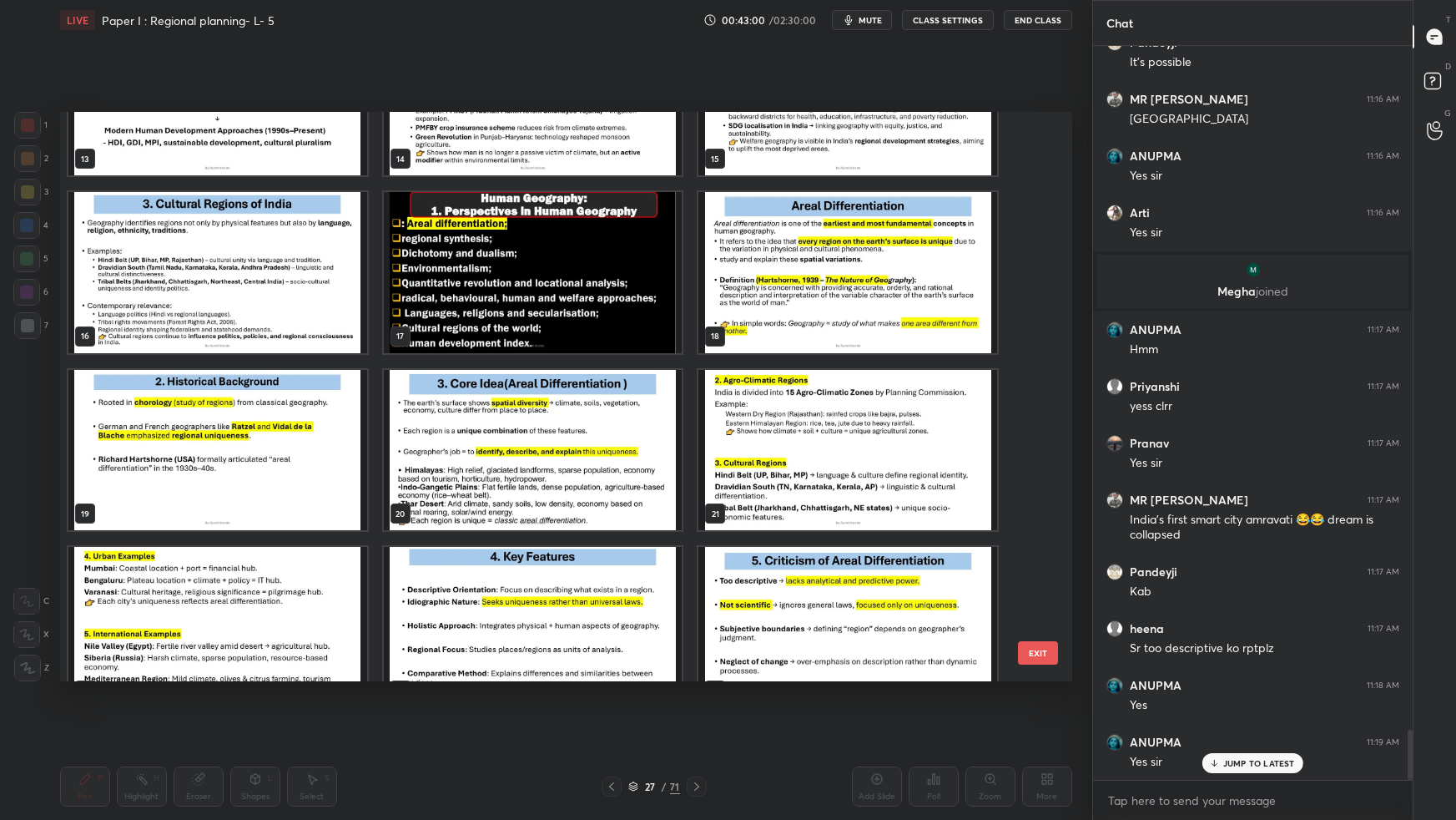
scroll to position [764, 0]
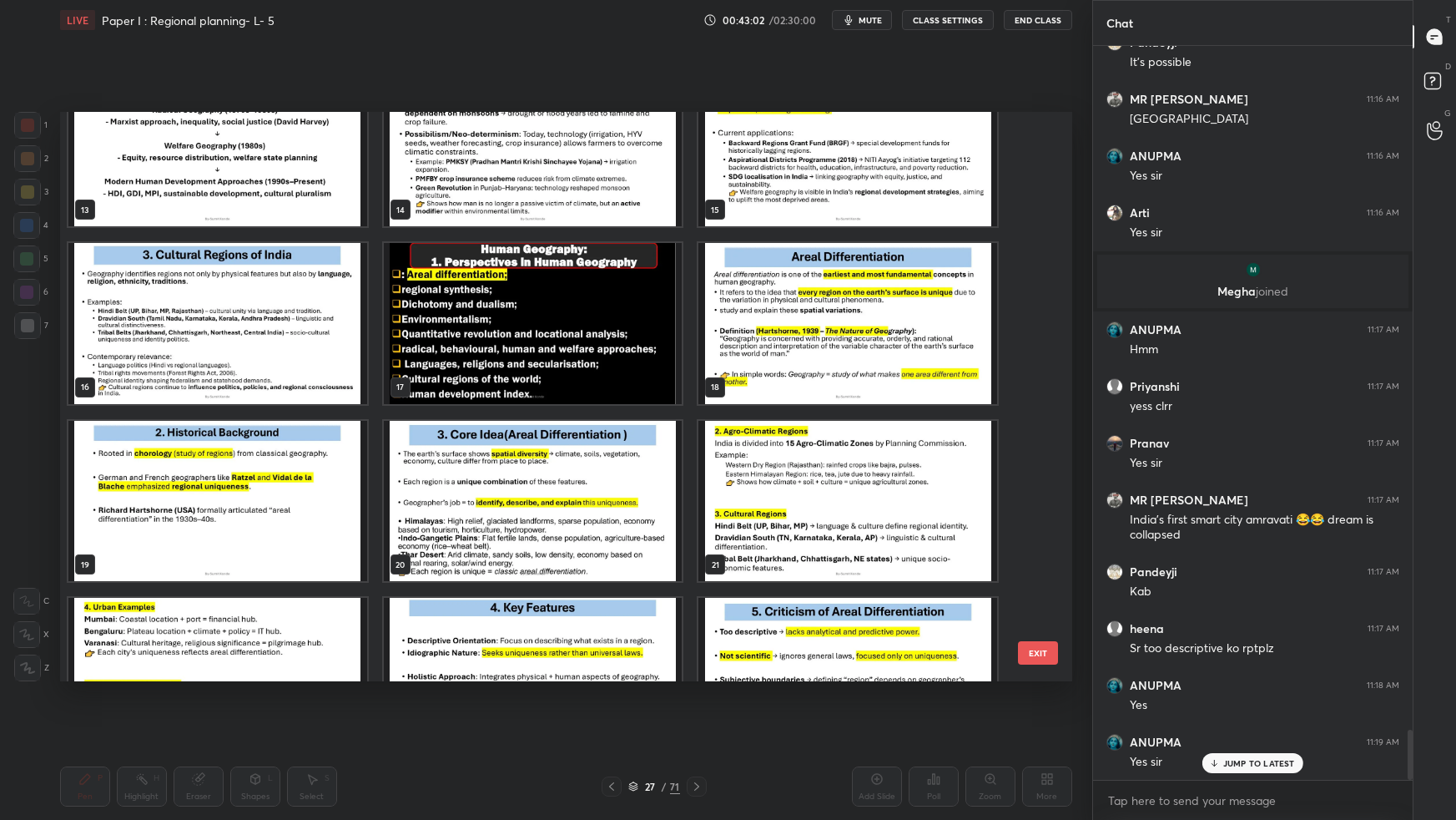
click at [923, 357] on img "grid" at bounding box center [847, 323] width 299 height 160
click at [965, 325] on img "grid" at bounding box center [847, 323] width 299 height 160
click at [965, 327] on img "grid" at bounding box center [847, 323] width 299 height 160
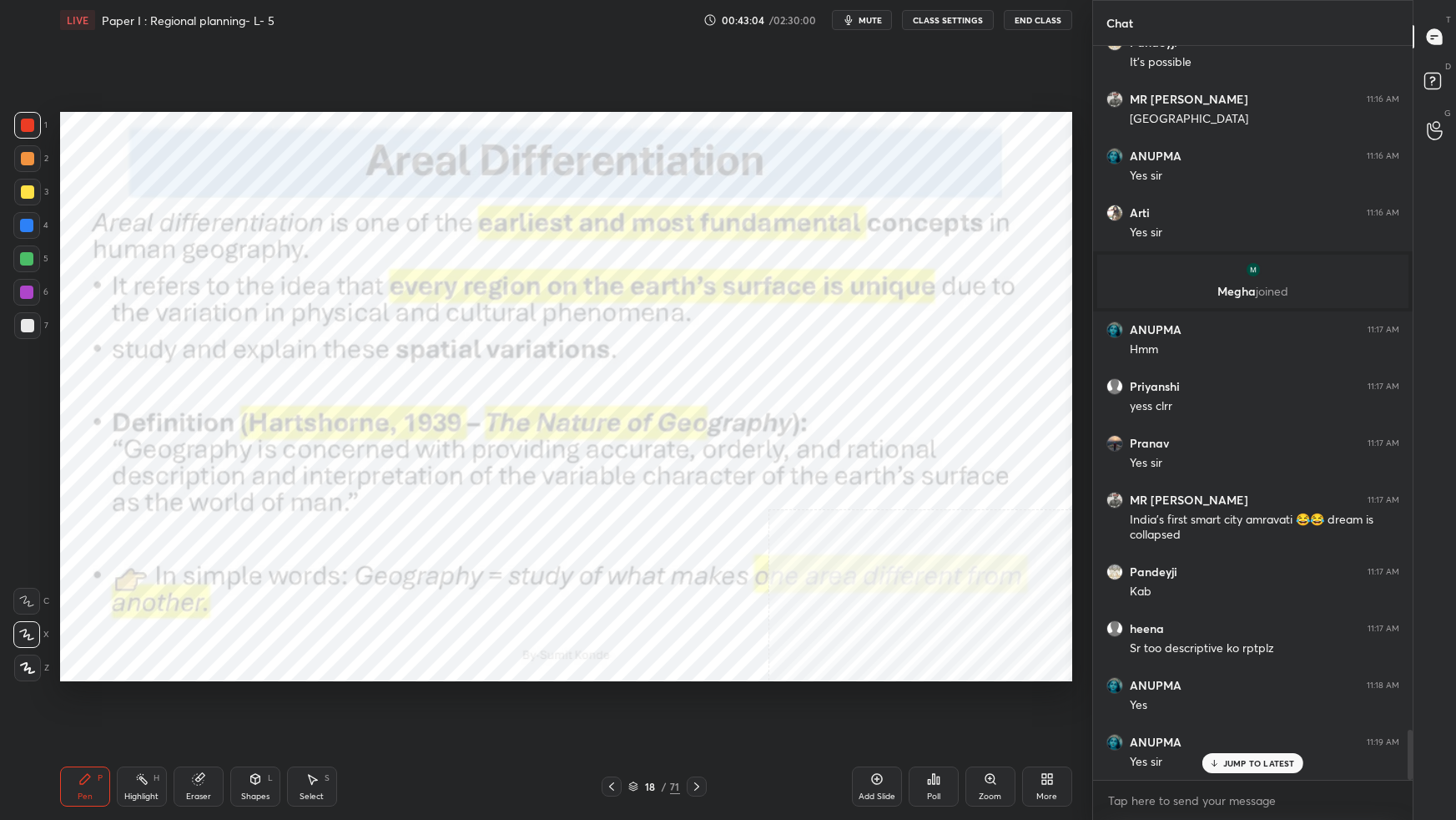
click at [964, 330] on img "grid" at bounding box center [847, 323] width 299 height 160
click at [964, 332] on img "grid" at bounding box center [847, 323] width 299 height 160
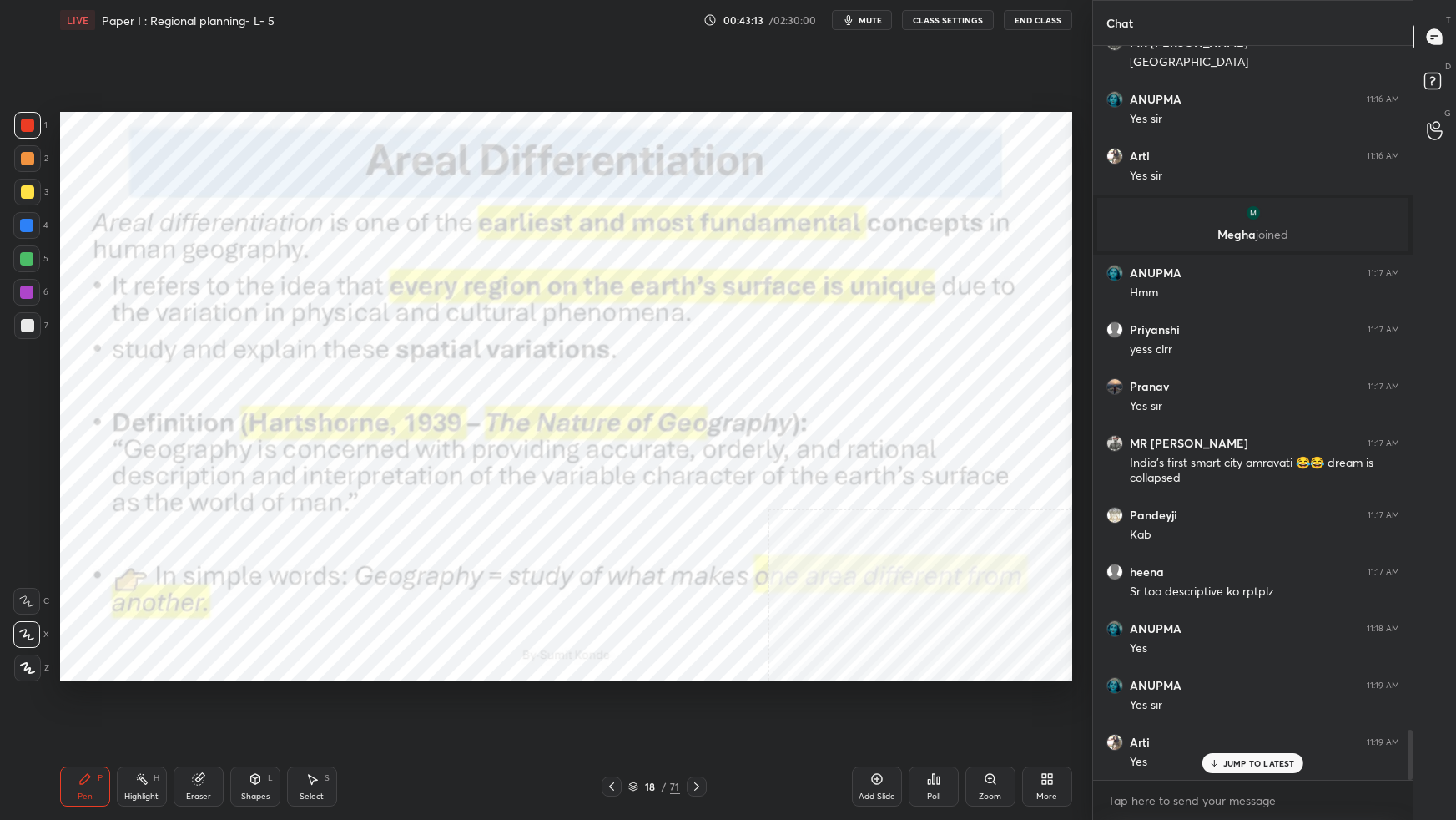
click at [642, 726] on div "18 / 71" at bounding box center [654, 785] width 51 height 15
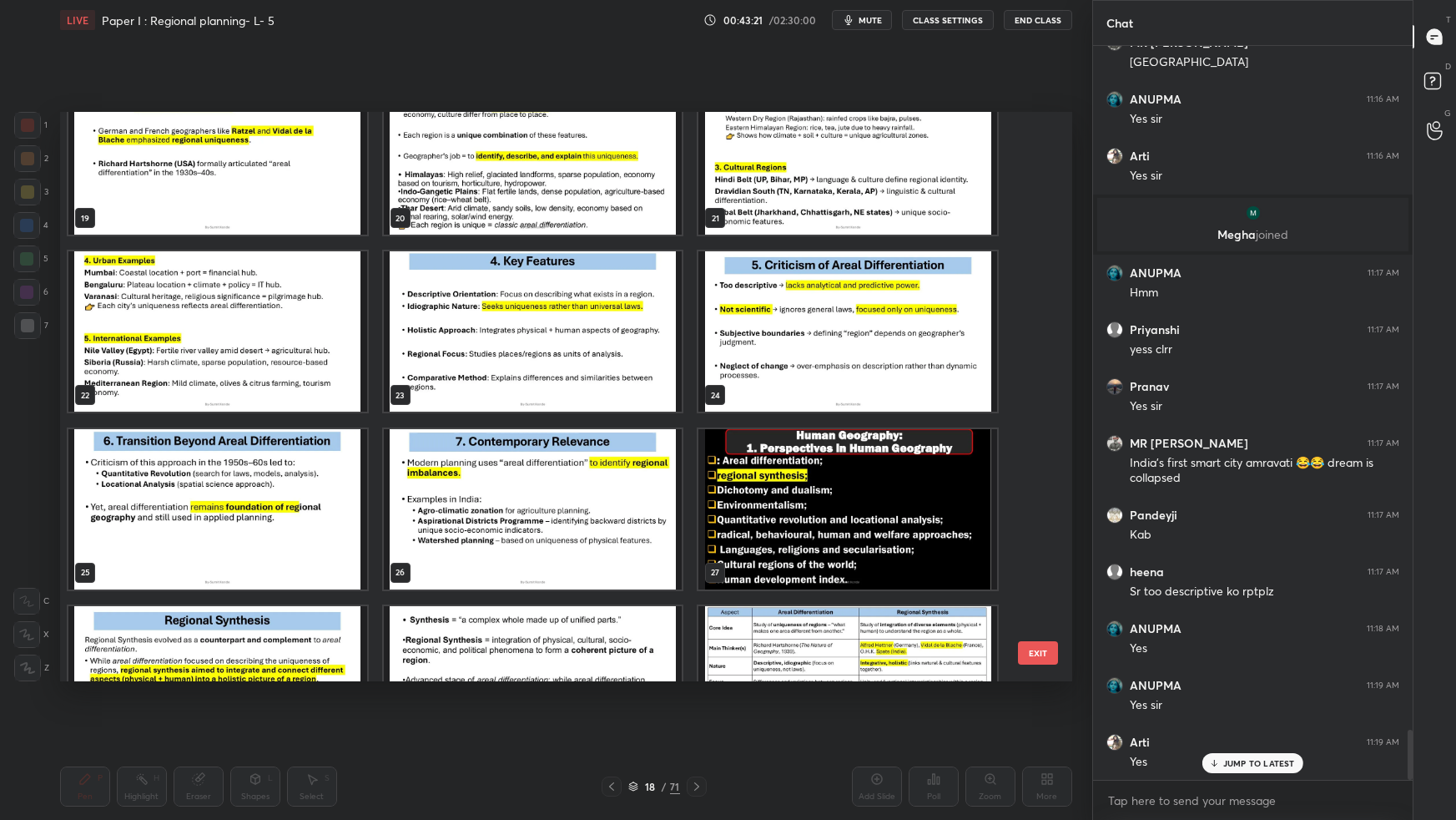
scroll to position [1246, 0]
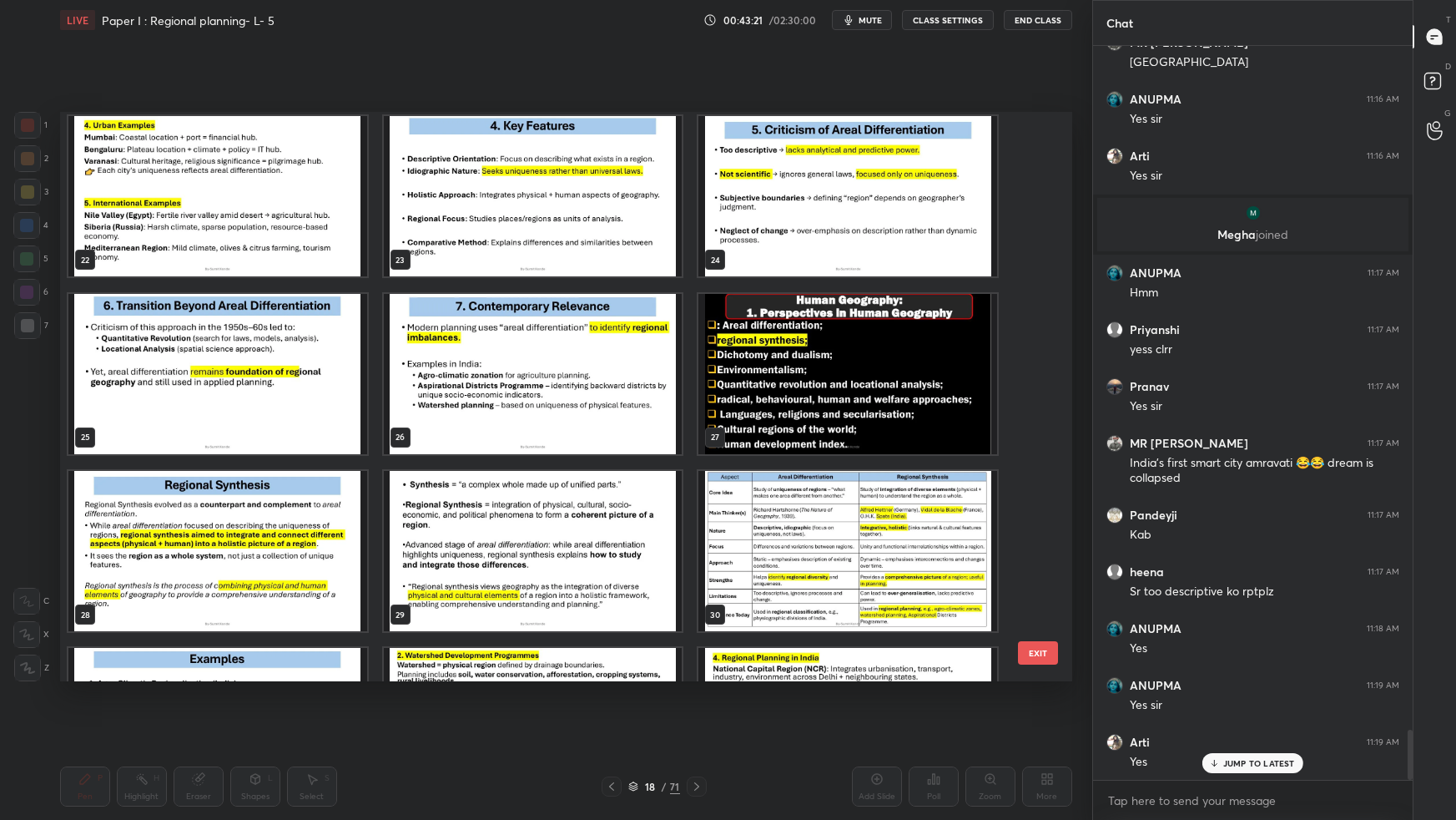
click at [961, 371] on img "grid" at bounding box center [847, 372] width 299 height 160
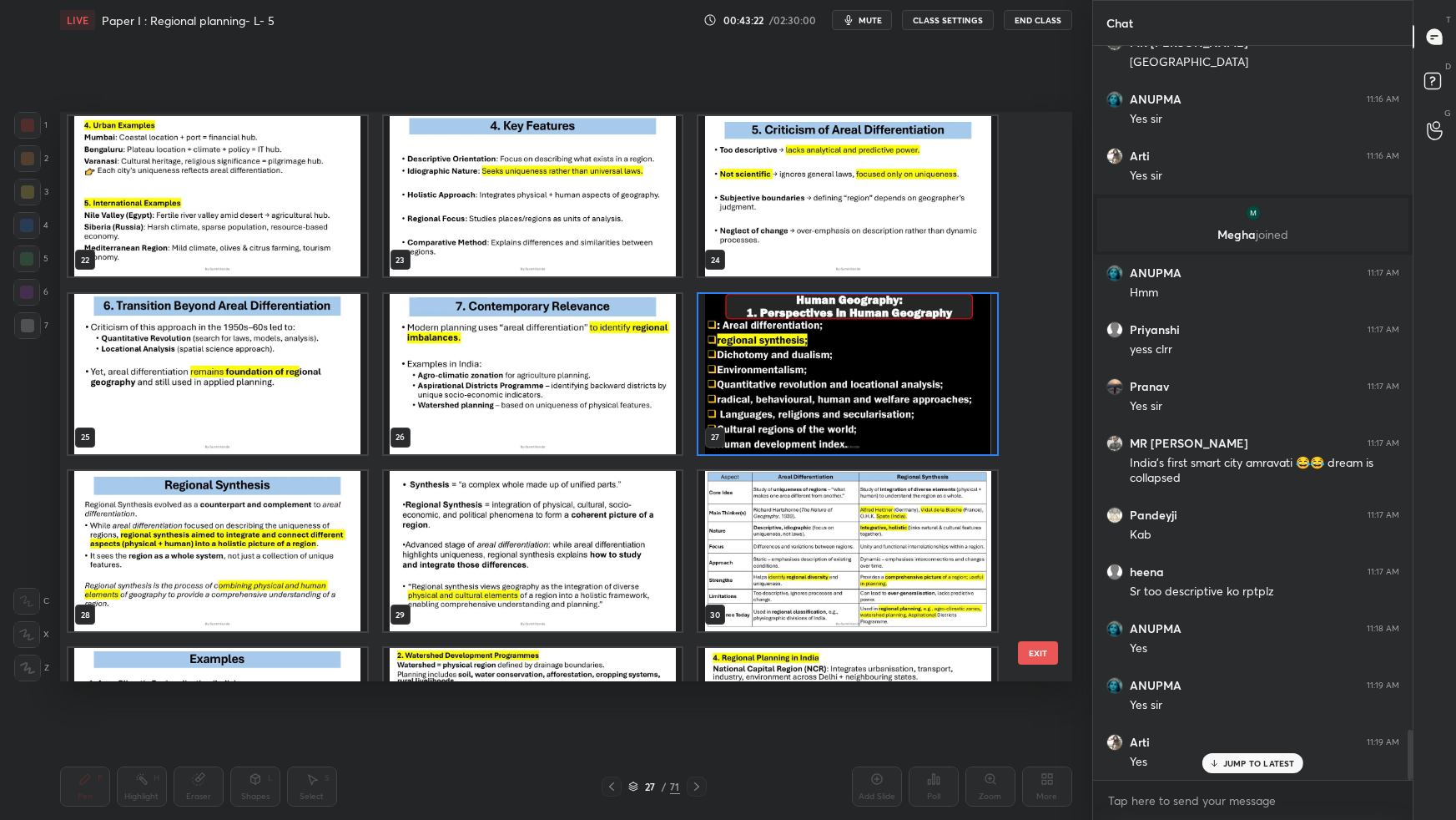
click at [961, 371] on img "grid" at bounding box center [847, 372] width 299 height 160
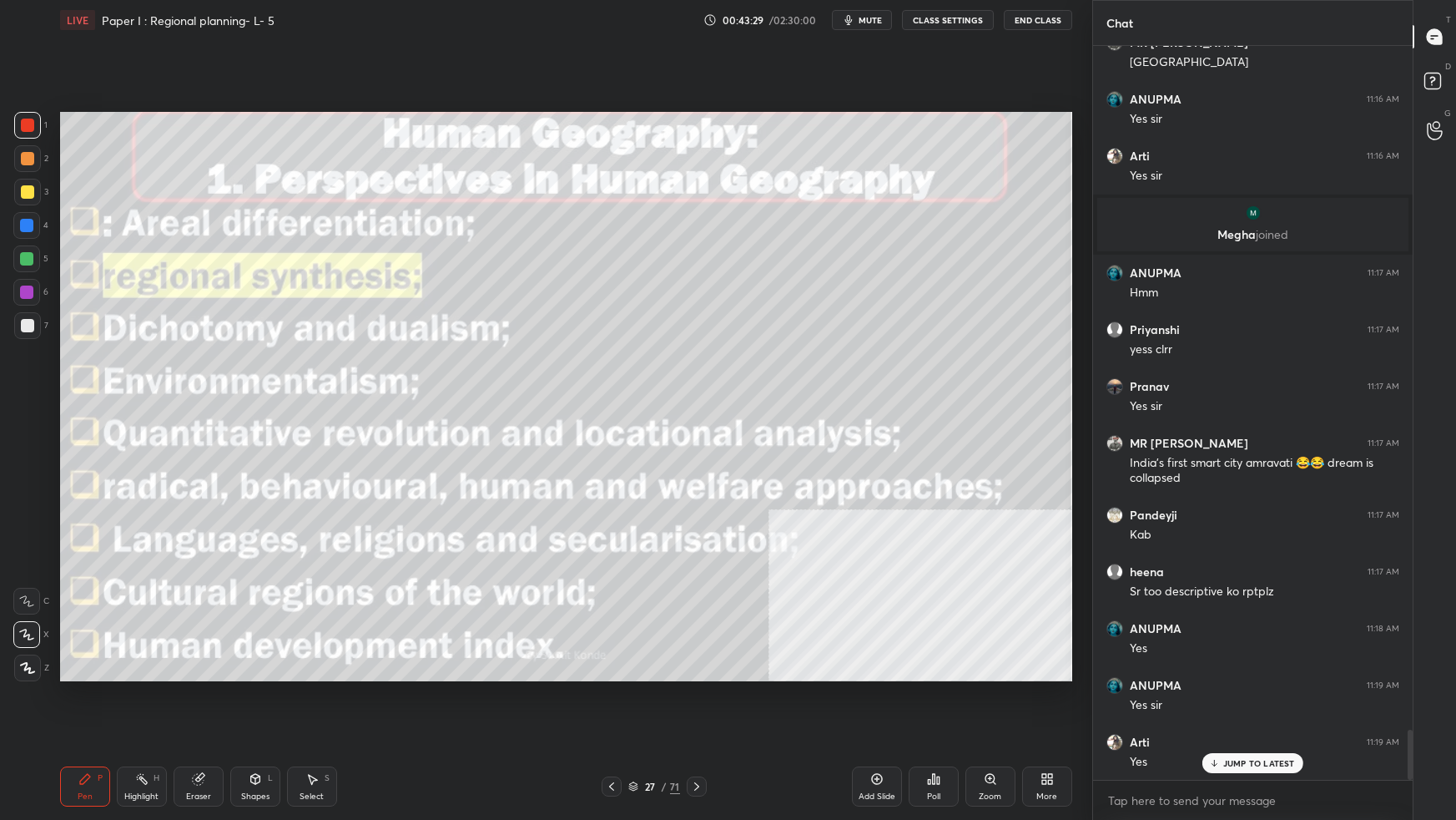
click at [635, 726] on icon at bounding box center [633, 785] width 10 height 10
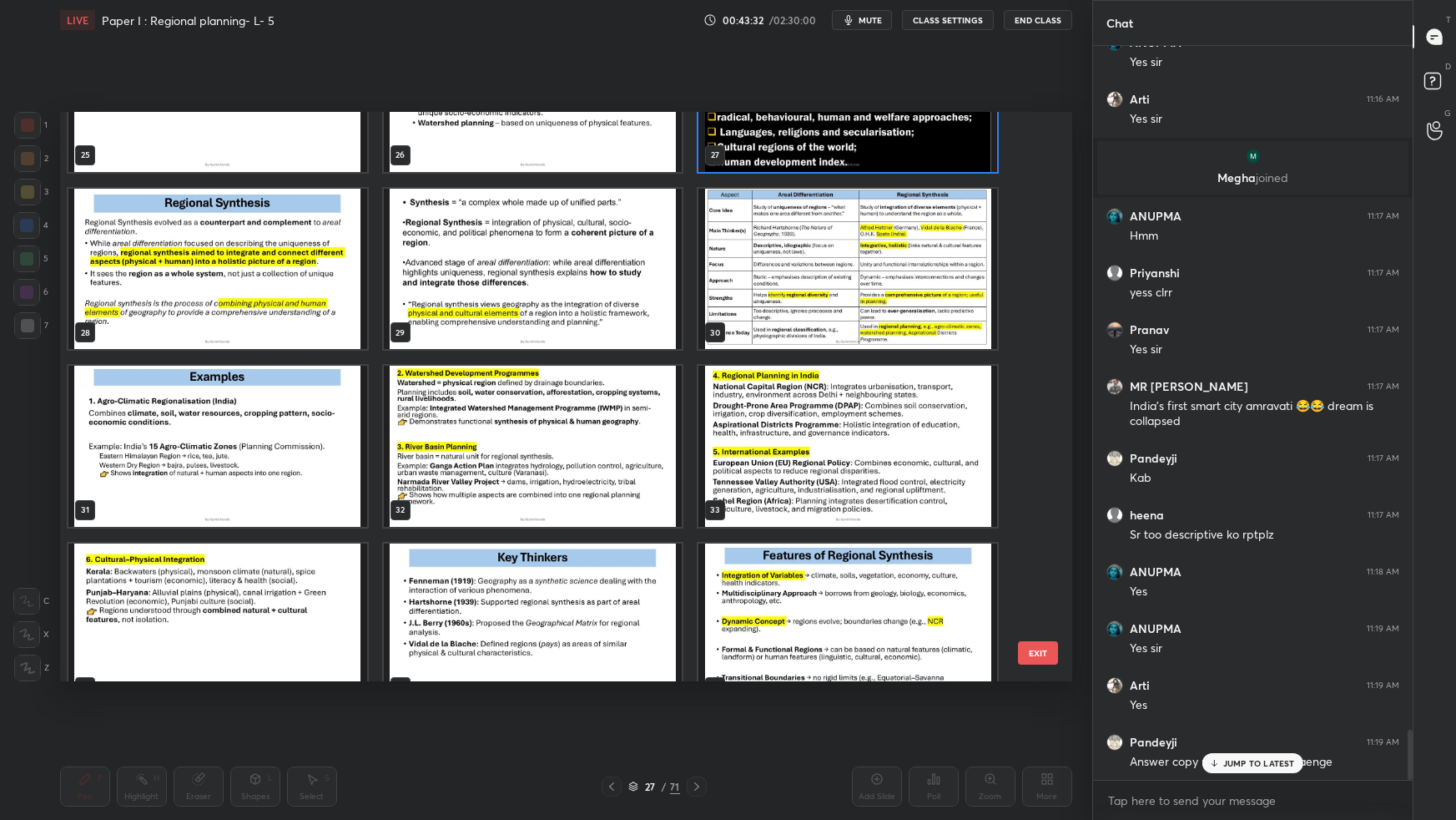
scroll to position [1527, 0]
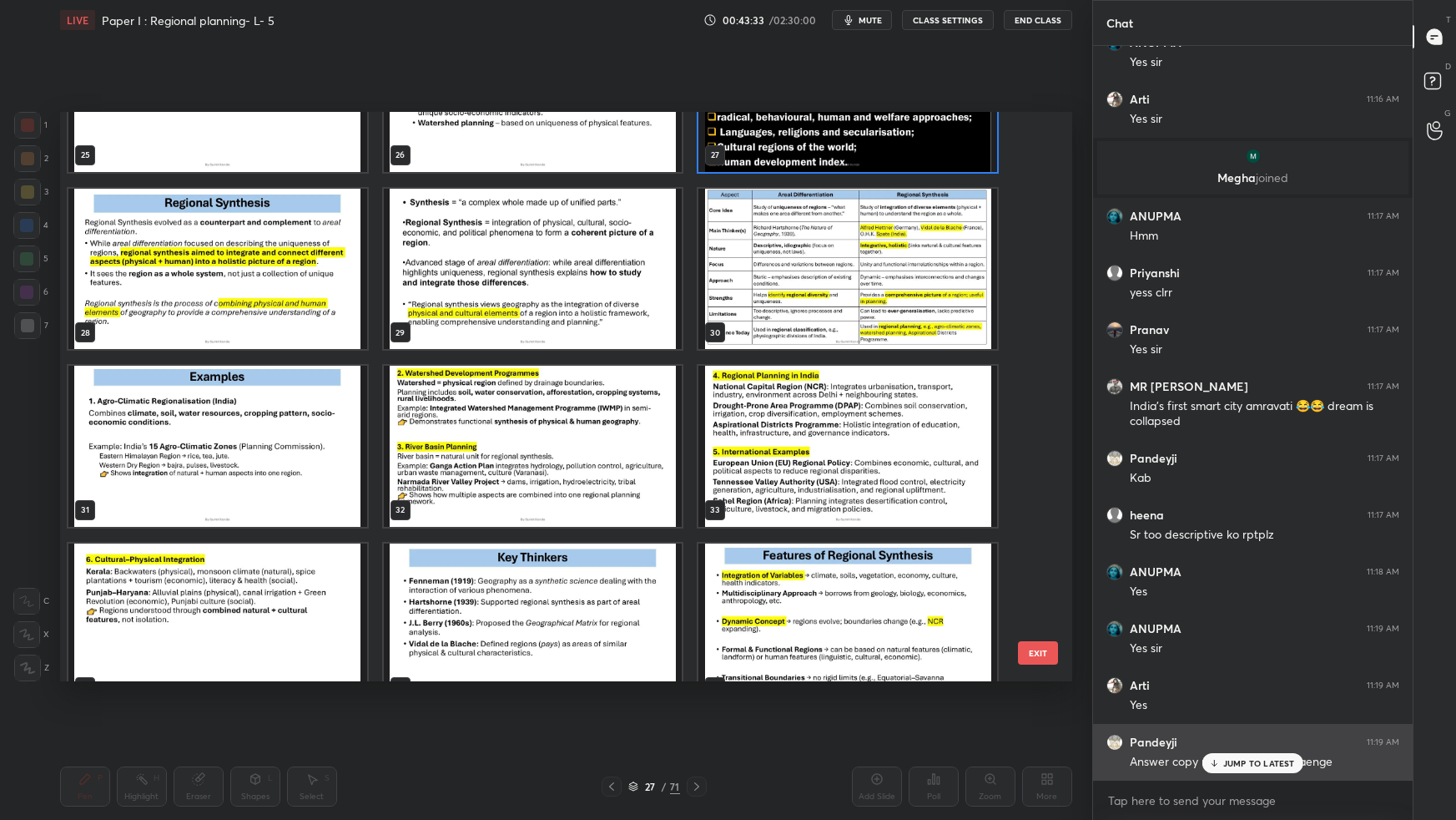
click at [1250, 726] on p "JUMP TO LATEST" at bounding box center [1258, 762] width 72 height 10
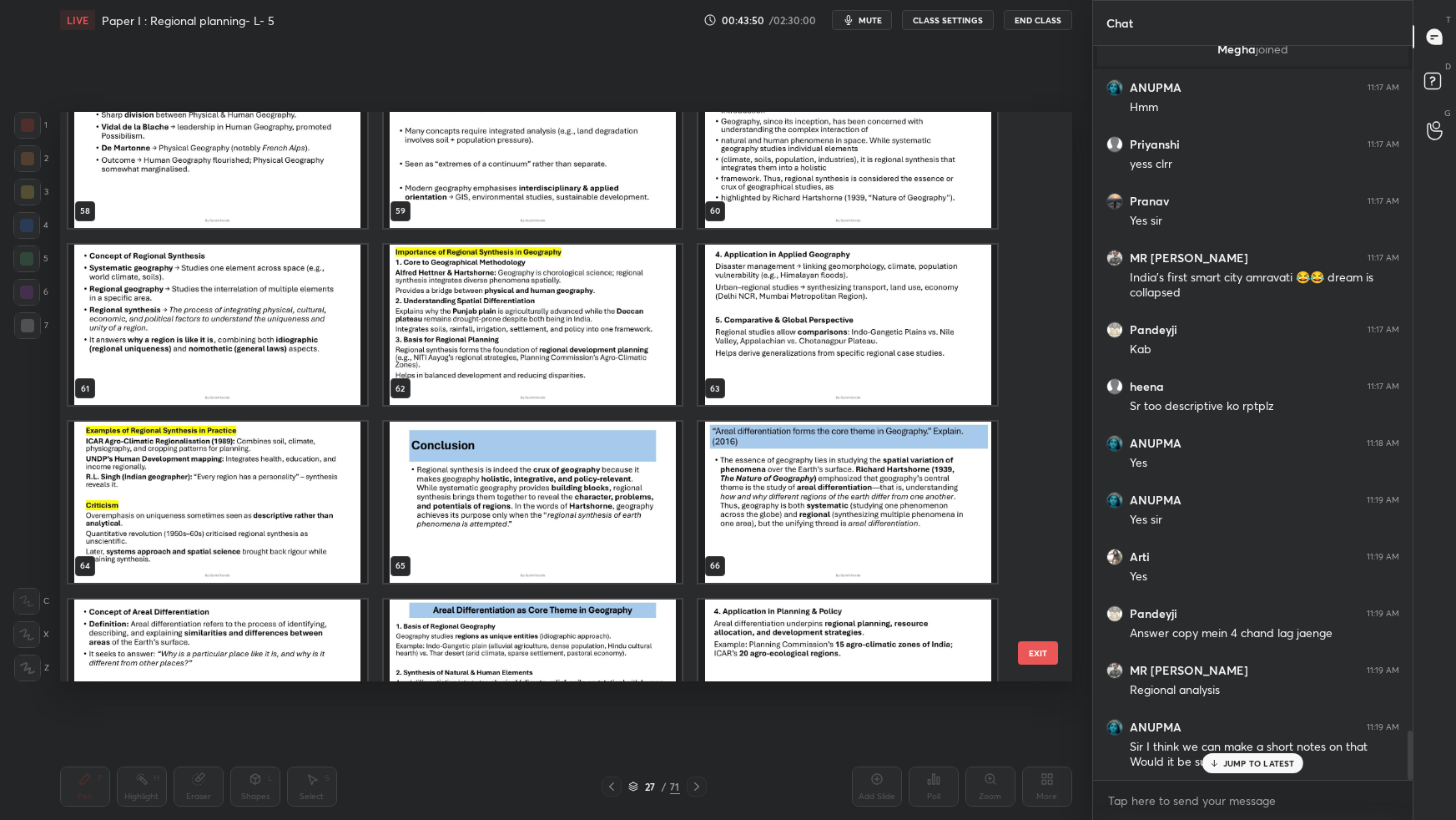
scroll to position [3429, 0]
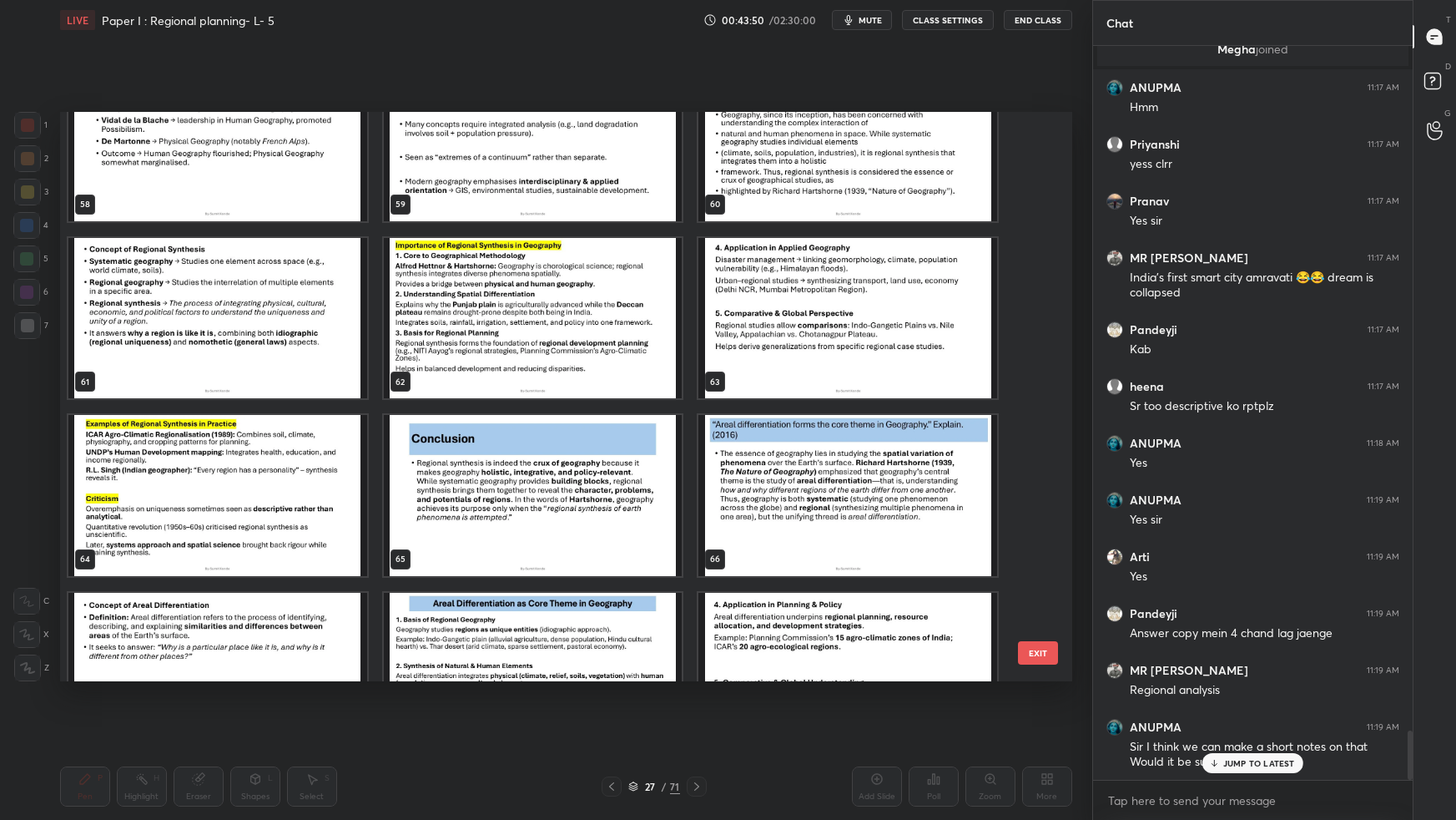
click at [934, 479] on img "grid" at bounding box center [847, 495] width 299 height 160
click at [935, 481] on img "grid" at bounding box center [847, 495] width 299 height 160
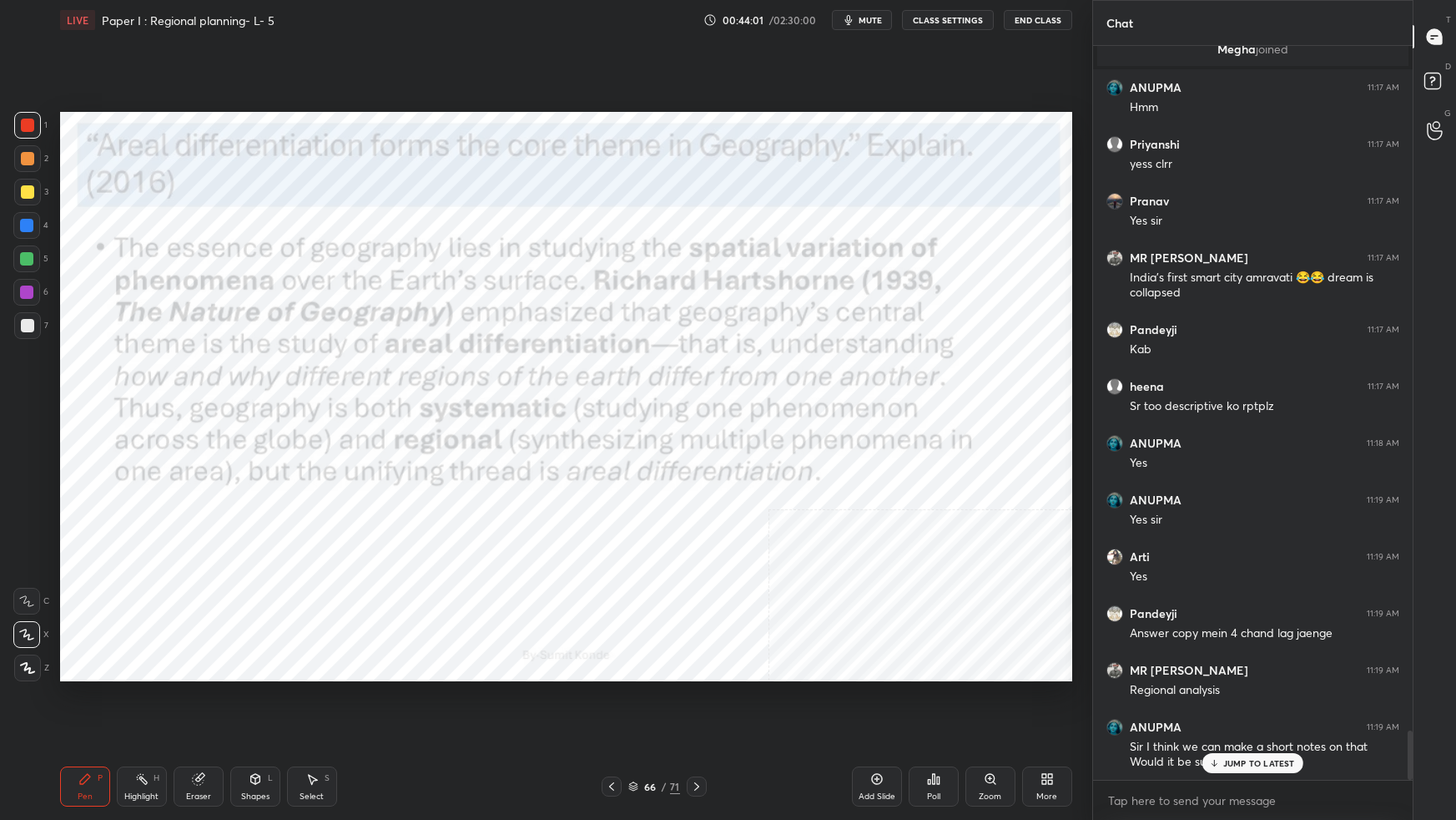
click at [632, 726] on icon at bounding box center [633, 785] width 10 height 10
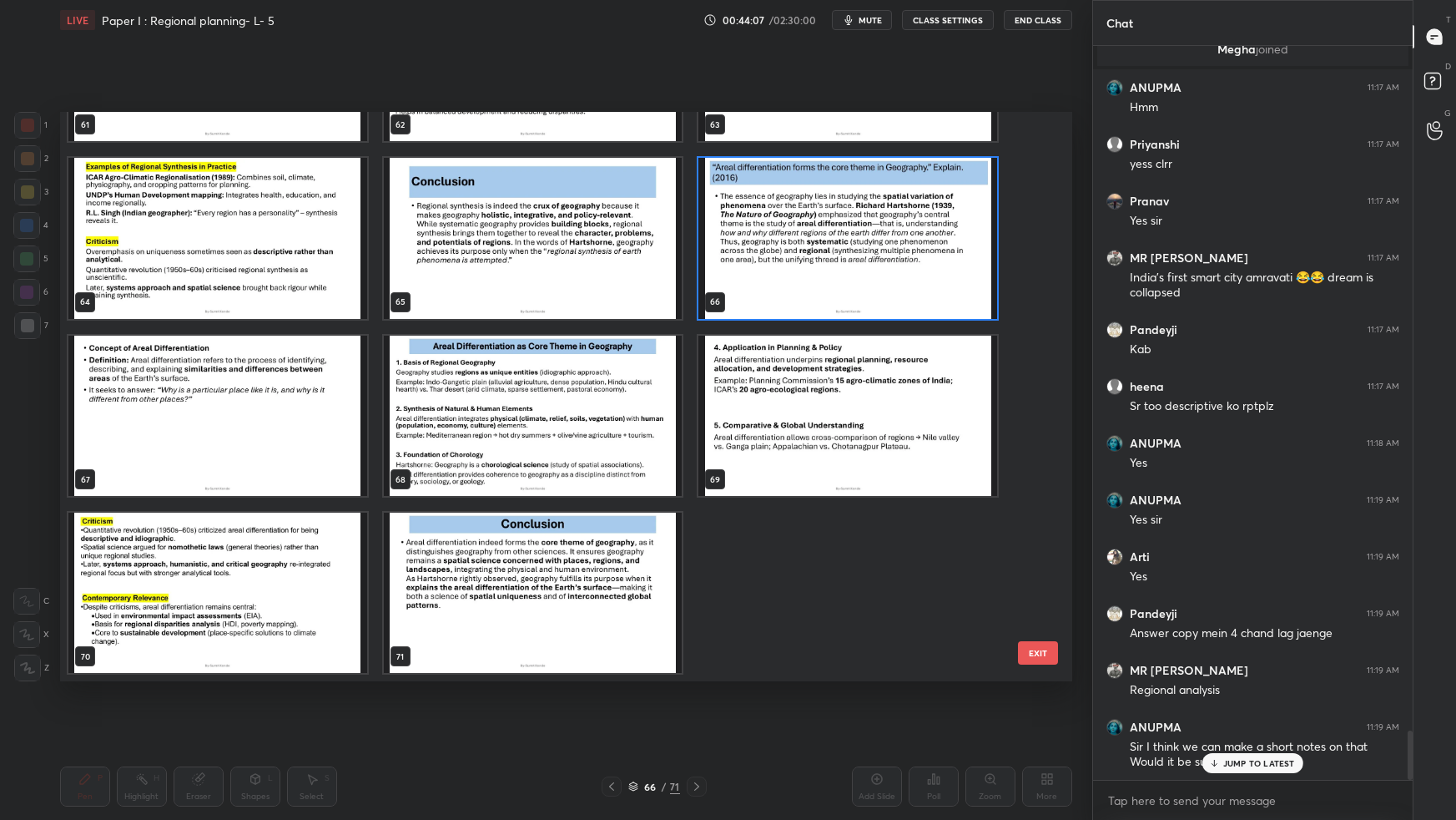
scroll to position [10259, 0]
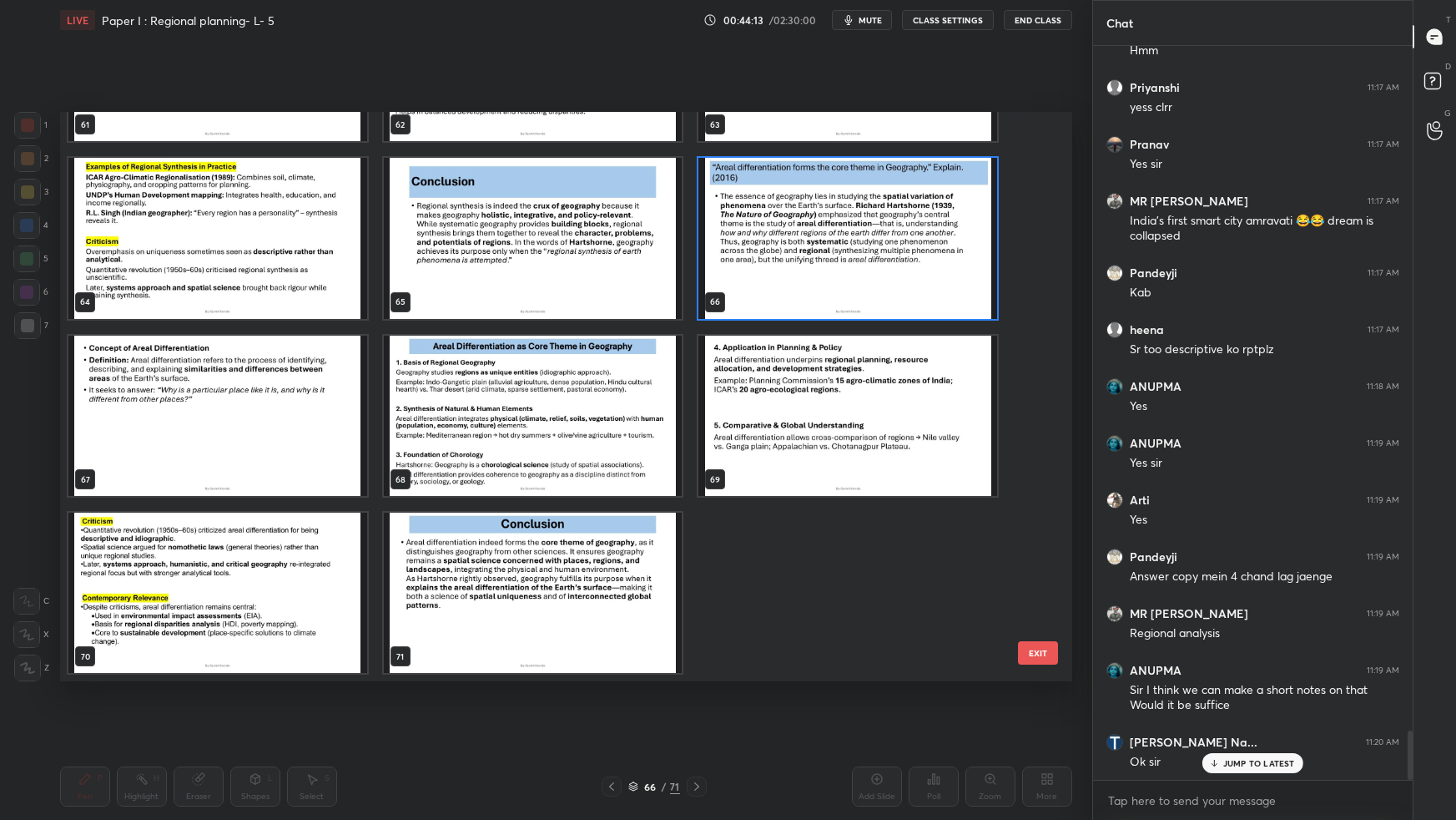
drag, startPoint x: 1043, startPoint y: 592, endPoint x: 1049, endPoint y: 565, distance: 27.7
click at [1049, 564] on div "61 62 63 64 65 66 67 68 69 70 71 EXIT" at bounding box center [566, 396] width 1012 height 569
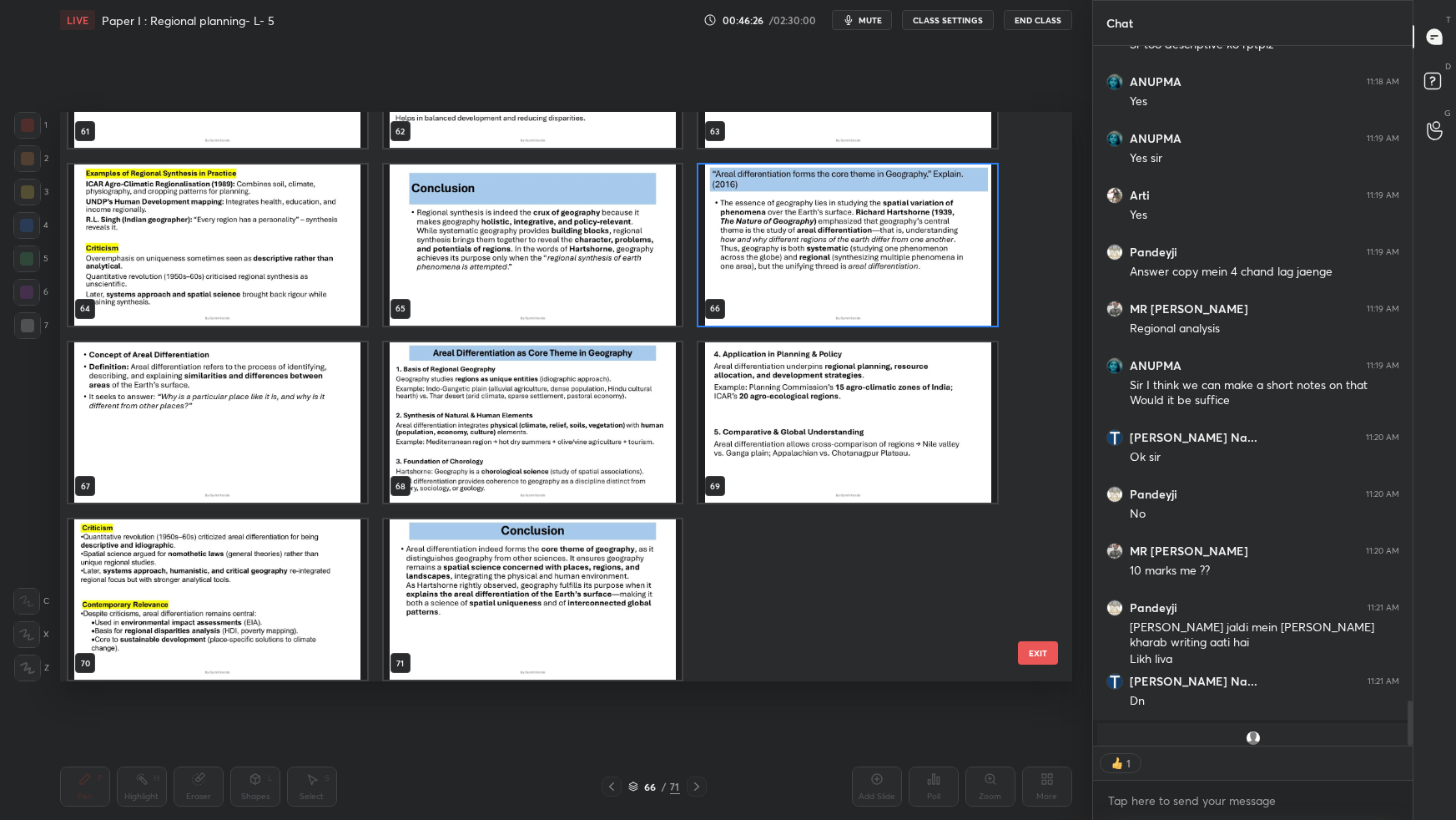
scroll to position [3660, 0]
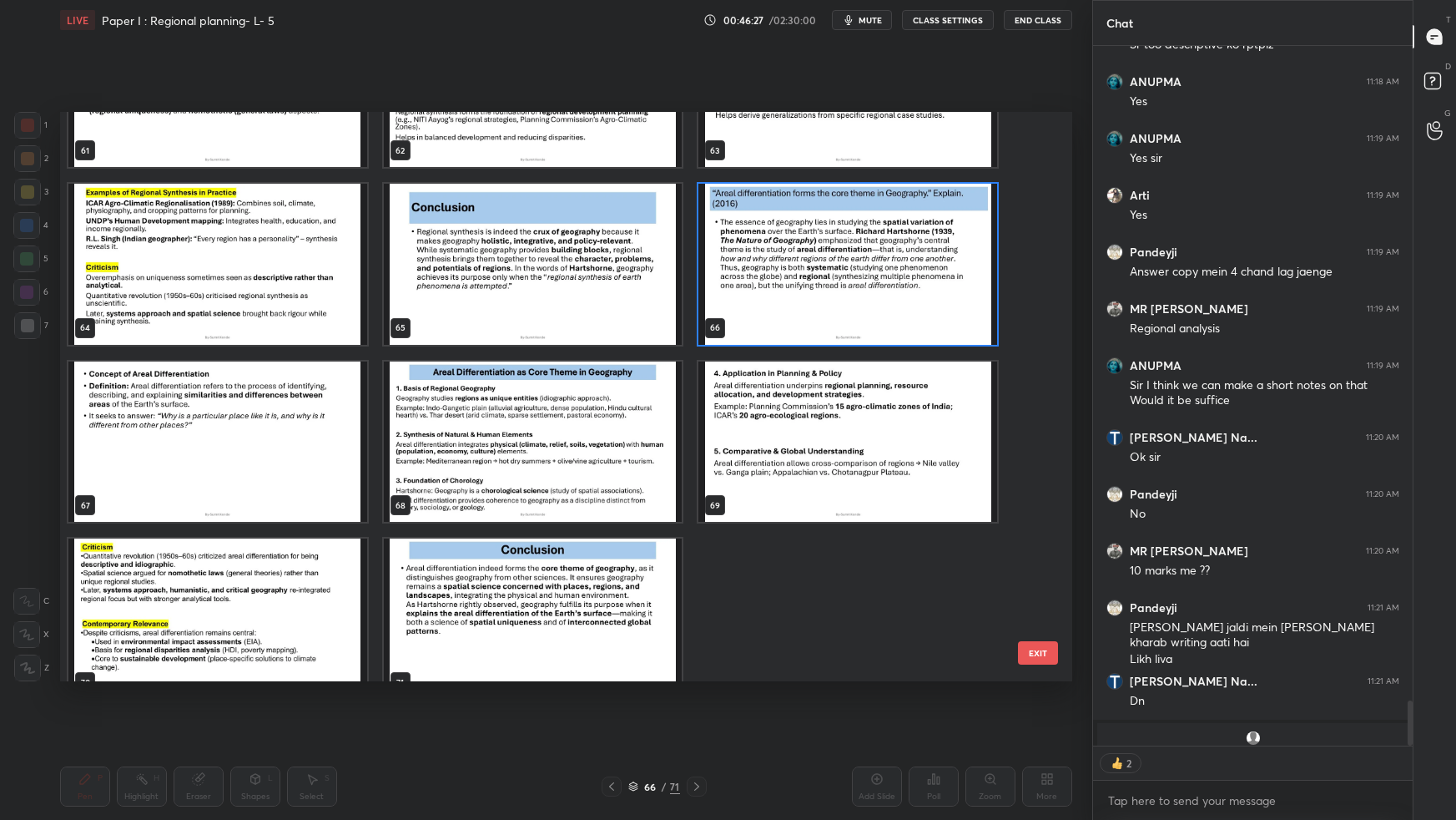
click at [801, 291] on img "grid" at bounding box center [847, 263] width 299 height 160
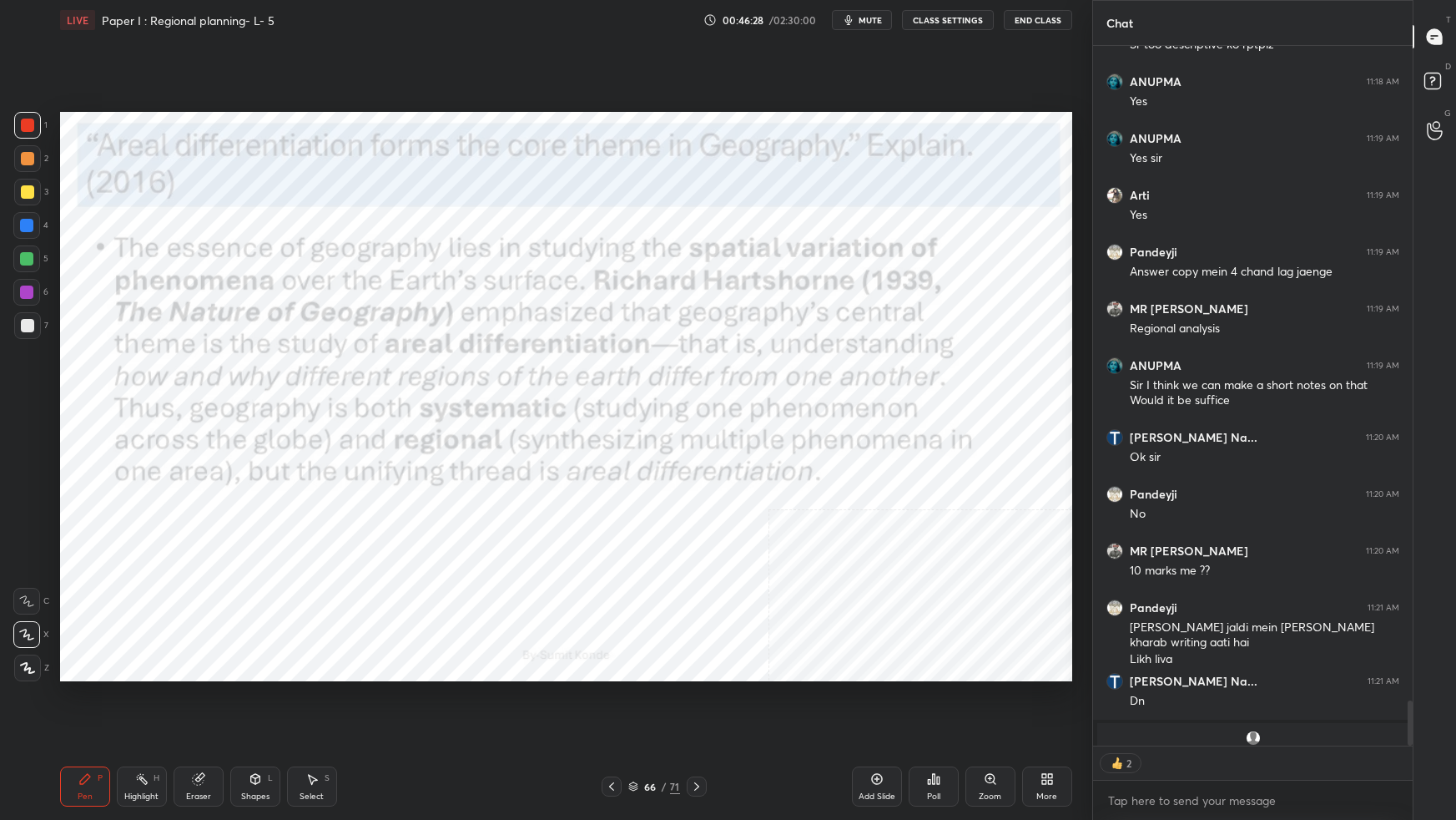
click at [801, 294] on img "grid" at bounding box center [847, 263] width 299 height 160
click at [799, 298] on img "grid" at bounding box center [847, 263] width 299 height 160
click at [799, 300] on img "grid" at bounding box center [847, 263] width 299 height 160
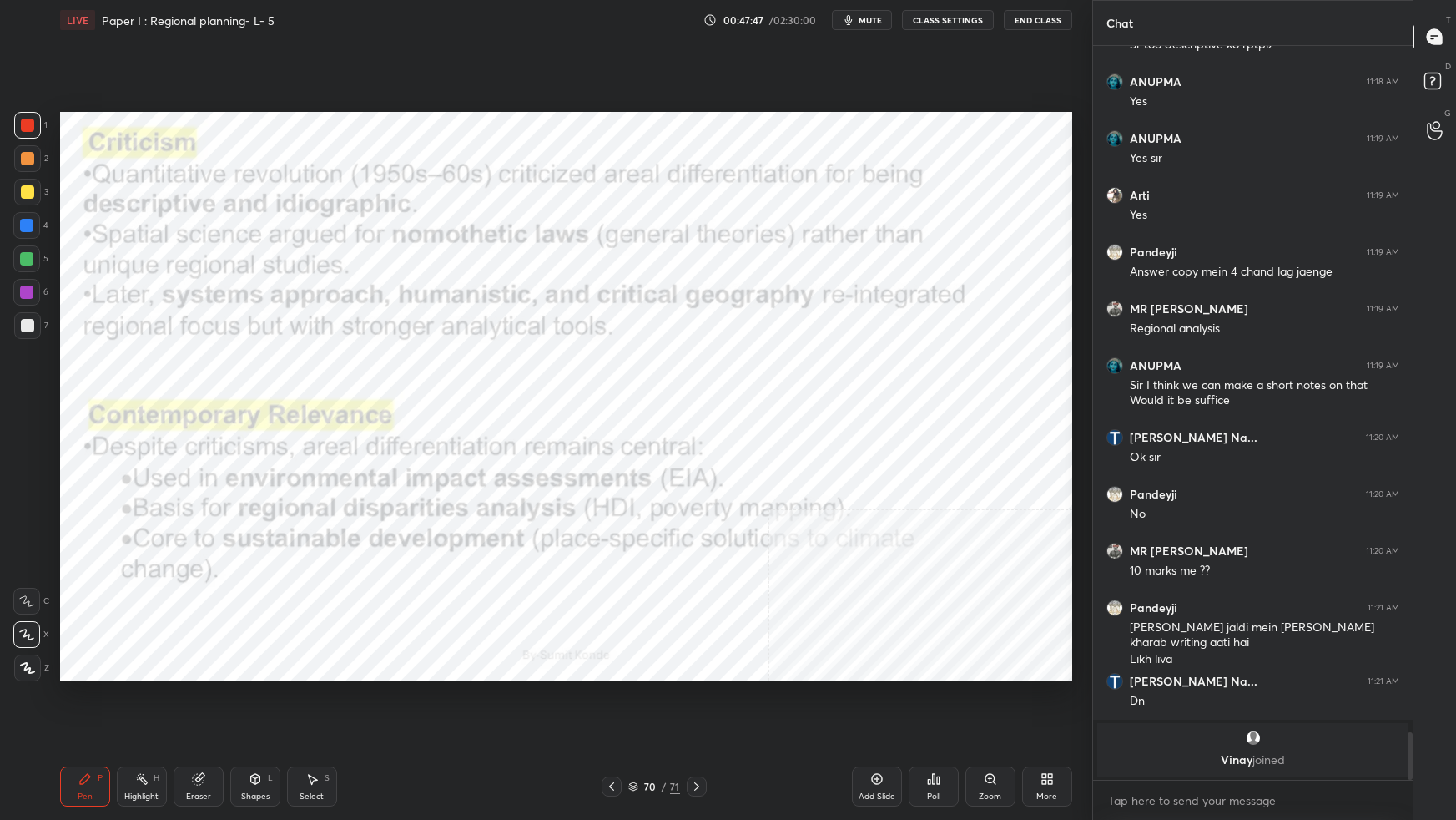
drag, startPoint x: 635, startPoint y: 785, endPoint x: 650, endPoint y: 771, distance: 20.5
click at [638, 726] on div "70 / 71" at bounding box center [654, 785] width 51 height 15
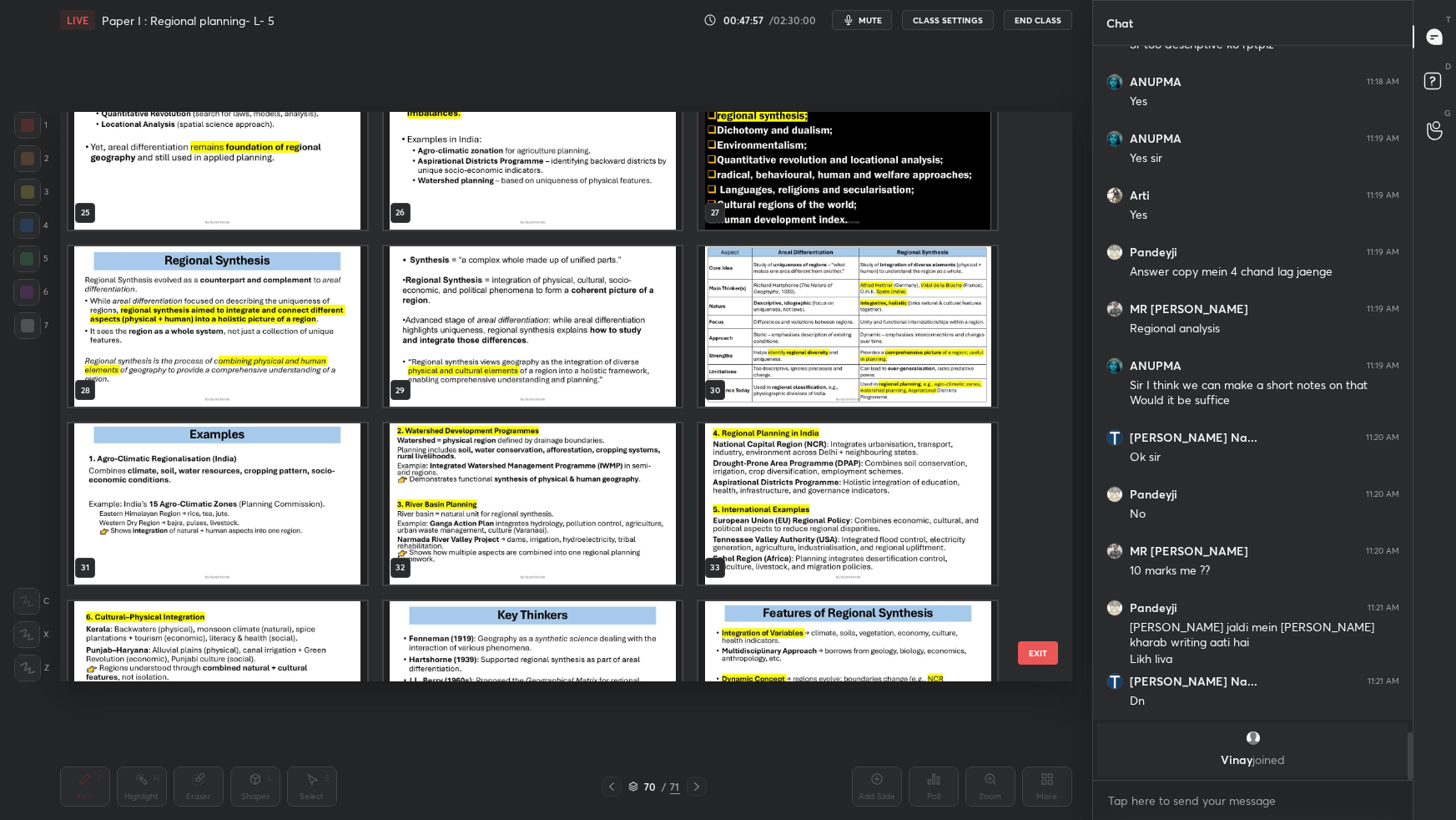
scroll to position [10620, 0]
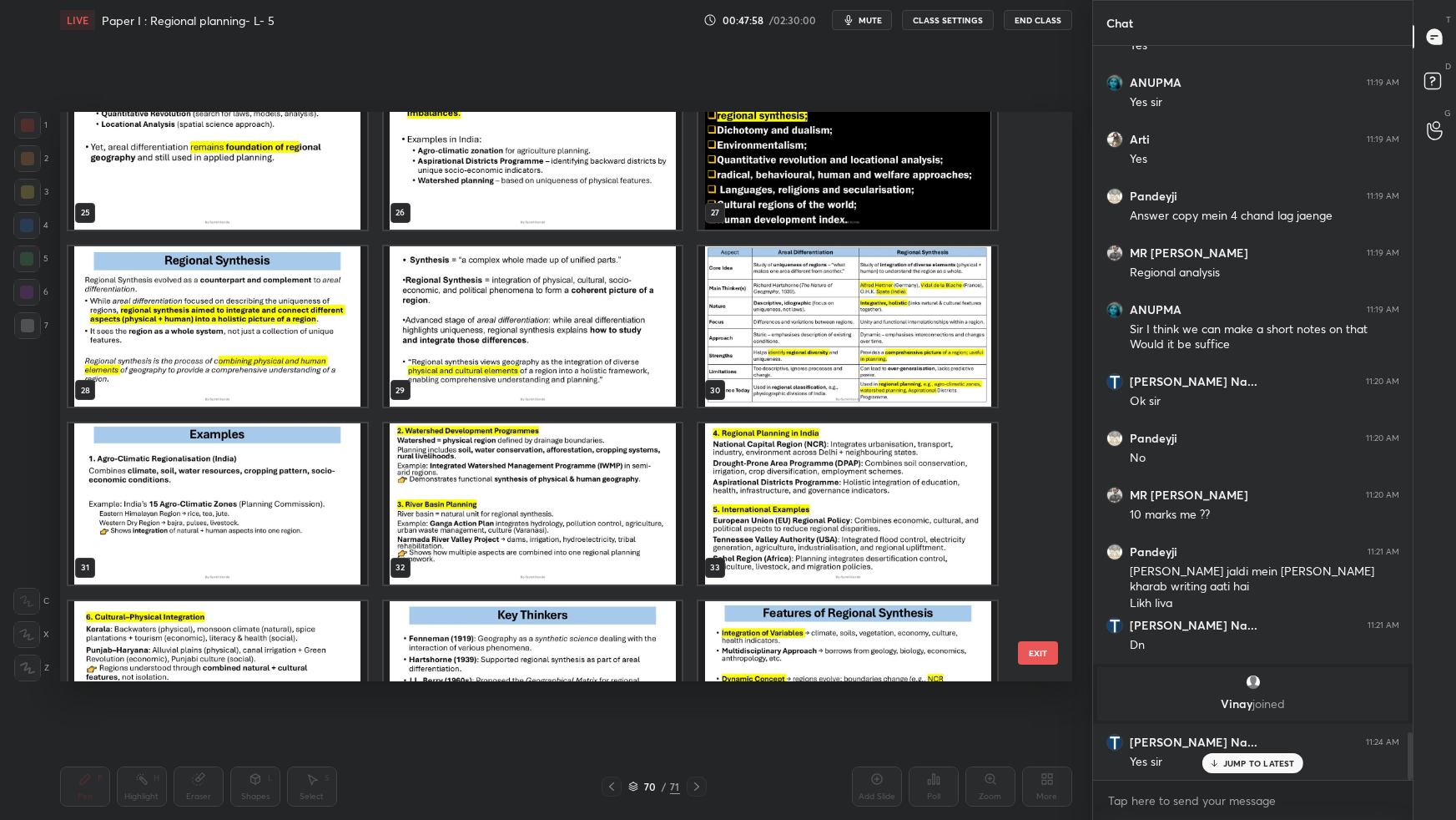
click at [768, 197] on img "grid" at bounding box center [847, 148] width 299 height 160
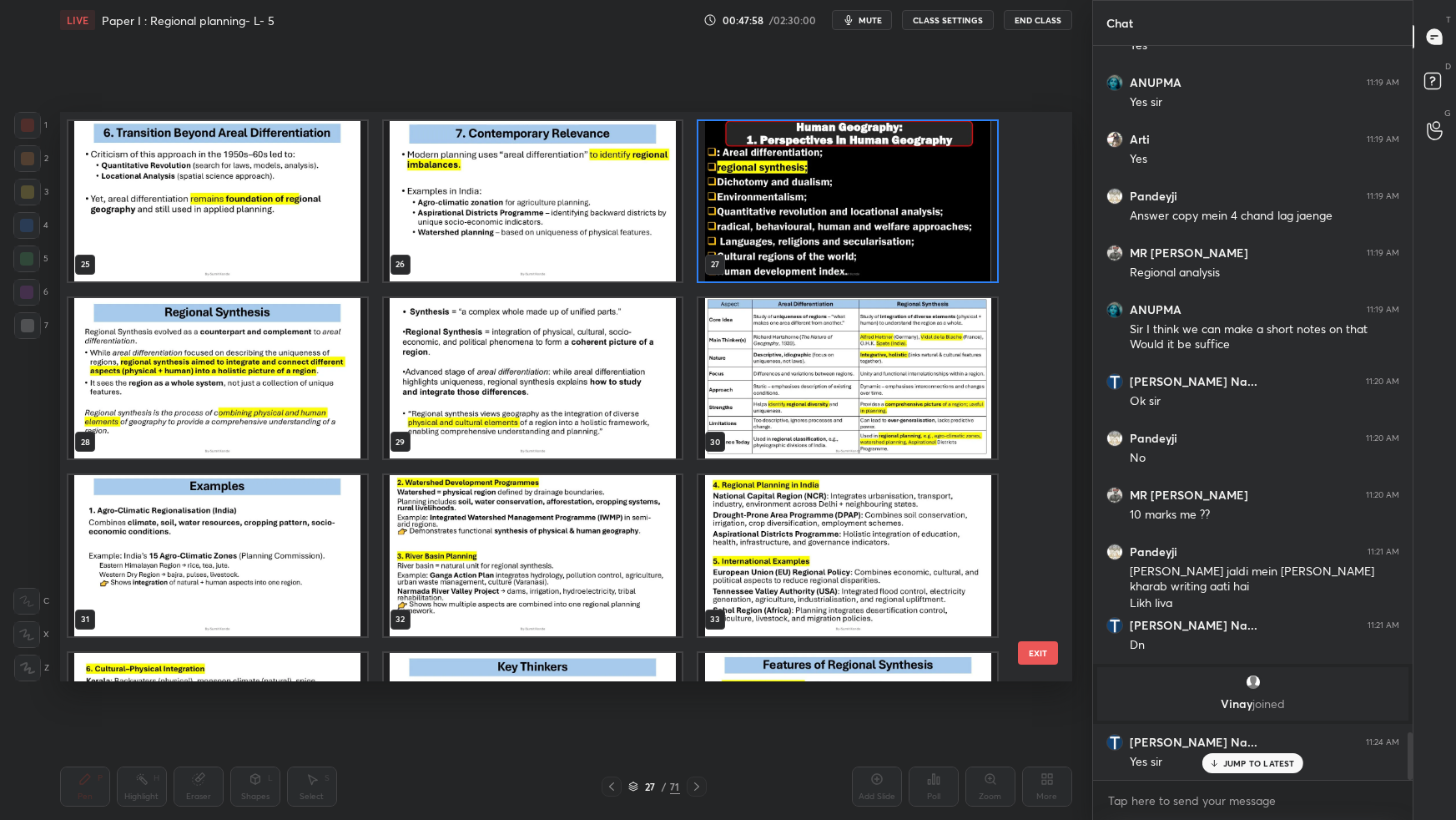
click at [769, 199] on div "19 20 21 22 23 24 25 26 27 28 29 30 31 32 33 34 35 36" at bounding box center [551, 396] width 983 height 569
click at [769, 200] on img "grid" at bounding box center [847, 200] width 299 height 160
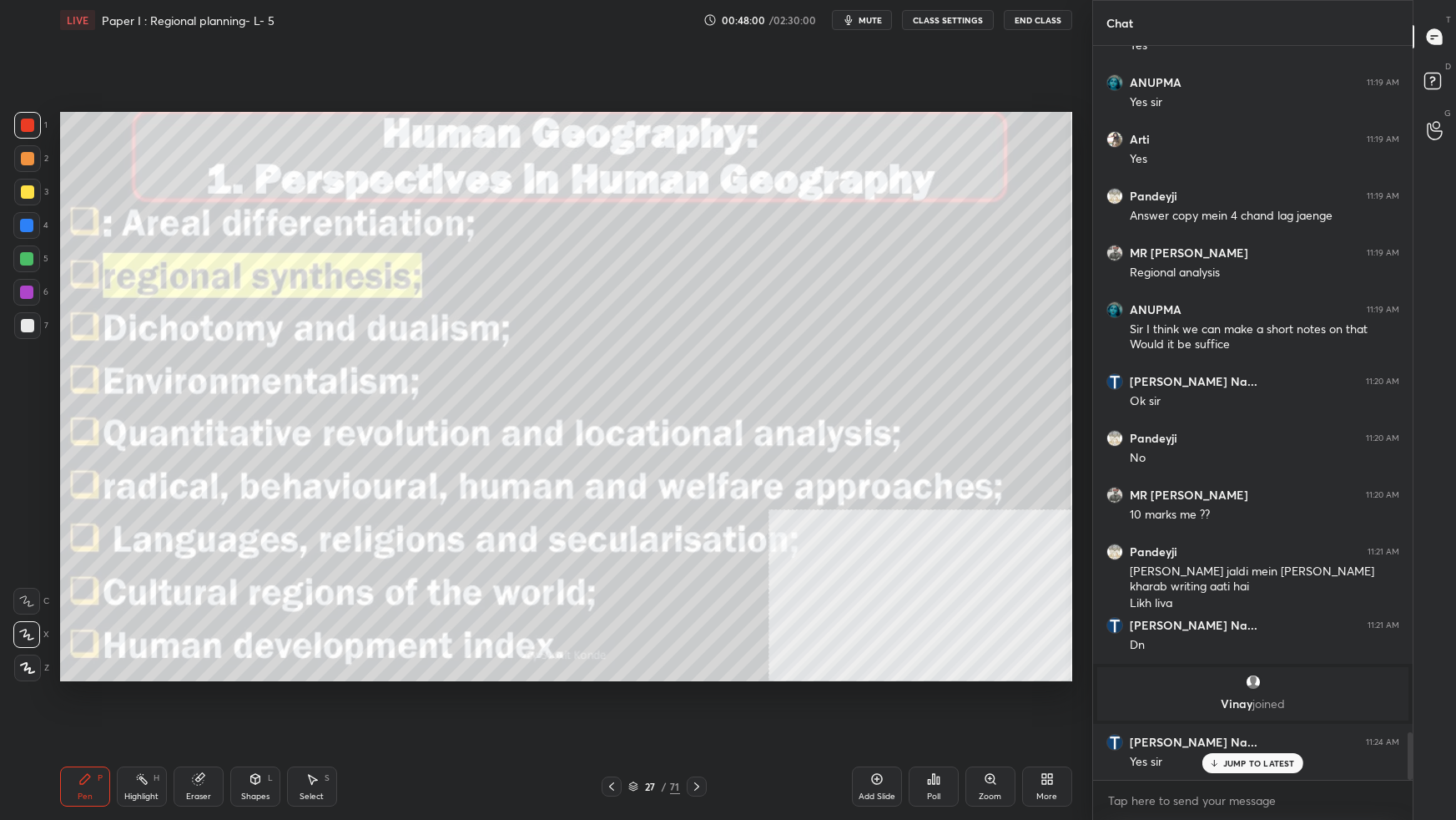
scroll to position [10677, 0]
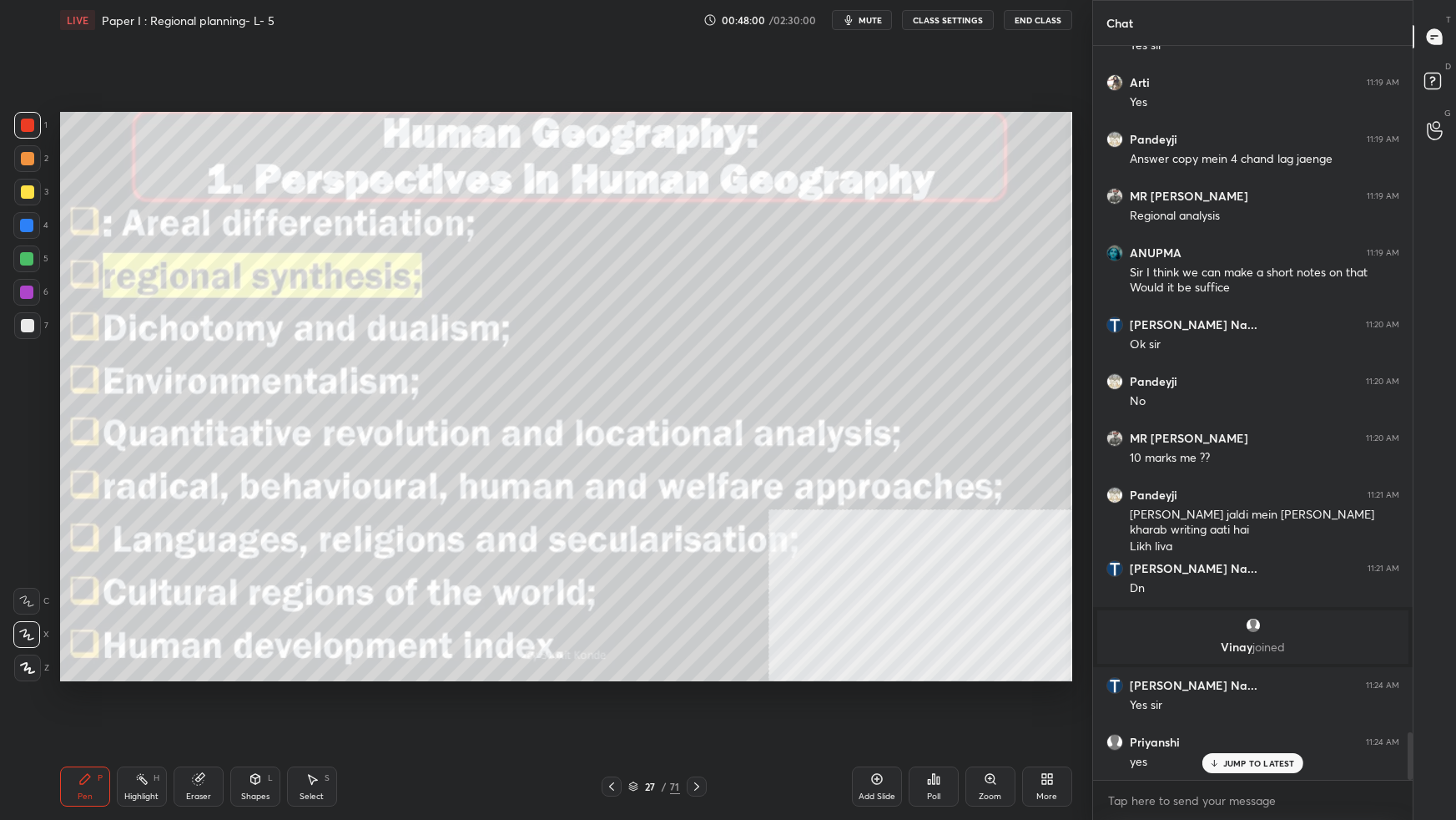
click at [631, 726] on icon at bounding box center [633, 785] width 10 height 10
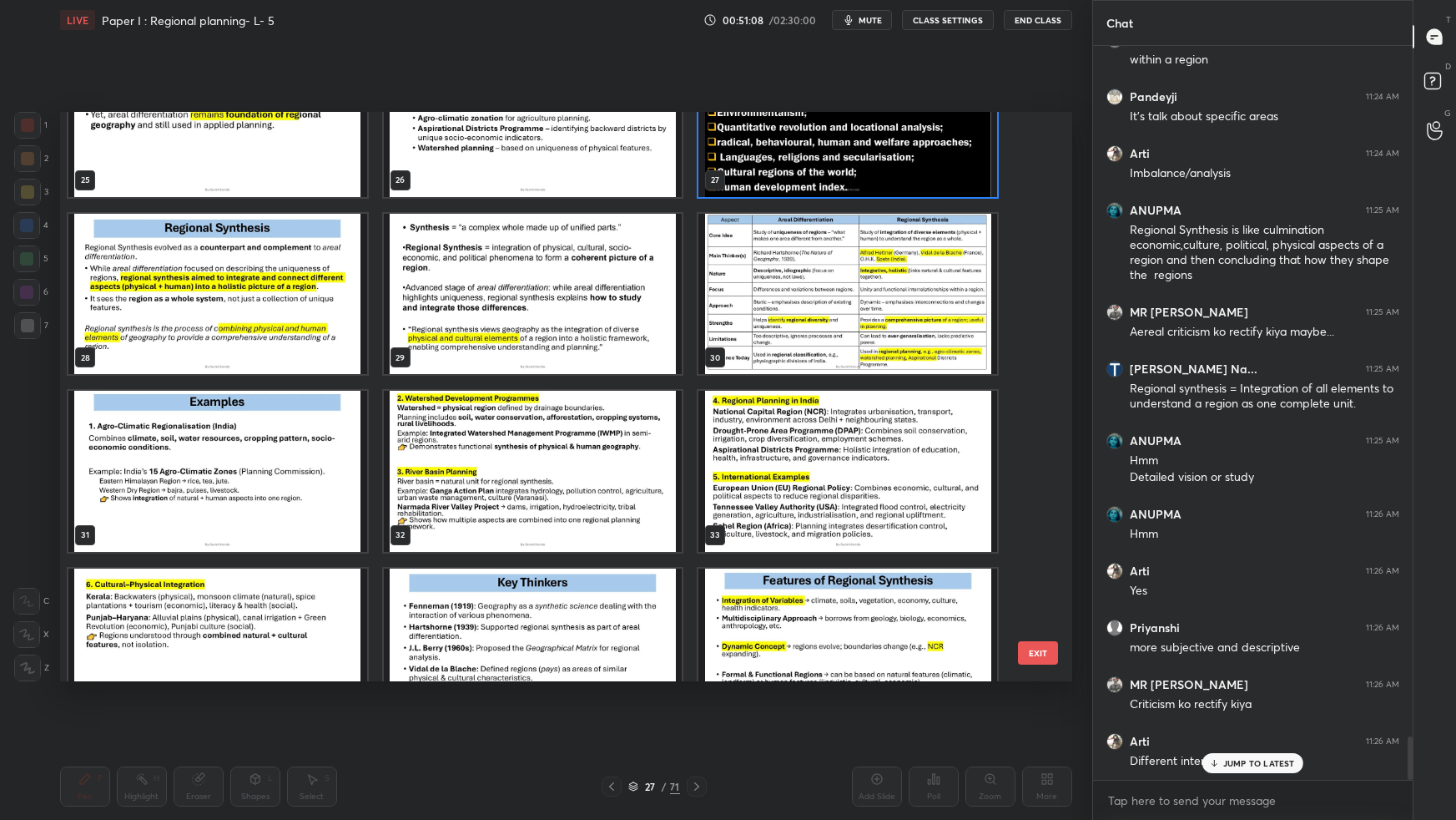
scroll to position [11605, 0]
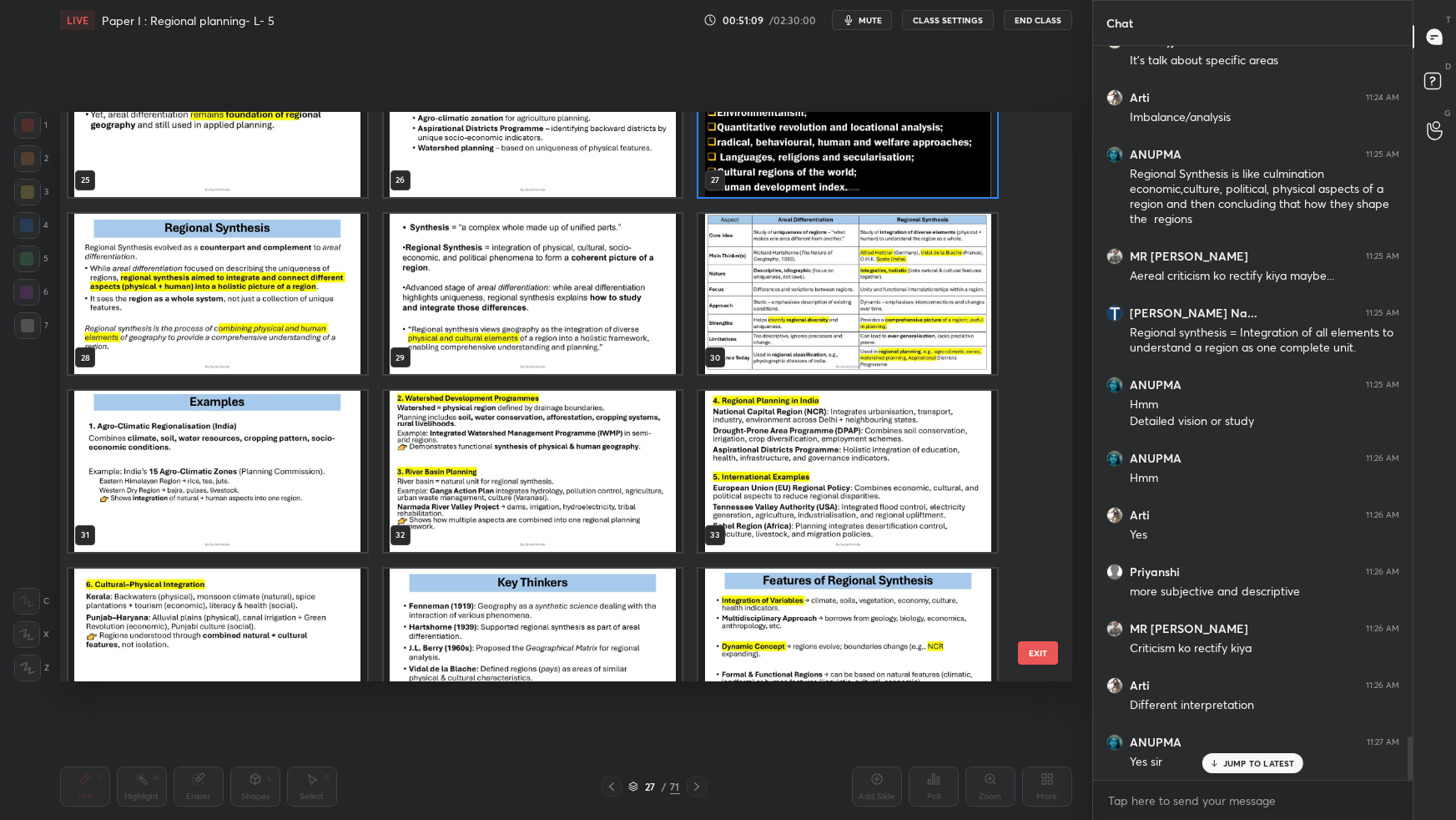
click at [360, 307] on img "grid" at bounding box center [217, 293] width 299 height 160
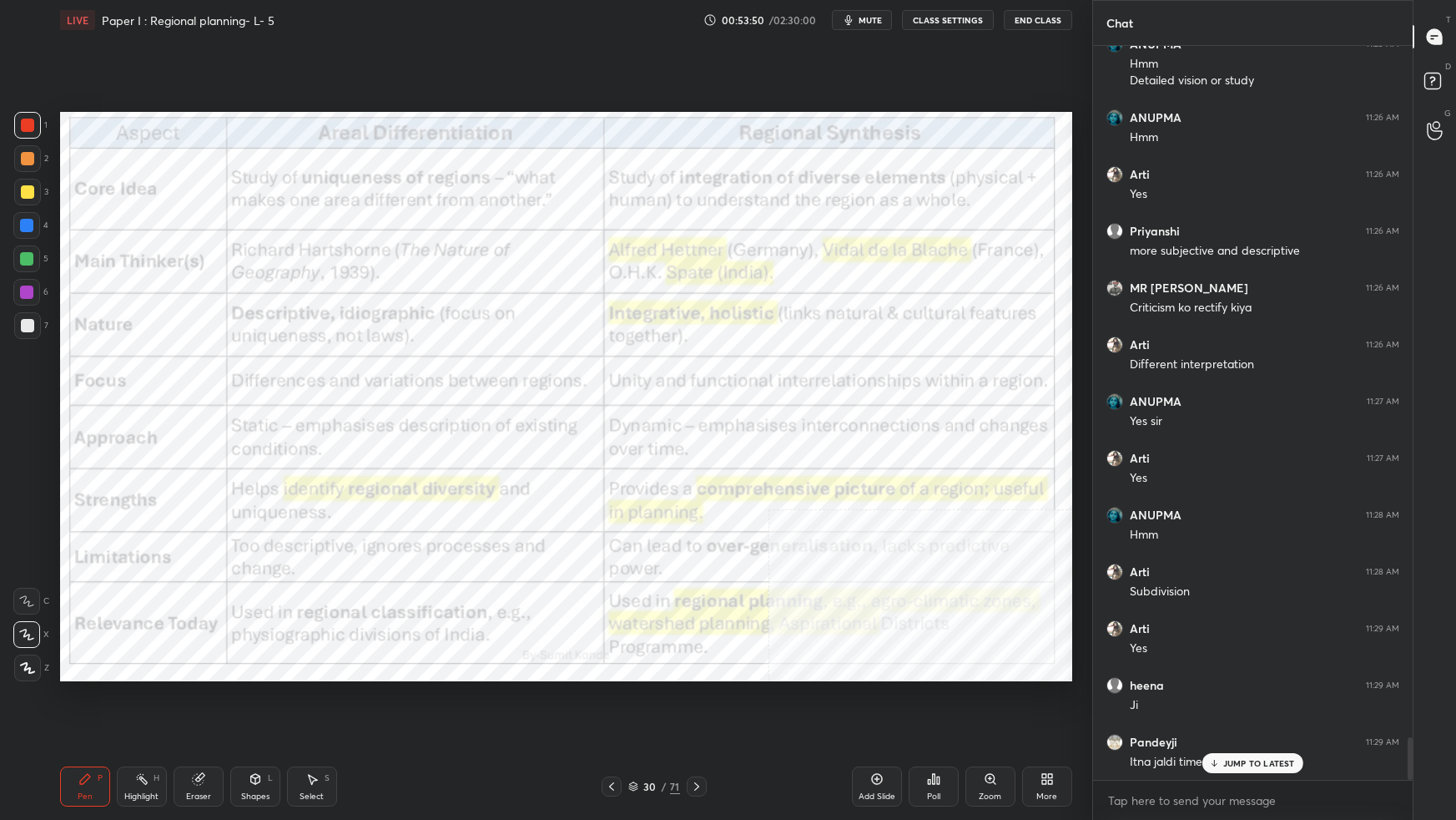
scroll to position [12002, 0]
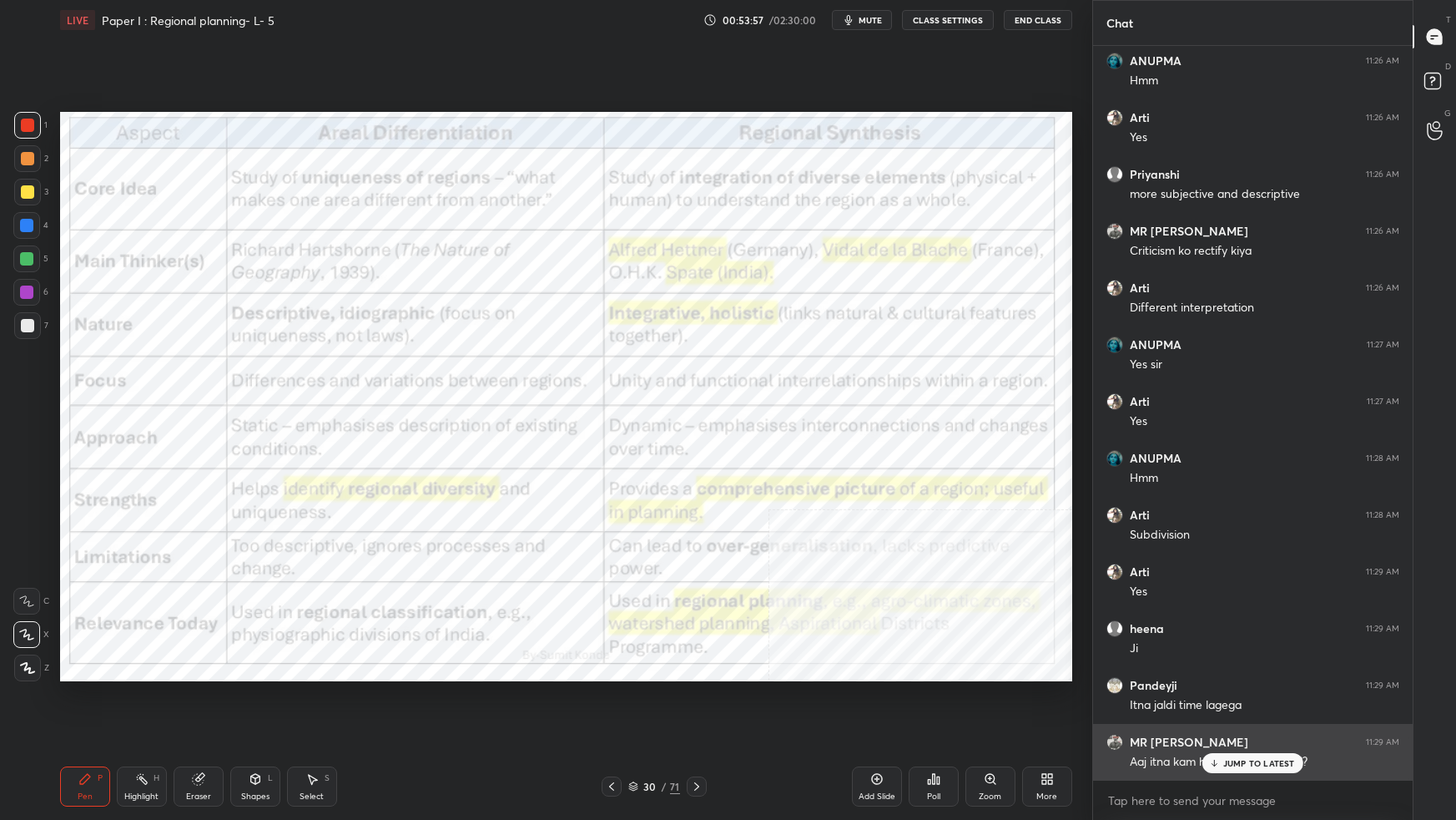
click at [1239, 726] on p "JUMP TO LATEST" at bounding box center [1258, 762] width 72 height 10
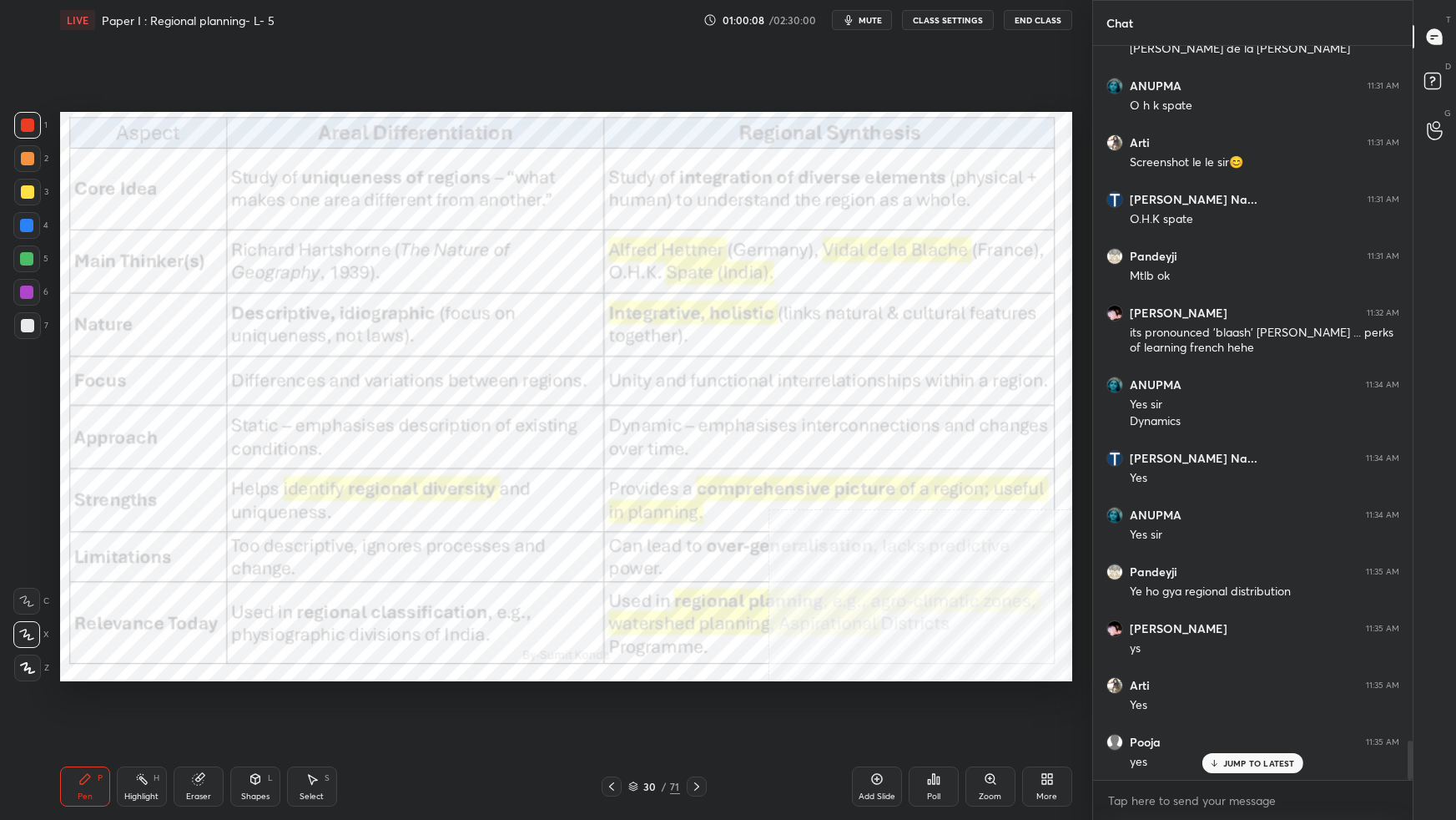
scroll to position [13171, 0]
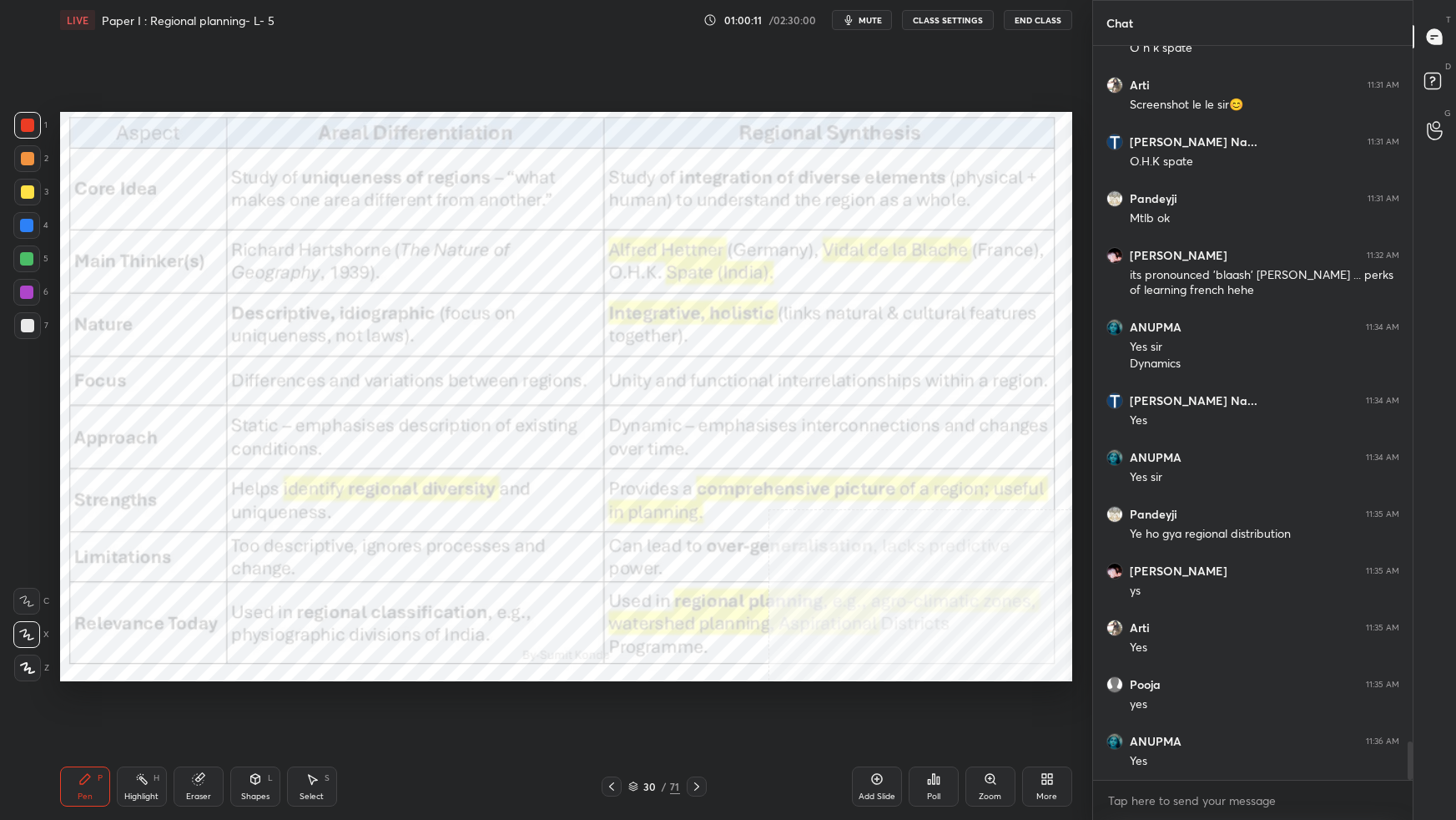
click at [1058, 726] on div "More" at bounding box center [1047, 785] width 50 height 40
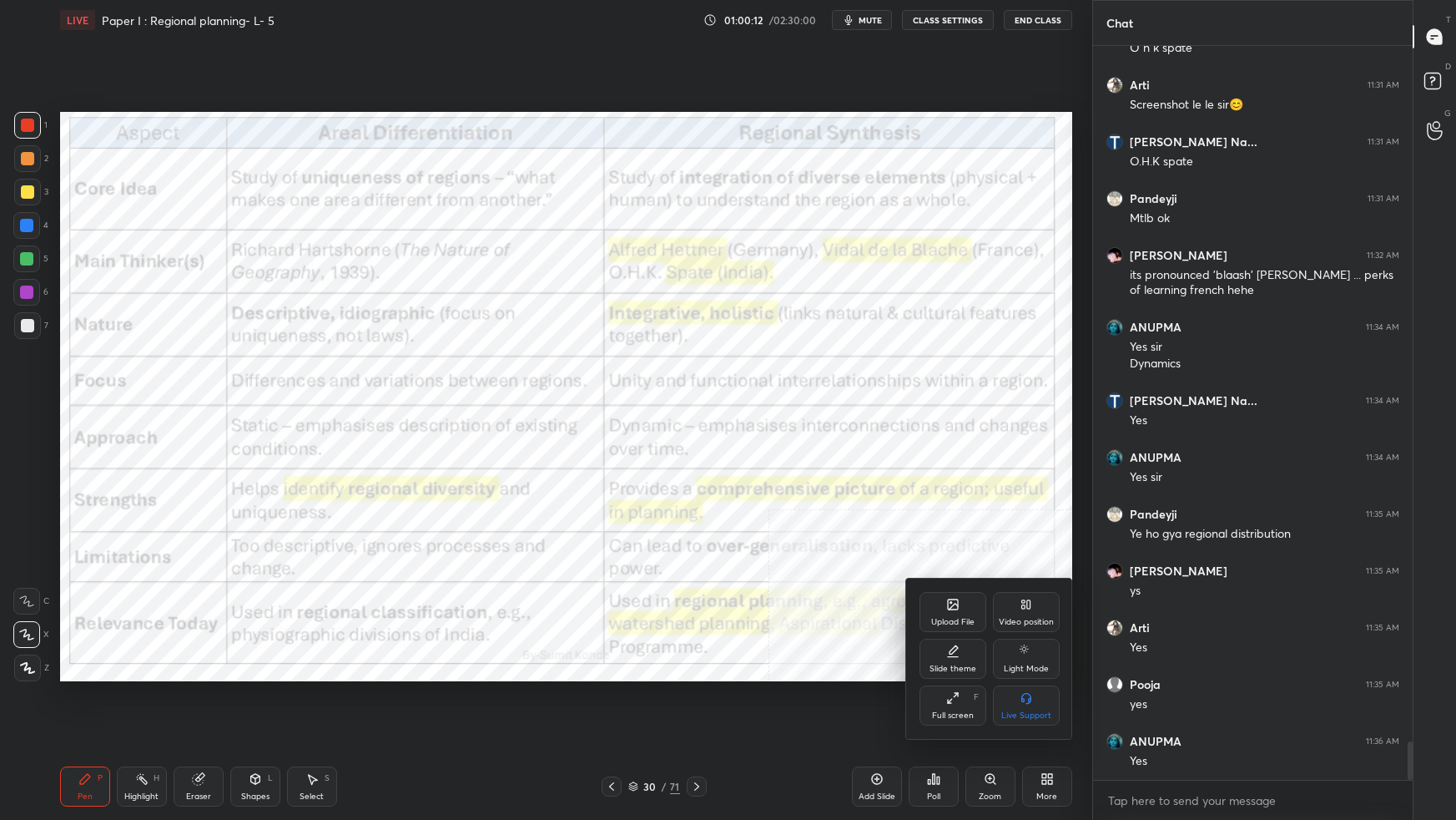
drag, startPoint x: 1043, startPoint y: 606, endPoint x: 1038, endPoint y: 618, distance: 13.0
click at [1041, 609] on div "Video position" at bounding box center [1025, 612] width 66 height 40
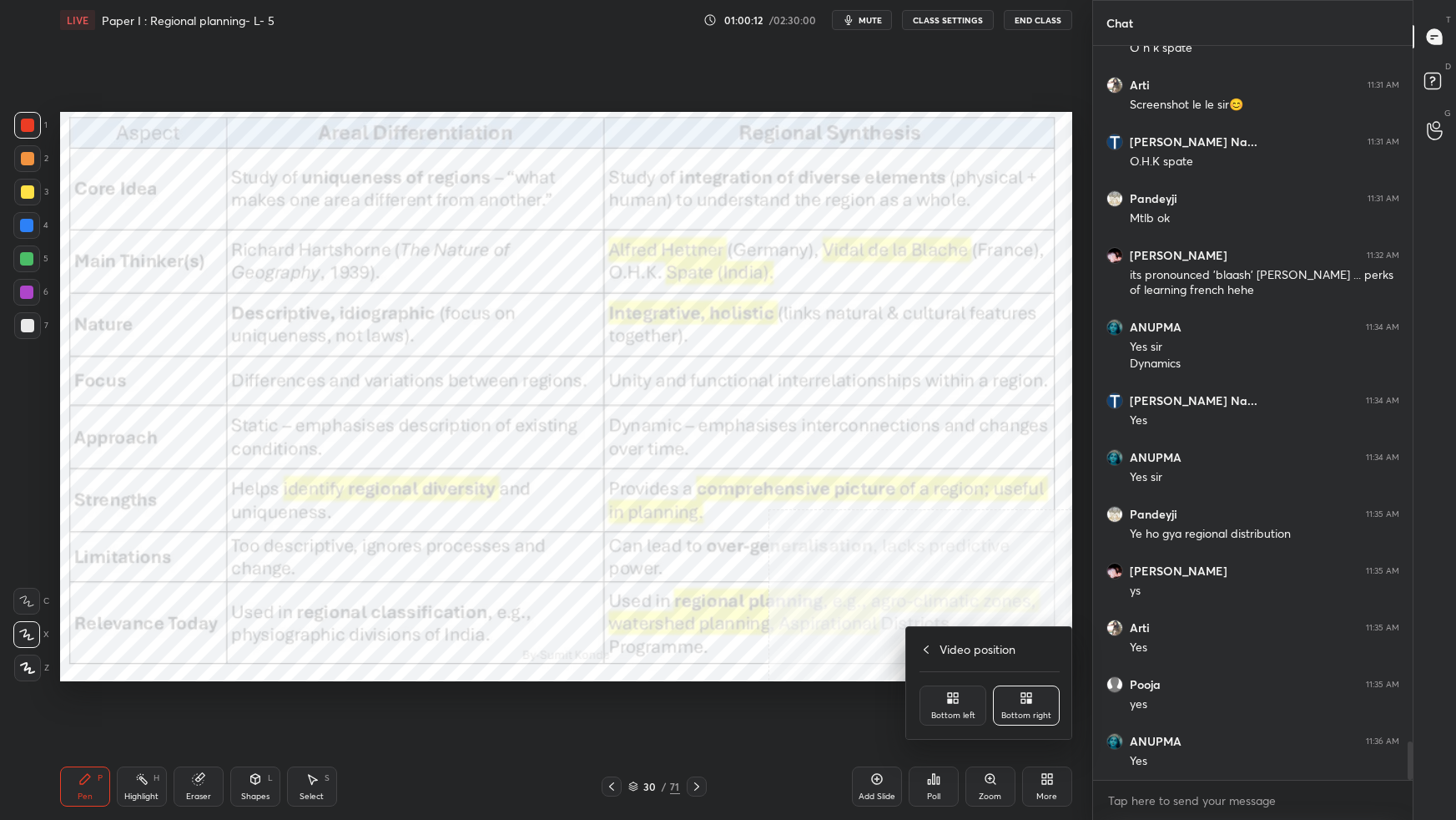
drag, startPoint x: 947, startPoint y: 691, endPoint x: 951, endPoint y: 676, distance: 15.5
click at [946, 691] on icon at bounding box center [953, 698] width 13 height 13
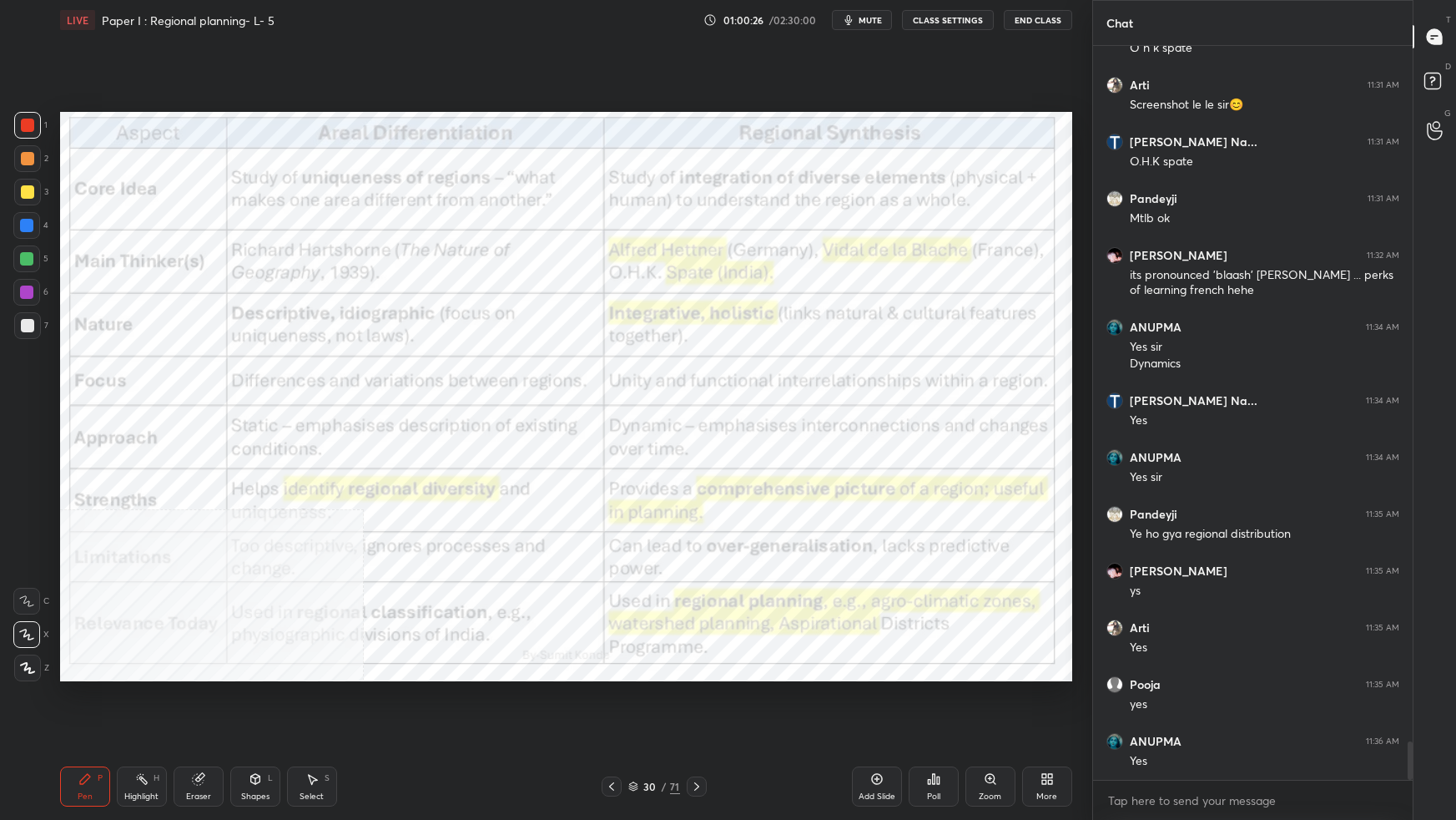
click at [963, 690] on div "Setting up your live class Poll for secs No correct answer Start poll" at bounding box center [565, 396] width 1025 height 713
click at [833, 683] on div "Setting up your live class Poll for secs No correct answer Start poll" at bounding box center [565, 396] width 1025 height 713
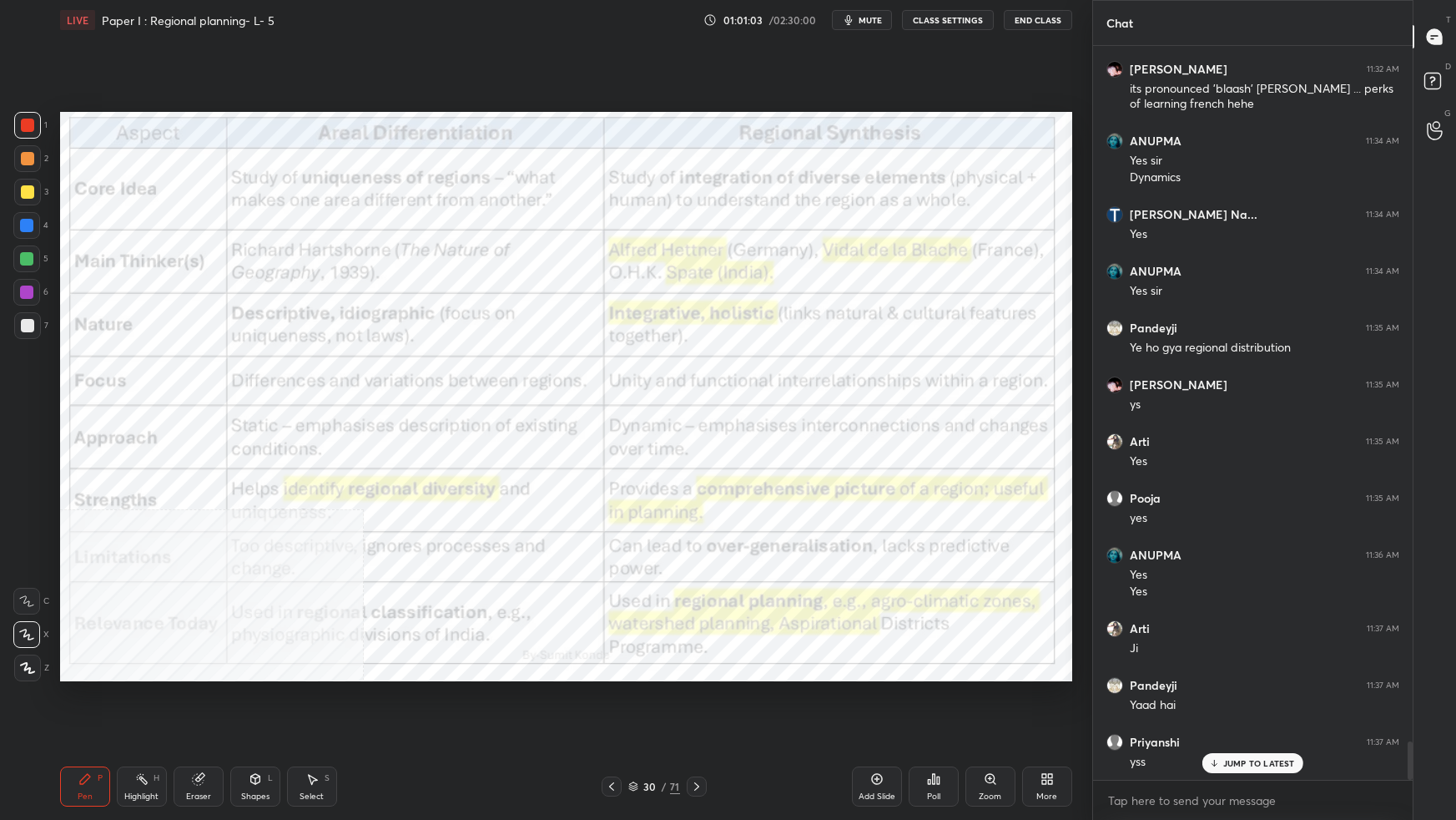
scroll to position [13413, 0]
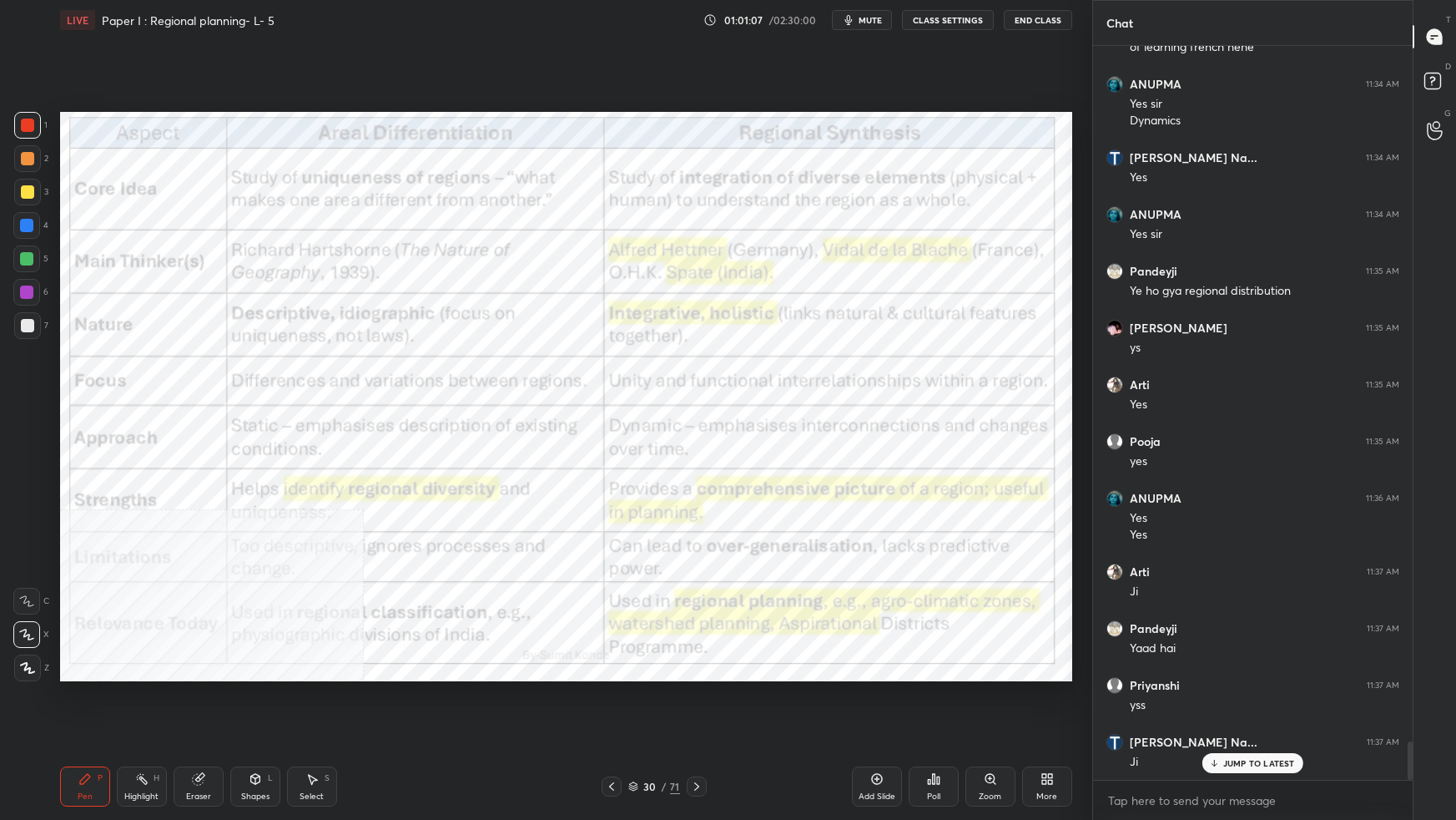
click at [637, 726] on icon at bounding box center [633, 785] width 10 height 10
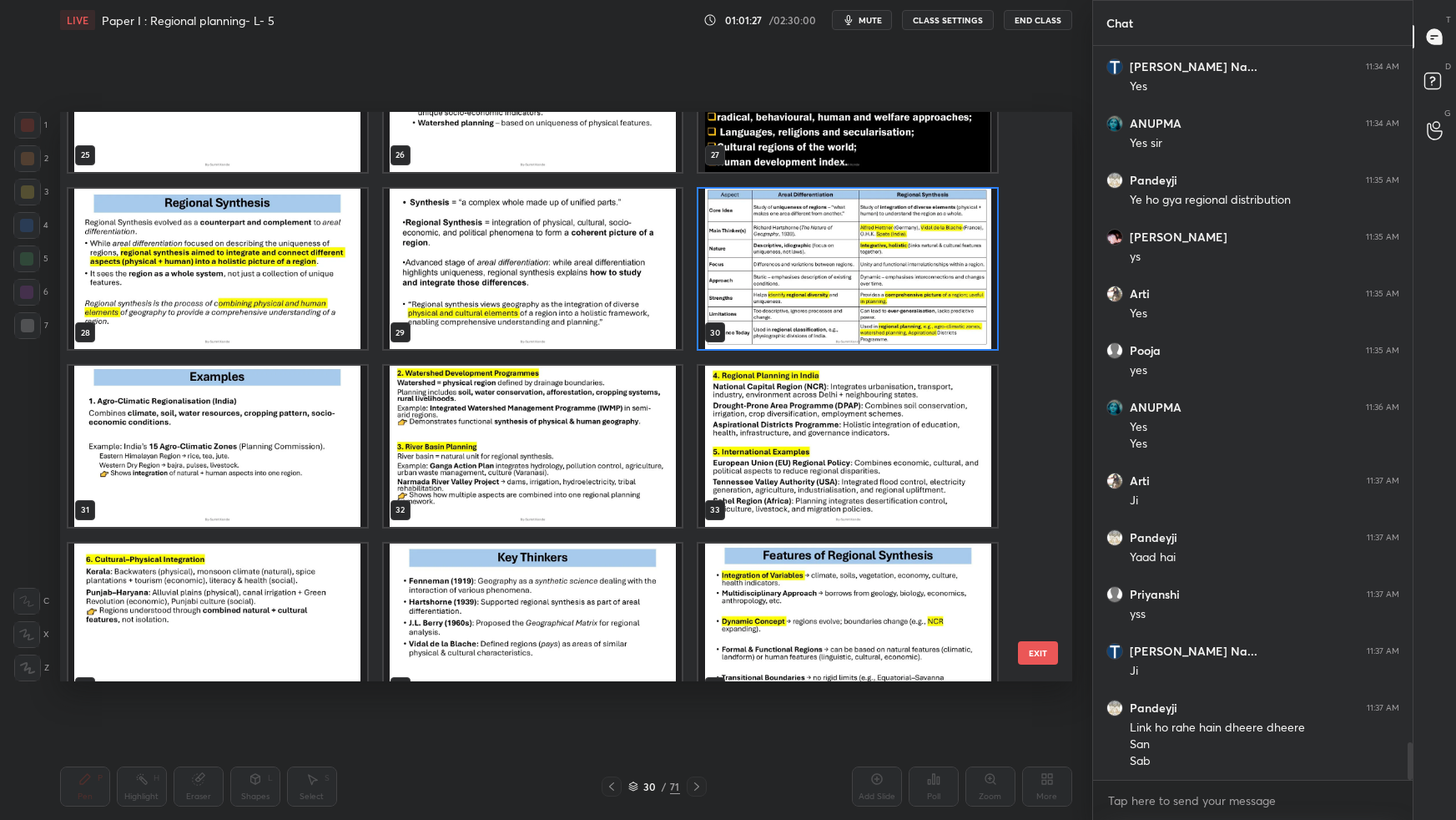
scroll to position [1515, 0]
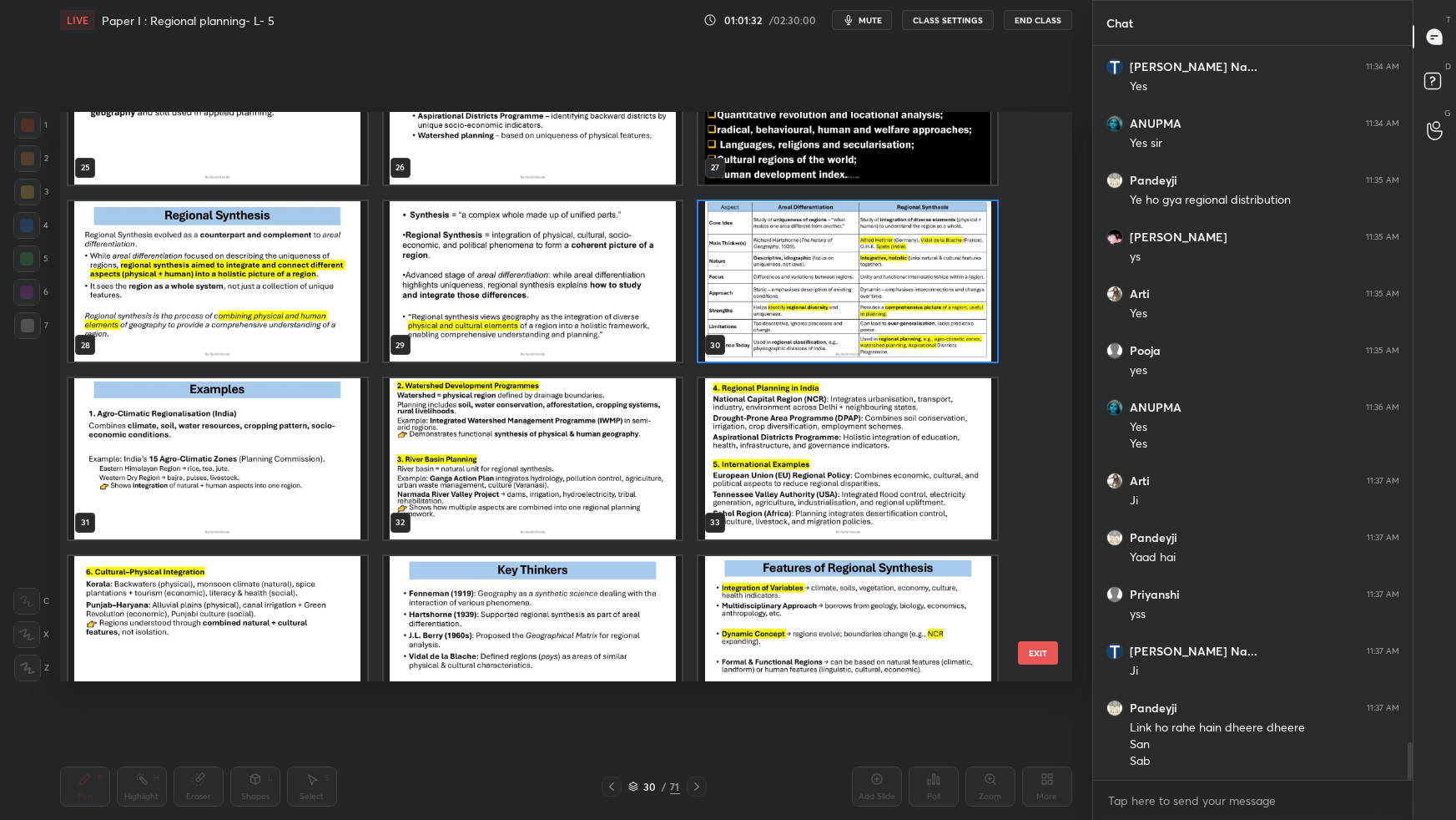
click at [297, 461] on img "grid" at bounding box center [217, 458] width 299 height 160
click at [298, 464] on img "grid" at bounding box center [217, 458] width 299 height 160
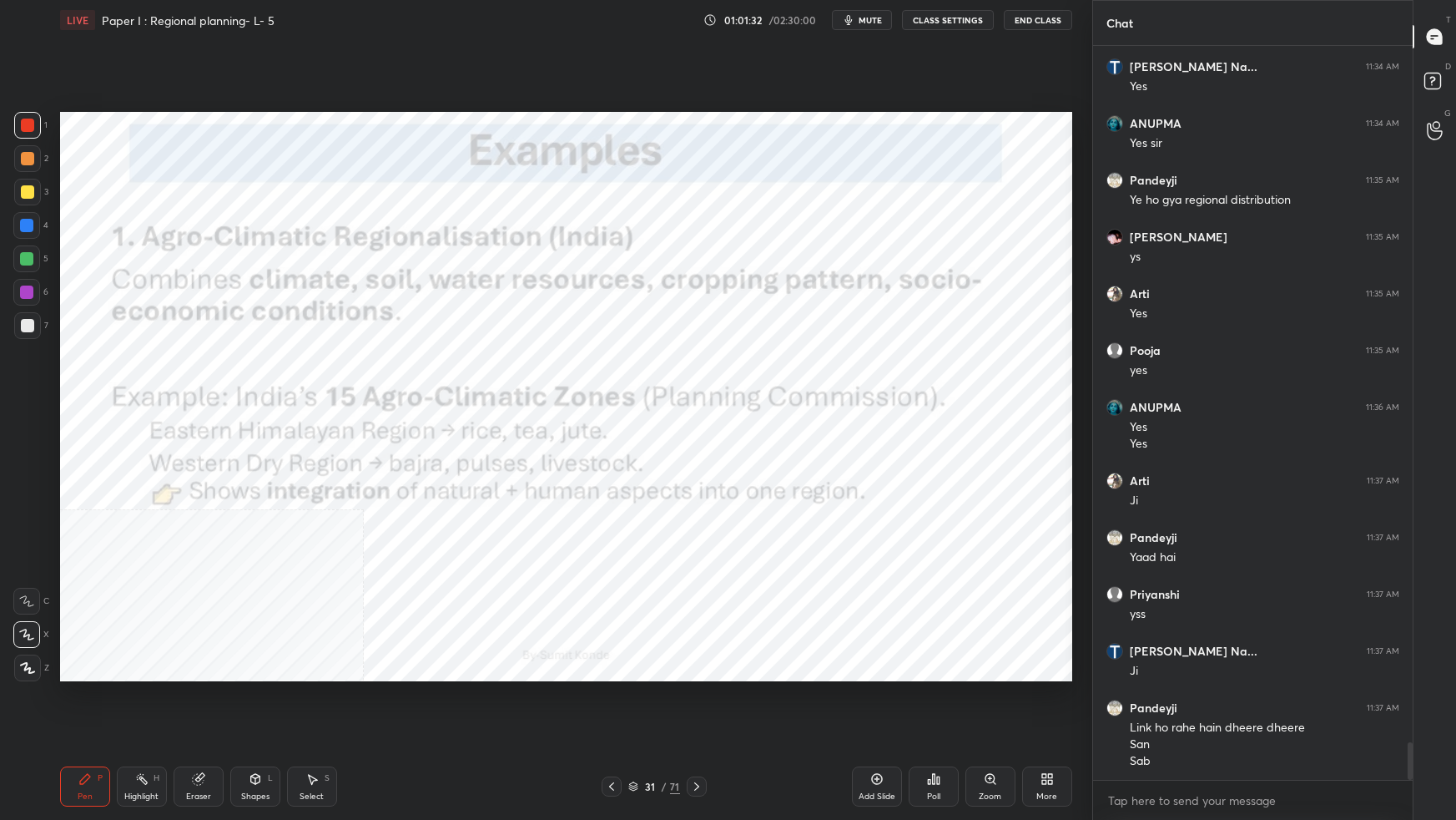
click at [300, 465] on img "grid" at bounding box center [217, 458] width 299 height 160
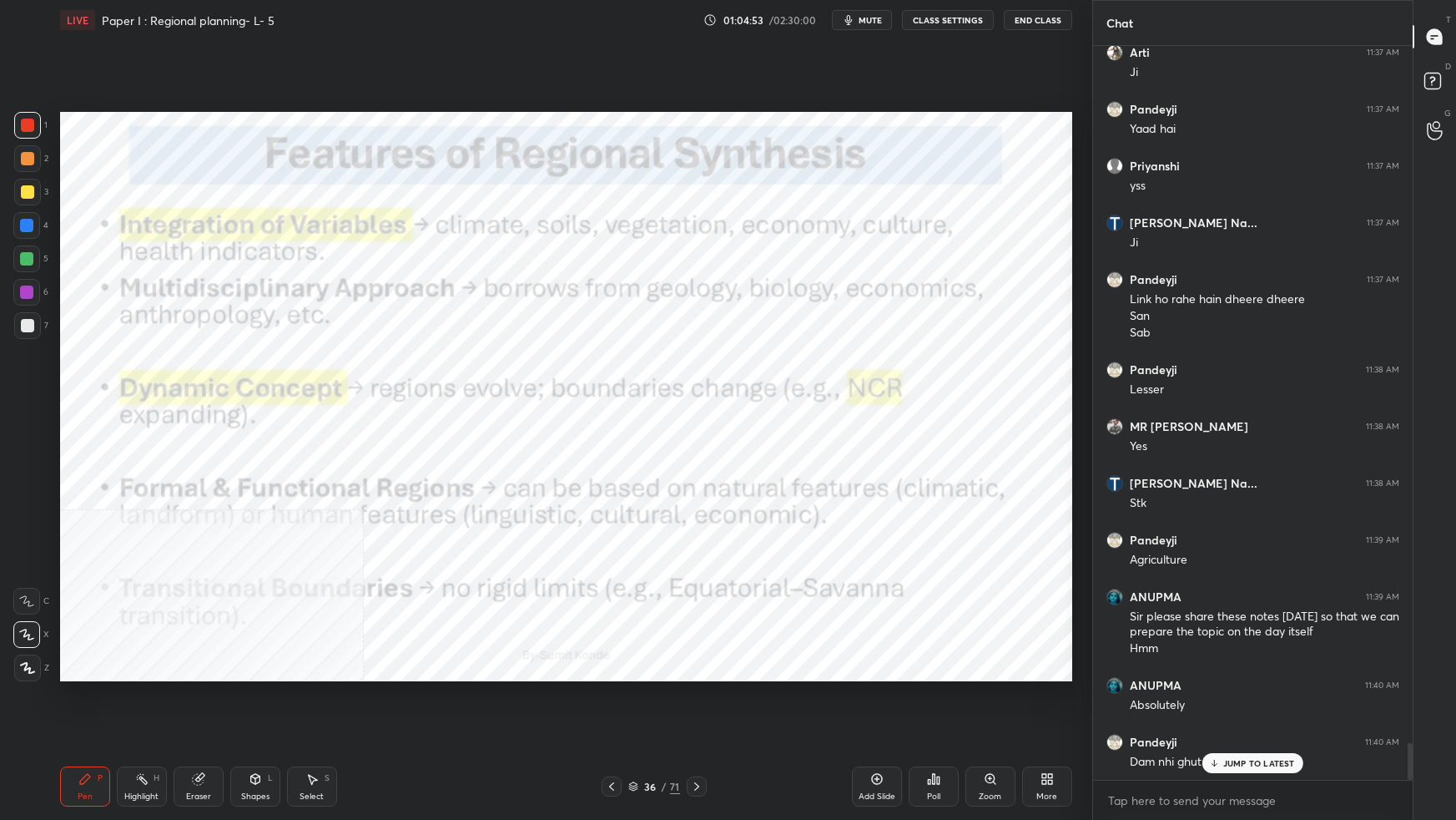
scroll to position [13989, 0]
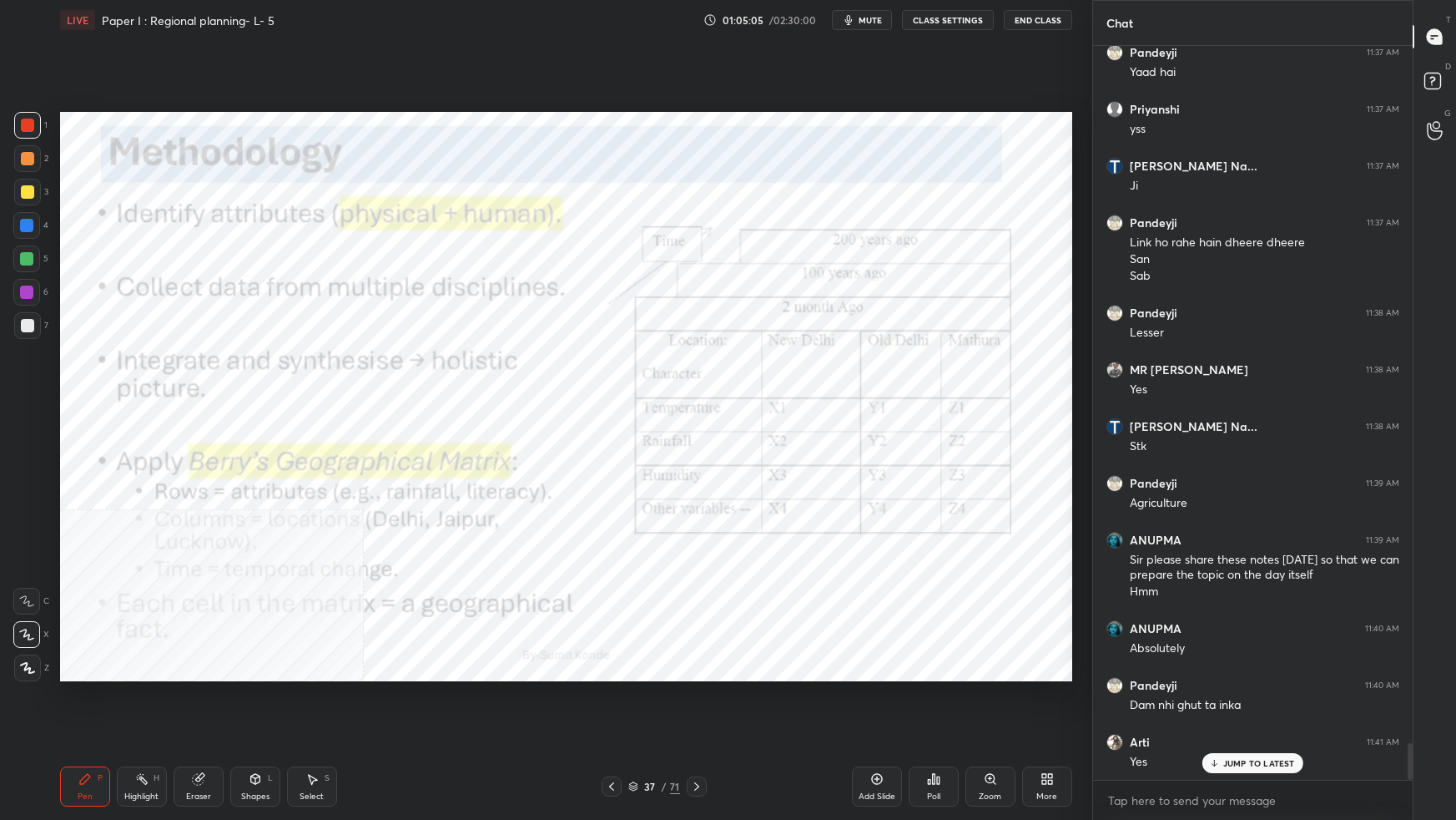
click at [1027, 726] on div "More" at bounding box center [1047, 785] width 50 height 40
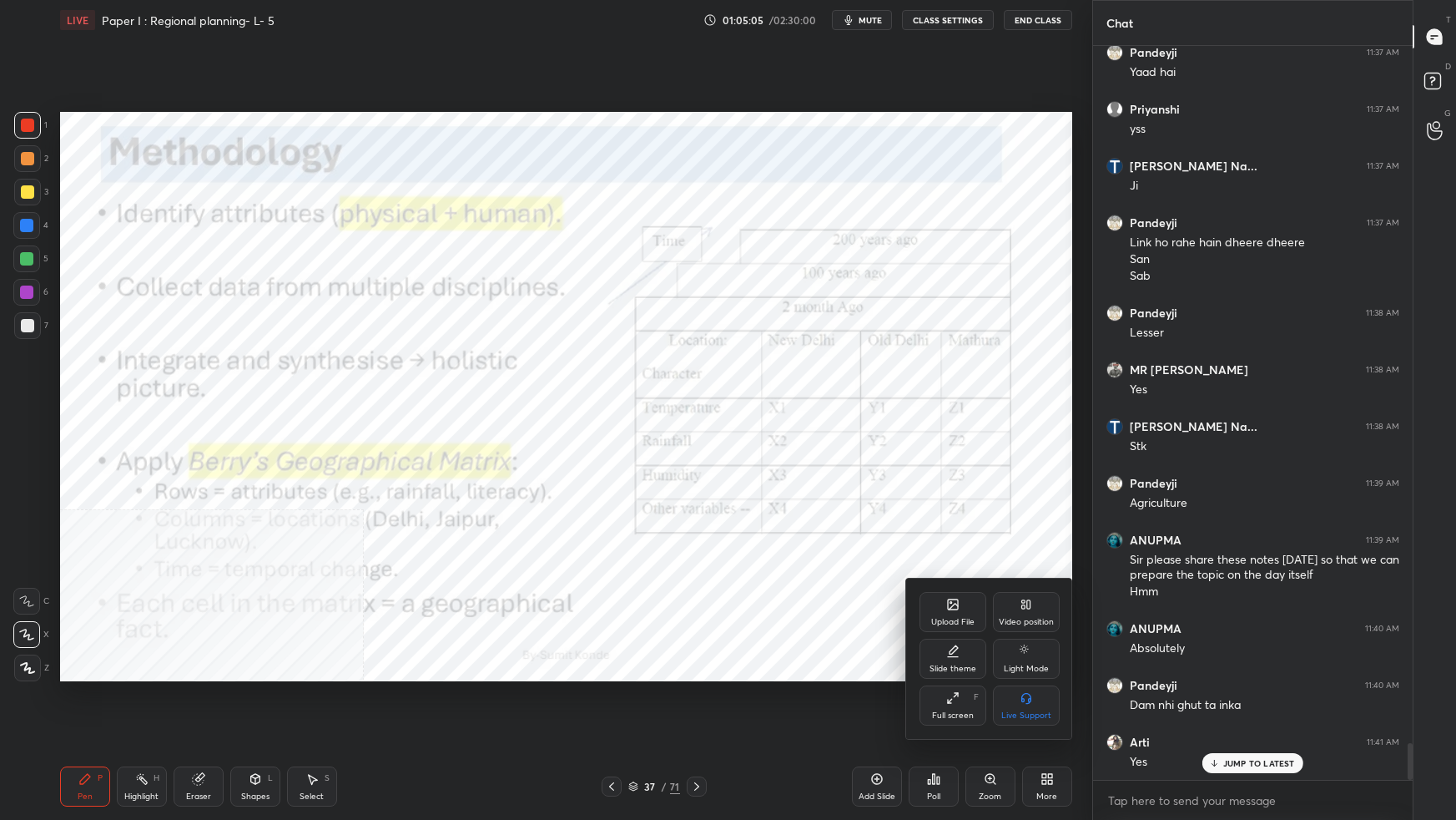
click at [1025, 625] on div "Video position" at bounding box center [1026, 621] width 55 height 8
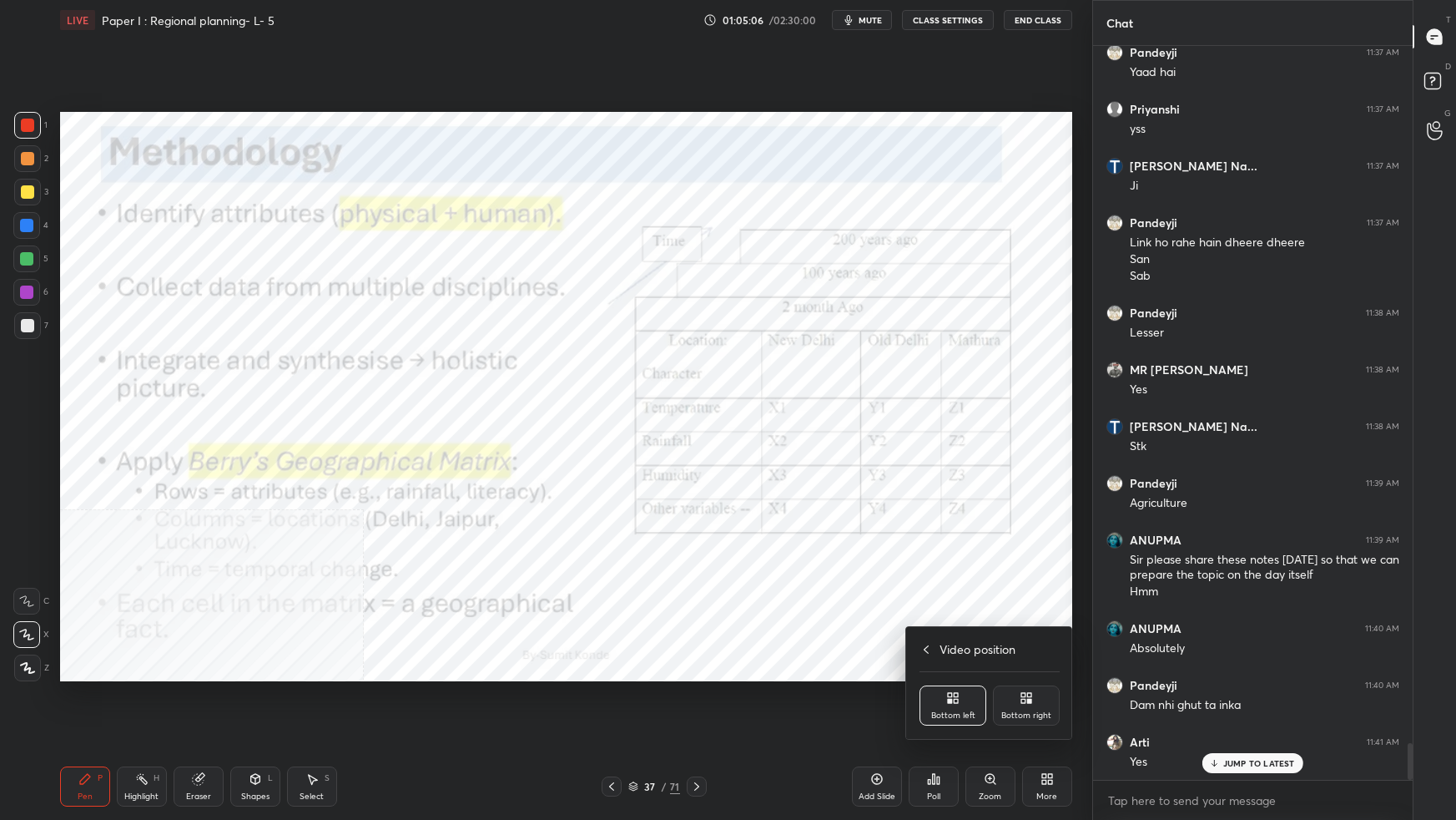
drag, startPoint x: 1015, startPoint y: 707, endPoint x: 1008, endPoint y: 699, distance: 10.6
click at [1015, 707] on div "Bottom right" at bounding box center [1025, 705] width 66 height 40
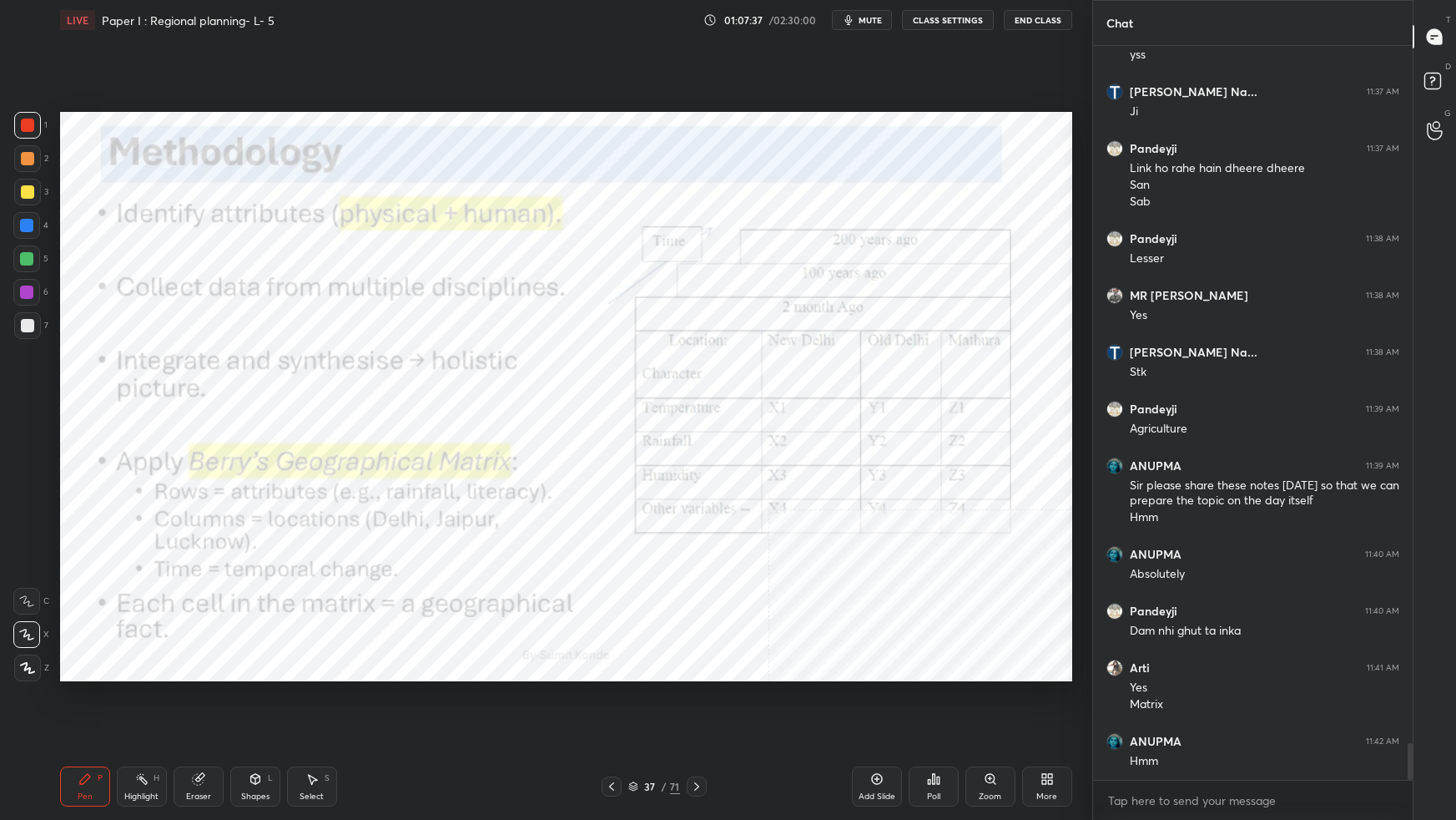
scroll to position [14149, 0]
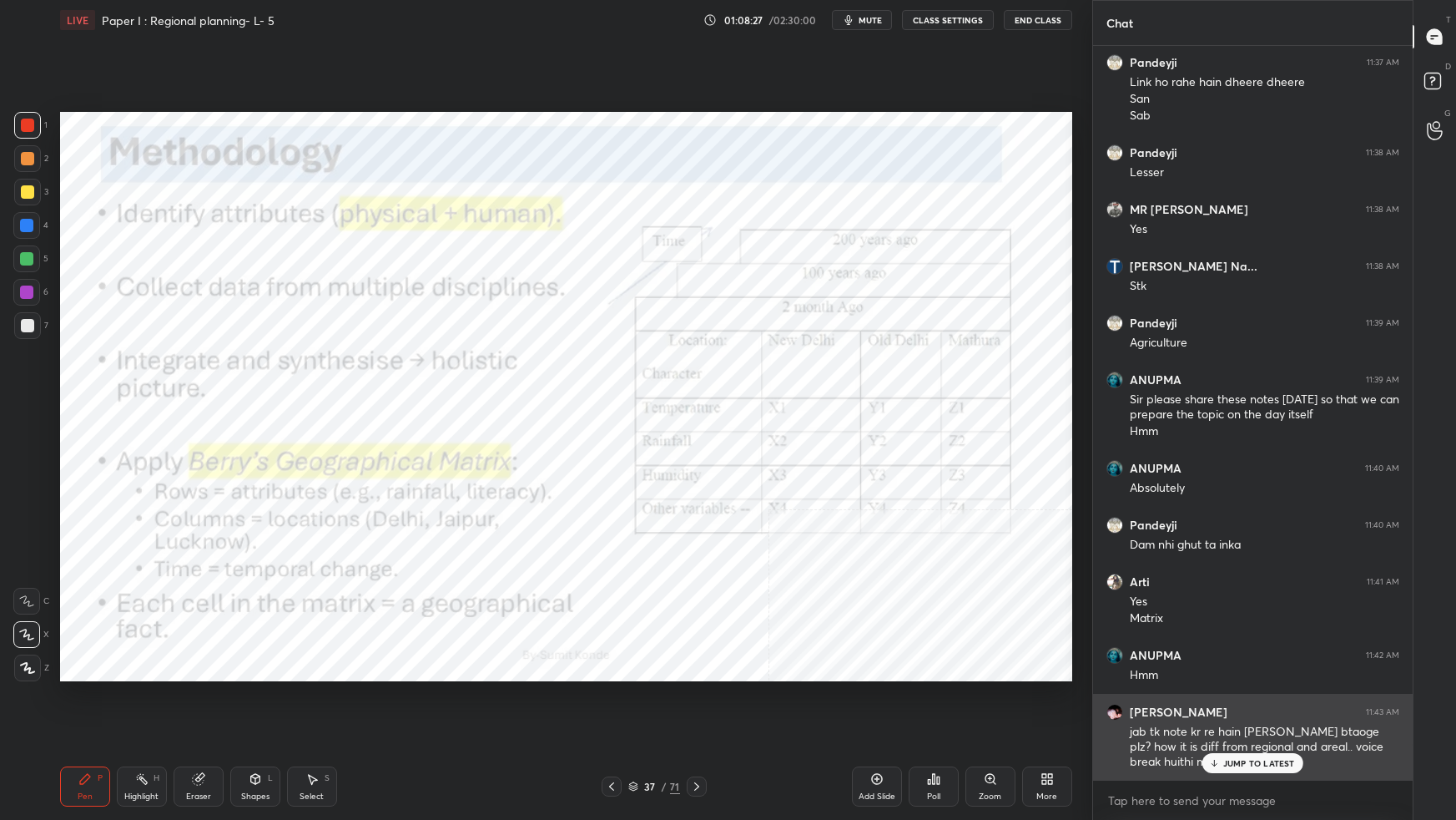
click at [1251, 726] on div "JUMP TO LATEST" at bounding box center [1252, 762] width 100 height 20
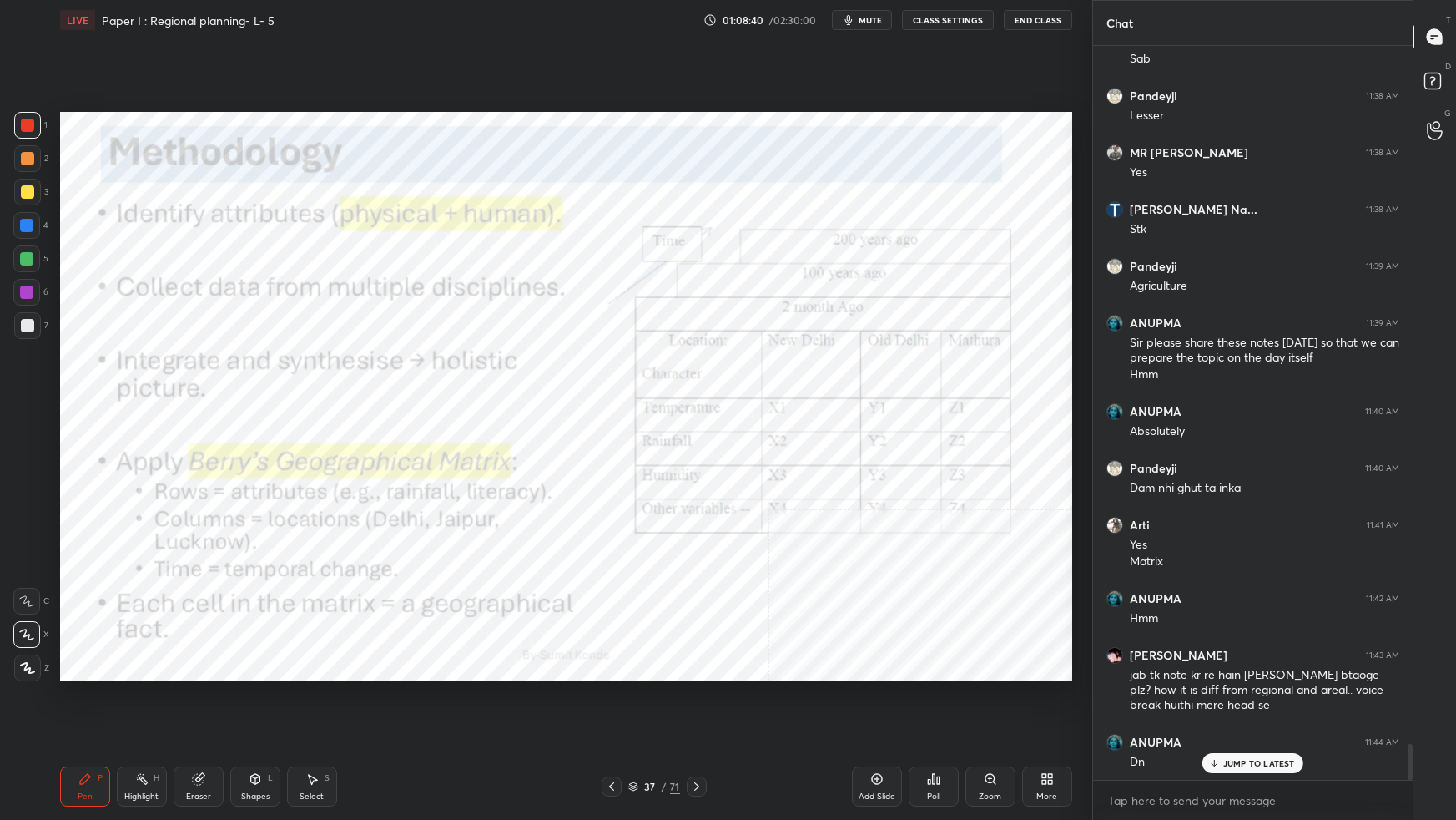
scroll to position [14264, 0]
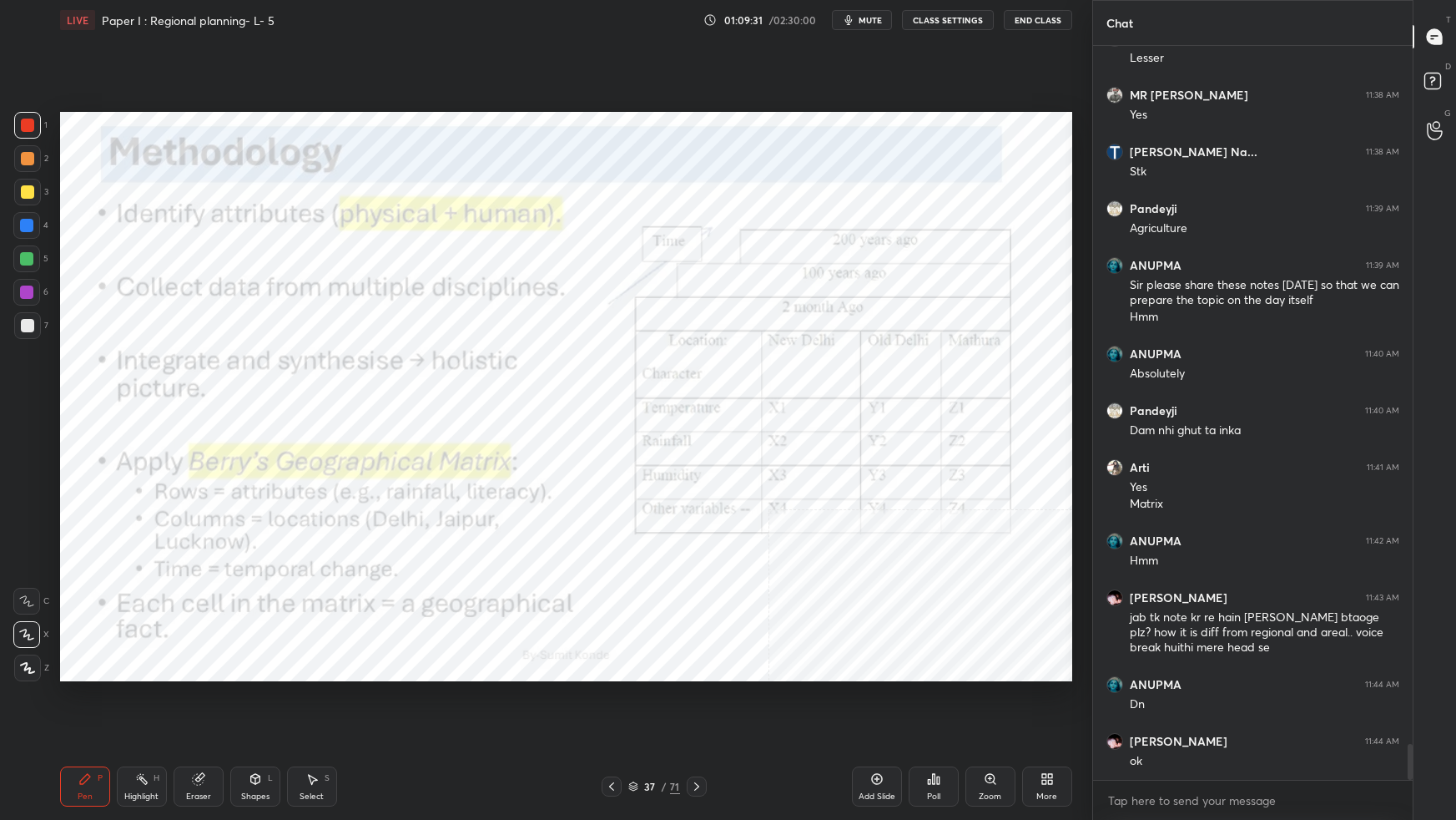
click at [878, 726] on div "Add Slide" at bounding box center [876, 785] width 50 height 40
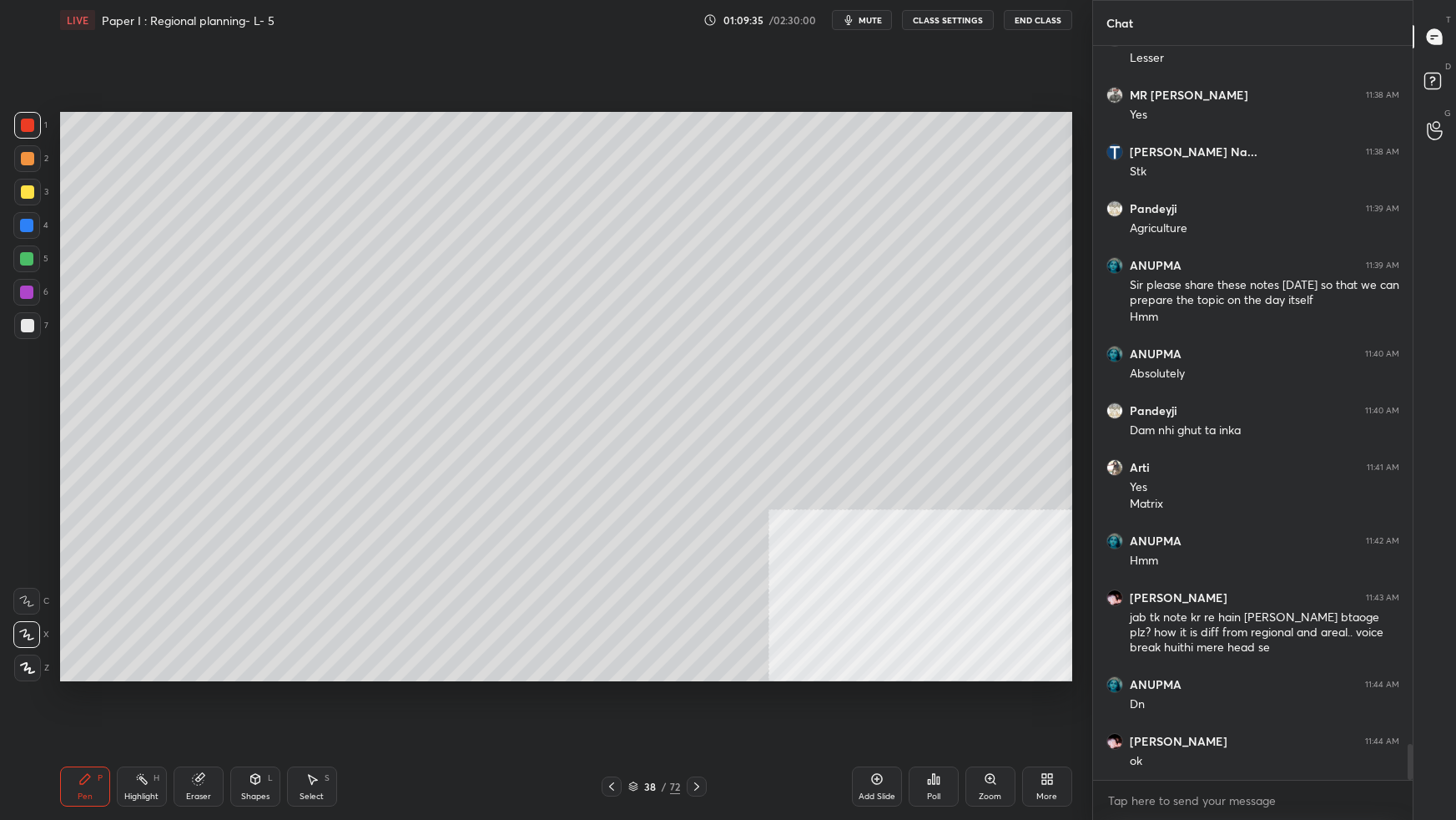
click at [28, 190] on div at bounding box center [27, 191] width 13 height 13
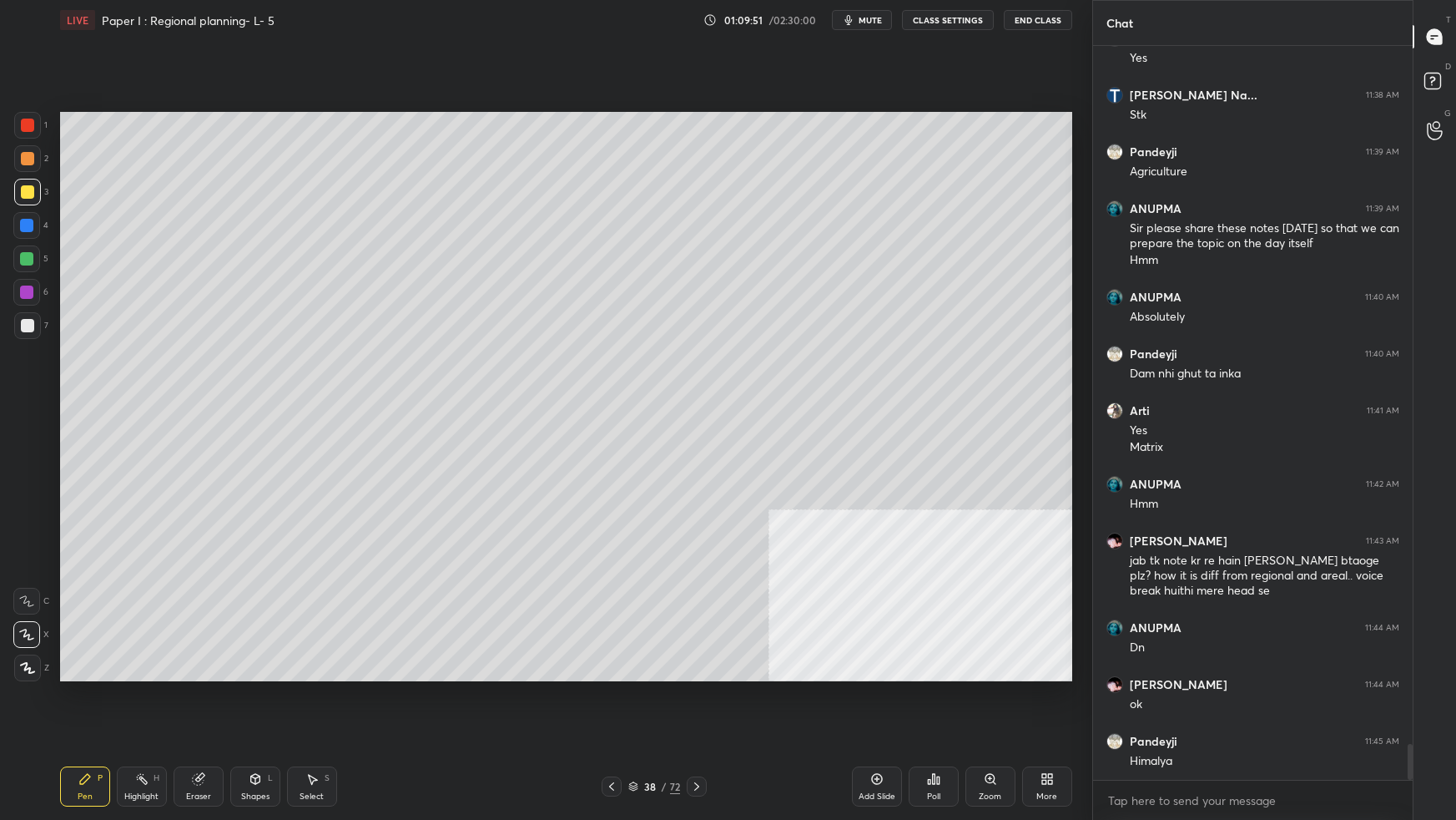
scroll to position [14376, 0]
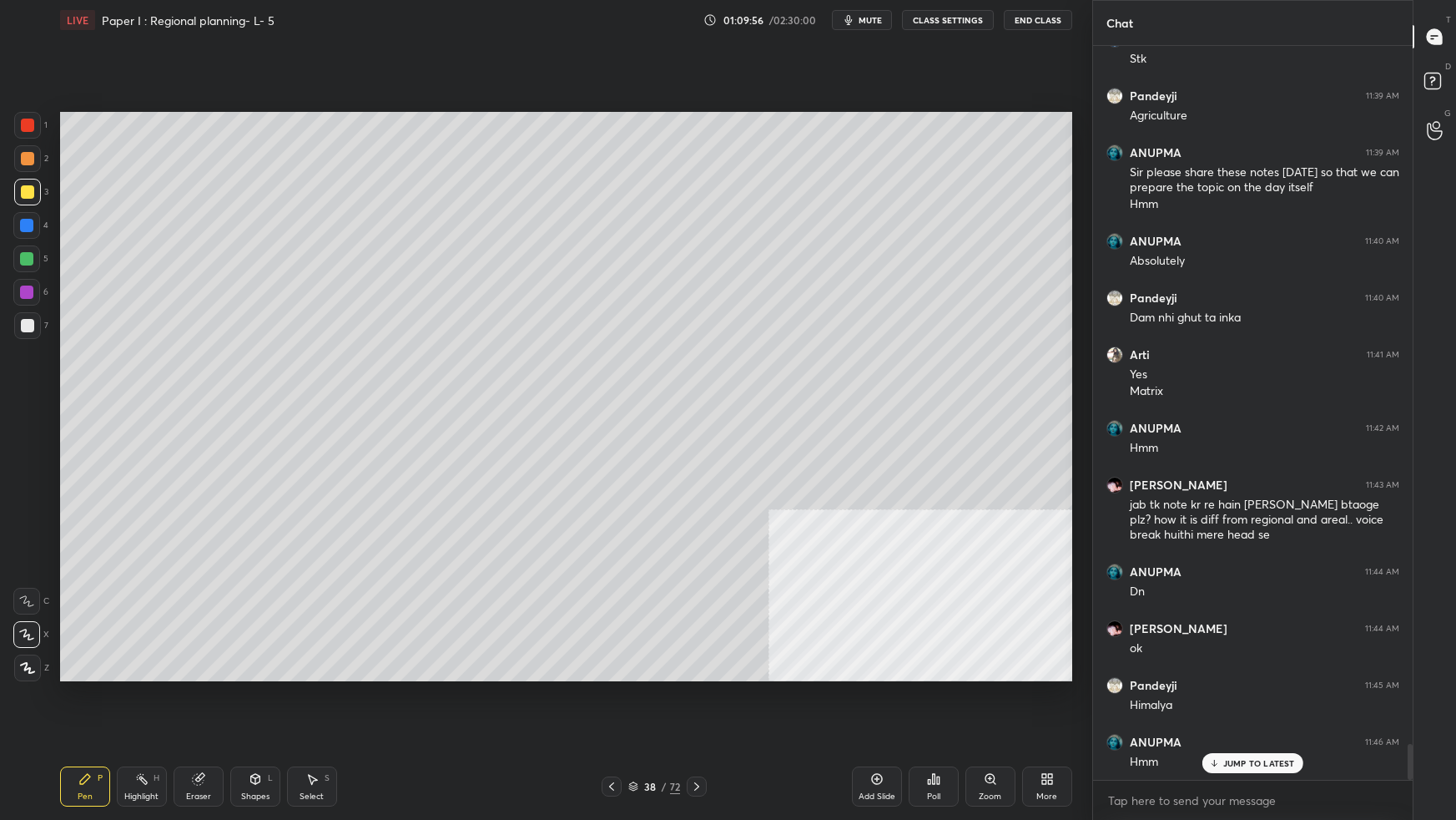
drag, startPoint x: 29, startPoint y: 121, endPoint x: 40, endPoint y: 145, distance: 26.4
click at [27, 122] on div at bounding box center [27, 125] width 13 height 13
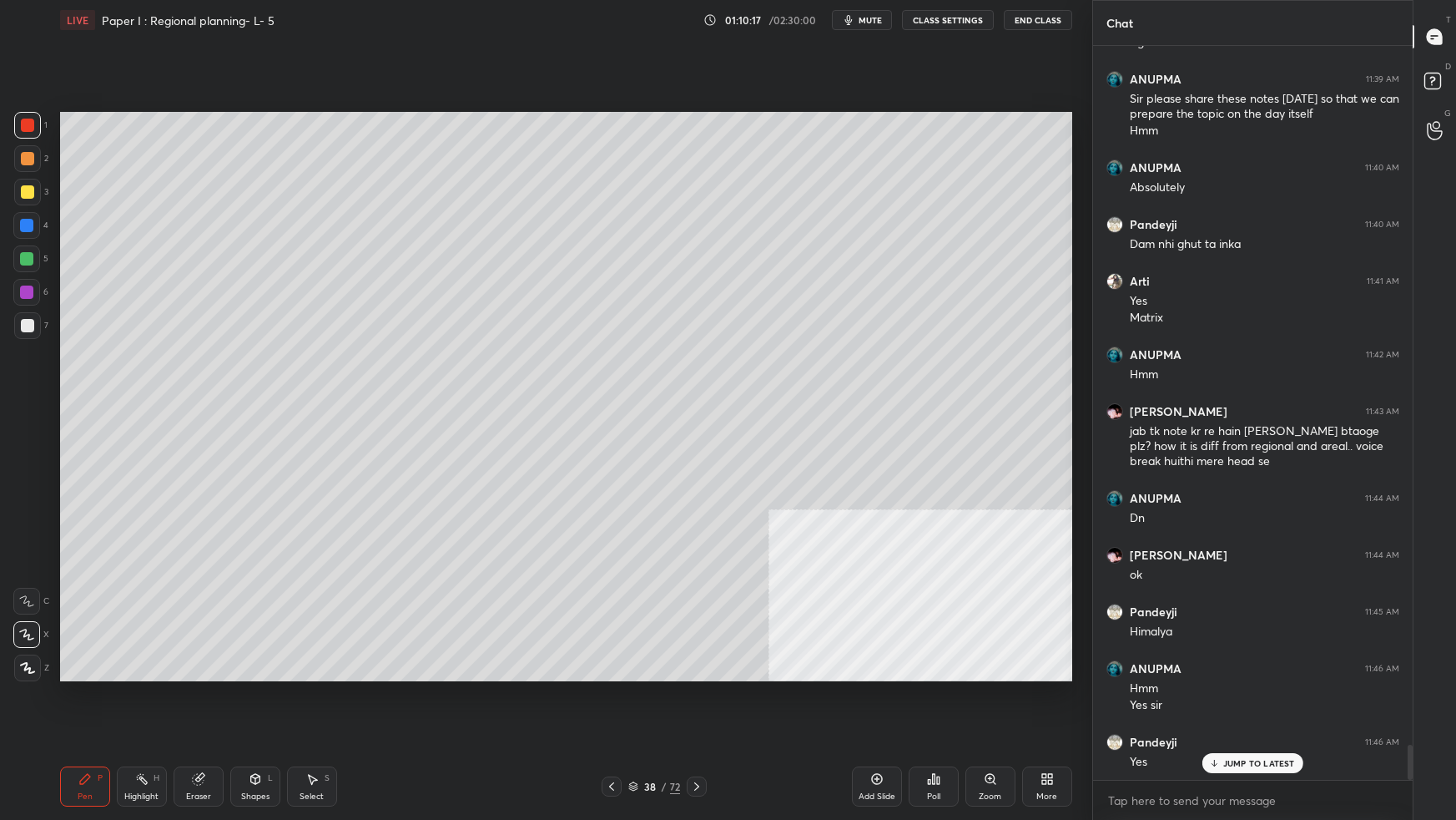
scroll to position [14506, 0]
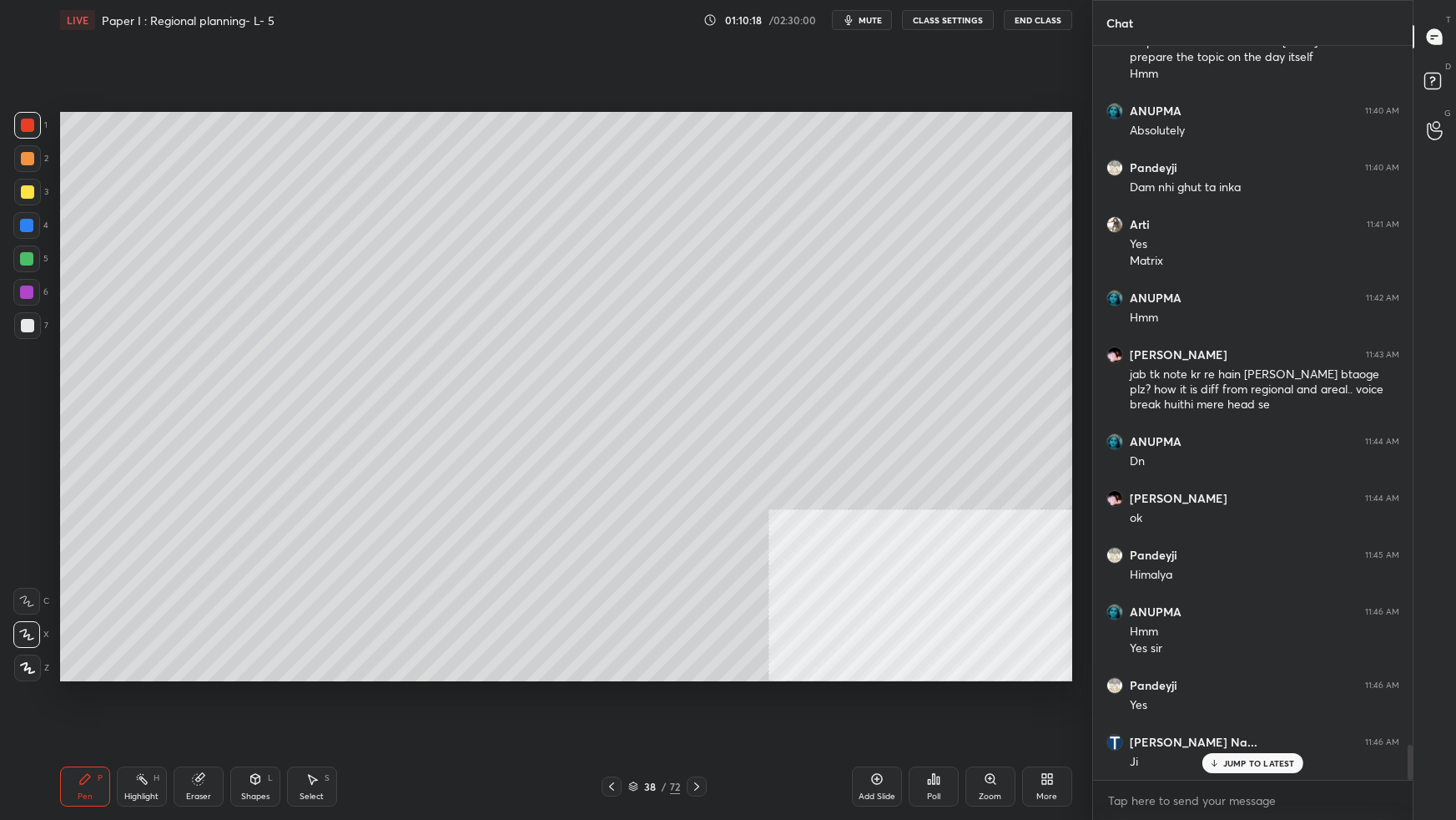
drag, startPoint x: 30, startPoint y: 223, endPoint x: 38, endPoint y: 234, distance: 13.6
click at [31, 230] on div at bounding box center [27, 225] width 13 height 13
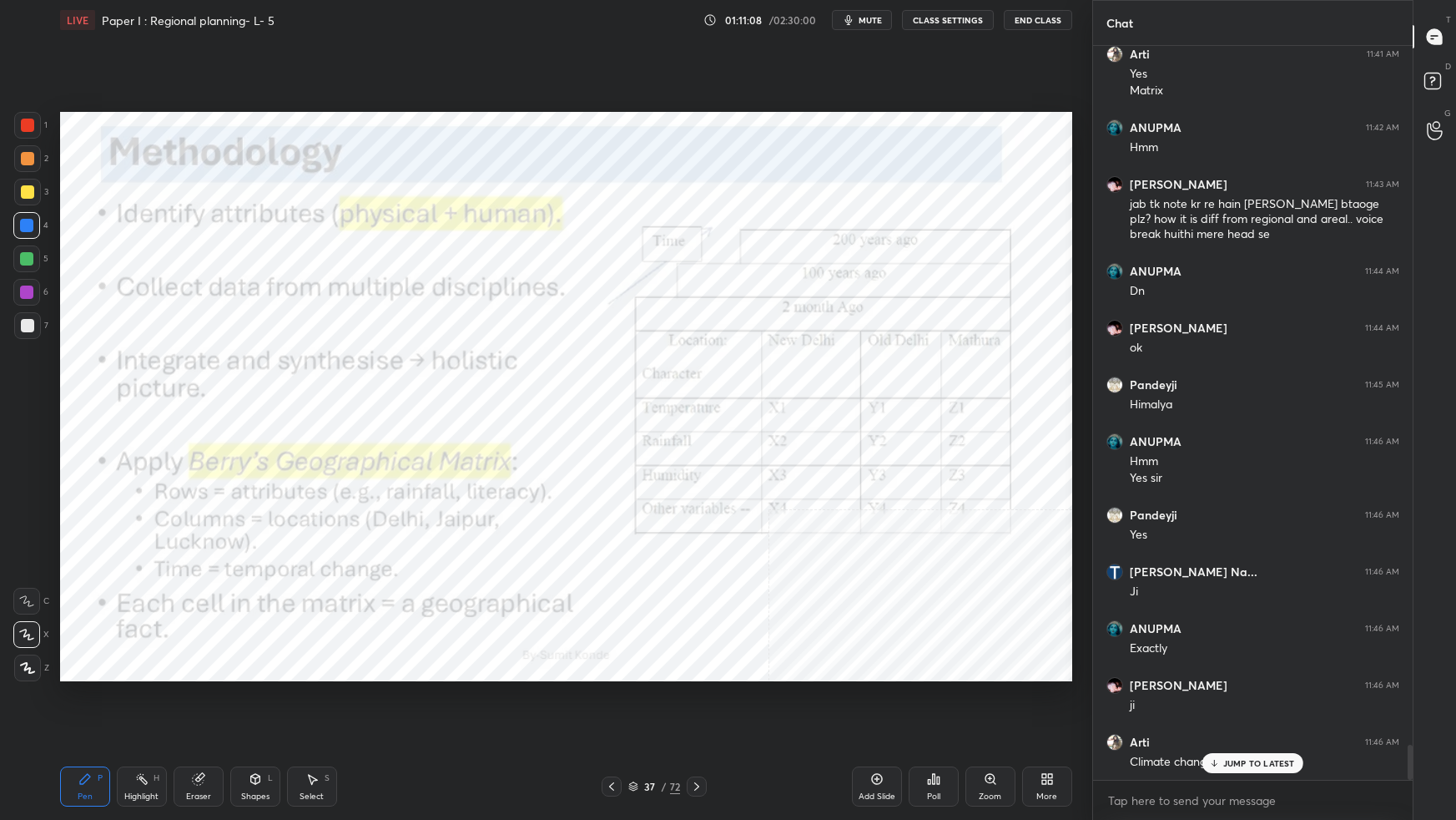
scroll to position [14733, 0]
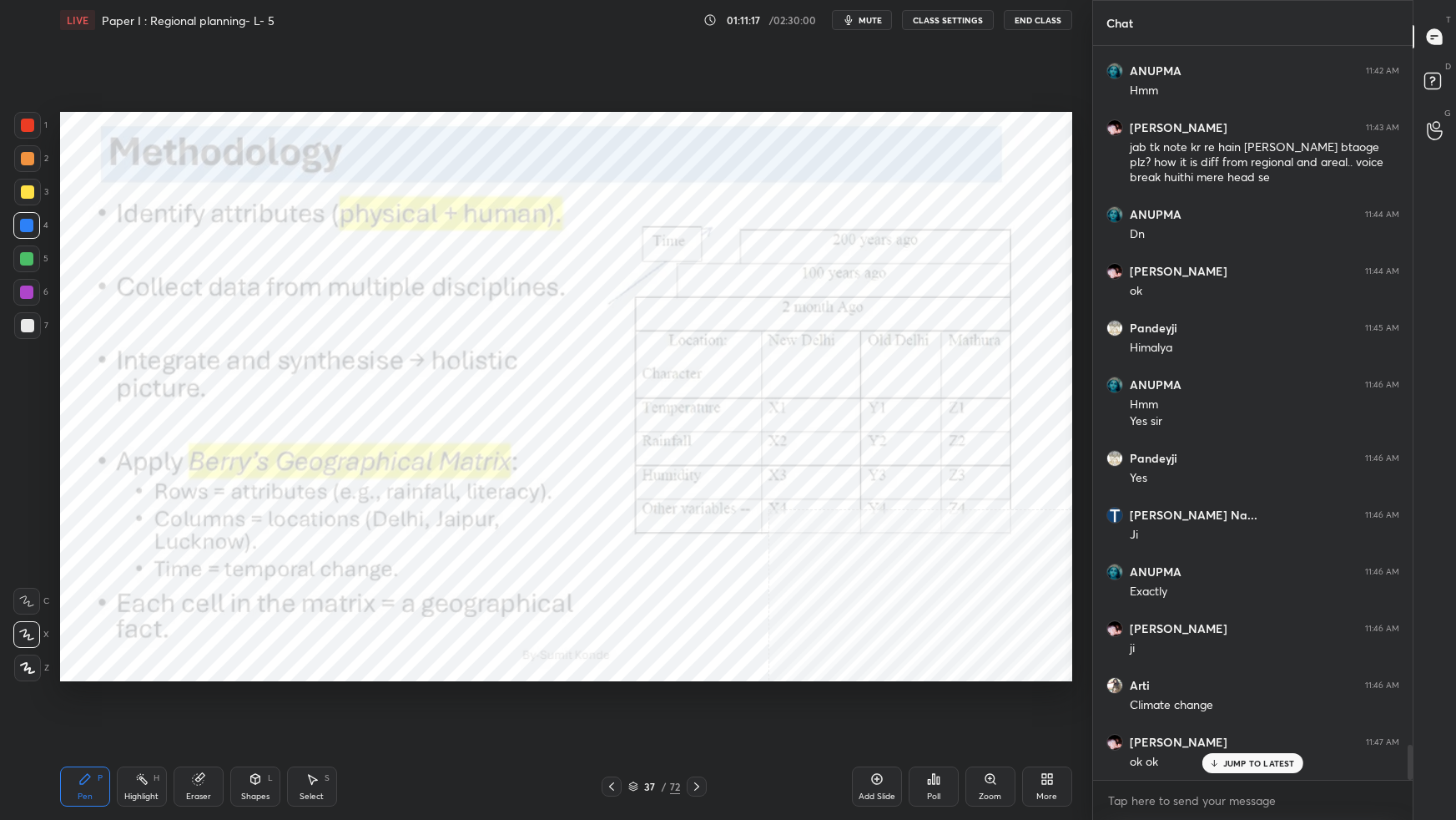
click at [637, 726] on div "37 / 72" at bounding box center [654, 785] width 51 height 15
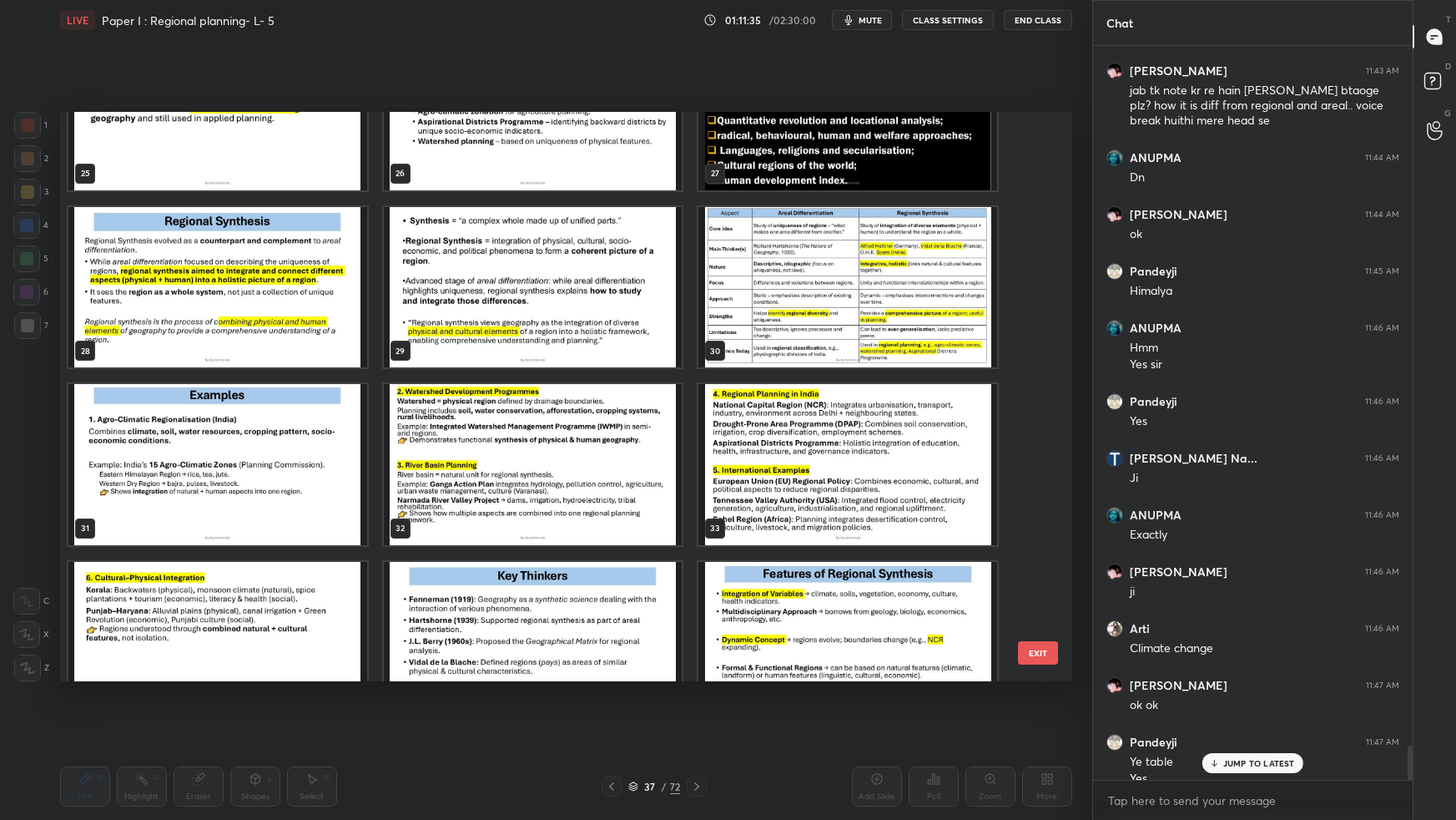
scroll to position [14807, 0]
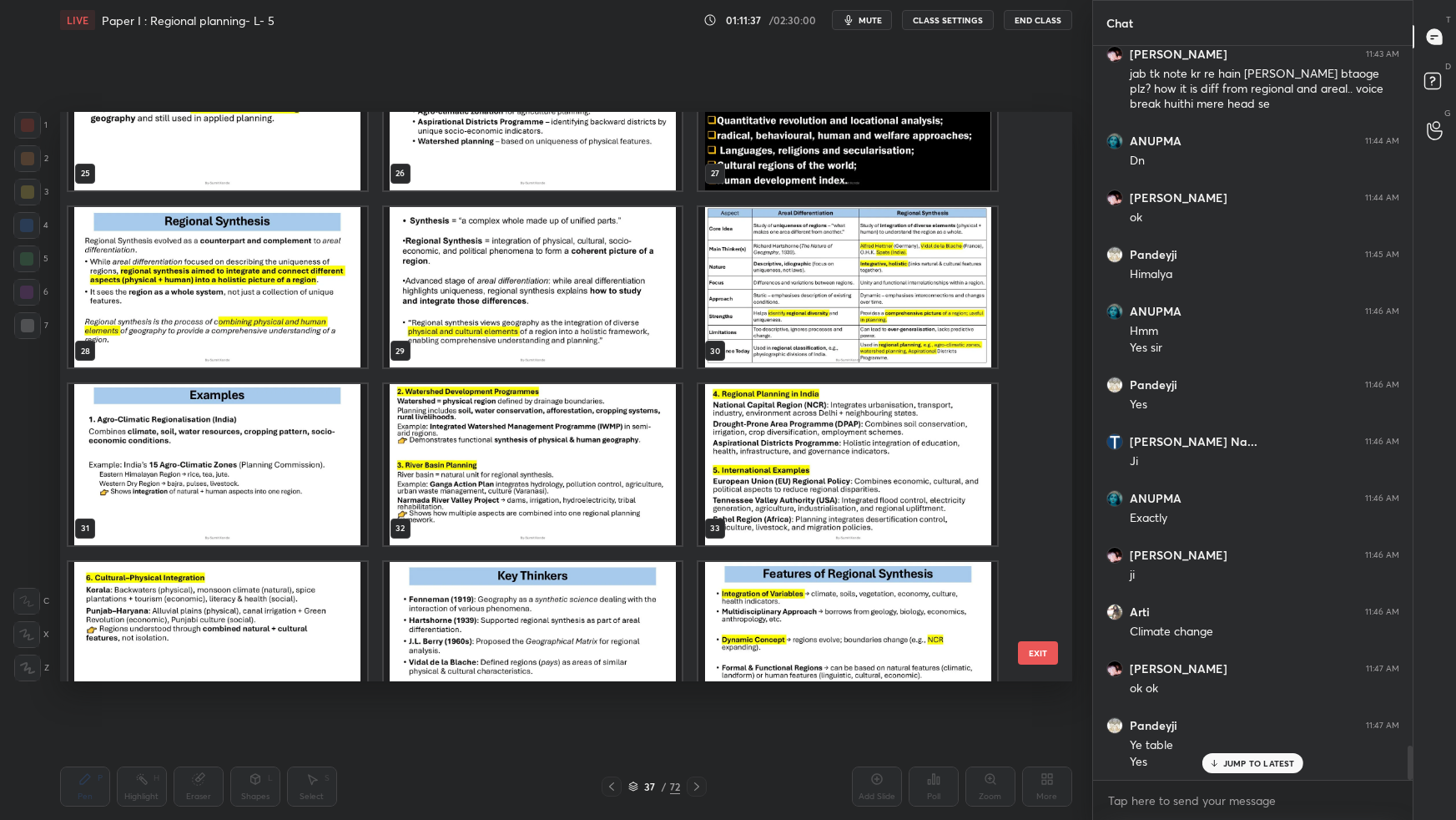
click at [901, 346] on img "grid" at bounding box center [847, 287] width 299 height 160
click at [907, 347] on img "grid" at bounding box center [847, 287] width 299 height 160
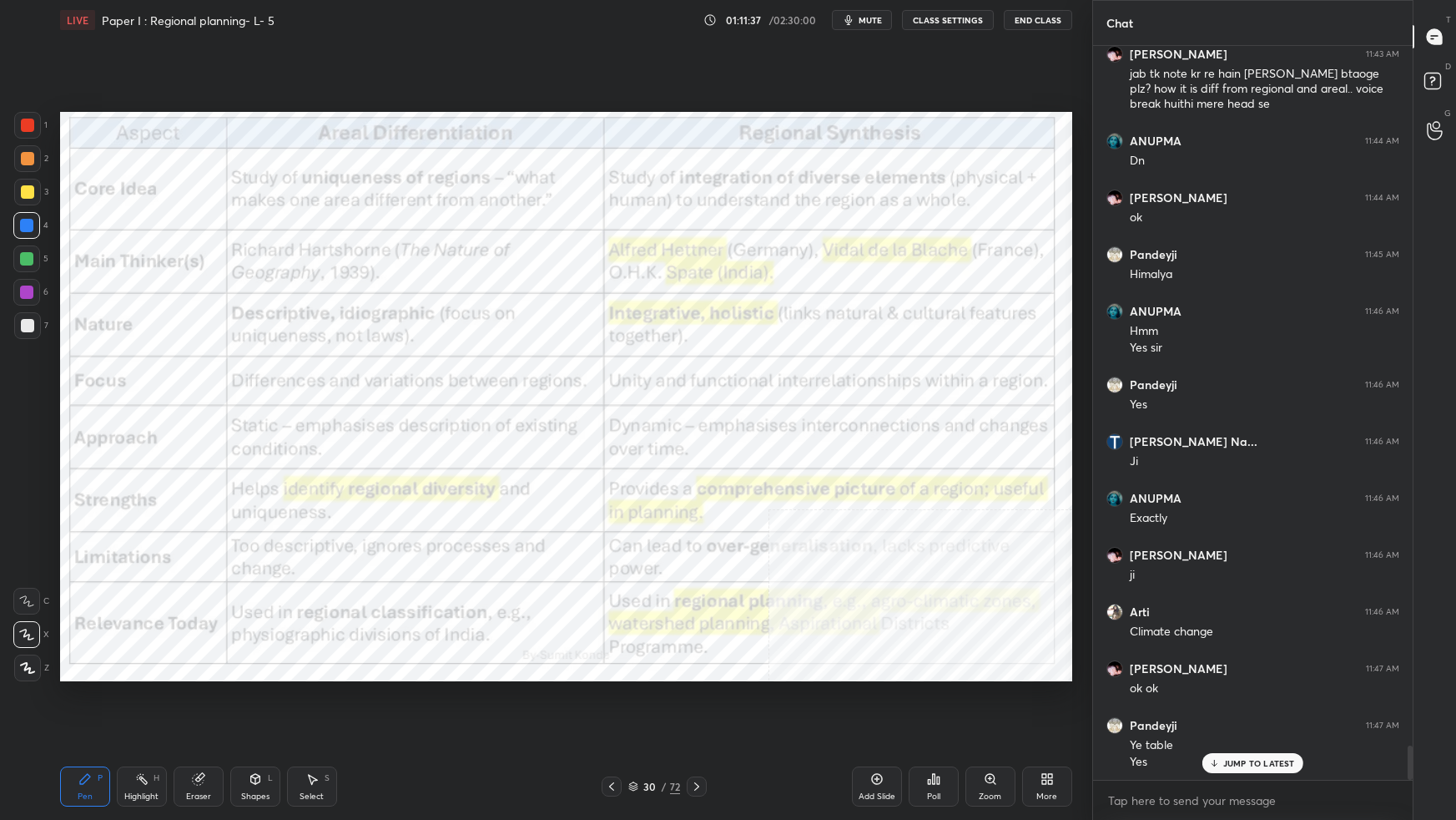
click at [907, 348] on img "grid" at bounding box center [847, 287] width 299 height 160
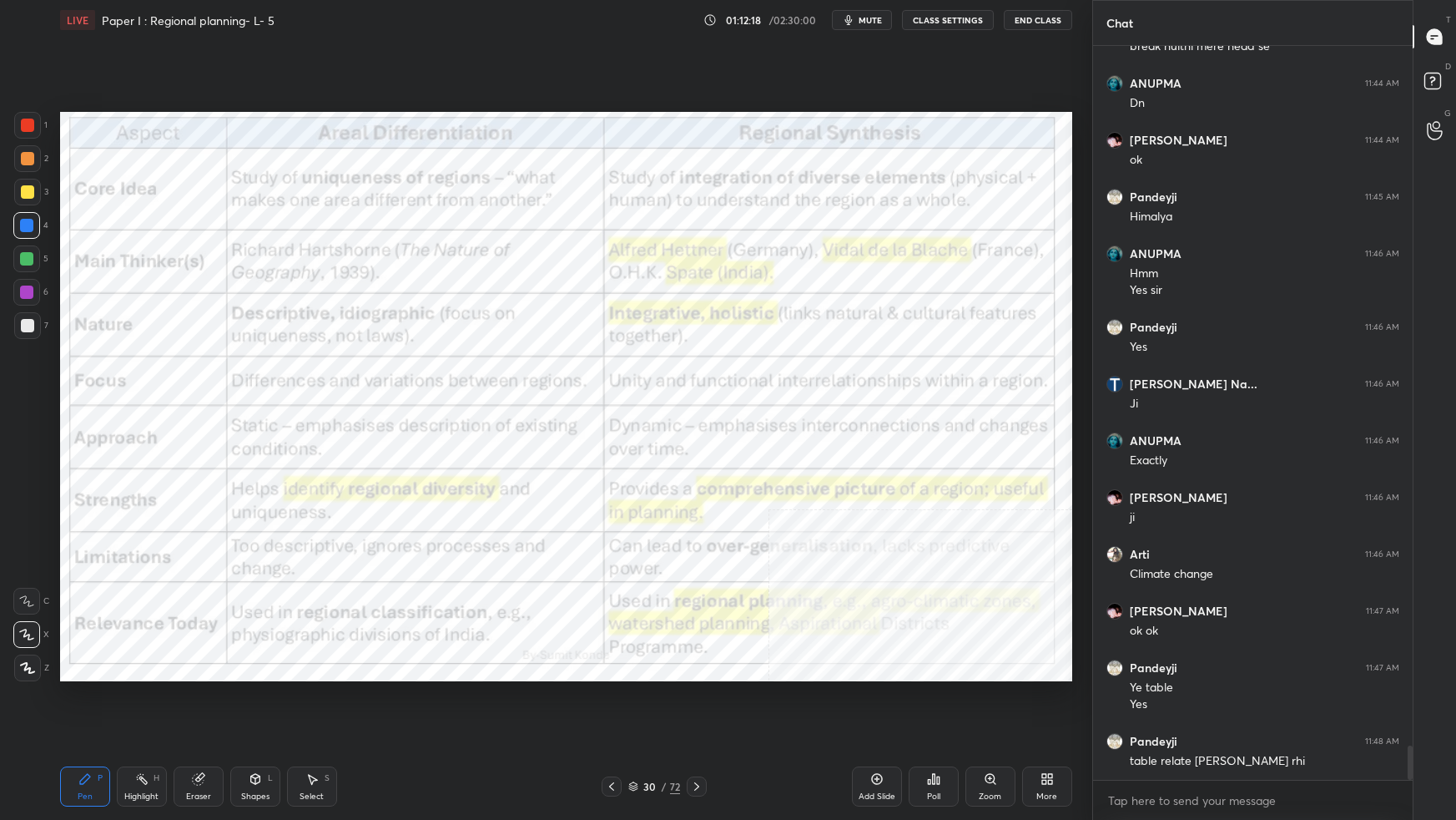
scroll to position [14921, 0]
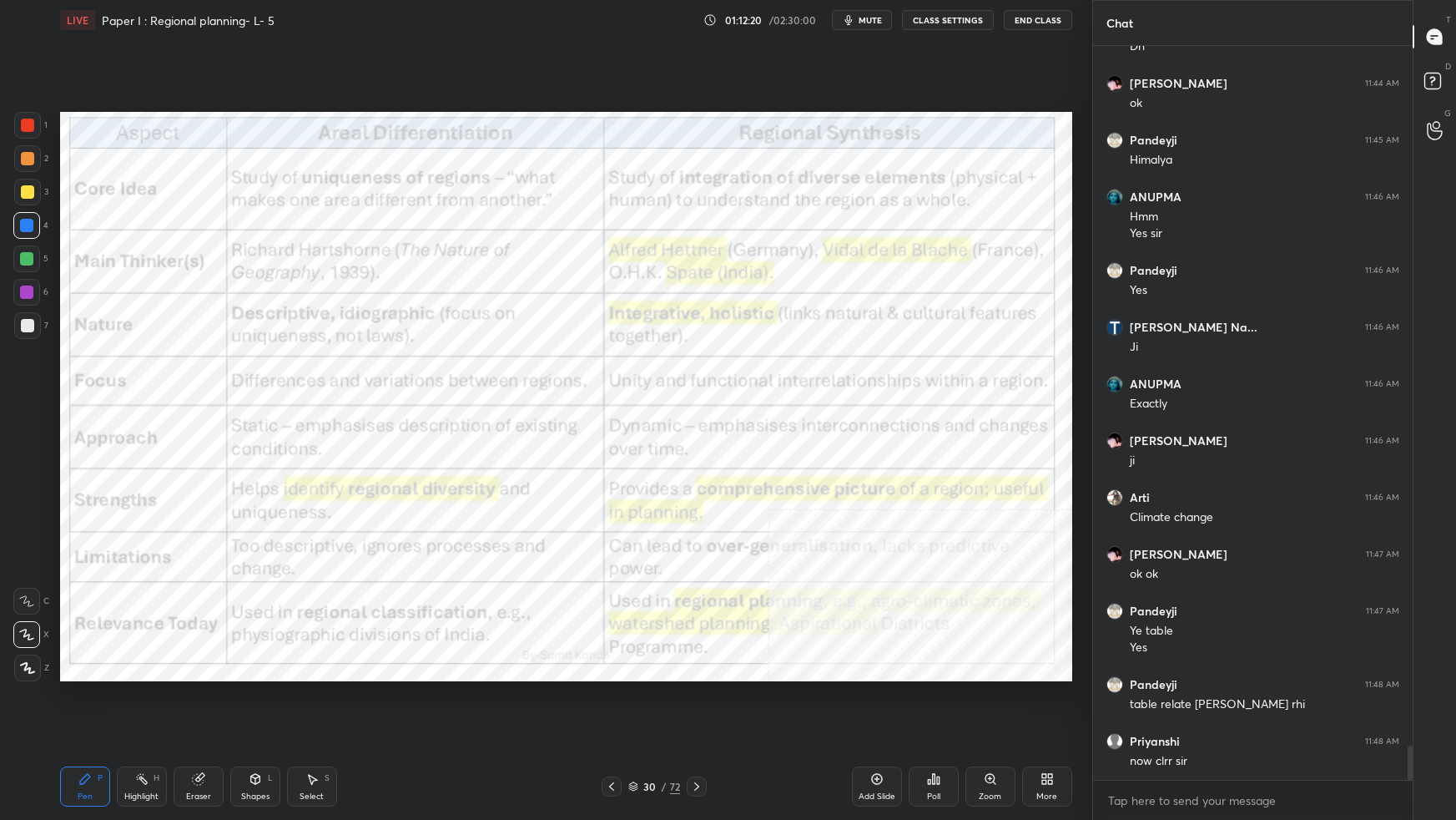
drag, startPoint x: 636, startPoint y: 788, endPoint x: 642, endPoint y: 781, distance: 9.2
click at [639, 726] on div "30 / 72" at bounding box center [654, 785] width 51 height 15
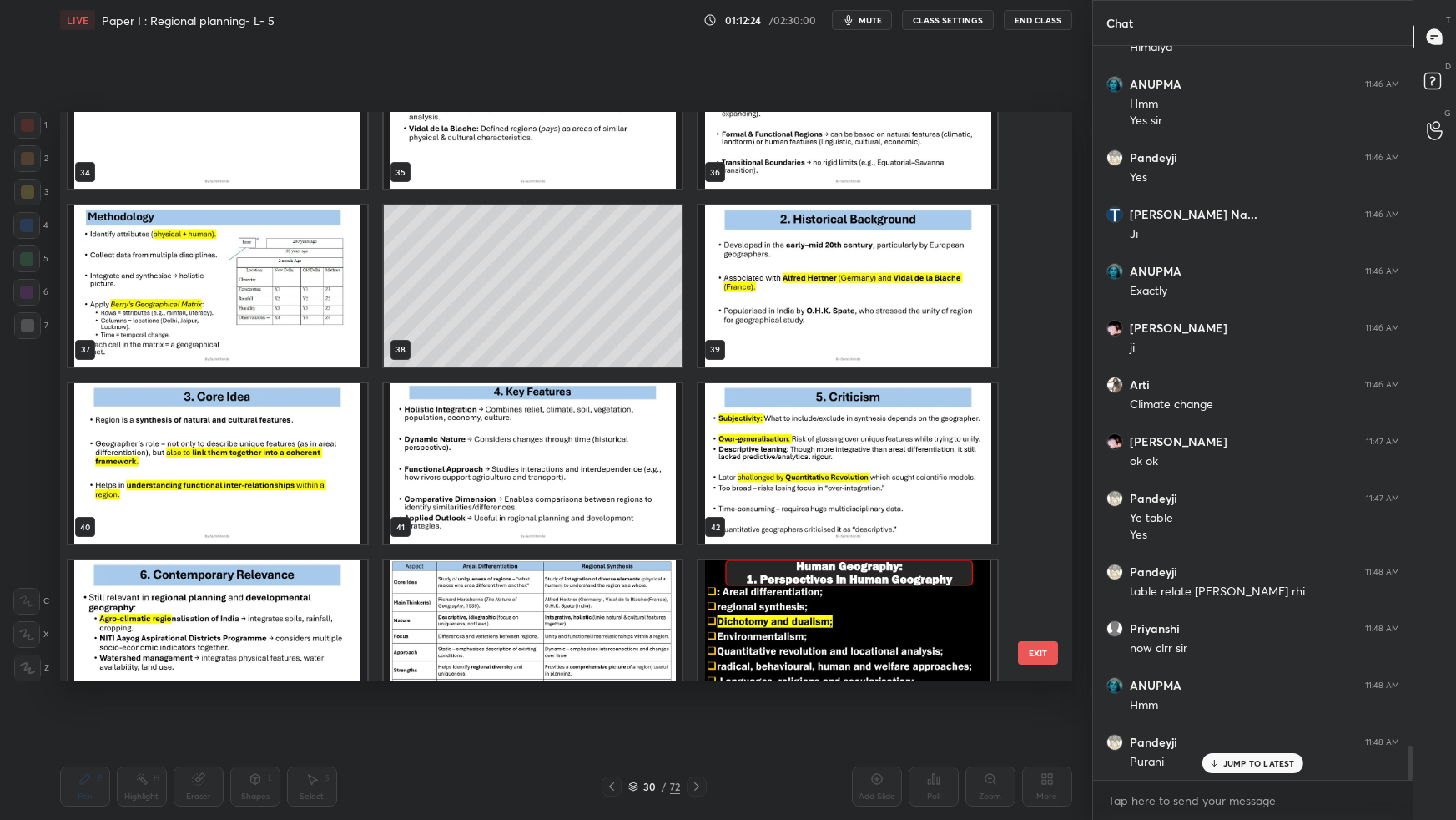
scroll to position [2034, 0]
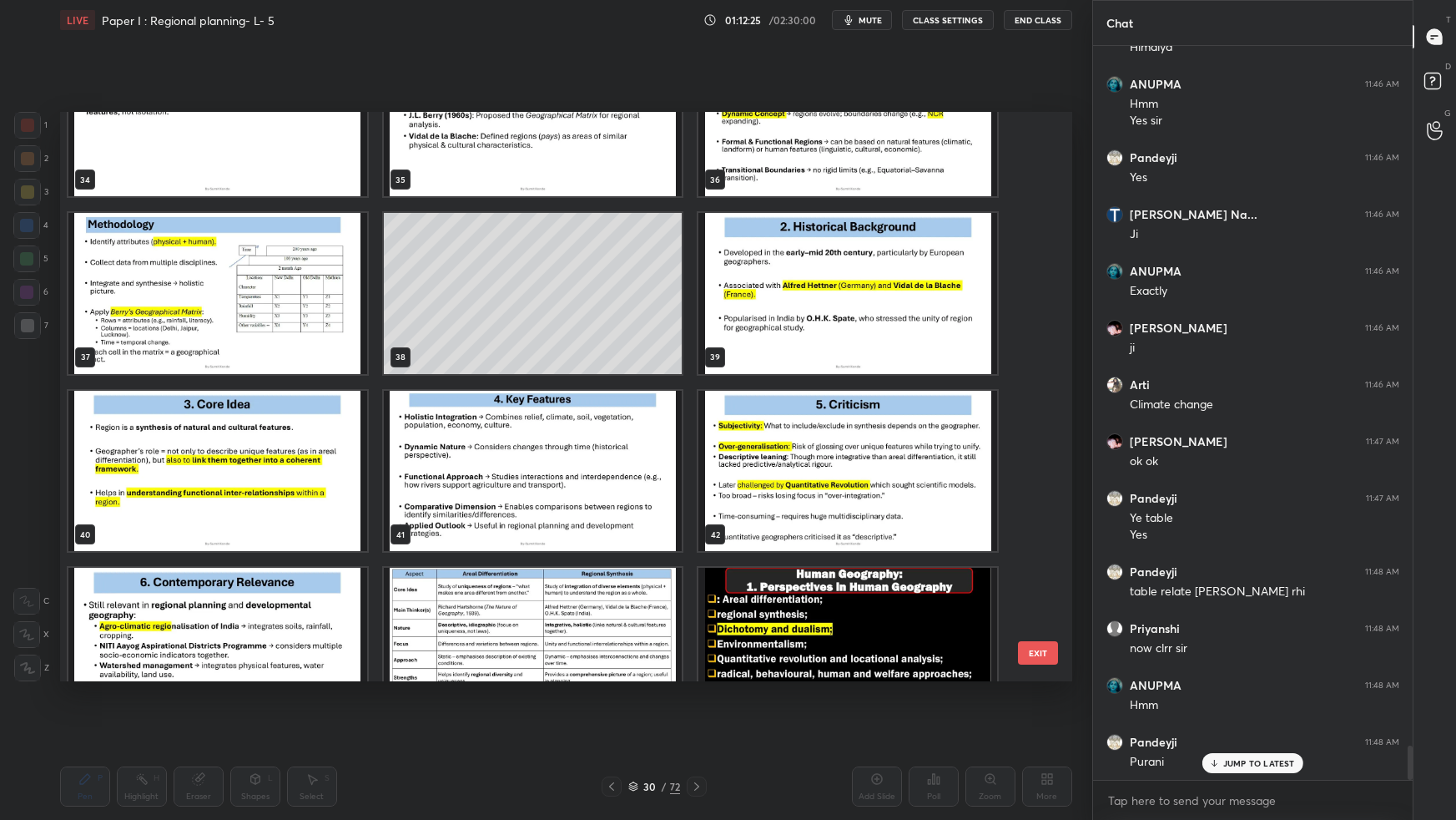
click at [291, 309] on img "grid" at bounding box center [217, 293] width 299 height 160
click at [292, 310] on img "grid" at bounding box center [217, 293] width 299 height 160
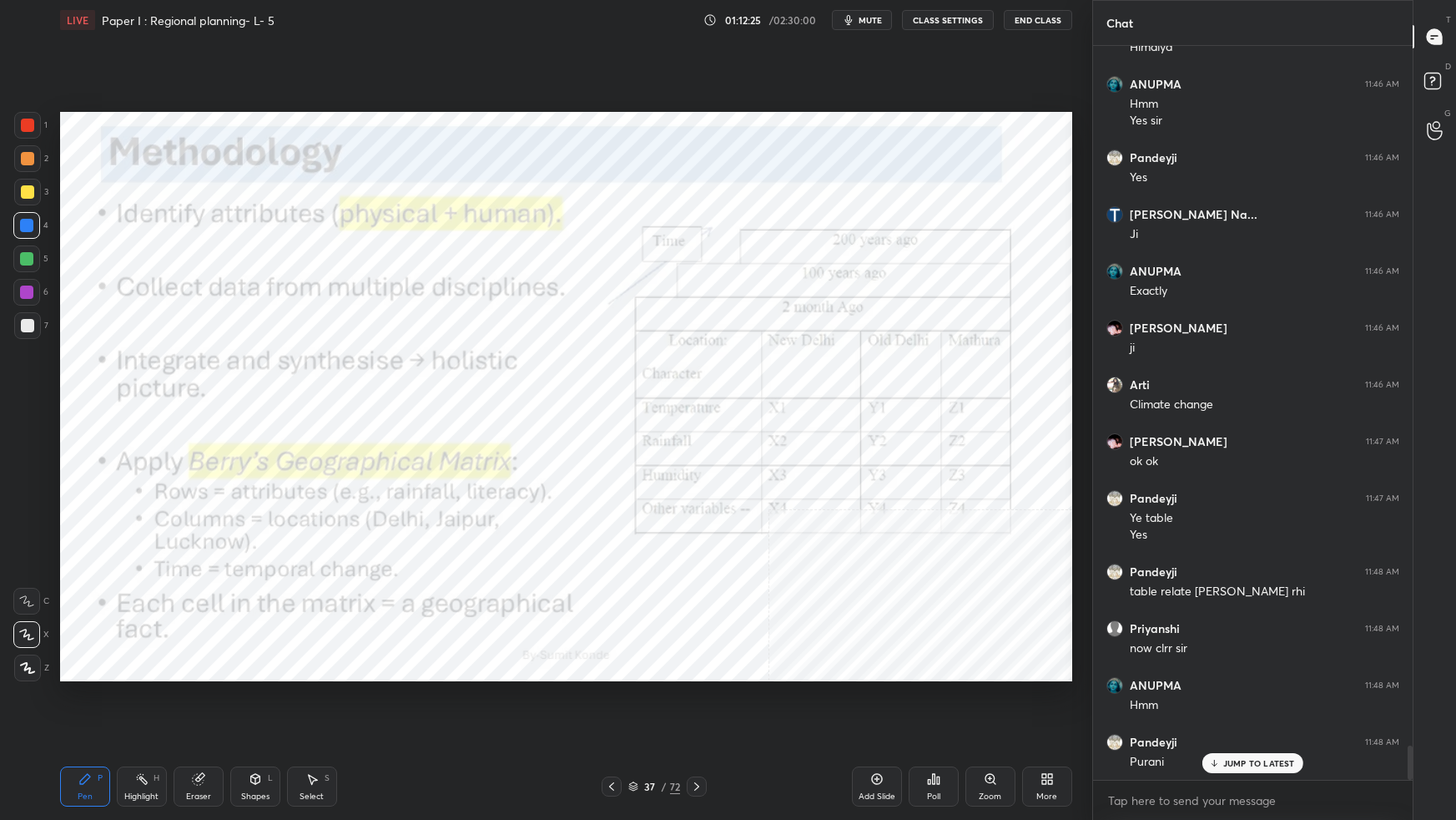
click at [292, 310] on img "grid" at bounding box center [217, 293] width 299 height 160
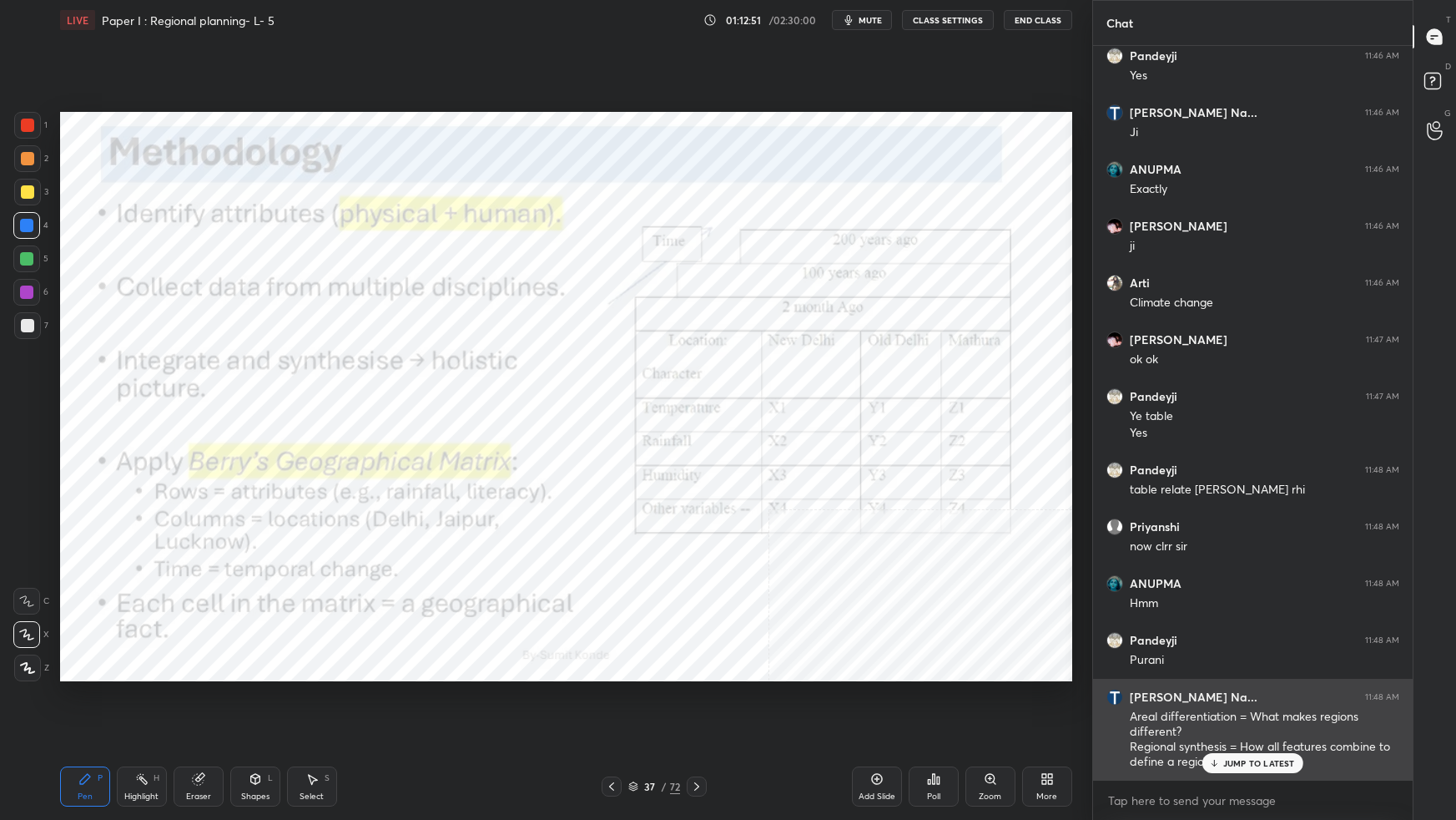
drag, startPoint x: 1274, startPoint y: 760, endPoint x: 1282, endPoint y: 754, distance: 10.0
click at [1274, 726] on p "JUMP TO LATEST" at bounding box center [1258, 762] width 72 height 10
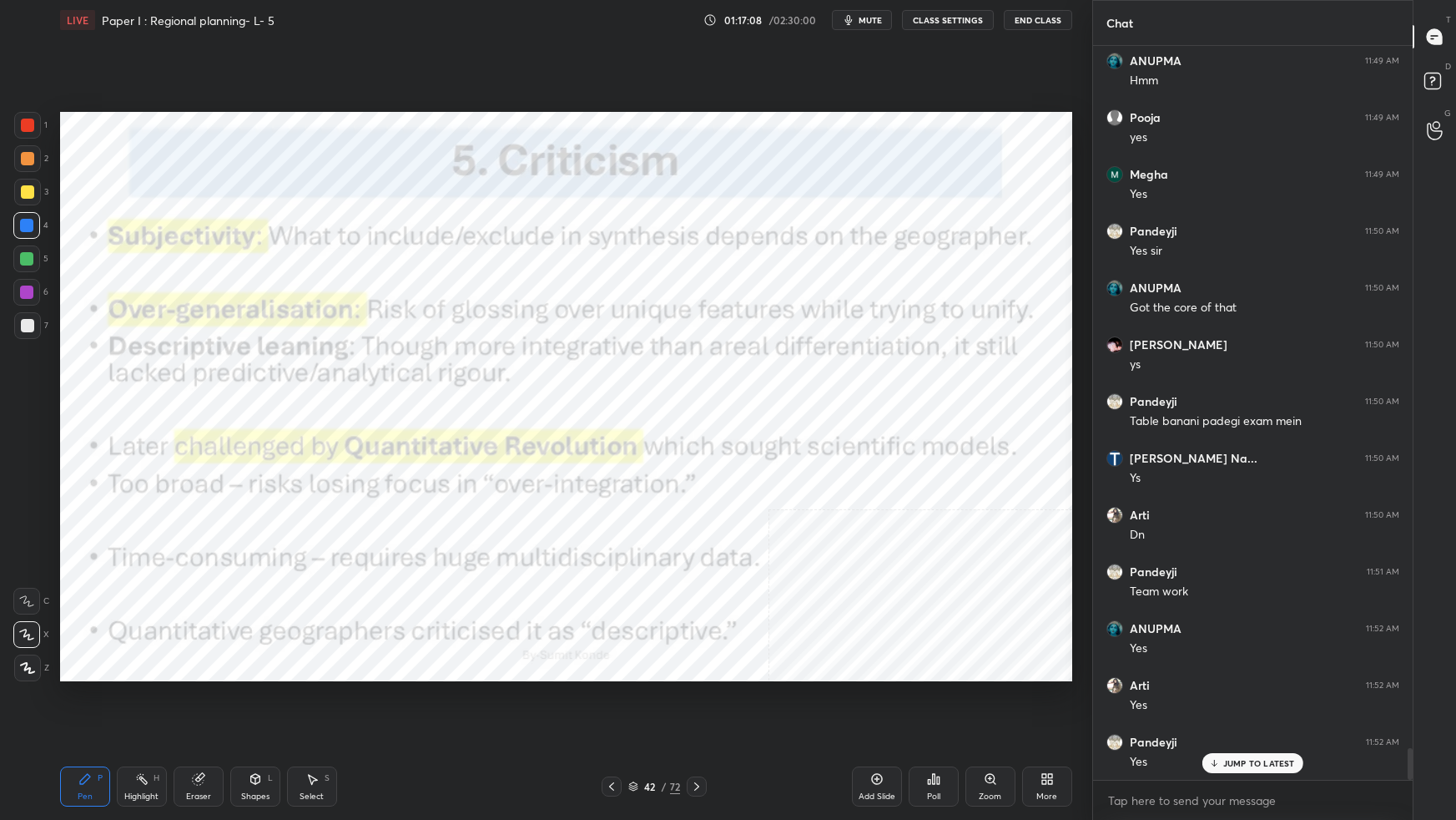
scroll to position [16044, 0]
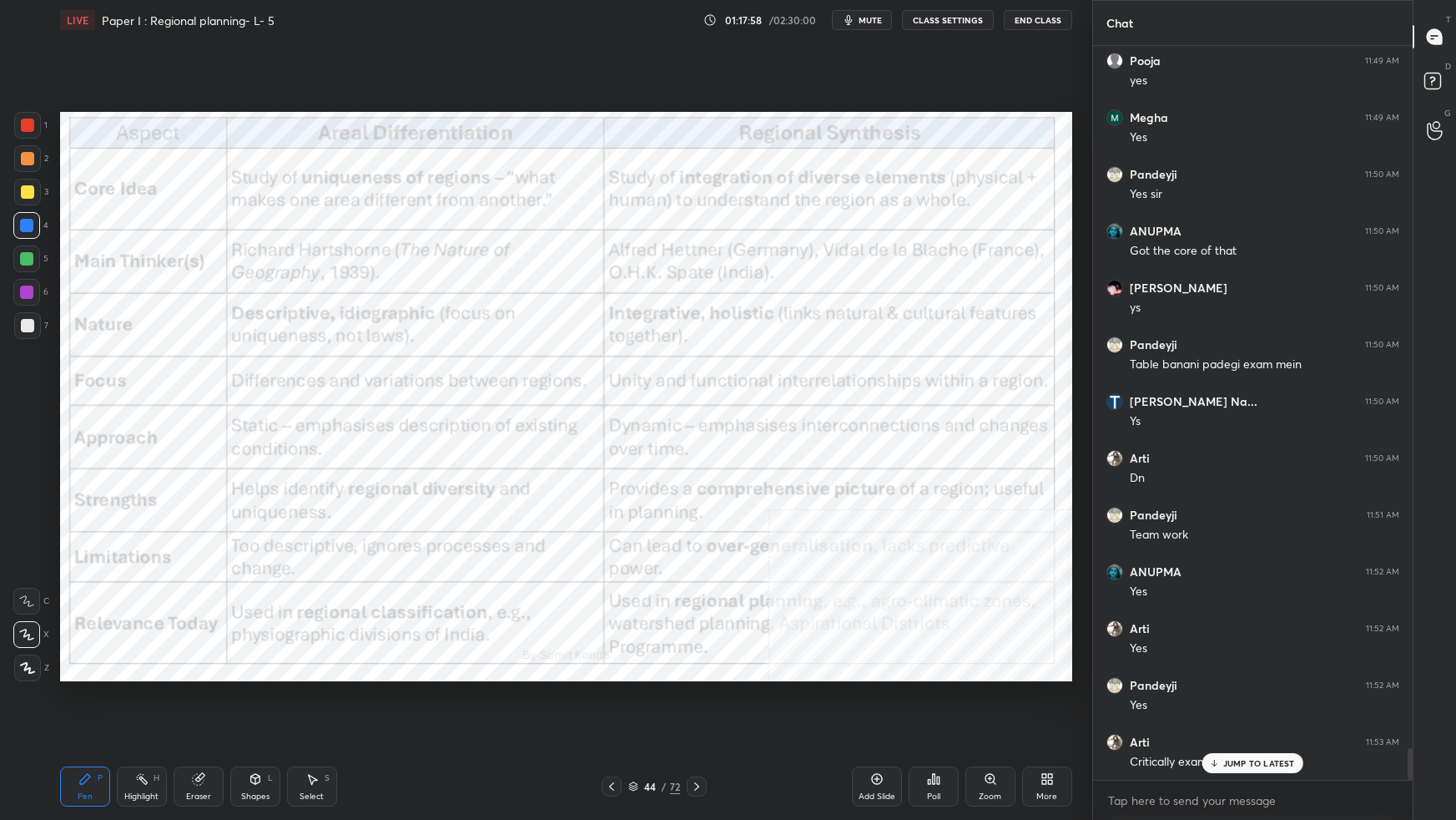
drag, startPoint x: 635, startPoint y: 784, endPoint x: 642, endPoint y: 779, distance: 8.6
click at [636, 726] on icon at bounding box center [633, 785] width 10 height 10
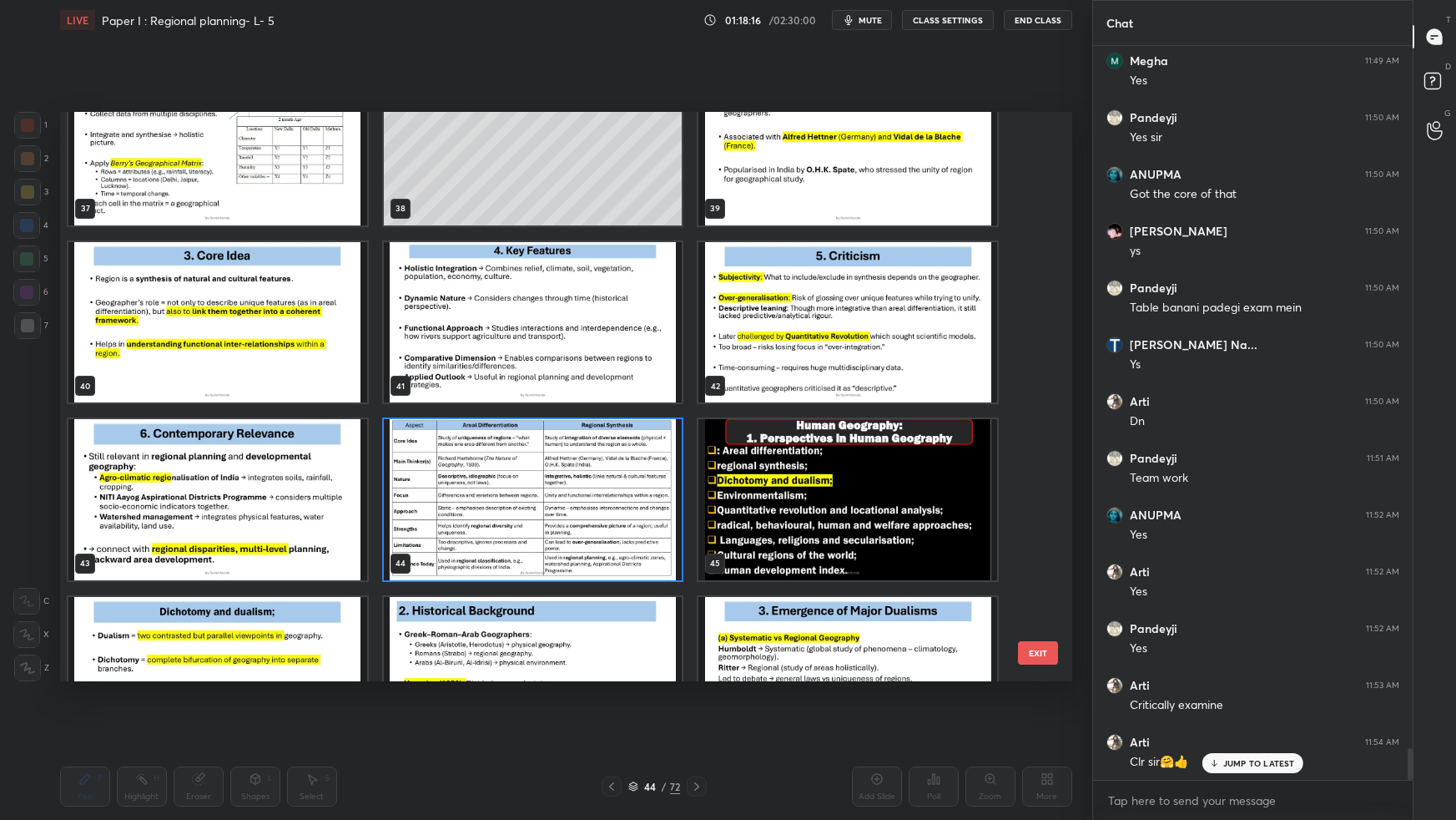
scroll to position [2190, 0]
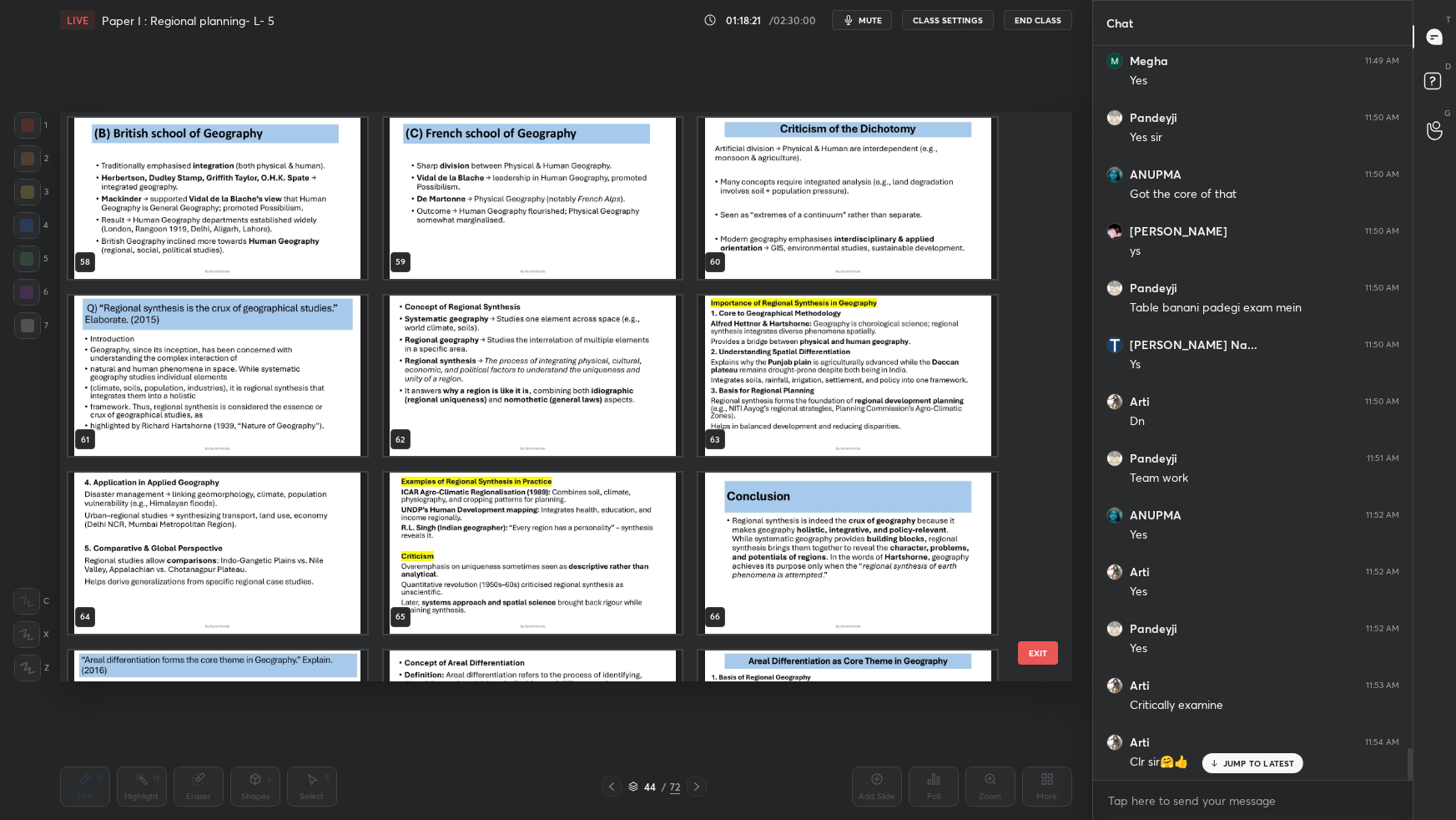
drag, startPoint x: 1042, startPoint y: 400, endPoint x: 1025, endPoint y: 549, distance: 150.0
click at [1016, 550] on div "58 59 60 61 62 63 64 65 66 67 68 69 70 71 72" at bounding box center [551, 396] width 983 height 569
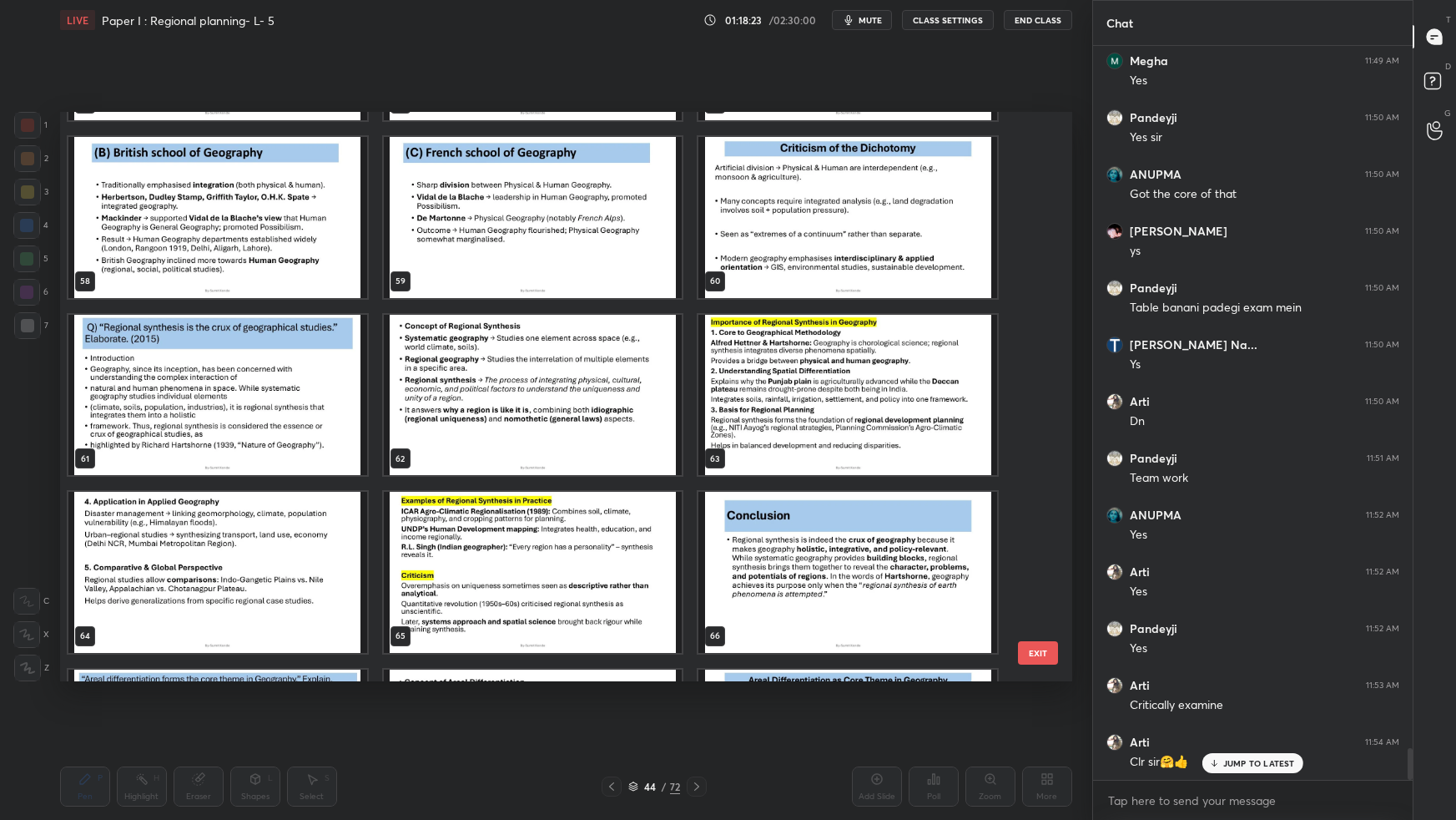
click at [308, 405] on img "grid" at bounding box center [217, 394] width 299 height 160
click at [310, 405] on img "grid" at bounding box center [217, 394] width 299 height 160
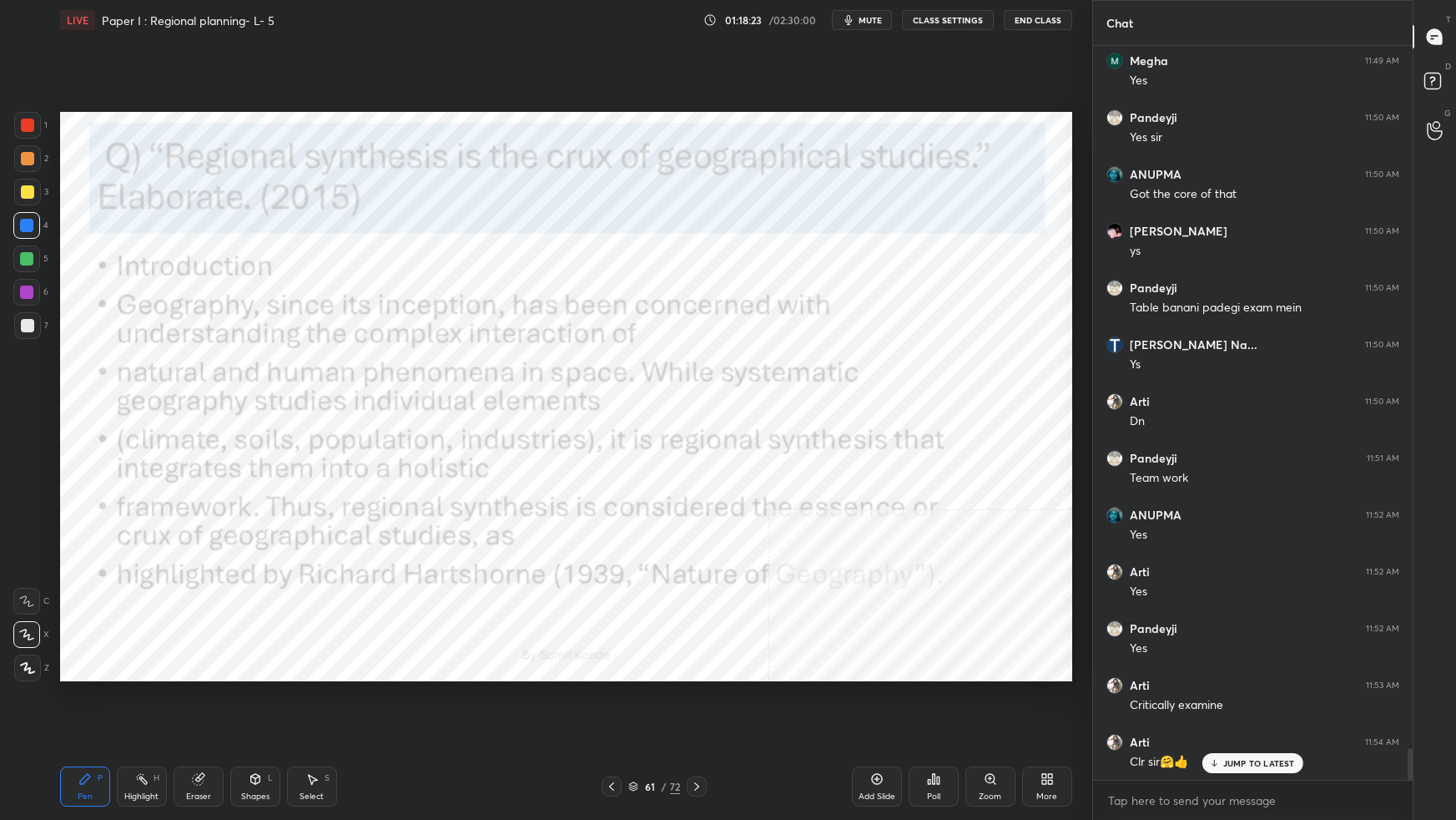
click at [311, 406] on img "grid" at bounding box center [217, 394] width 299 height 160
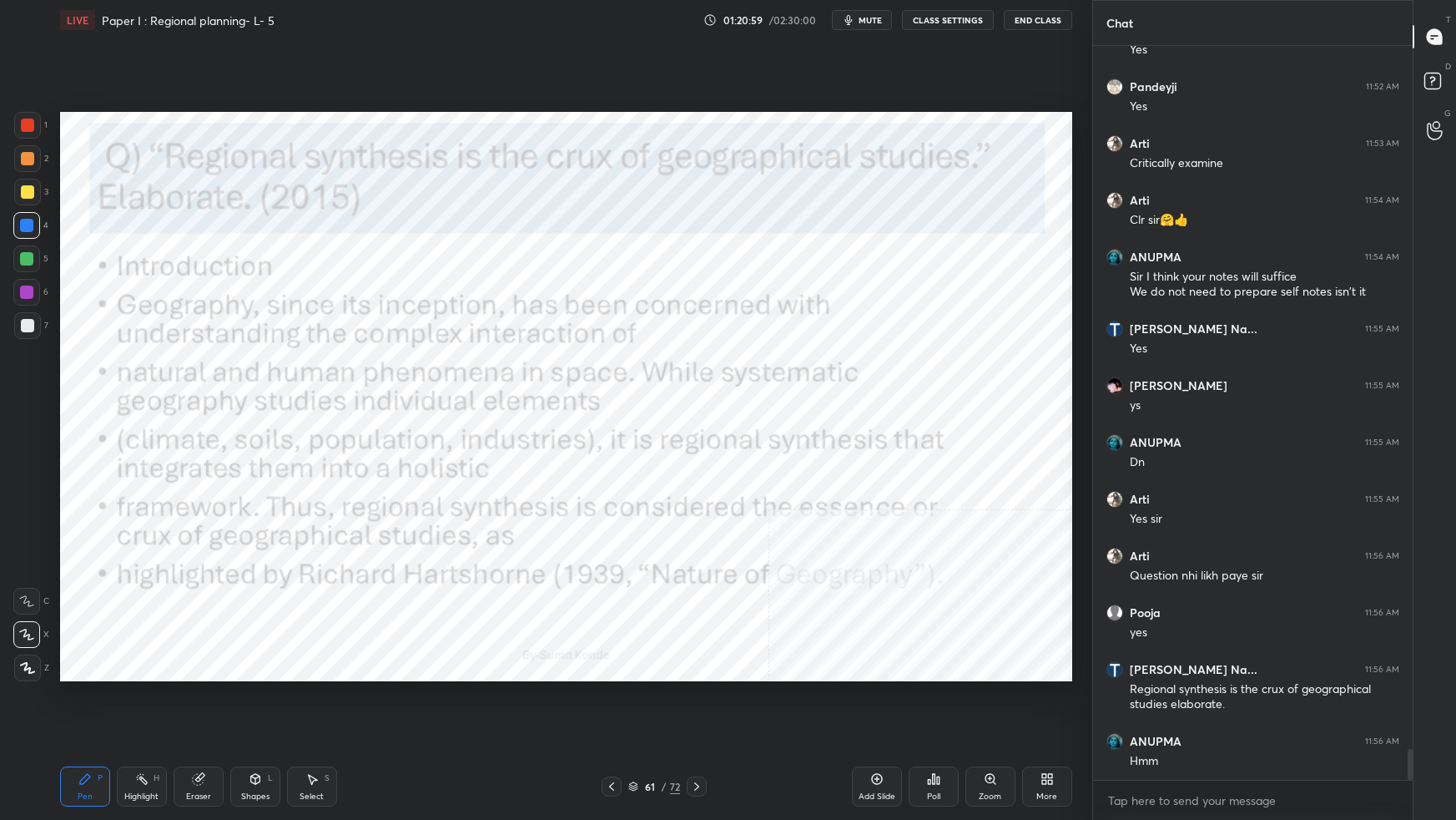
scroll to position [16699, 0]
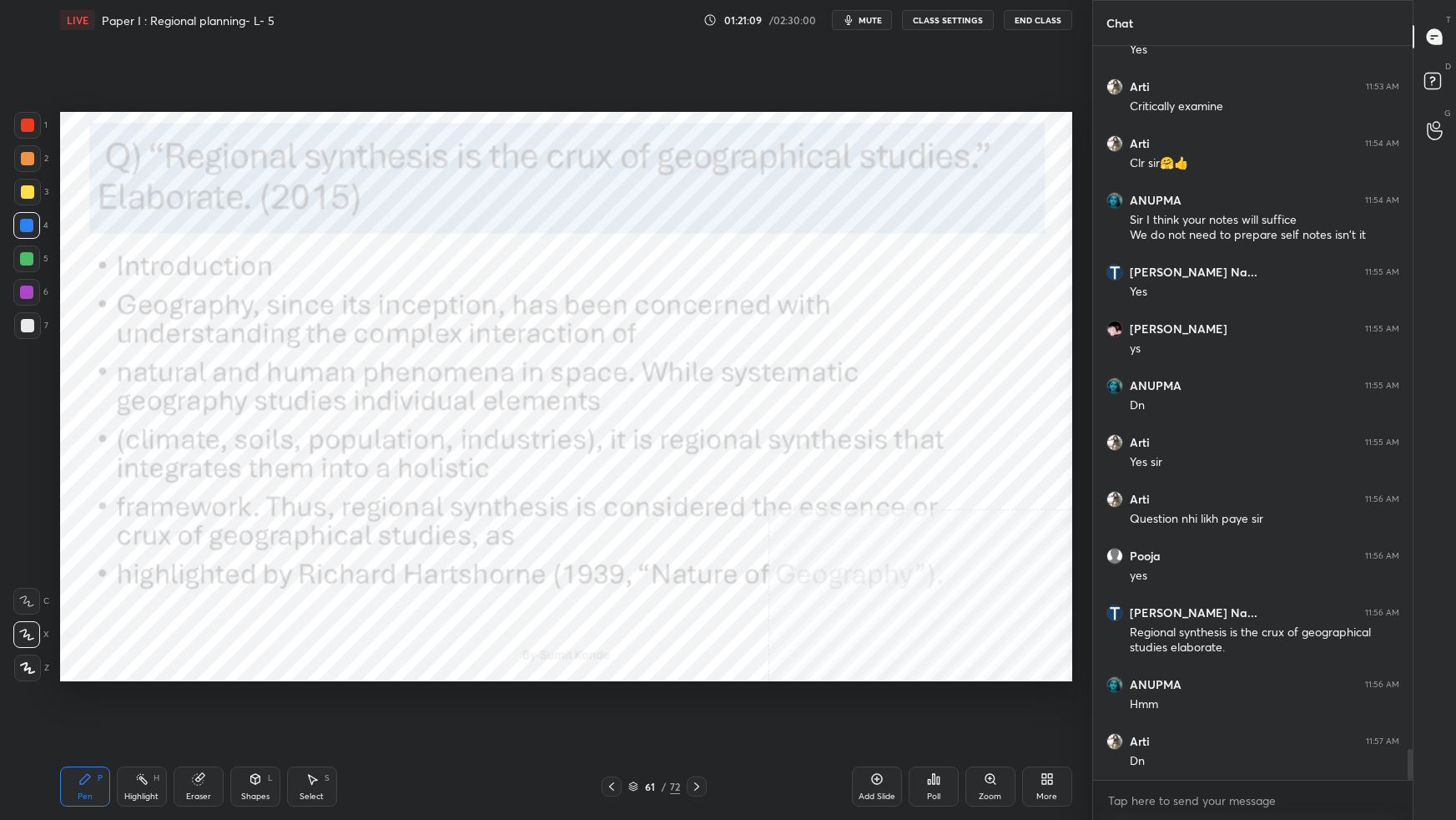
click at [635, 726] on div "61 / 72" at bounding box center [654, 785] width 51 height 15
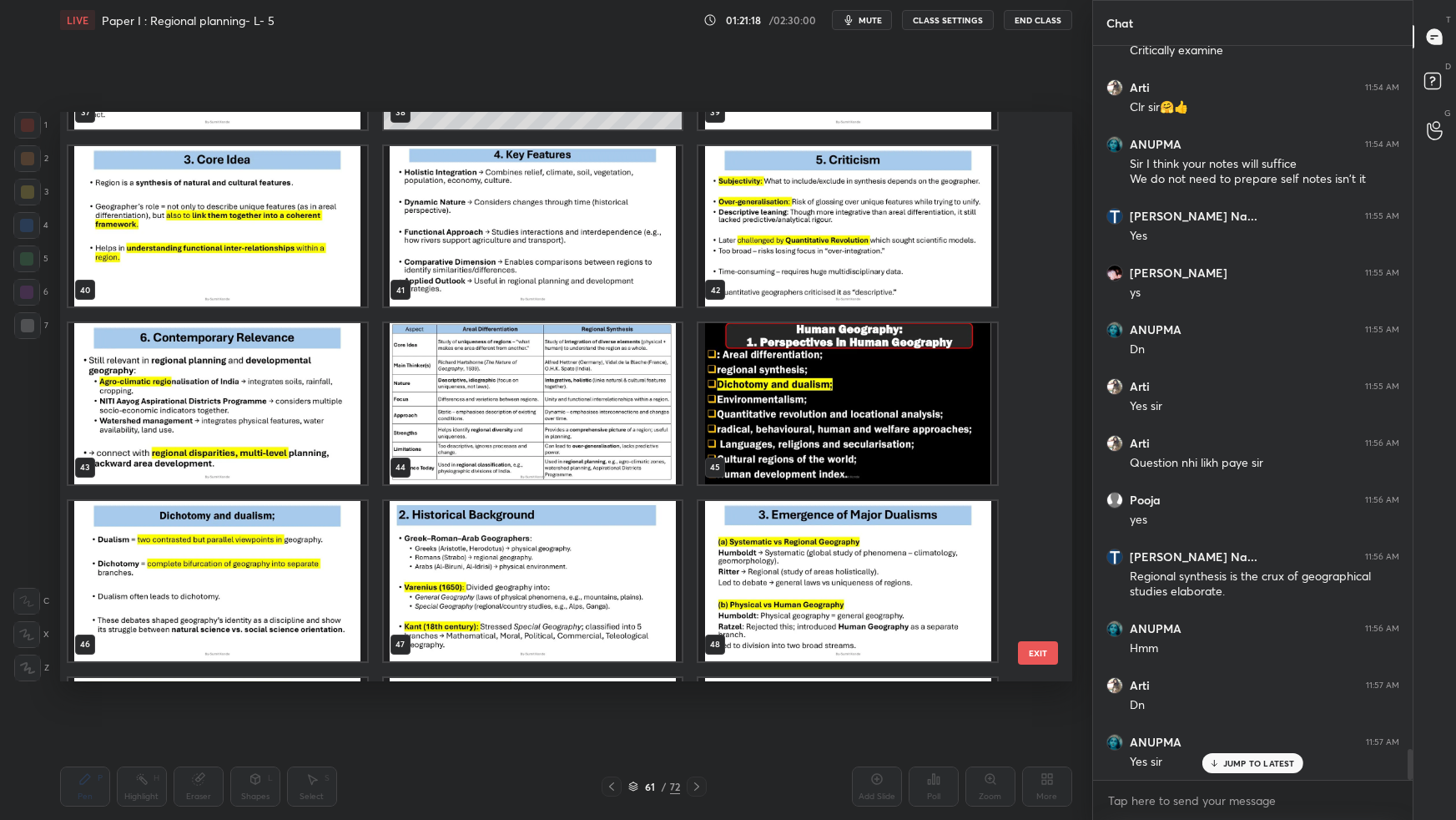
scroll to position [2286, 0]
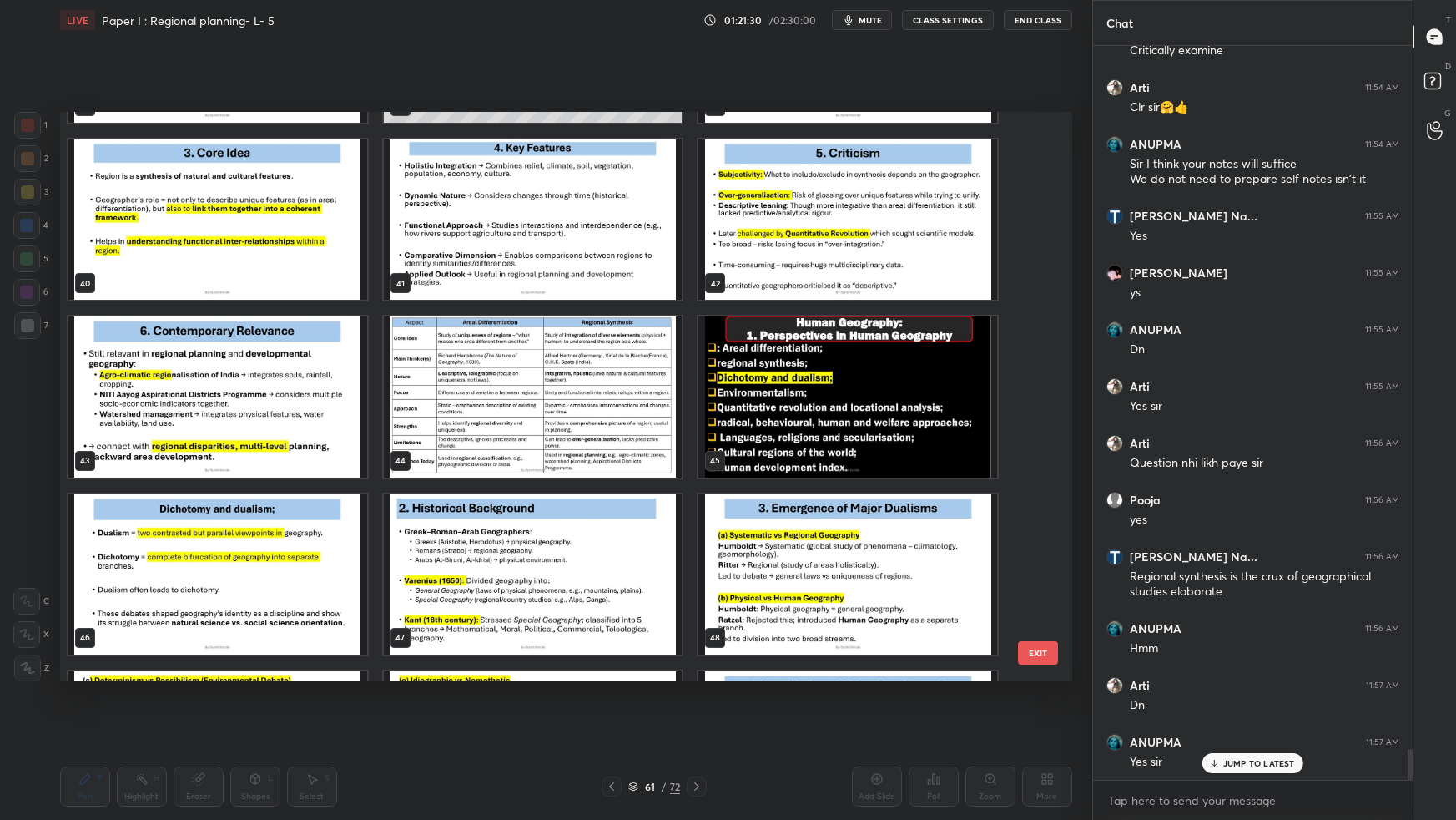
click at [818, 382] on img "grid" at bounding box center [847, 396] width 299 height 160
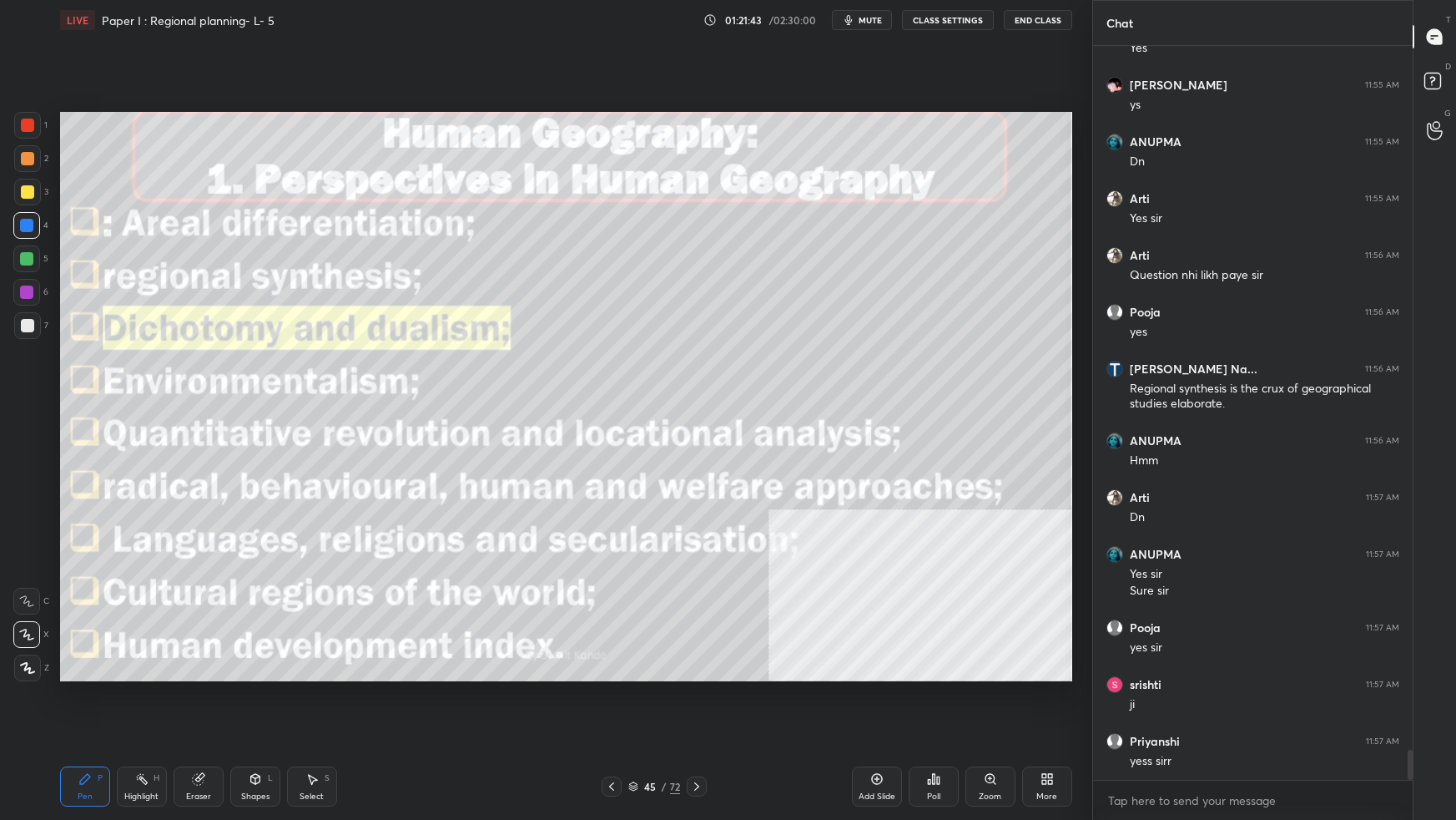
scroll to position [16999, 0]
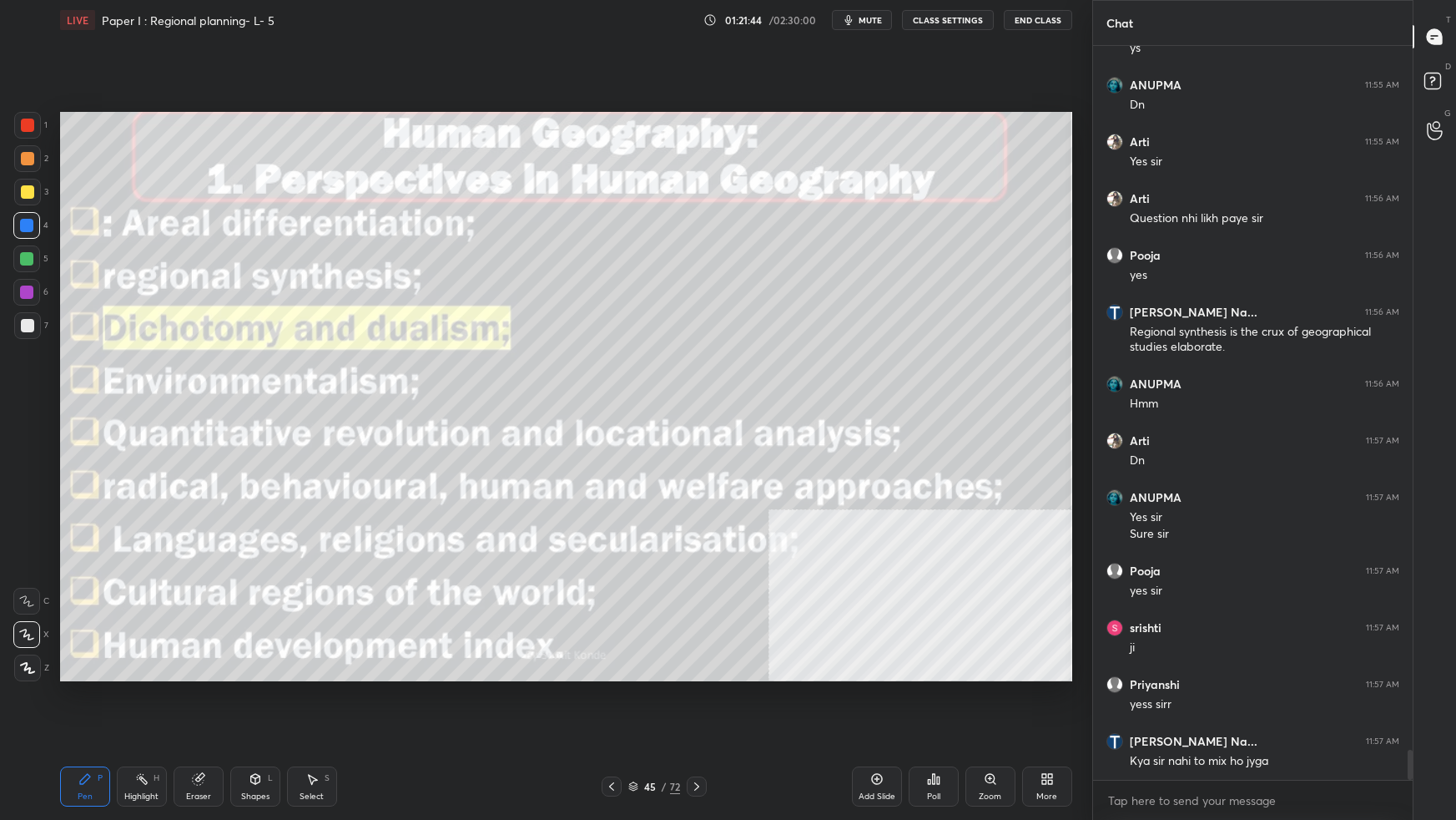
click at [636, 726] on div "45 / 72" at bounding box center [654, 785] width 51 height 15
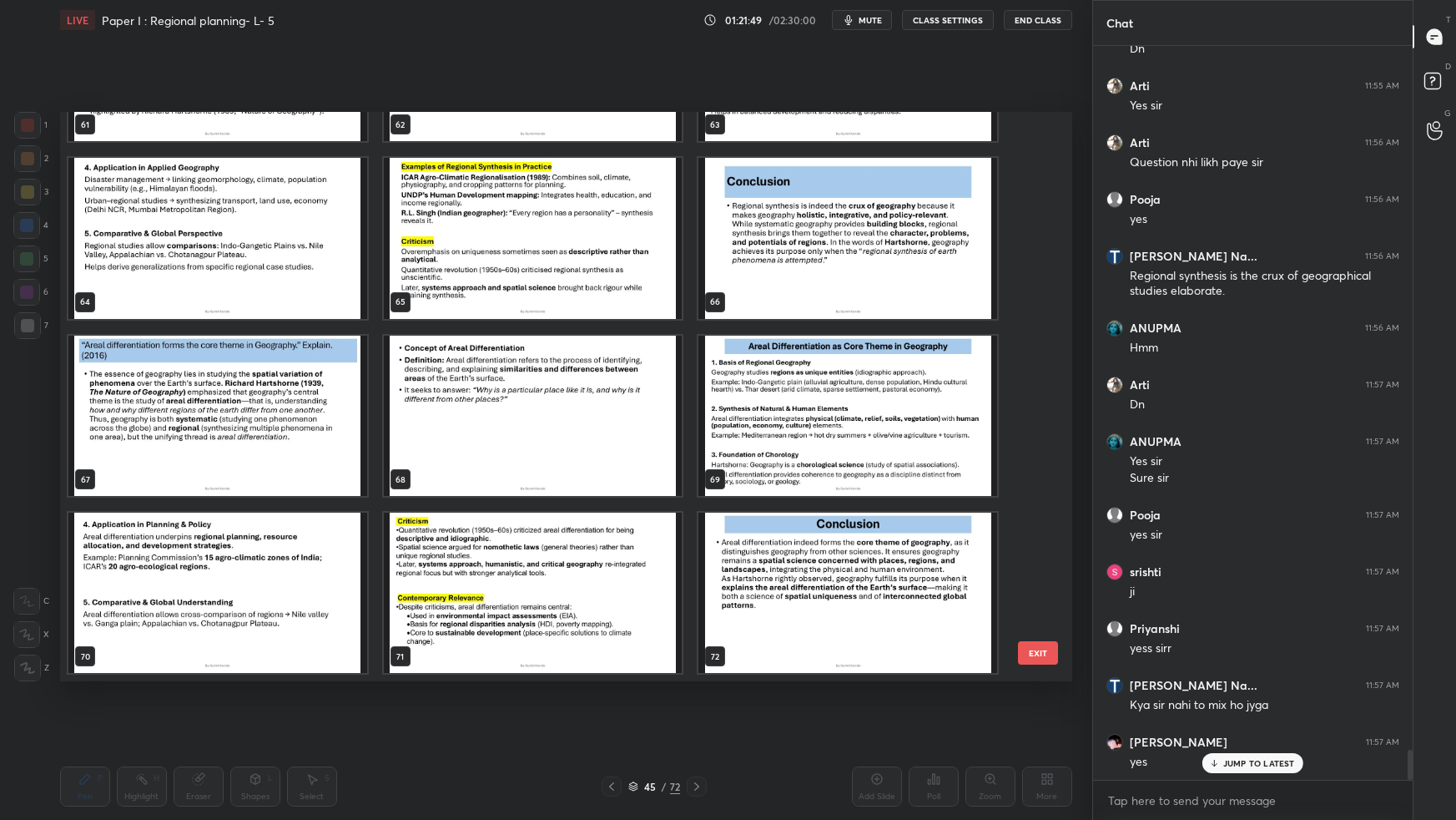
scroll to position [17127, 0]
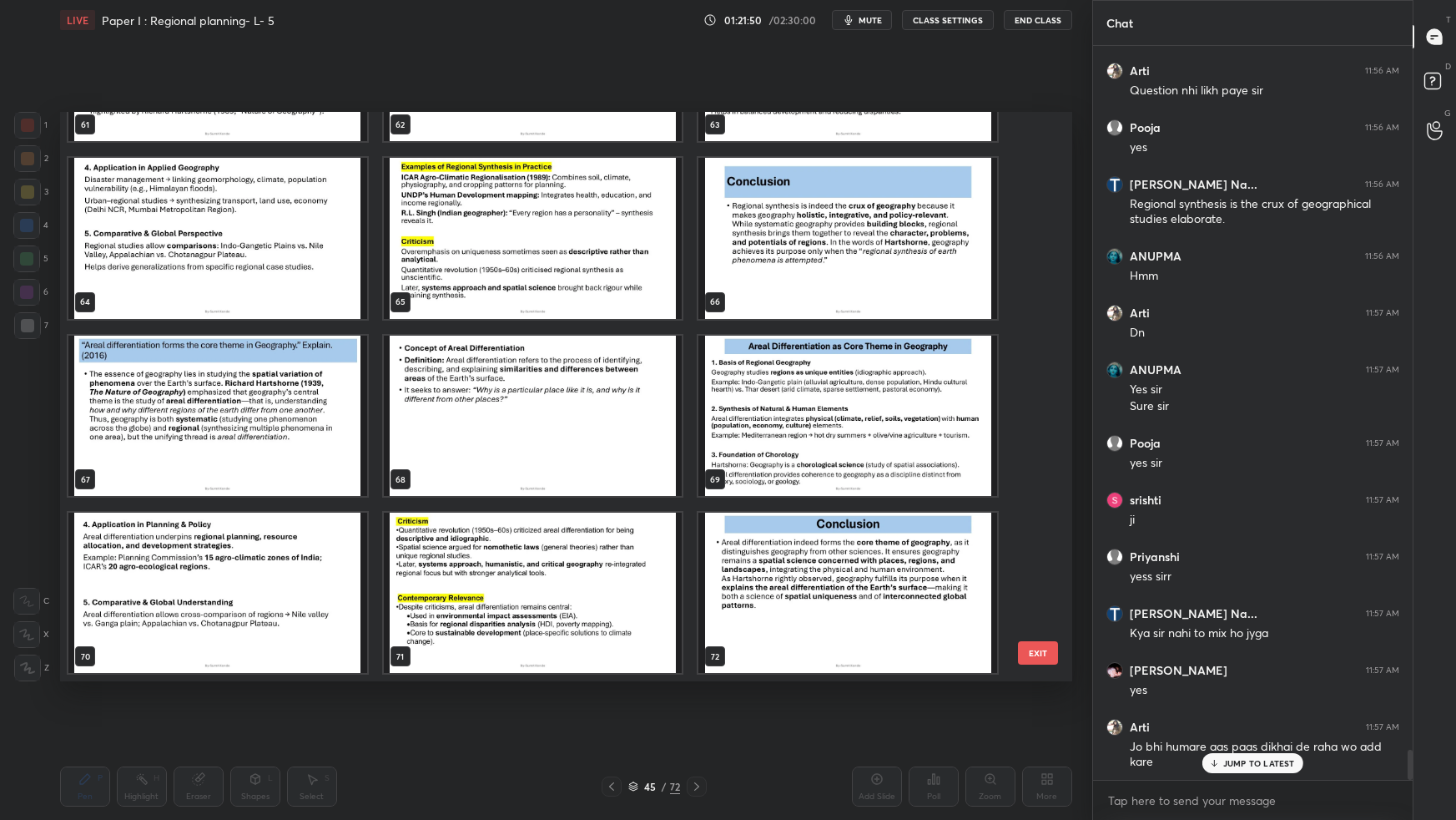
click at [969, 621] on img "grid" at bounding box center [847, 592] width 299 height 160
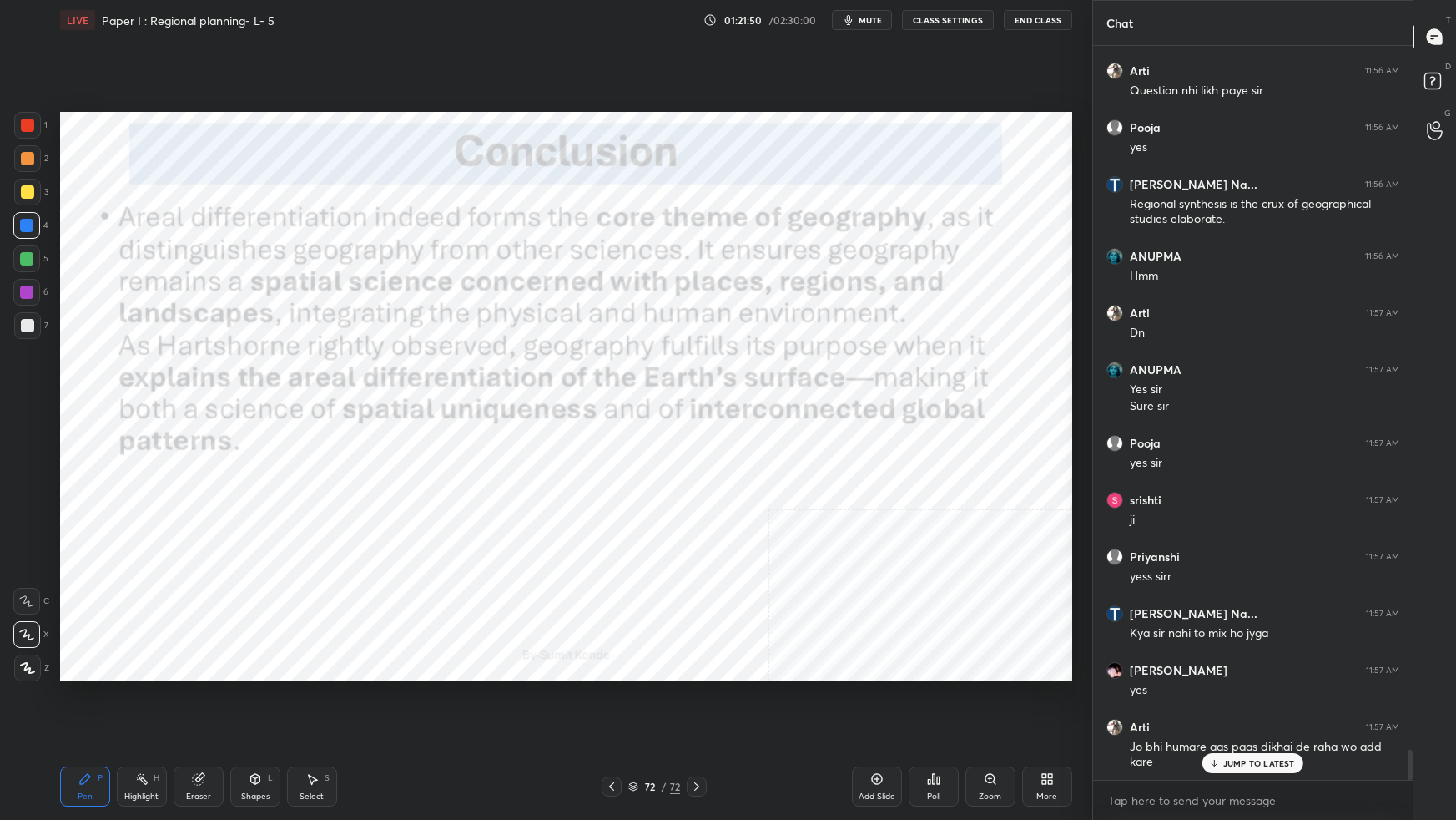
scroll to position [17241, 0]
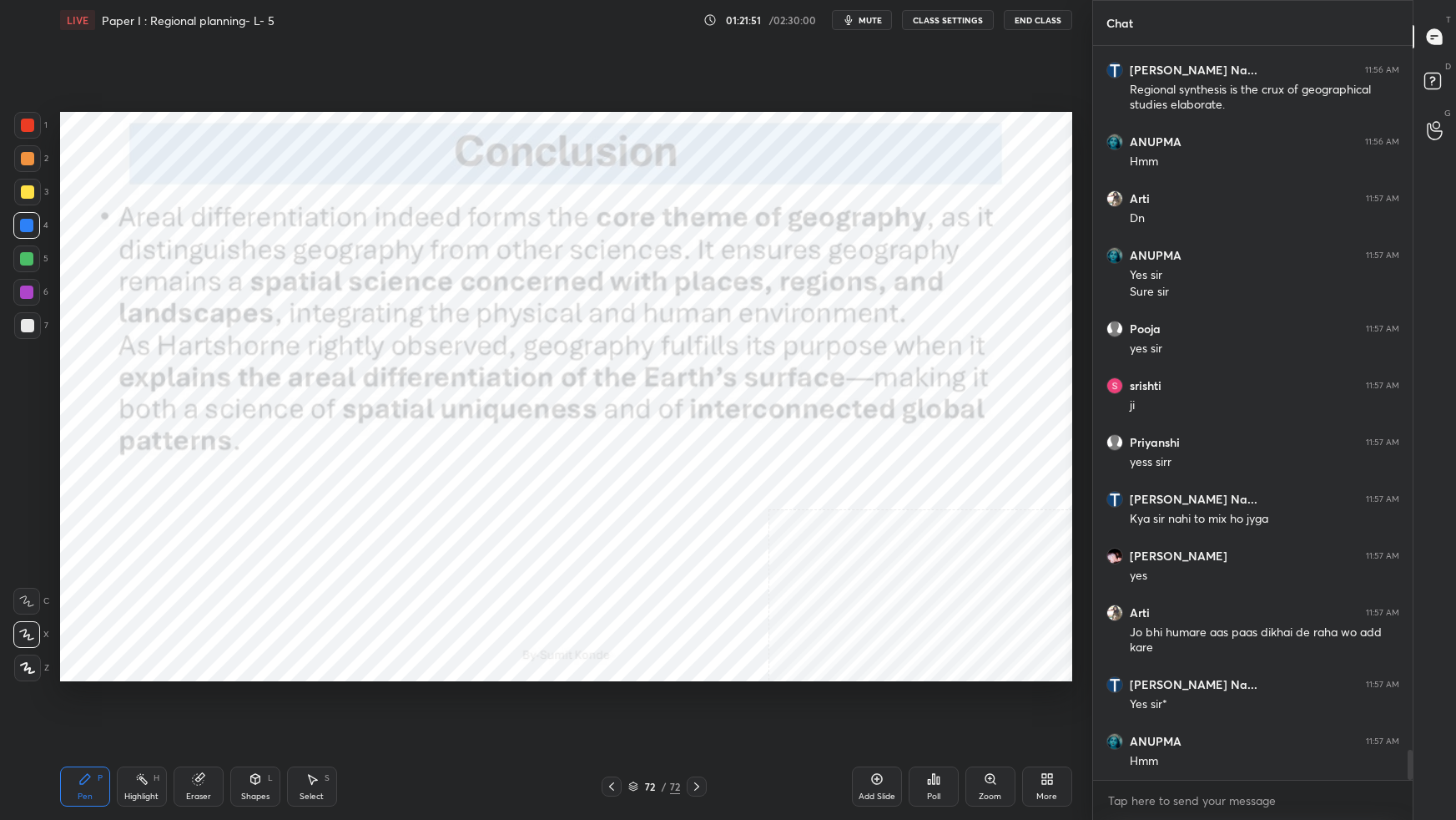
click at [876, 726] on icon at bounding box center [876, 778] width 13 height 13
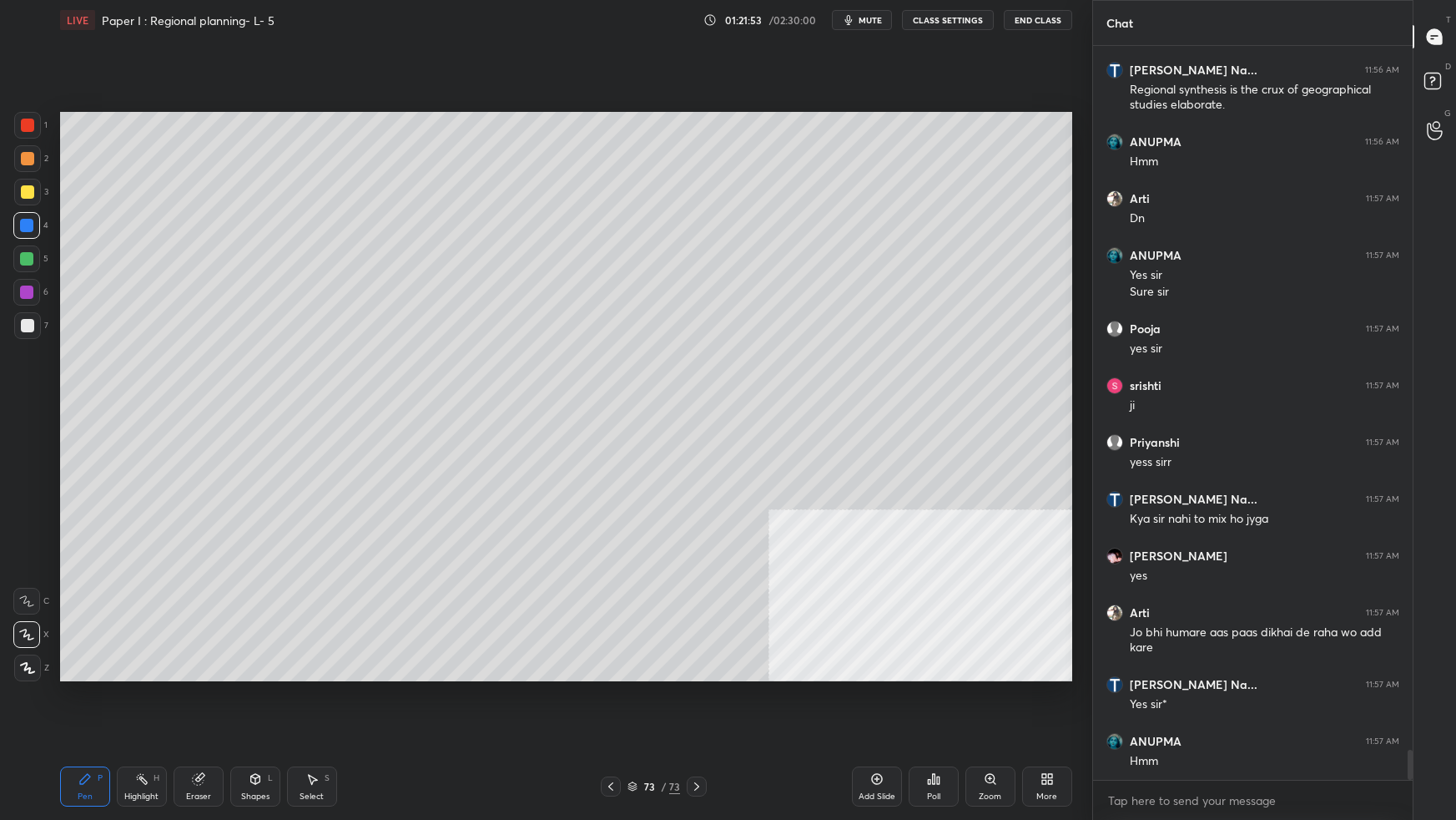
click at [1069, 726] on div "More" at bounding box center [1047, 785] width 50 height 40
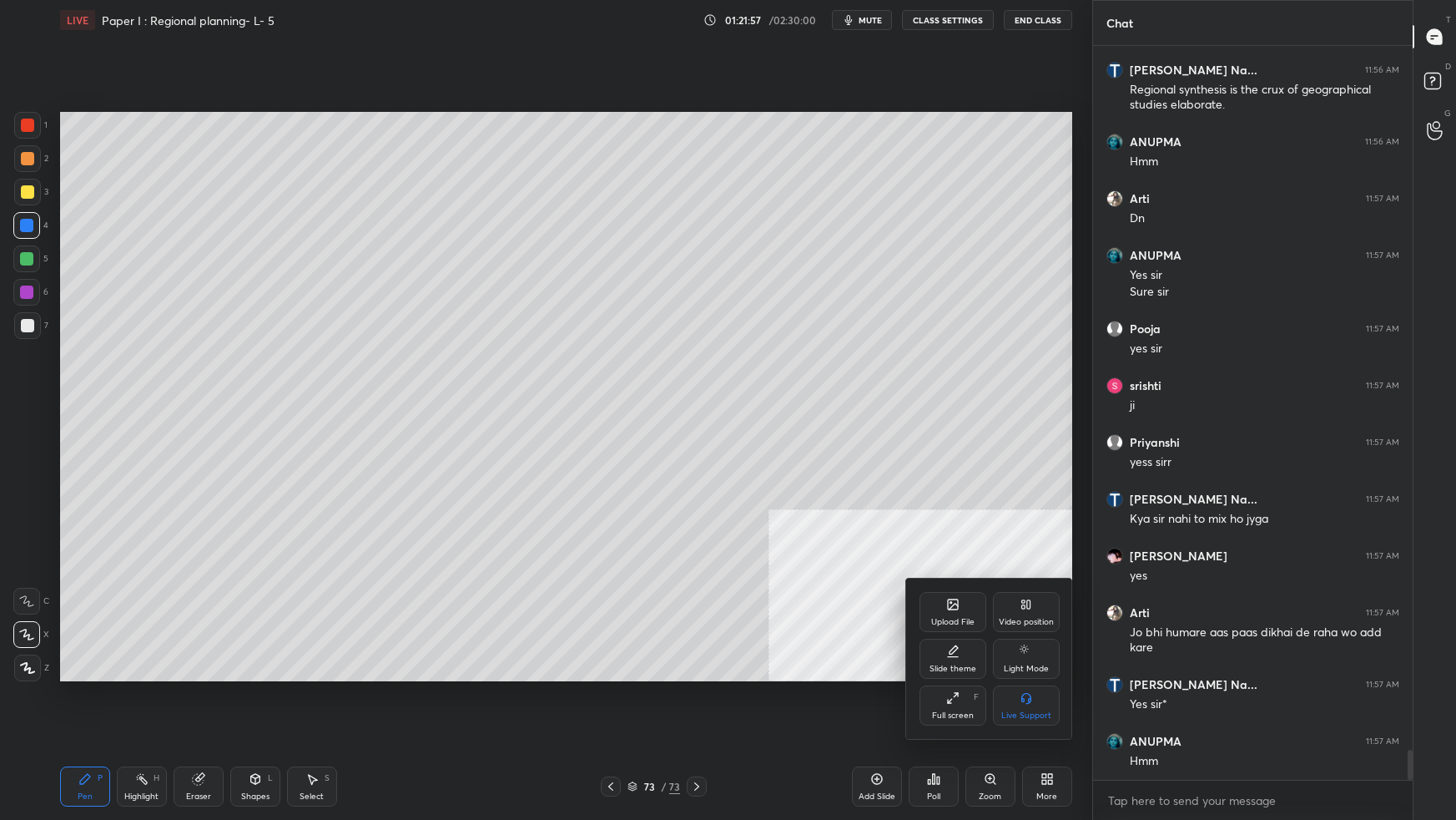
click at [968, 597] on div "Upload File" at bounding box center [953, 612] width 66 height 40
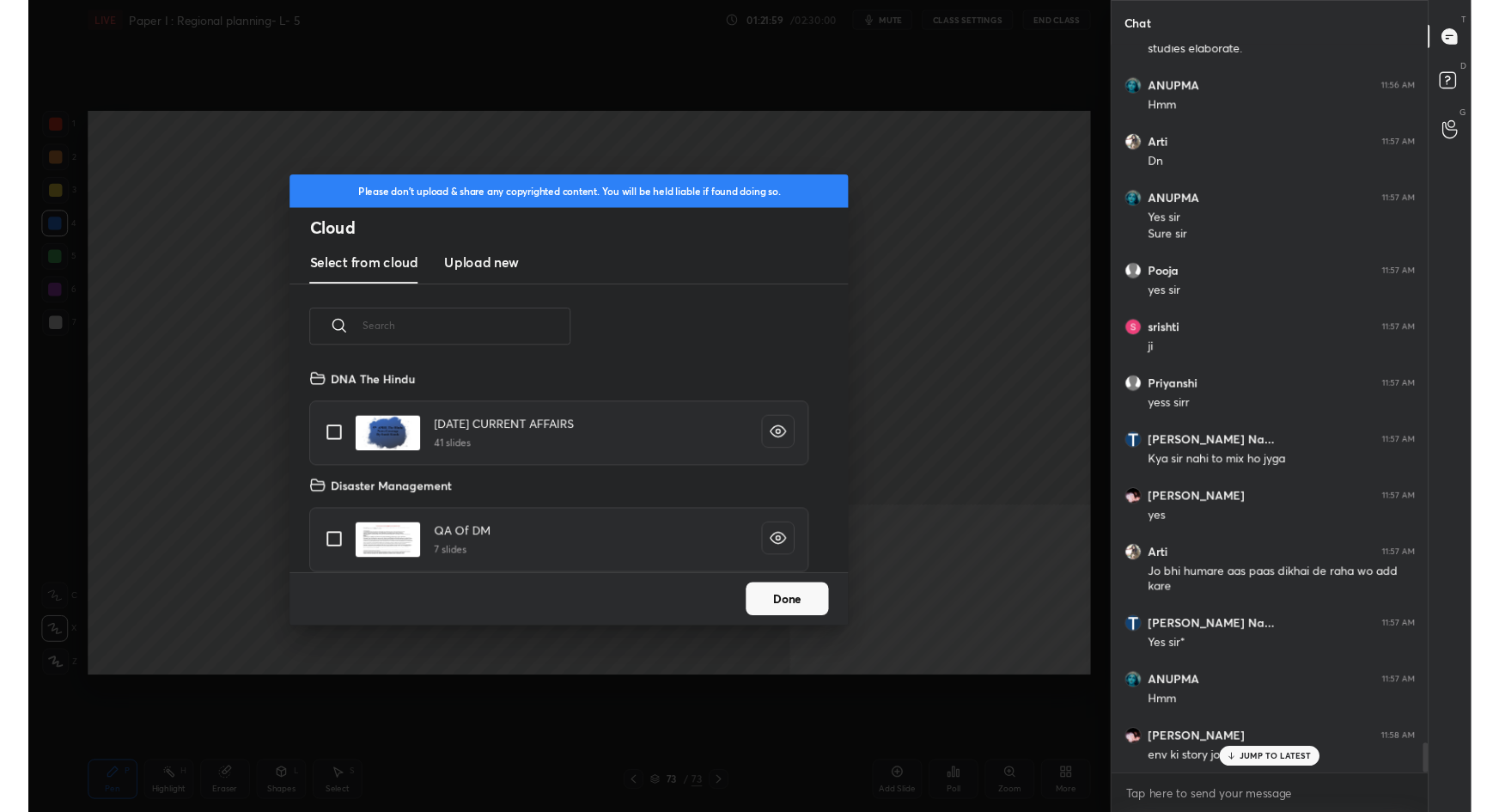
scroll to position [17860, 0]
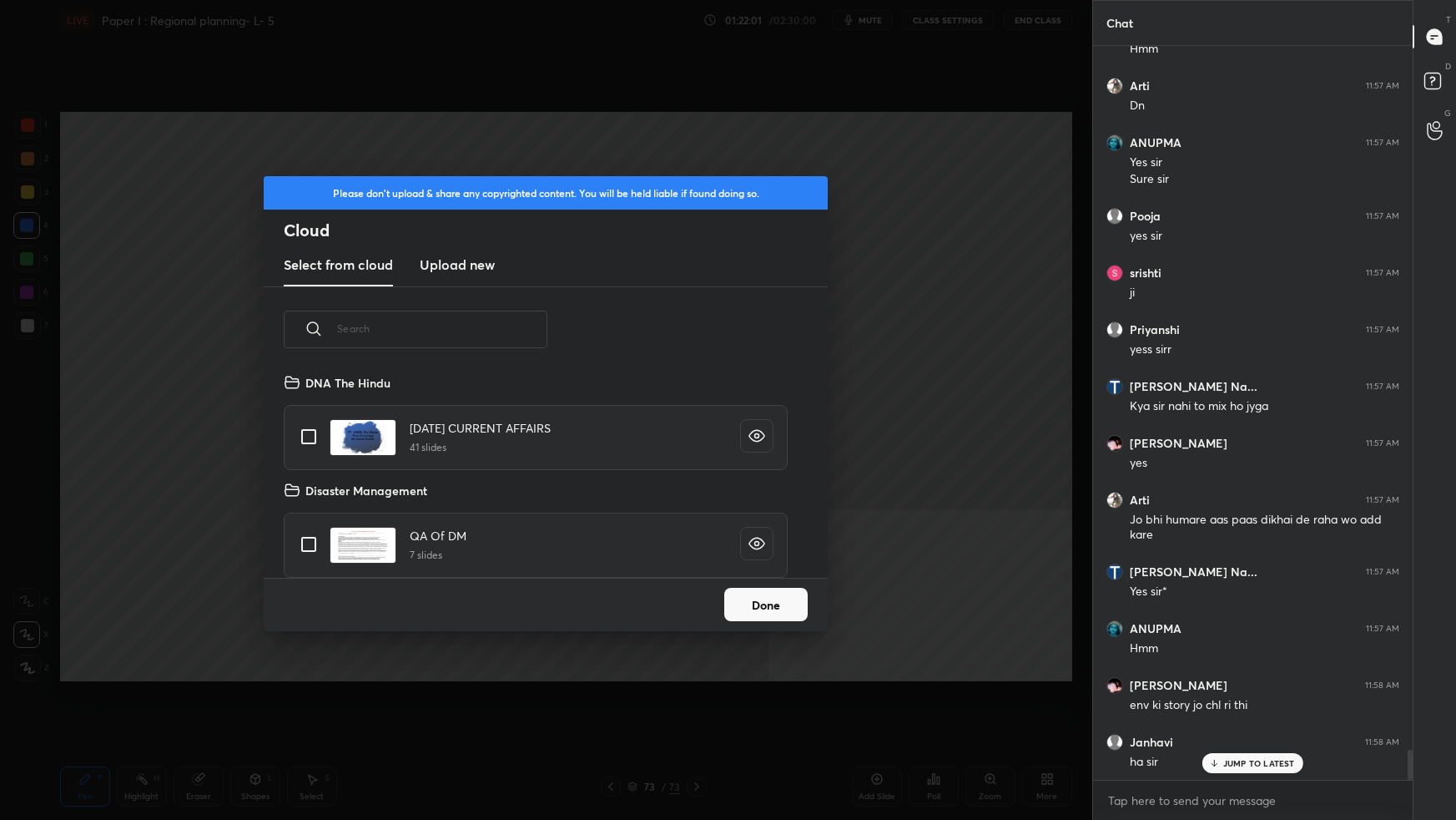
click at [467, 267] on h3 "Upload new" at bounding box center [457, 264] width 75 height 20
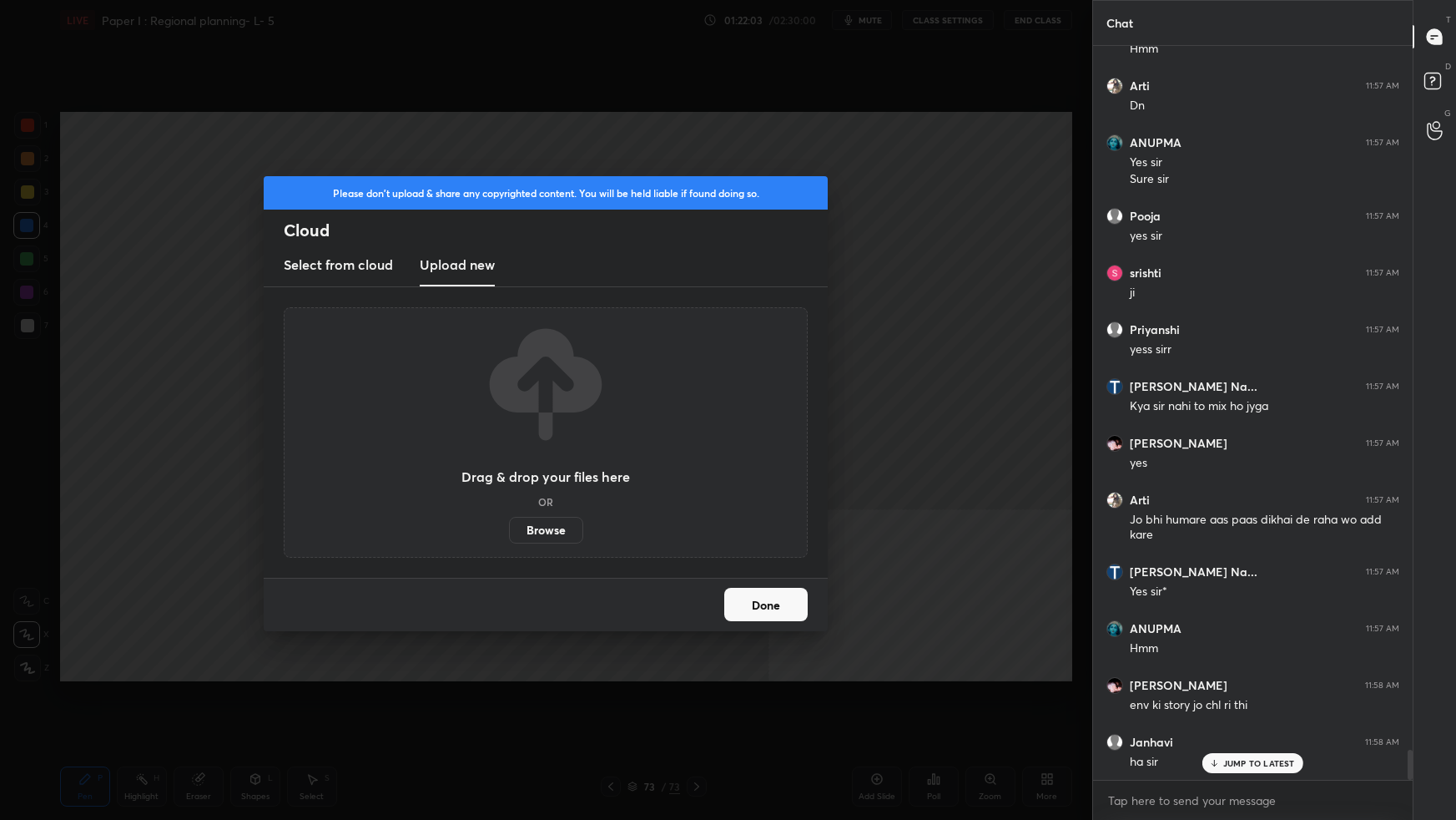
click at [549, 533] on label "Browse" at bounding box center [546, 530] width 74 height 27
click at [509, 533] on input "Browse" at bounding box center [509, 530] width 0 height 27
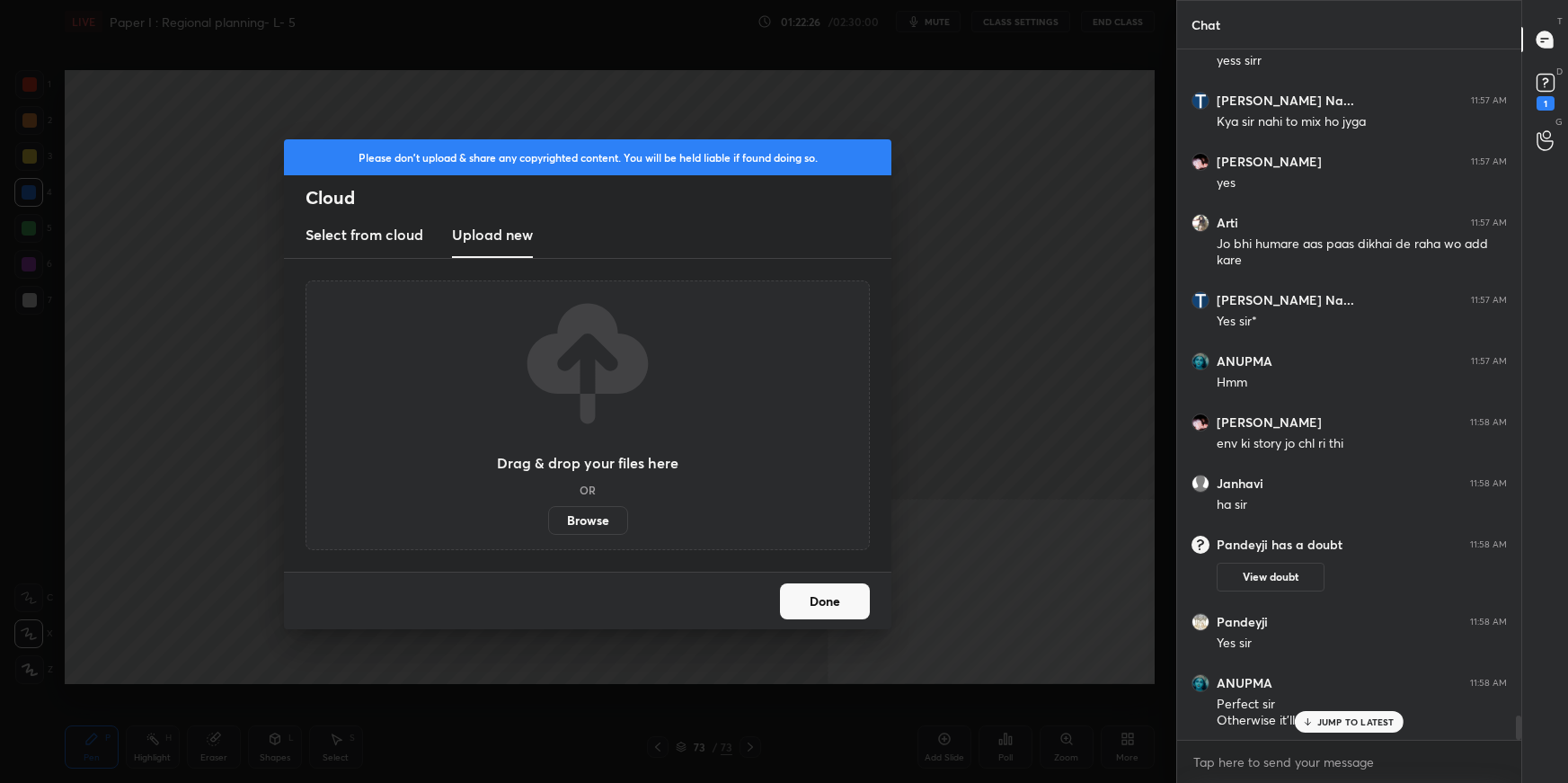
scroll to position [19070, 0]
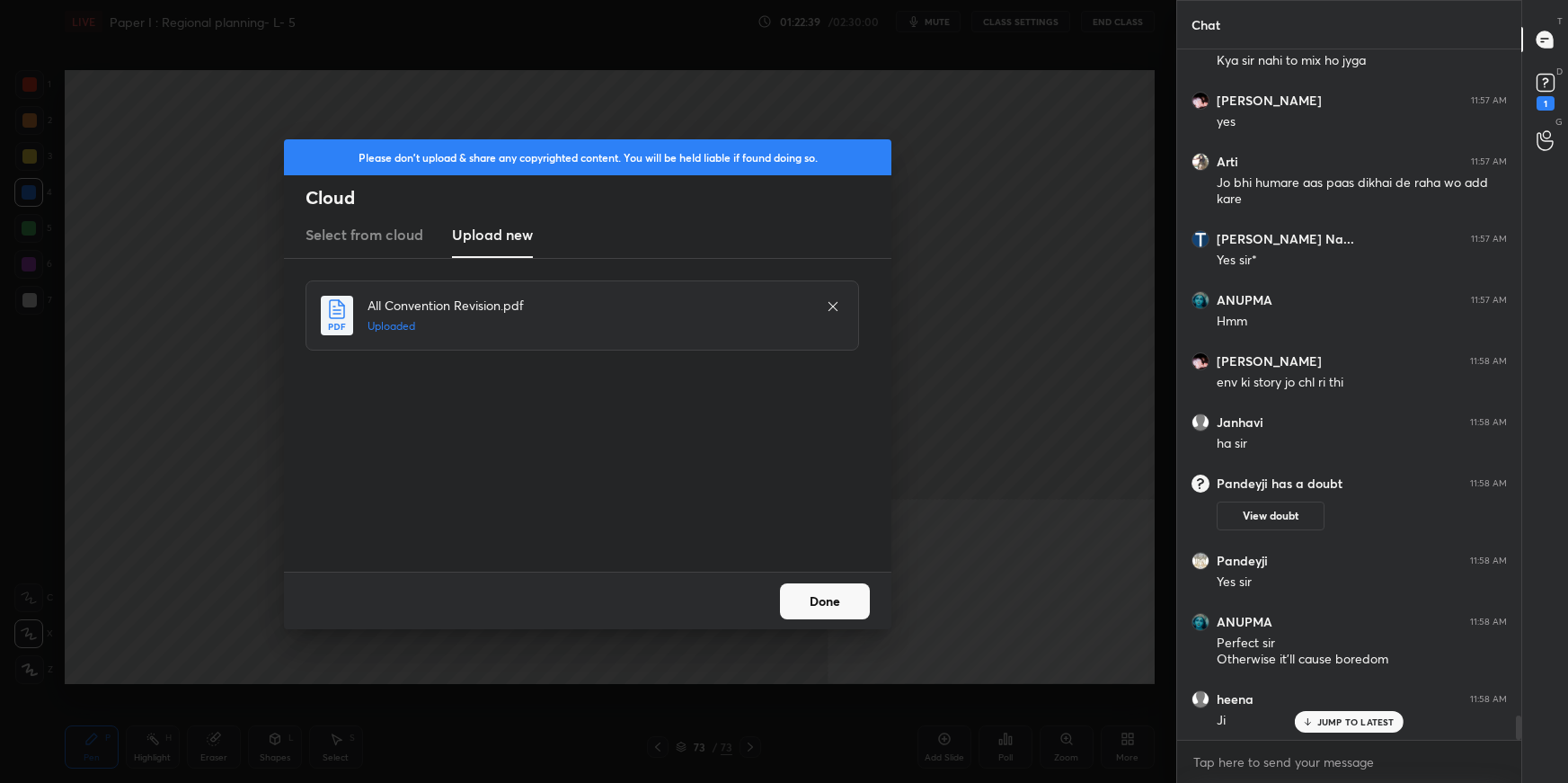
click at [832, 600] on button "Done" at bounding box center [825, 602] width 90 height 36
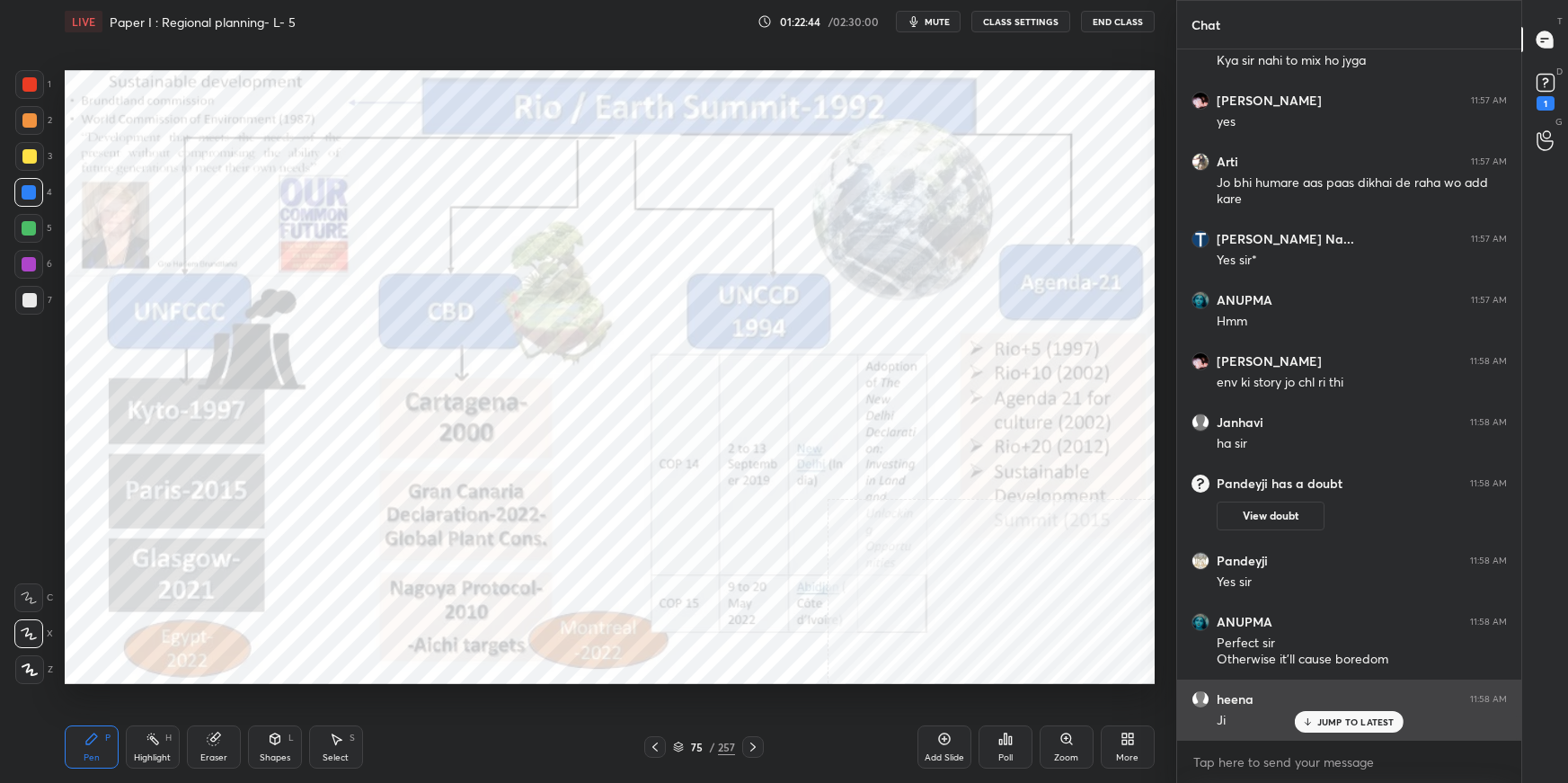
click at [1329, 730] on div "JUMP TO LATEST" at bounding box center [1348, 722] width 108 height 22
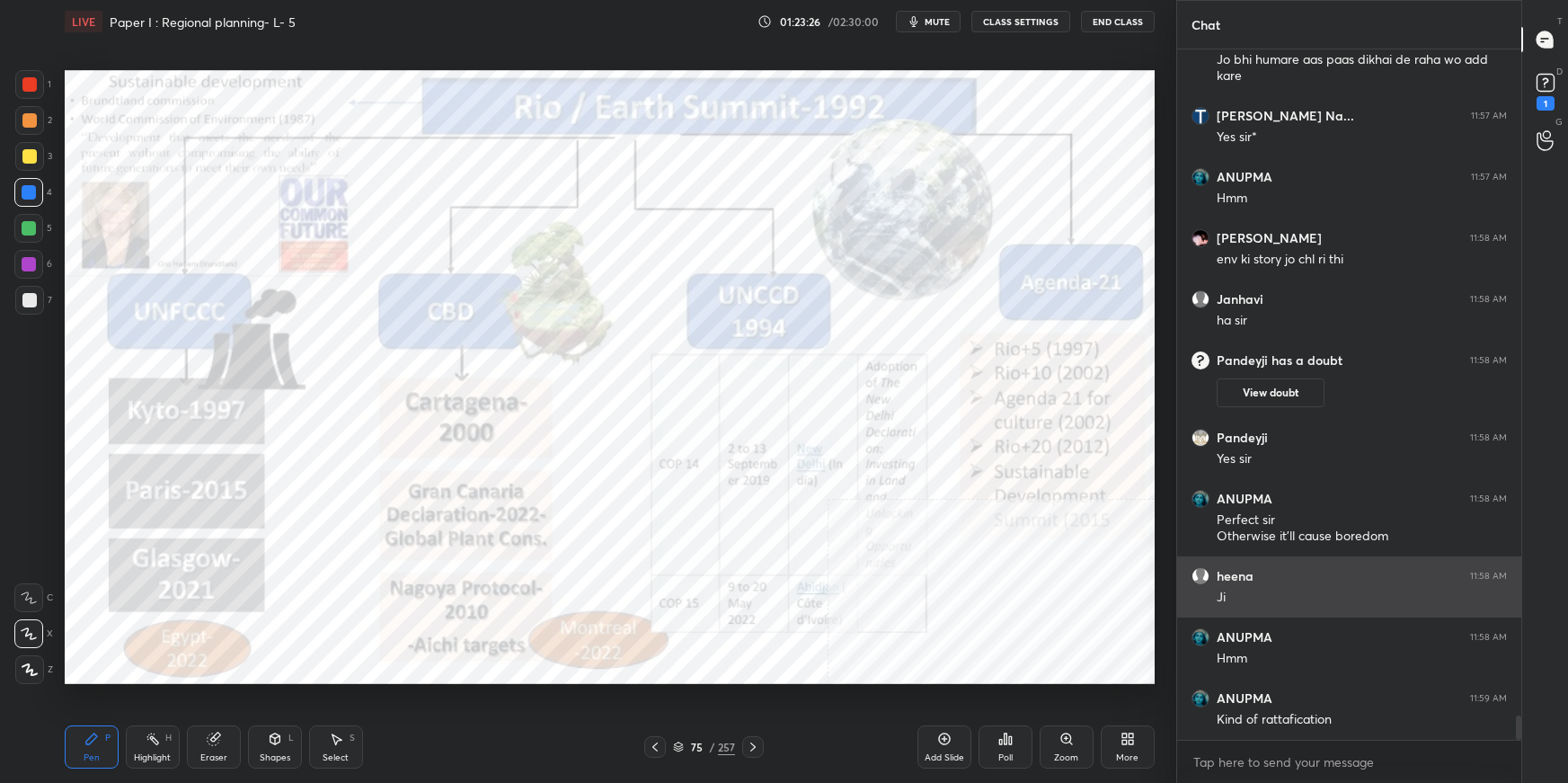
scroll to position [19253, 0]
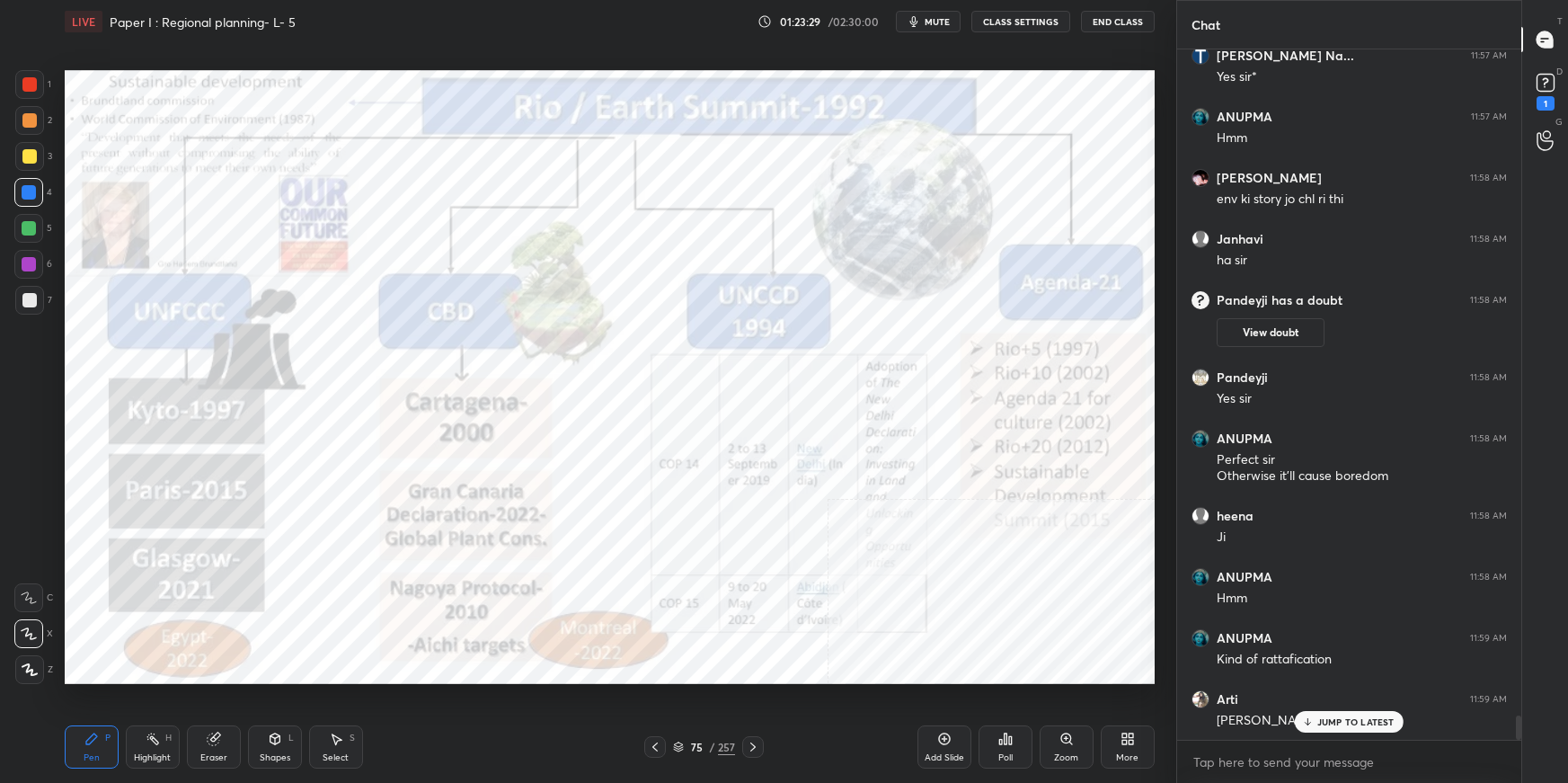
drag, startPoint x: 683, startPoint y: 744, endPoint x: 692, endPoint y: 741, distance: 9.5
click at [685, 742] on div "75 / 257" at bounding box center [703, 747] width 62 height 16
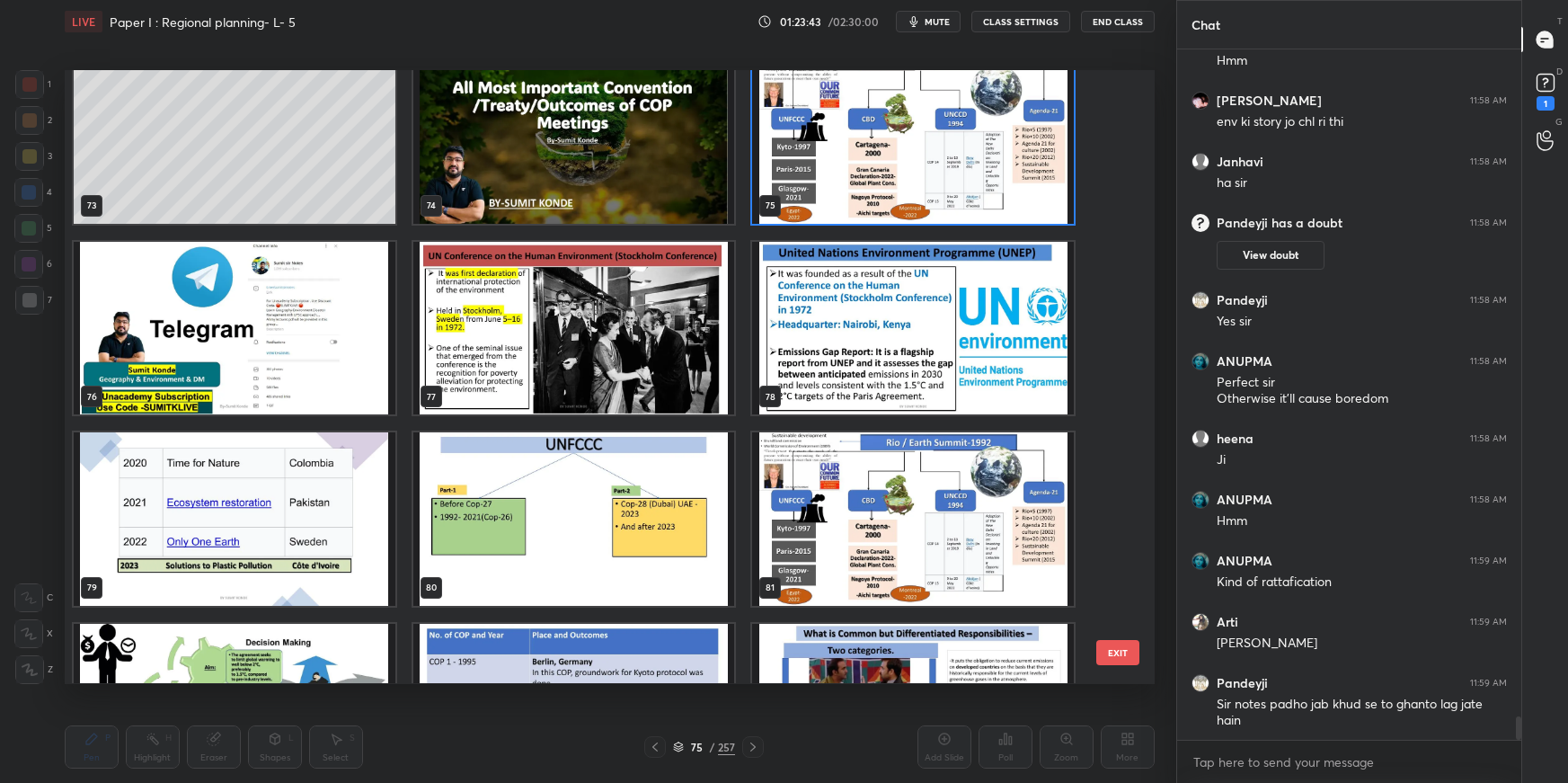
scroll to position [19349, 0]
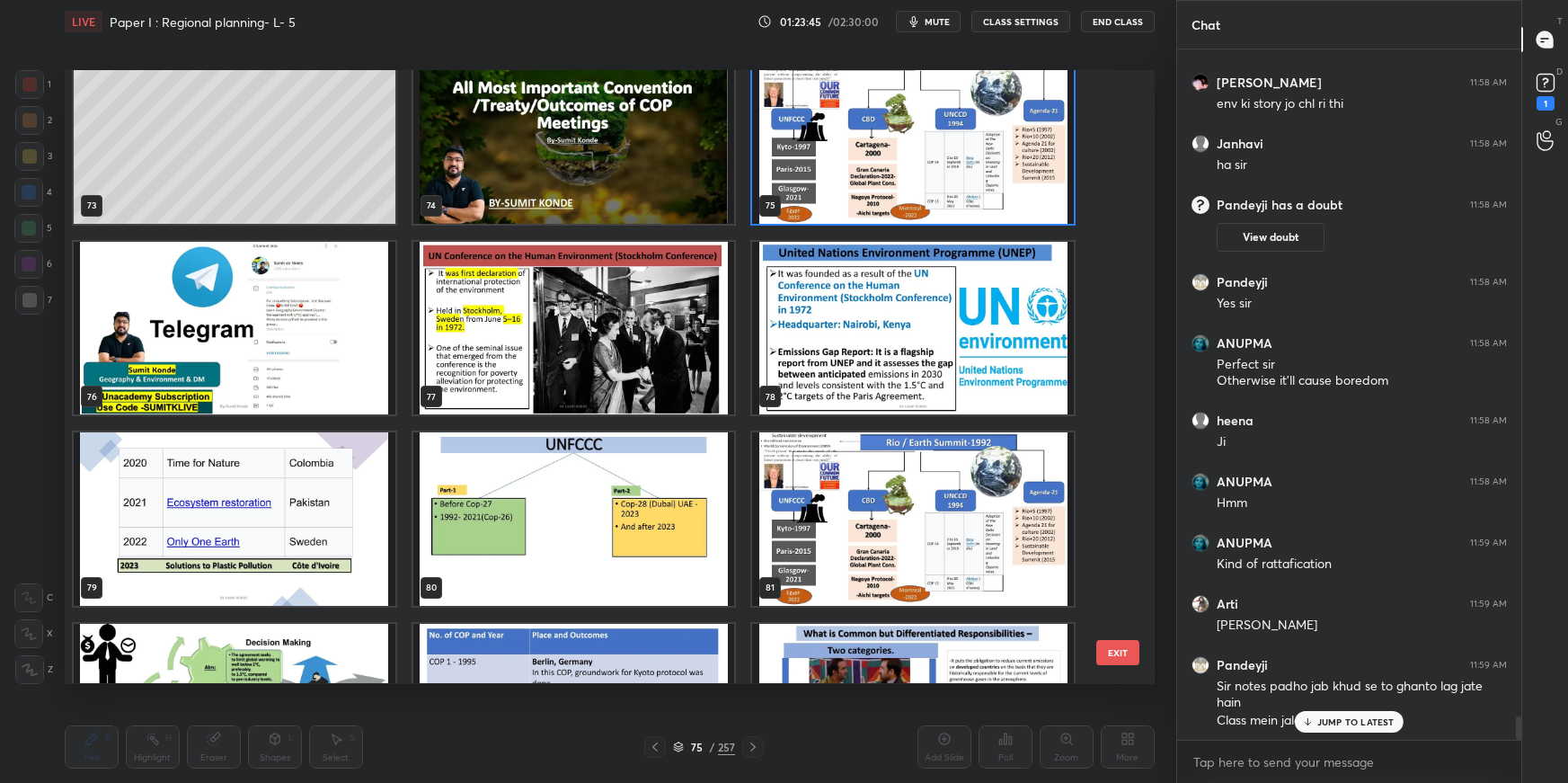
click at [835, 518] on img "grid" at bounding box center [912, 519] width 322 height 173
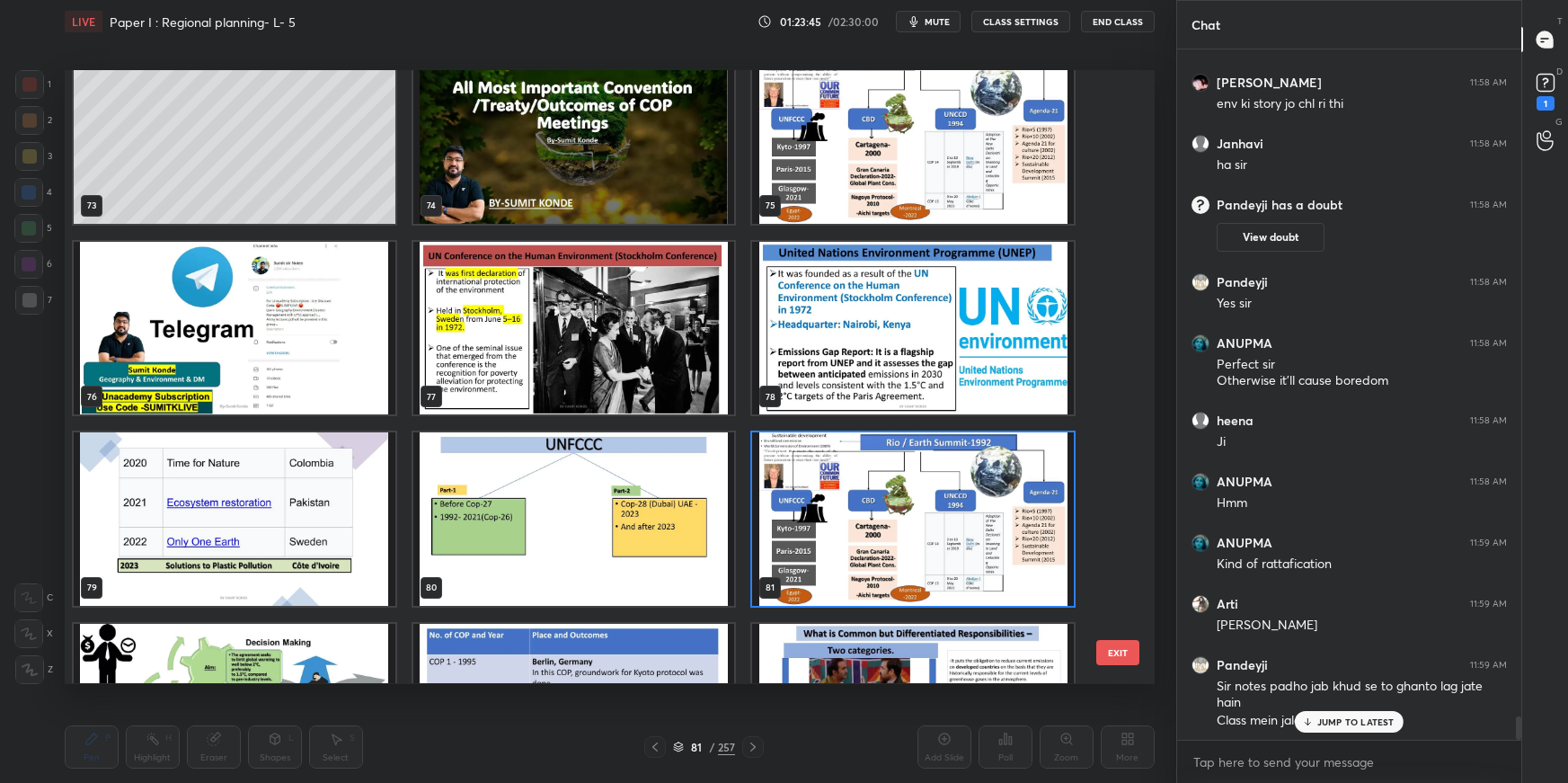
click at [837, 519] on img "grid" at bounding box center [912, 519] width 322 height 173
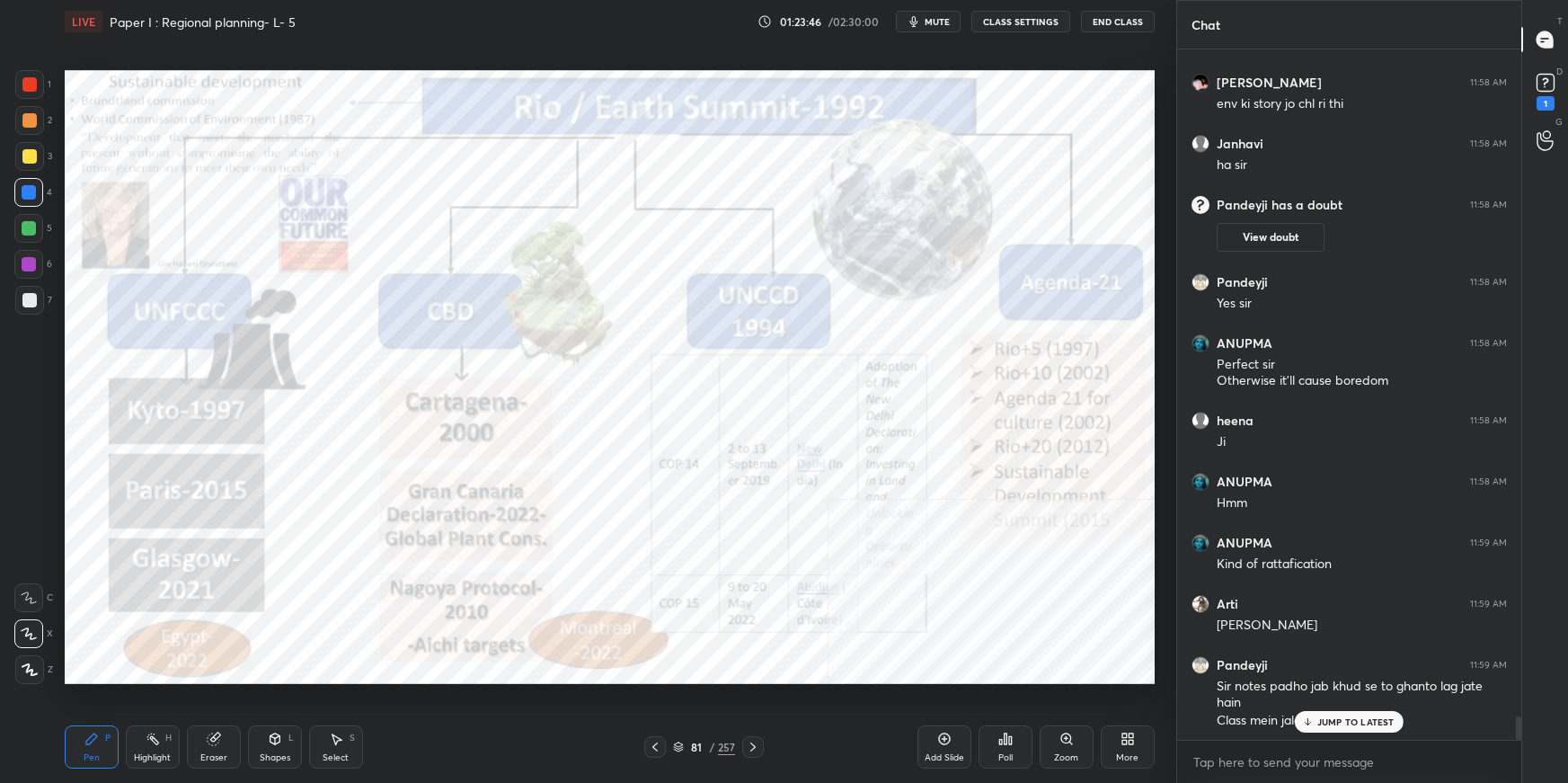
click at [839, 521] on img "grid" at bounding box center [912, 519] width 322 height 173
click at [840, 521] on img "grid" at bounding box center [912, 519] width 322 height 173
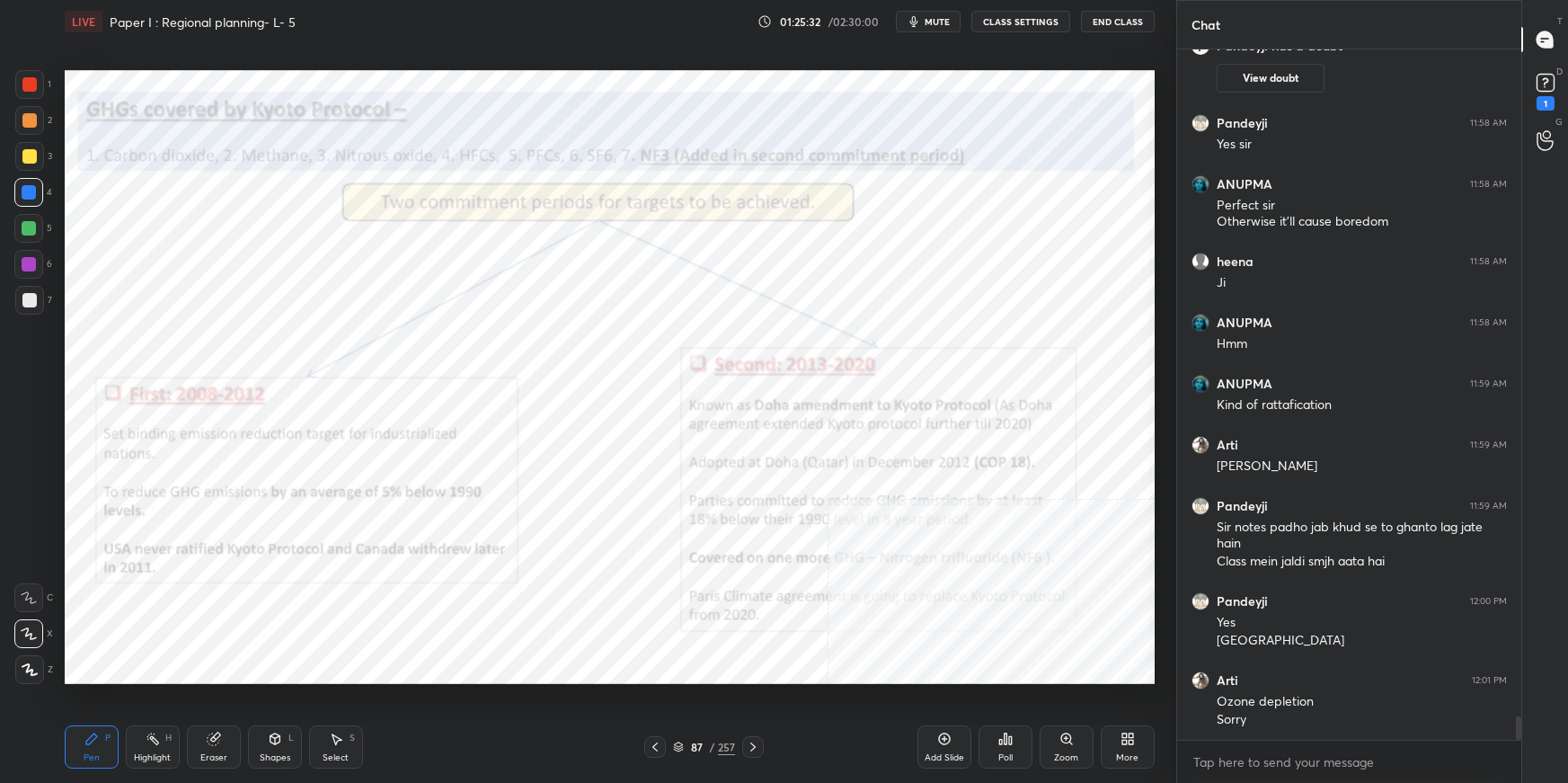
scroll to position [19525, 0]
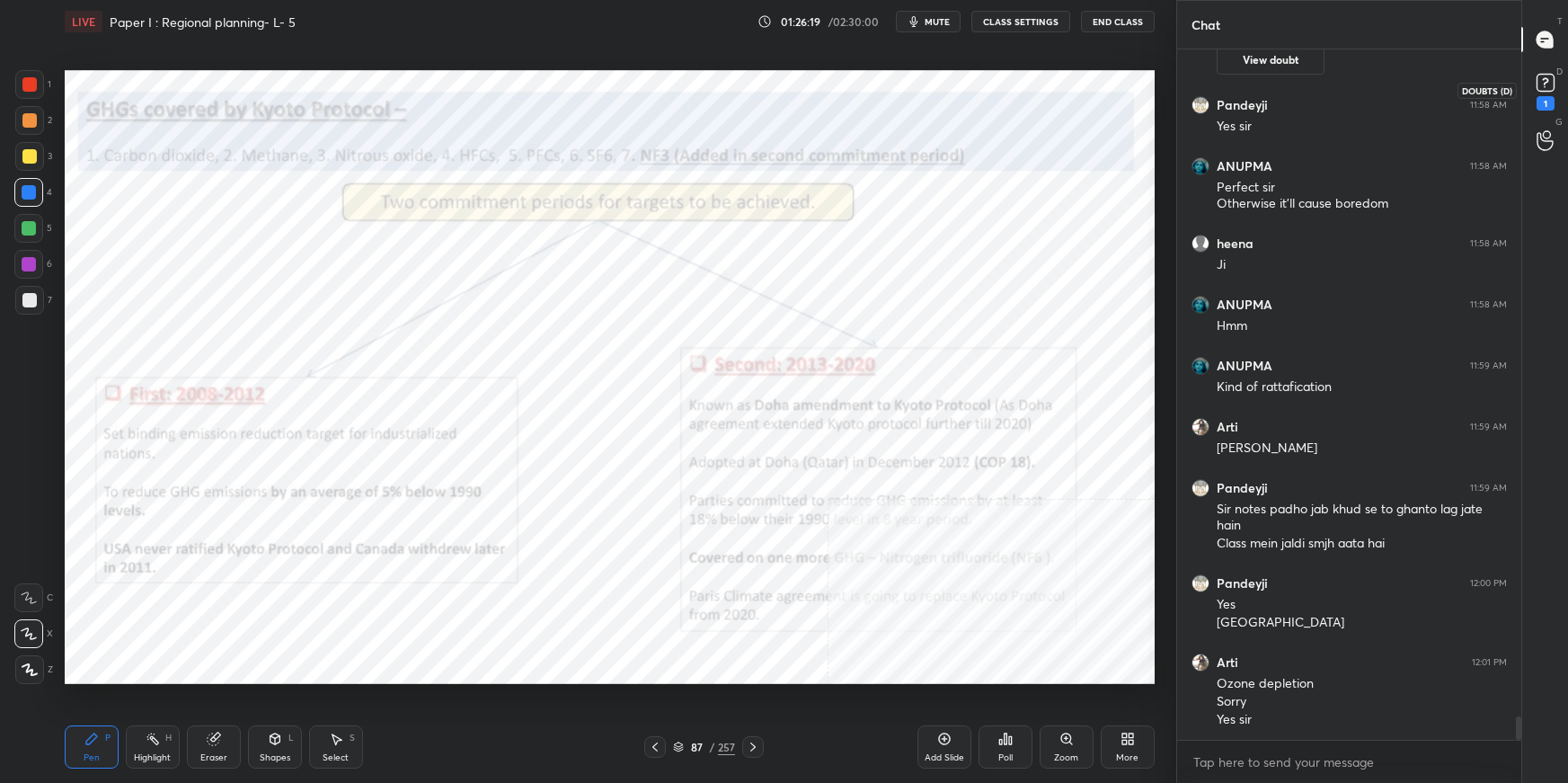
click at [1544, 85] on rect at bounding box center [1545, 83] width 17 height 17
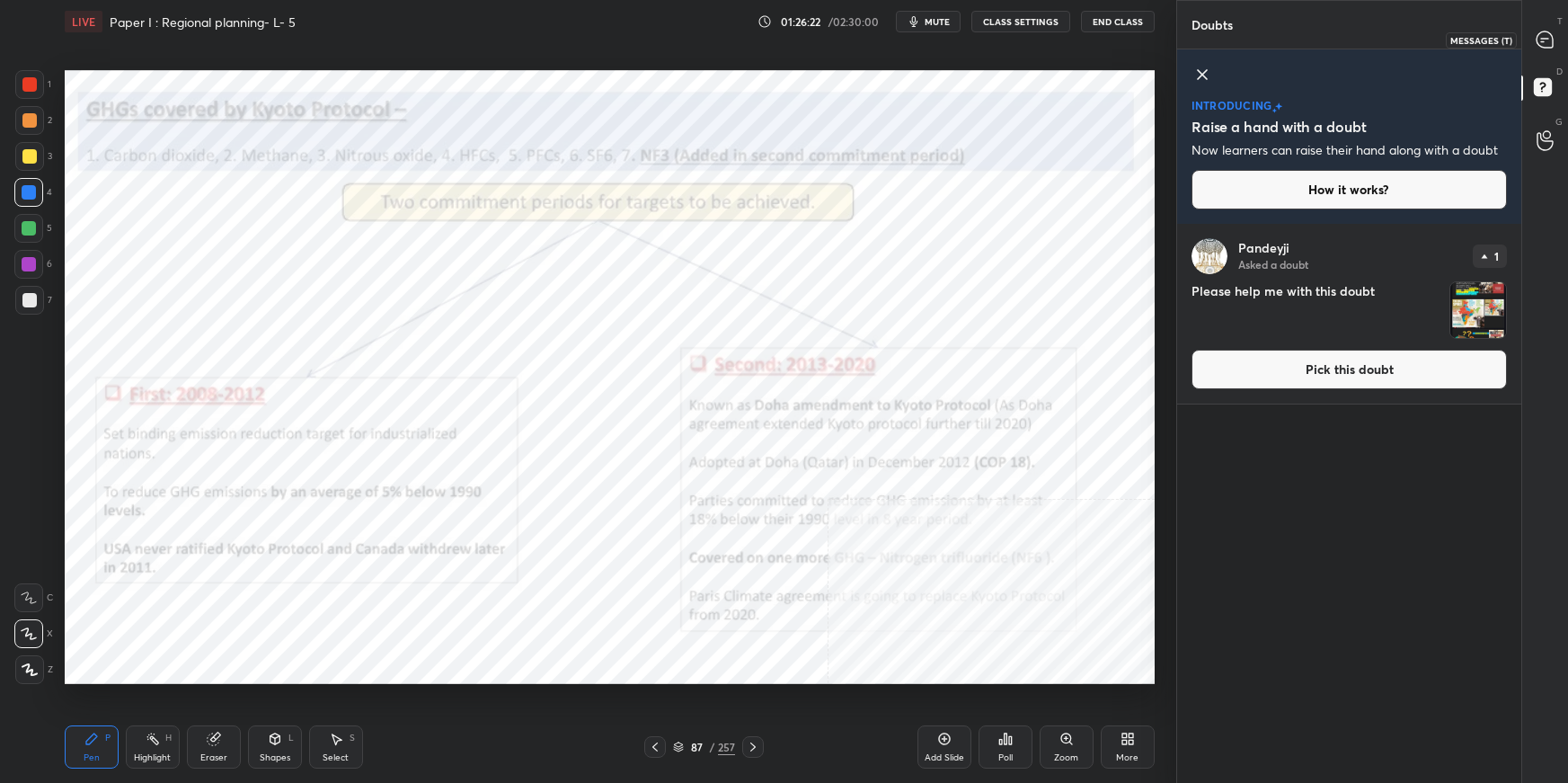
click at [1543, 41] on icon at bounding box center [1545, 40] width 19 height 19
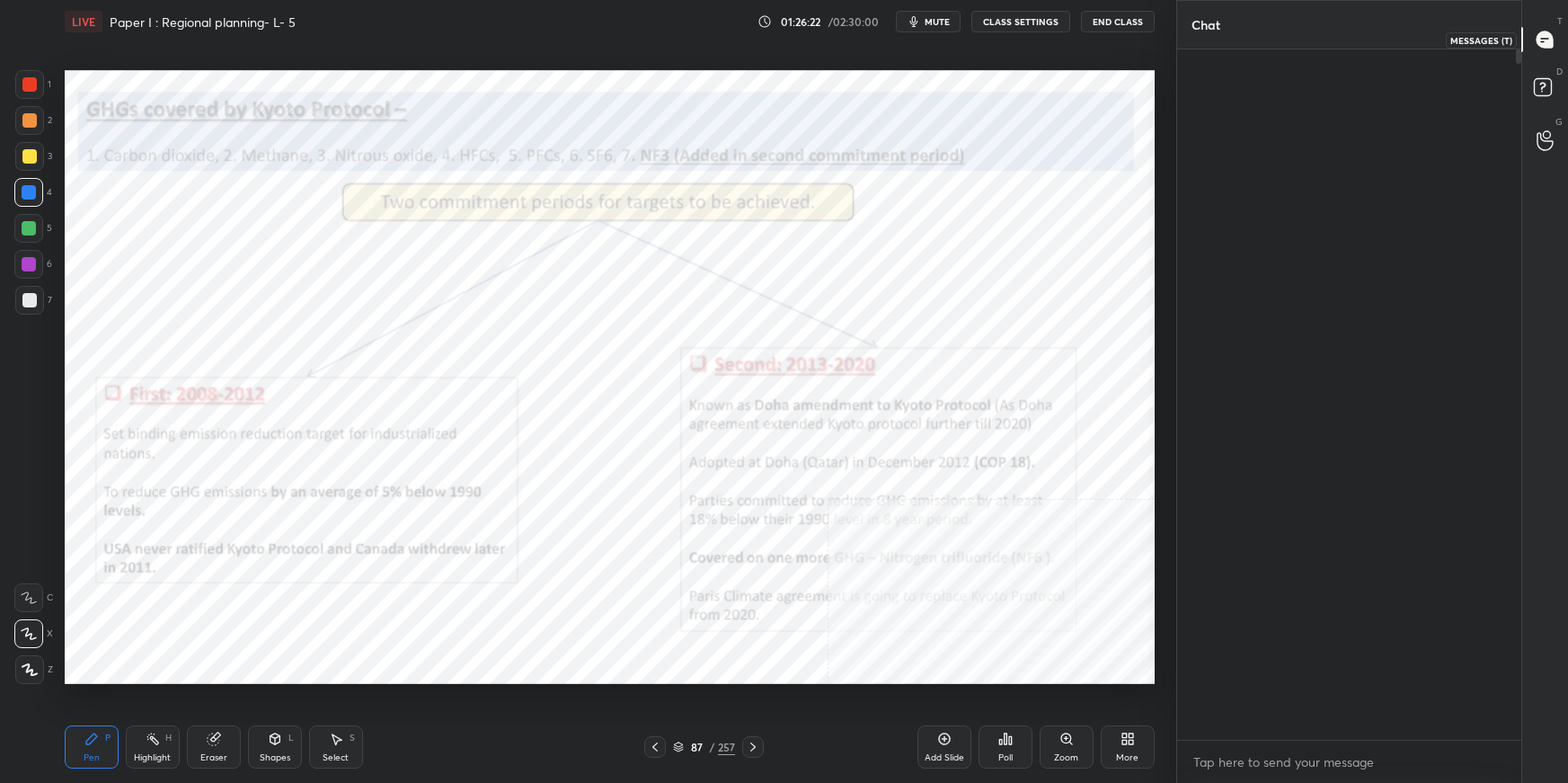
scroll to position [685, 340]
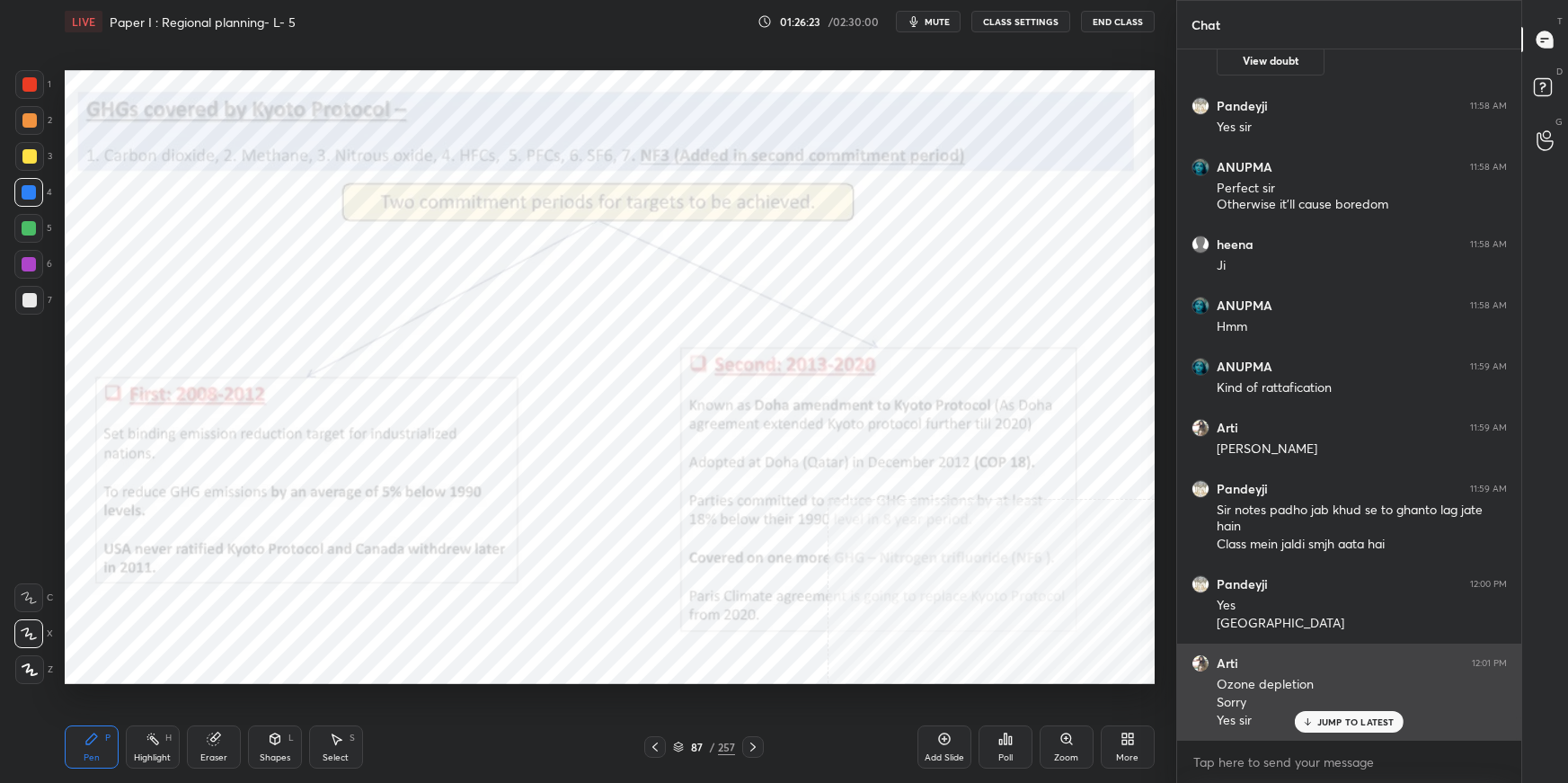
click at [1328, 729] on div "JUMP TO LATEST" at bounding box center [1348, 722] width 108 height 22
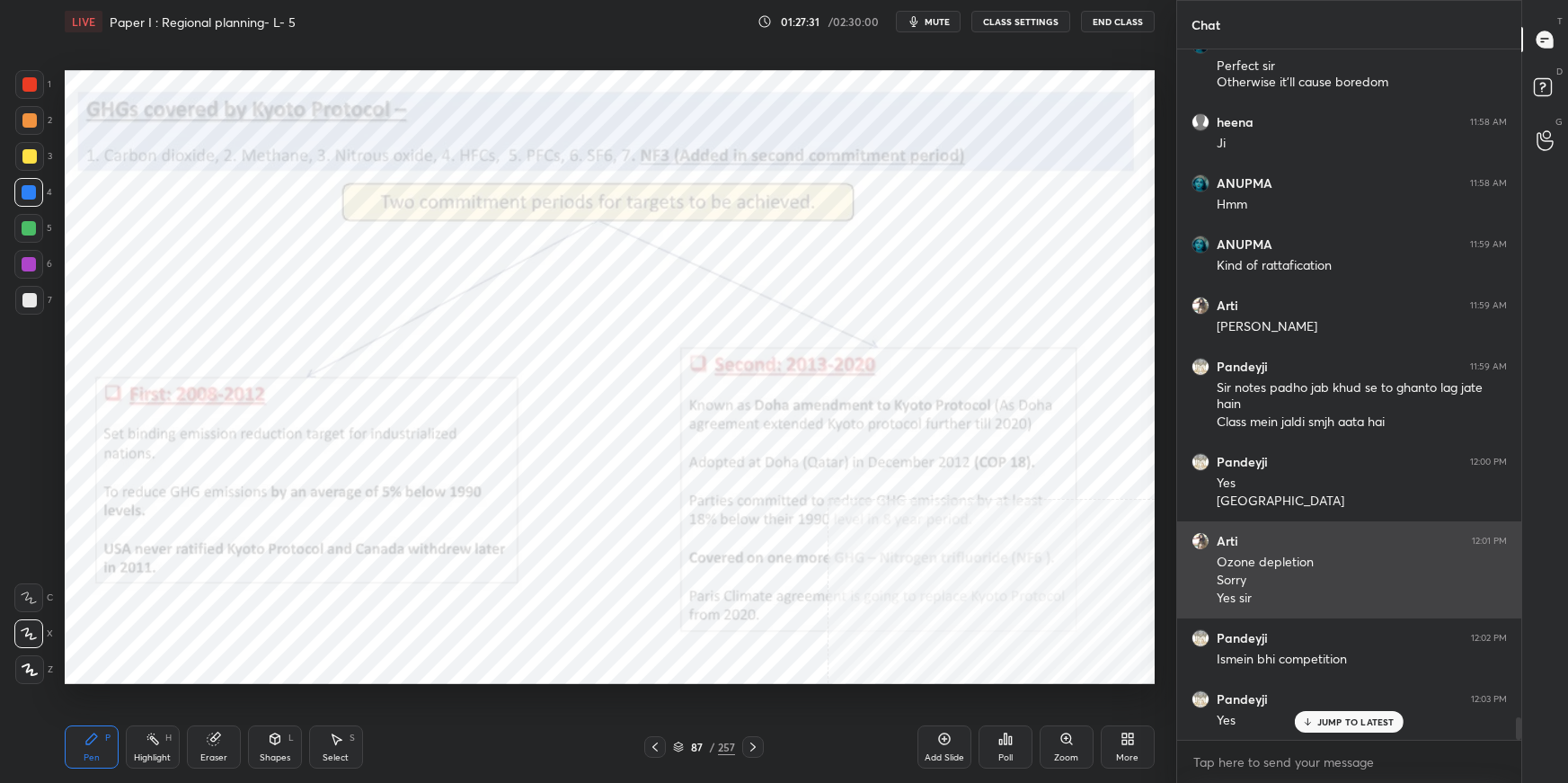
scroll to position [20338, 0]
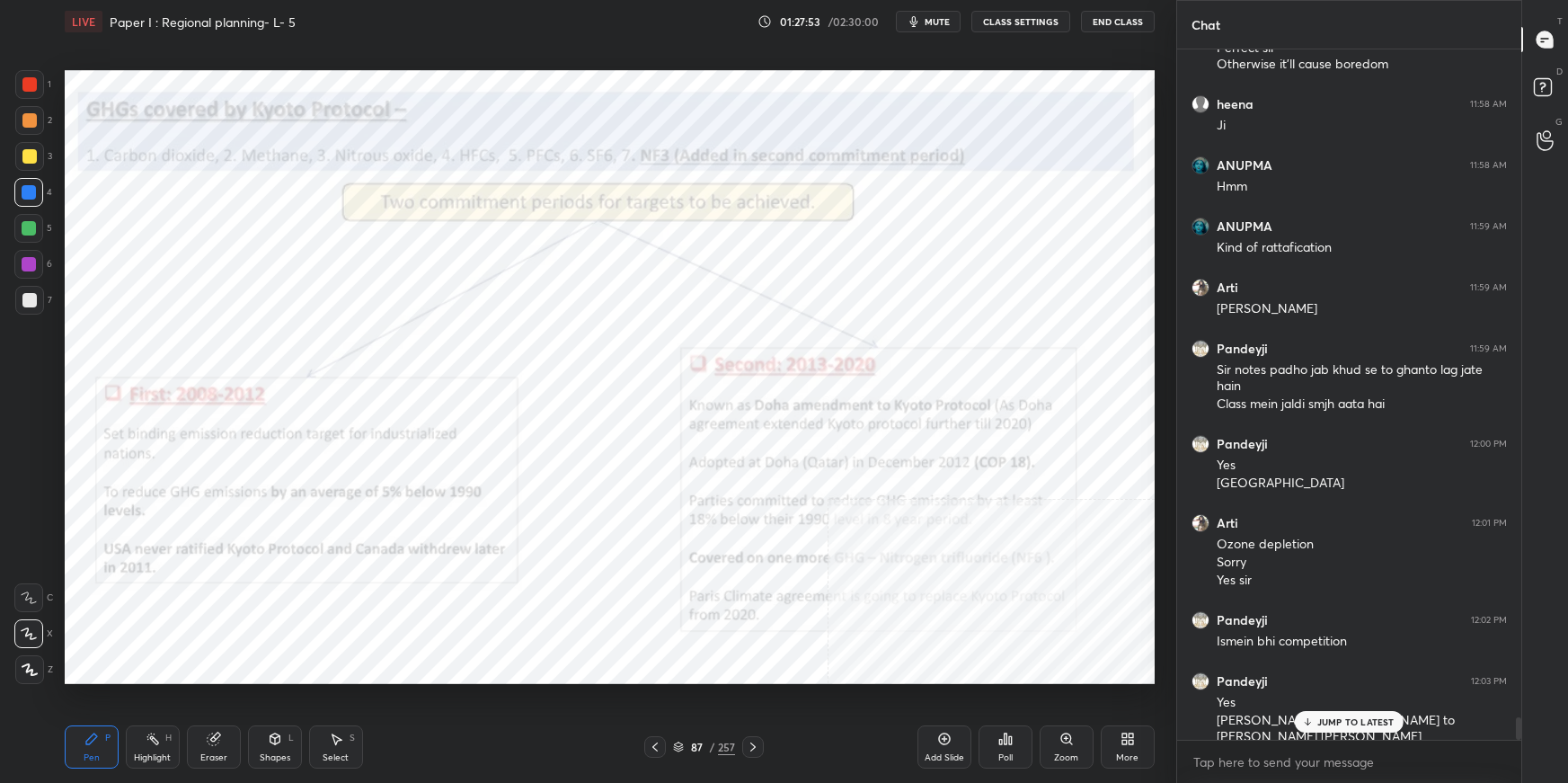
click at [680, 744] on icon at bounding box center [678, 747] width 10 height 11
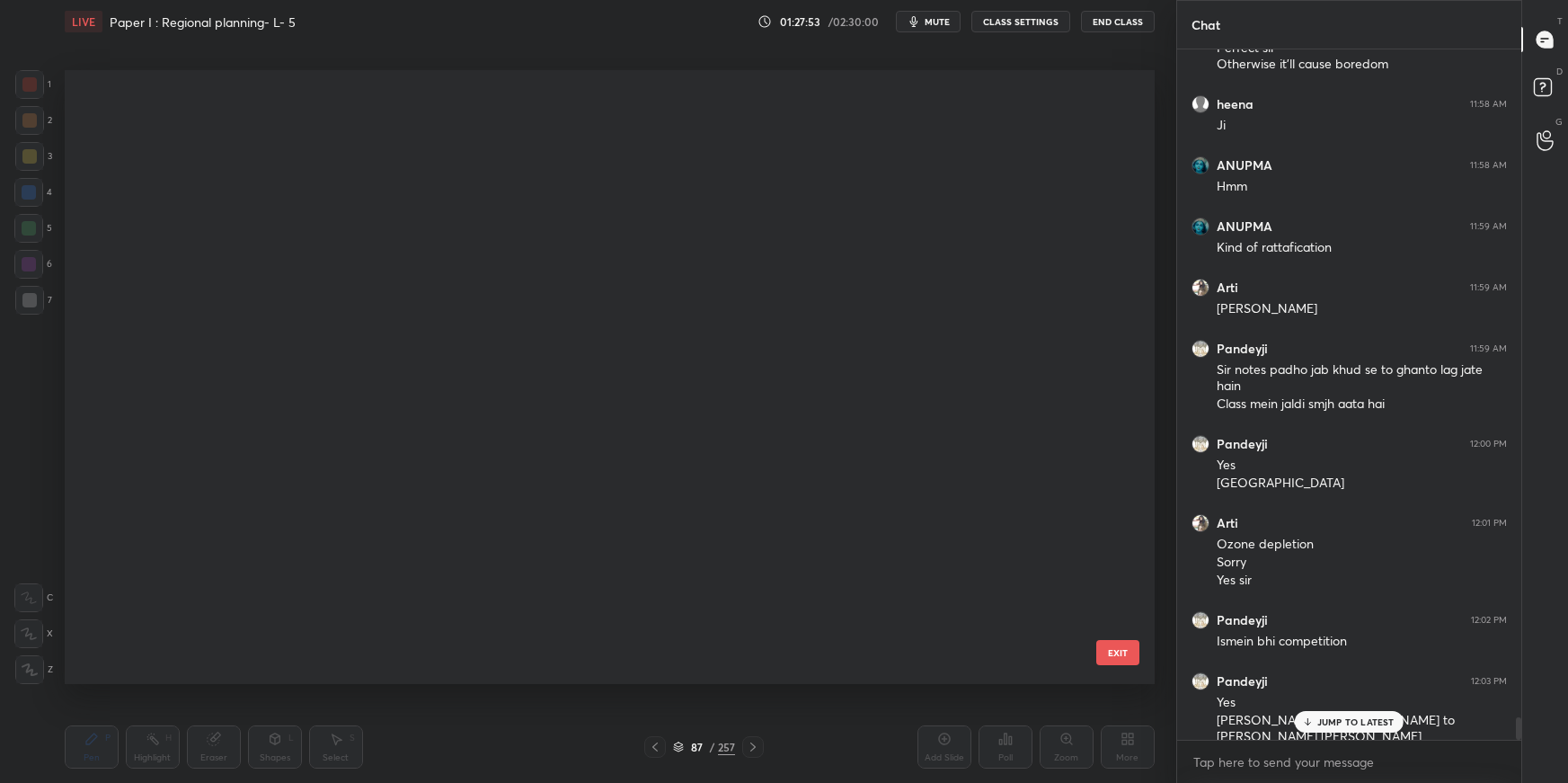
scroll to position [607, 1081]
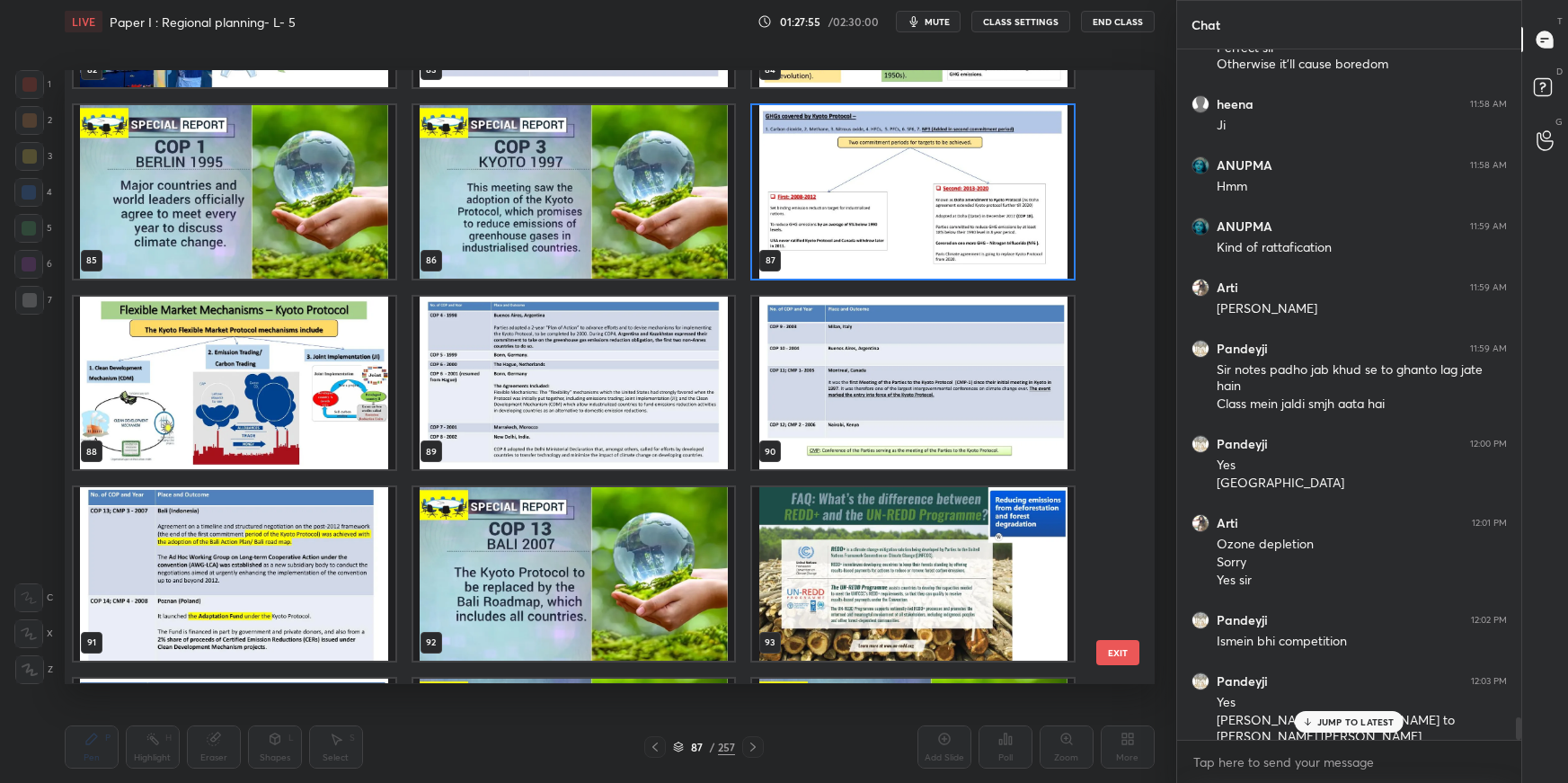
drag, startPoint x: 1119, startPoint y: 257, endPoint x: 1115, endPoint y: 273, distance: 16.5
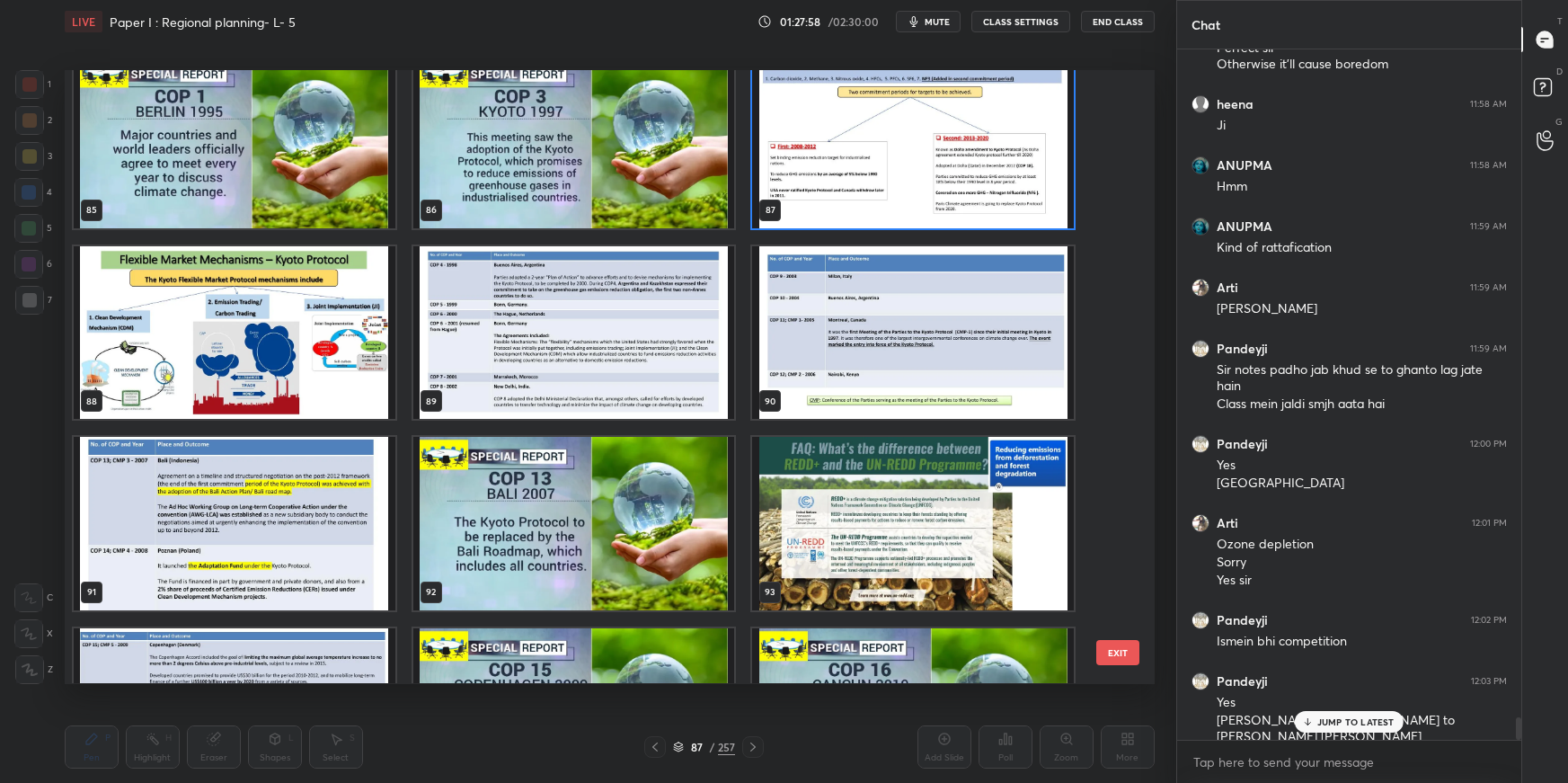
click at [682, 385] on img "grid" at bounding box center [573, 332] width 322 height 173
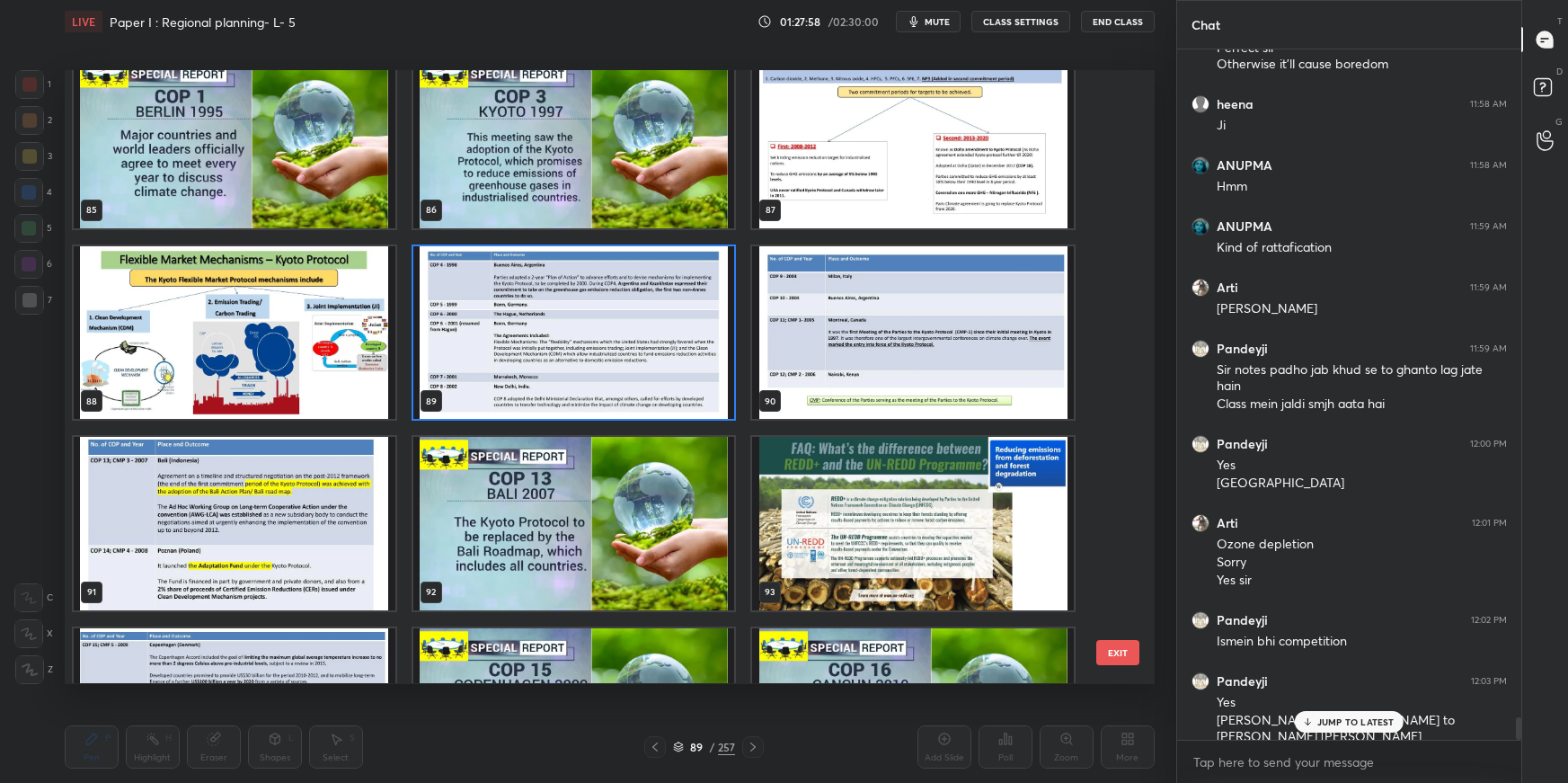
click at [684, 388] on img "grid" at bounding box center [573, 332] width 322 height 173
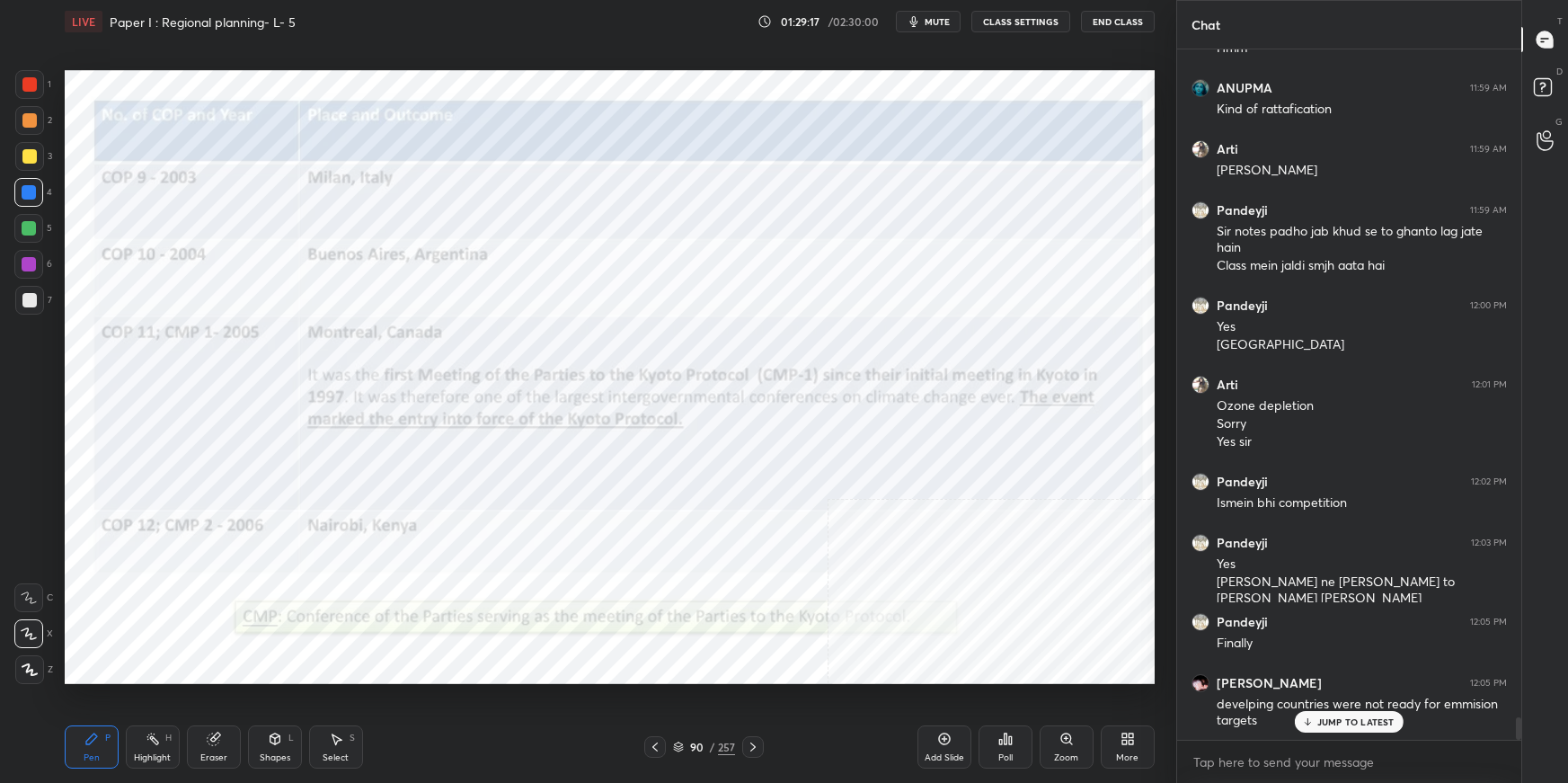
scroll to position [20538, 0]
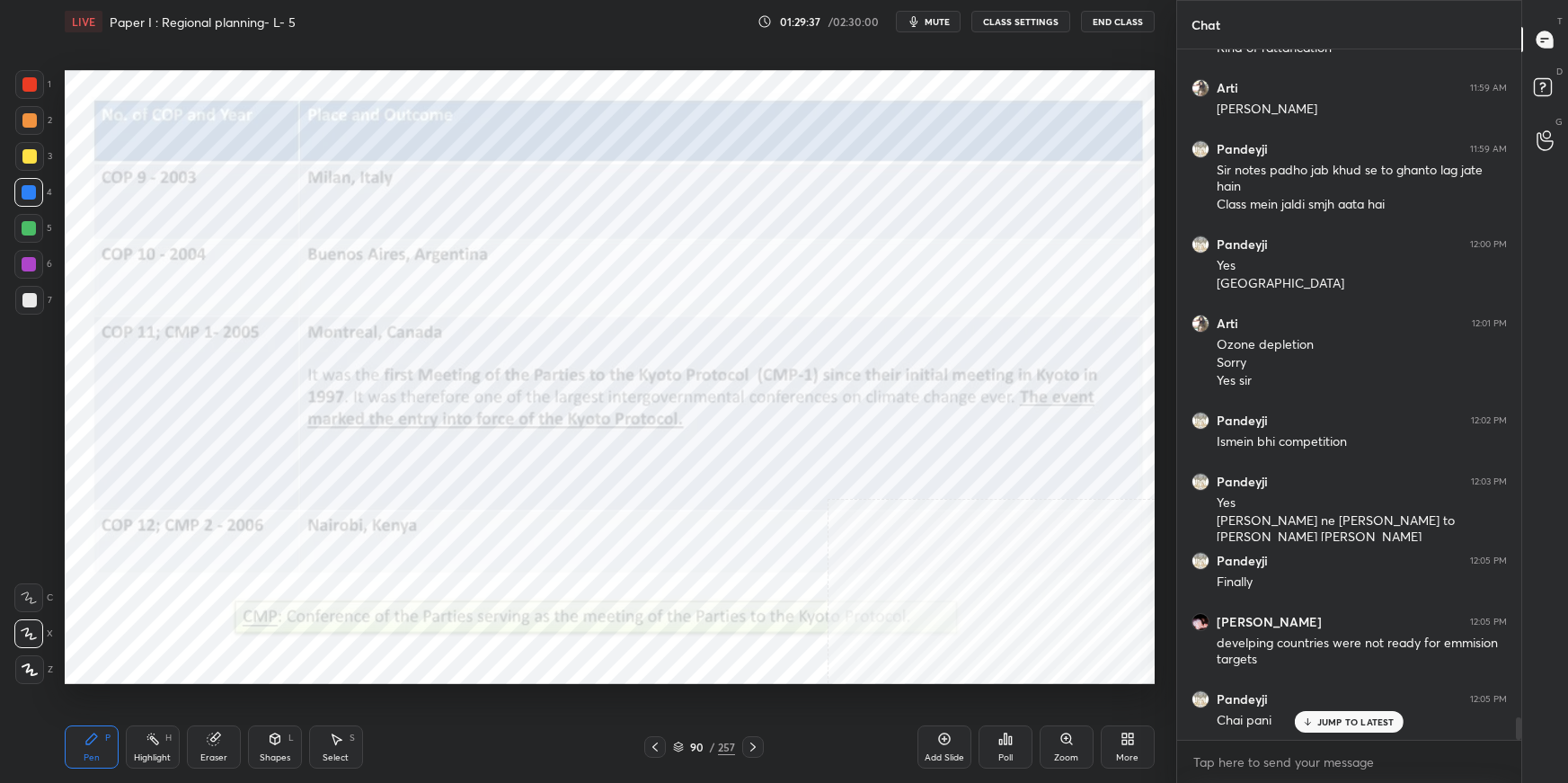
click at [953, 23] on button "mute" at bounding box center [929, 21] width 65 height 22
click at [1115, 18] on button "End Class" at bounding box center [1118, 21] width 73 height 22
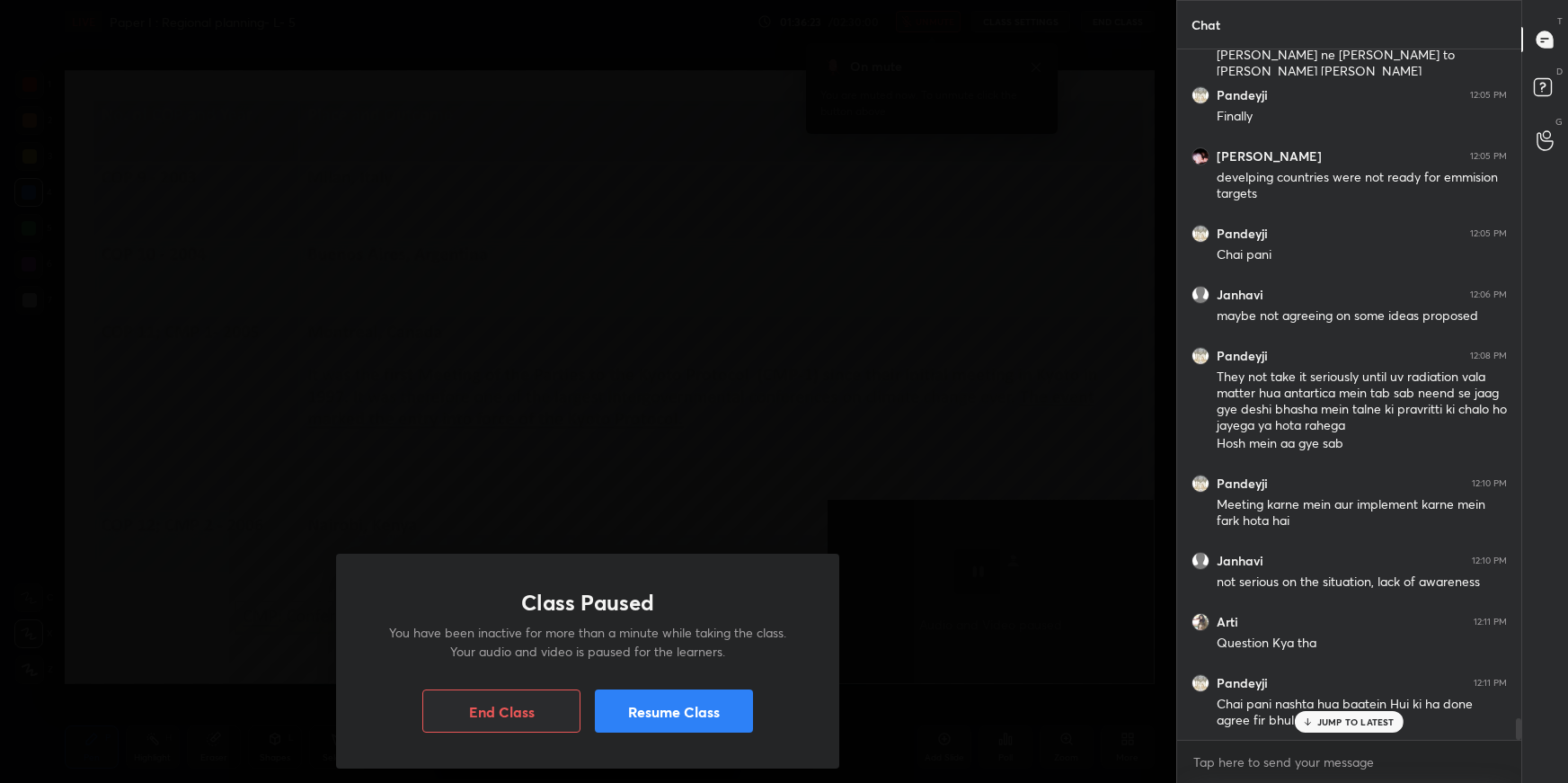
scroll to position [21081, 0]
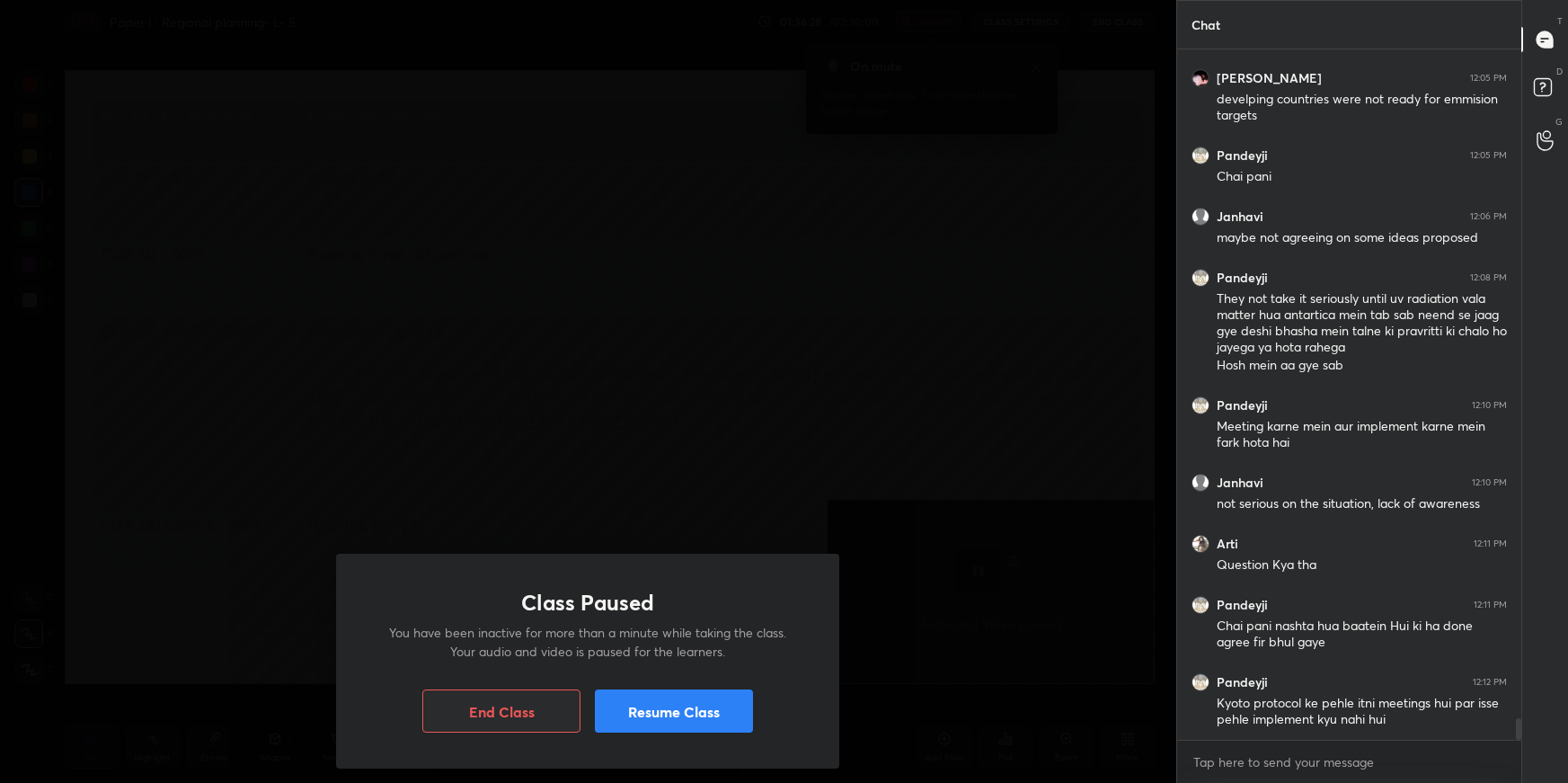
click at [1281, 746] on div "x" at bounding box center [1348, 762] width 345 height 42
type textarea "x"
type textarea "2"
type textarea "x"
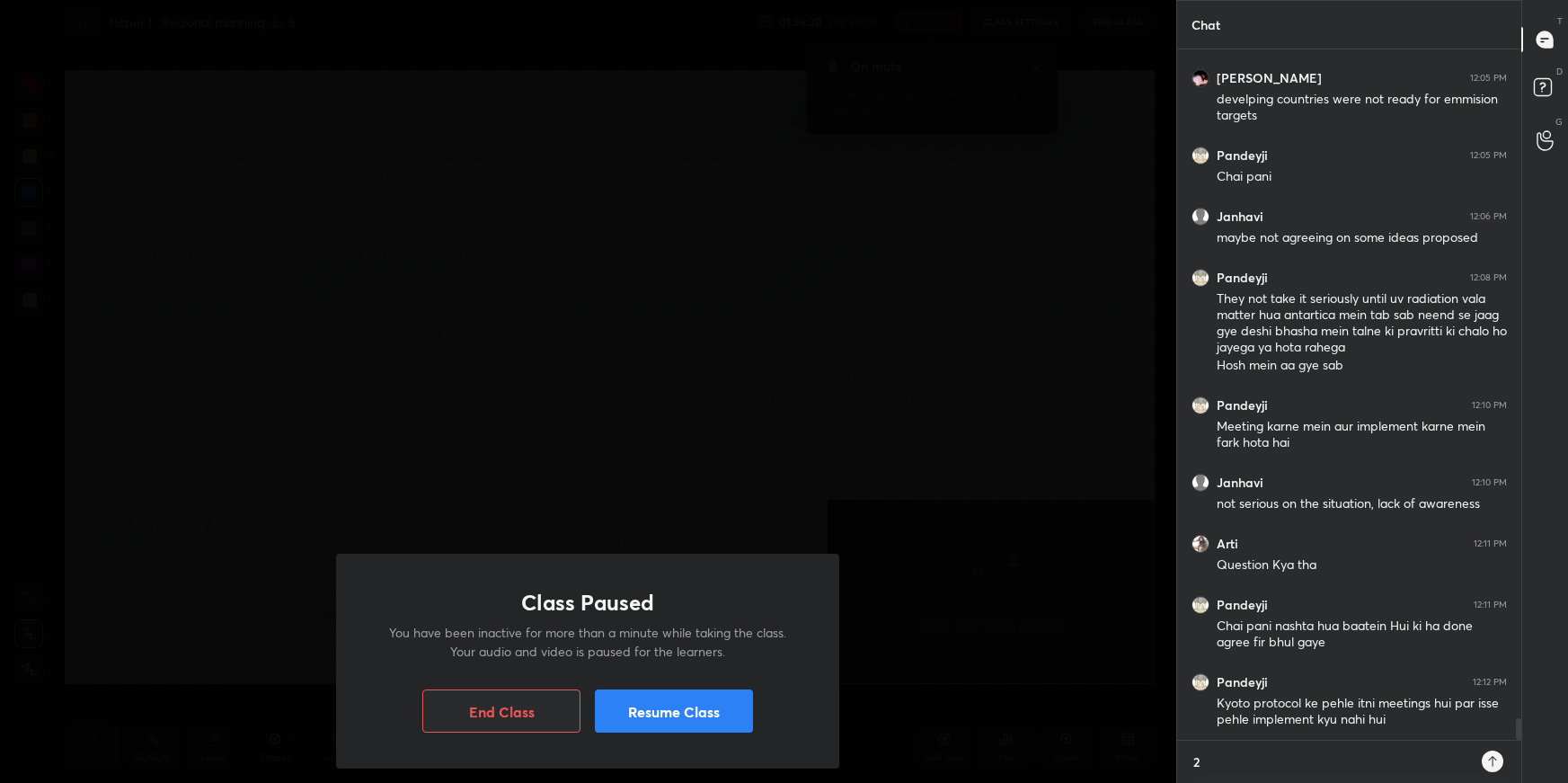
type textarea "2m"
type textarea "x"
type textarea "2mi"
type textarea "x"
type textarea "2min"
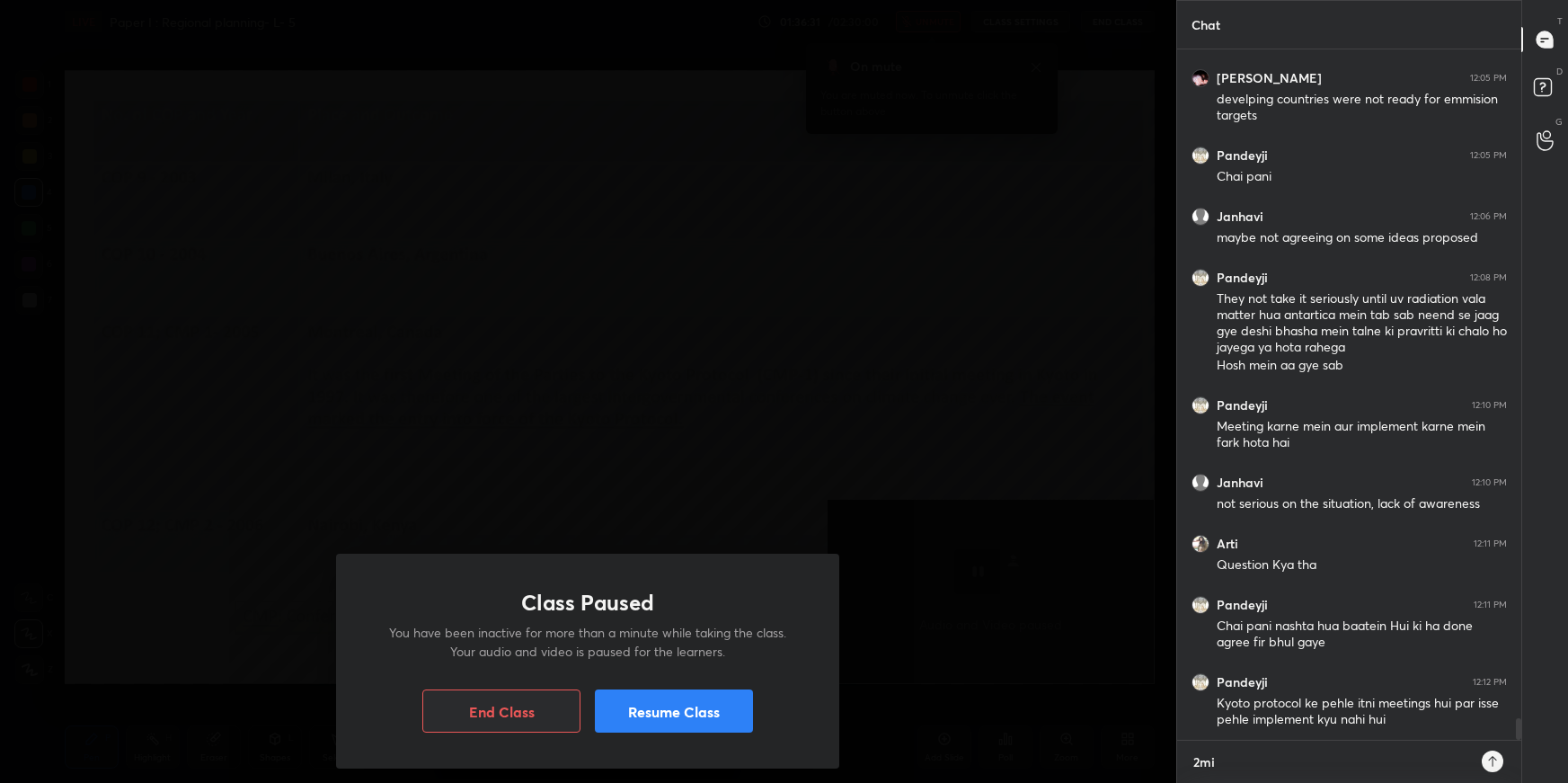
type textarea "x"
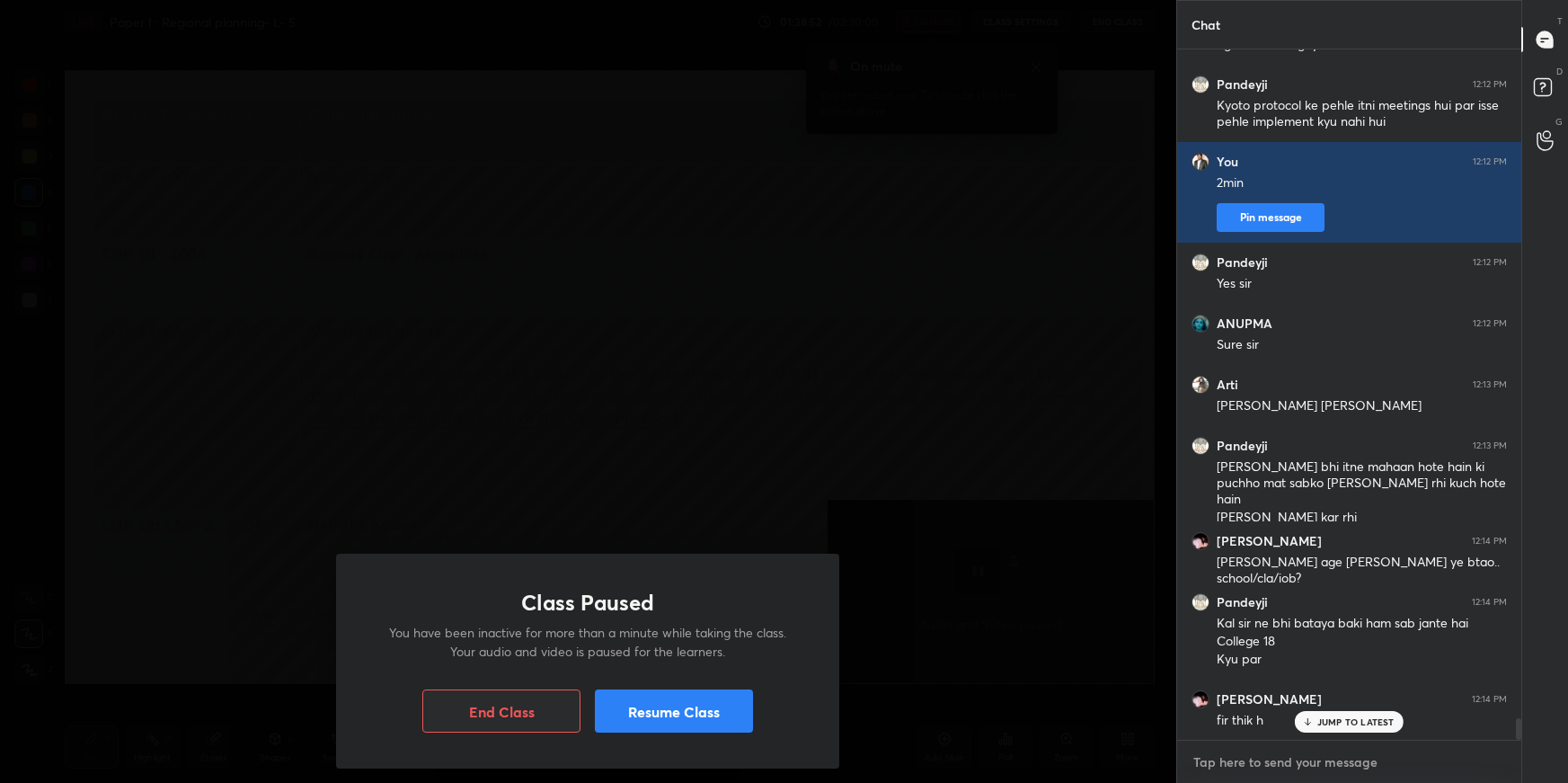
scroll to position [21740, 0]
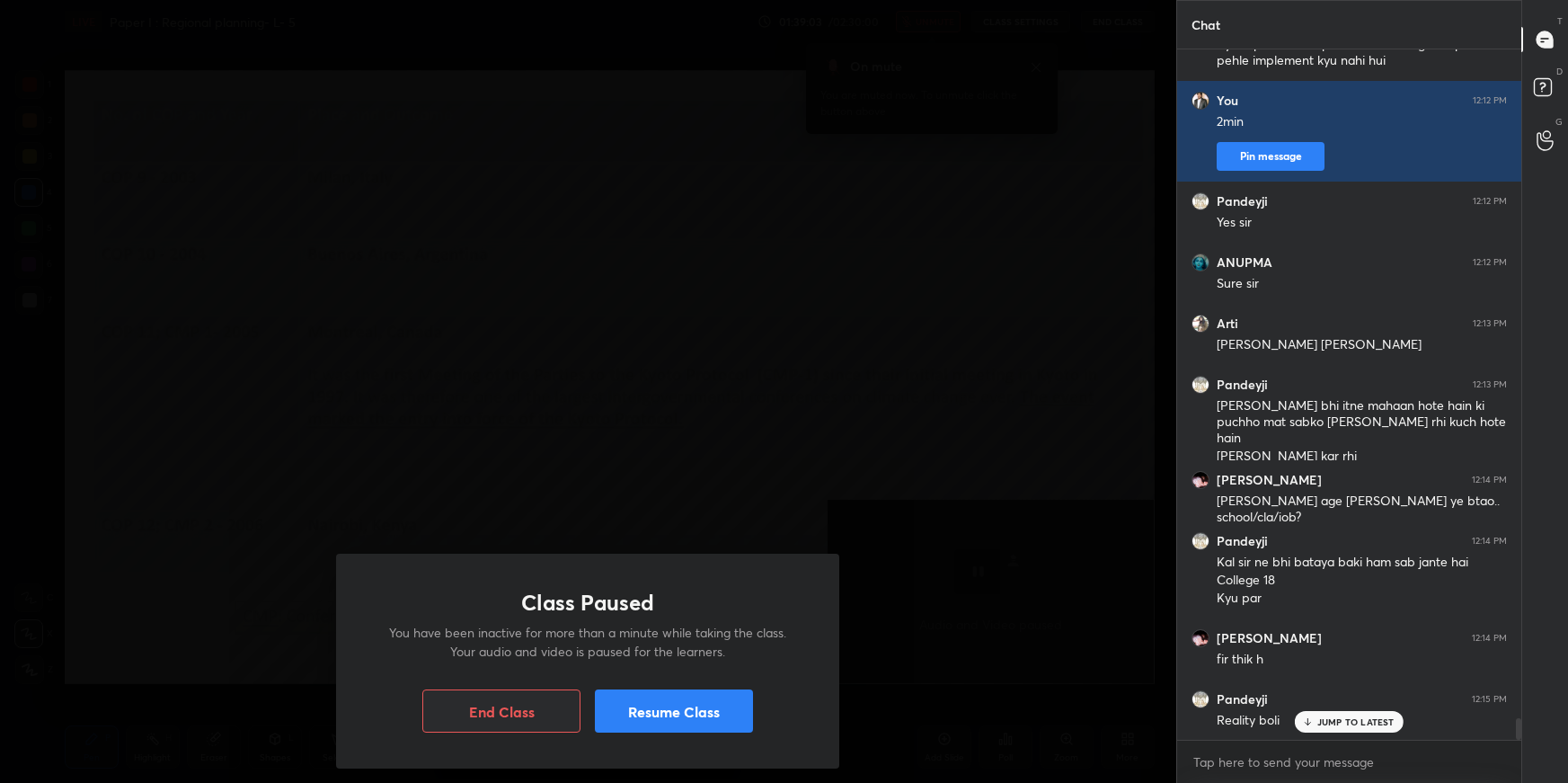
type textarea "x"
click at [719, 721] on button "Resume Class" at bounding box center [674, 710] width 158 height 43
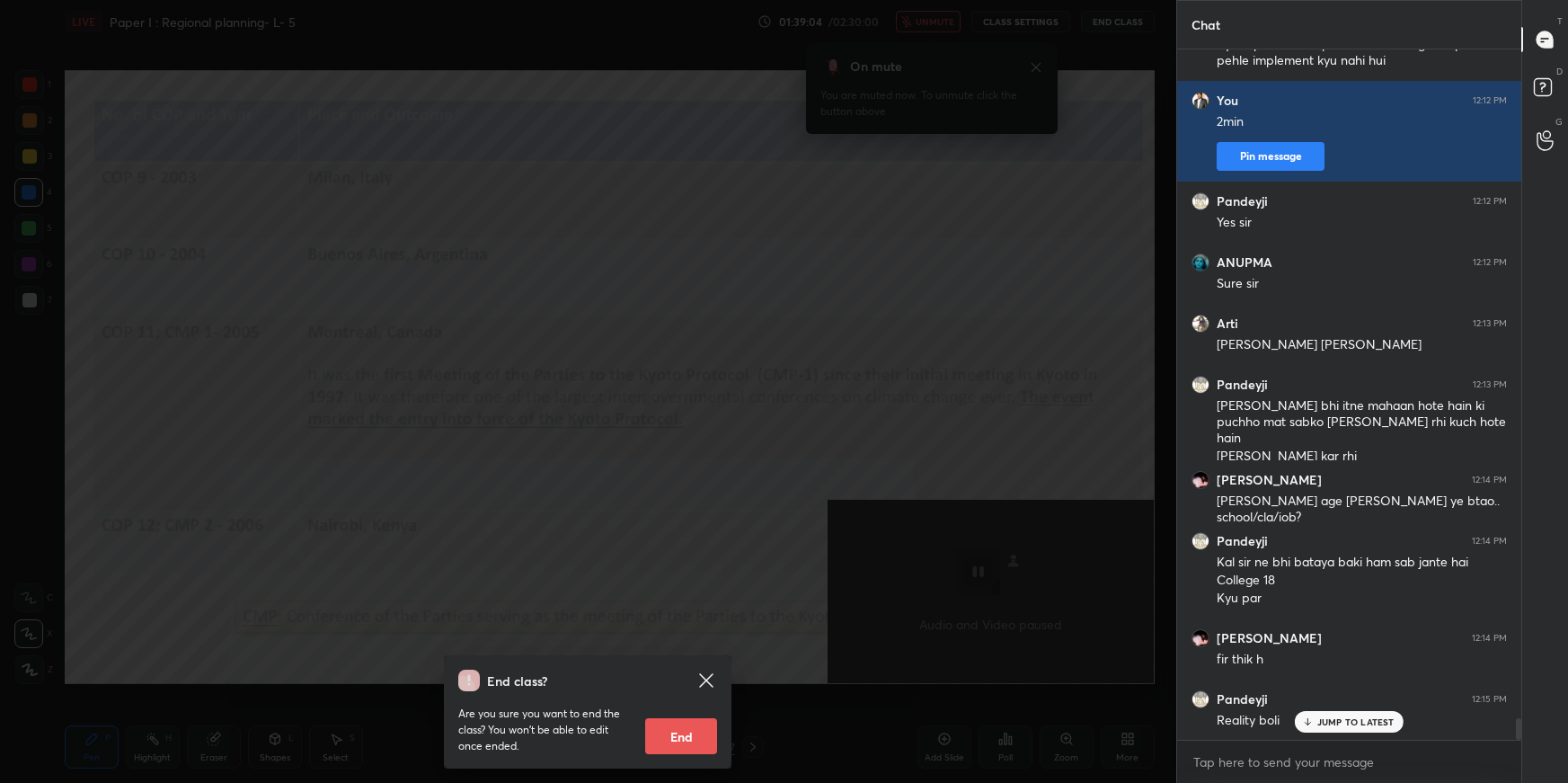
click at [826, 496] on div "End class? Are you sure you want to end the class? You won’t be able to edit on…" at bounding box center [588, 392] width 1176 height 783
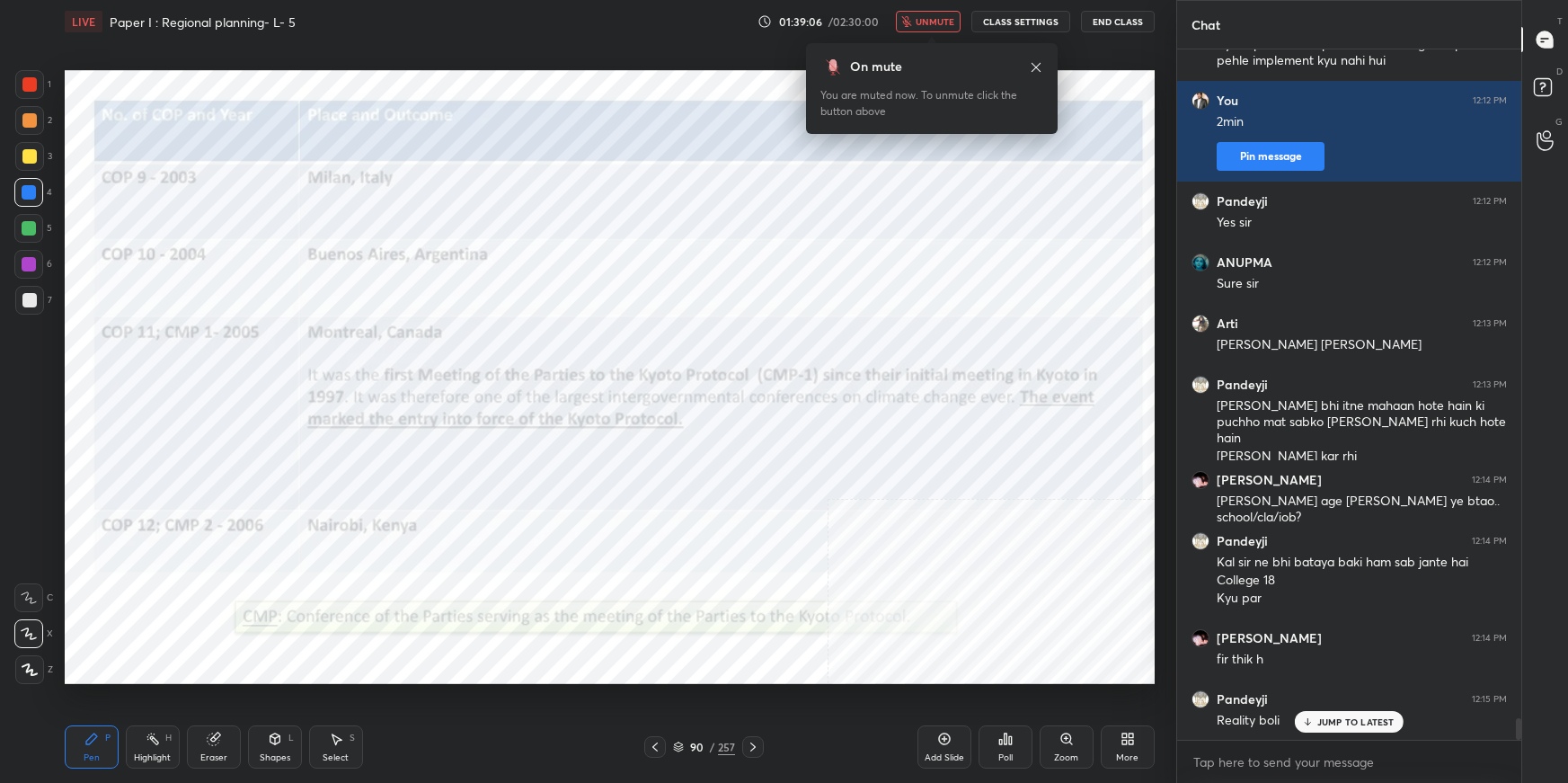
click at [958, 21] on button "unmute" at bounding box center [929, 21] width 65 height 22
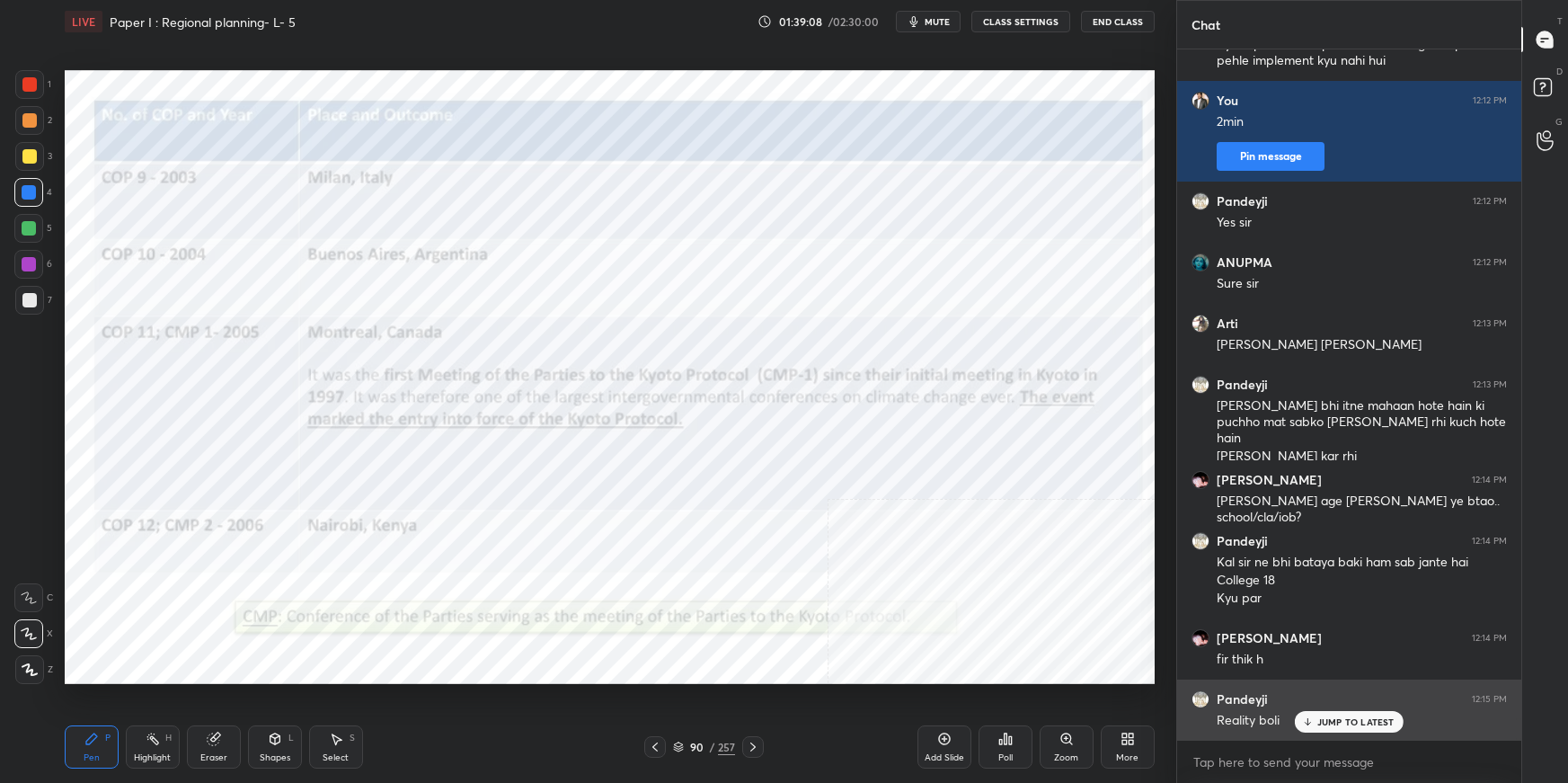
click at [1328, 726] on p "JUMP TO LATEST" at bounding box center [1355, 721] width 77 height 11
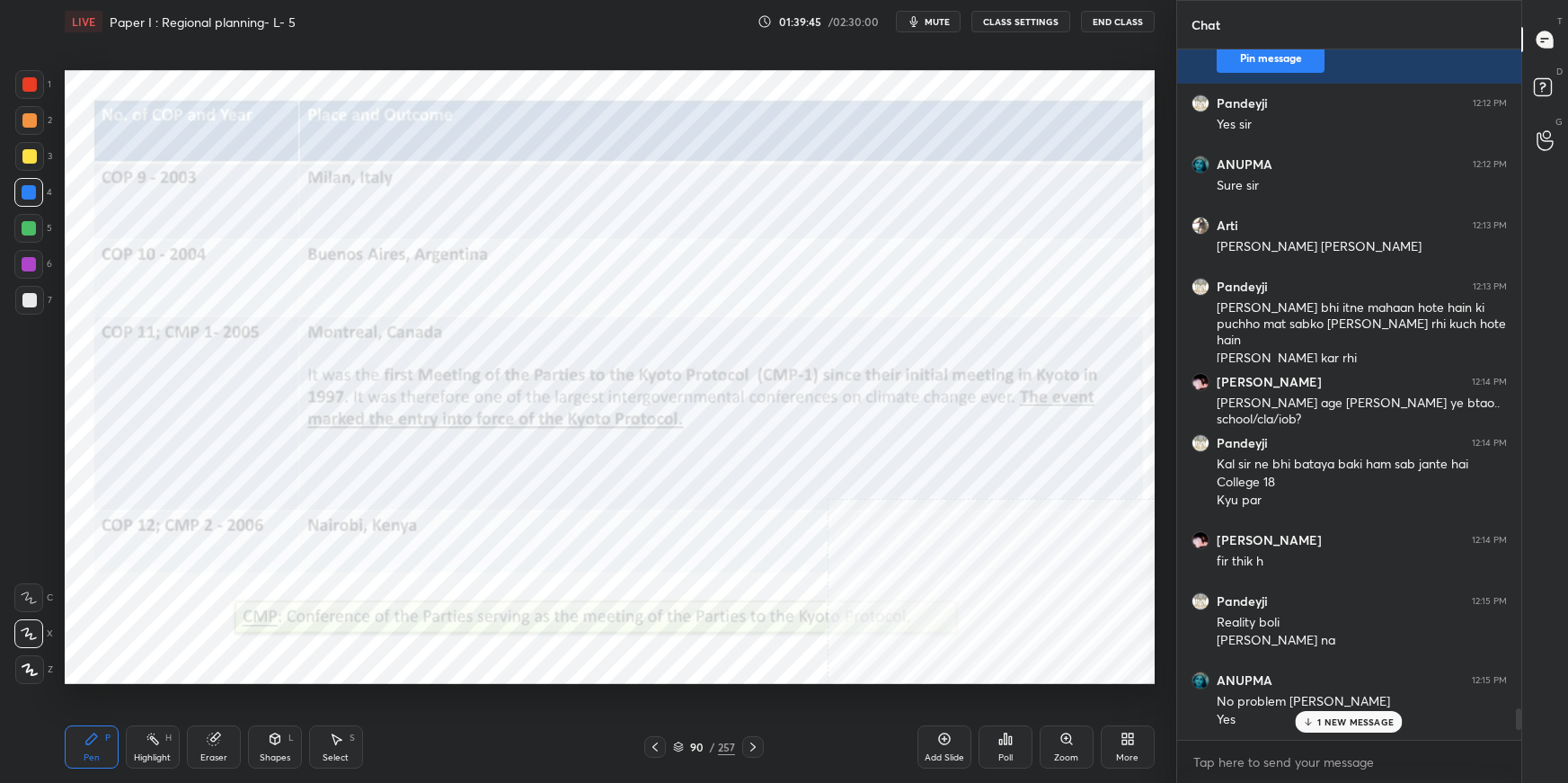
scroll to position [21964, 0]
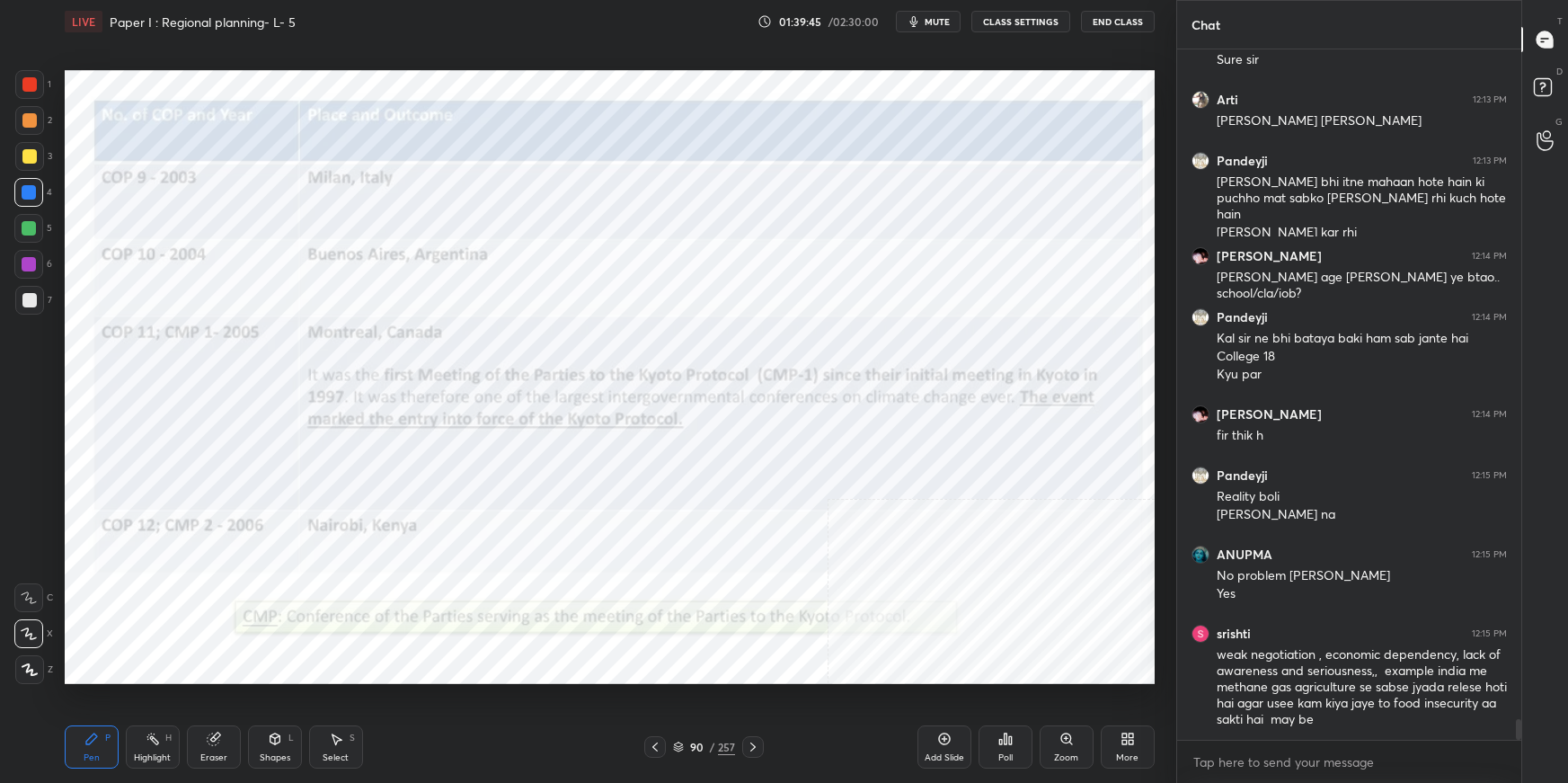
drag, startPoint x: 1518, startPoint y: 730, endPoint x: 1516, endPoint y: 761, distance: 31.1
click at [1515, 767] on div "Pandeyji 12:12 PM Yes sir ANUPMA 12:12 PM Sure sir Arti 12:13 PM Ary ashana maj…" at bounding box center [1348, 416] width 345 height 733
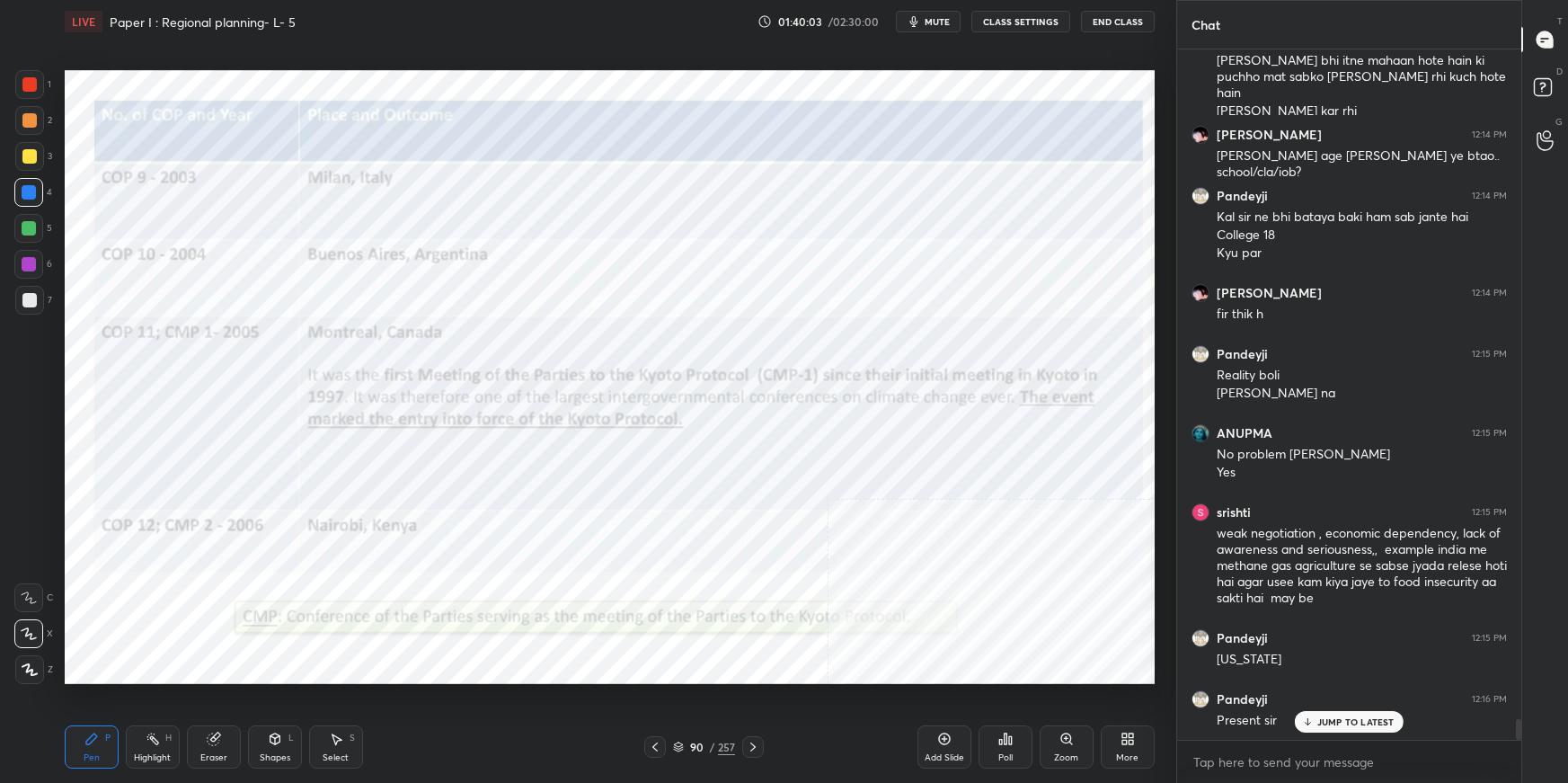
scroll to position [22104, 0]
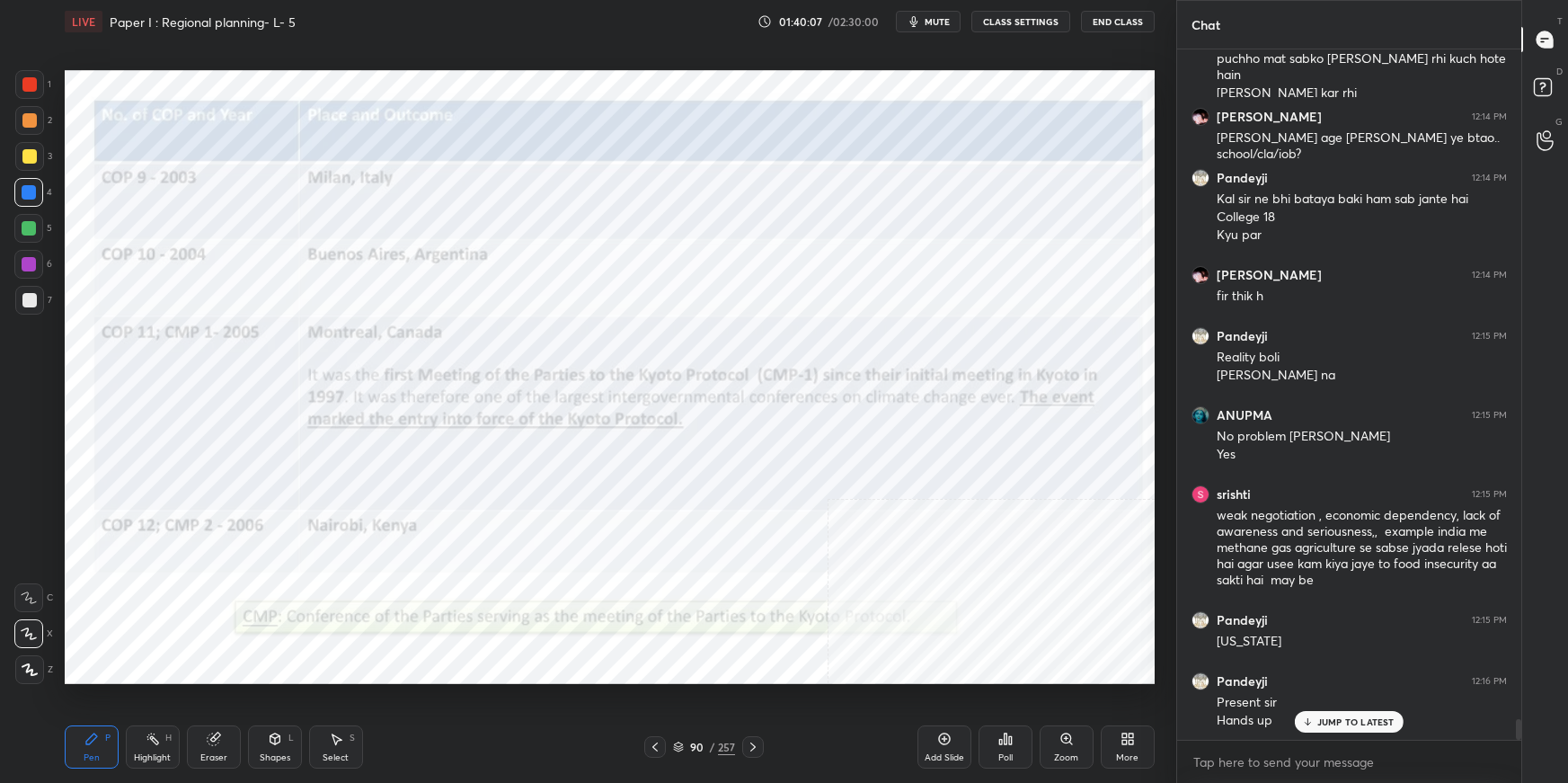
click at [34, 83] on div at bounding box center [30, 84] width 14 height 14
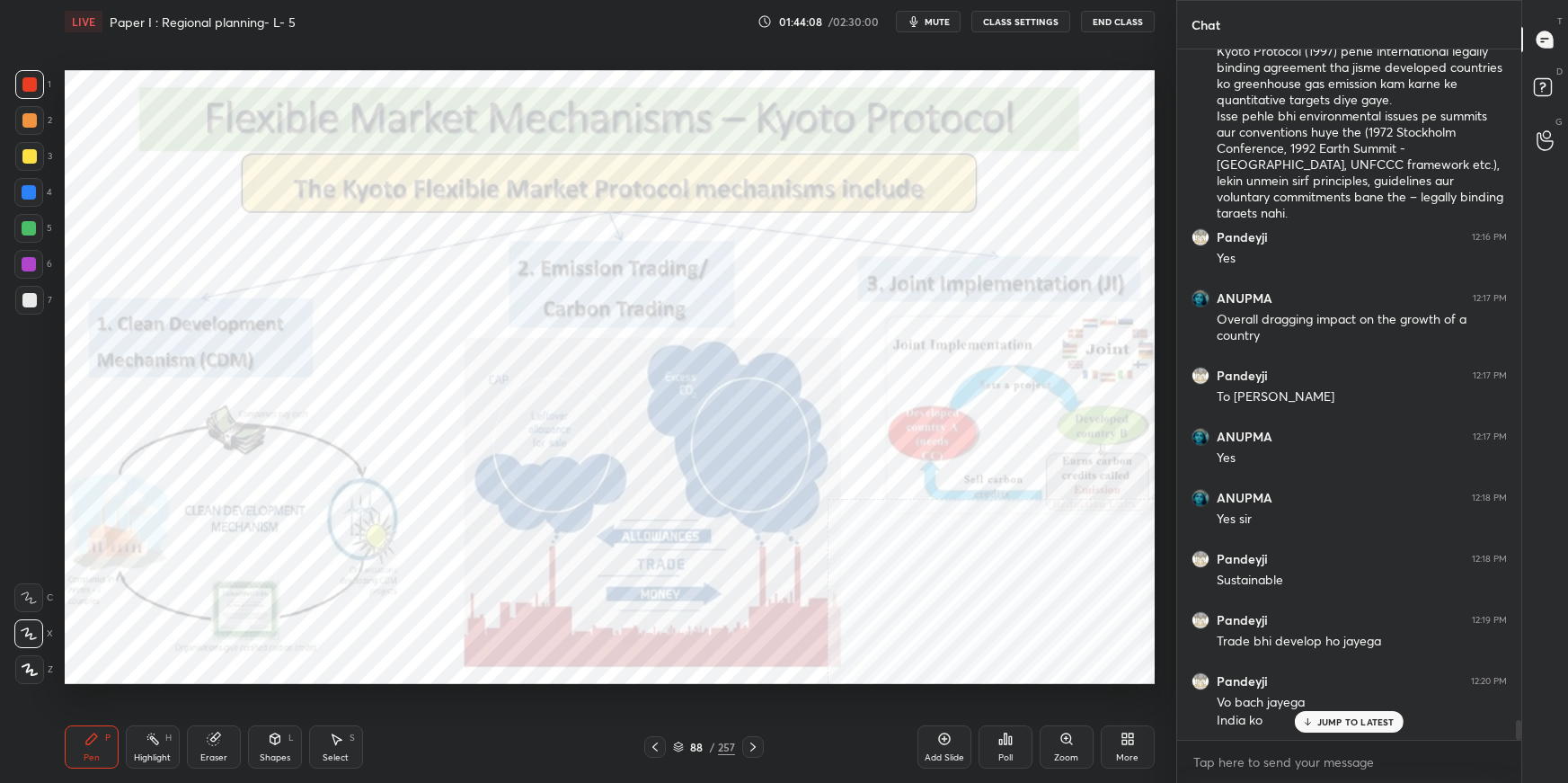
scroll to position [23068, 0]
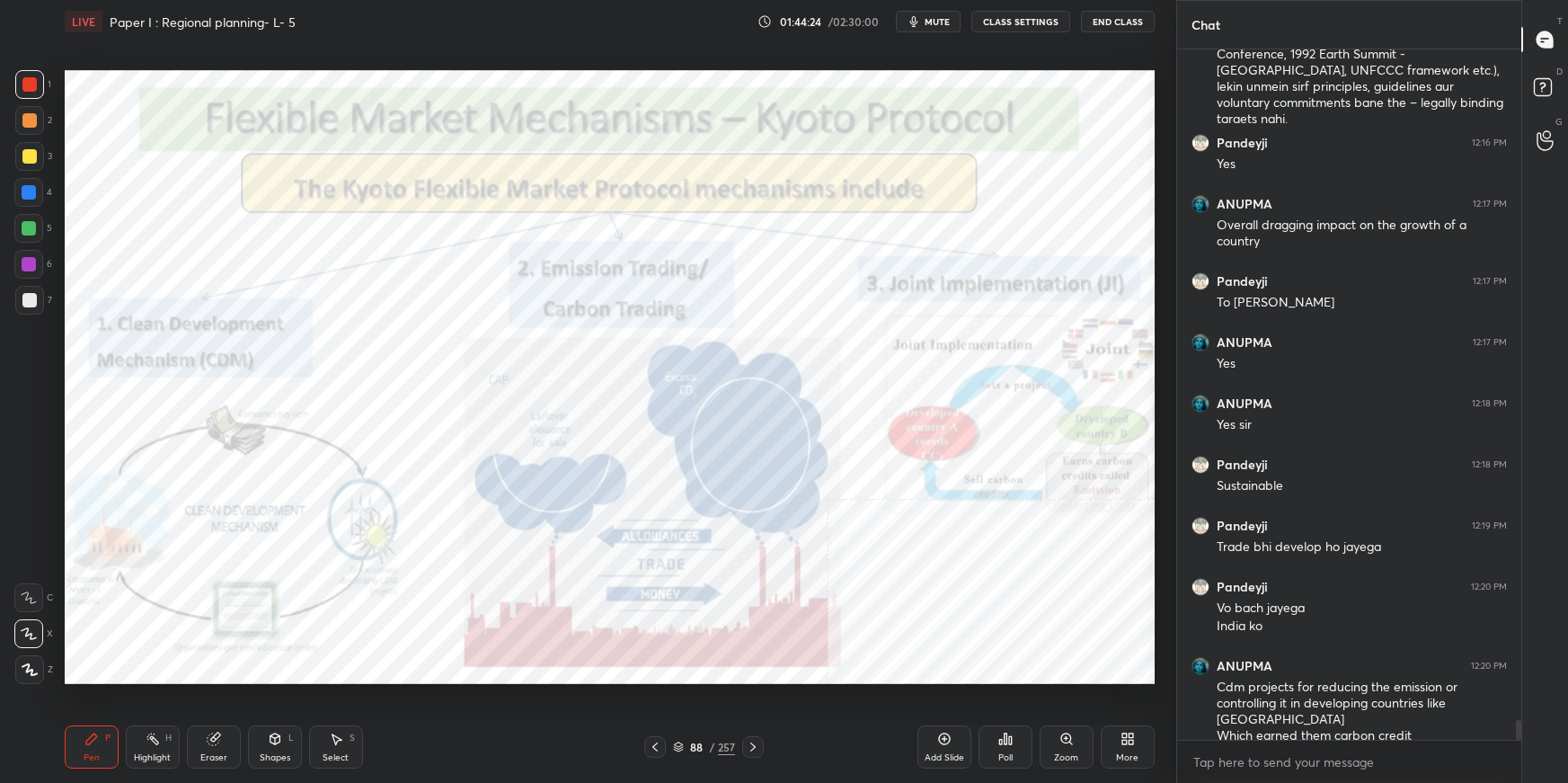
click at [955, 743] on div "Add Slide" at bounding box center [944, 747] width 53 height 43
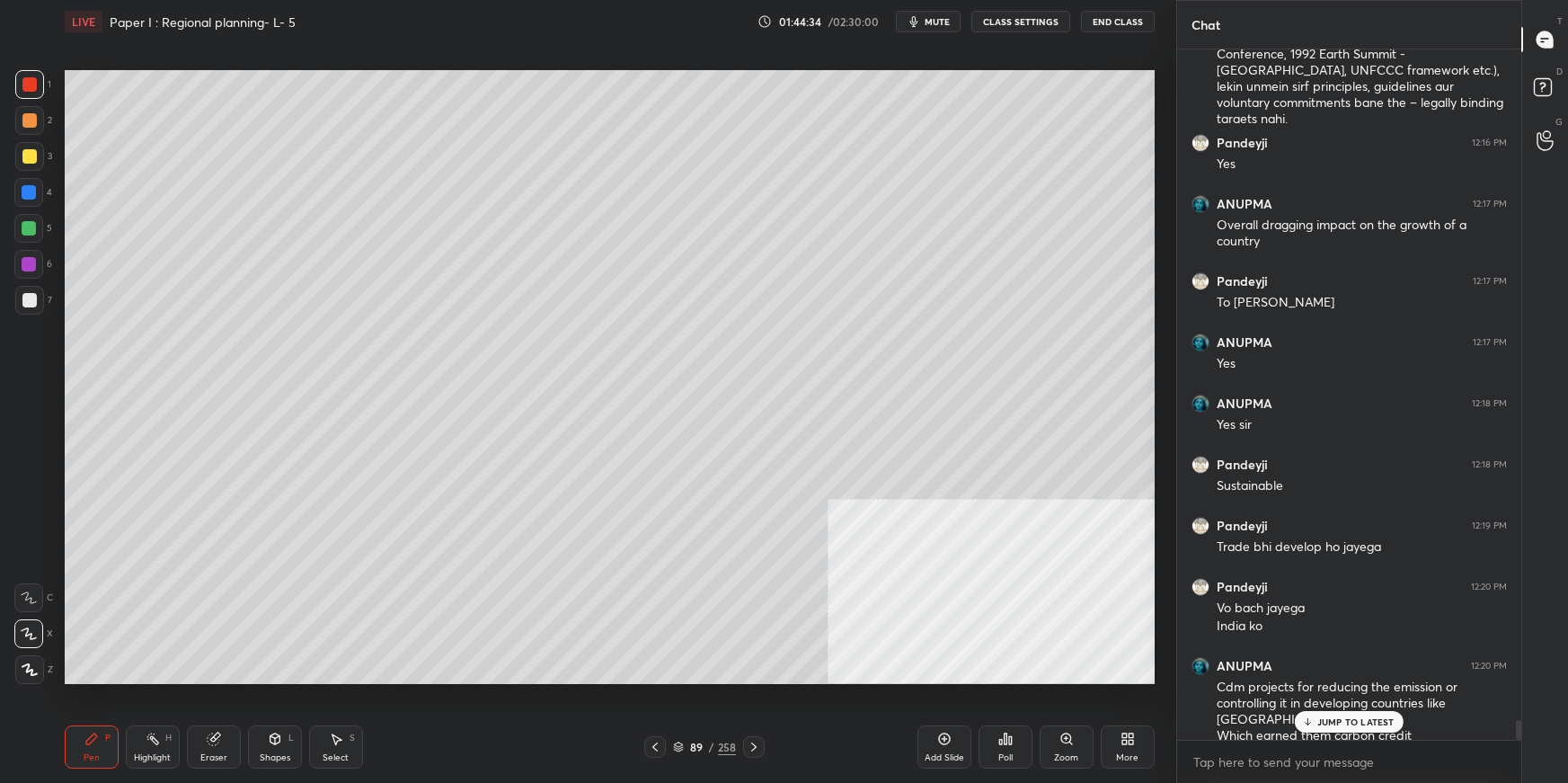
scroll to position [23128, 0]
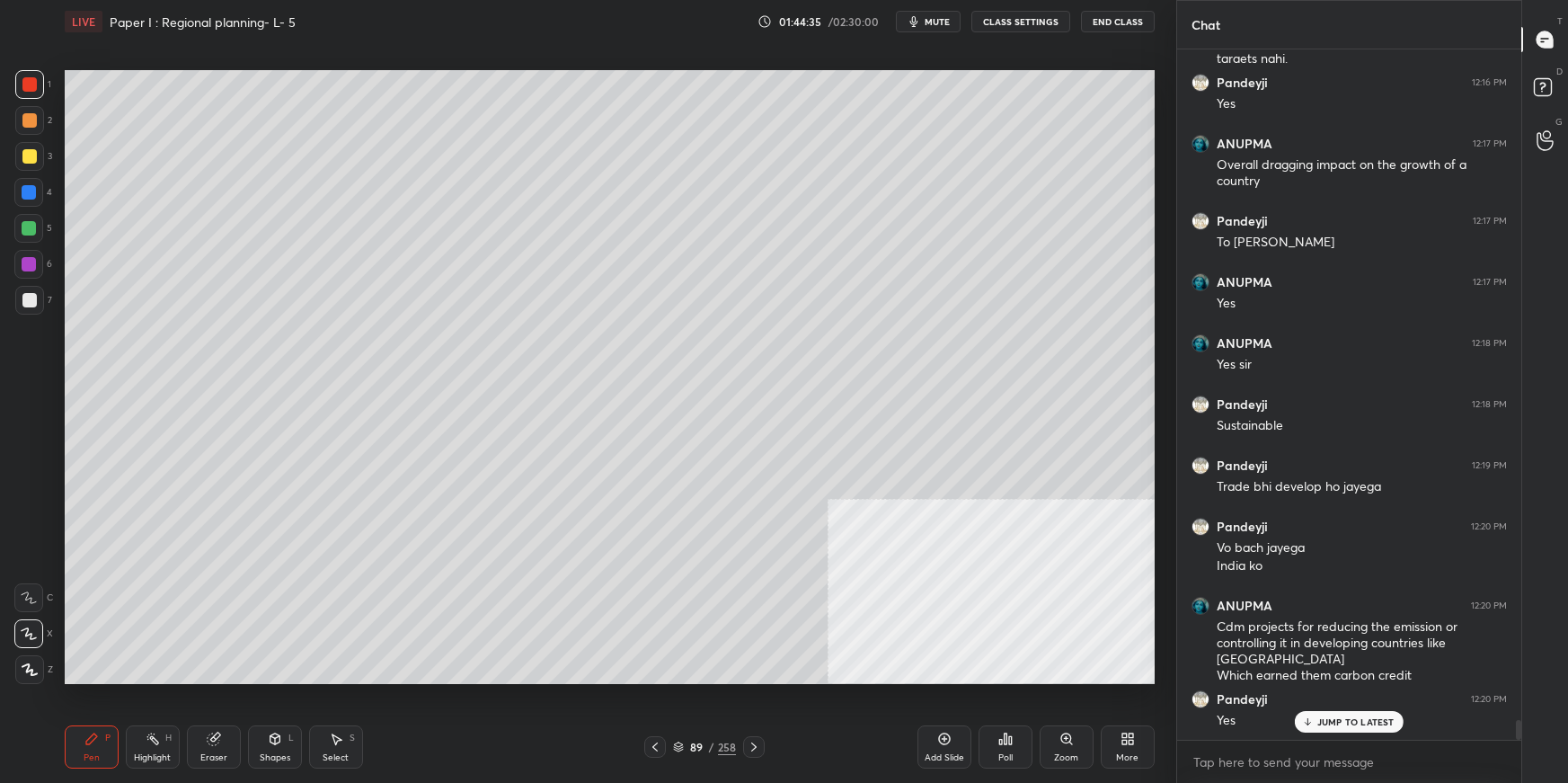
click at [31, 295] on div at bounding box center [30, 300] width 14 height 14
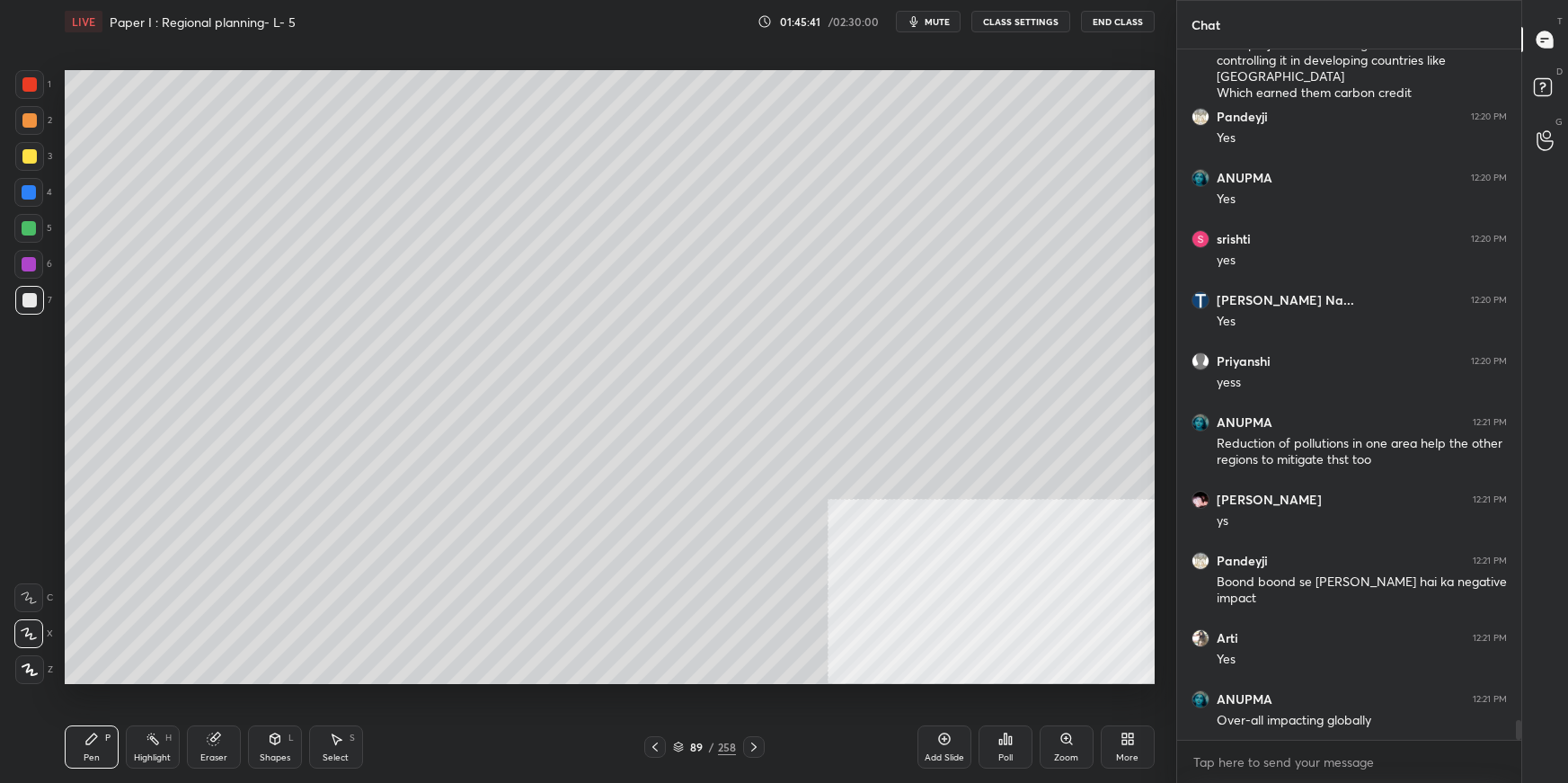
scroll to position [23772, 0]
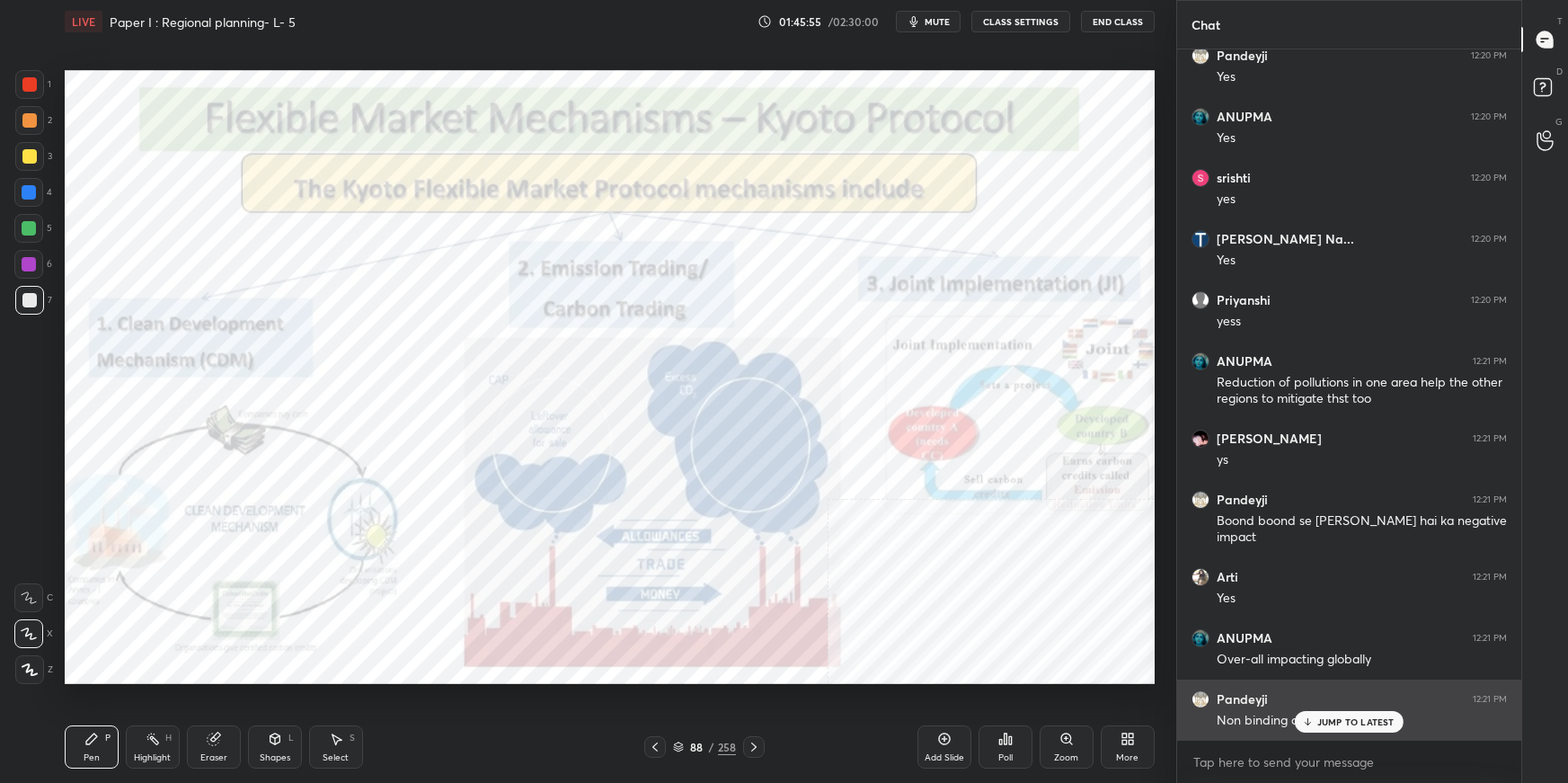
click at [1339, 721] on p "JUMP TO LATEST" at bounding box center [1355, 721] width 77 height 11
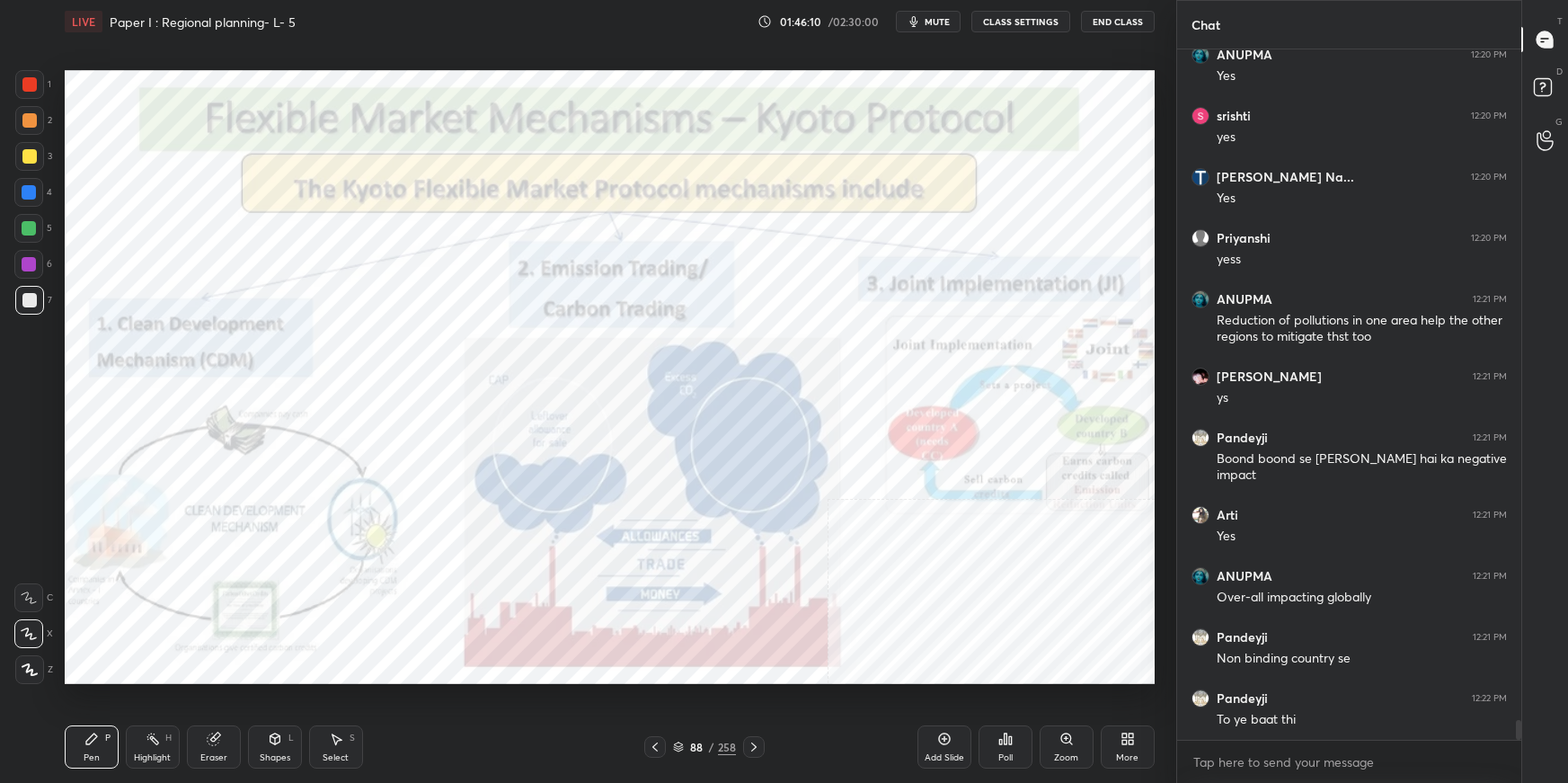
scroll to position [23895, 0]
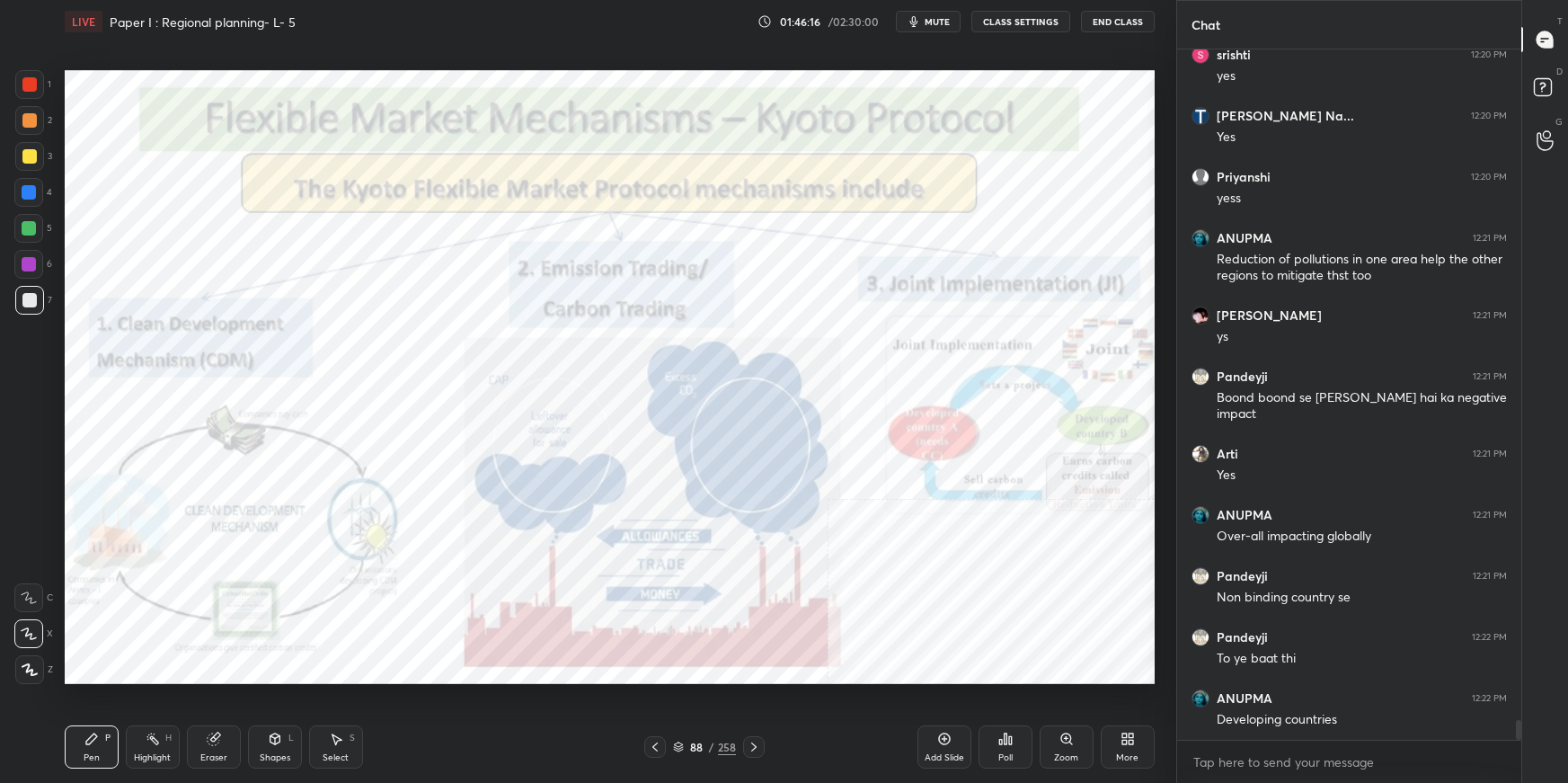
click at [31, 267] on div at bounding box center [29, 264] width 14 height 14
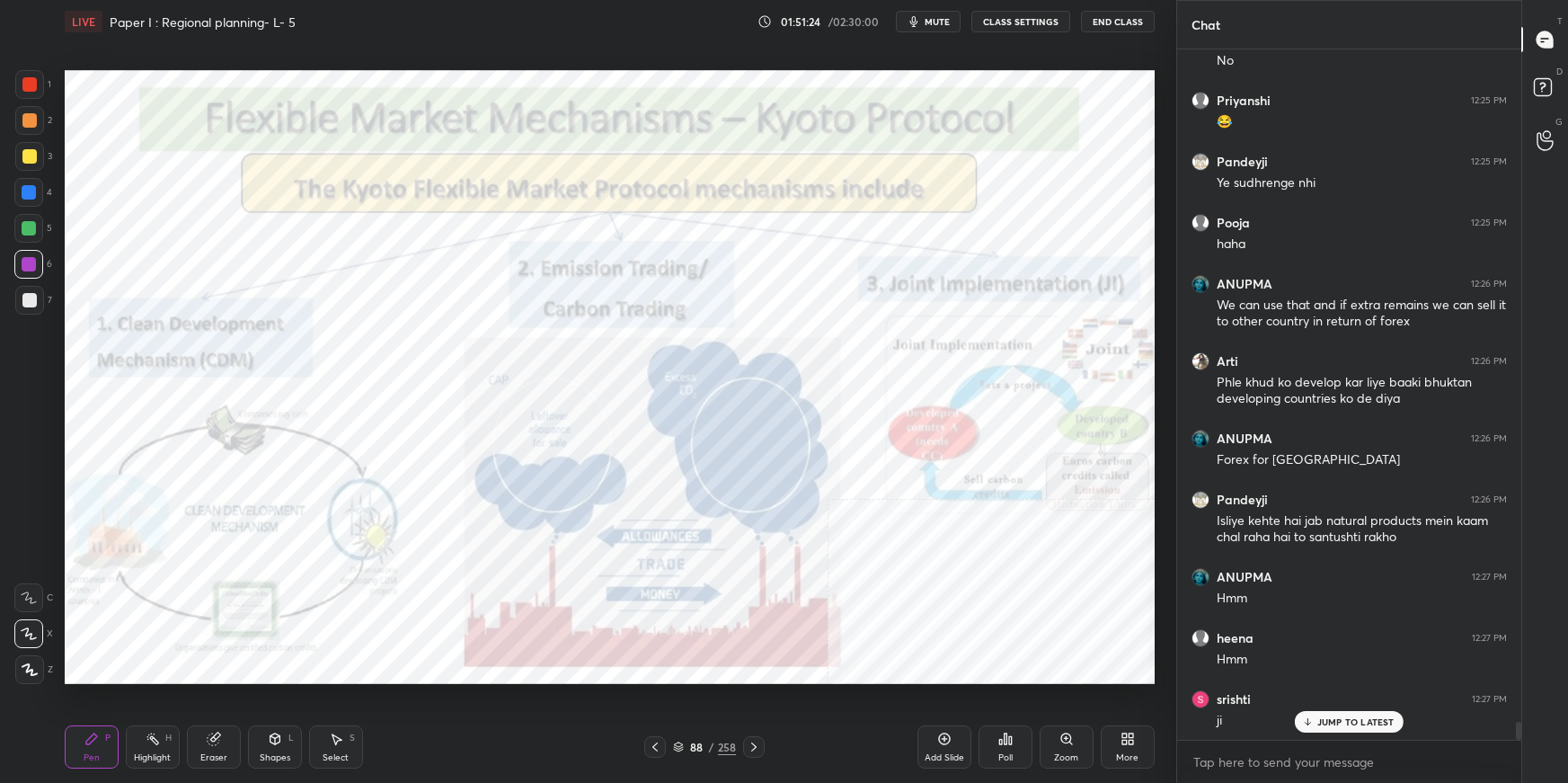
scroll to position [25336, 0]
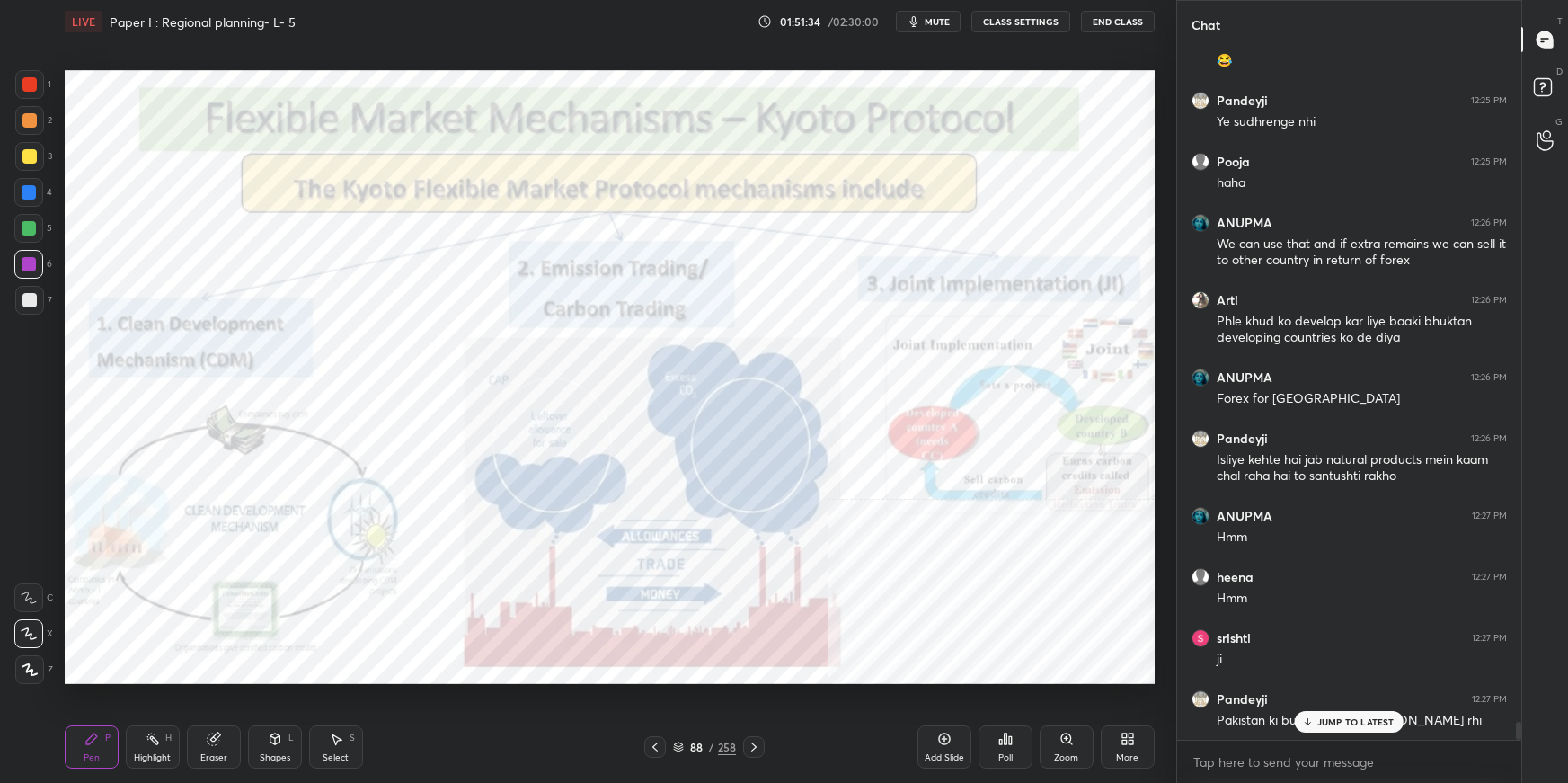
click at [1361, 722] on p "JUMP TO LATEST" at bounding box center [1355, 721] width 77 height 11
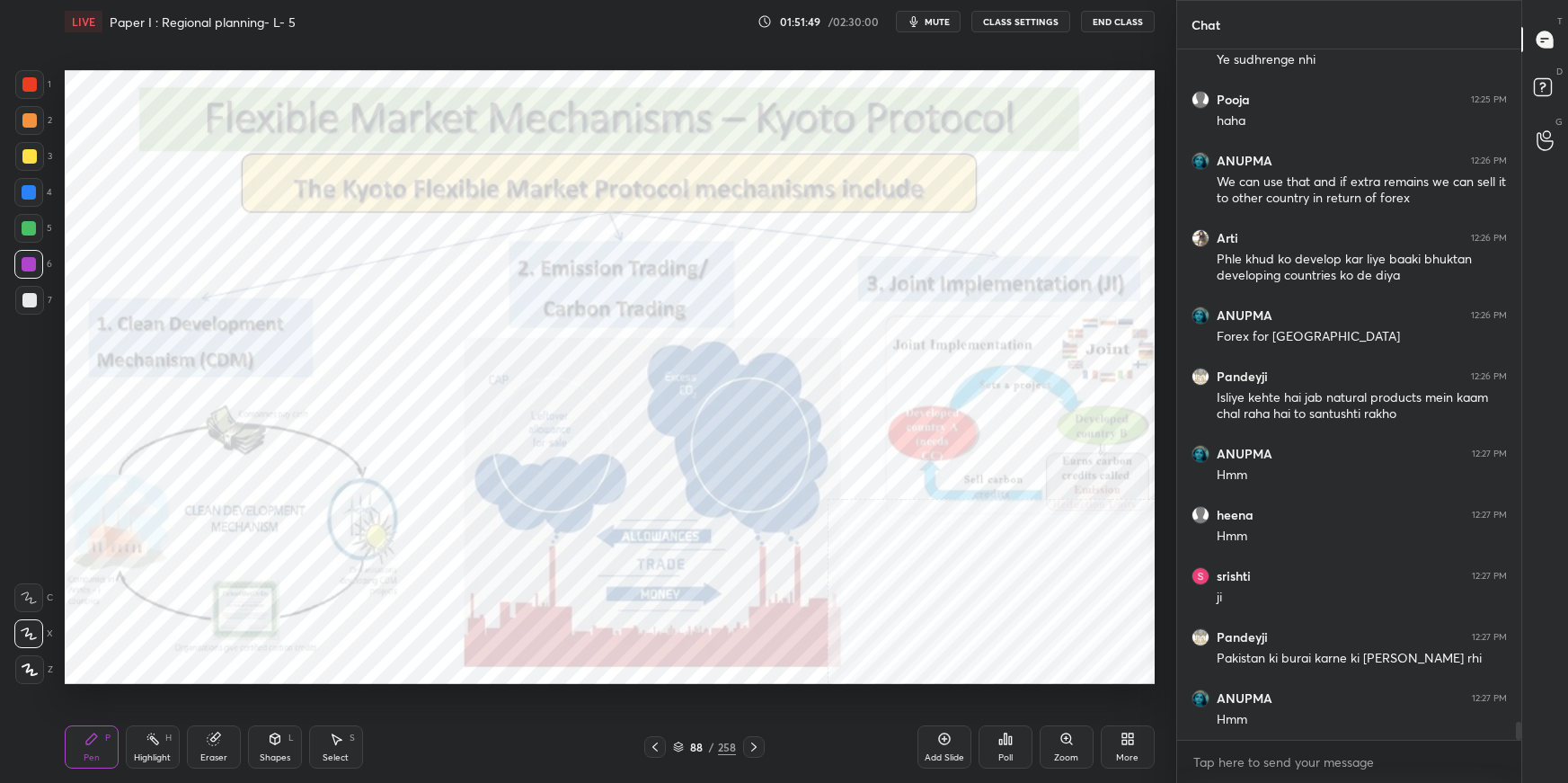
click at [679, 746] on icon at bounding box center [678, 747] width 10 height 11
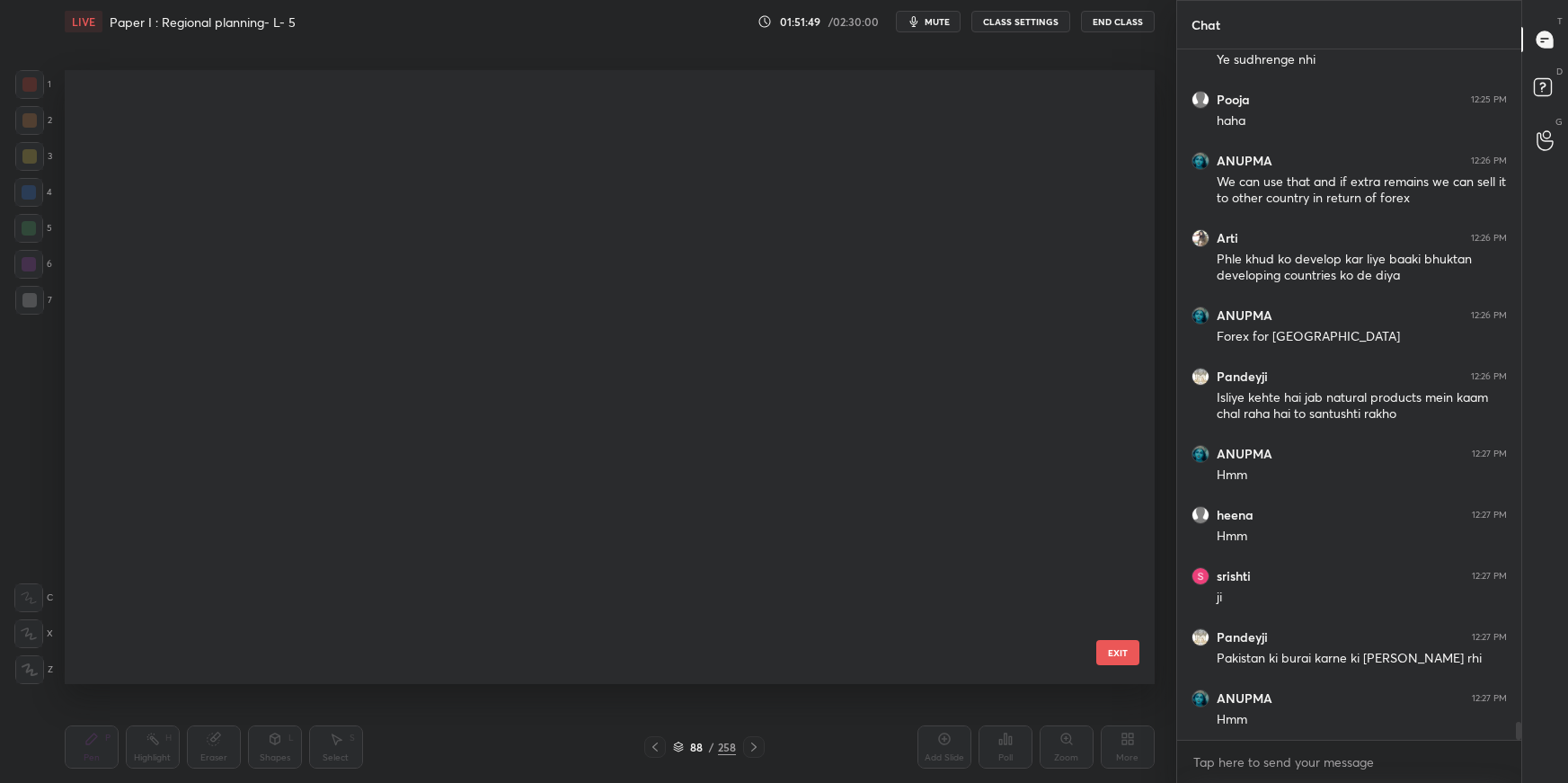
scroll to position [607, 1081]
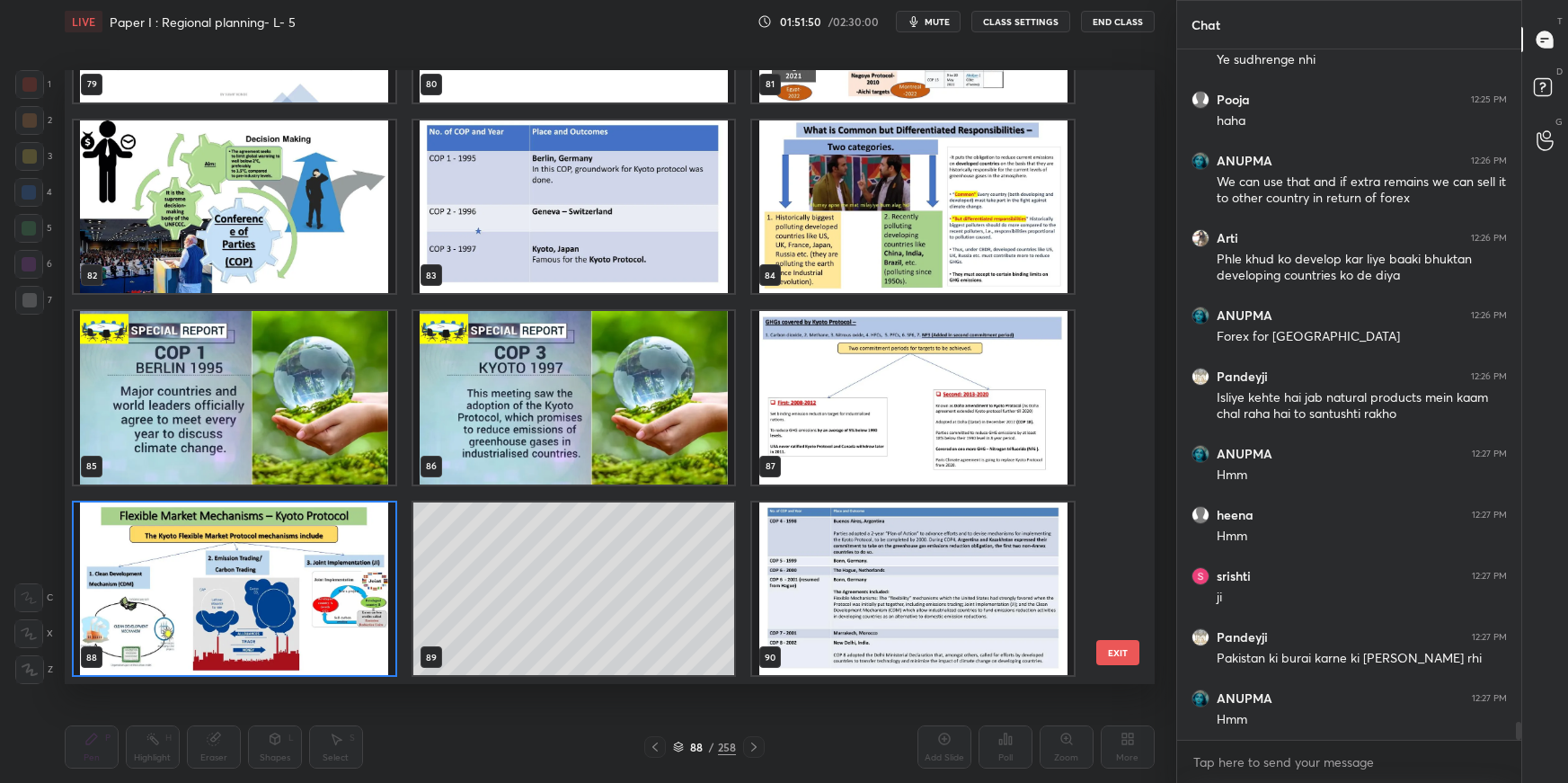
click at [959, 667] on img "grid" at bounding box center [912, 588] width 322 height 173
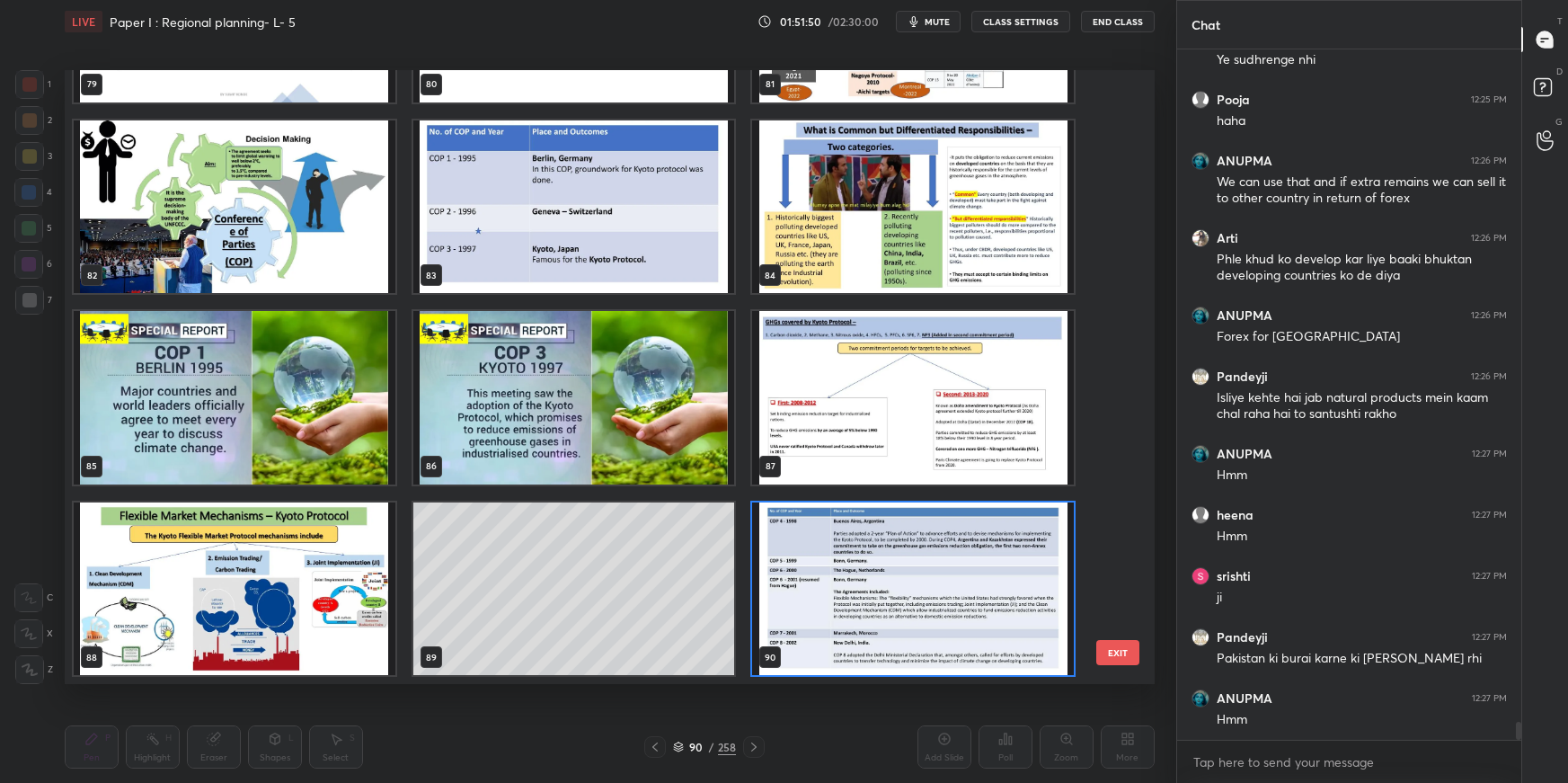
click at [959, 665] on img "grid" at bounding box center [912, 588] width 322 height 173
click at [961, 666] on img "grid" at bounding box center [912, 588] width 322 height 173
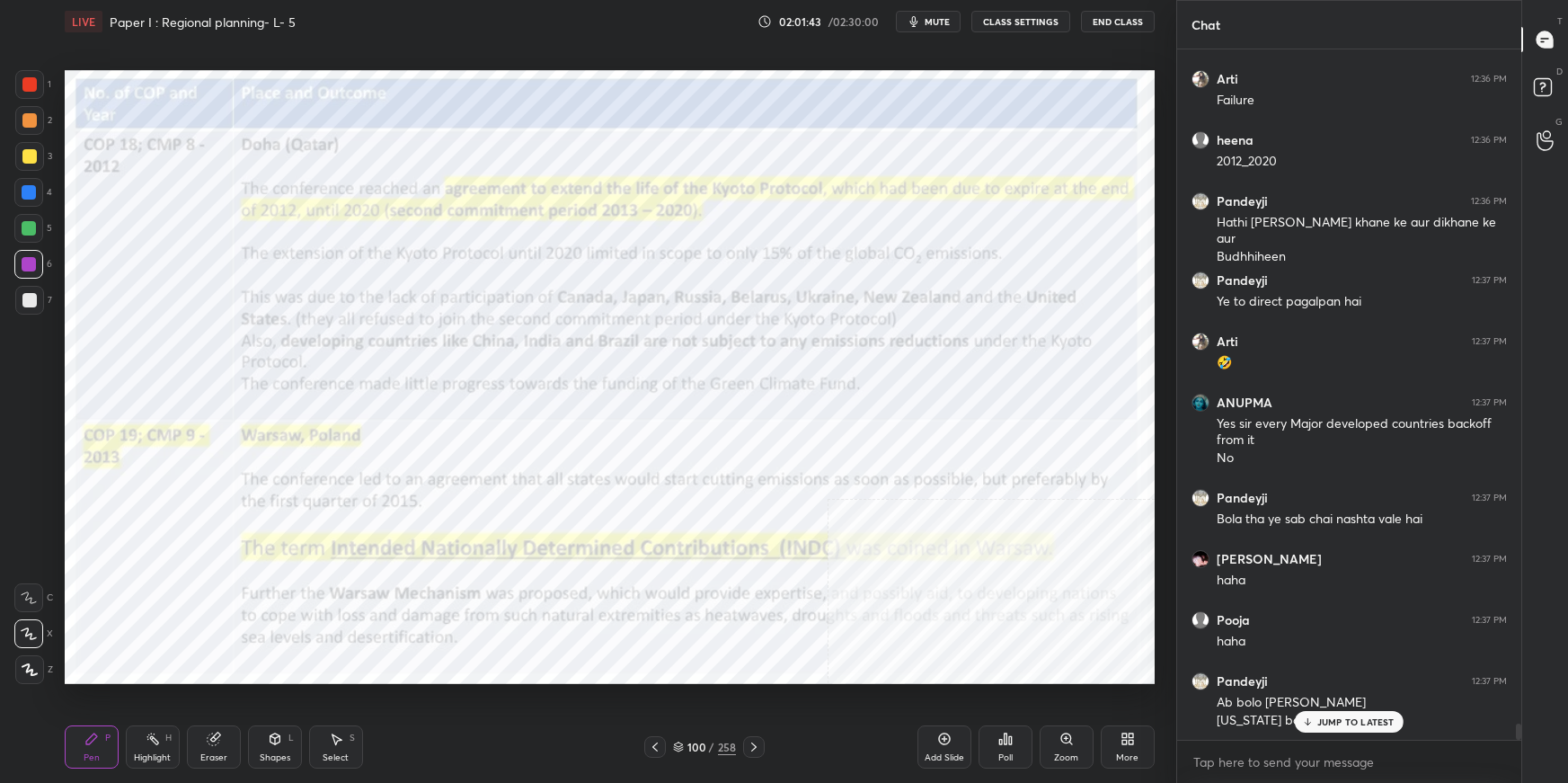
scroll to position [28573, 0]
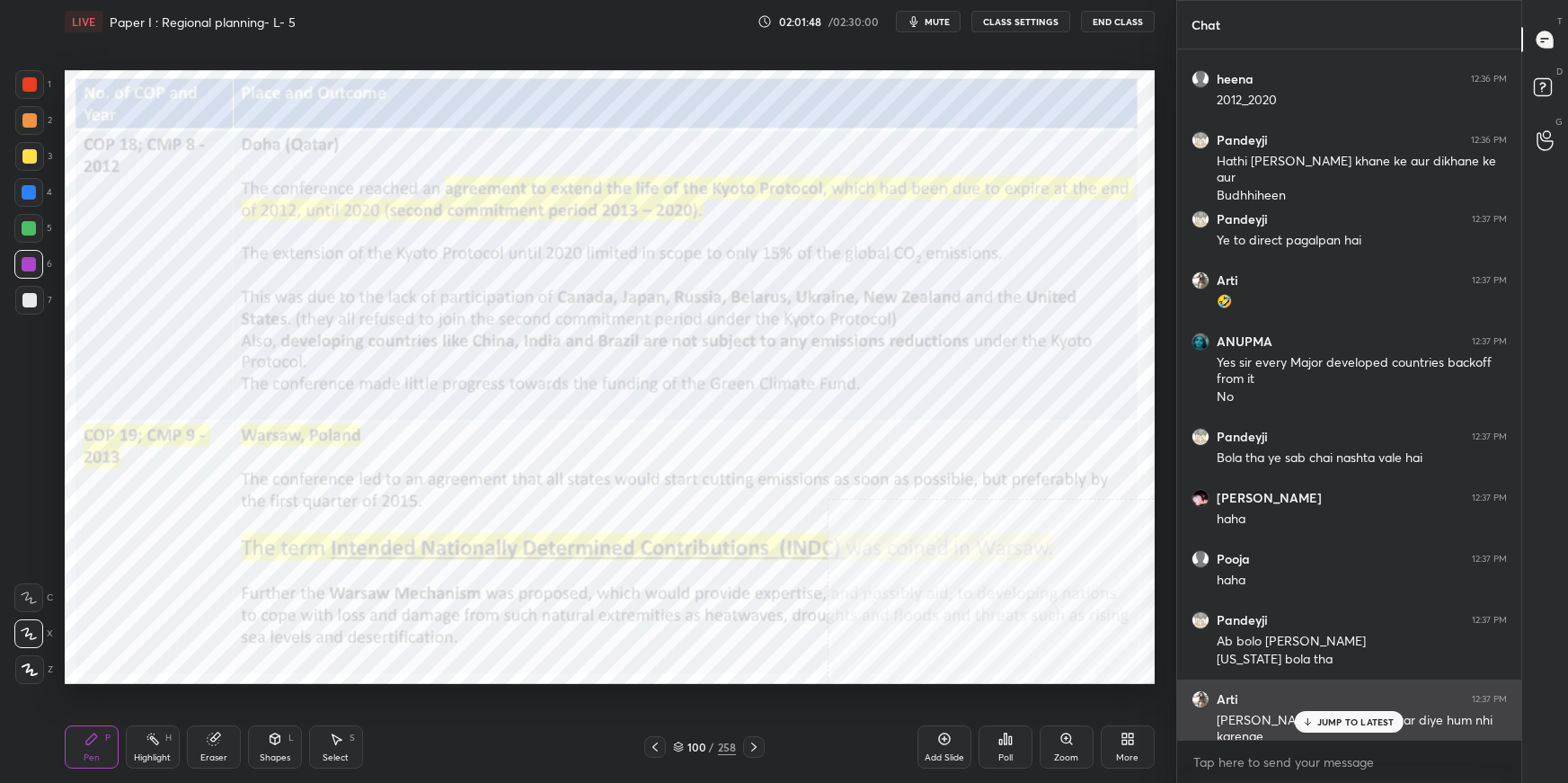
click at [1348, 722] on p "JUMP TO LATEST" at bounding box center [1355, 721] width 77 height 11
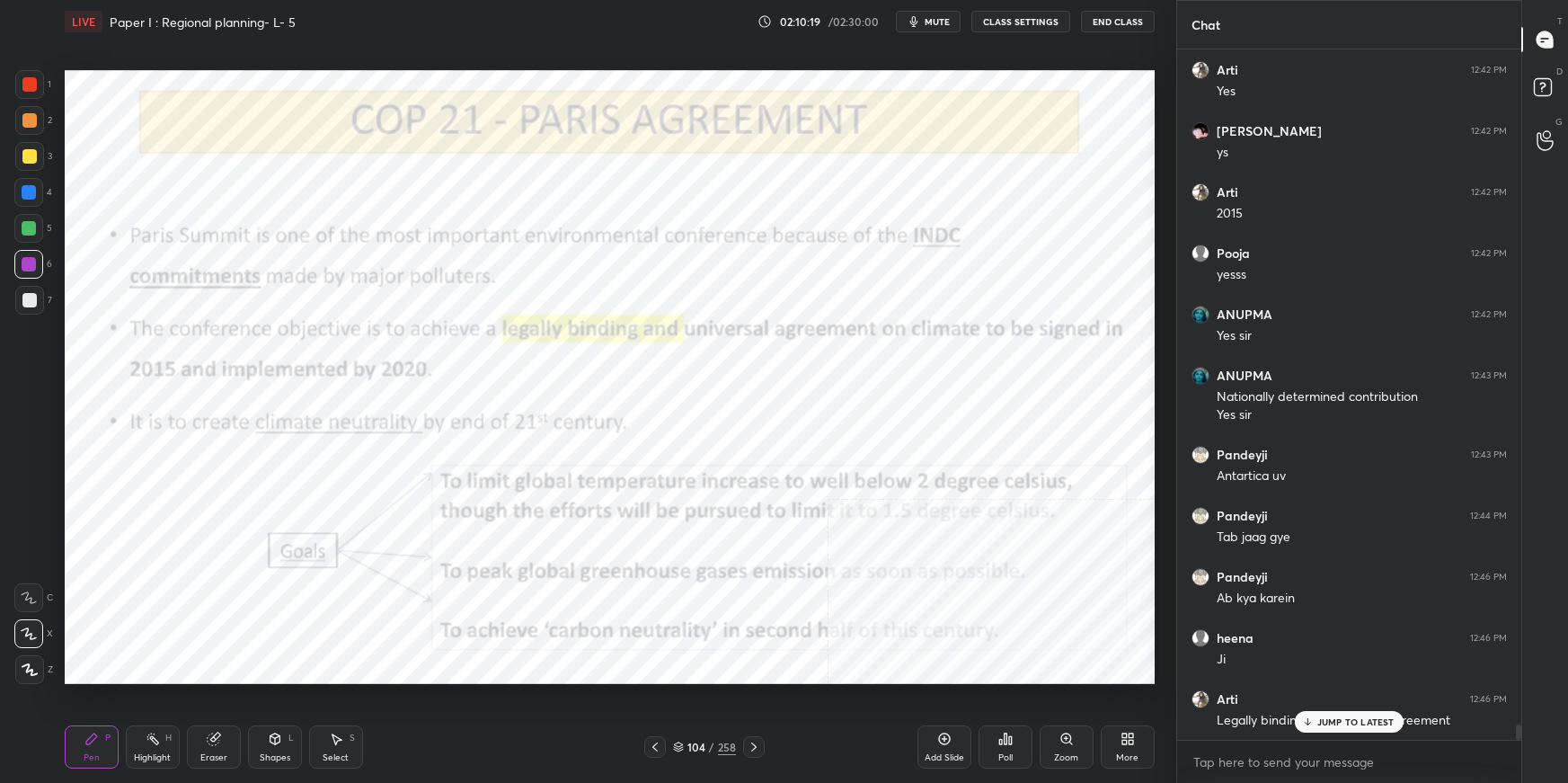
scroll to position [30505, 0]
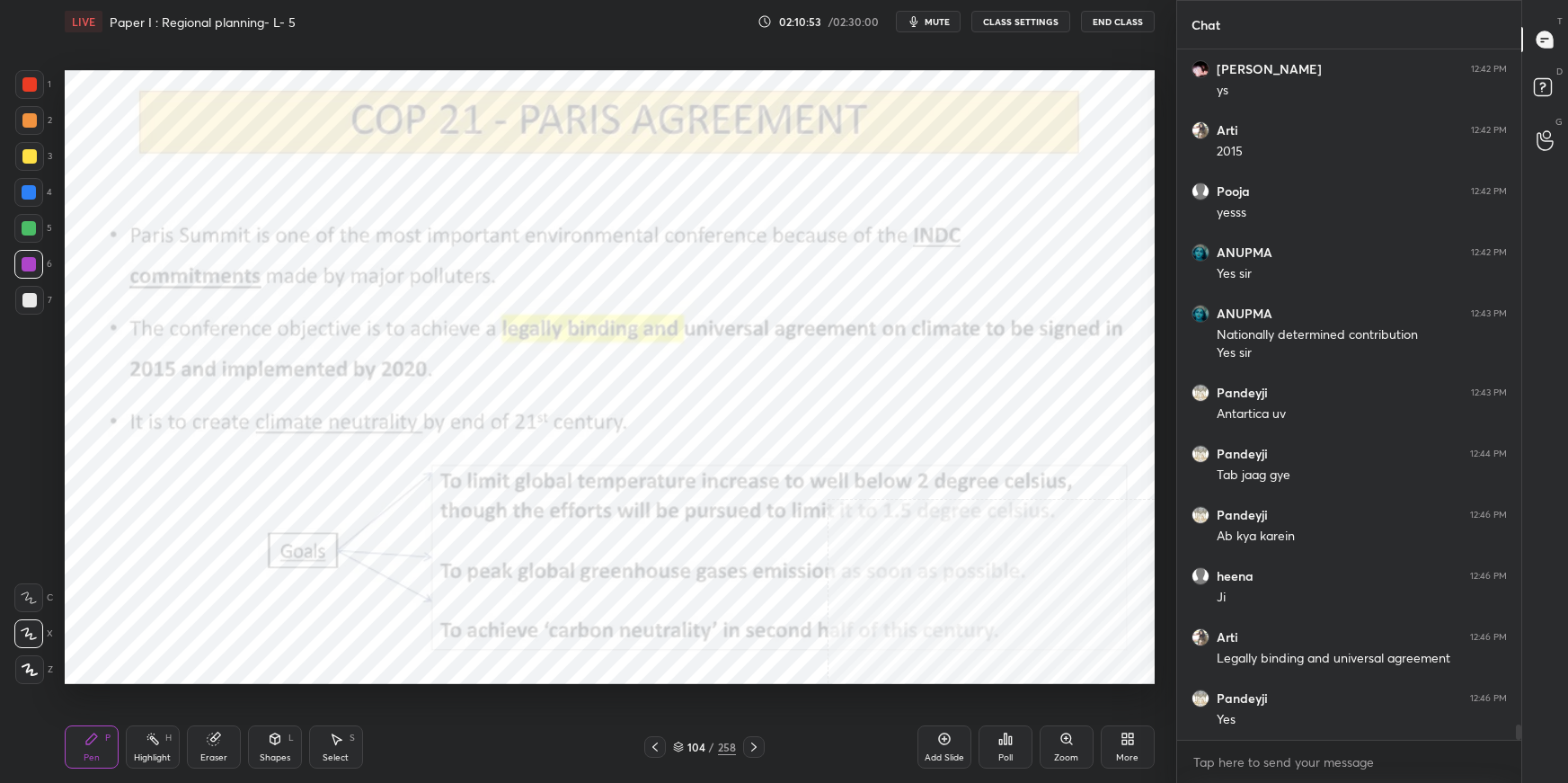
click at [1158, 414] on div "Setting up your live class Poll for secs No correct answer Start poll" at bounding box center [609, 377] width 1104 height 668
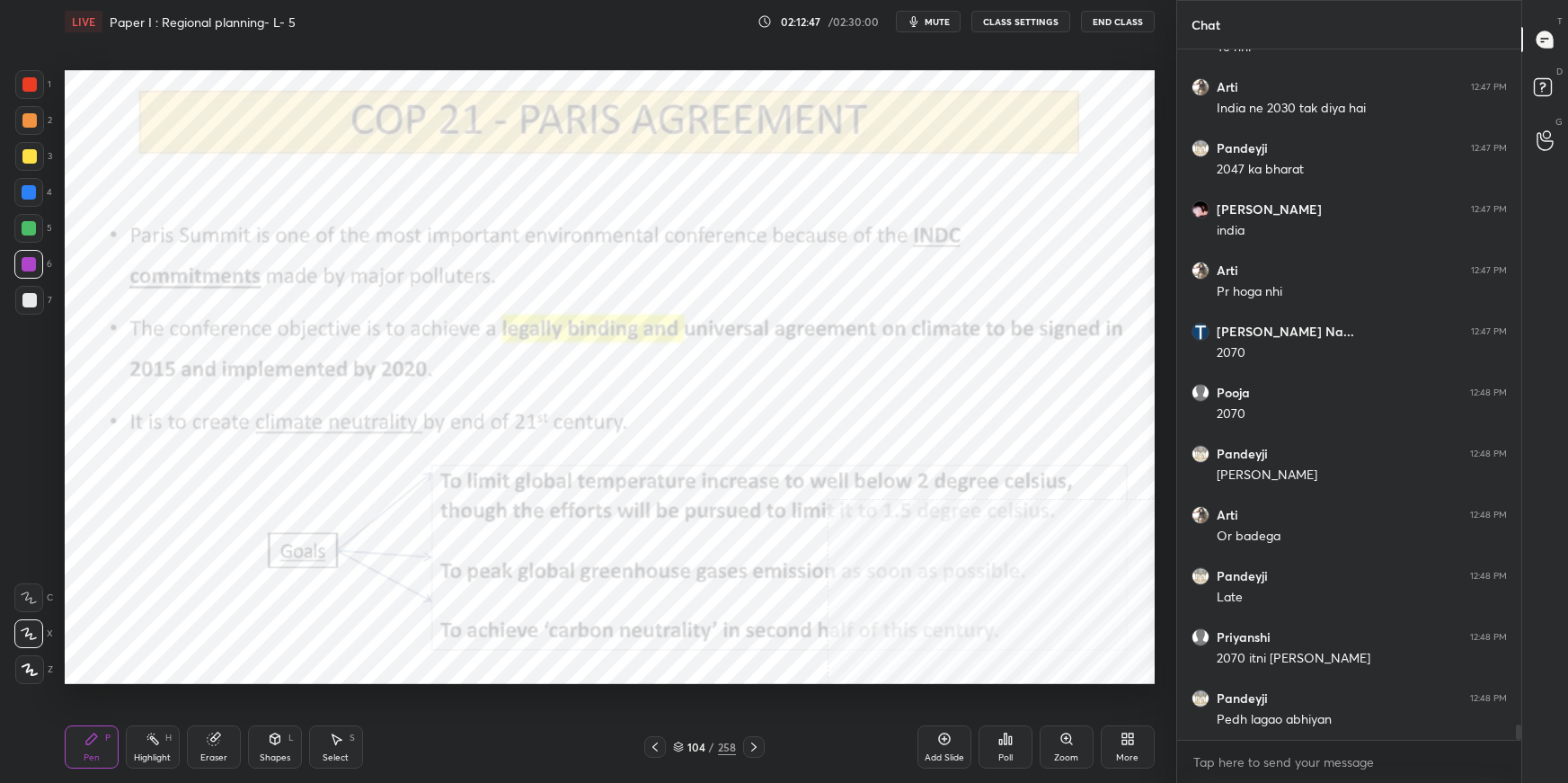
scroll to position [31483, 0]
click at [675, 746] on icon at bounding box center [678, 747] width 10 height 11
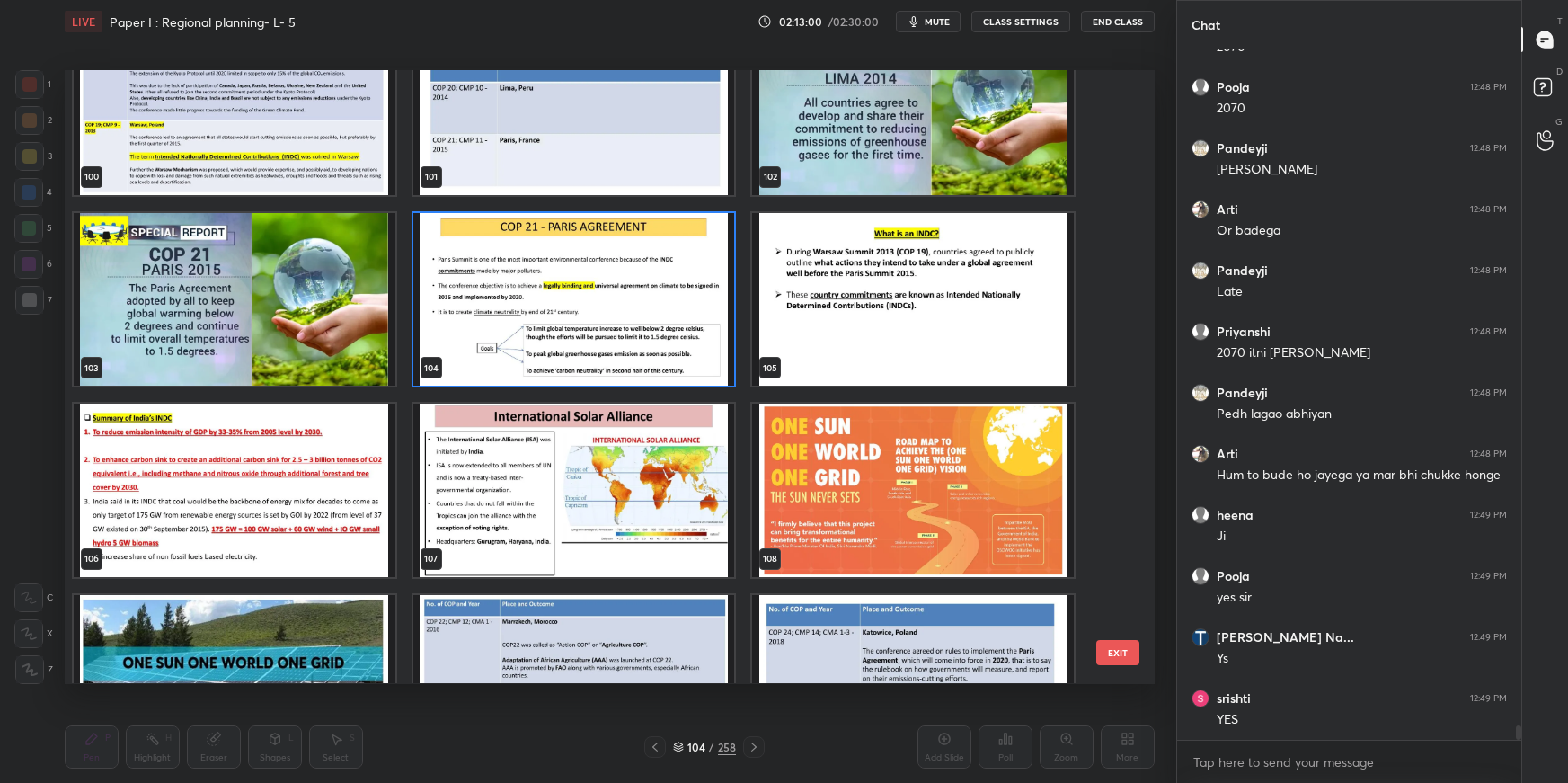
scroll to position [6385, 0]
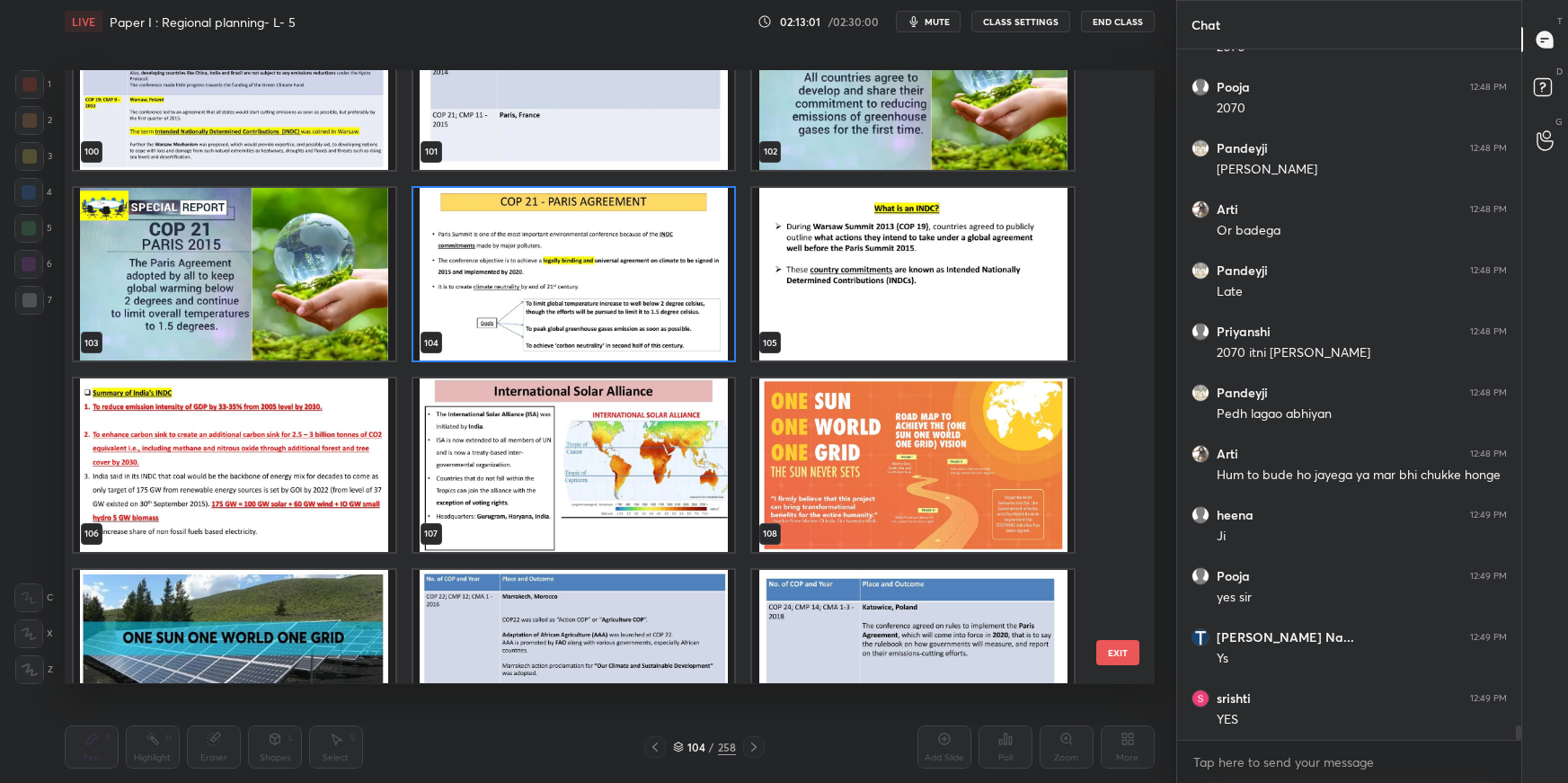
click at [645, 265] on img "grid" at bounding box center [573, 274] width 322 height 173
click at [649, 268] on img "grid" at bounding box center [573, 274] width 322 height 173
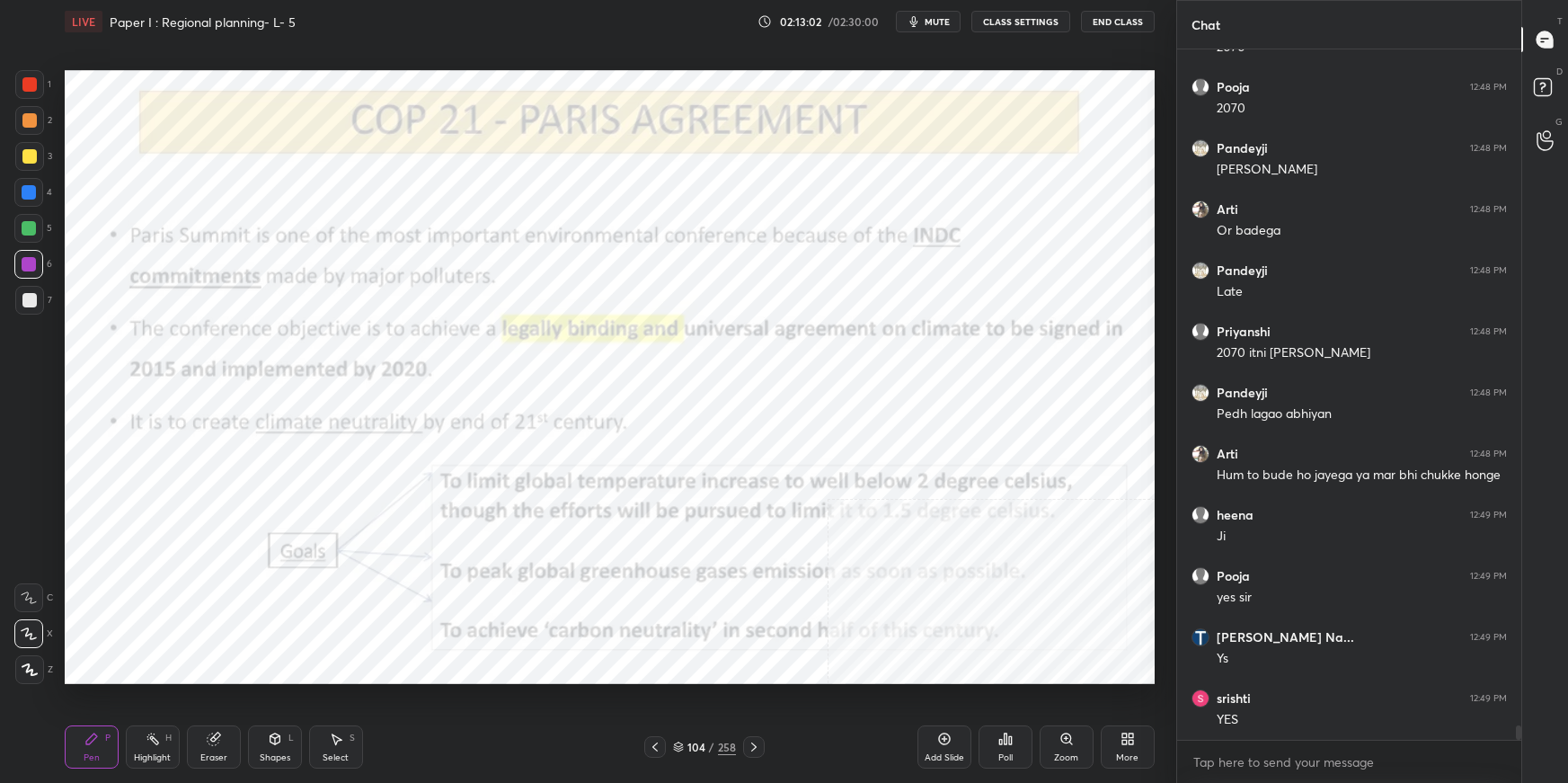
click at [657, 273] on img "grid" at bounding box center [573, 274] width 322 height 173
click at [659, 274] on img "grid" at bounding box center [573, 274] width 322 height 173
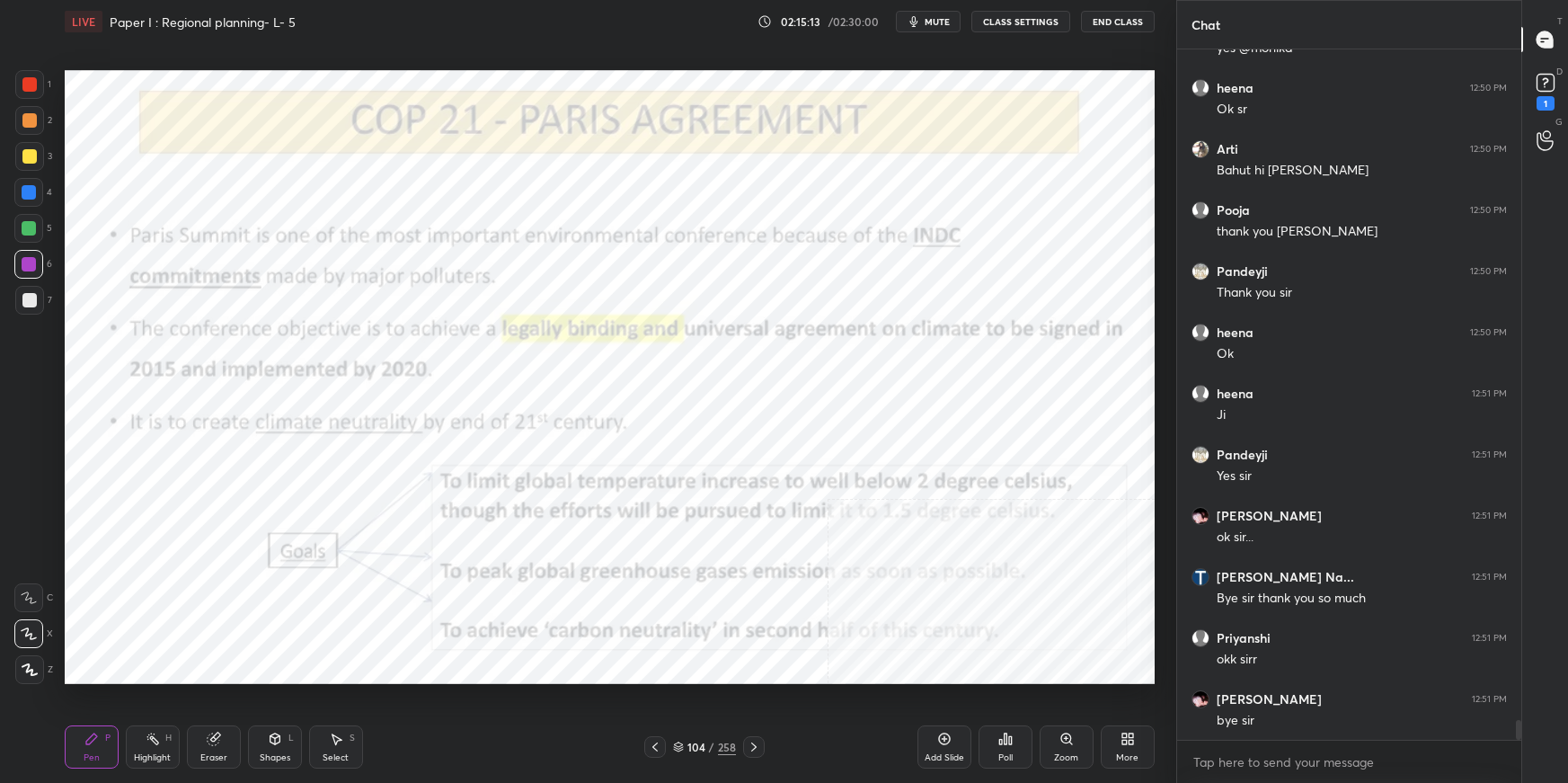
scroll to position [23403, 0]
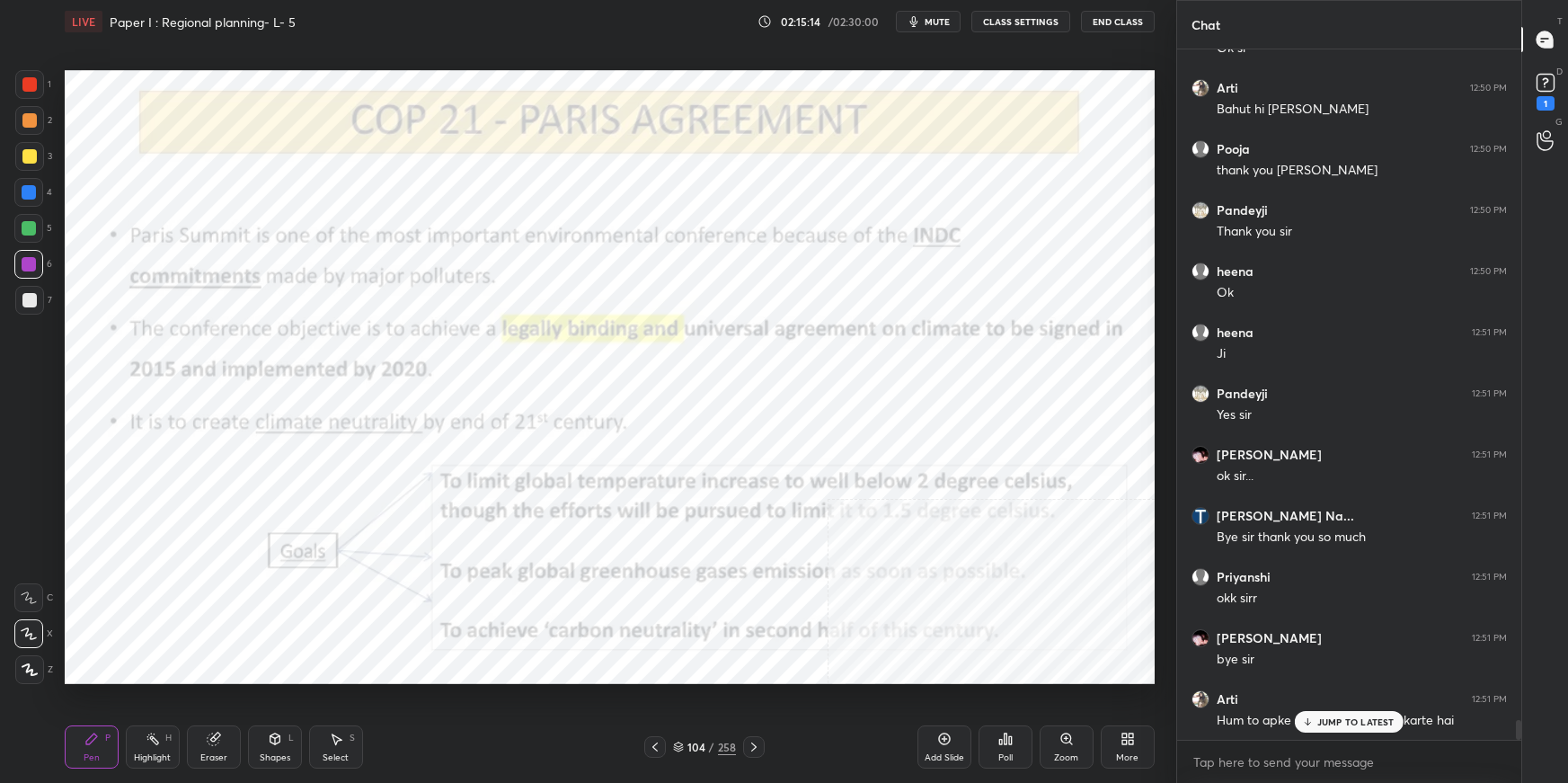
click at [945, 755] on div "Add Slide" at bounding box center [944, 757] width 39 height 9
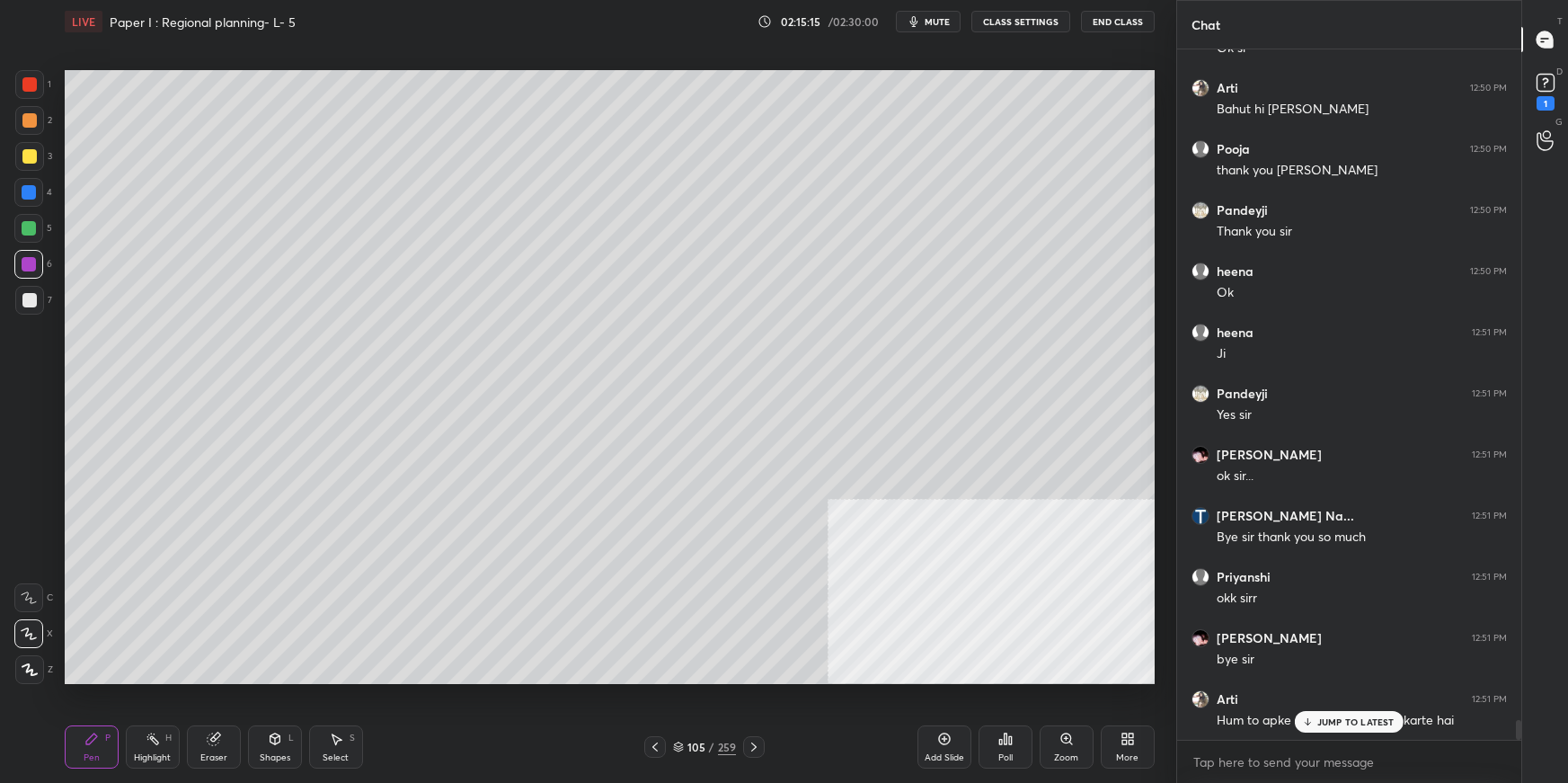
scroll to position [23465, 0]
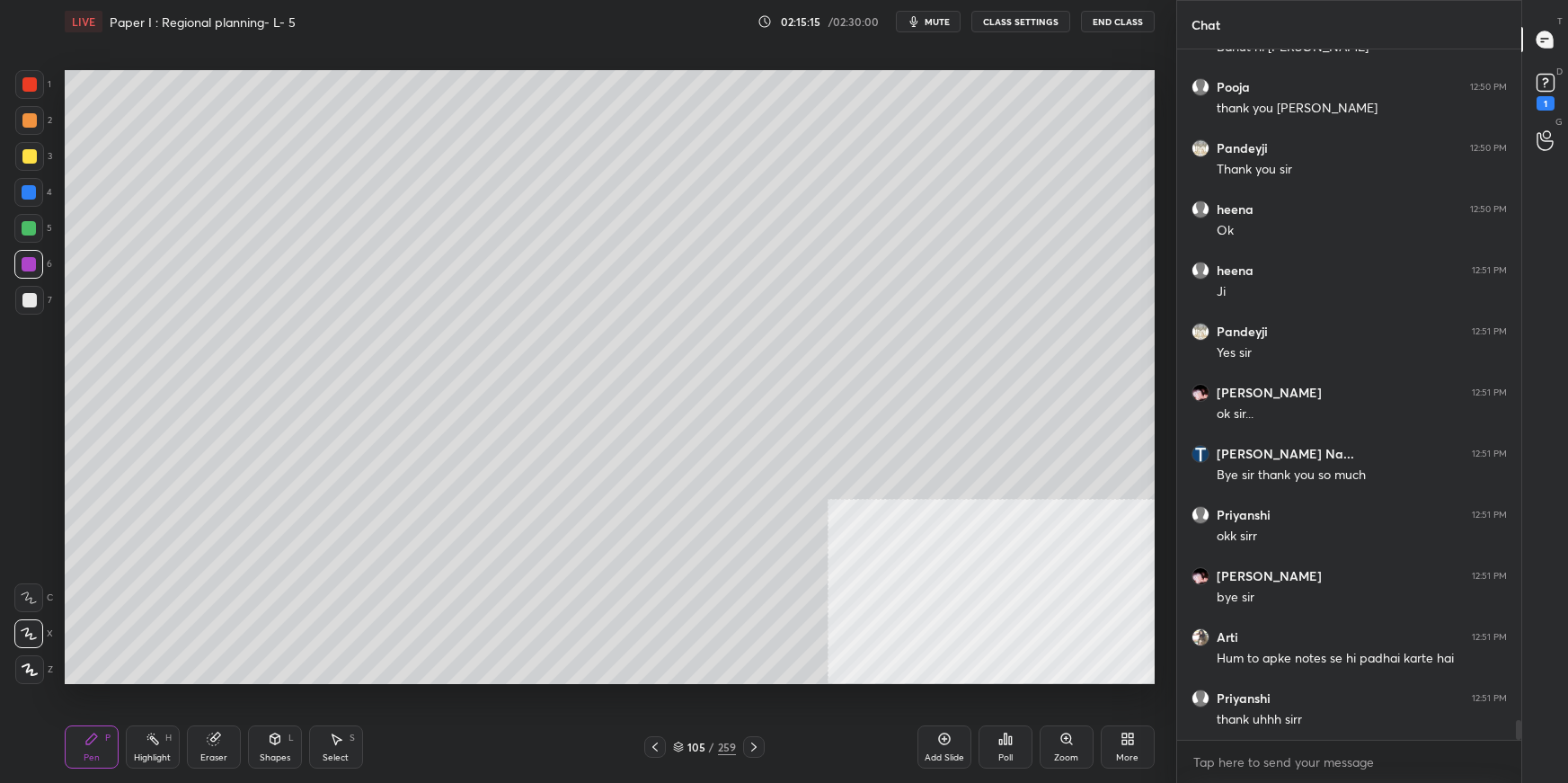
click at [930, 25] on span "mute" at bounding box center [937, 21] width 25 height 12
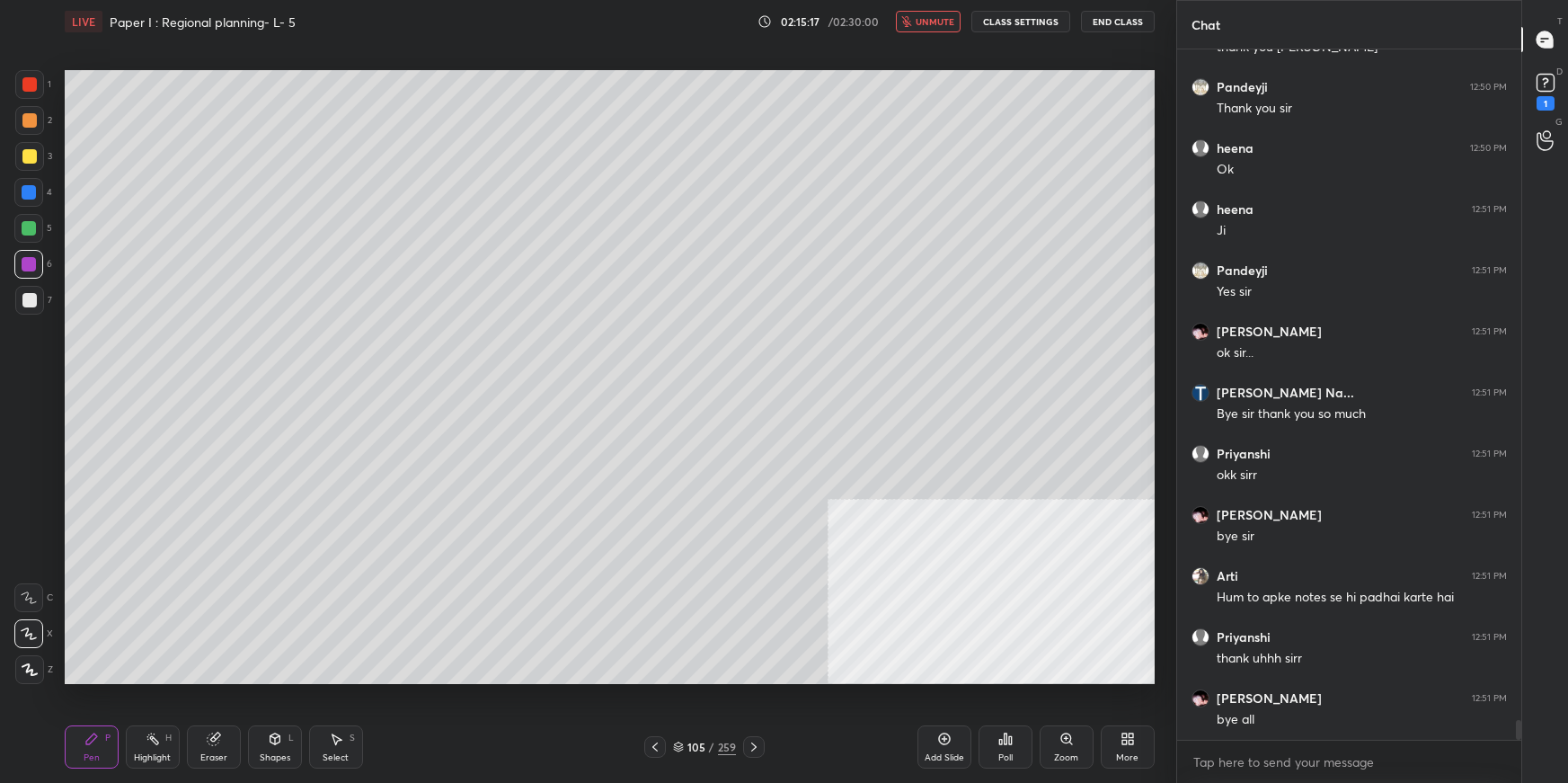
click at [1108, 28] on button "End Class" at bounding box center [1118, 21] width 73 height 22
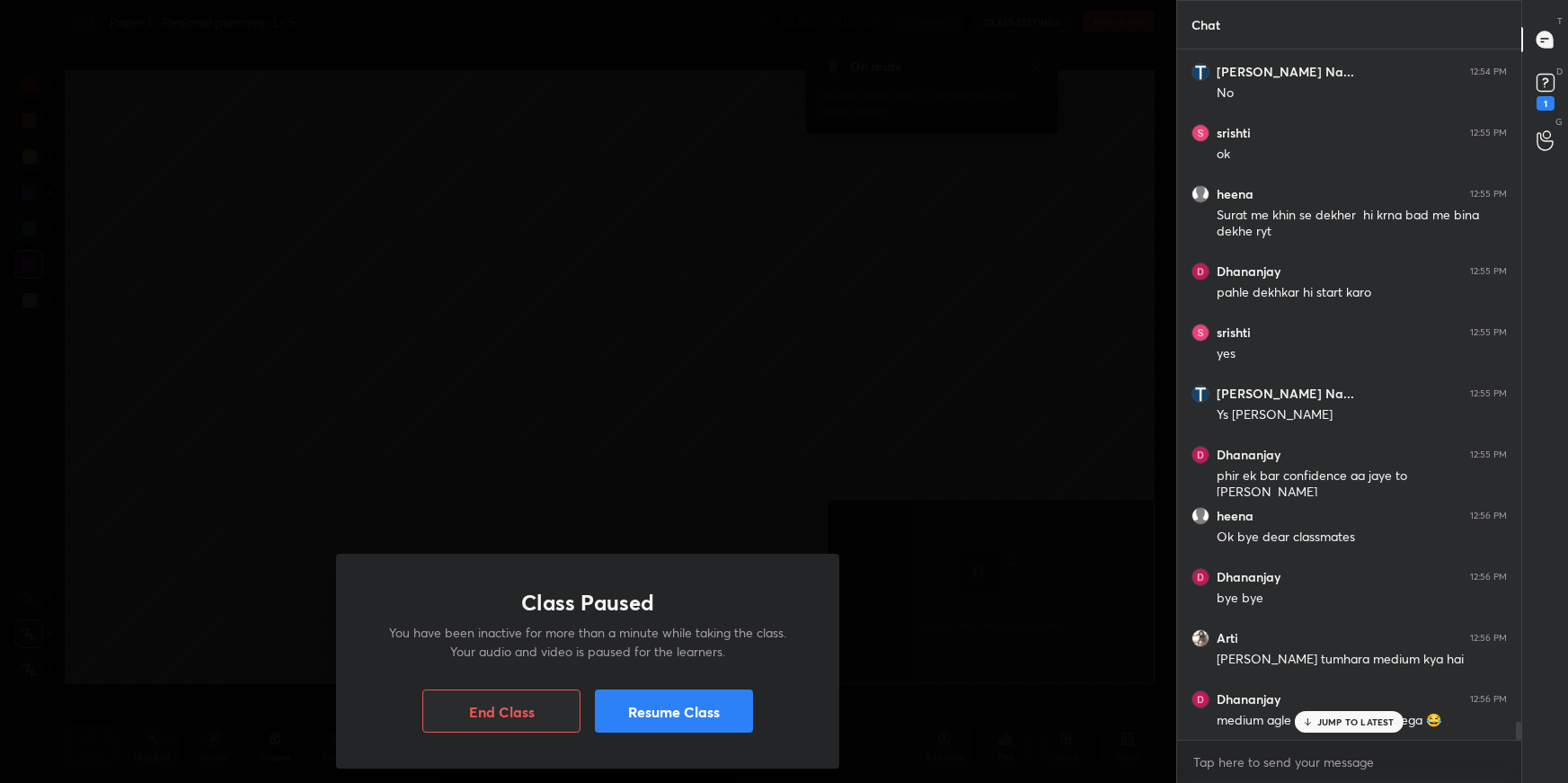
scroll to position [25555, 0]
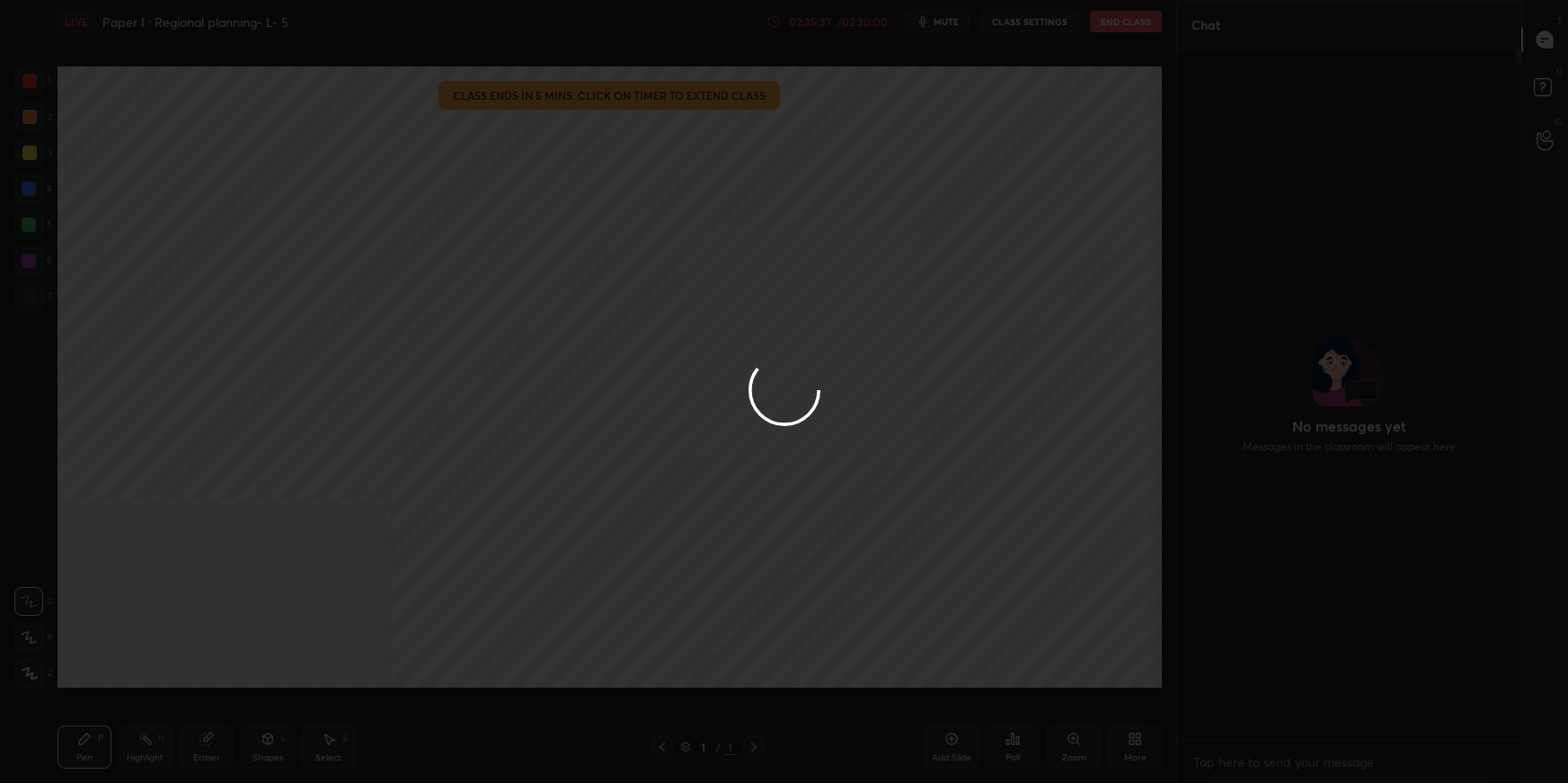
scroll to position [89237, 88751]
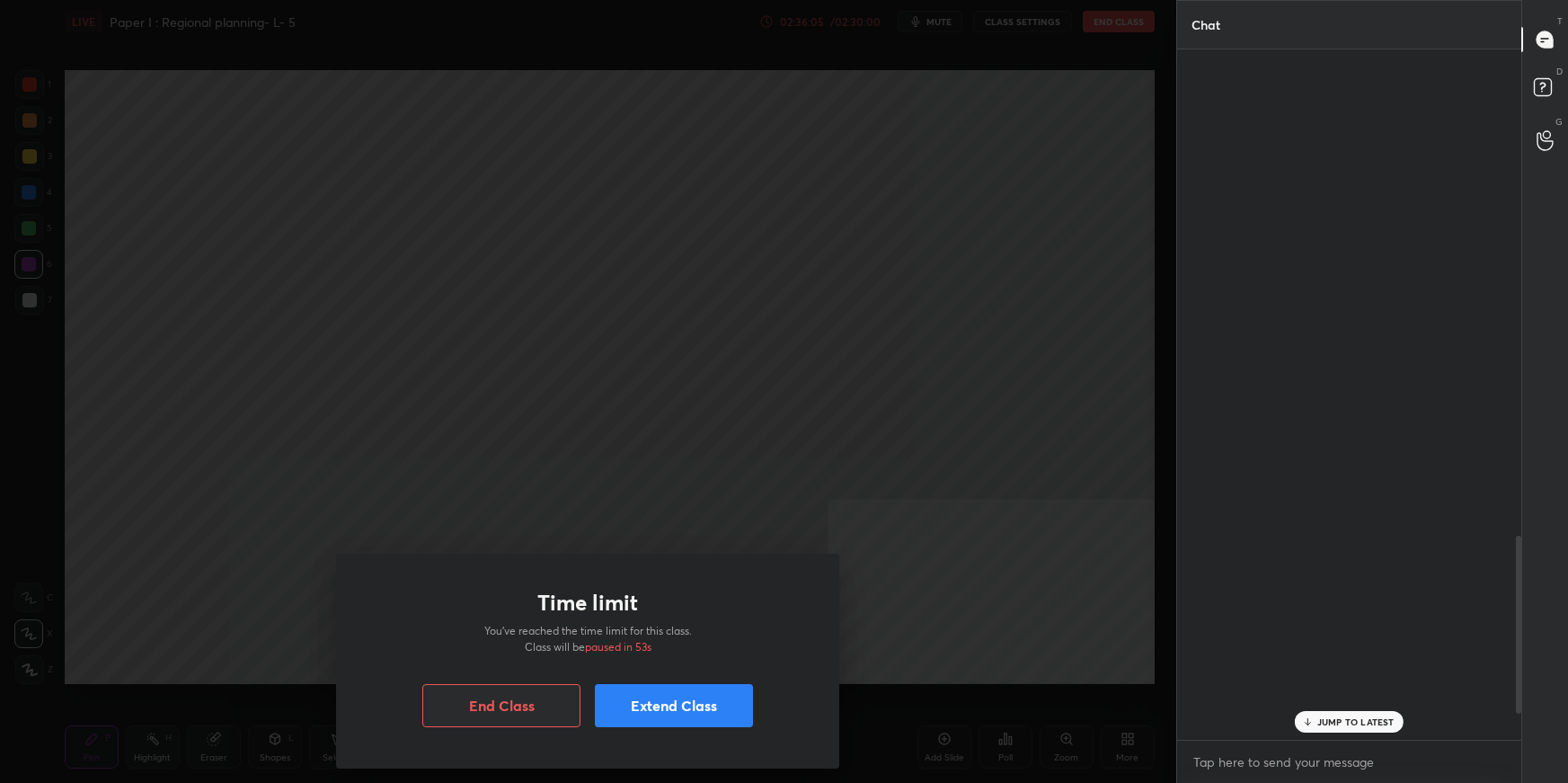
scroll to position [1980, 0]
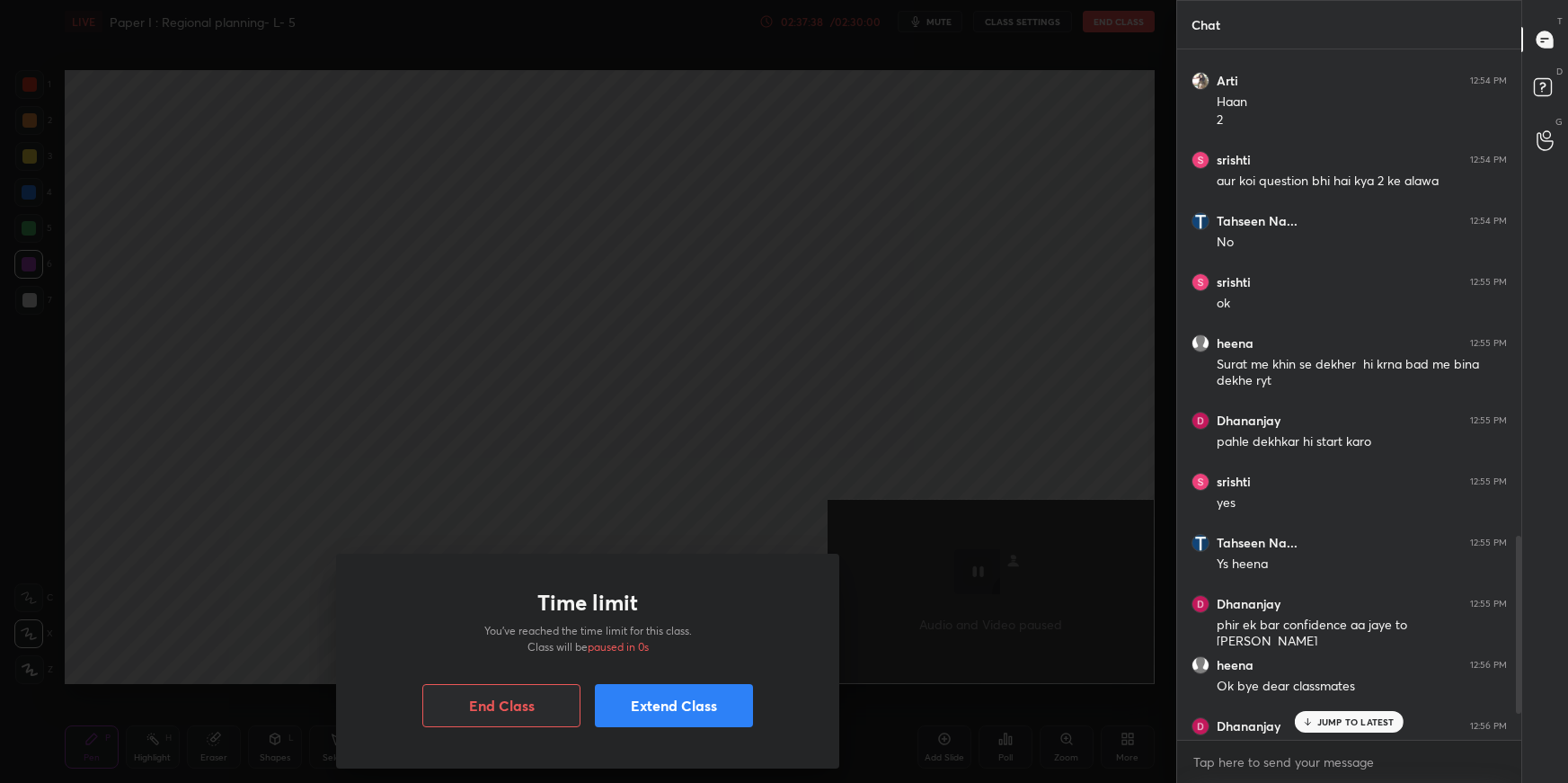
click at [500, 714] on button "End Class" at bounding box center [502, 706] width 158 height 43
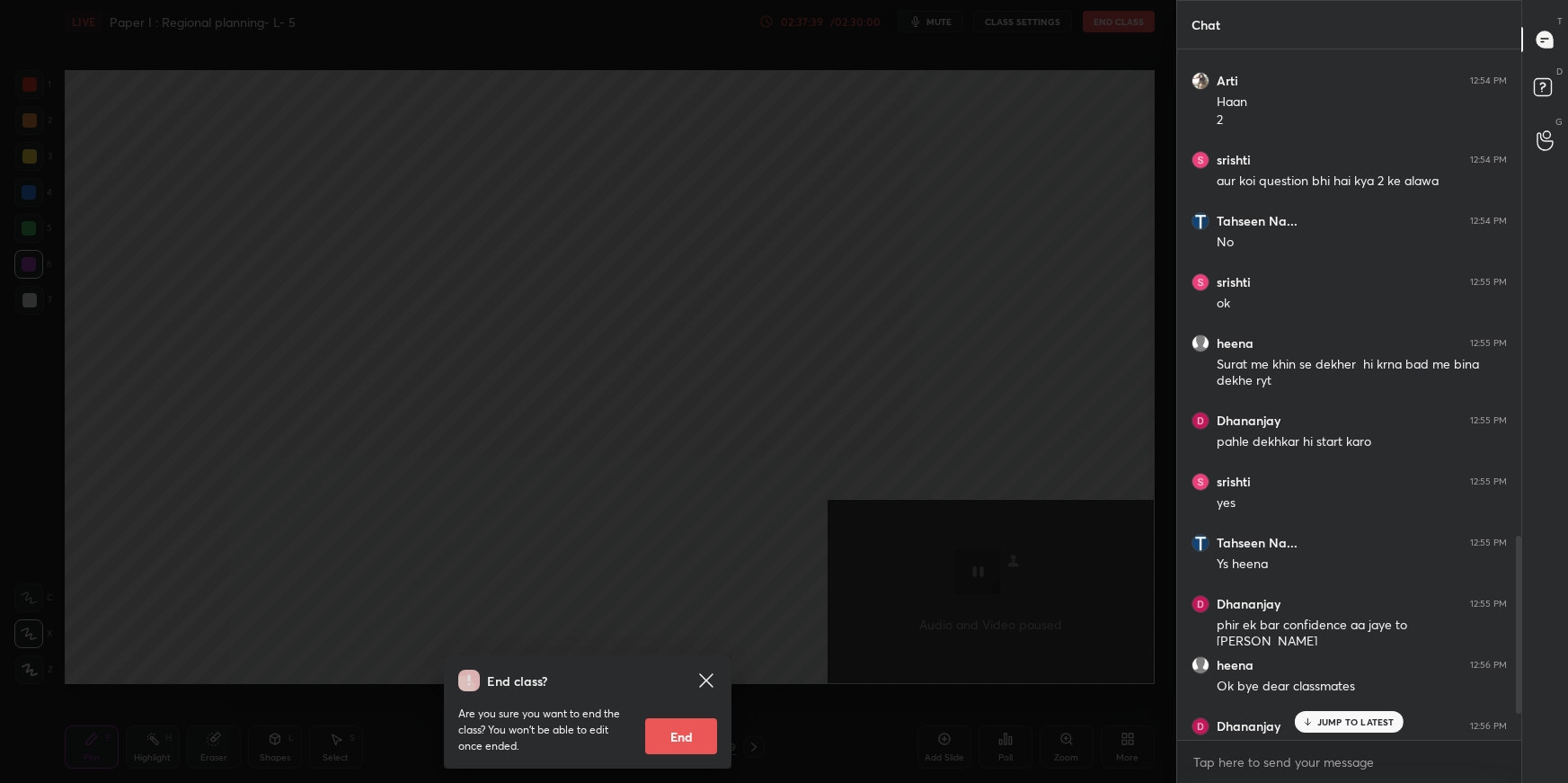
click at [673, 731] on button "End" at bounding box center [680, 736] width 72 height 36
type textarea "x"
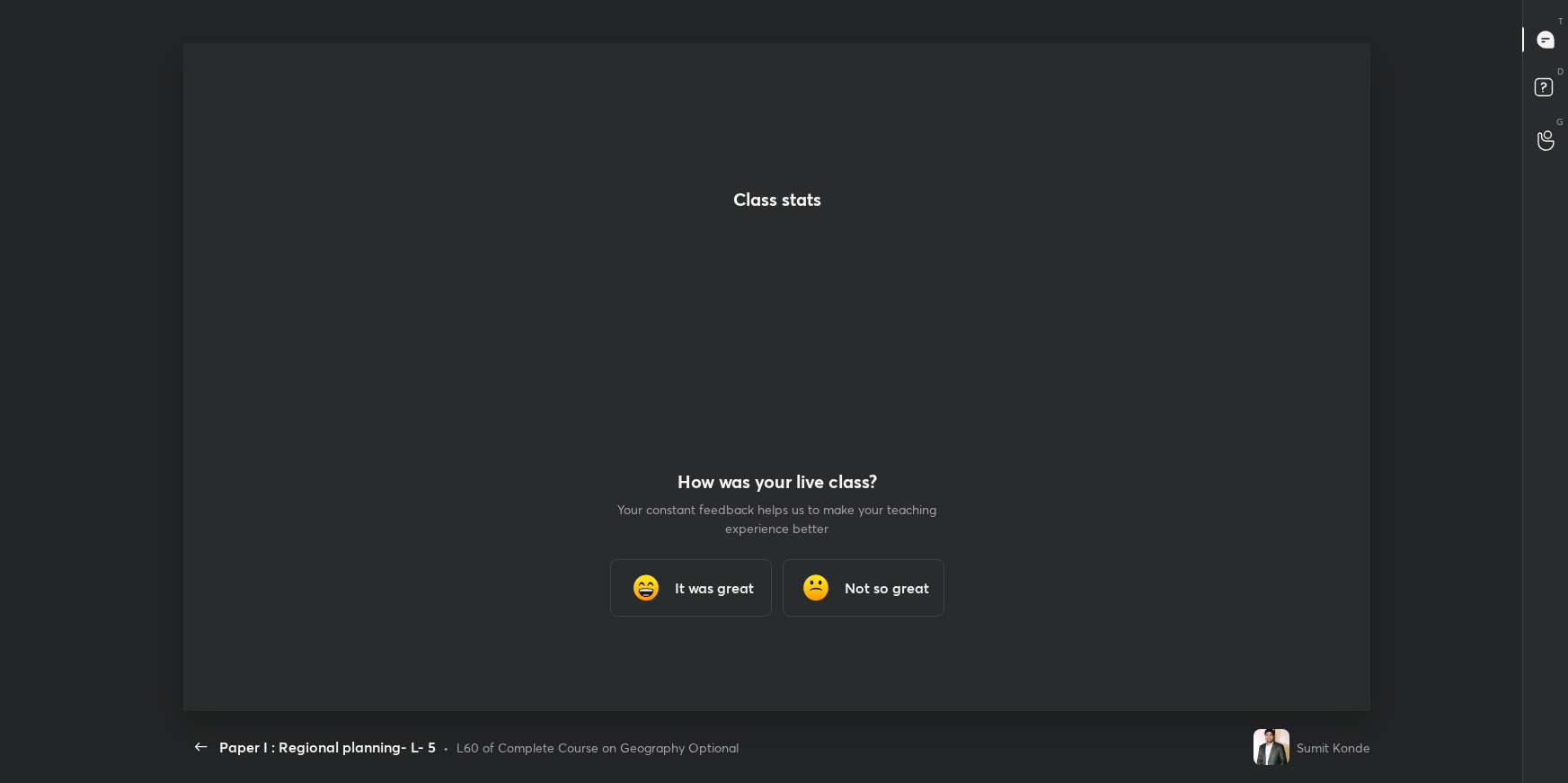
scroll to position [0, 0]
